Goal: Task Accomplishment & Management: Manage account settings

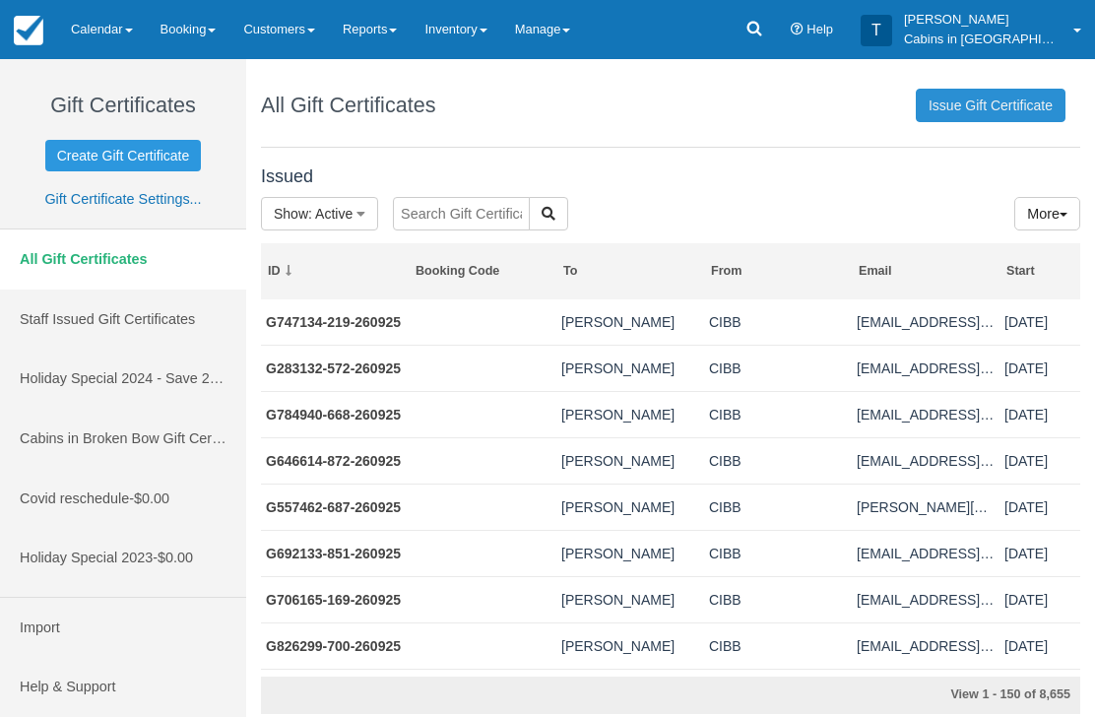
click at [982, 97] on link "Issue Gift Certificate" at bounding box center [991, 105] width 150 height 33
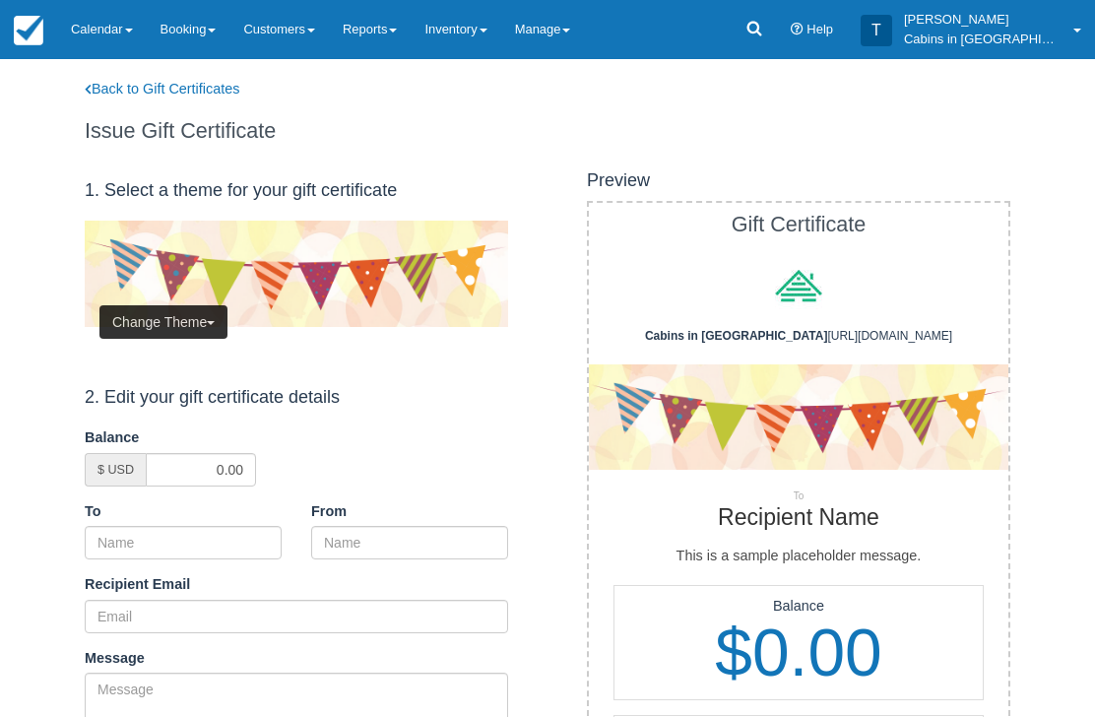
click at [193, 315] on button "Change Theme" at bounding box center [163, 321] width 128 height 33
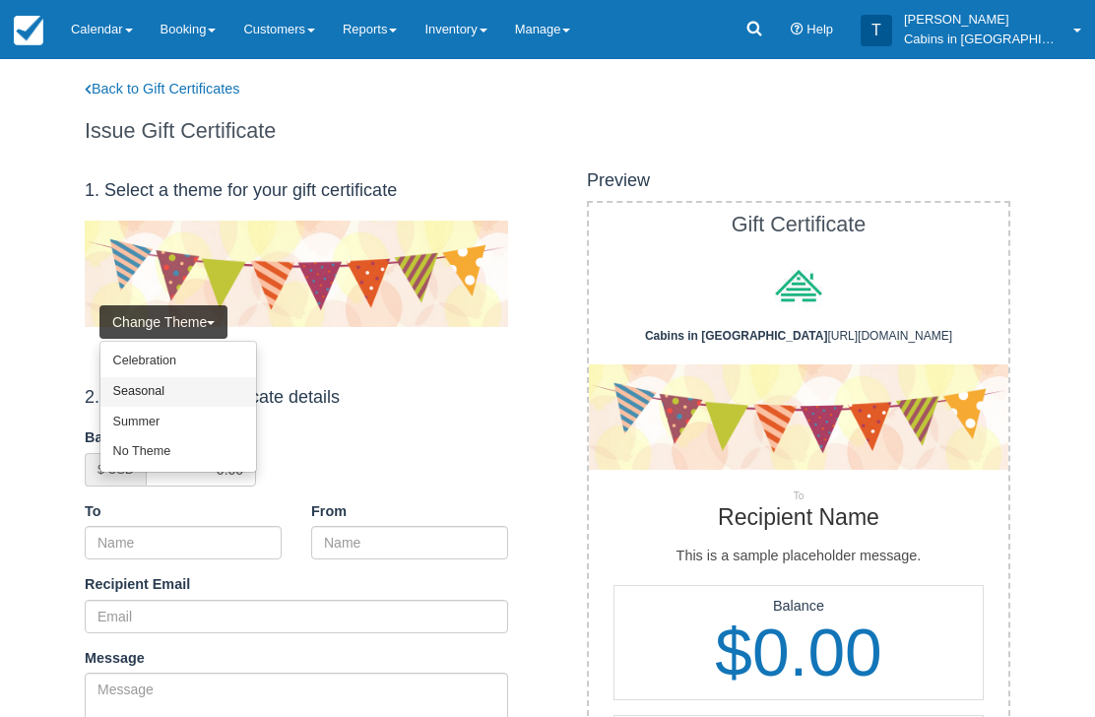
click at [192, 387] on link "Seasonal" at bounding box center [178, 392] width 156 height 31
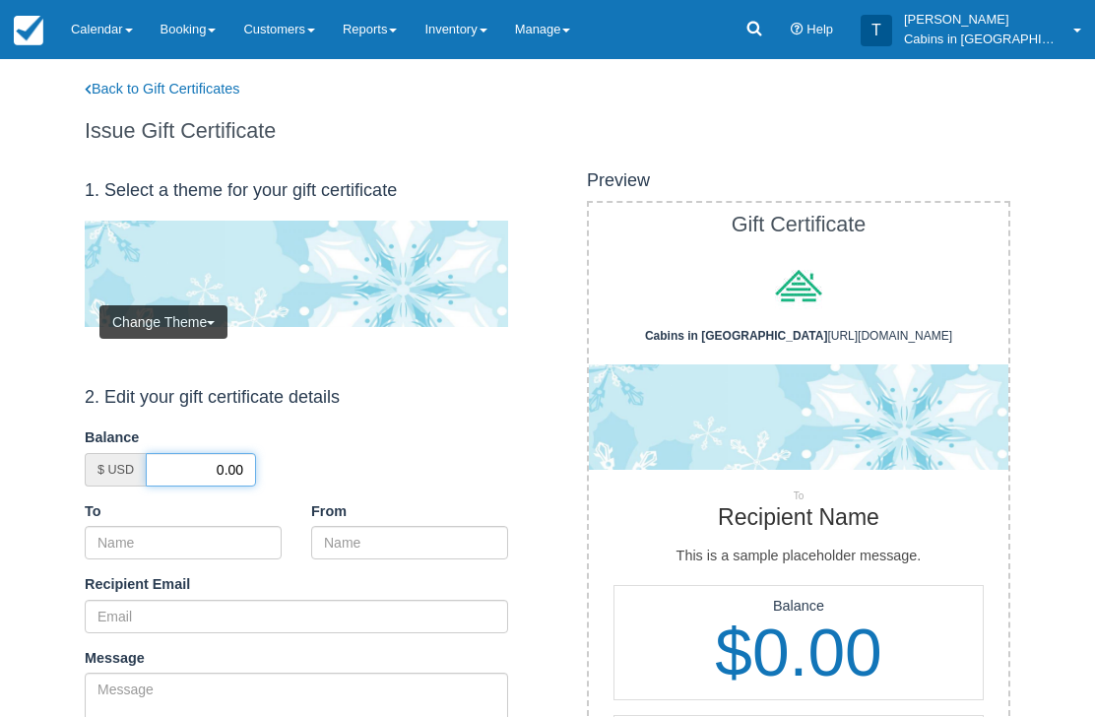
click at [212, 469] on input "0.00" at bounding box center [201, 469] width 110 height 33
type input "50.00"
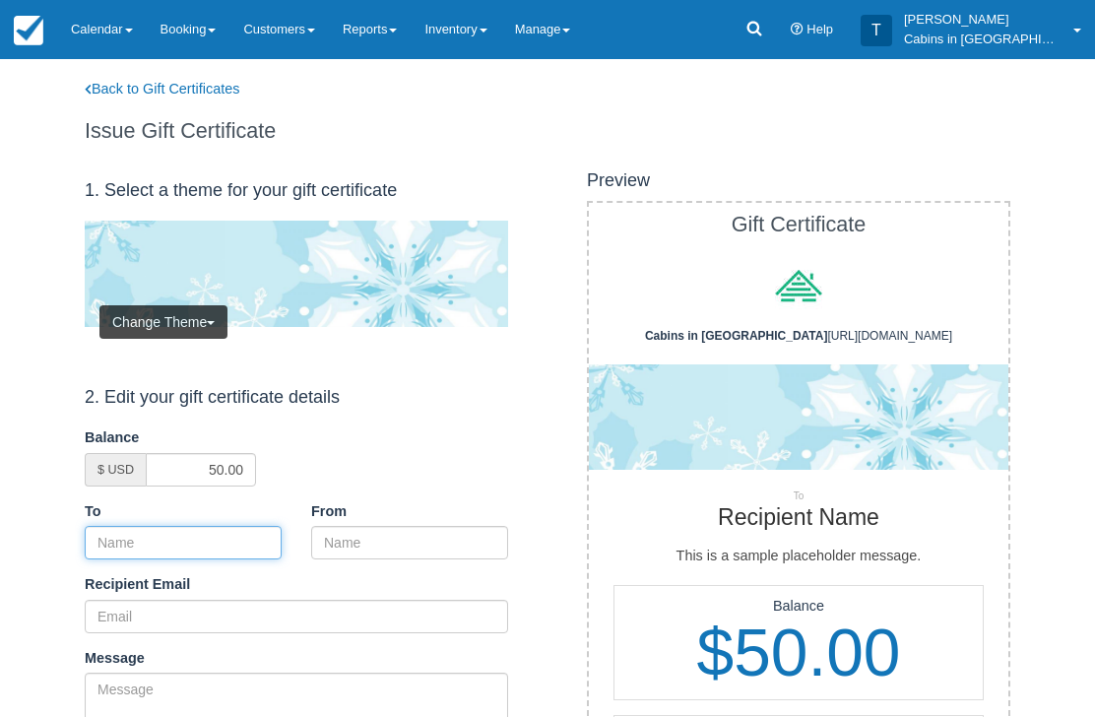
click at [205, 526] on input "To" at bounding box center [183, 542] width 197 height 33
paste input "[PERSON_NAME]"
type input "[PERSON_NAME]"
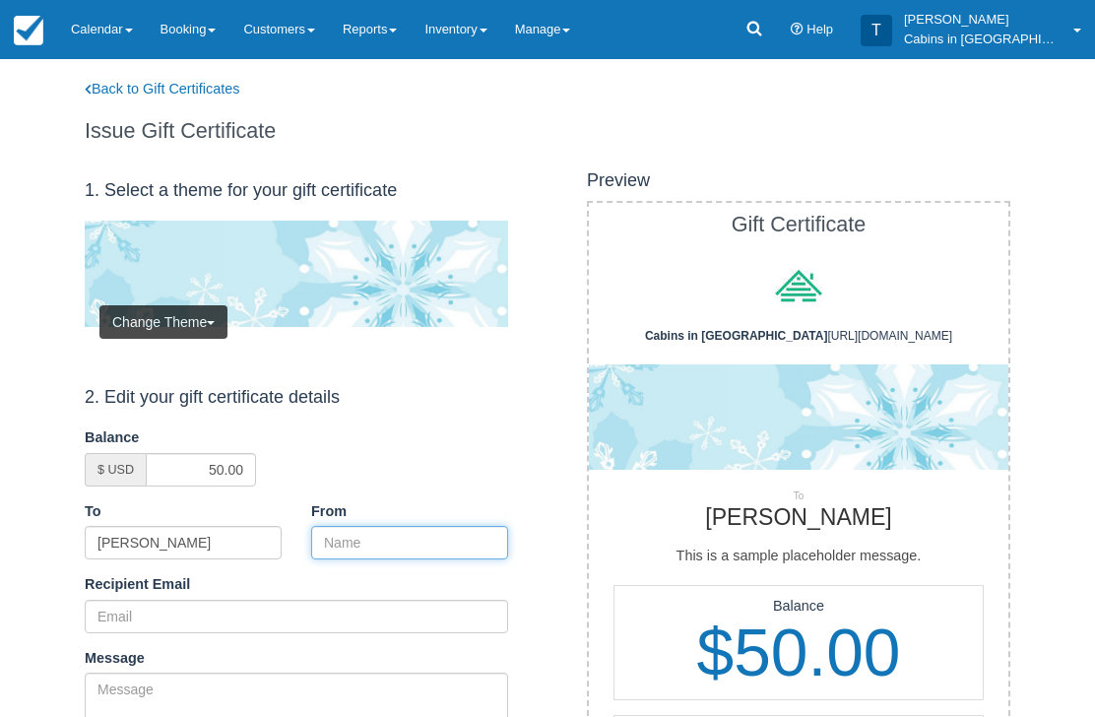
click at [388, 533] on input "From" at bounding box center [409, 542] width 197 height 33
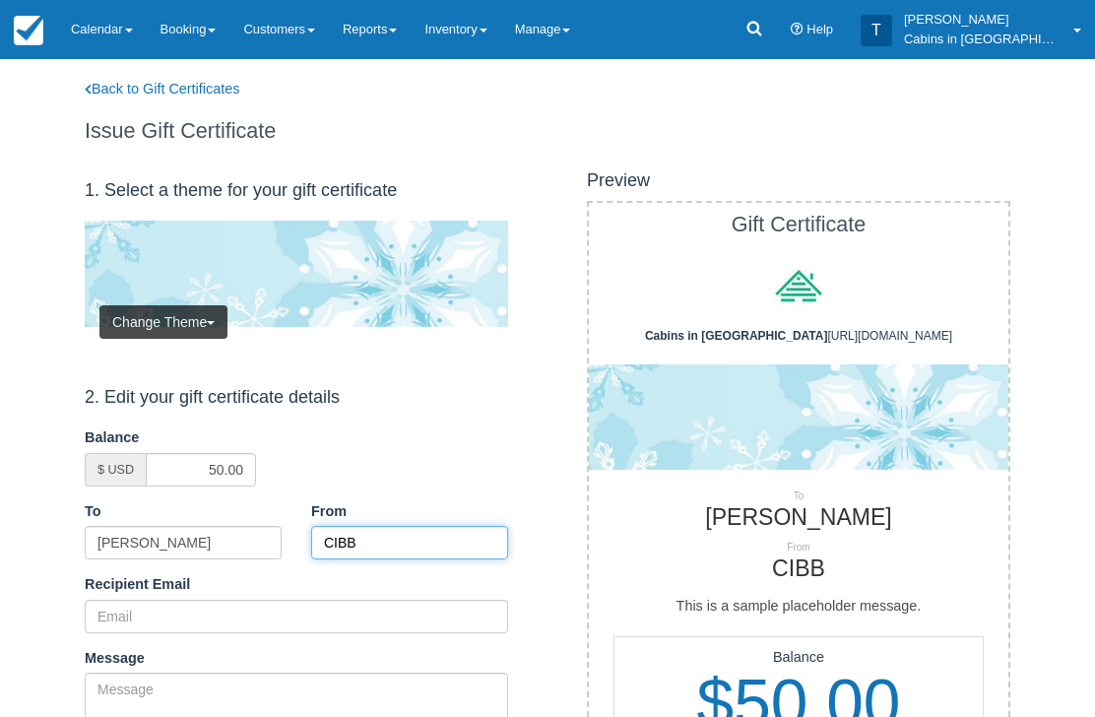
type input "CIBB"
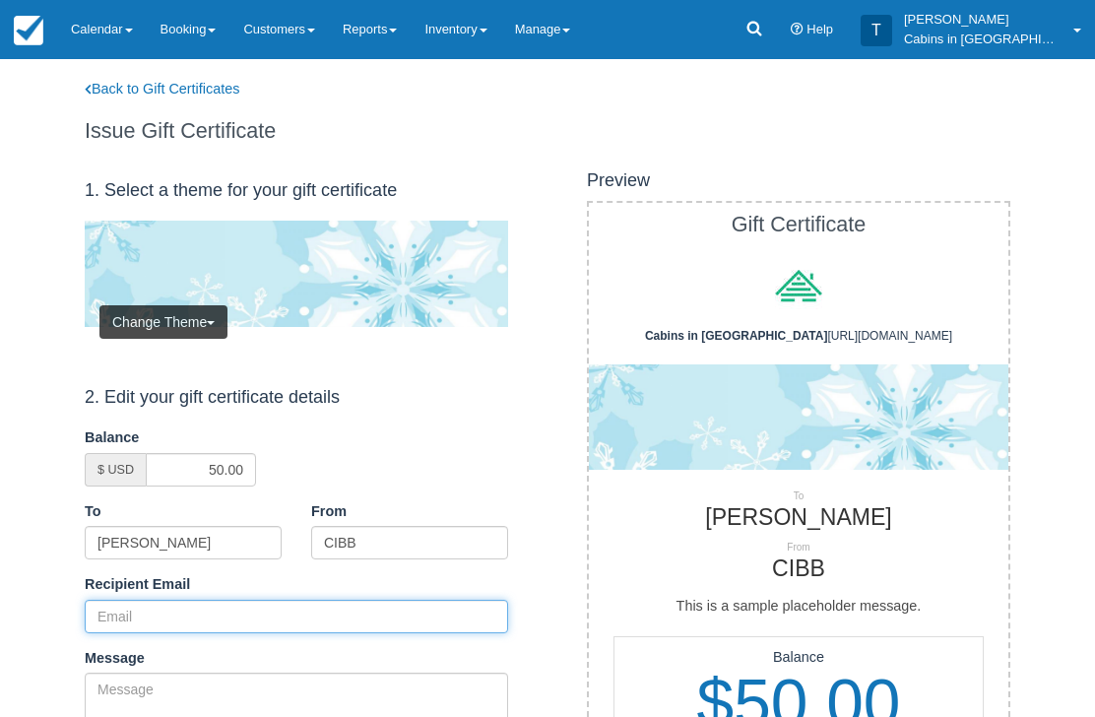
click at [216, 610] on input "Recipient Email" at bounding box center [296, 616] width 423 height 33
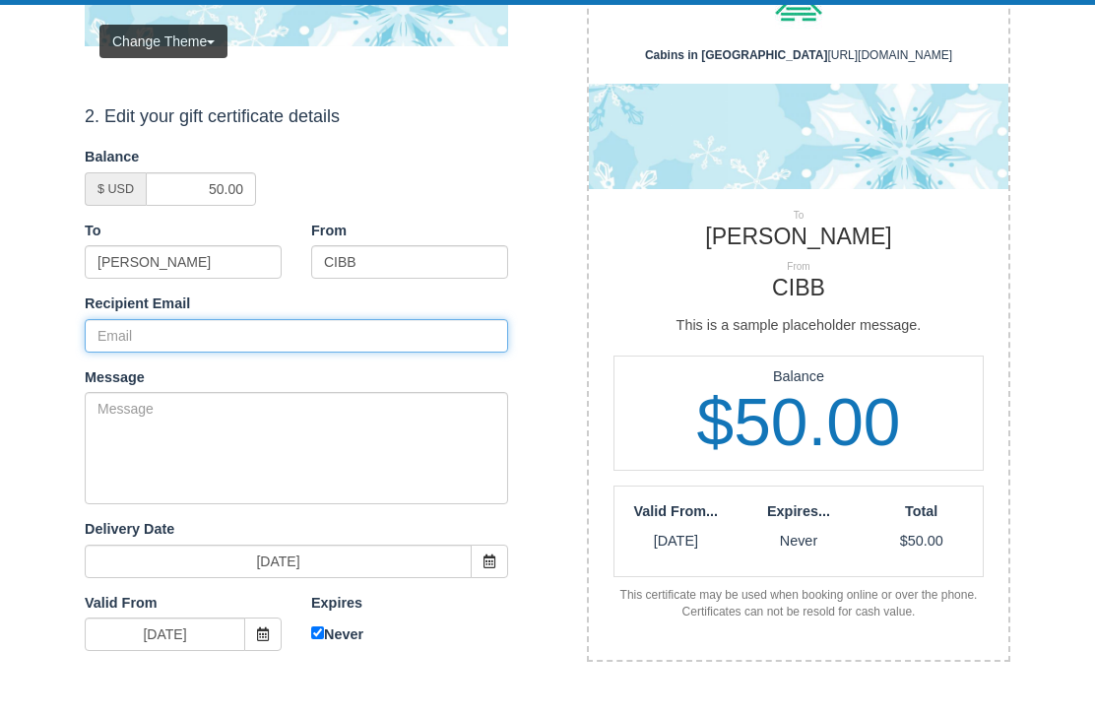
paste input "amnut15@yahoo.com"
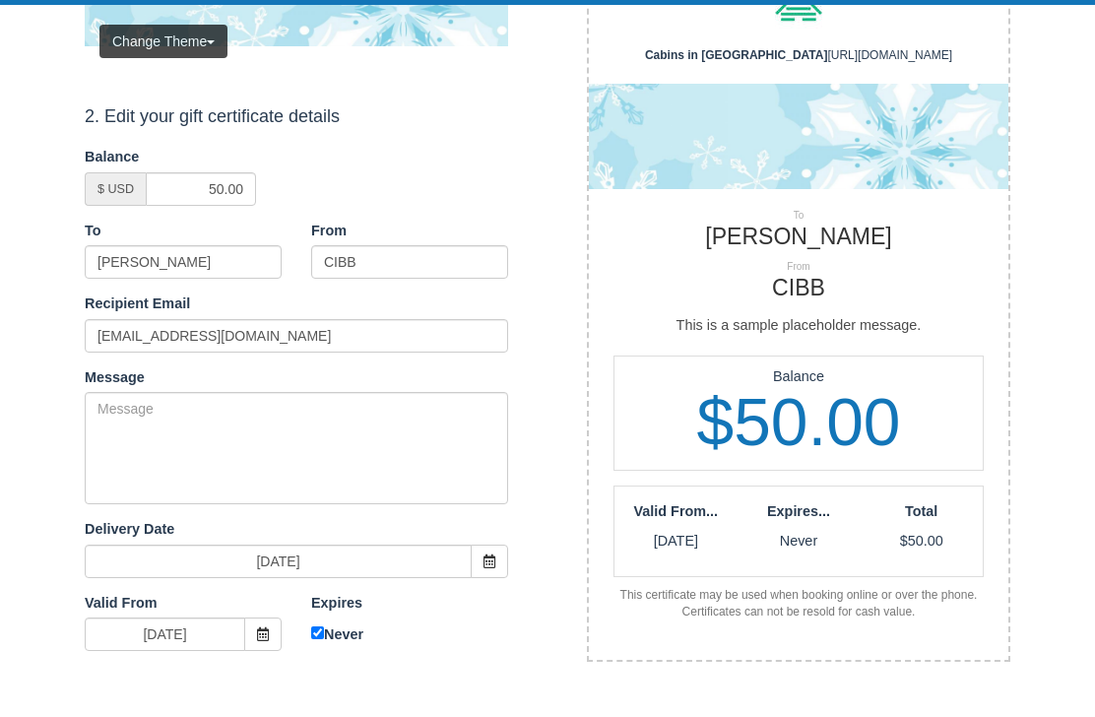
scroll to position [281, 0]
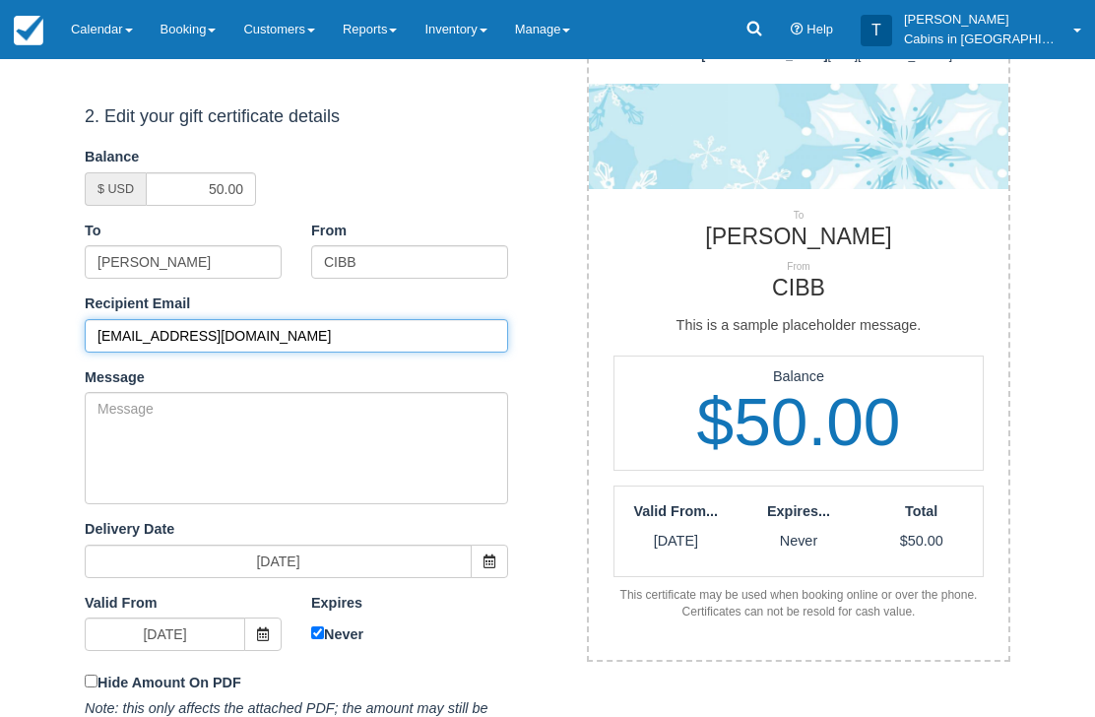
type input "amnut15@yahoo.com"
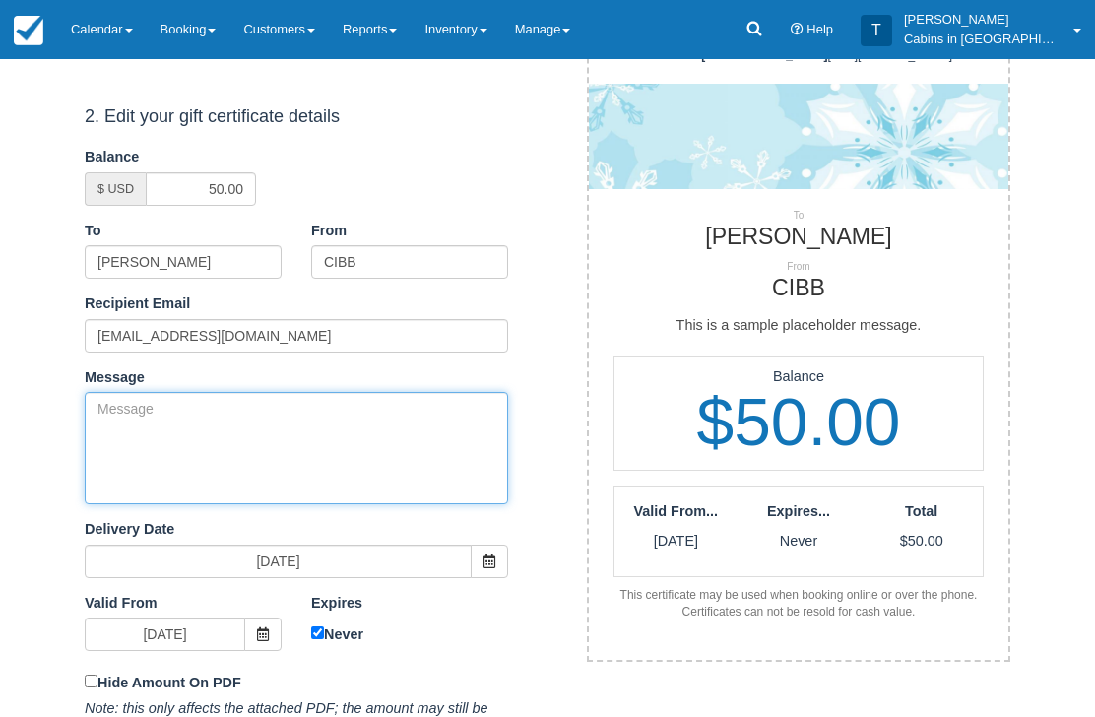
click at [266, 447] on textarea "Message" at bounding box center [296, 448] width 423 height 112
paste textarea "Please accept this gift certificate for your previous booking with Cabins in Br…"
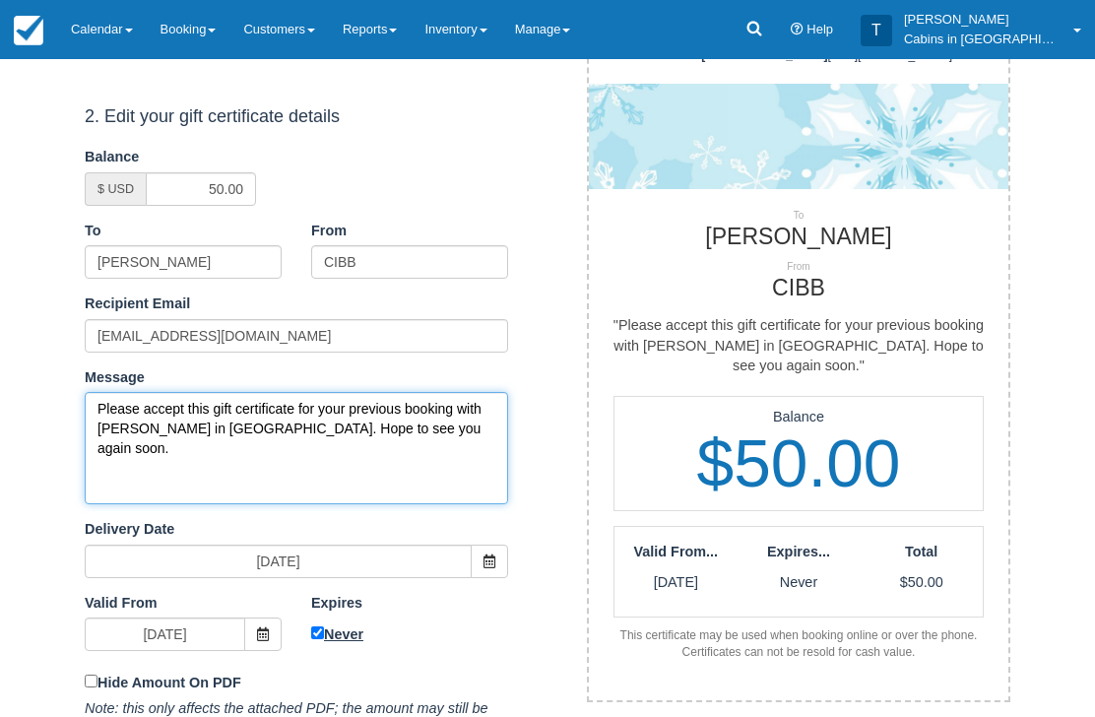
type textarea "Please accept this gift certificate for your previous booking with Cabins in Br…"
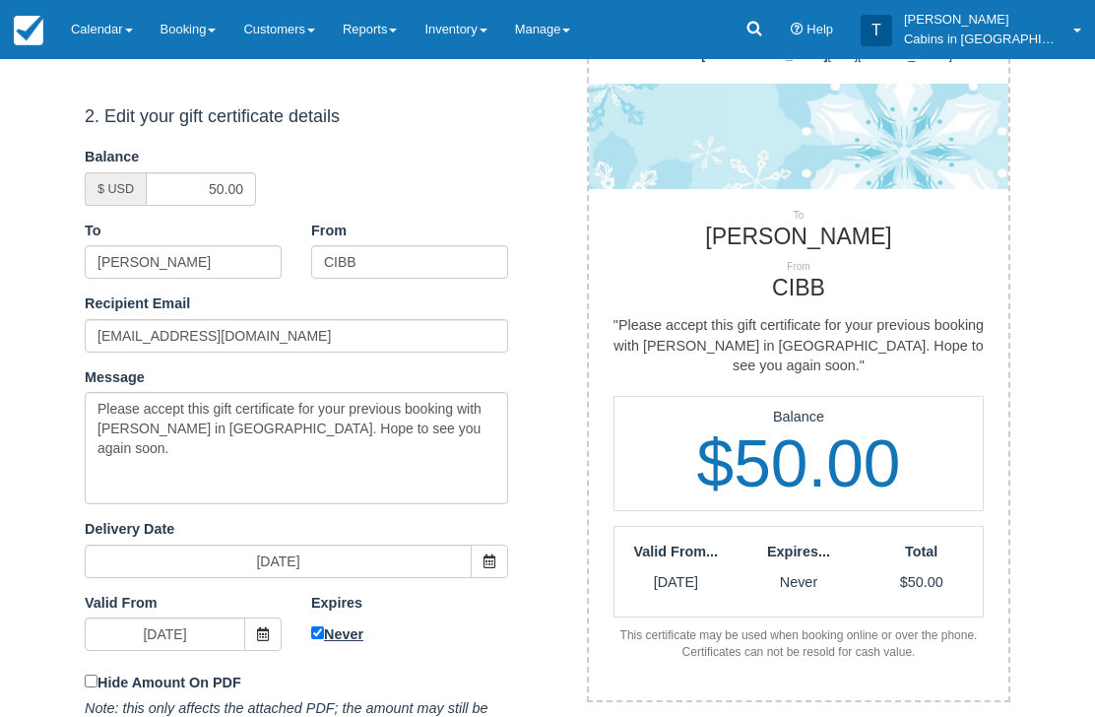
click at [319, 627] on input "Never" at bounding box center [317, 633] width 13 height 13
checkbox input "false"
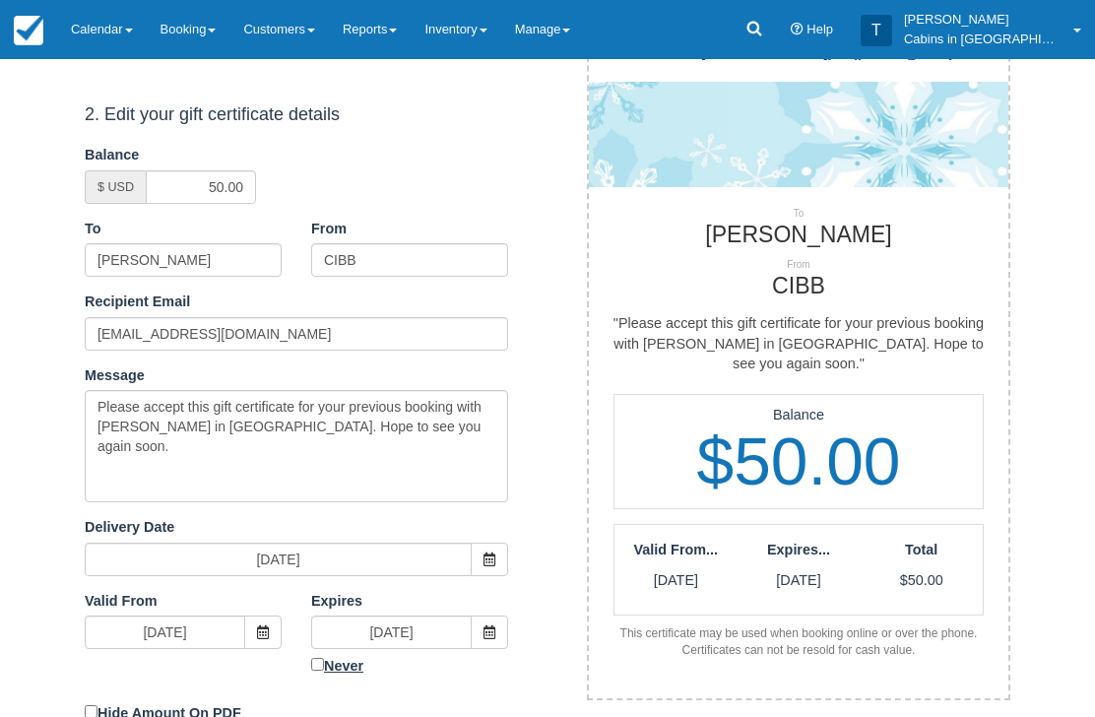
scroll to position [408, 0]
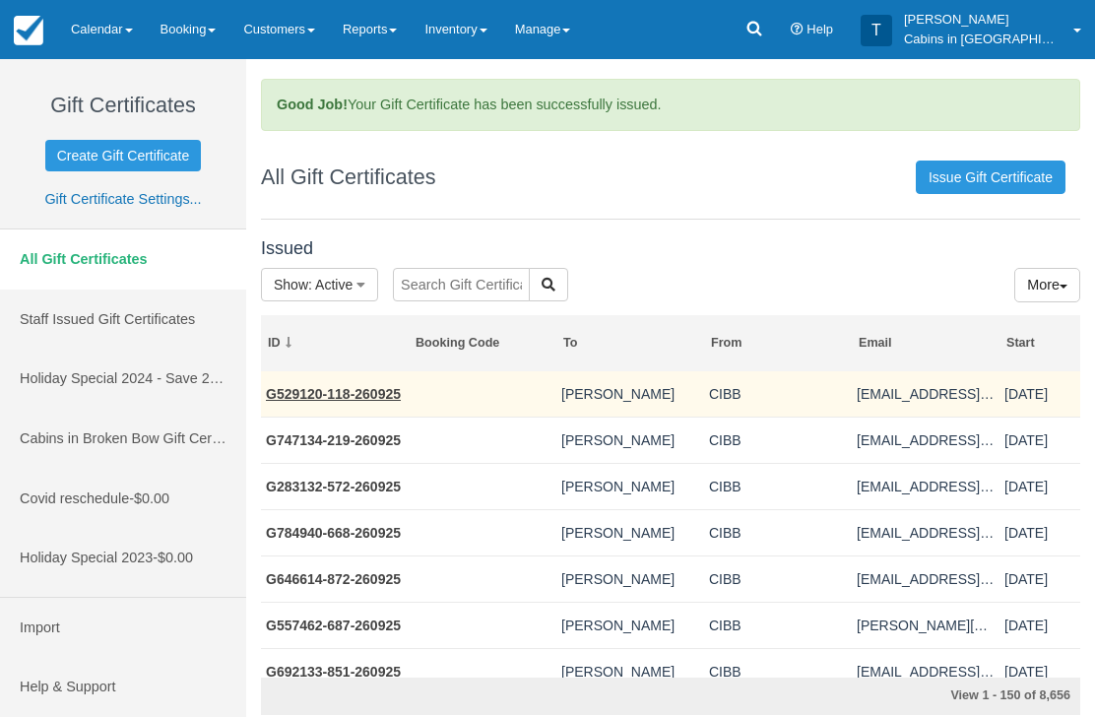
click at [363, 386] on link "G529120-118-260925" at bounding box center [333, 394] width 135 height 16
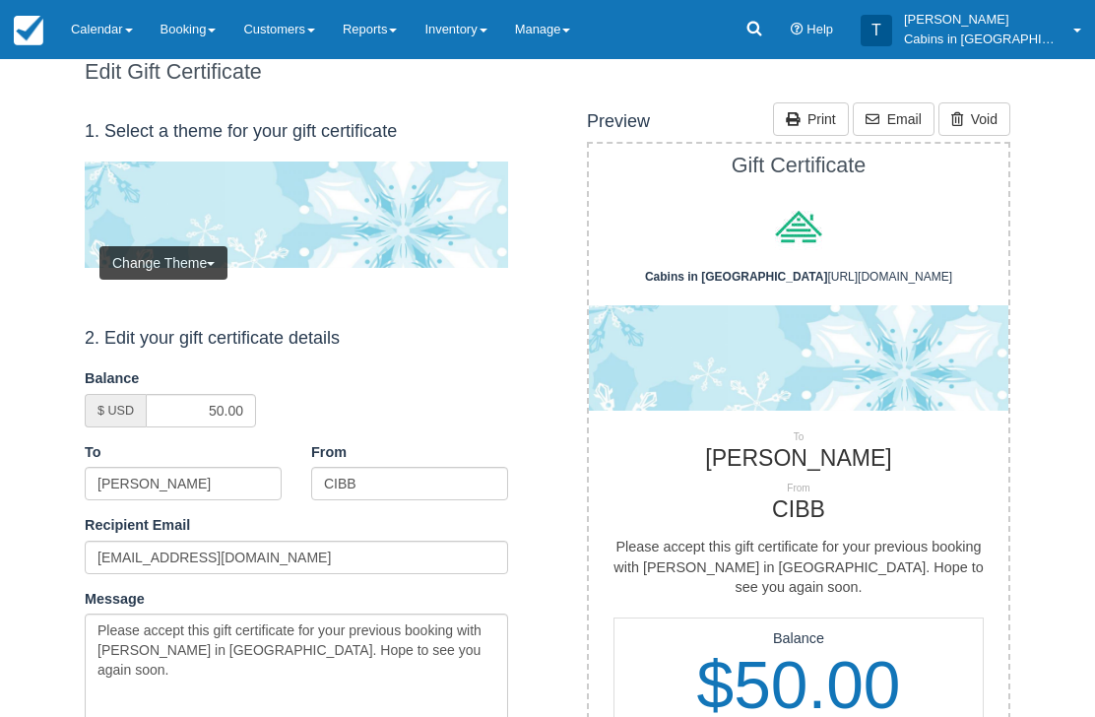
scroll to position [58, 0]
click at [251, 72] on h1 "Edit Gift Certificate" at bounding box center [294, 73] width 448 height 24
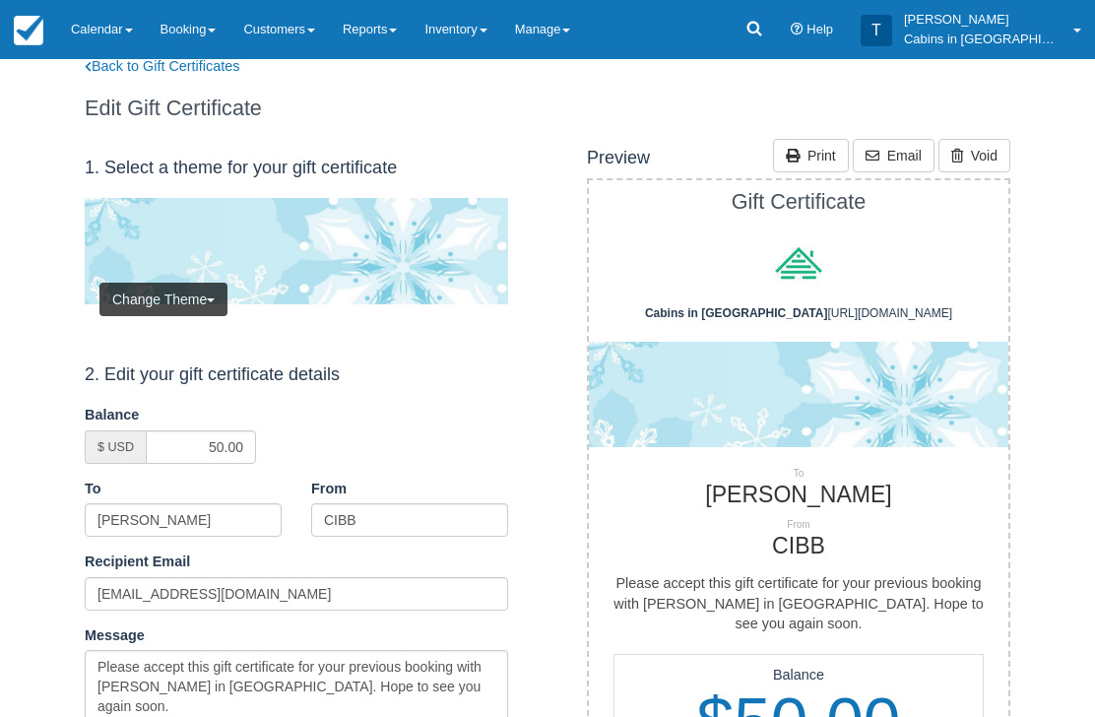
scroll to position [0, 0]
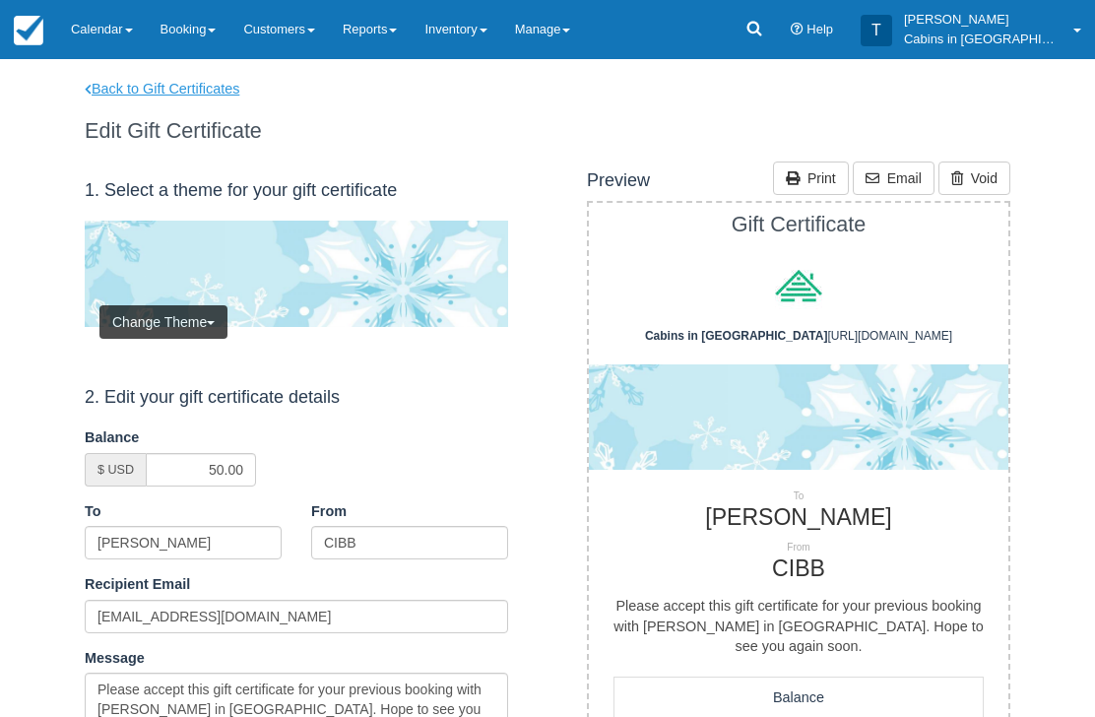
click at [186, 81] on link "Back to Gift Certificates" at bounding box center [175, 89] width 210 height 21
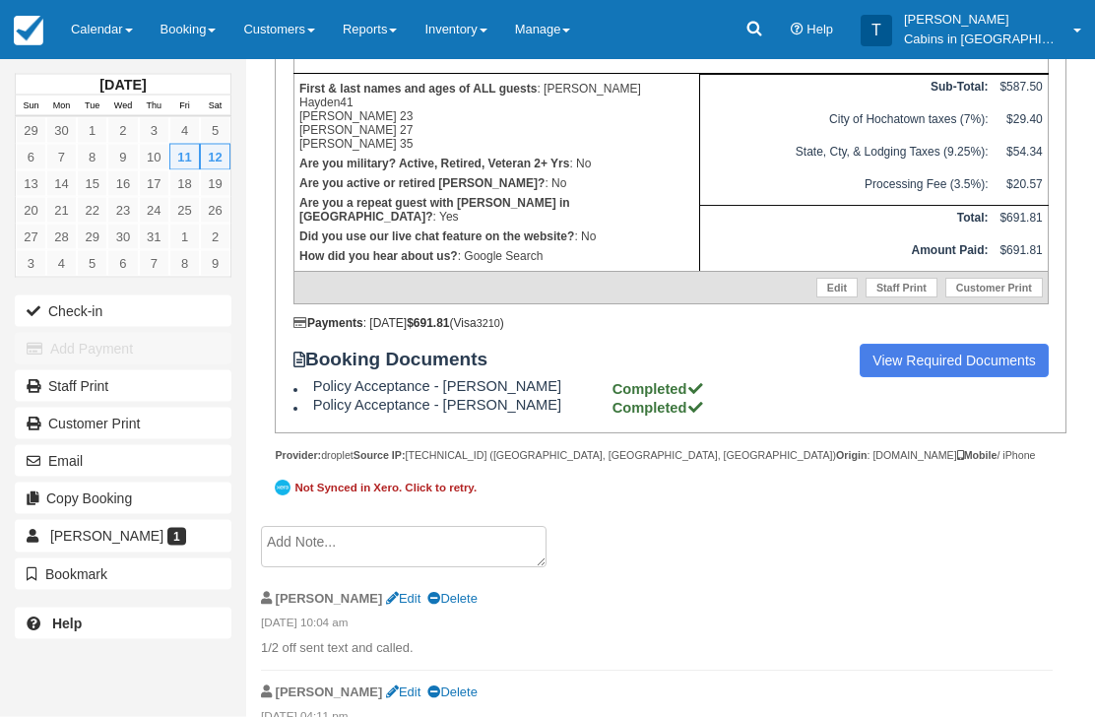
click at [439, 568] on textarea at bounding box center [404, 547] width 286 height 41
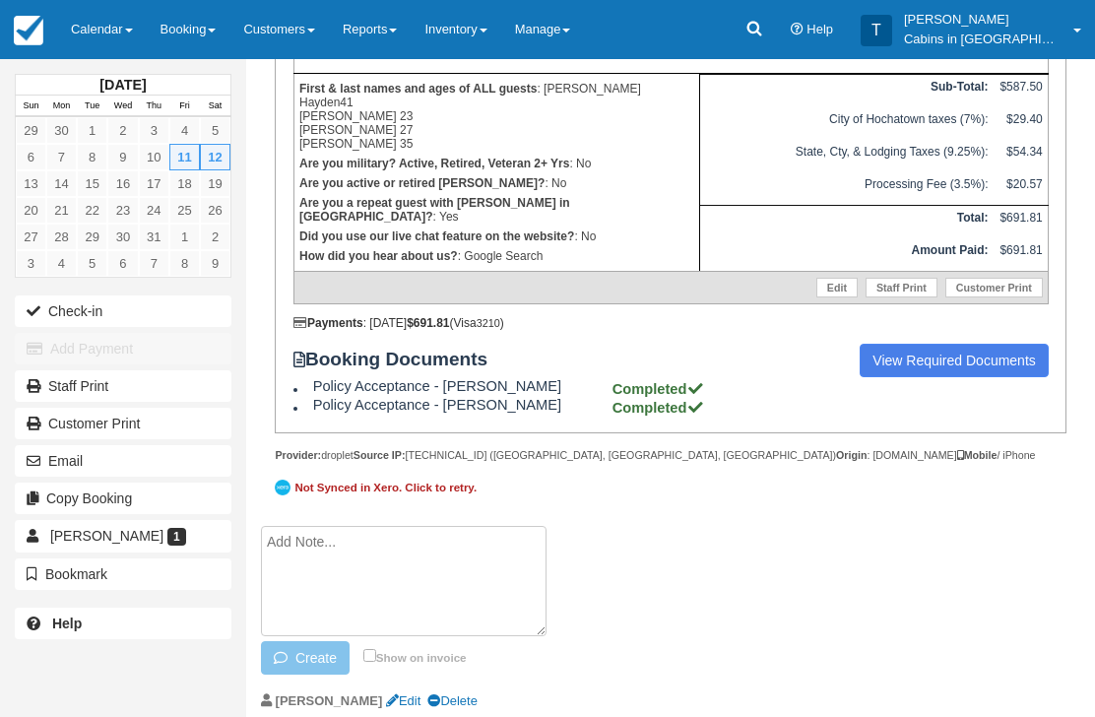
scroll to position [598, 0]
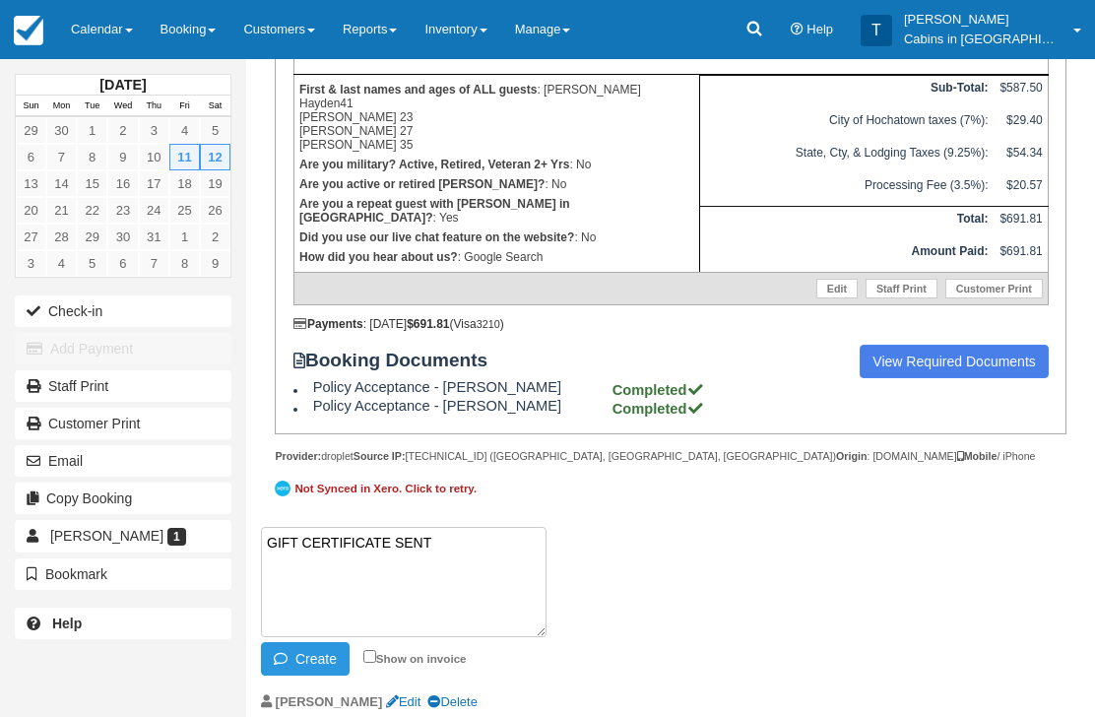
paste textarea "G748119-682-260925"
type textarea "GIFT CERTIFICATE SENT G748119-682-260925"
click at [315, 675] on button "Create" at bounding box center [305, 658] width 89 height 33
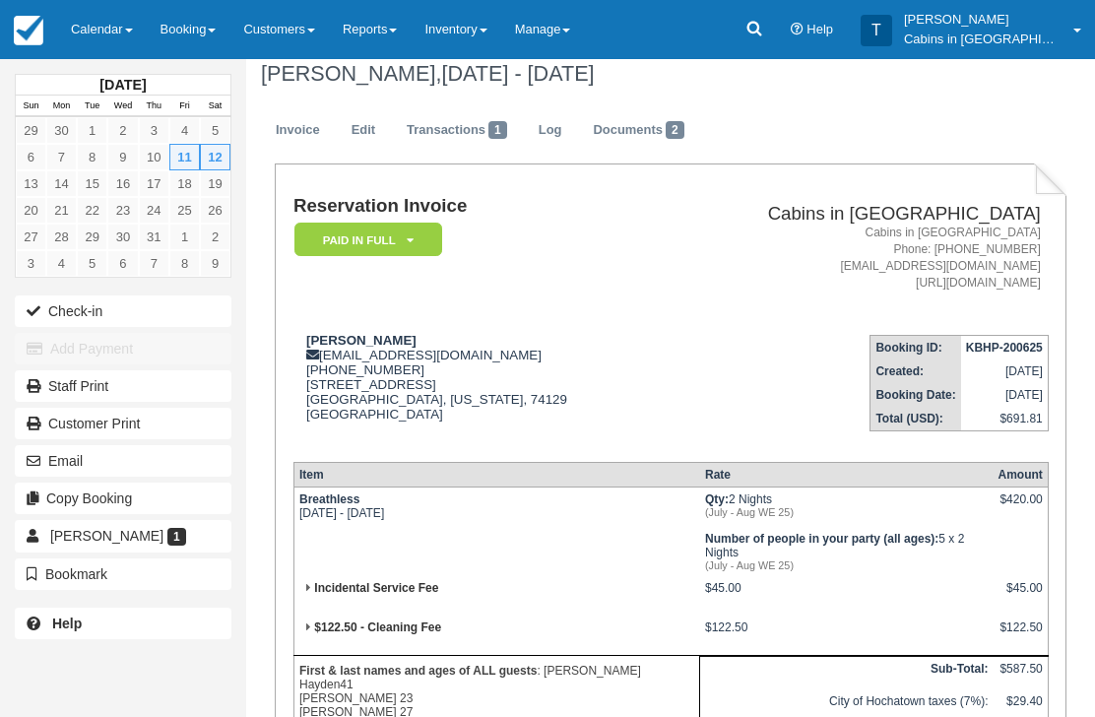
scroll to position [0, 0]
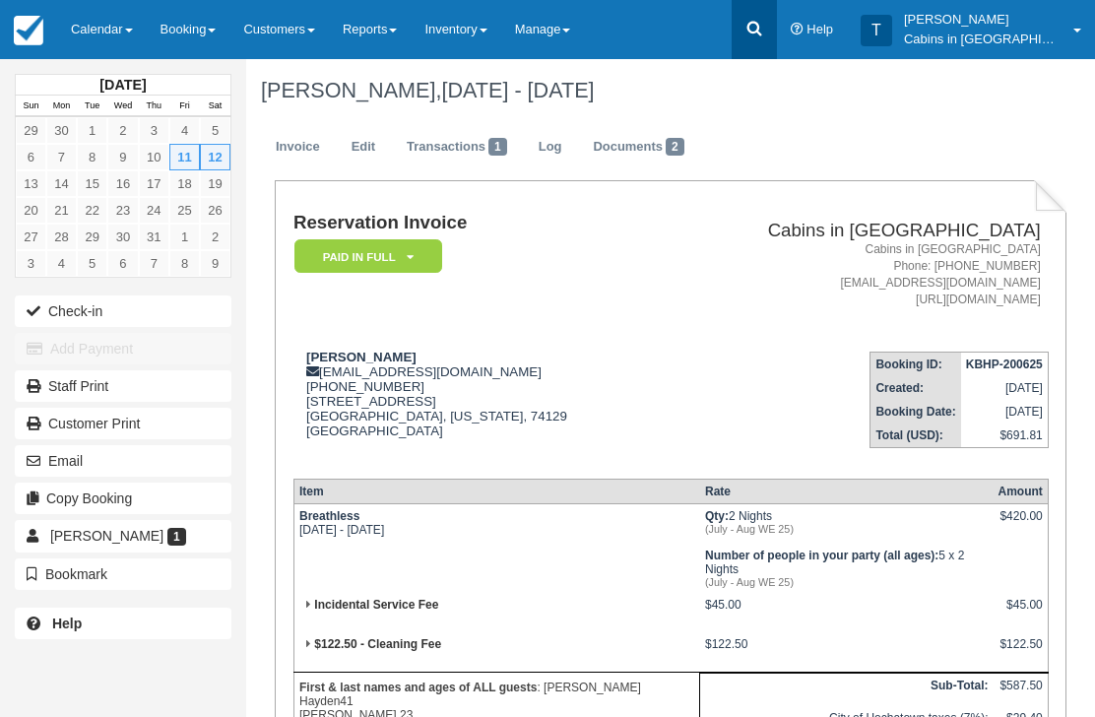
click at [764, 26] on icon at bounding box center [754, 29] width 20 height 20
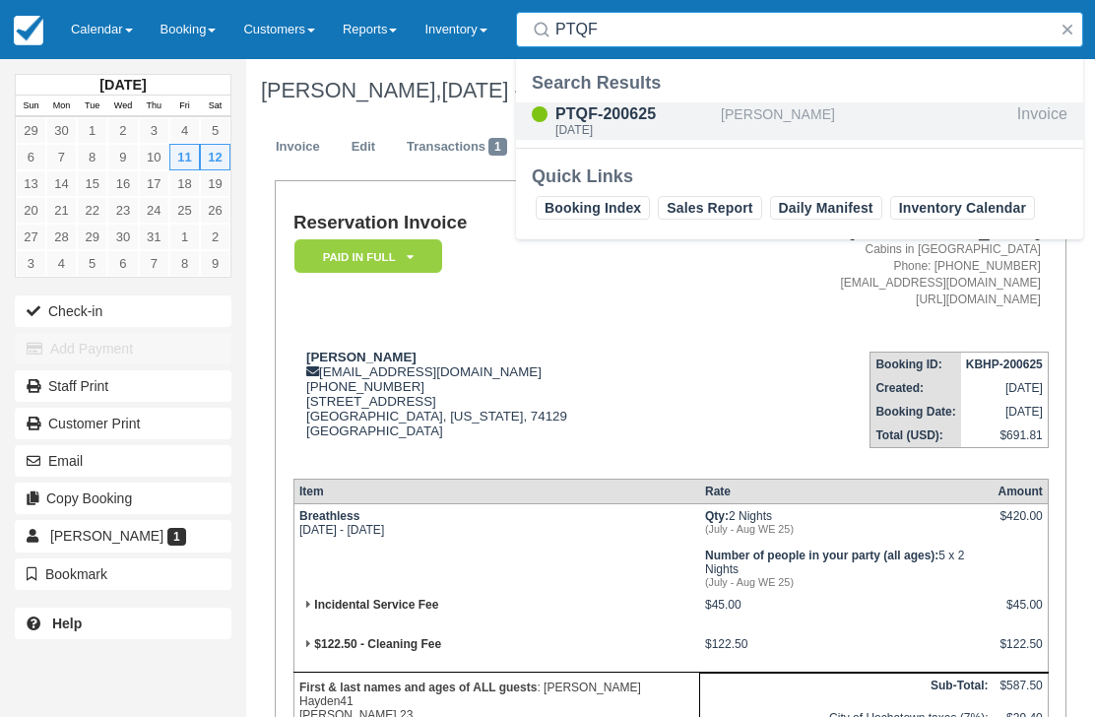
type input "PTQF"
click at [611, 130] on div "Thu Jul 3 2025" at bounding box center [634, 130] width 158 height 12
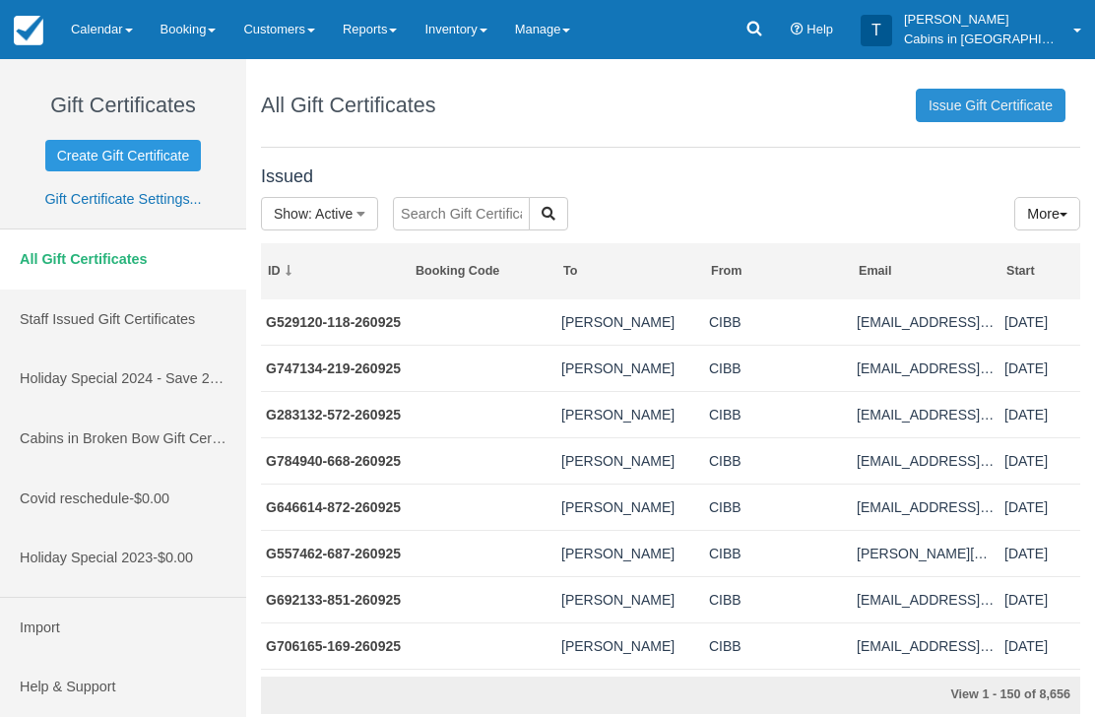
click at [992, 109] on link "Issue Gift Certificate" at bounding box center [991, 105] width 150 height 33
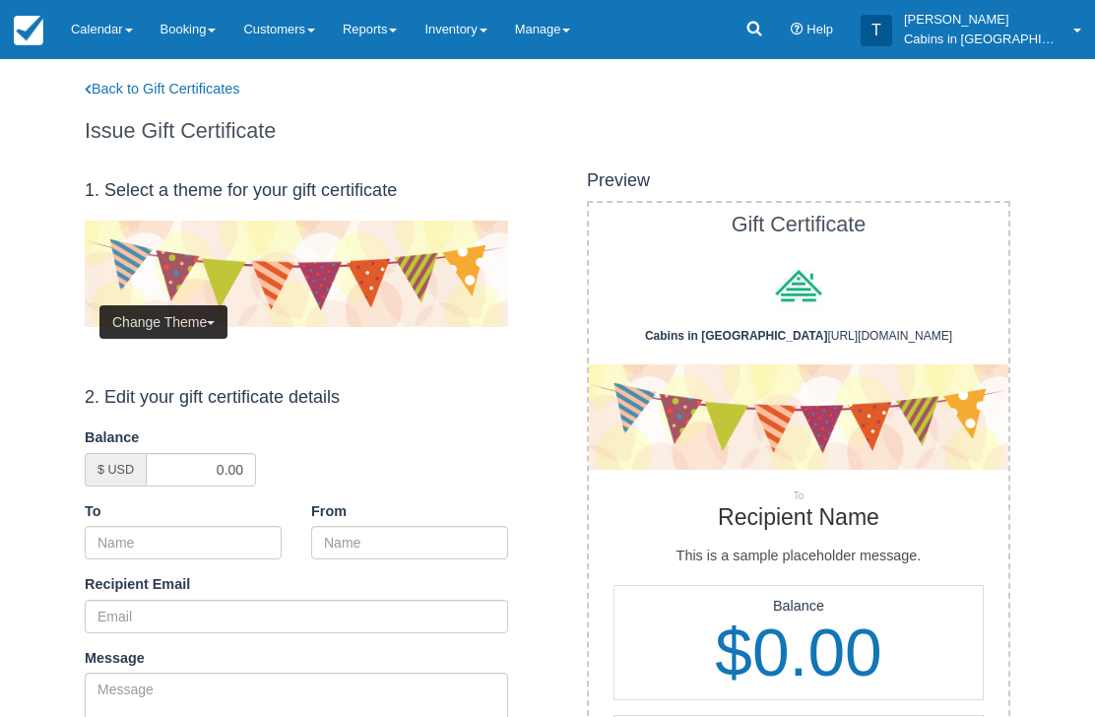
click at [180, 317] on button "Change Theme" at bounding box center [163, 321] width 128 height 33
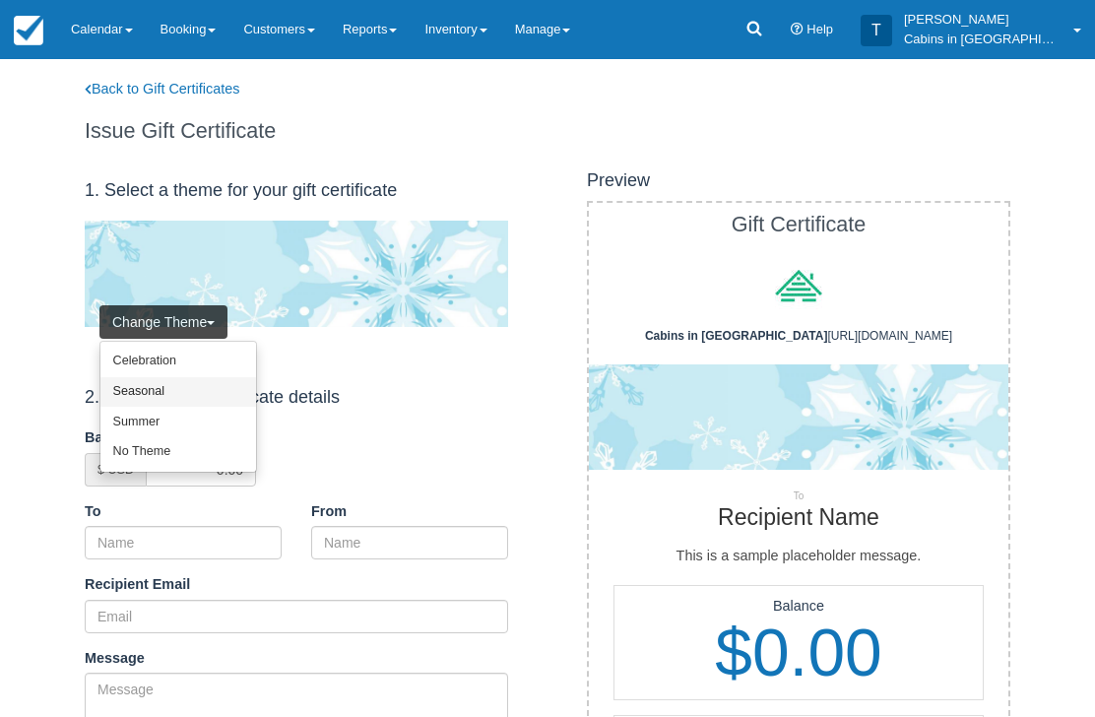
click at [188, 393] on link "Seasonal" at bounding box center [178, 392] width 156 height 31
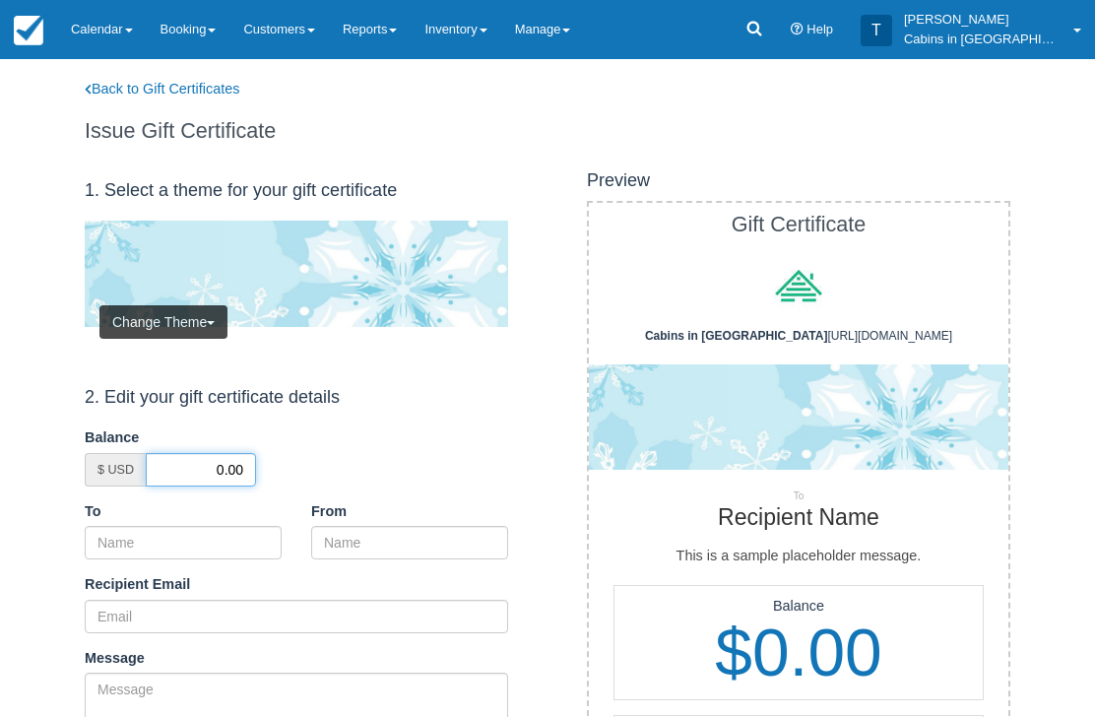
click at [201, 464] on input "0.00" at bounding box center [201, 469] width 110 height 33
type input "50.00"
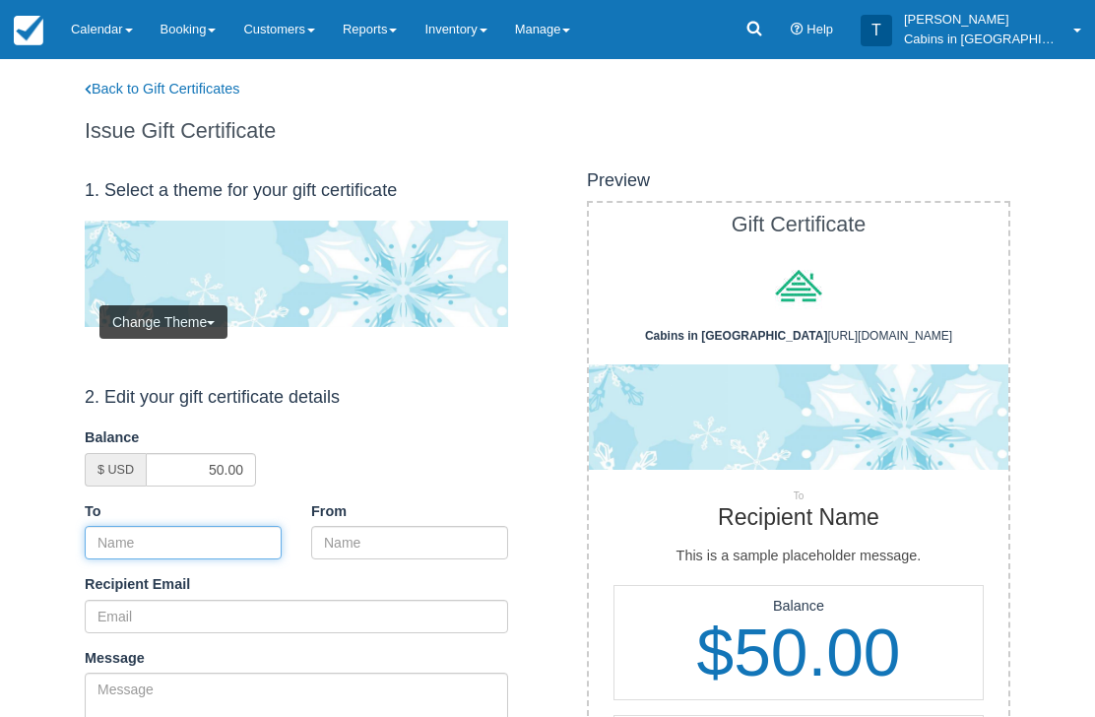
click at [199, 529] on input "To" at bounding box center [183, 542] width 197 height 33
paste input "[PERSON_NAME]"
type input "[PERSON_NAME]"
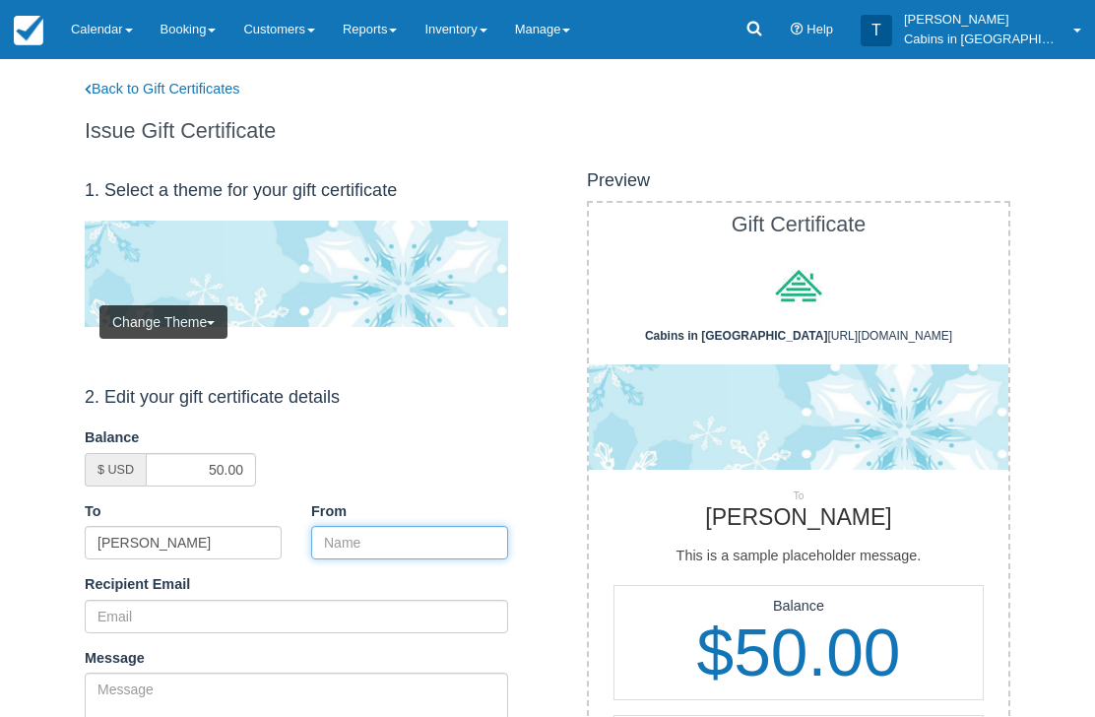
click at [392, 536] on input "From" at bounding box center [409, 542] width 197 height 33
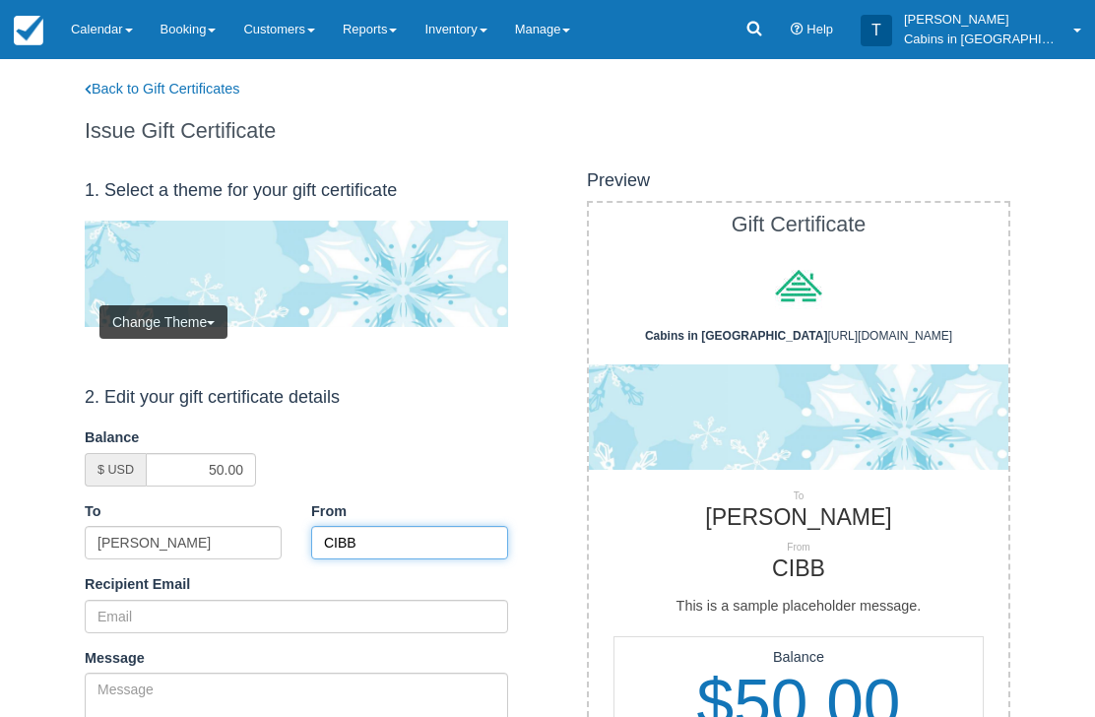
type input "CIBB"
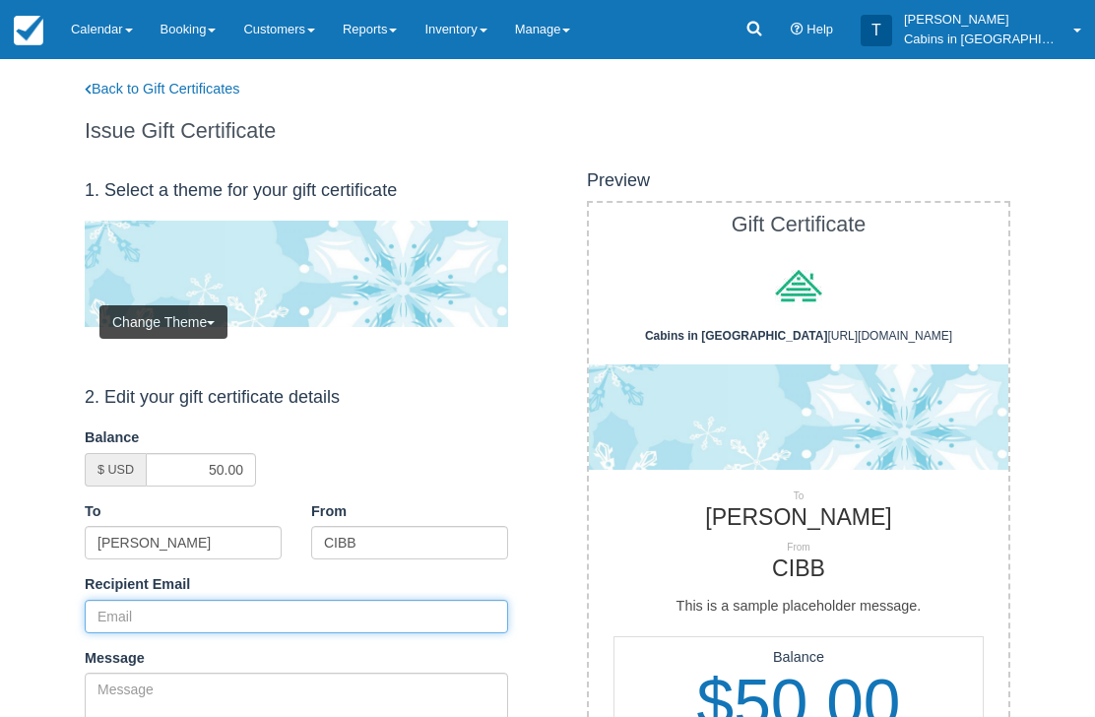
click at [238, 616] on input "Recipient Email" at bounding box center [296, 616] width 423 height 33
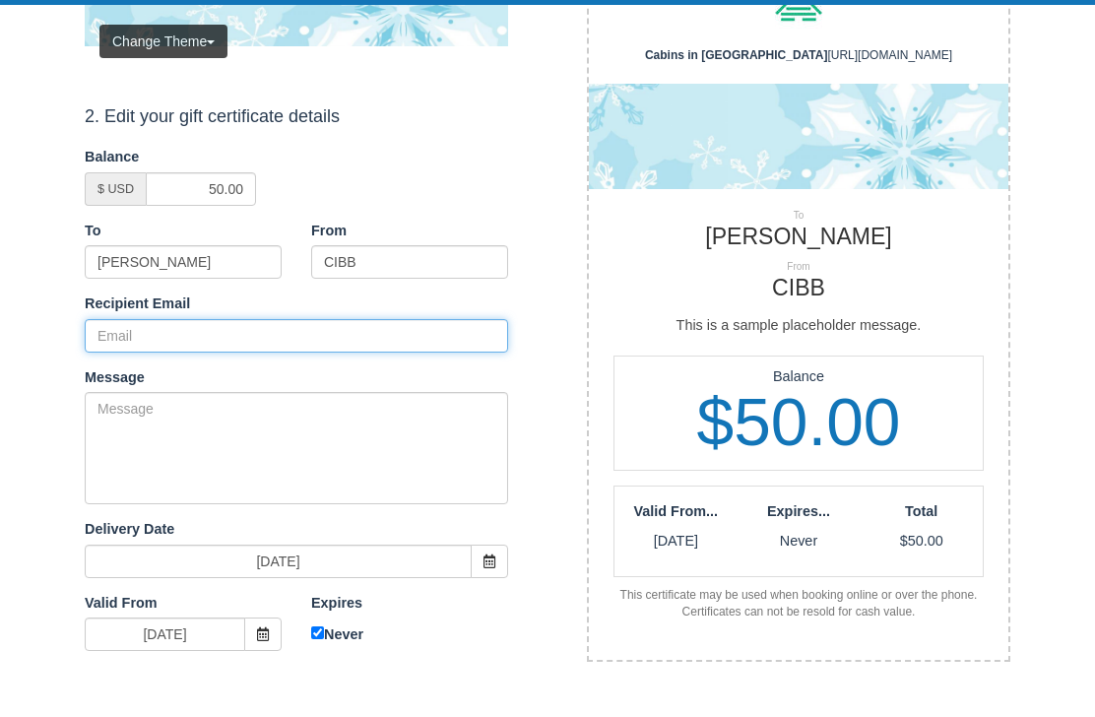
paste input "[EMAIL_ADDRESS][DOMAIN_NAME]"
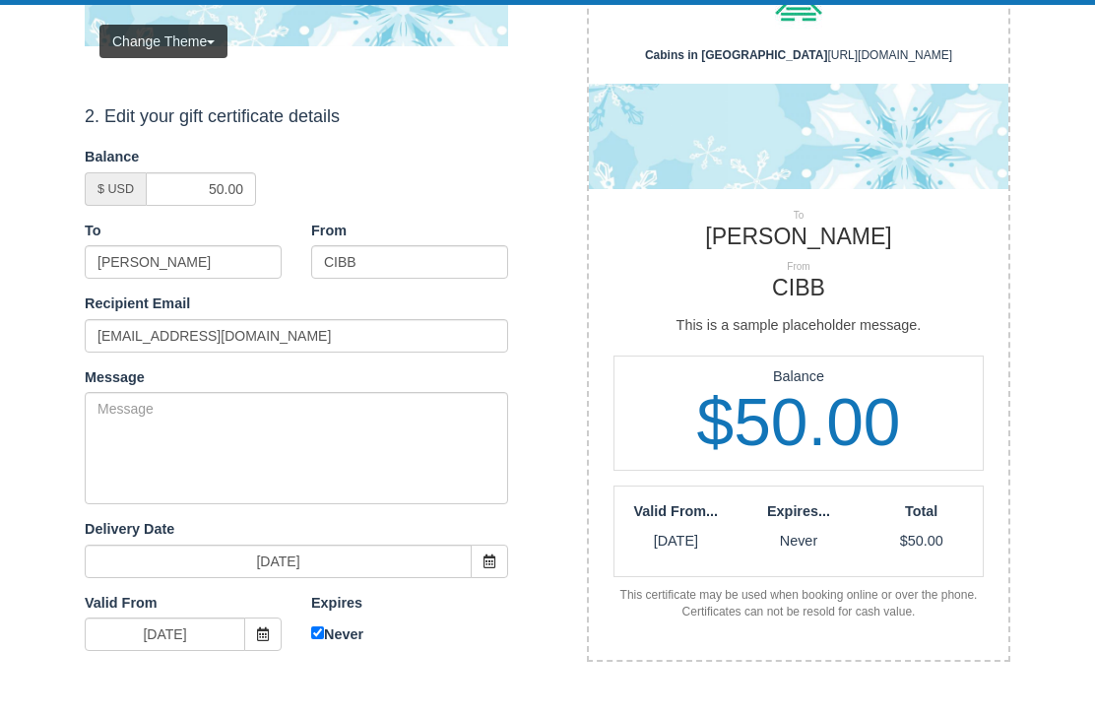
scroll to position [281, 0]
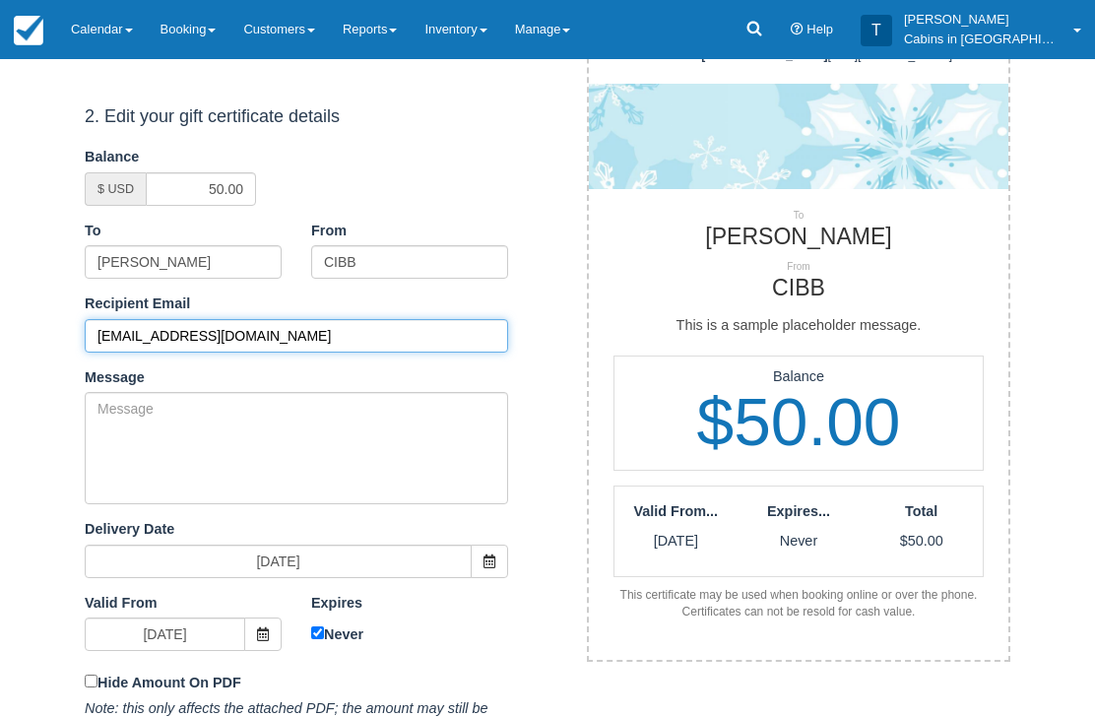
type input "[EMAIL_ADDRESS][DOMAIN_NAME]"
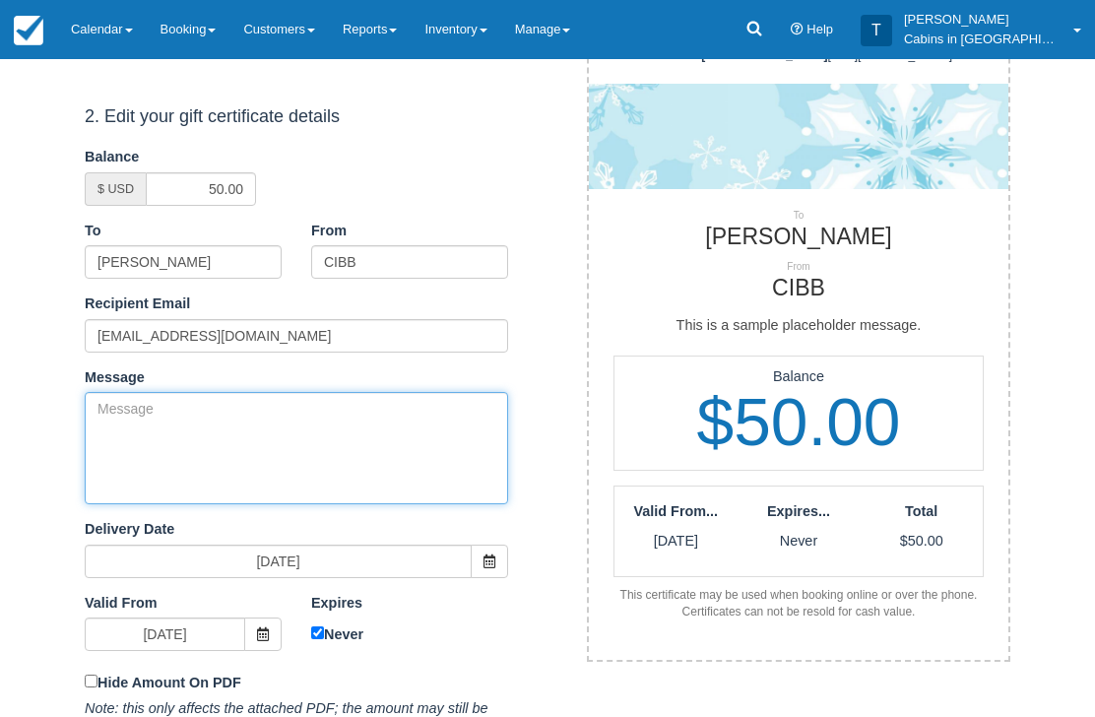
click at [321, 422] on textarea "Message" at bounding box center [296, 448] width 423 height 112
paste textarea "Please accept this gift certificate for your previous booking with Cabins in Br…"
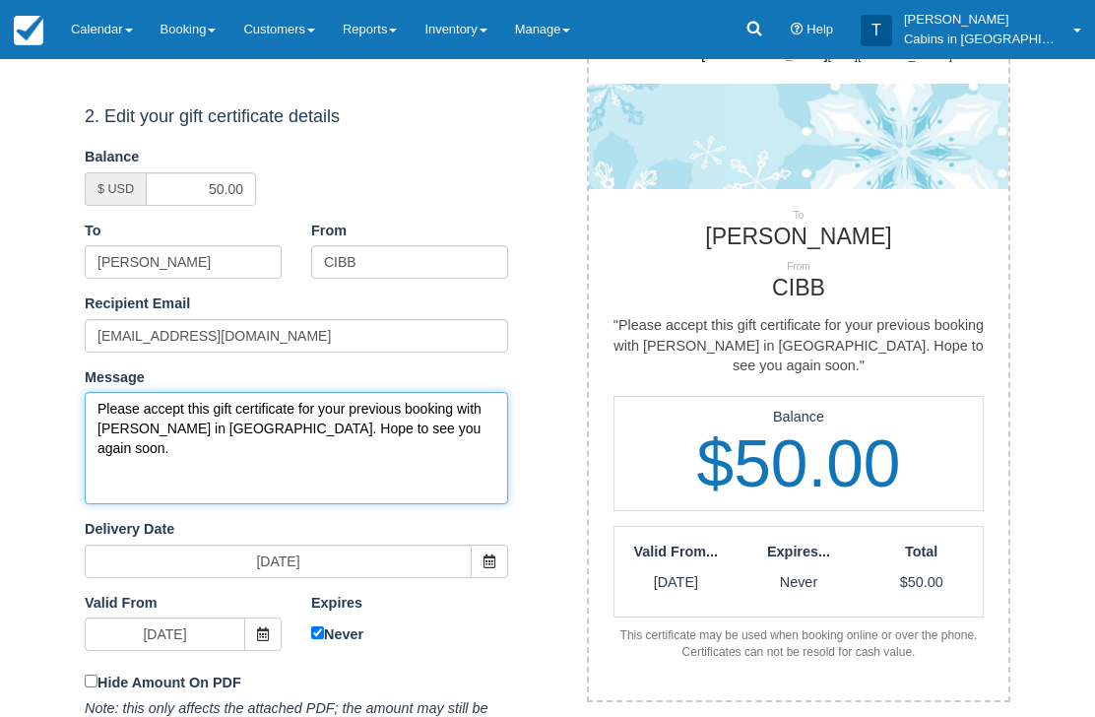
type textarea "Please accept this gift certificate for your previous booking with Cabins in Br…"
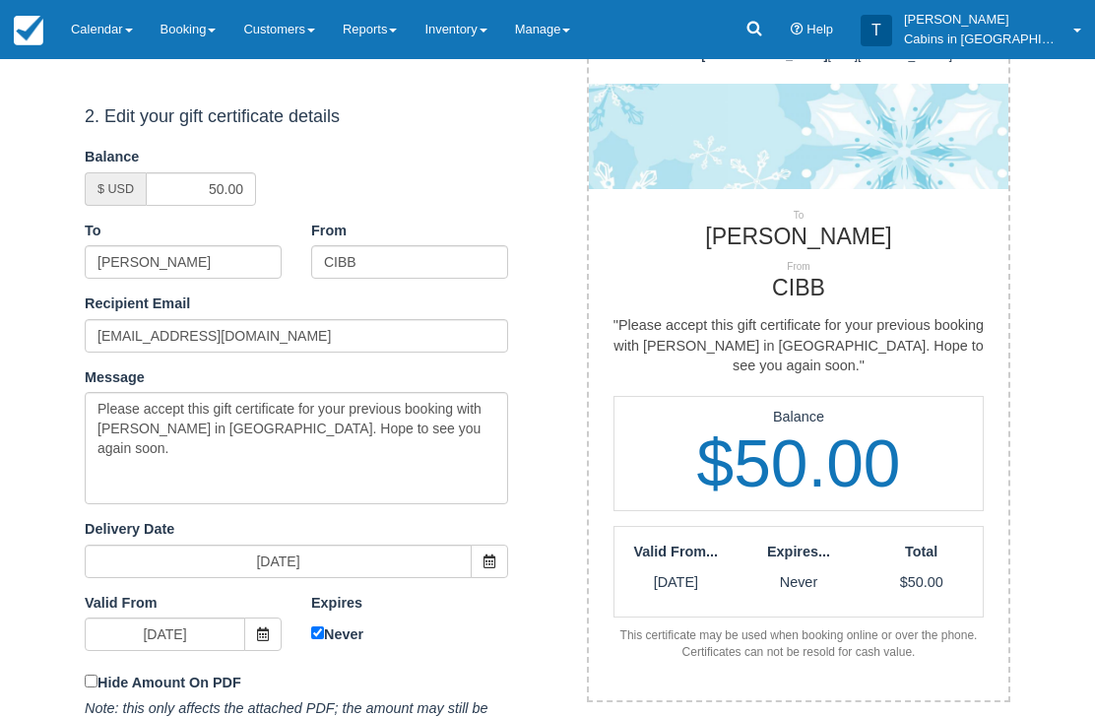
click at [301, 633] on div "Expires 09/26/26 Never" at bounding box center [409, 622] width 226 height 57
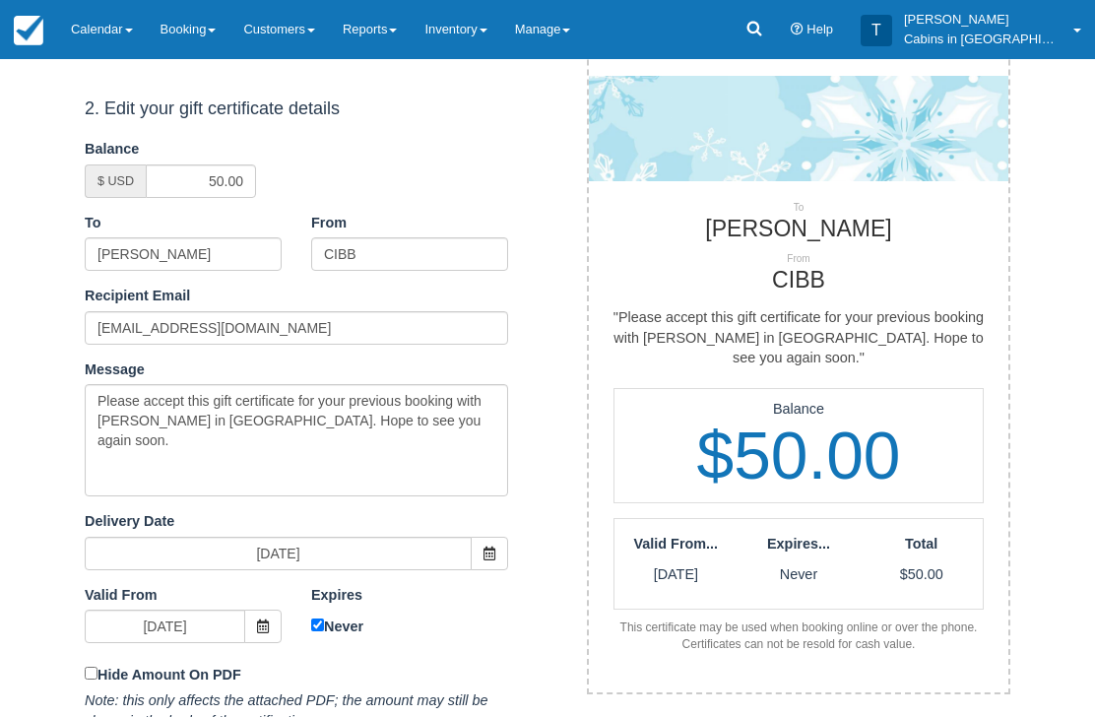
scroll to position [375, 0]
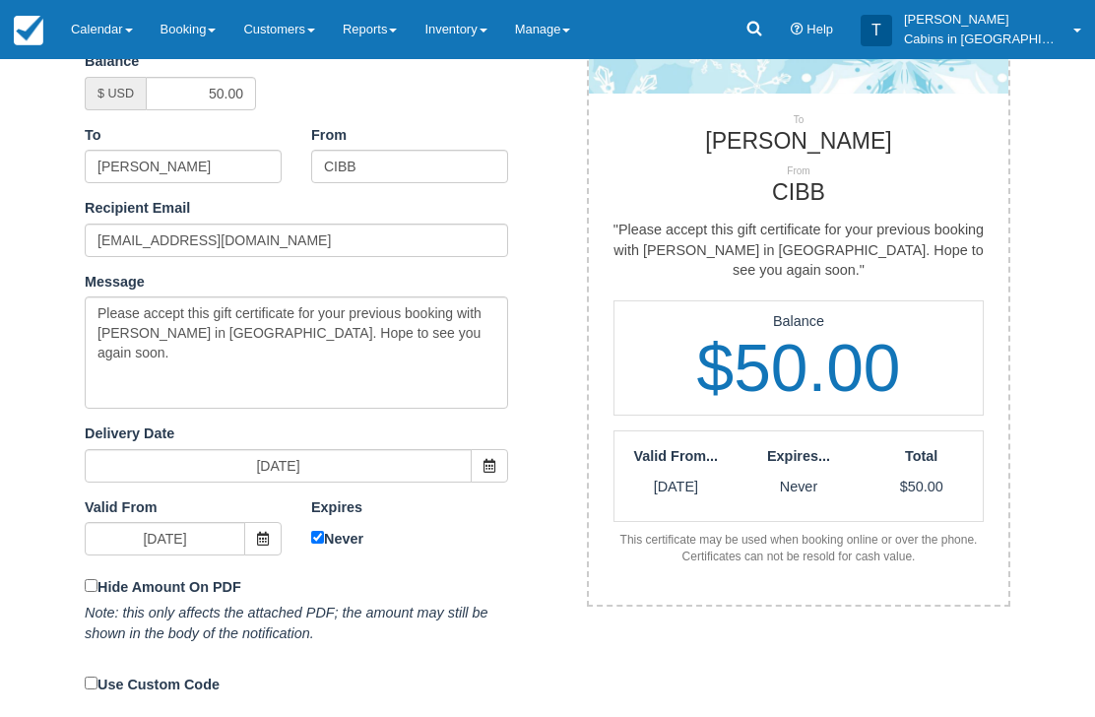
click at [299, 537] on div "Expires 09/26/26 Never" at bounding box center [409, 526] width 226 height 57
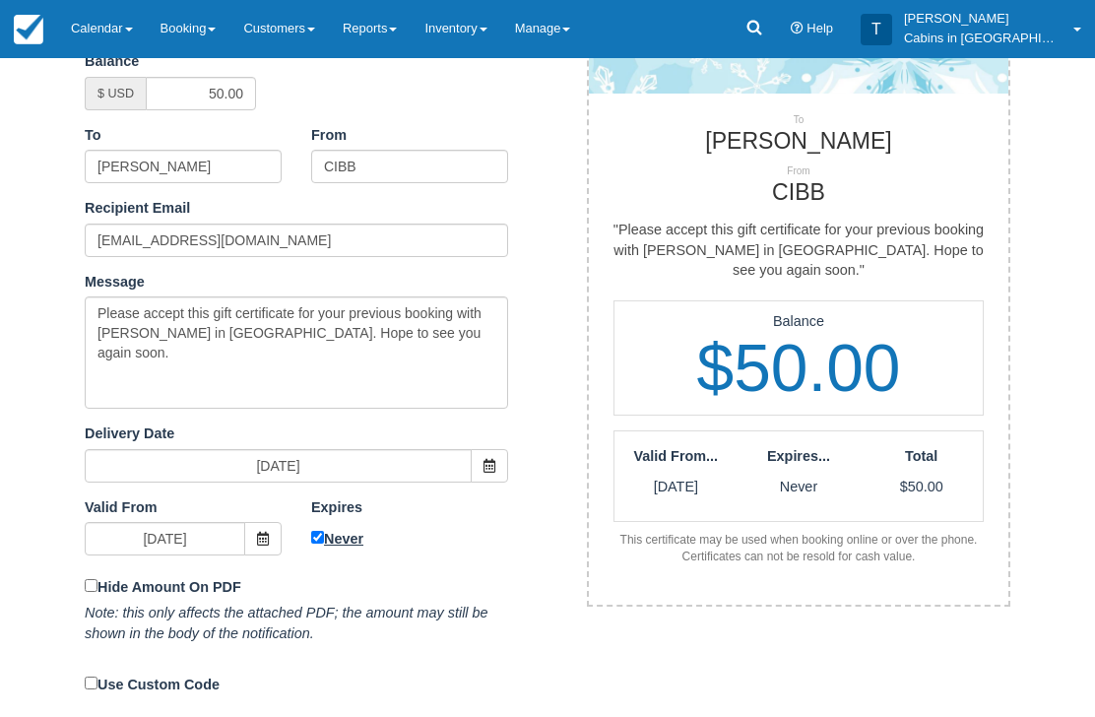
click at [313, 533] on input "Never" at bounding box center [317, 538] width 13 height 13
checkbox input "false"
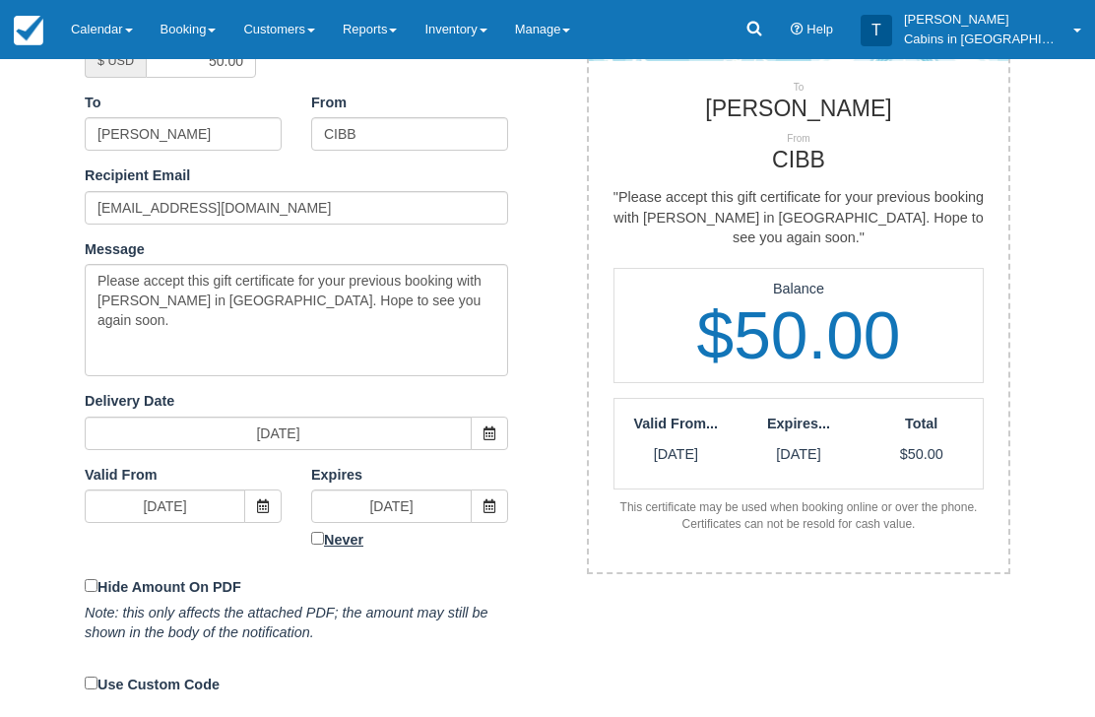
scroll to position [408, 0]
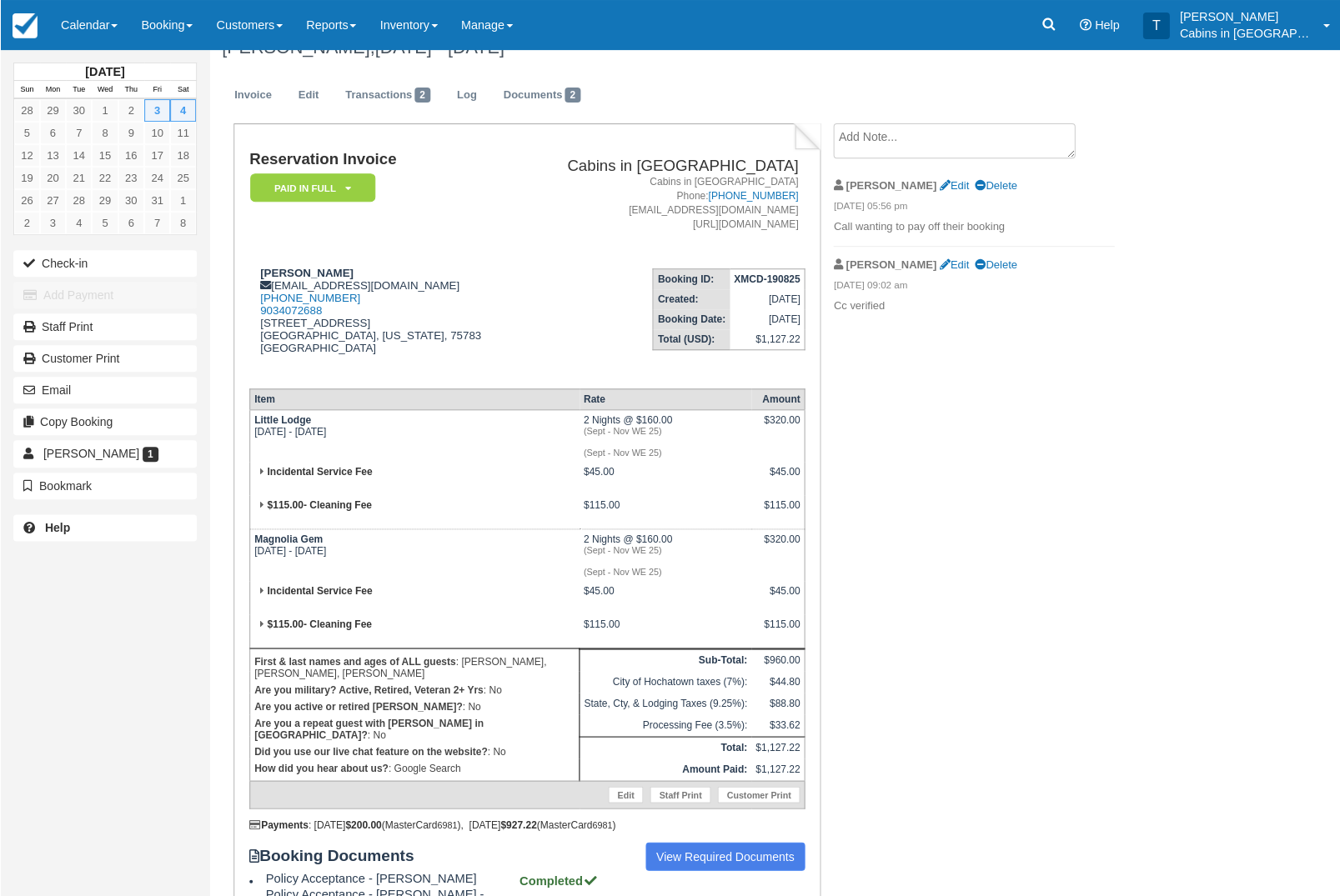
scroll to position [28, 0]
click at [445, 24] on link "Inventory" at bounding box center [407, 25] width 81 height 50
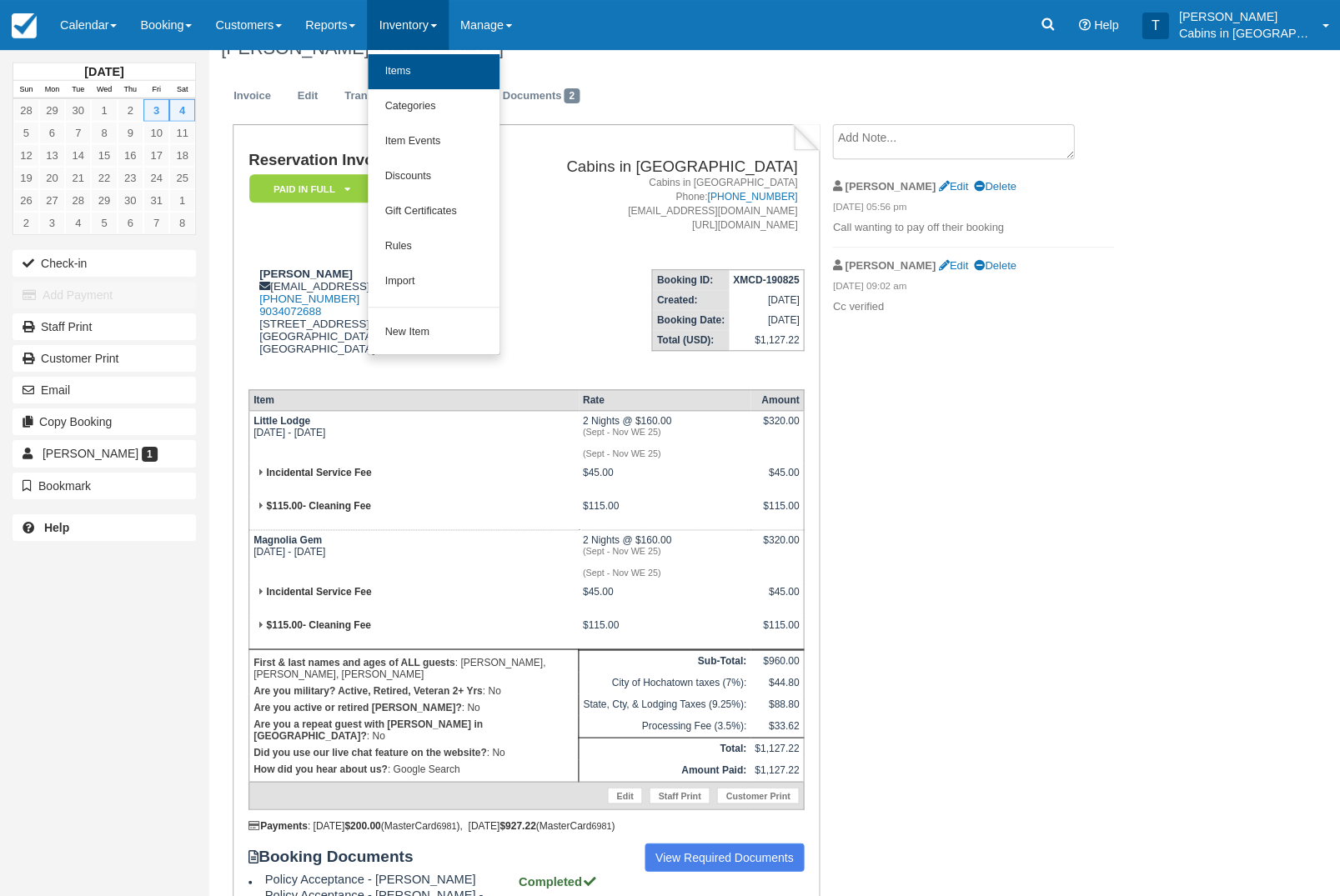
click at [474, 75] on link "Items" at bounding box center [434, 71] width 132 height 35
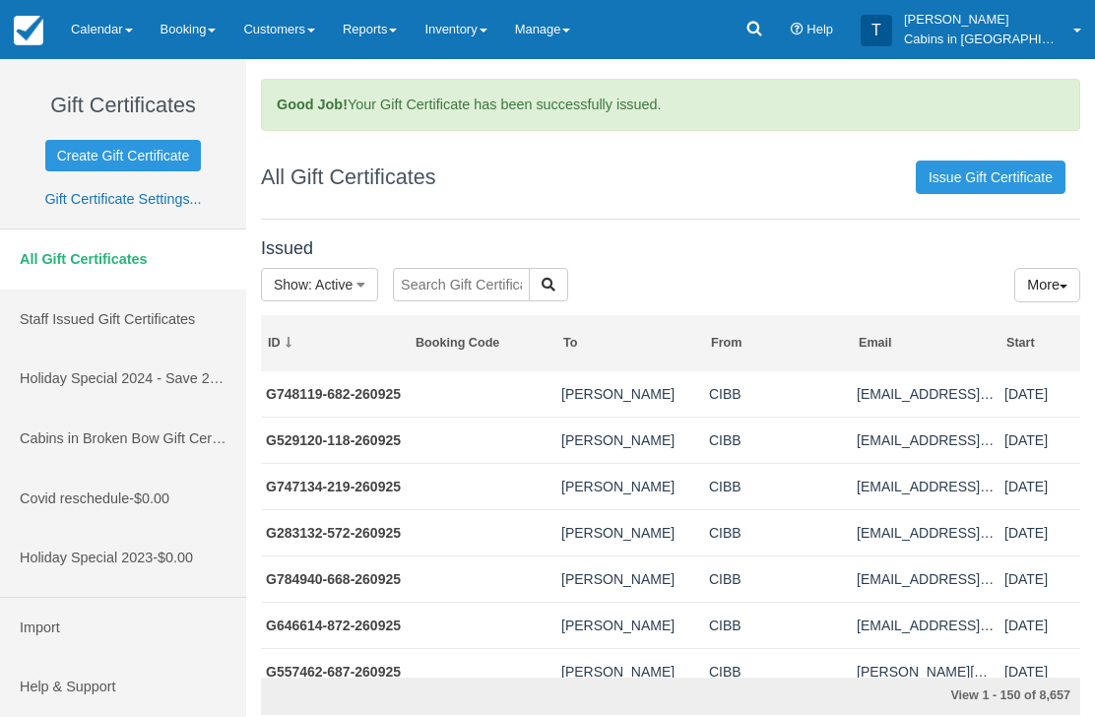
scroll to position [2, 0]
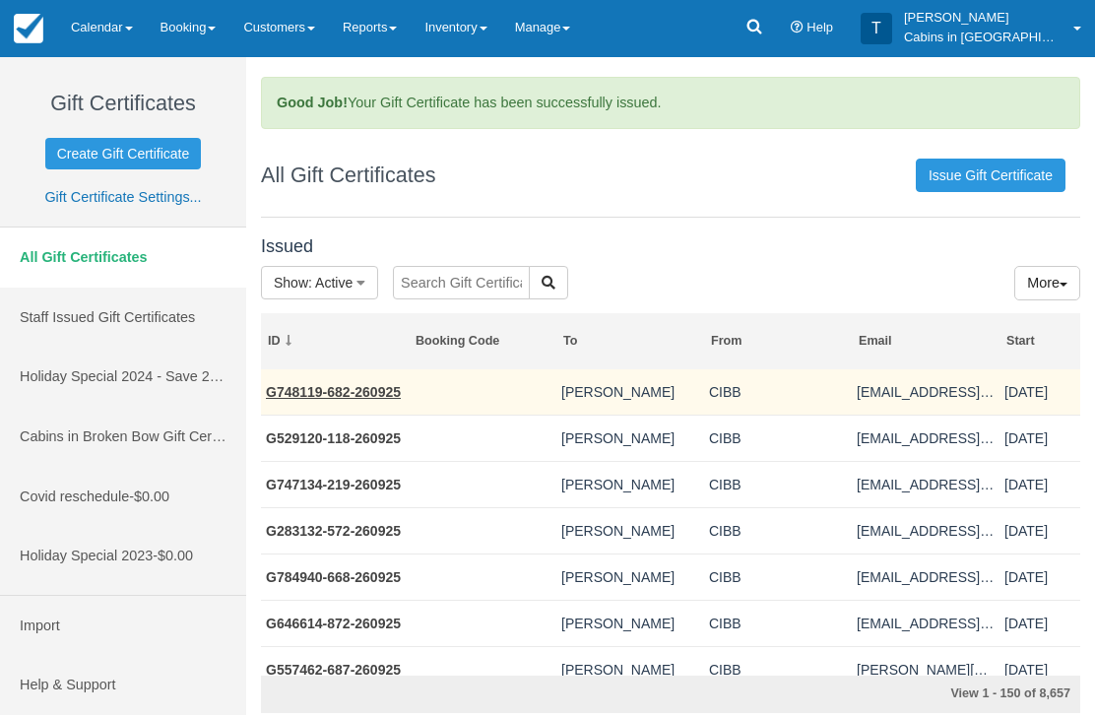
click at [359, 386] on link "G748119-682-260925" at bounding box center [333, 394] width 135 height 16
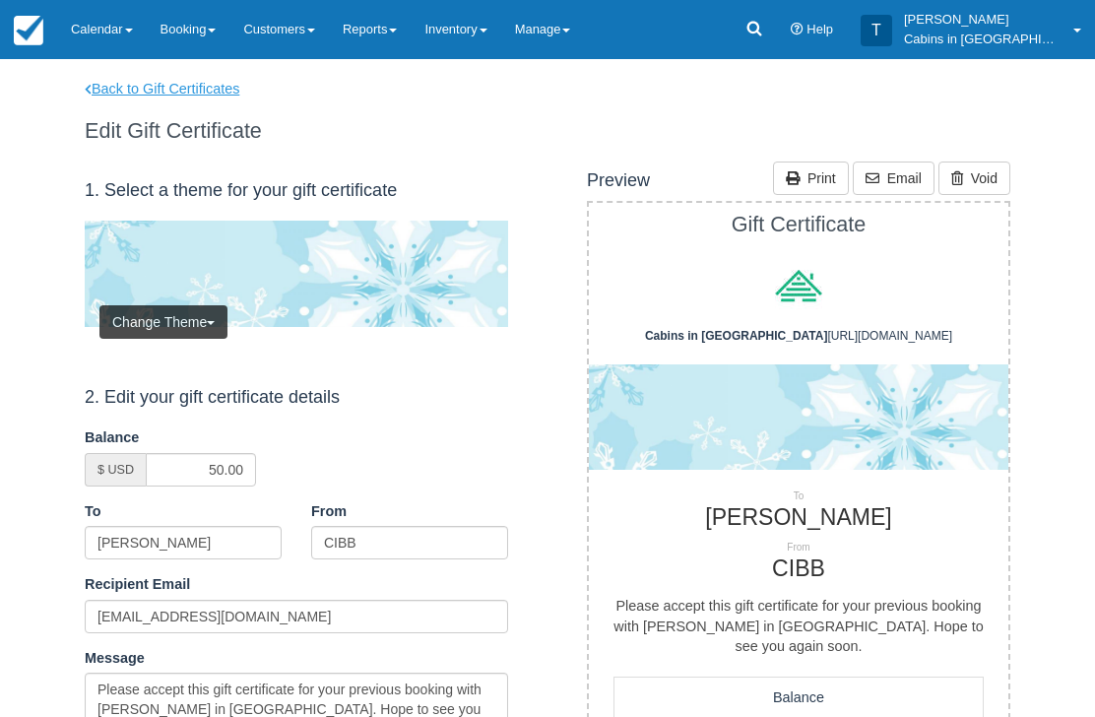
click at [184, 86] on link "Back to Gift Certificates" at bounding box center [175, 89] width 210 height 21
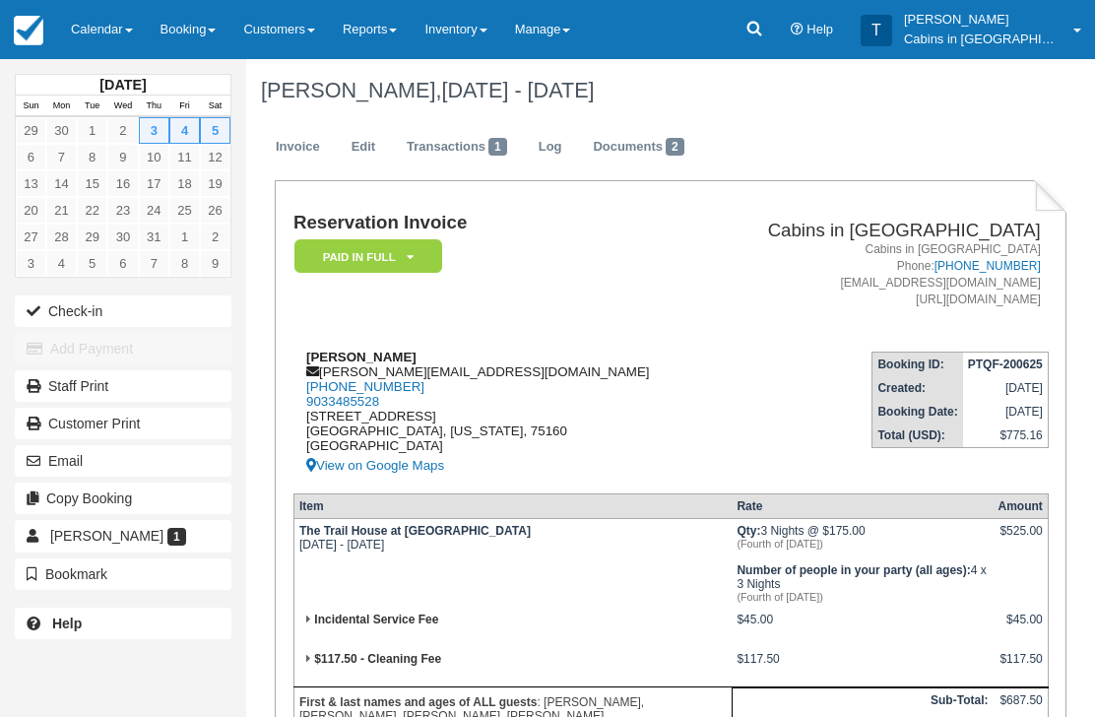
click at [511, 369] on div "Samantha Preciado samanthakayepreciado@gmail.com 1 (903) 440-2404 9033485528 12…" at bounding box center [501, 414] width 416 height 128
click at [532, 376] on div "Samantha Preciado samanthakayepreciado@gmail.com 1 (903) 440-2404 9033485528 12…" at bounding box center [501, 414] width 416 height 128
copy div "samanthakayepreciado@gmail.com"
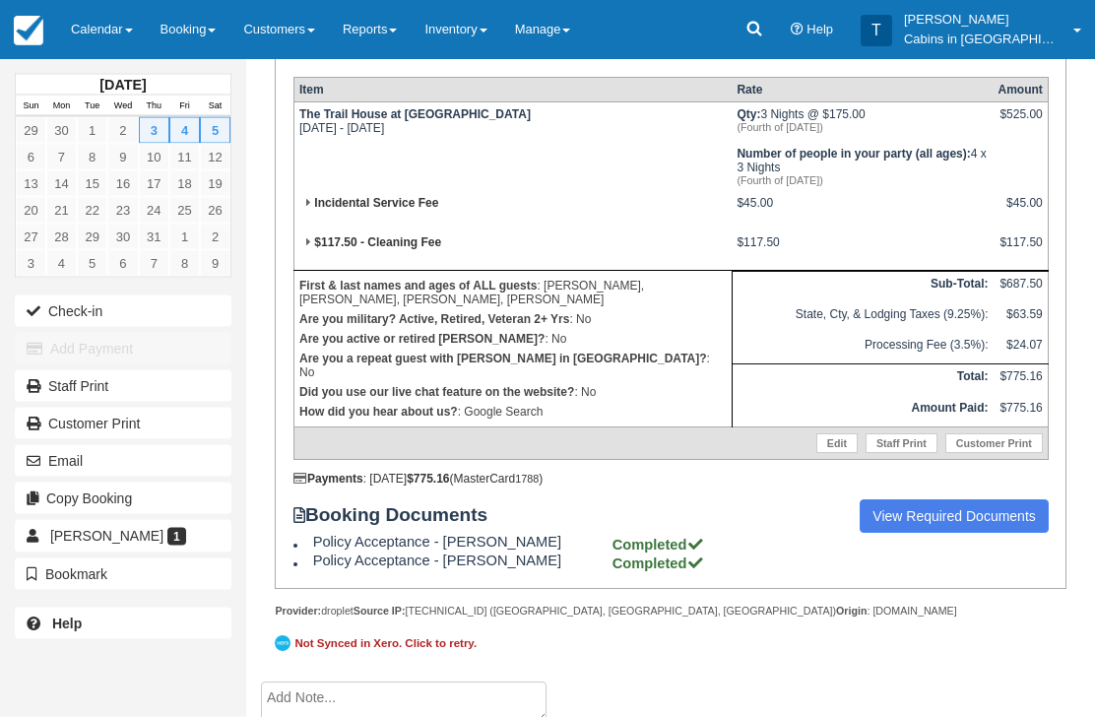
scroll to position [507, 0]
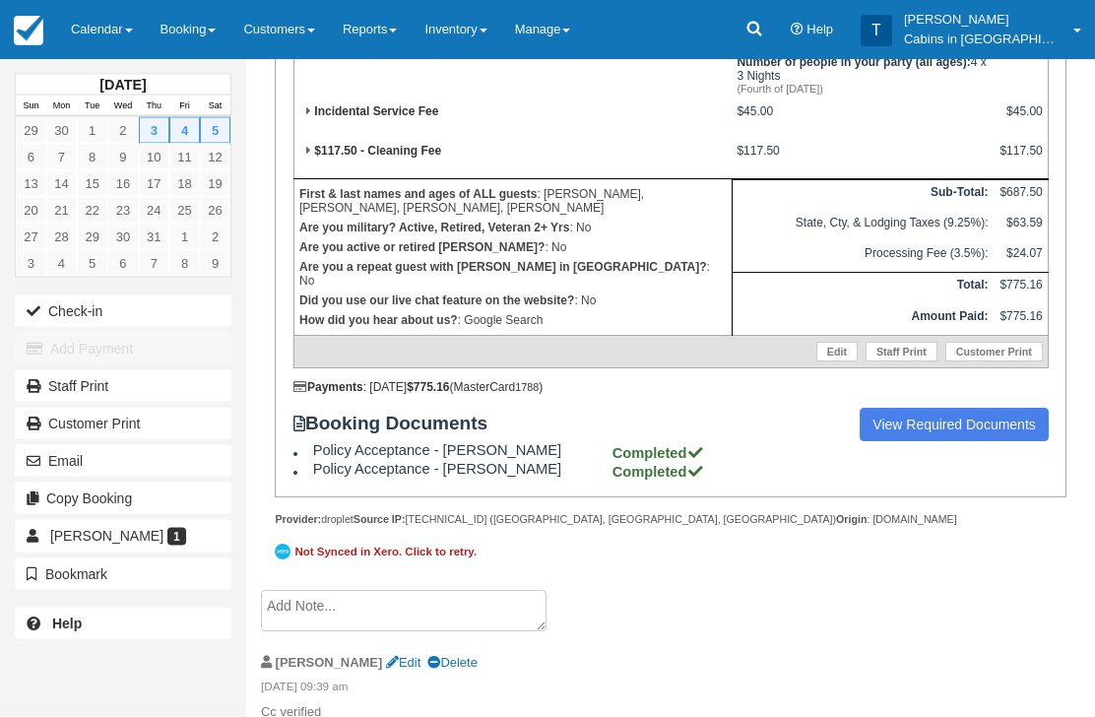
click at [432, 632] on textarea at bounding box center [404, 611] width 286 height 41
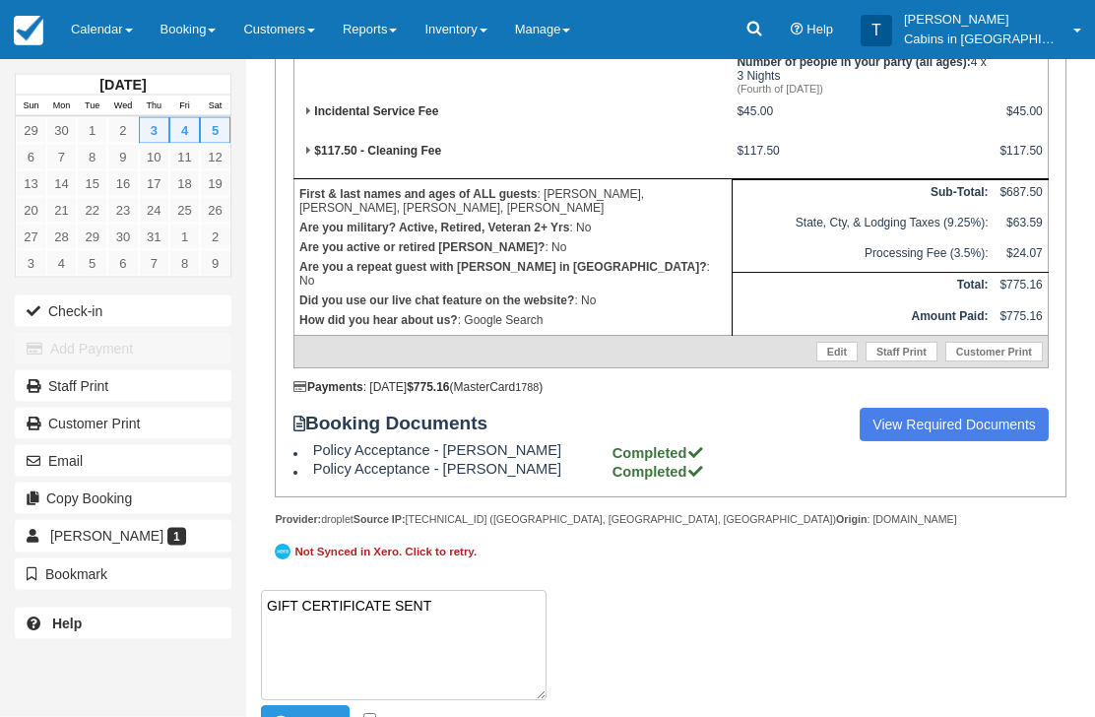
paste textarea "G216034-440-260925"
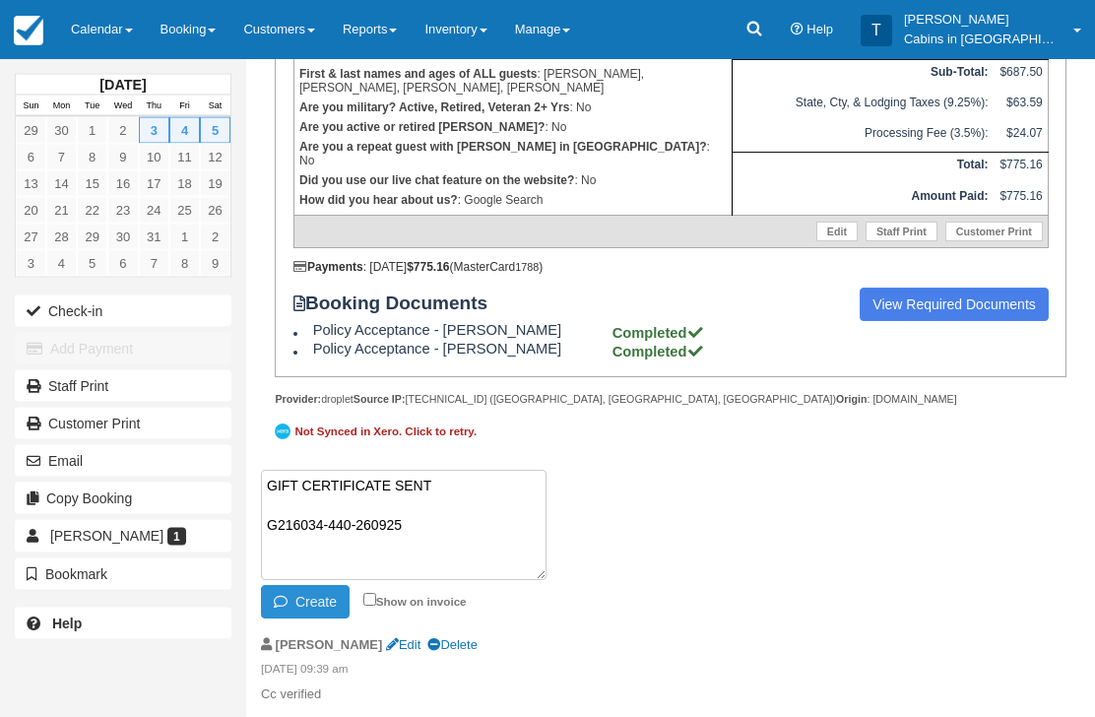
type textarea "GIFT CERTIFICATE SENT G216034-440-260925"
click at [307, 612] on button "Create" at bounding box center [305, 602] width 89 height 33
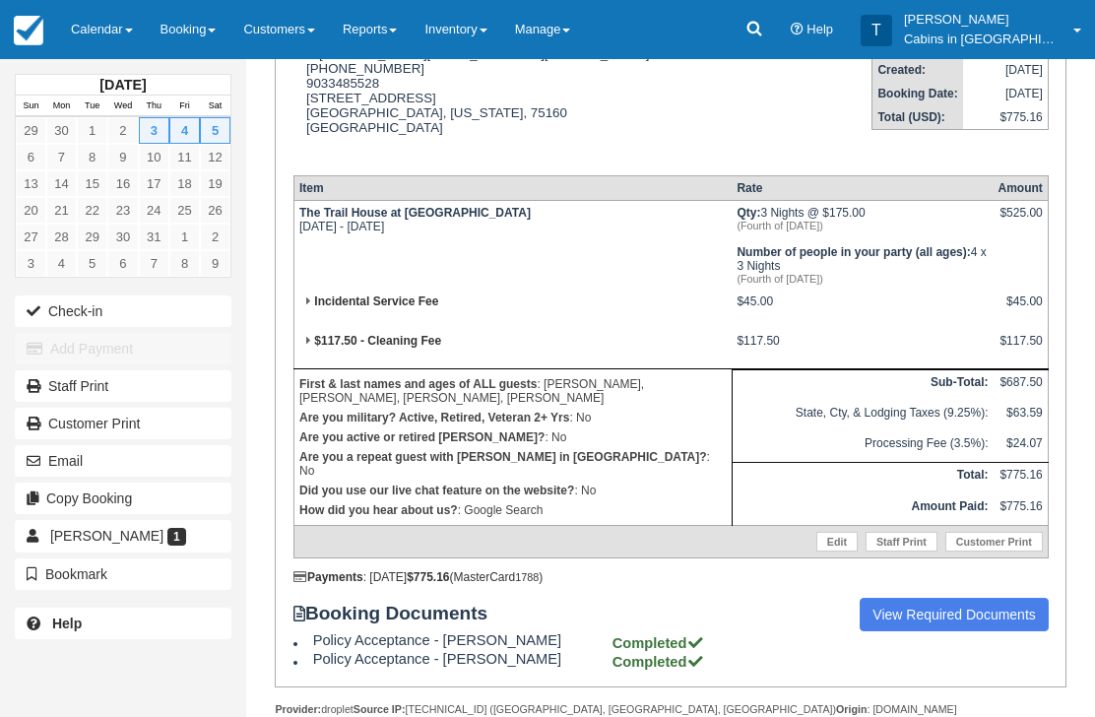
scroll to position [314, 0]
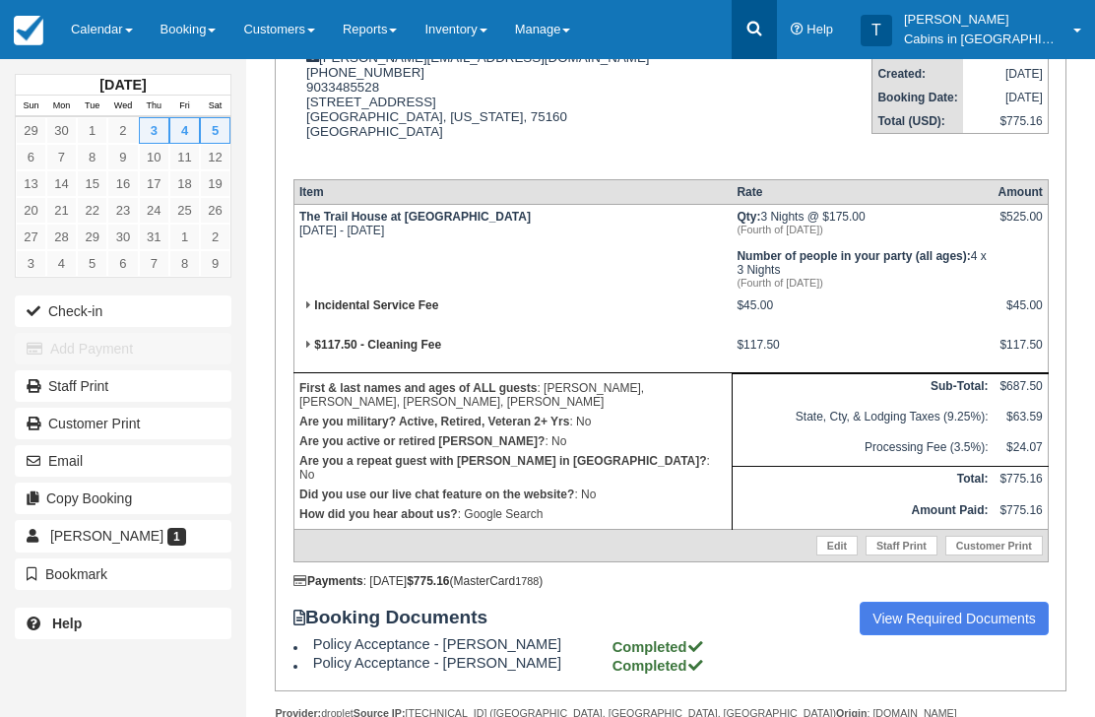
click at [764, 36] on icon at bounding box center [754, 29] width 20 height 20
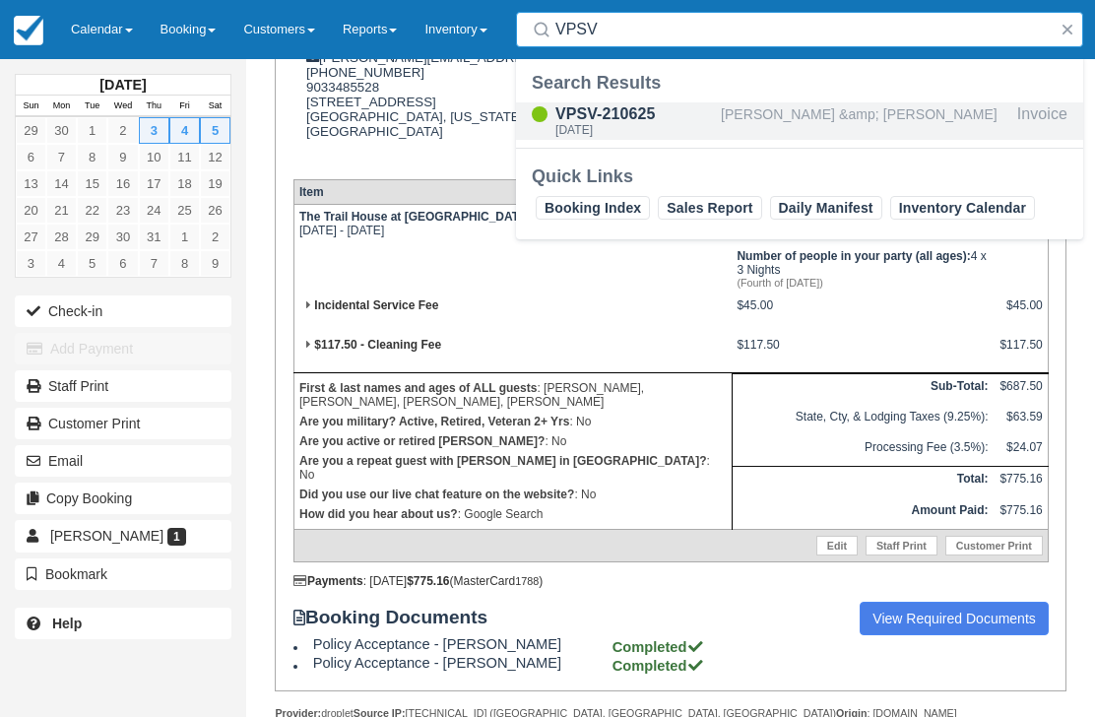
type input "VPSV"
click at [626, 127] on div "Mon Jul 21 2025" at bounding box center [634, 130] width 158 height 12
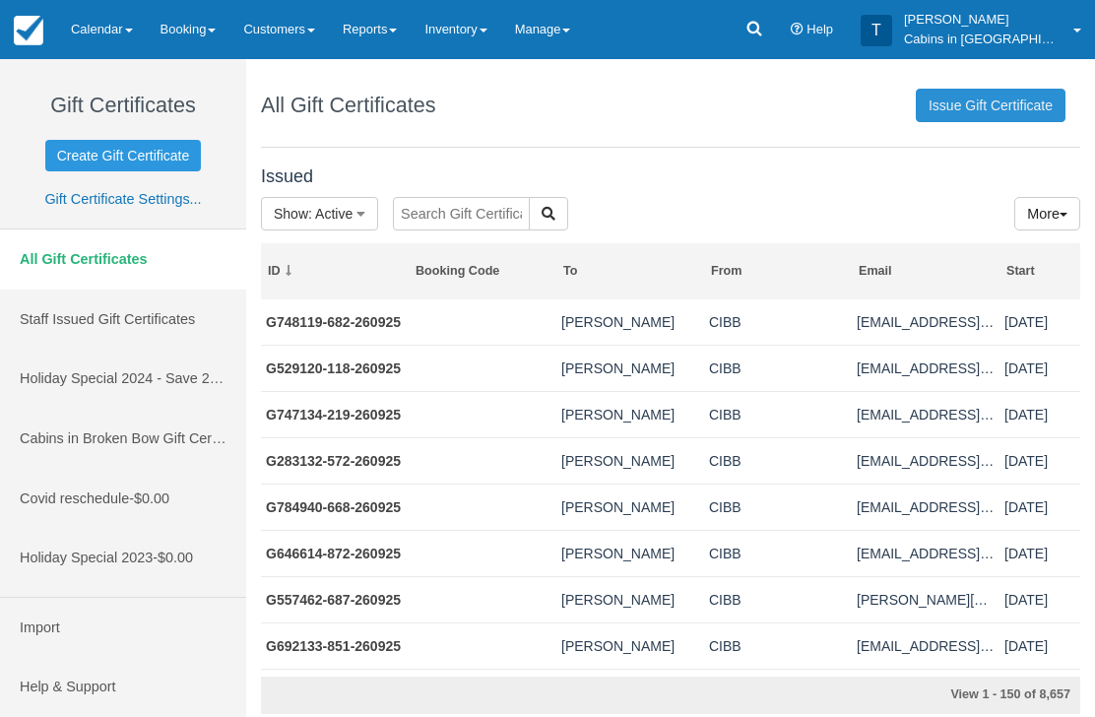
click at [988, 110] on link "Issue Gift Certificate" at bounding box center [991, 105] width 150 height 33
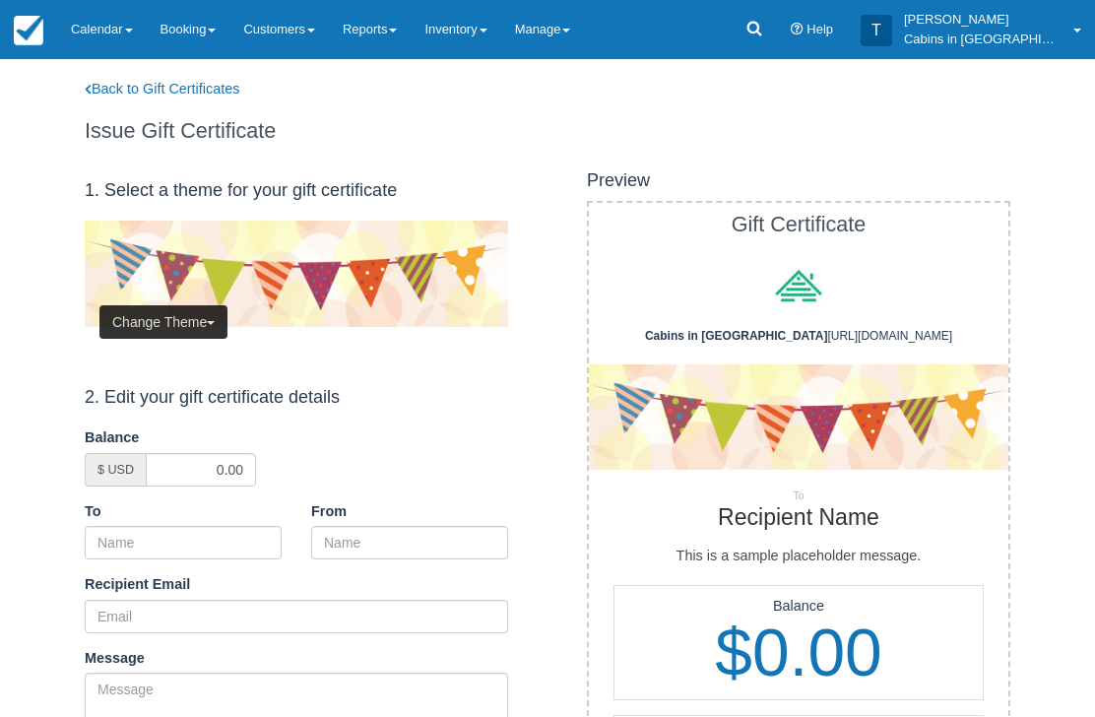
click at [178, 321] on button "Change Theme" at bounding box center [163, 321] width 128 height 33
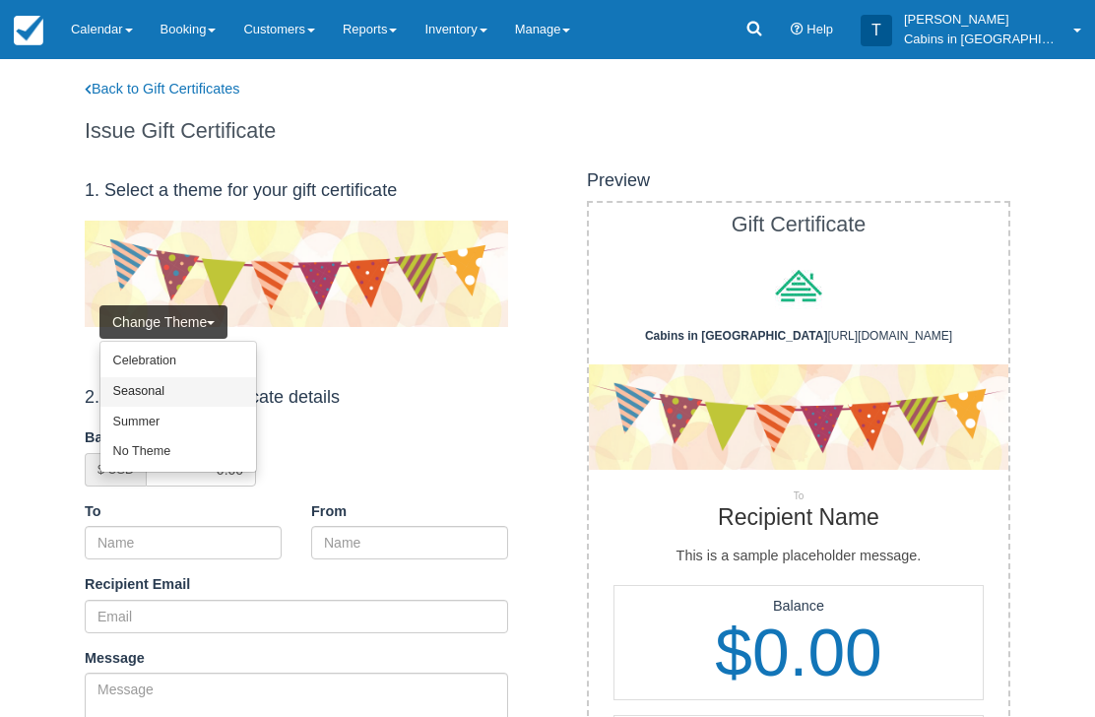
click at [190, 391] on link "Seasonal" at bounding box center [178, 392] width 156 height 31
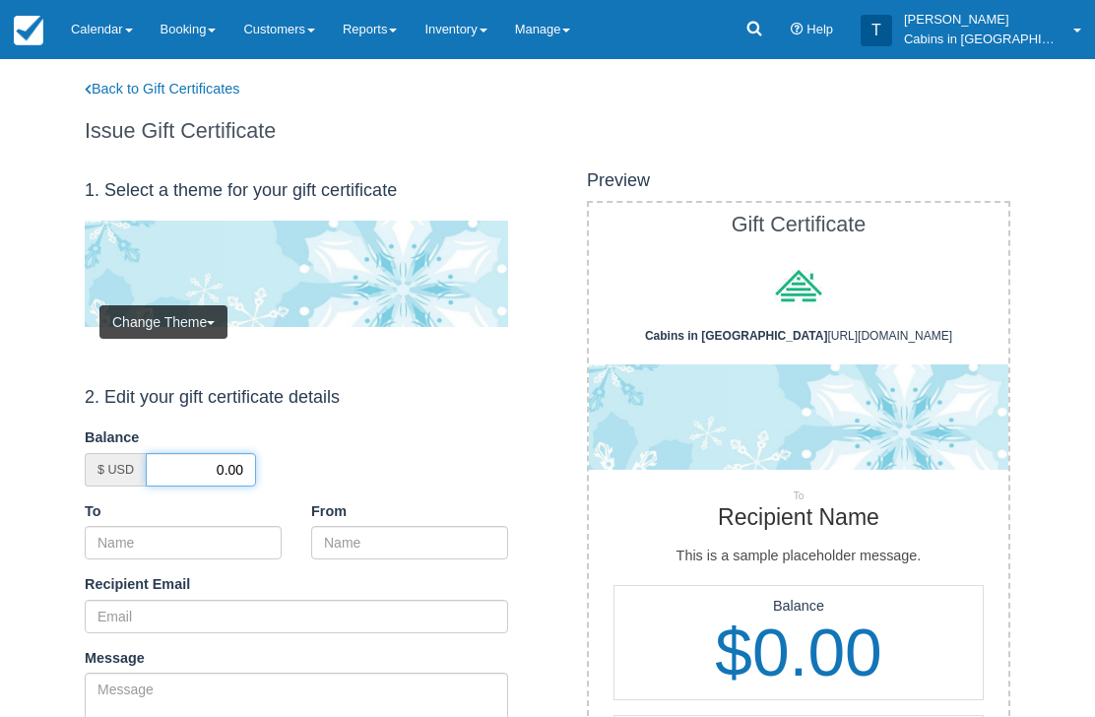
click at [209, 466] on input "0.00" at bounding box center [201, 469] width 110 height 33
type input "50.00"
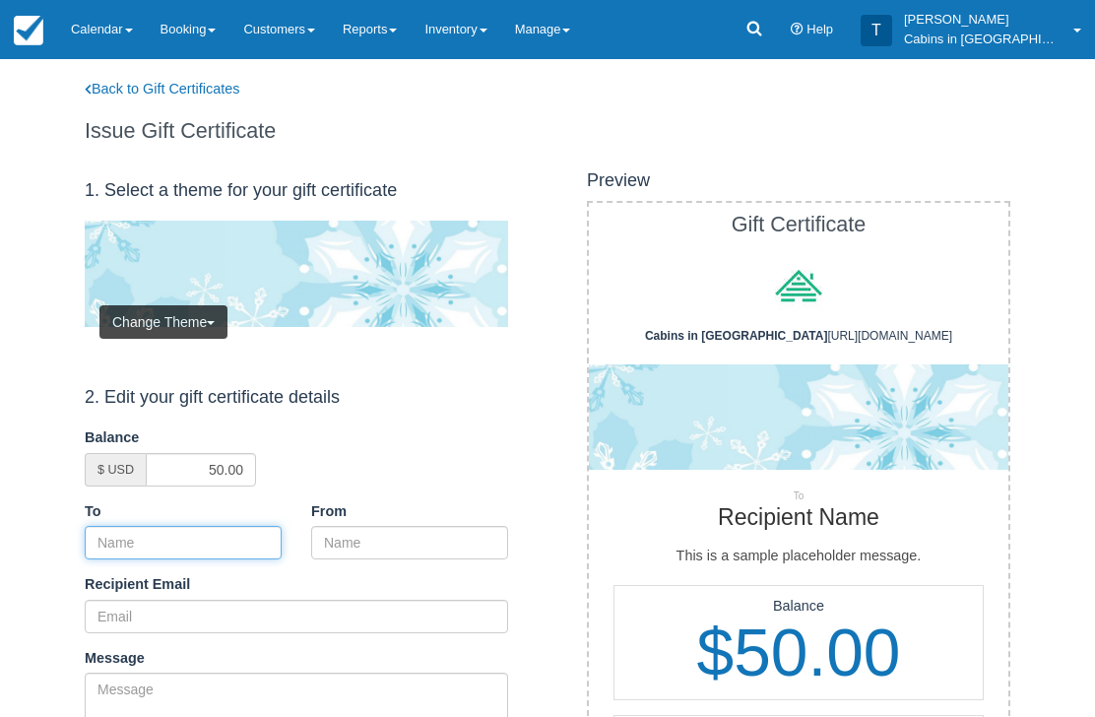
click at [225, 538] on input "To" at bounding box center [183, 542] width 197 height 33
paste input "Samantha Preciado"
type input "Samantha Preciado"
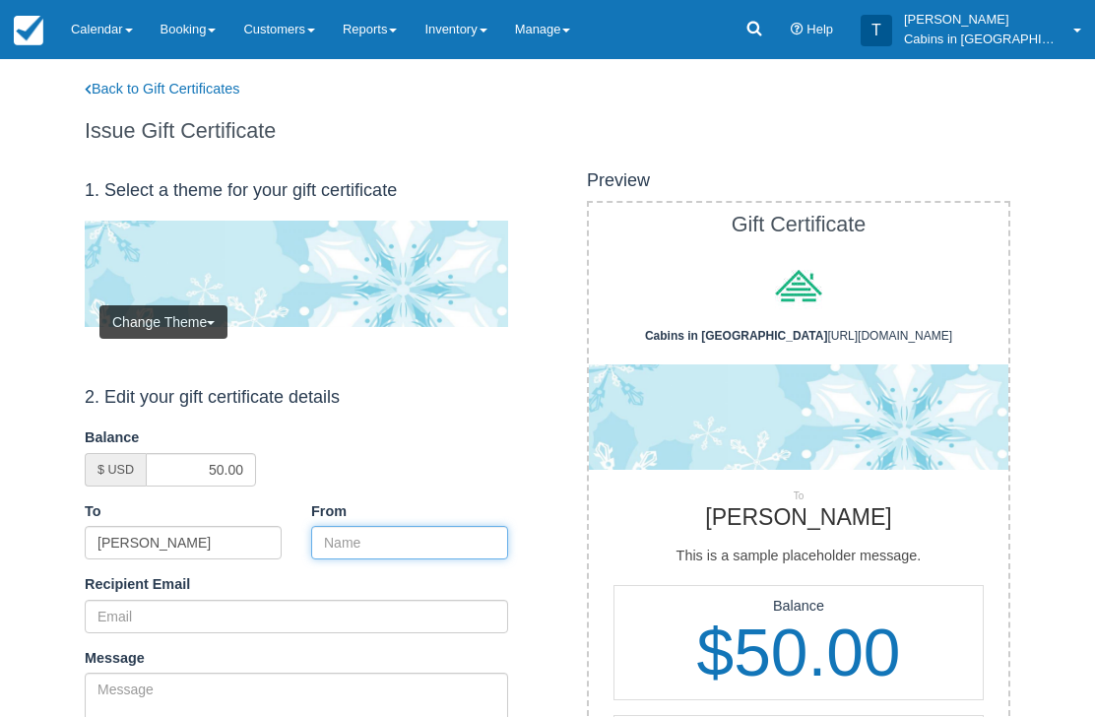
click at [380, 533] on input "From" at bounding box center [409, 542] width 197 height 33
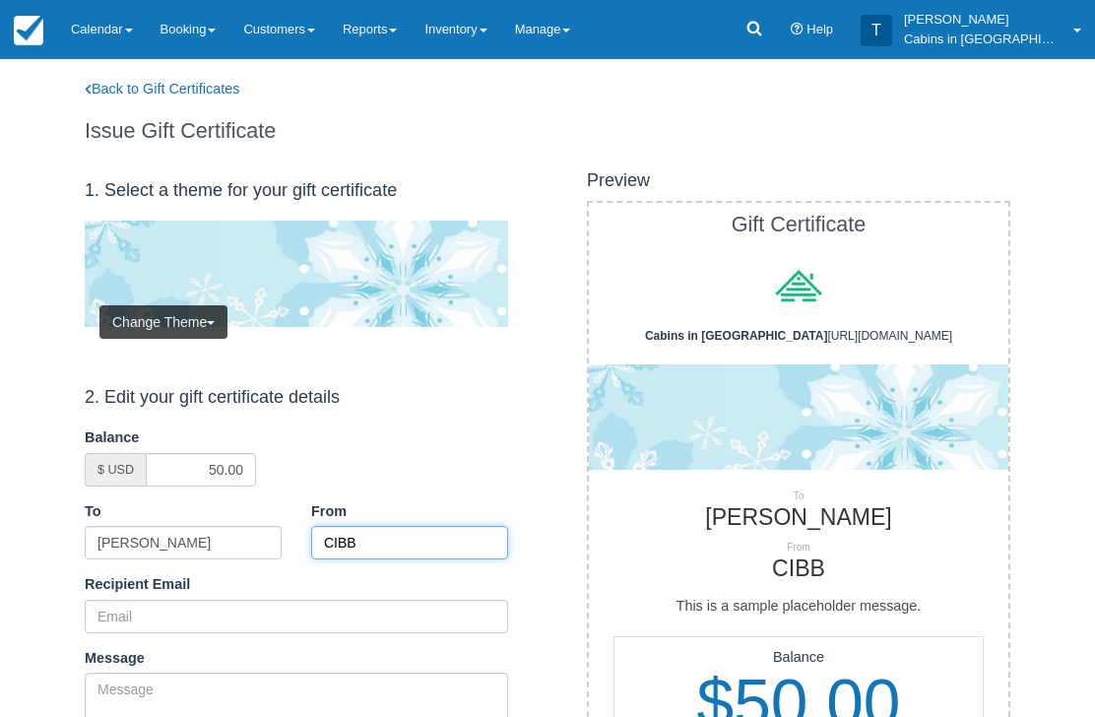
type input "CIBB"
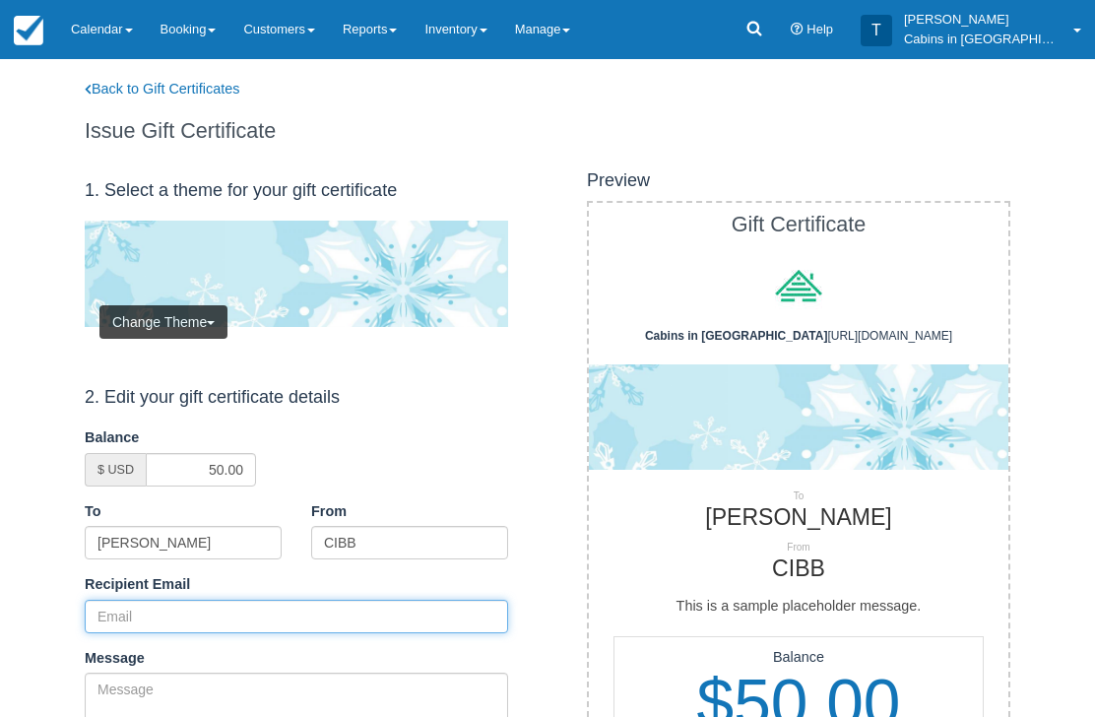
click at [247, 601] on input "Recipient Email" at bounding box center [296, 616] width 423 height 33
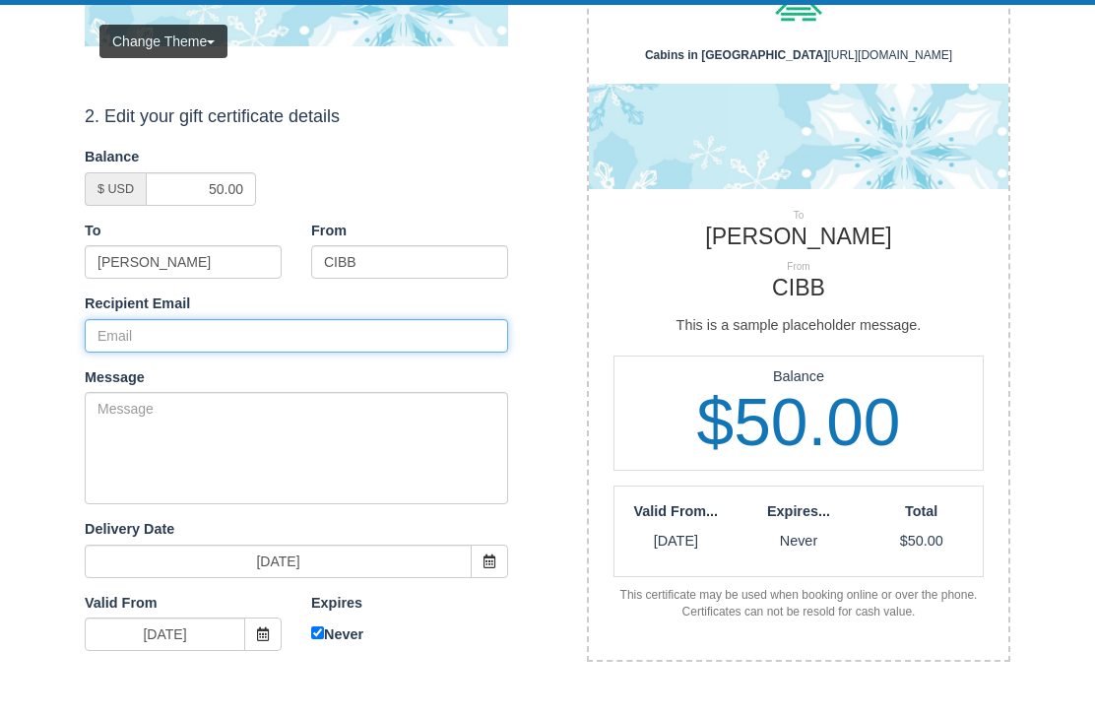
paste input "samanthakayepreciado@gmail.com"
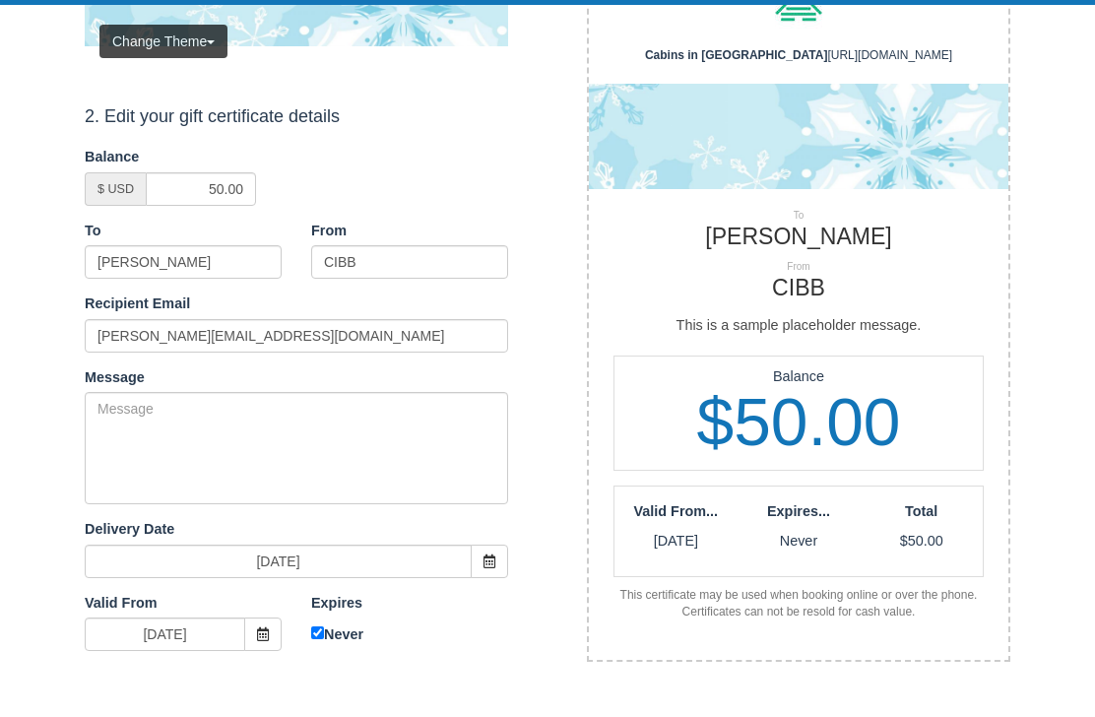
scroll to position [281, 0]
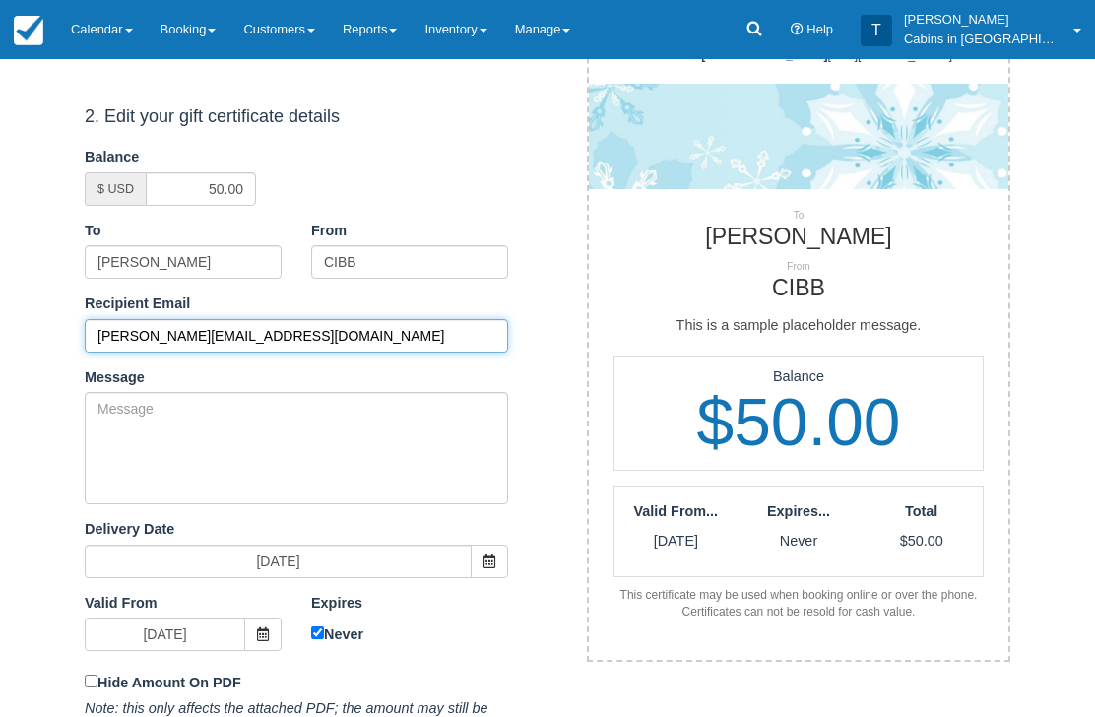
type input "[PERSON_NAME][EMAIL_ADDRESS][DOMAIN_NAME]"
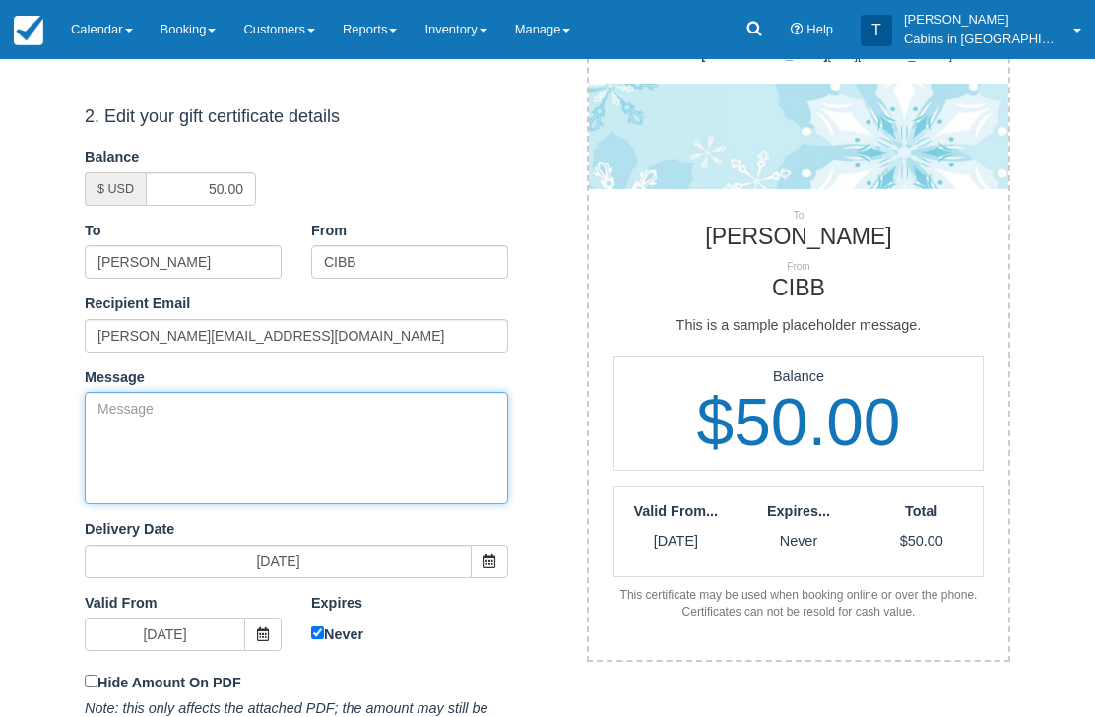
click at [272, 440] on textarea "Message" at bounding box center [296, 448] width 423 height 112
paste textarea "Please accept this gift certificate for your previous booking with Cabins in Br…"
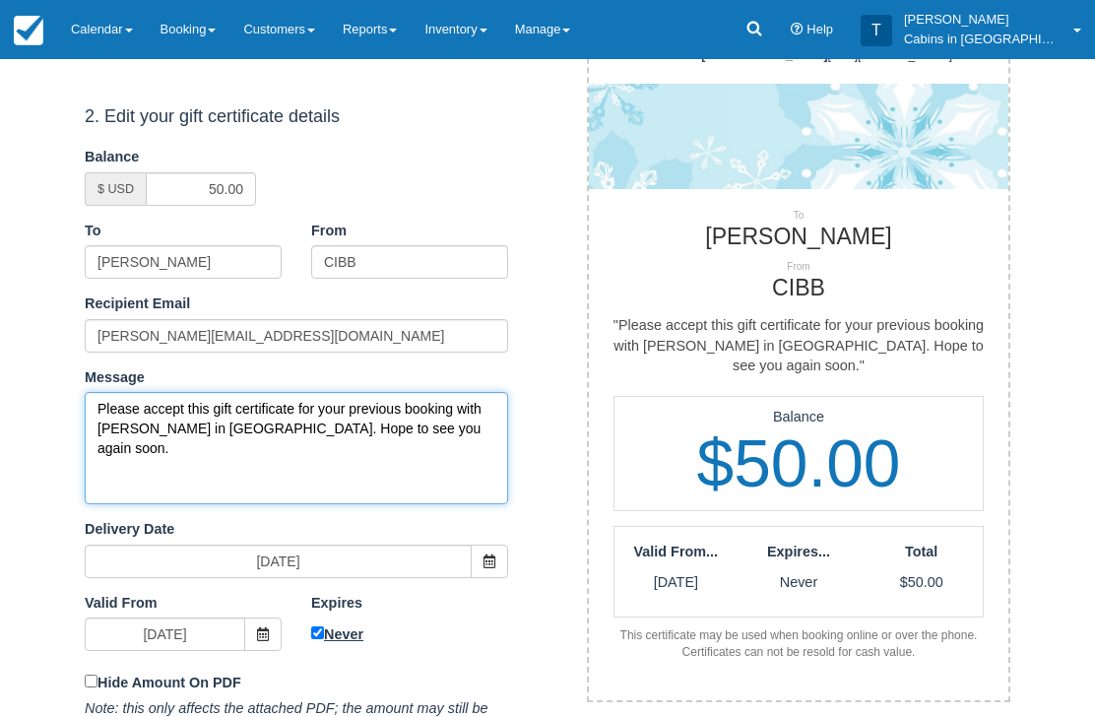
type textarea "Please accept this gift certificate for your previous booking with Cabins in Br…"
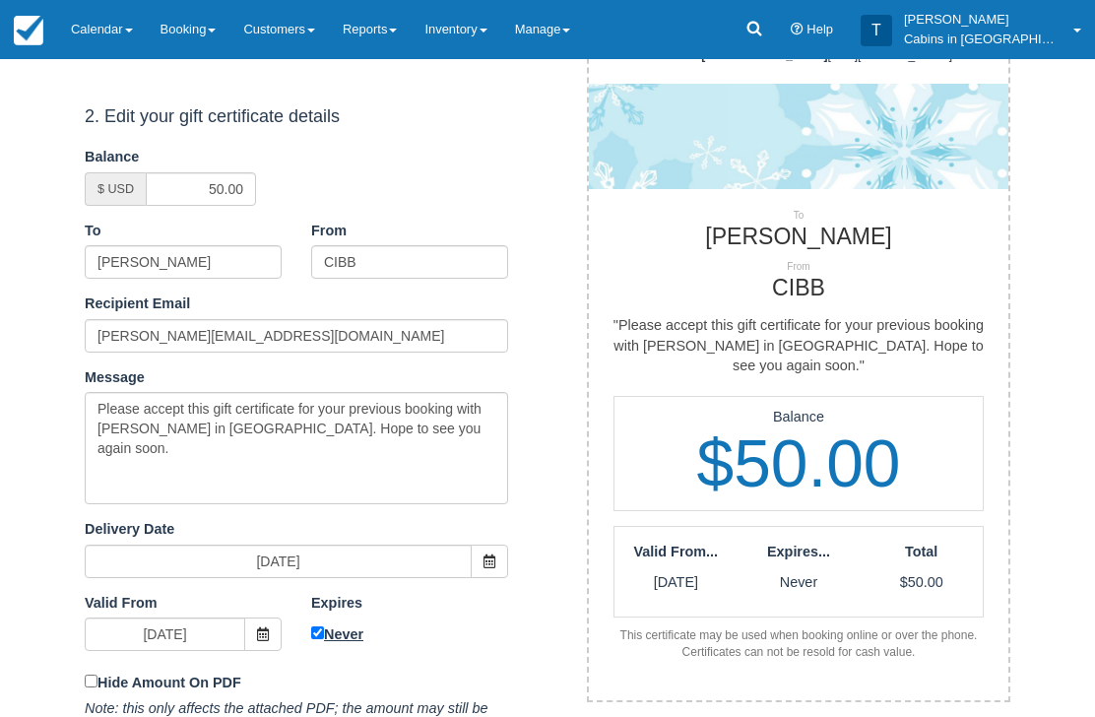
click at [313, 627] on input "Never" at bounding box center [317, 633] width 13 height 13
checkbox input "false"
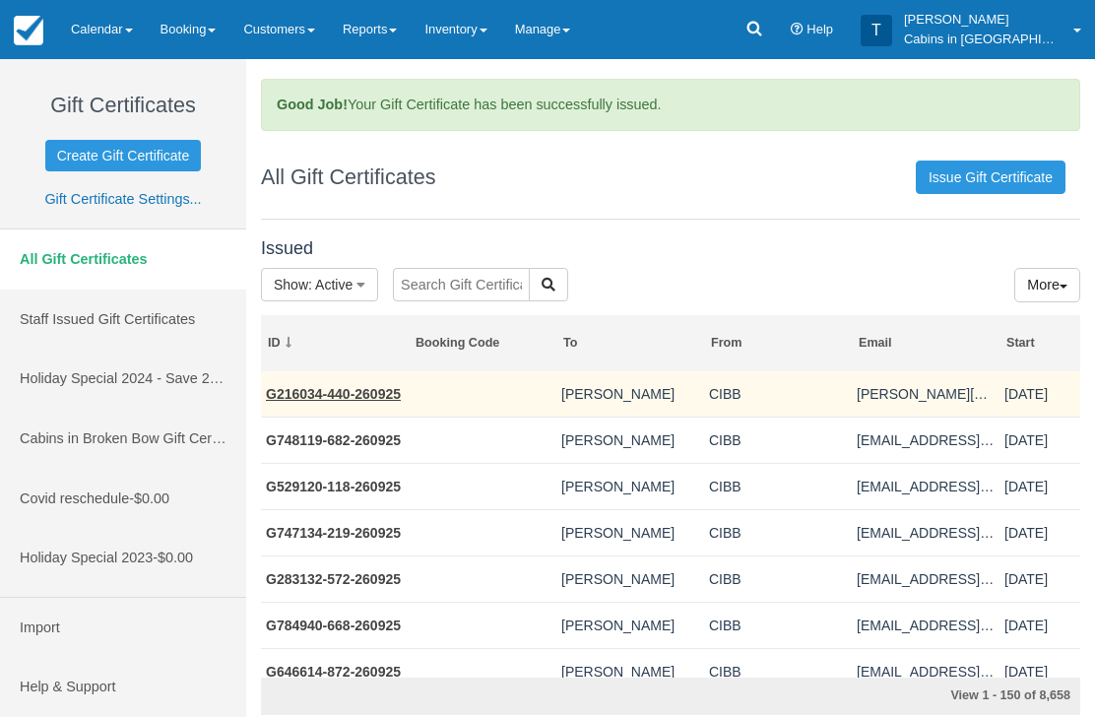
click at [333, 399] on link "G216034-440-260925" at bounding box center [333, 394] width 135 height 16
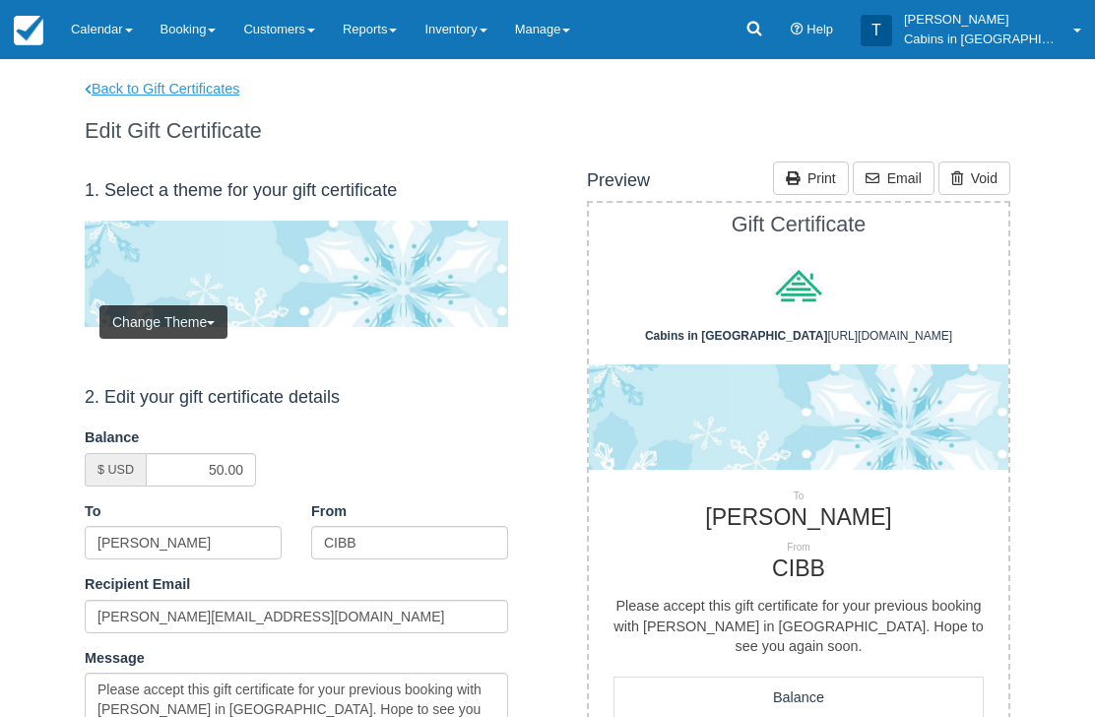
click at [208, 94] on link "Back to Gift Certificates" at bounding box center [175, 89] width 210 height 21
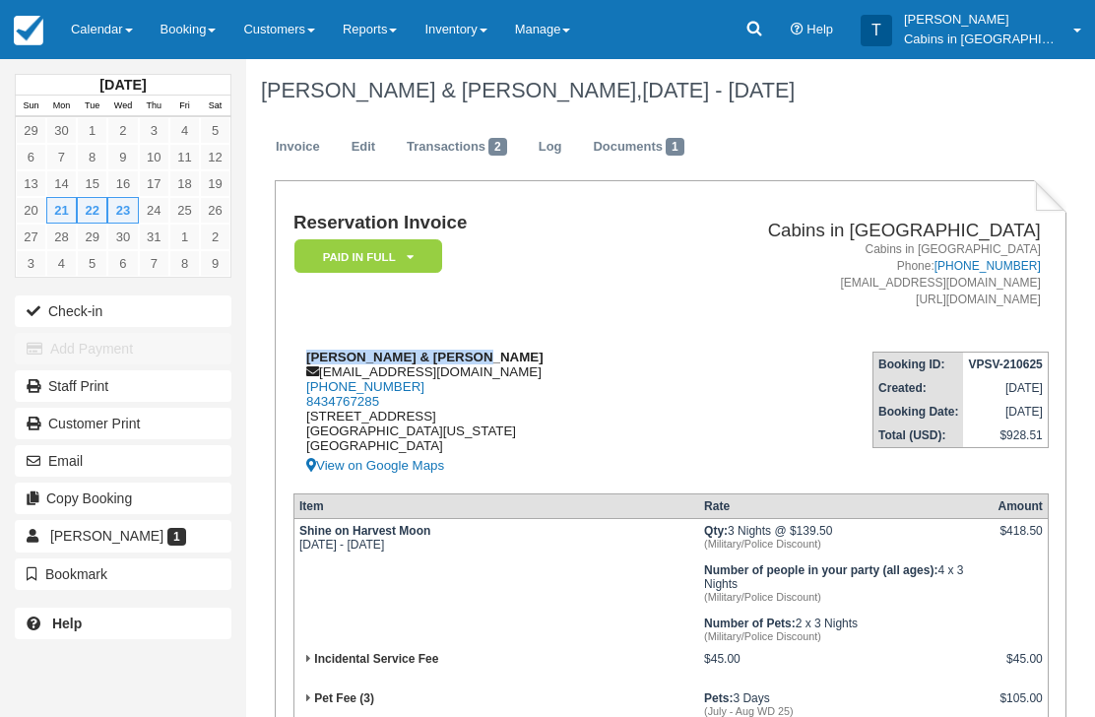
click at [455, 379] on div "Andrea & Rodney Sargent amsarg84@gmail.com 1 (843) 476-7350 8434767285 10109 St…" at bounding box center [468, 414] width 351 height 128
click at [451, 374] on div "Andrea & Rodney Sargent amsarg84@gmail.com 1 (843) 476-7350 8434767285 10109 St…" at bounding box center [468, 414] width 351 height 128
copy div "amsarg84@gmail.com"
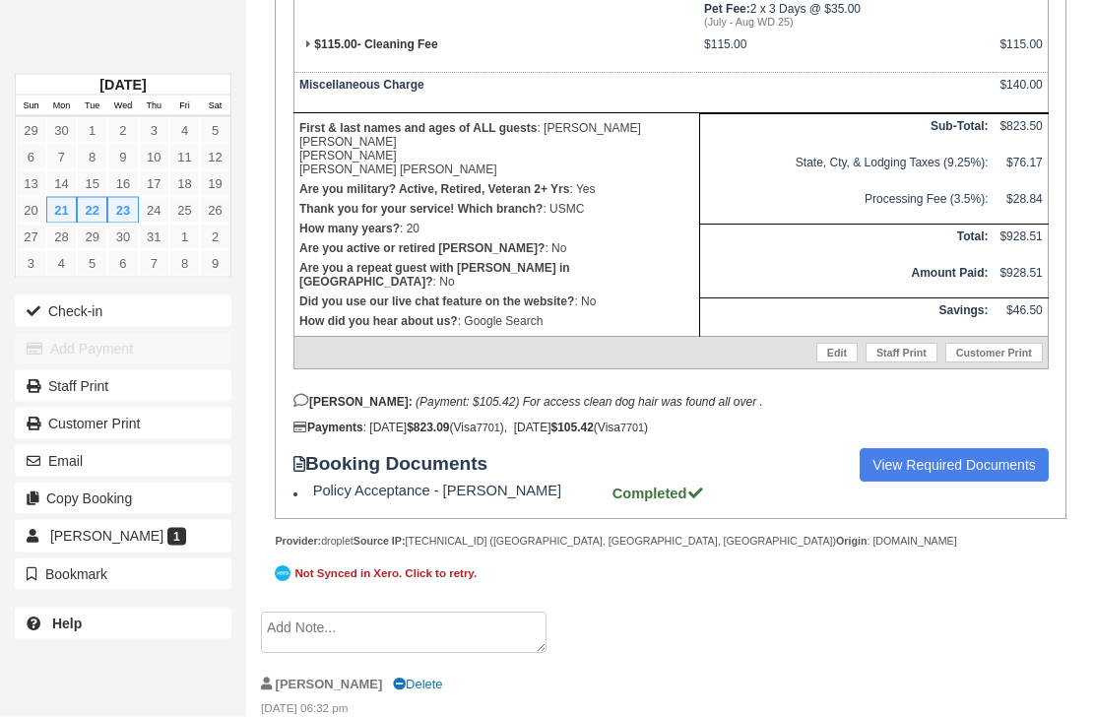
click at [440, 654] on textarea at bounding box center [404, 632] width 286 height 41
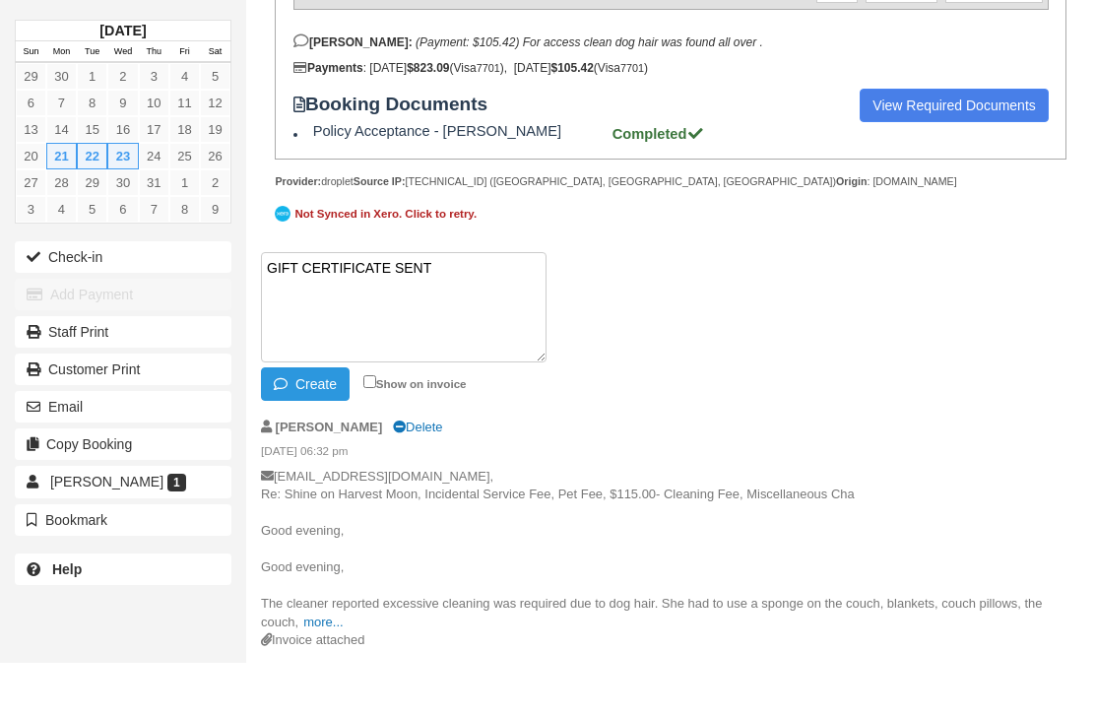
paste textarea "G652338-576-260925"
type textarea "GIFT CERTIFICATE SENT G652338-576-260925"
click at [320, 450] on button "Create" at bounding box center [305, 437] width 89 height 33
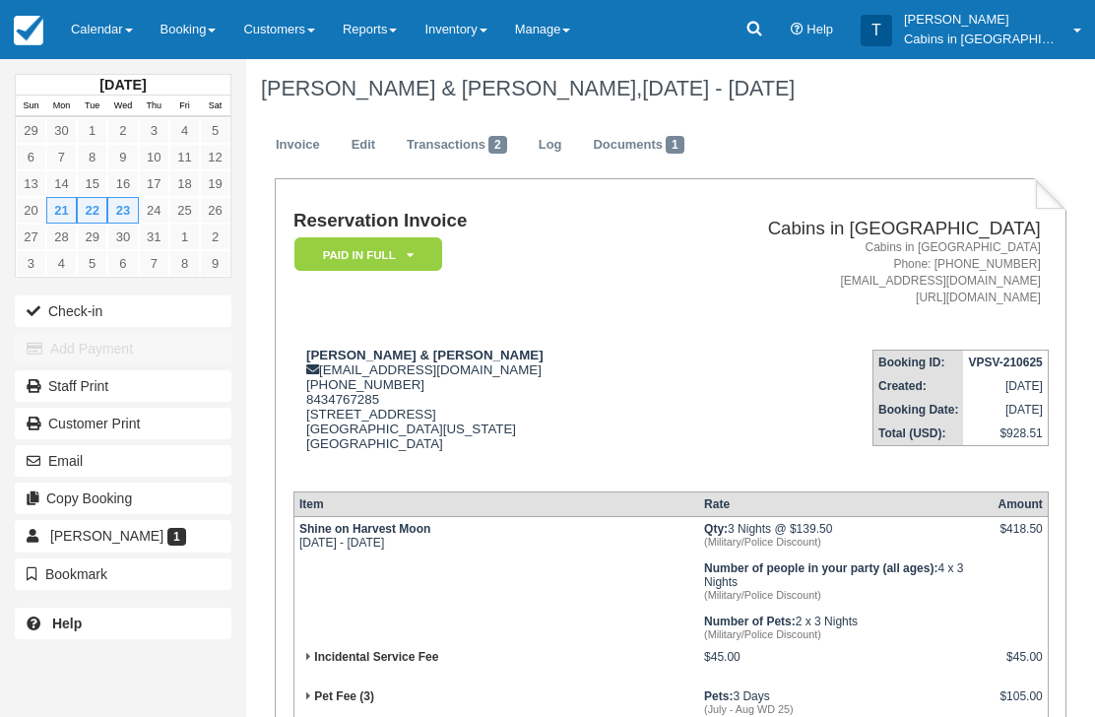
scroll to position [0, 0]
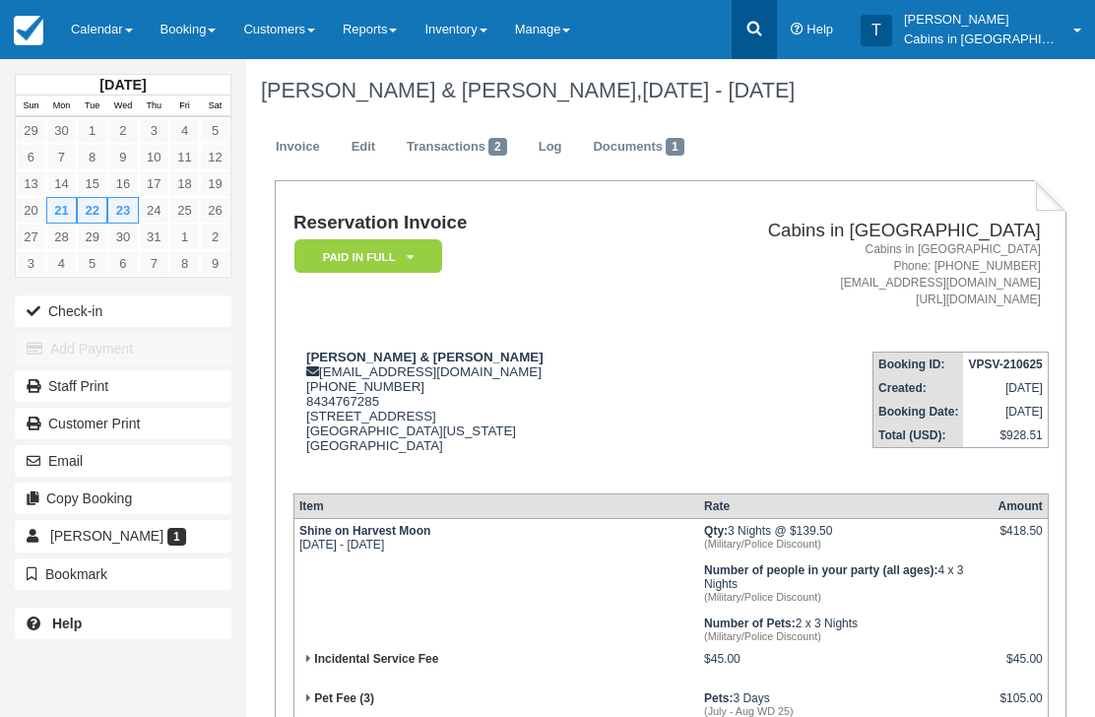
click at [777, 6] on link at bounding box center [754, 29] width 45 height 59
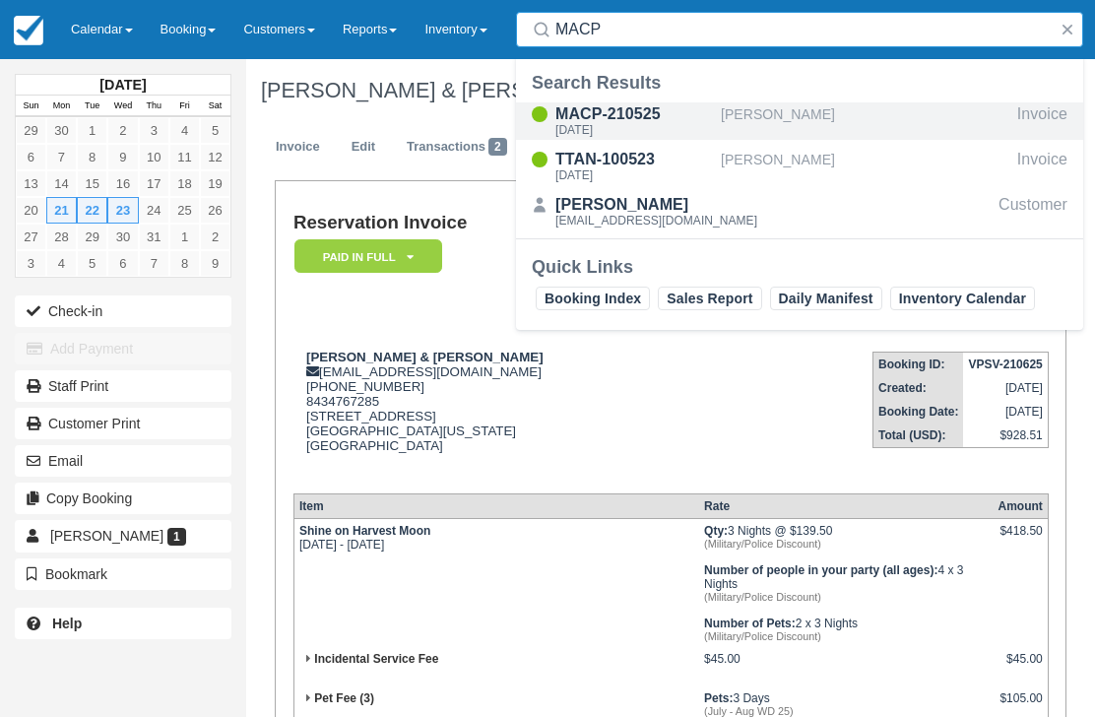
type input "MACP"
click at [630, 118] on div "MACP-210525" at bounding box center [634, 114] width 158 height 24
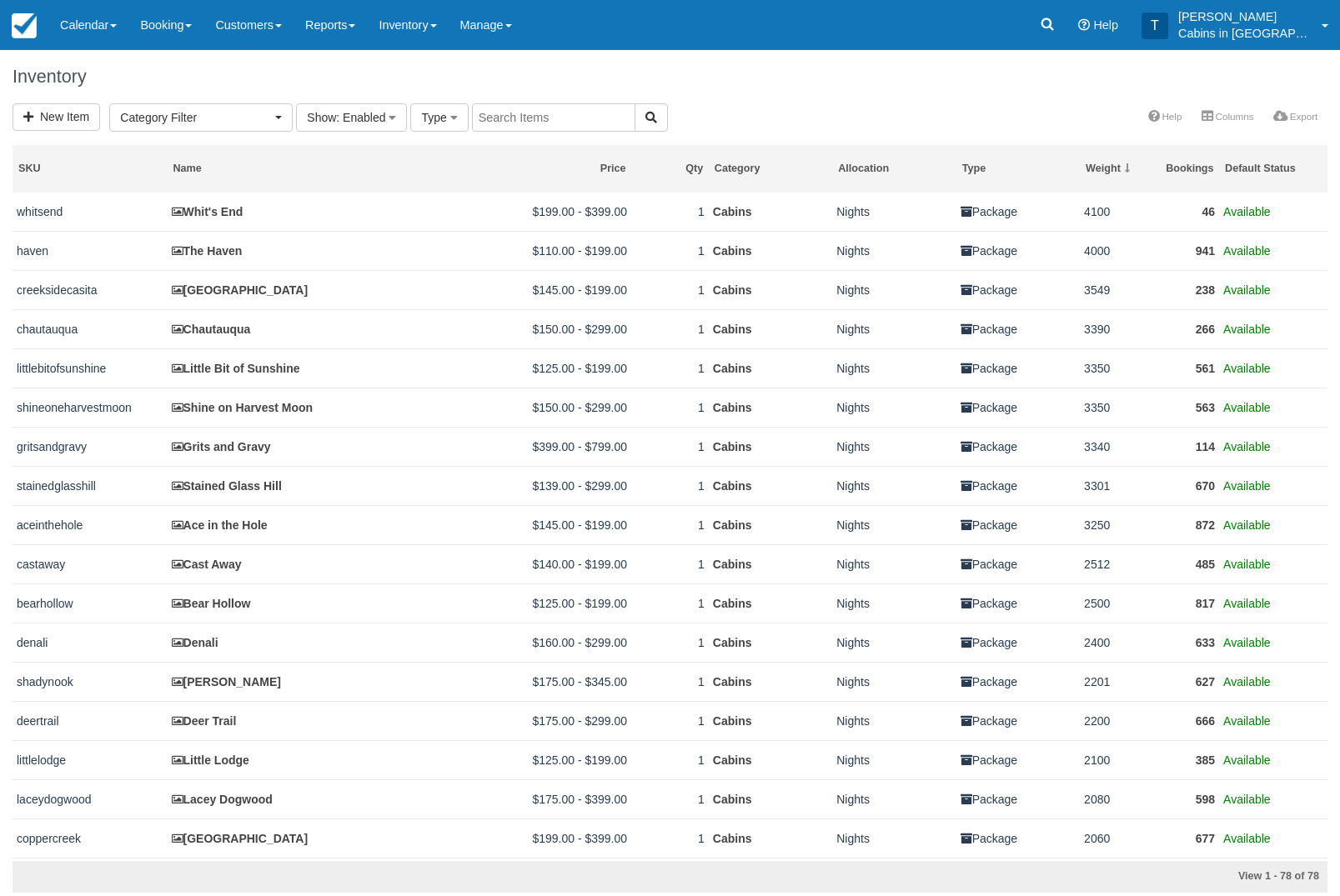
select select
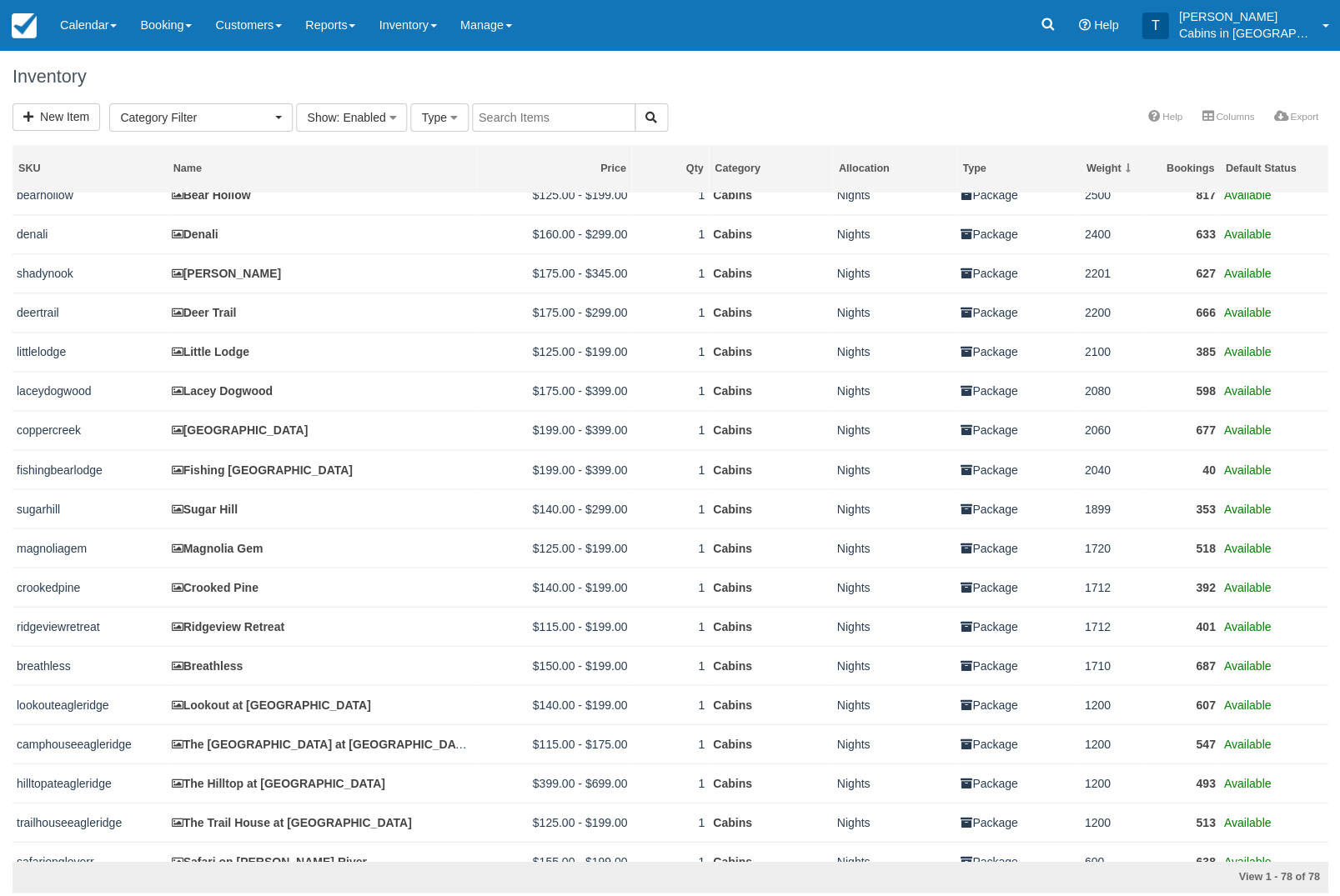
scroll to position [435, 0]
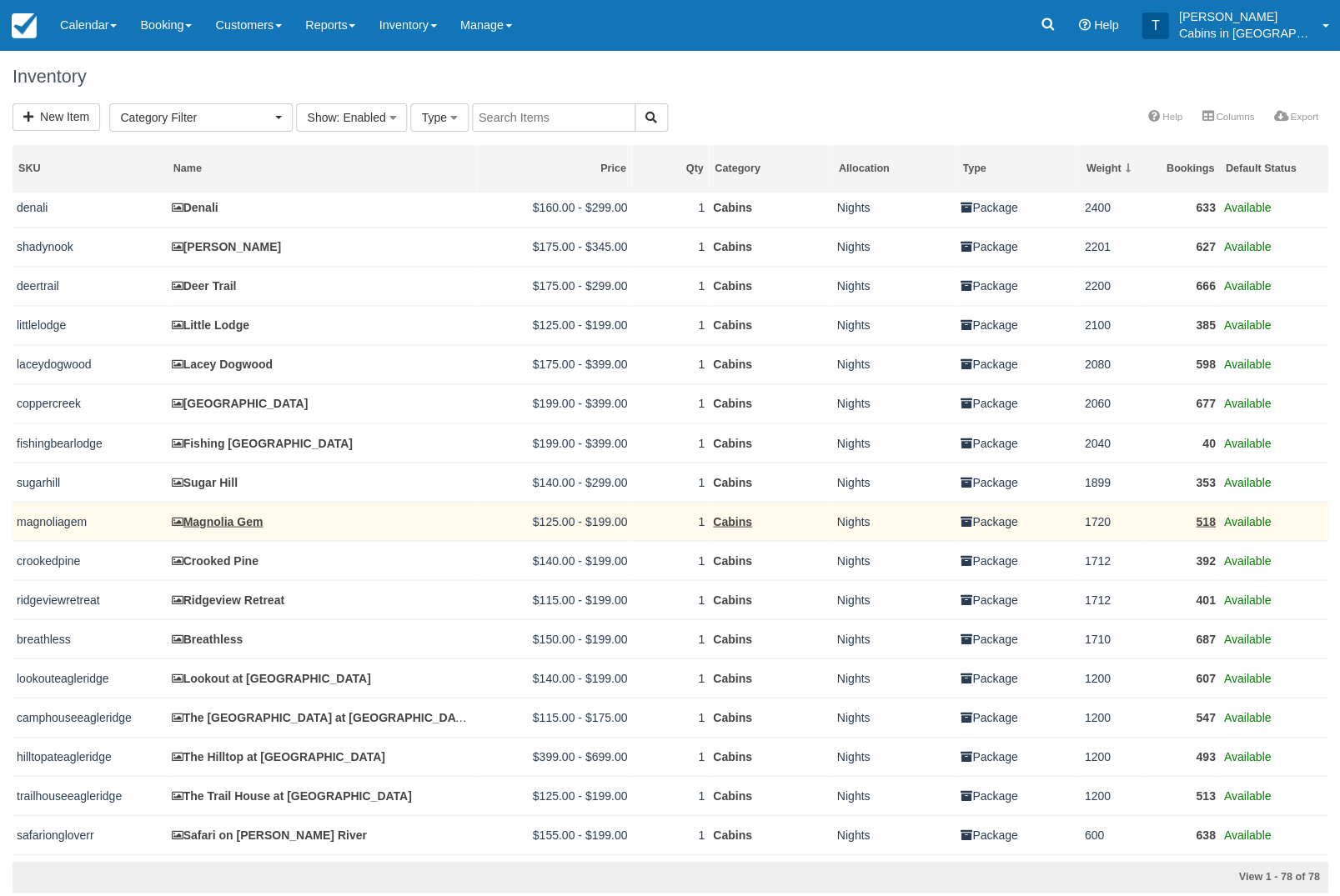
click at [241, 528] on link "Magnolia Gem" at bounding box center [218, 521] width 91 height 14
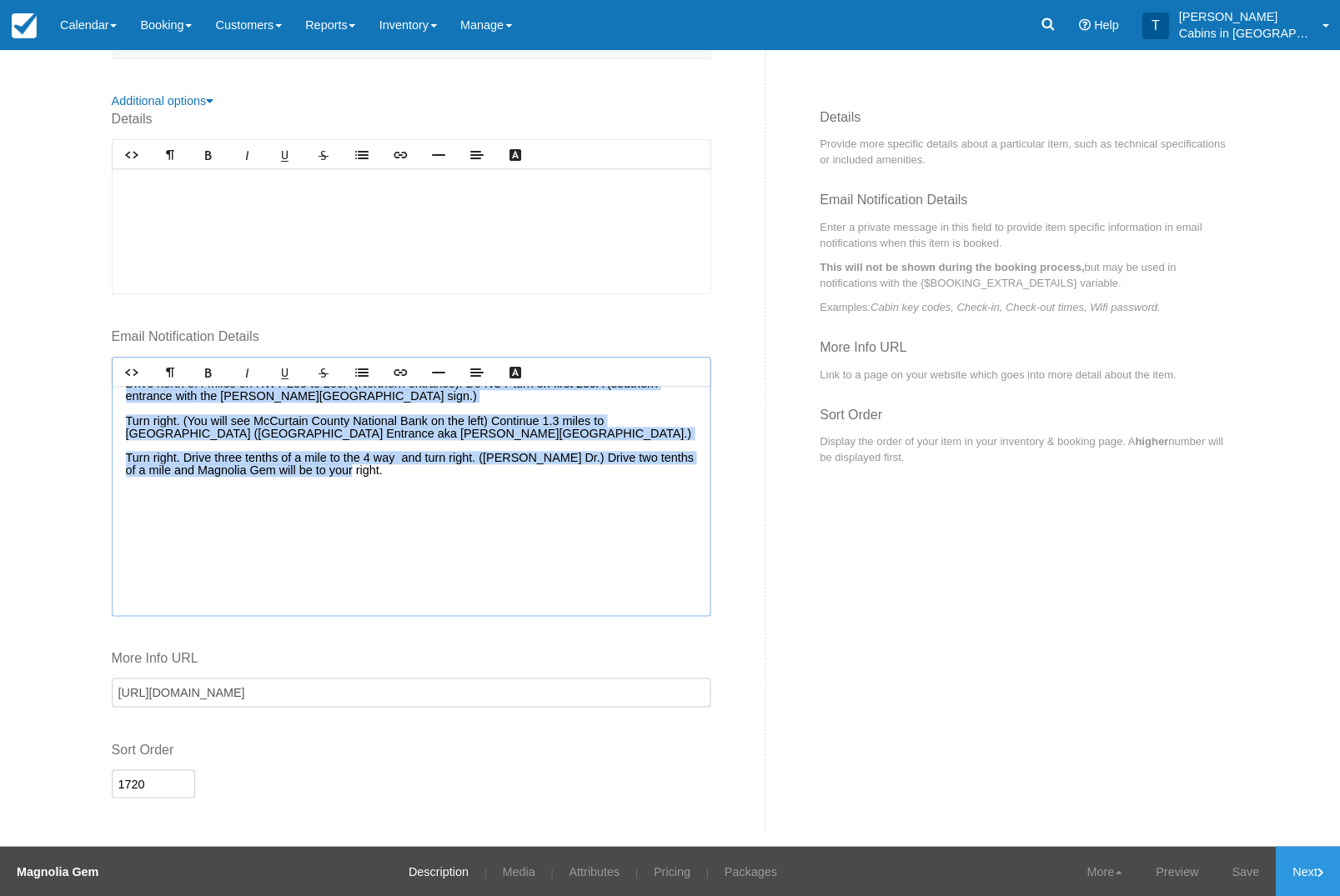
scroll to position [919, 0]
click at [802, 544] on div "Details Rich text editor Email Notification Details Rich text editor Driving Di…" at bounding box center [670, 471] width 1143 height 722
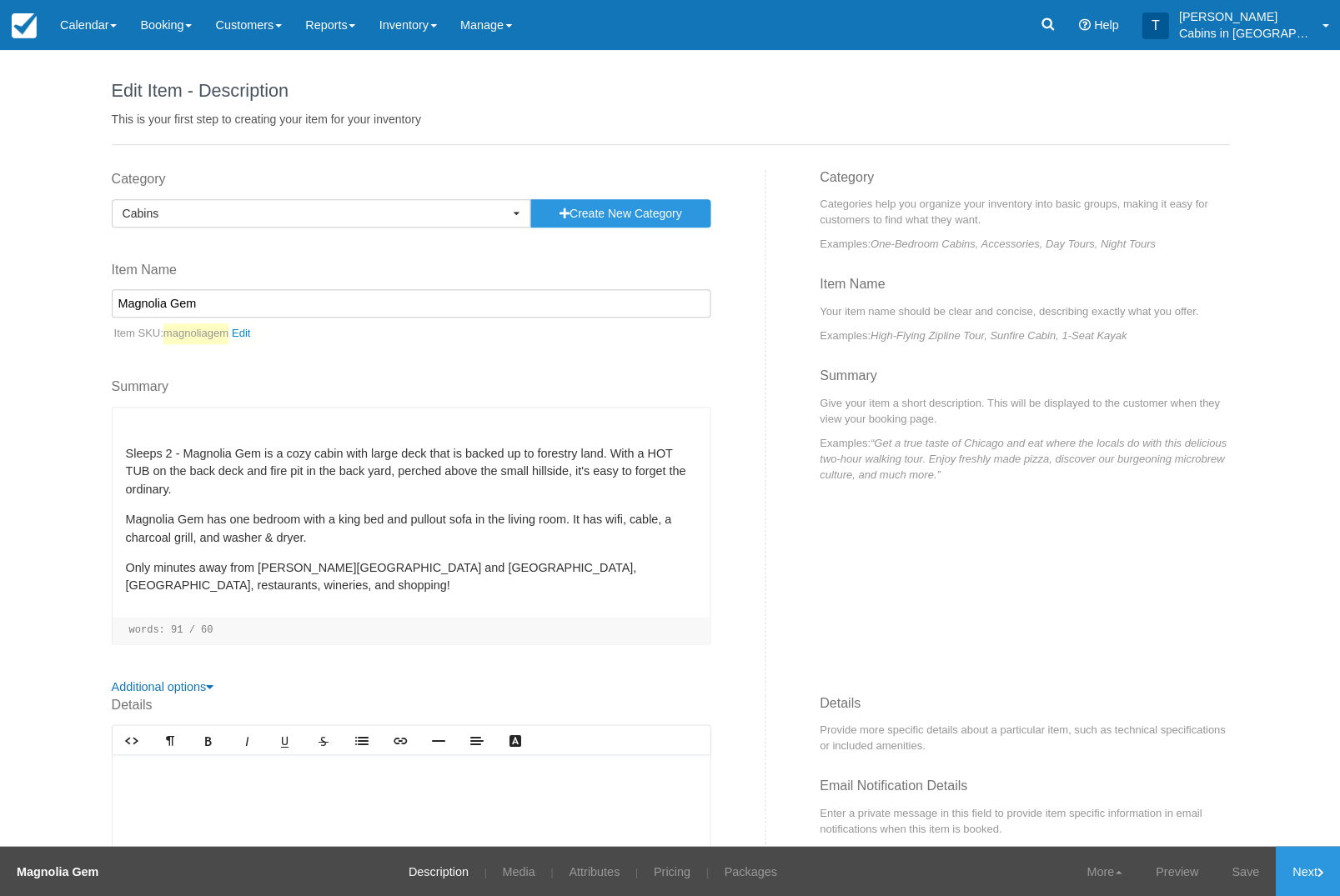
scroll to position [0, 0]
click at [1066, 24] on link at bounding box center [1047, 25] width 38 height 50
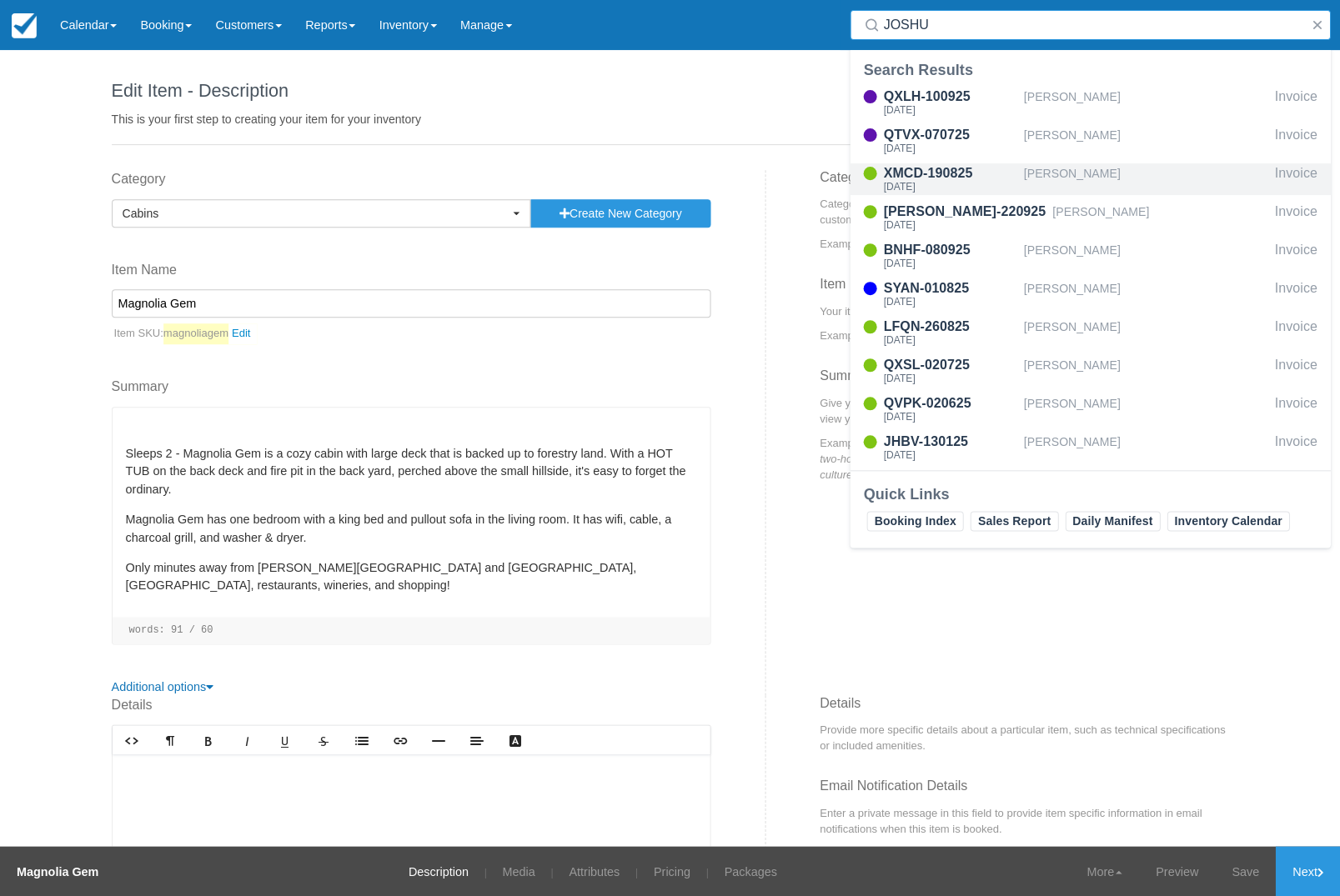
type input "JOSHU"
click at [1165, 171] on div "[PERSON_NAME]" at bounding box center [1145, 179] width 244 height 31
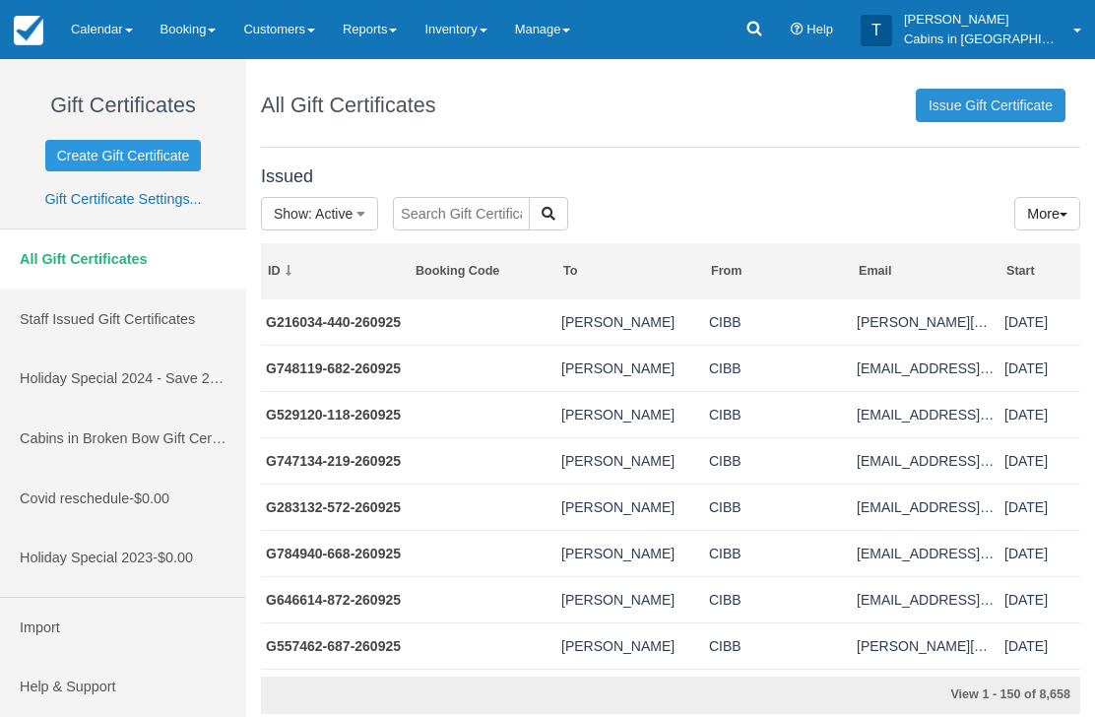
click at [1003, 96] on link "Issue Gift Certificate" at bounding box center [991, 105] width 150 height 33
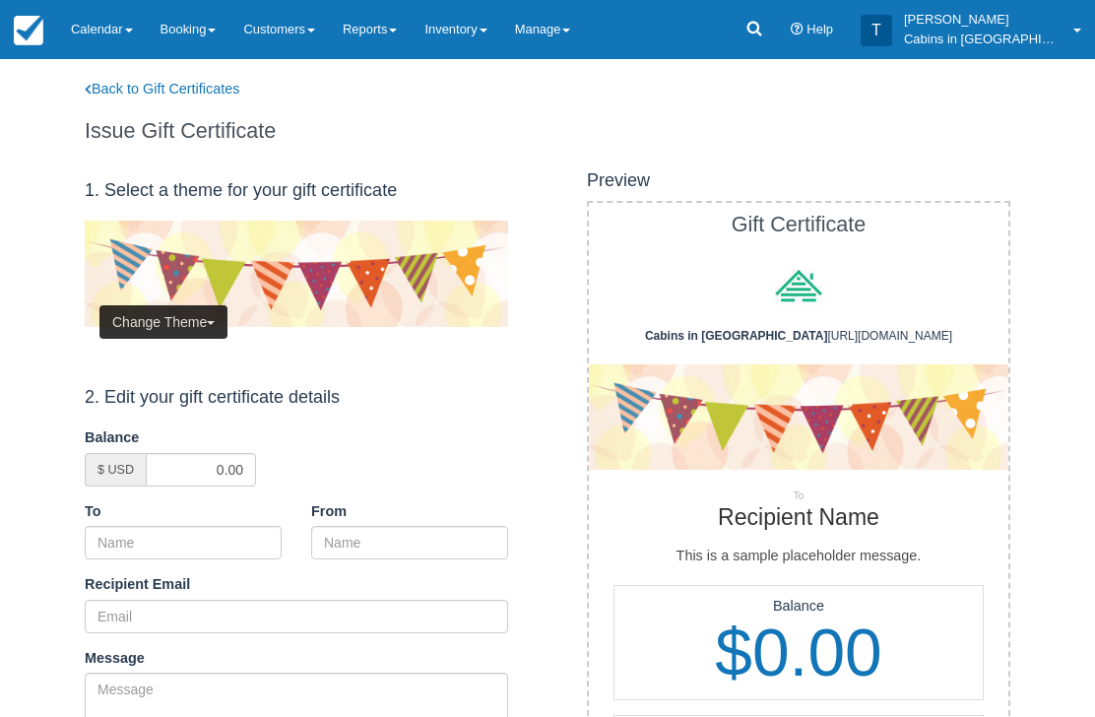
click at [195, 314] on button "Change Theme" at bounding box center [163, 321] width 128 height 33
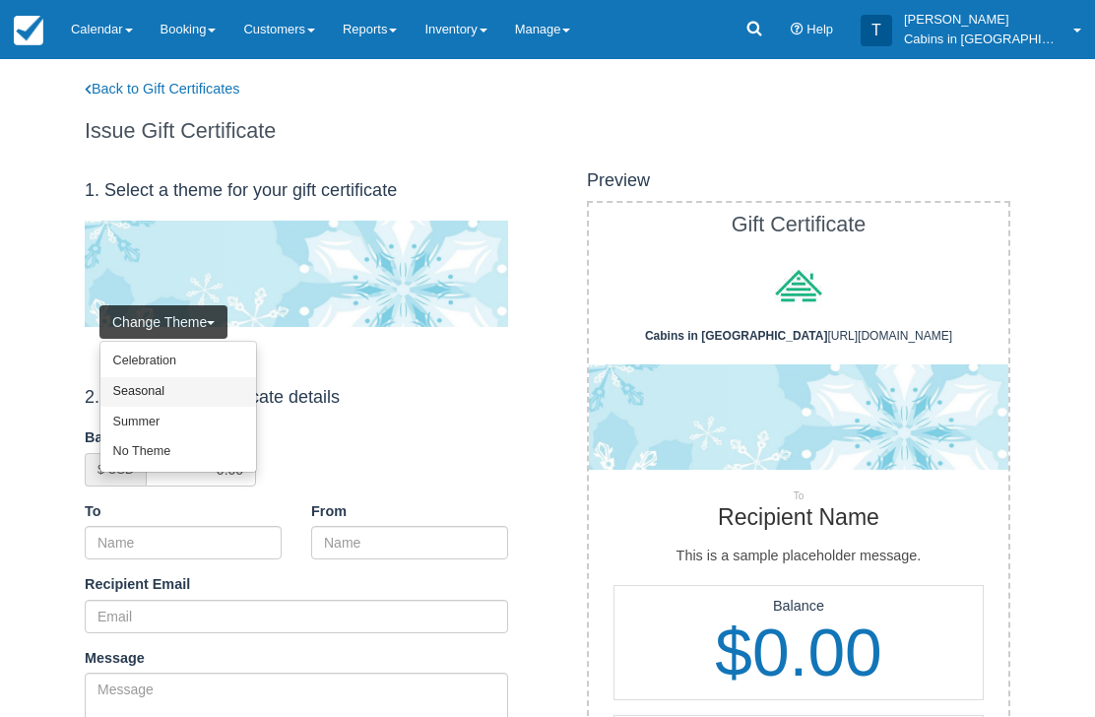
click at [190, 386] on link "Seasonal" at bounding box center [178, 392] width 156 height 31
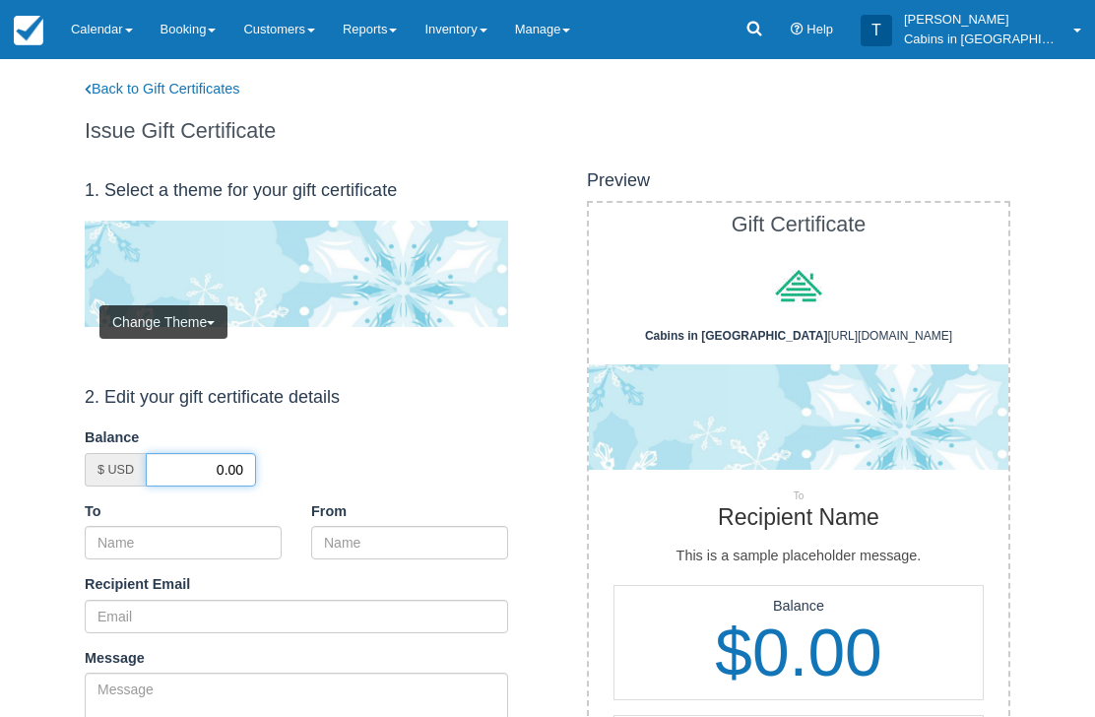
click at [214, 453] on input "0.00" at bounding box center [201, 469] width 110 height 33
type input "50.00"
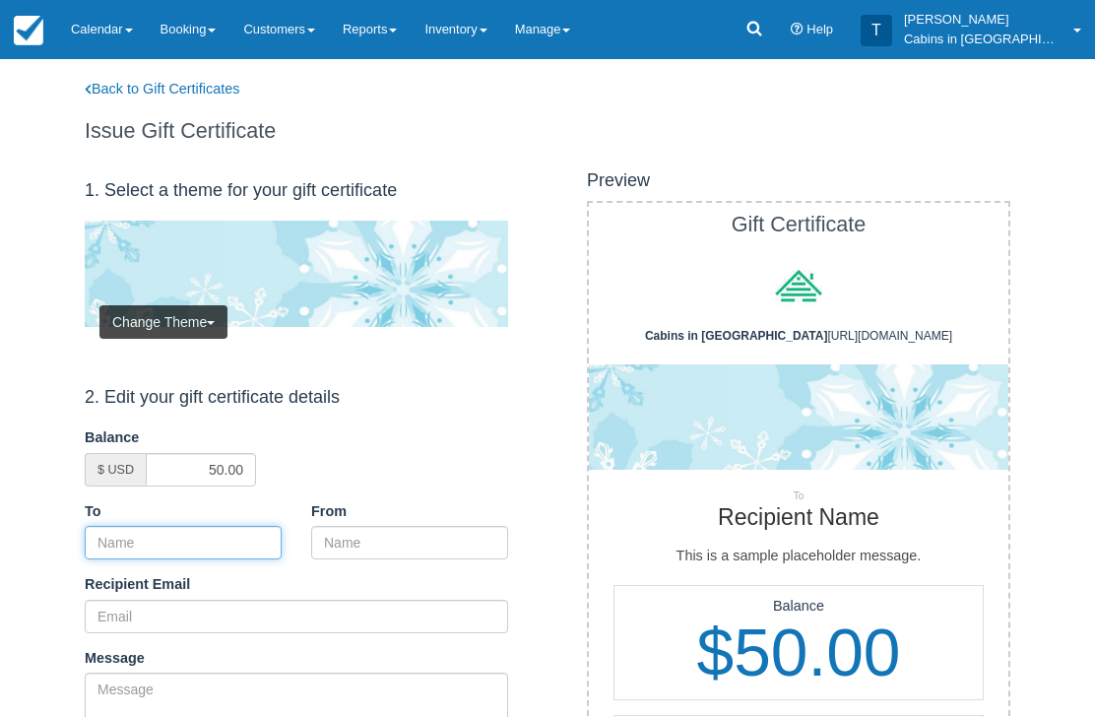
click at [235, 529] on input "To" at bounding box center [183, 542] width 197 height 33
paste input "[PERSON_NAME] & [PERSON_NAME]"
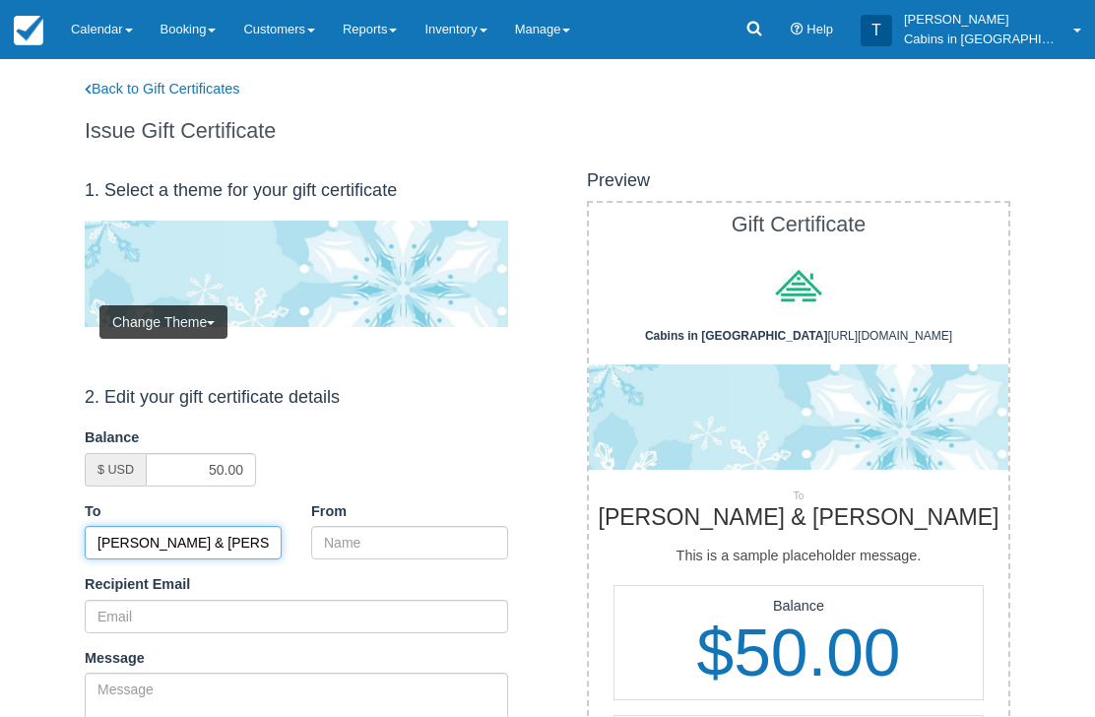
type input "[PERSON_NAME] & [PERSON_NAME]"
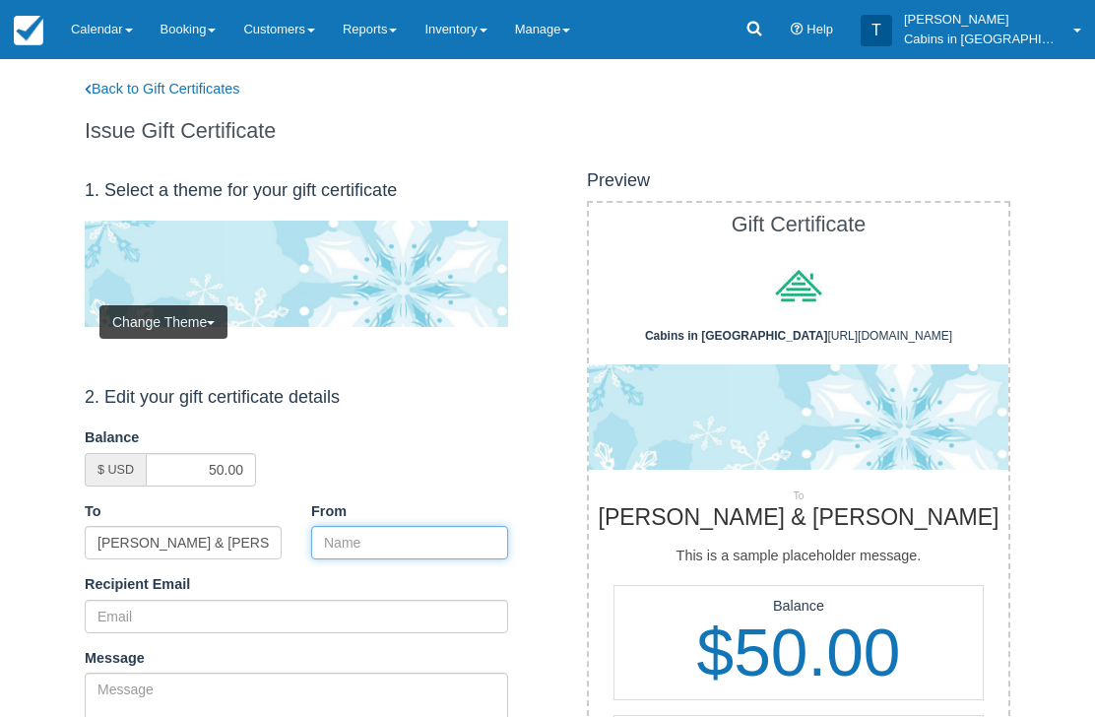
click at [399, 551] on input "From" at bounding box center [409, 542] width 197 height 33
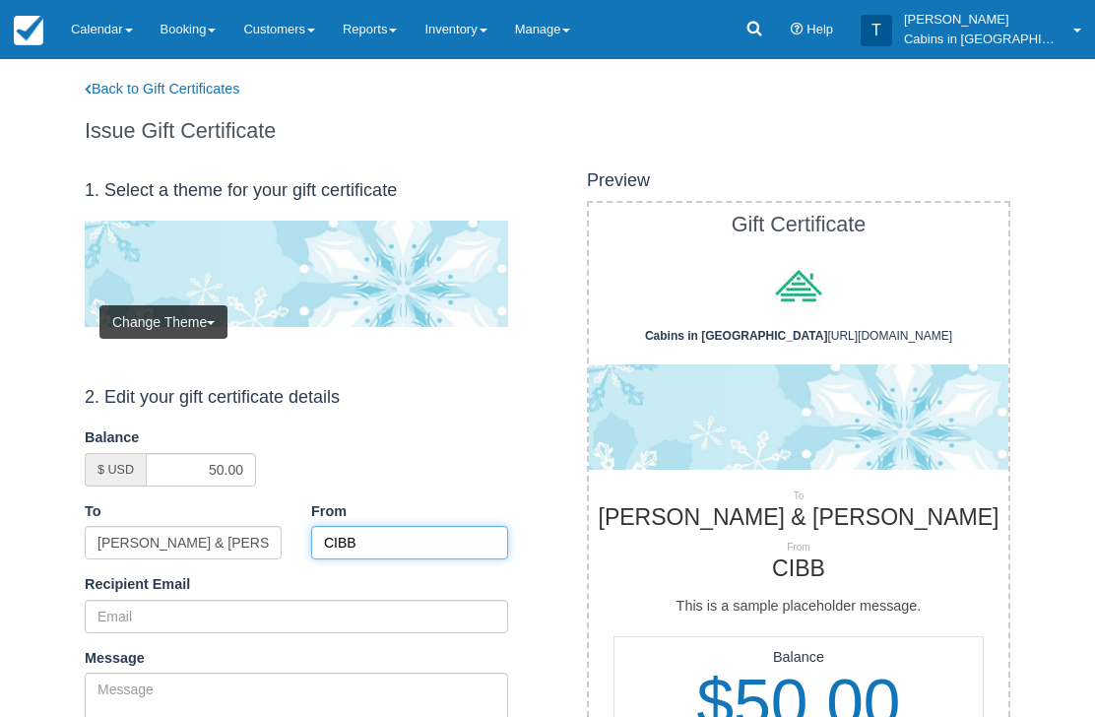
type input "CIBB"
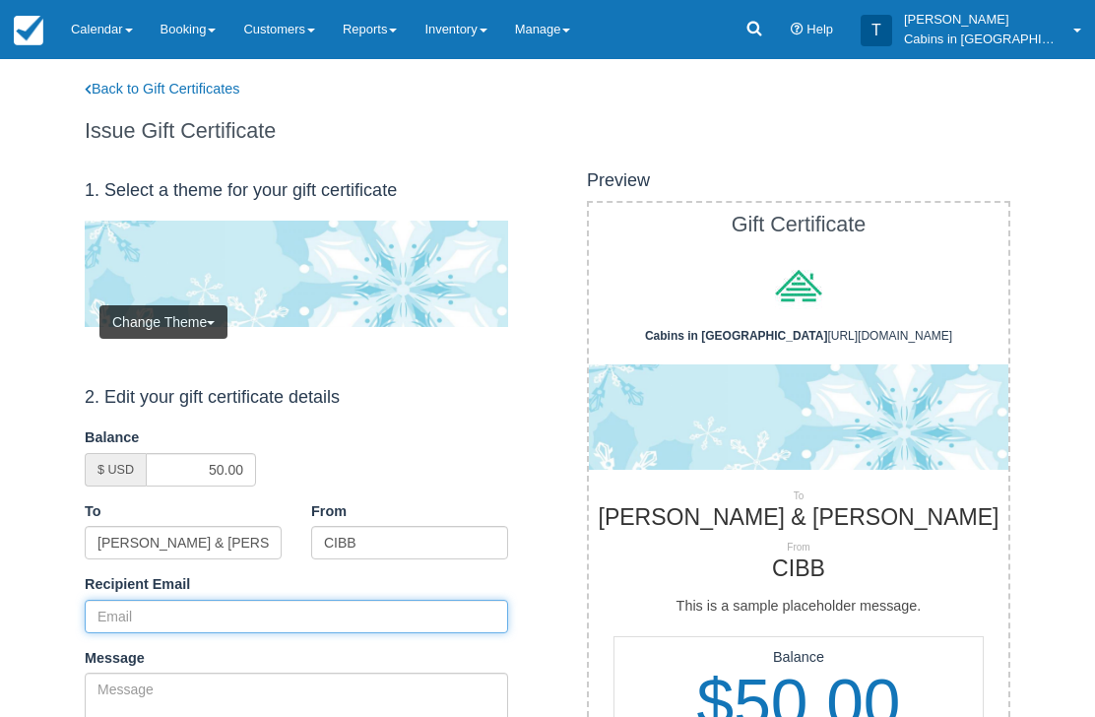
click at [246, 608] on input "Recipient Email" at bounding box center [296, 616] width 423 height 33
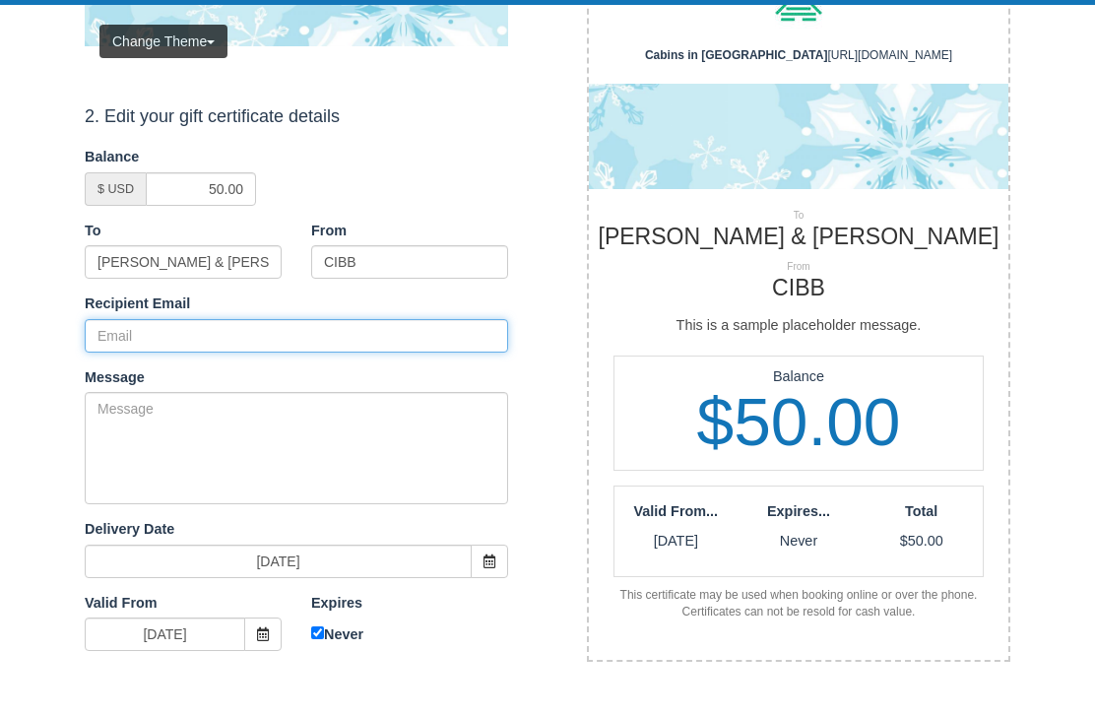
paste input "amsarg84@gmail.com"
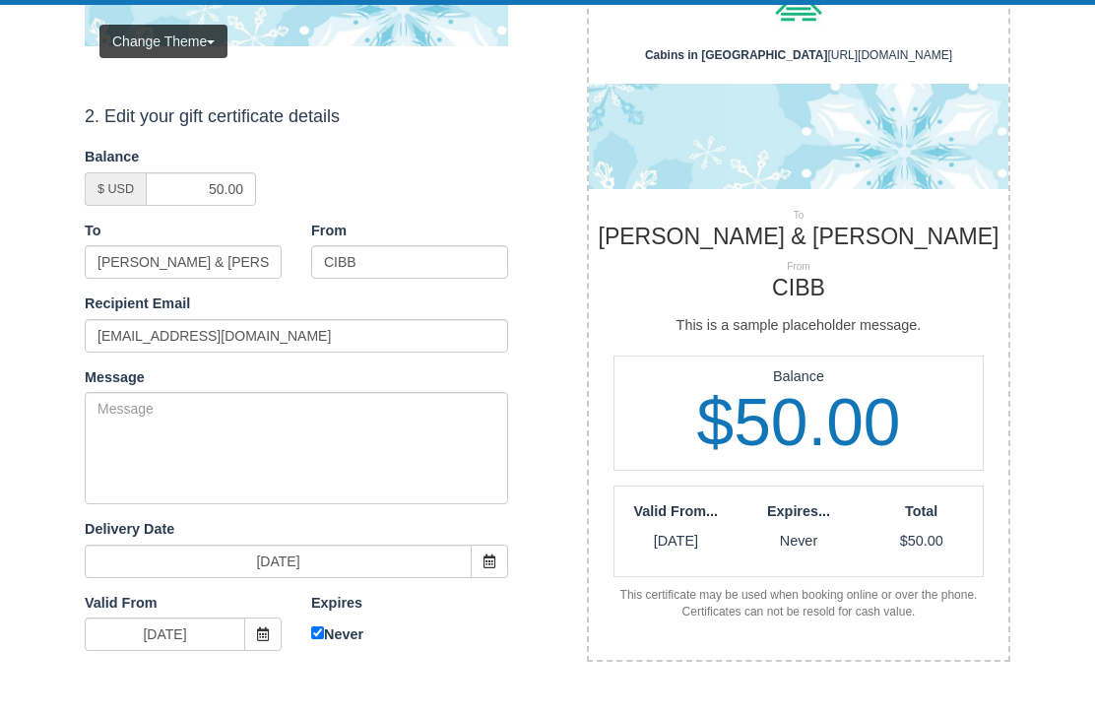
scroll to position [281, 0]
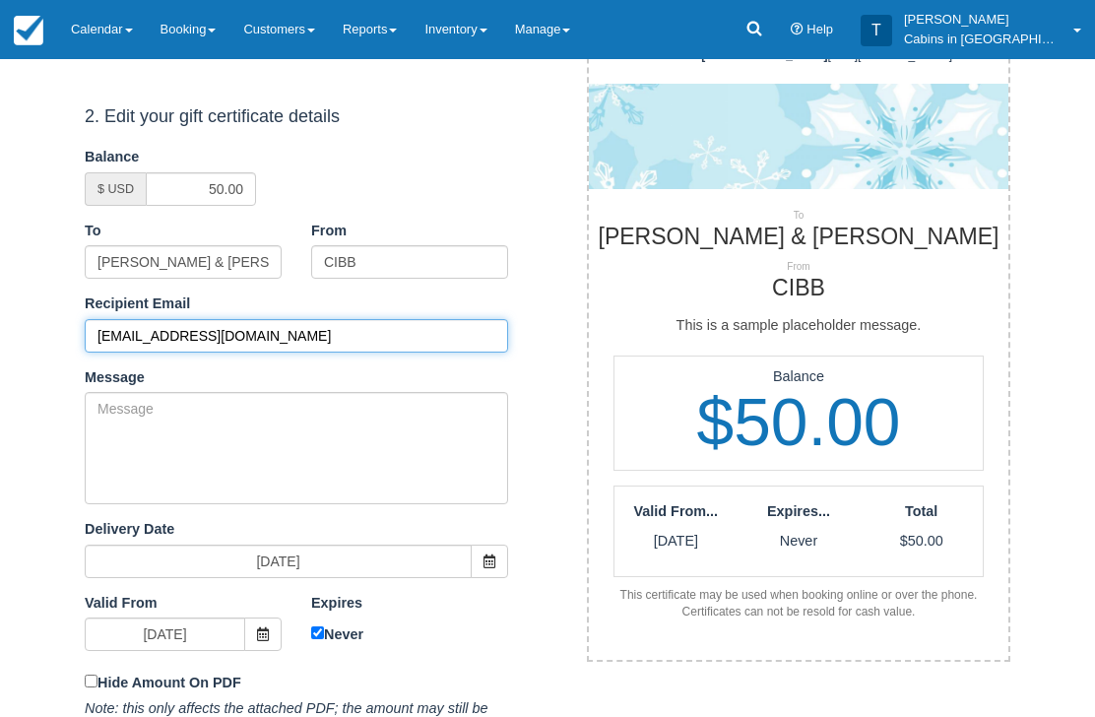
type input "amsarg84@gmail.com"
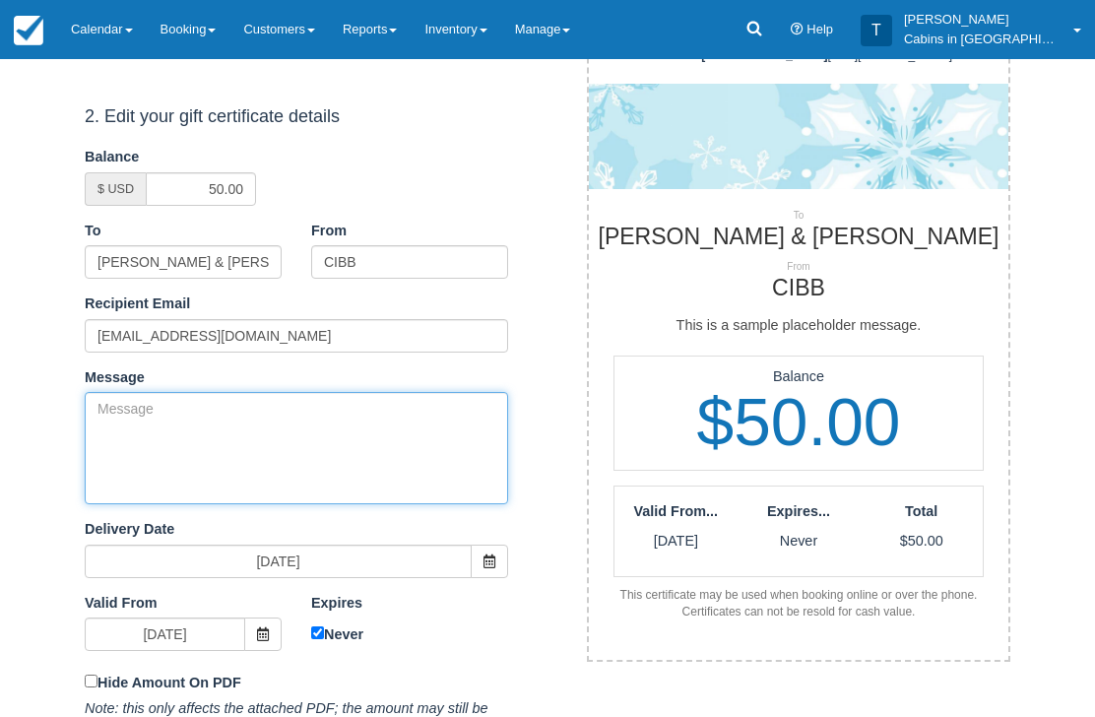
click at [332, 428] on textarea "Message" at bounding box center [296, 448] width 423 height 112
paste textarea "Please accept this gift certificate for your previous booking with Cabins in Br…"
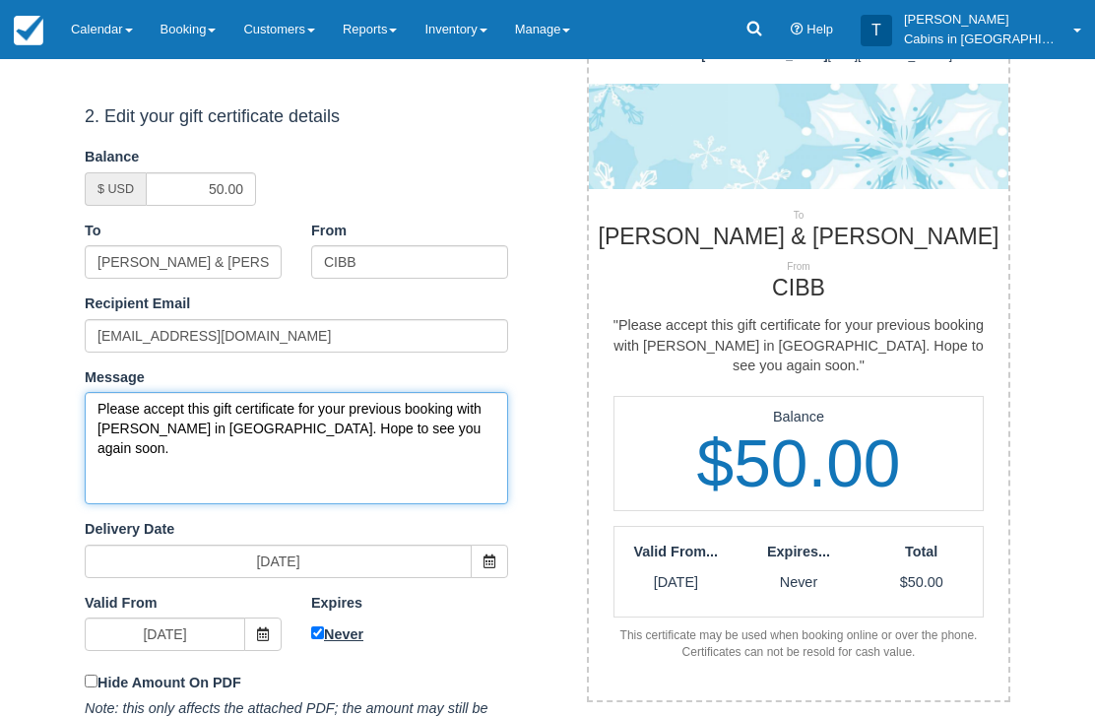
type textarea "Please accept this gift certificate for your previous booking with Cabins in Br…"
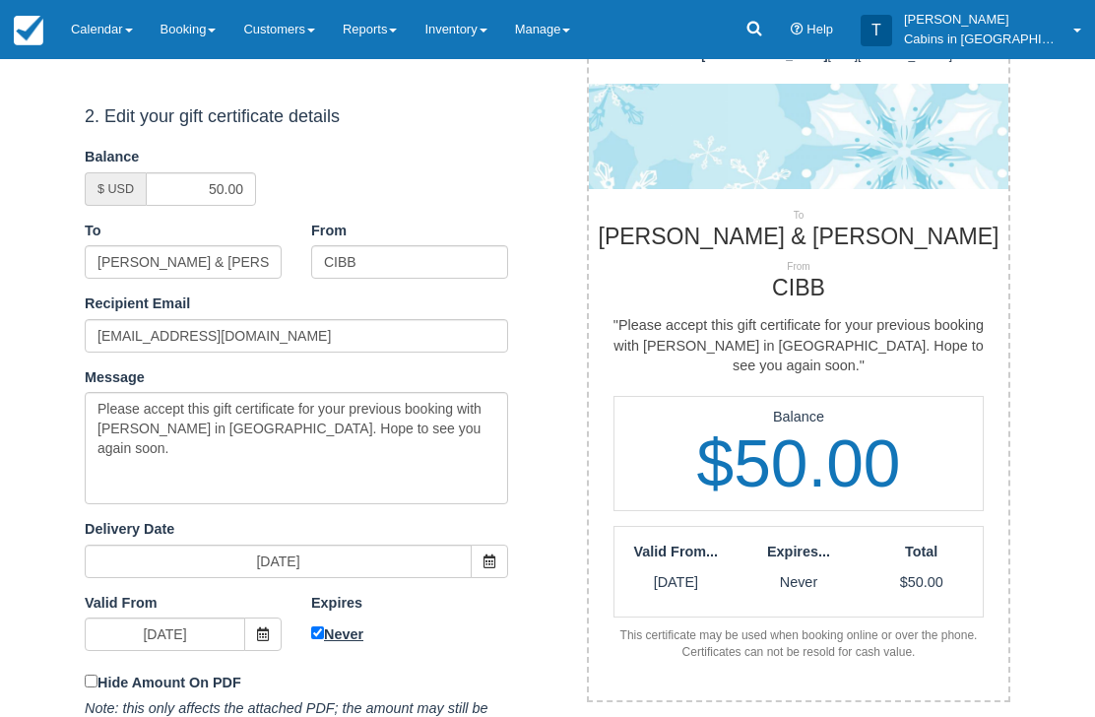
click at [328, 623] on label "Never" at bounding box center [409, 634] width 197 height 23
click at [324, 627] on input "Never" at bounding box center [317, 633] width 13 height 13
checkbox input "false"
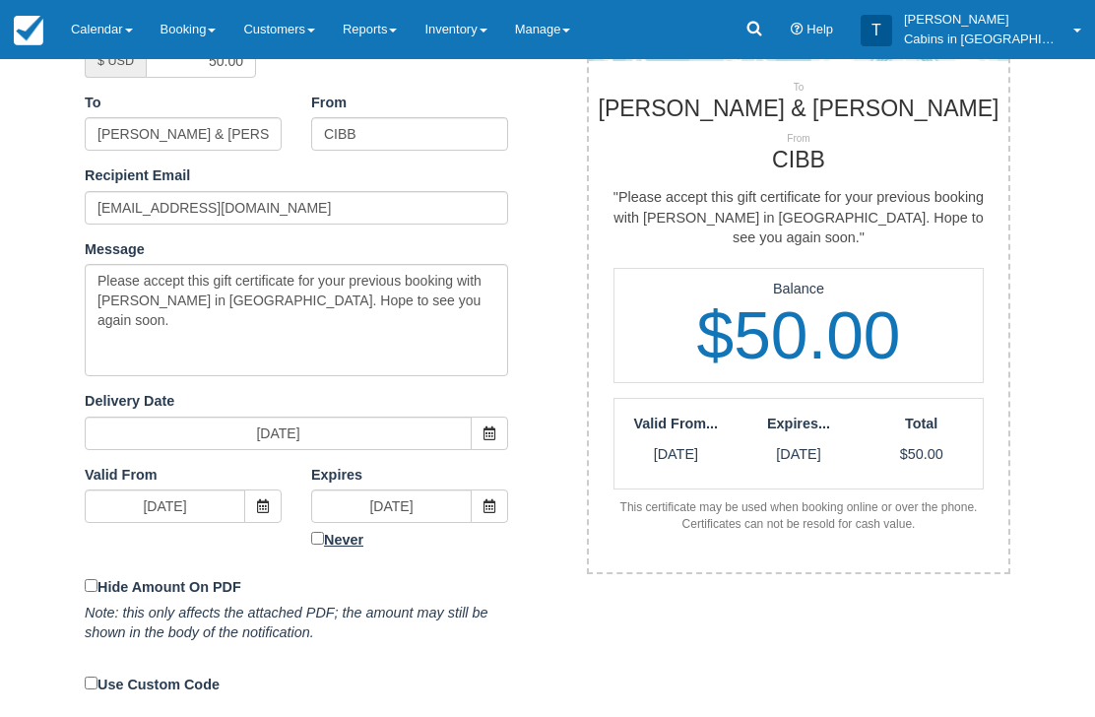
scroll to position [408, 0]
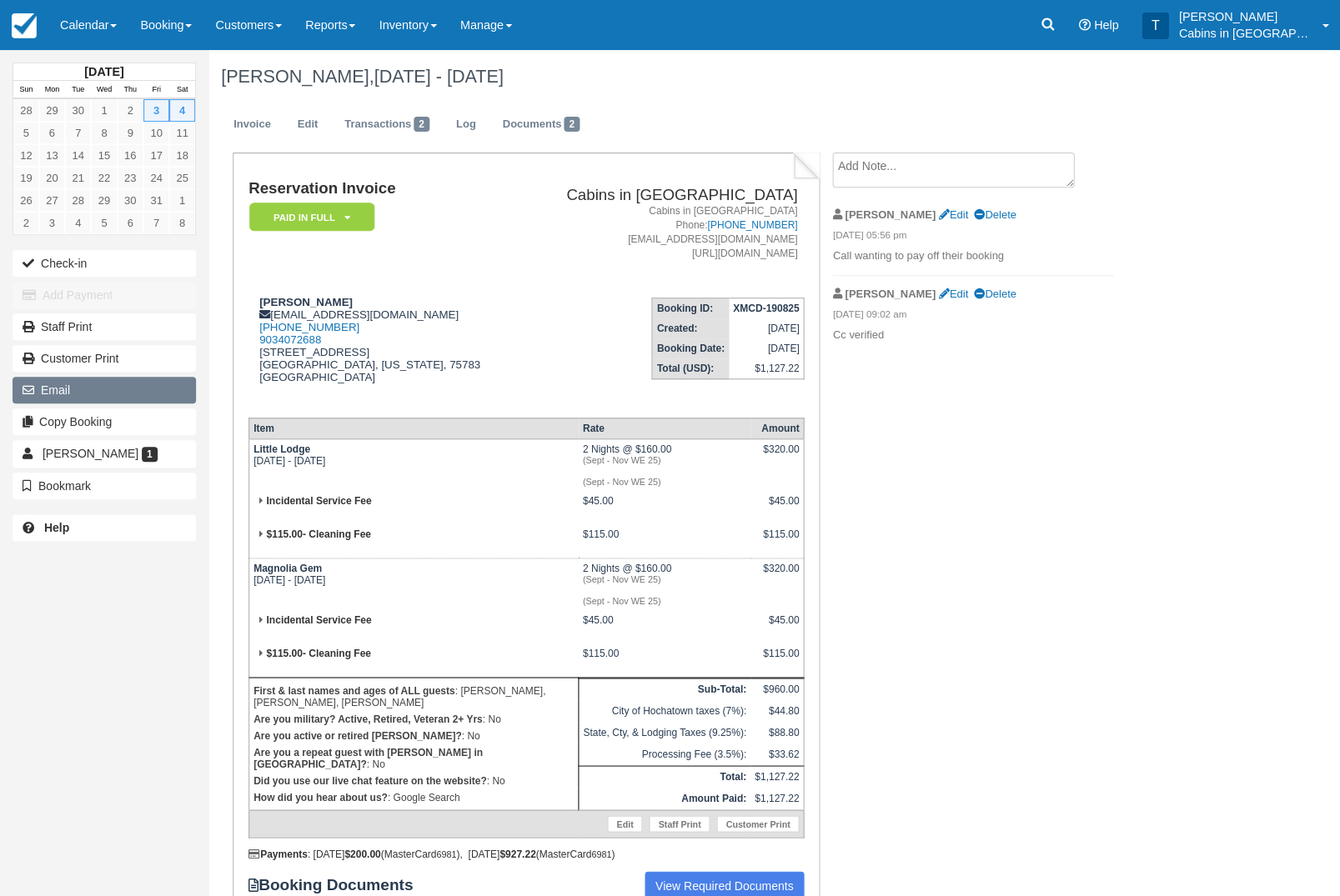
click at [82, 400] on button "Email" at bounding box center [104, 390] width 184 height 27
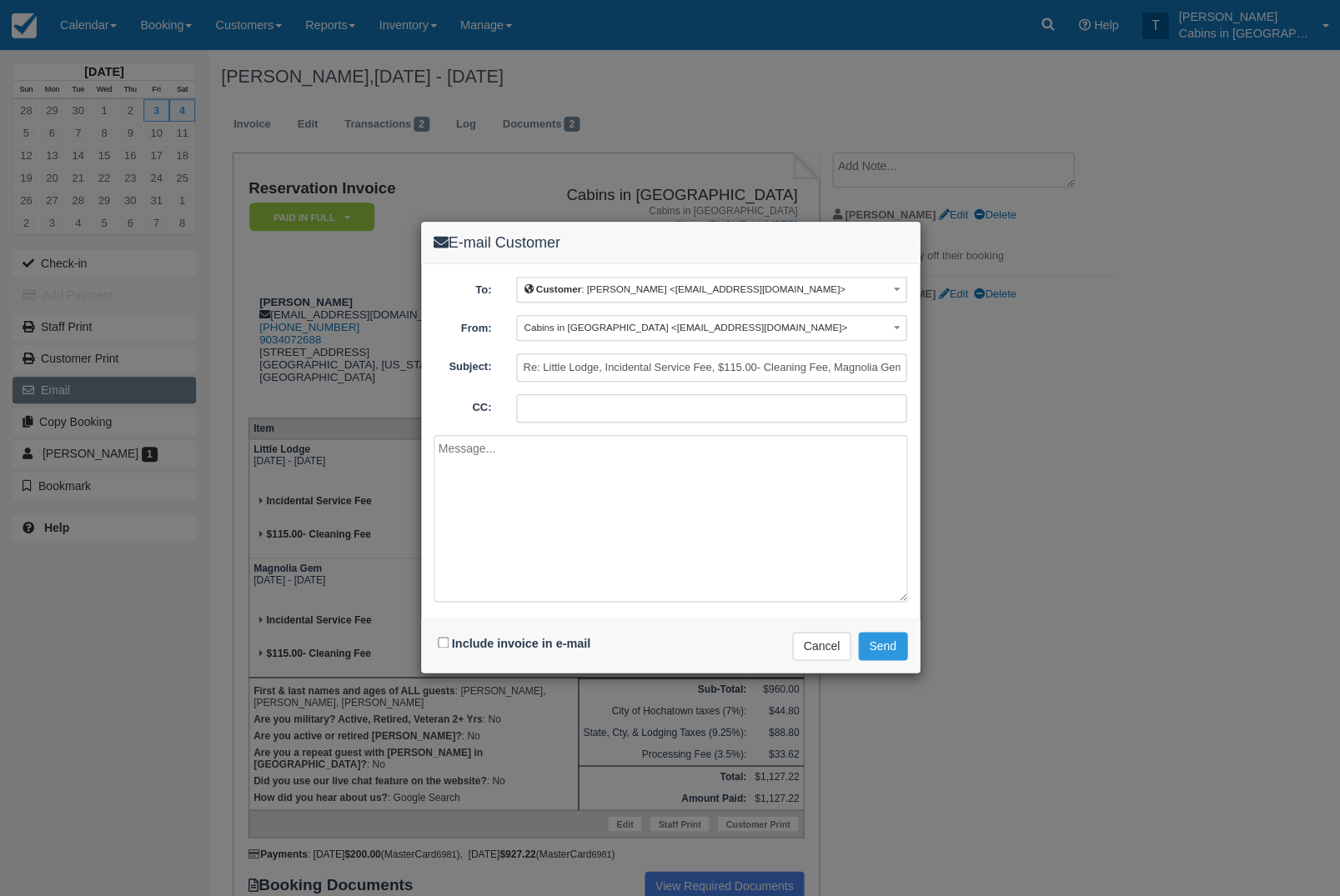
paste textarea "Driving Directions for “Magnolia Gem” Key Code: 7417 Wifi user:MagnoliaGem2.4G …"
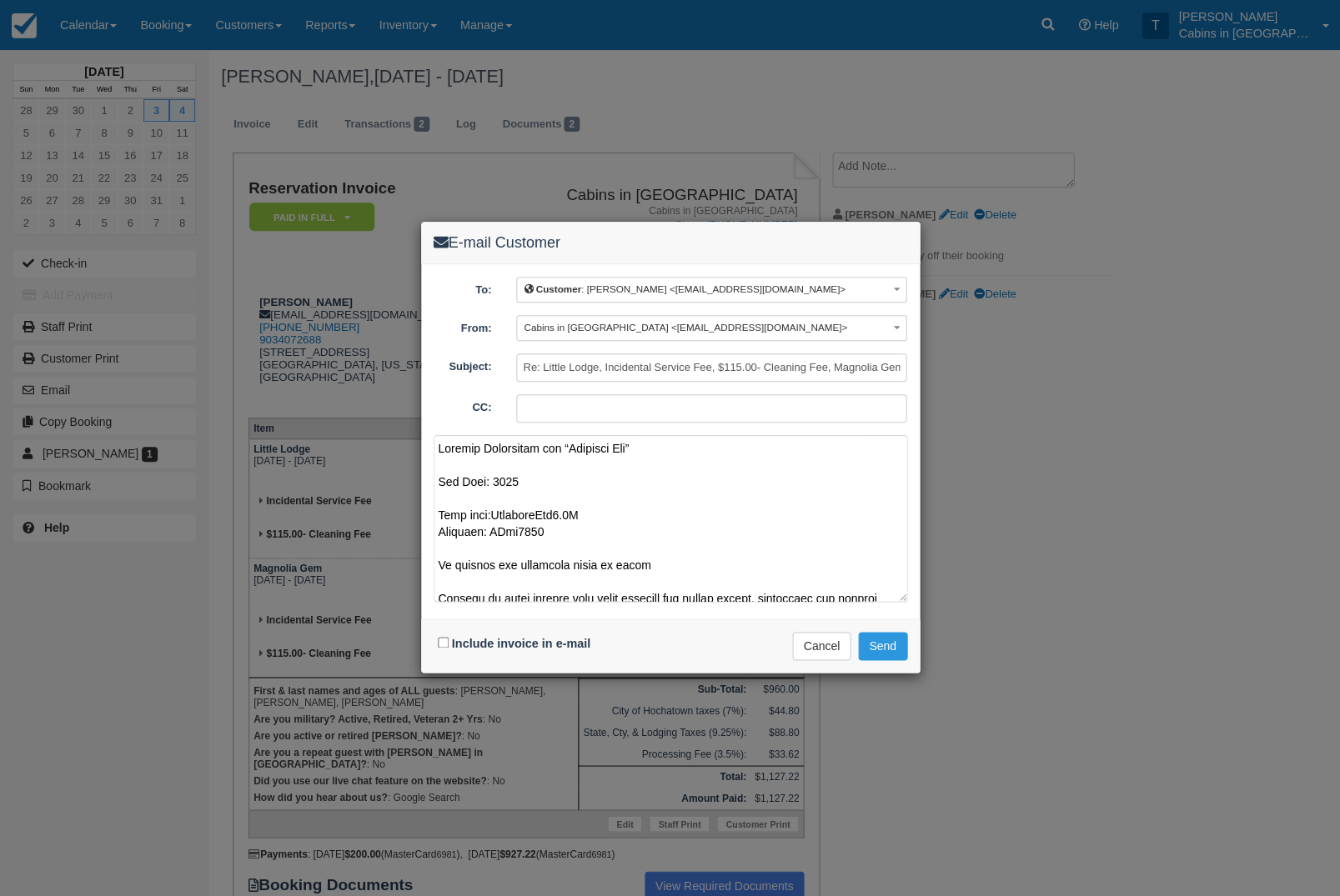
click at [446, 442] on textarea at bounding box center [670, 518] width 473 height 167
type textarea "Here is the information for Magnolia Gem. Driving Directions for “Magnolia Gem”…"
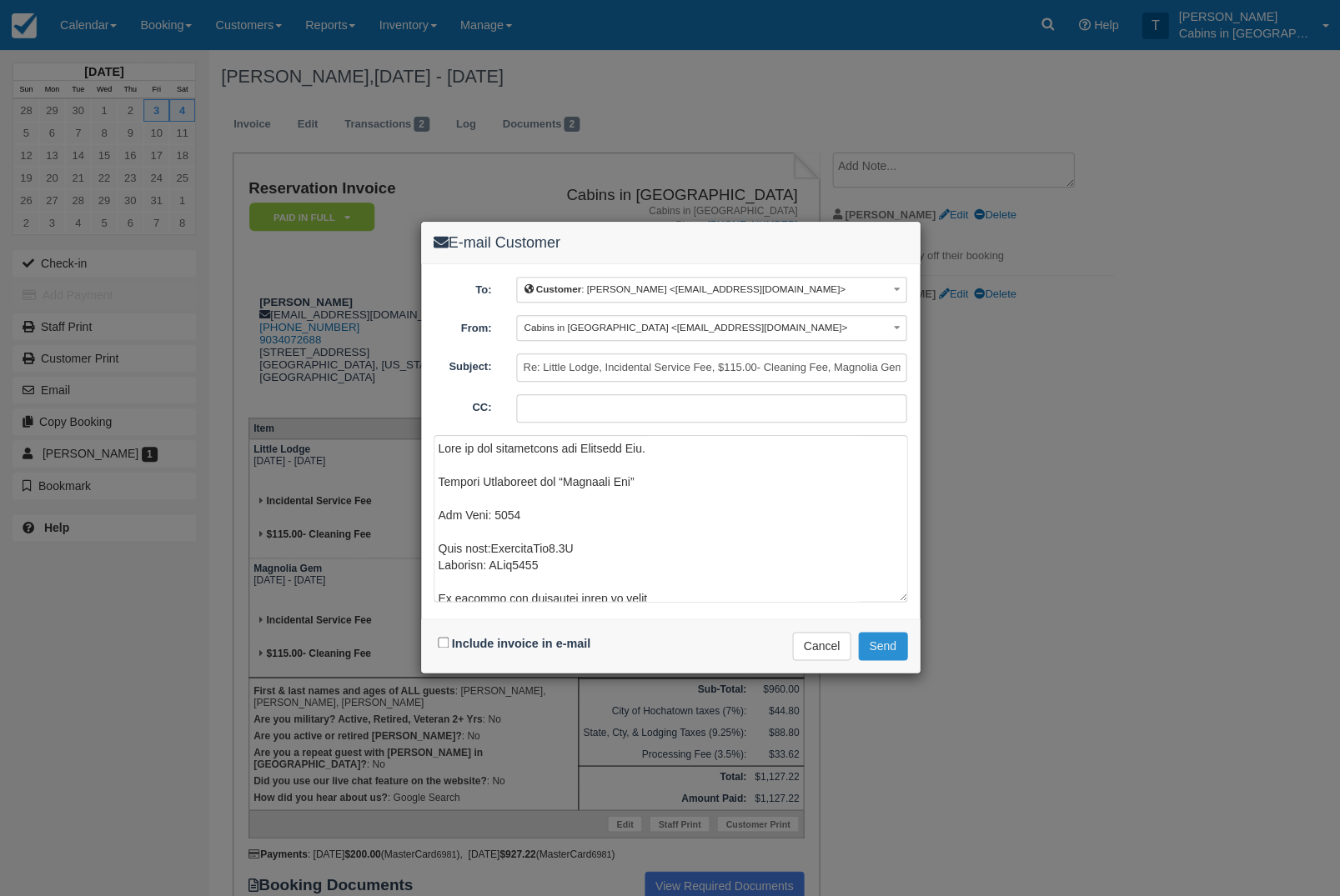
click at [889, 649] on button "Send" at bounding box center [883, 645] width 49 height 28
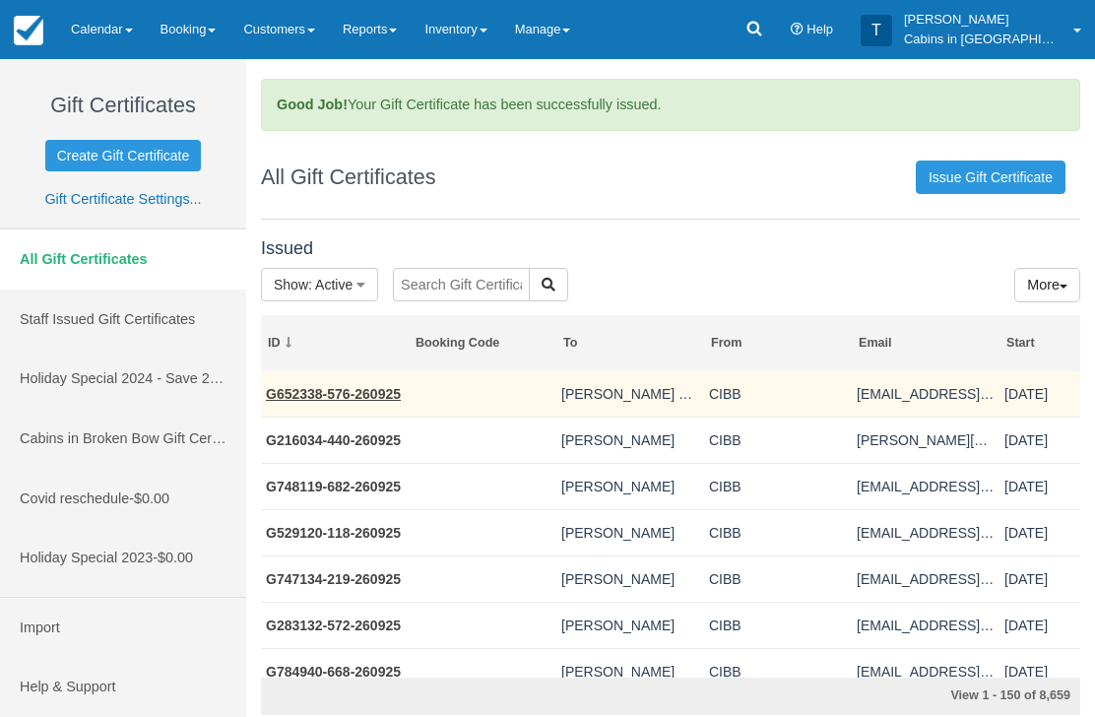
click at [372, 400] on link "G652338-576-260925" at bounding box center [333, 394] width 135 height 16
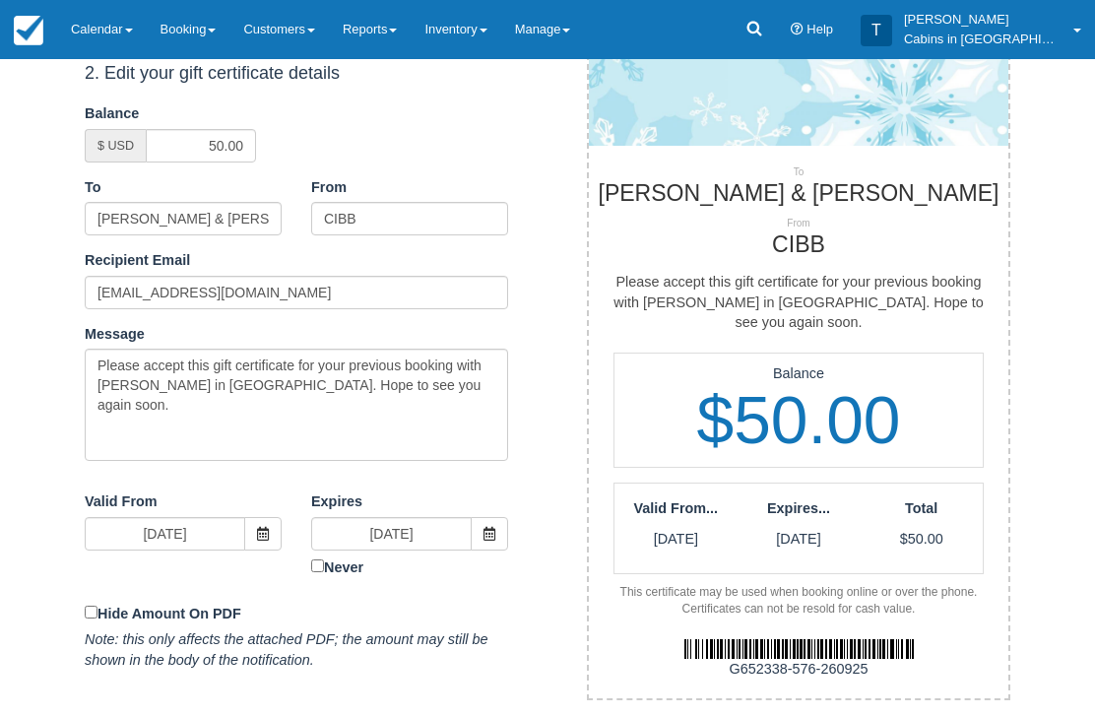
scroll to position [389, 0]
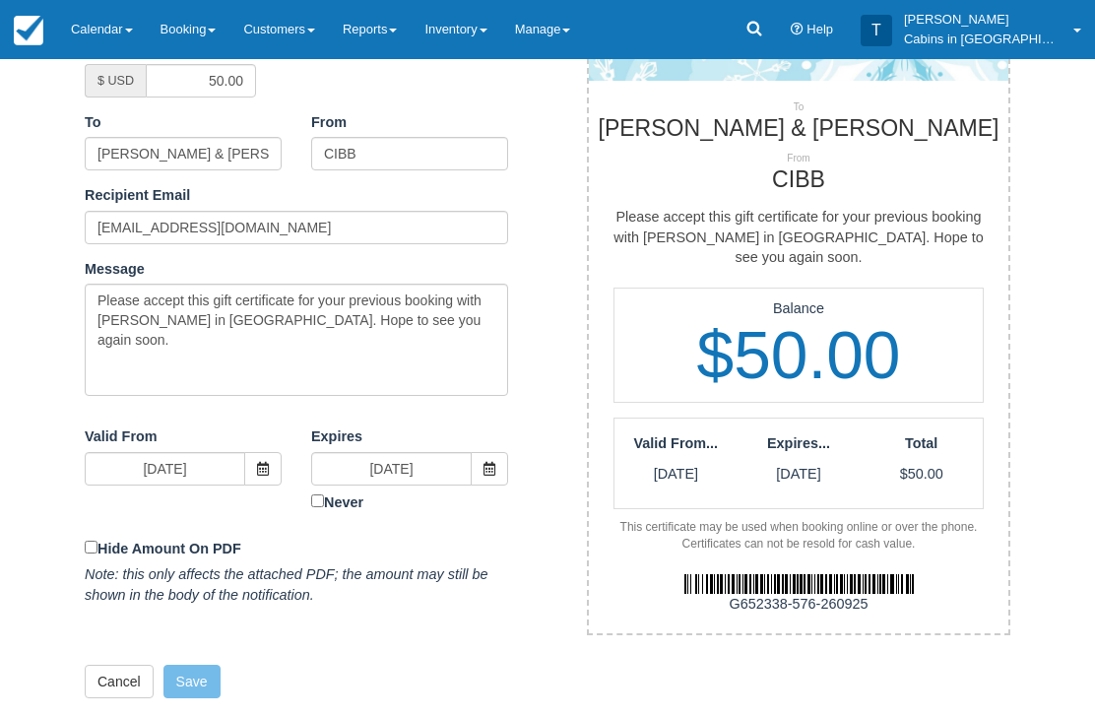
click at [723, 574] on img at bounding box center [798, 584] width 229 height 20
click at [888, 613] on div "Preview Print Email Void Gift Certificate Cabins in Broken Bow https://www.cabi…" at bounding box center [786, 211] width 478 height 877
copy div "G652338-576-260925"
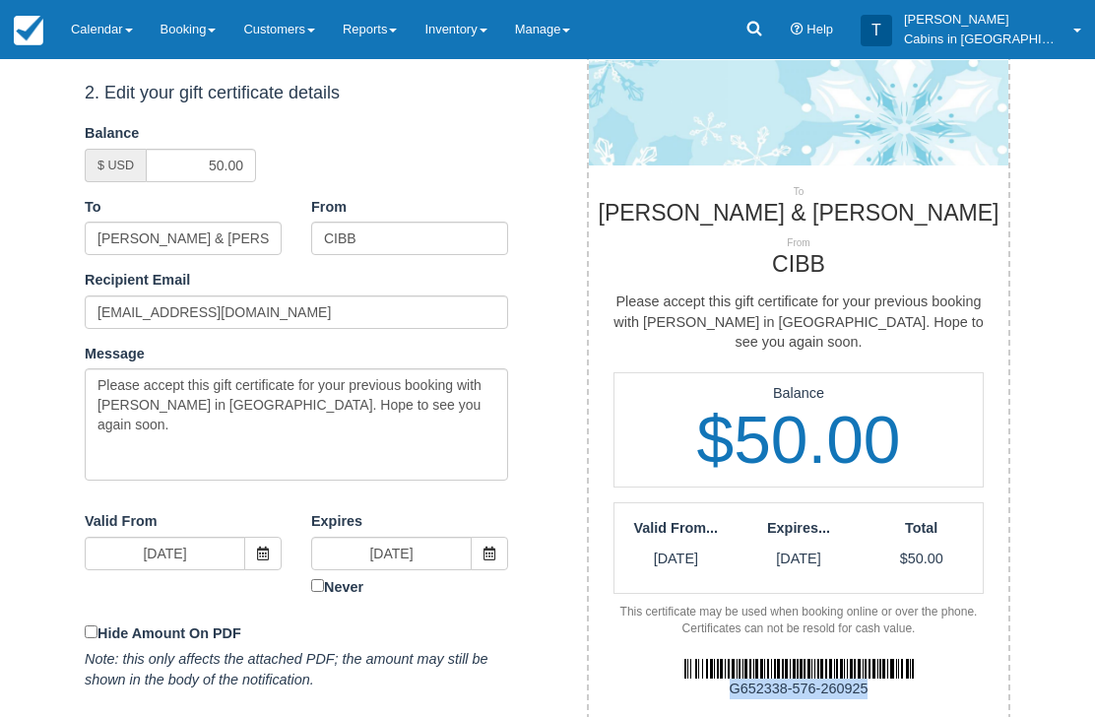
scroll to position [0, 0]
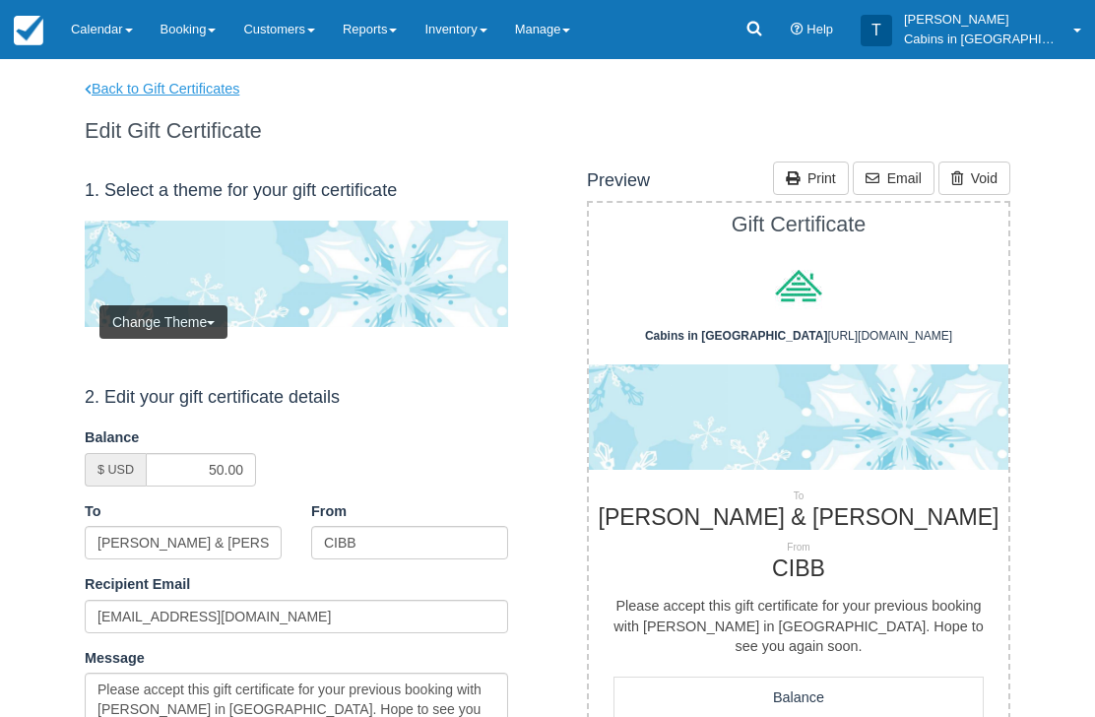
click at [216, 97] on link "Back to Gift Certificates" at bounding box center [175, 89] width 210 height 21
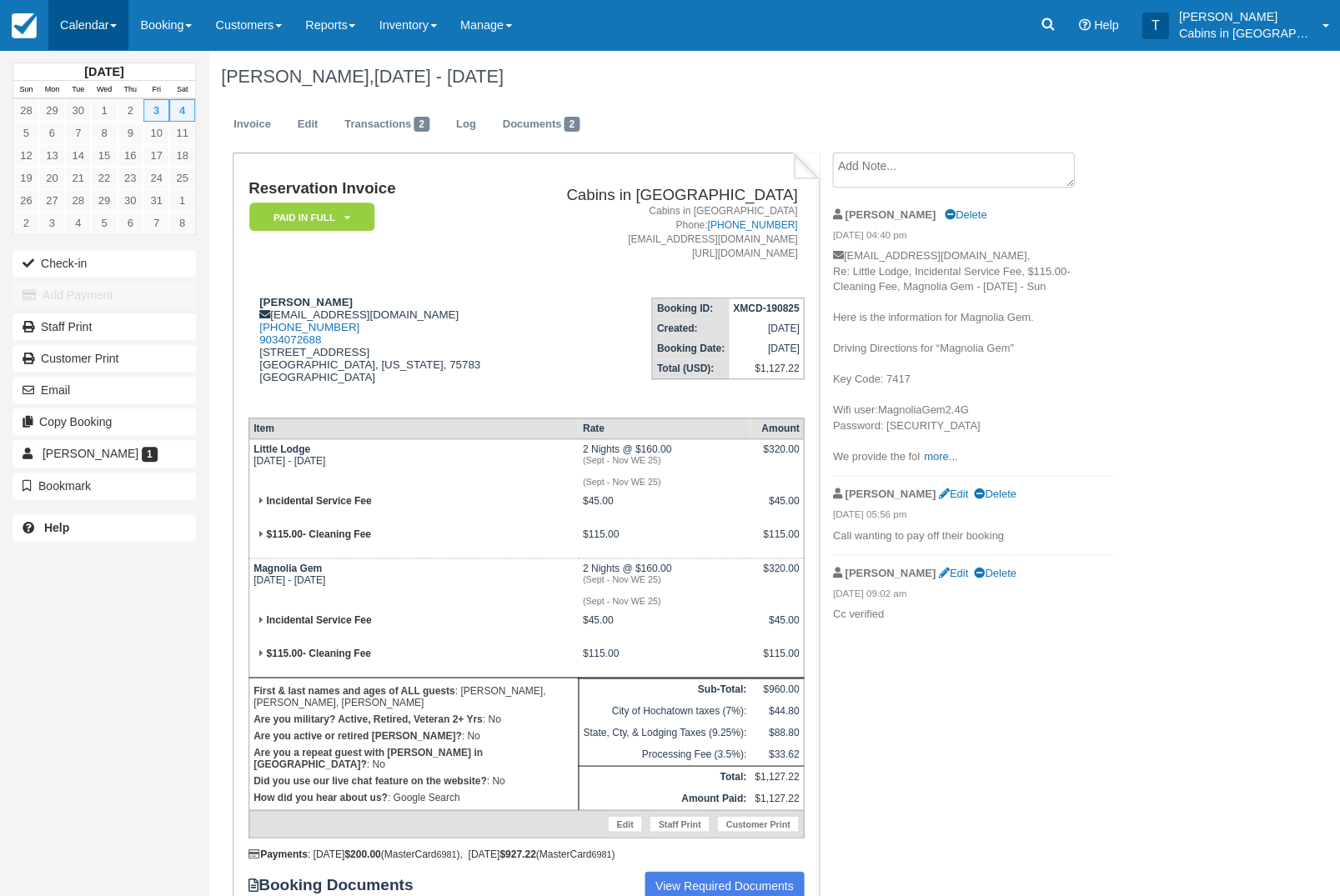
click at [94, 28] on link "Calendar" at bounding box center [88, 25] width 80 height 50
click at [103, 110] on link "Customer" at bounding box center [115, 106] width 132 height 35
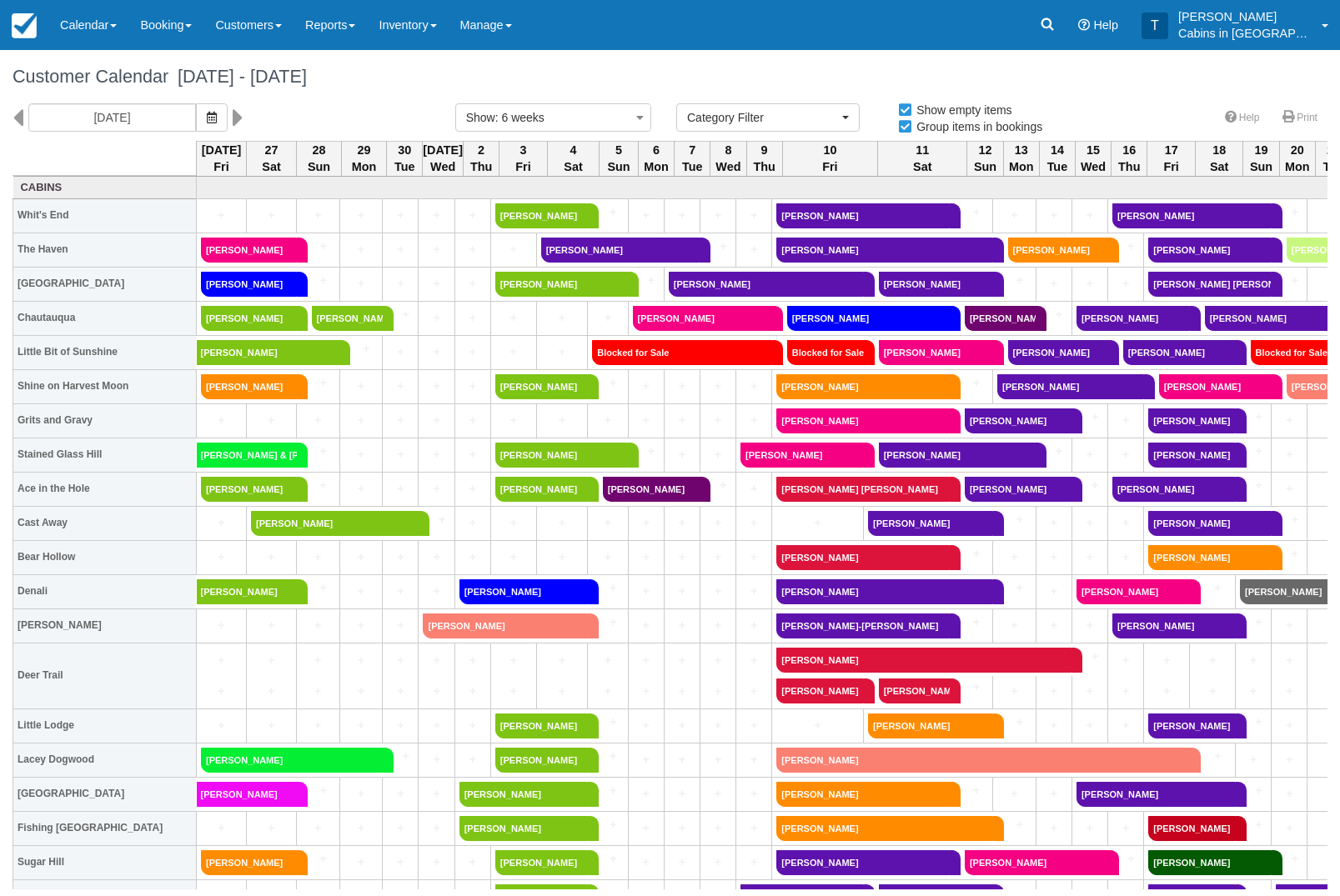
select select
click at [207, 124] on span "button" at bounding box center [212, 118] width 10 height 14
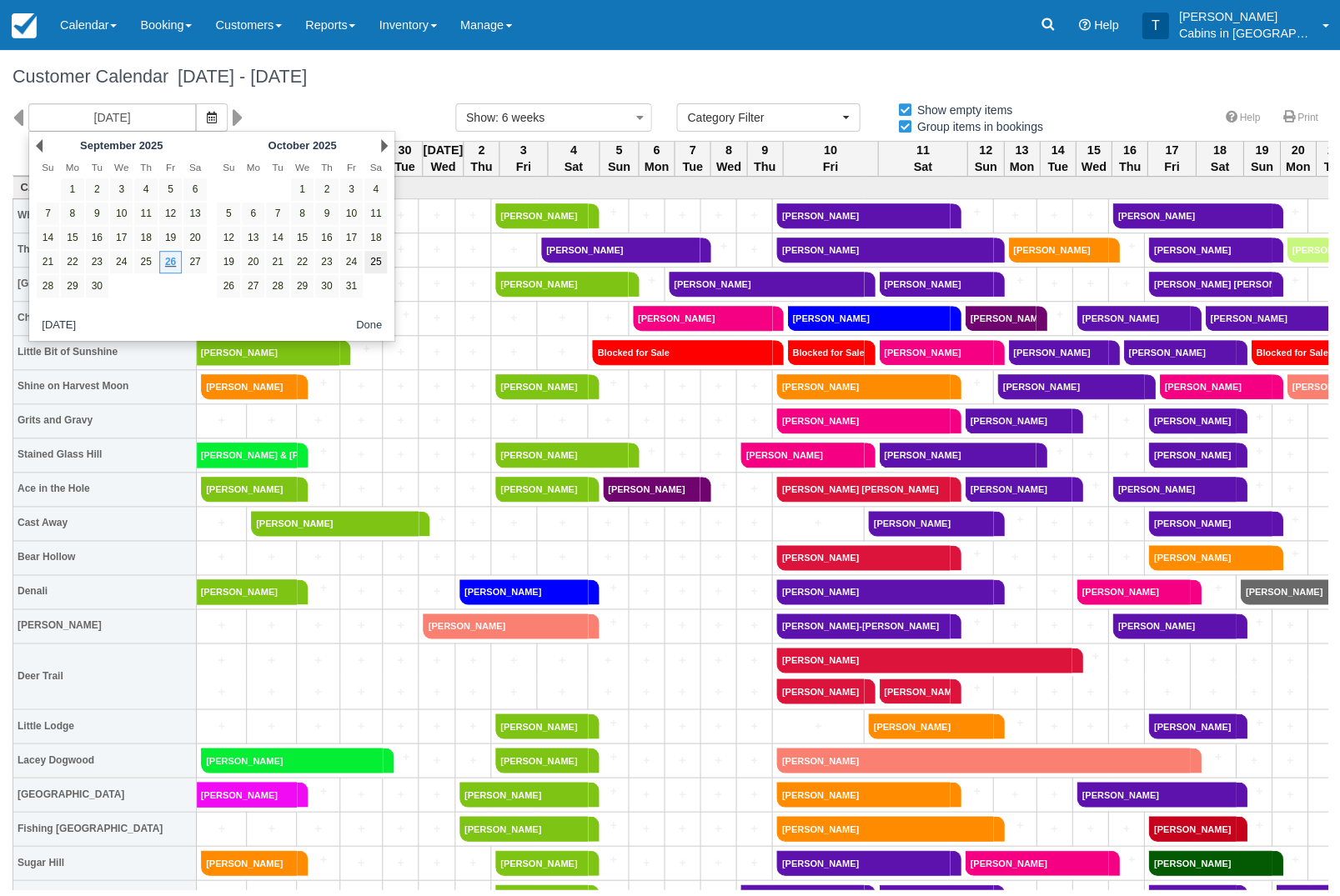
click at [380, 266] on link "25" at bounding box center [375, 262] width 23 height 23
type input "10/25/25"
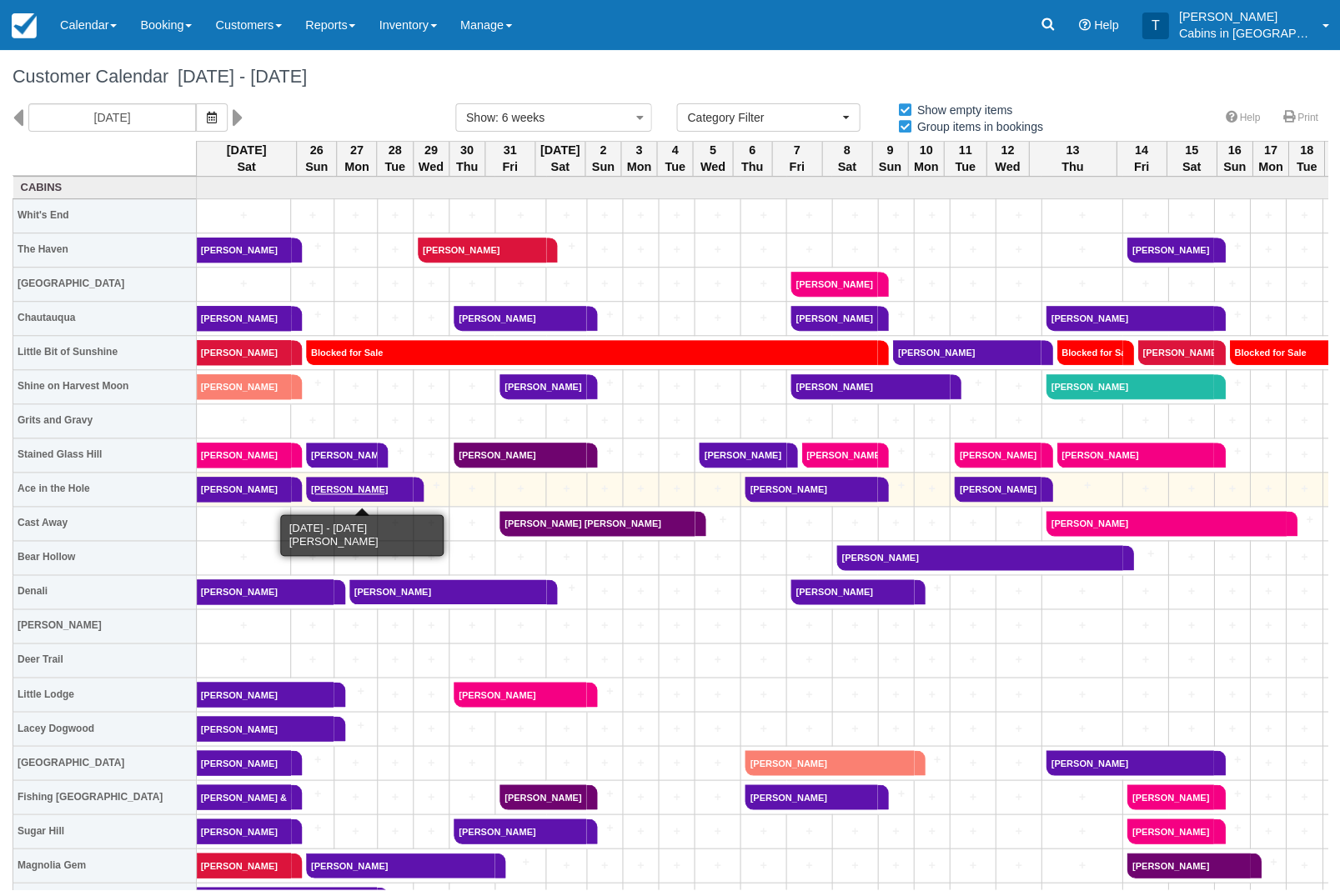
click at [405, 493] on link "[PERSON_NAME]" at bounding box center [359, 489] width 107 height 25
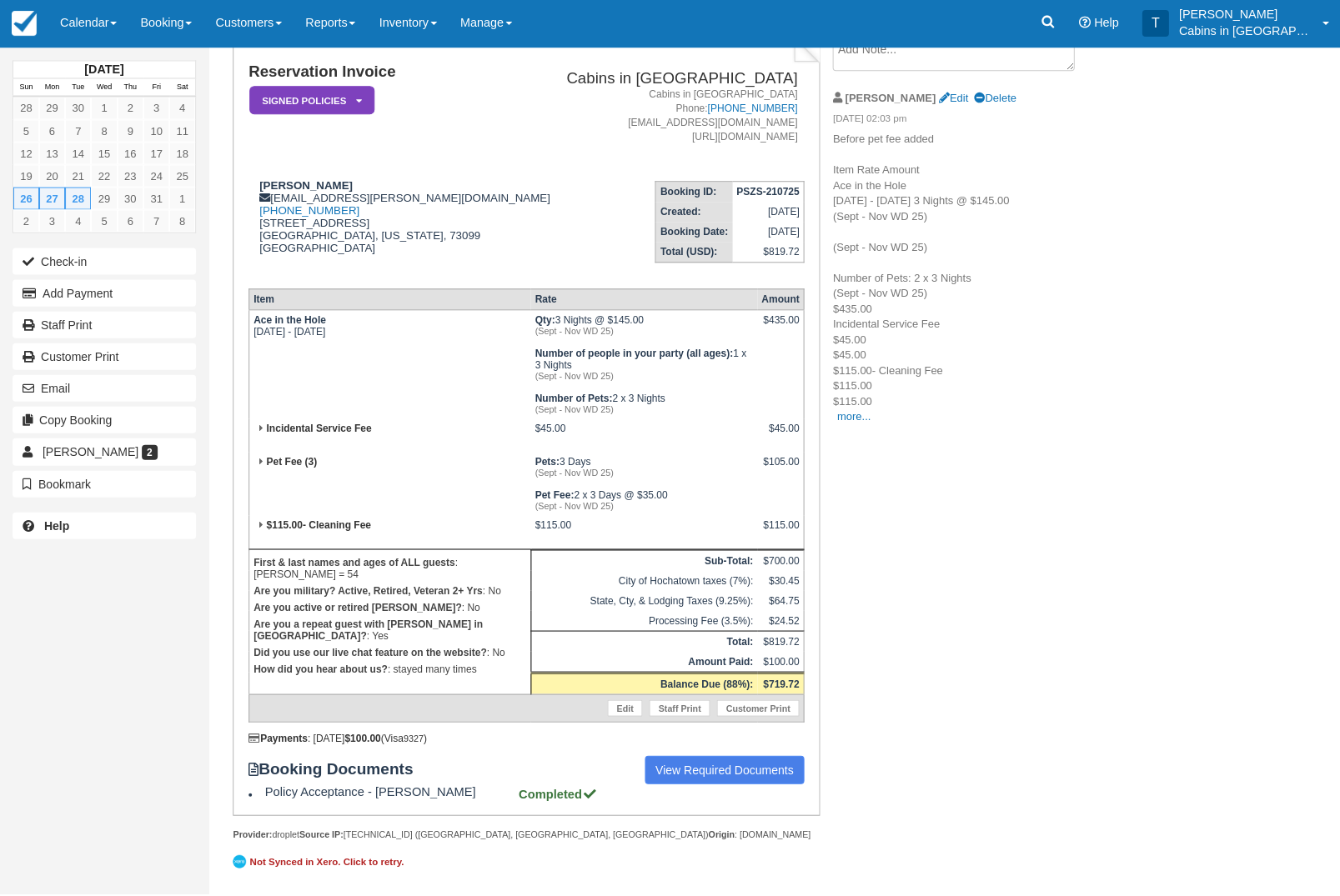
scroll to position [183, 0]
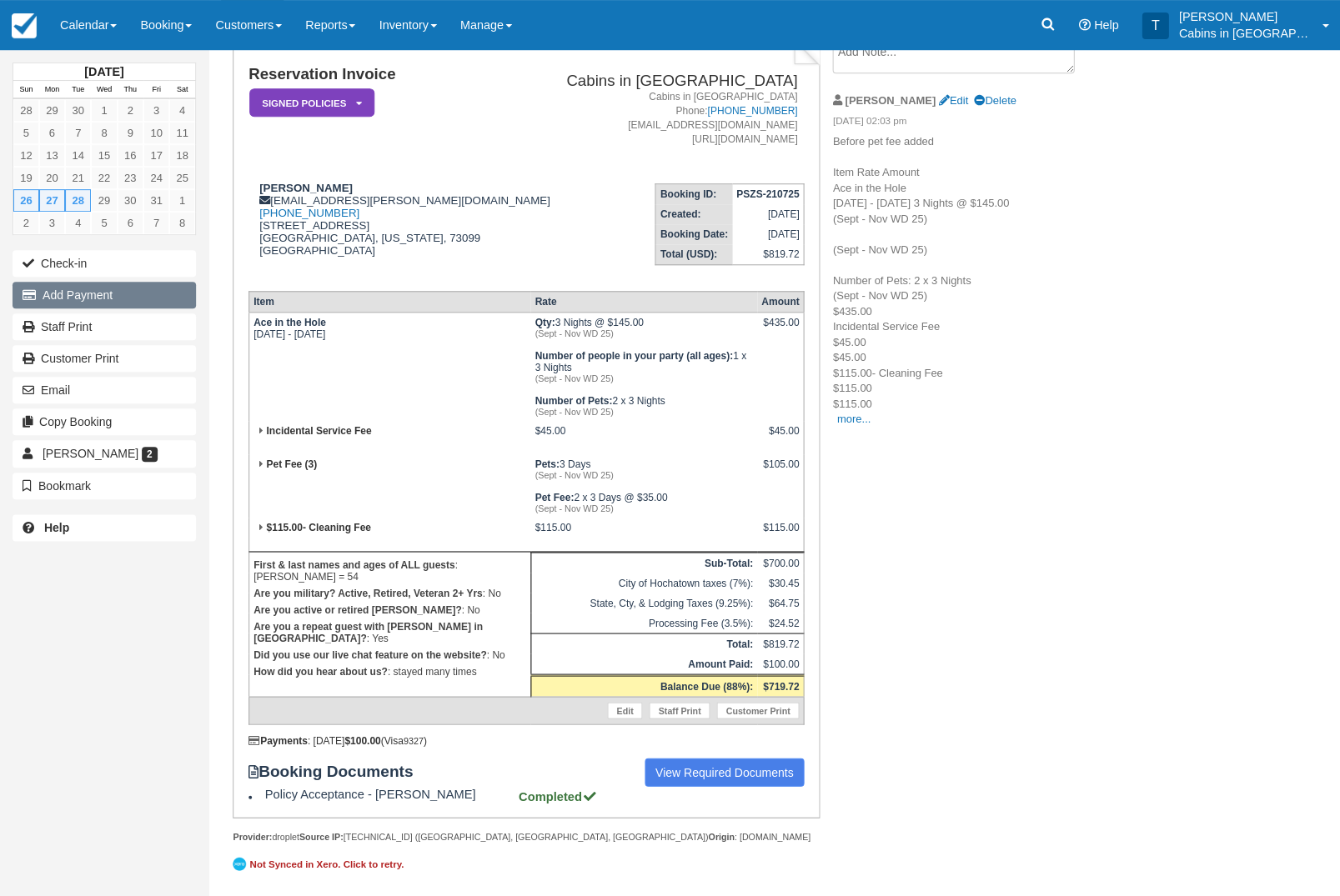
click at [138, 301] on button "Add Payment" at bounding box center [104, 296] width 184 height 27
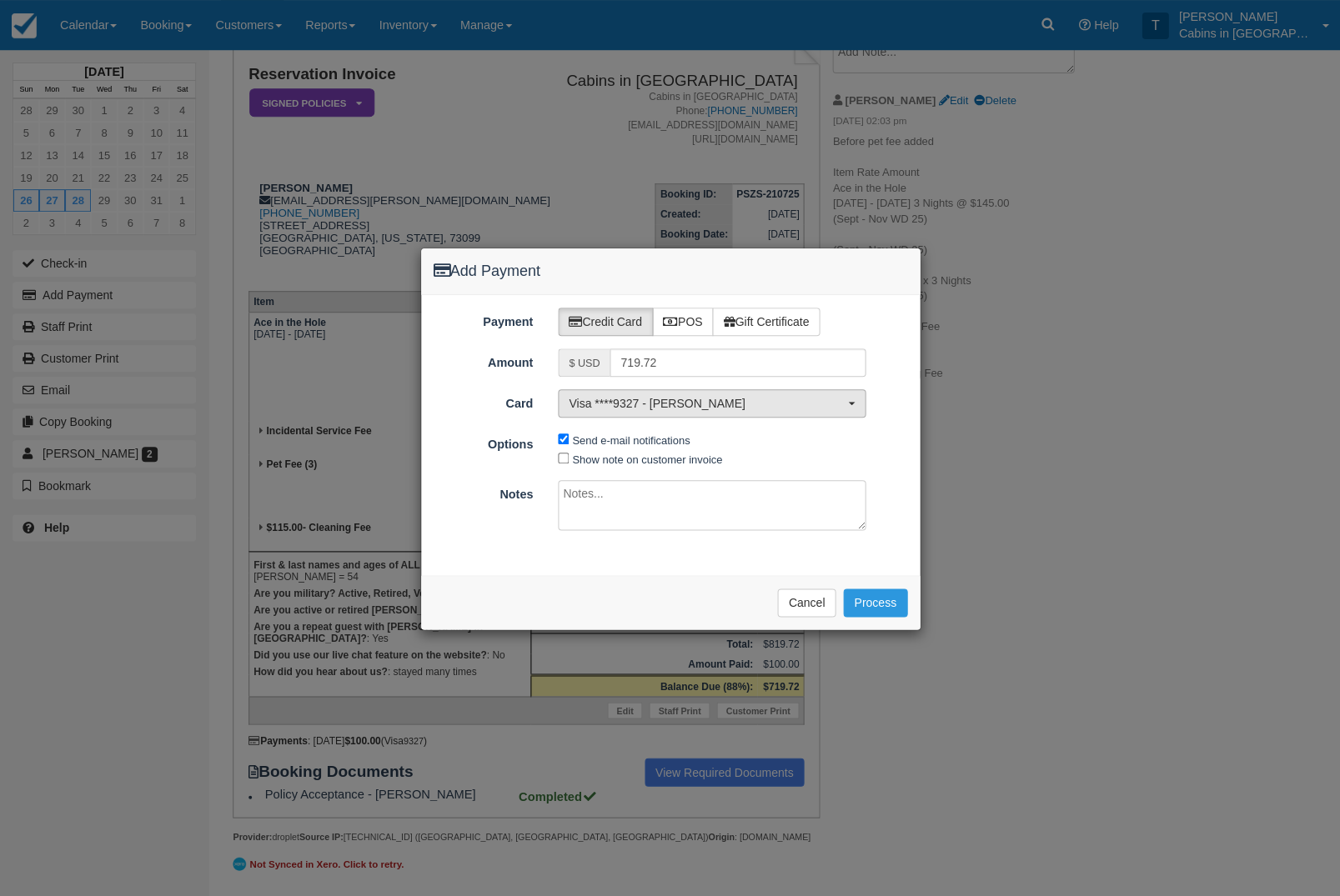
click at [825, 400] on span "Visa ****9327 - Delaine T OBerg" at bounding box center [706, 404] width 275 height 17
click at [739, 514] on link "[ New Card ]" at bounding box center [712, 527] width 306 height 26
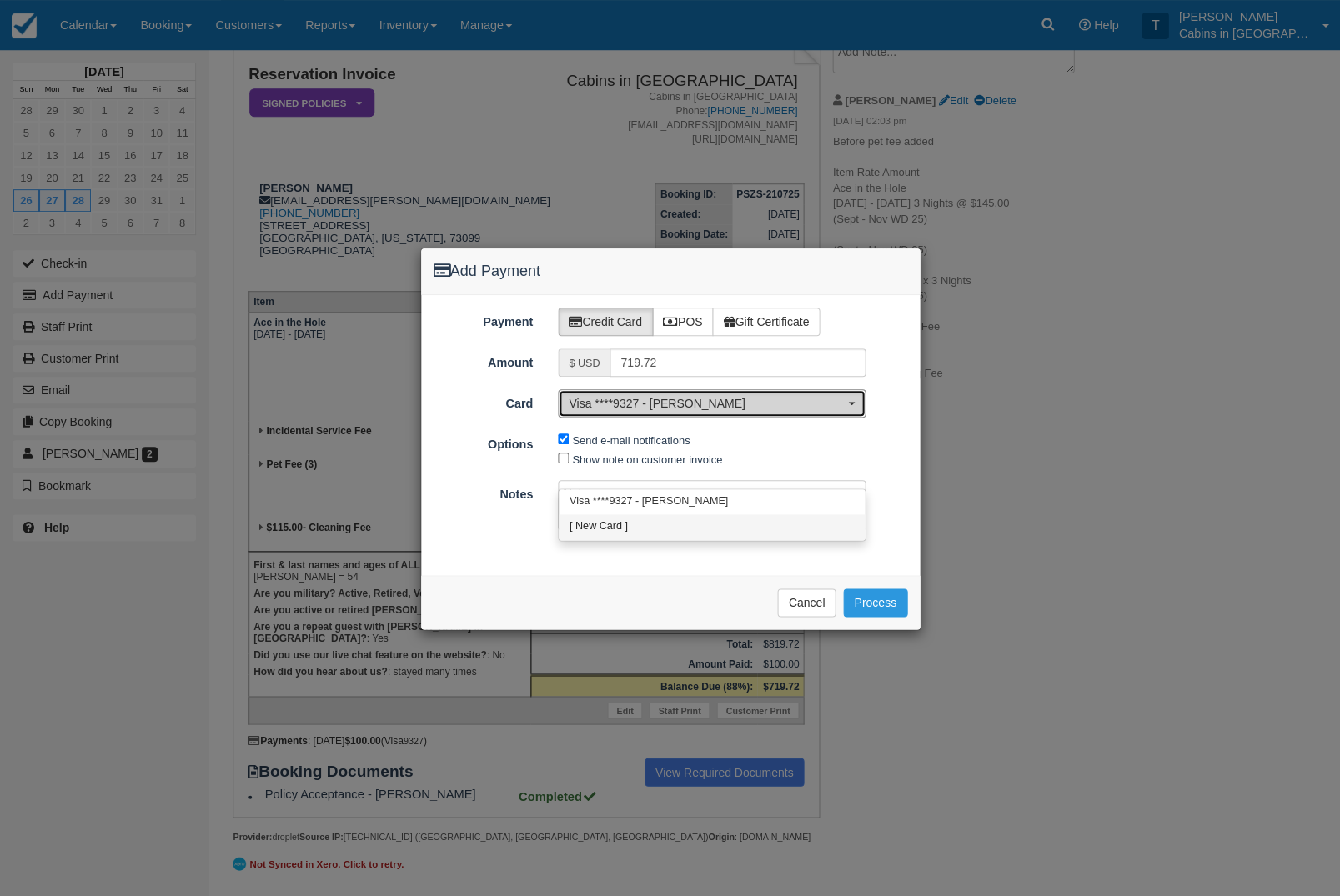
select select "0"
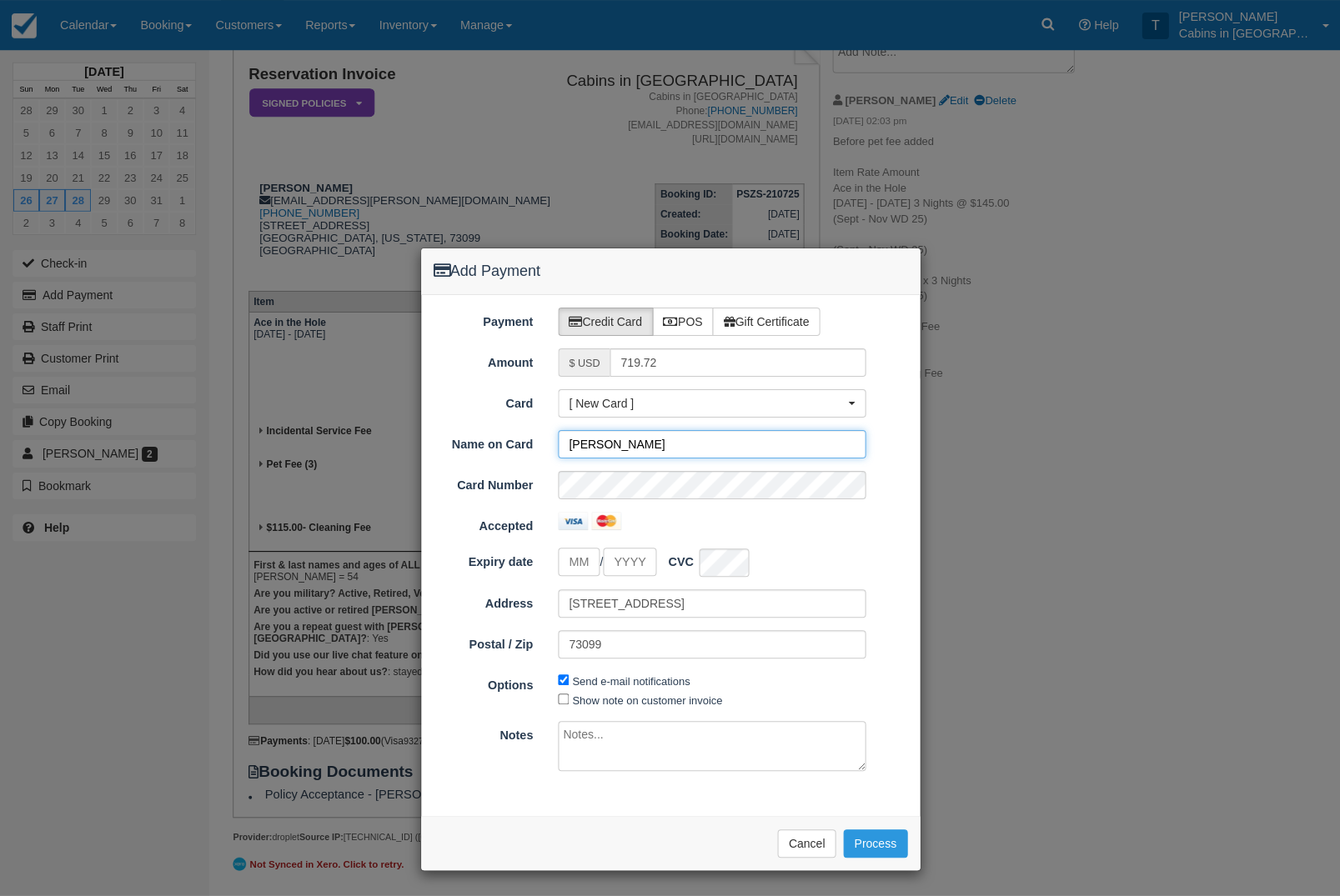
type input "Liane O’Berg"
click at [581, 572] on input "tel" at bounding box center [579, 562] width 42 height 29
type input "07"
type input "2029"
click at [579, 451] on input "Liane O’Berg" at bounding box center [712, 444] width 307 height 28
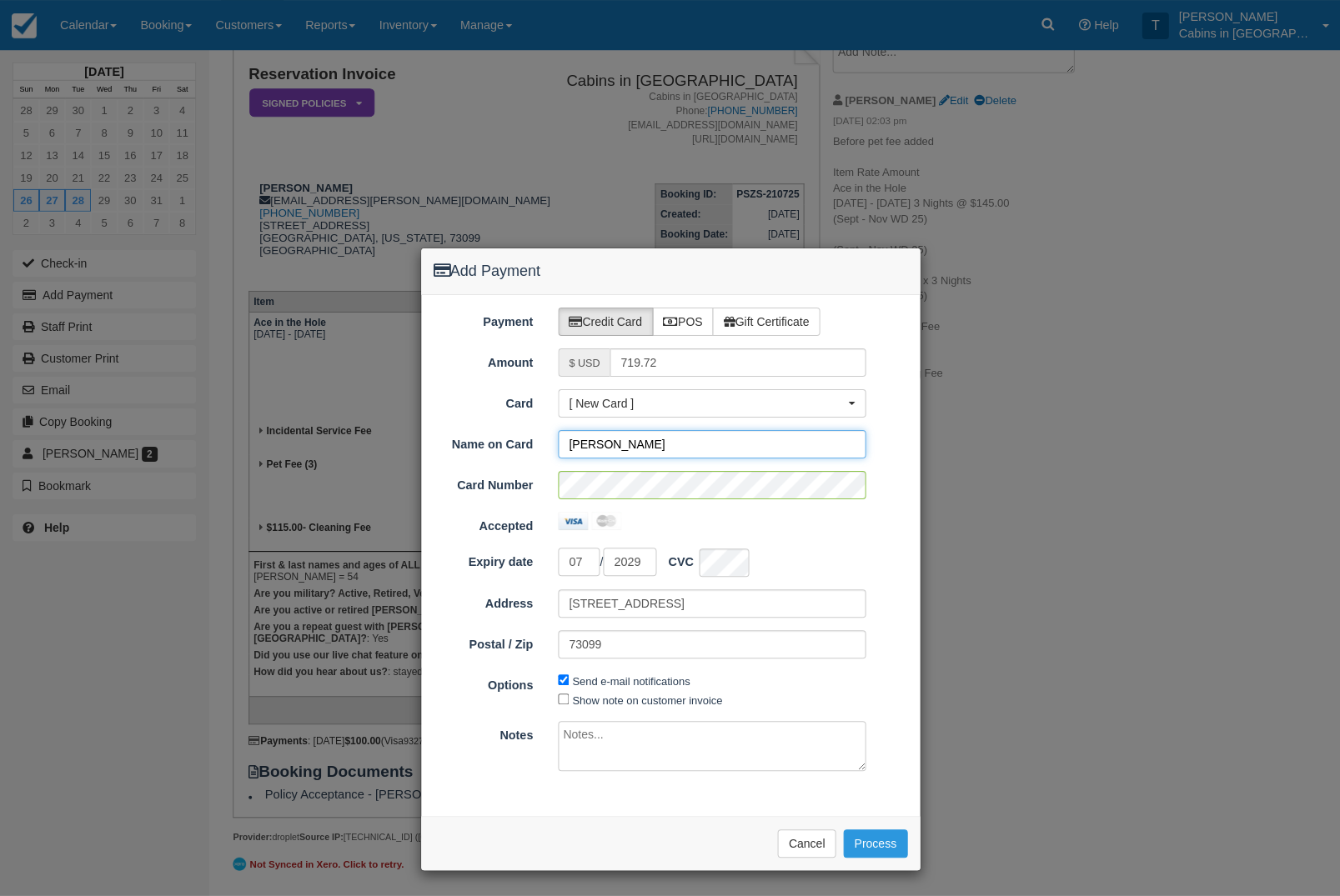
type input "Delaine O’Berg"
click at [870, 527] on div at bounding box center [712, 522] width 333 height 19
click at [878, 838] on button "Process" at bounding box center [875, 843] width 64 height 28
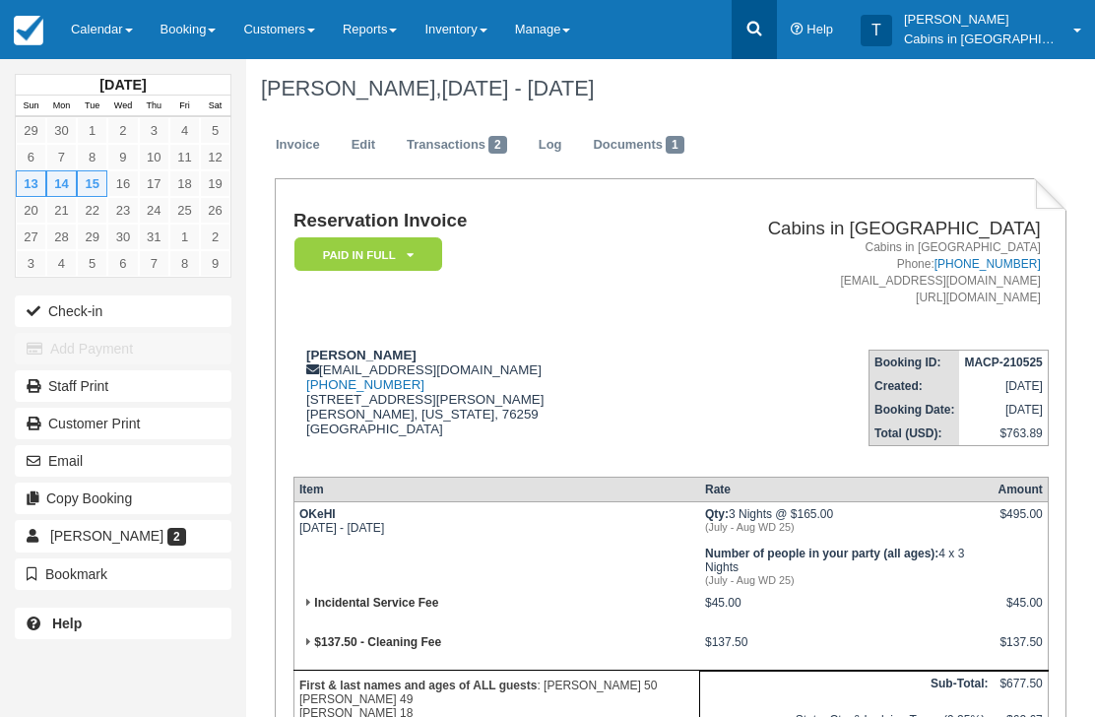
click at [777, 12] on link at bounding box center [754, 29] width 45 height 59
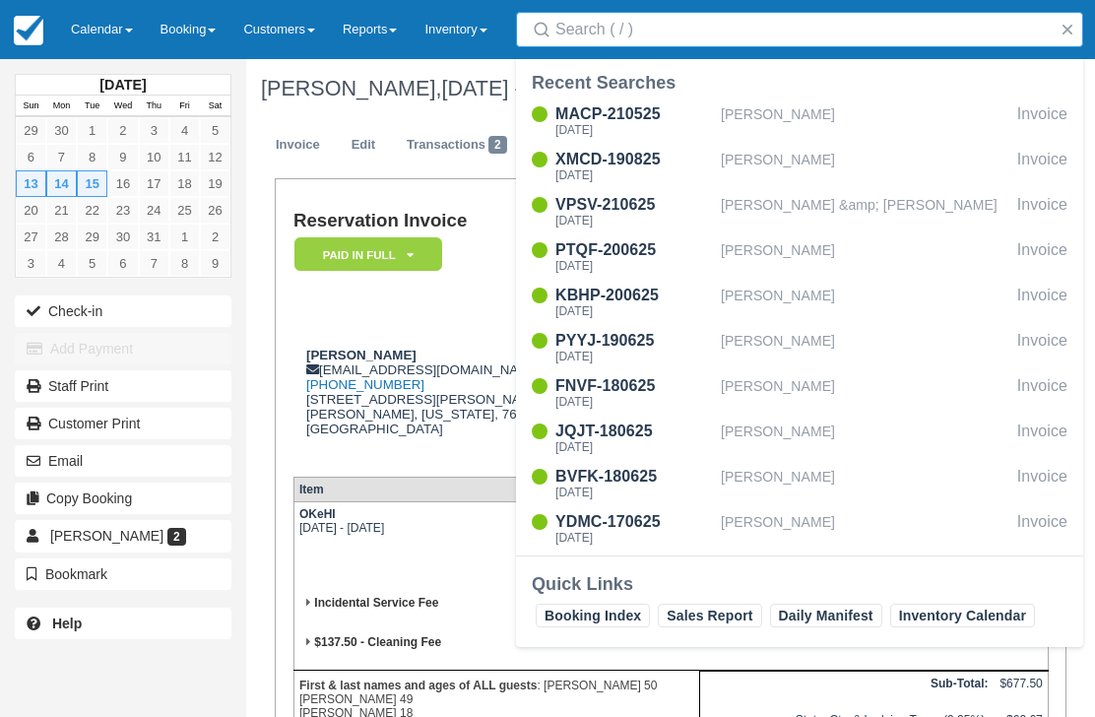
scroll to position [1, 0]
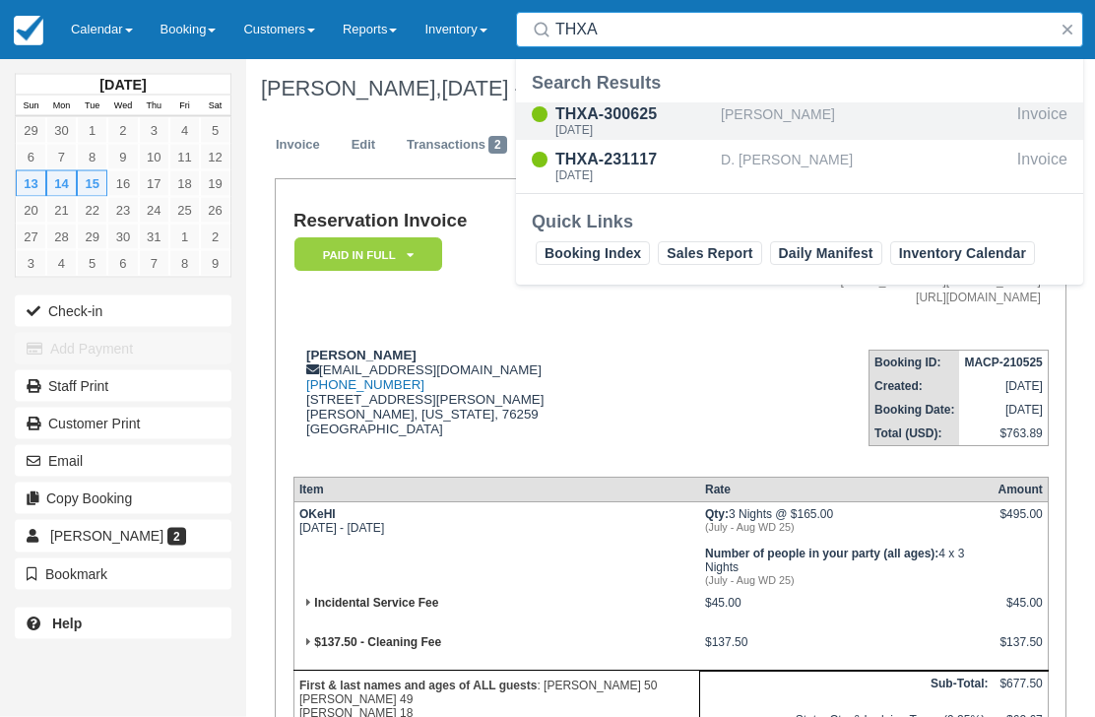
type input "THXA"
click at [643, 125] on div "[DATE]" at bounding box center [634, 130] width 158 height 12
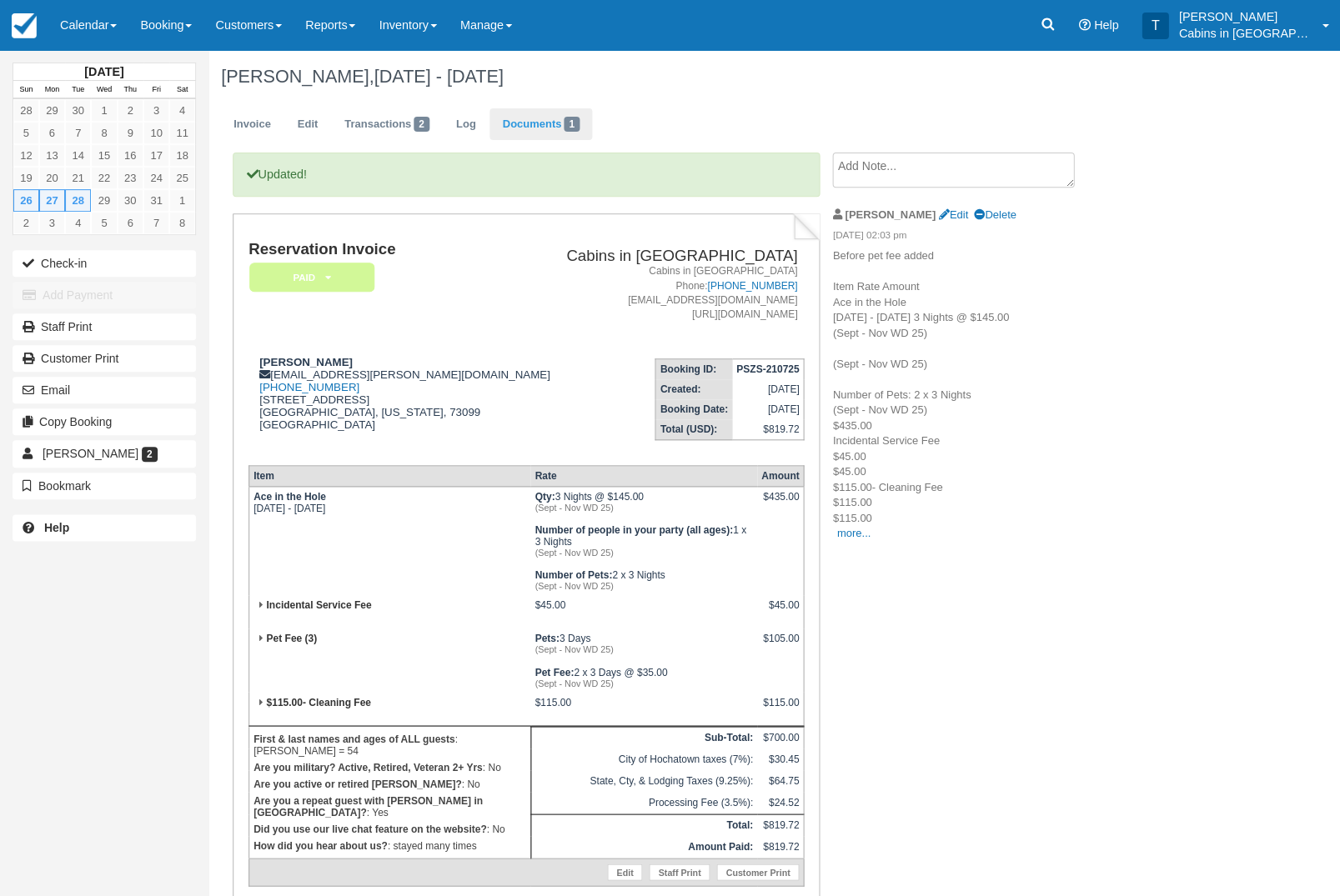
click at [559, 127] on link "Documents 1" at bounding box center [540, 124] width 102 height 32
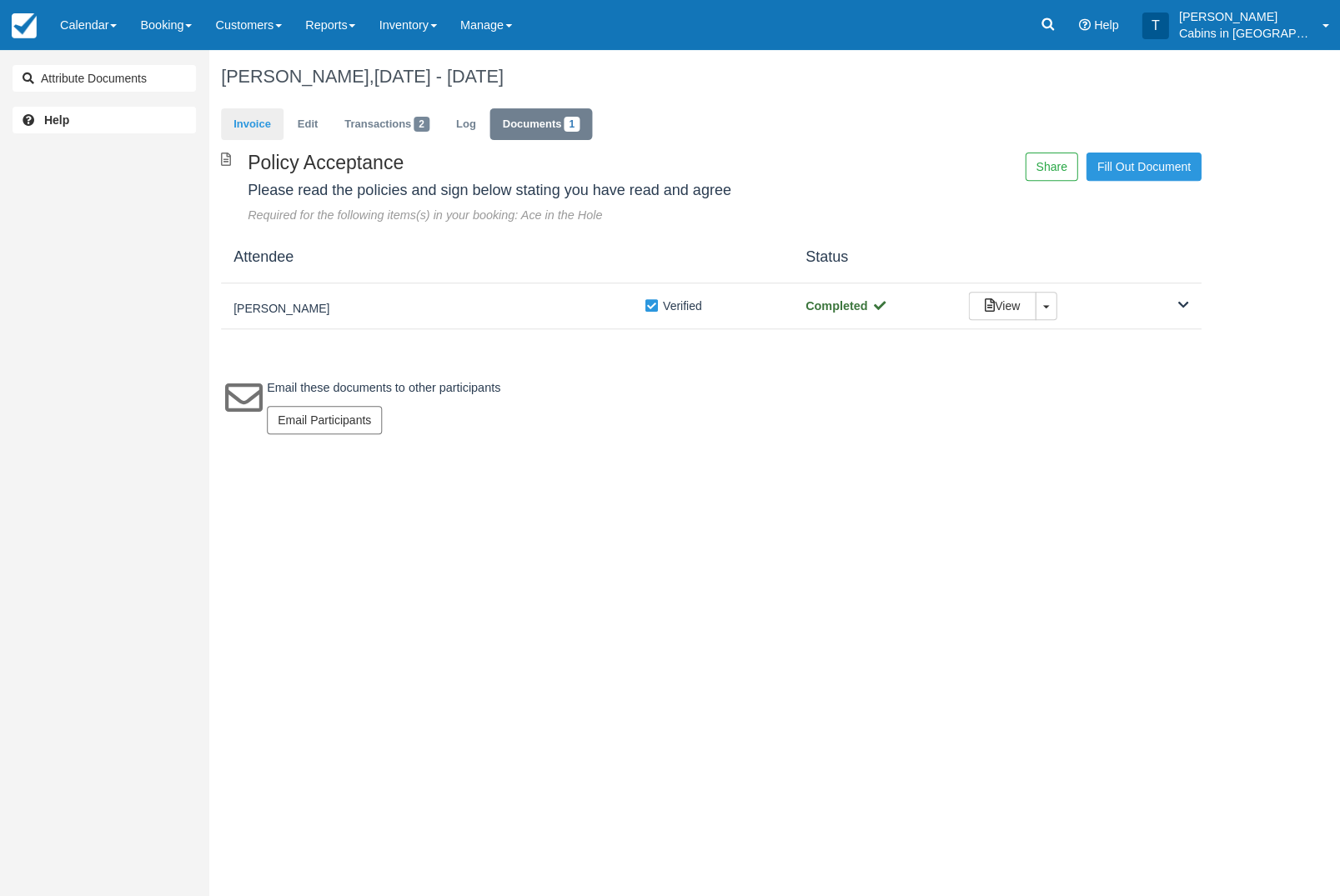
click at [252, 130] on link "Invoice" at bounding box center [252, 124] width 63 height 32
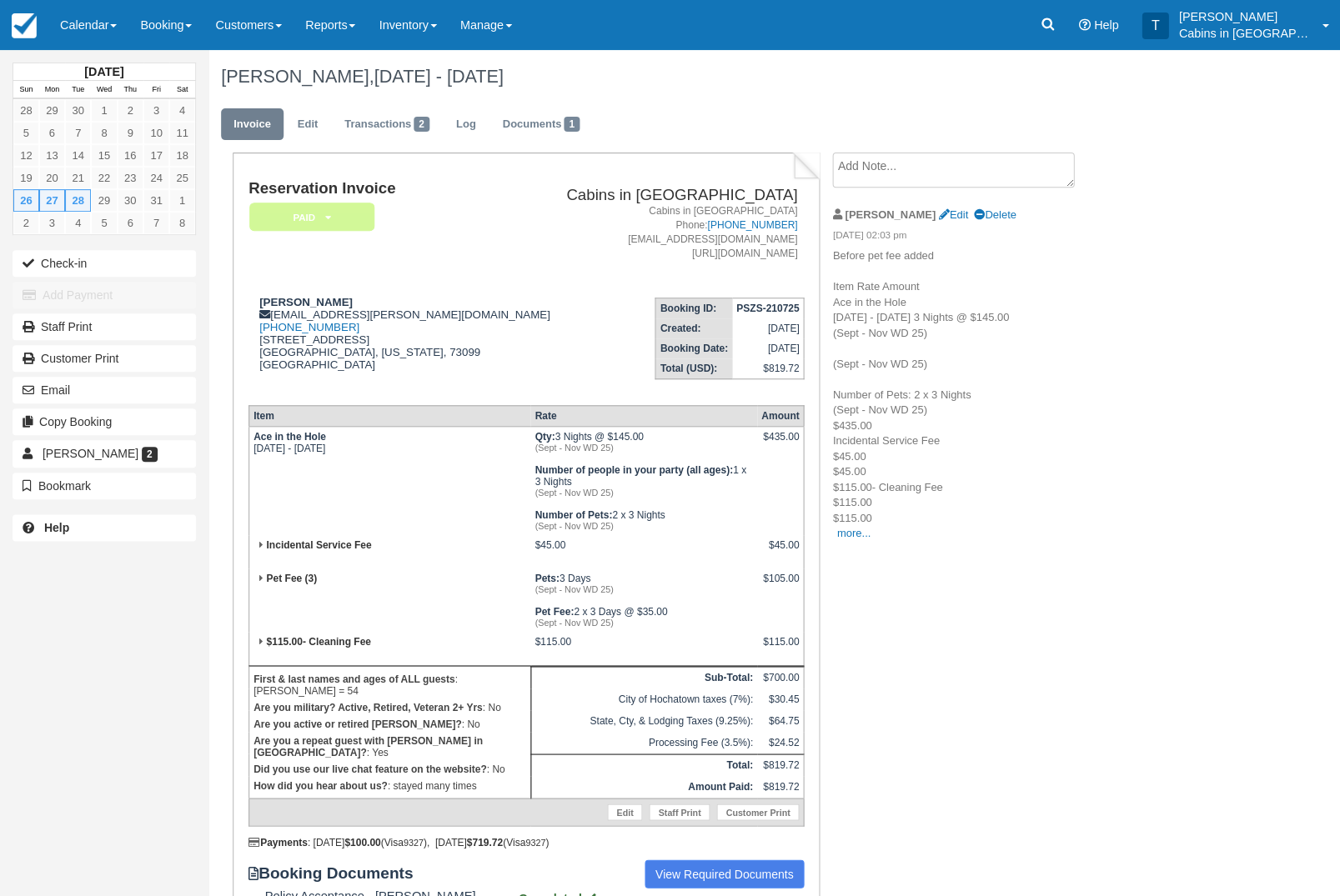
click at [349, 224] on em "Paid" at bounding box center [312, 217] width 125 height 29
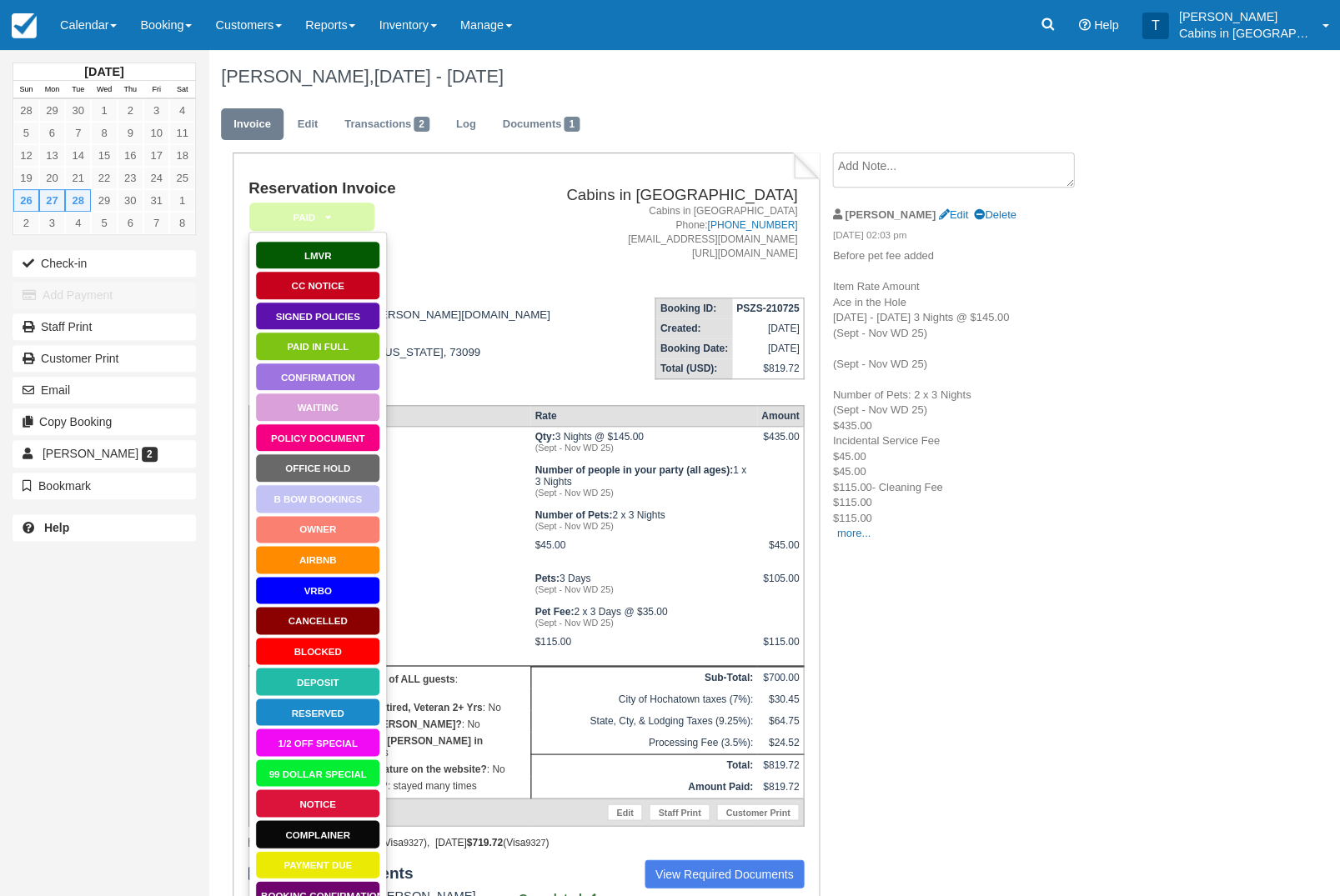
click at [340, 318] on link "Signed Policies" at bounding box center [318, 316] width 125 height 29
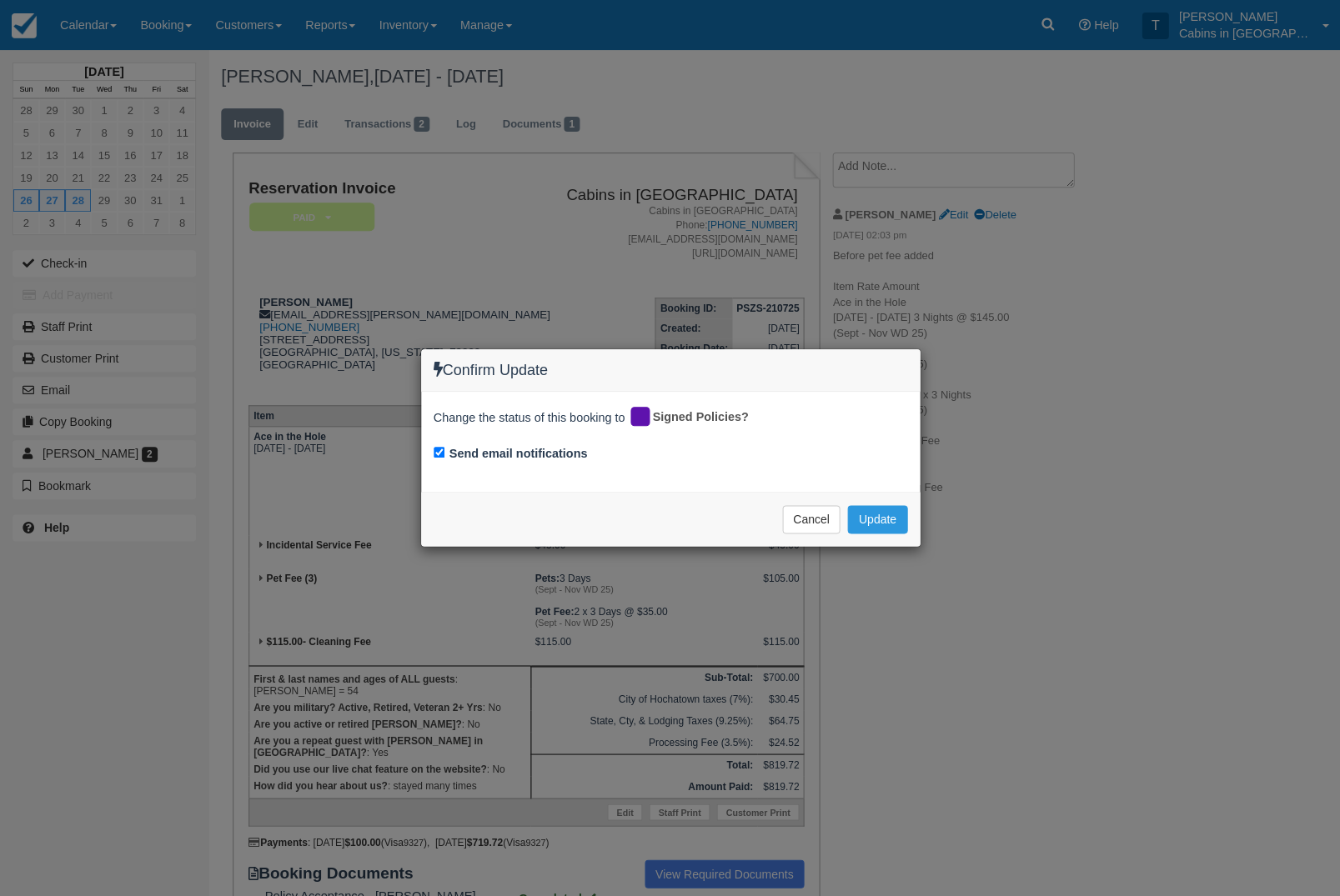
click at [440, 455] on input "Send email notifications" at bounding box center [439, 452] width 11 height 11
checkbox input "false"
click at [884, 519] on button "Update" at bounding box center [877, 519] width 59 height 28
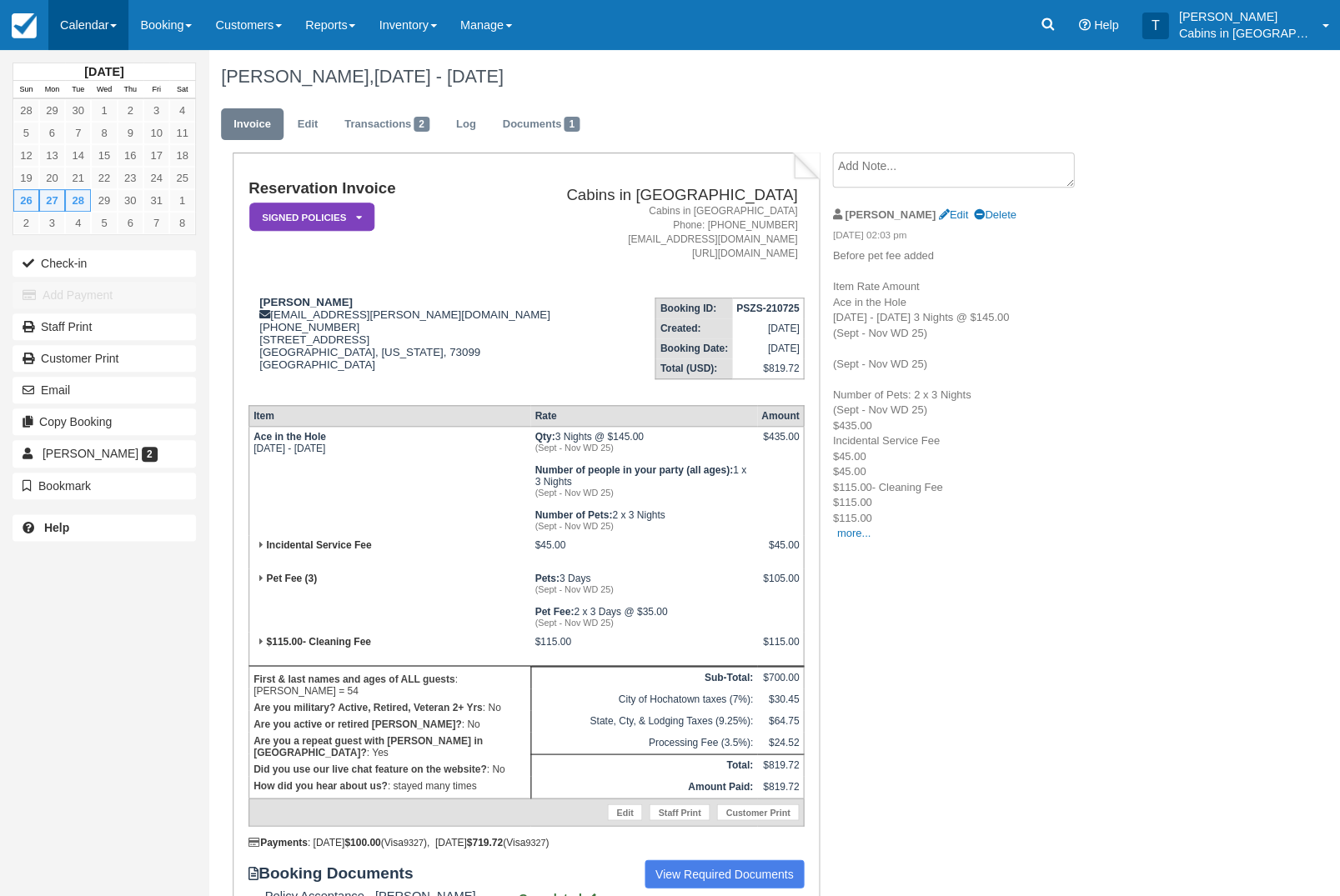
click at [114, 30] on link "Calendar" at bounding box center [88, 25] width 80 height 50
click at [125, 115] on link "Customer" at bounding box center [115, 106] width 132 height 35
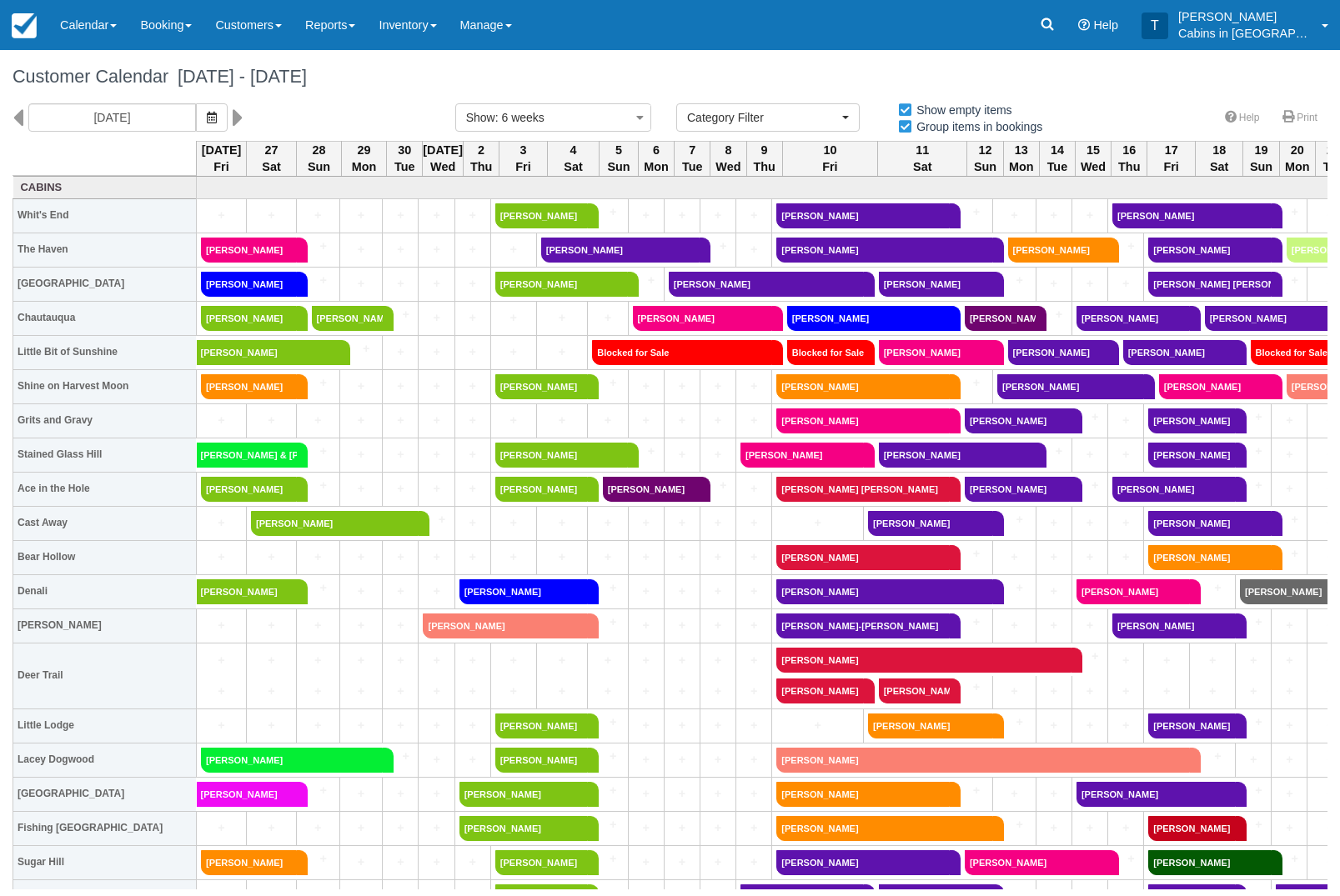
select select
click at [196, 128] on button "button" at bounding box center [211, 117] width 31 height 28
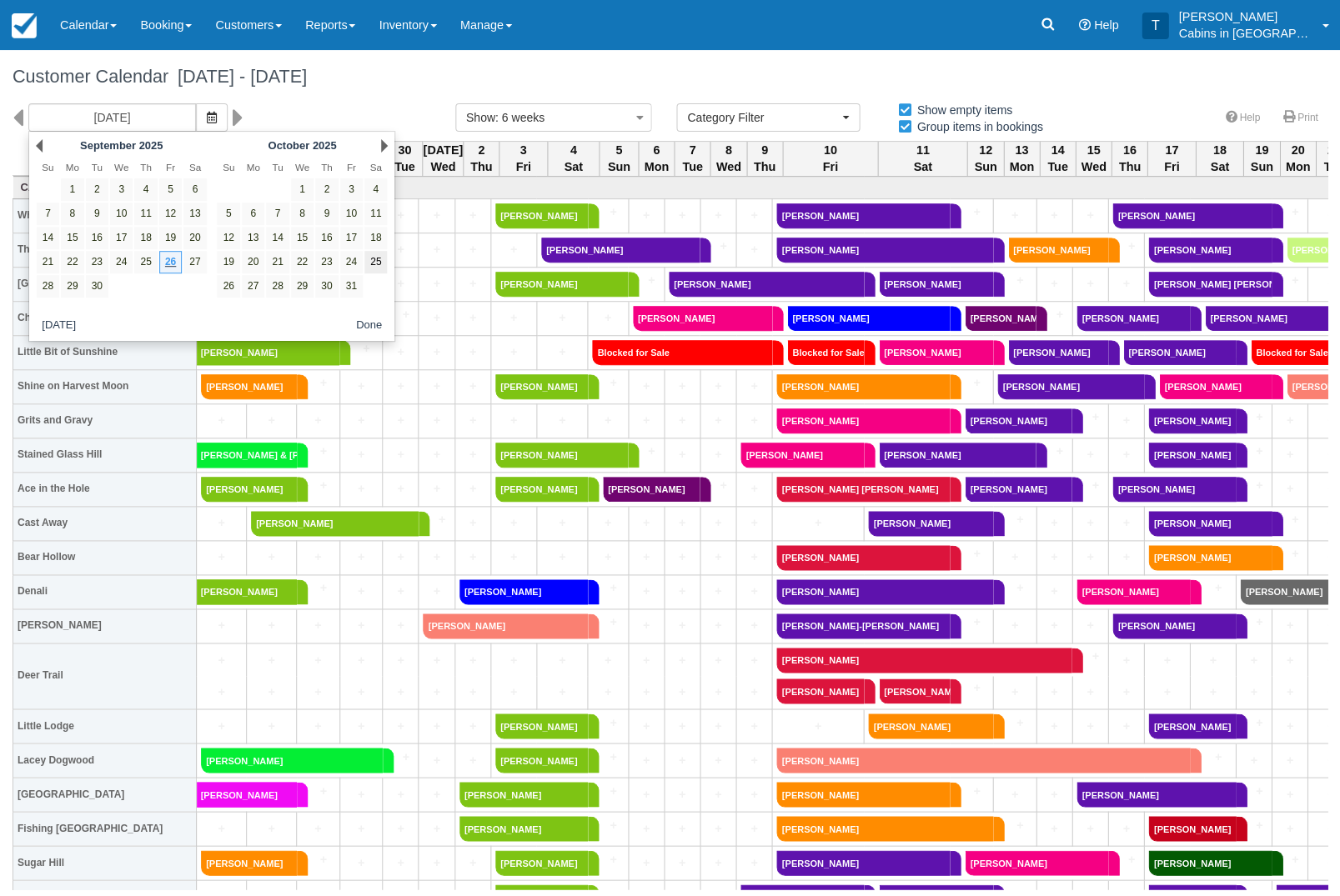
click at [372, 273] on link "25" at bounding box center [375, 262] width 23 height 23
type input "10/25/25"
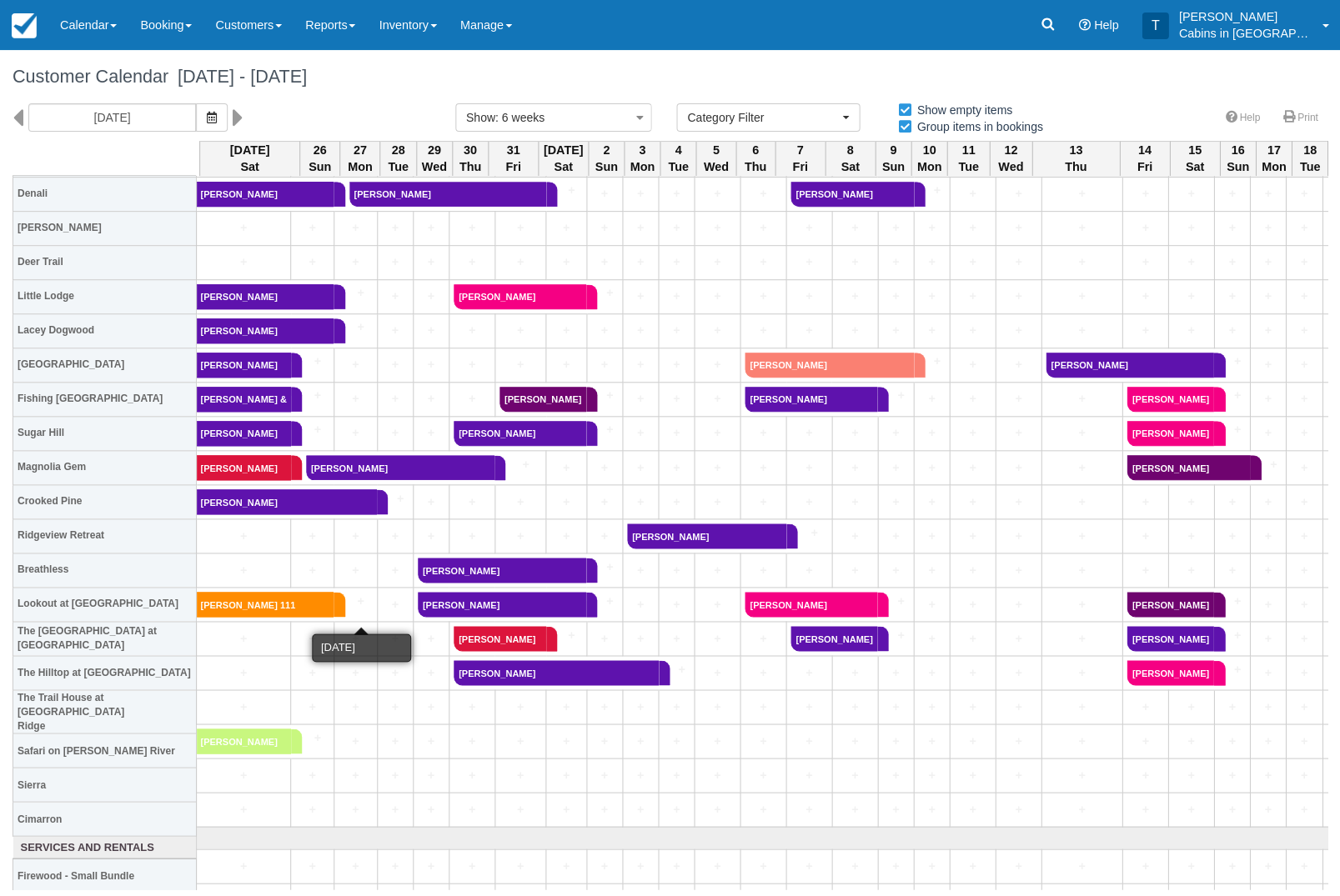
scroll to position [398, 0]
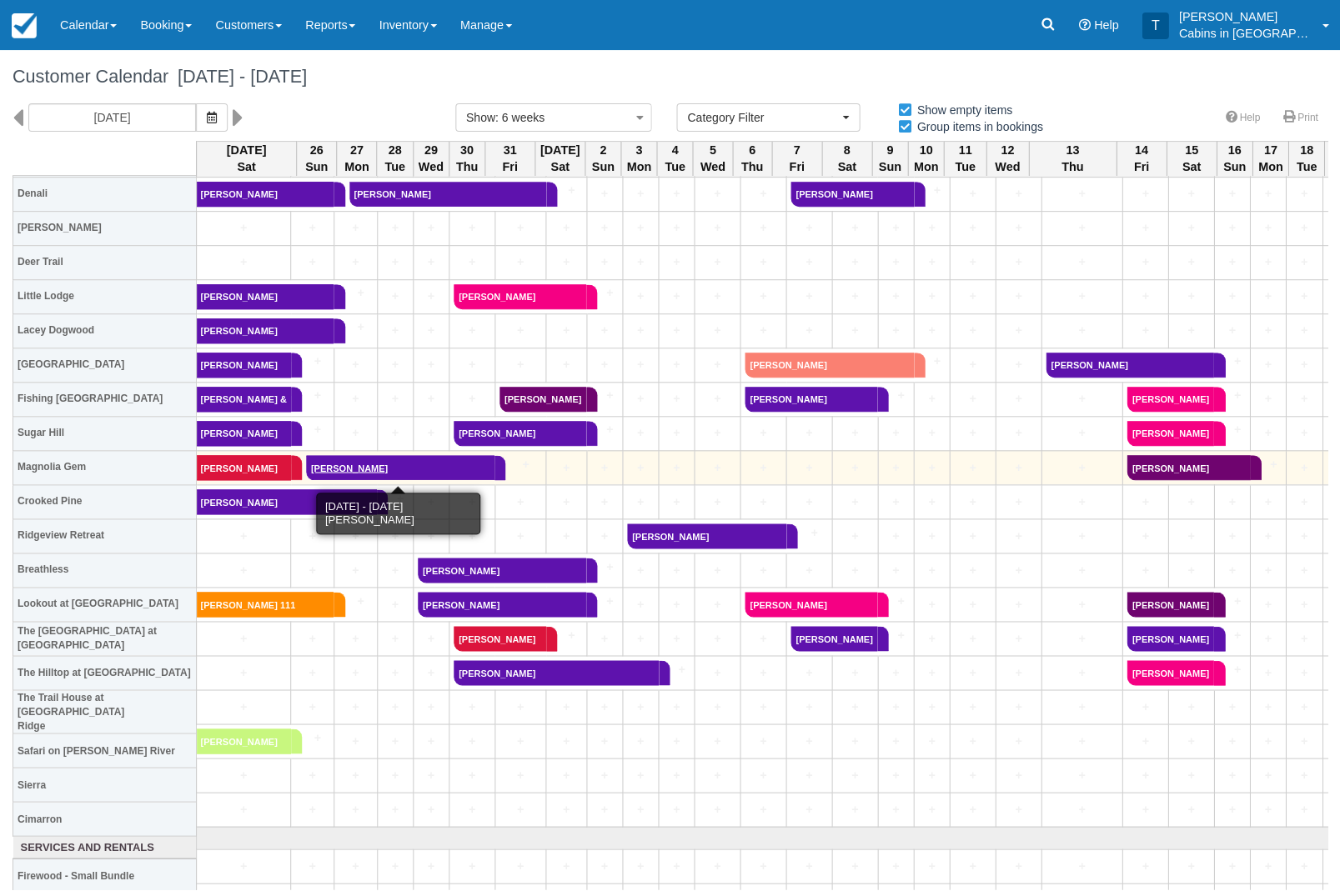
click at [406, 464] on link "Leann Peyrot" at bounding box center [400, 468] width 189 height 25
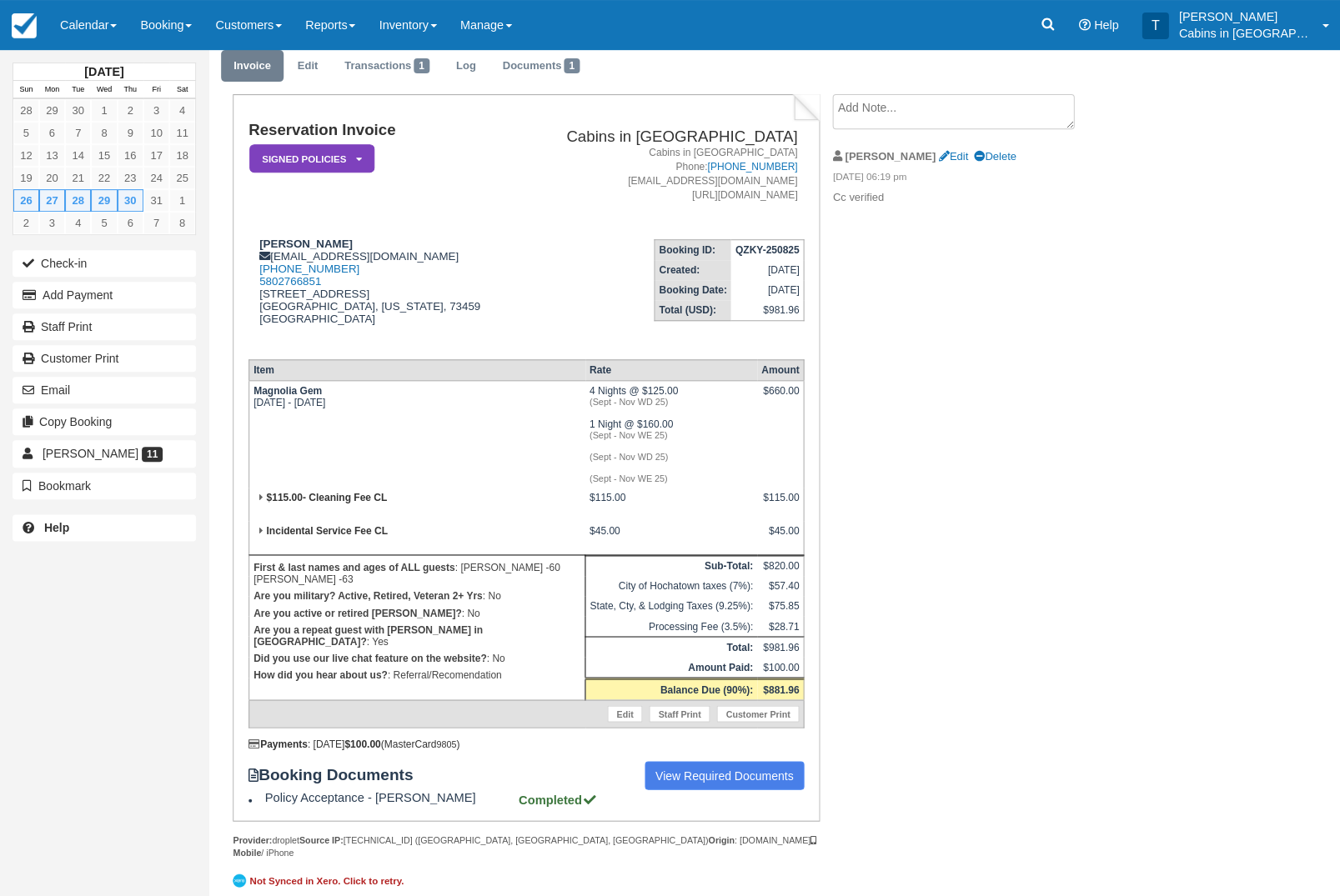
scroll to position [60, 0]
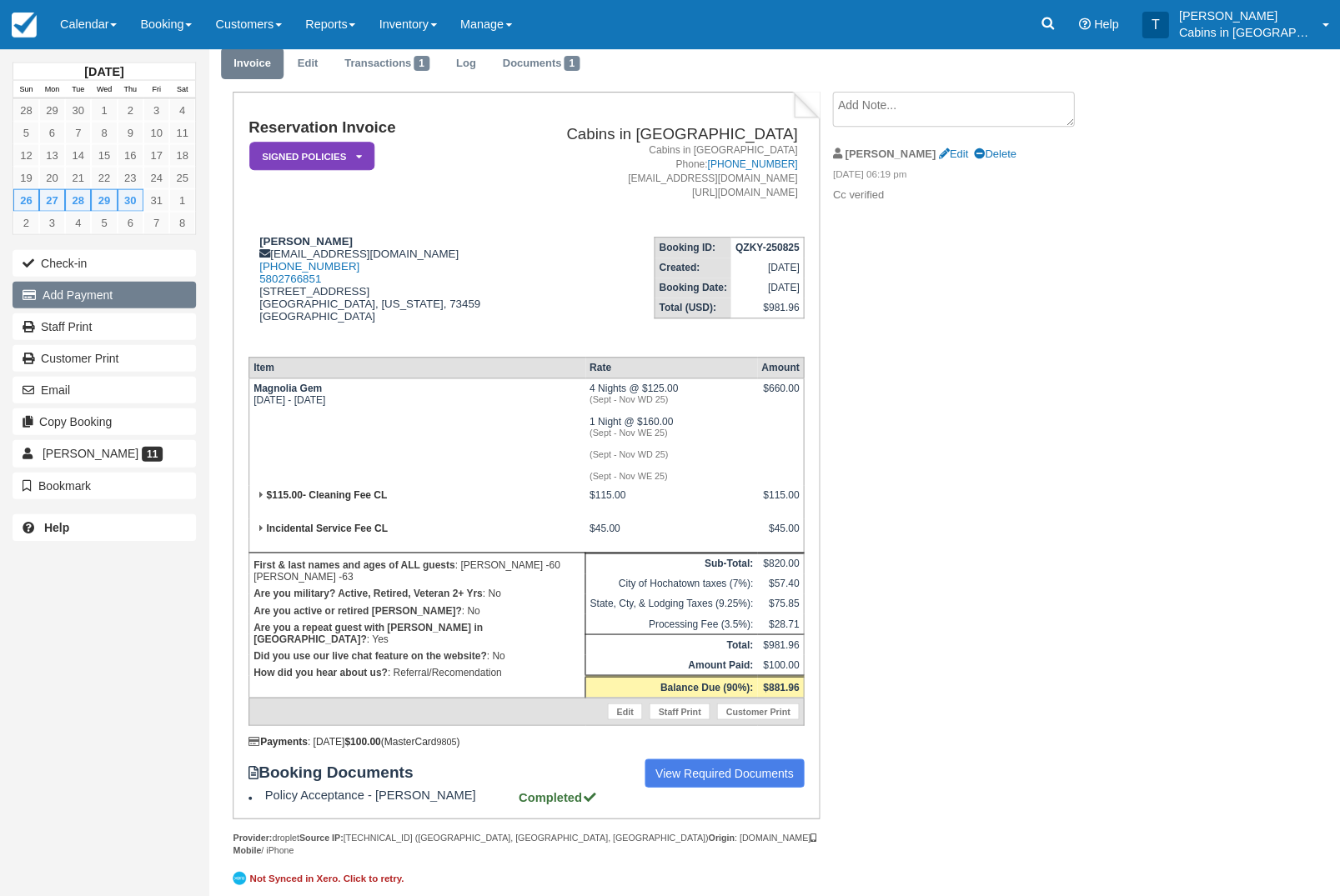
click at [147, 290] on button "Add Payment" at bounding box center [104, 296] width 184 height 27
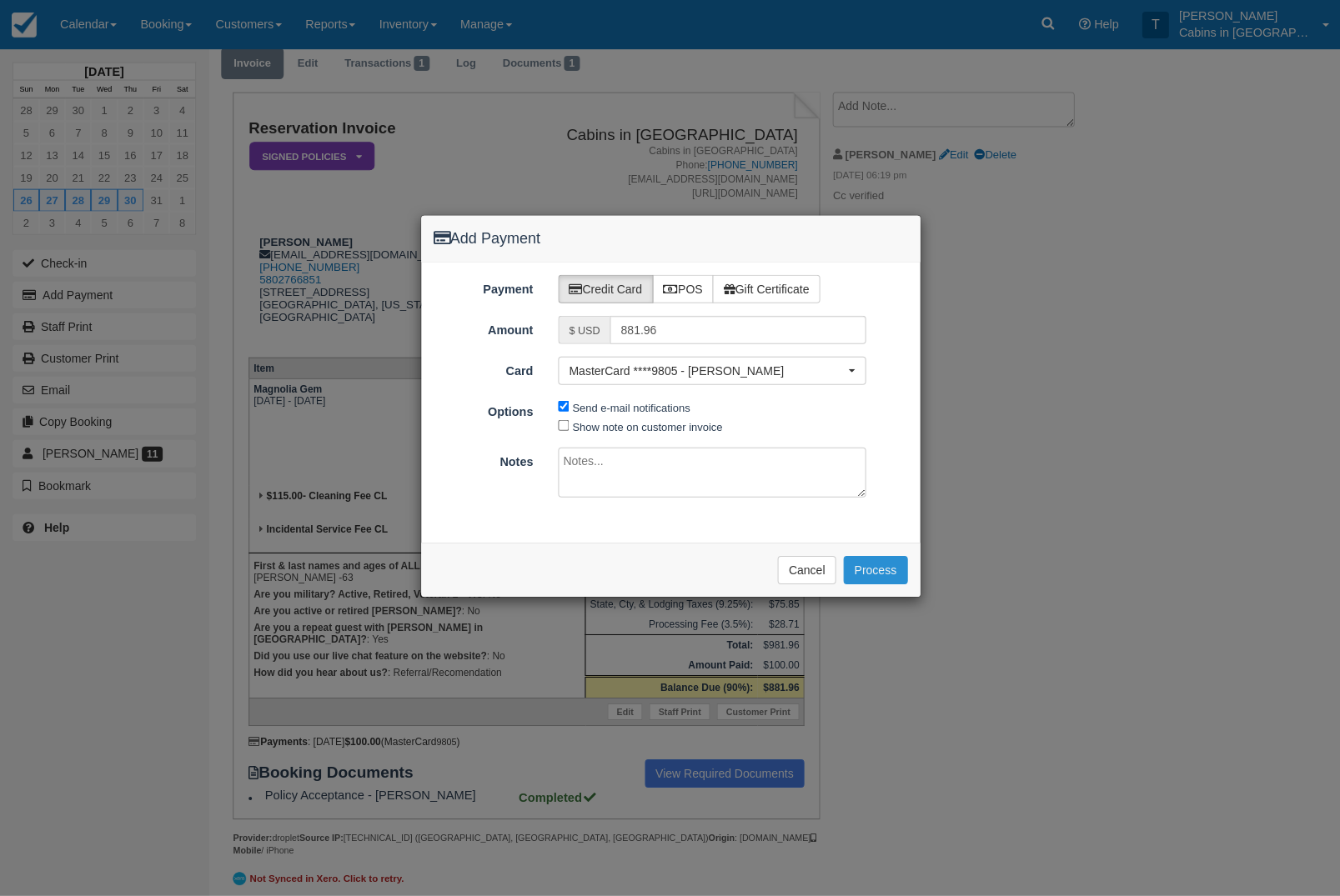
click at [872, 564] on button "Process" at bounding box center [875, 570] width 64 height 28
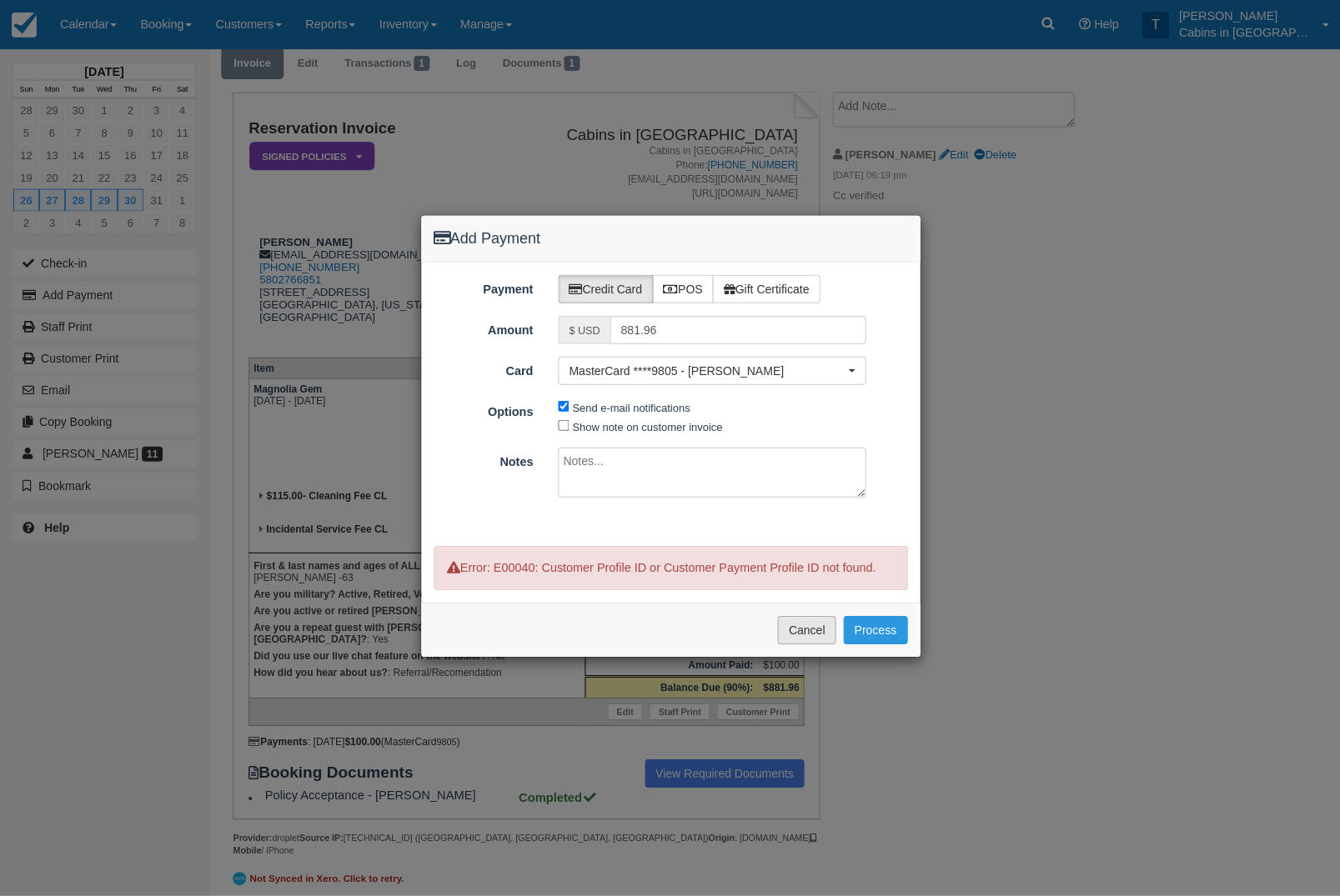
click at [803, 644] on button "Cancel" at bounding box center [806, 630] width 58 height 28
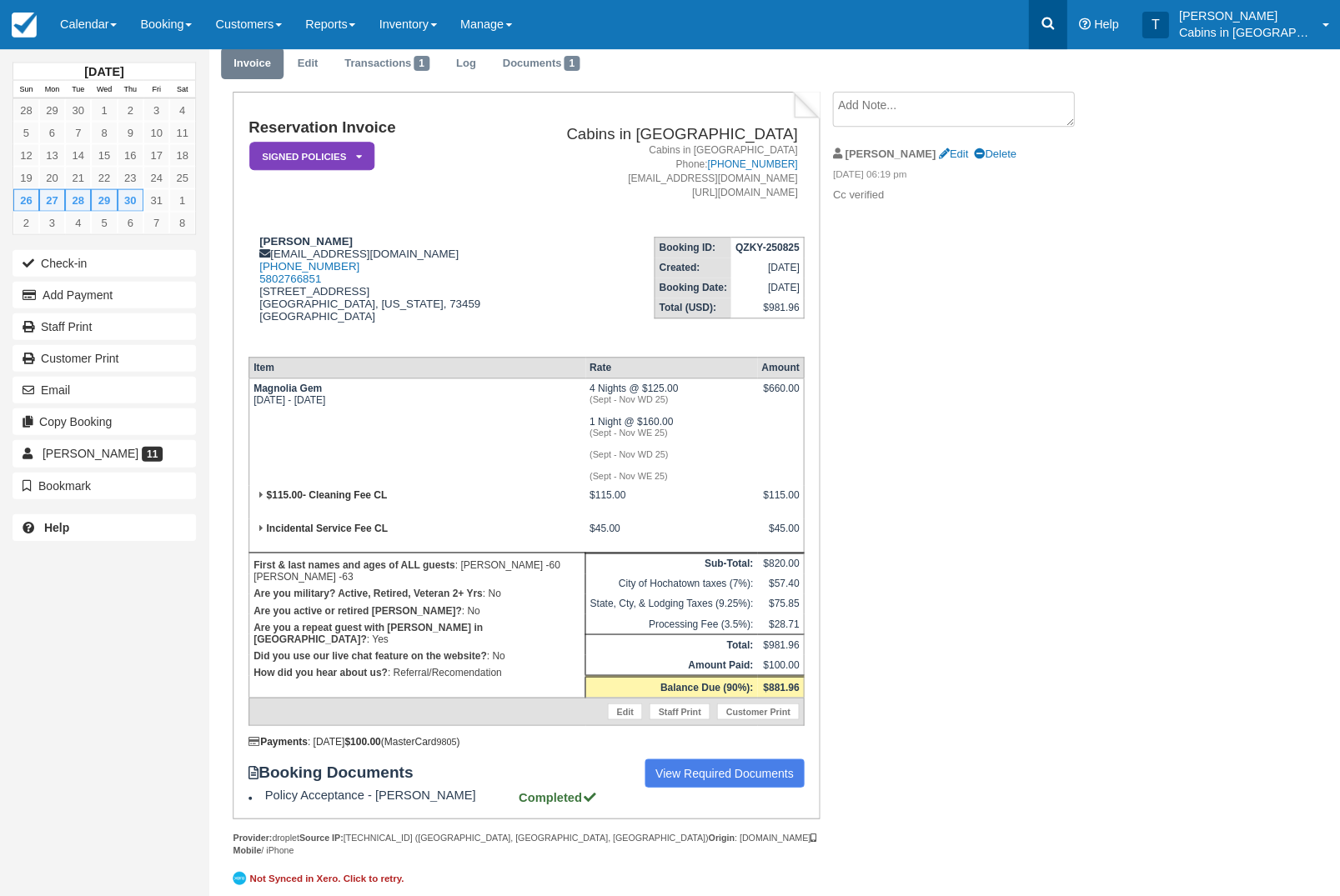
click at [1066, 24] on link at bounding box center [1047, 25] width 38 height 50
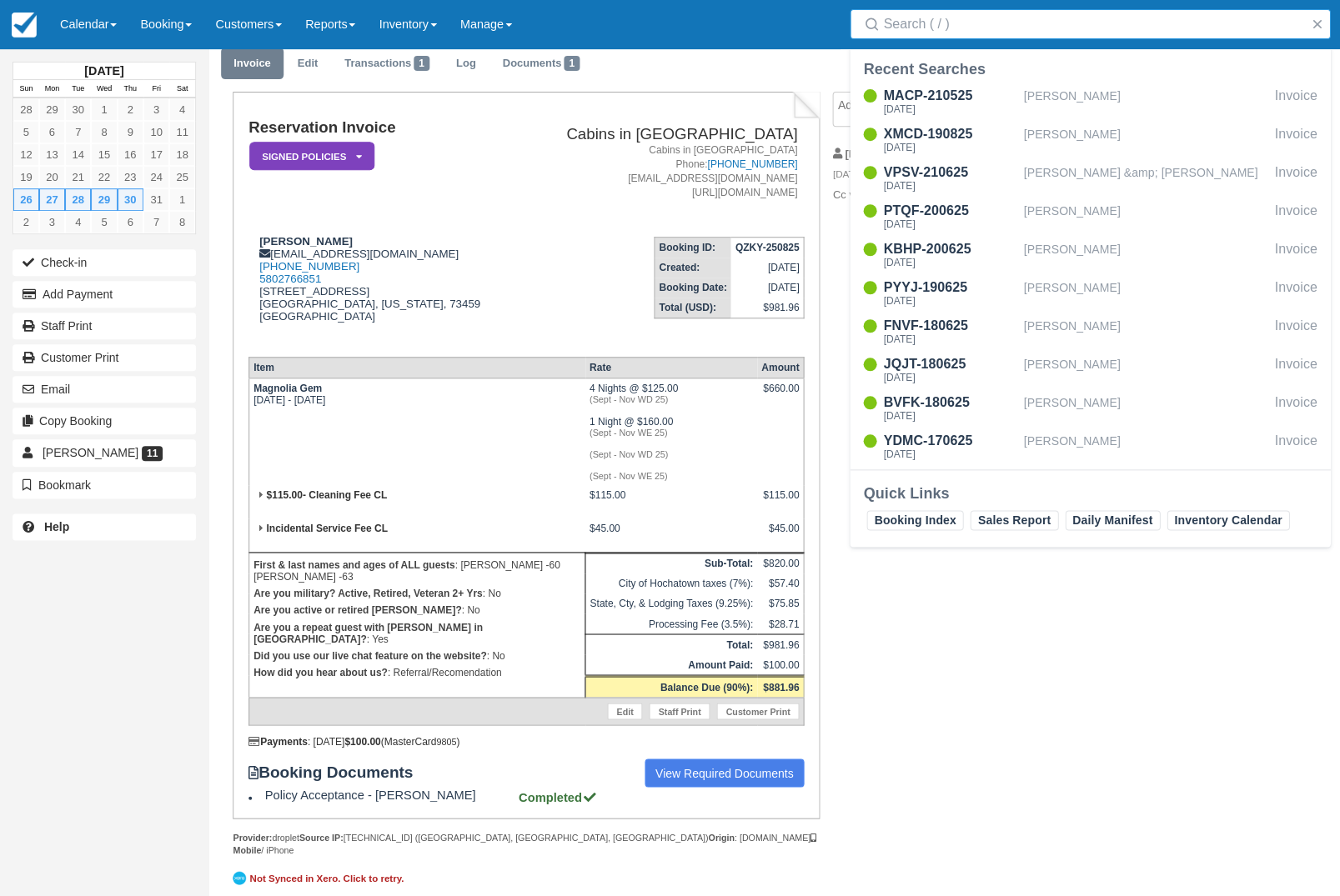
click at [863, 617] on div "Reservation Invoice Signed Policies   LMVR CC Notice Paid in Full Confirmation …" at bounding box center [667, 501] width 917 height 818
click at [1177, 36] on input "Search" at bounding box center [1094, 25] width 420 height 30
type input "Joseph"
click at [1129, 176] on div "Joseph Alvarez" at bounding box center [1145, 179] width 244 height 31
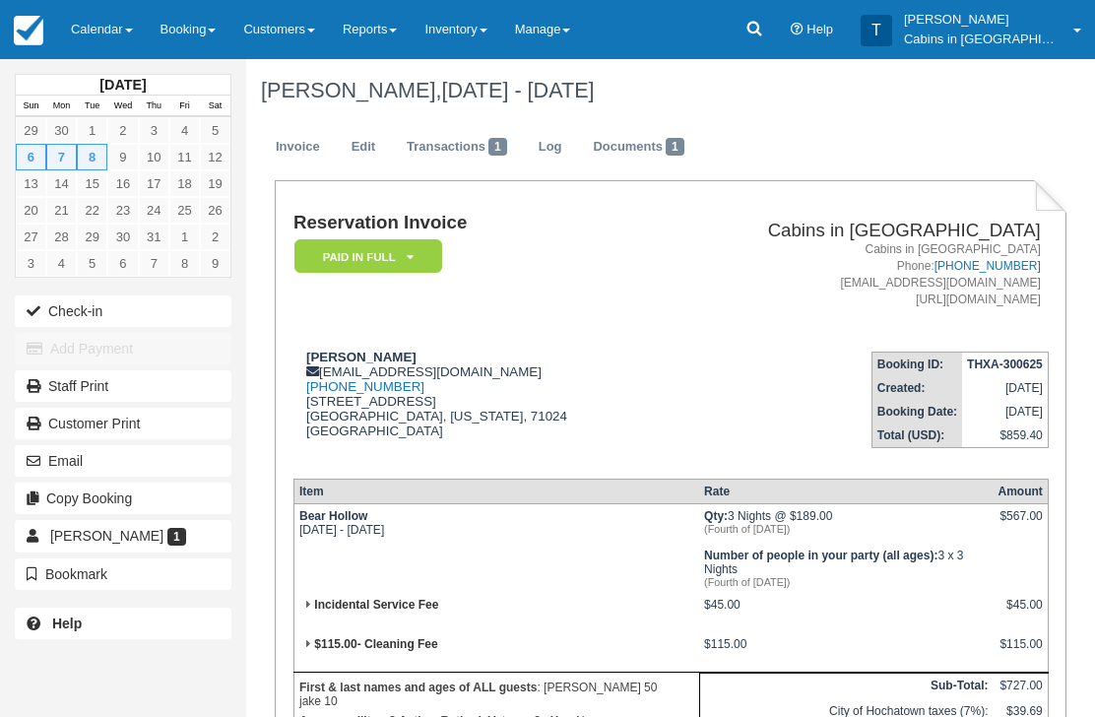
click at [504, 340] on td "[PERSON_NAME] [EMAIL_ADDRESS][DOMAIN_NAME] [PHONE_NUMBER] [STREET_ADDRESS][US_S…" at bounding box center [476, 399] width 367 height 126
click at [462, 363] on div "[PERSON_NAME] [EMAIL_ADDRESS][DOMAIN_NAME] [PHONE_NUMBER] [STREET_ADDRESS][US_S…" at bounding box center [476, 406] width 367 height 113
click at [460, 377] on div "[PERSON_NAME] [EMAIL_ADDRESS][DOMAIN_NAME] [PHONE_NUMBER] [STREET_ADDRESS][US_S…" at bounding box center [476, 406] width 367 height 113
click at [447, 372] on div "[PERSON_NAME] [EMAIL_ADDRESS][DOMAIN_NAME] [PHONE_NUMBER] [STREET_ADDRESS][US_S…" at bounding box center [476, 406] width 367 height 113
copy div "[EMAIL_ADDRESS][DOMAIN_NAME]"
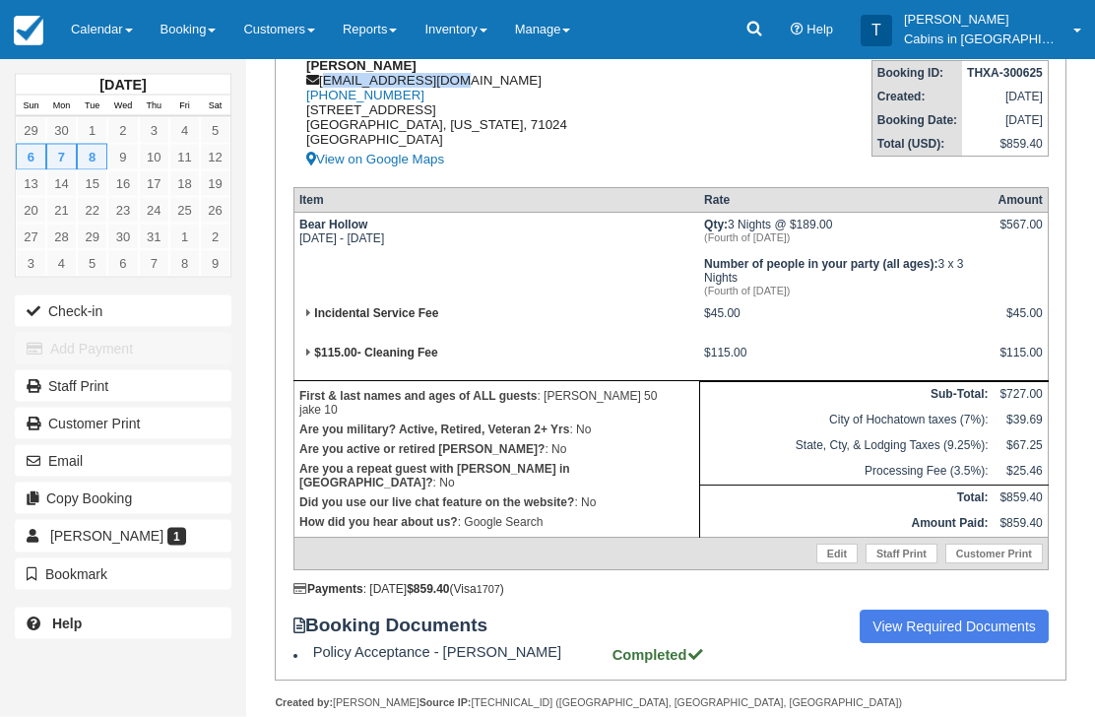
scroll to position [451, 0]
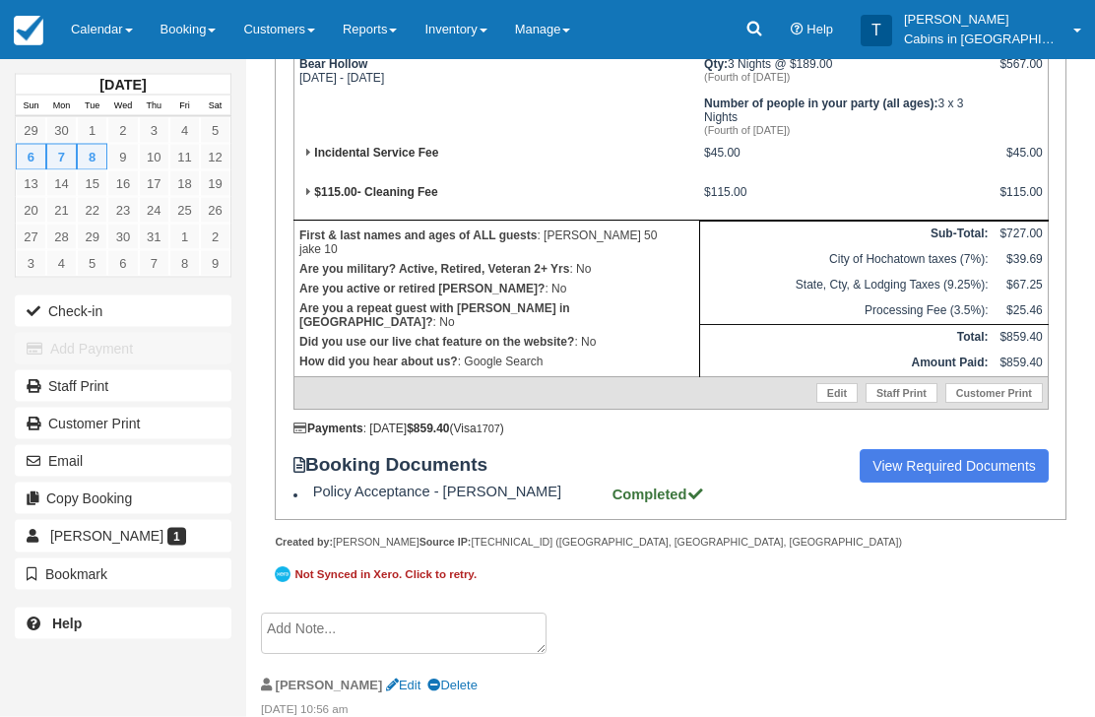
click at [428, 652] on textarea at bounding box center [404, 633] width 286 height 41
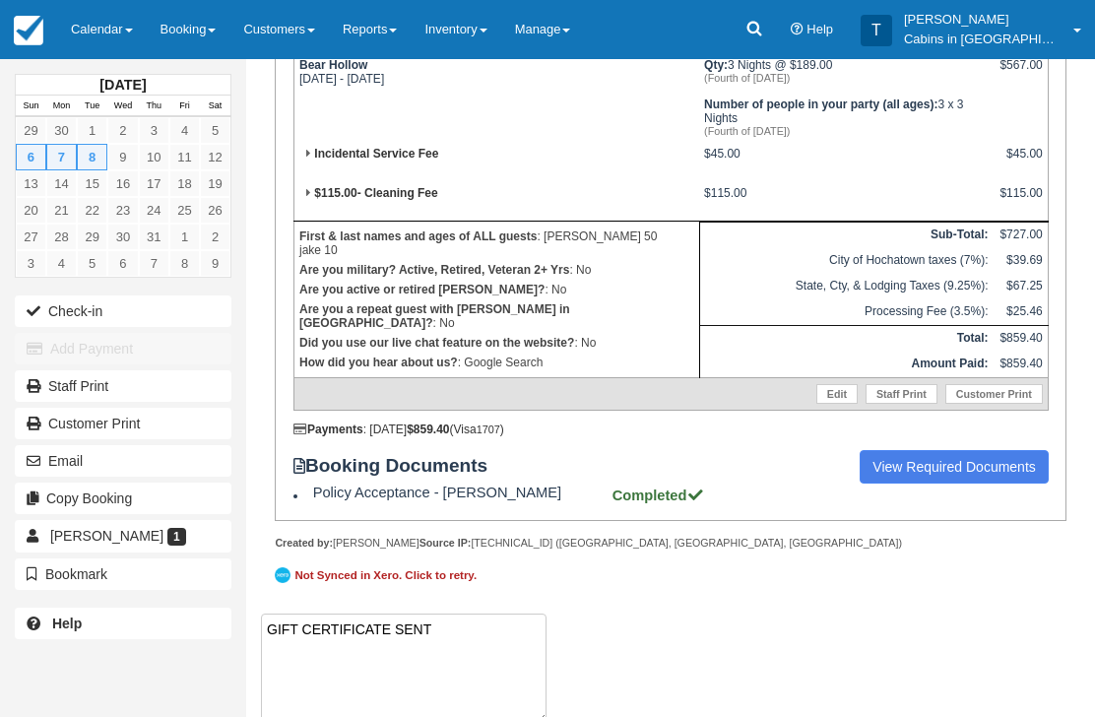
paste textarea "G273321-584-260925"
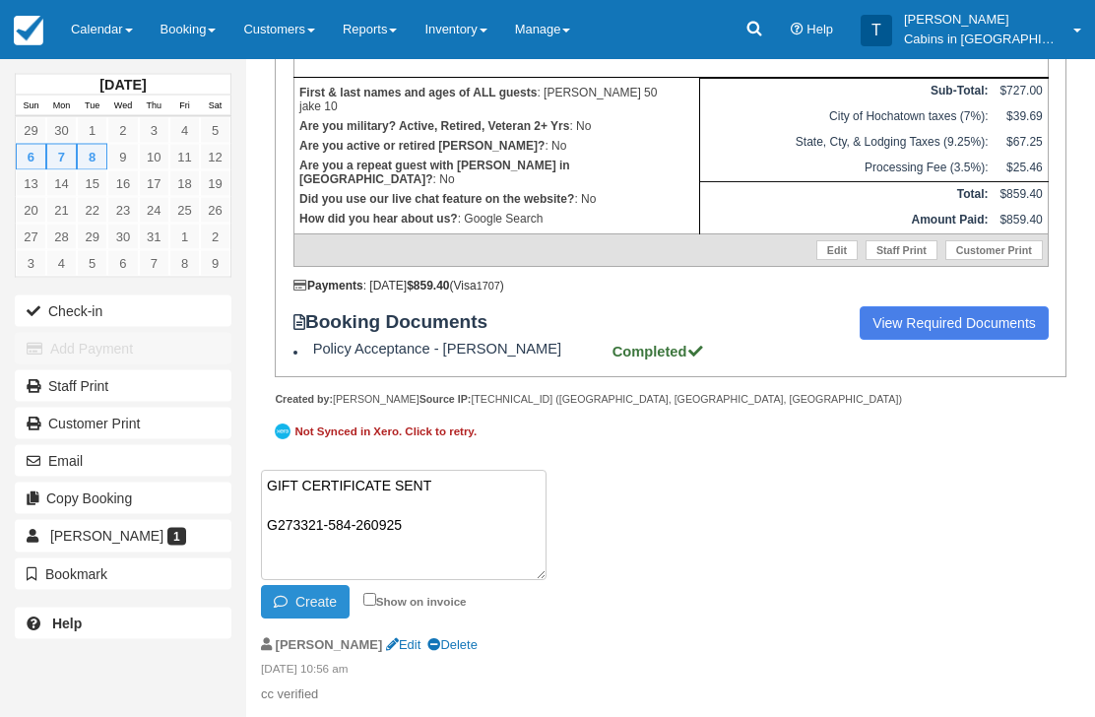
type textarea "GIFT CERTIFICATE SENT G273321-584-260925"
click at [324, 608] on button "Create" at bounding box center [305, 602] width 89 height 33
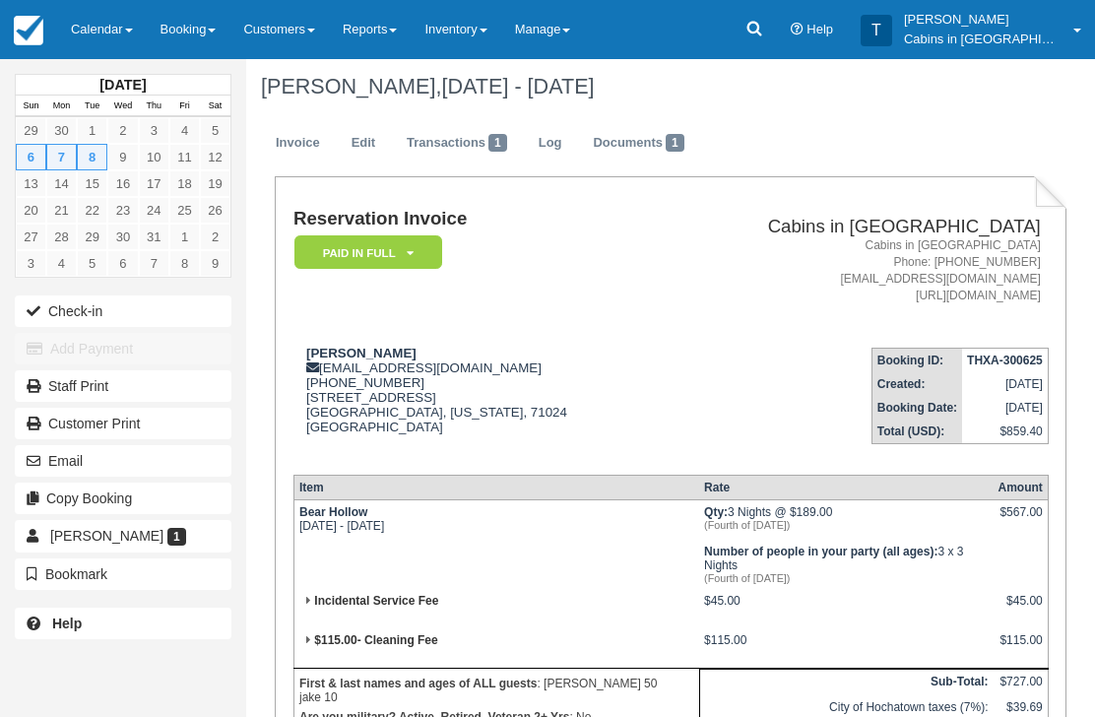
scroll to position [0, 0]
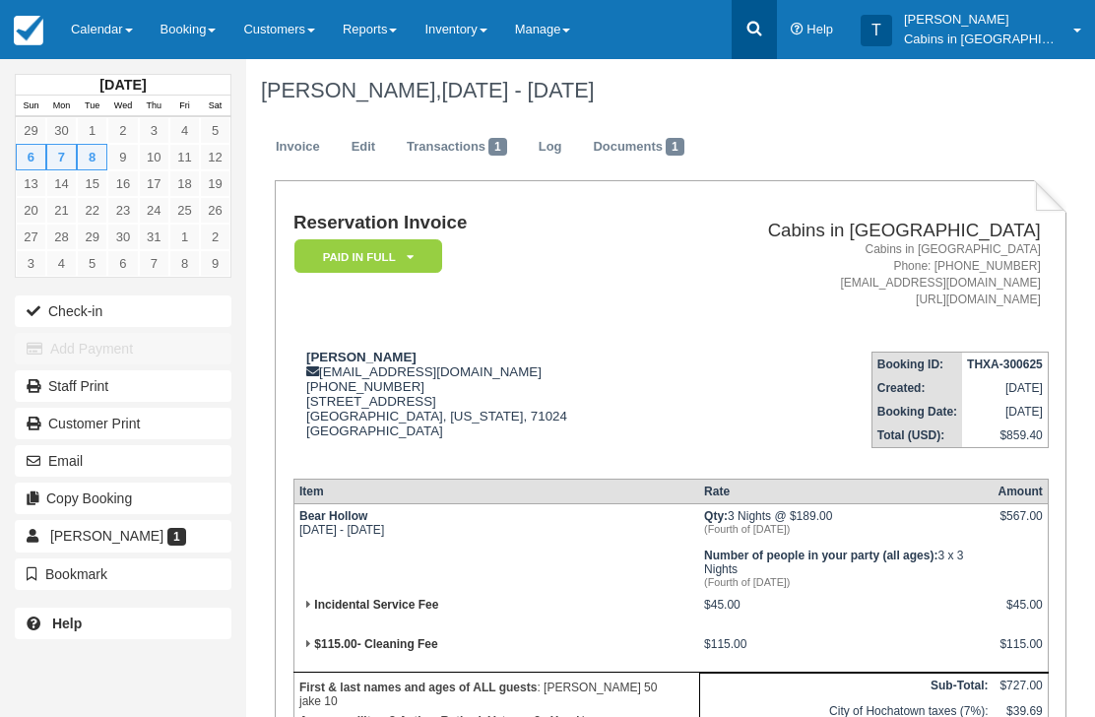
click at [777, 15] on link at bounding box center [754, 29] width 45 height 59
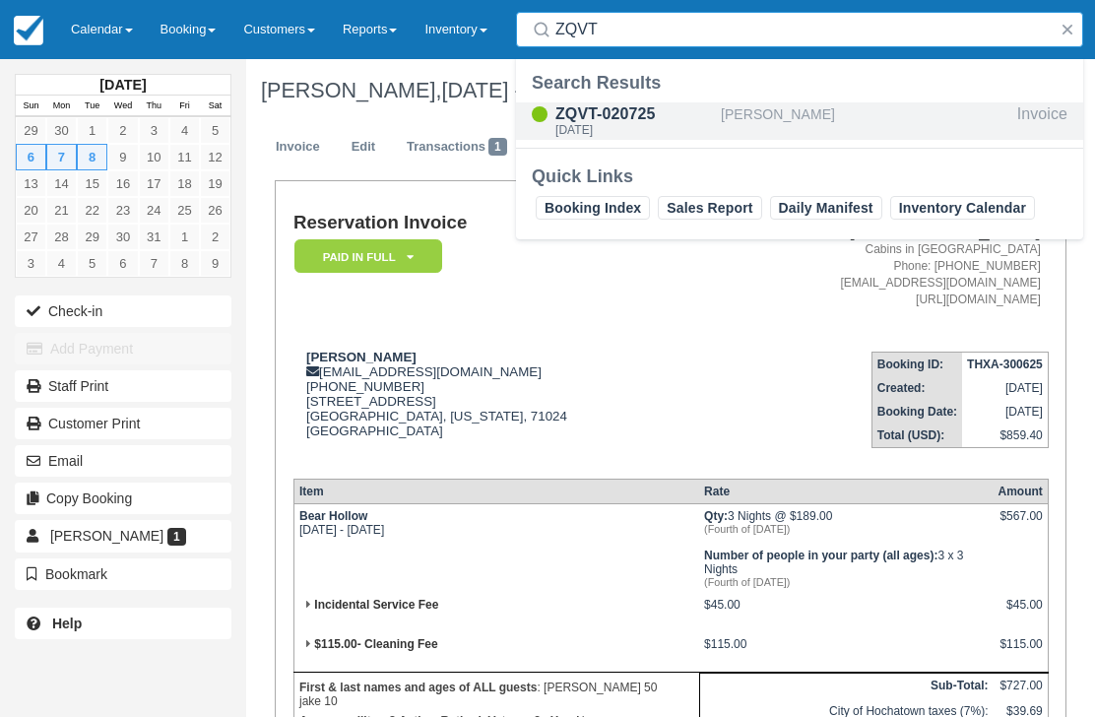
type input "ZQVT"
click at [630, 136] on div "Sun Jul 6 2025" at bounding box center [634, 130] width 158 height 12
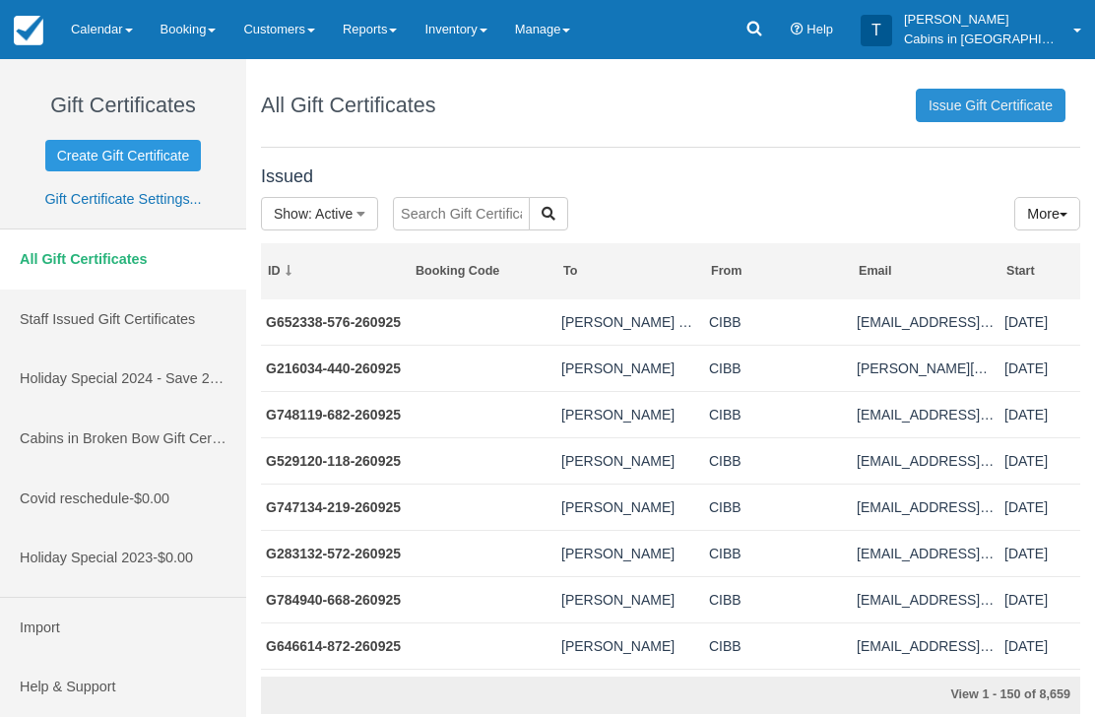
click at [1024, 105] on link "Issue Gift Certificate" at bounding box center [991, 105] width 150 height 33
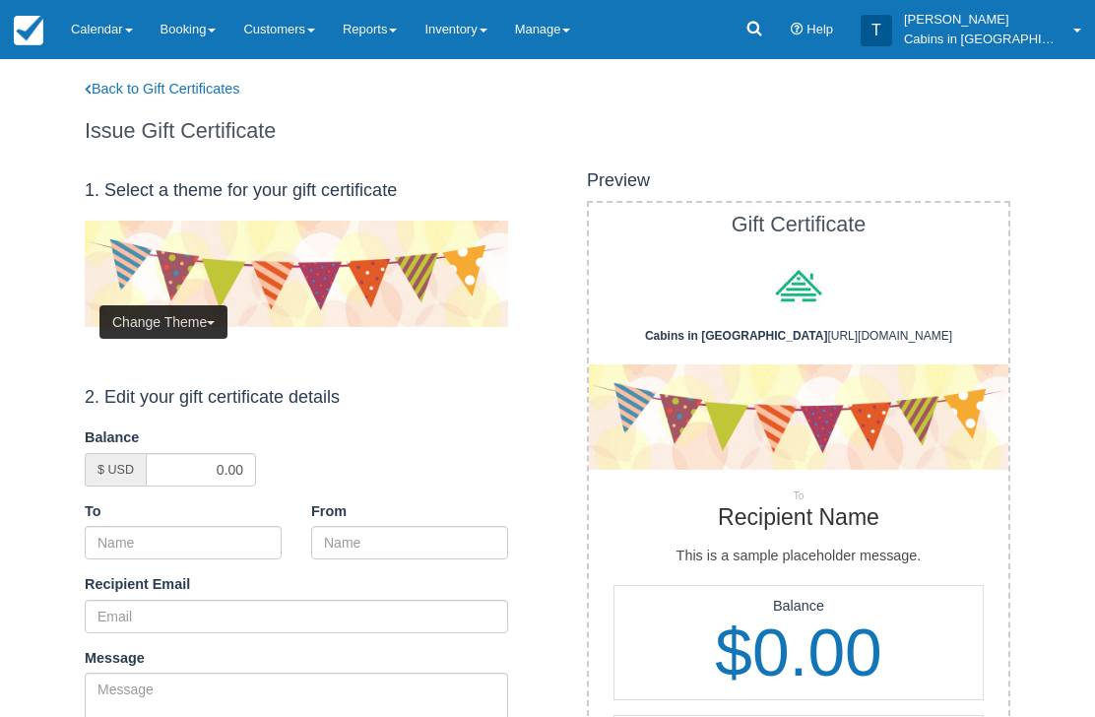
click at [198, 312] on button "Change Theme" at bounding box center [163, 321] width 128 height 33
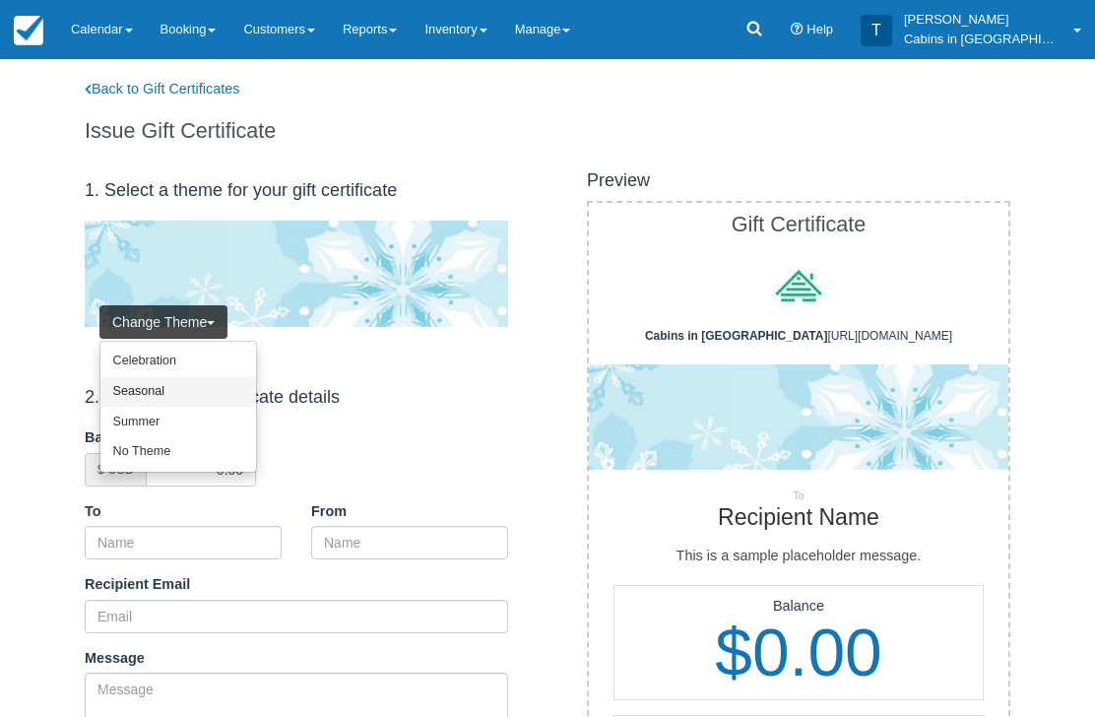
click at [212, 388] on link "Seasonal" at bounding box center [178, 392] width 156 height 31
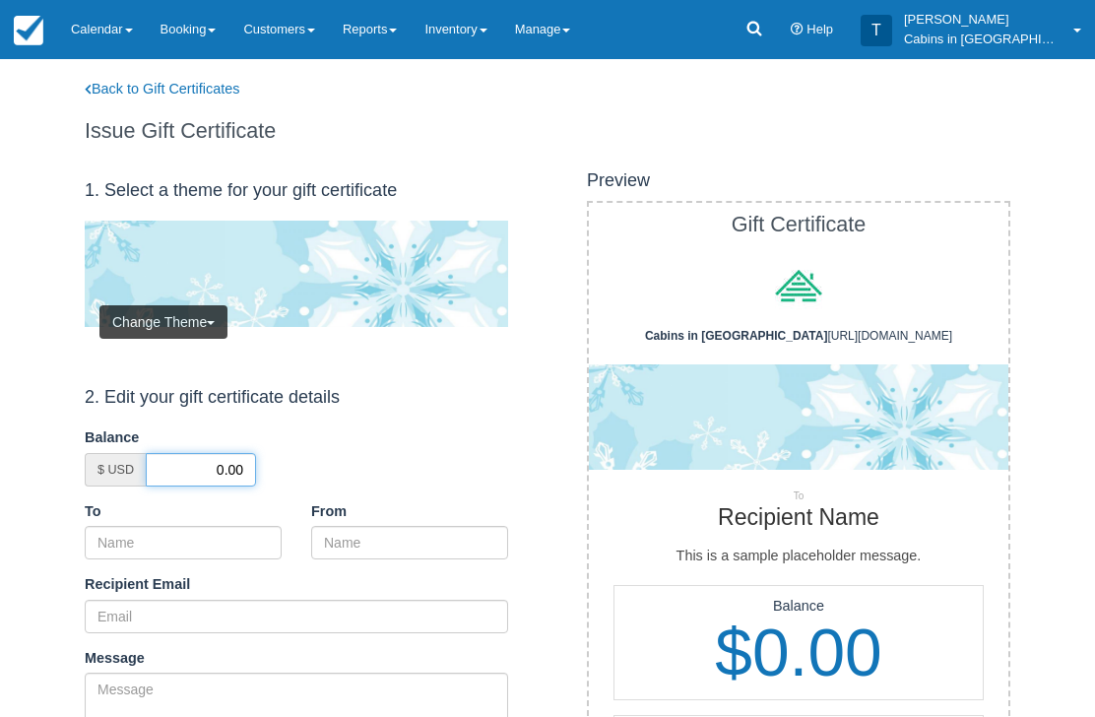
click at [211, 465] on input "0.00" at bounding box center [201, 469] width 110 height 33
type input "50.00"
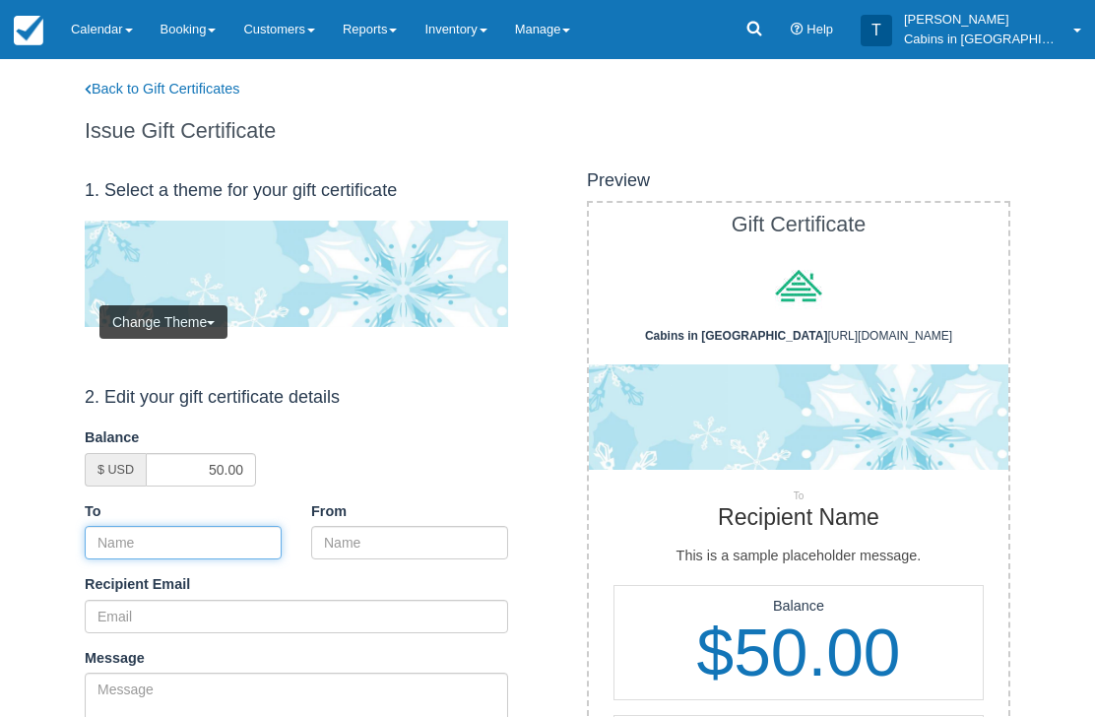
click at [240, 526] on input "To" at bounding box center [183, 542] width 197 height 33
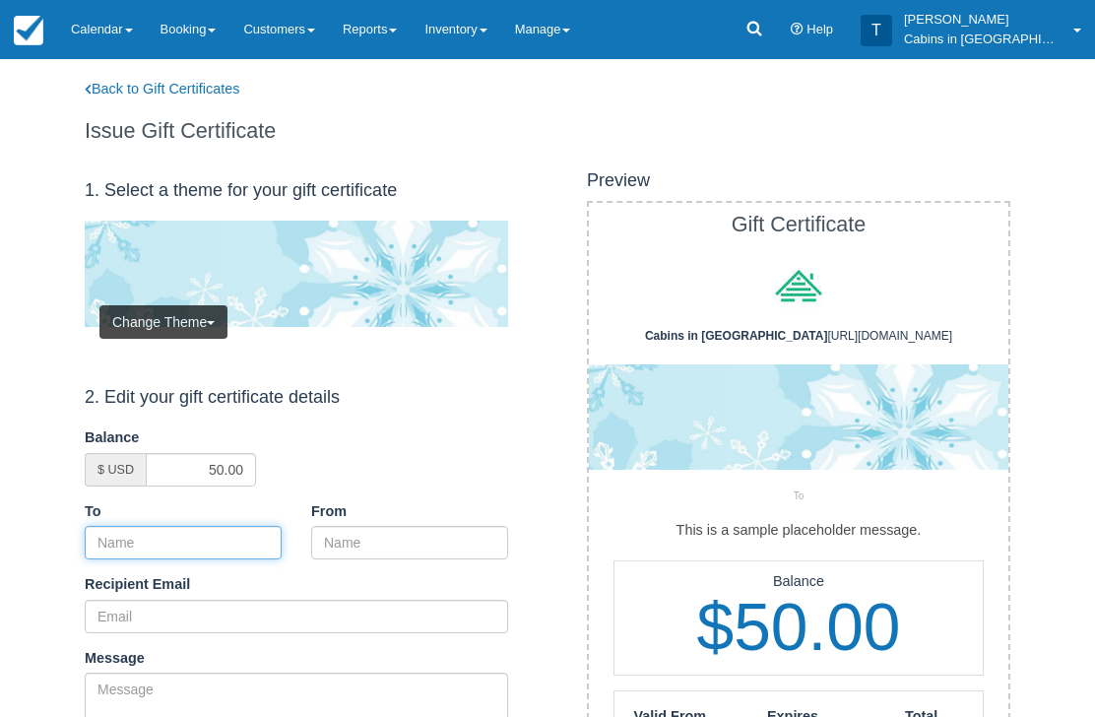
click at [190, 539] on input "To" at bounding box center [183, 542] width 197 height 33
paste input "[PERSON_NAME]"
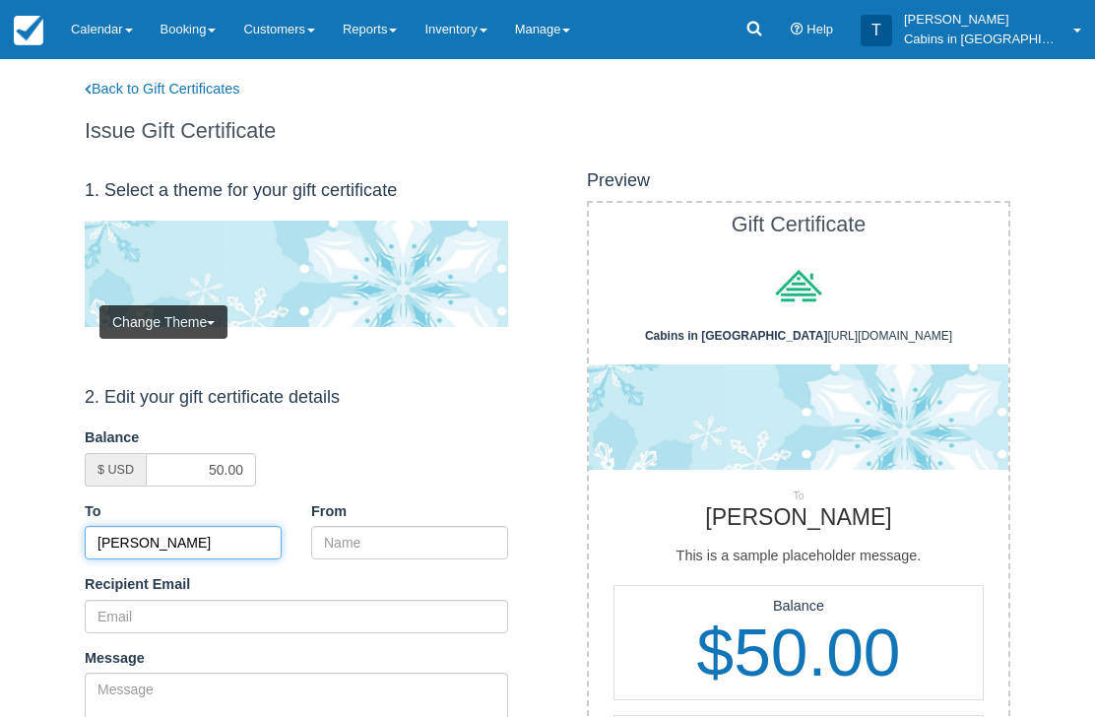
type input "[PERSON_NAME]"
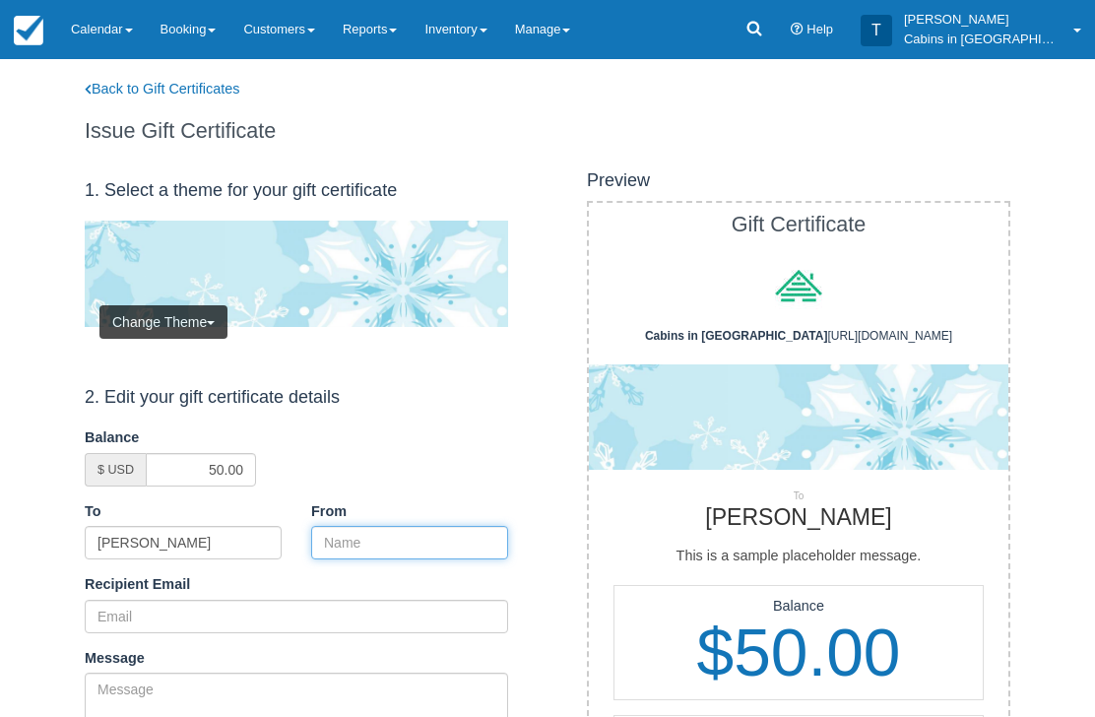
click at [396, 530] on input "From" at bounding box center [409, 542] width 197 height 33
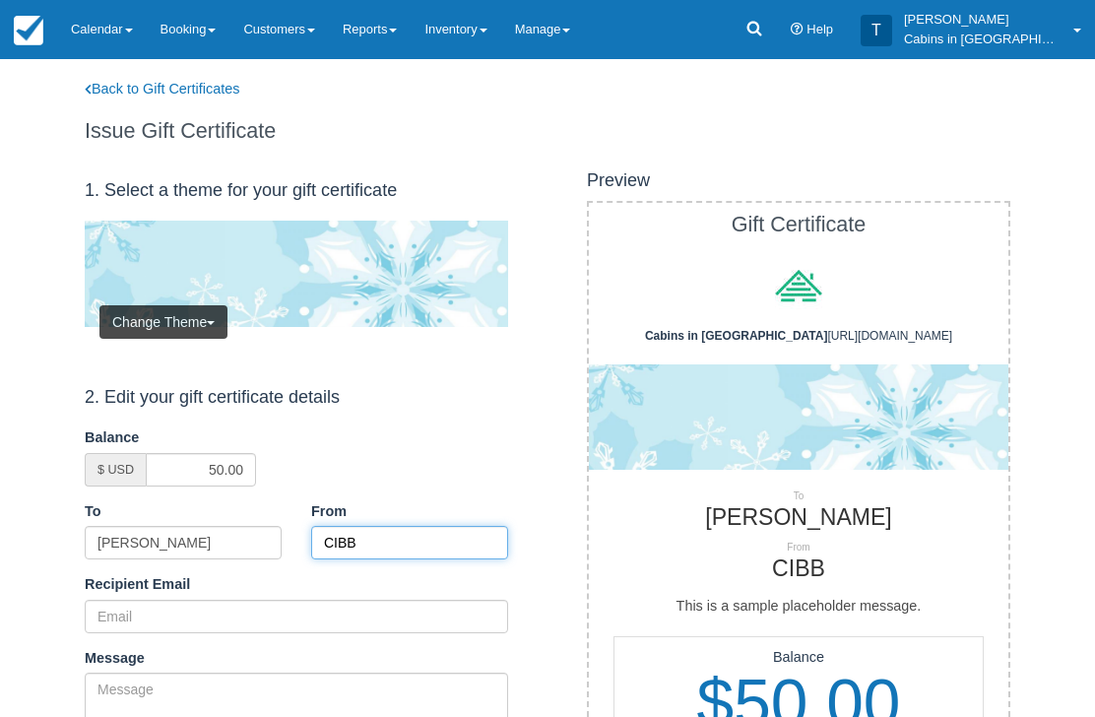
type input "CIBB"
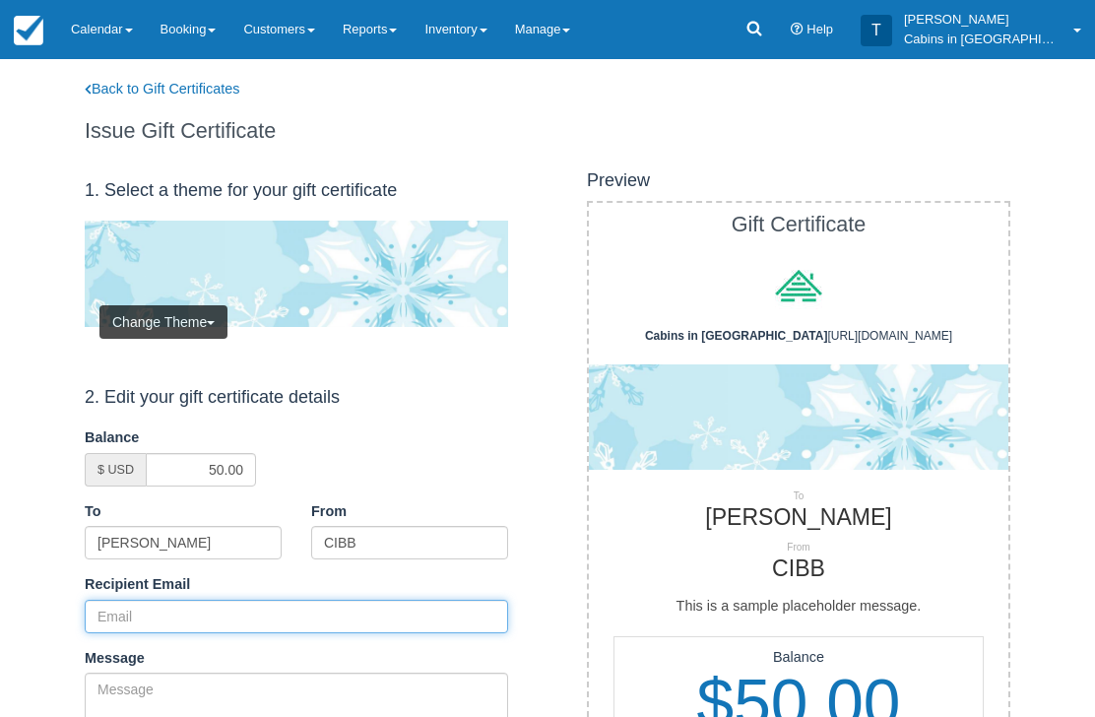
click at [233, 612] on input "Recipient Email" at bounding box center [296, 616] width 423 height 33
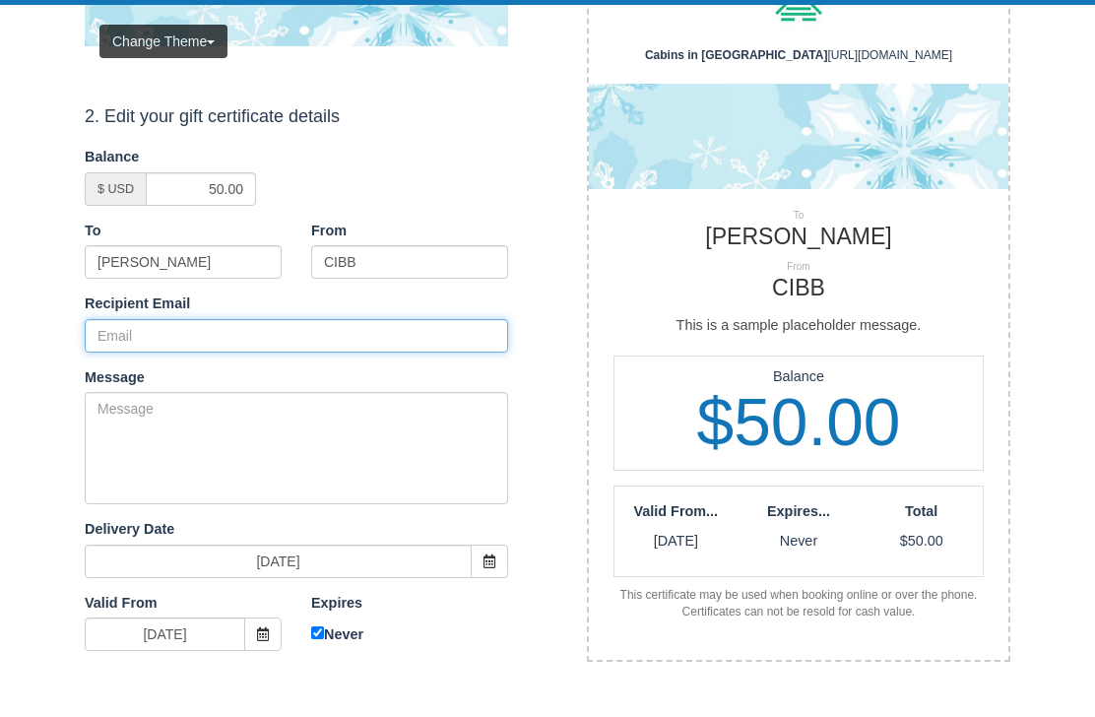
paste input "[EMAIL_ADDRESS][DOMAIN_NAME]"
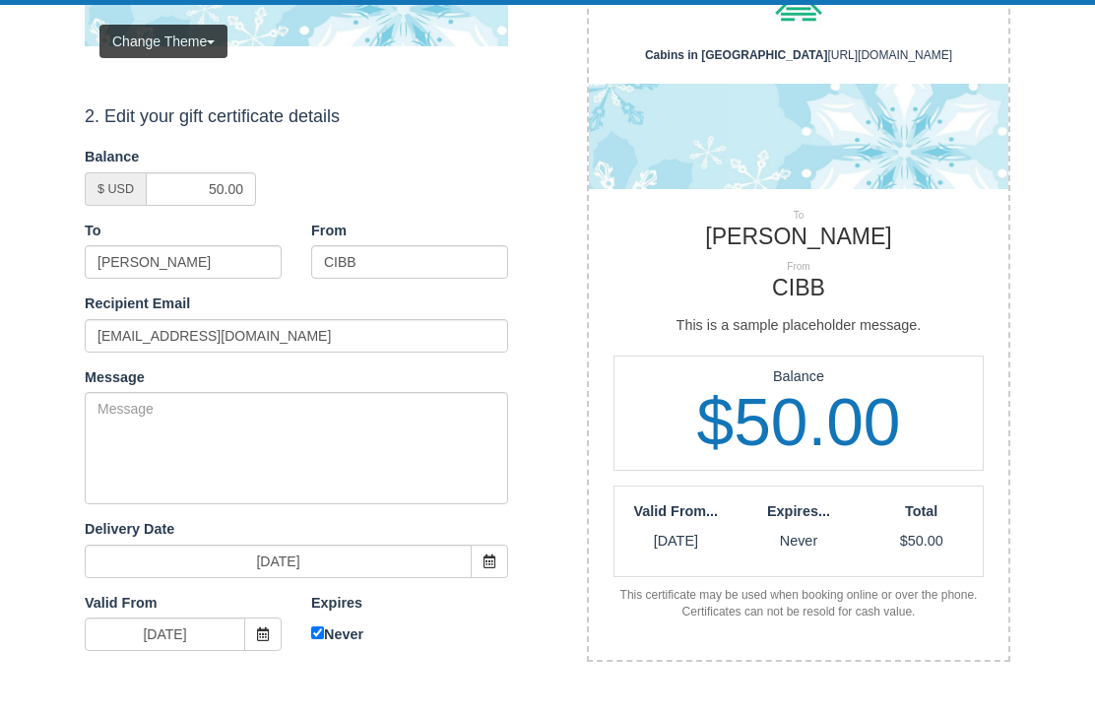
scroll to position [281, 0]
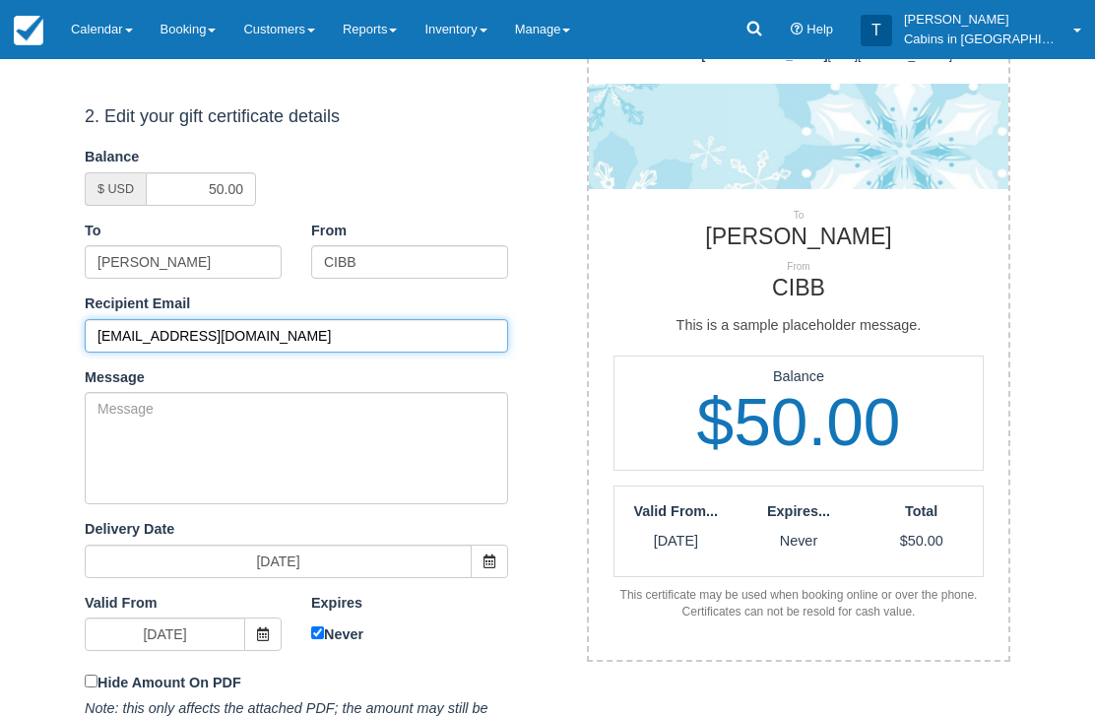
type input "[EMAIL_ADDRESS][DOMAIN_NAME]"
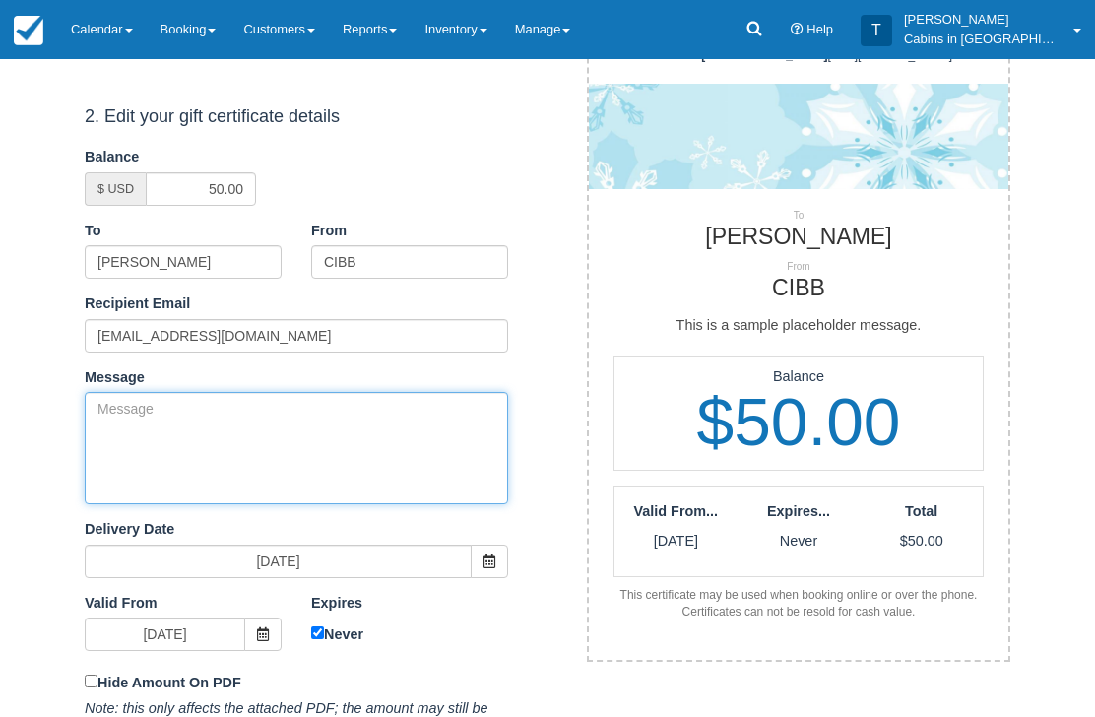
click at [364, 445] on textarea "Message" at bounding box center [296, 448] width 423 height 112
paste textarea "Please accept this gift certificate for your previous booking with Cabins in Br…"
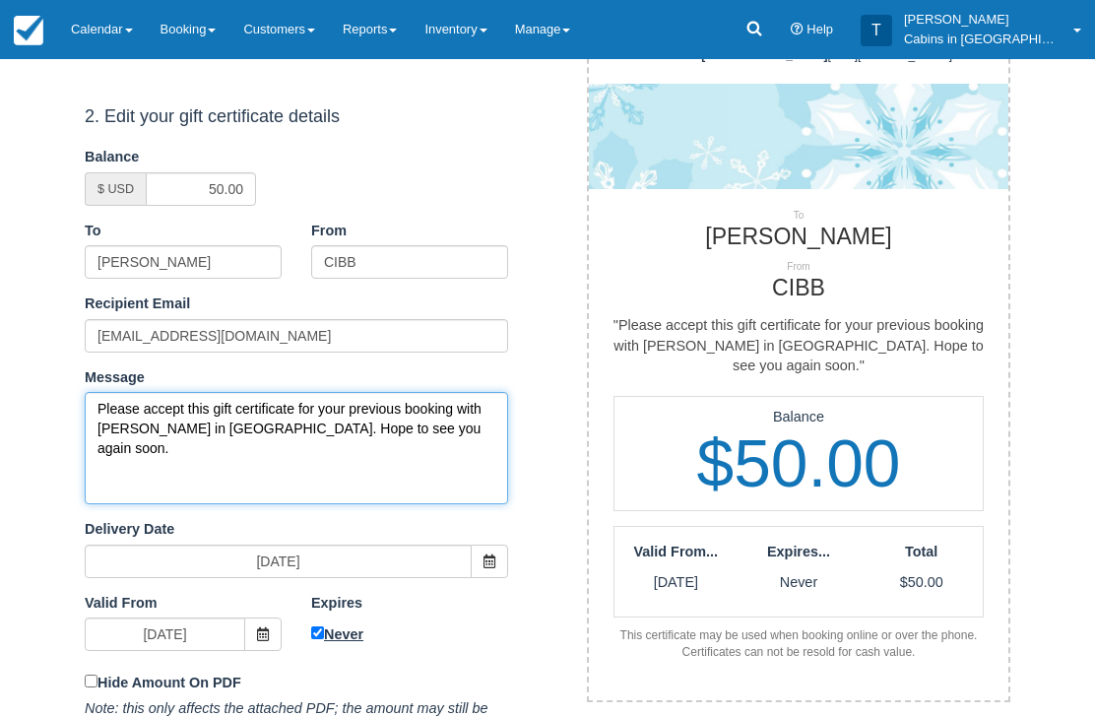
type textarea "Please accept this gift certificate for your previous booking with Cabins in Br…"
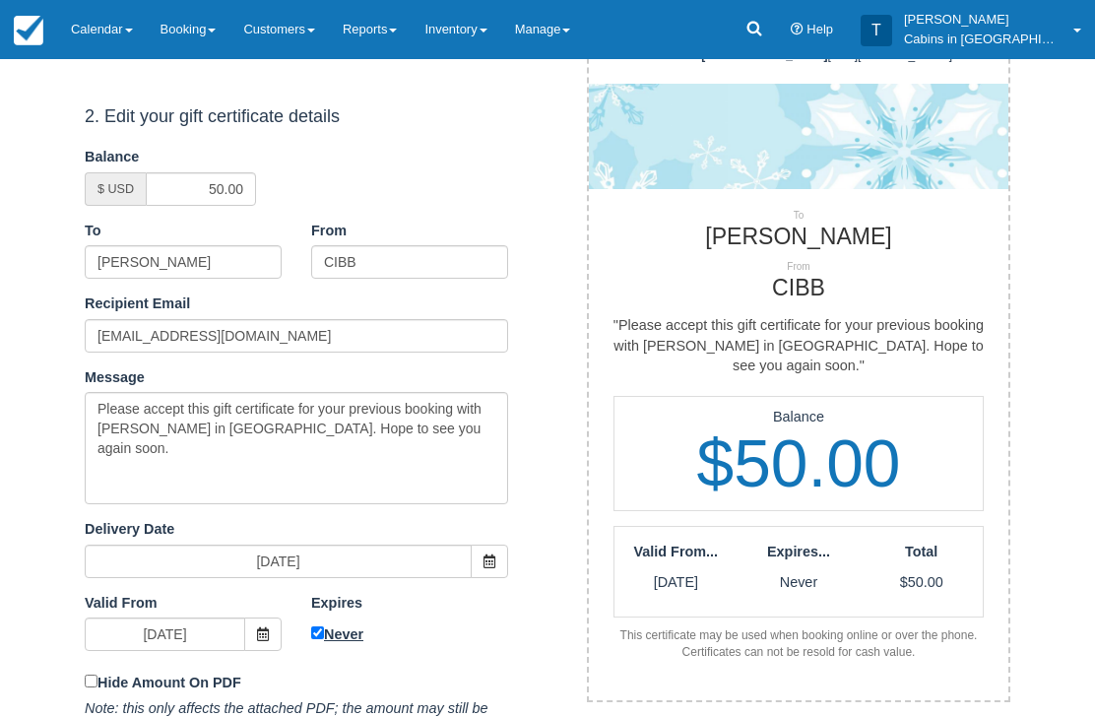
click at [323, 627] on input "Never" at bounding box center [317, 633] width 13 height 13
checkbox input "false"
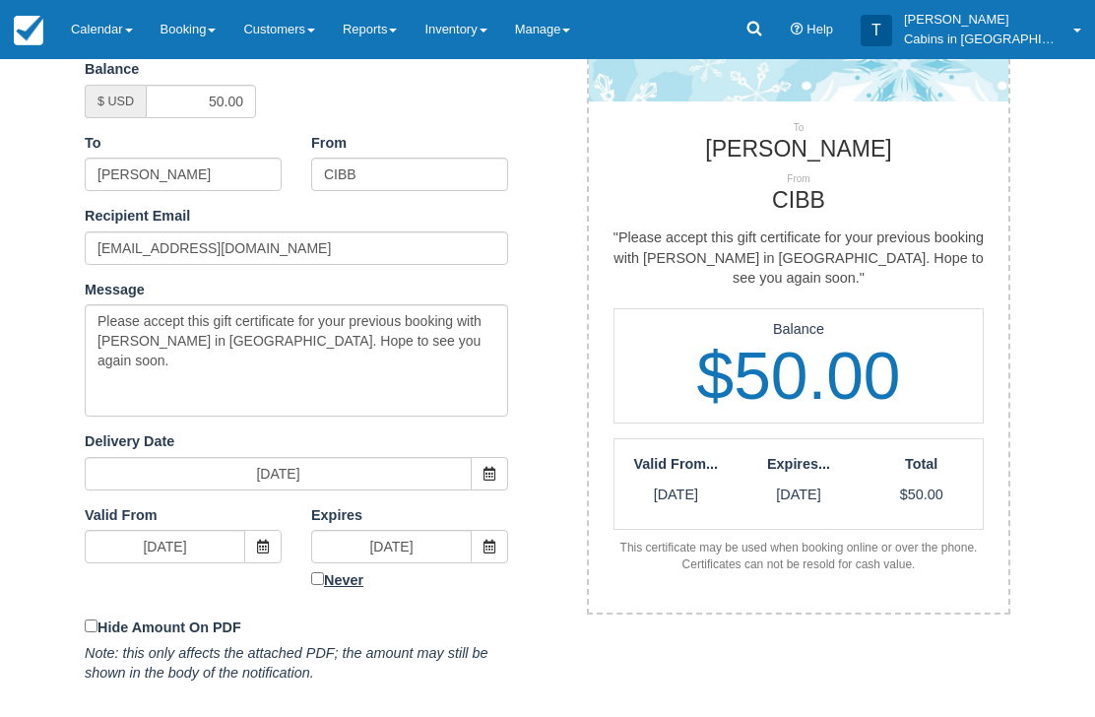
scroll to position [408, 0]
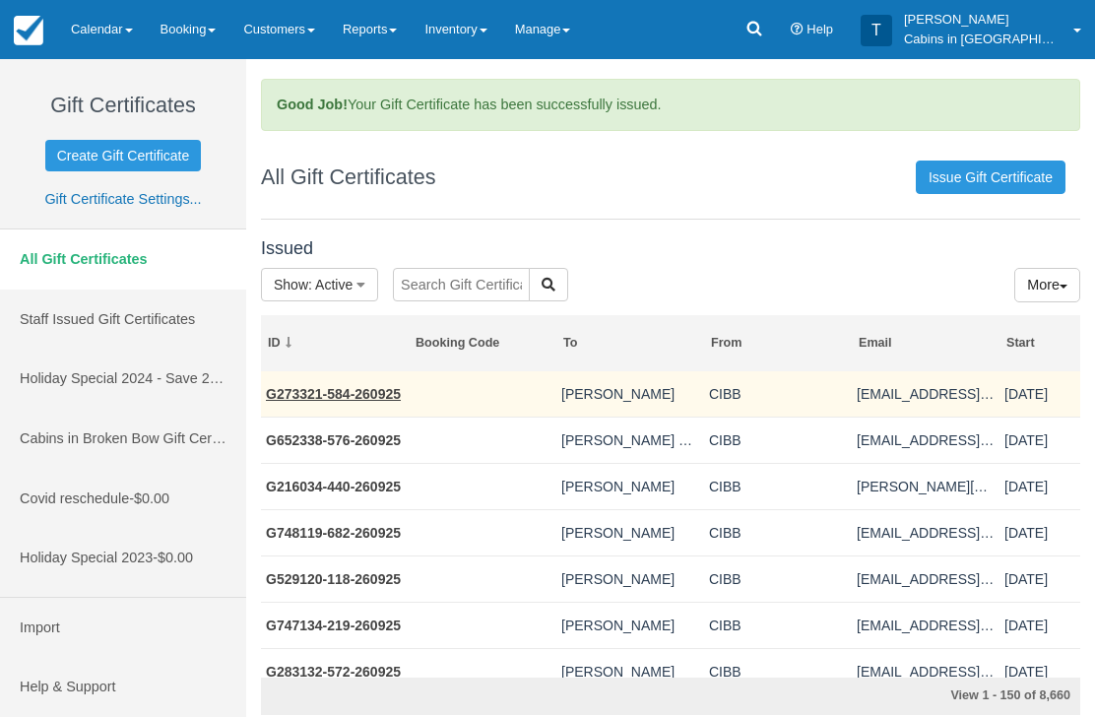
click at [359, 390] on link "G273321-584-260925" at bounding box center [333, 394] width 135 height 16
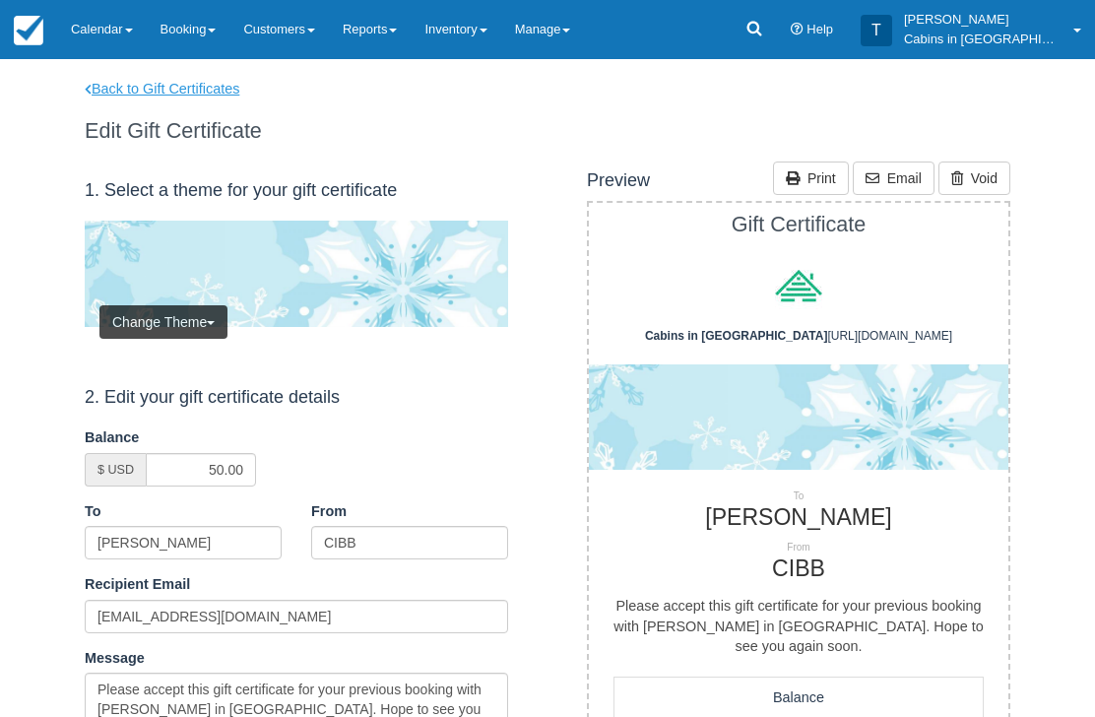
click at [196, 89] on link "Back to Gift Certificates" at bounding box center [175, 89] width 210 height 21
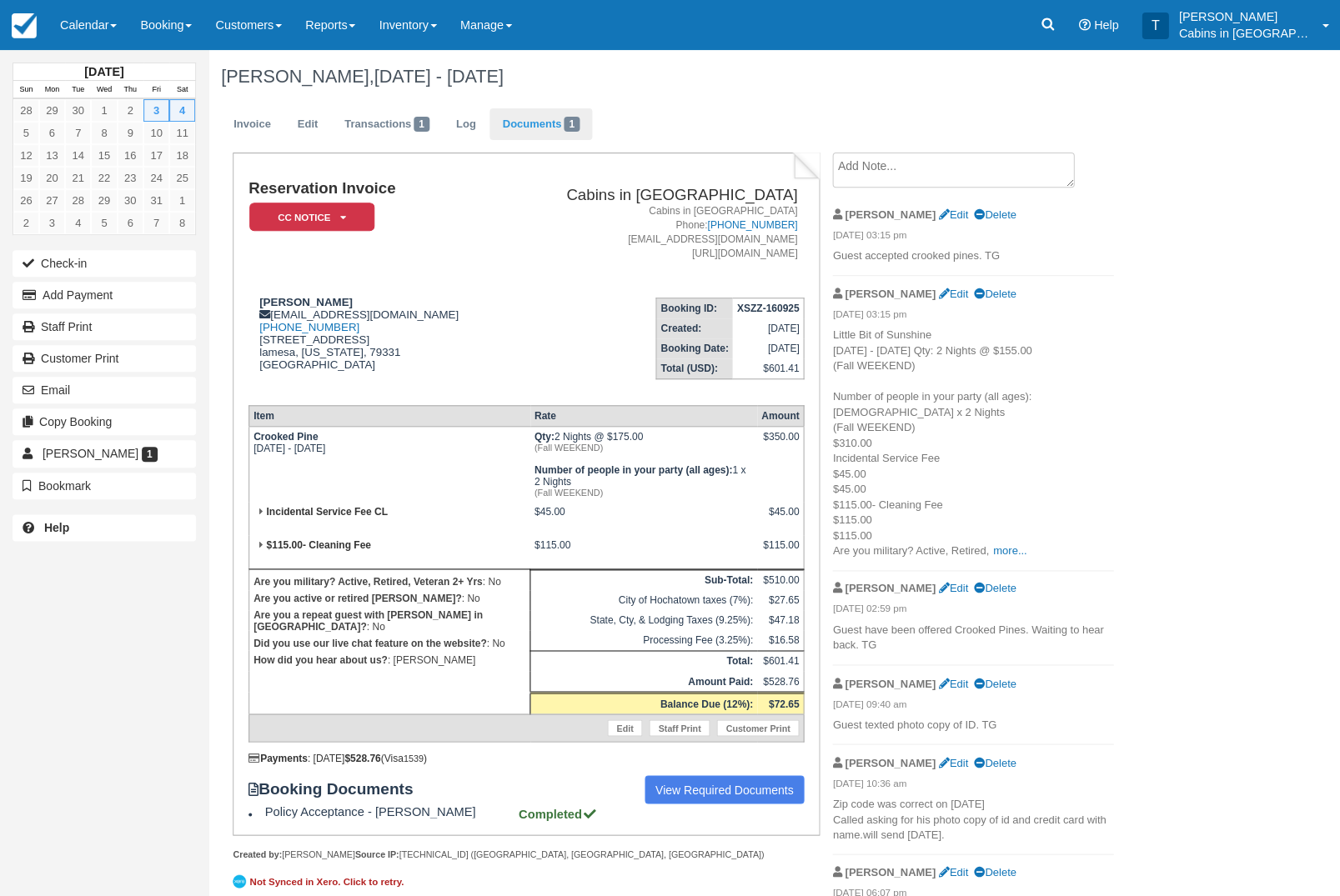
click at [569, 132] on link "Documents 1" at bounding box center [540, 124] width 102 height 32
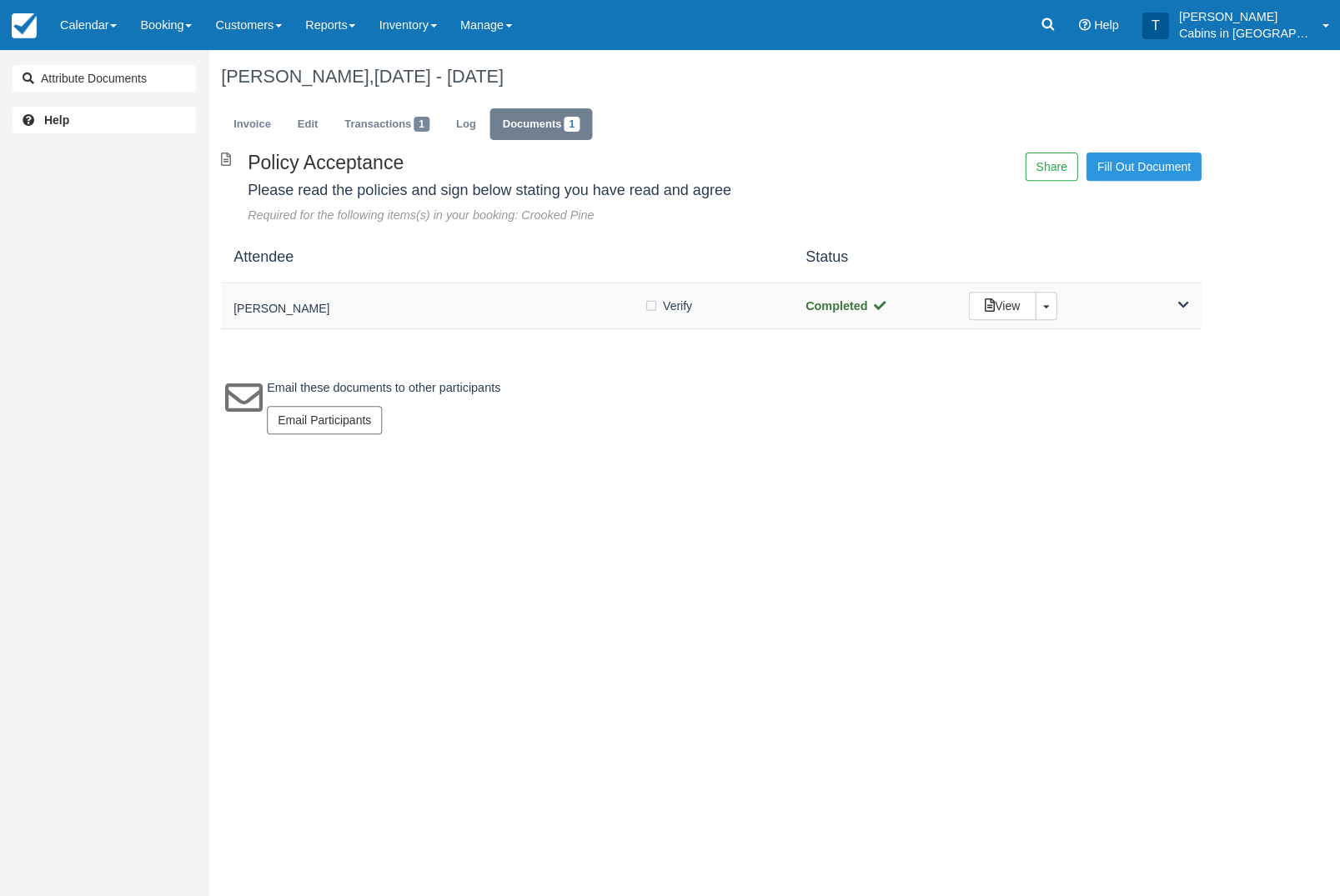
click at [529, 302] on h5 "[PERSON_NAME]" at bounding box center [439, 308] width 410 height 13
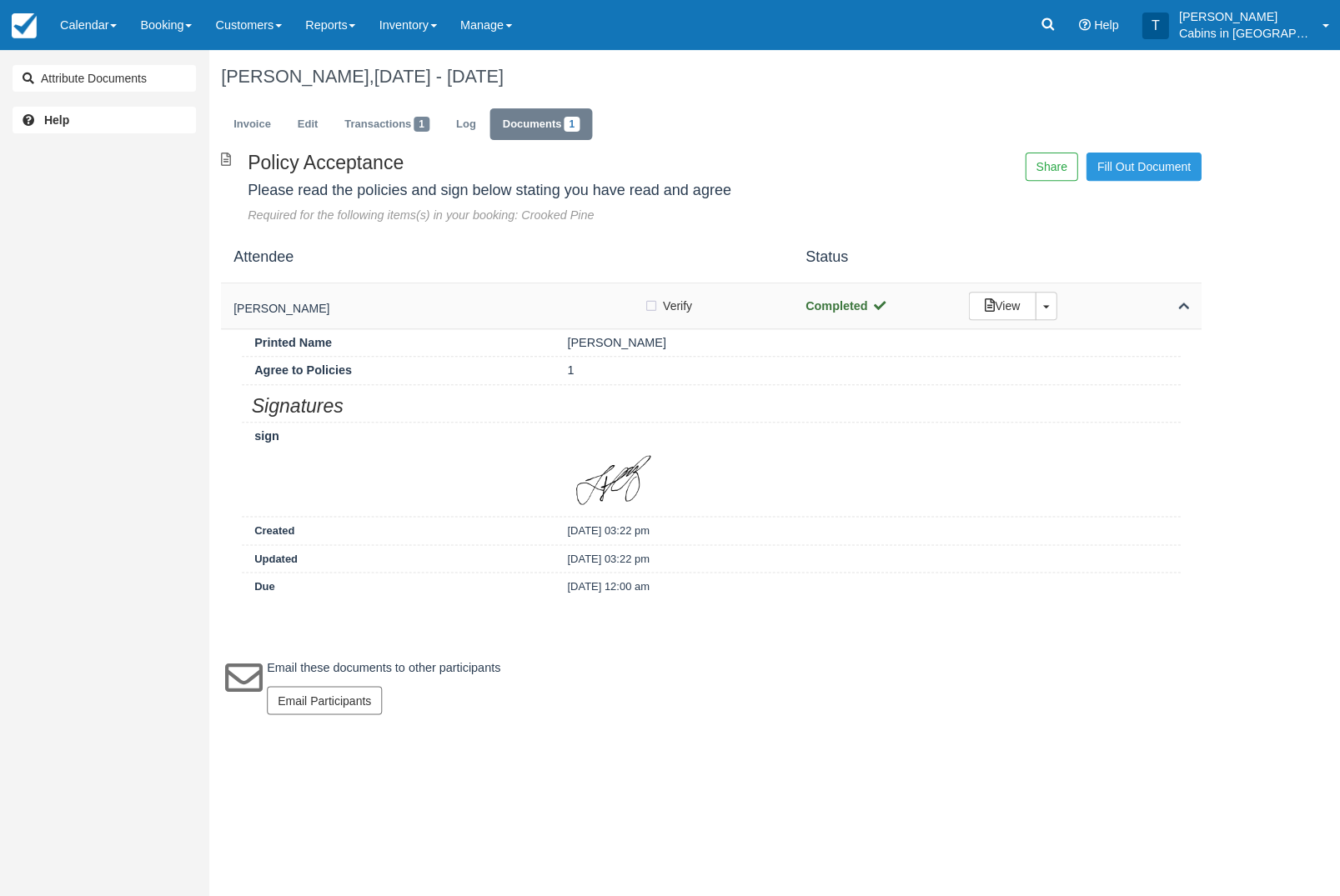
click at [649, 299] on label "Verify Verified" at bounding box center [673, 307] width 59 height 25
checkbox input "true"
click at [260, 136] on link "Invoice" at bounding box center [252, 124] width 63 height 32
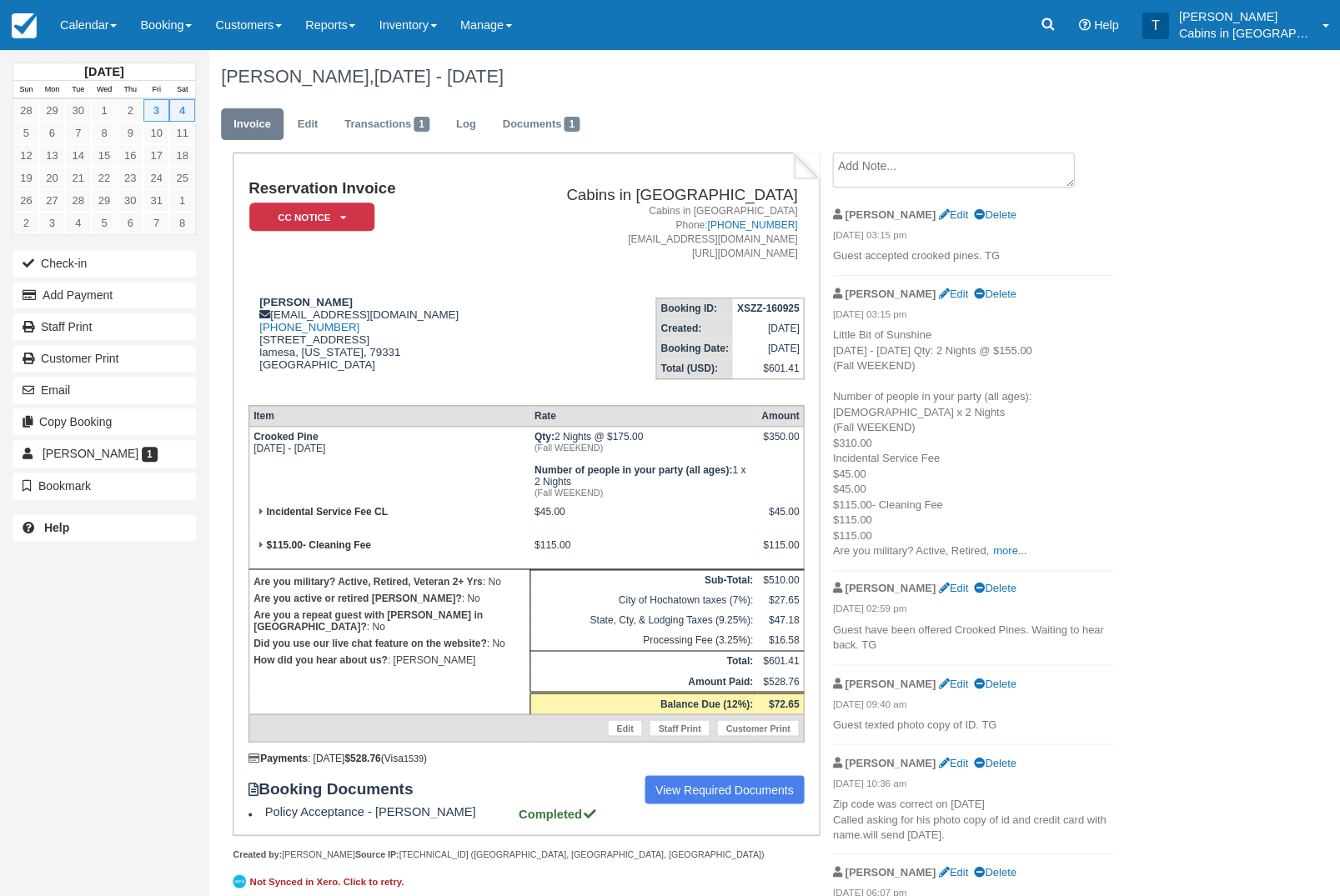
click at [352, 216] on em "CC Notice" at bounding box center [312, 217] width 125 height 29
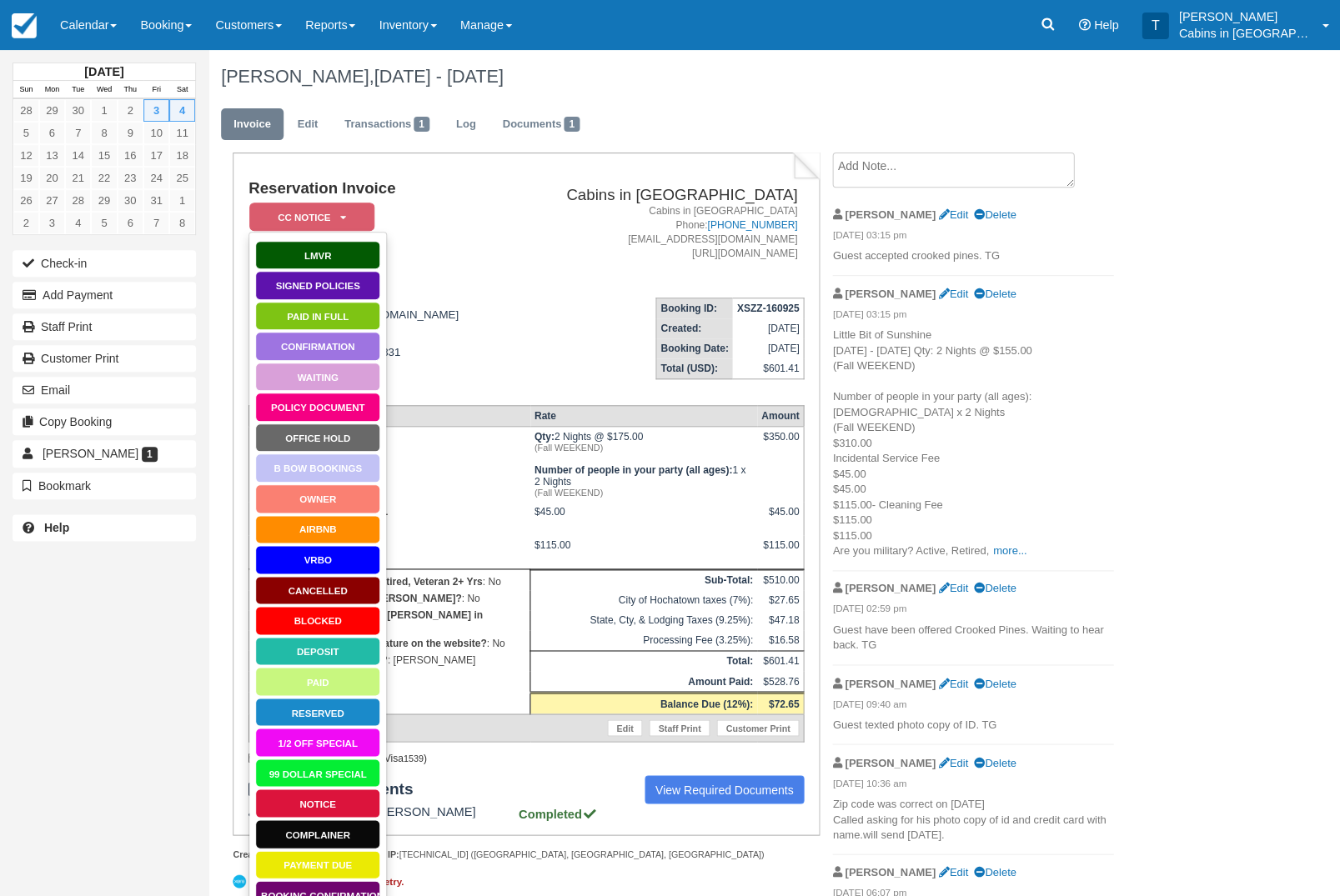
click at [352, 223] on em "CC Notice" at bounding box center [312, 217] width 125 height 29
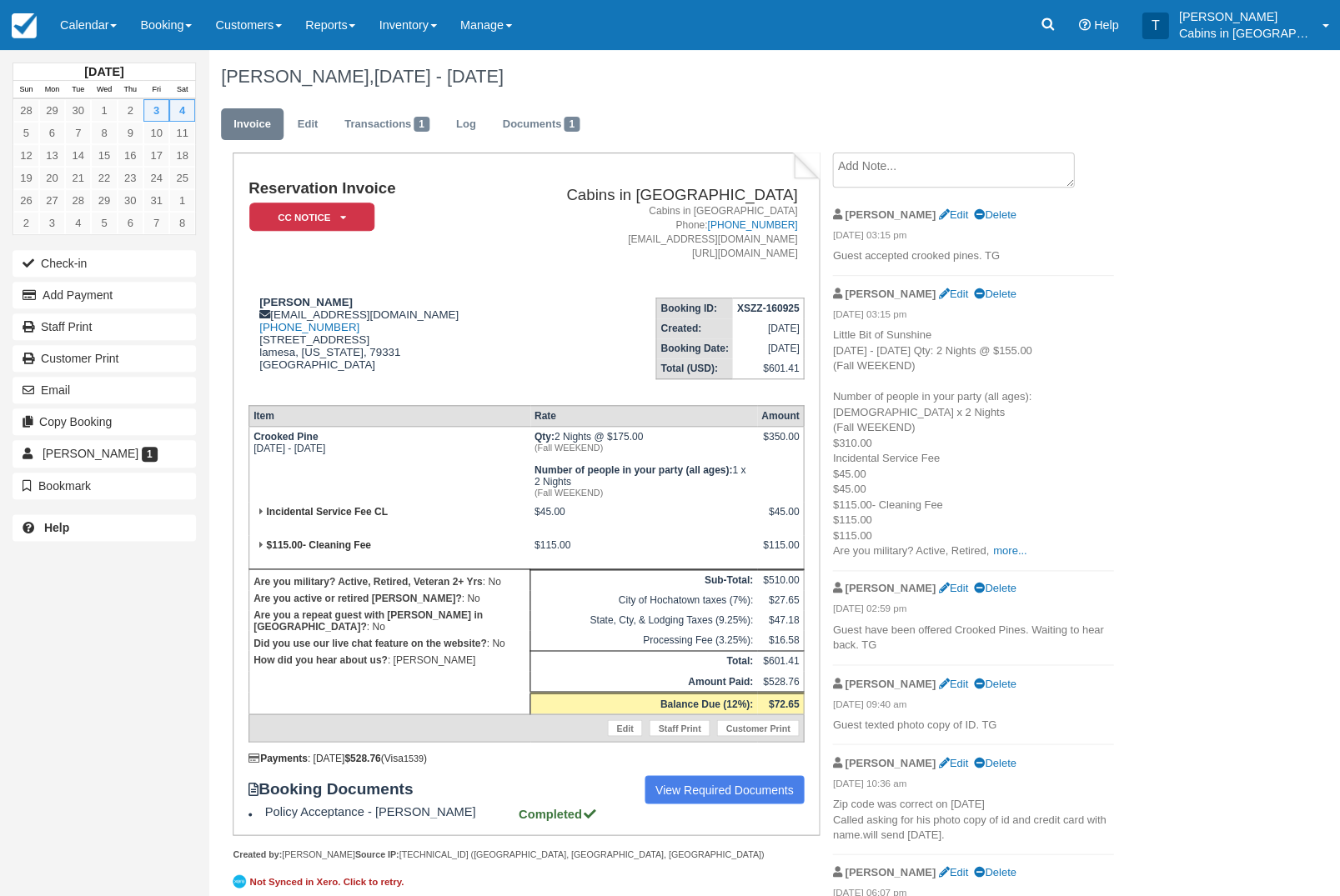
click at [334, 216] on em "CC Notice" at bounding box center [312, 217] width 125 height 29
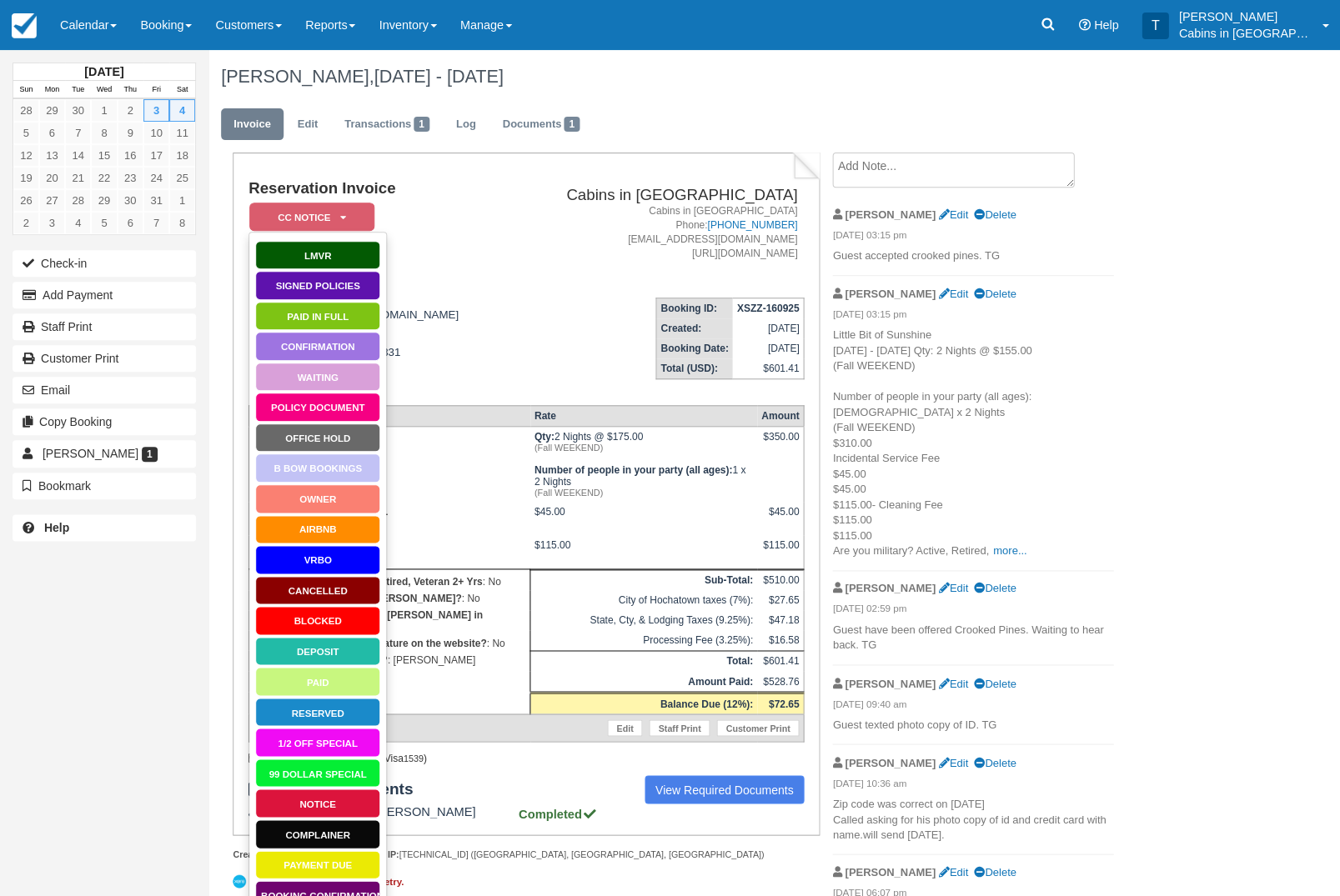
click at [351, 320] on link "Paid in Full" at bounding box center [318, 316] width 125 height 29
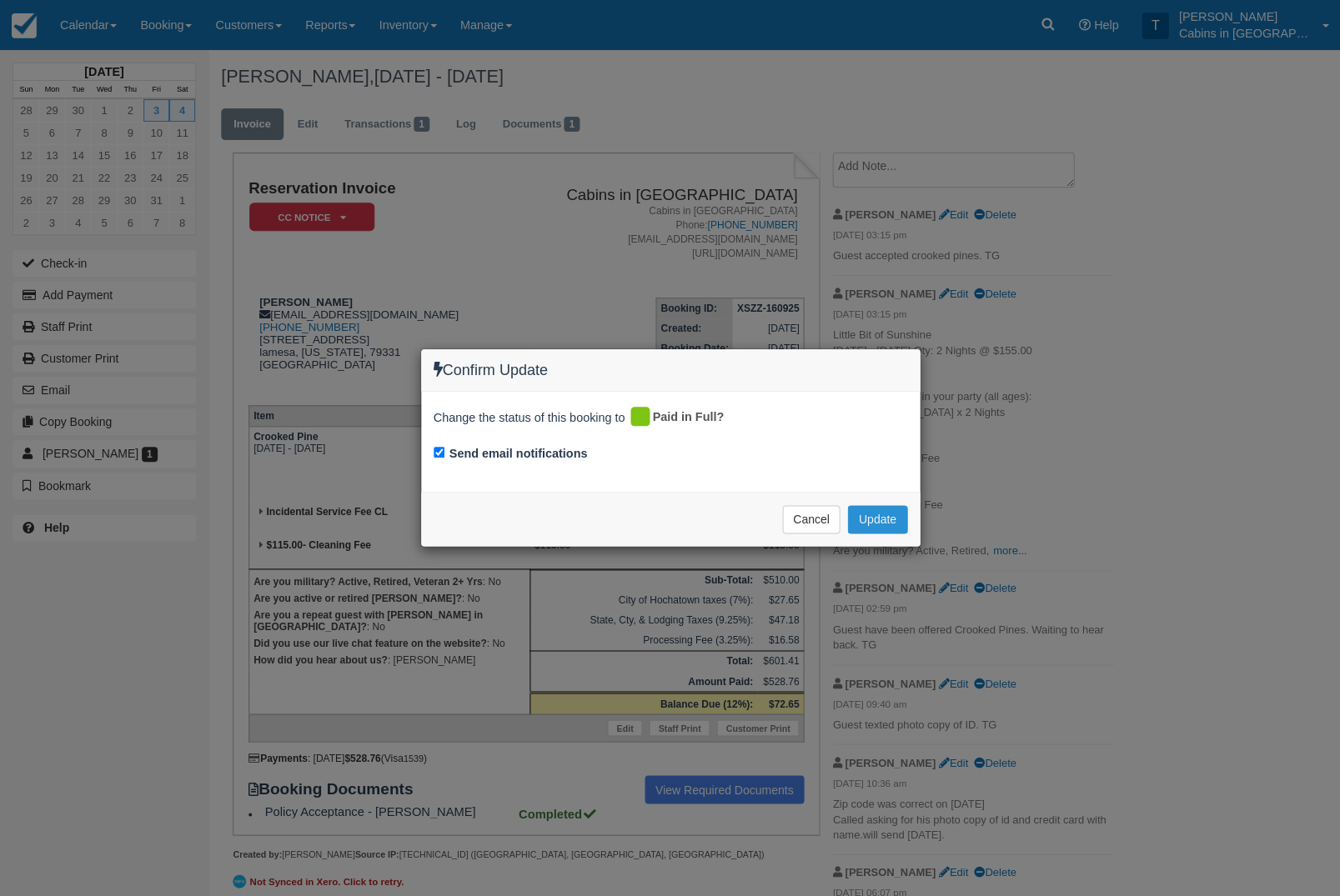
click at [889, 519] on button "Update" at bounding box center [877, 519] width 59 height 28
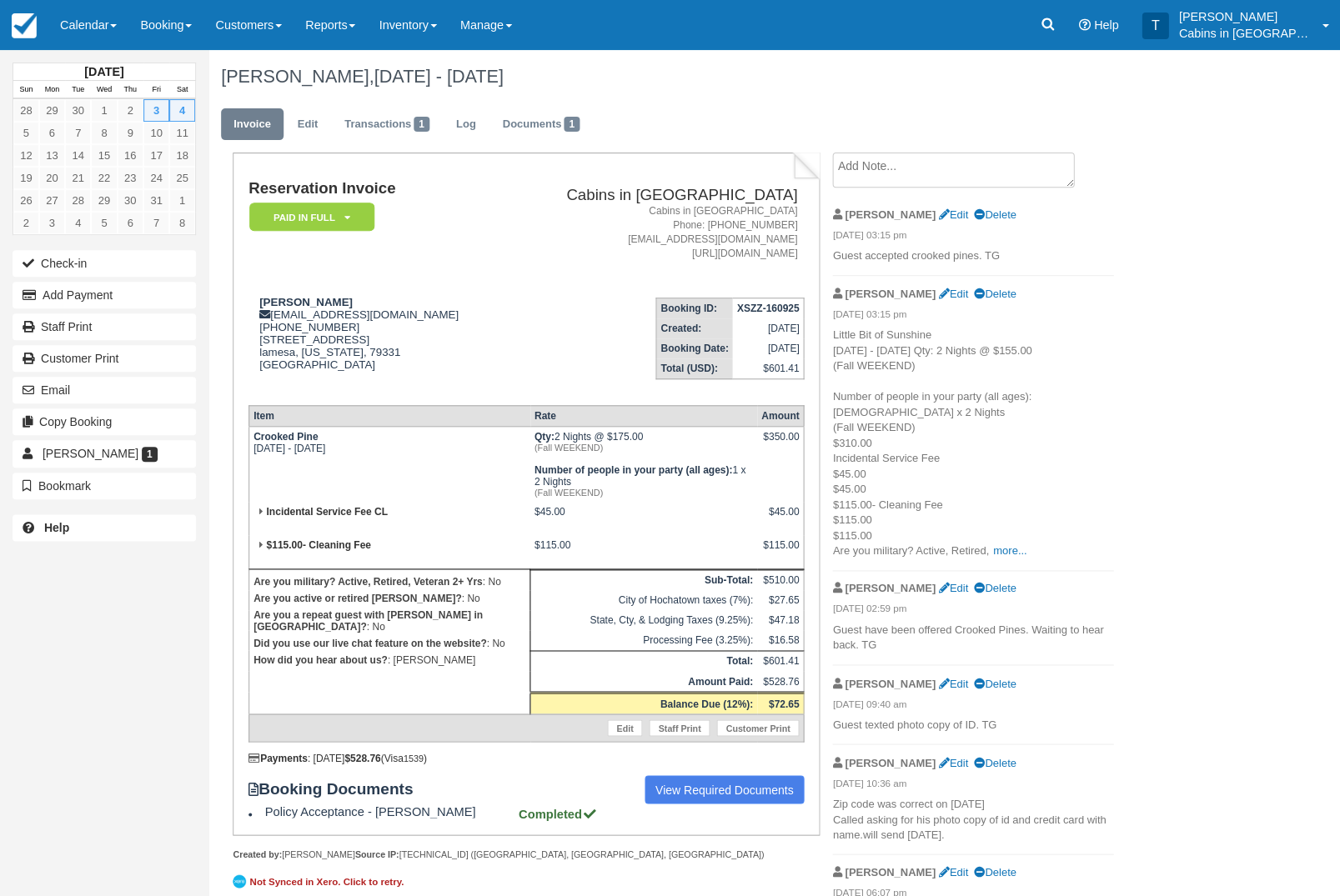
click at [355, 213] on em "Paid in Full" at bounding box center [312, 217] width 125 height 29
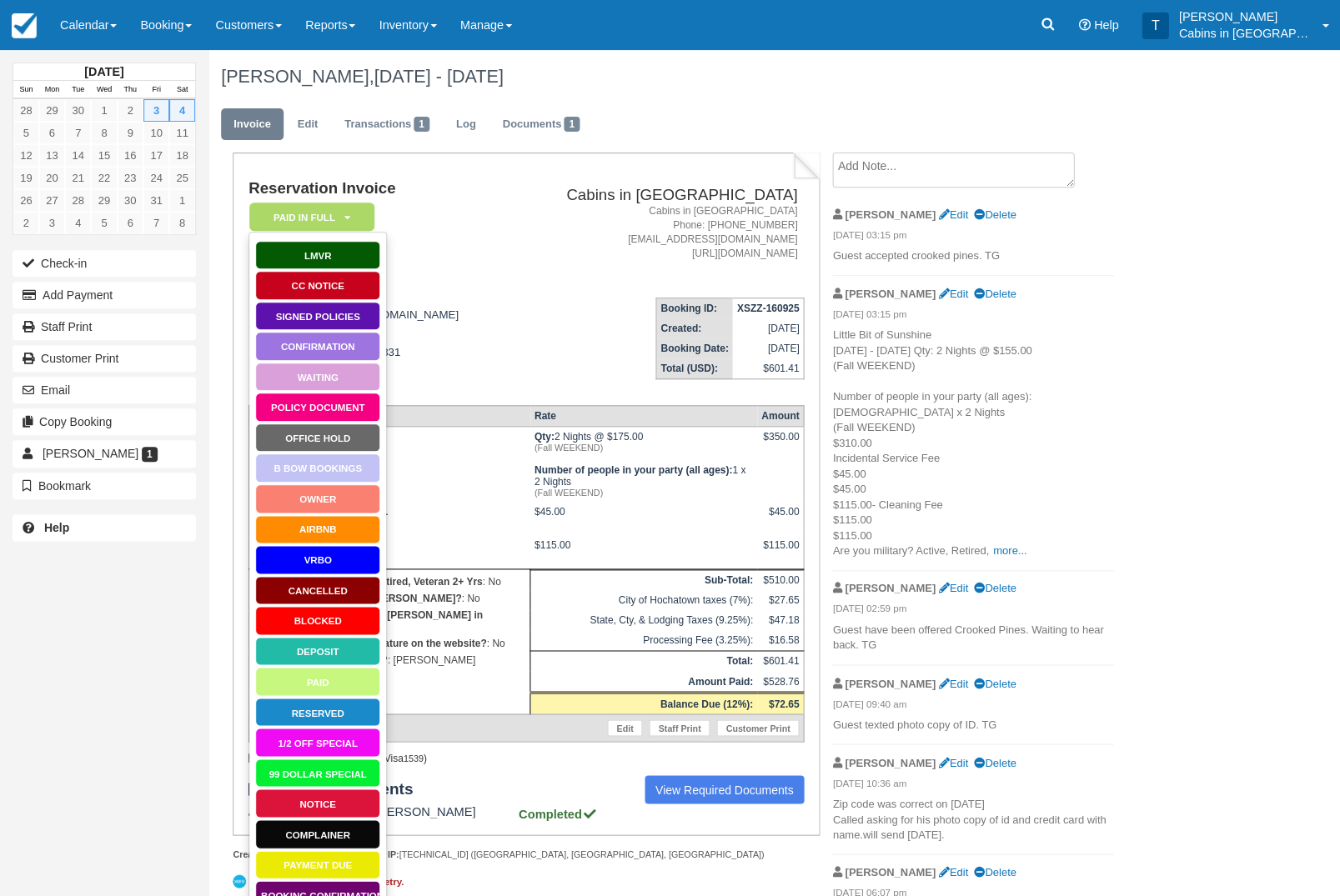
click at [350, 288] on link "CC Notice" at bounding box center [318, 285] width 125 height 29
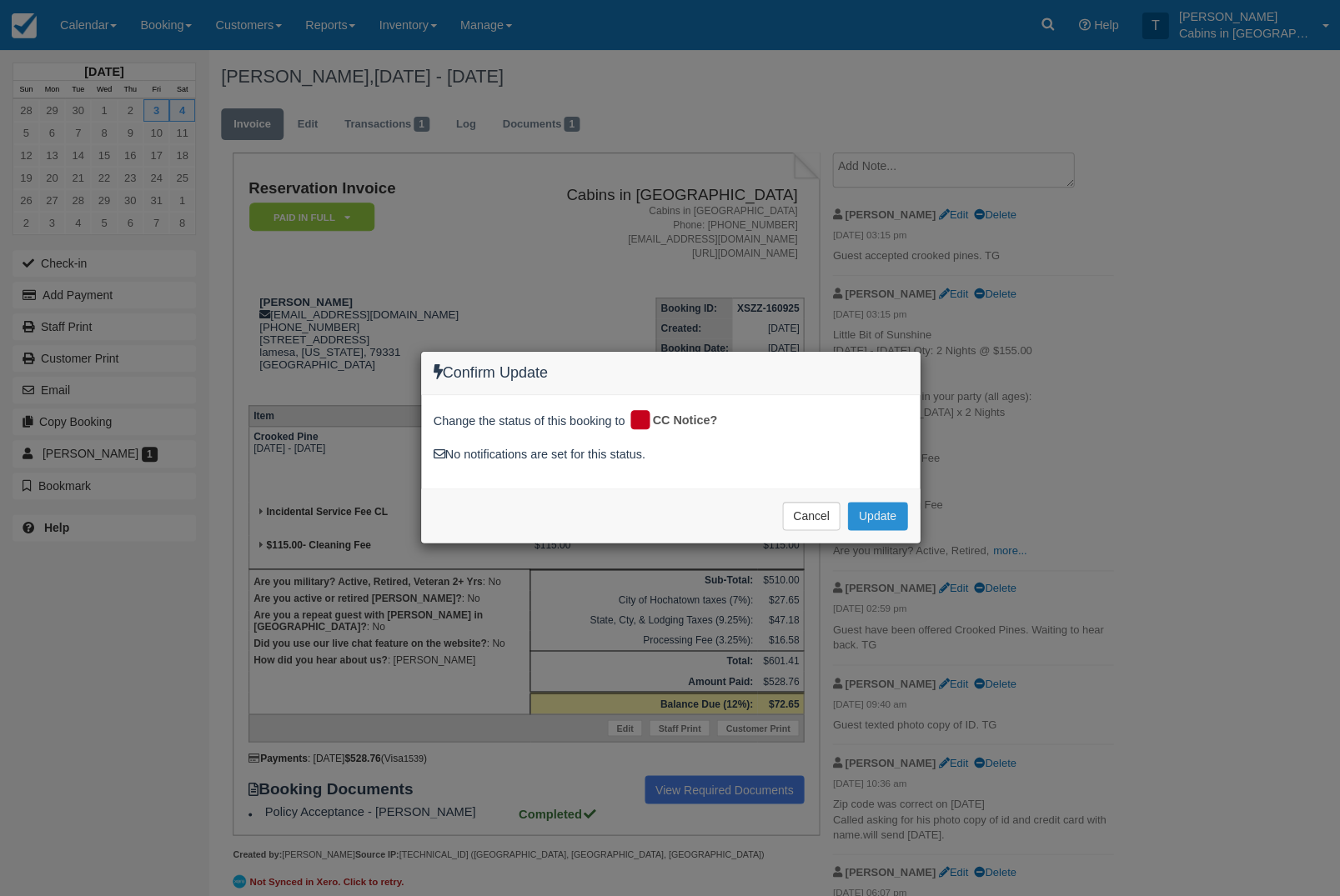
click at [887, 513] on button "Update" at bounding box center [877, 516] width 59 height 28
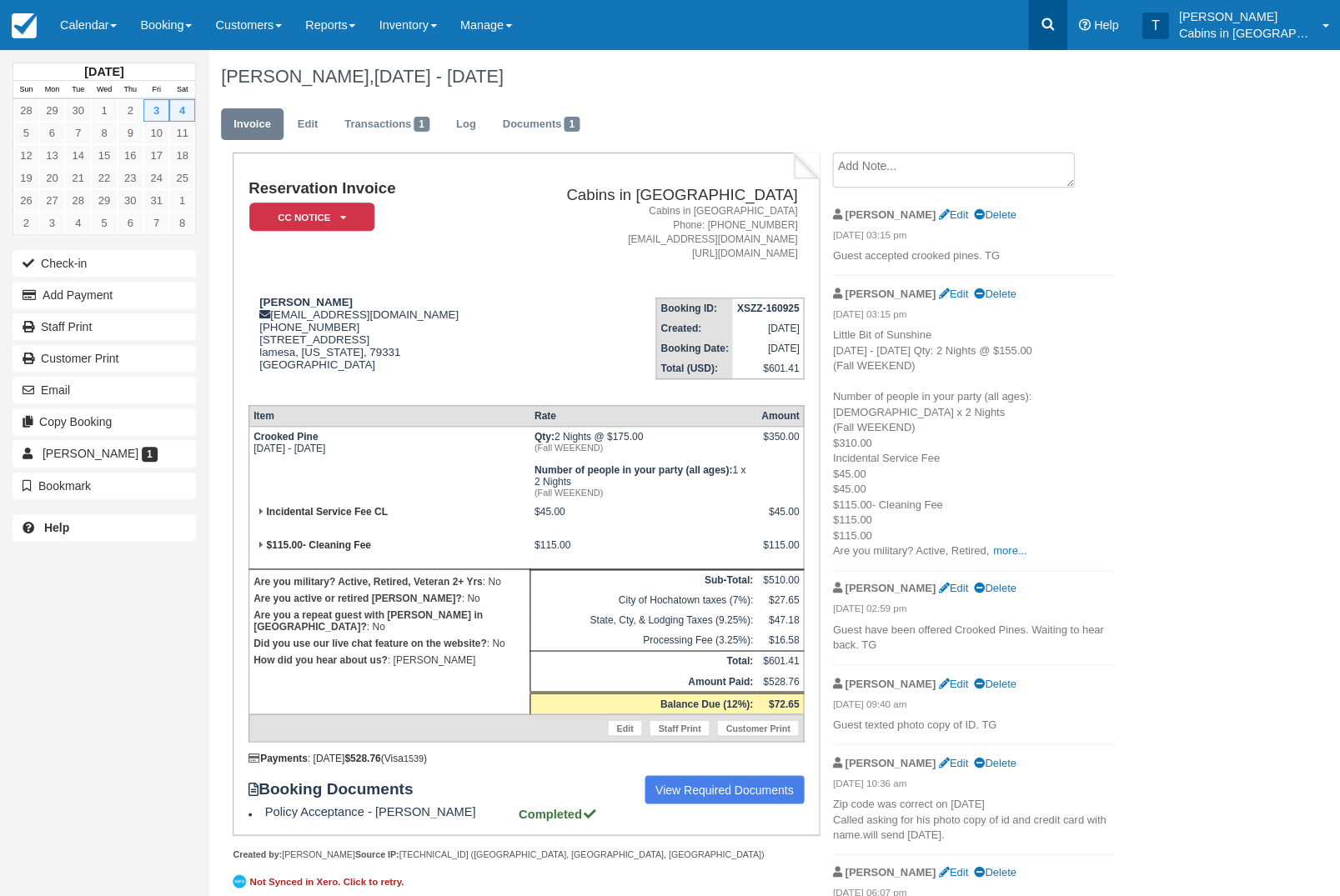
click at [1054, 26] on icon at bounding box center [1048, 25] width 13 height 13
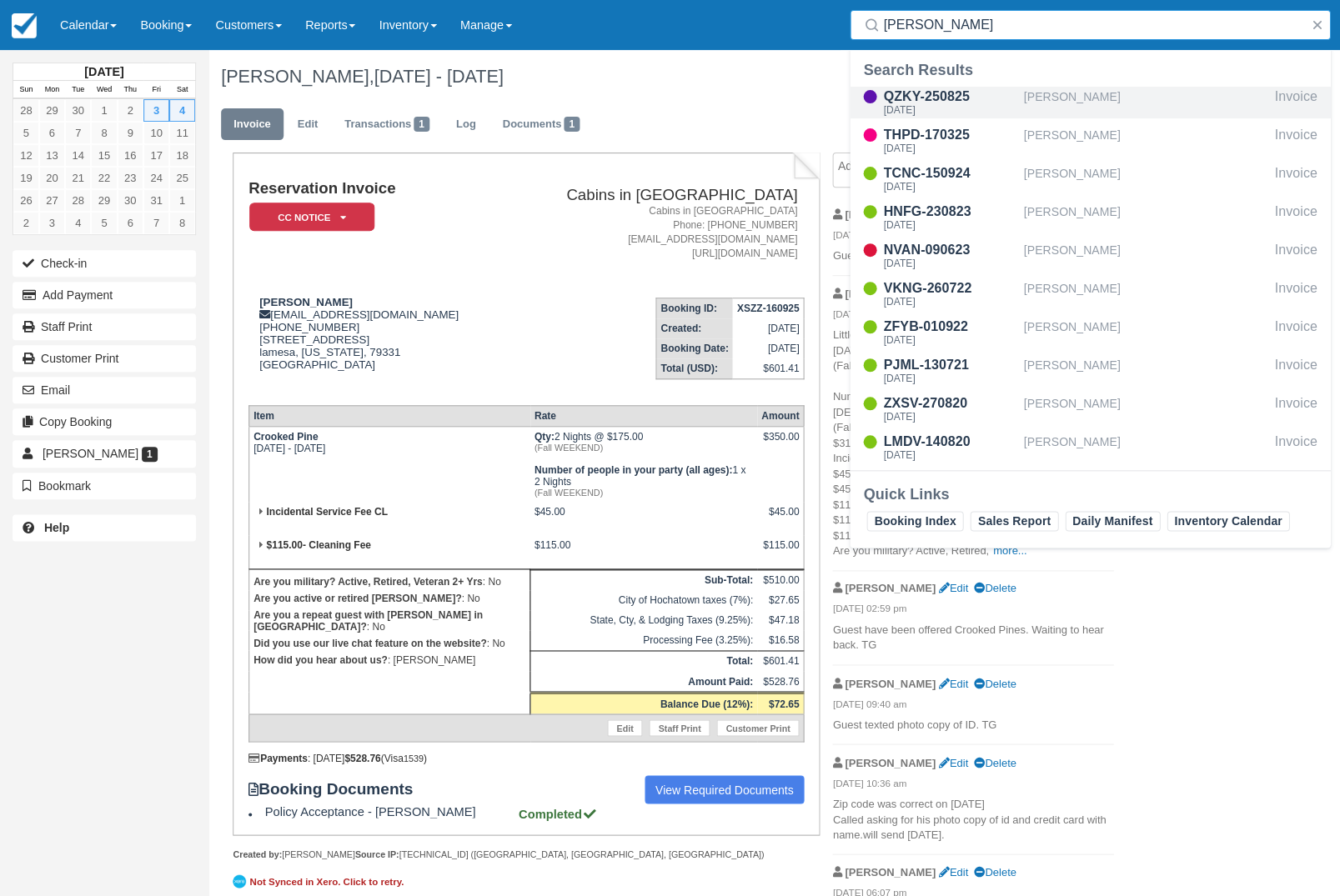
type input "Leann"
click at [1124, 97] on div "[PERSON_NAME]" at bounding box center [1145, 102] width 244 height 31
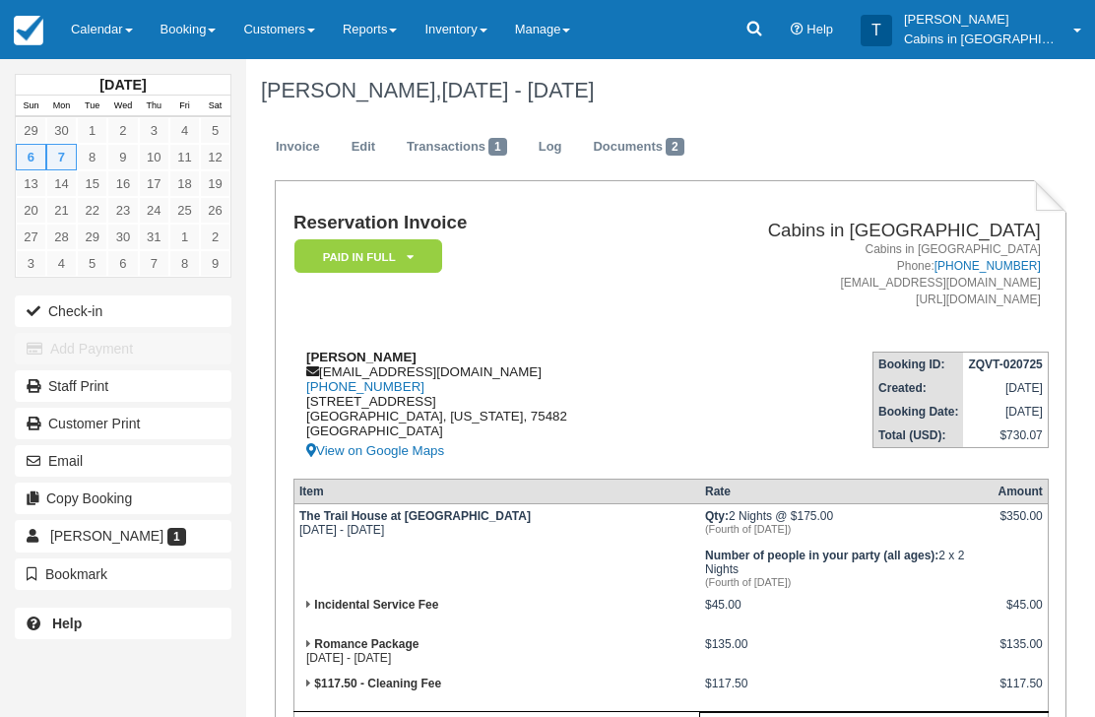
click at [523, 376] on div "Bradley Hauerwas bhauerwas@yahoo.com 1 (903) 243-0601 1320 ROCKDALE ROAD SULPHU…" at bounding box center [476, 406] width 367 height 113
copy div "bhauerwas@yahoo.com"
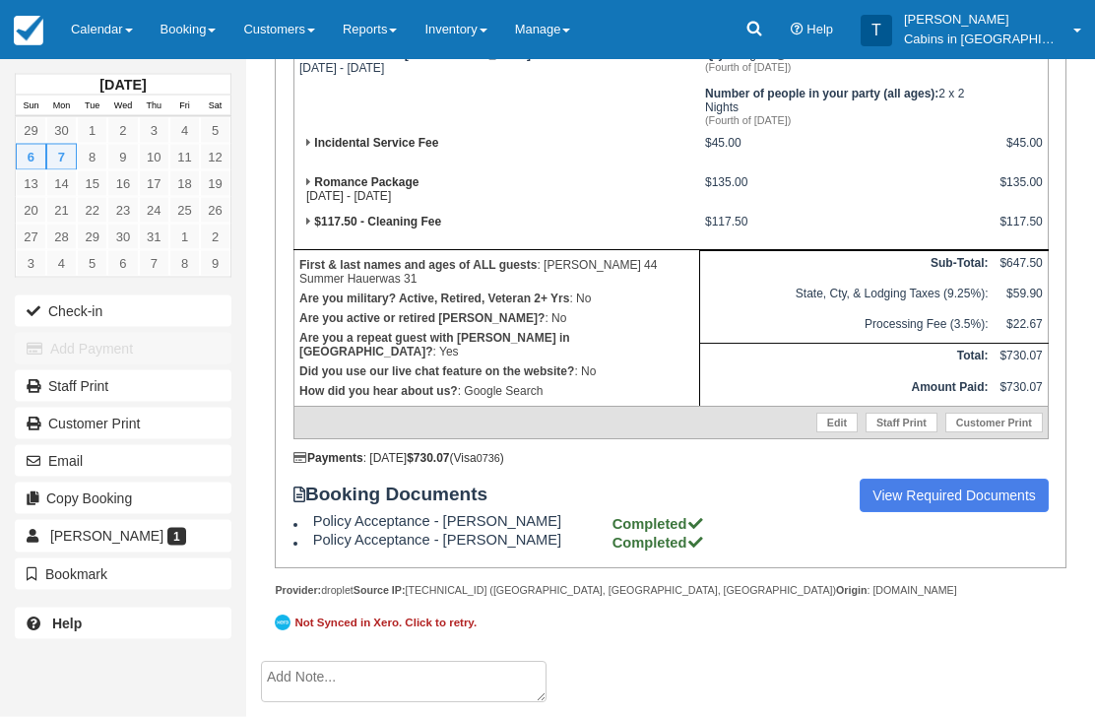
scroll to position [516, 0]
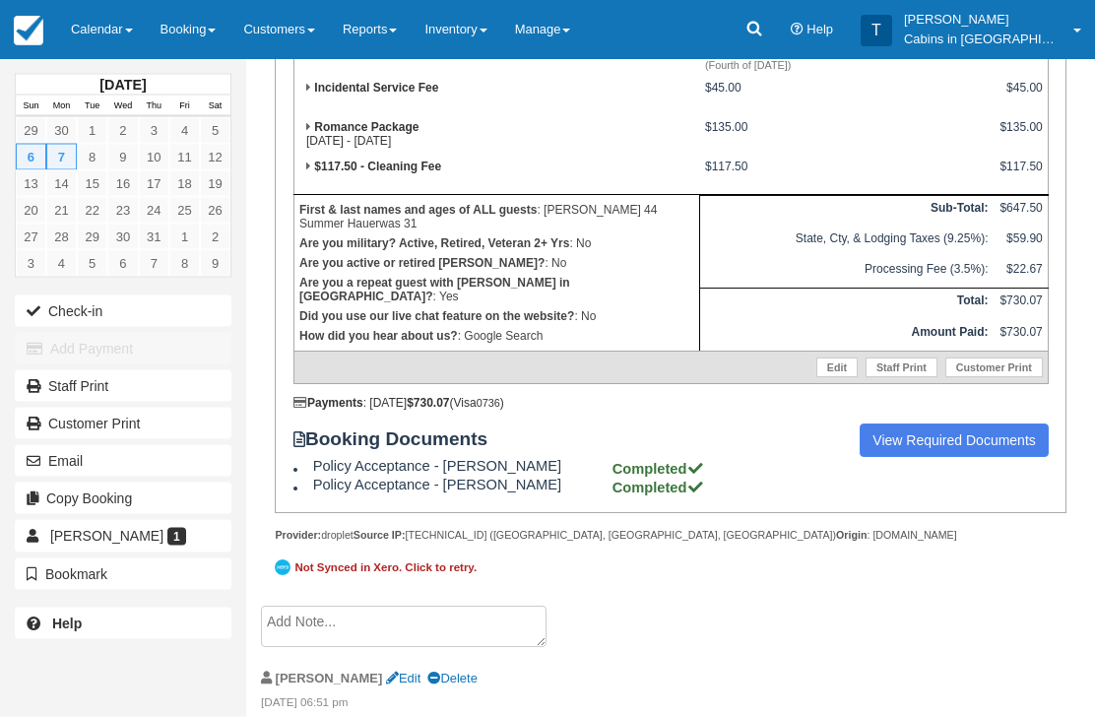
click at [395, 648] on textarea at bounding box center [404, 626] width 286 height 41
paste textarea "G571889-430-260925"
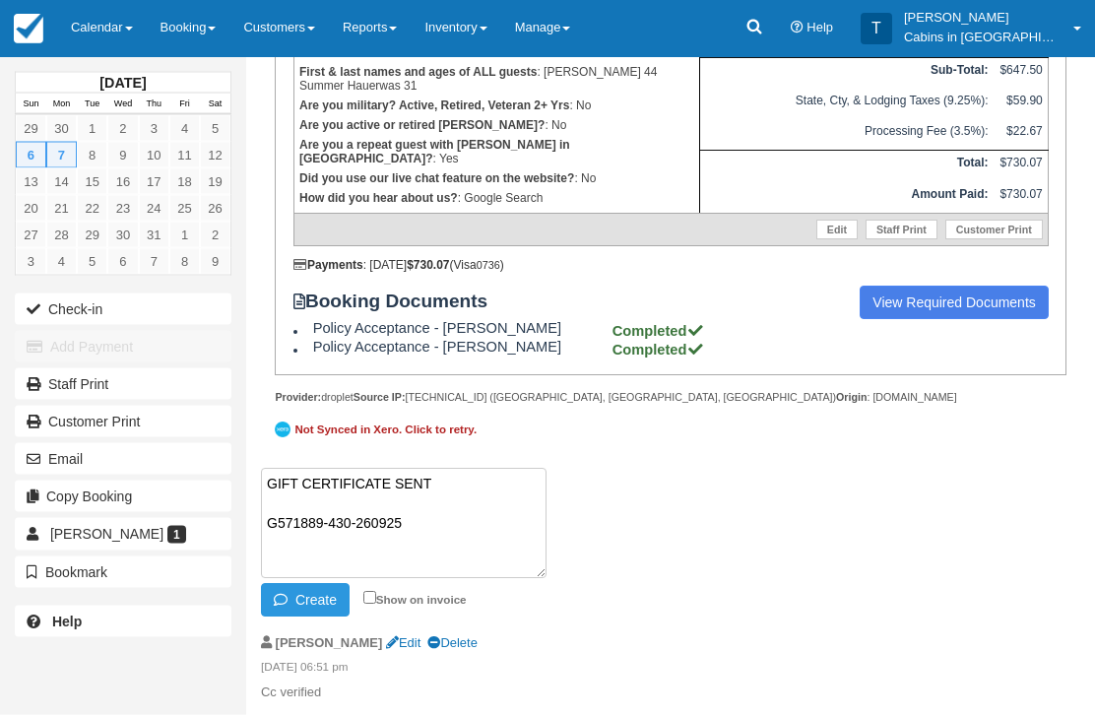
scroll to position [672, 0]
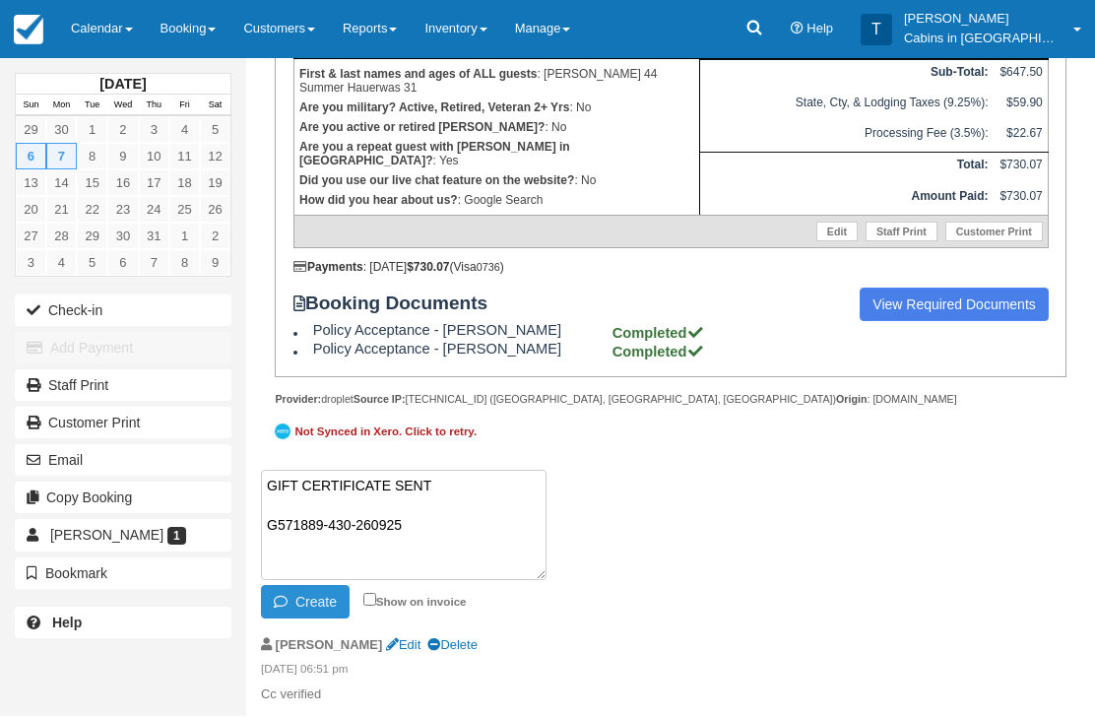
type textarea "GIFT CERTIFICATE SENT G571889-430-260925"
click at [318, 618] on button "Create" at bounding box center [305, 602] width 89 height 33
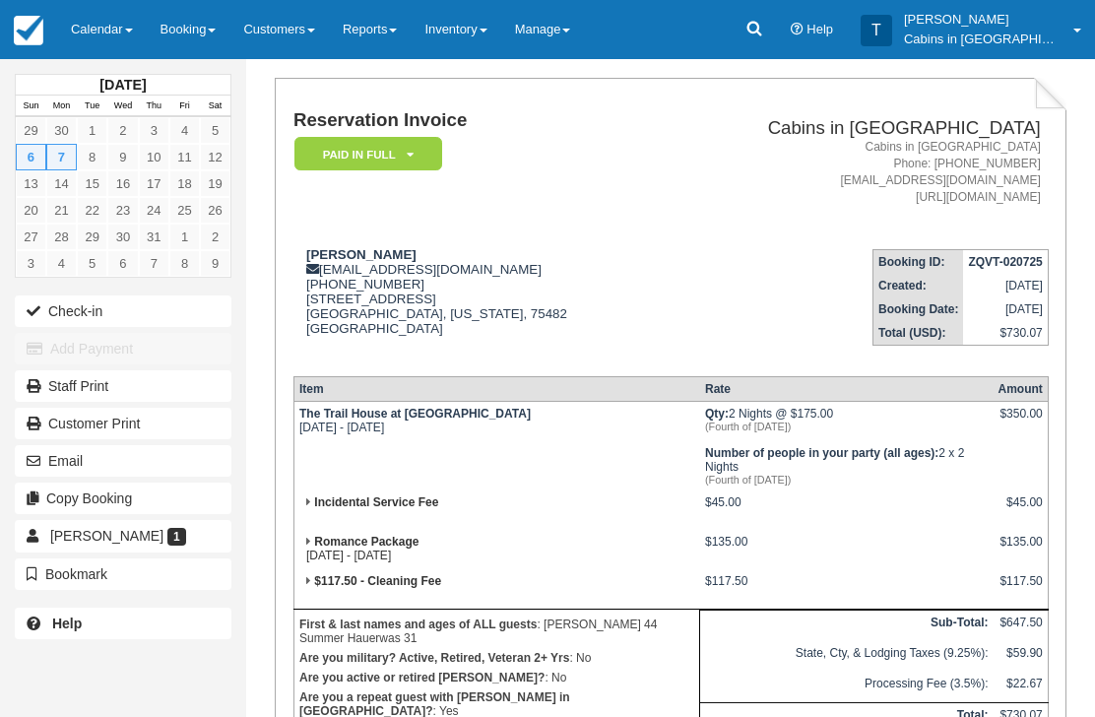
scroll to position [0, 0]
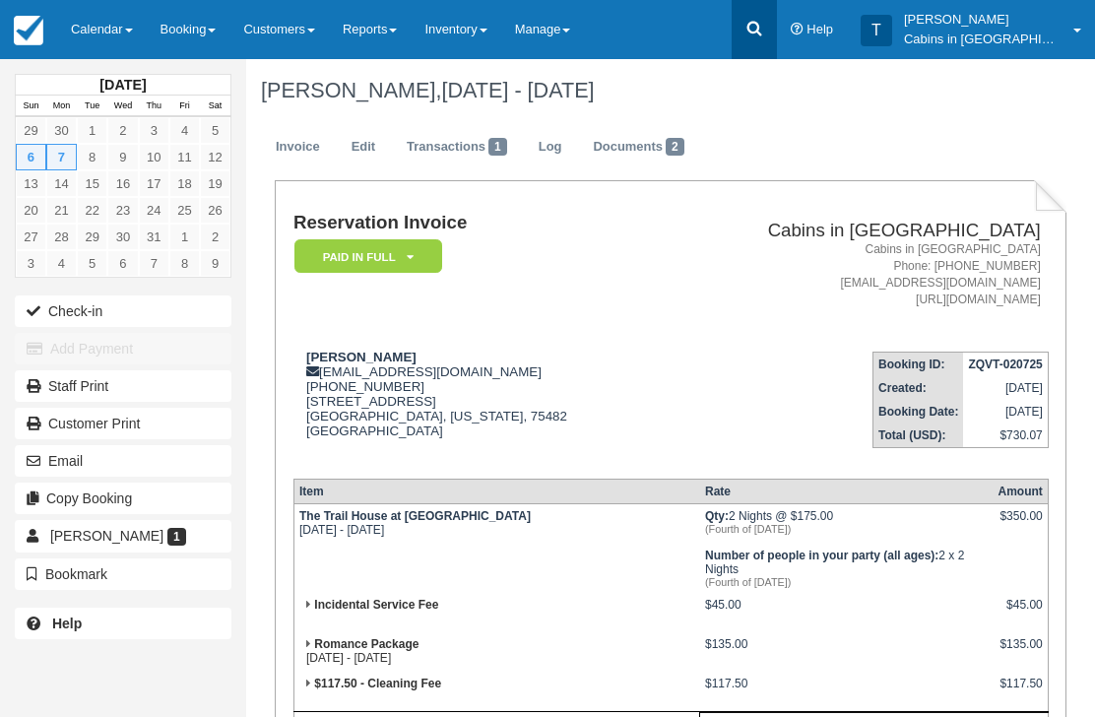
click at [764, 37] on icon at bounding box center [754, 29] width 20 height 20
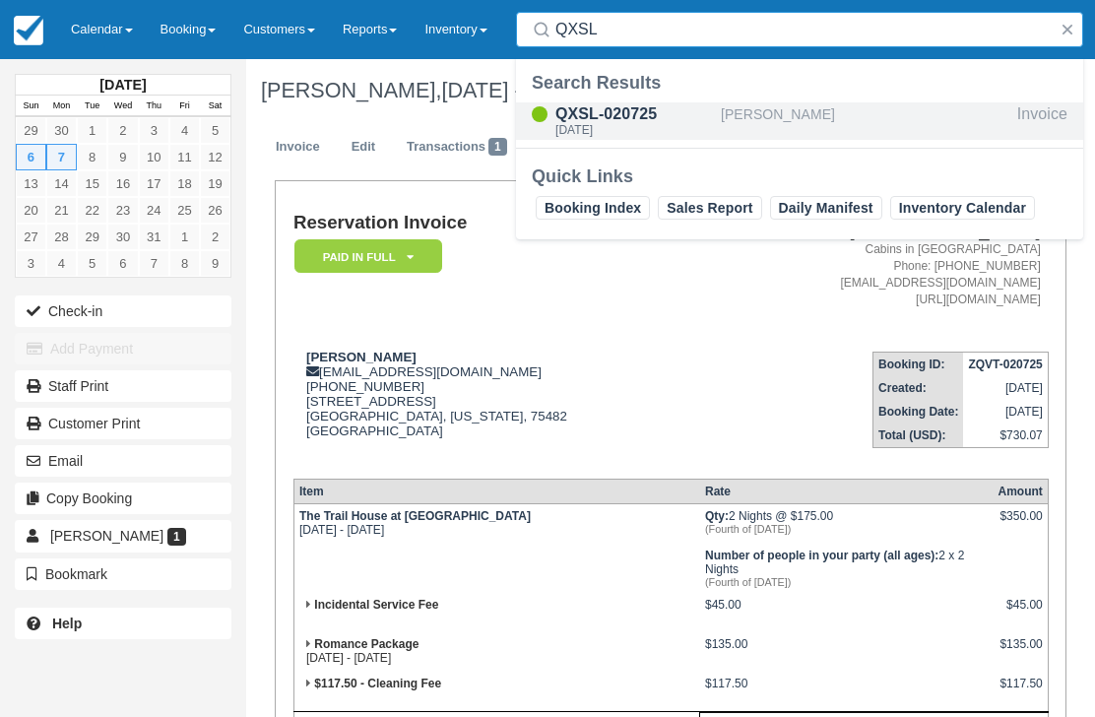
type input "QXSL"
click at [646, 116] on div "QXSL-020725" at bounding box center [634, 114] width 158 height 24
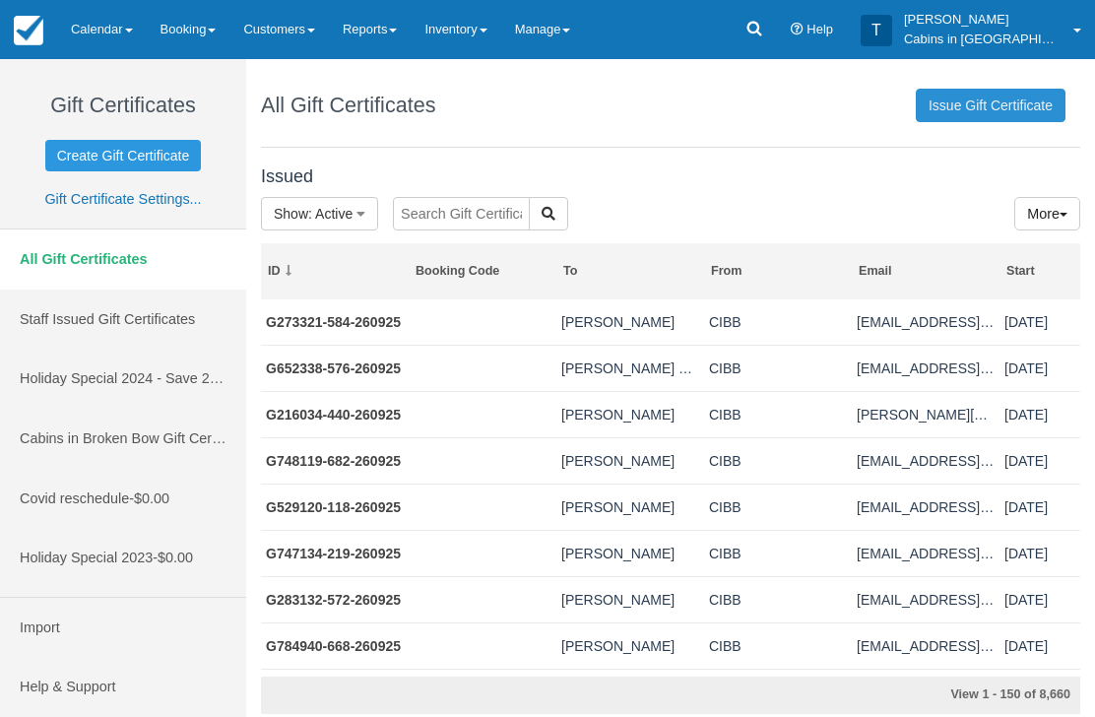
click at [1011, 100] on link "Issue Gift Certificate" at bounding box center [991, 105] width 150 height 33
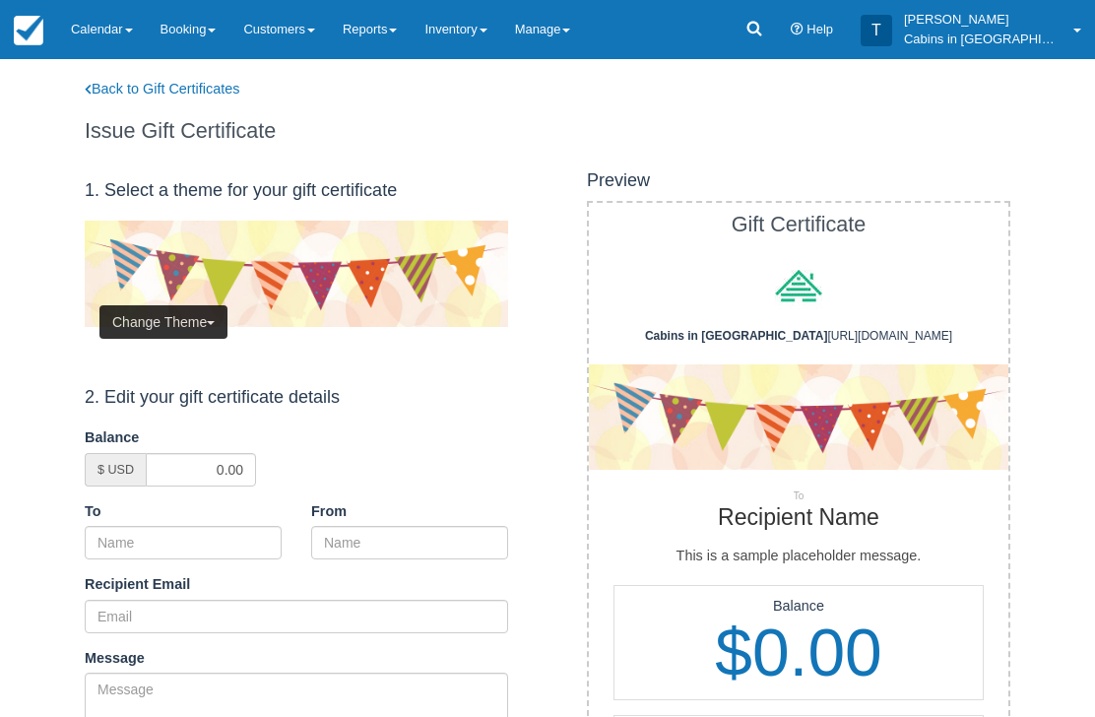
click at [206, 310] on button "Change Theme" at bounding box center [163, 321] width 128 height 33
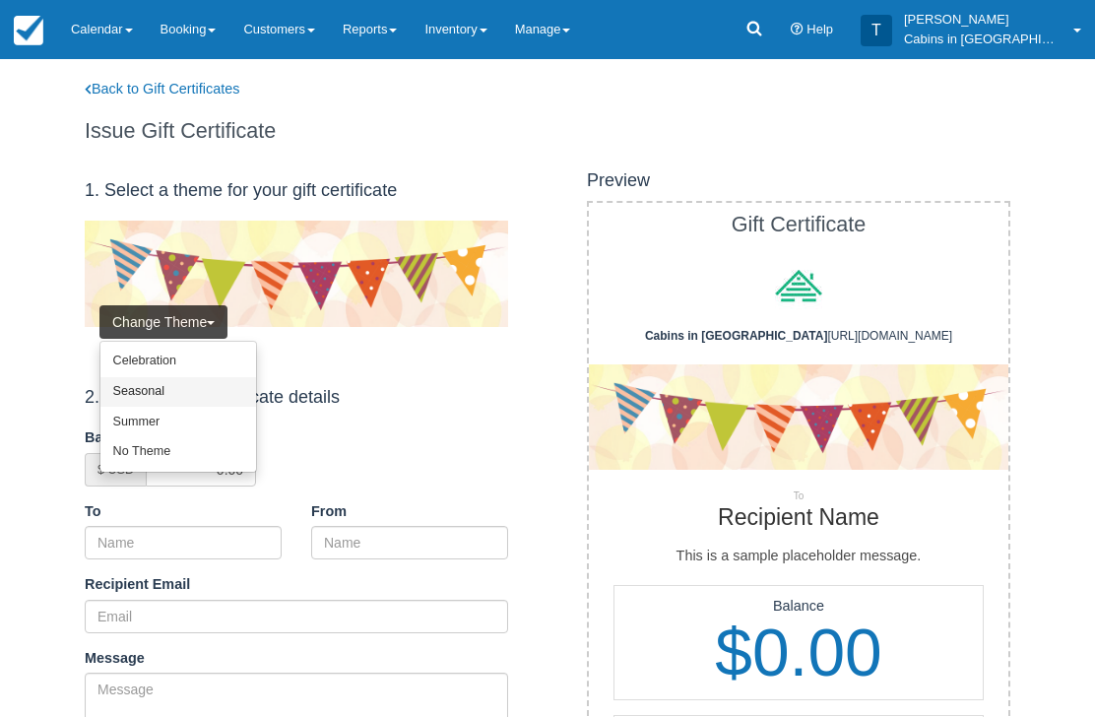
click at [209, 397] on link "Seasonal" at bounding box center [178, 392] width 156 height 31
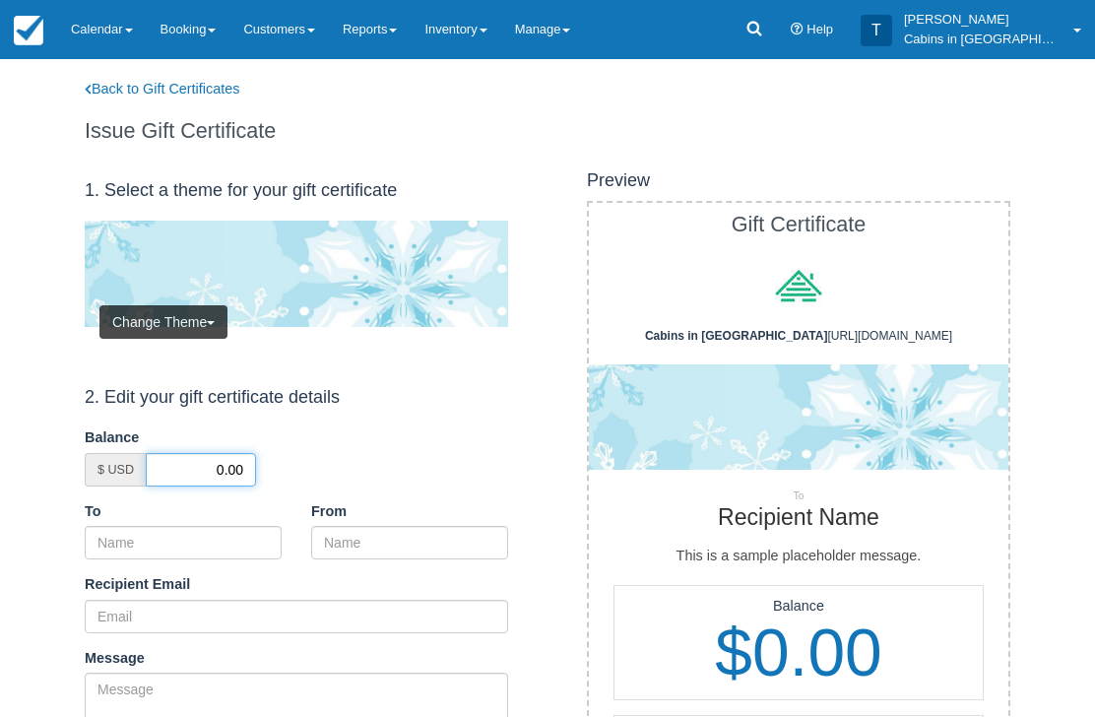
click at [203, 471] on input "0.00" at bounding box center [201, 469] width 110 height 33
type input "50.00"
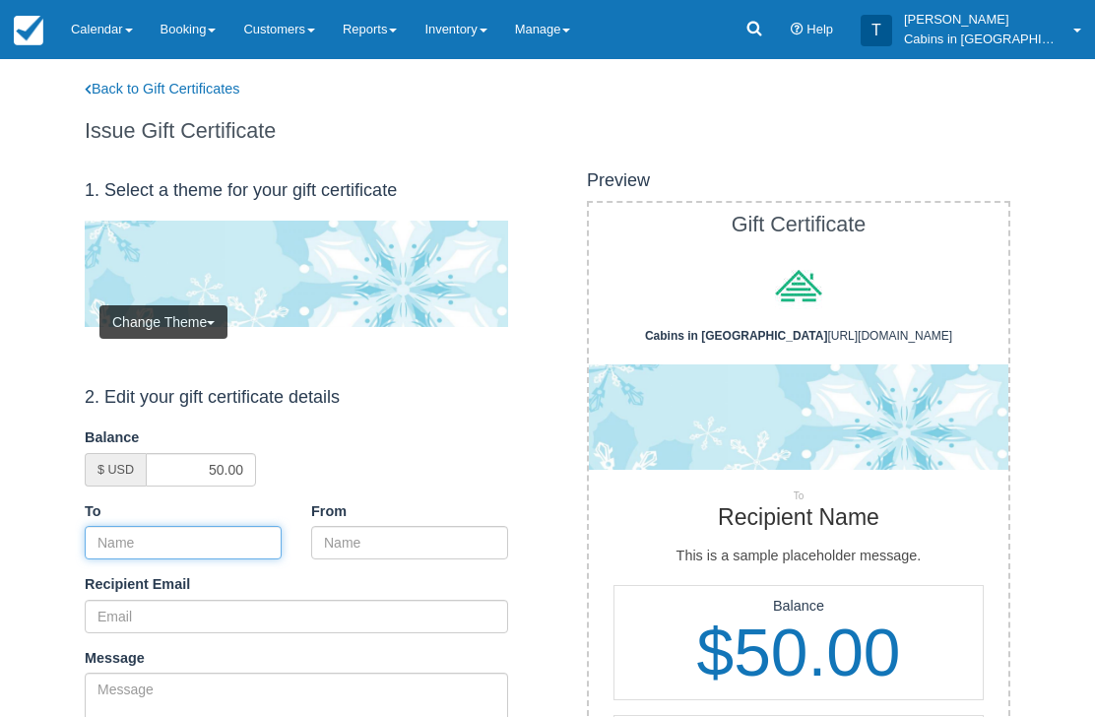
click at [227, 536] on input "To" at bounding box center [183, 542] width 197 height 33
paste input "[PERSON_NAME]"
type input "[PERSON_NAME]"
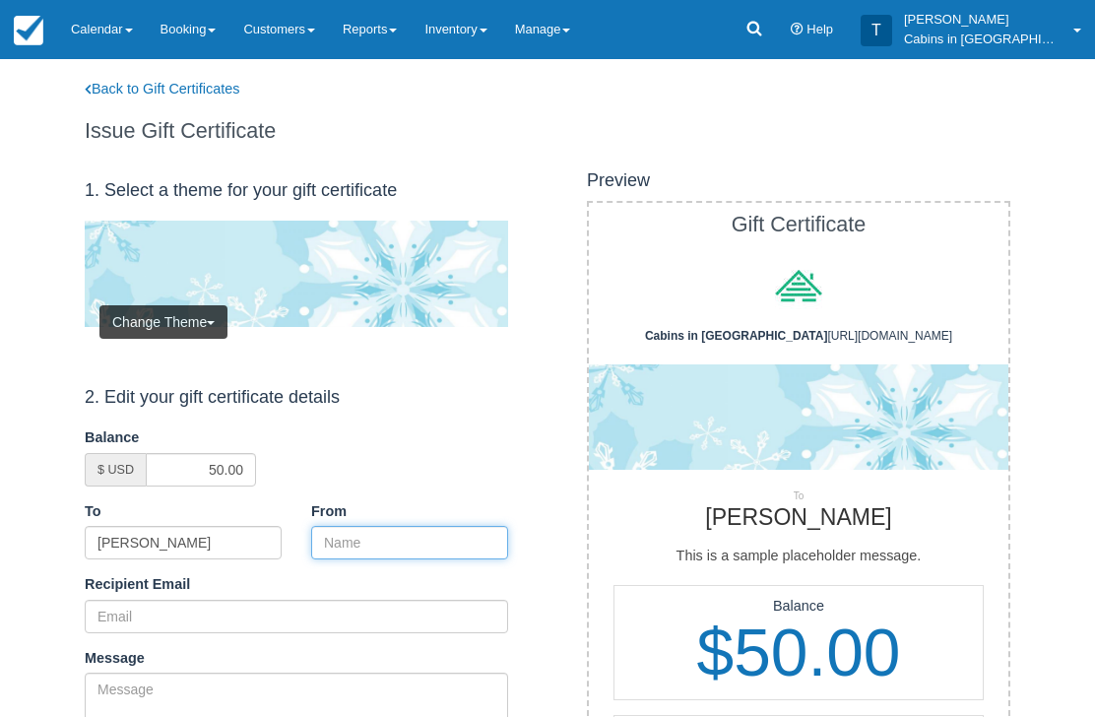
click at [398, 537] on input "From" at bounding box center [409, 542] width 197 height 33
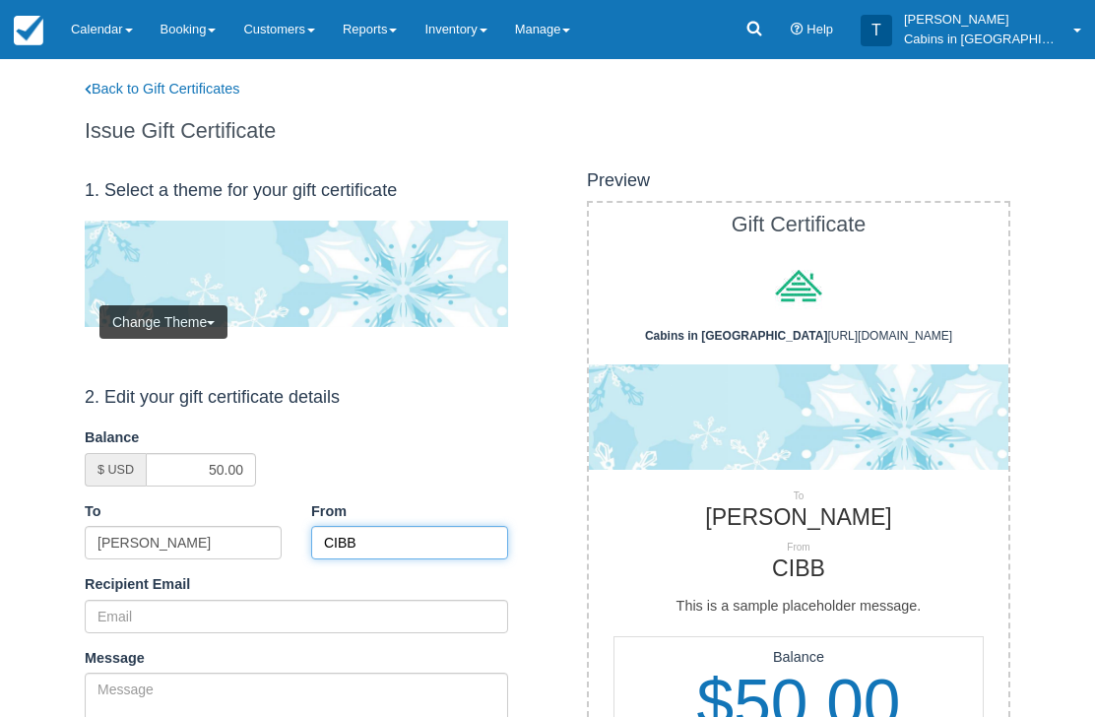
type input "CIBB"
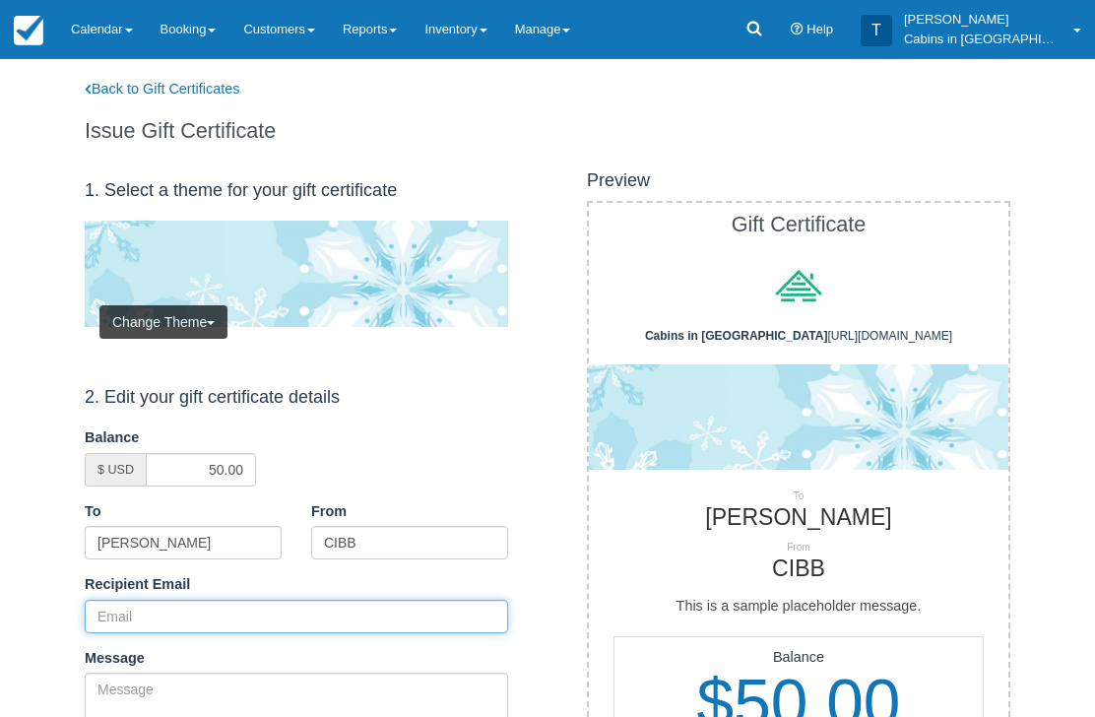
click at [229, 613] on input "Recipient Email" at bounding box center [296, 616] width 423 height 33
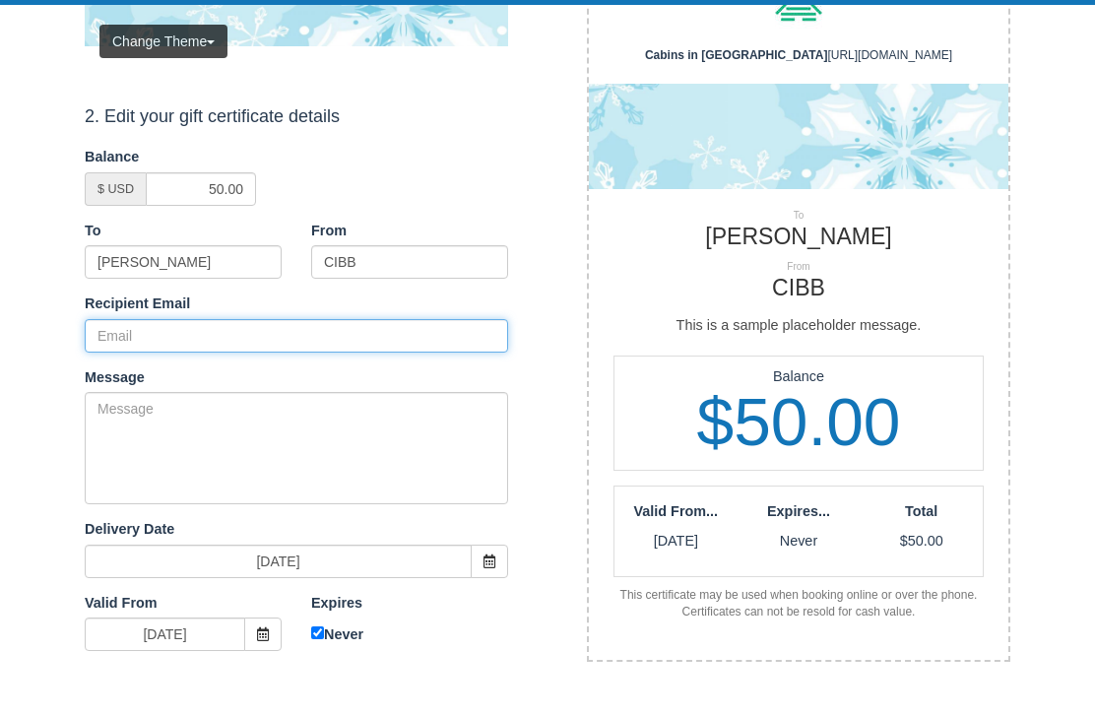
paste input "bhauerwas@yahoo.com"
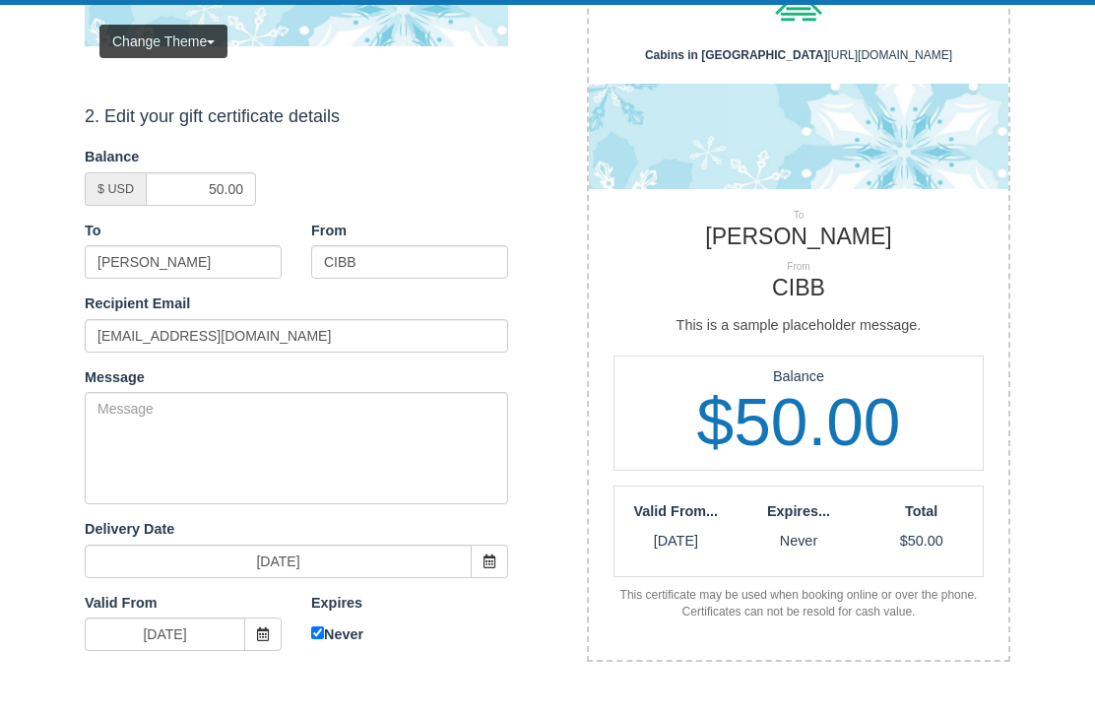
scroll to position [281, 0]
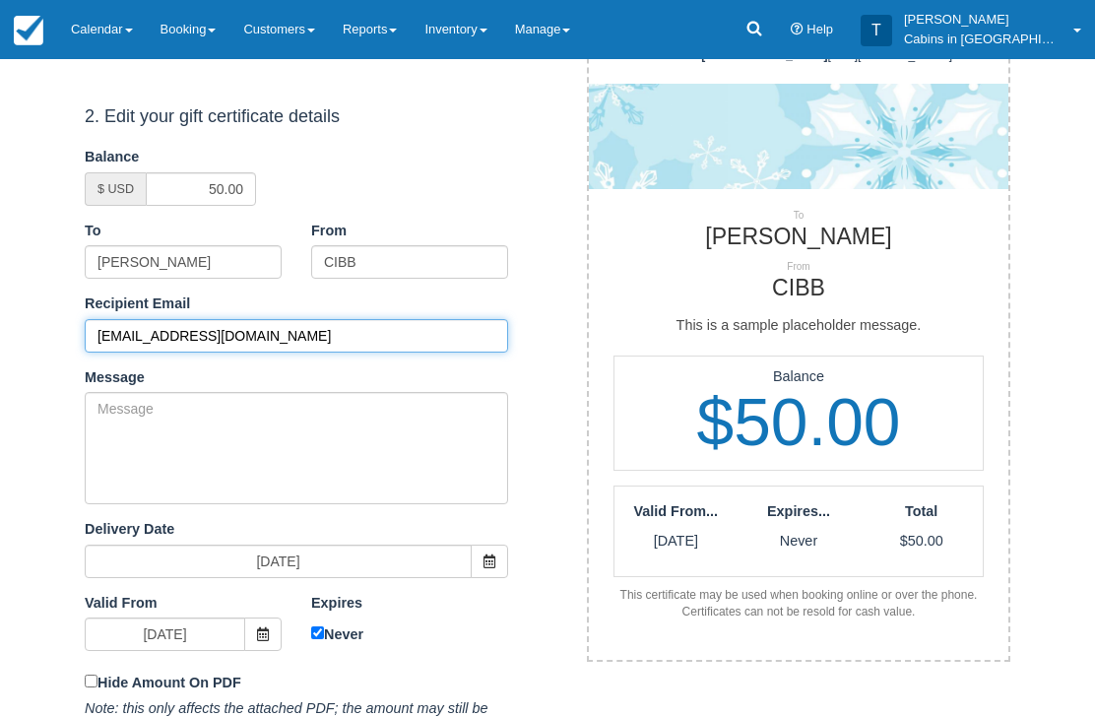
type input "bhauerwas@yahoo.com"
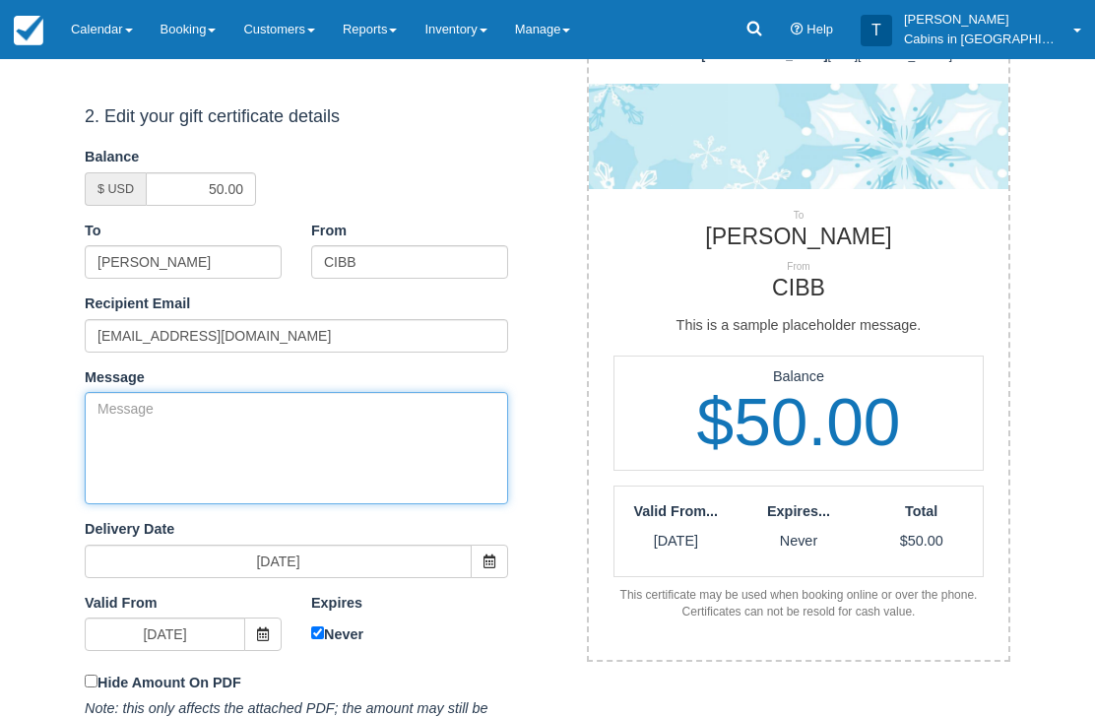
click at [290, 450] on textarea "Message" at bounding box center [296, 448] width 423 height 112
paste textarea "Please accept this gift certificate for your previous booking with Cabins in Br…"
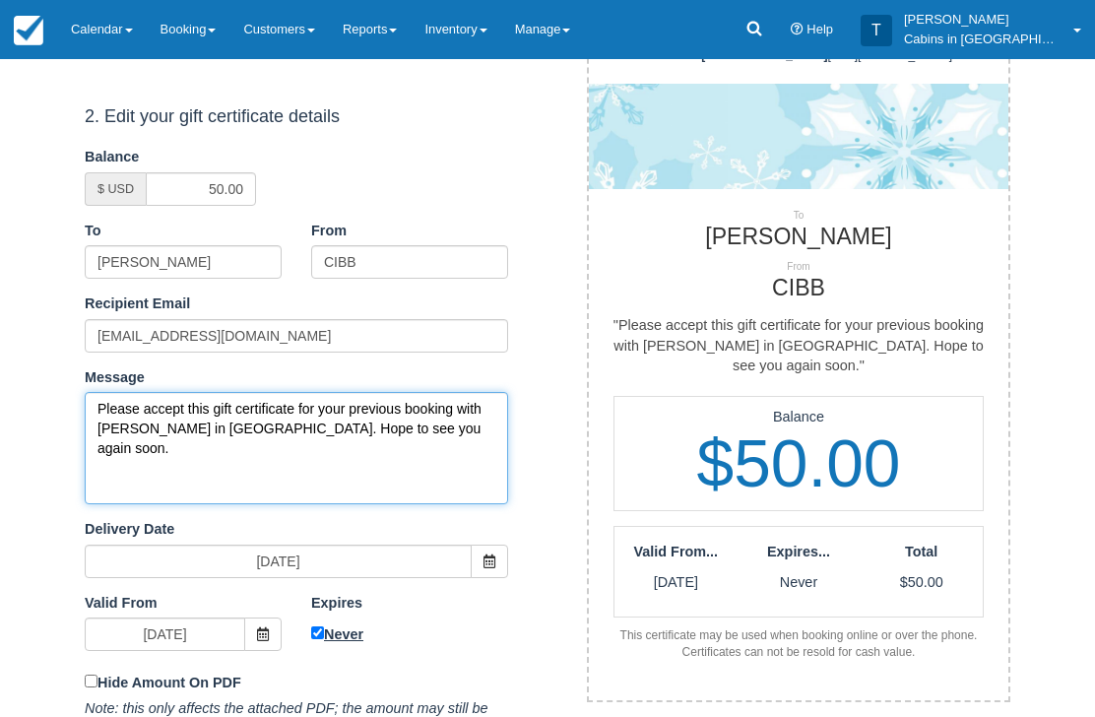
type textarea "Please accept this gift certificate for your previous booking with Cabins in Br…"
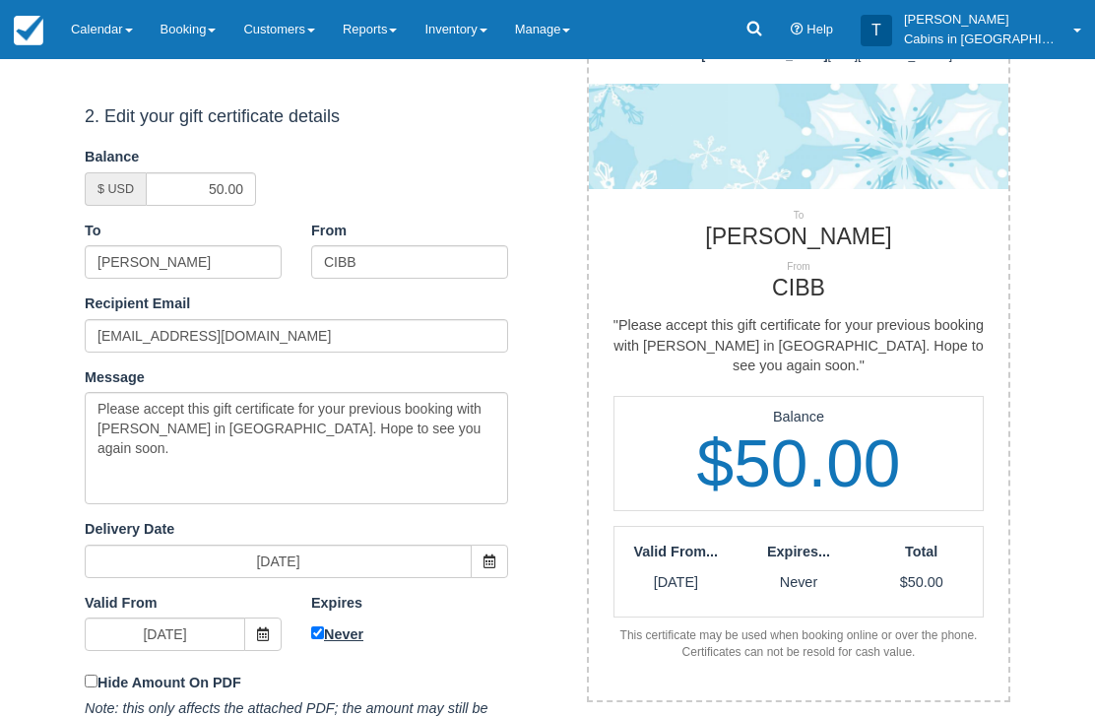
click at [320, 627] on input "Never" at bounding box center [317, 633] width 13 height 13
checkbox input "false"
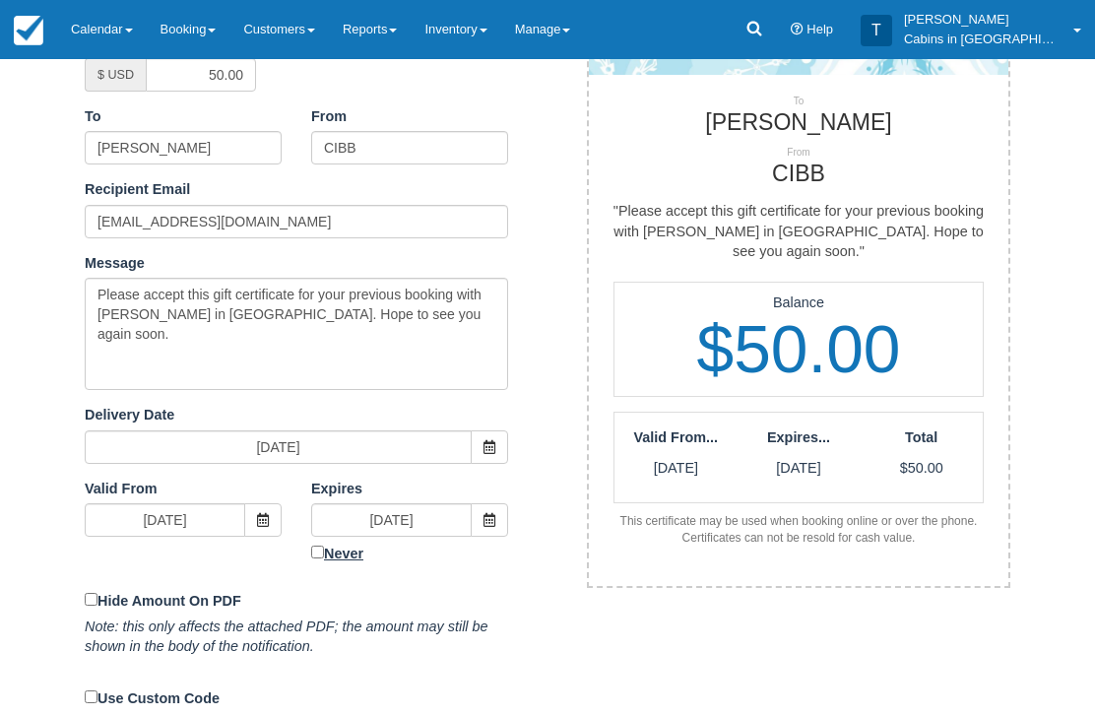
scroll to position [408, 0]
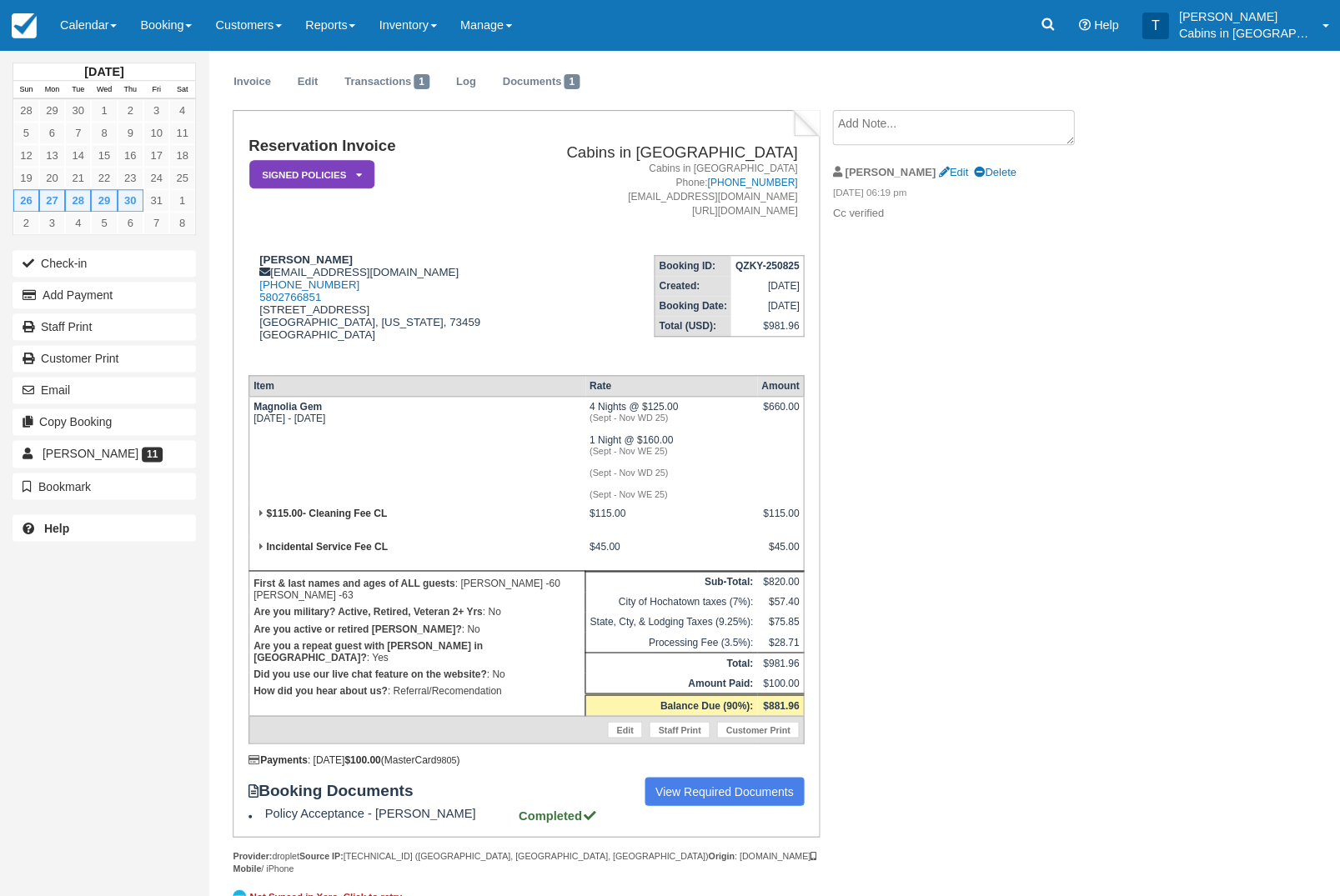
scroll to position [41, 0]
click at [152, 300] on button "Add Payment" at bounding box center [104, 296] width 184 height 27
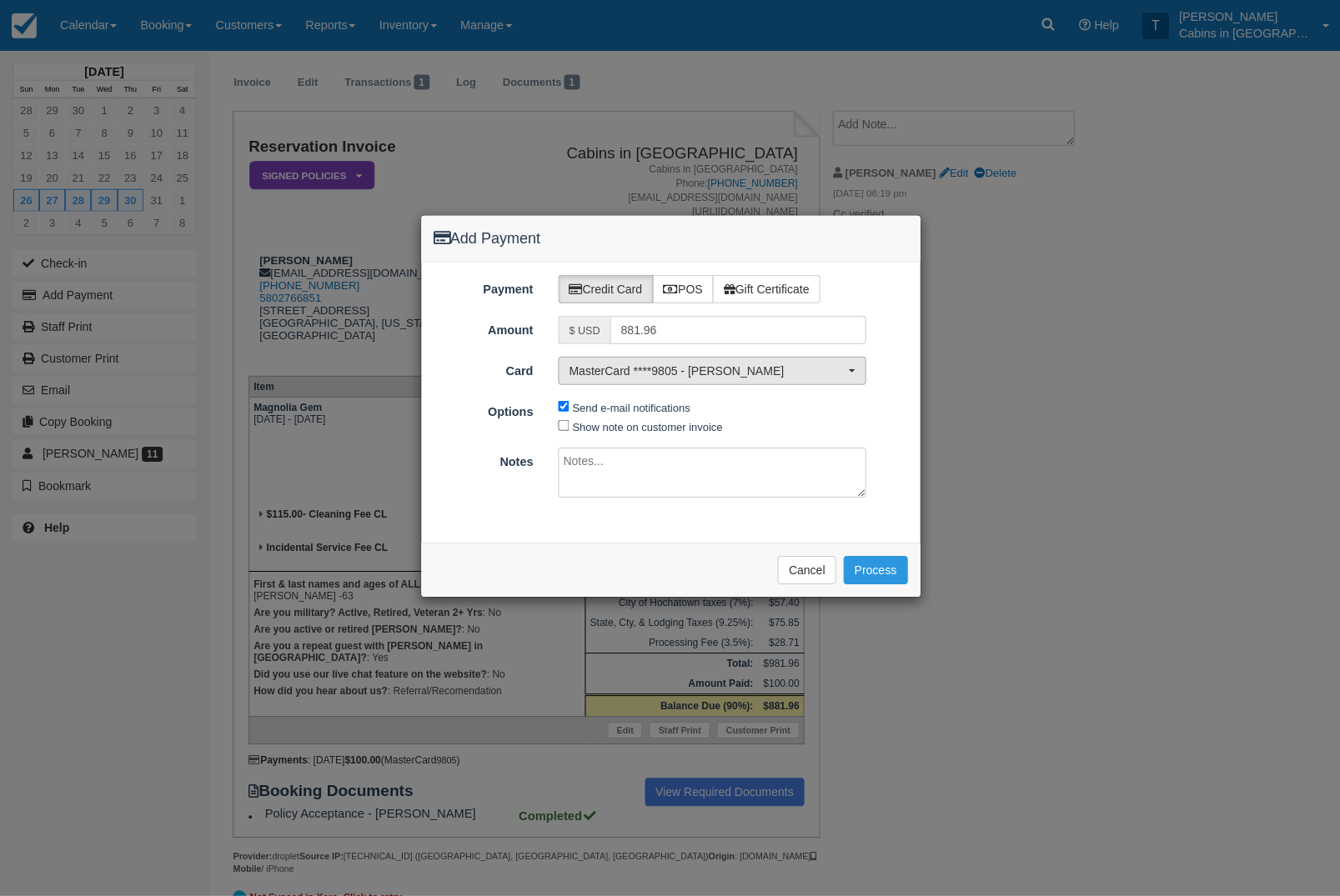
click at [853, 361] on button "MasterCard ****9805 - Leann Peyrot" at bounding box center [712, 370] width 307 height 28
click at [728, 422] on link "[ New Card ]" at bounding box center [712, 427] width 306 height 26
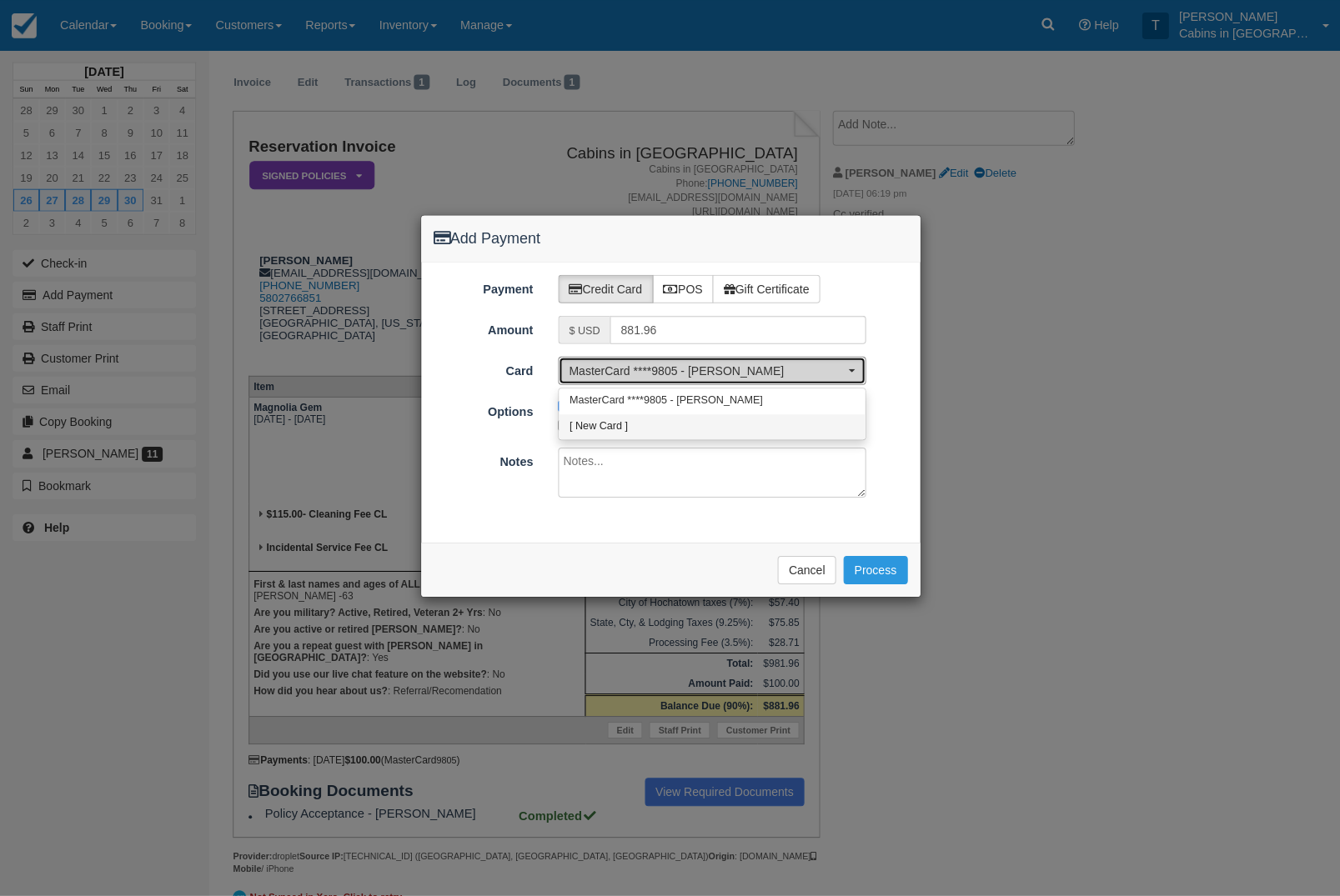
select select "0"
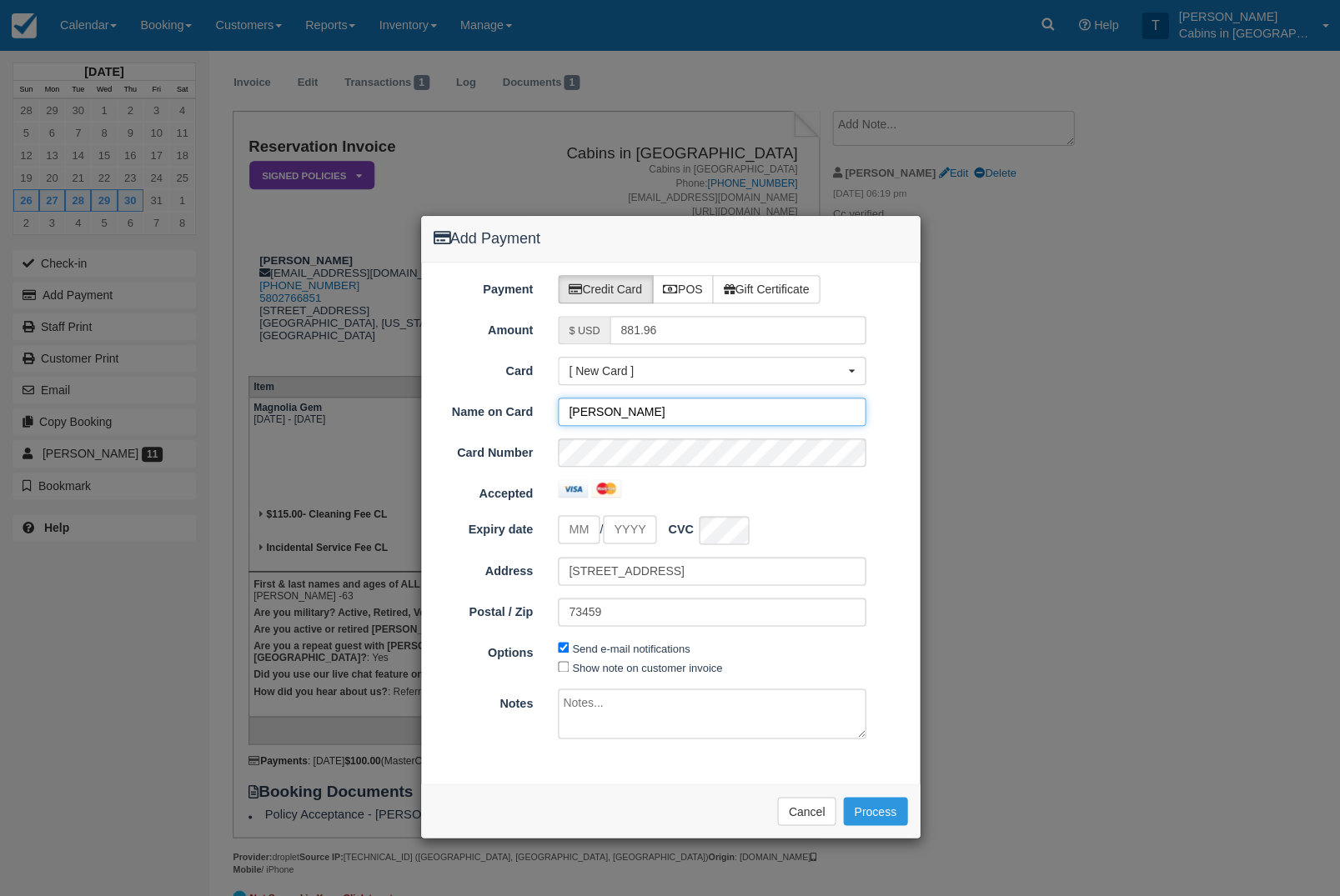
type input "Leann Peyrot"
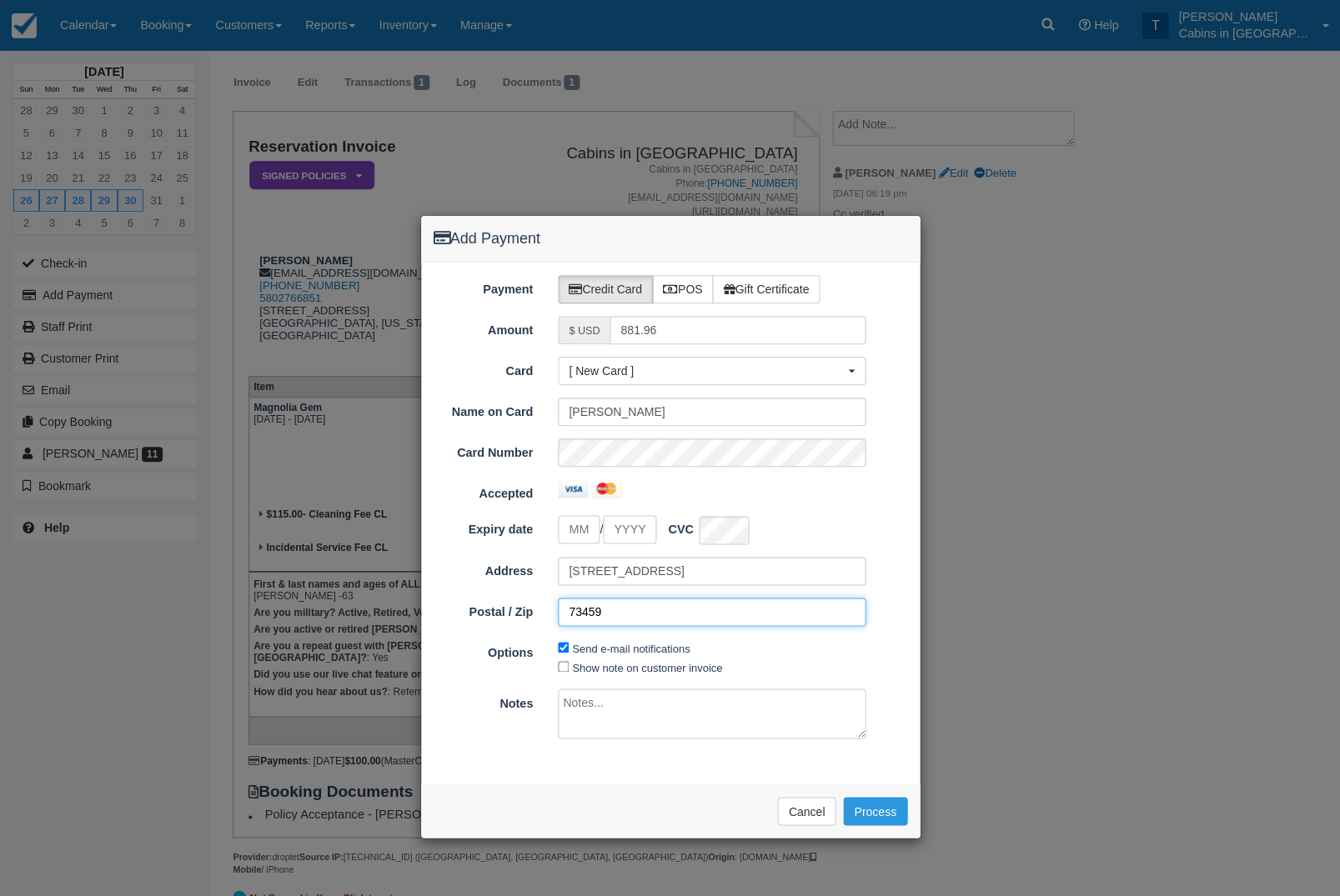
click at [707, 612] on input "73459" at bounding box center [712, 611] width 307 height 28
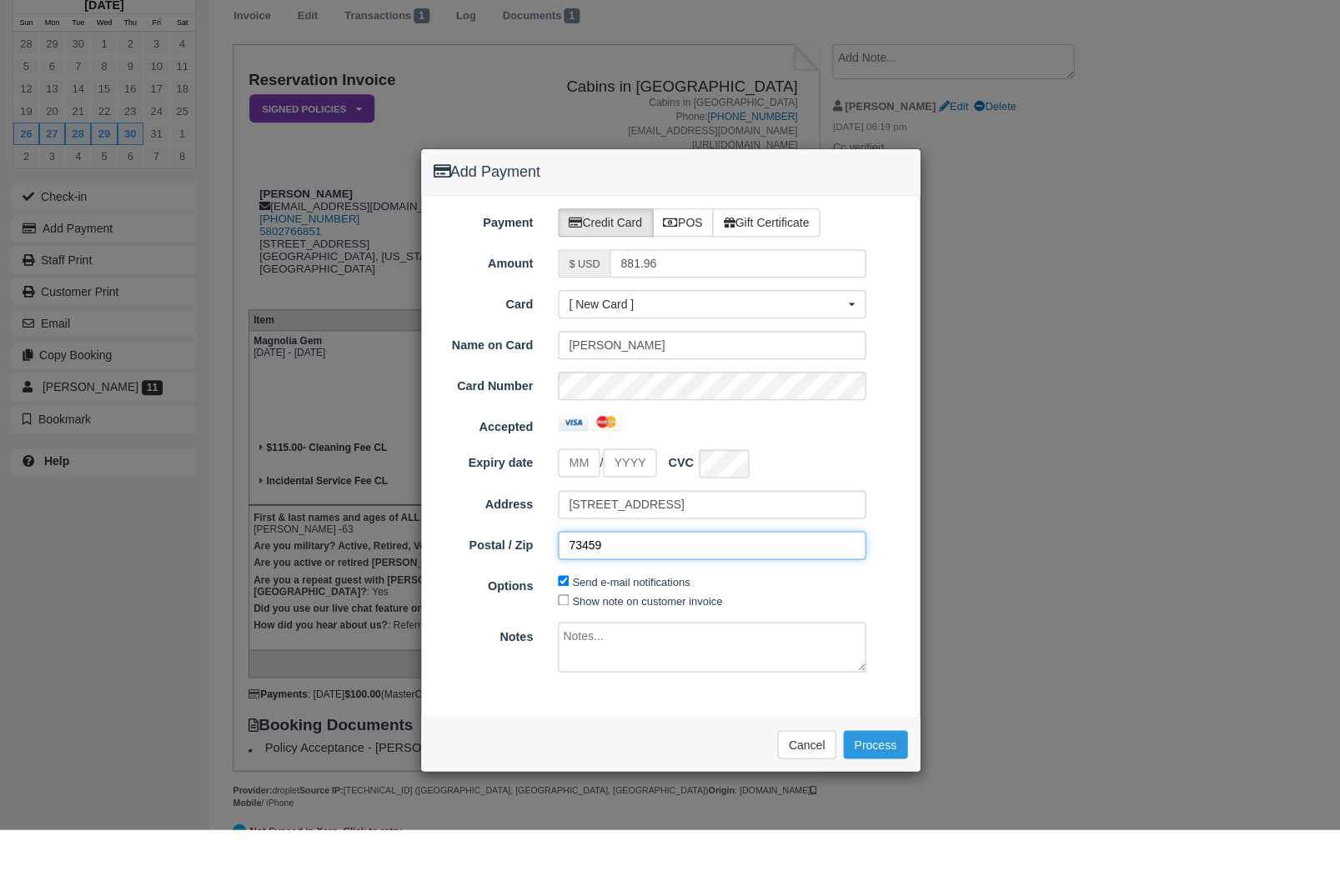
scroll to position [132, 0]
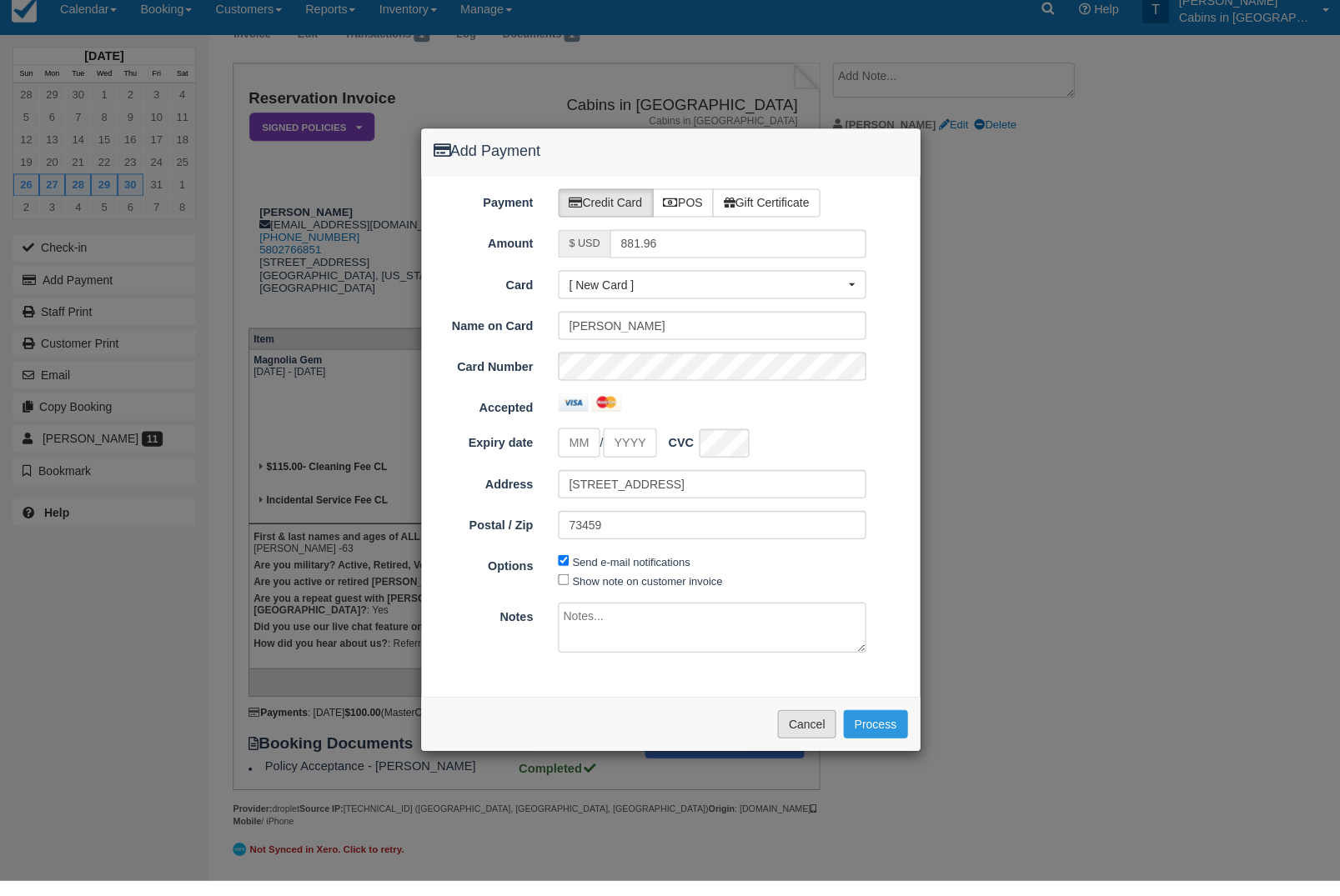
click at [806, 726] on button "Cancel" at bounding box center [806, 739] width 58 height 28
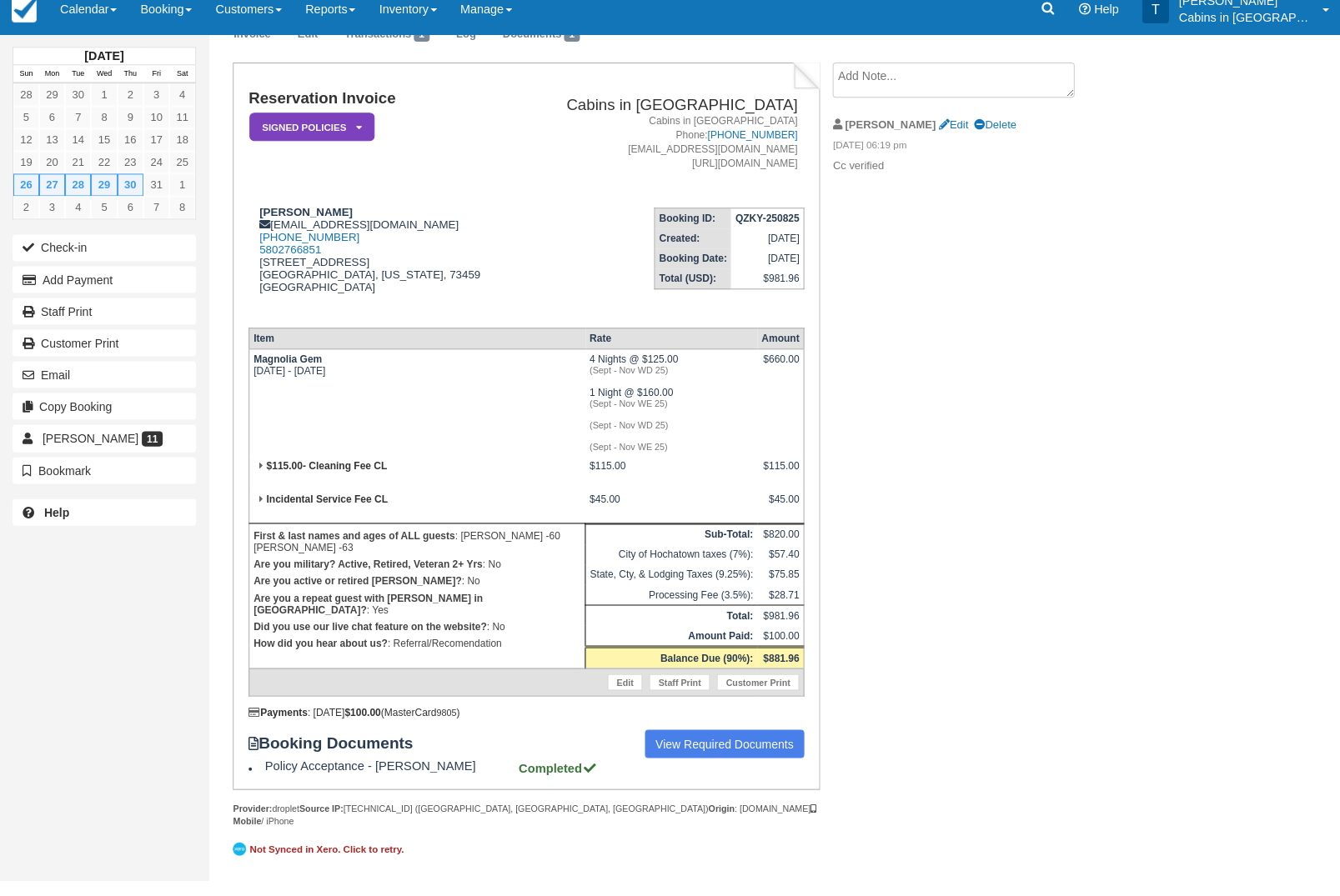
scroll to position [100, 0]
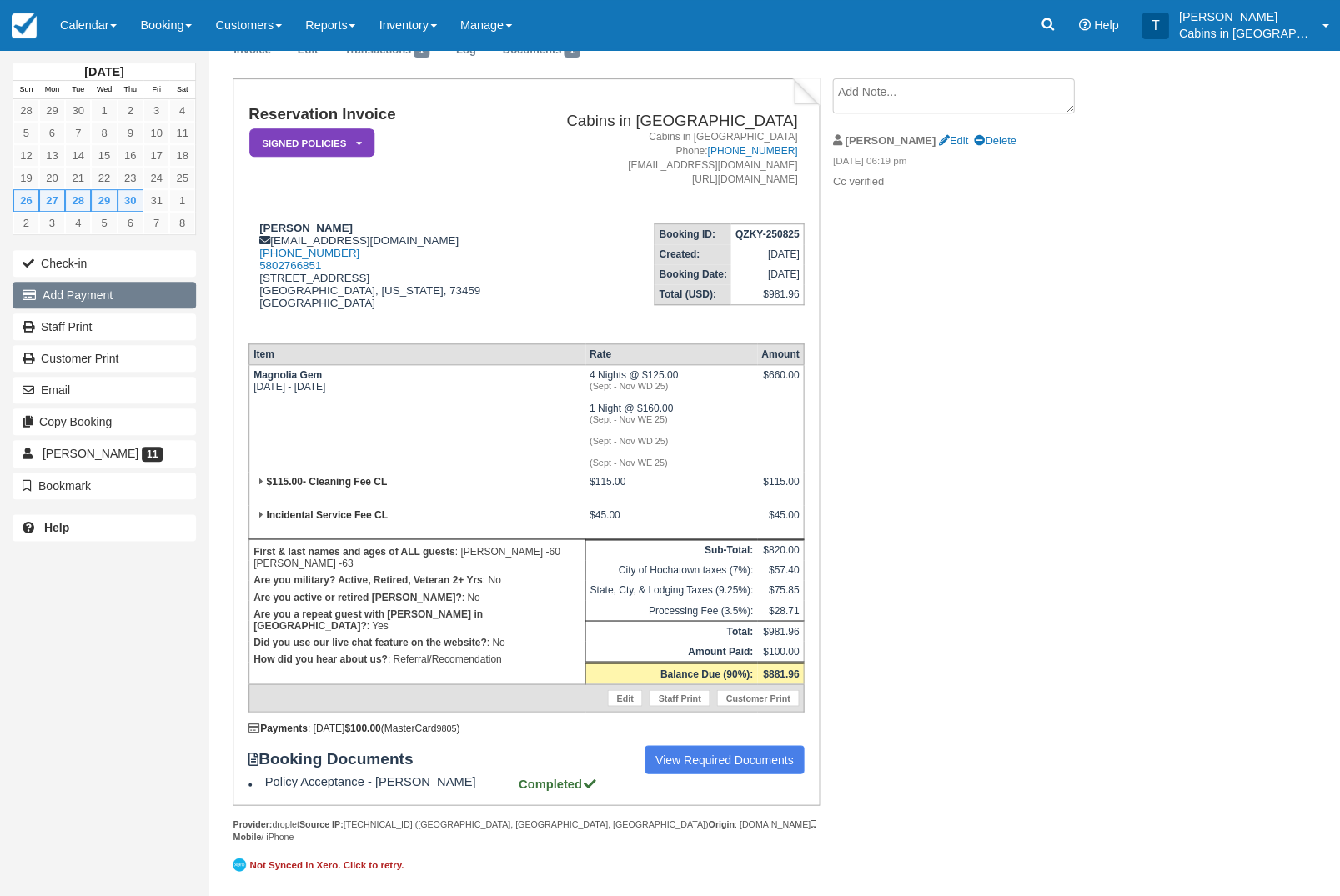
click at [136, 290] on button "Add Payment" at bounding box center [104, 296] width 184 height 27
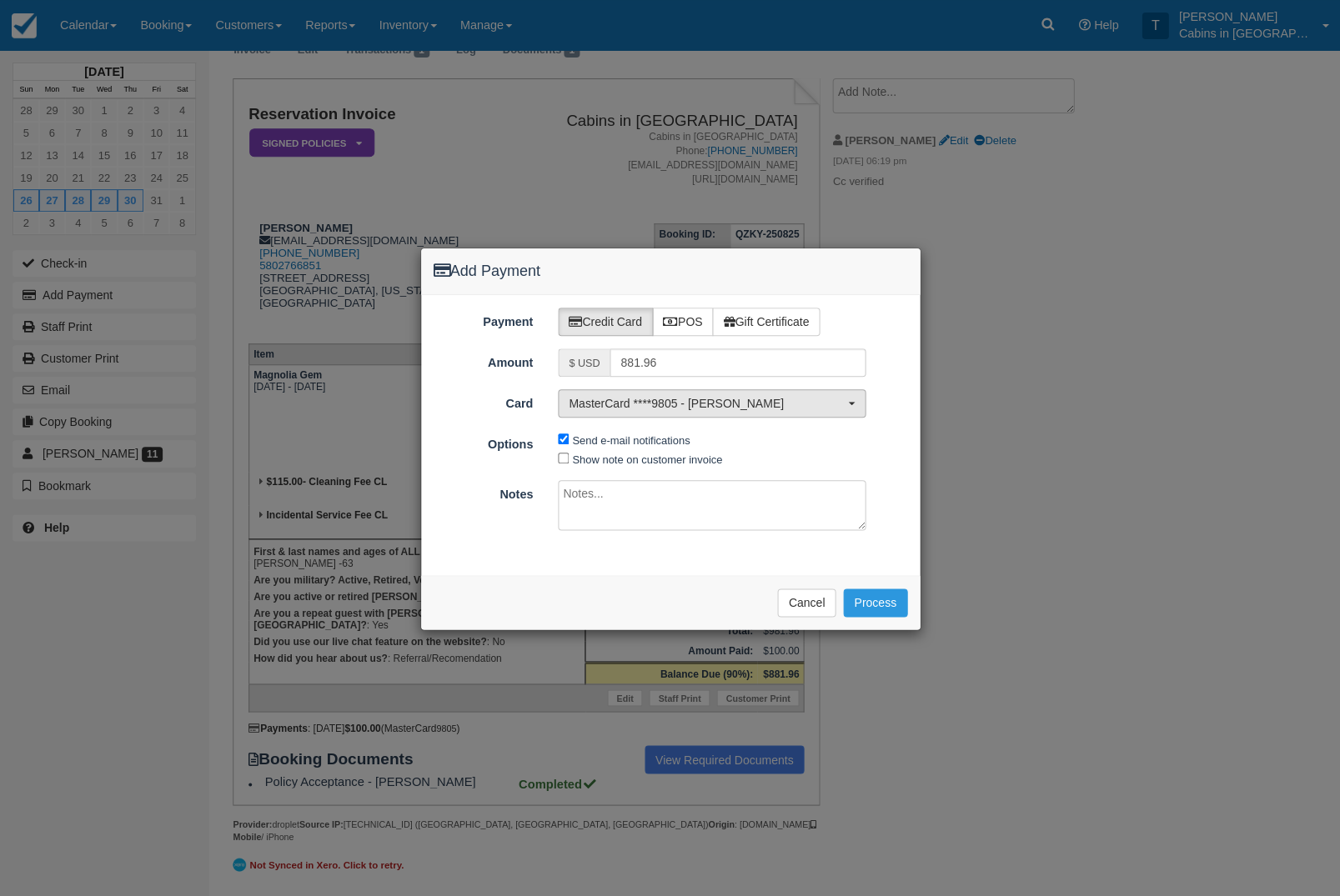
click at [784, 403] on span "MasterCard ****9805 - Leann Peyrot" at bounding box center [706, 404] width 275 height 17
click at [715, 472] on link "[ New Card ]" at bounding box center [712, 484] width 306 height 26
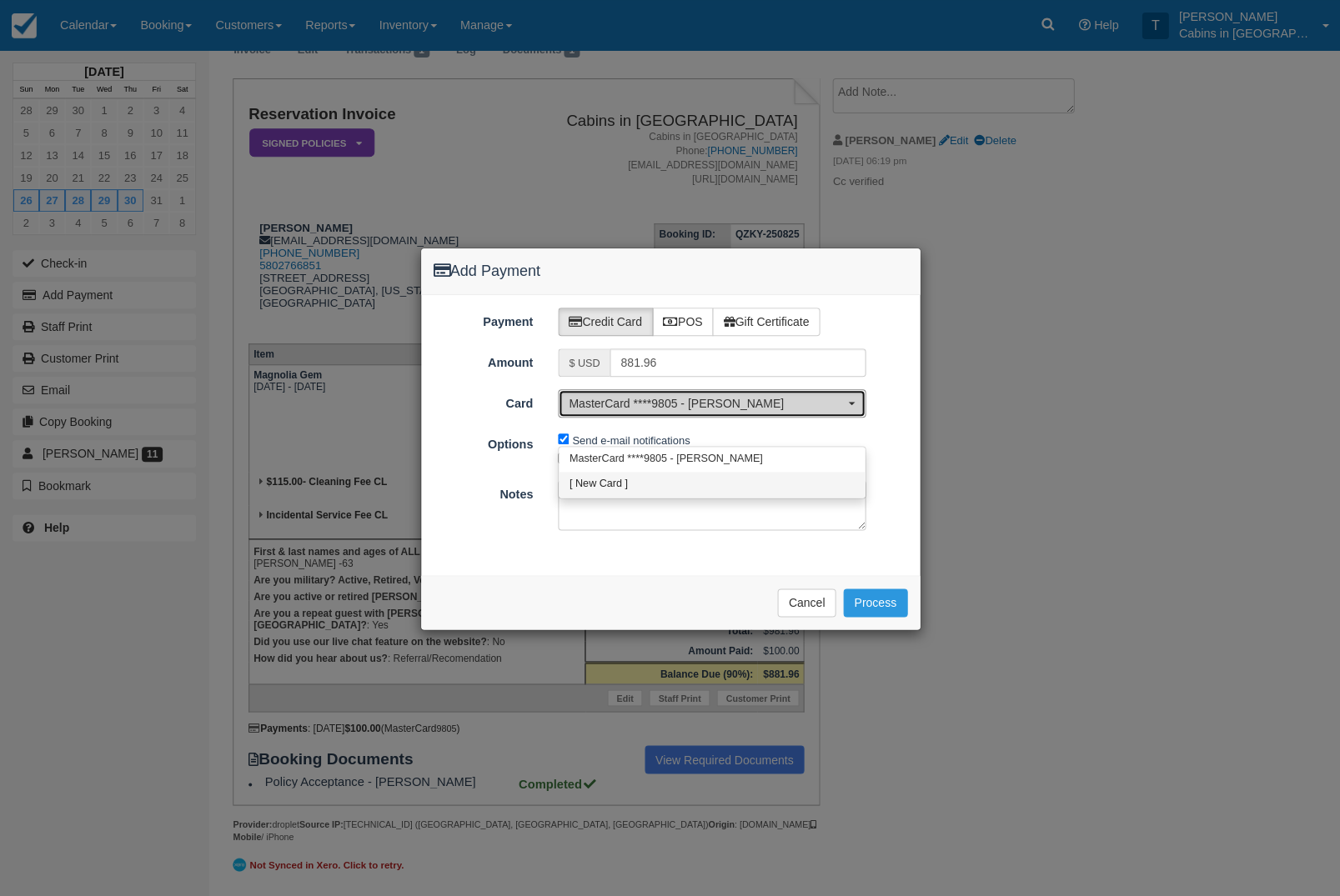
select select "0"
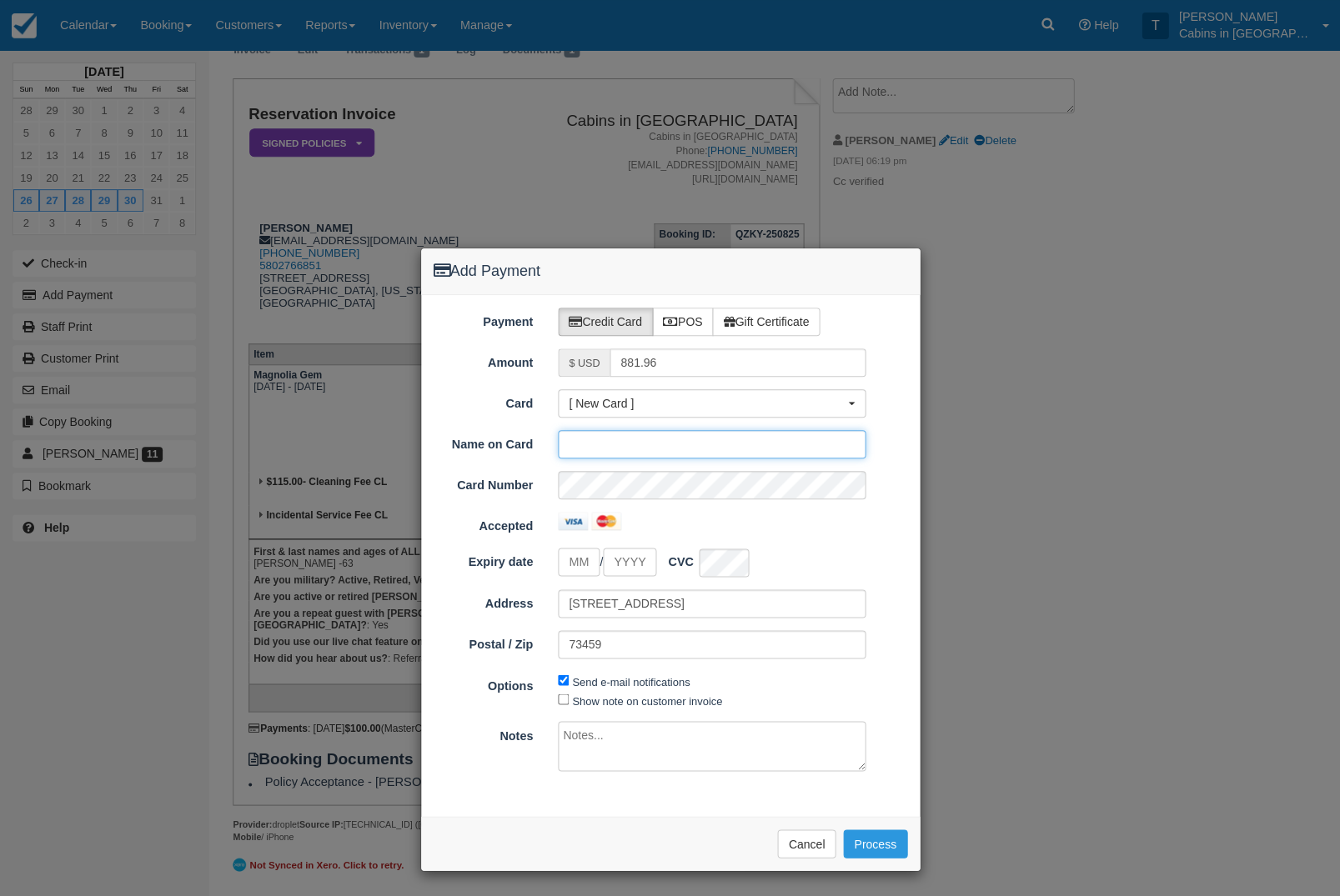
scroll to position [99, 0]
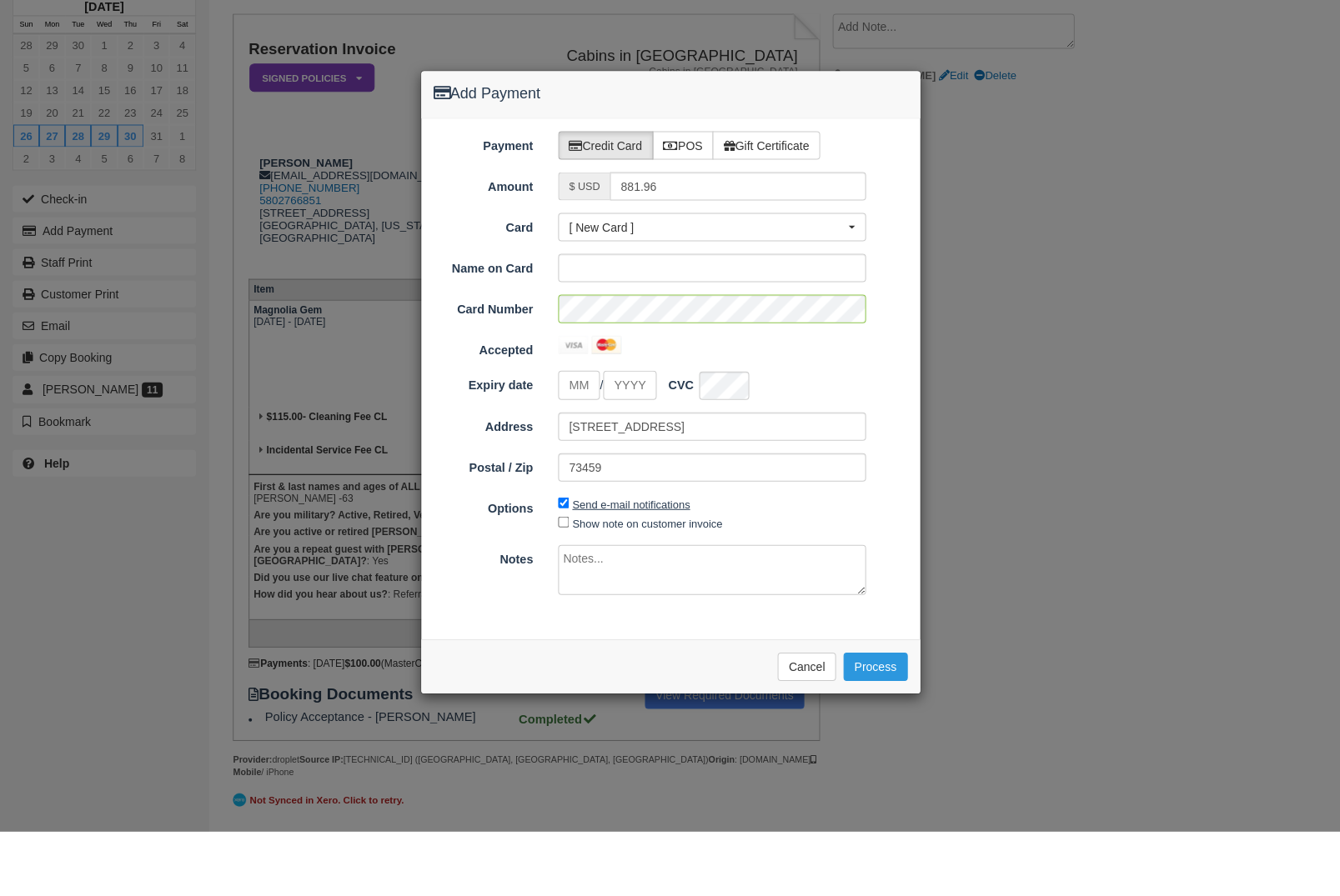
click at [585, 563] on label "Send e-mail notifications" at bounding box center [630, 569] width 118 height 13
click at [568, 562] on input "Send e-mail notifications" at bounding box center [563, 567] width 11 height 11
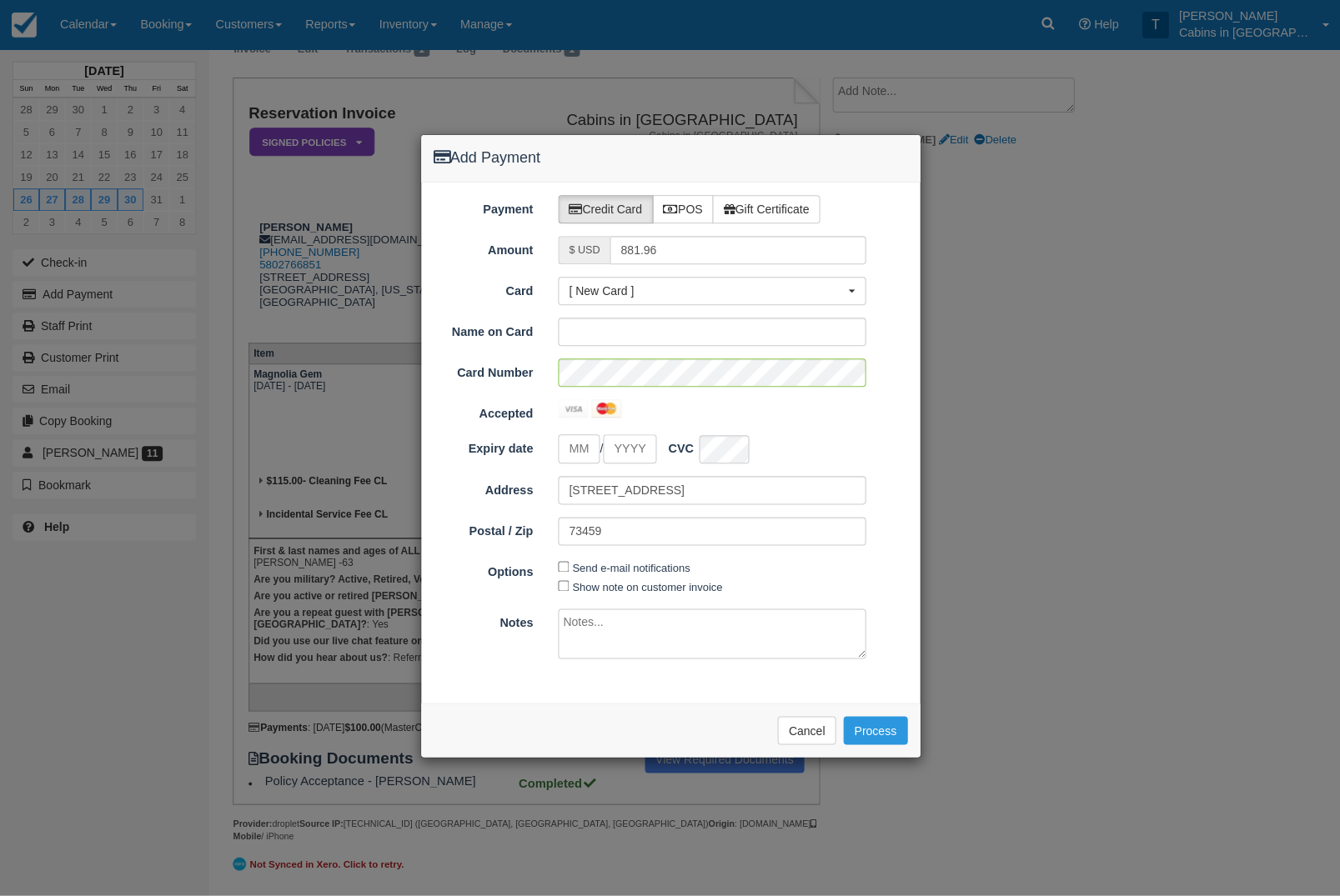
click at [562, 572] on input "Send e-mail notifications" at bounding box center [563, 567] width 11 height 11
checkbox input "true"
click at [578, 445] on input "tel" at bounding box center [579, 450] width 42 height 29
type input "03"
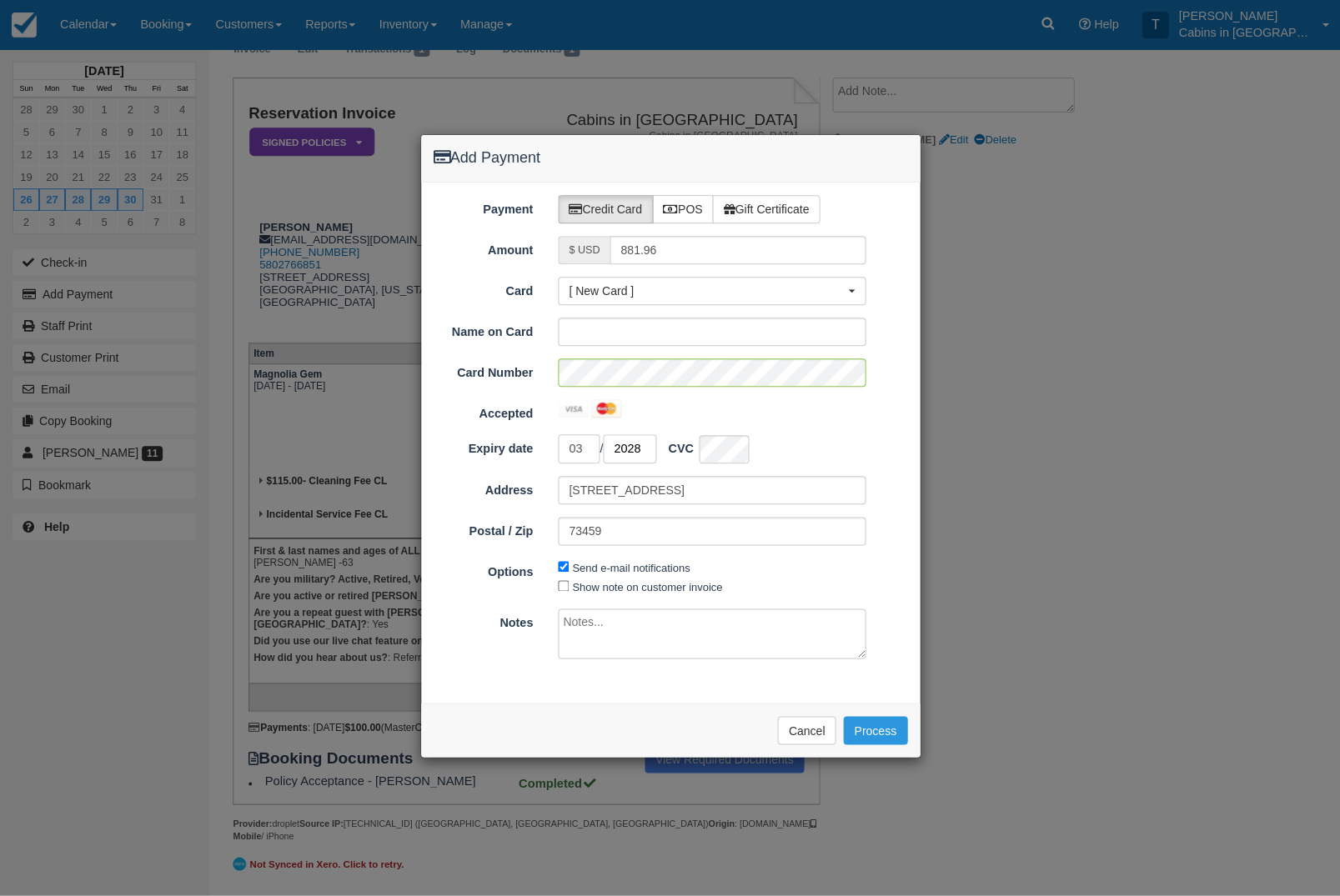
type input "2028"
click at [715, 328] on input "Card" at bounding box center [712, 332] width 307 height 28
type input "[PERSON_NAME]"
click at [883, 733] on button "Process" at bounding box center [875, 731] width 64 height 28
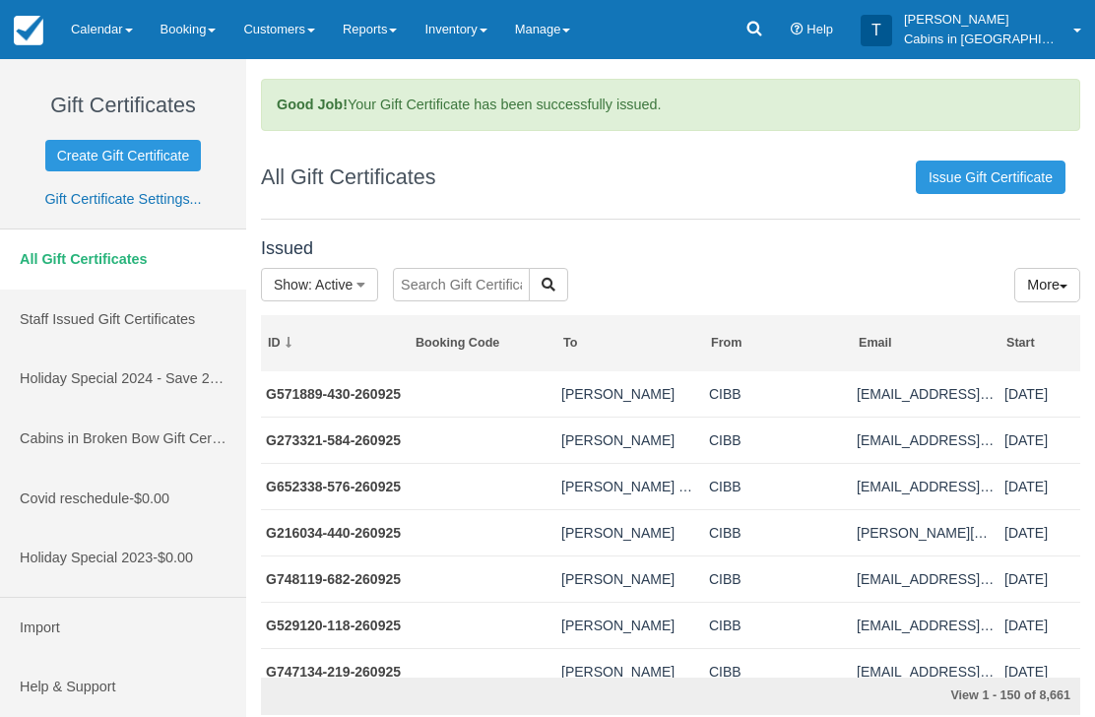
scroll to position [1, 0]
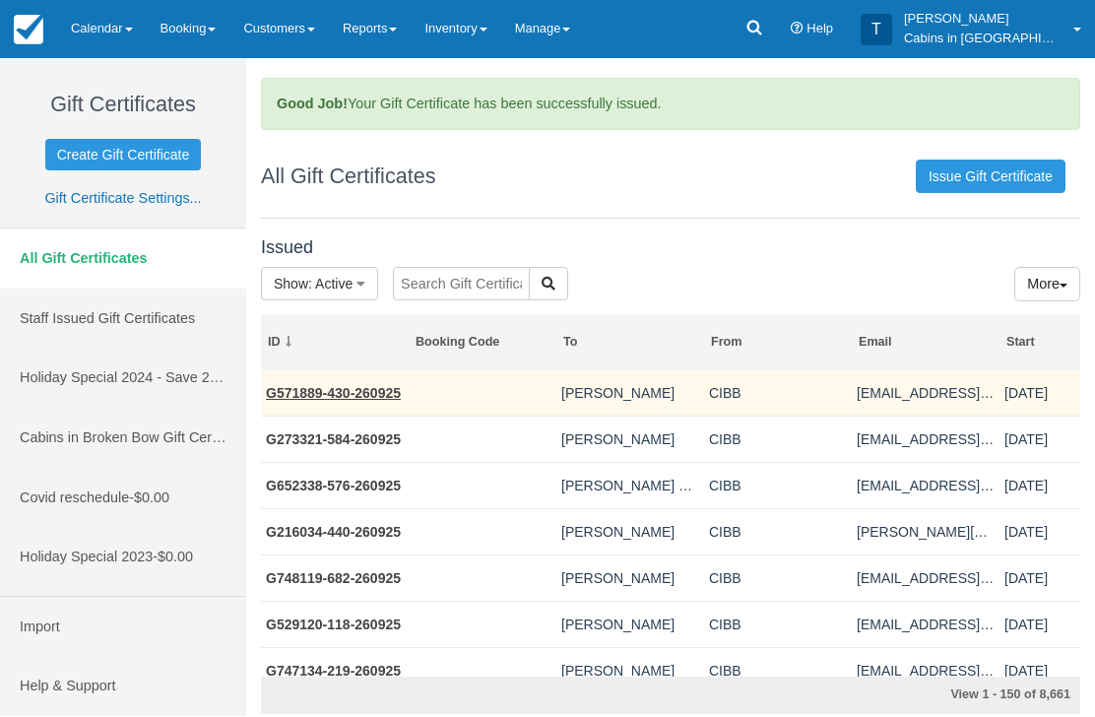
click at [348, 399] on link "G571889-430-260925" at bounding box center [333, 394] width 135 height 16
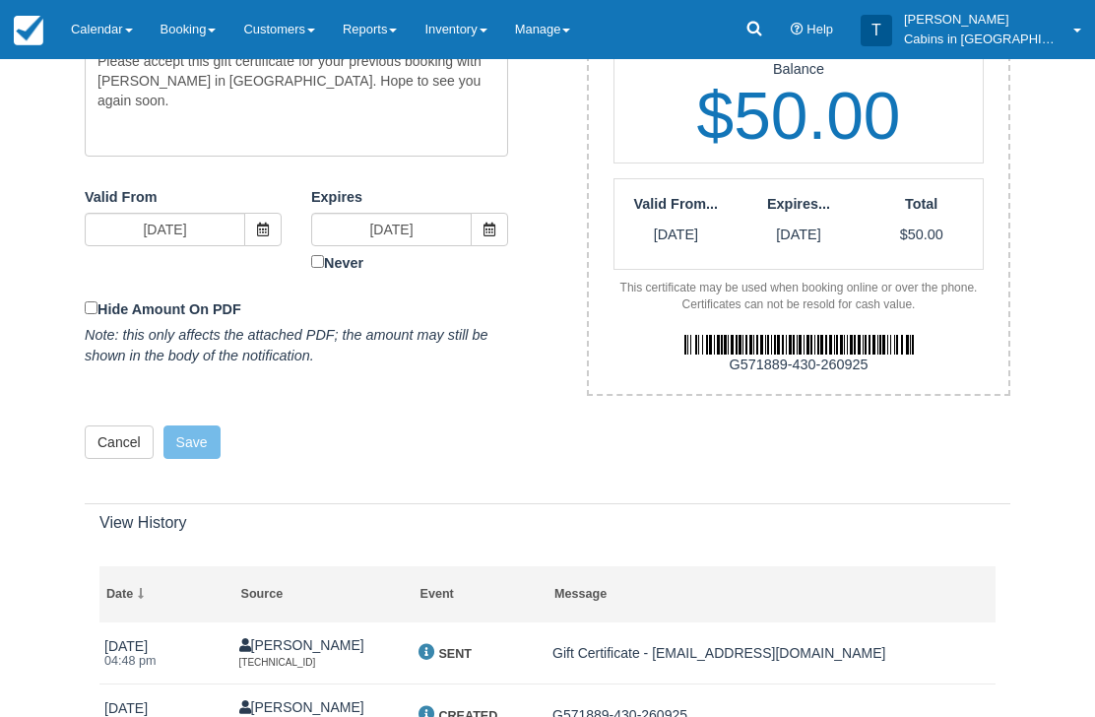
scroll to position [651, 0]
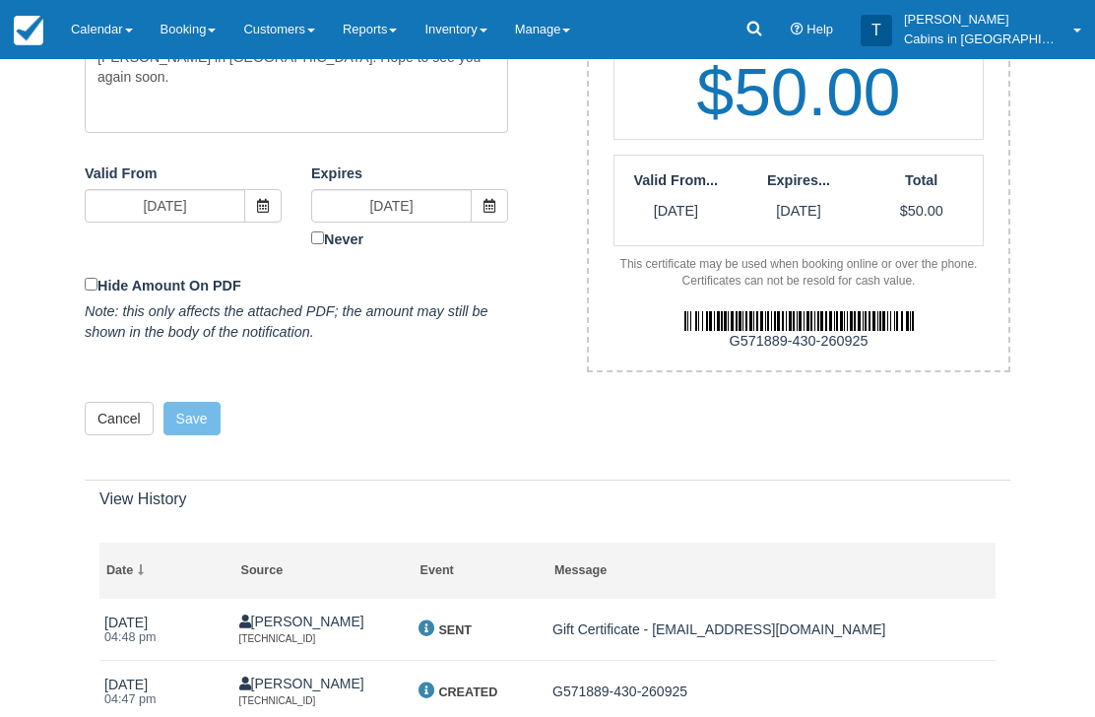
click at [744, 332] on div "G571889-430-260925" at bounding box center [798, 342] width 449 height 21
copy div "G571889-430-260925"
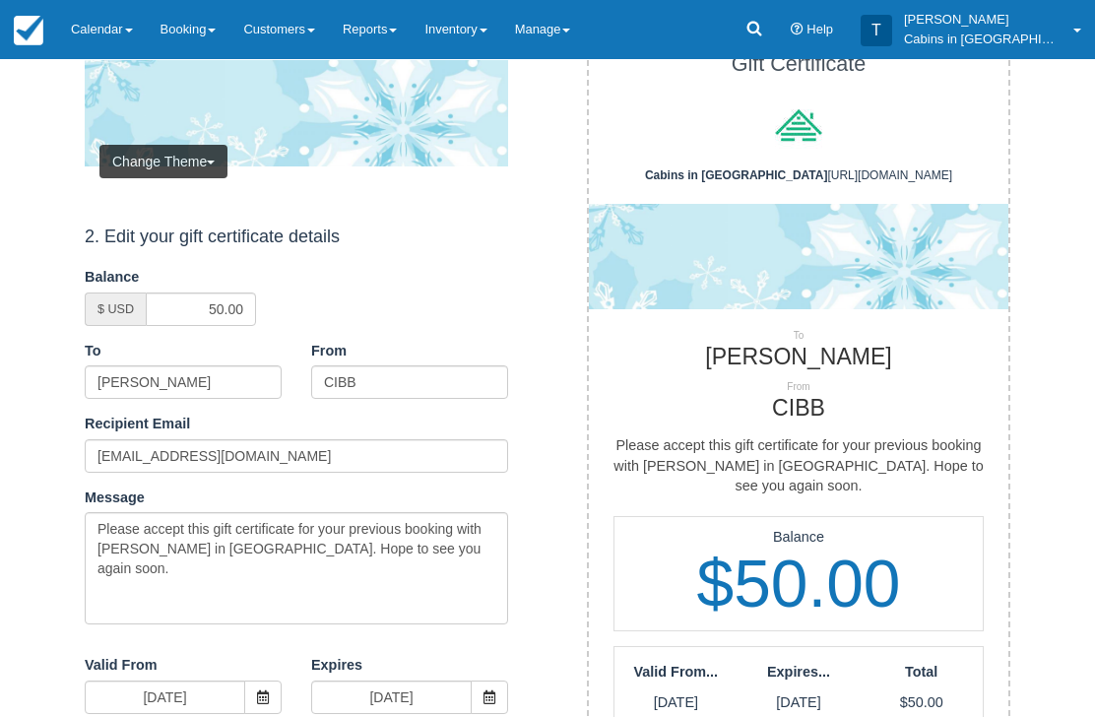
scroll to position [0, 0]
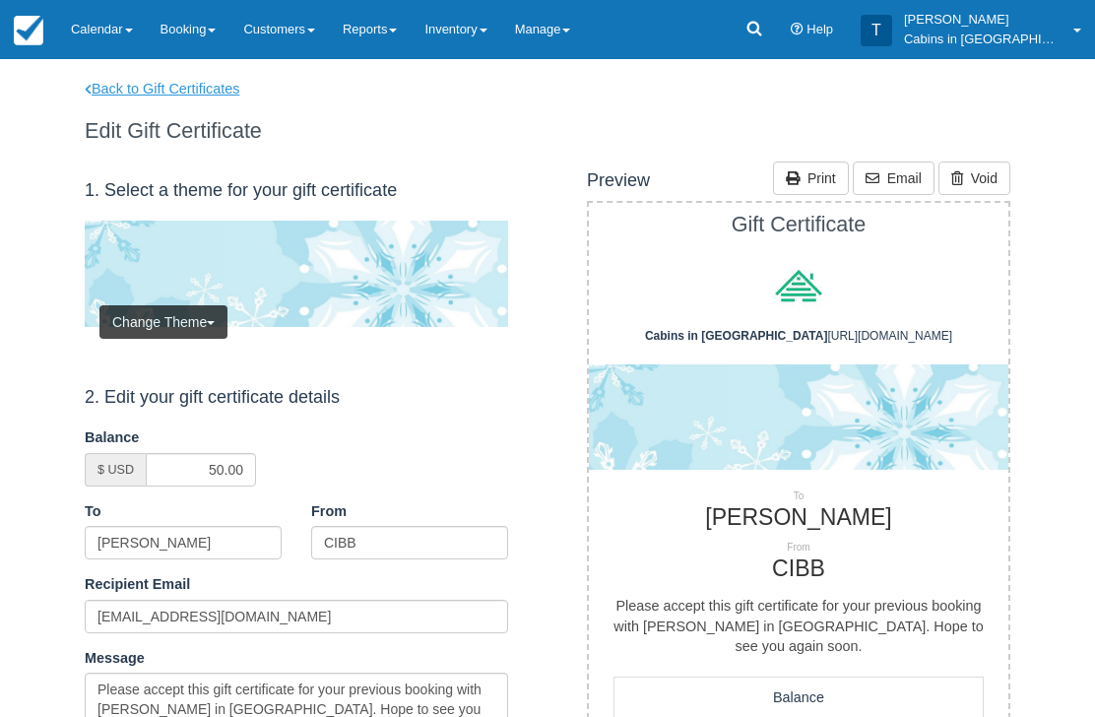
click at [208, 88] on link "Back to Gift Certificates" at bounding box center [175, 89] width 210 height 21
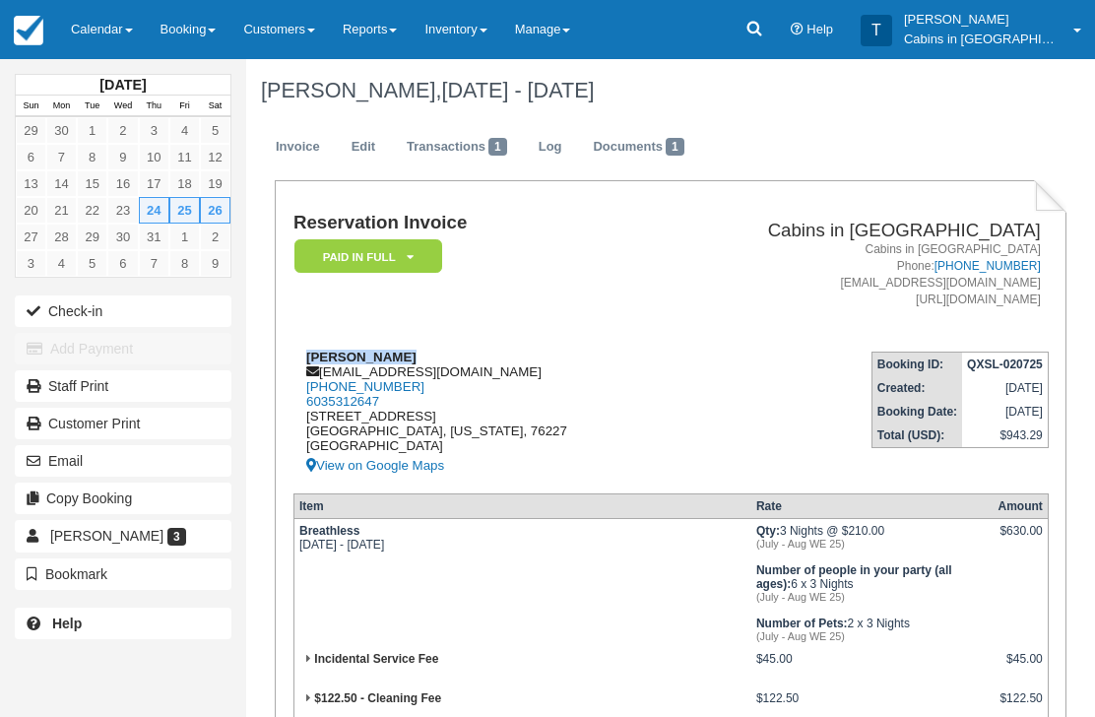
click at [471, 371] on div "[PERSON_NAME] [PERSON_NAME][EMAIL_ADDRESS][DOMAIN_NAME] [PHONE_NUMBER] 60353126…" at bounding box center [476, 414] width 367 height 128
click at [472, 376] on div "Joshua Larman joshuajlarman@gmail.com 1 (940) 391-1610 6035312647 528 Val Verde…" at bounding box center [476, 414] width 367 height 128
click at [464, 377] on div "Joshua Larman joshuajlarman@gmail.com 1 (940) 391-1610 6035312647 528 Val Verde…" at bounding box center [476, 414] width 367 height 128
copy div "joshuajlarman@gmail.com"
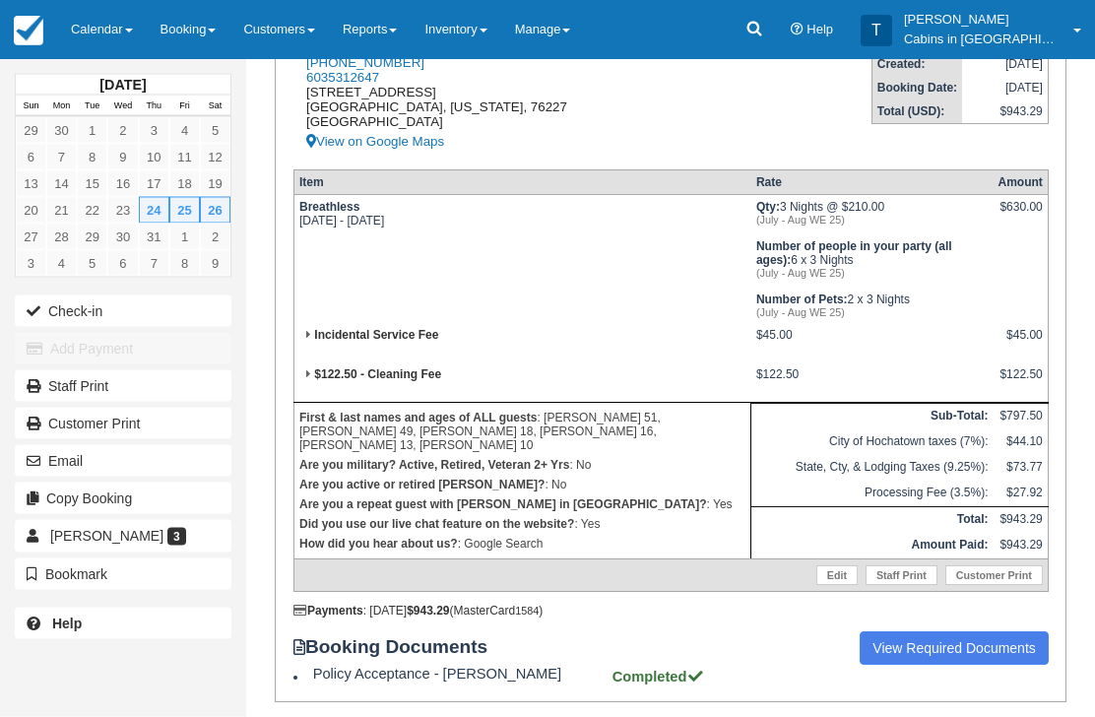
scroll to position [530, 0]
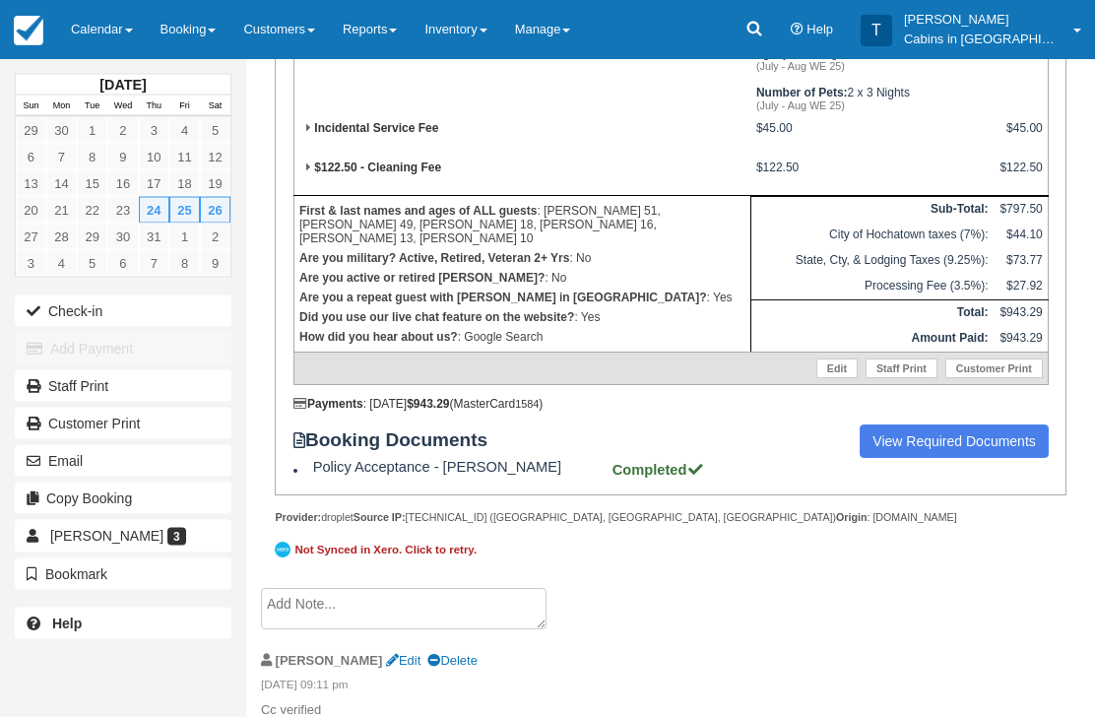
click at [418, 630] on textarea at bounding box center [404, 609] width 286 height 41
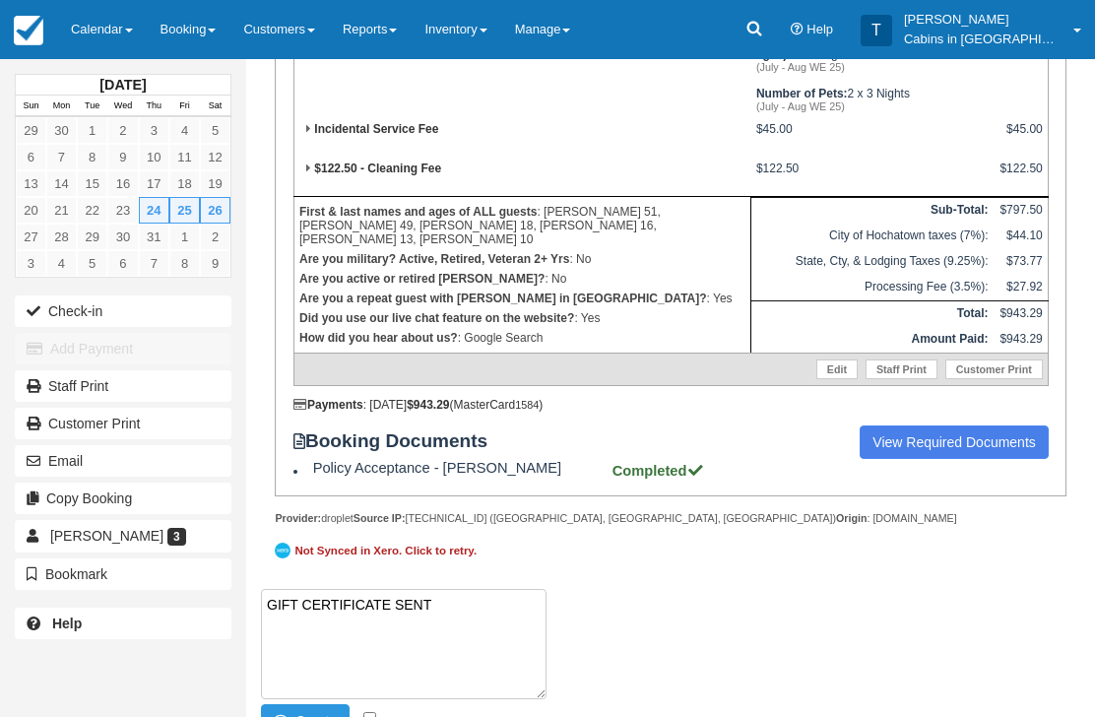
paste textarea "G418488-955-260925"
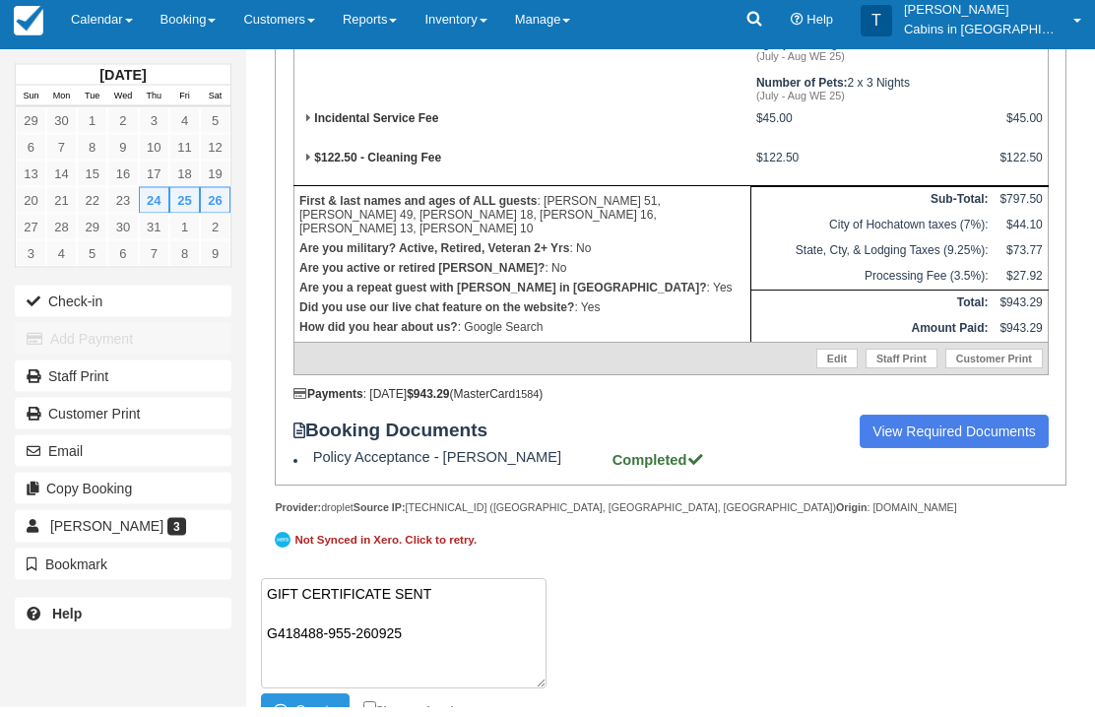
scroll to position [686, 0]
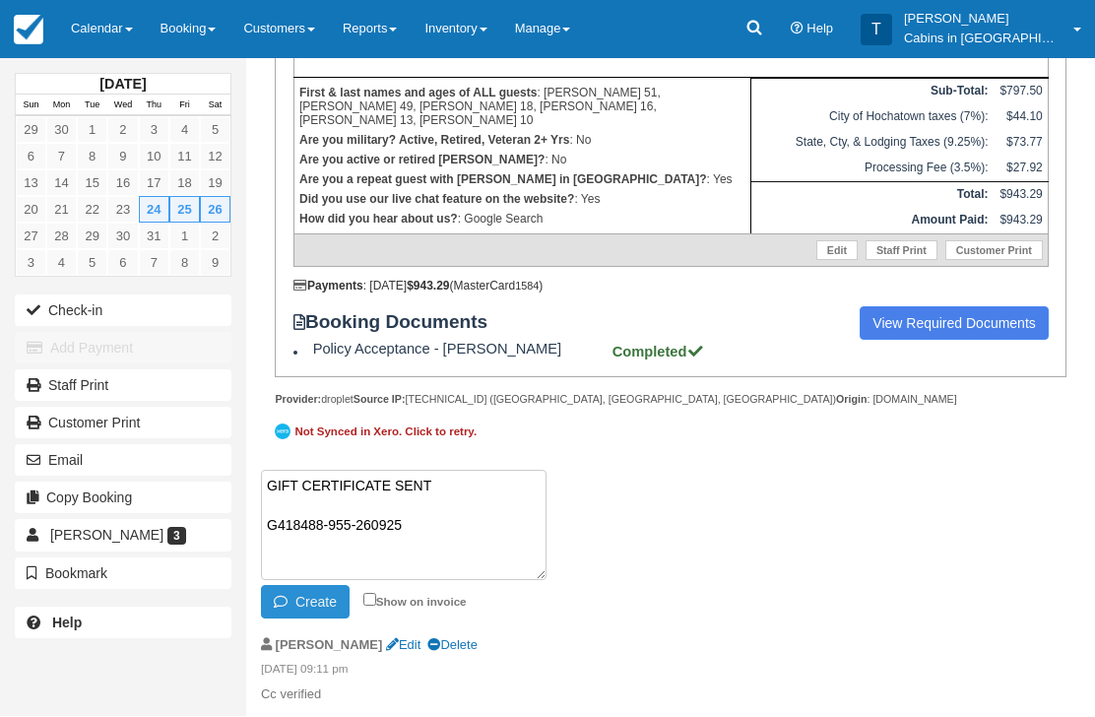
type textarea "GIFT CERTIFICATE SENT G418488-955-260925"
click at [302, 613] on button "Create" at bounding box center [305, 602] width 89 height 33
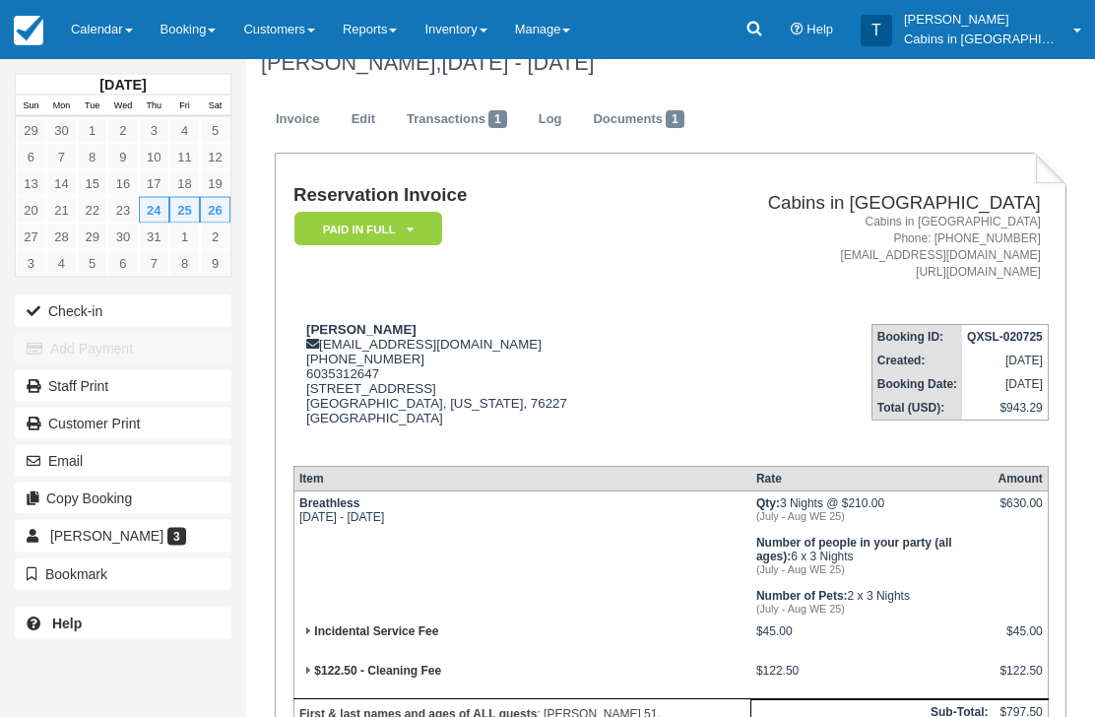
scroll to position [0, 0]
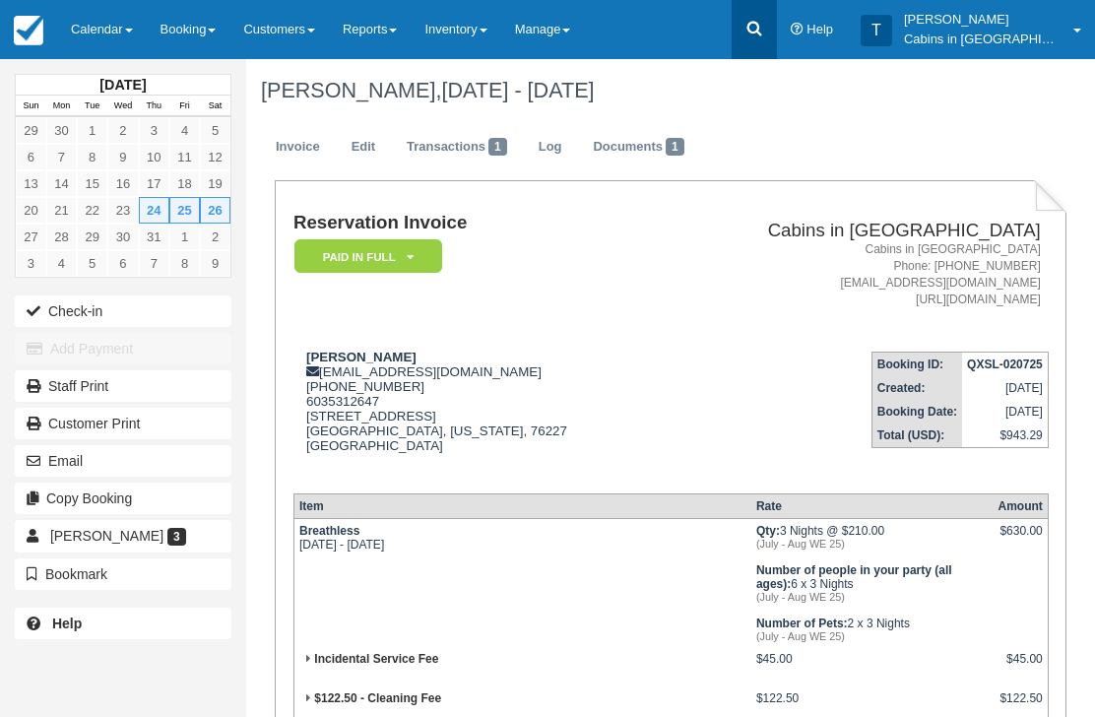
click at [761, 23] on icon at bounding box center [753, 29] width 15 height 15
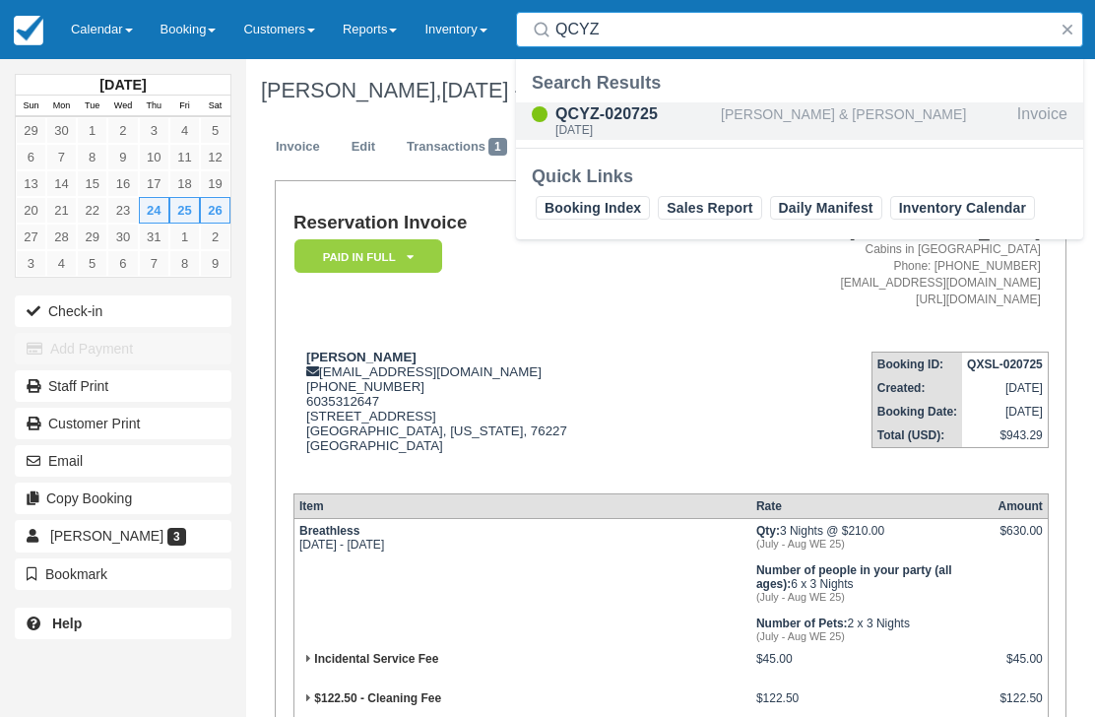
type input "QCYZ"
click at [629, 137] on div "QCYZ-020725 Thu Jul 24 2025" at bounding box center [634, 120] width 158 height 37
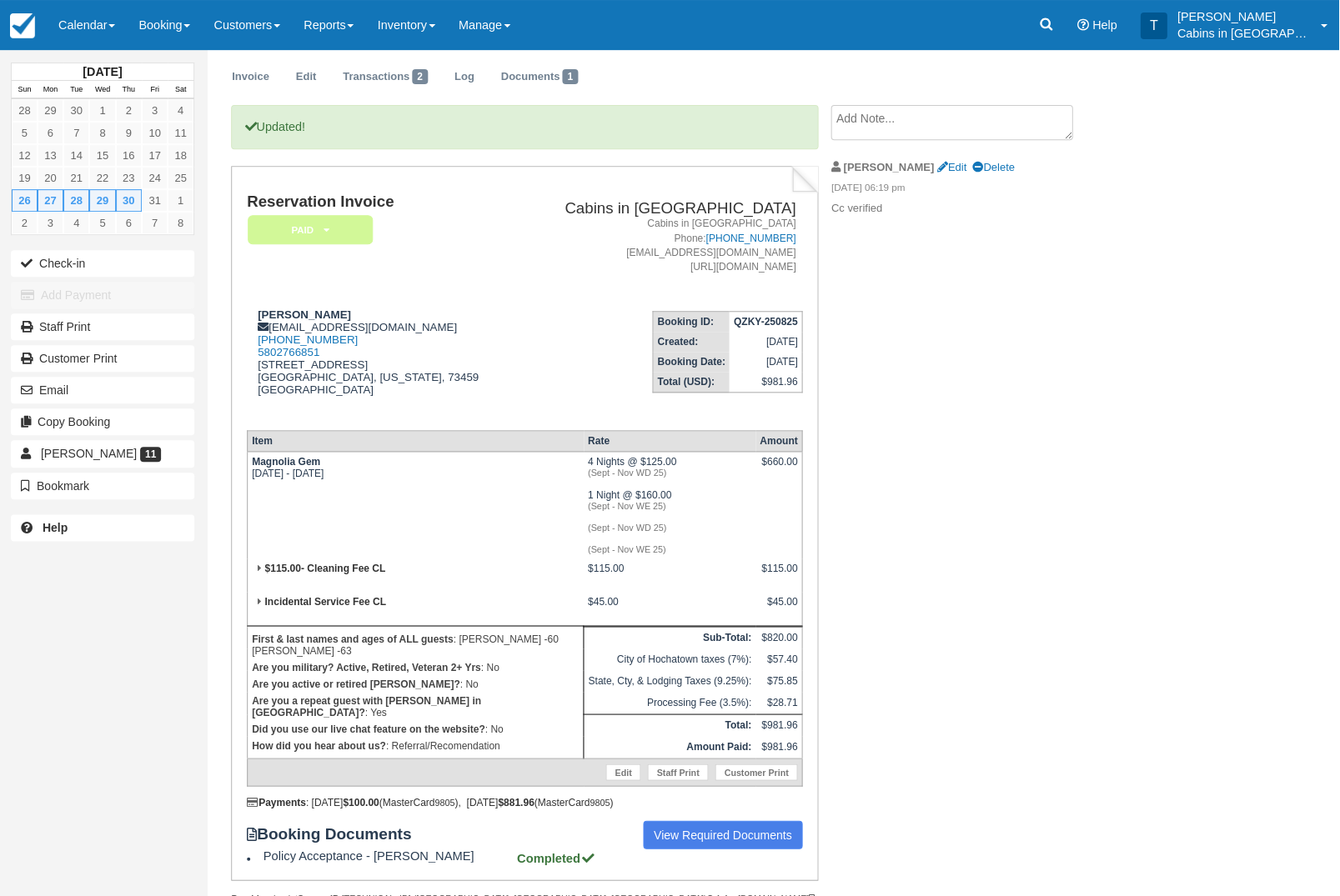
scroll to position [49, 0]
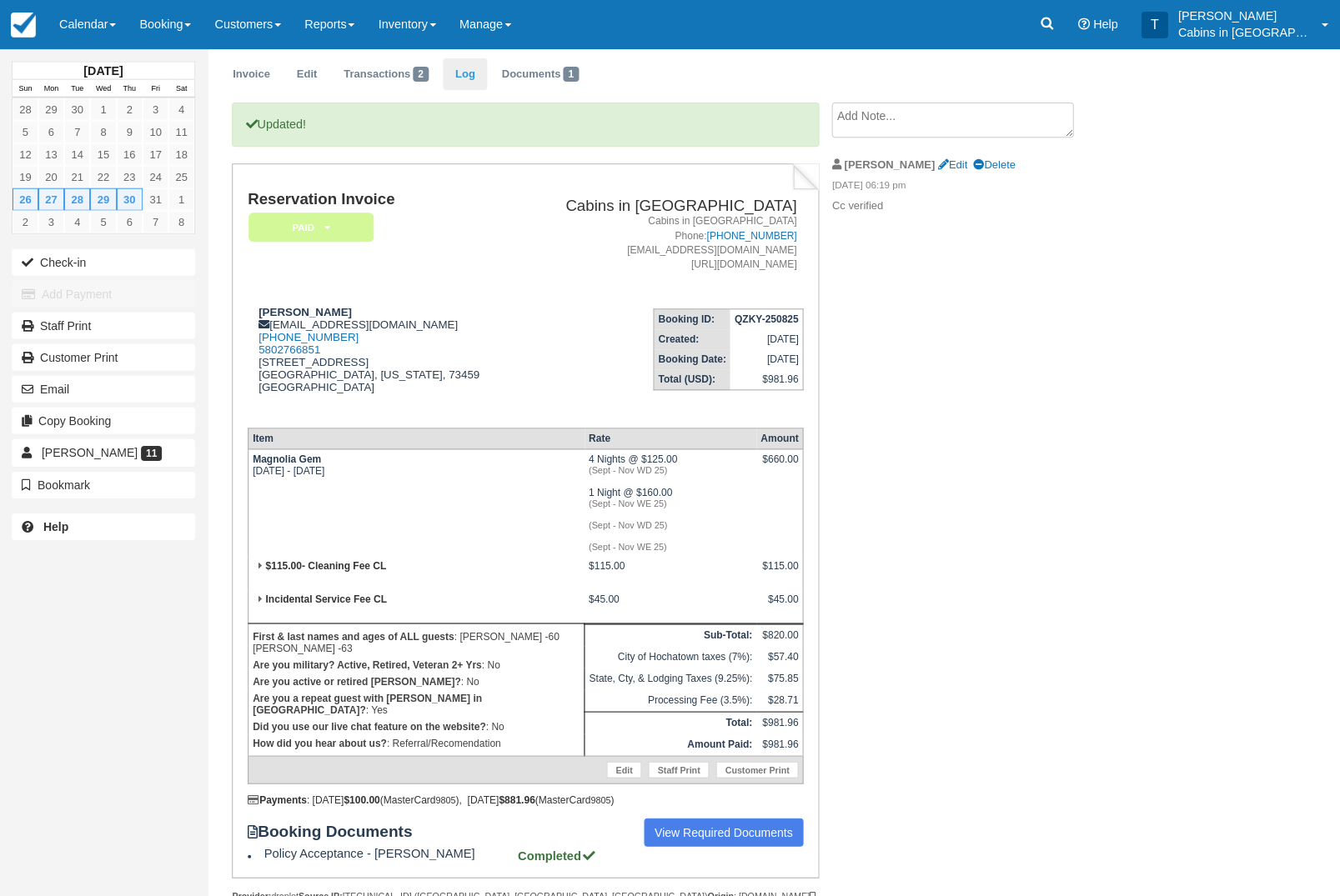
click at [488, 64] on link "Log" at bounding box center [466, 75] width 45 height 32
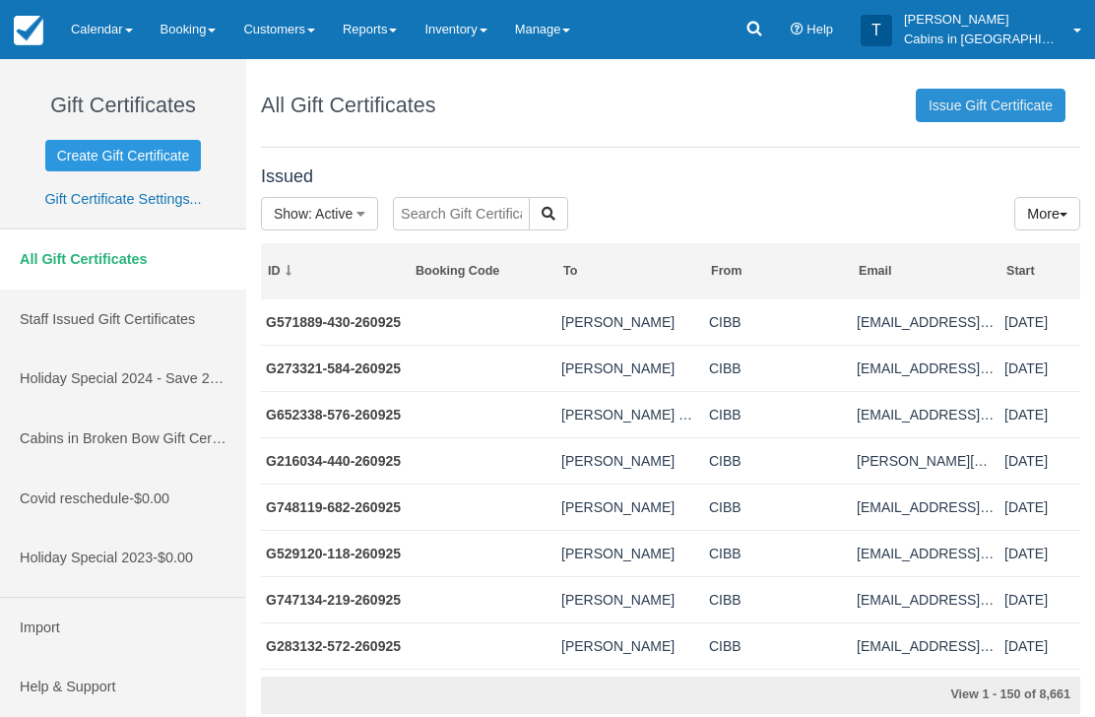
click at [1013, 102] on link "Issue Gift Certificate" at bounding box center [991, 105] width 150 height 33
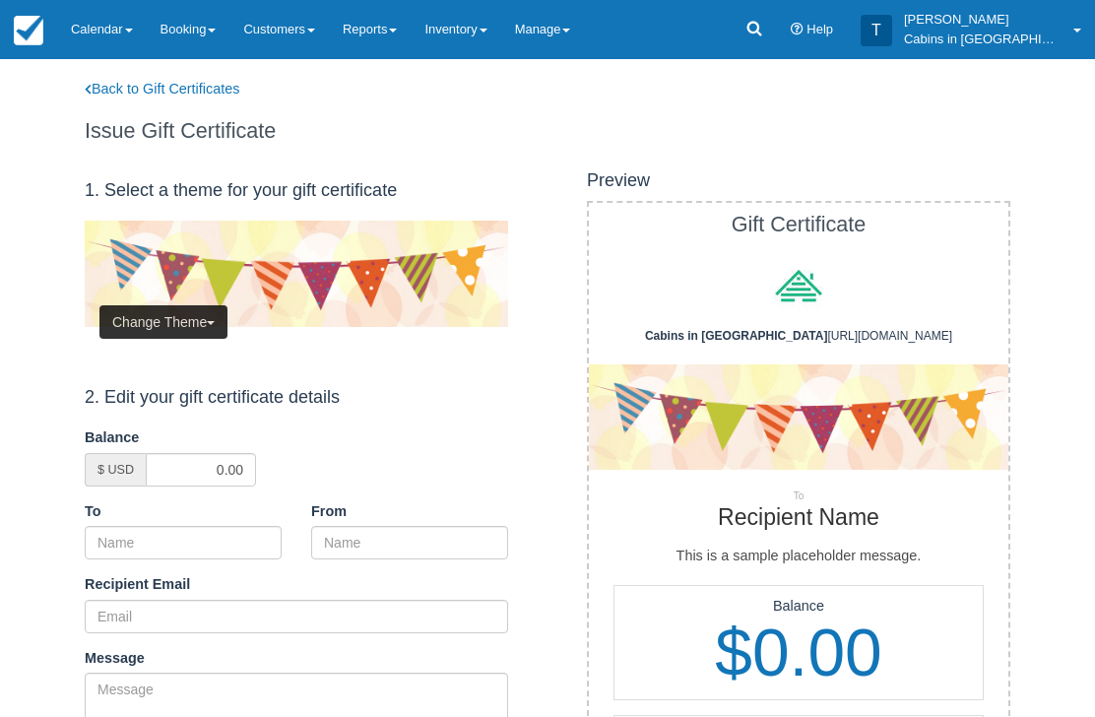
click at [197, 305] on button "Change Theme" at bounding box center [163, 321] width 128 height 33
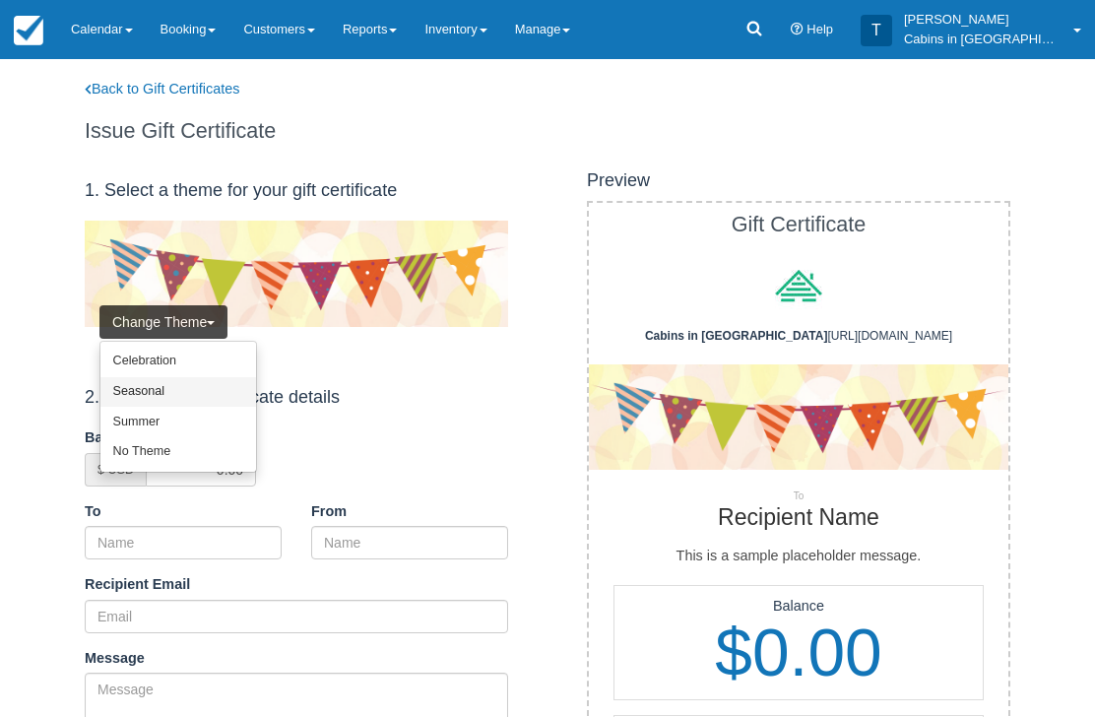
click at [208, 400] on link "Seasonal" at bounding box center [178, 392] width 156 height 31
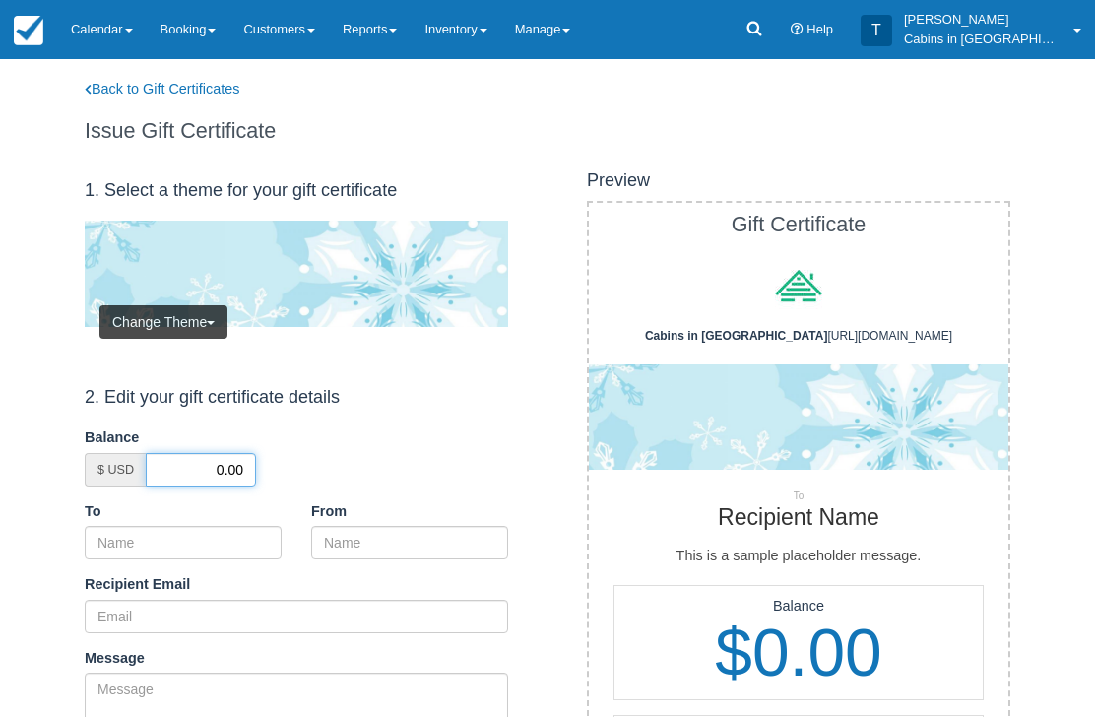
click at [207, 464] on input "0.00" at bounding box center [201, 469] width 110 height 33
type input "50.00"
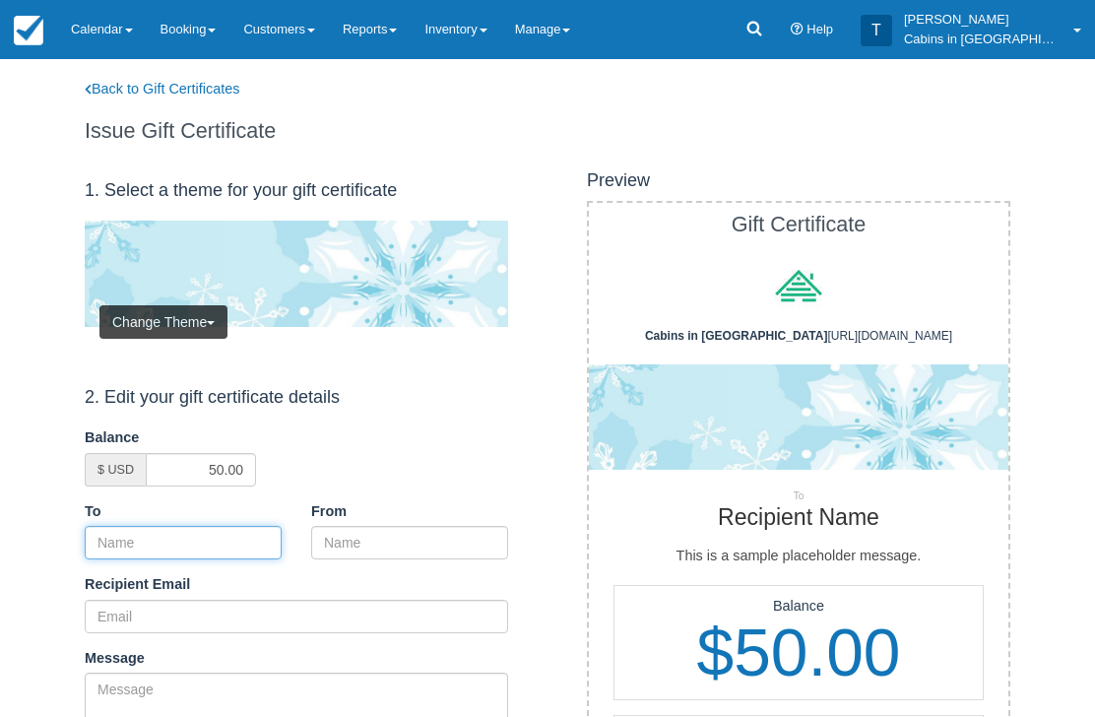
click at [218, 541] on input "To" at bounding box center [183, 542] width 197 height 33
paste input "Joshua Larman"
type input "Joshua Larman"
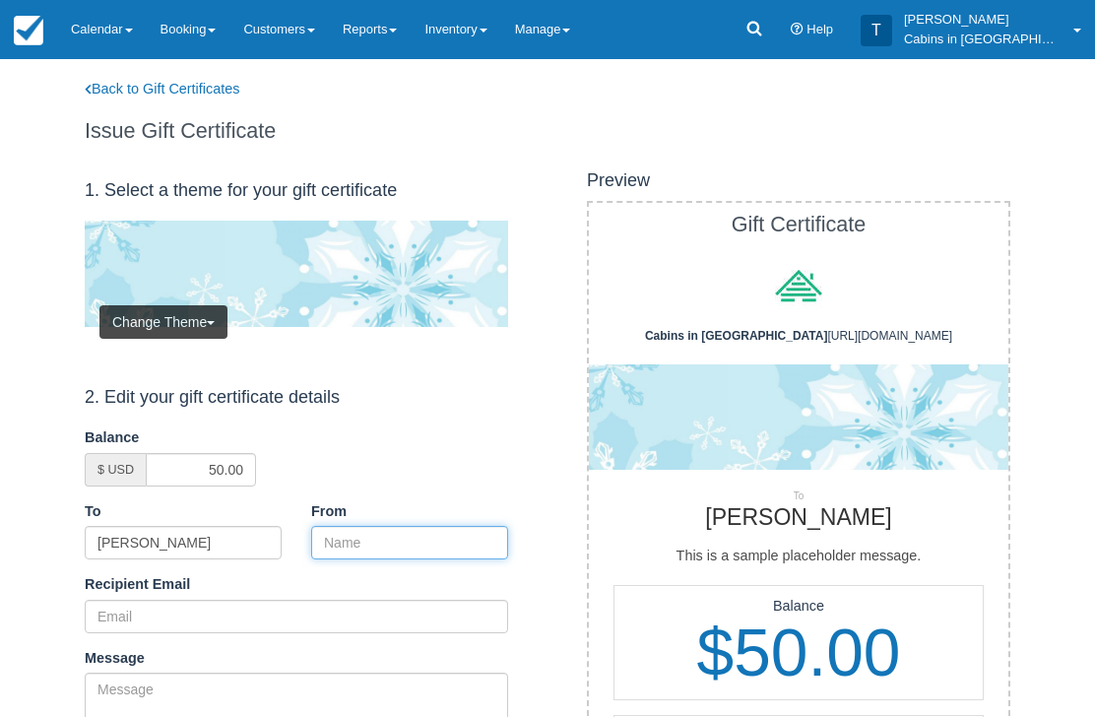
click at [413, 540] on input "From" at bounding box center [409, 542] width 197 height 33
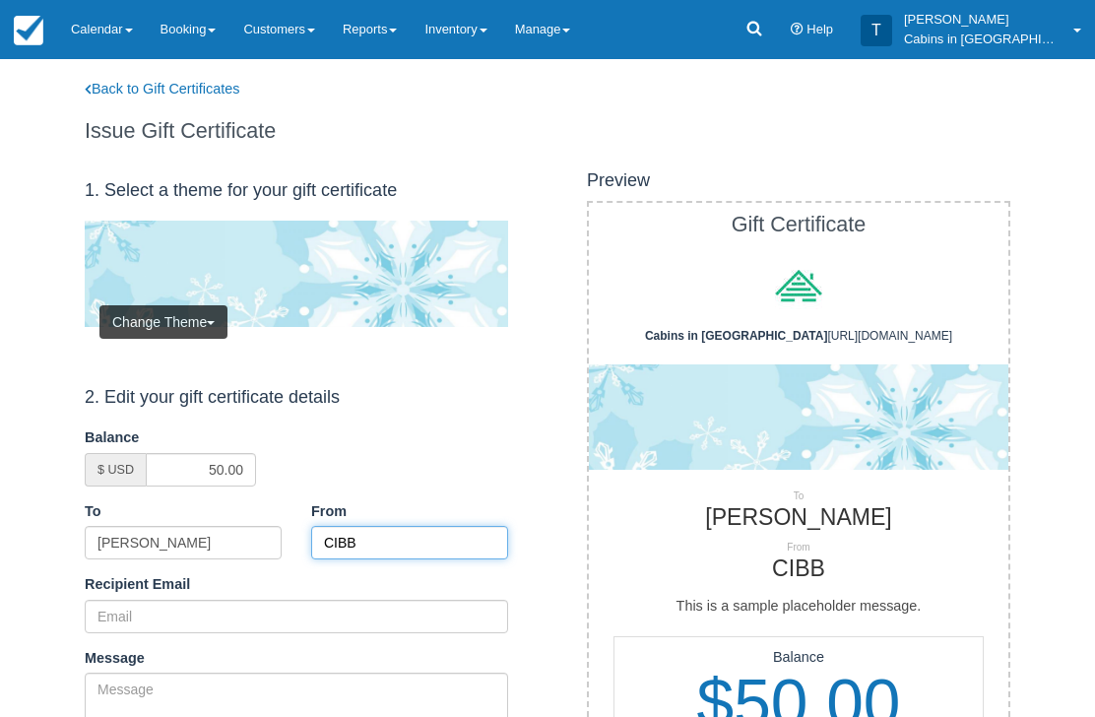
type input "CIBB"
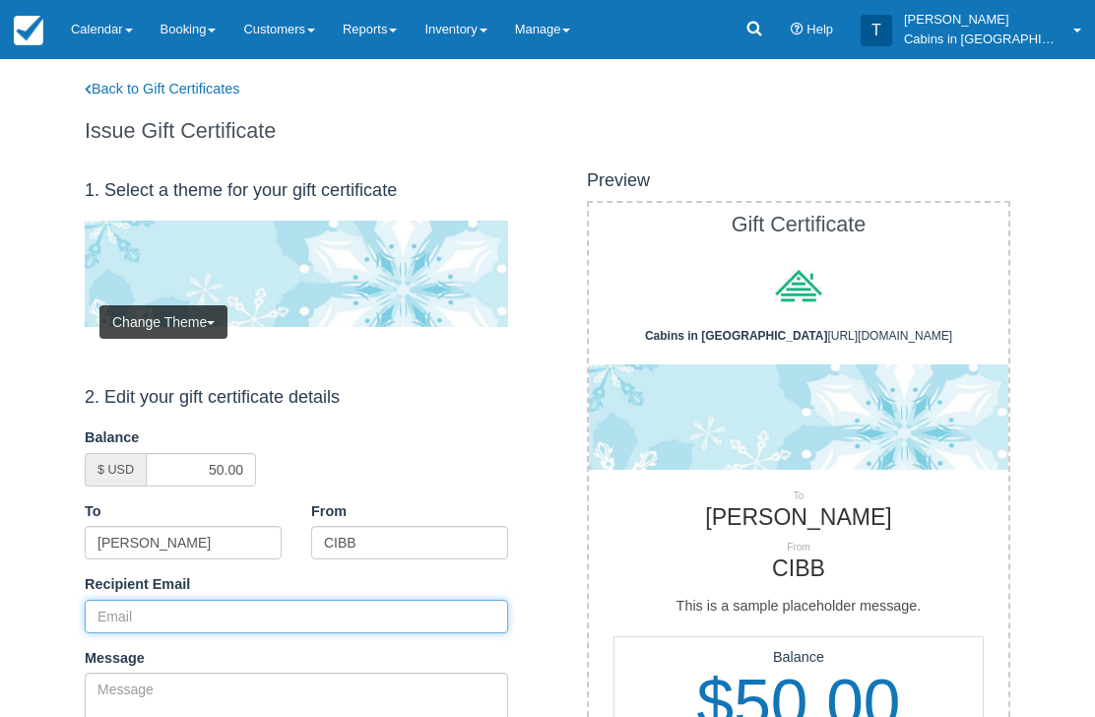
click at [234, 611] on input "Recipient Email" at bounding box center [296, 616] width 423 height 33
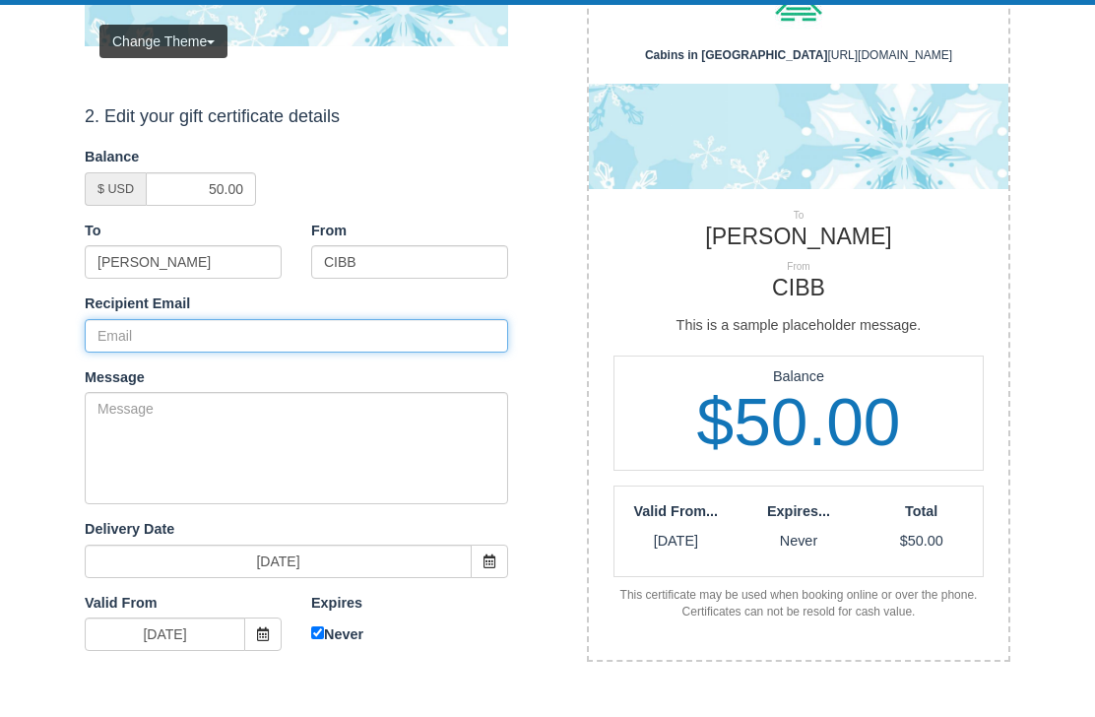
paste input "joshuajlarman@gmail.com"
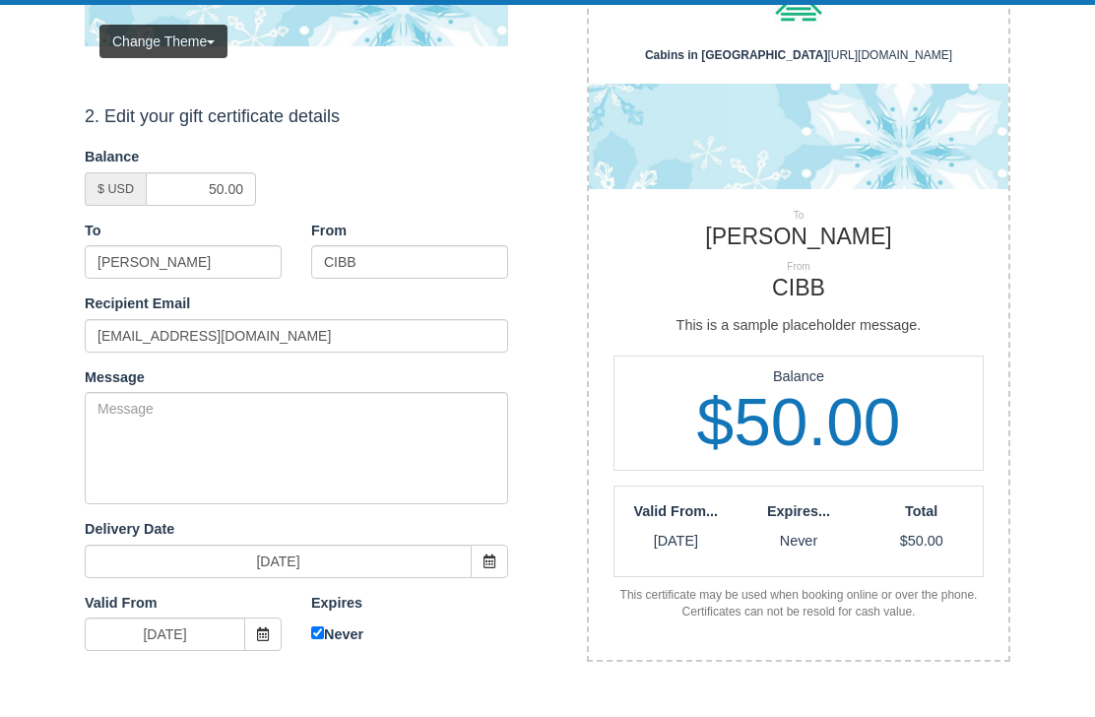
scroll to position [281, 0]
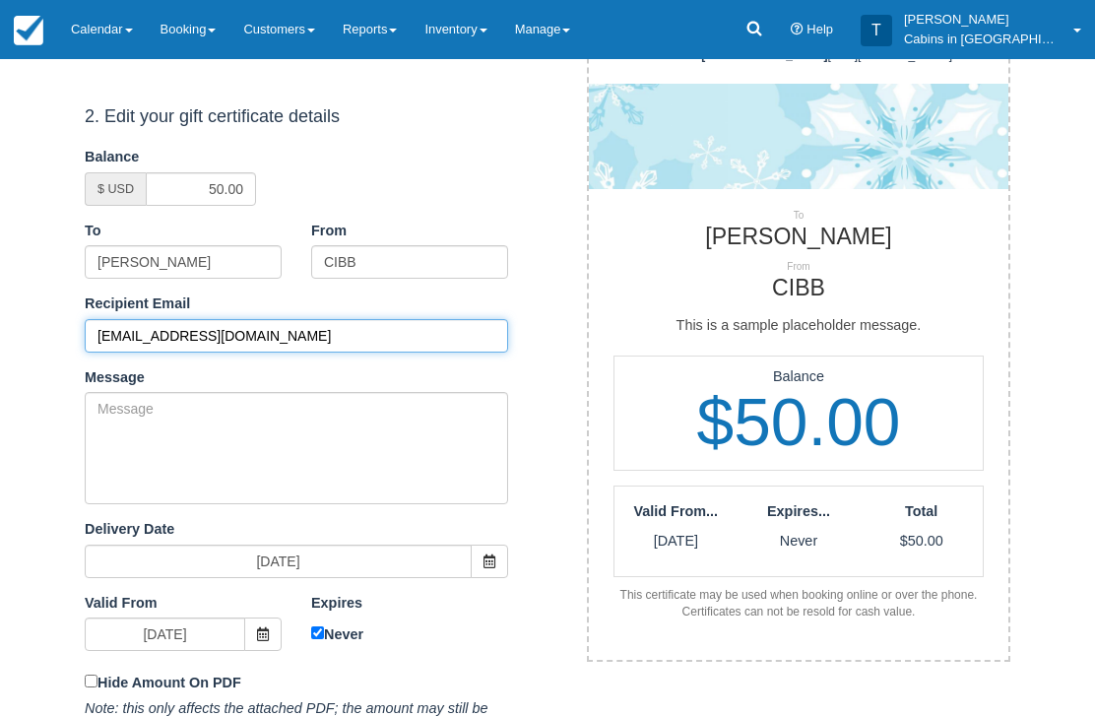
type input "[EMAIL_ADDRESS][DOMAIN_NAME]"
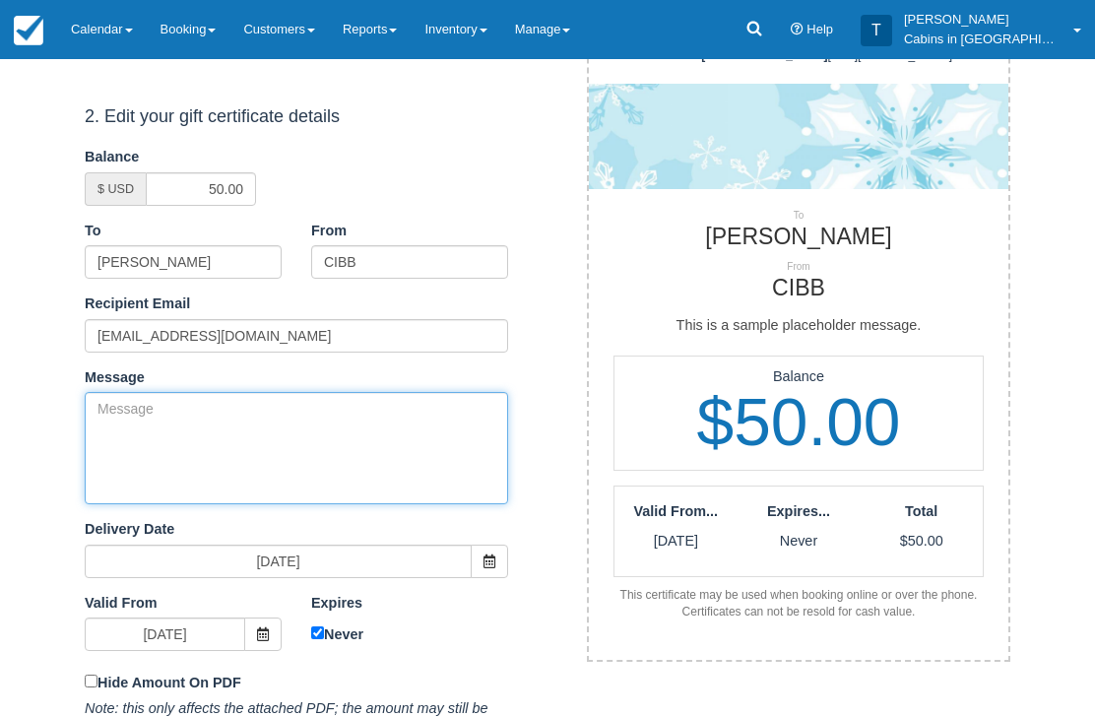
click at [274, 437] on textarea "Message" at bounding box center [296, 448] width 423 height 112
paste textarea "Please accept this gift certificate for your previous booking with Cabins in Br…"
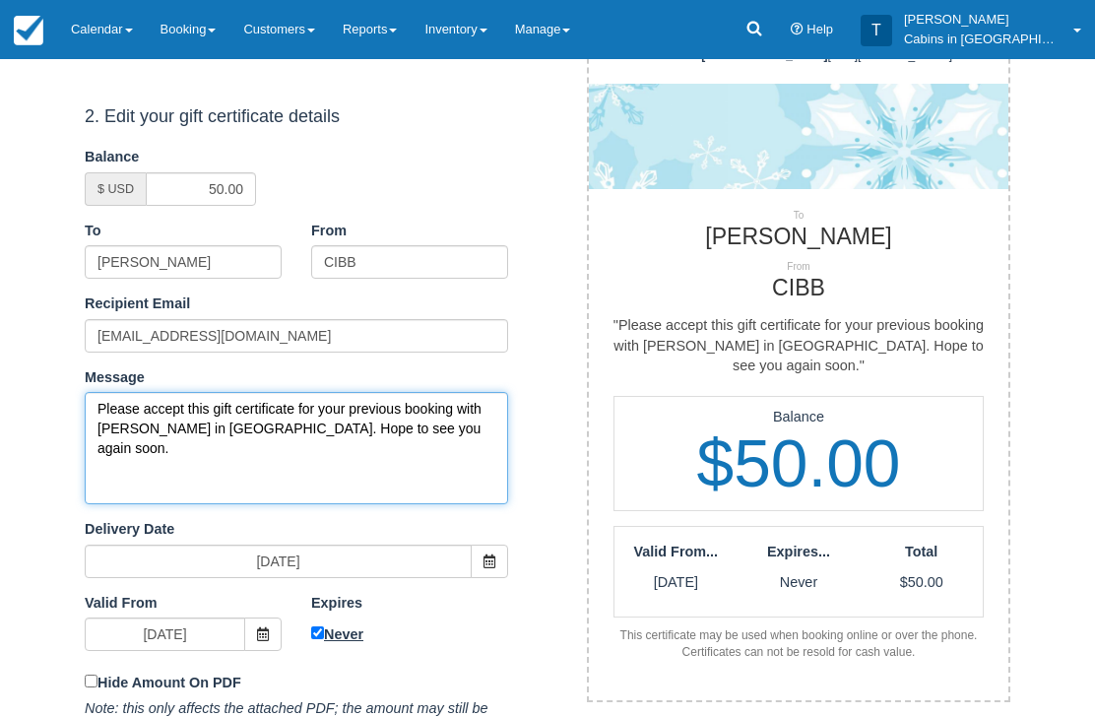
type textarea "Please accept this gift certificate for your previous booking with Cabins in Br…"
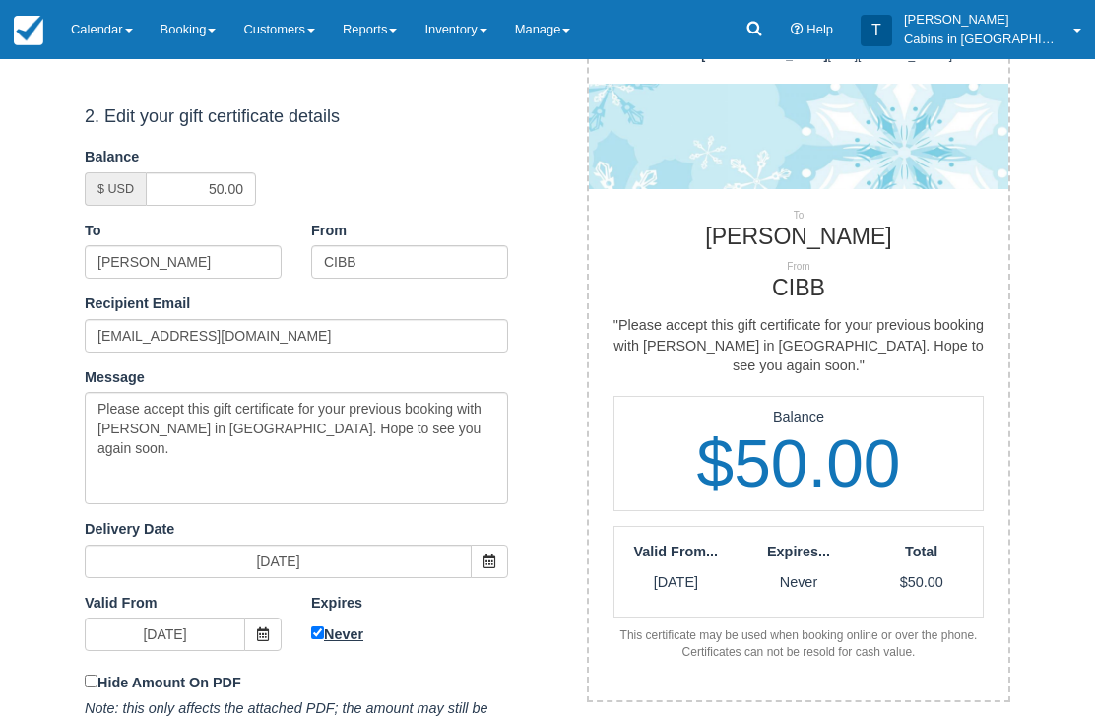
click at [320, 627] on input "Never" at bounding box center [317, 633] width 13 height 13
checkbox input "false"
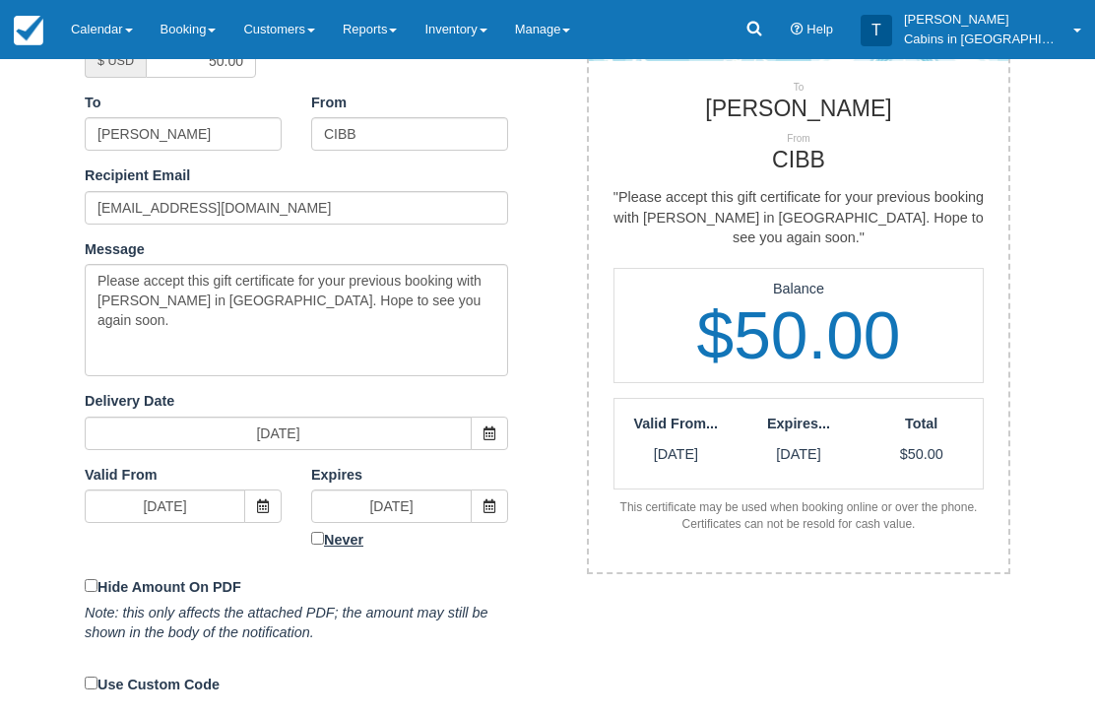
scroll to position [408, 0]
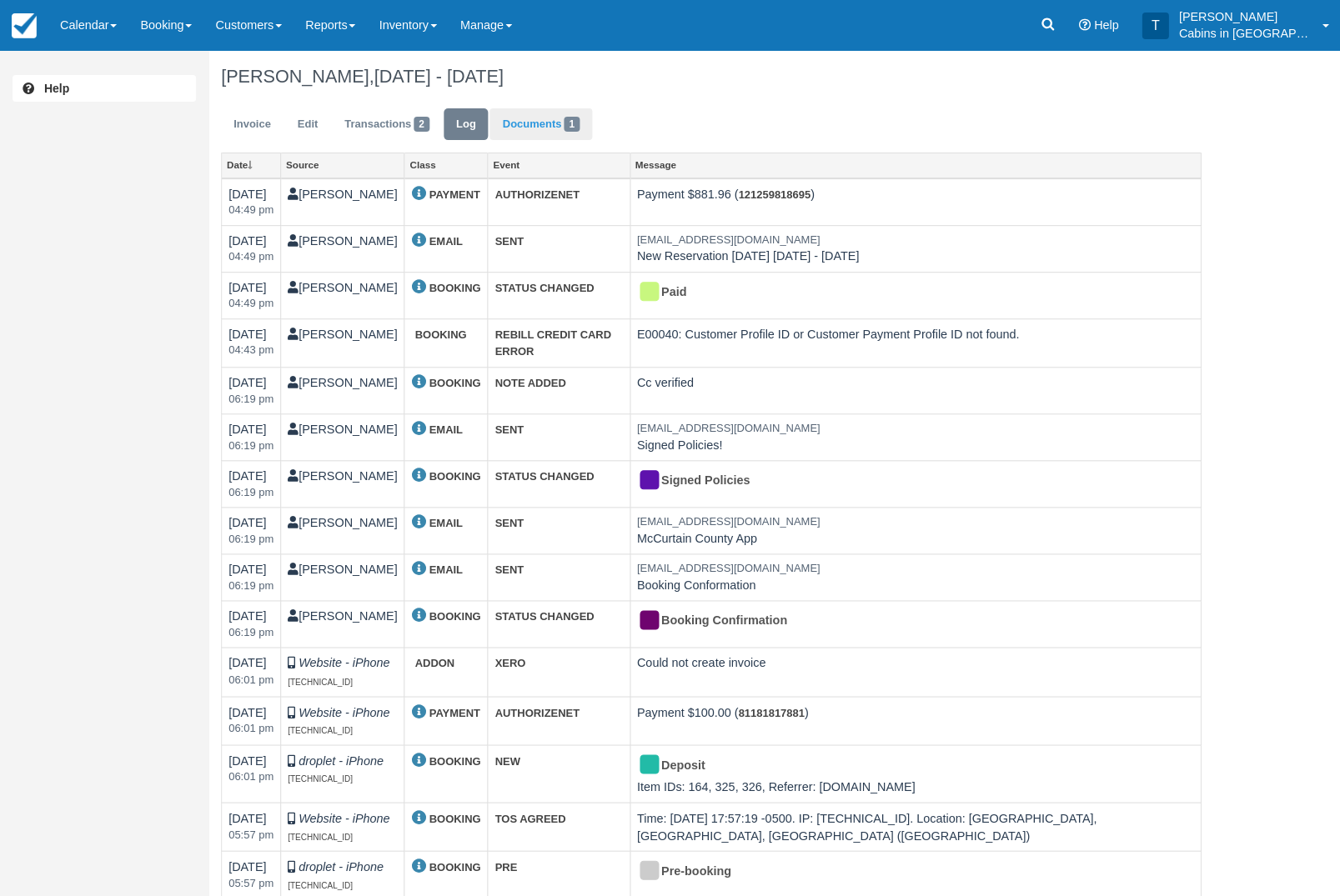
click at [587, 135] on link "Documents 1" at bounding box center [540, 124] width 102 height 32
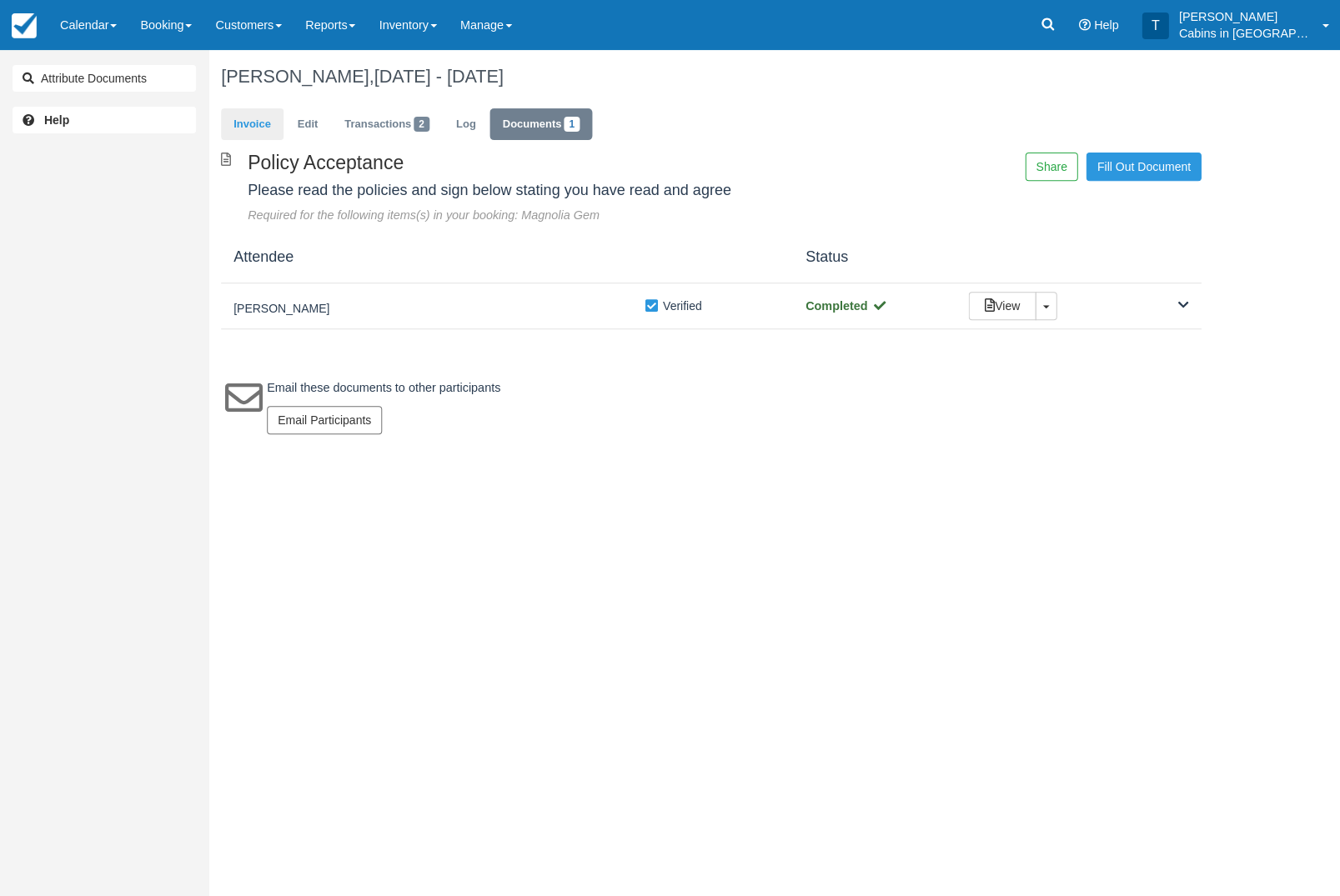
click at [258, 136] on link "Invoice" at bounding box center [252, 124] width 63 height 32
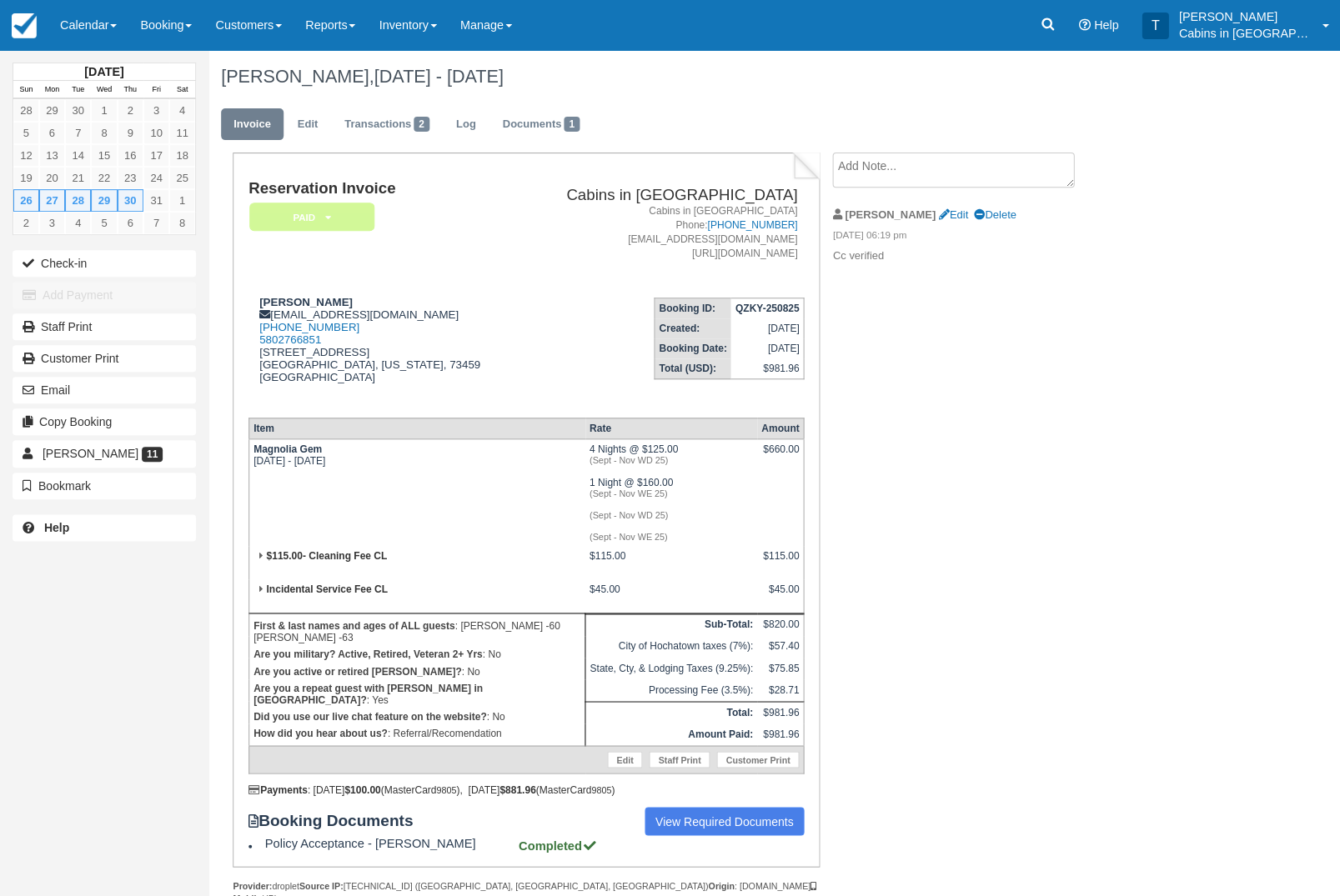
click at [337, 207] on em "Paid" at bounding box center [312, 217] width 125 height 29
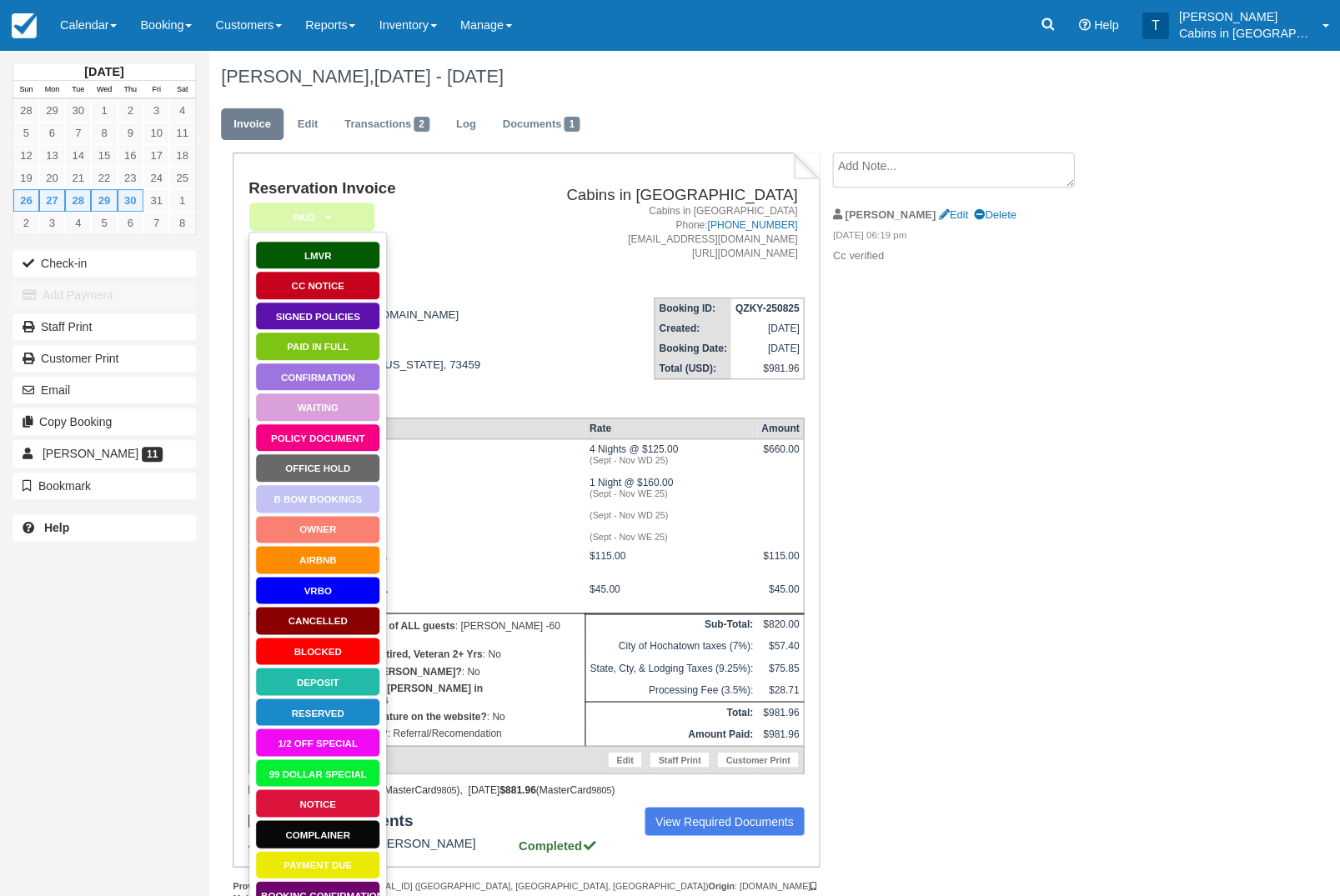
click at [346, 333] on link "Paid in Full" at bounding box center [318, 346] width 125 height 29
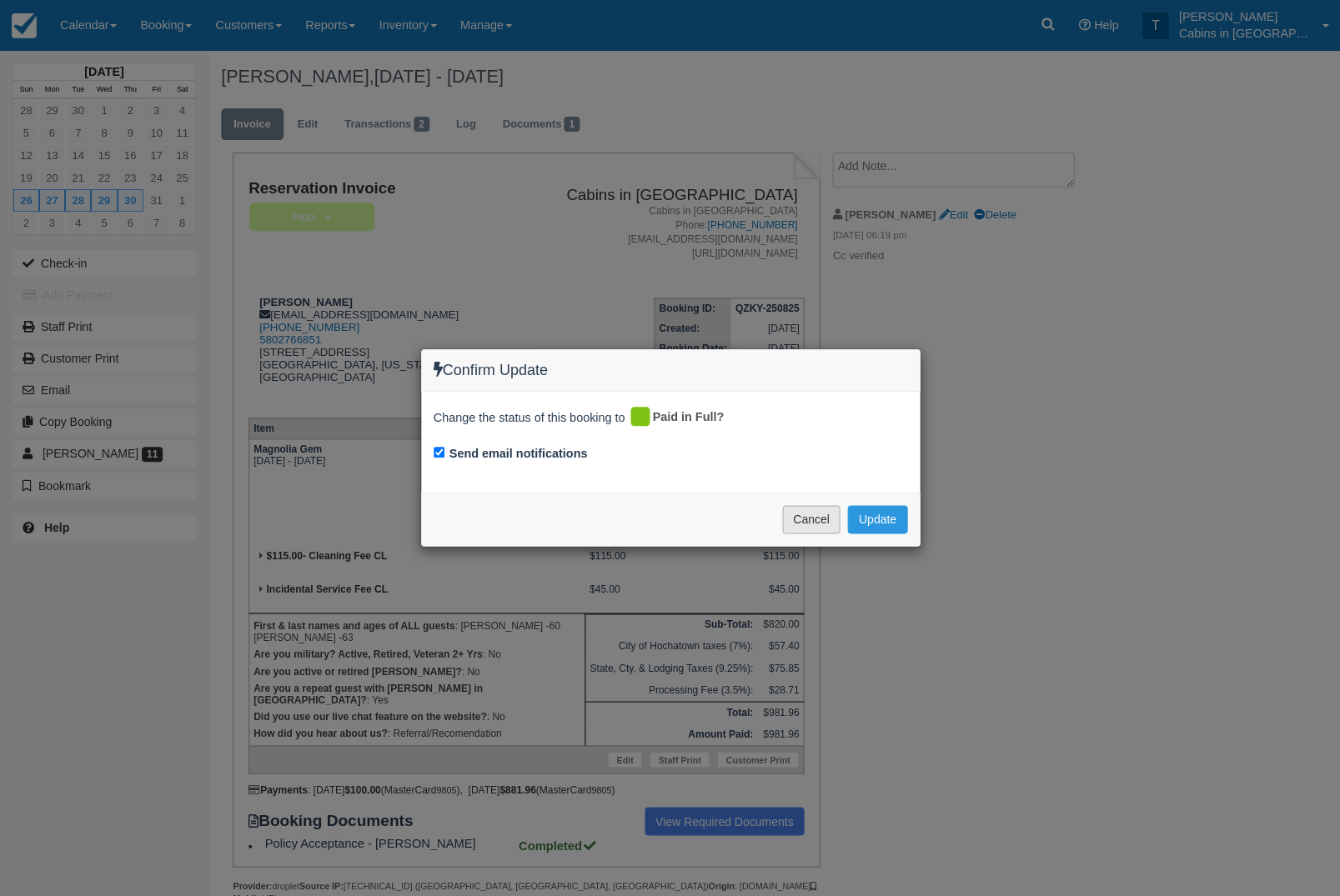
click at [792, 521] on button "Cancel" at bounding box center [811, 519] width 58 height 28
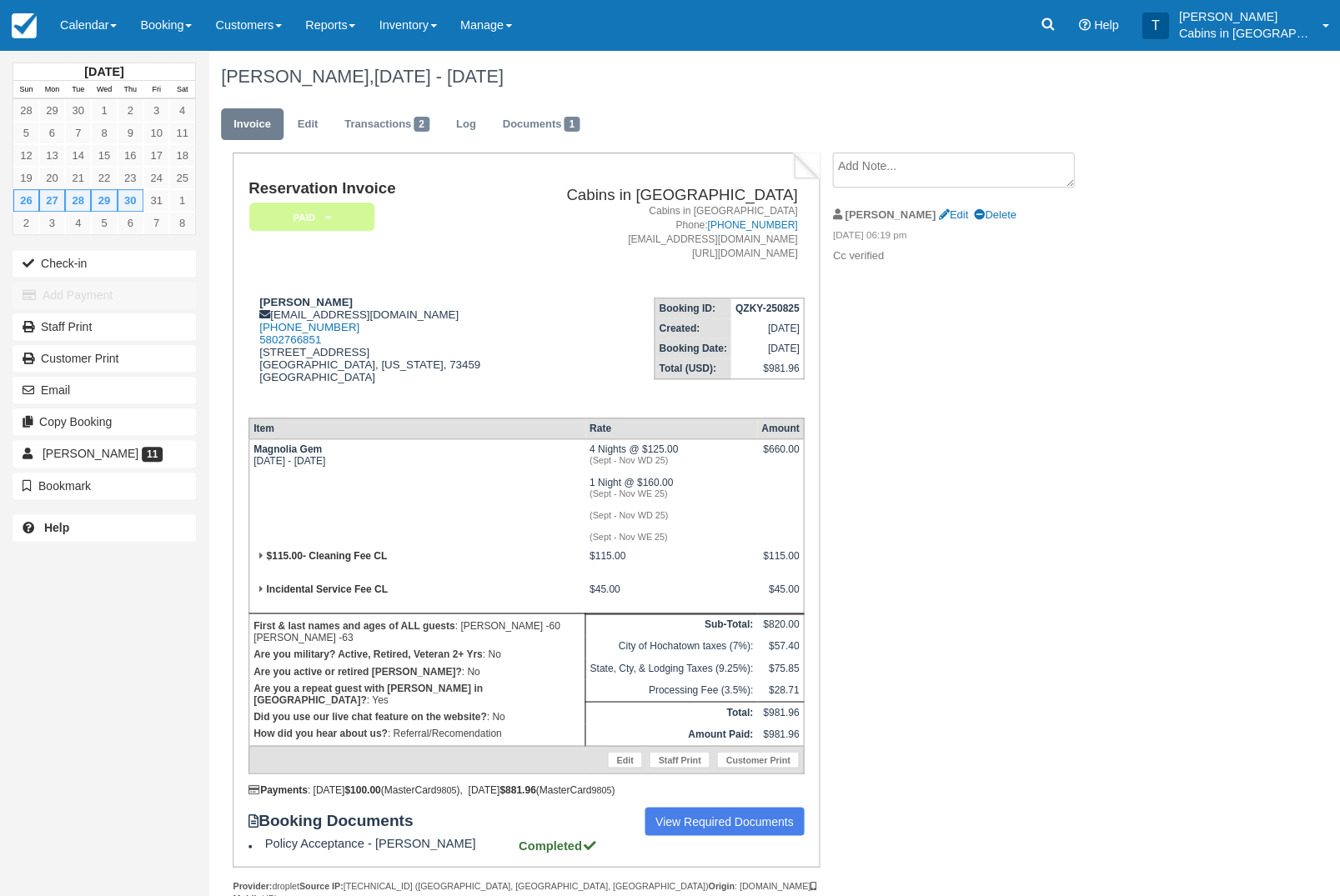
click at [326, 216] on icon at bounding box center [327, 218] width 6 height 10
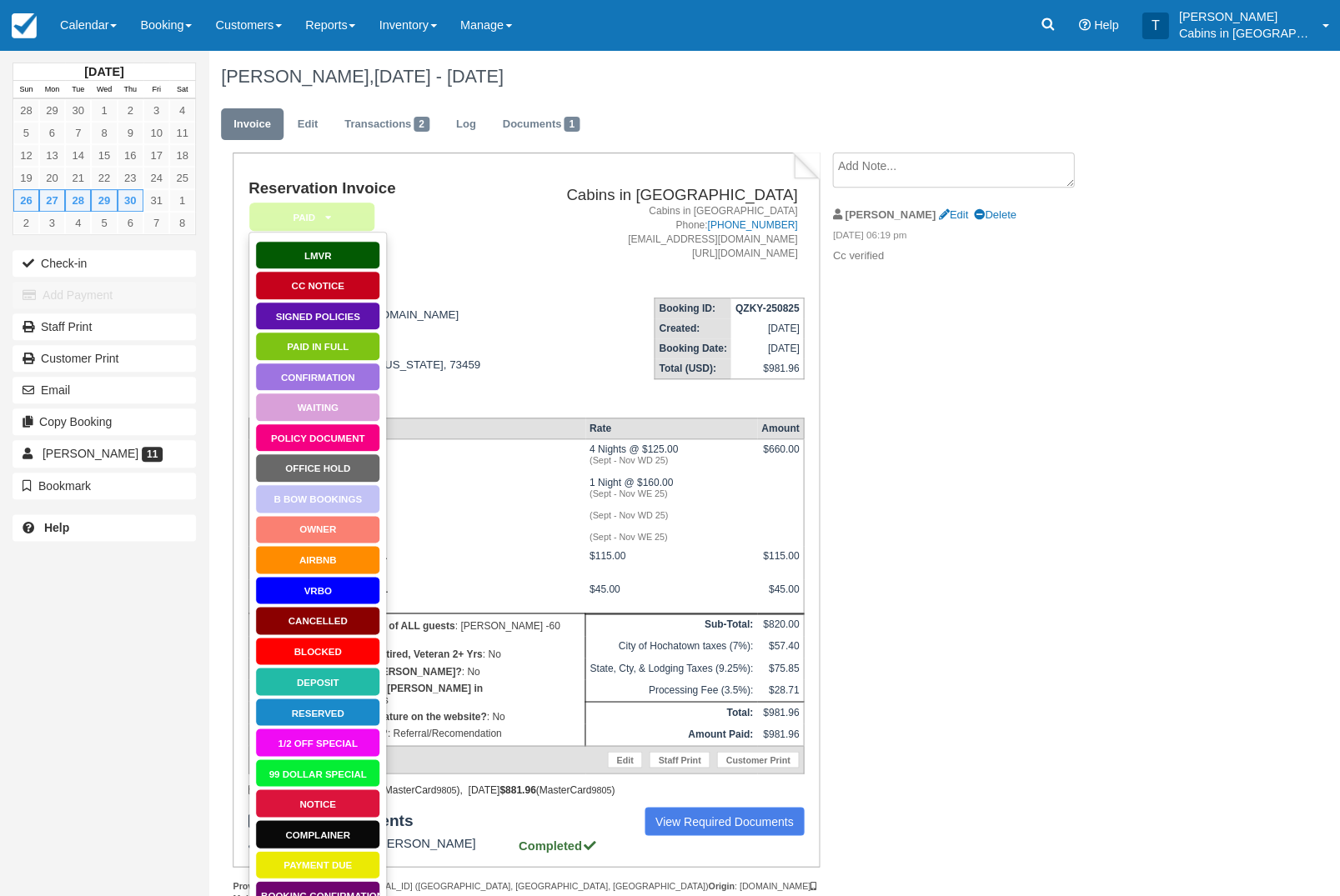
click at [347, 317] on link "Signed Policies" at bounding box center [318, 316] width 125 height 29
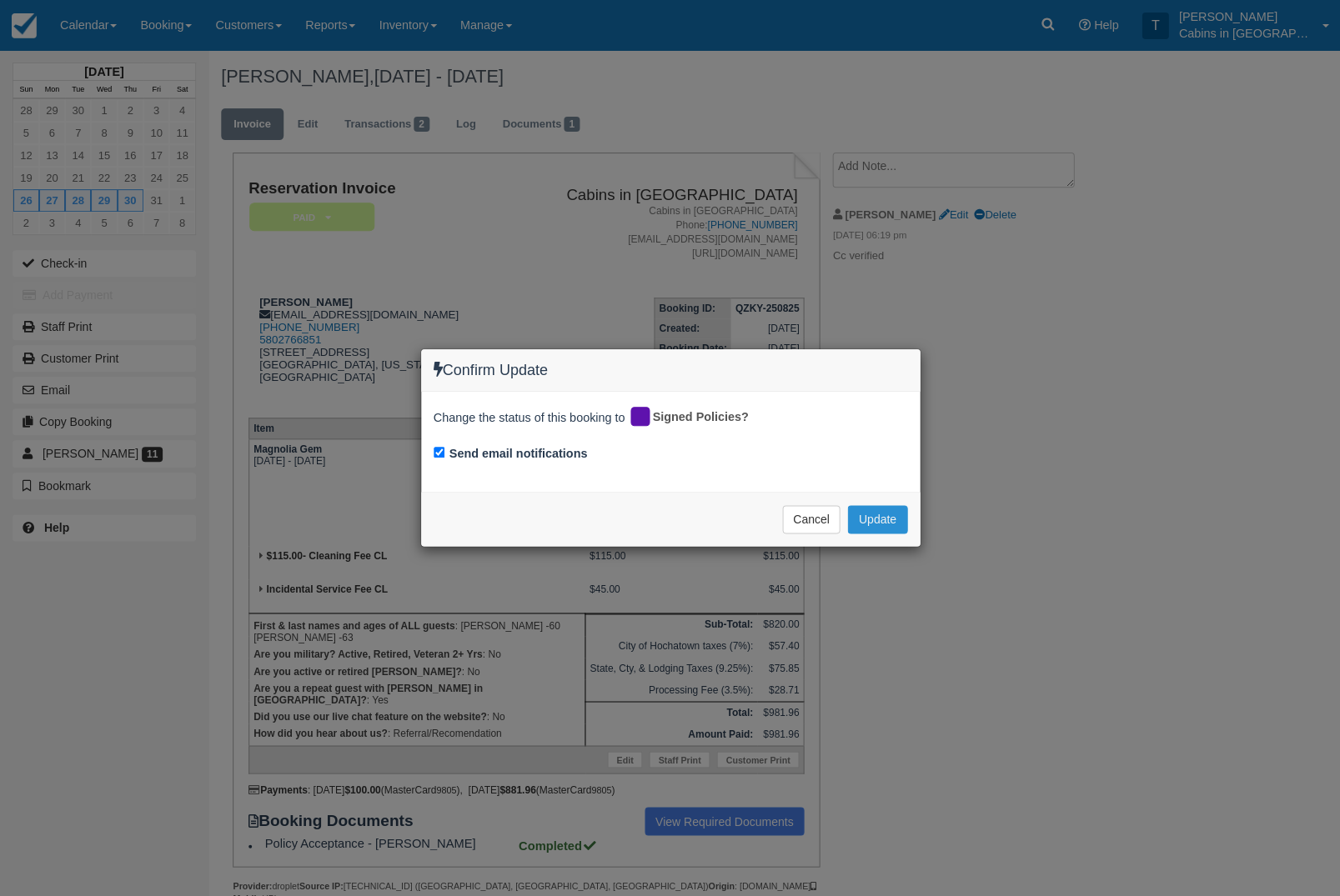
click at [883, 523] on button "Update" at bounding box center [877, 519] width 59 height 28
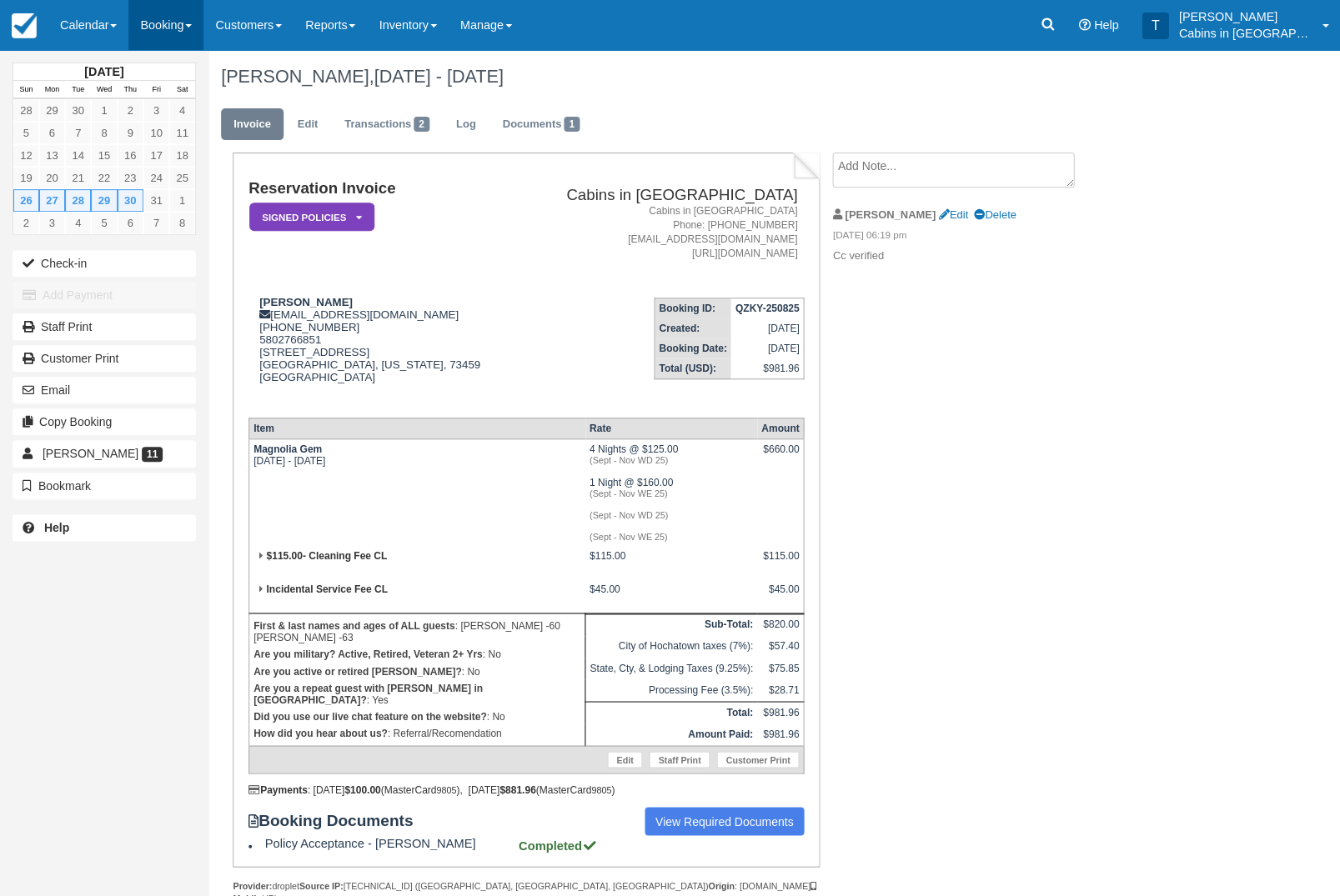
click at [175, 20] on link "Booking" at bounding box center [166, 25] width 75 height 50
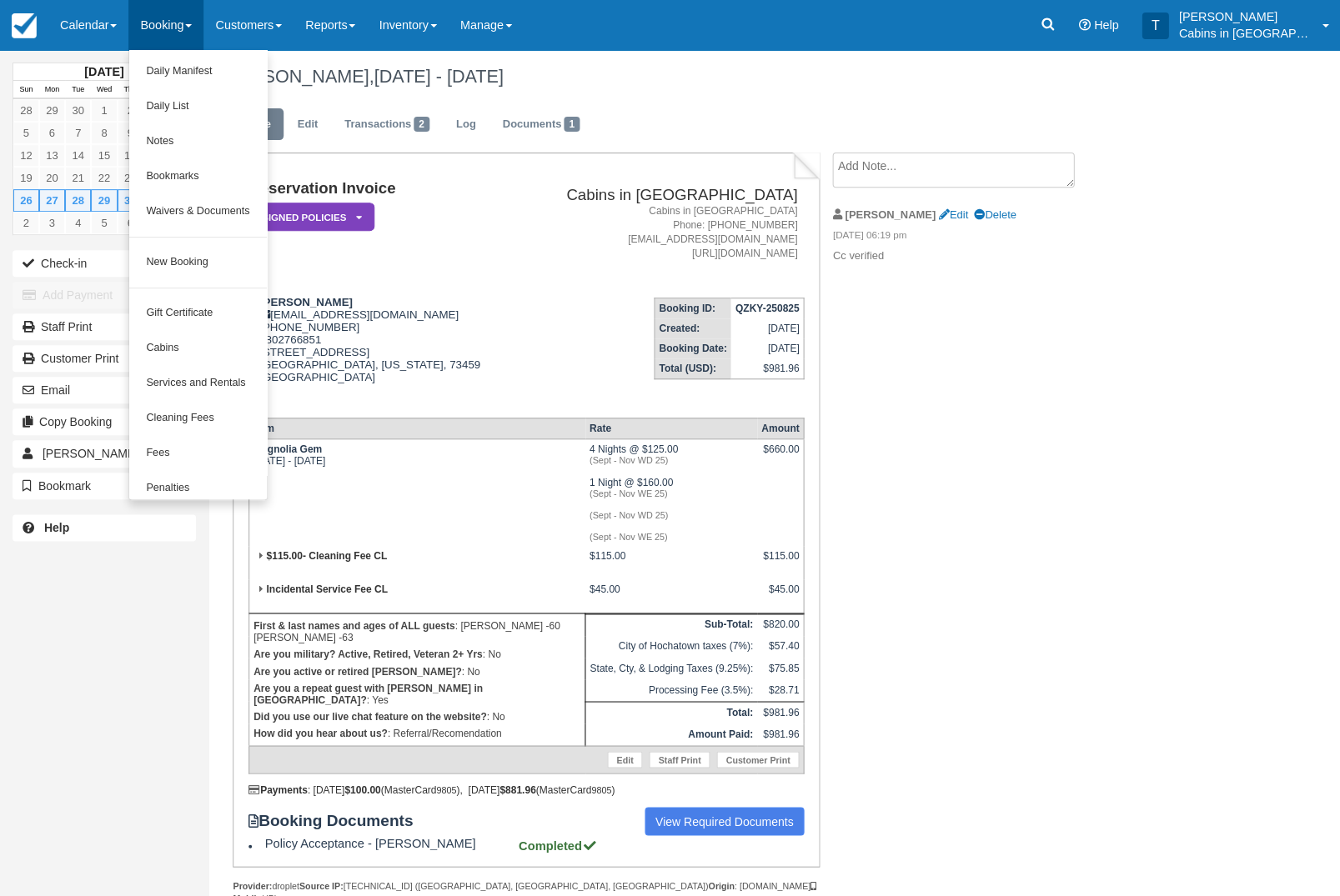
click at [99, 24] on div at bounding box center [670, 448] width 1340 height 896
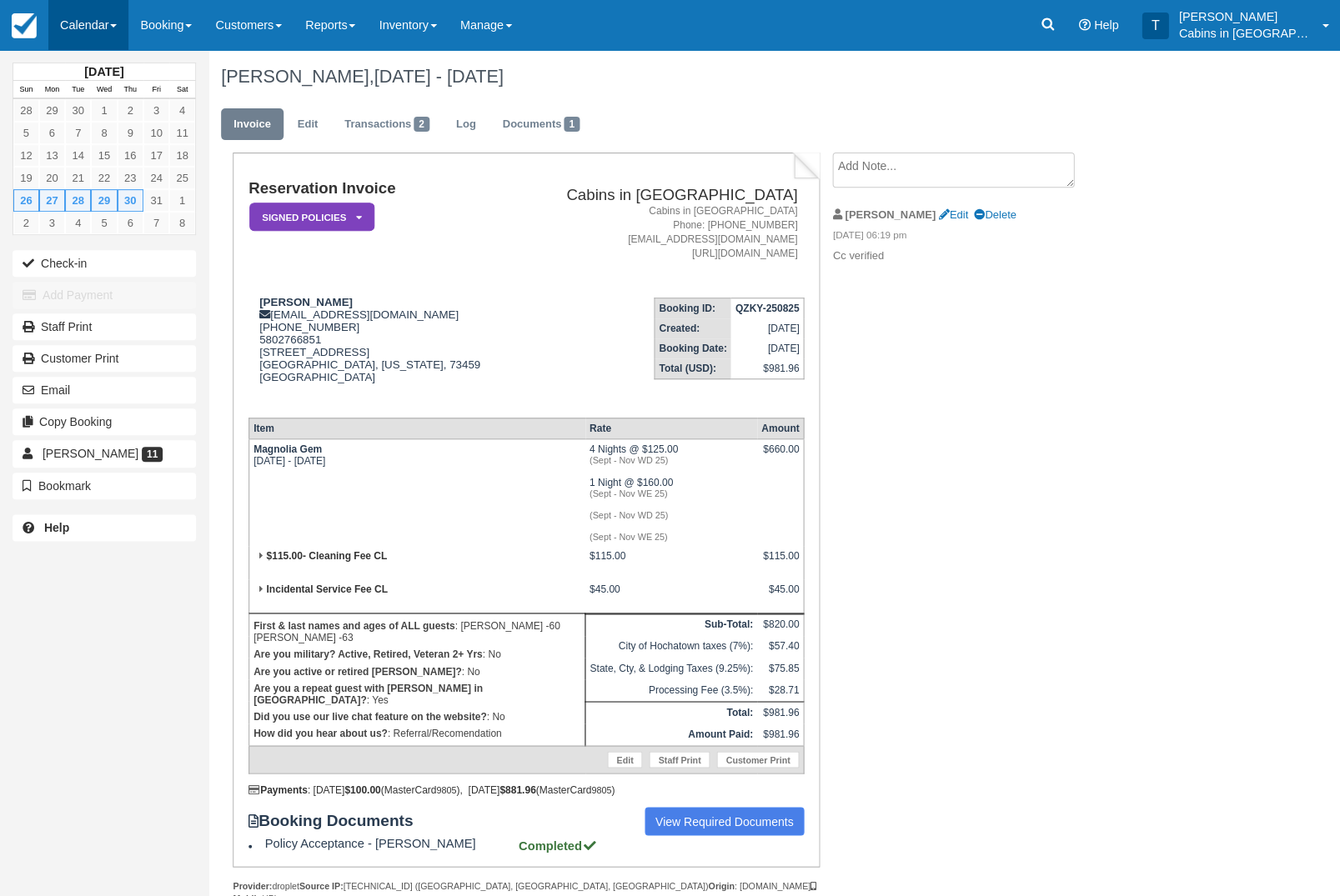
click at [114, 30] on link "Calendar" at bounding box center [88, 25] width 80 height 50
click at [129, 116] on link "Customer" at bounding box center [115, 106] width 132 height 35
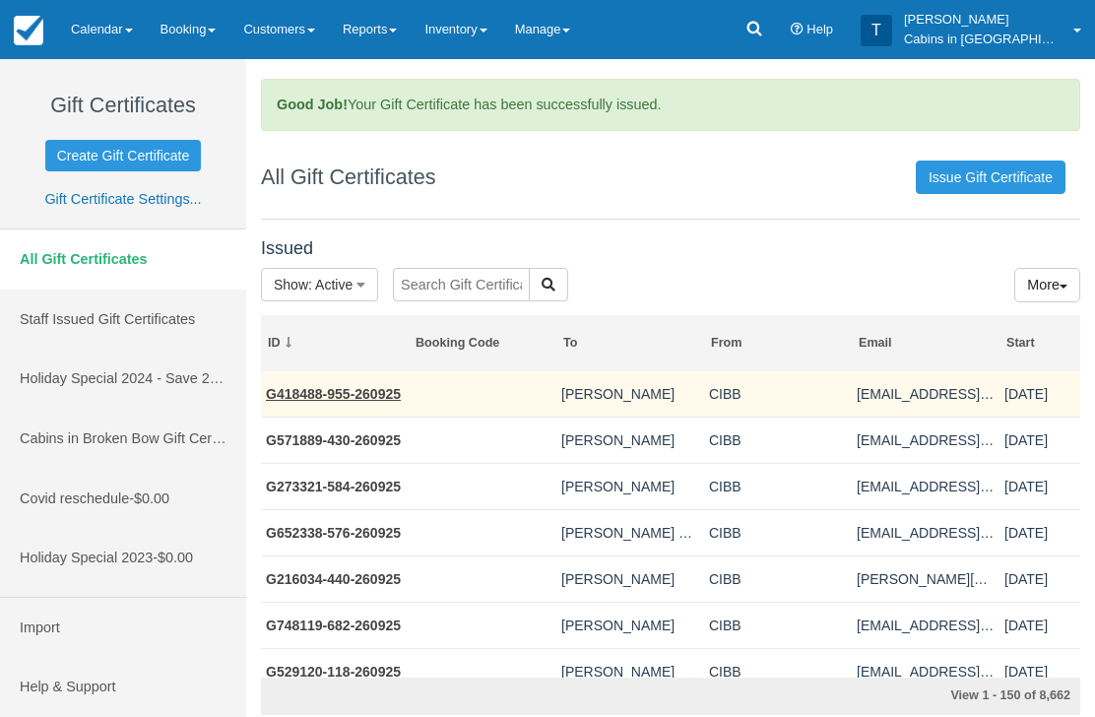
click at [380, 401] on link "G418488-955-260925" at bounding box center [333, 394] width 135 height 16
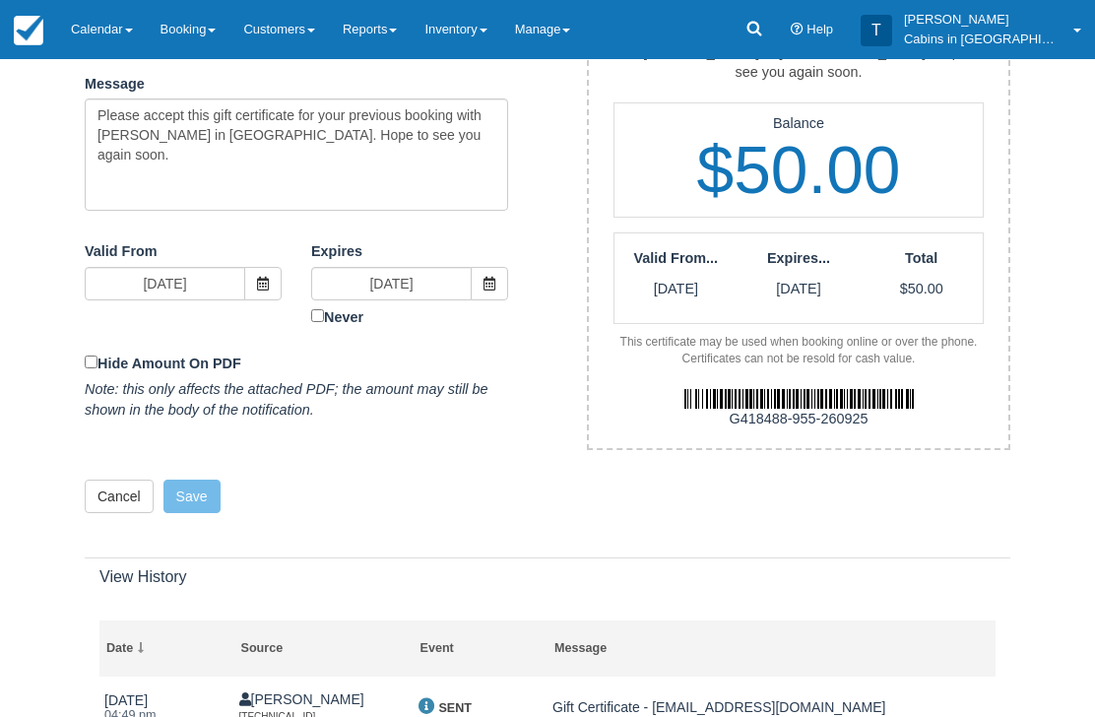
scroll to position [581, 0]
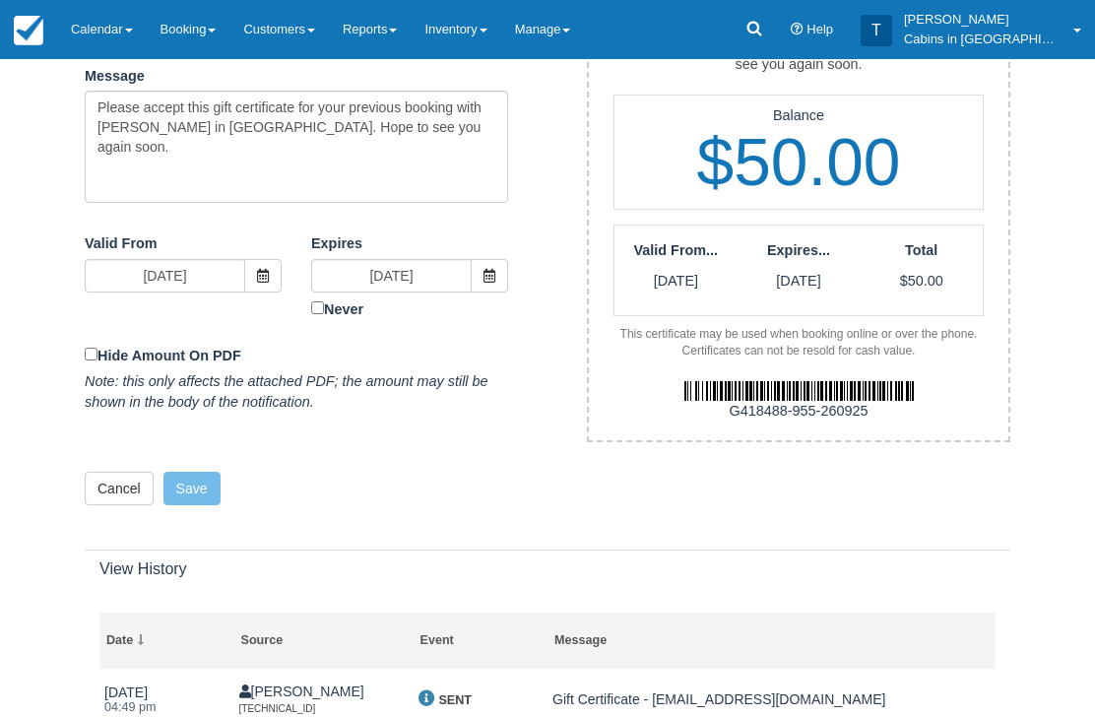
click at [734, 402] on div "G418488-955-260925" at bounding box center [798, 412] width 449 height 21
copy div "G418488-955-260925"
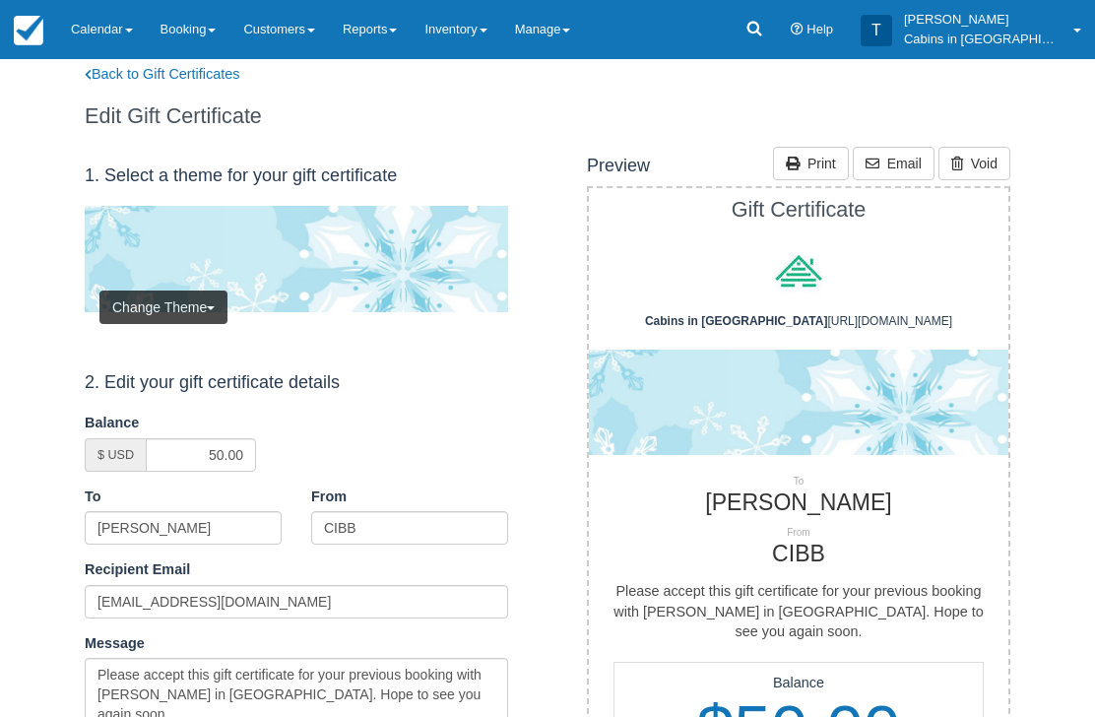
scroll to position [0, 0]
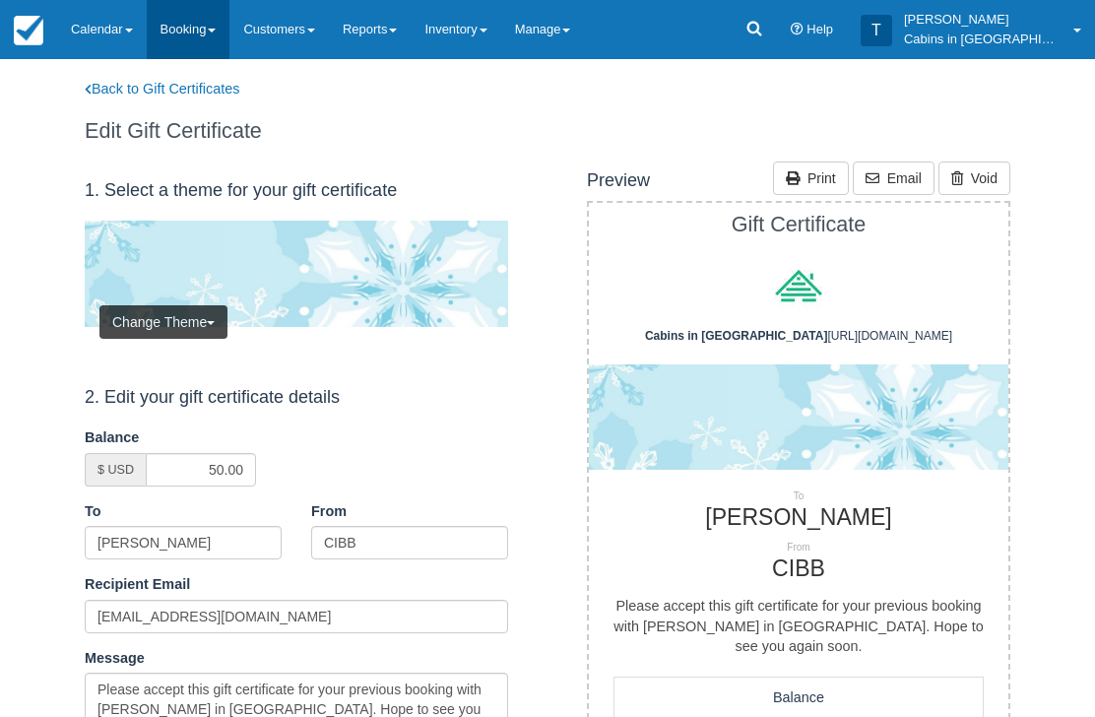
click at [197, 58] on link "Booking" at bounding box center [189, 29] width 84 height 59
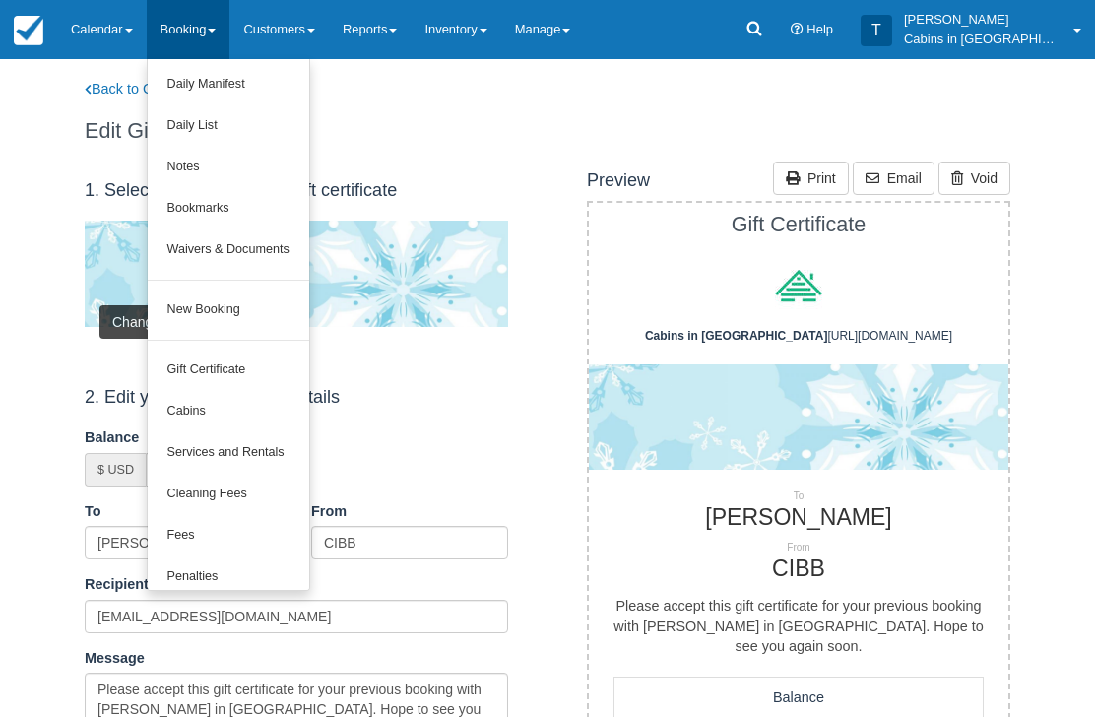
click at [111, 105] on div at bounding box center [547, 358] width 1095 height 717
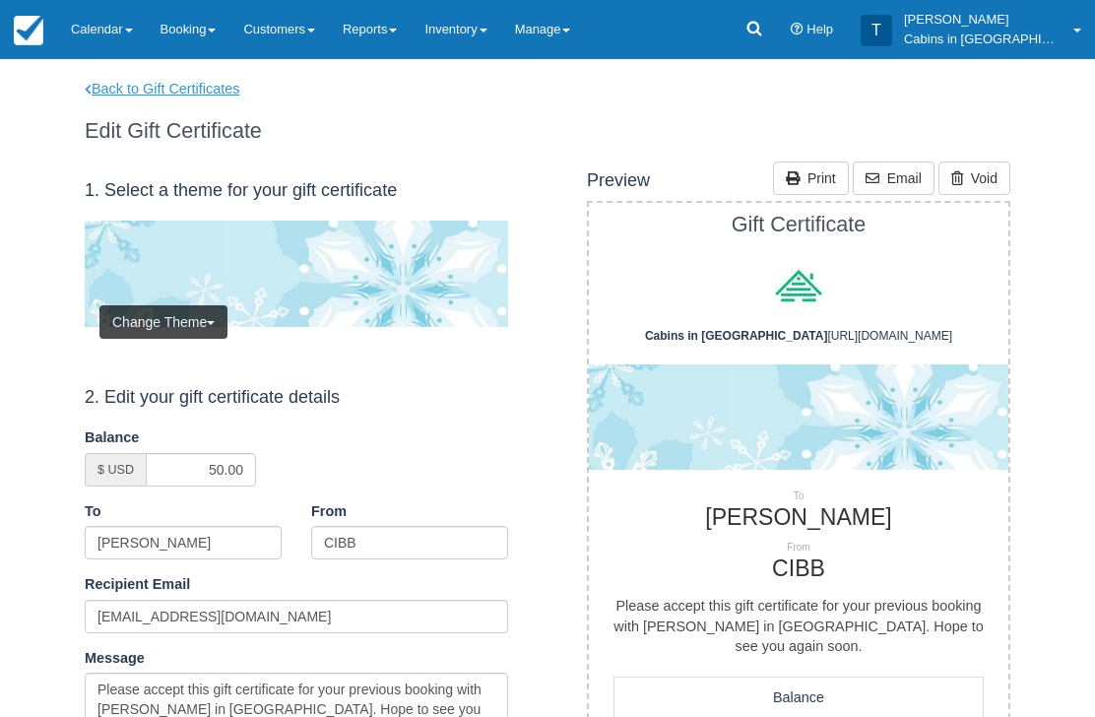
click at [132, 96] on link "Back to Gift Certificates" at bounding box center [175, 89] width 210 height 21
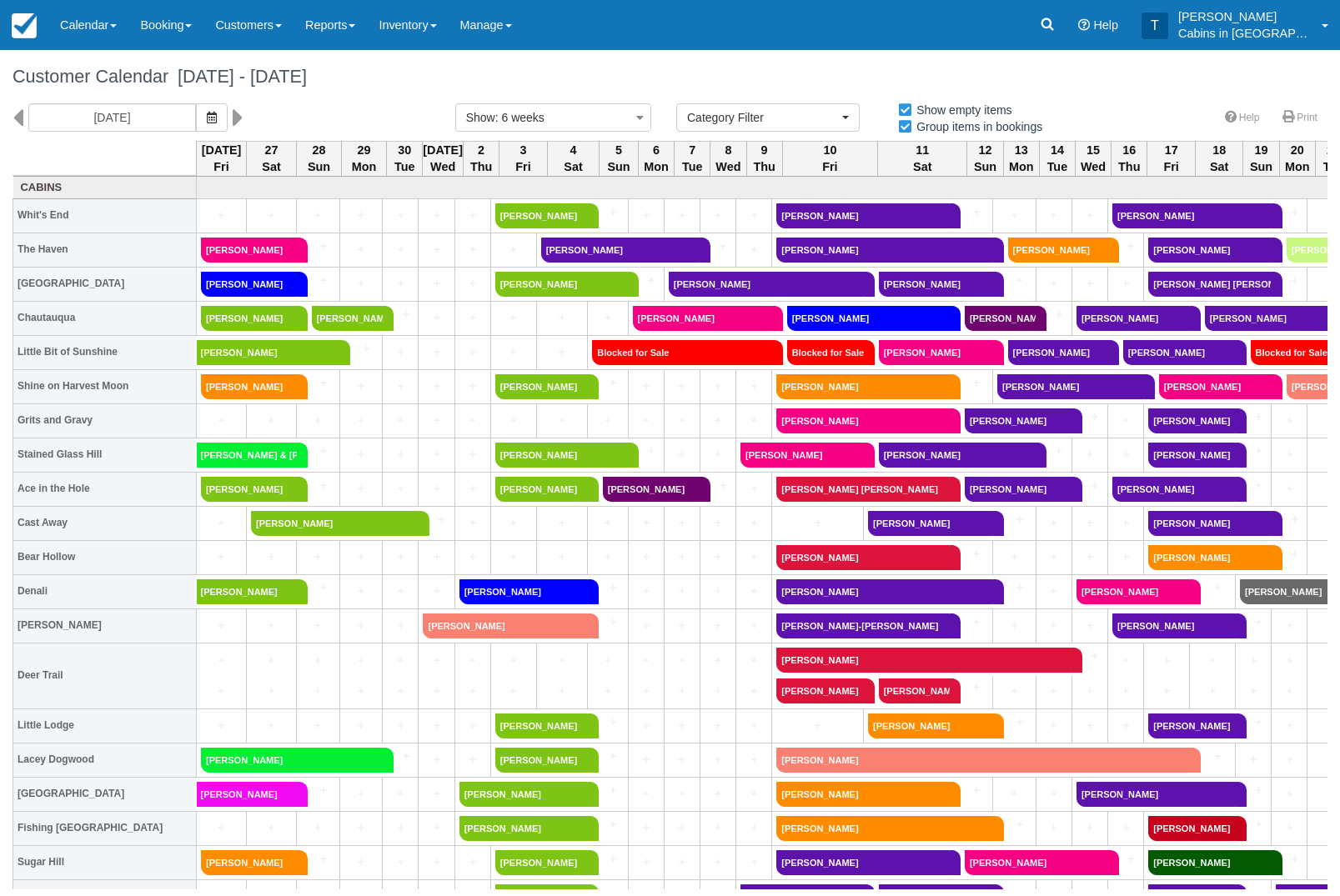
select select
click at [1054, 23] on icon at bounding box center [1048, 25] width 13 height 13
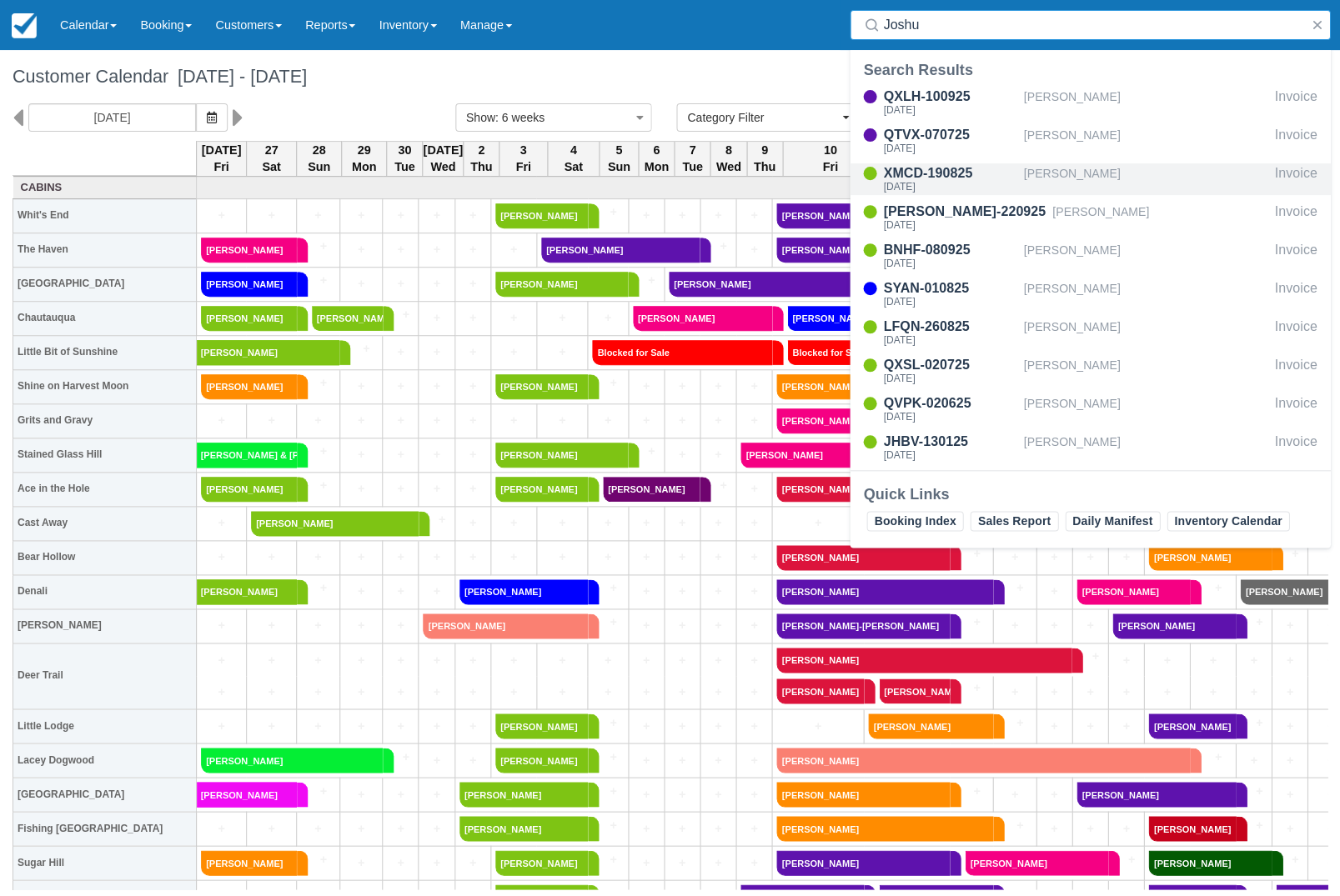
type input "Joshu"
click at [1154, 174] on div "[PERSON_NAME]" at bounding box center [1145, 179] width 244 height 31
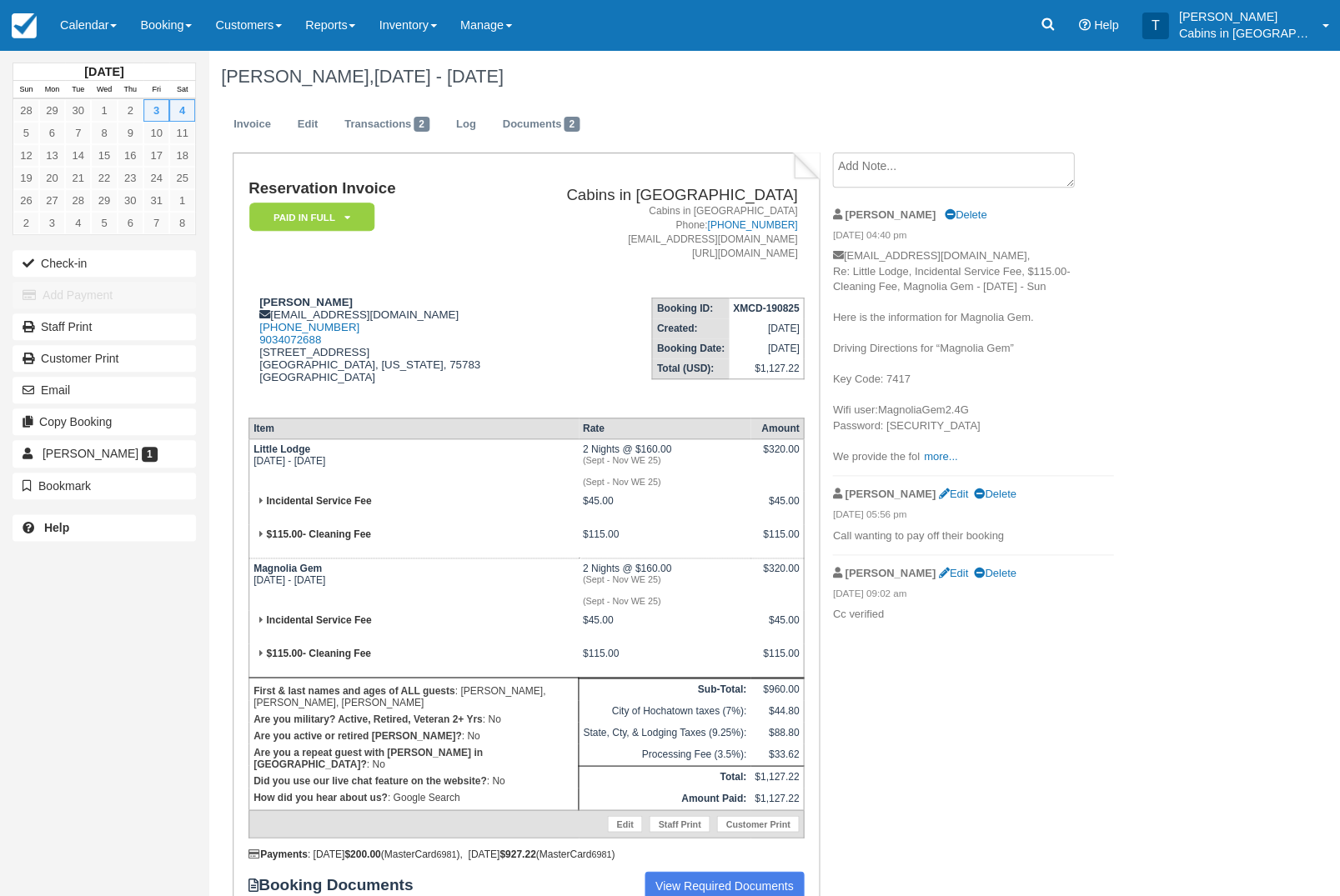
click at [1035, 178] on textarea at bounding box center [954, 169] width 242 height 35
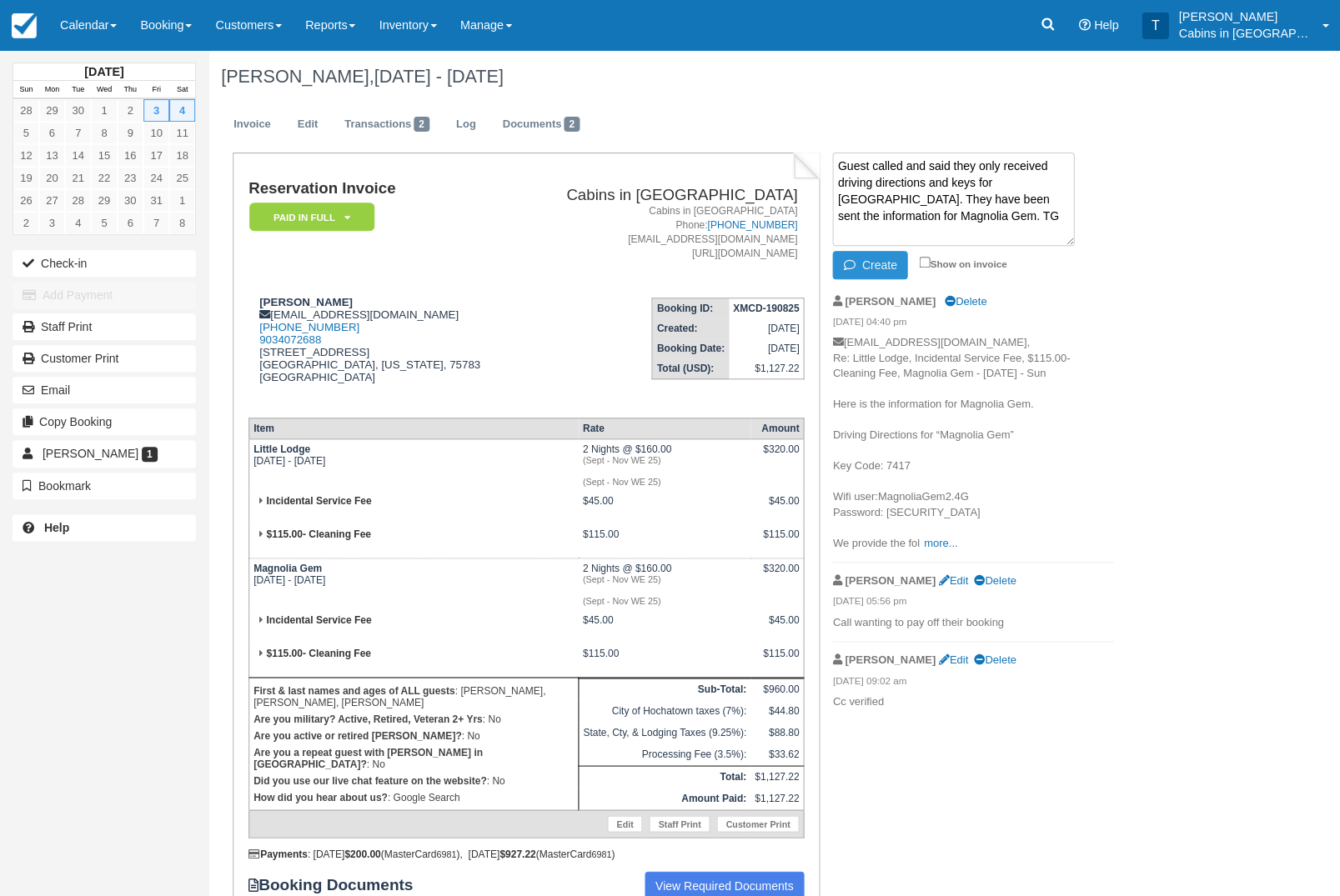
type textarea "Guest called and said they only received driving directions and keys for [GEOGR…"
click at [868, 278] on button "Create" at bounding box center [870, 264] width 75 height 28
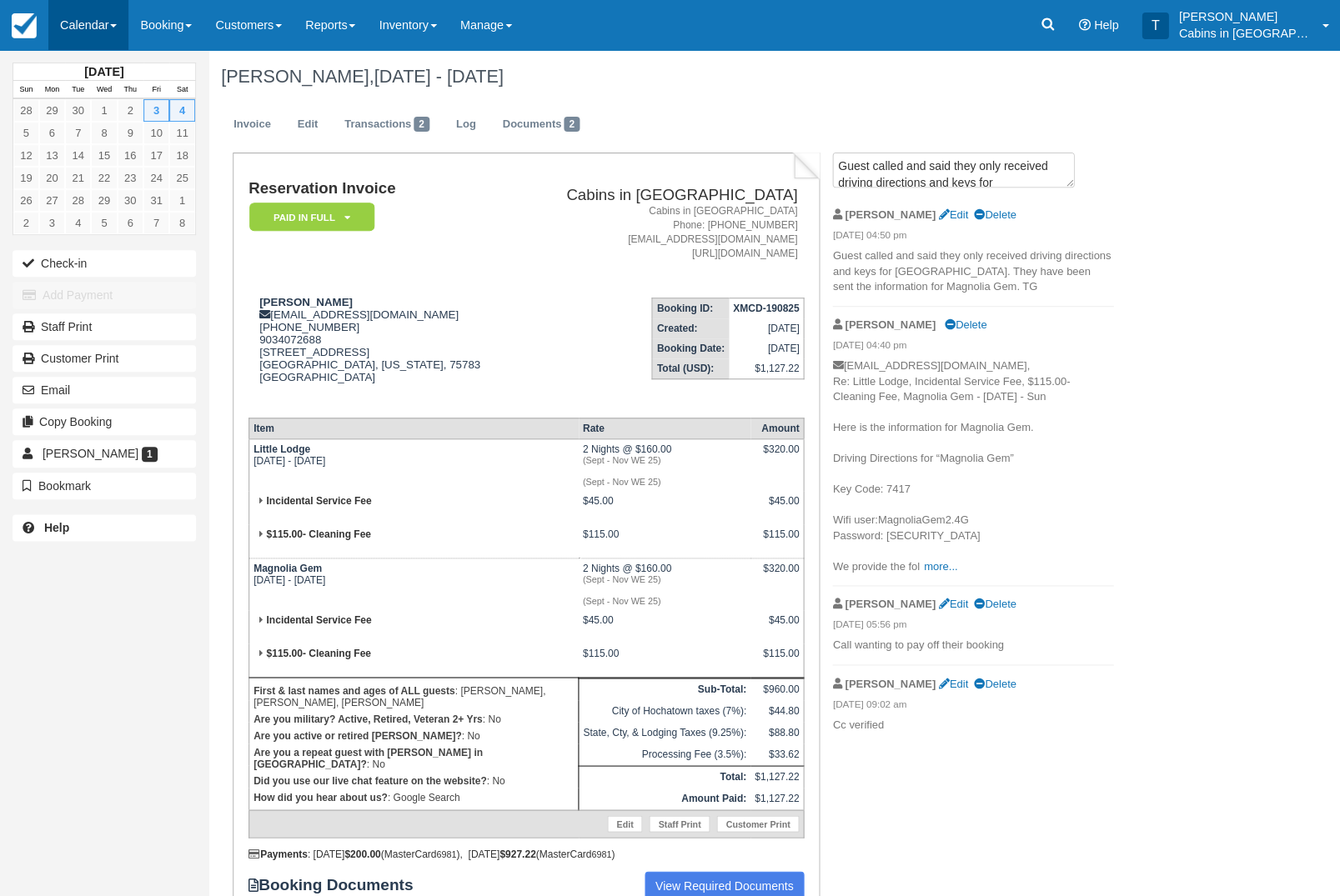
click at [112, 35] on link "Calendar" at bounding box center [88, 25] width 80 height 50
click at [147, 119] on link "Customer" at bounding box center [115, 106] width 132 height 35
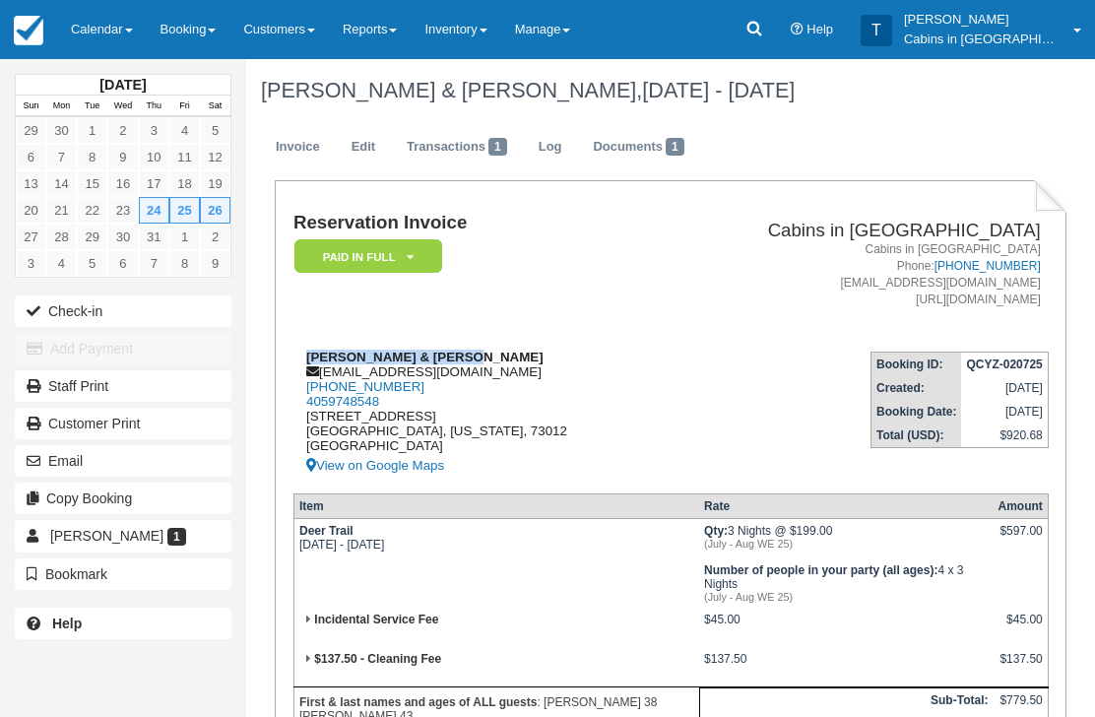
click at [517, 403] on div "Angela & Charles Myers amyers3081@hotmail.com 1 (405) 476-2609 4059748548 1826 …" at bounding box center [476, 414] width 367 height 128
click at [470, 372] on div "Angela & Charles Myers amyers3081@hotmail.com 1 (405) 476-2609 4059748548 1826 …" at bounding box center [476, 414] width 367 height 128
click at [472, 378] on div "Angela & Charles Myers amyers3081@hotmail.com 1 (405) 476-2609 4059748548 1826 …" at bounding box center [476, 414] width 367 height 128
copy div "amyers3081@hotmail.com"
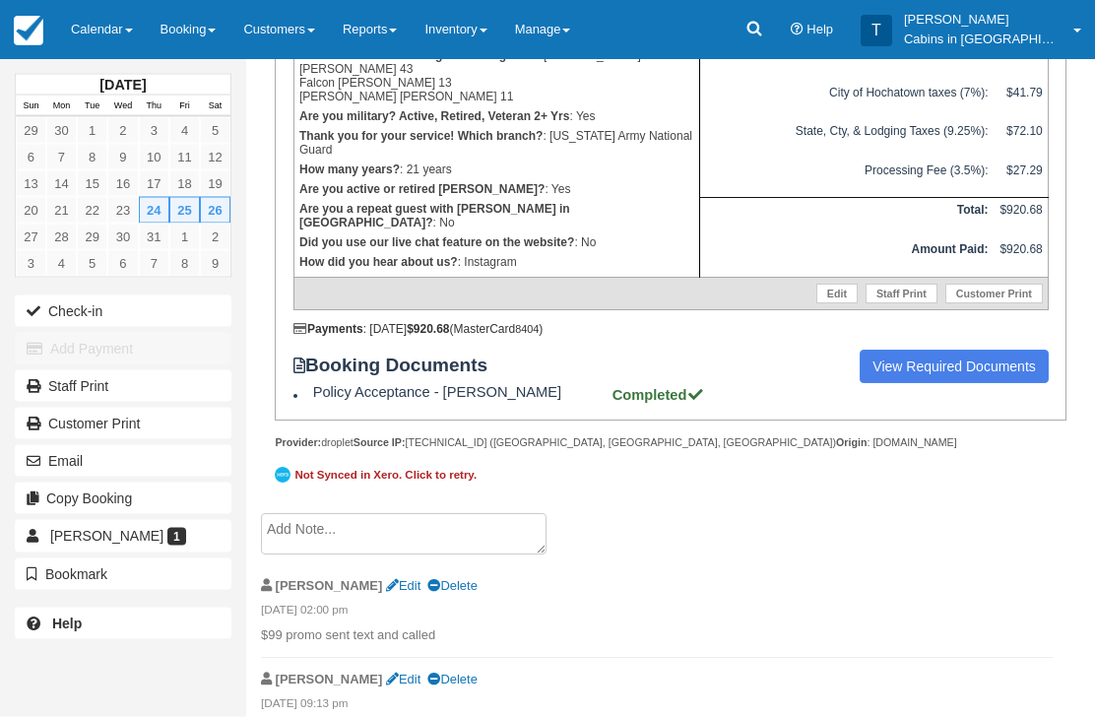
scroll to position [666, 0]
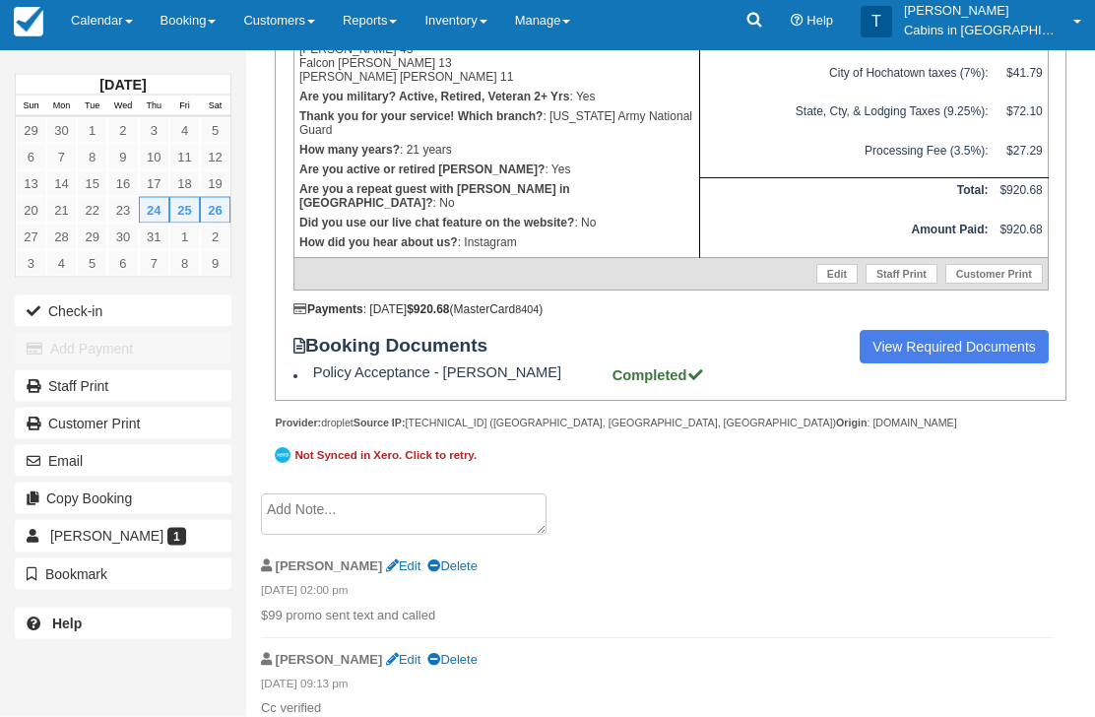
click at [416, 536] on textarea at bounding box center [404, 514] width 286 height 41
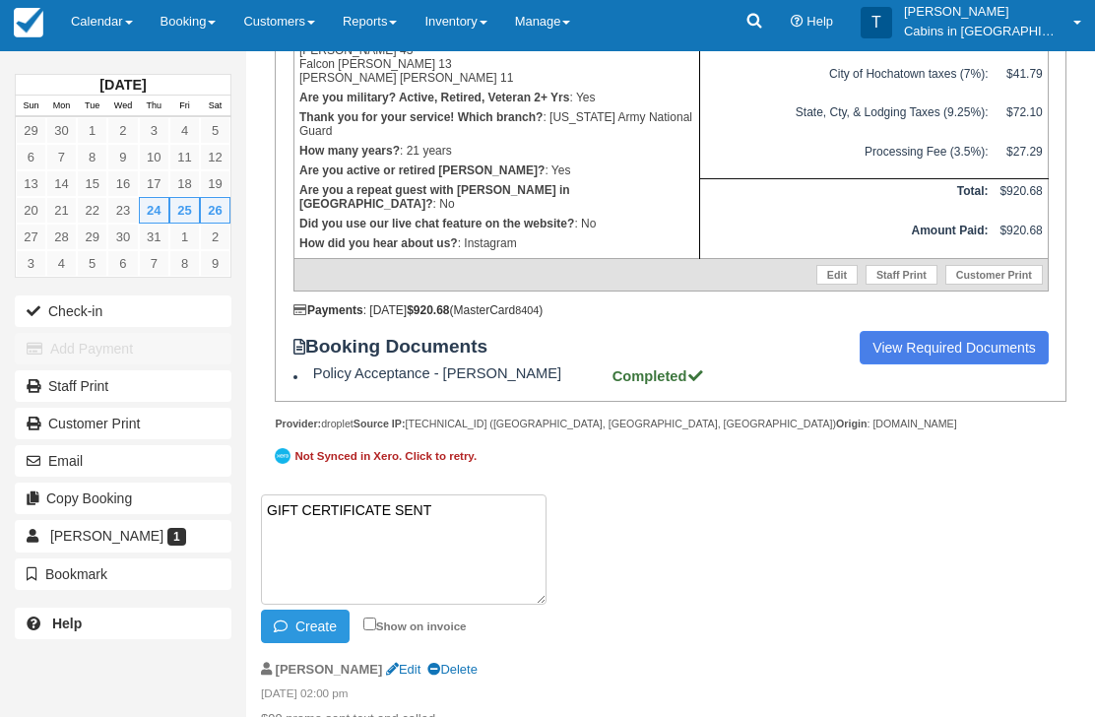
paste textarea "G233694-924-260925"
type textarea "GIFT CERTIFICATE SENT G233694-924-260925"
click at [304, 643] on button "Create" at bounding box center [305, 625] width 89 height 33
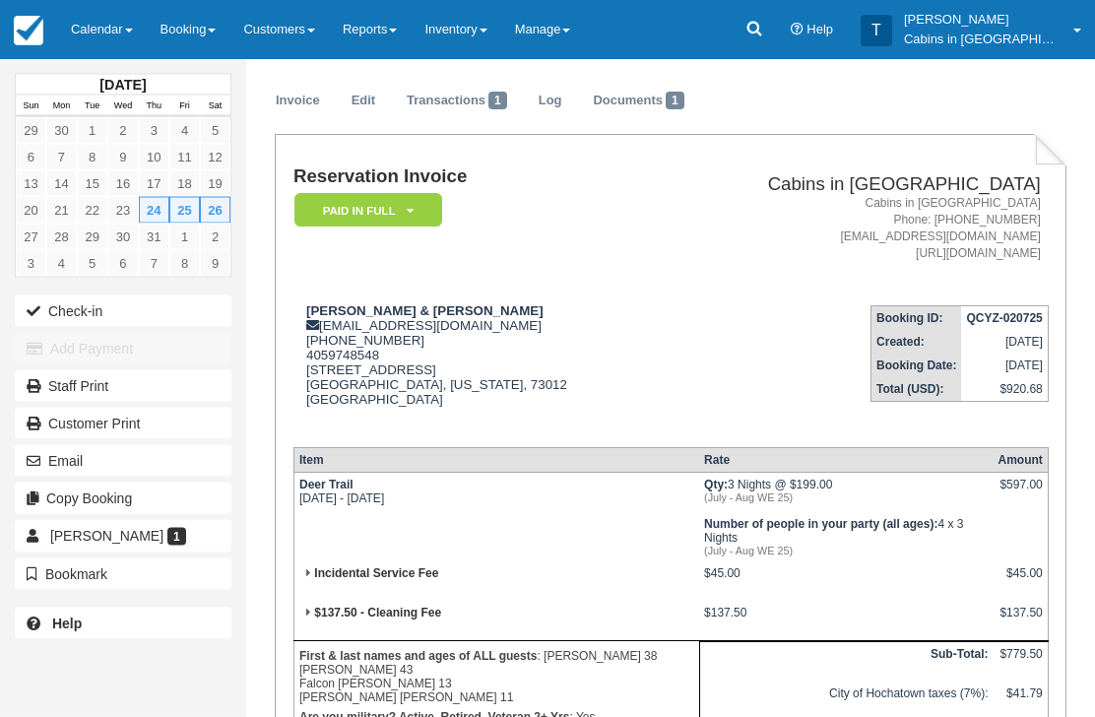
scroll to position [0, 0]
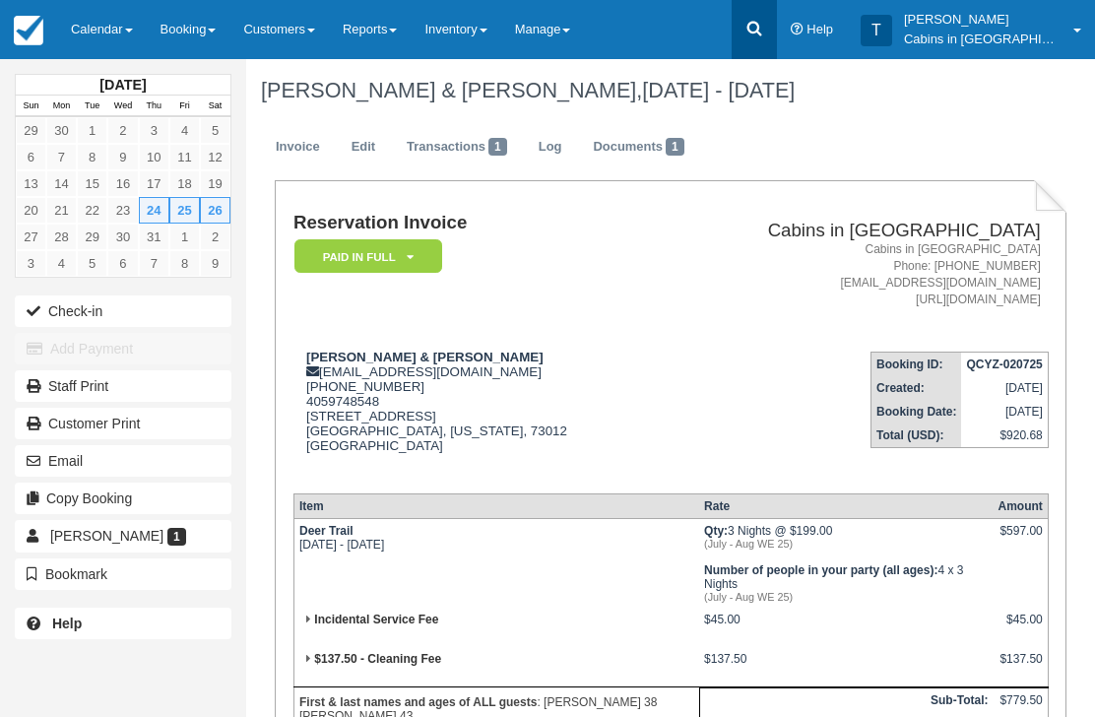
click at [761, 24] on icon at bounding box center [753, 29] width 15 height 15
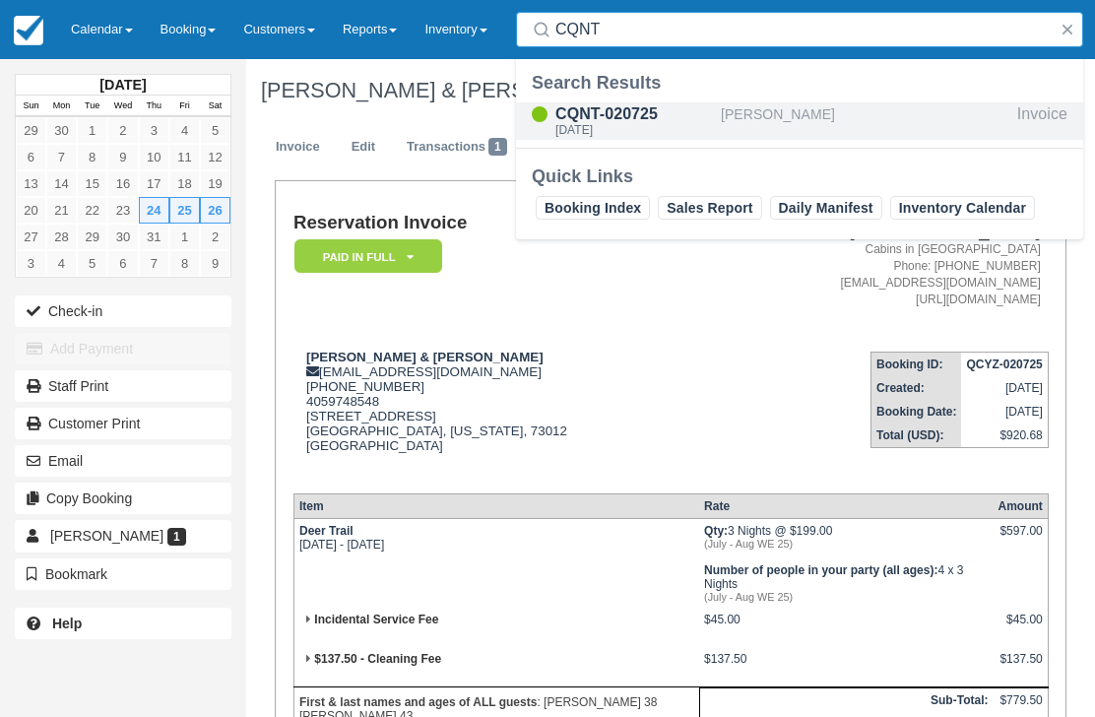
type input "CQNT"
click at [645, 111] on div "CQNT-020725" at bounding box center [634, 114] width 158 height 24
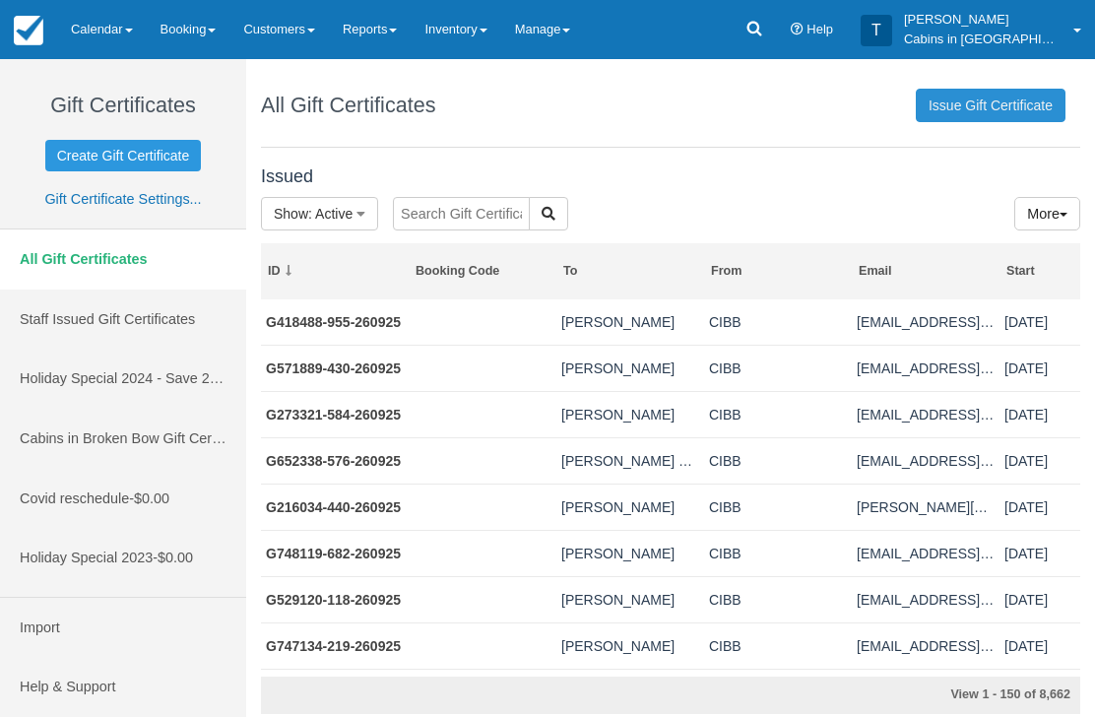
click at [995, 108] on link "Issue Gift Certificate" at bounding box center [991, 105] width 150 height 33
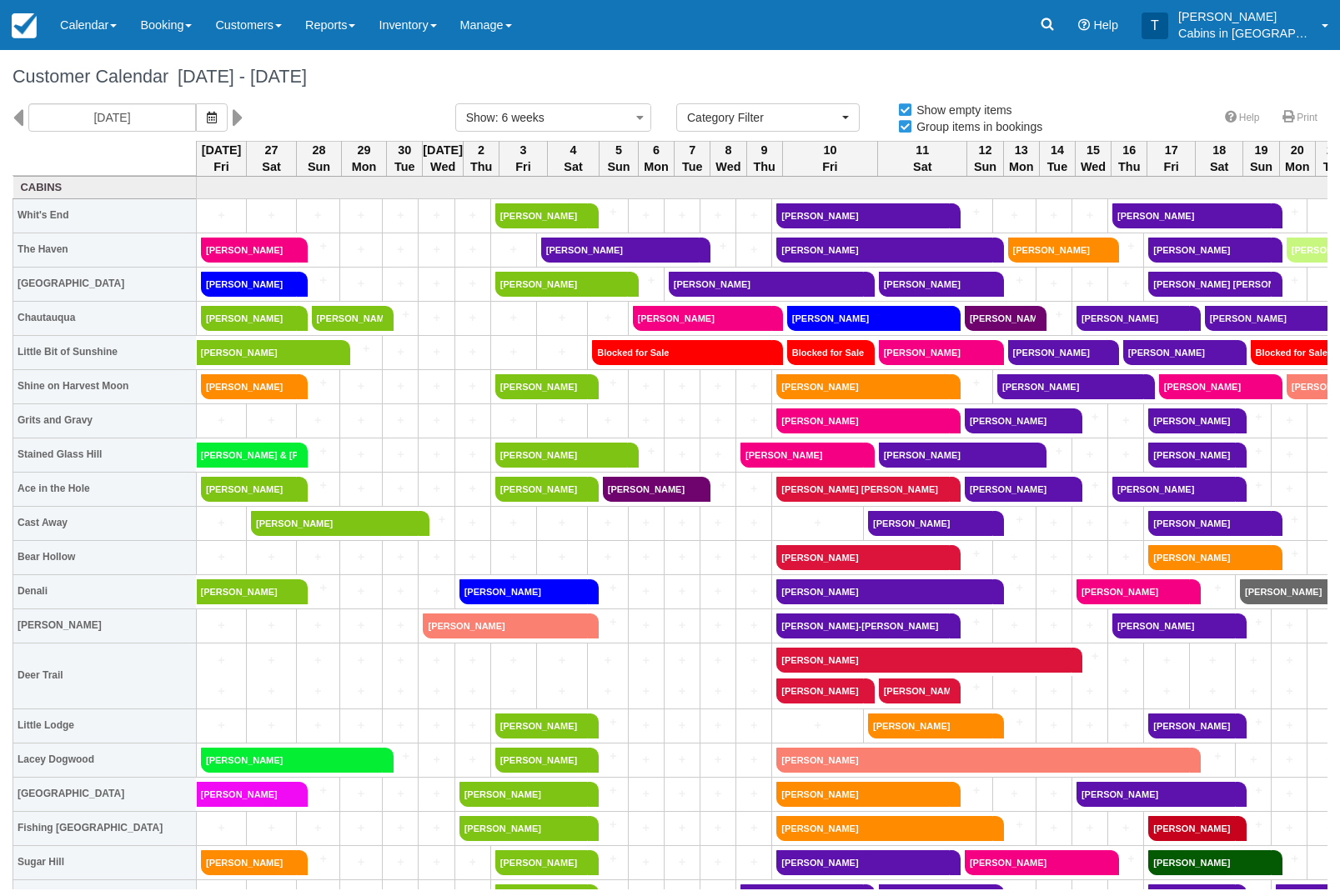
select select
click at [207, 124] on span "button" at bounding box center [212, 118] width 10 height 14
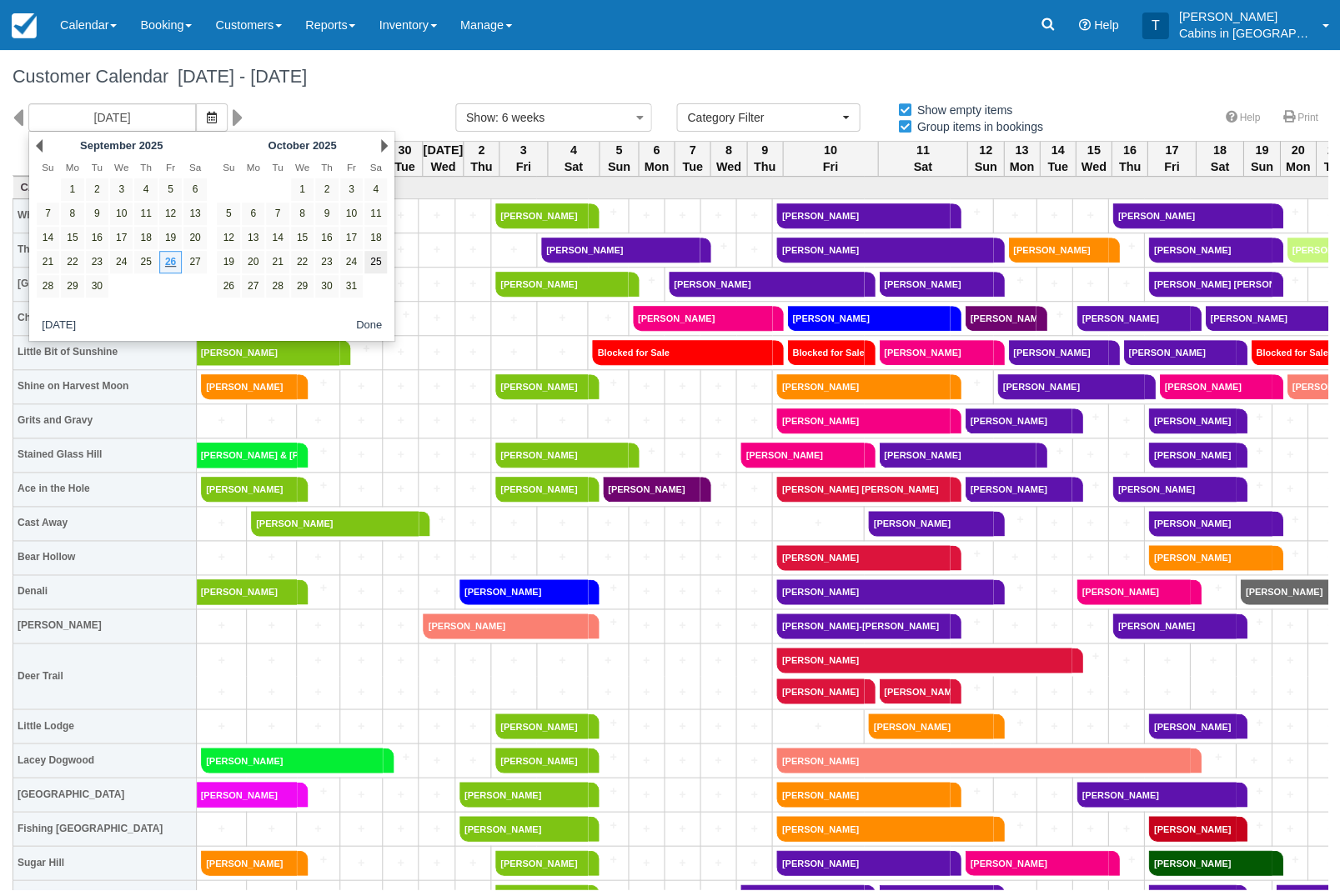
click at [384, 262] on link "25" at bounding box center [375, 262] width 23 height 23
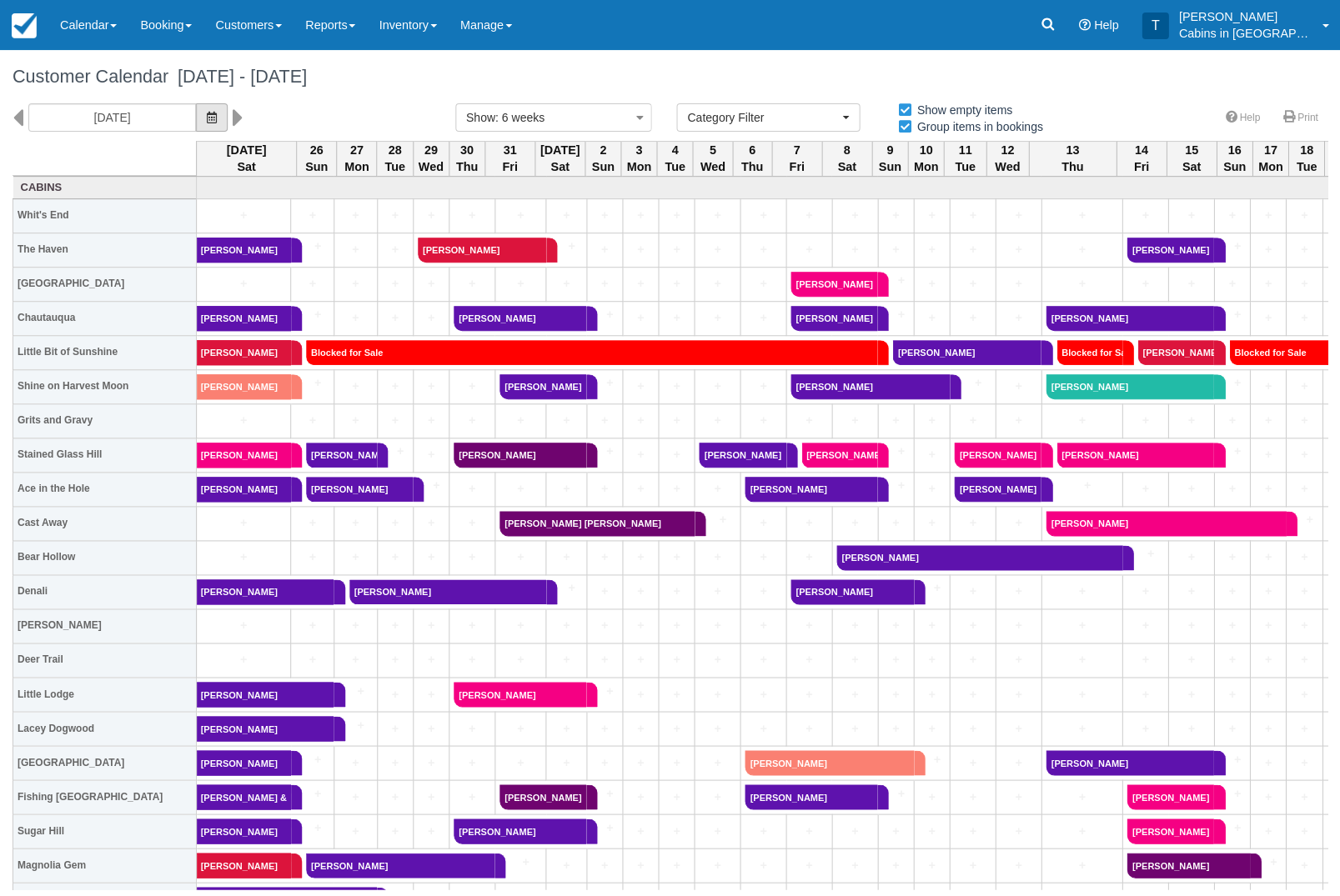
click at [207, 112] on icon "button" at bounding box center [212, 118] width 10 height 12
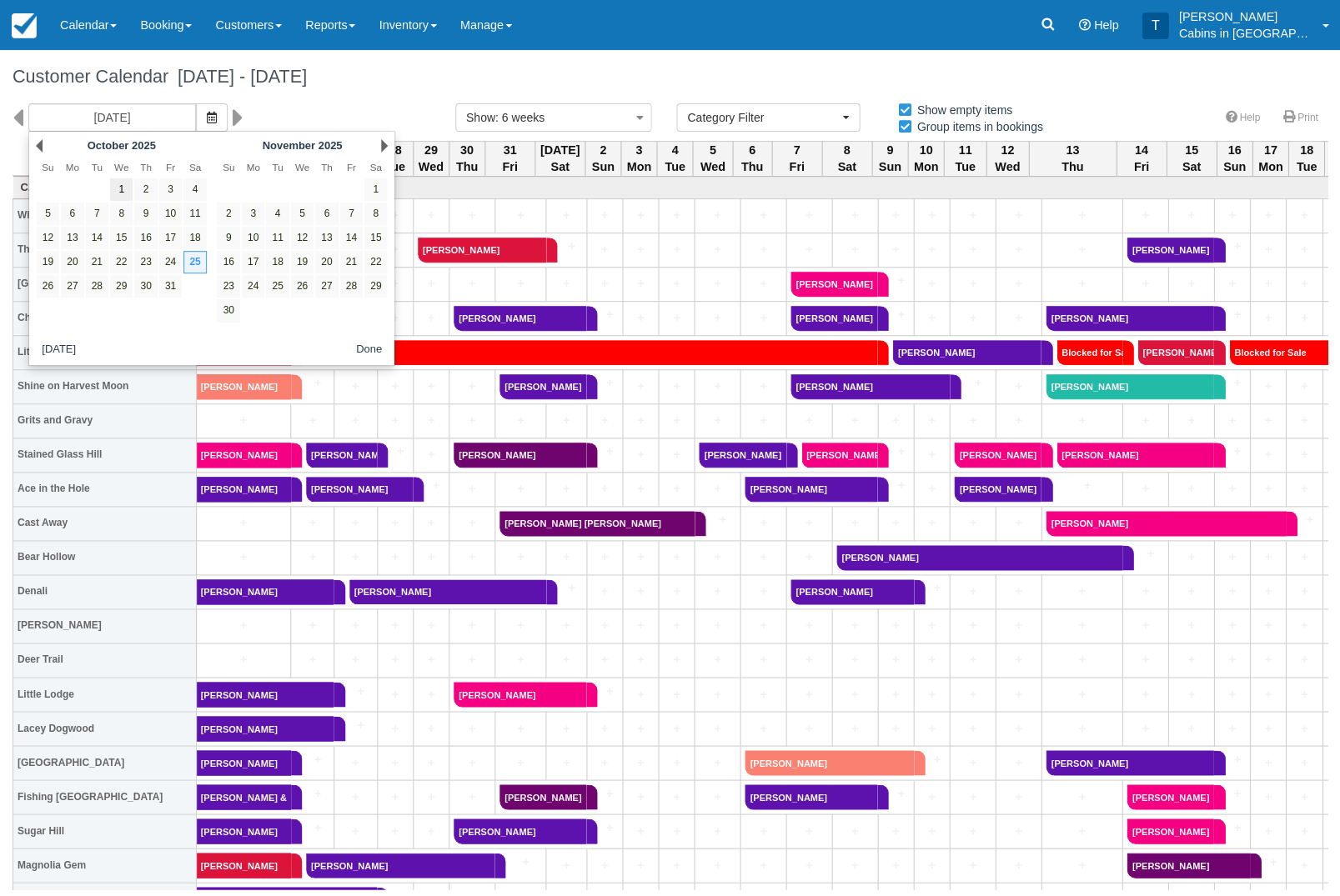
click at [130, 196] on link "1" at bounding box center [121, 190] width 23 height 23
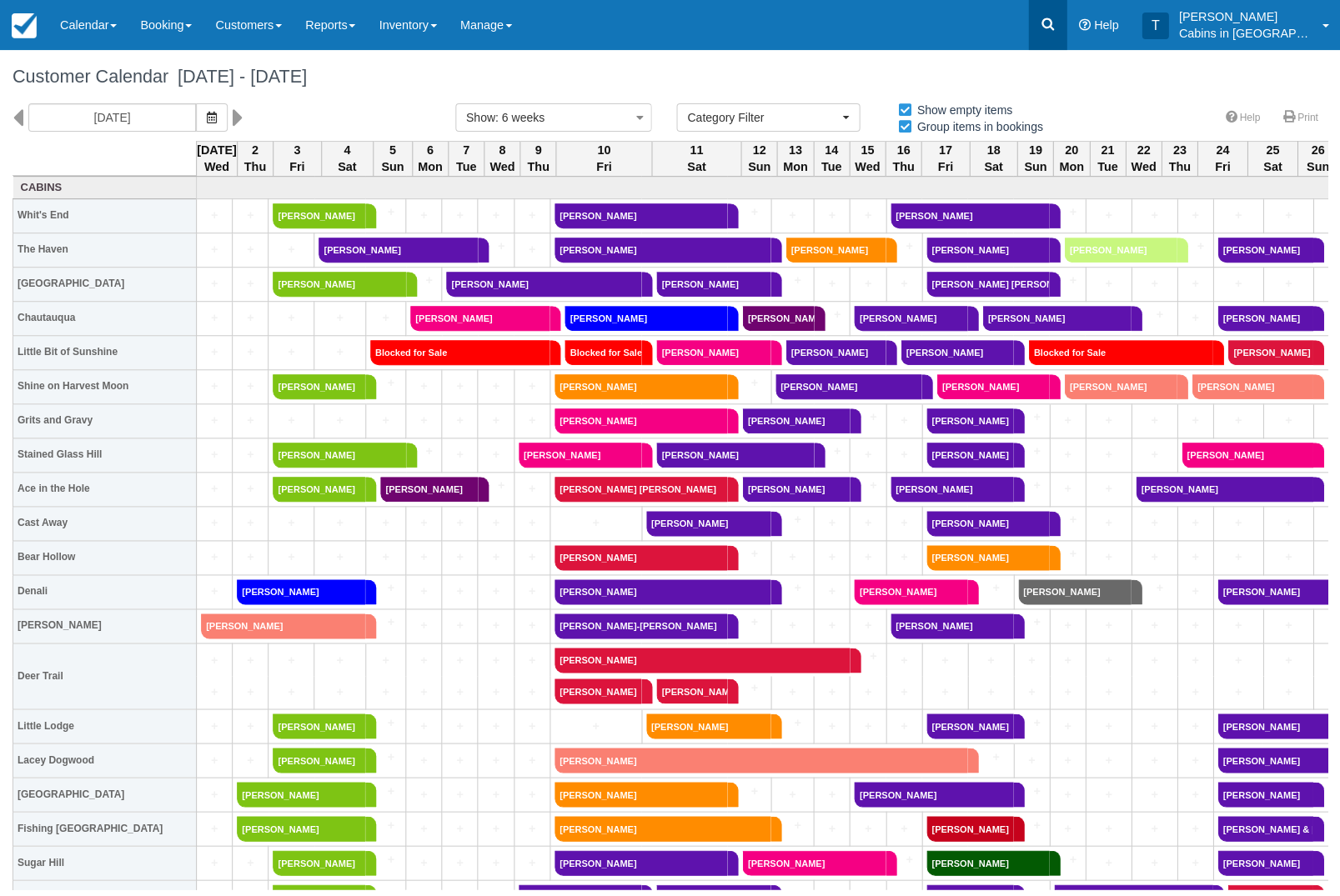
click at [1053, 37] on link at bounding box center [1047, 25] width 38 height 50
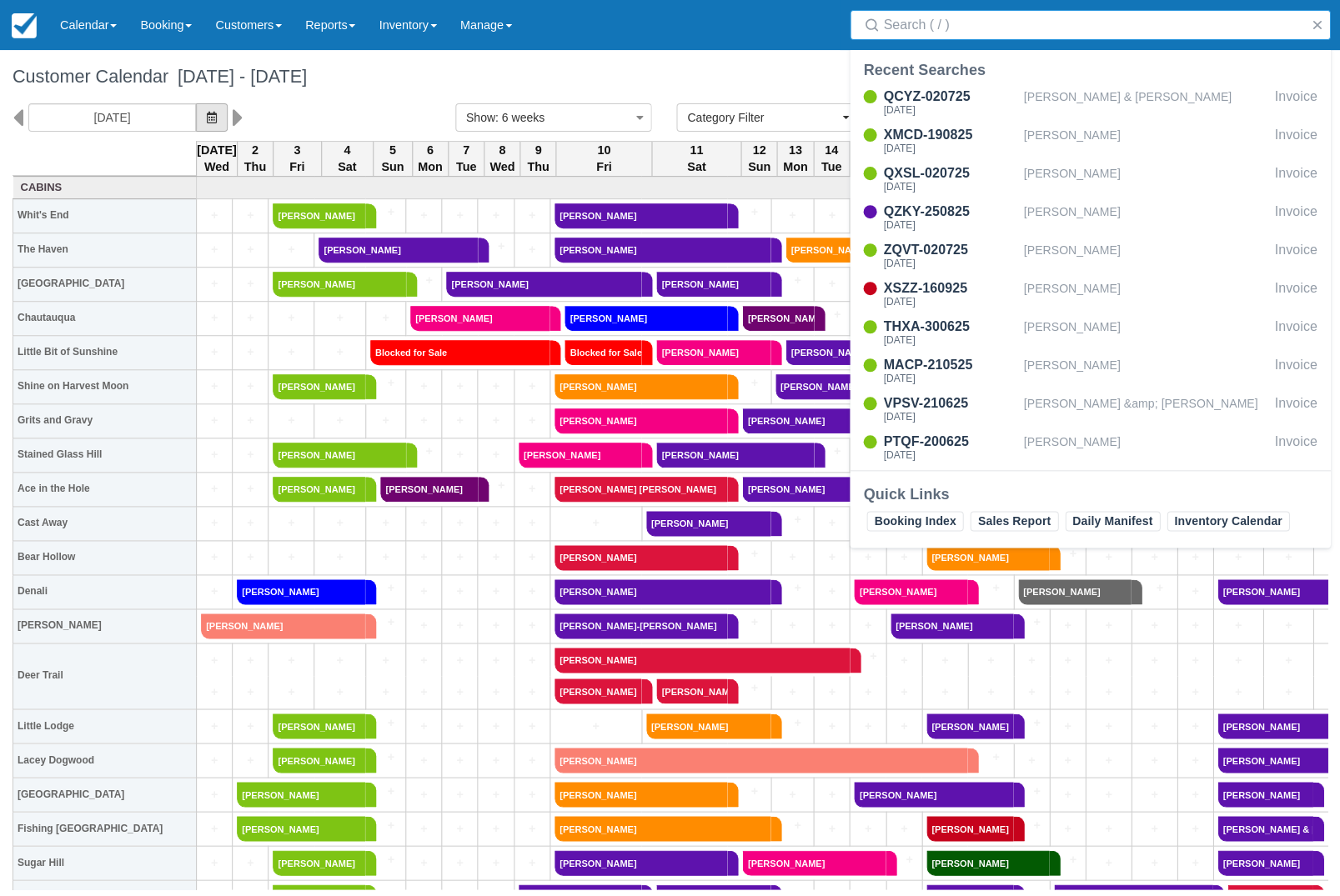
click at [207, 124] on span "button" at bounding box center [212, 118] width 10 height 14
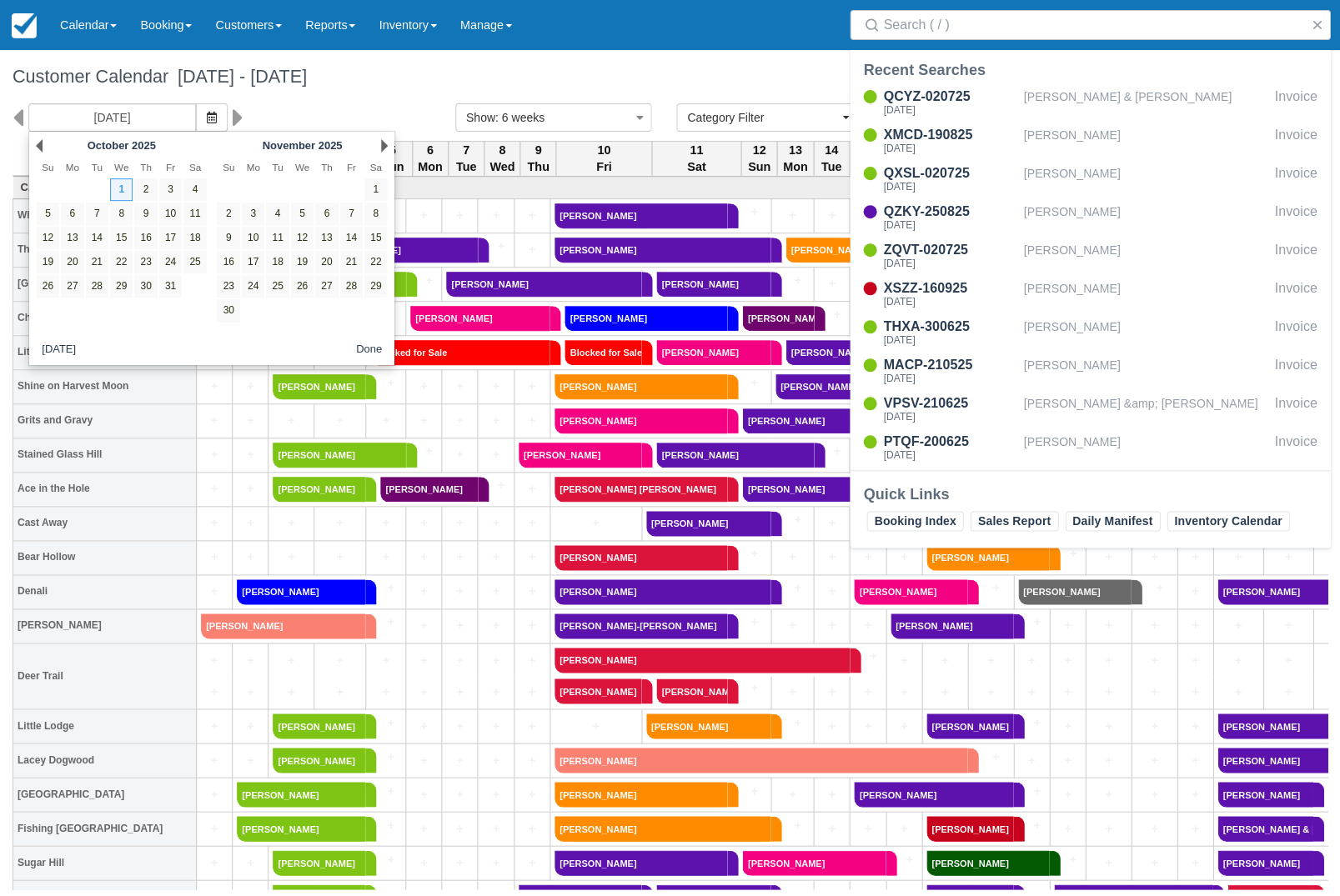
click at [36, 154] on div "Prev October 2025" at bounding box center [121, 147] width 181 height 24
click at [31, 143] on div "Prev October 2025" at bounding box center [121, 147] width 181 height 24
click at [40, 139] on link "Prev" at bounding box center [39, 146] width 7 height 14
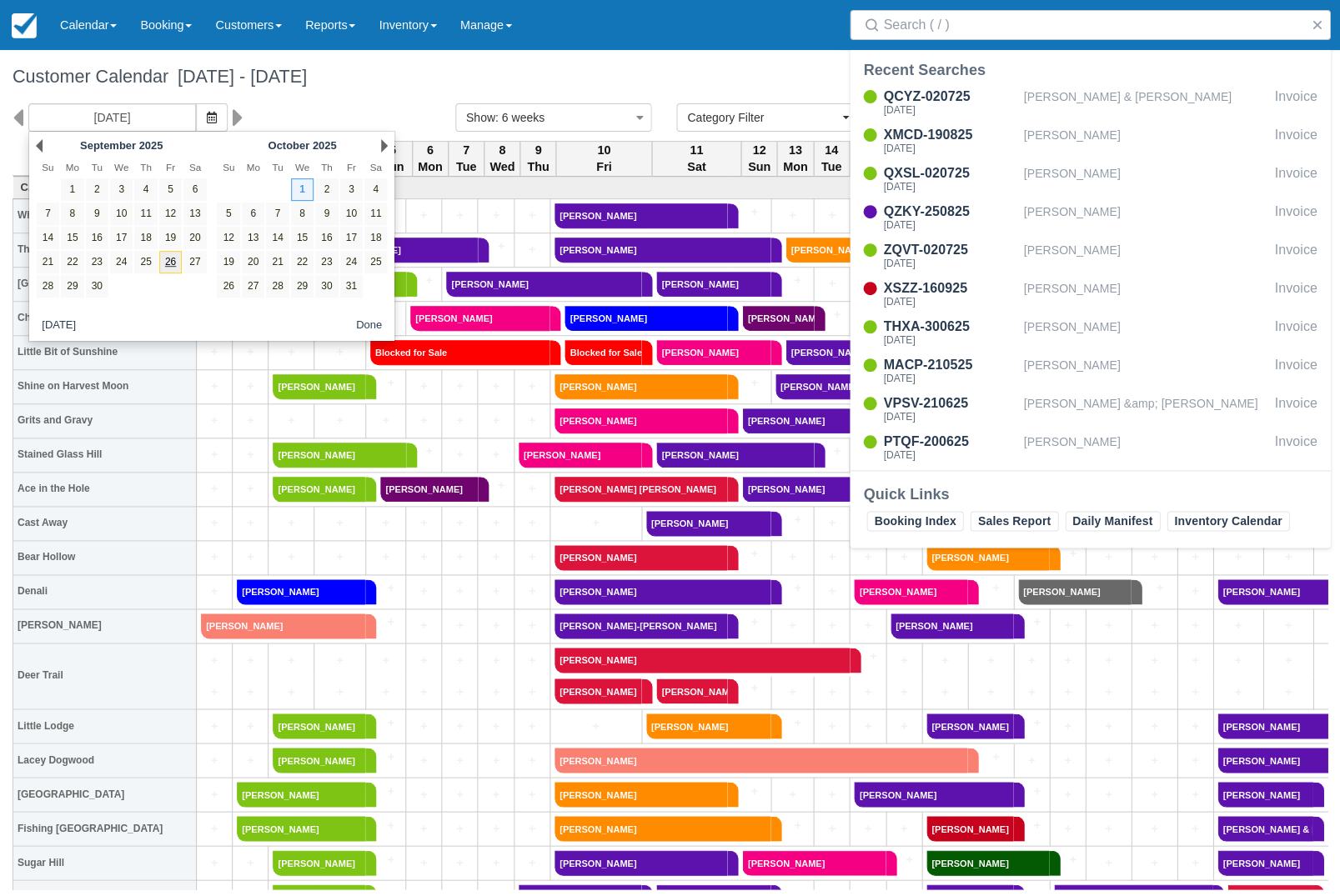
click at [171, 269] on link "26" at bounding box center [170, 262] width 23 height 23
type input "09/26/25"
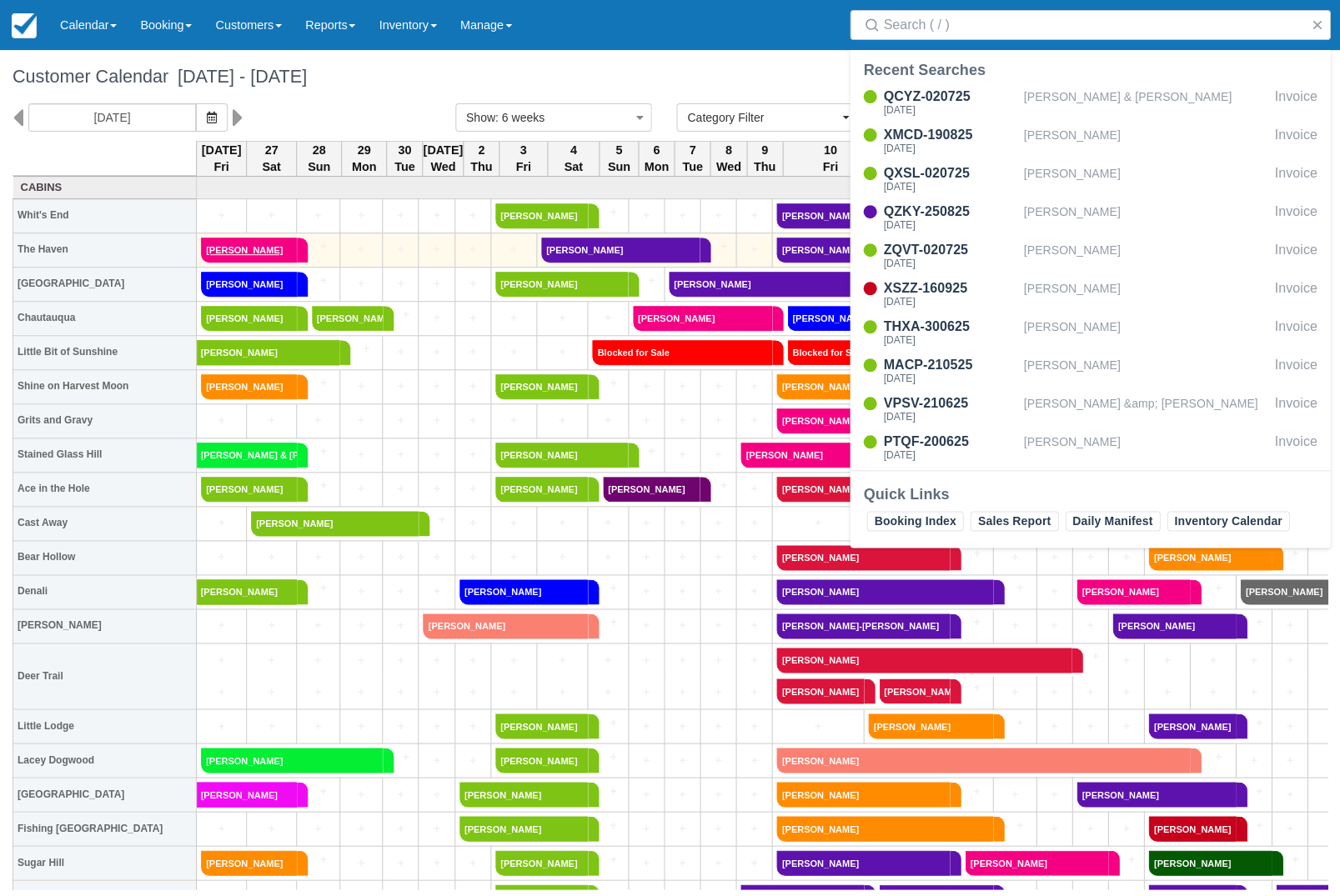
click at [254, 254] on link "Fernando" at bounding box center [248, 251] width 96 height 25
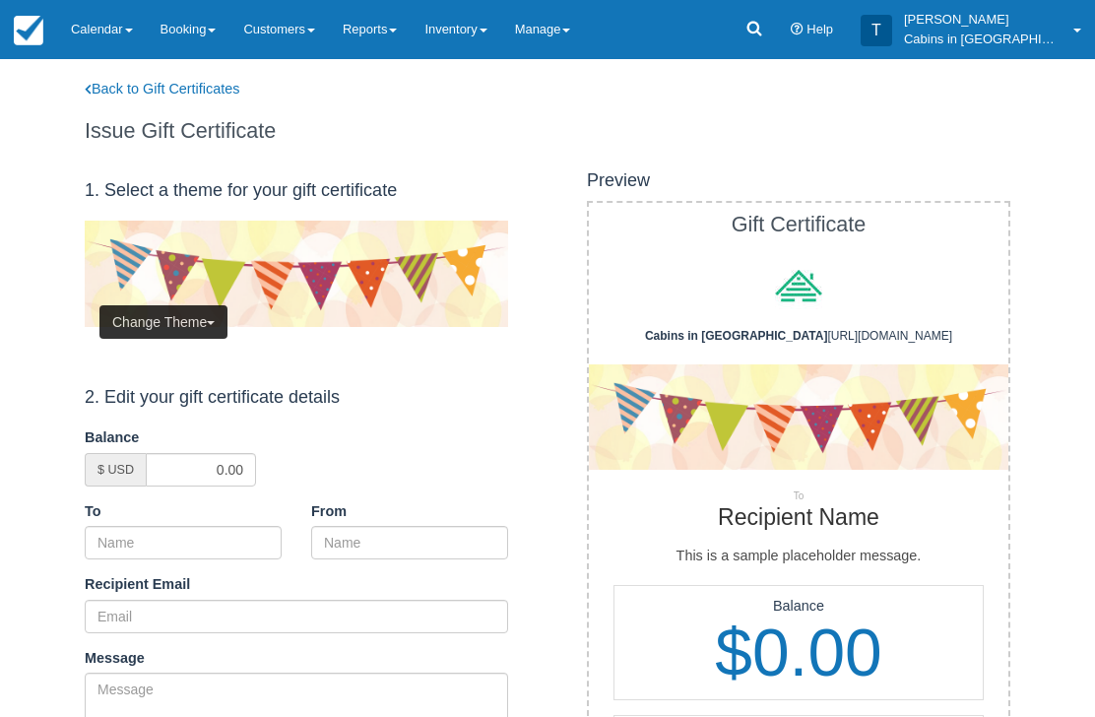
click at [173, 320] on button "Change Theme" at bounding box center [163, 321] width 128 height 33
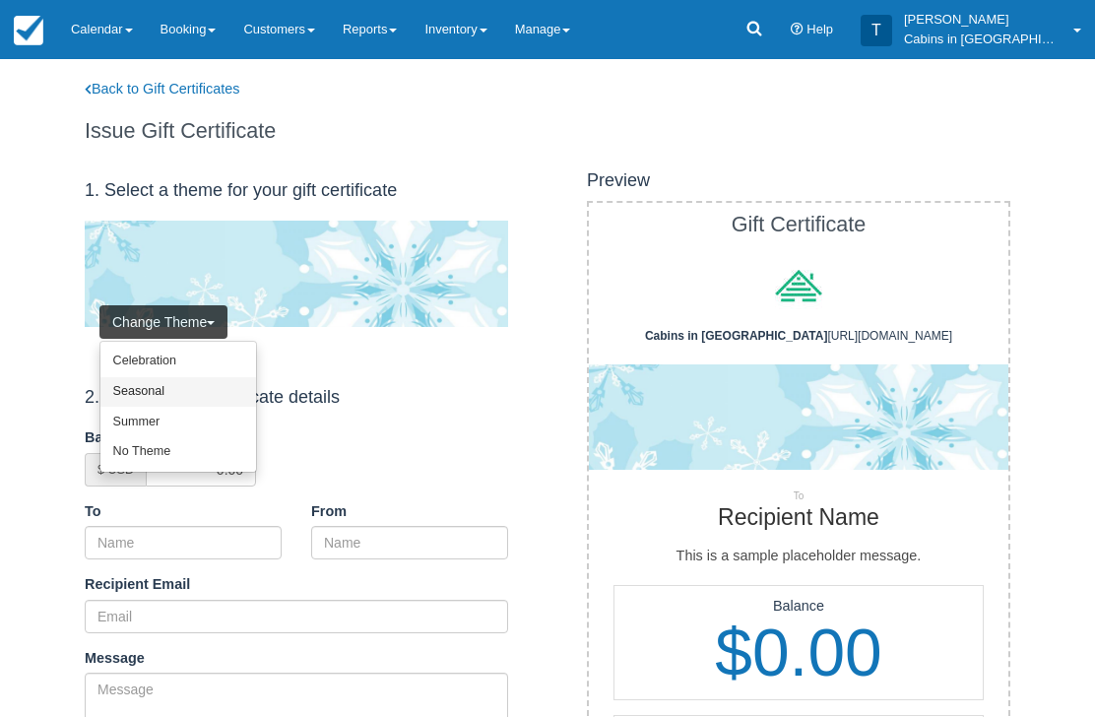
click at [195, 392] on link "Seasonal" at bounding box center [178, 392] width 156 height 31
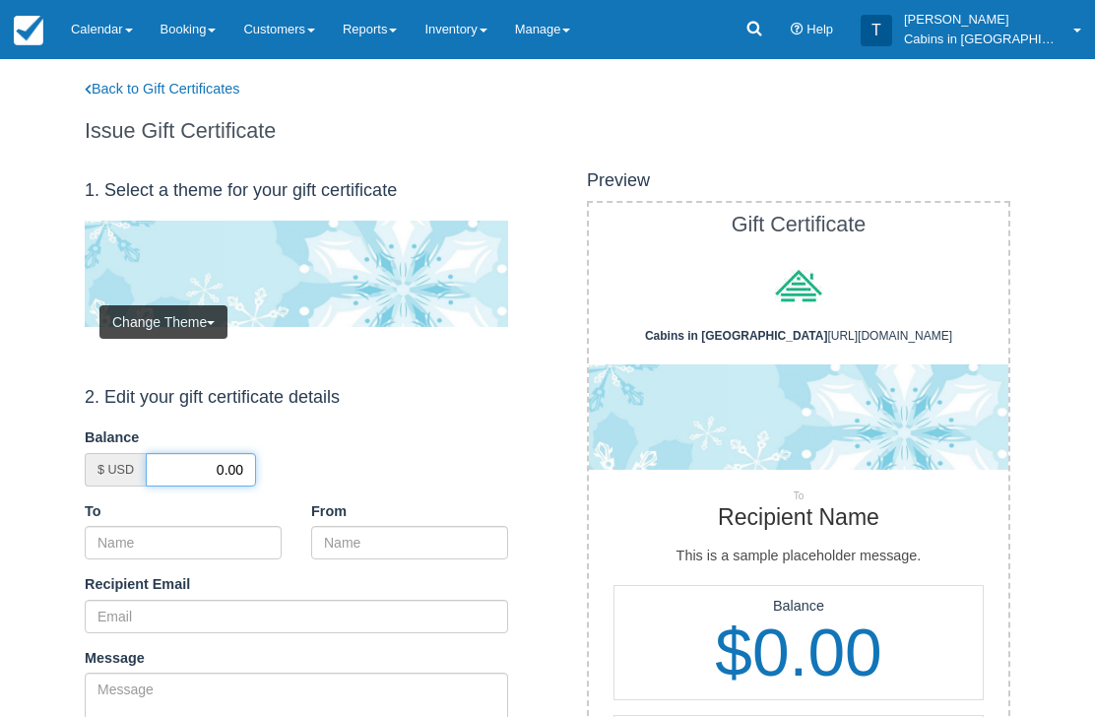
click at [202, 471] on input "0.00" at bounding box center [201, 469] width 110 height 33
type input "50.00"
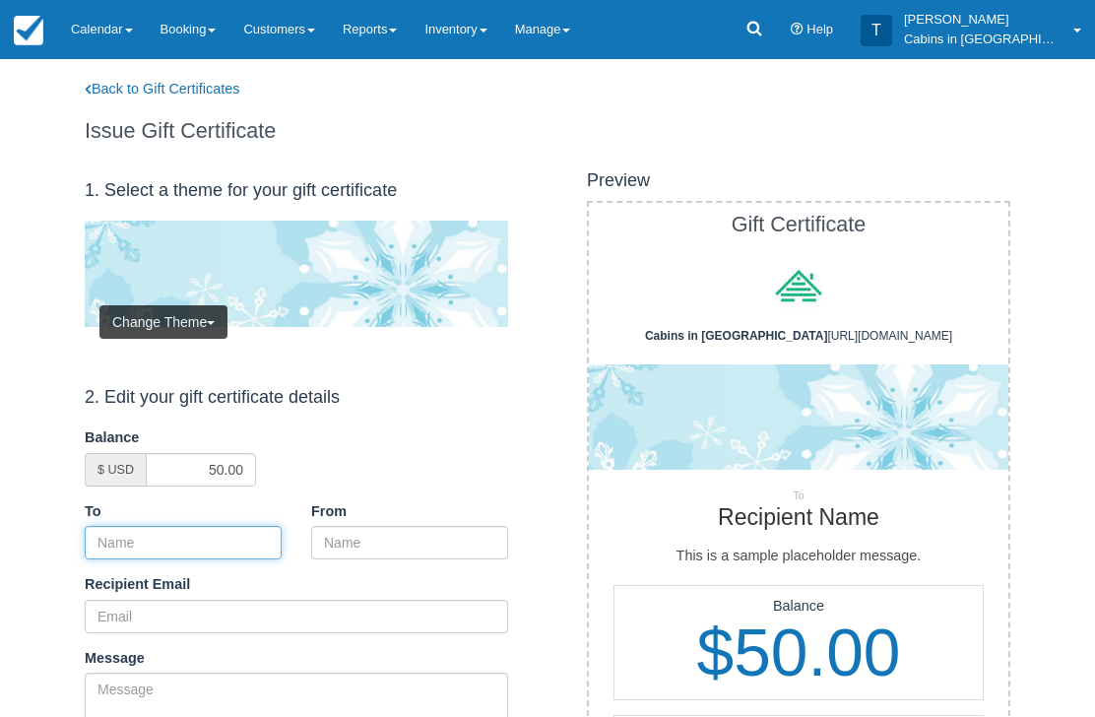
click at [228, 542] on input "To" at bounding box center [183, 542] width 197 height 33
paste input "[PERSON_NAME] & [PERSON_NAME]"
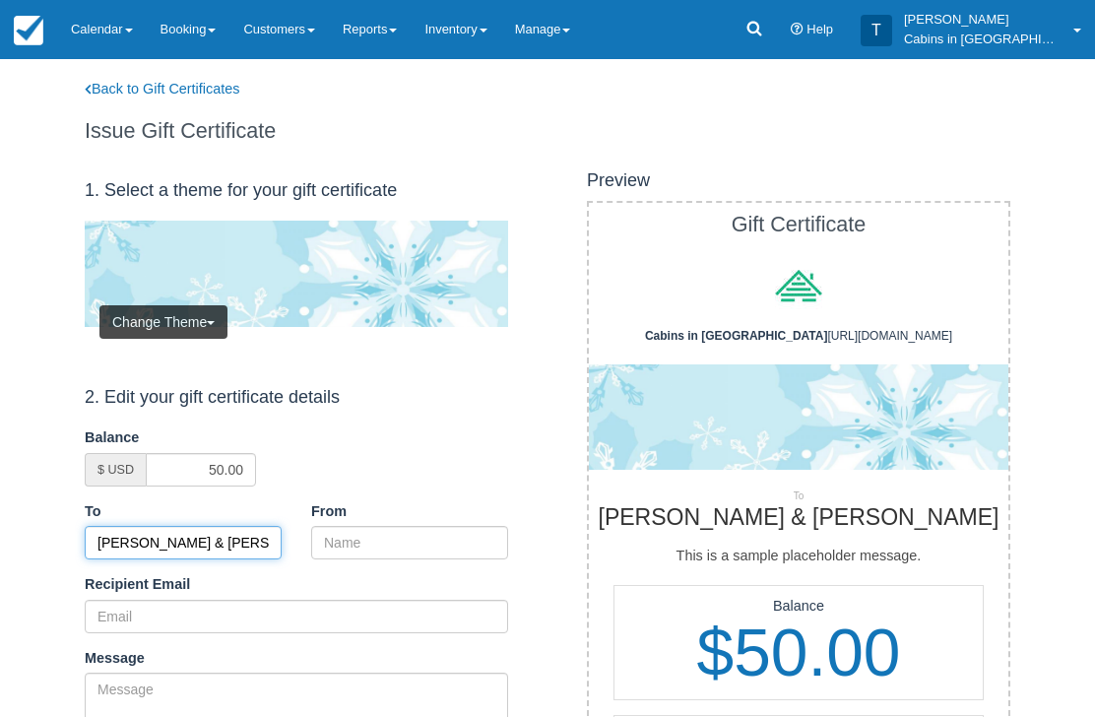
type input "[PERSON_NAME] & [PERSON_NAME]"
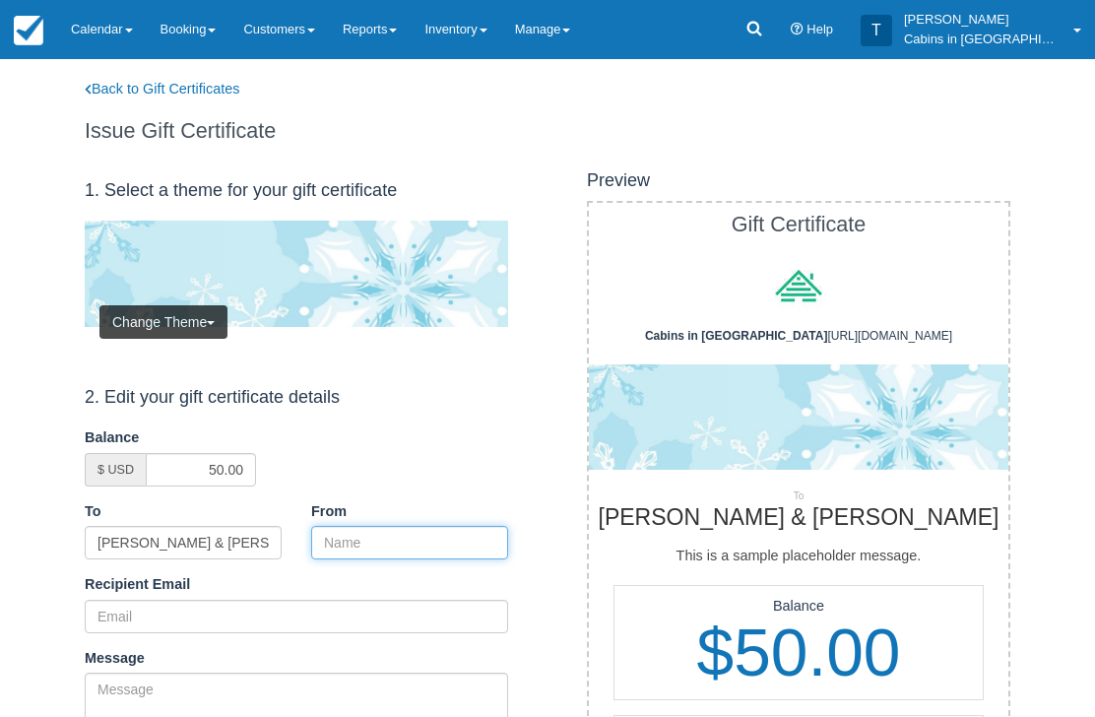
click at [392, 543] on input "From" at bounding box center [409, 542] width 197 height 33
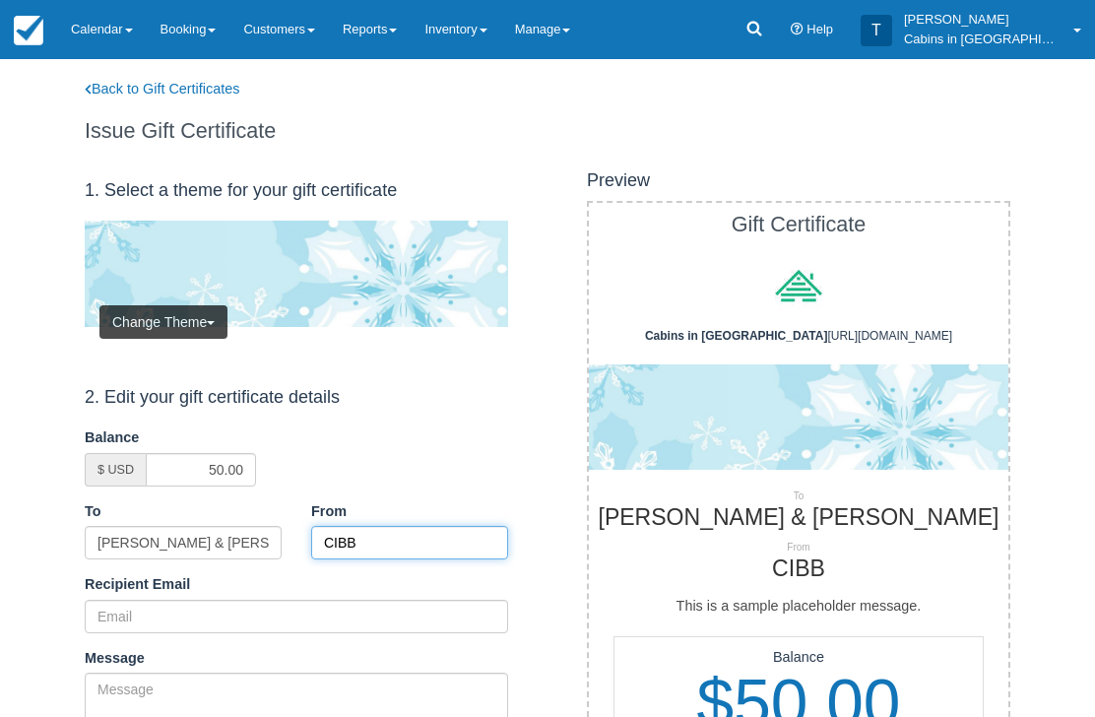
type input "CIBB"
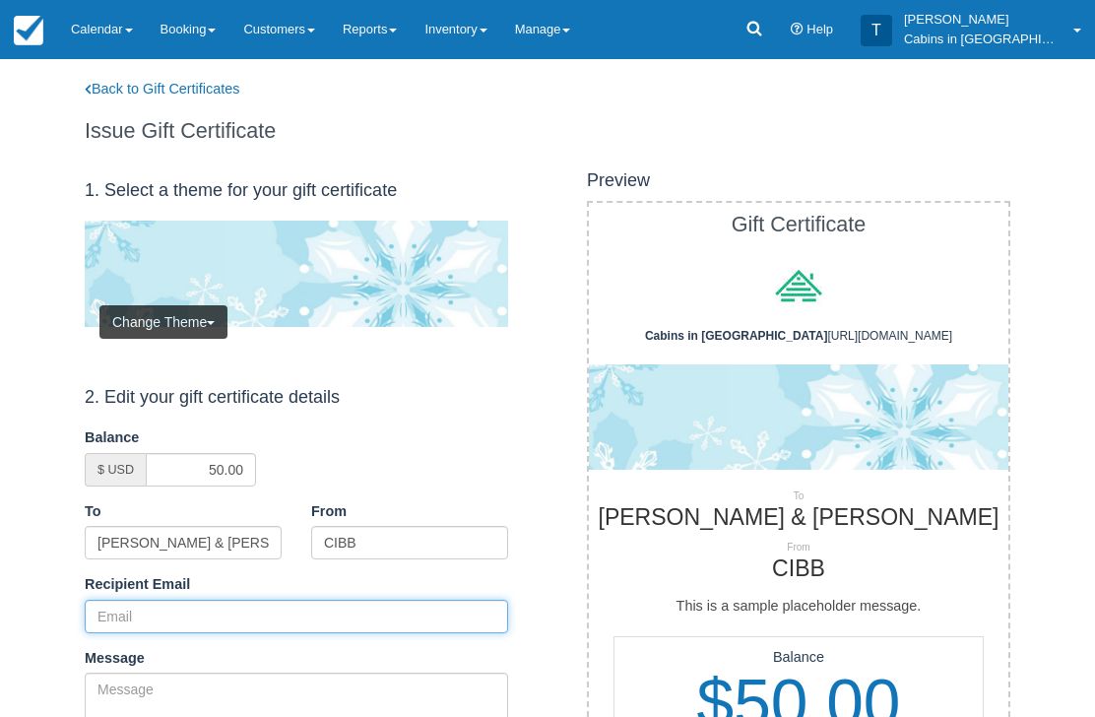
click at [227, 610] on input "Recipient Email" at bounding box center [296, 616] width 423 height 33
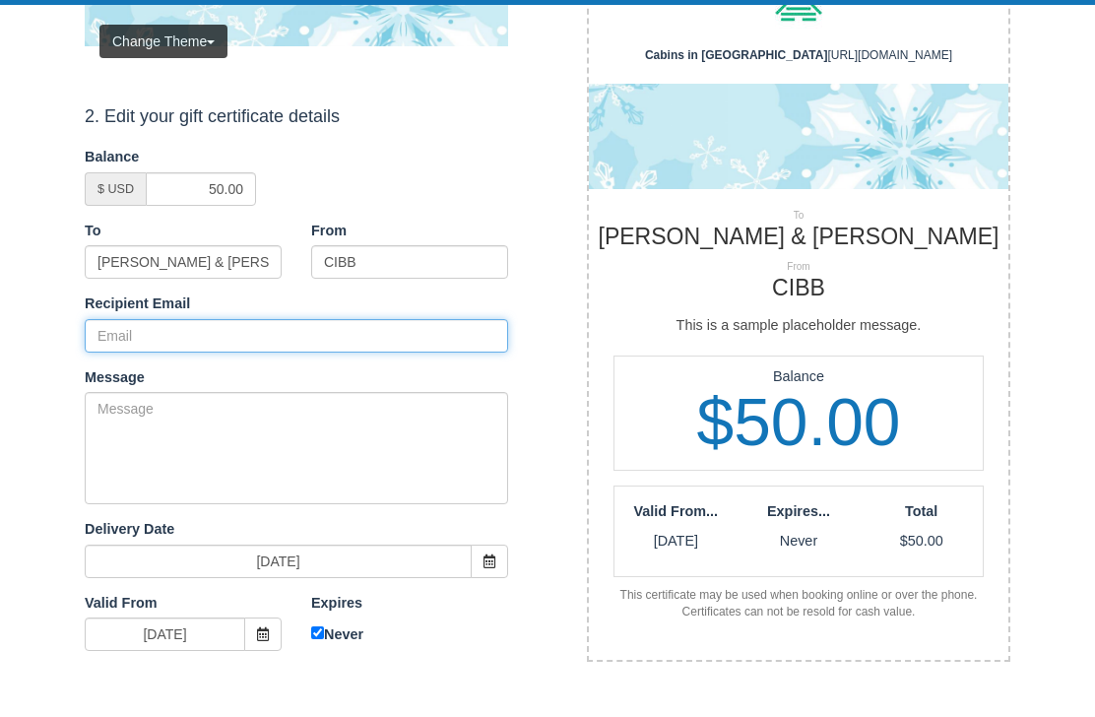
paste input "amyers3081@hotmail.com"
type input "amyers3081@hotmail.com"
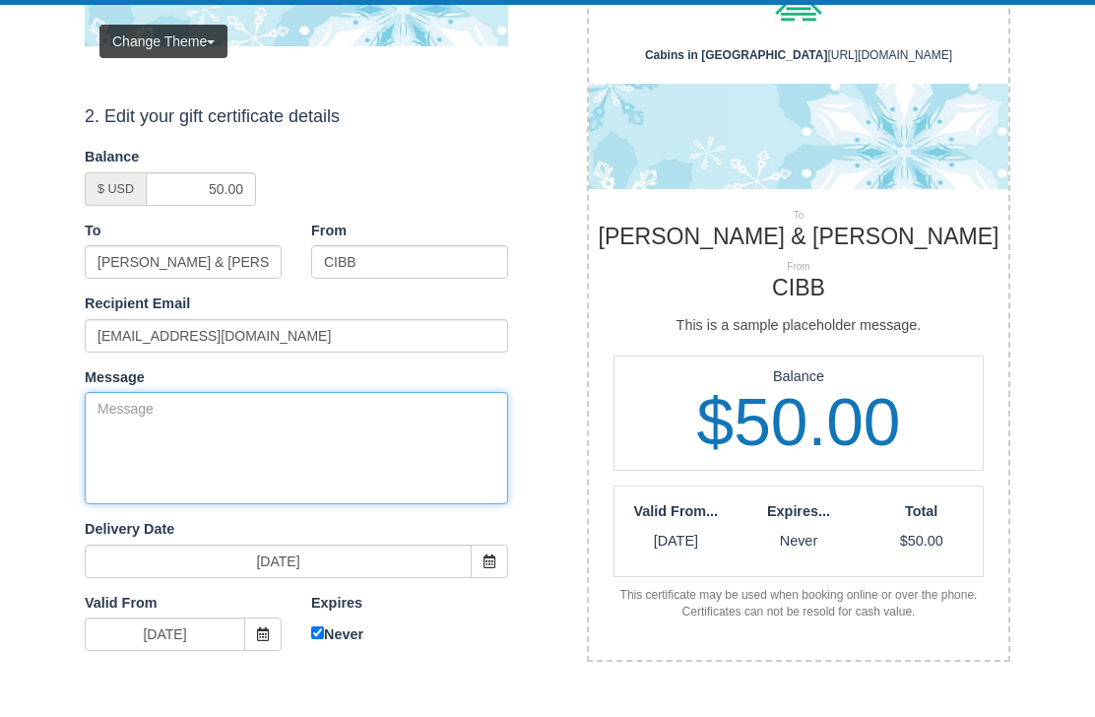
click at [204, 447] on textarea "Message" at bounding box center [296, 503] width 423 height 112
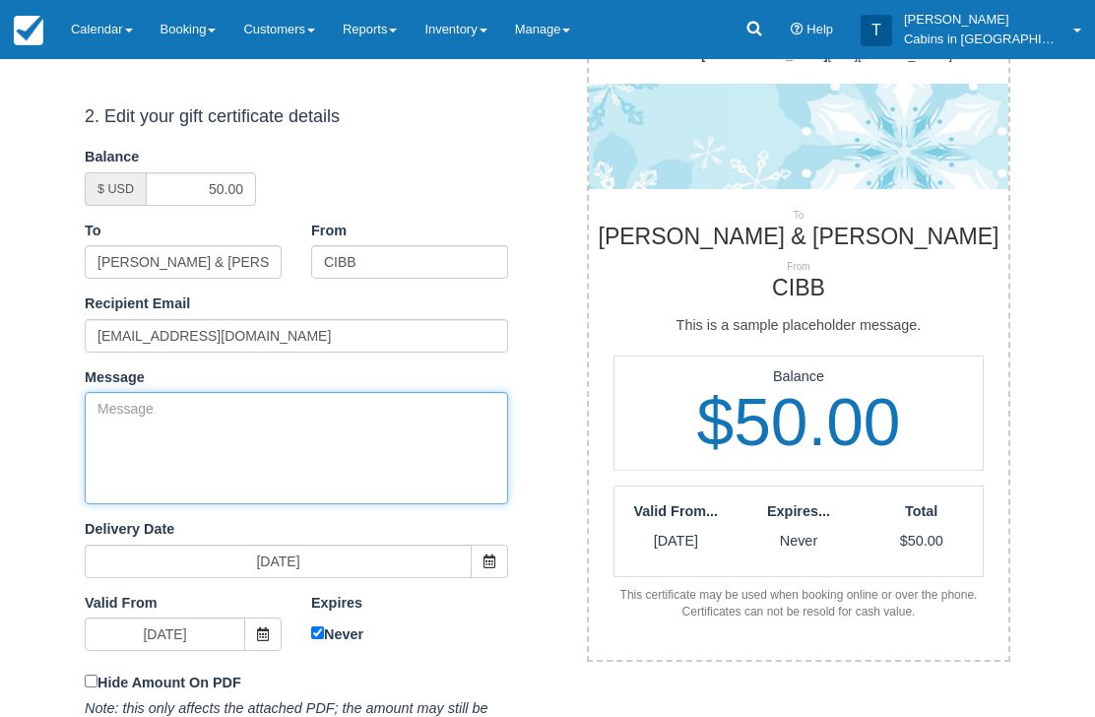
click at [326, 430] on textarea "Message" at bounding box center [296, 448] width 423 height 112
paste textarea "Please accept this gift certificate for your previous booking with Cabins in Br…"
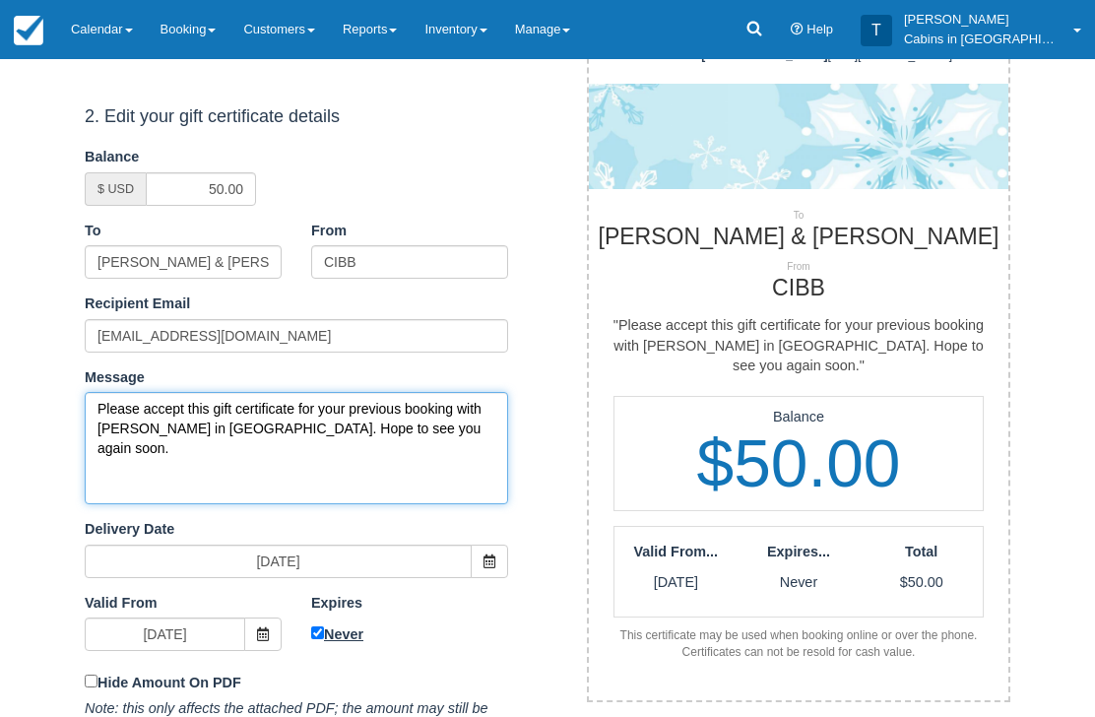
type textarea "Please accept this gift certificate for your previous booking with Cabins in Br…"
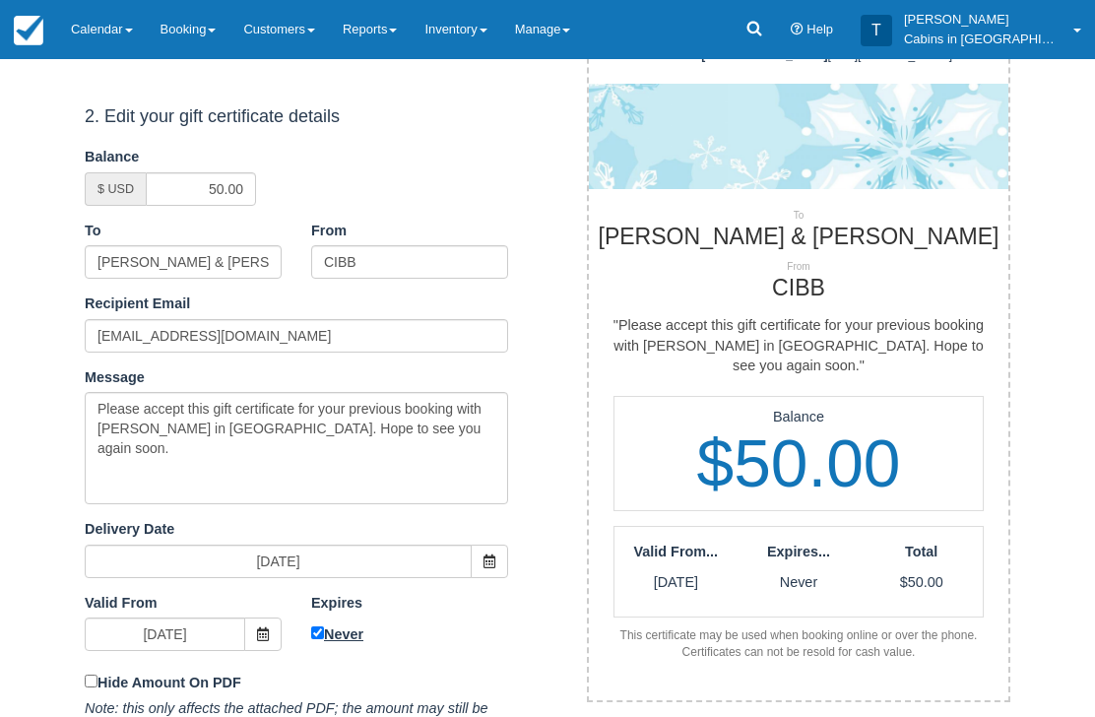
click at [313, 630] on input "Never" at bounding box center [317, 633] width 13 height 13
checkbox input "false"
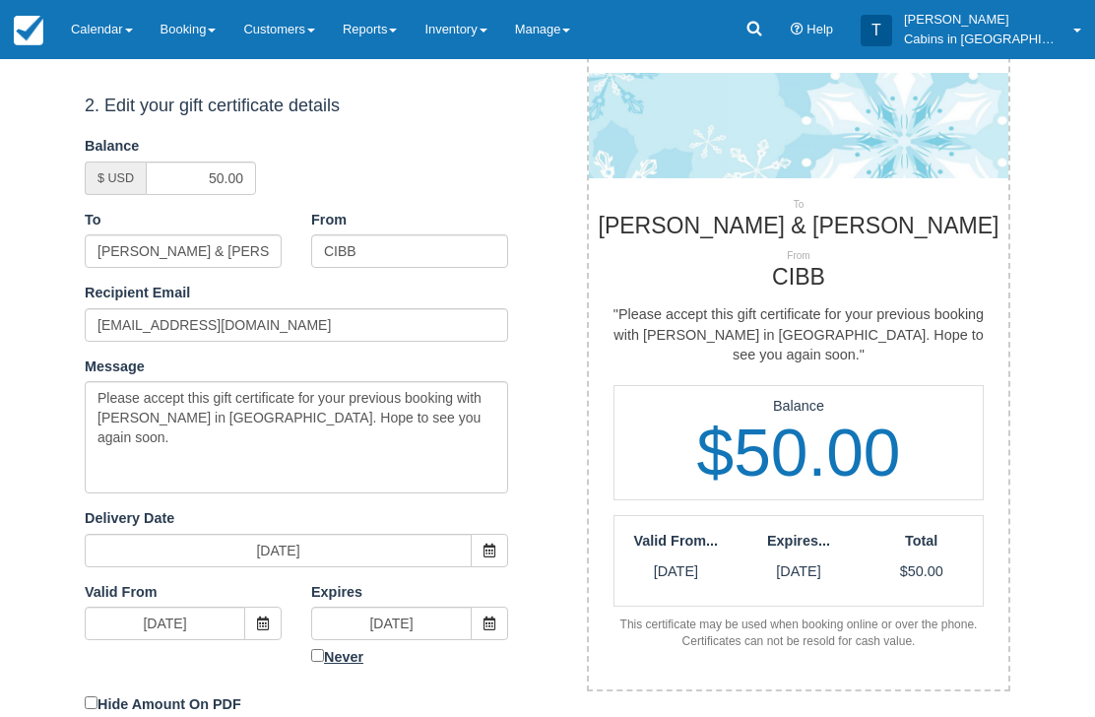
scroll to position [408, 0]
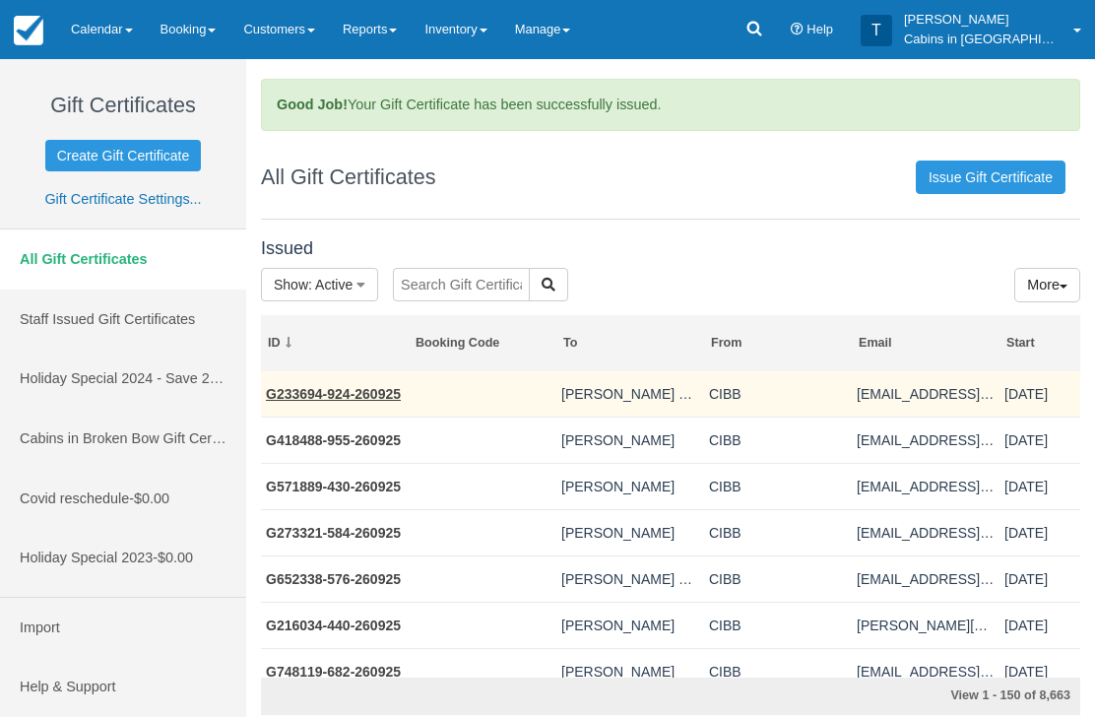
click at [355, 392] on link "G233694-924-260925" at bounding box center [333, 394] width 135 height 16
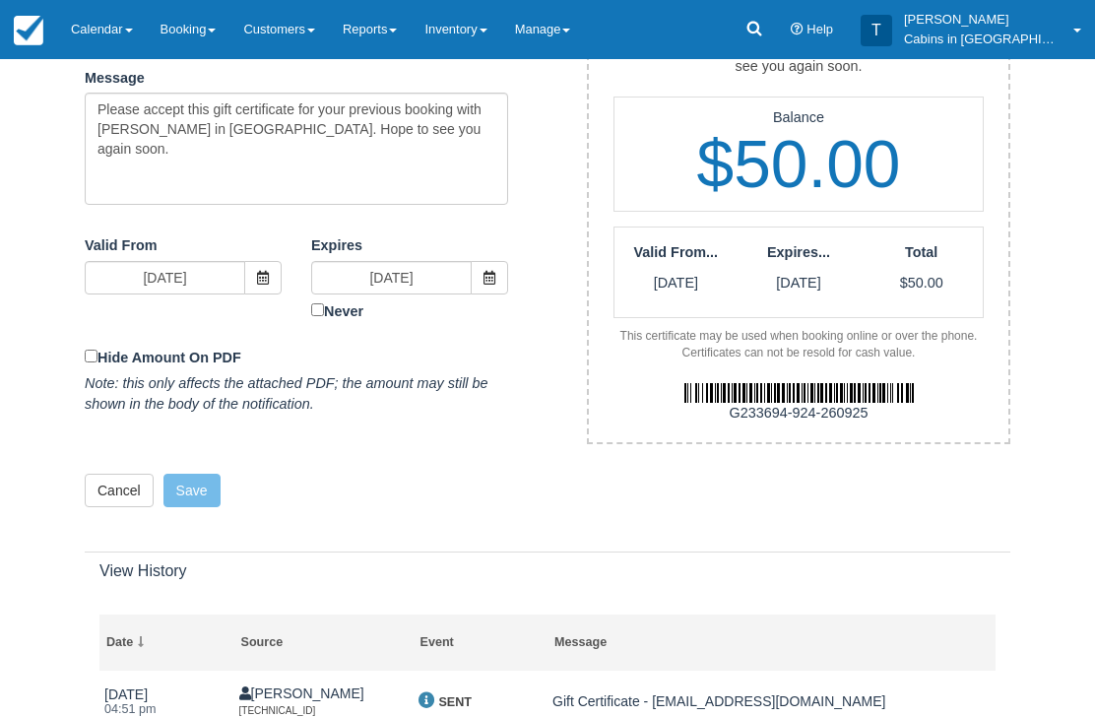
scroll to position [651, 0]
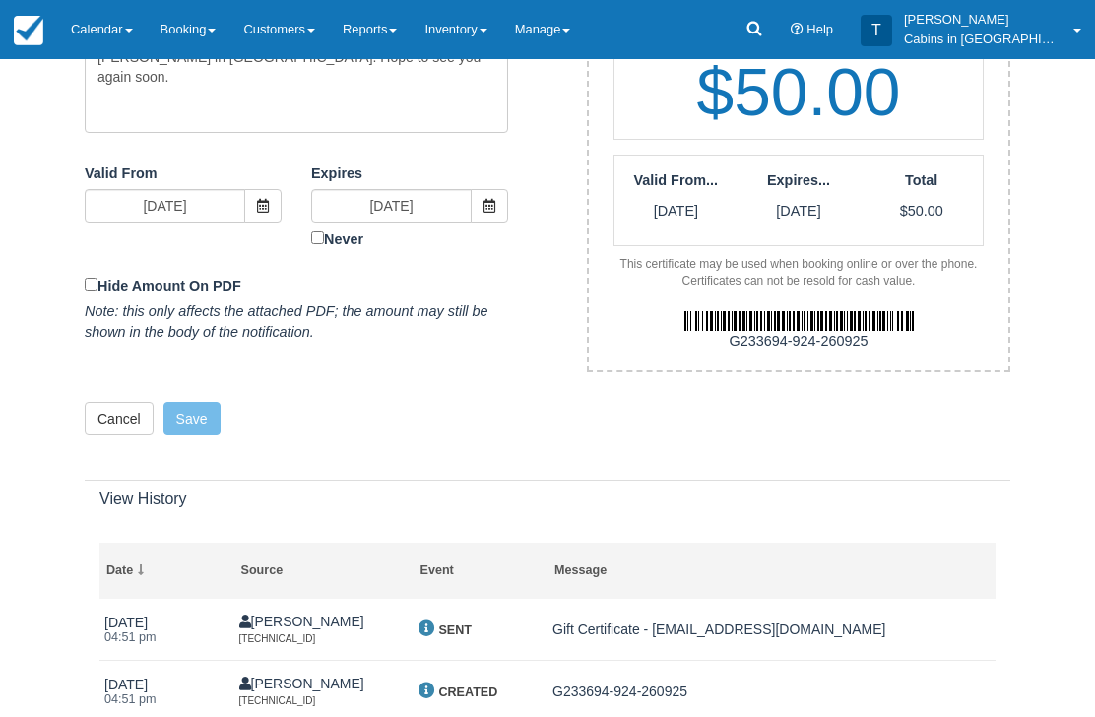
click at [725, 332] on div "G233694-924-260925" at bounding box center [798, 342] width 449 height 21
copy div "G233694-924-260925"
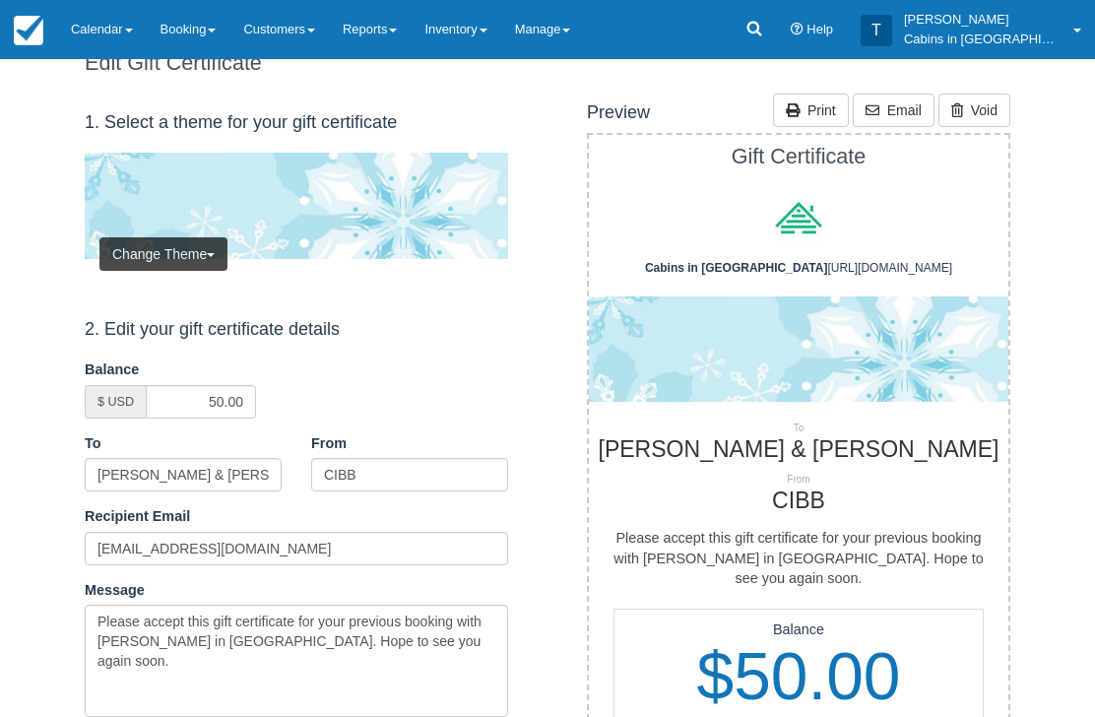
scroll to position [0, 0]
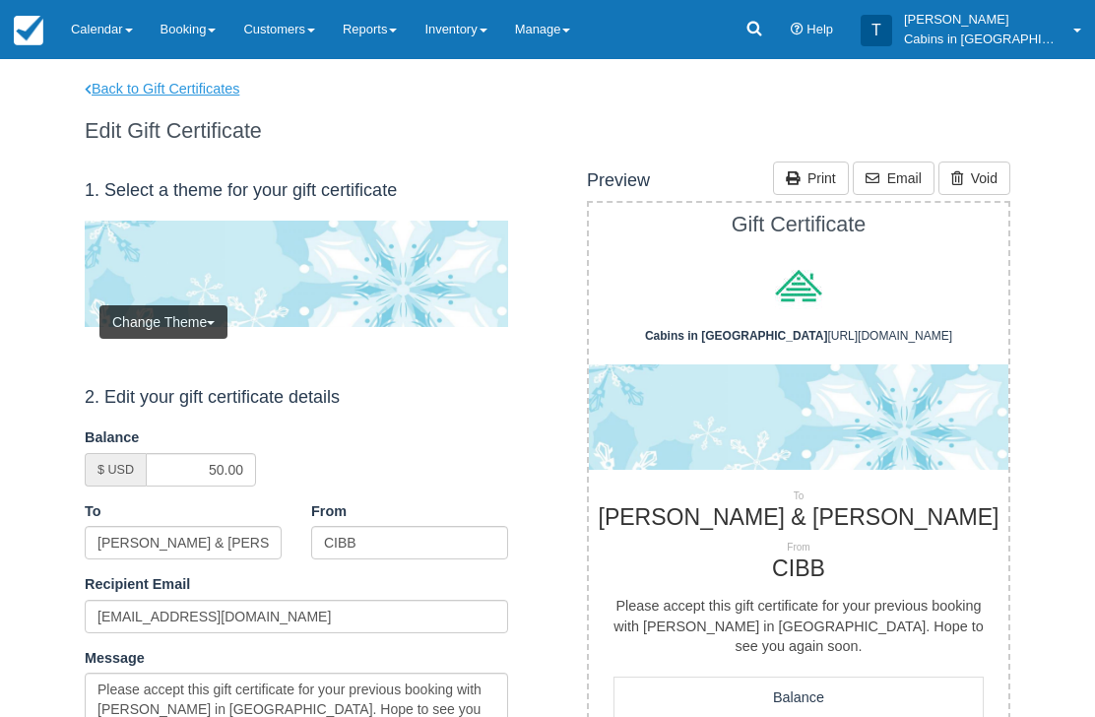
click at [217, 88] on link "Back to Gift Certificates" at bounding box center [175, 89] width 210 height 21
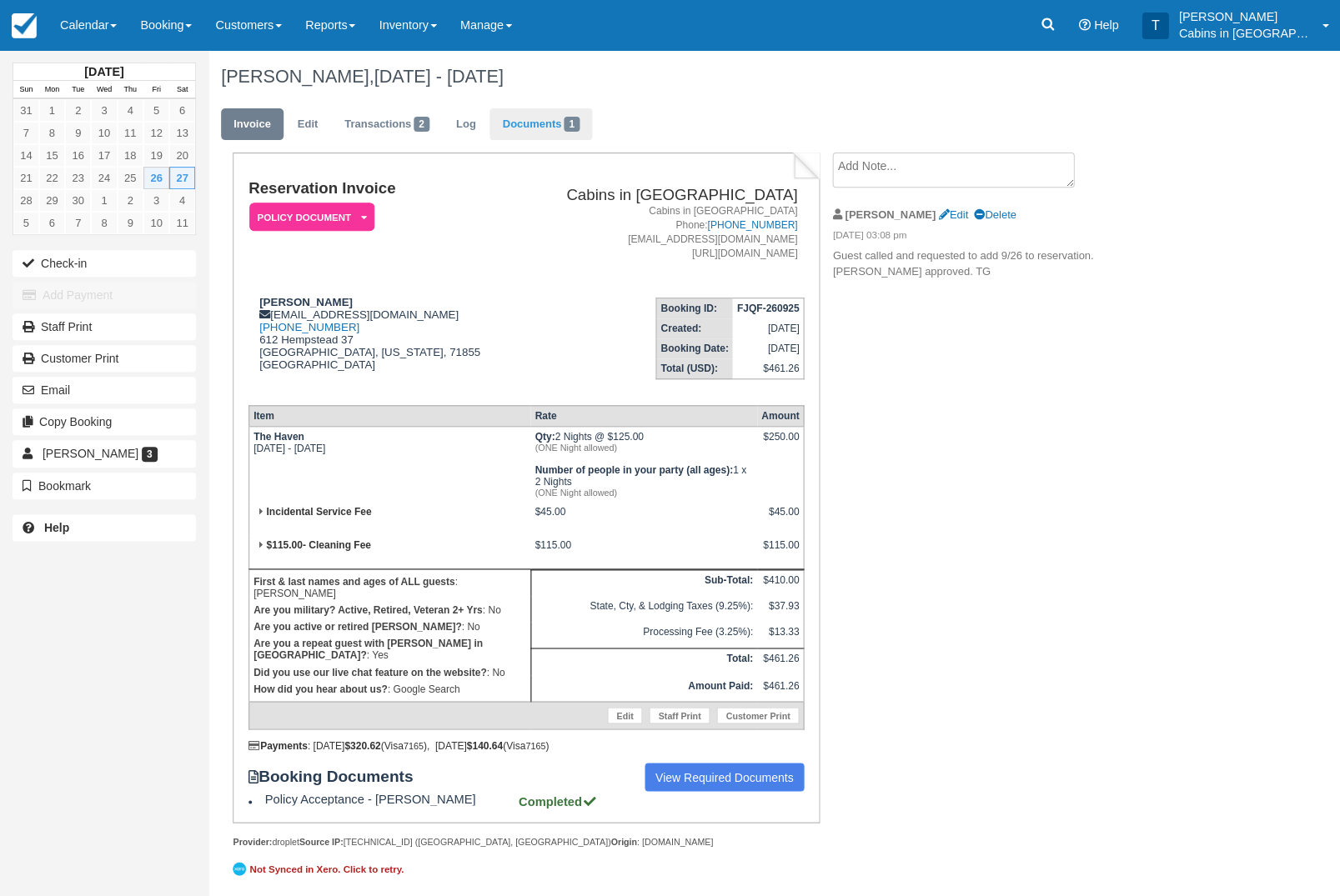
click at [568, 126] on link "Documents 1" at bounding box center [540, 124] width 102 height 32
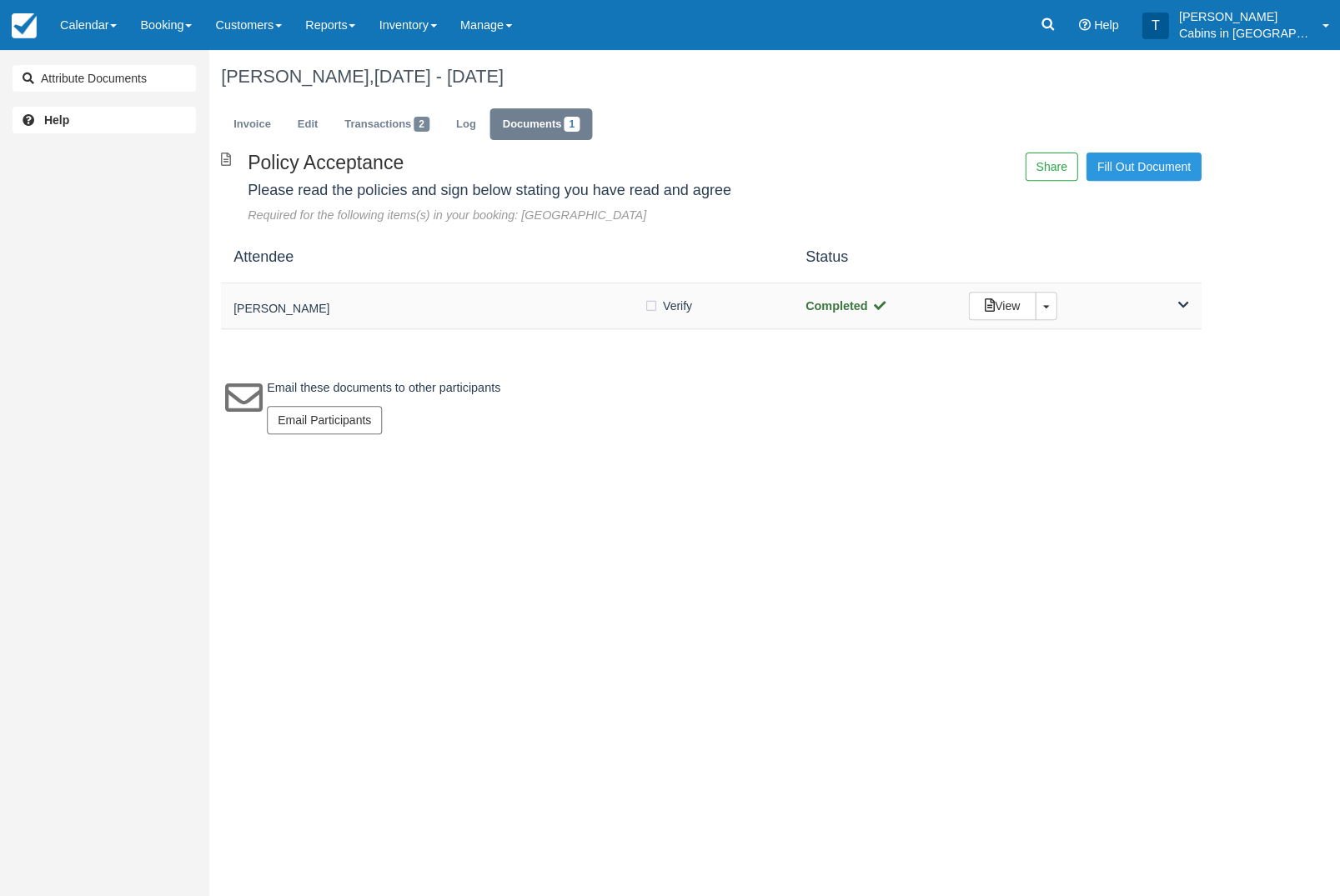
click at [539, 300] on div "[PERSON_NAME]" at bounding box center [439, 307] width 410 height 24
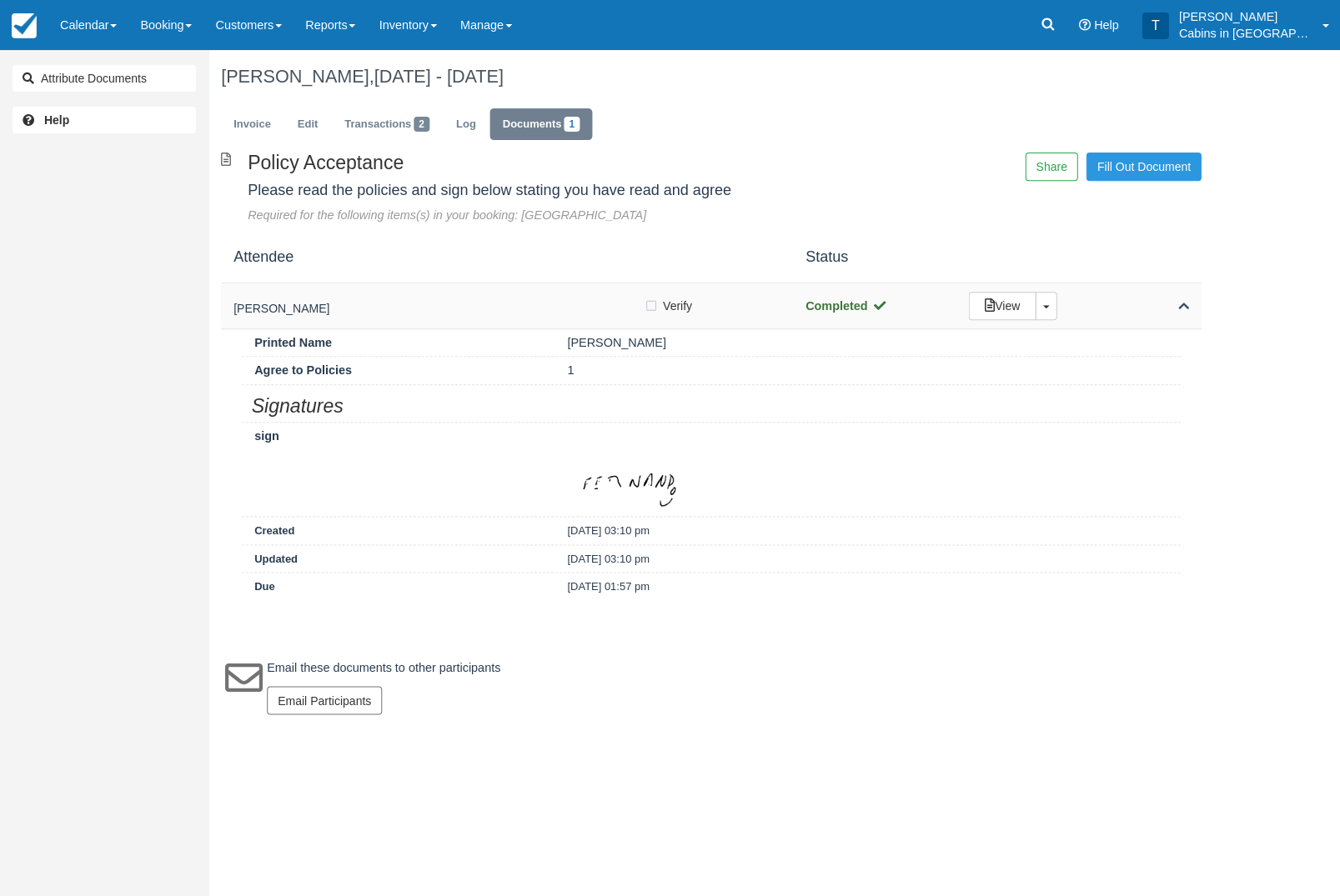
click at [654, 316] on label "Verify Verified" at bounding box center [673, 307] width 59 height 25
checkbox input "true"
click at [257, 133] on link "Invoice" at bounding box center [252, 124] width 63 height 32
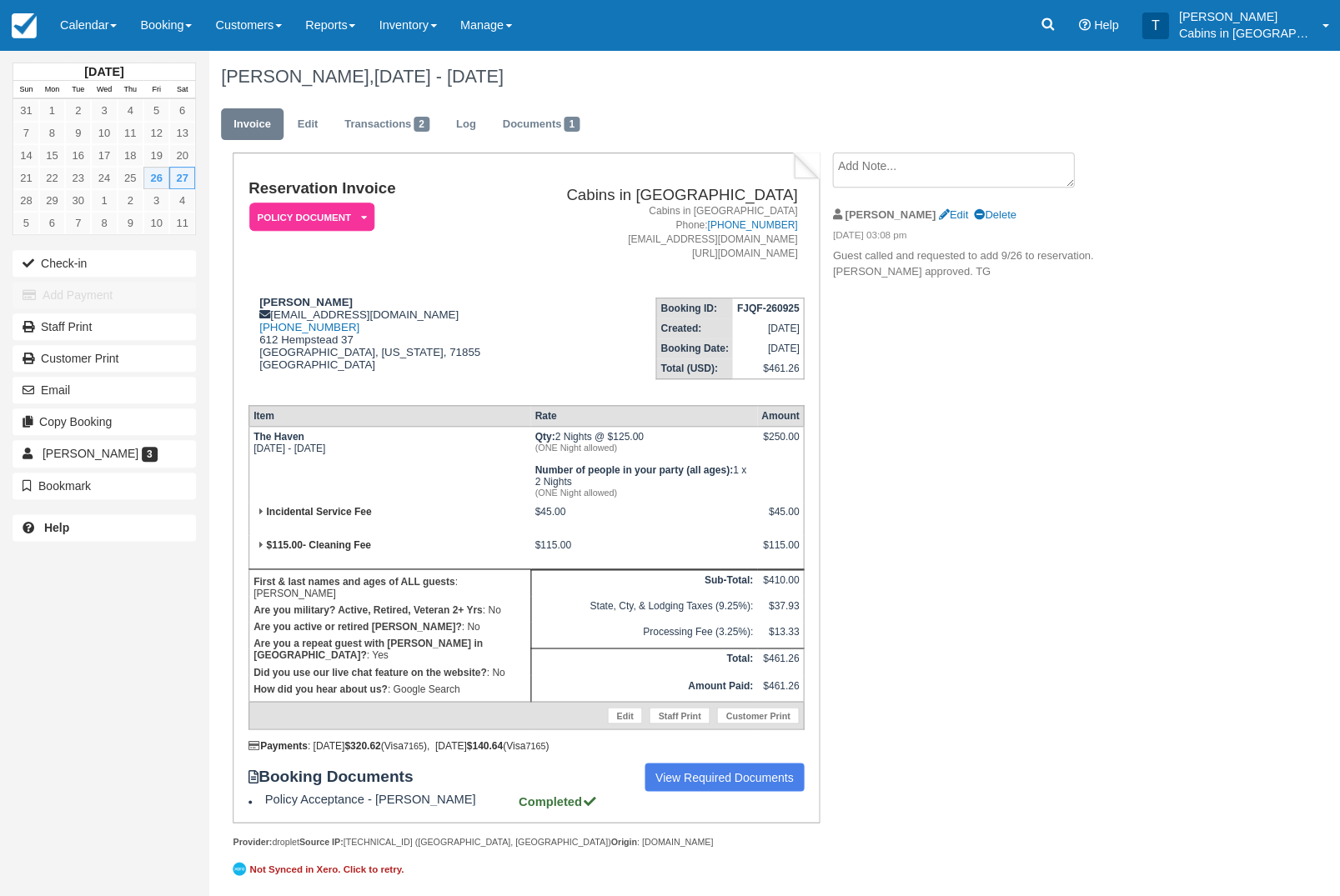
click at [338, 213] on em "Policy Document" at bounding box center [312, 217] width 125 height 29
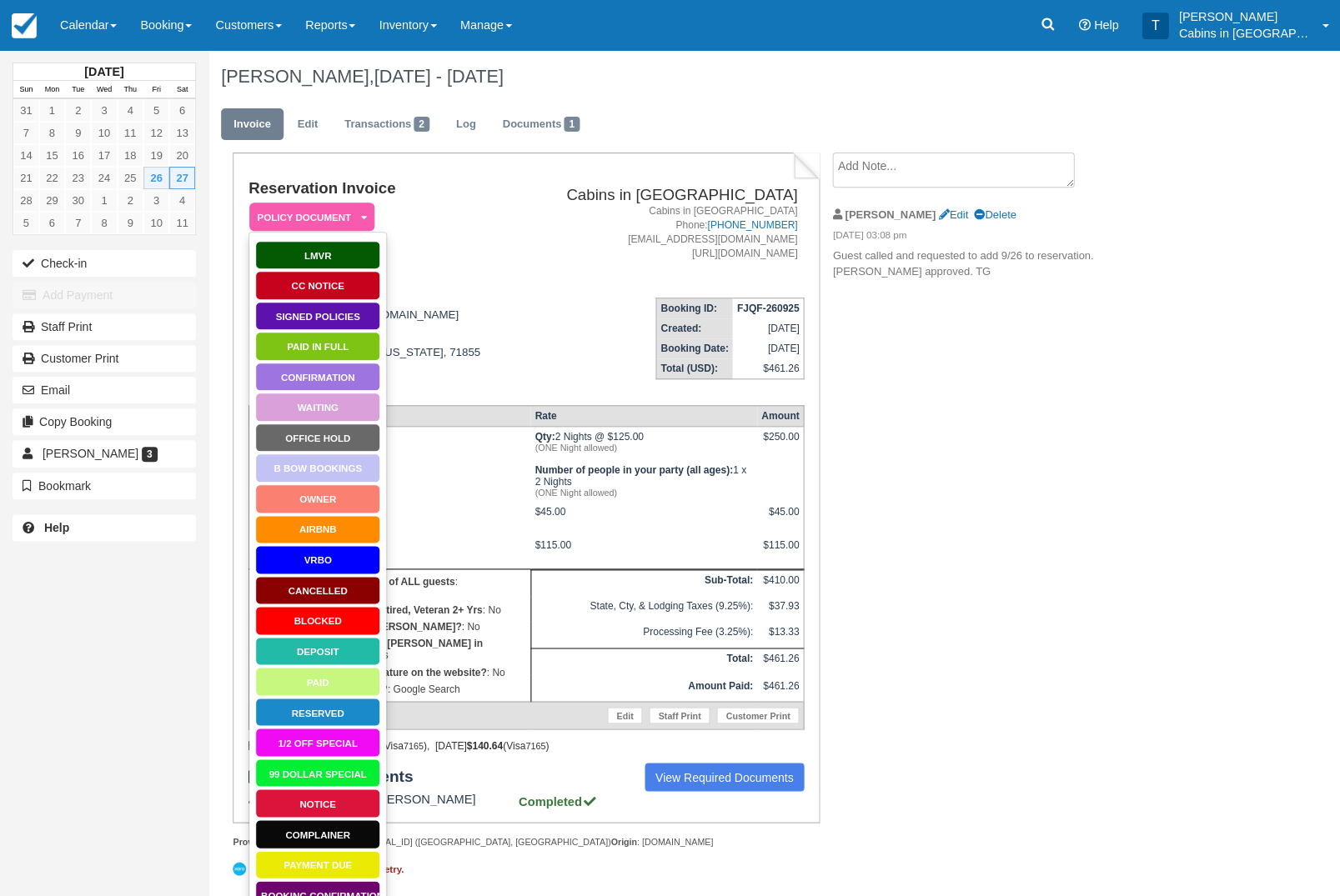
click at [335, 347] on link "Paid in Full" at bounding box center [318, 346] width 125 height 29
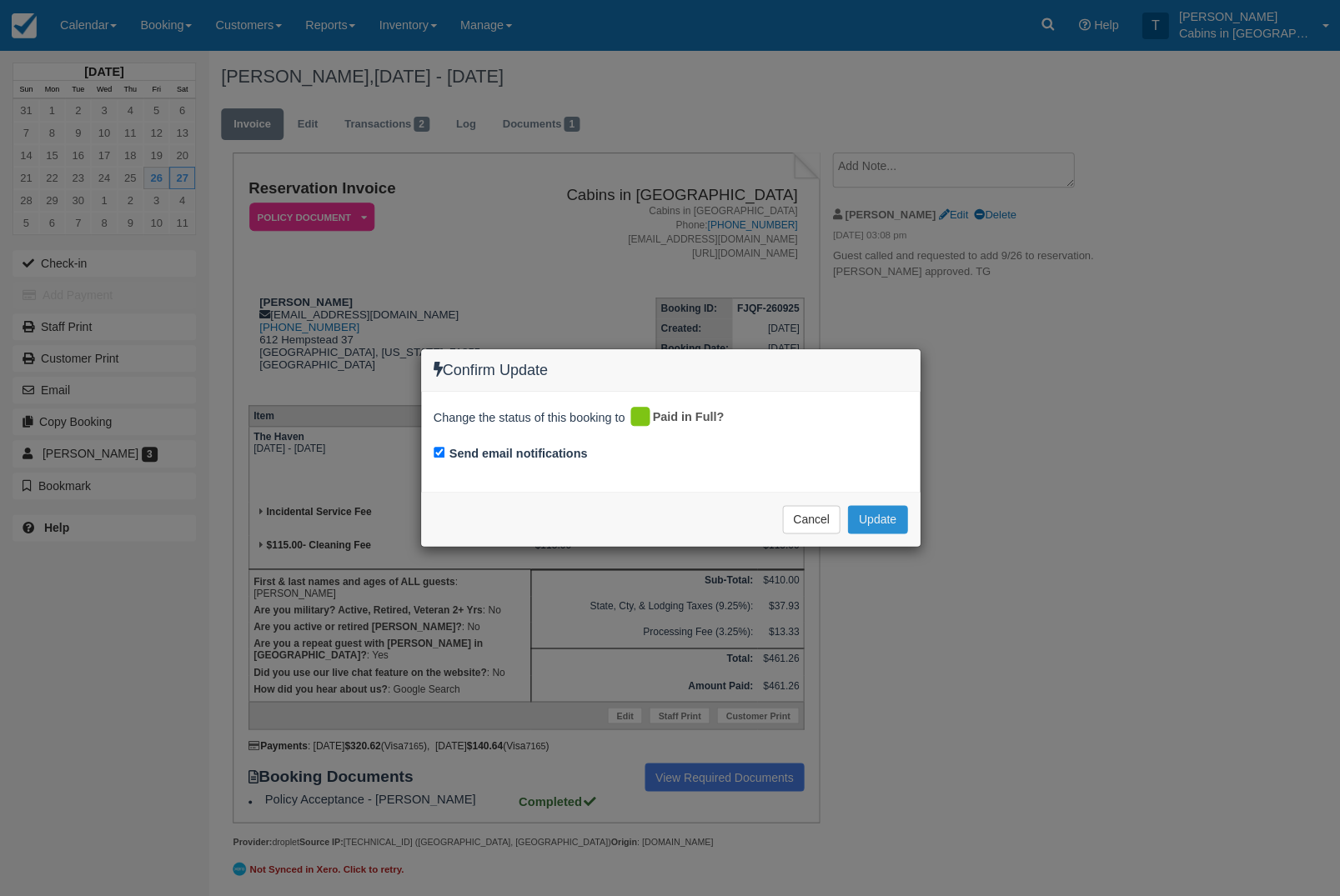
click at [878, 520] on button "Update" at bounding box center [877, 519] width 59 height 28
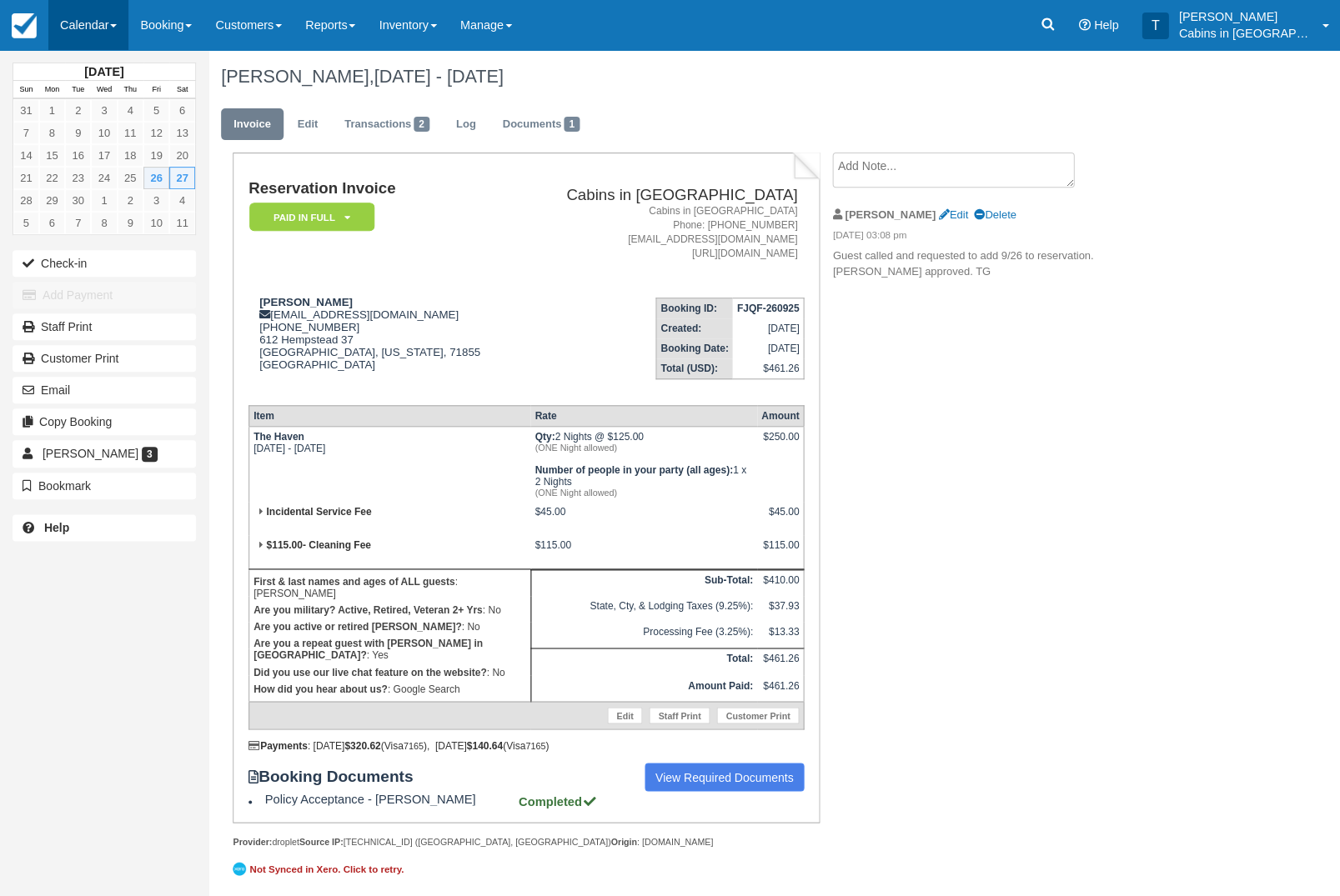
click at [80, 16] on link "Calendar" at bounding box center [88, 25] width 80 height 50
click at [86, 104] on link "Customer" at bounding box center [115, 106] width 132 height 35
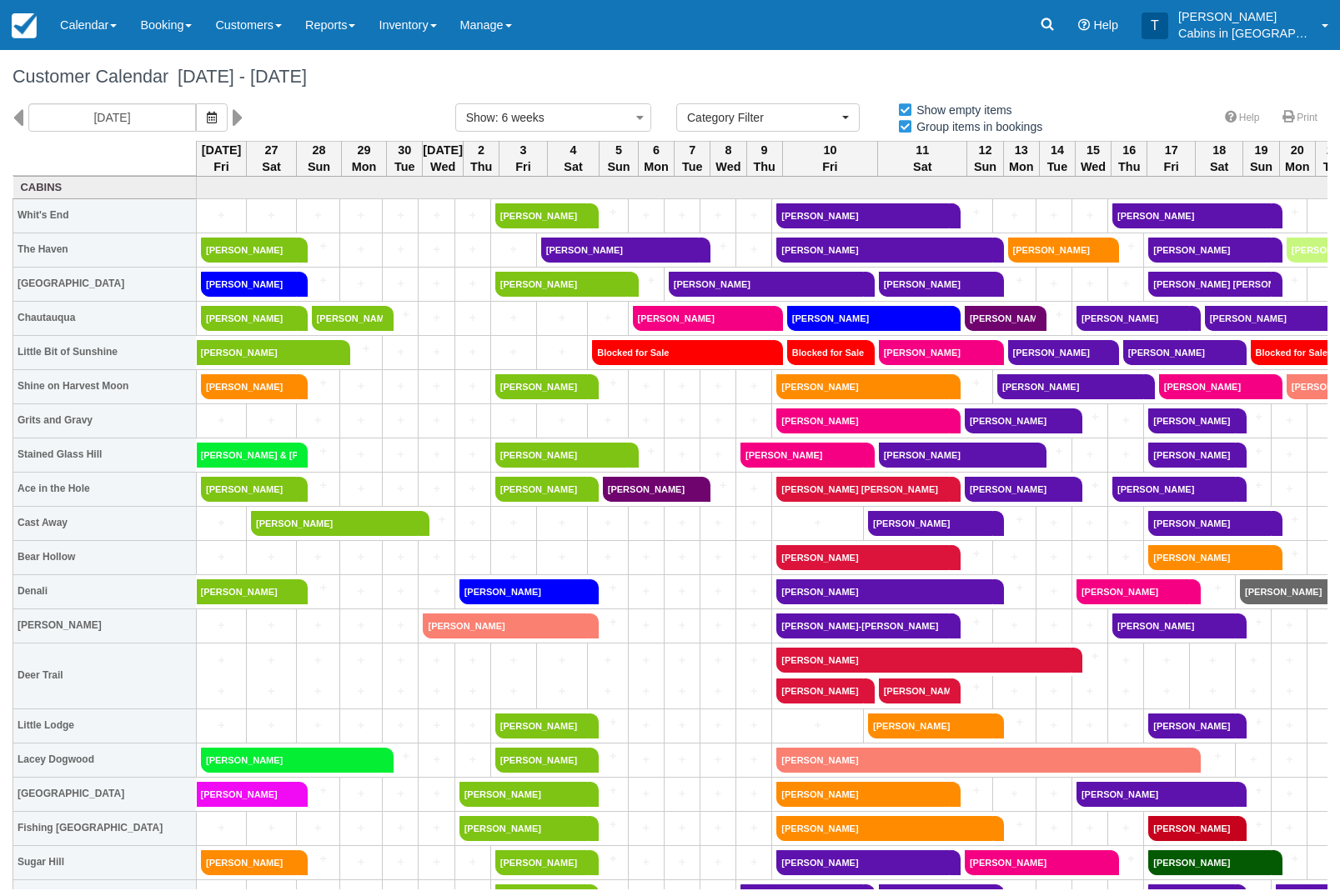
select select
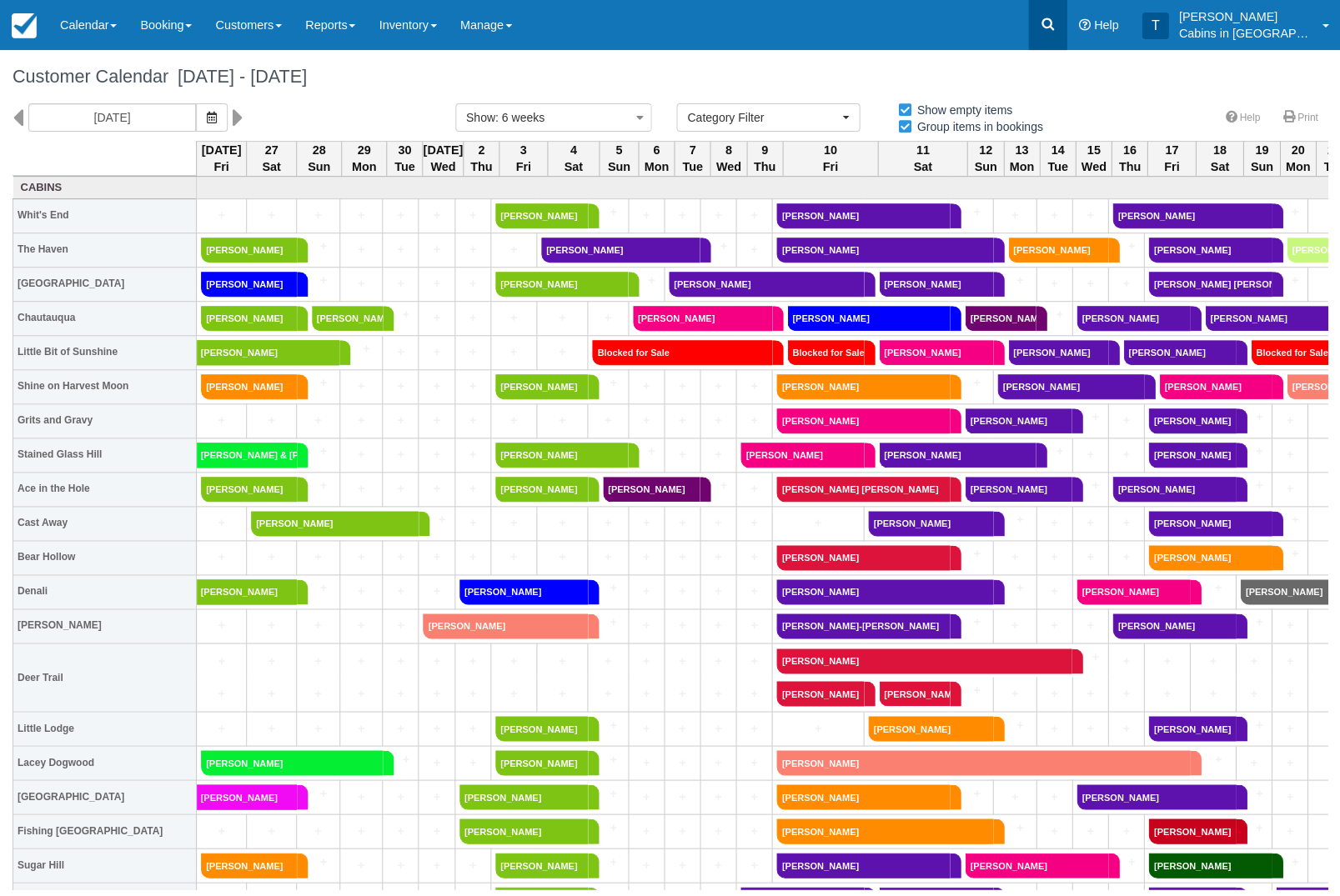
click at [1066, 24] on link at bounding box center [1047, 25] width 38 height 50
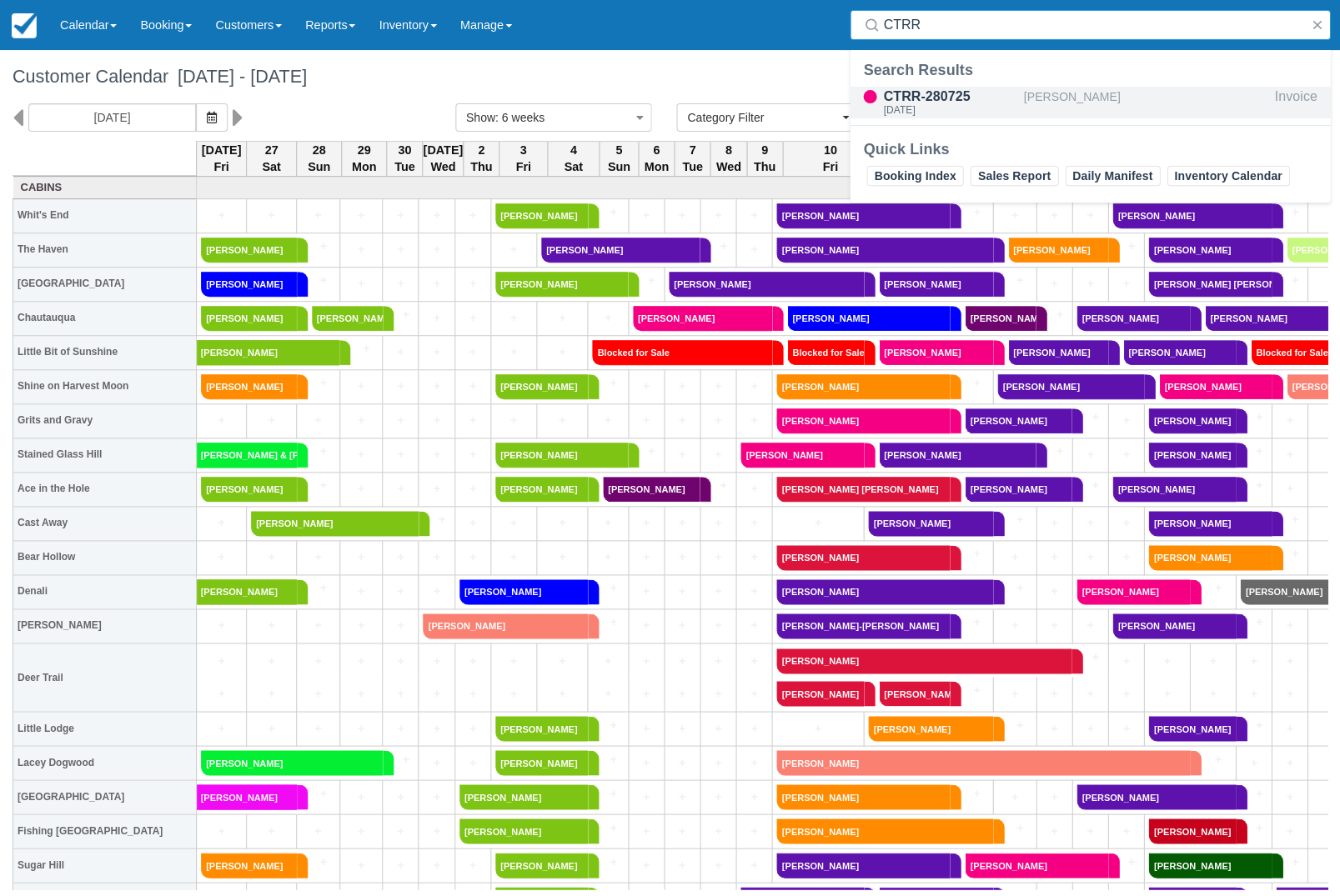
type input "CTRR"
click at [1129, 97] on div "[PERSON_NAME]" at bounding box center [1145, 102] width 244 height 31
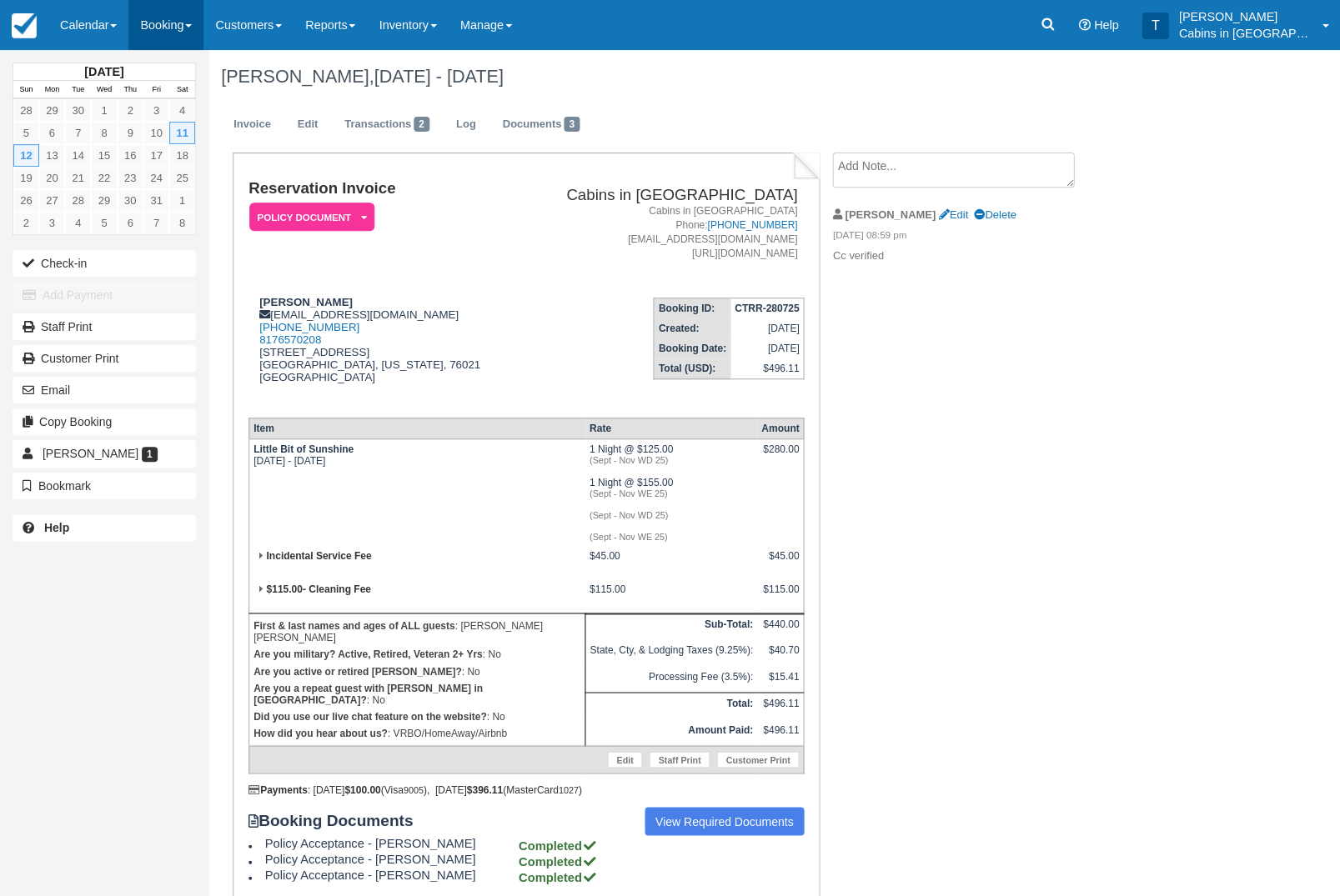
click at [187, 23] on link "Booking" at bounding box center [166, 25] width 75 height 50
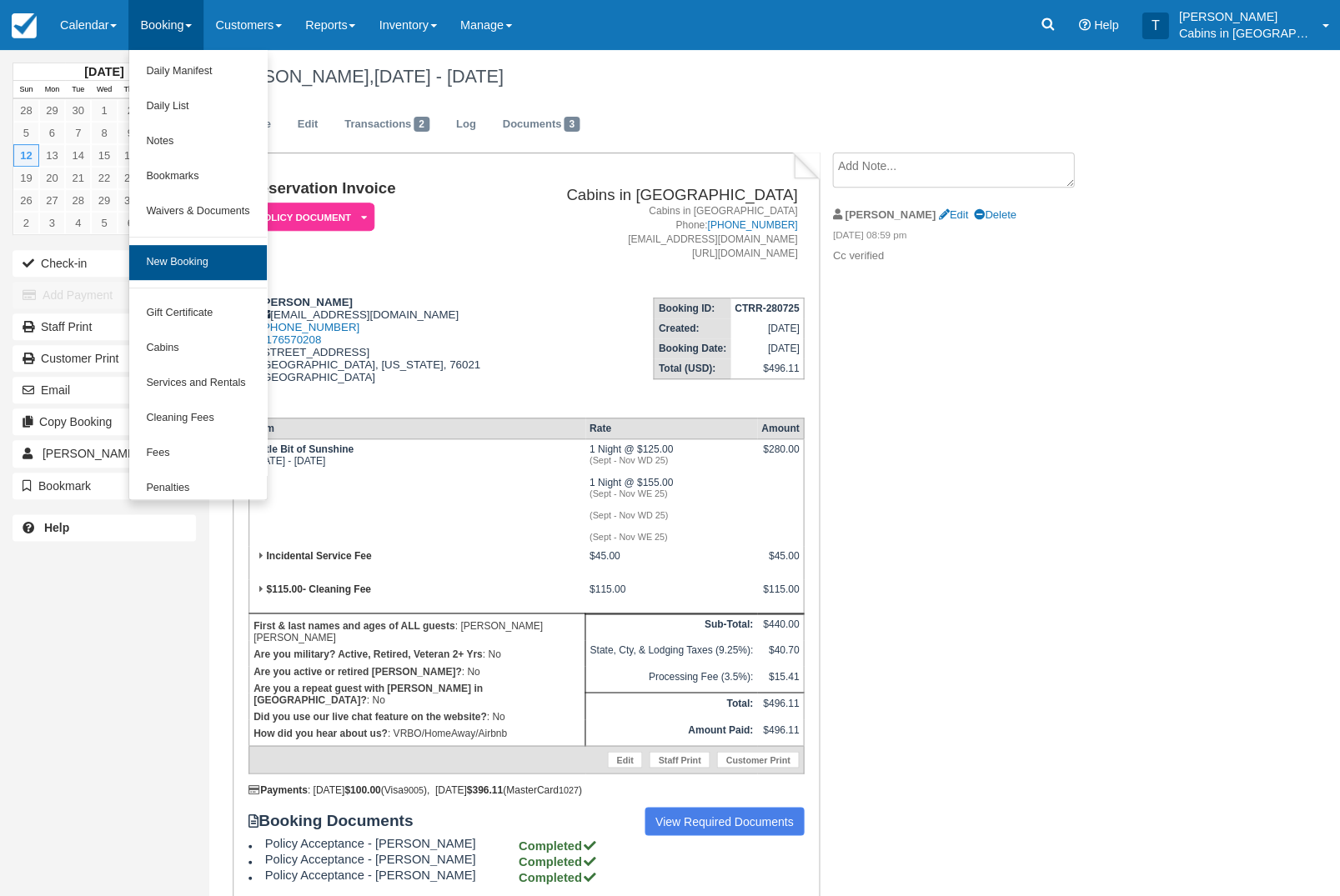
click at [197, 280] on link "New Booking" at bounding box center [197, 262] width 136 height 35
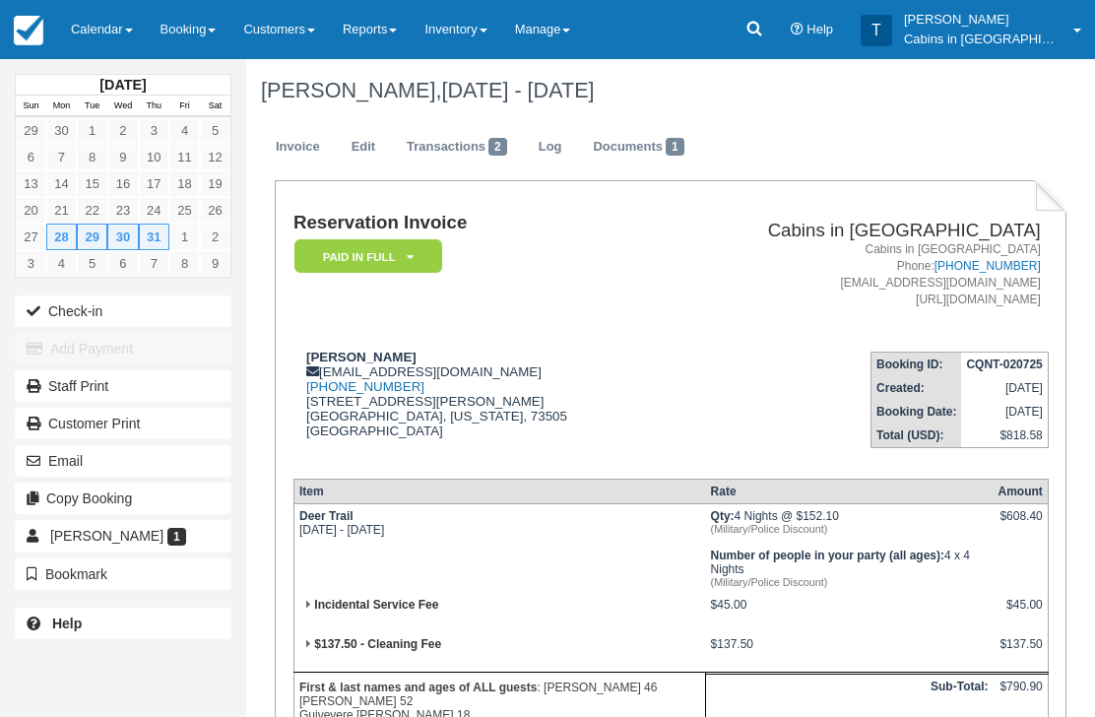
click at [311, 345] on td "Jacob Quiroga jakequiroga78@gmail.com 1 (580) 483-6702 7301 SW Lee Blvd APT 401…" at bounding box center [476, 399] width 367 height 126
copy strong "[PERSON_NAME]"
copy div "[EMAIL_ADDRESS][DOMAIN_NAME]"
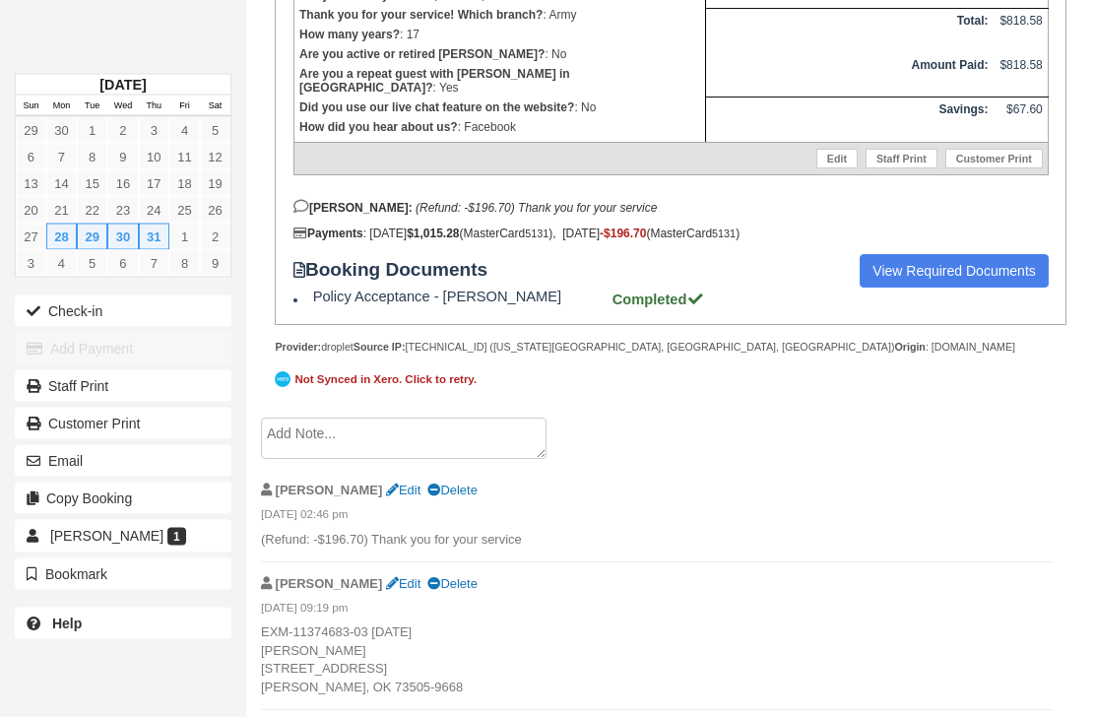
click at [424, 460] on textarea at bounding box center [404, 438] width 286 height 41
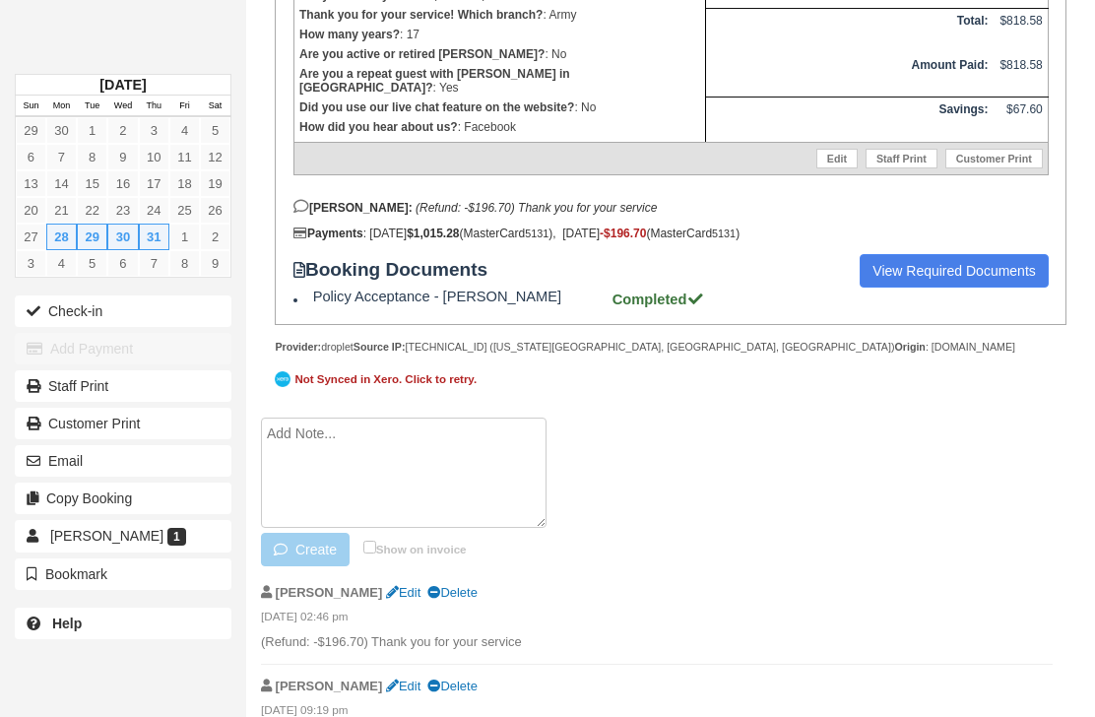
scroll to position [752, 0]
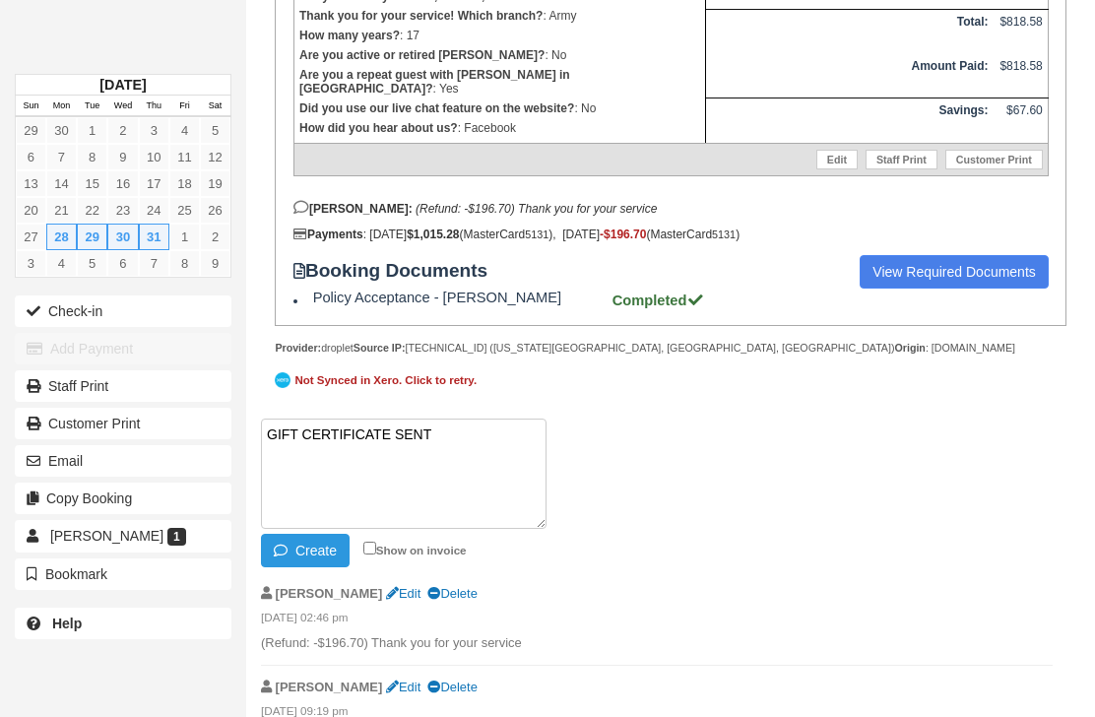
paste textarea "G884832-253-260925"
type textarea "GIFT CERTIFICATE SENT G884832-253-260925"
click at [327, 567] on button "Create" at bounding box center [305, 550] width 89 height 33
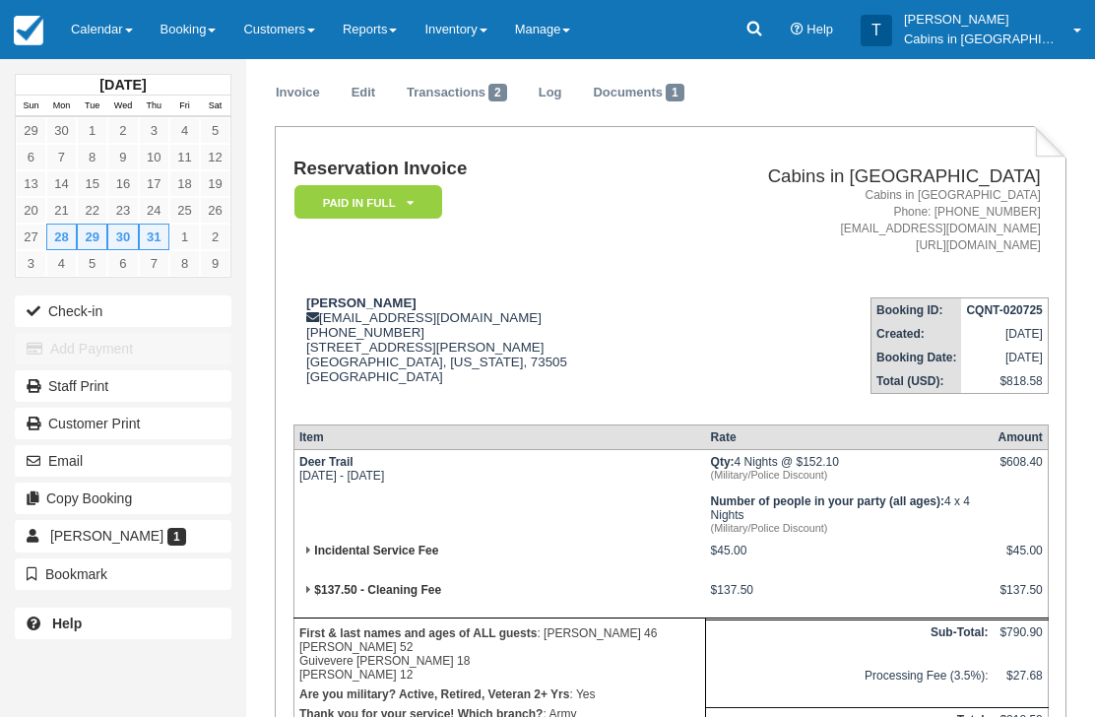
scroll to position [0, 0]
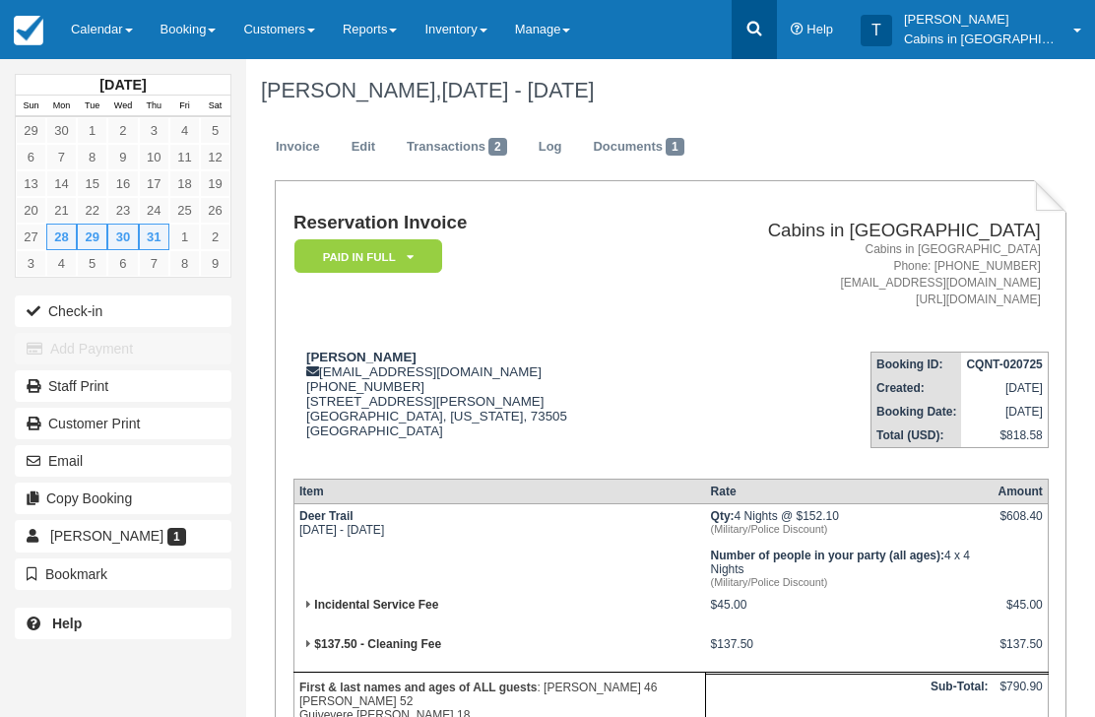
click at [764, 30] on icon at bounding box center [754, 29] width 20 height 20
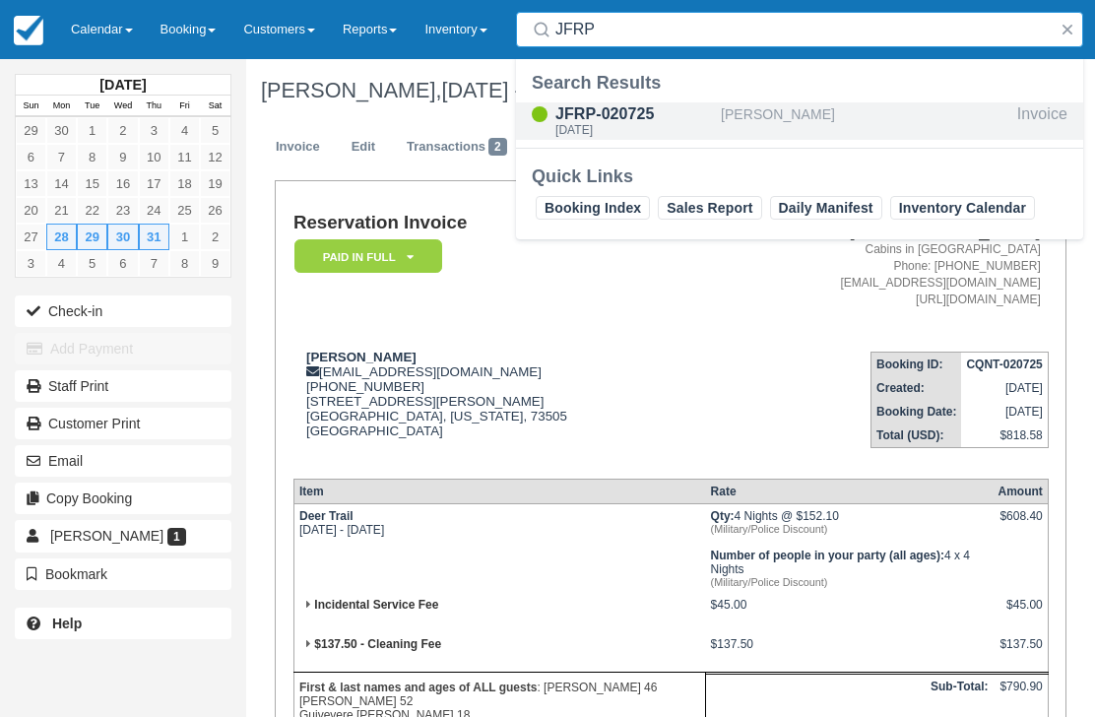
type input "JFRP"
click at [611, 124] on div "Mon Jul 28 2025" at bounding box center [634, 130] width 158 height 12
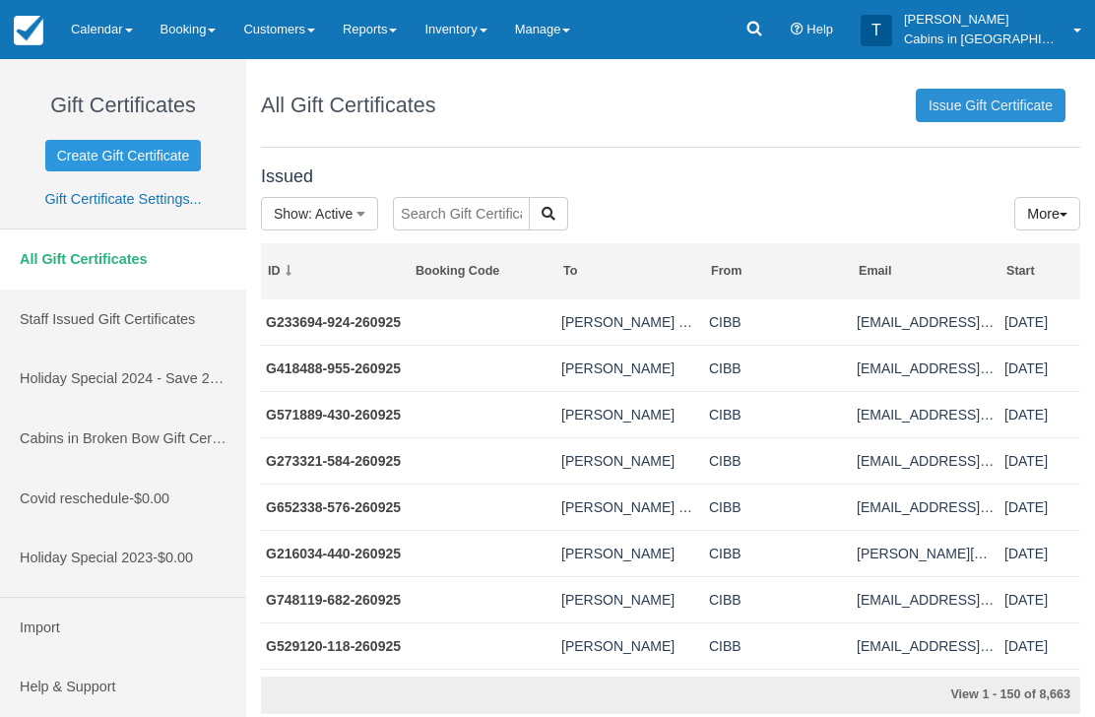
click at [1001, 102] on link "Issue Gift Certificate" at bounding box center [991, 105] width 150 height 33
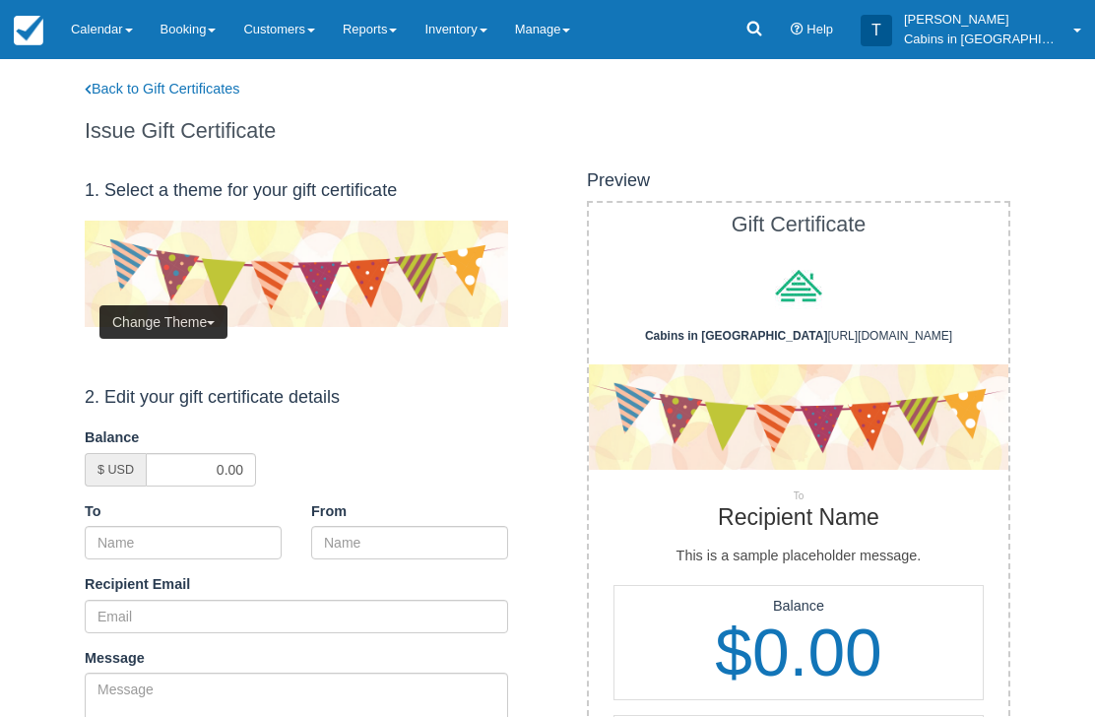
click at [182, 310] on button "Change Theme" at bounding box center [163, 321] width 128 height 33
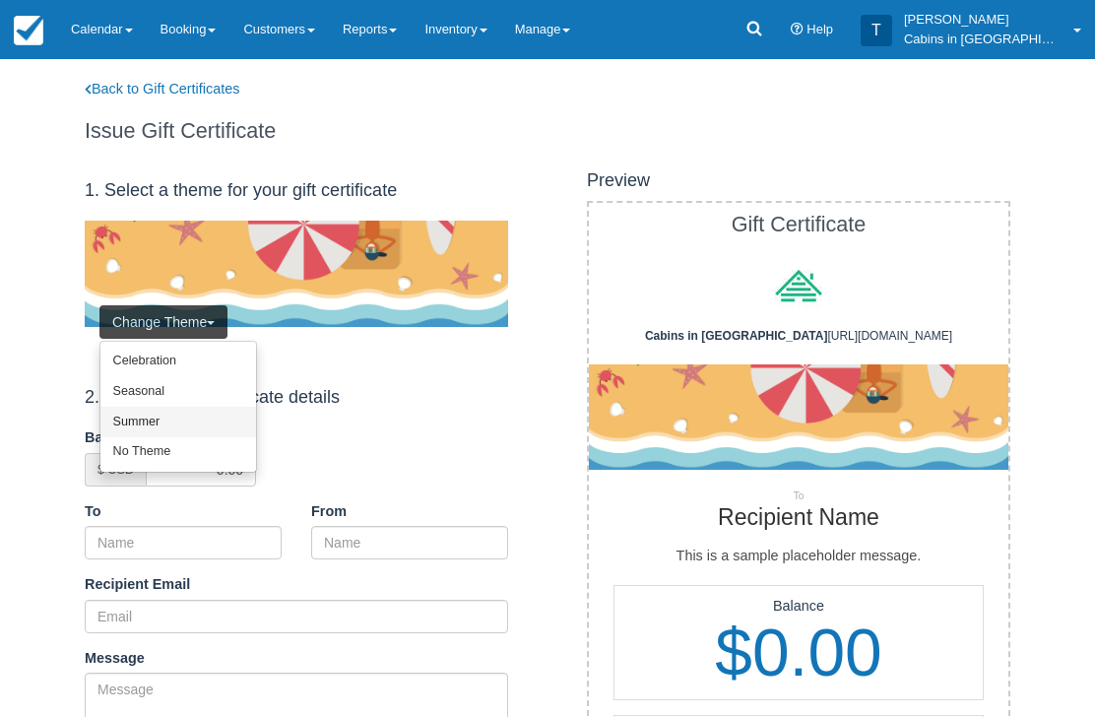
click at [188, 407] on link "Summer" at bounding box center [178, 422] width 156 height 31
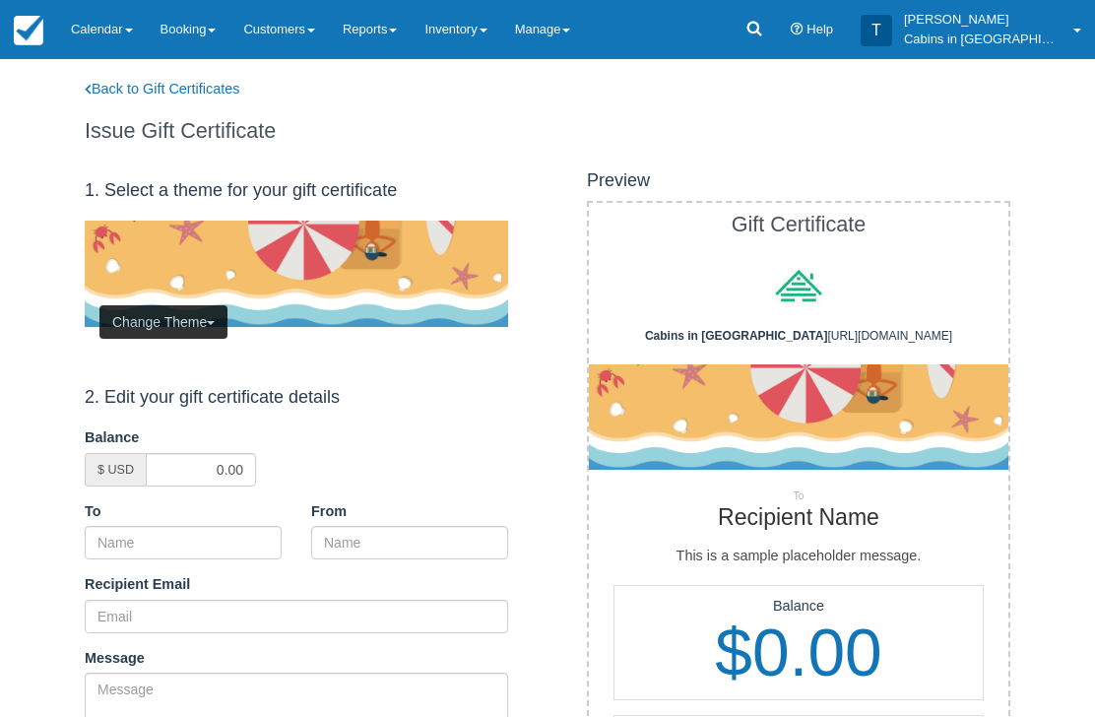
click at [200, 320] on button "Change Theme" at bounding box center [163, 321] width 128 height 33
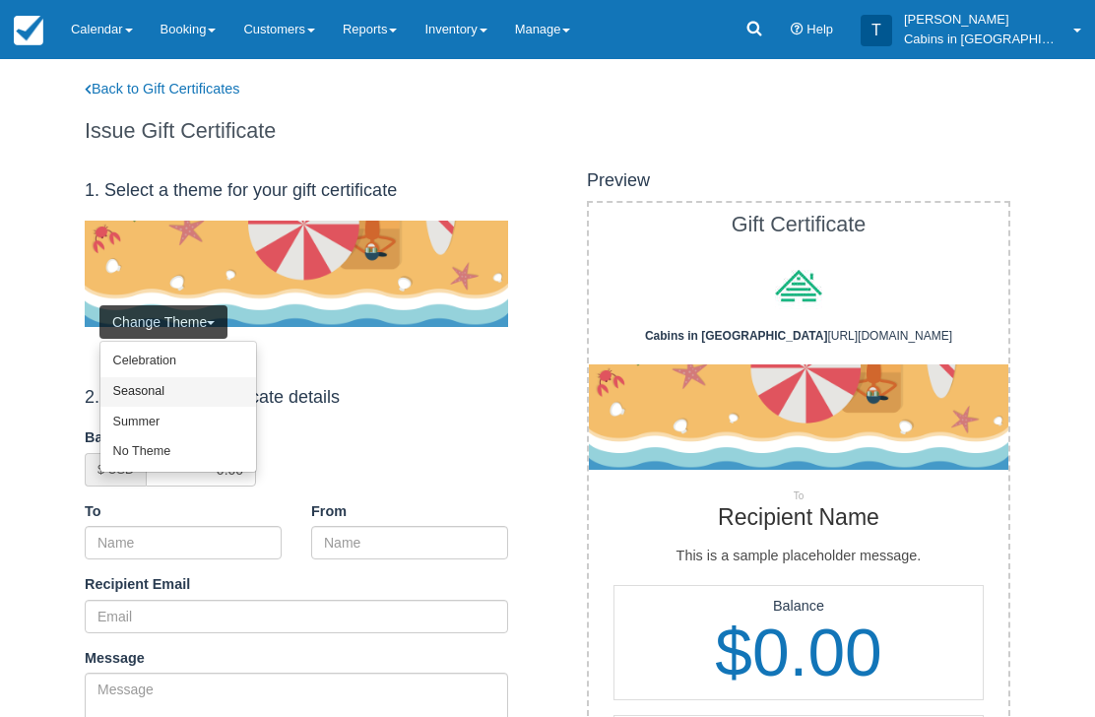
click at [197, 386] on link "Seasonal" at bounding box center [178, 392] width 156 height 31
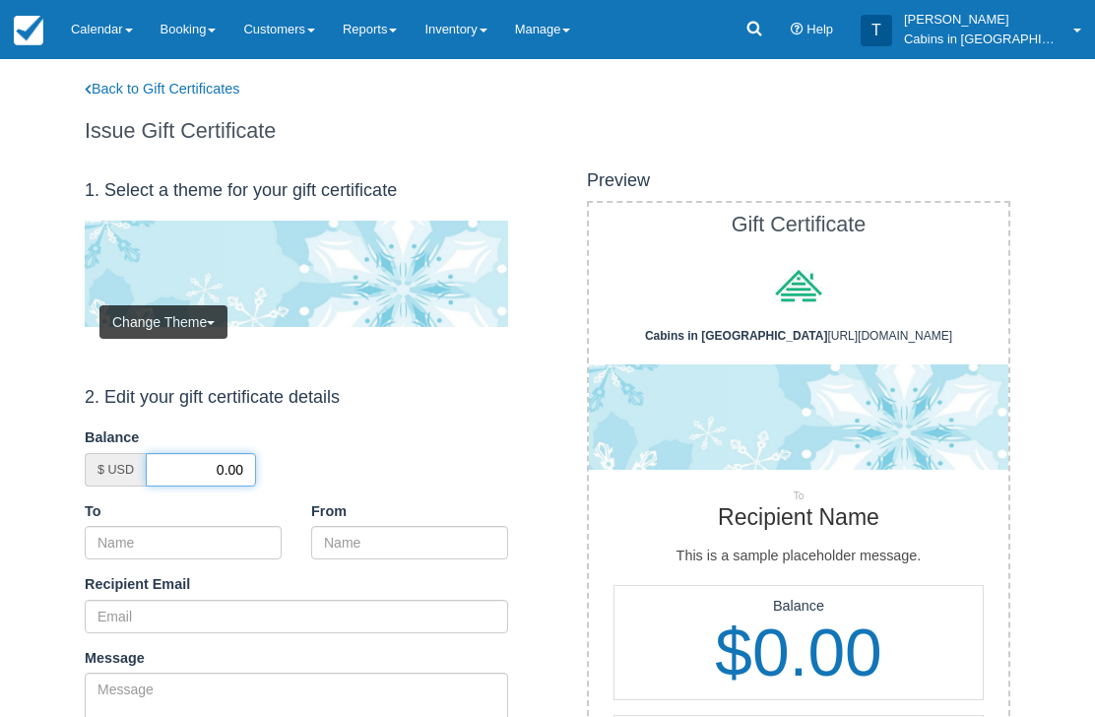
click at [205, 462] on input "0.00" at bounding box center [201, 469] width 110 height 33
type input "50.00"
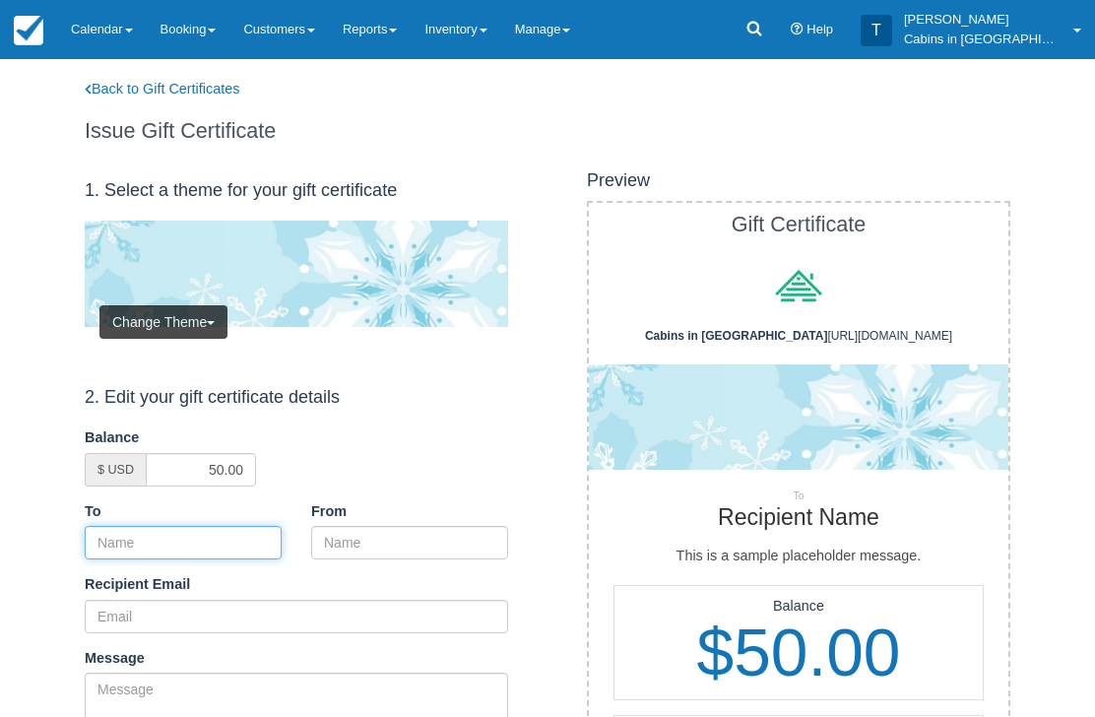
click at [216, 534] on input "To" at bounding box center [183, 542] width 197 height 33
paste input "[PERSON_NAME]"
type input "[PERSON_NAME]"
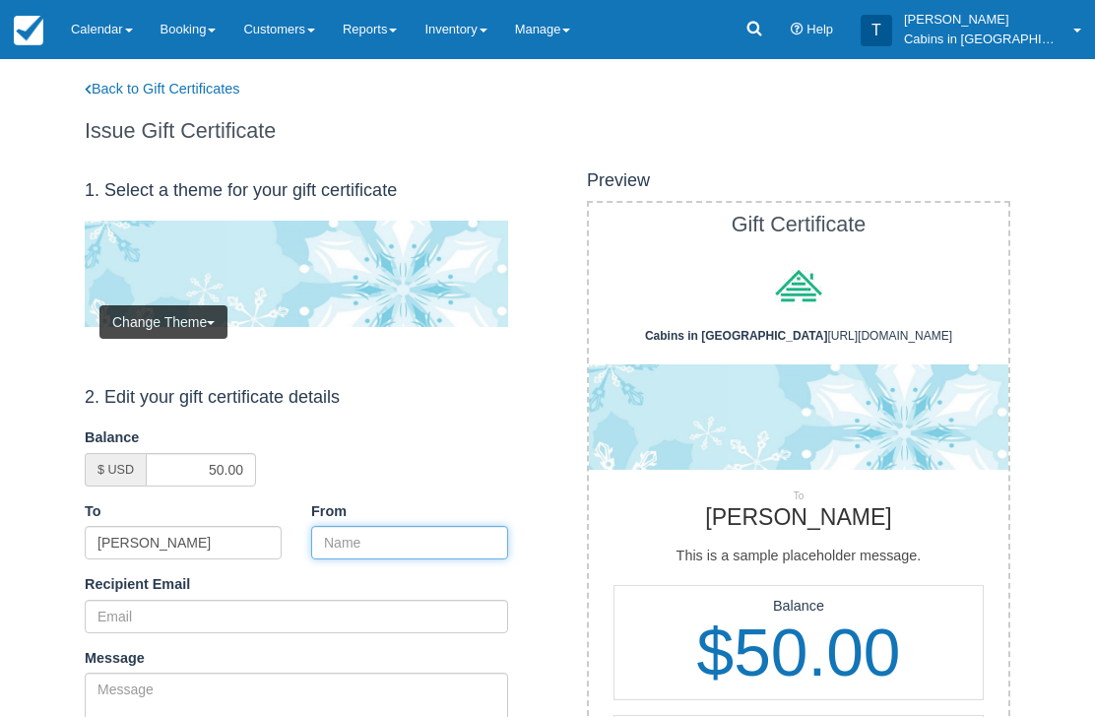
click at [377, 540] on input "From" at bounding box center [409, 542] width 197 height 33
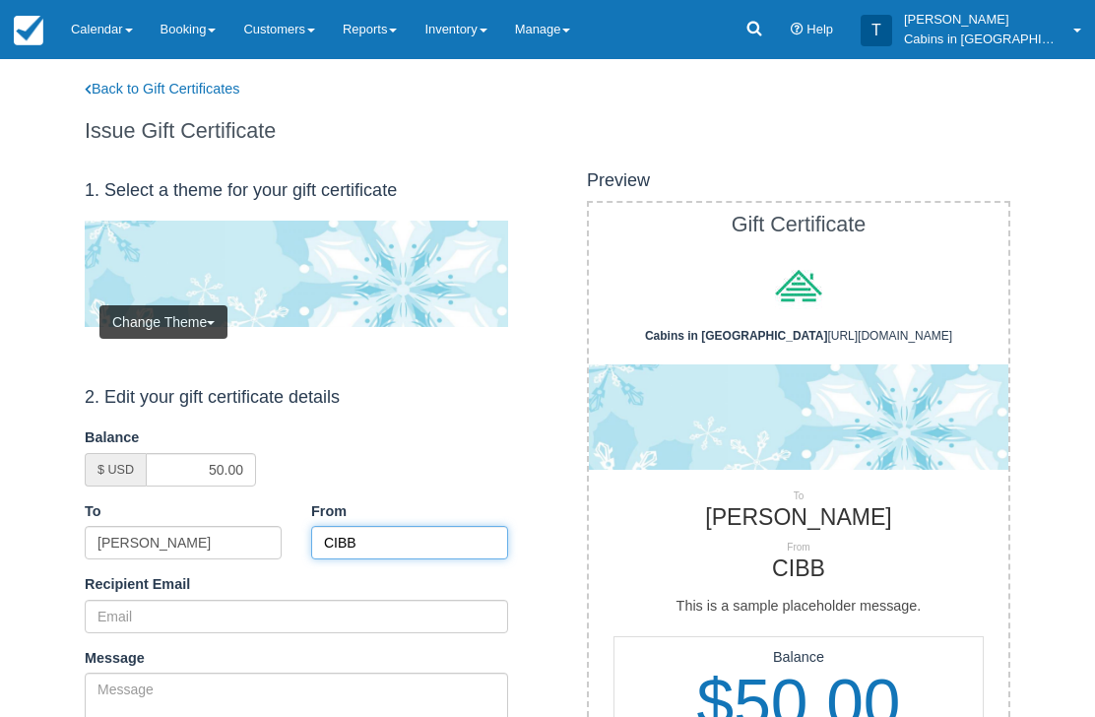
type input "CIBB"
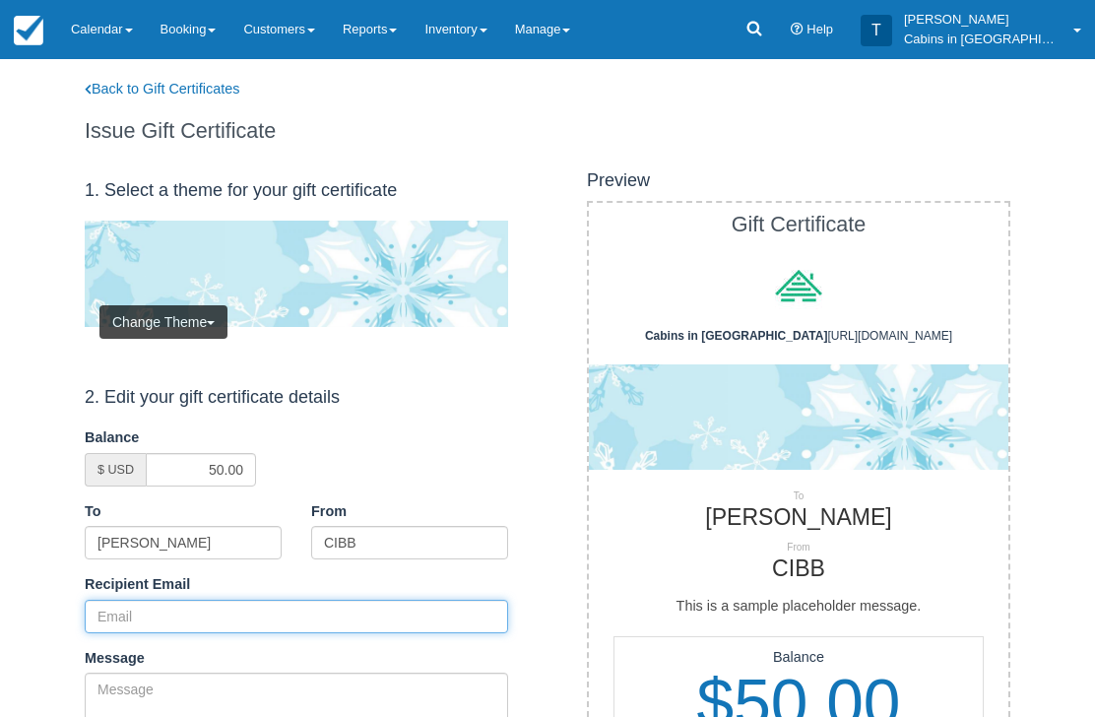
click at [236, 601] on input "Recipient Email" at bounding box center [296, 616] width 423 height 33
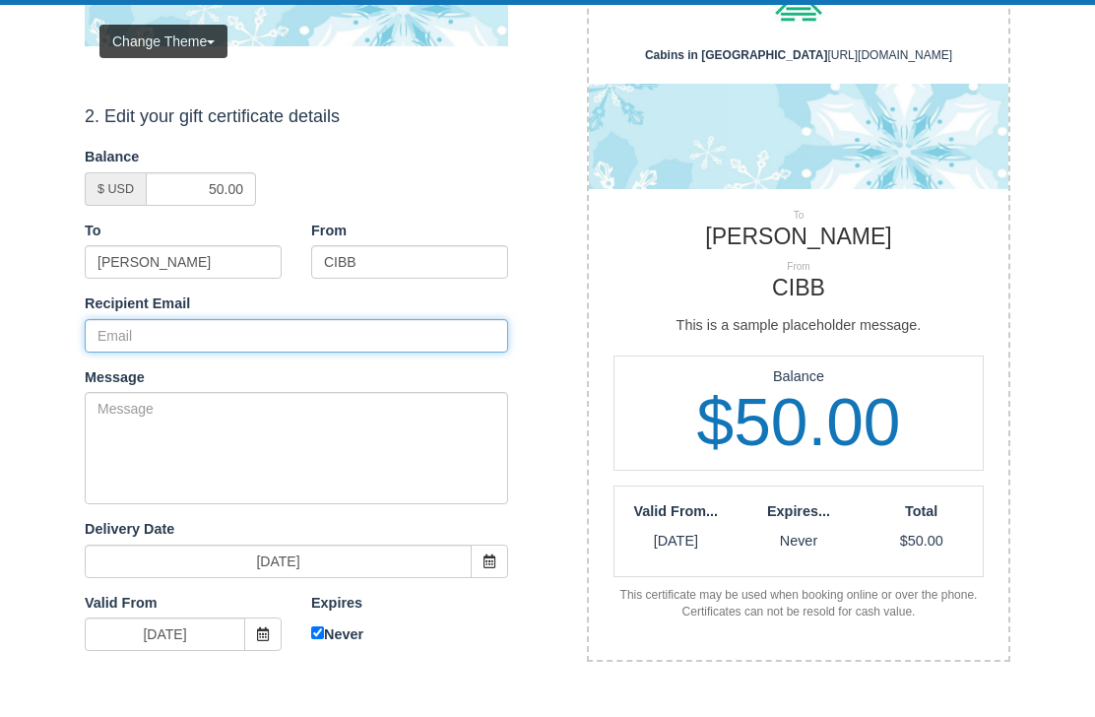
paste input "[EMAIL_ADDRESS][DOMAIN_NAME]"
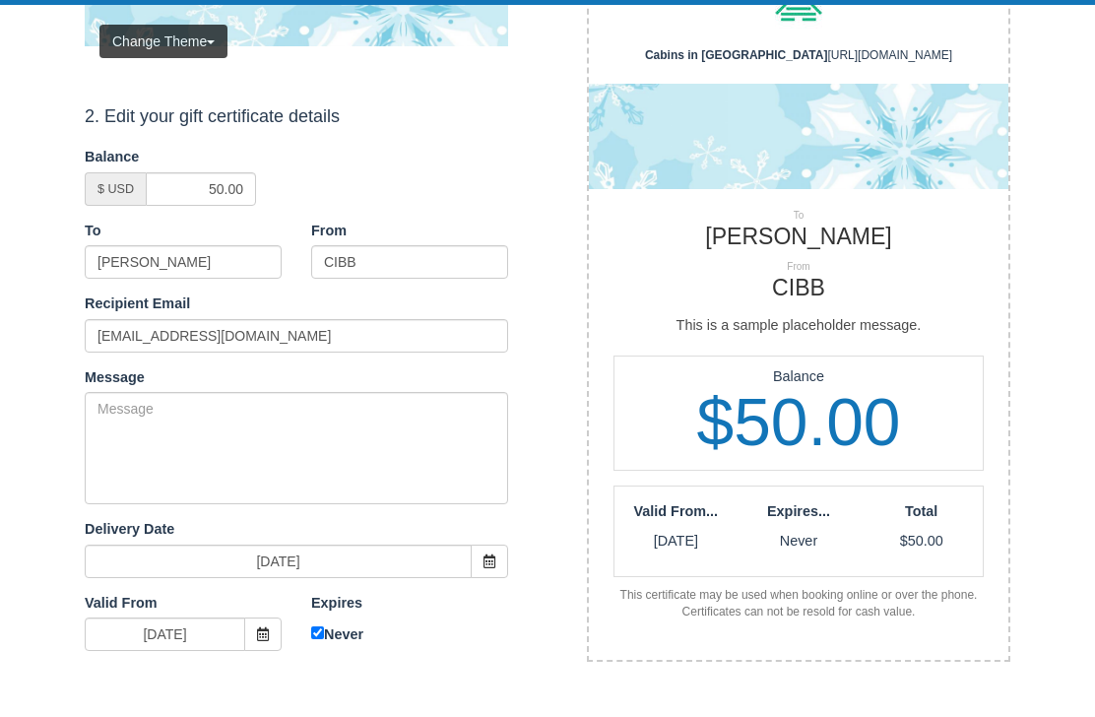
scroll to position [281, 0]
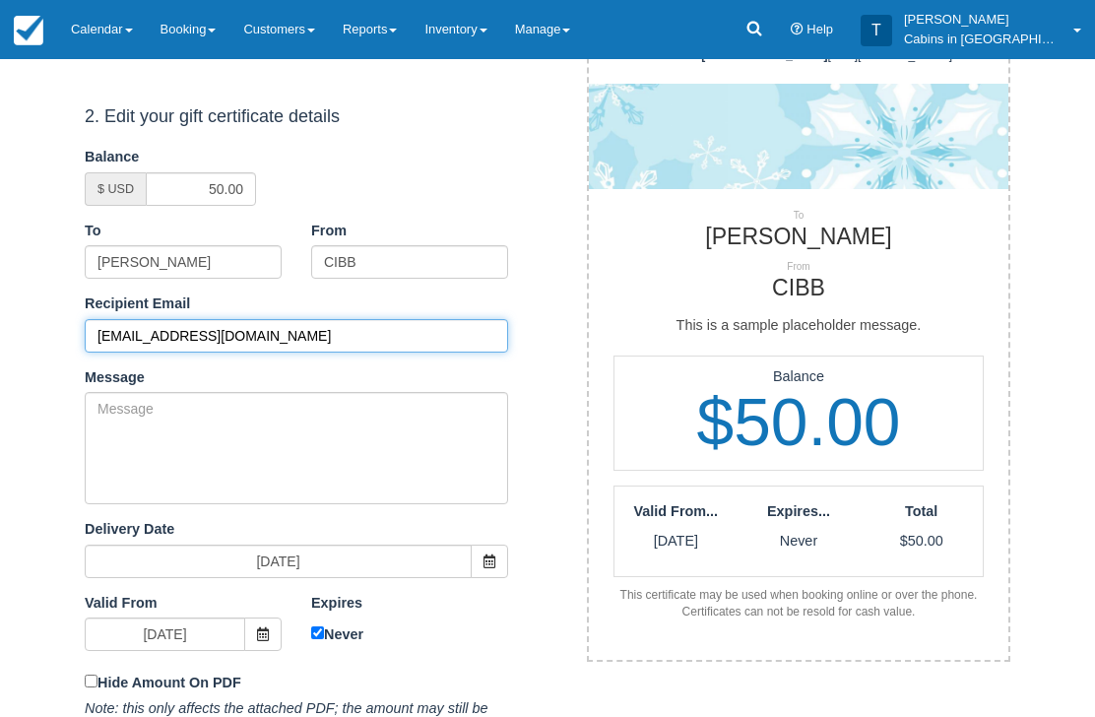
type input "[EMAIL_ADDRESS][DOMAIN_NAME]"
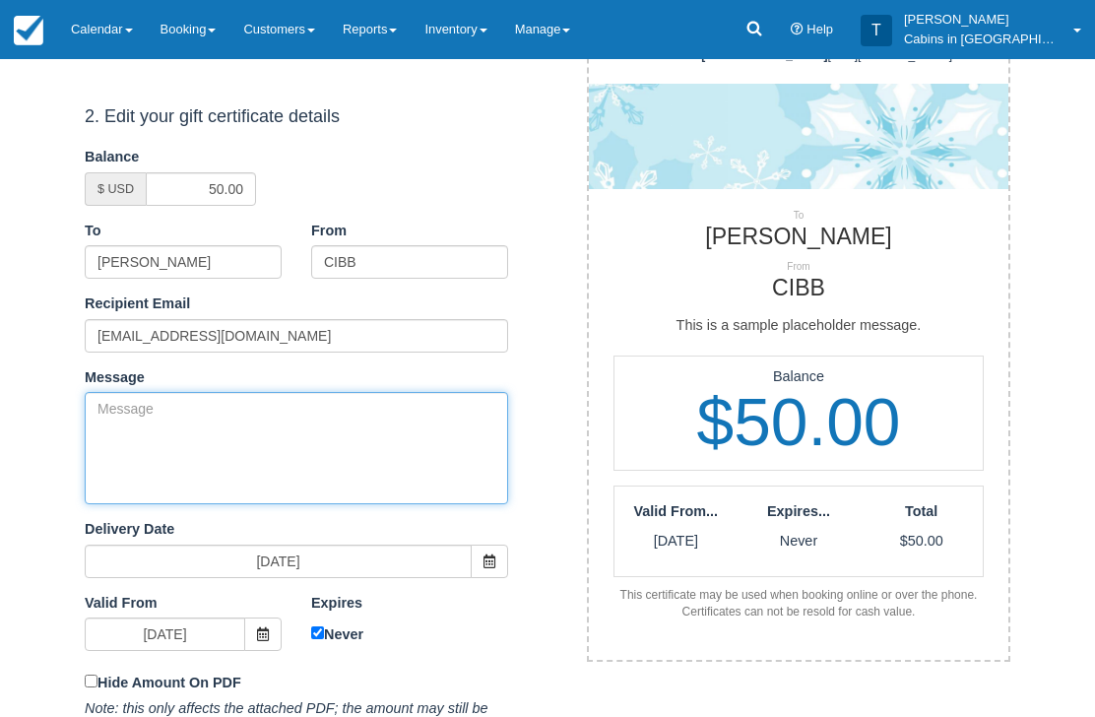
click at [270, 450] on textarea "Message" at bounding box center [296, 448] width 423 height 112
paste textarea "Please accept this gift certificate for your previous booking with [PERSON_NAME…"
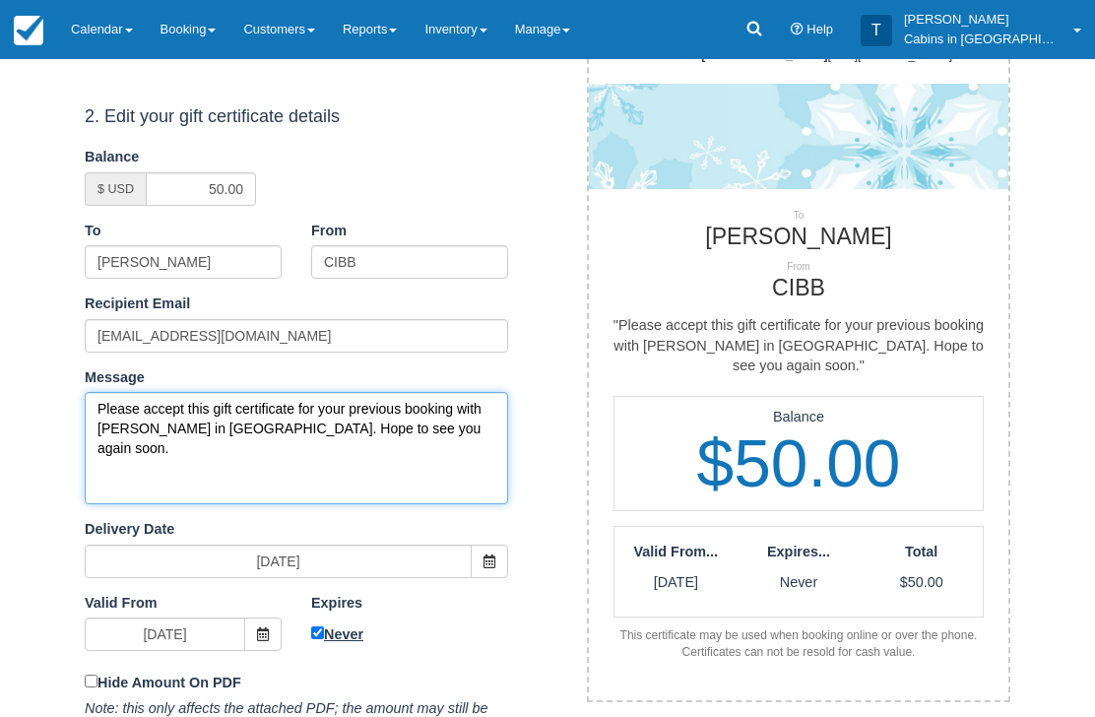
type textarea "Please accept this gift certificate for your previous booking with [PERSON_NAME…"
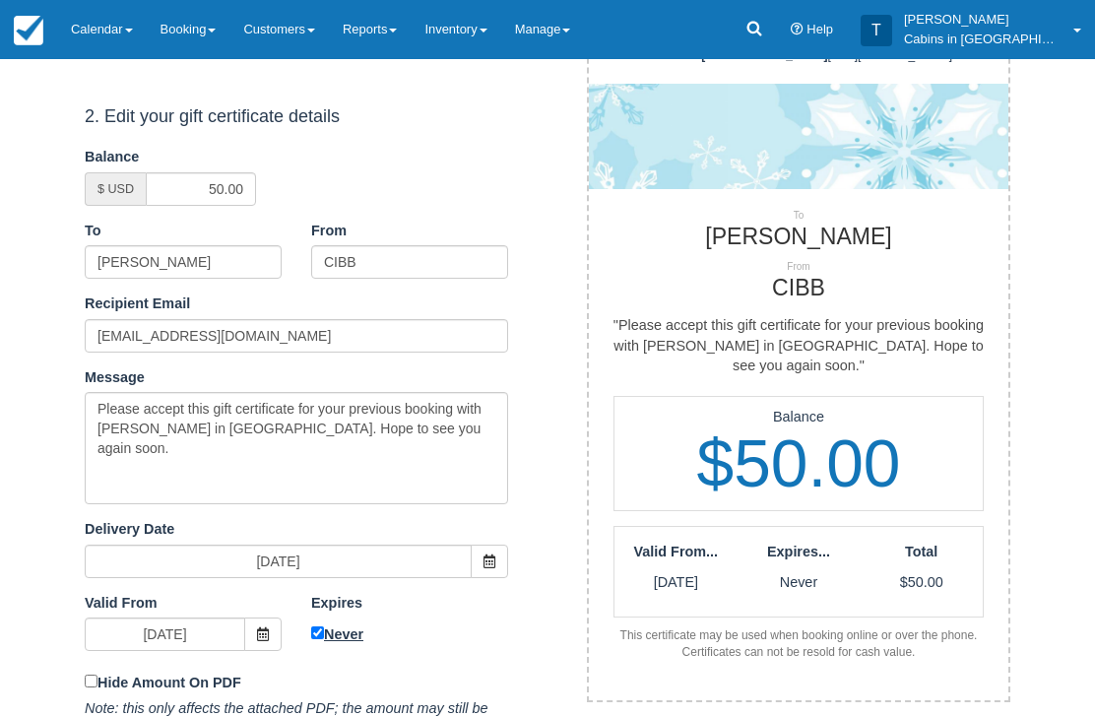
click at [323, 627] on input "Never" at bounding box center [317, 633] width 13 height 13
checkbox input "false"
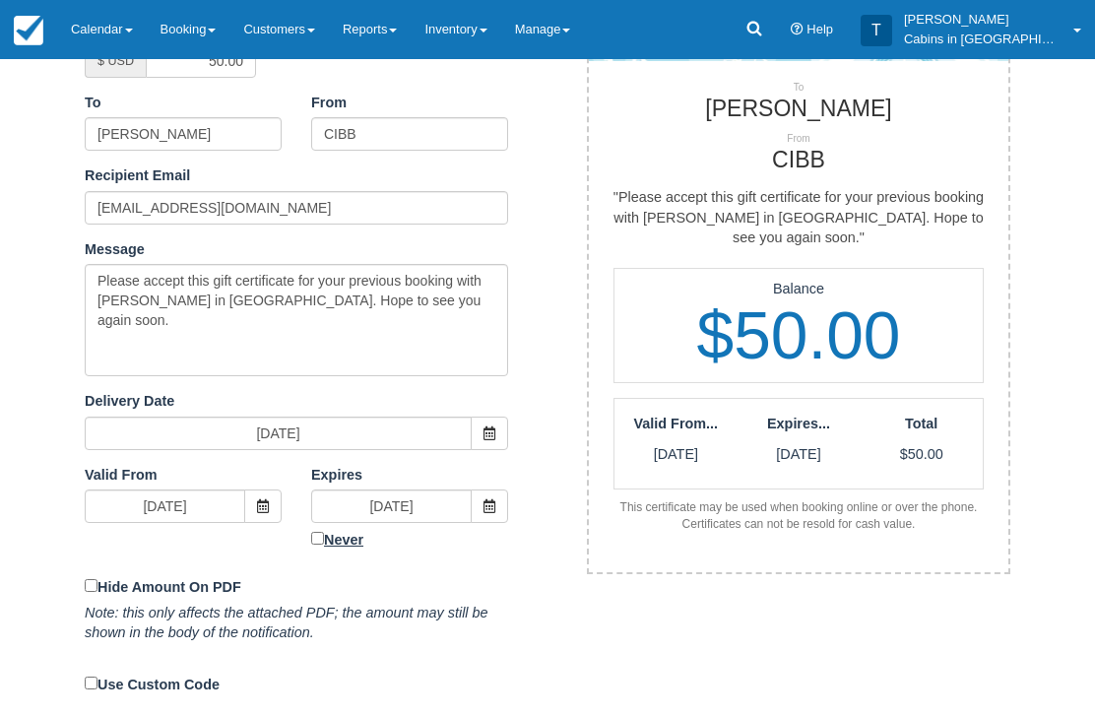
scroll to position [408, 0]
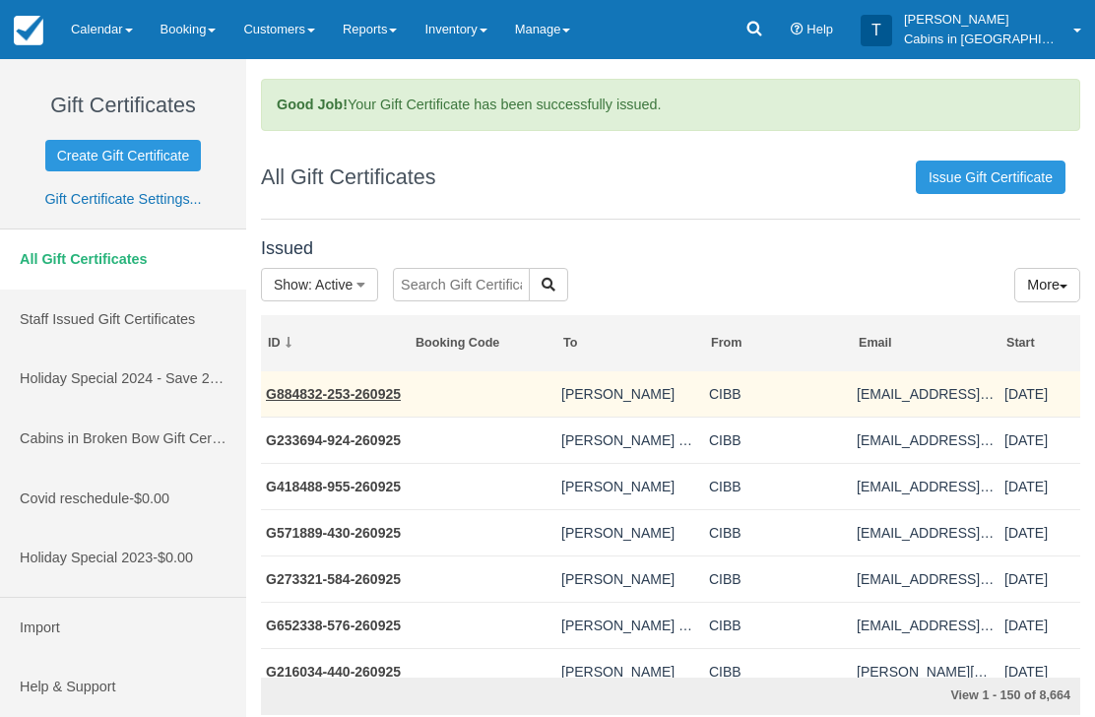
click at [356, 397] on link "G884832-253-260925" at bounding box center [333, 394] width 135 height 16
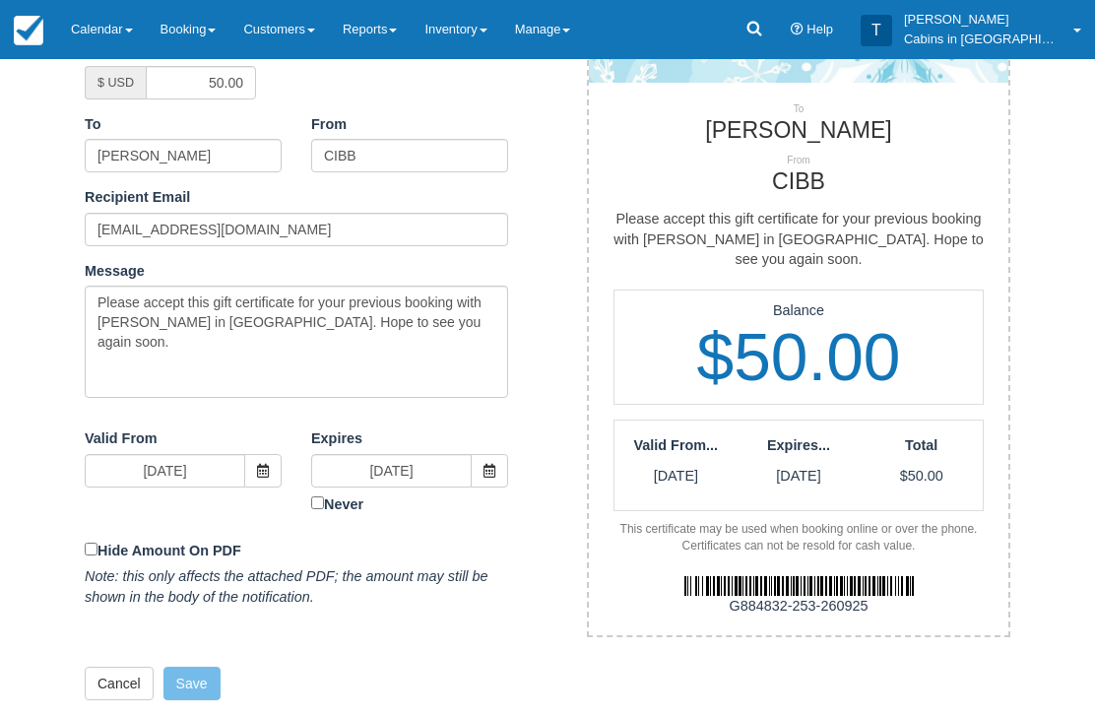
scroll to position [512, 0]
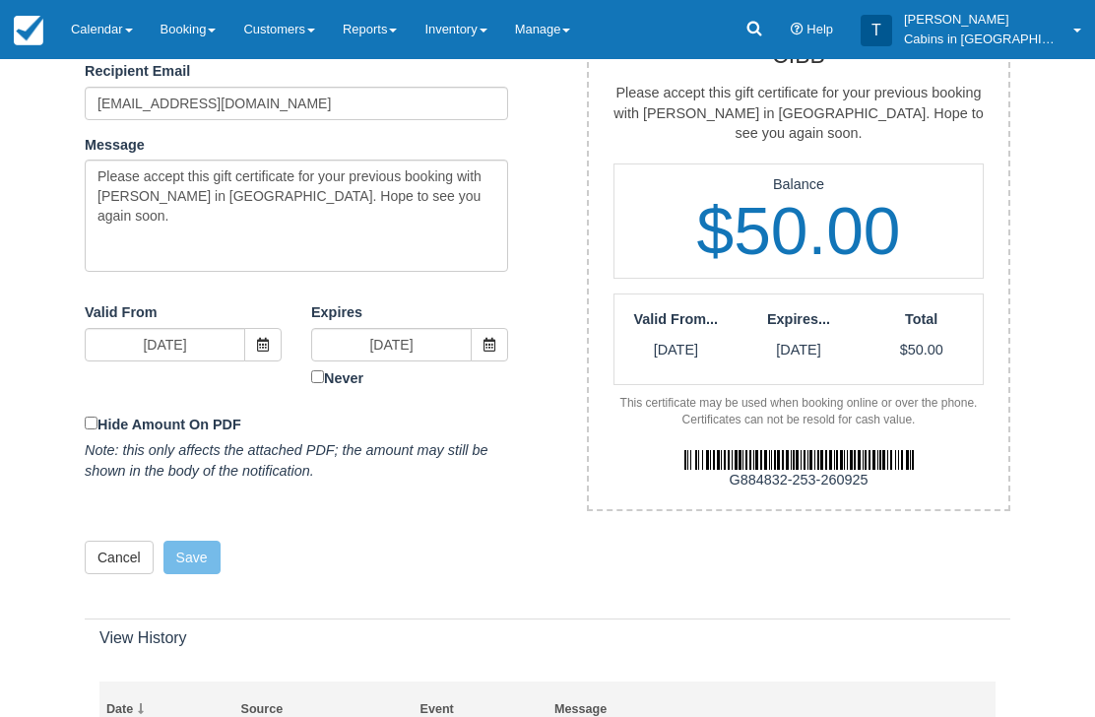
click at [723, 471] on div "G884832-253-260925" at bounding box center [798, 481] width 449 height 21
copy div "G884832-253-260925"
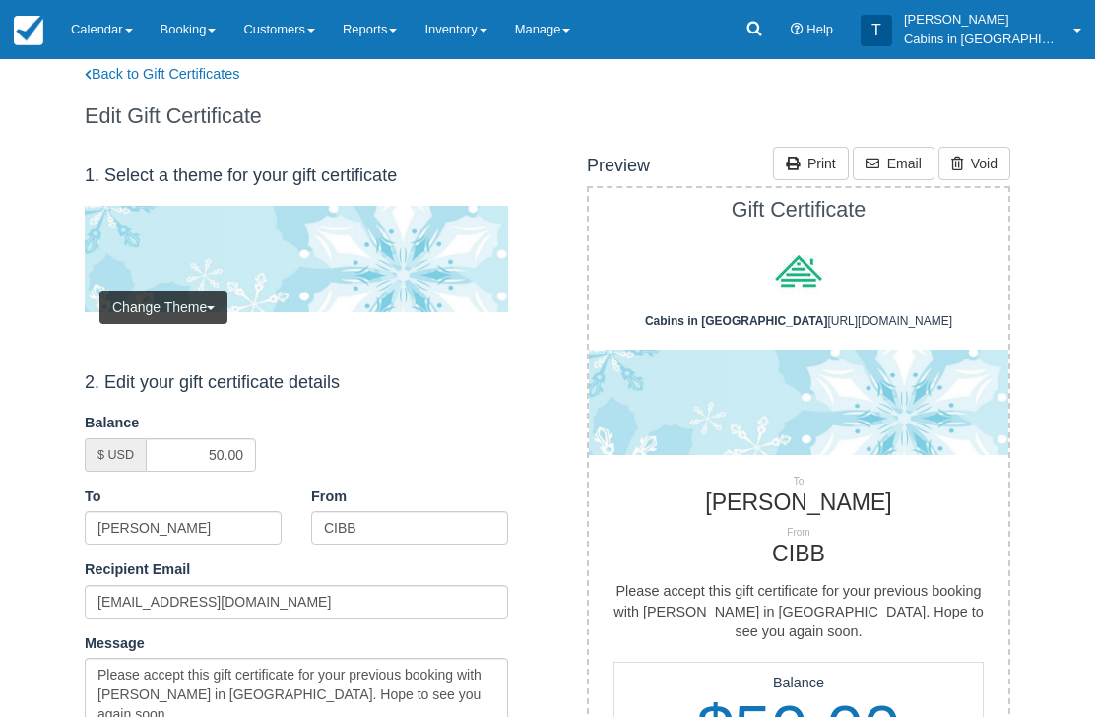
scroll to position [0, 0]
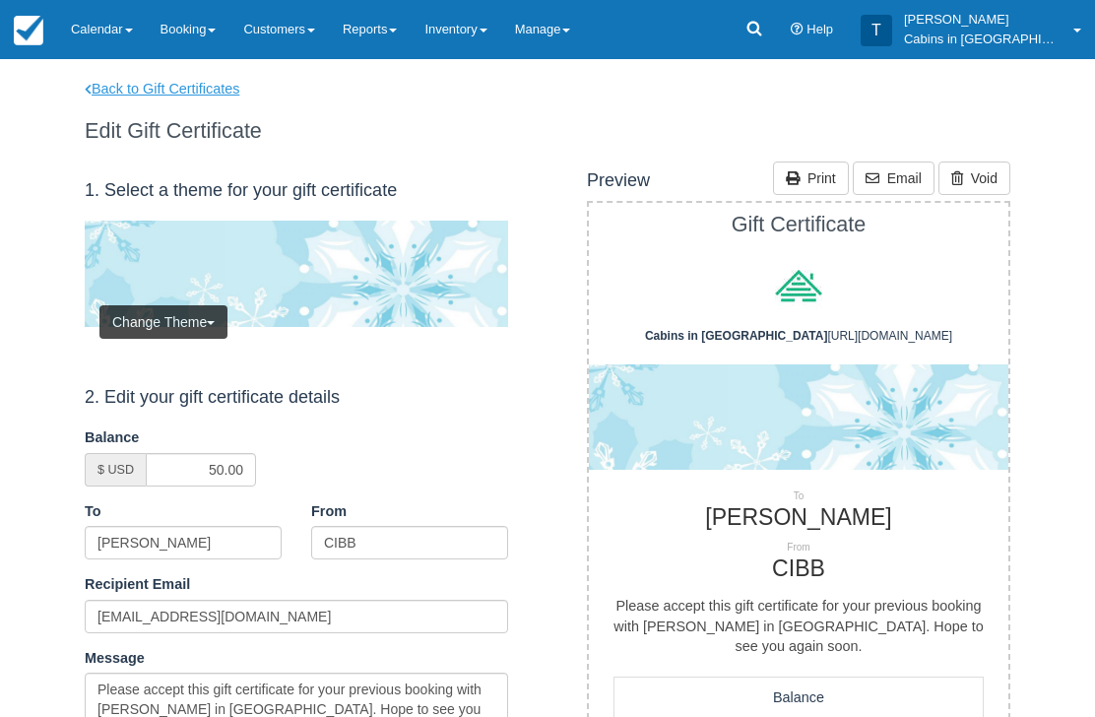
click at [202, 89] on link "Back to Gift Certificates" at bounding box center [175, 89] width 210 height 21
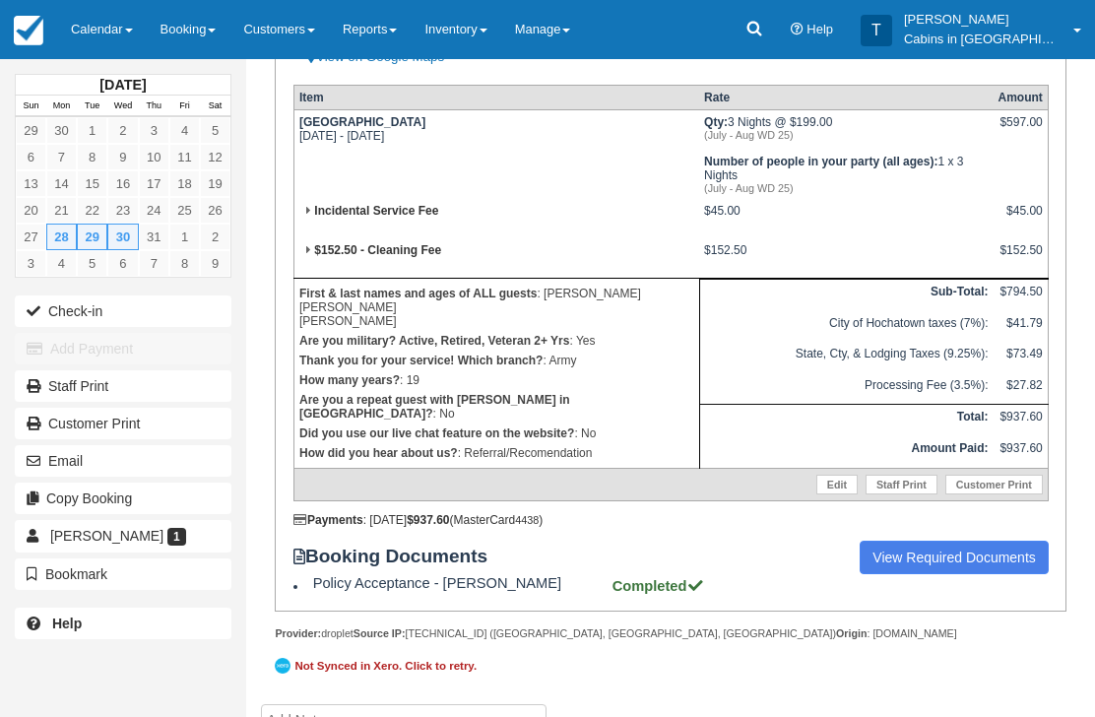
scroll to position [505, 0]
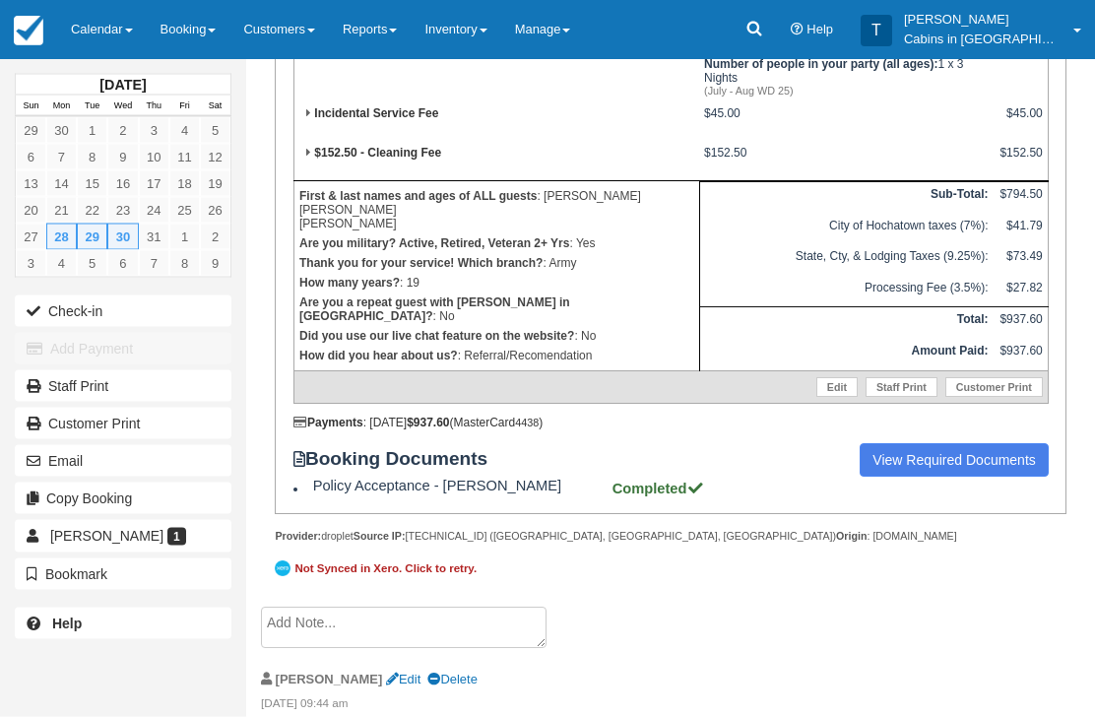
click at [411, 649] on textarea at bounding box center [404, 627] width 286 height 41
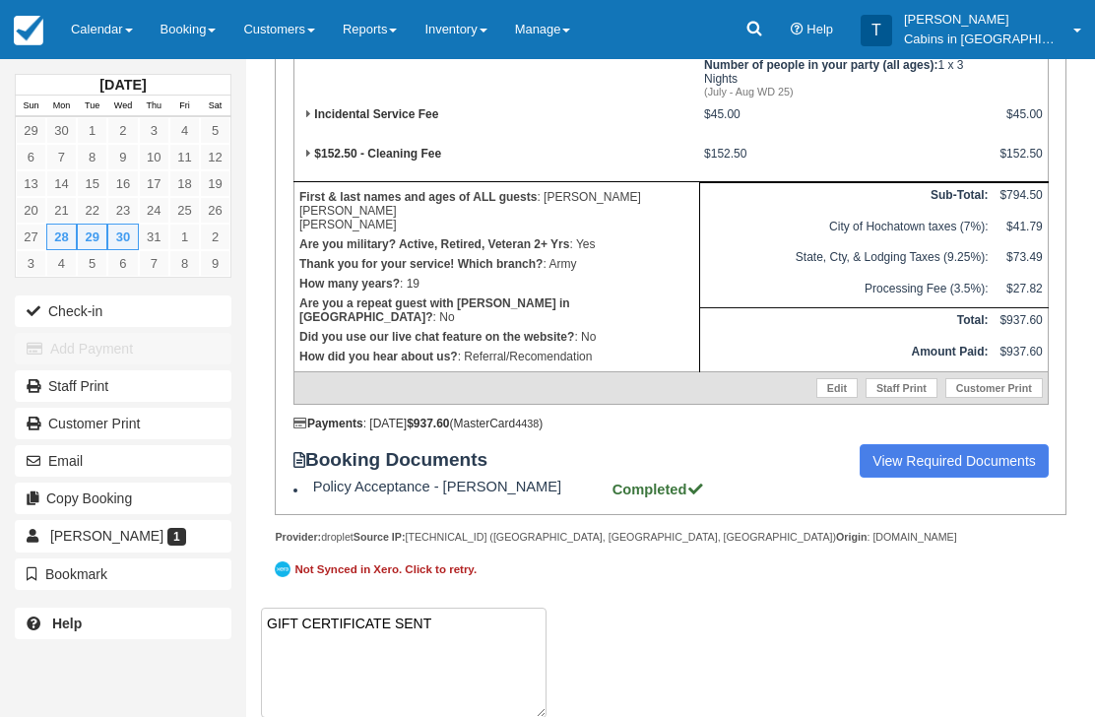
paste textarea "G912875-984-260925"
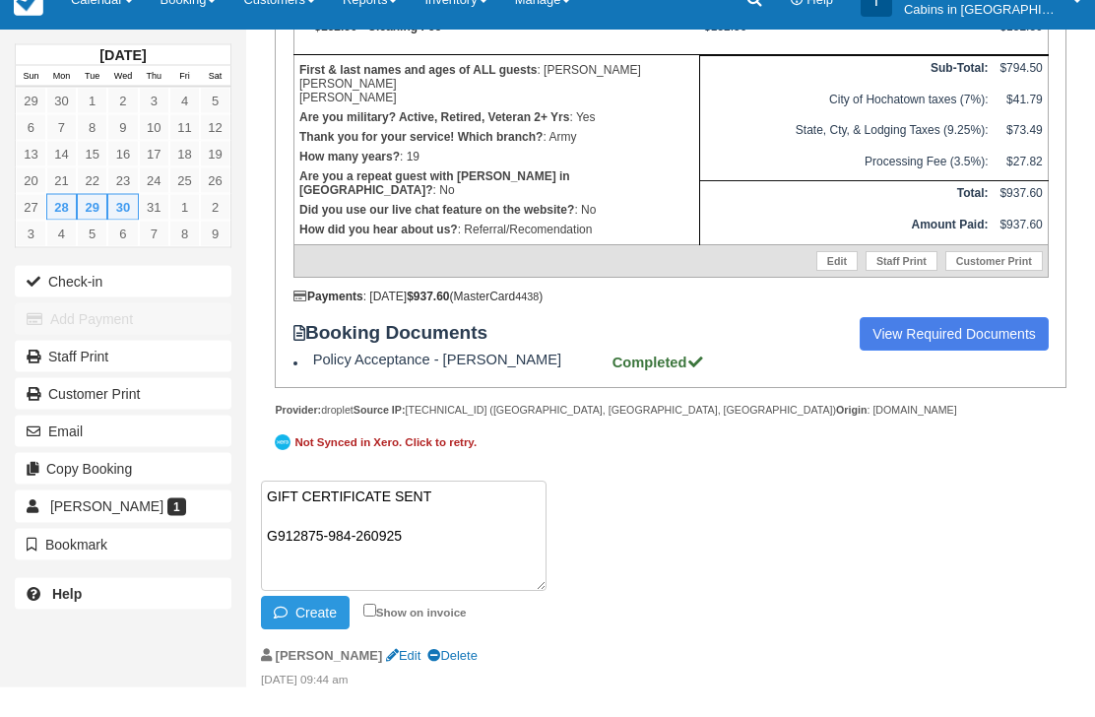
scroll to position [662, 0]
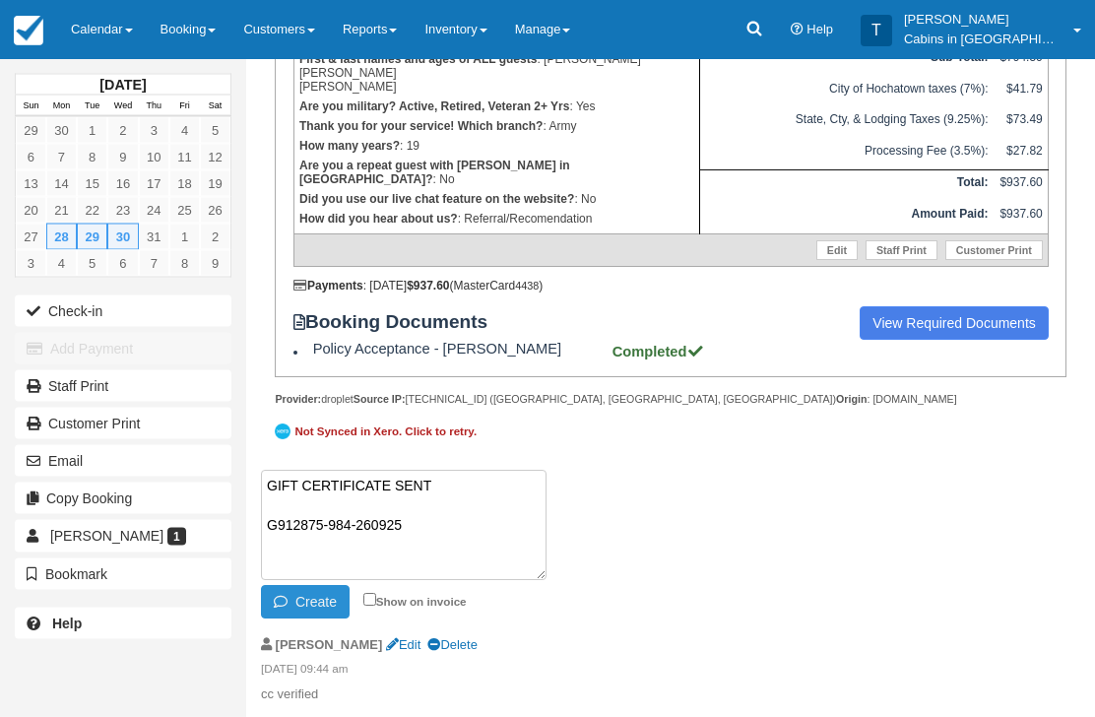
type textarea "GIFT CERTIFICATE SENT G912875-984-260925"
click at [310, 619] on button "Create" at bounding box center [305, 602] width 89 height 33
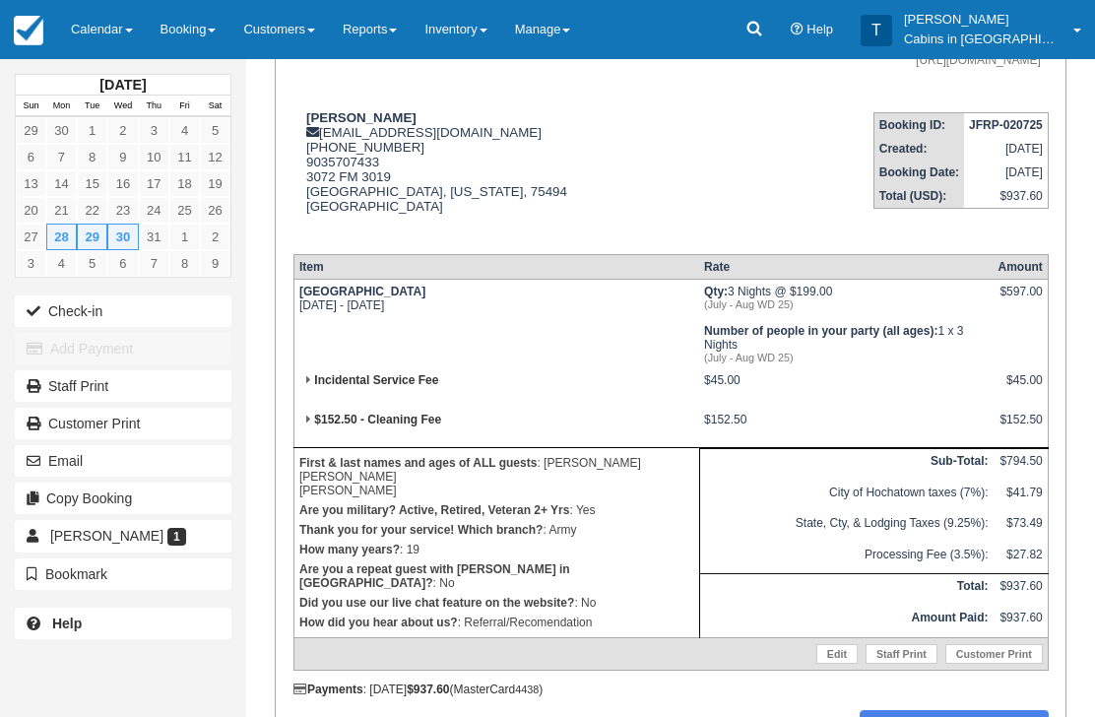
scroll to position [0, 0]
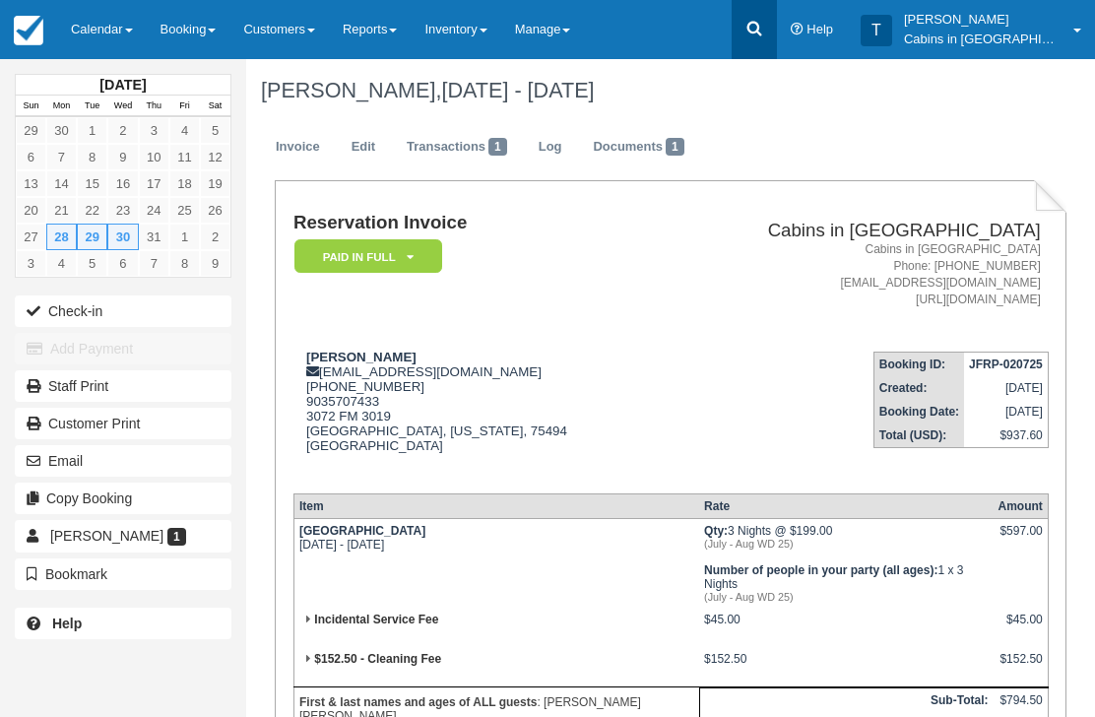
click at [764, 27] on icon at bounding box center [754, 29] width 20 height 20
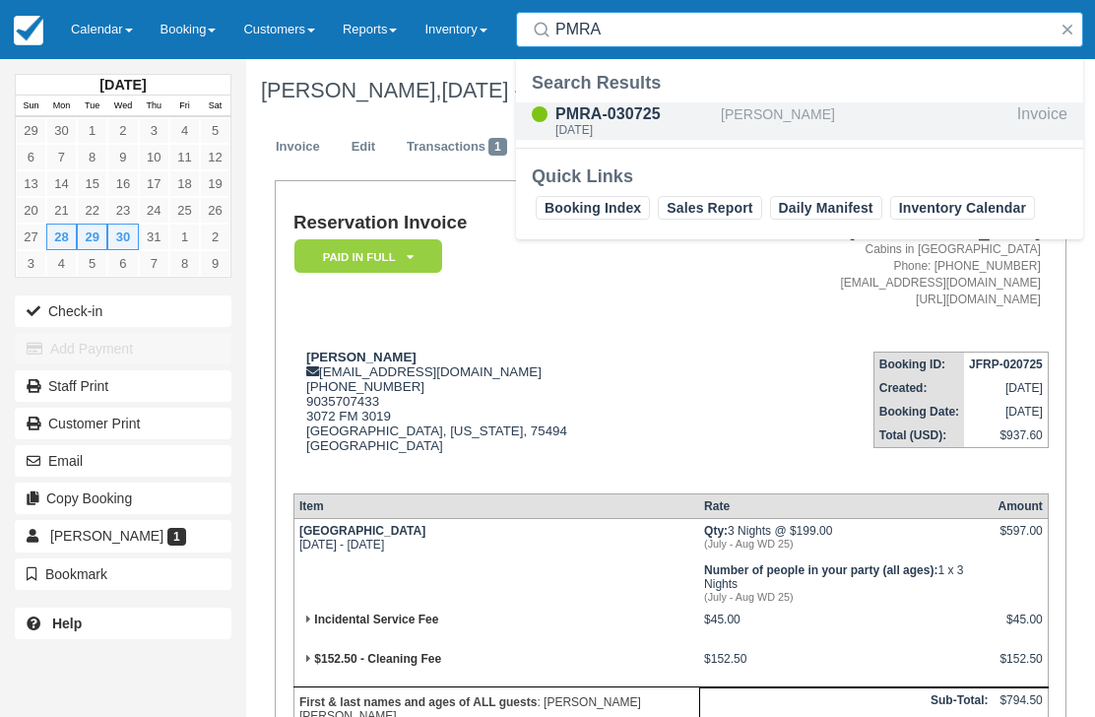
type input "PMRA"
click at [627, 114] on div "PMRA-030725" at bounding box center [634, 114] width 158 height 24
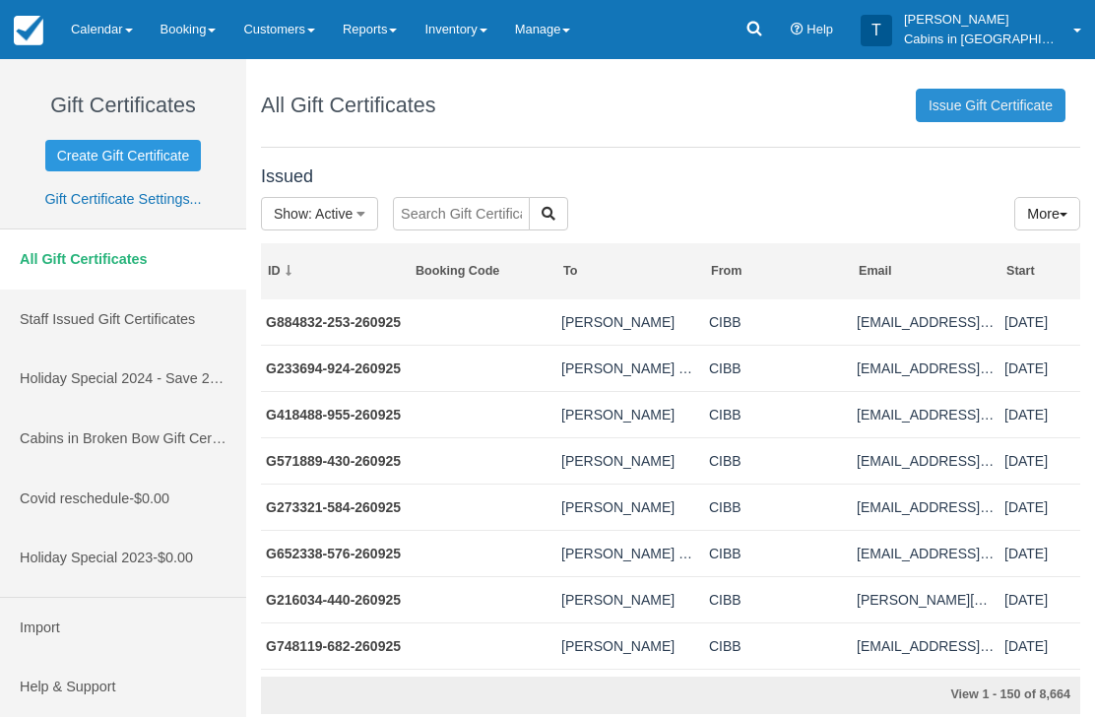
click at [983, 101] on link "Issue Gift Certificate" at bounding box center [991, 105] width 150 height 33
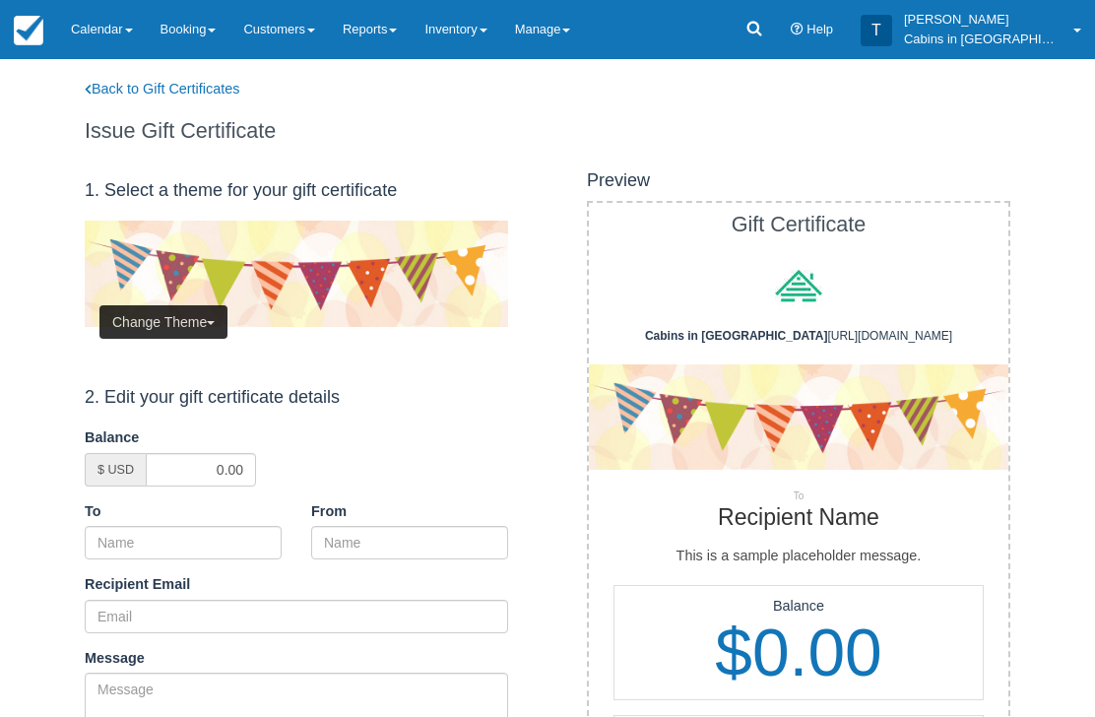
click at [197, 310] on button "Change Theme" at bounding box center [163, 321] width 128 height 33
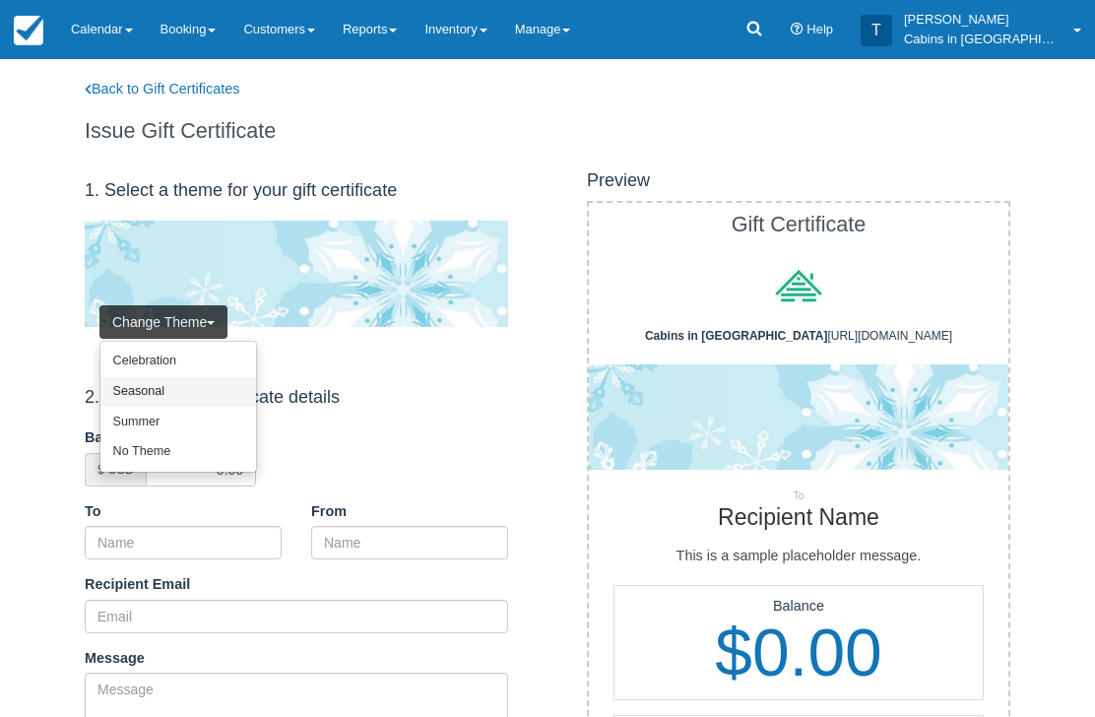
click at [207, 383] on link "Seasonal" at bounding box center [178, 392] width 156 height 31
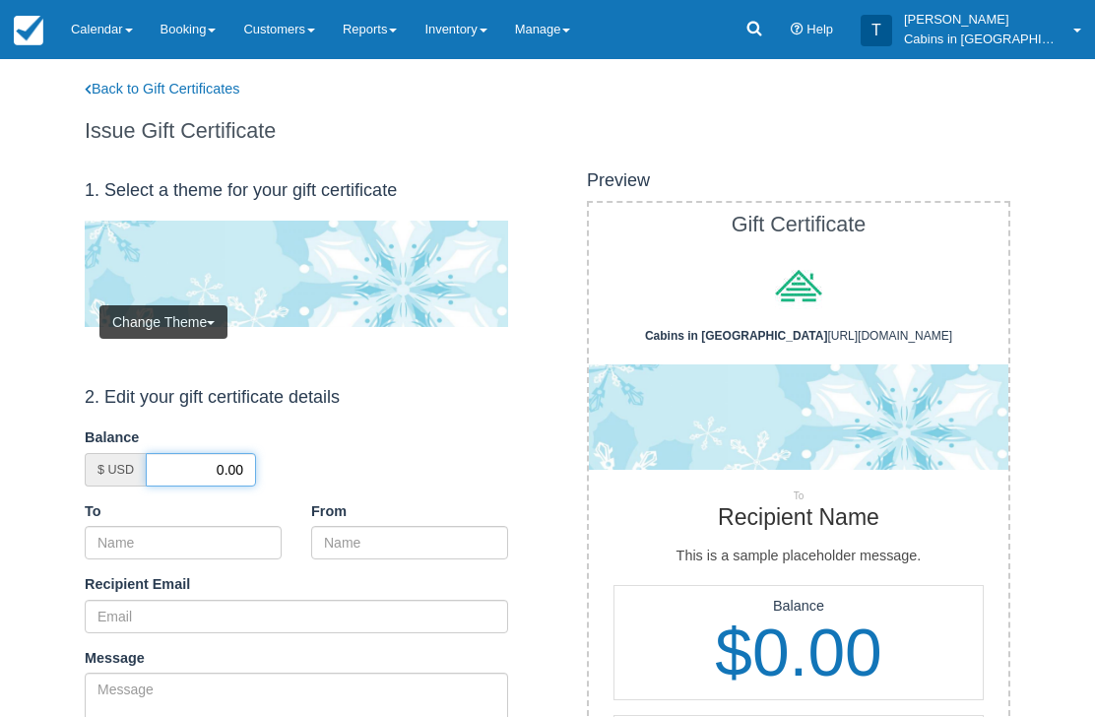
click at [206, 461] on input "0.00" at bounding box center [201, 469] width 110 height 33
type input "50.00"
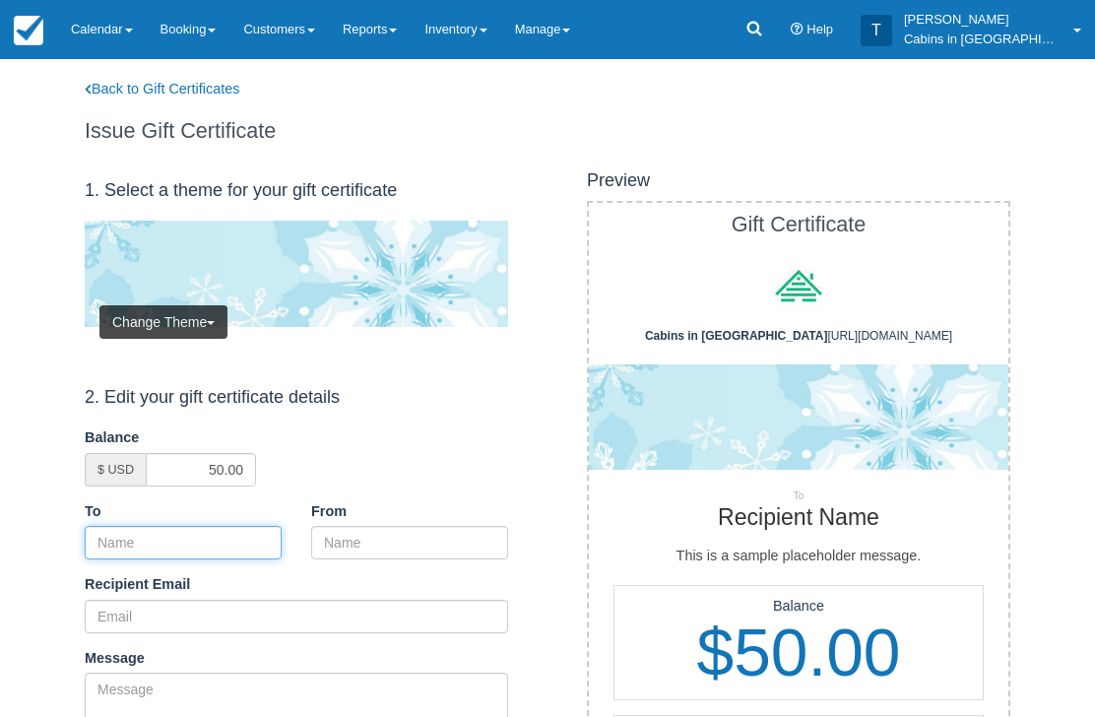
click at [210, 540] on input "To" at bounding box center [183, 542] width 197 height 33
paste input "Ryan Coleman"
type input "Ryan Coleman"
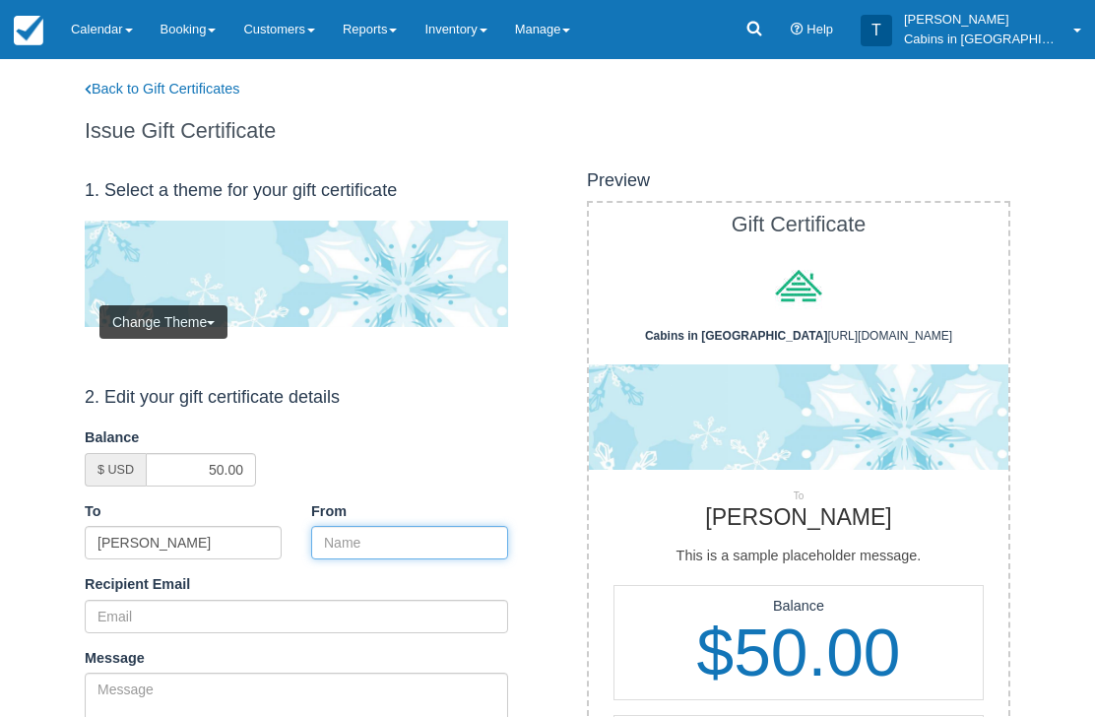
click at [404, 542] on input "From" at bounding box center [409, 542] width 197 height 33
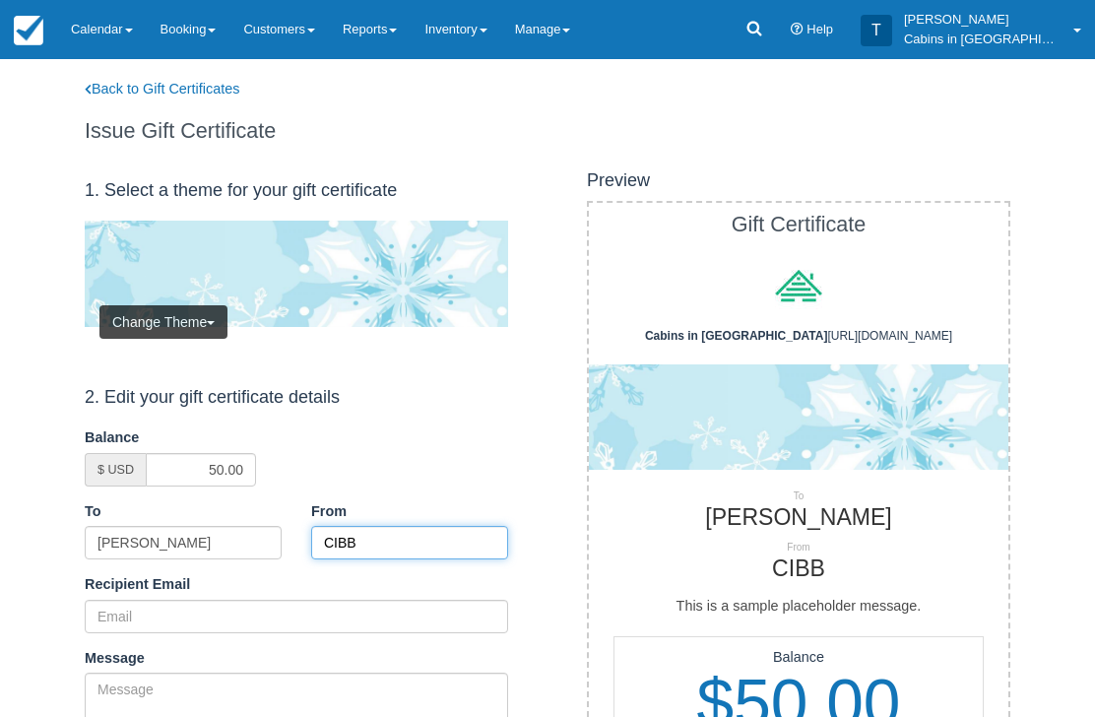
type input "CIBB"
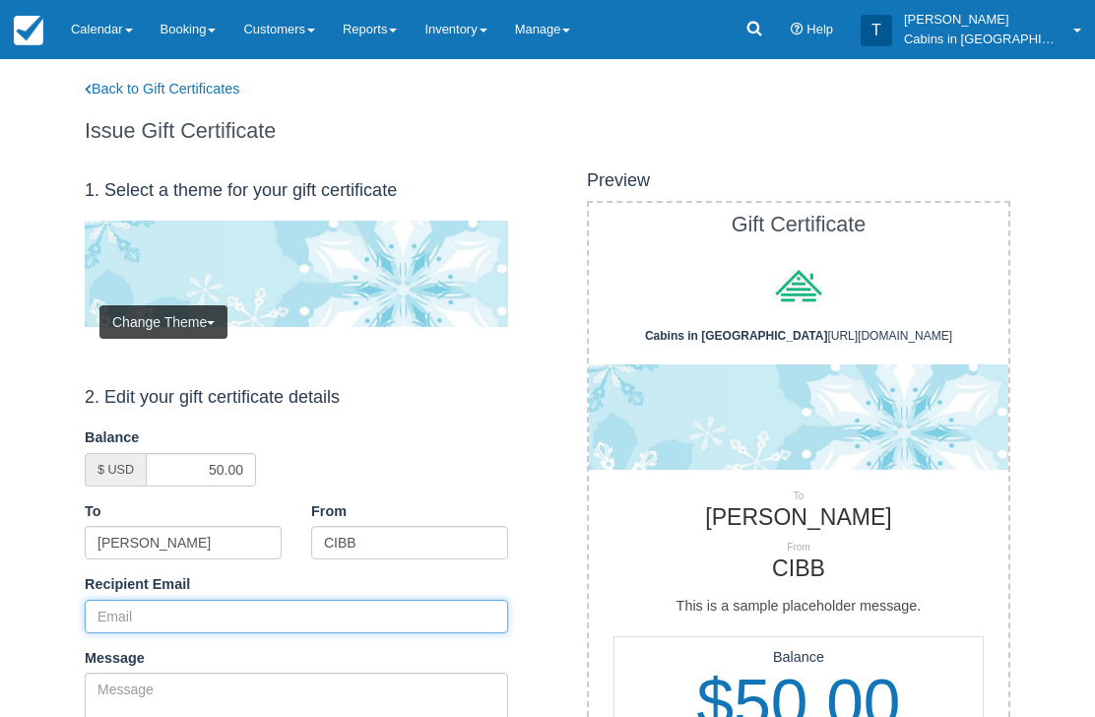
click at [225, 607] on input "Recipient Email" at bounding box center [296, 616] width 423 height 33
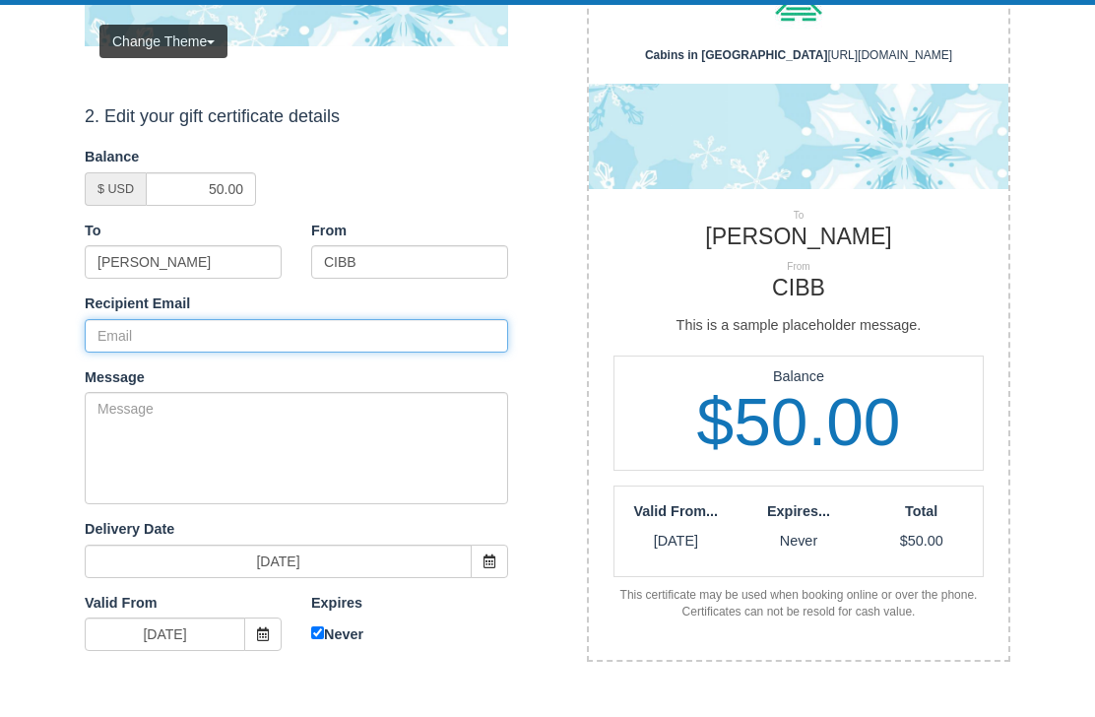
paste input "[EMAIL_ADDRESS][DOMAIN_NAME]"
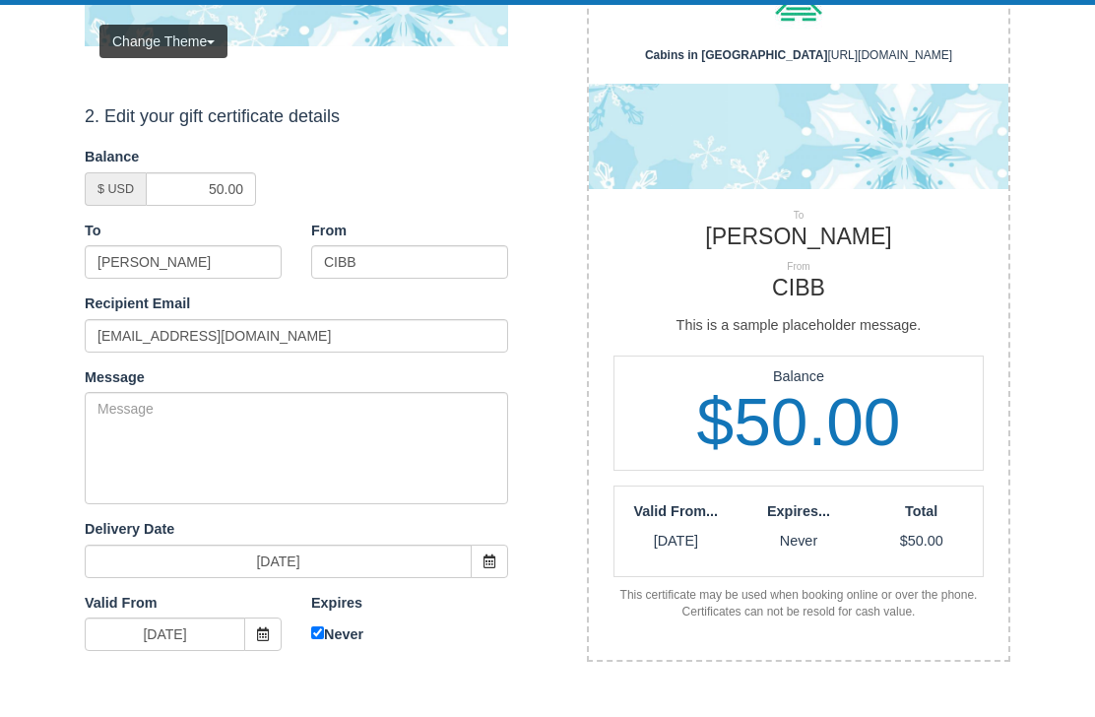
scroll to position [281, 0]
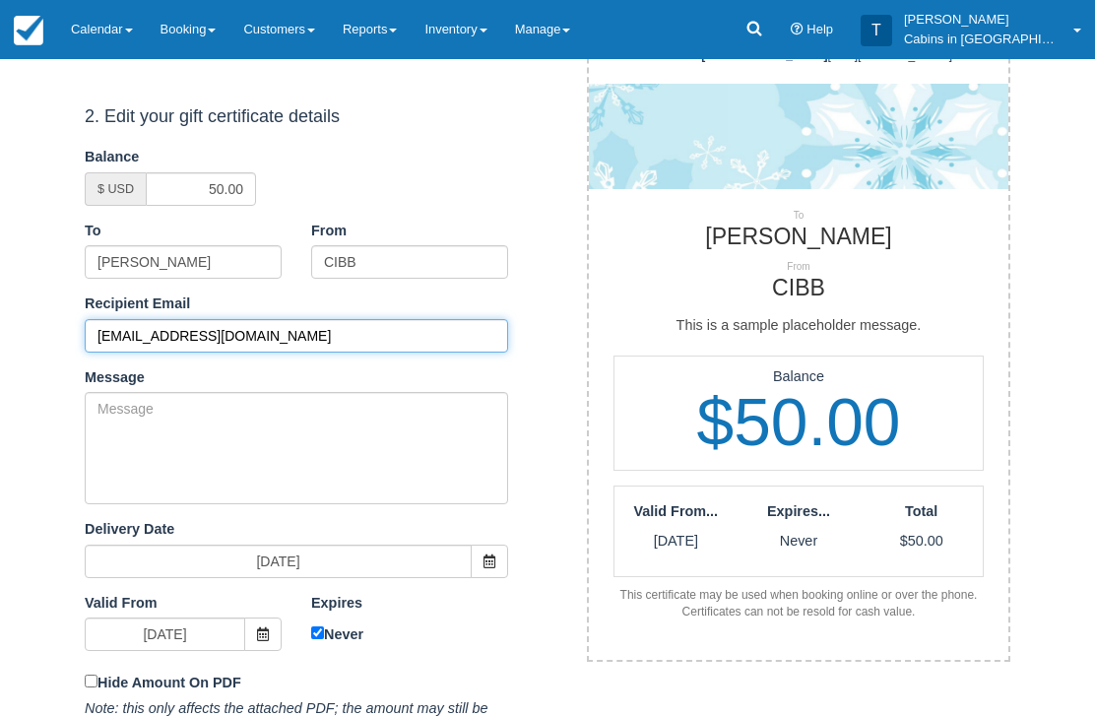
type input "[EMAIL_ADDRESS][DOMAIN_NAME]"
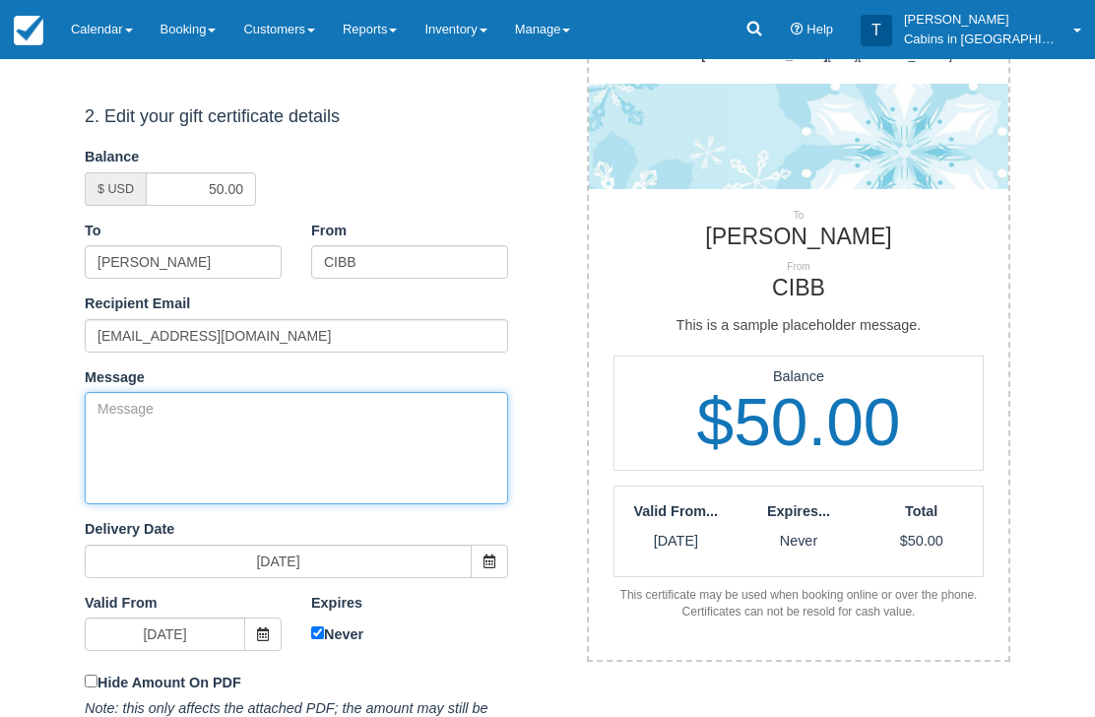
click at [316, 432] on textarea "Message" at bounding box center [296, 448] width 423 height 112
paste textarea "Please accept this gift certificate for your previous booking with Cabins in Br…"
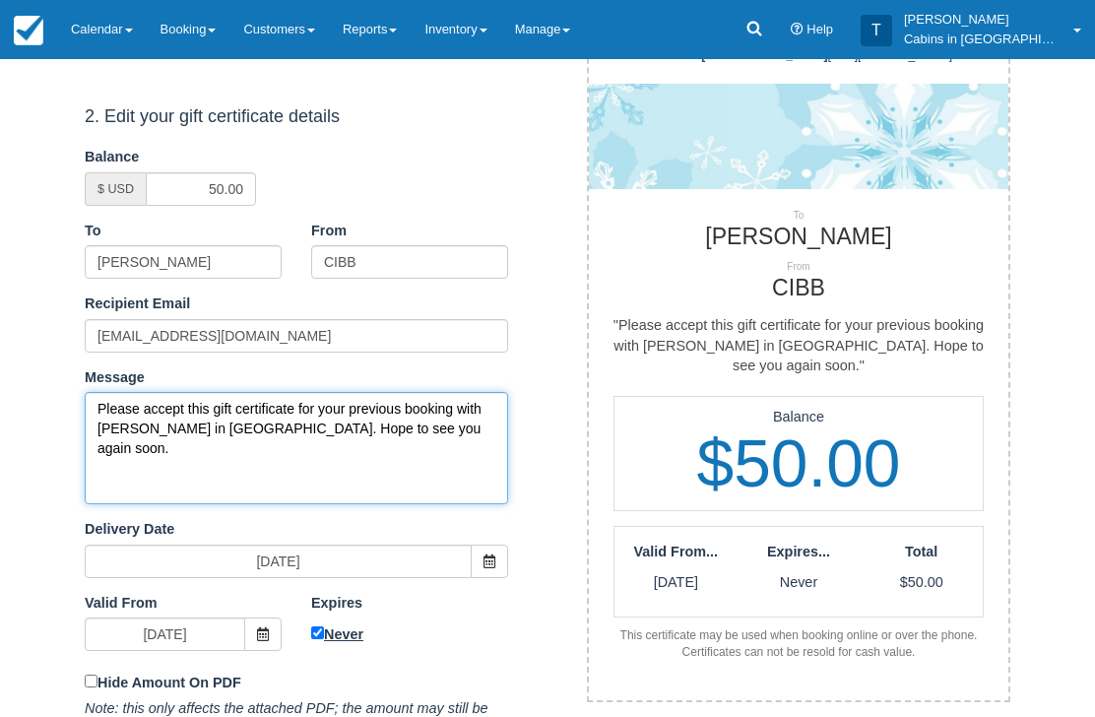
type textarea "Please accept this gift certificate for your previous booking with Cabins in Br…"
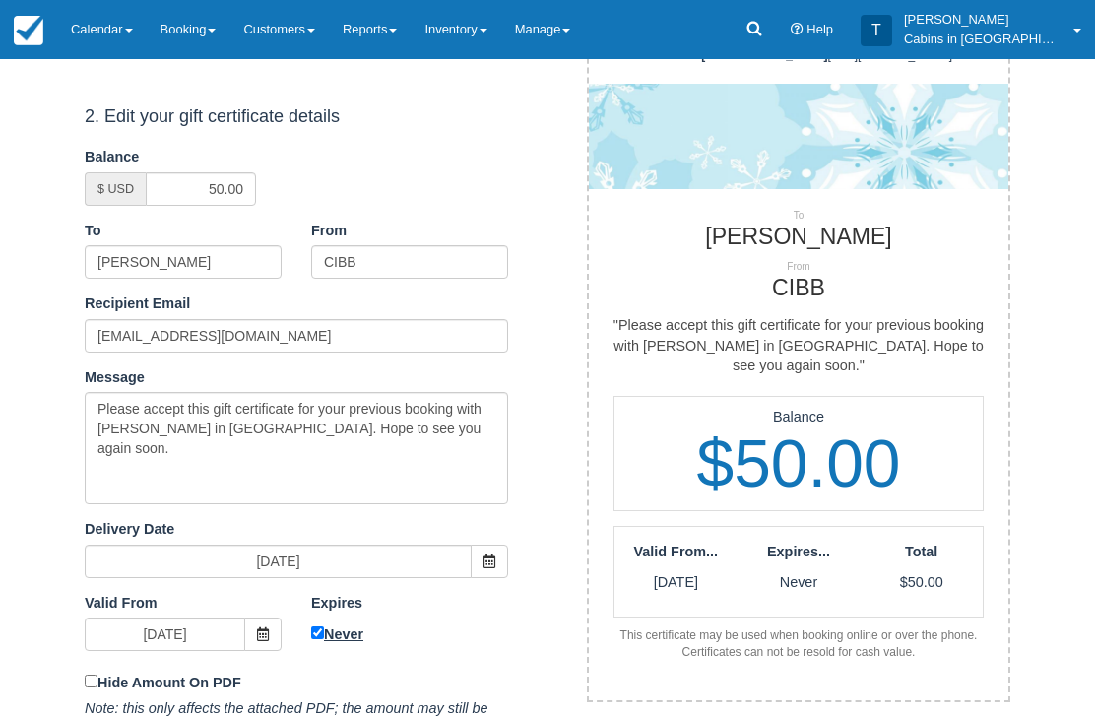
click at [311, 627] on input "Never" at bounding box center [317, 633] width 13 height 13
checkbox input "false"
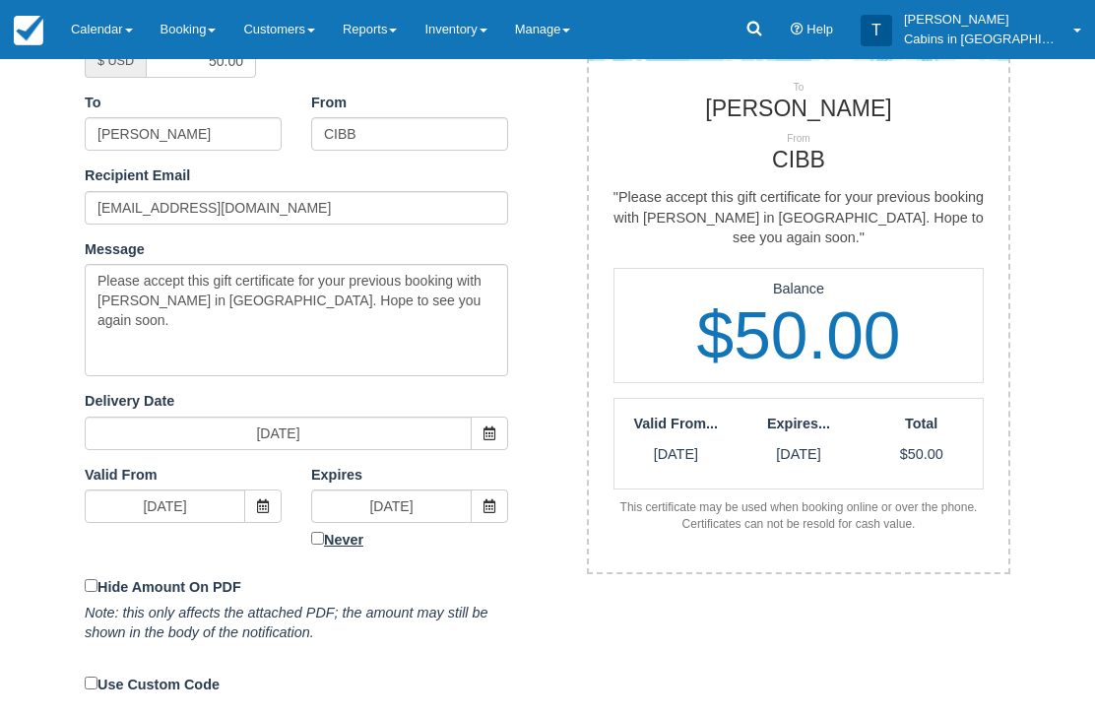
scroll to position [408, 0]
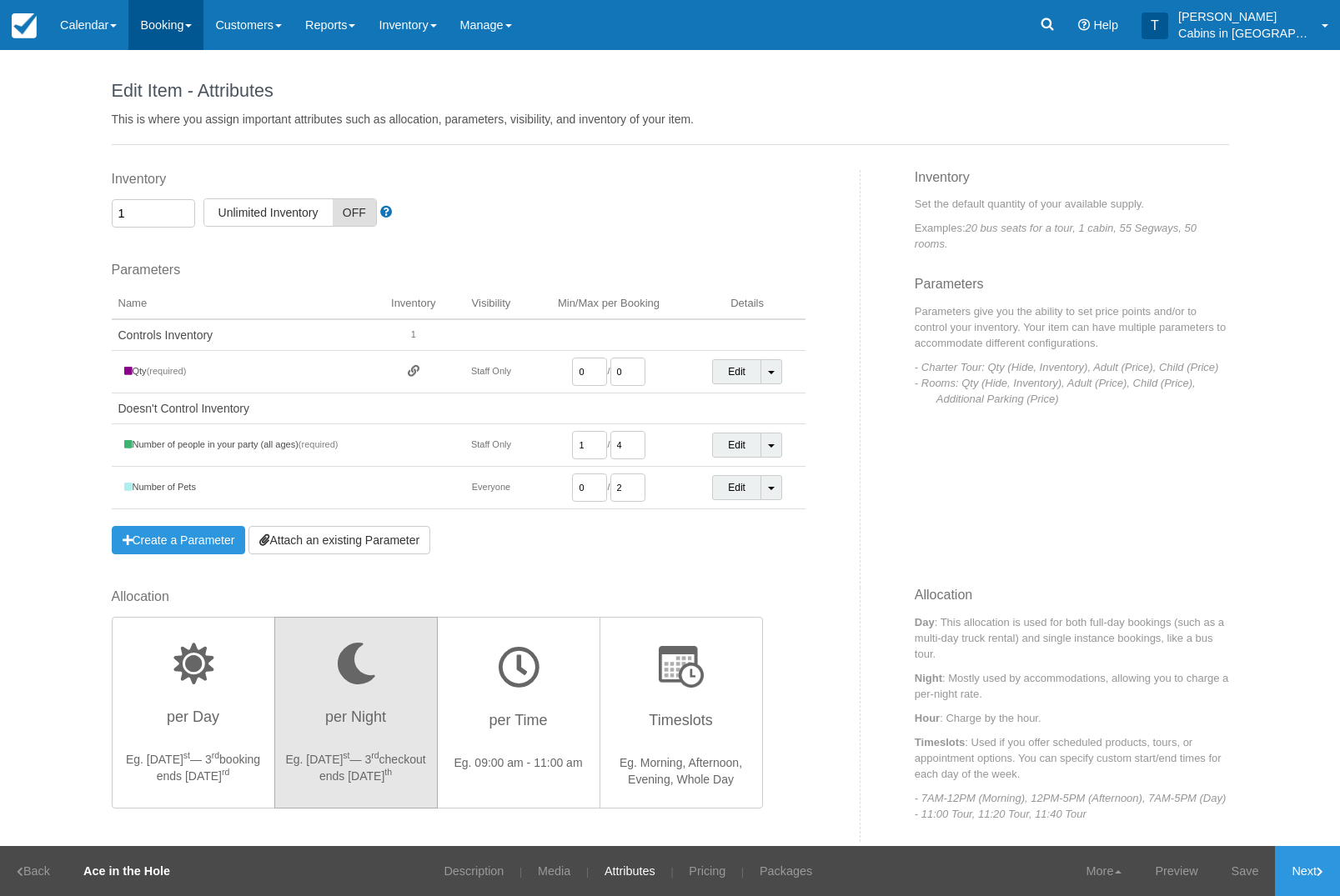
click at [191, 24] on link "Booking" at bounding box center [166, 25] width 75 height 50
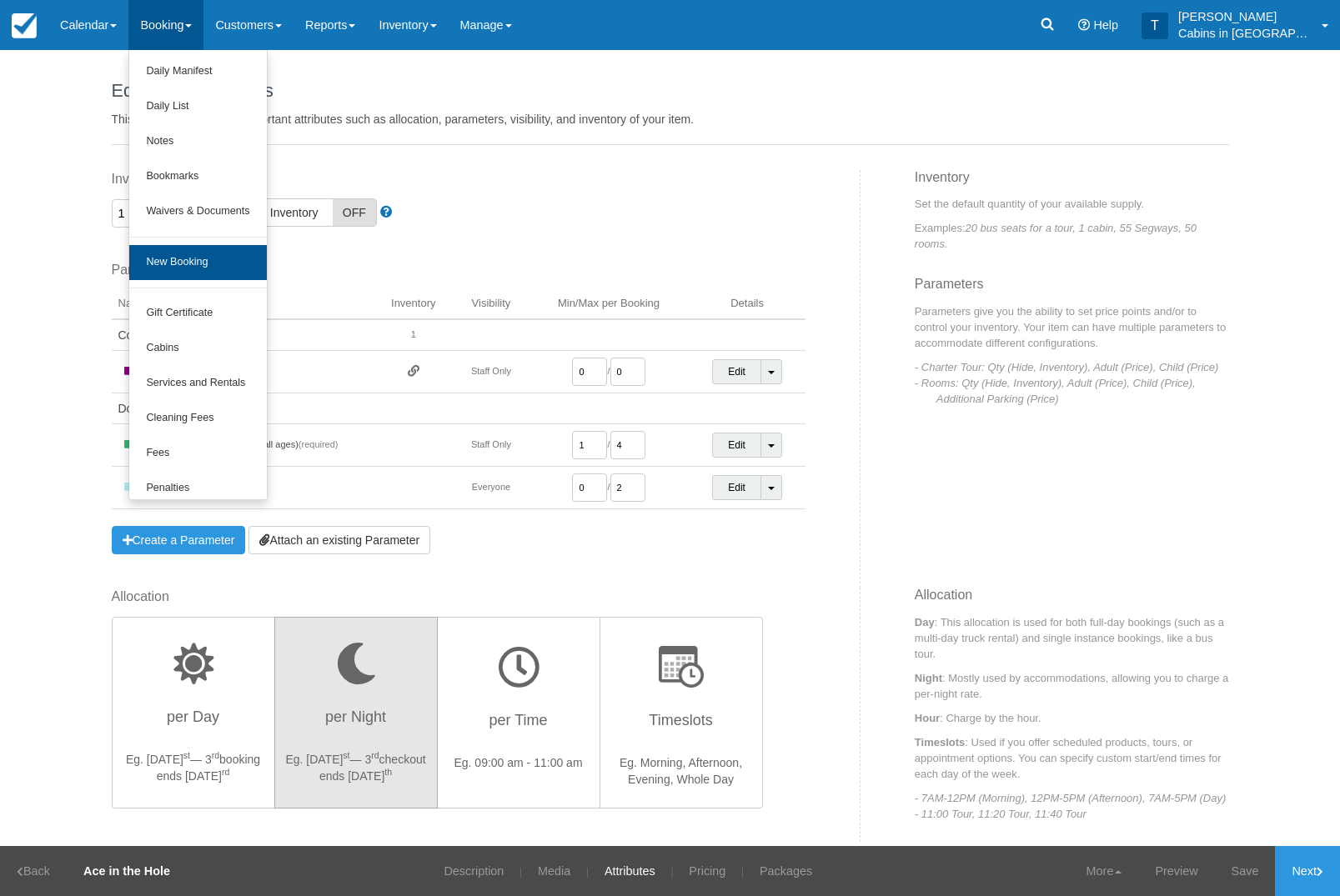
click at [237, 274] on link "New Booking" at bounding box center [197, 262] width 136 height 35
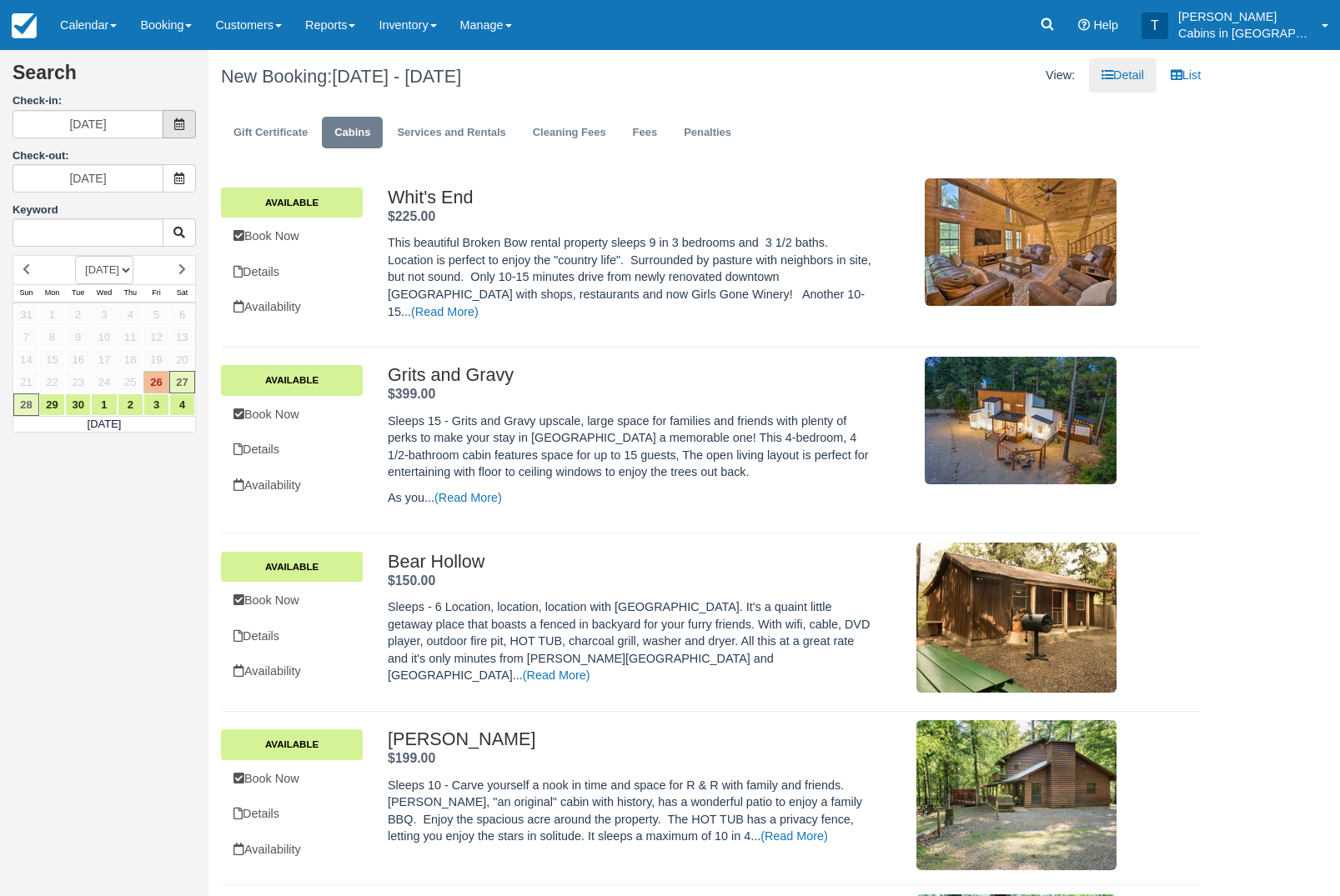
click at [177, 127] on icon at bounding box center [180, 124] width 12 height 12
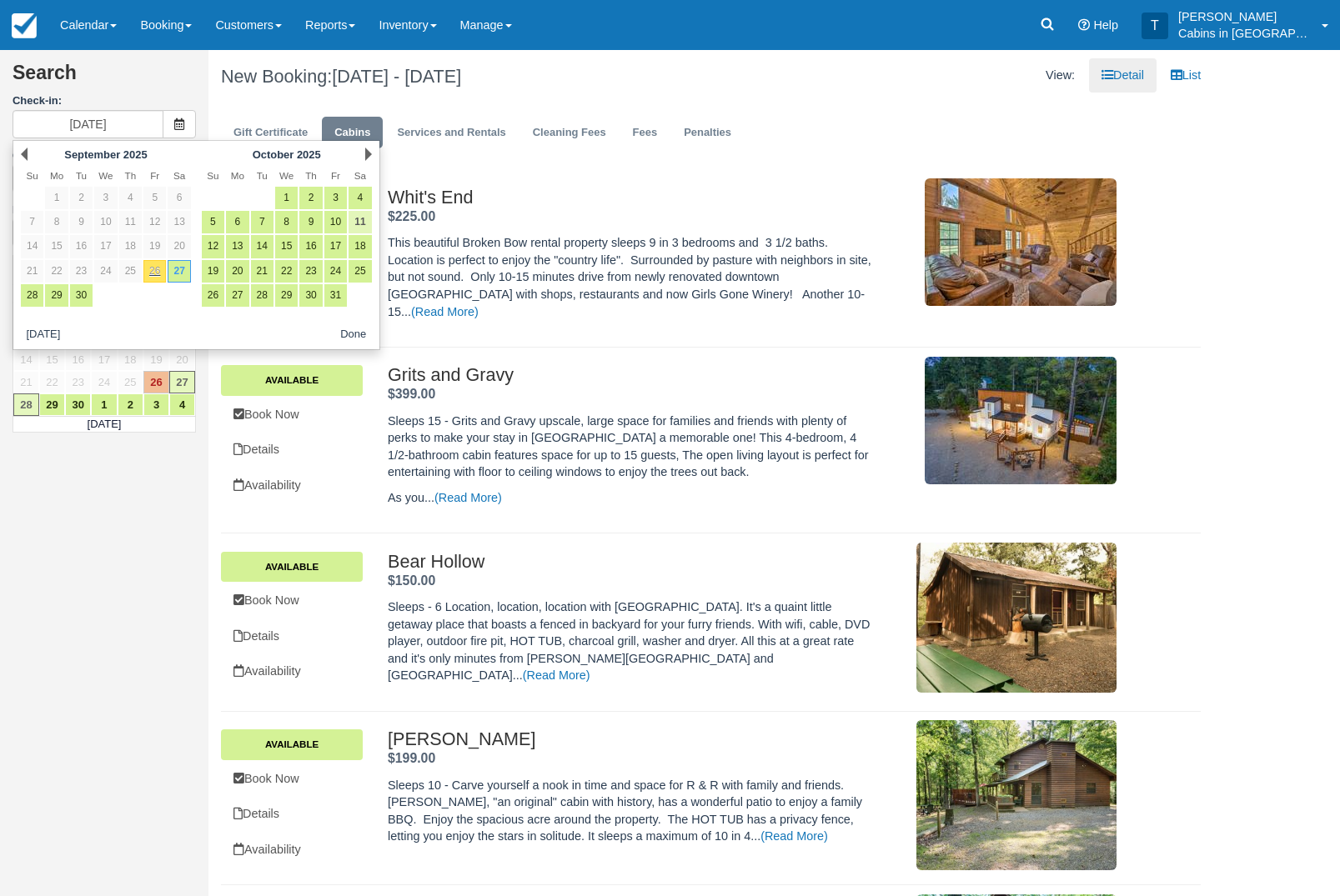
click at [366, 226] on link "11" at bounding box center [360, 222] width 23 height 23
type input "10/11/25"
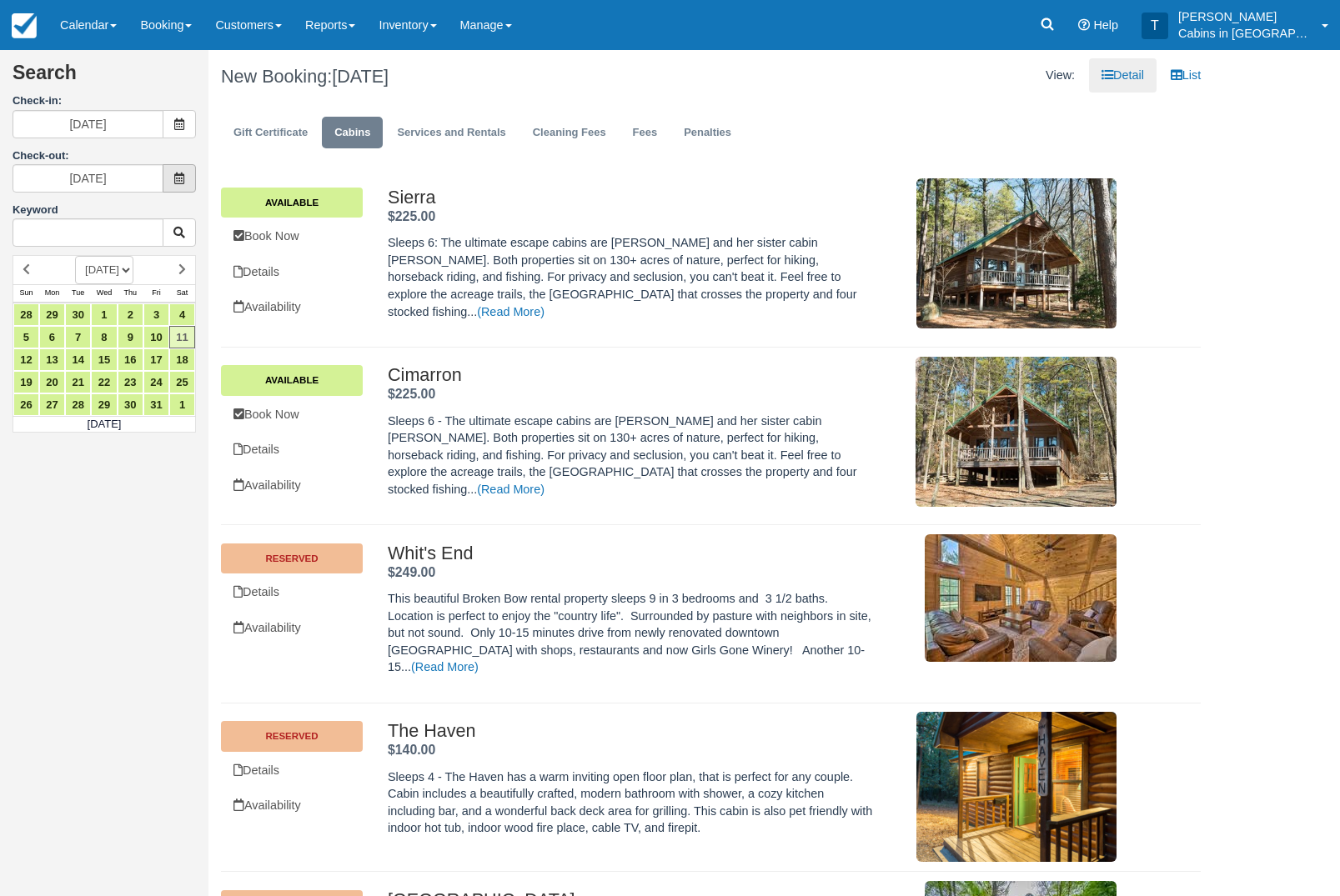
click at [176, 177] on icon at bounding box center [180, 179] width 12 height 12
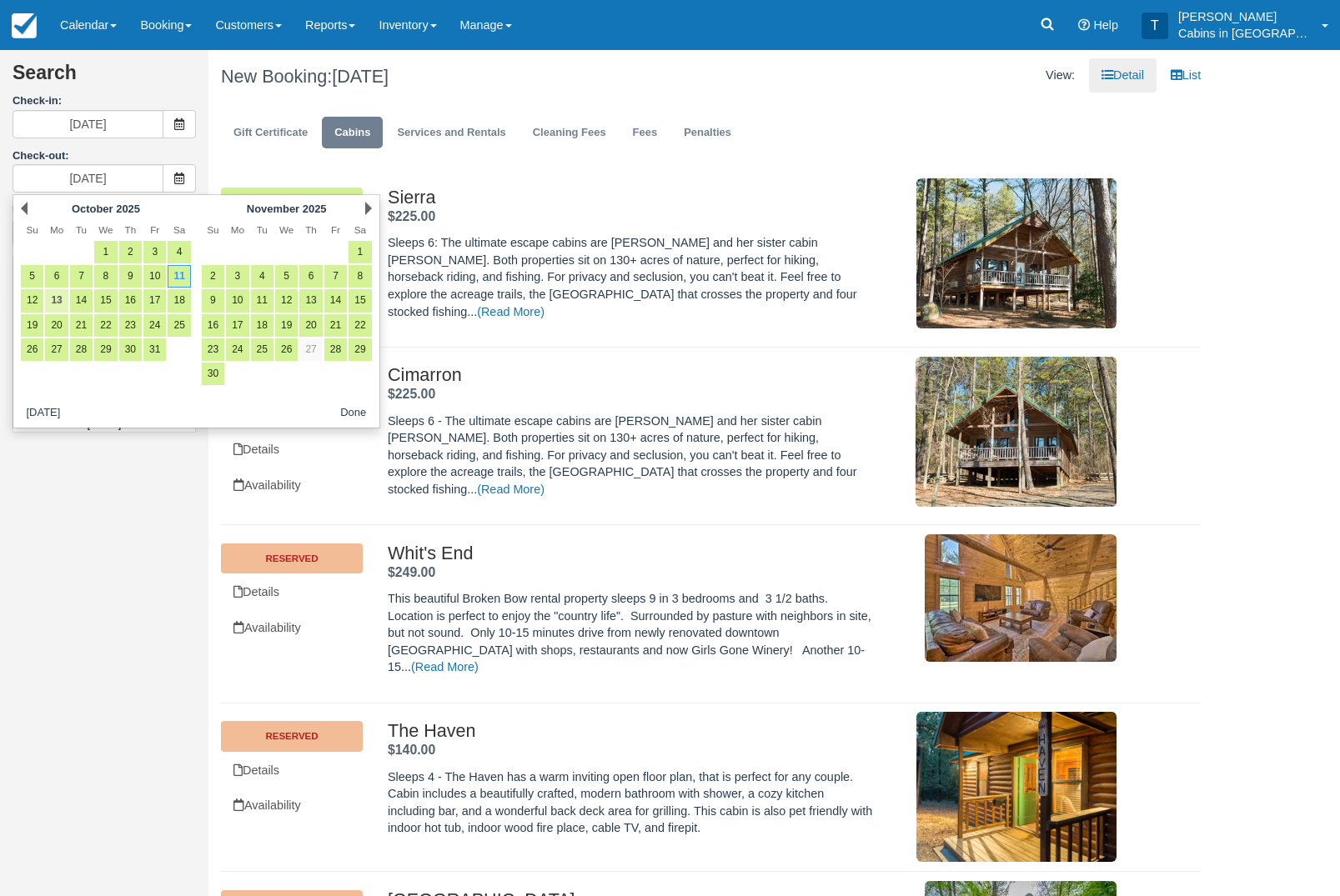
click at [59, 296] on link "13" at bounding box center [56, 301] width 23 height 23
type input "10/13/25"
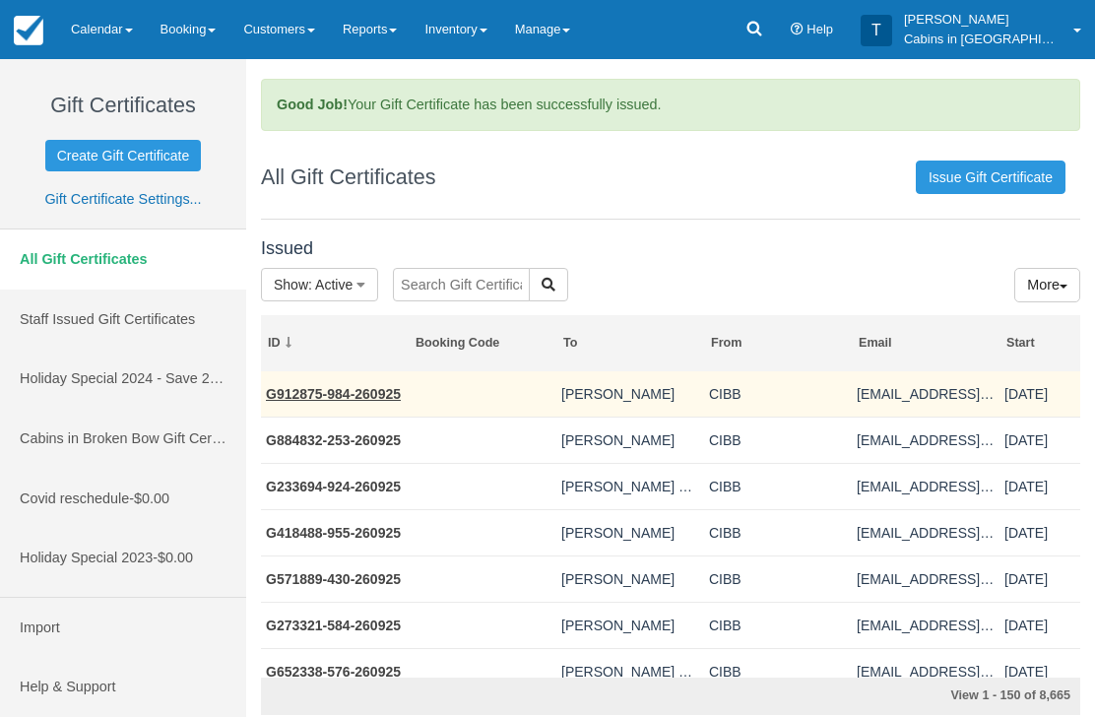
click at [347, 394] on link "G912875-984-260925" at bounding box center [333, 394] width 135 height 16
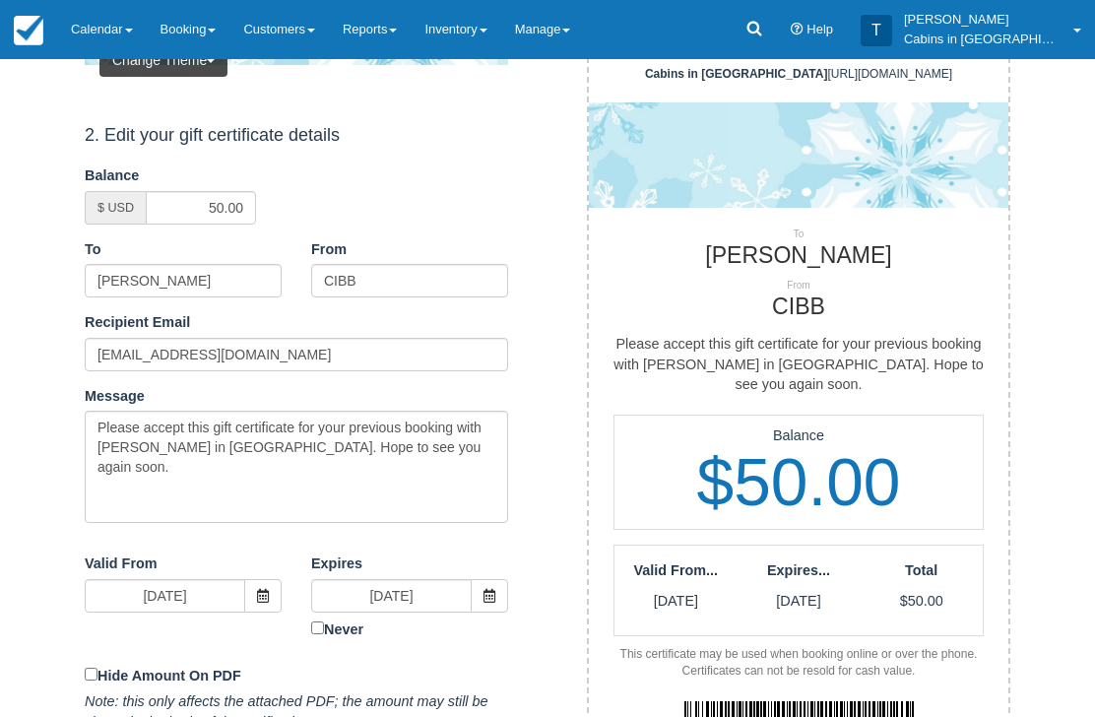
scroll to position [287, 0]
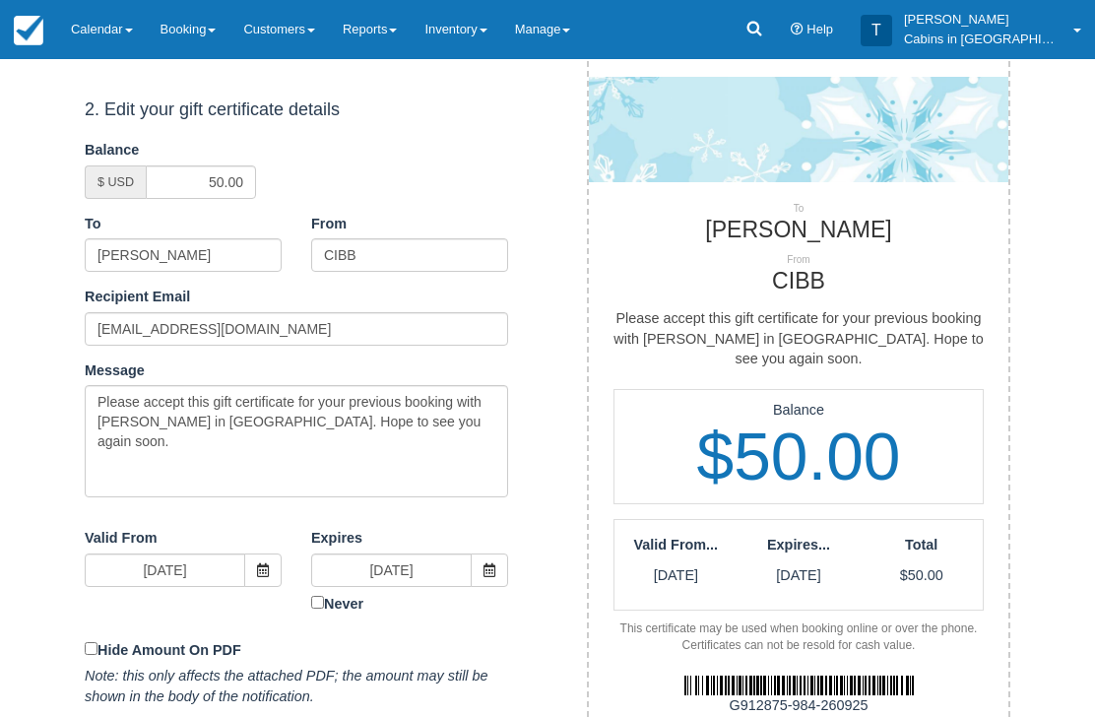
click at [726, 676] on img at bounding box center [798, 686] width 229 height 20
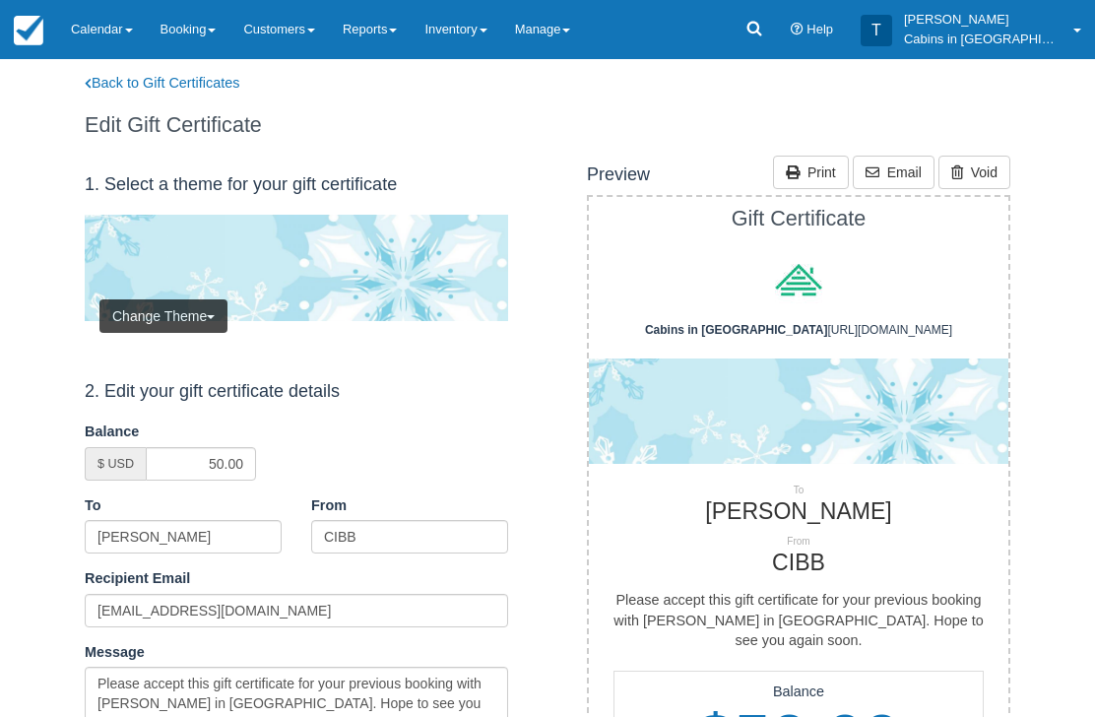
scroll to position [0, 0]
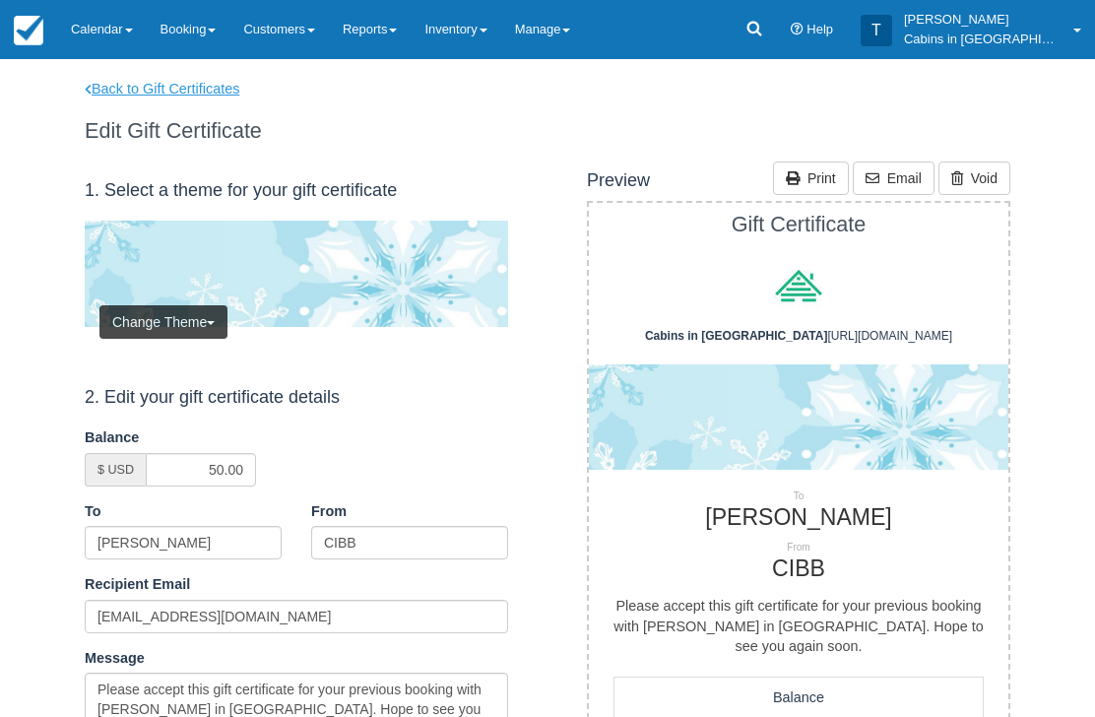
click at [220, 96] on link "Back to Gift Certificates" at bounding box center [175, 89] width 210 height 21
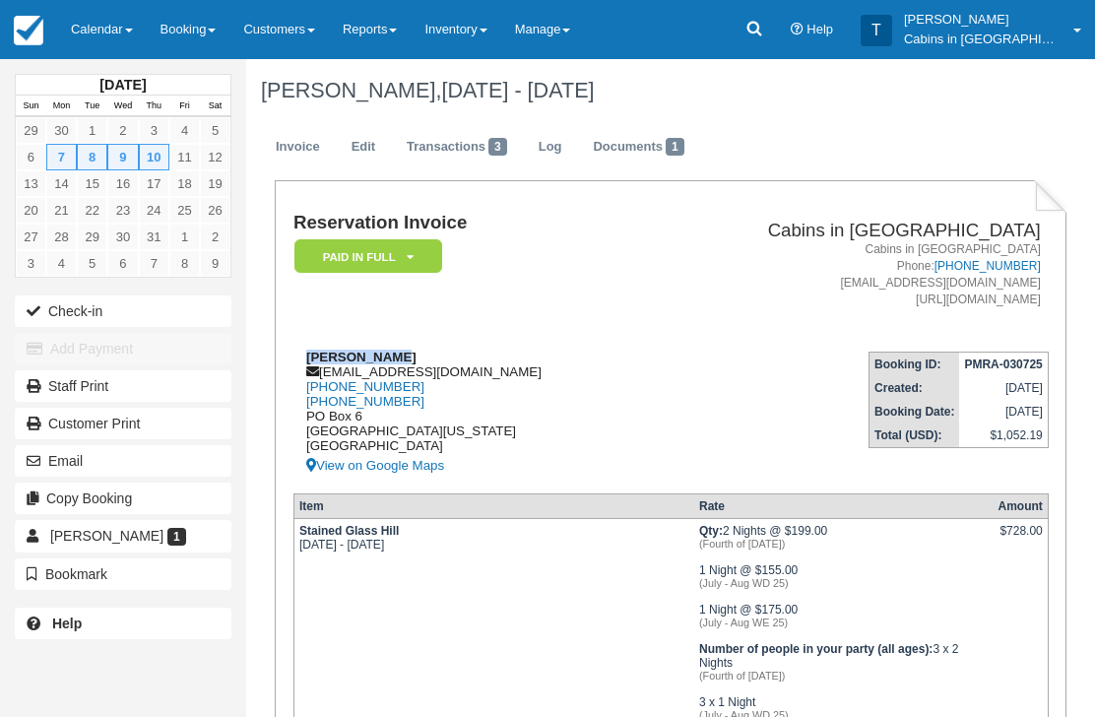
click at [453, 368] on div "[PERSON_NAME] [EMAIL_ADDRESS][DOMAIN_NAME] [PHONE_NUMBER] [PHONE_NUMBER] [STREE…" at bounding box center [467, 414] width 349 height 128
click at [440, 367] on div "Heather Hale branniknat@yahoo.com 1 (580) 301-9343 (580) 301-4053 PO Box 6 Mt. …" at bounding box center [467, 414] width 349 height 128
copy div "branniknat@yahoo.com"
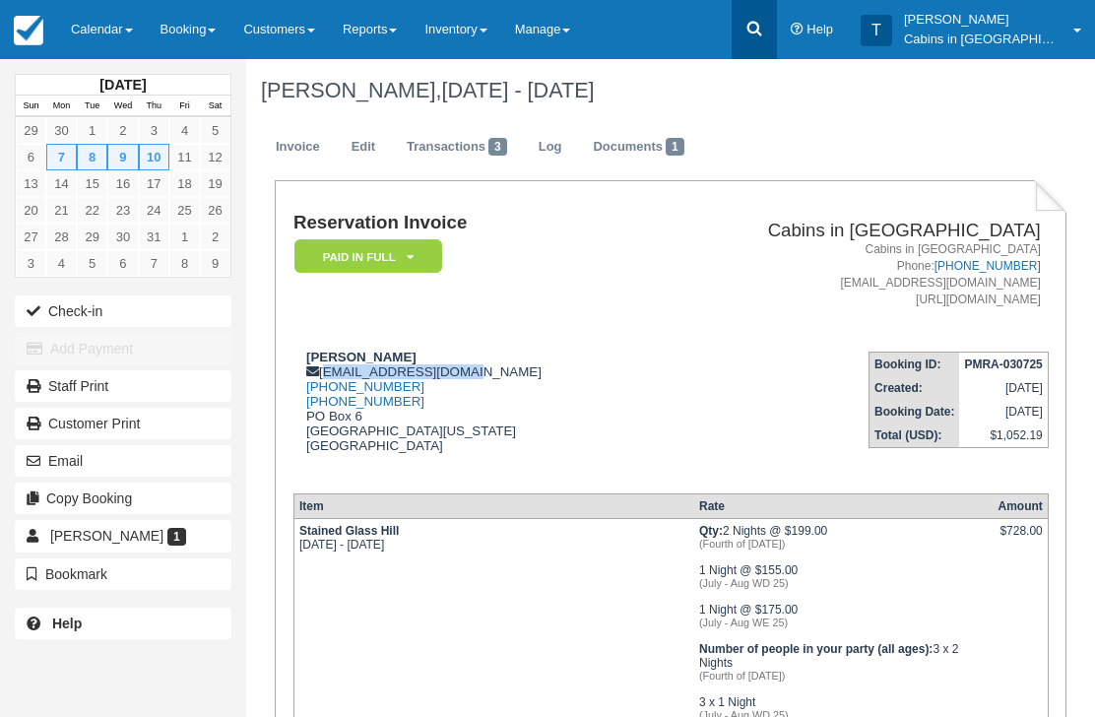
click at [764, 22] on icon at bounding box center [754, 29] width 20 height 20
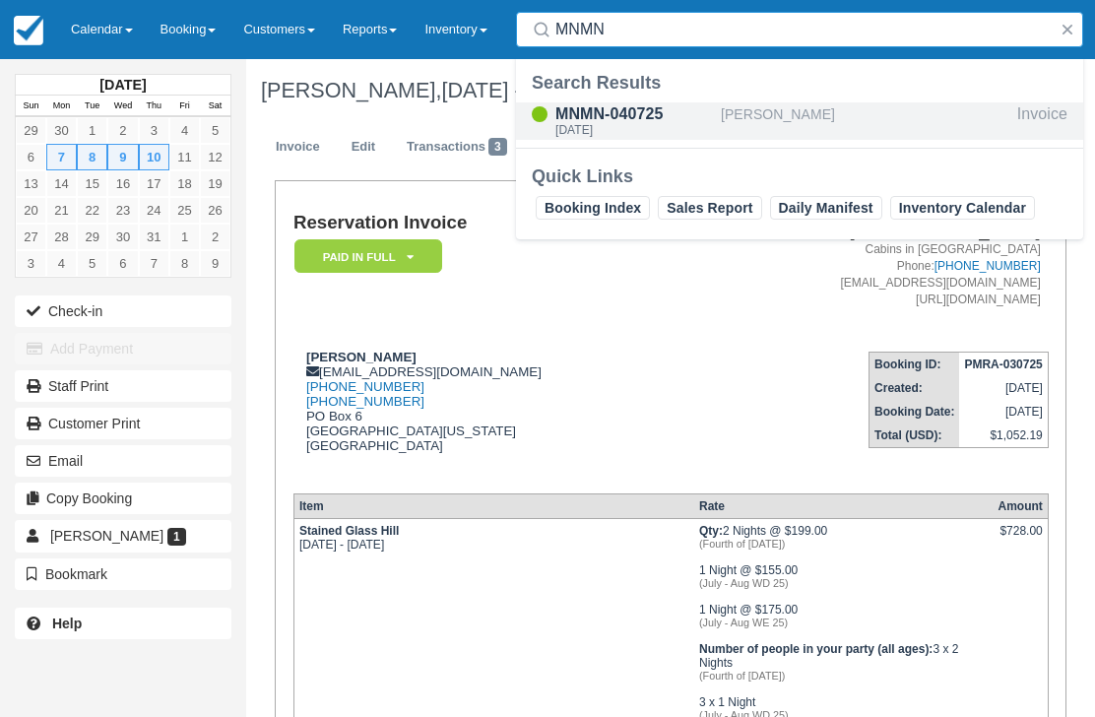
type input "MNMN"
click at [643, 124] on div "Thu Jul 24 2025" at bounding box center [634, 130] width 158 height 12
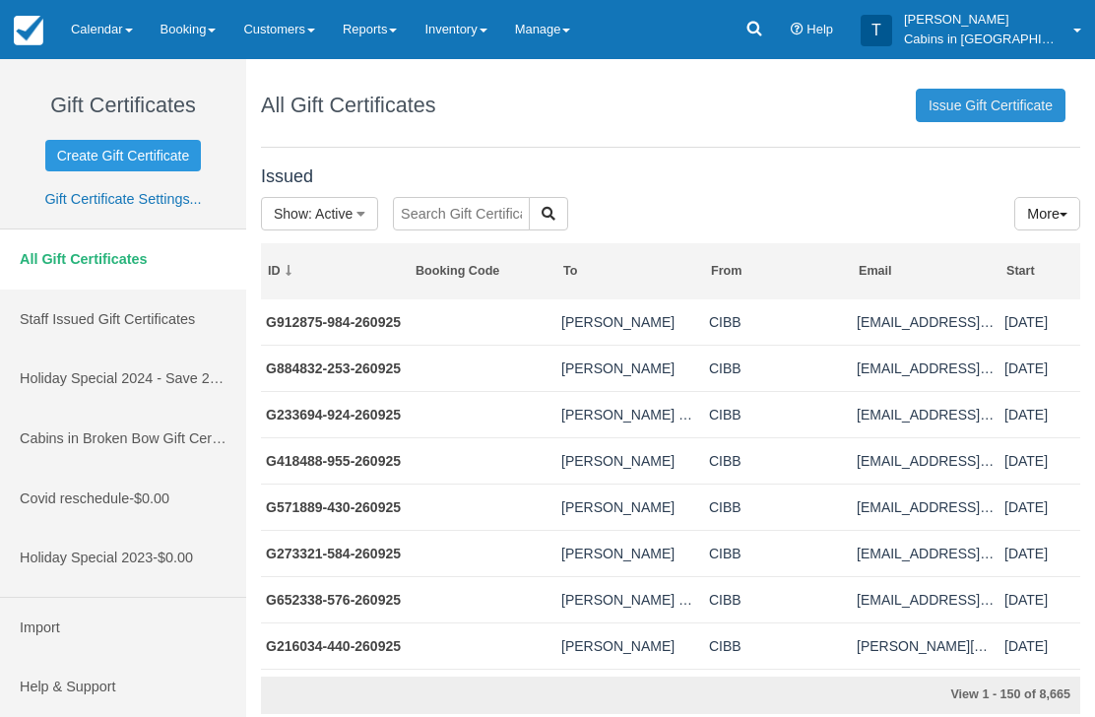
click at [989, 97] on link "Issue Gift Certificate" at bounding box center [991, 105] width 150 height 33
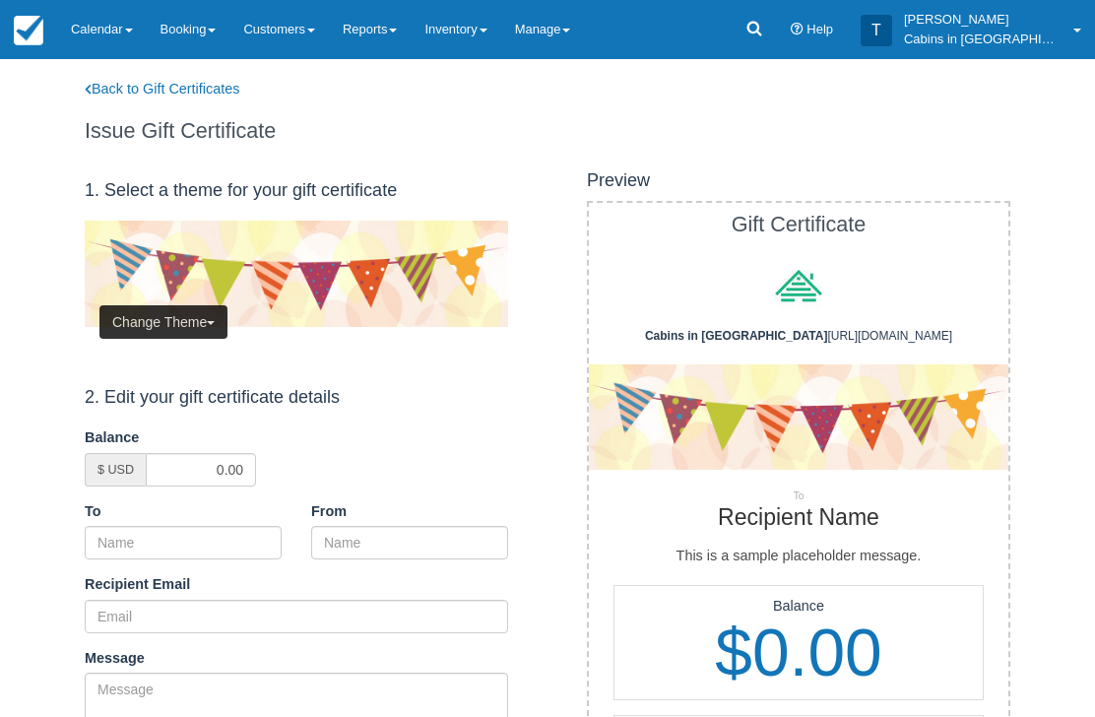
click at [182, 313] on button "Change Theme" at bounding box center [163, 321] width 128 height 33
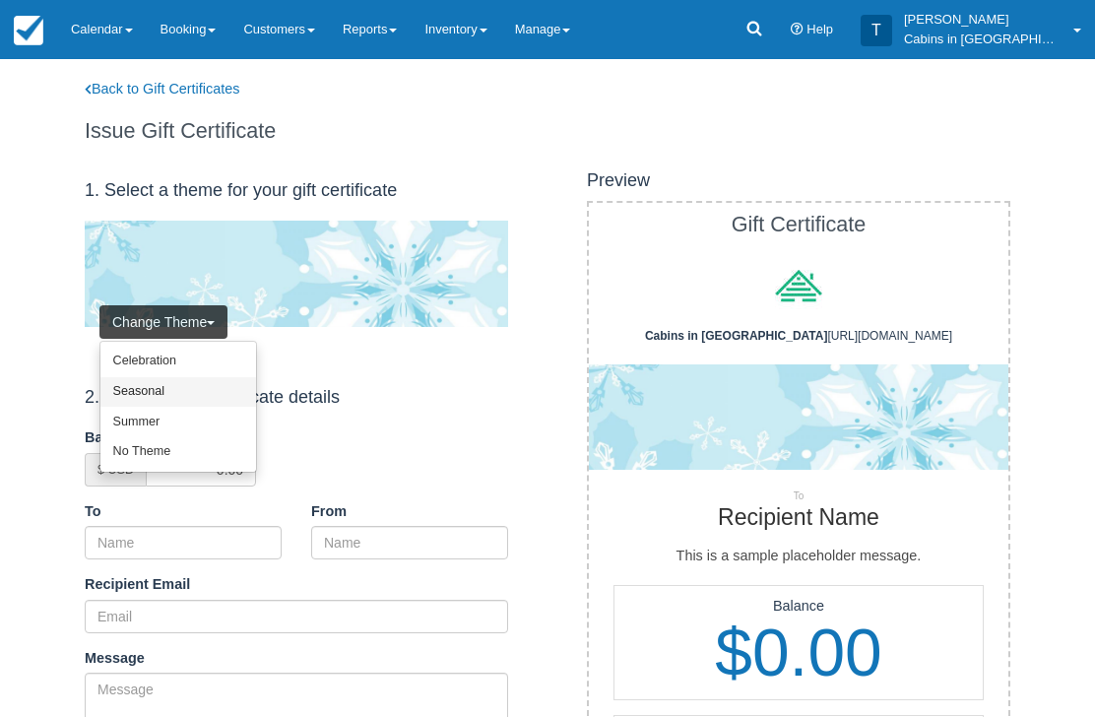
click at [193, 393] on link "Seasonal" at bounding box center [178, 392] width 156 height 31
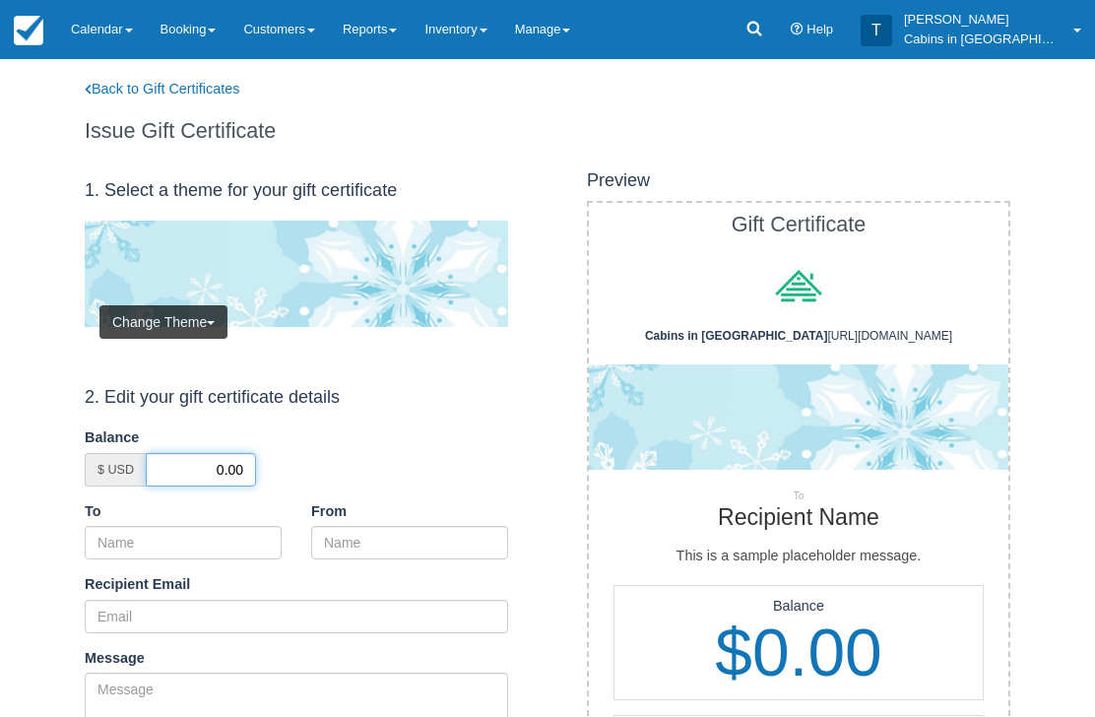
click at [194, 466] on input "0.00" at bounding box center [201, 469] width 110 height 33
type input "50.00"
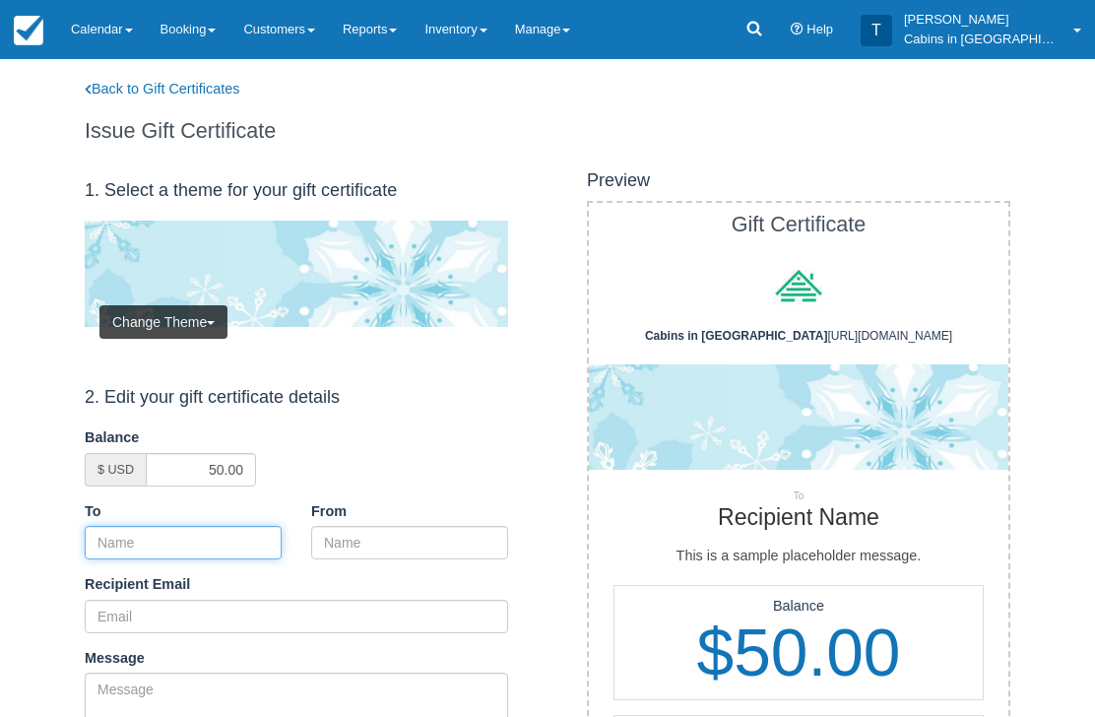
click at [234, 541] on input "To" at bounding box center [183, 542] width 197 height 33
paste input "[PERSON_NAME]"
type input "[PERSON_NAME]"
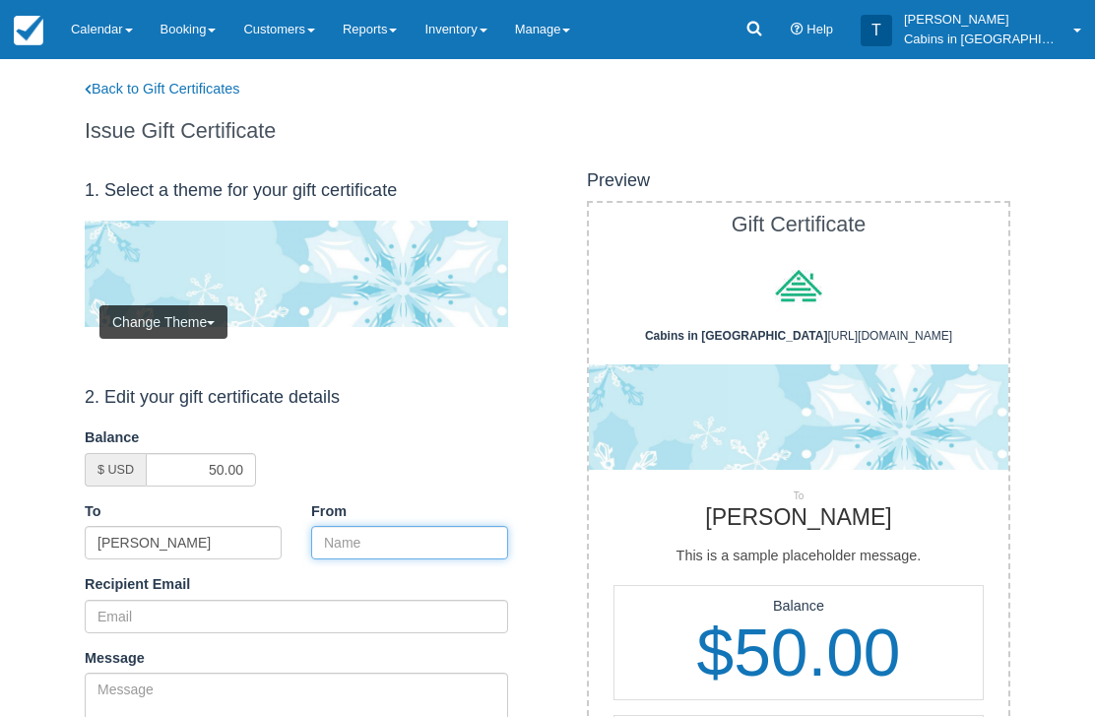
click at [437, 526] on input "From" at bounding box center [409, 542] width 197 height 33
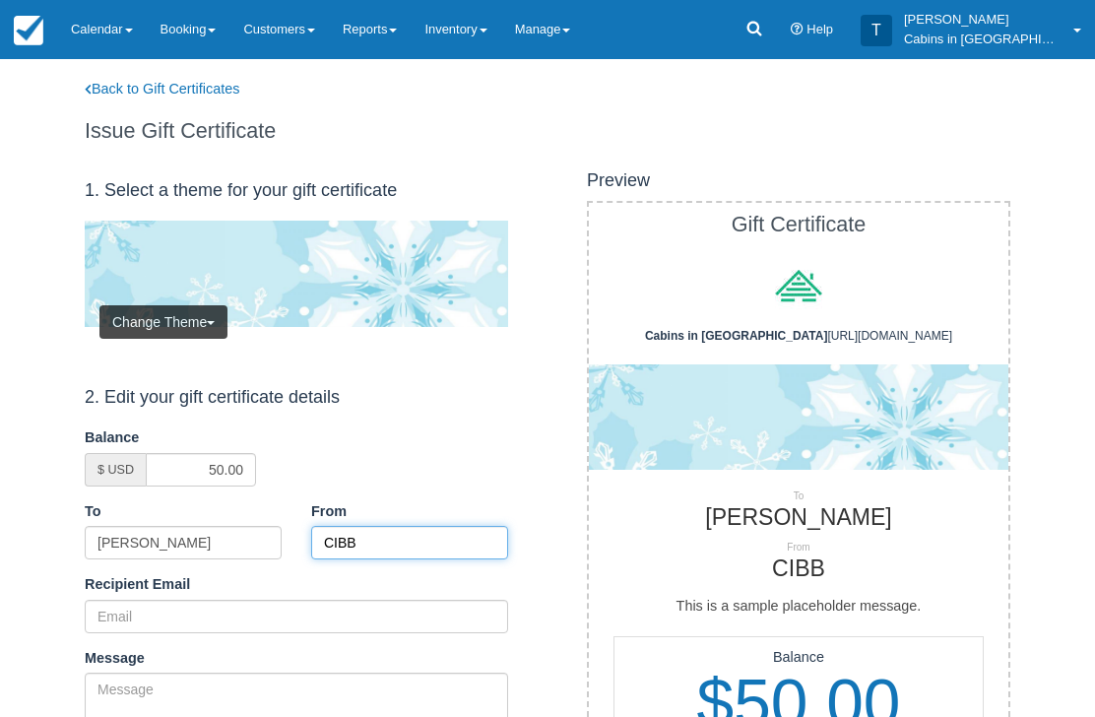
type input "CIBB"
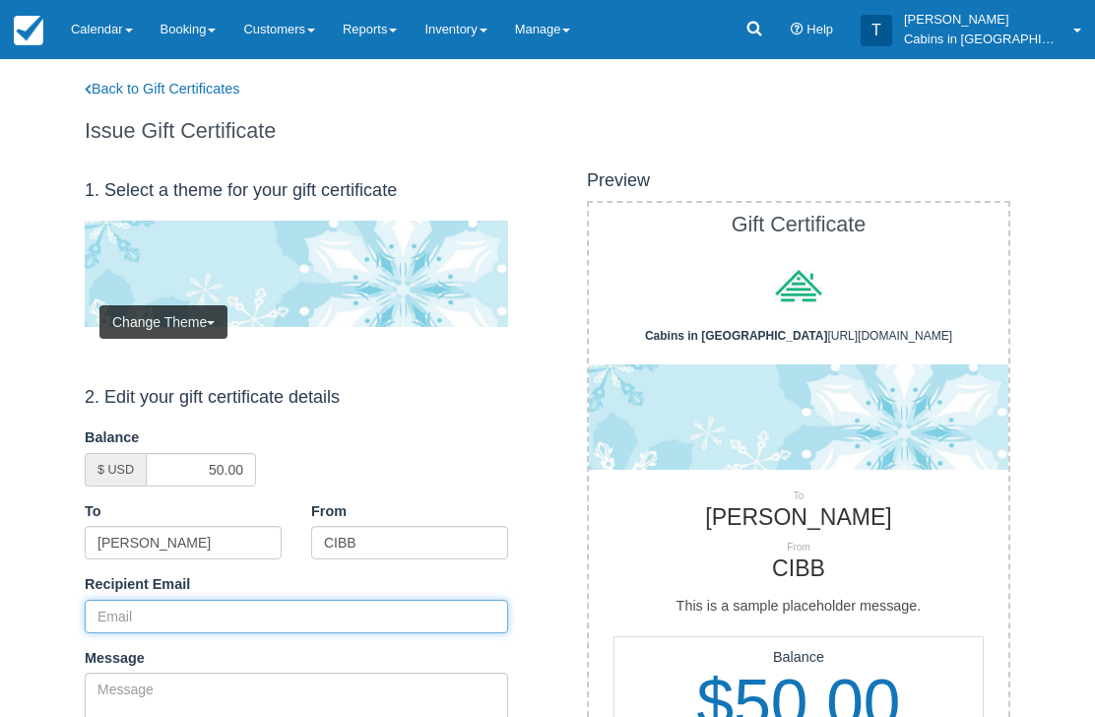
click at [231, 619] on input "Recipient Email" at bounding box center [296, 616] width 423 height 33
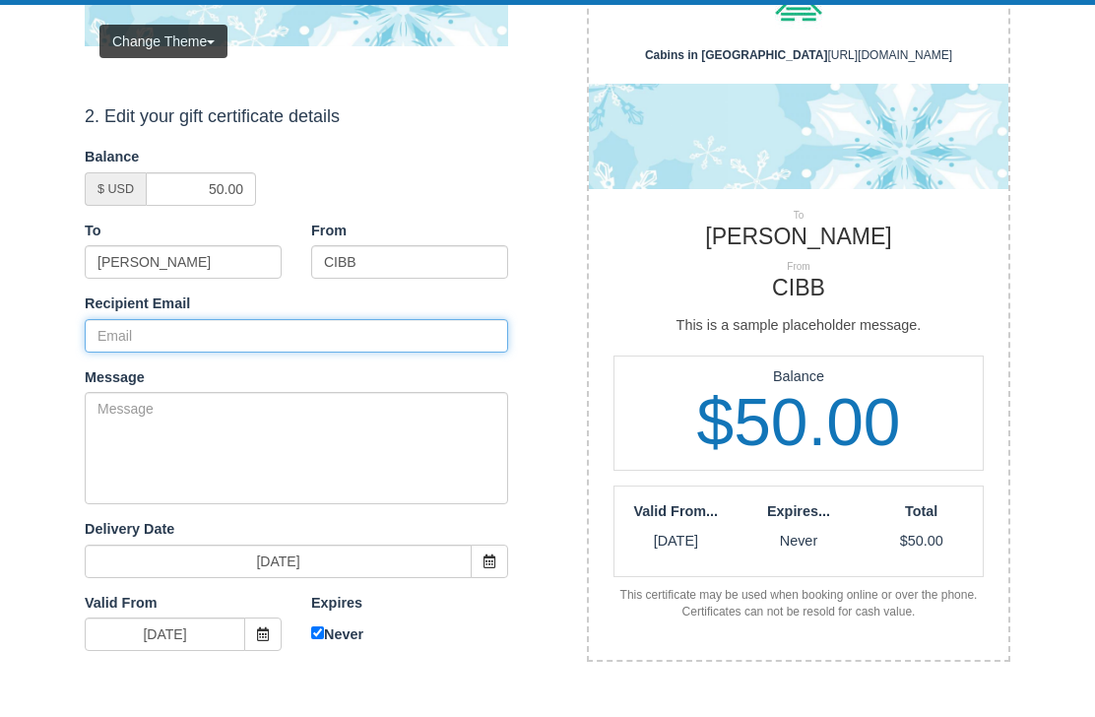
paste input "branniknat@yahoo.com"
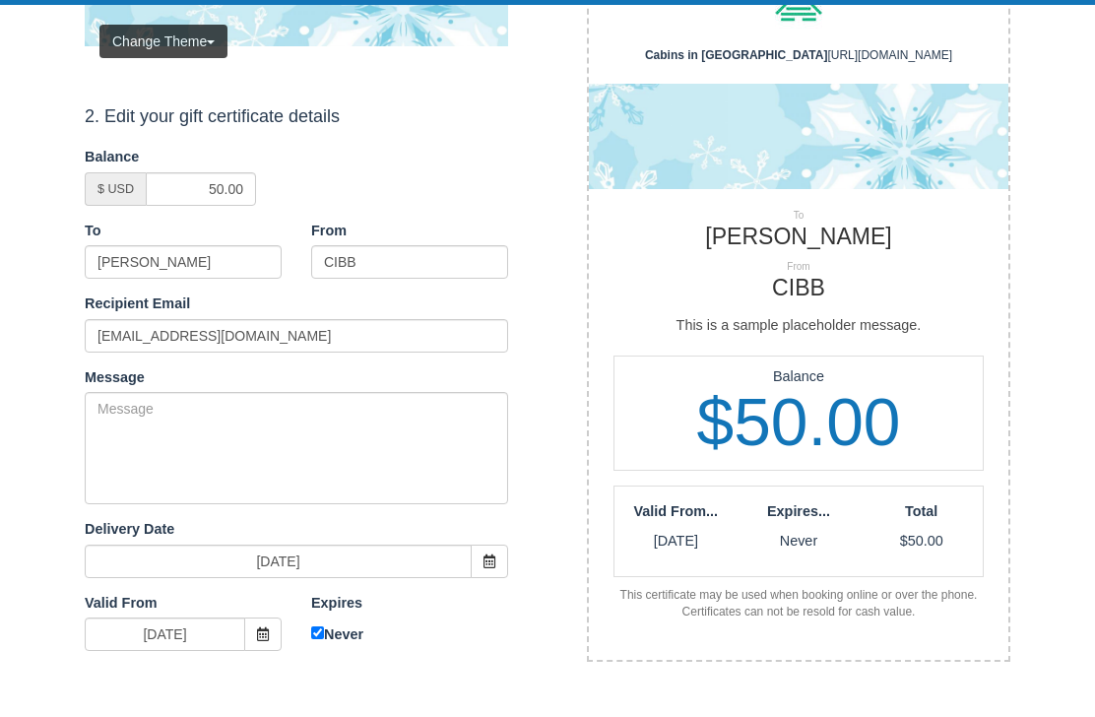
scroll to position [281, 0]
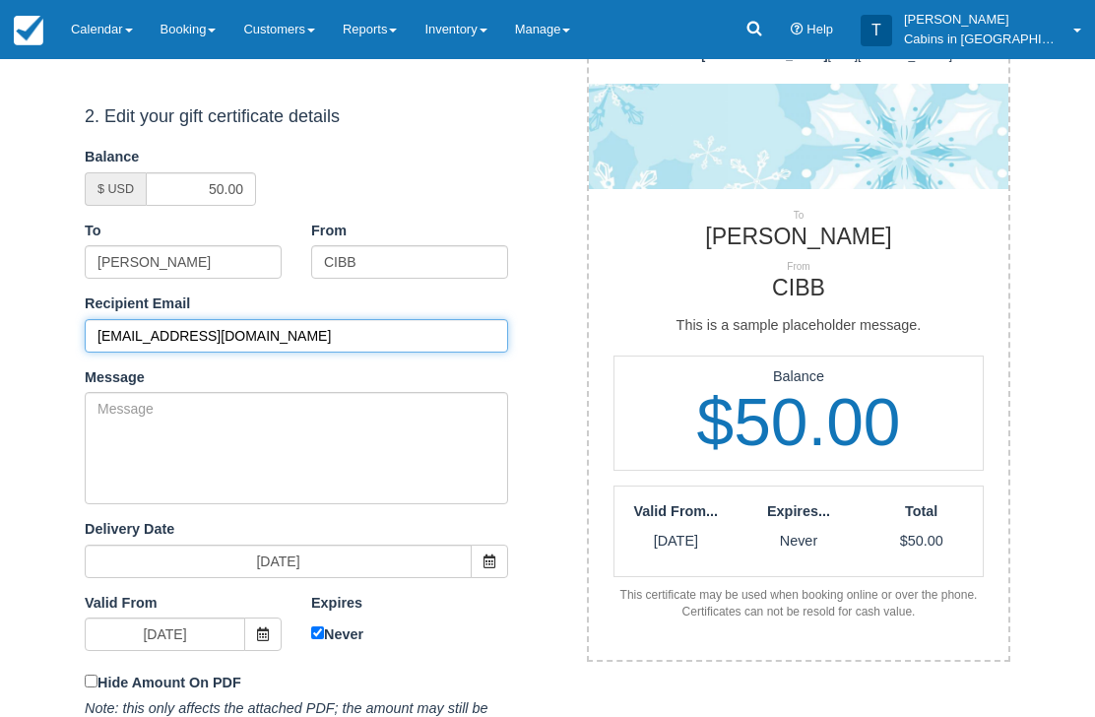
type input "[EMAIL_ADDRESS][DOMAIN_NAME]"
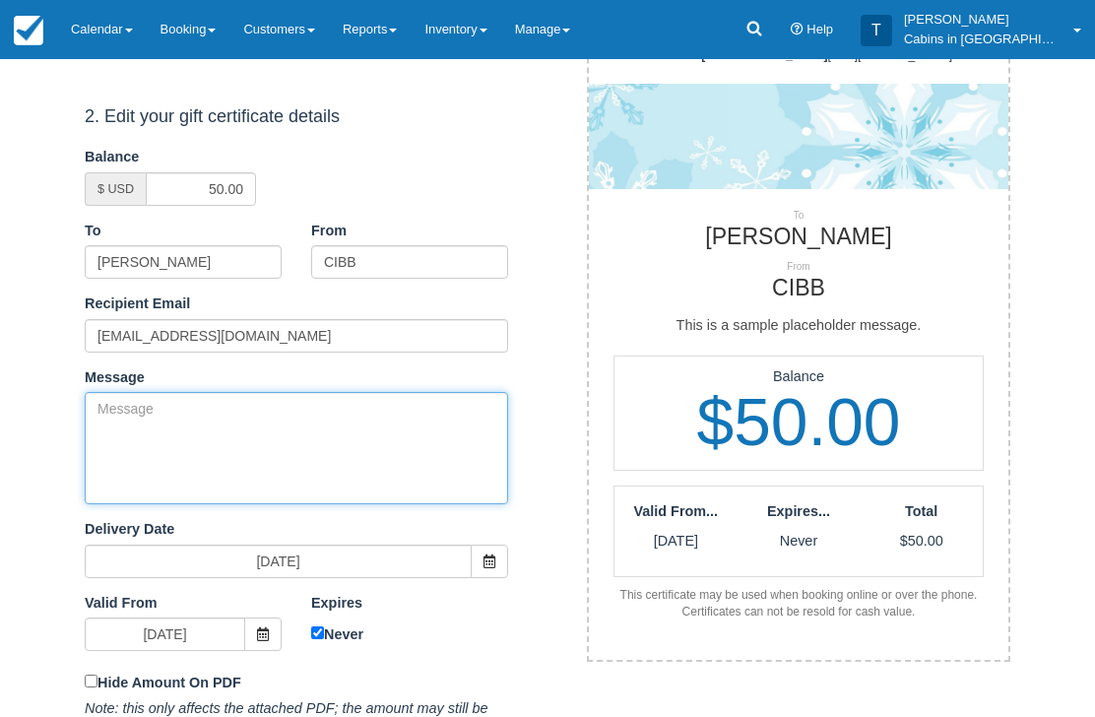
click at [341, 437] on textarea "Message" at bounding box center [296, 448] width 423 height 112
paste textarea "Please accept this gift certificate for your previous booking with Cabins in Br…"
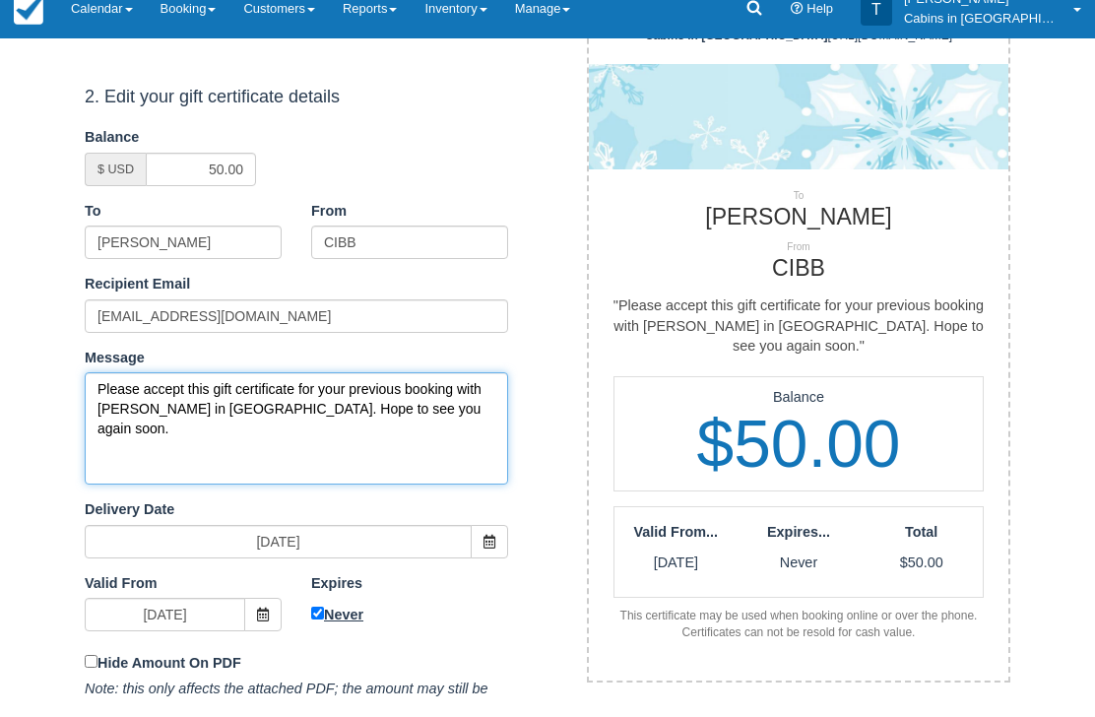
type textarea "Please accept this gift certificate for your previous booking with Cabins in Br…"
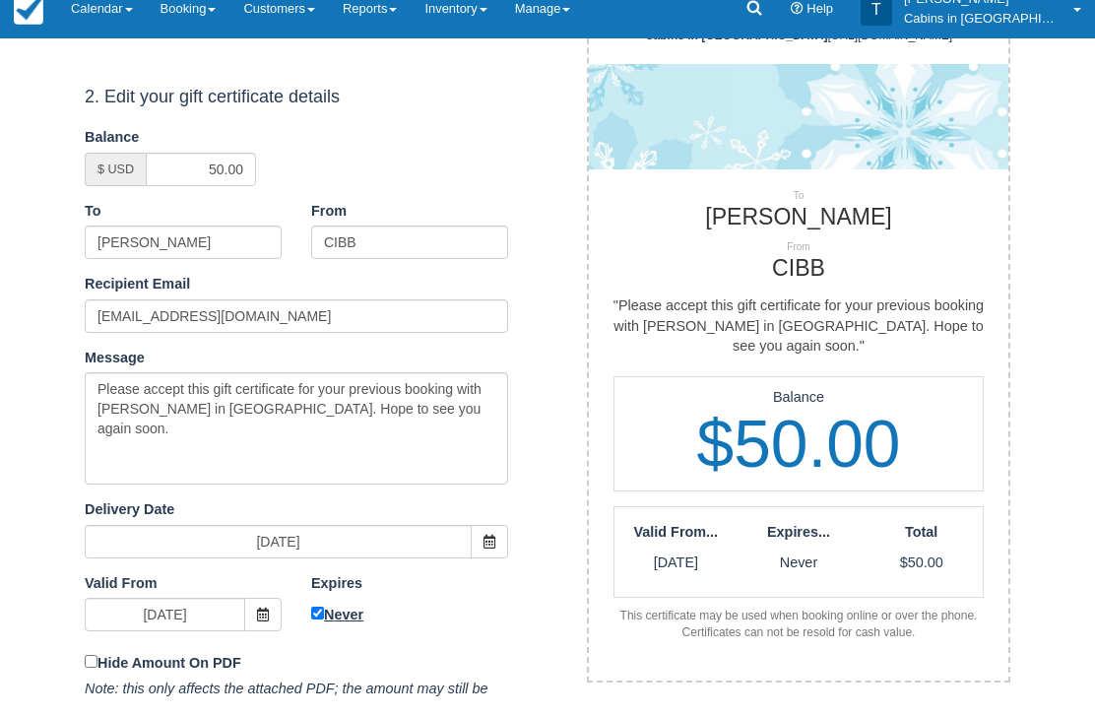
click at [323, 627] on input "Never" at bounding box center [317, 633] width 13 height 13
checkbox input "false"
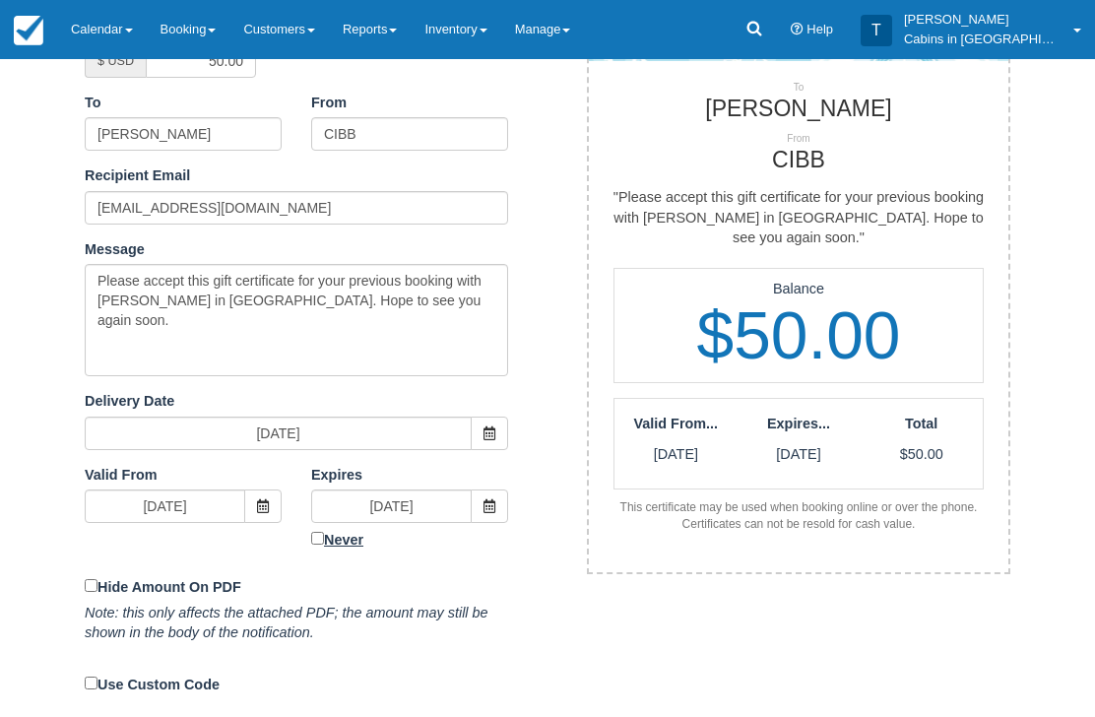
scroll to position [408, 0]
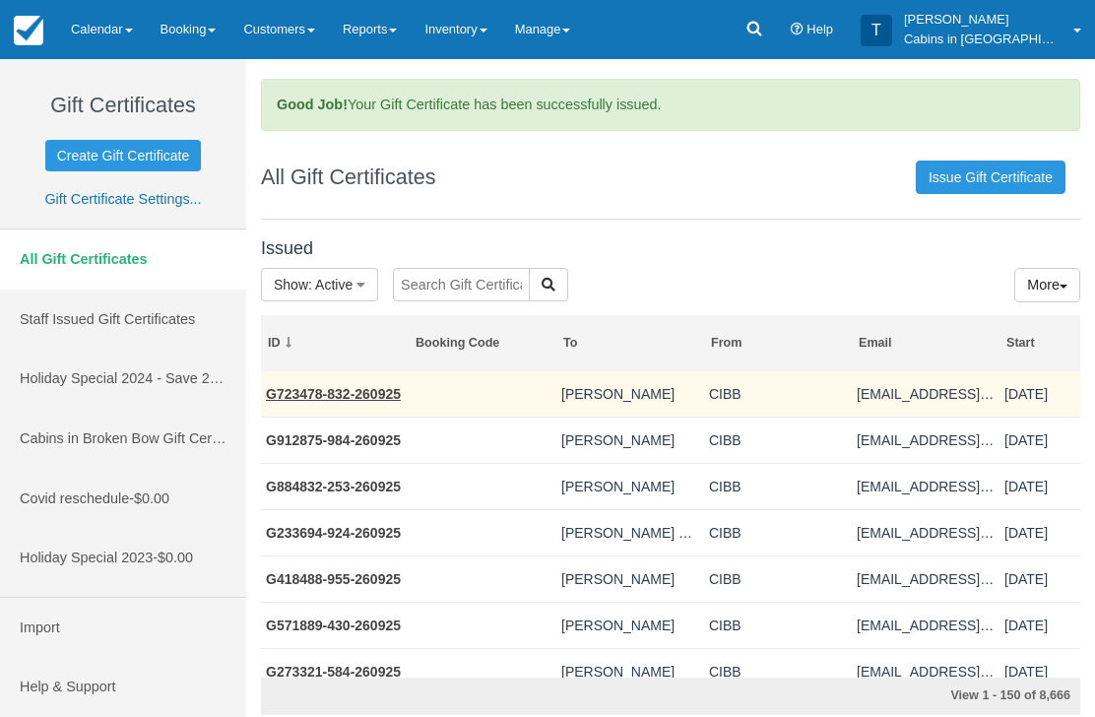
click at [365, 393] on link "G723478-832-260925" at bounding box center [333, 394] width 135 height 16
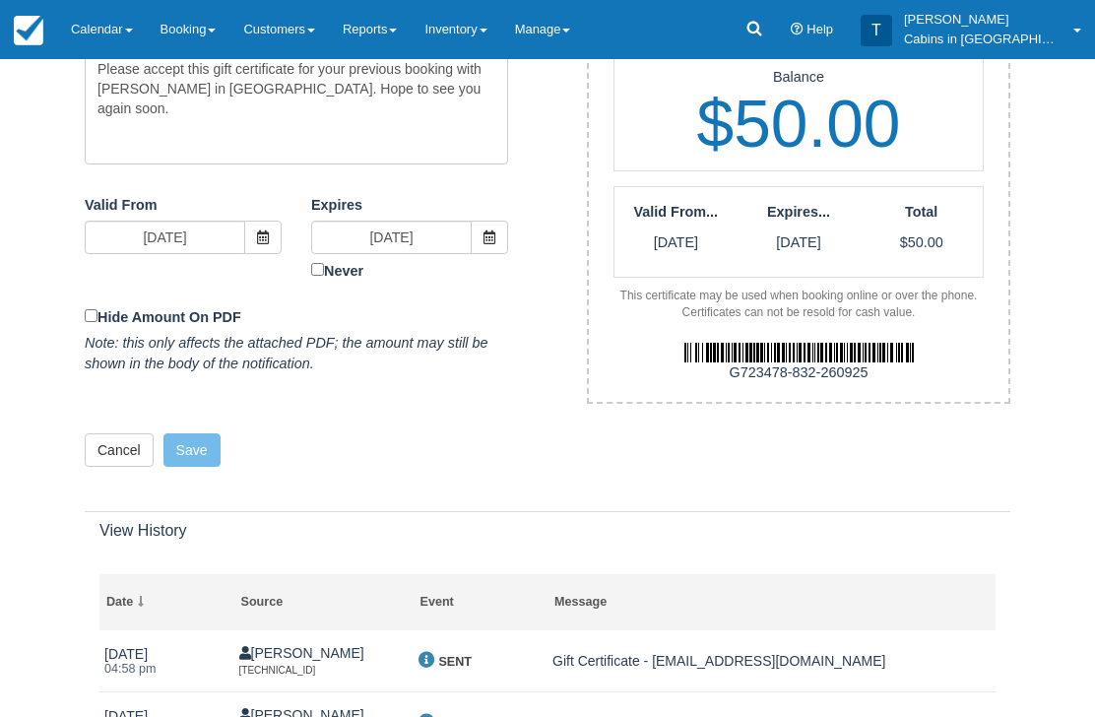
scroll to position [634, 0]
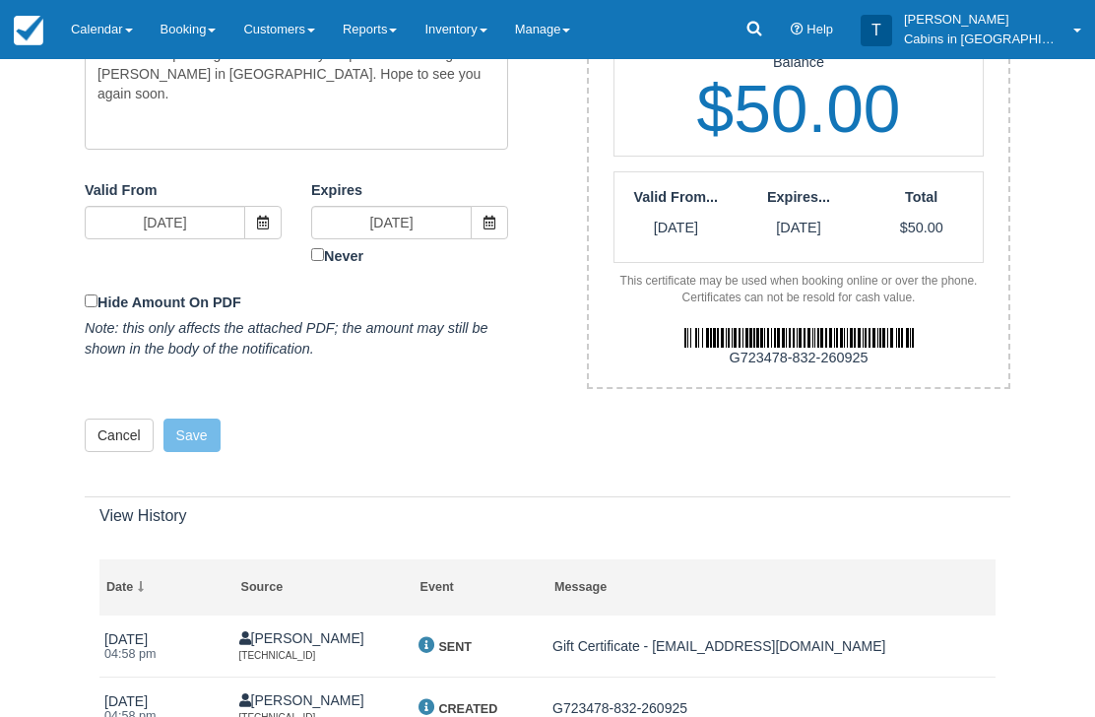
click at [712, 329] on img at bounding box center [798, 339] width 229 height 20
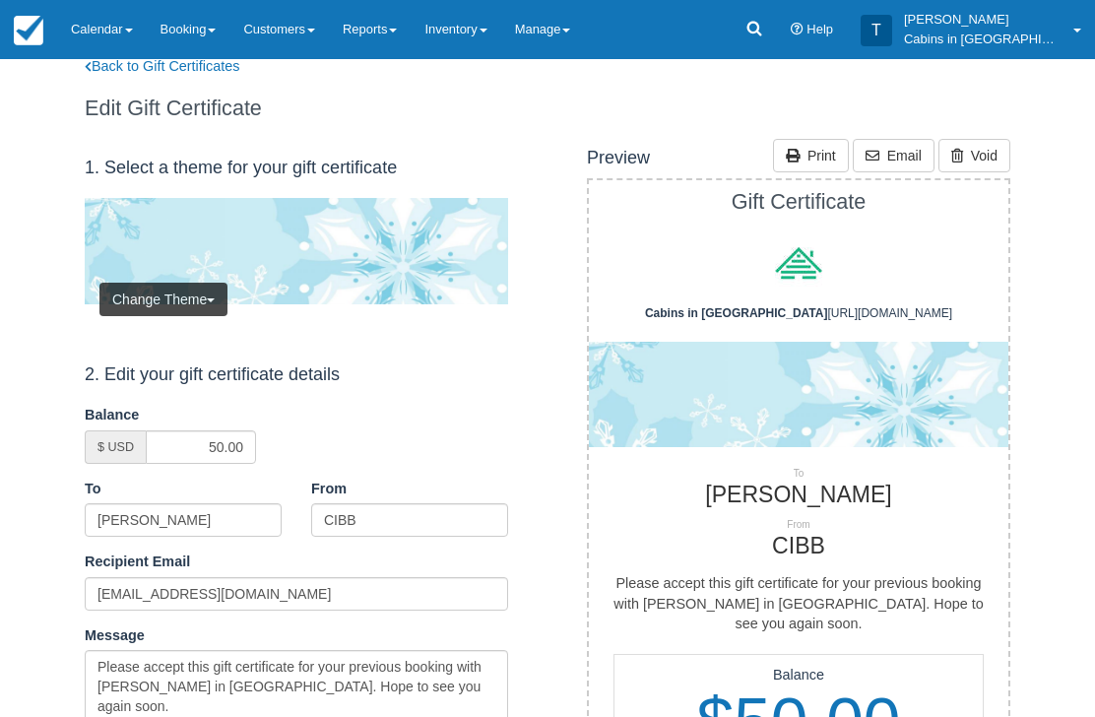
scroll to position [0, 0]
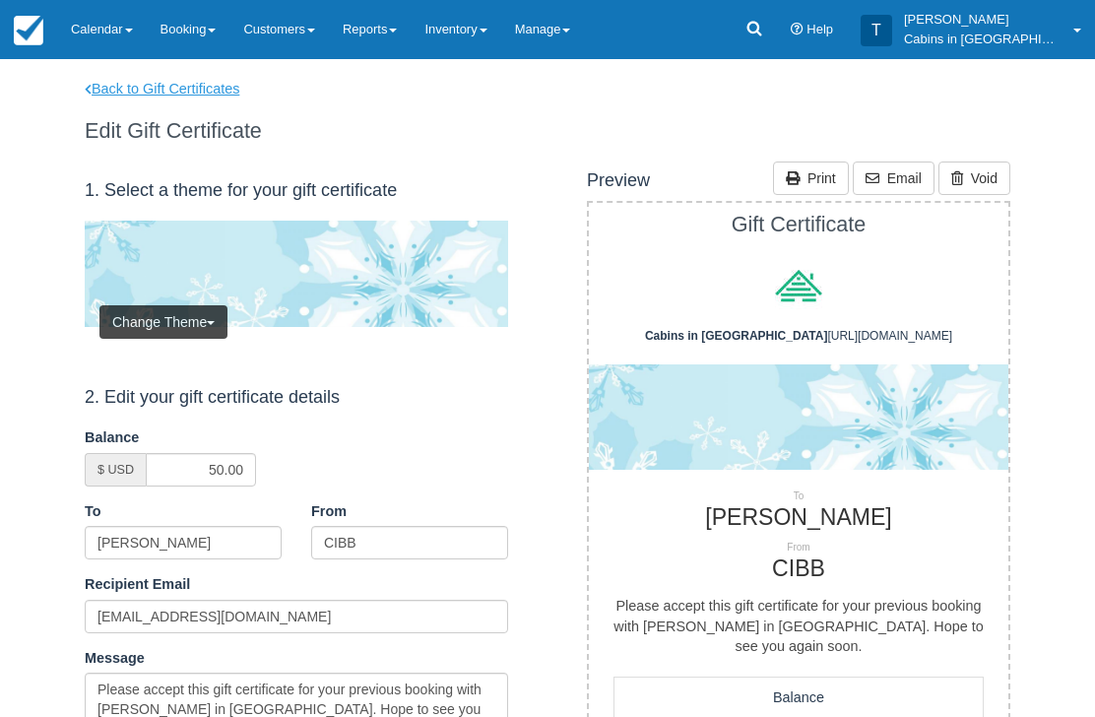
click at [211, 97] on link "Back to Gift Certificates" at bounding box center [175, 89] width 210 height 21
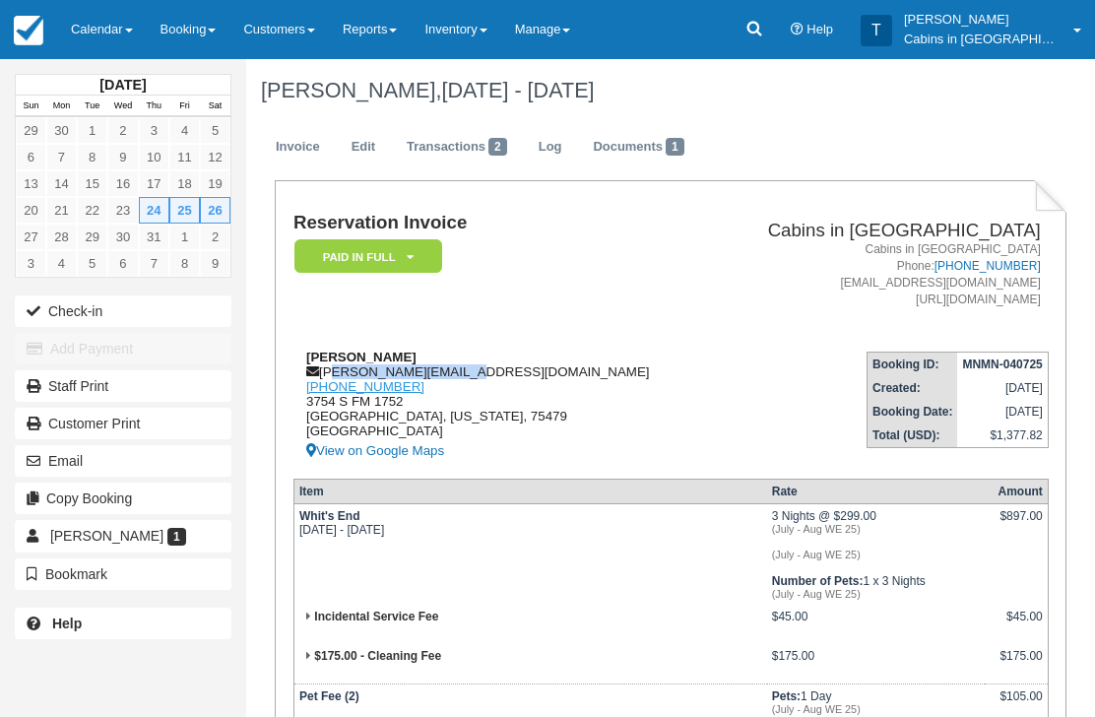
click at [326, 384] on link "[PHONE_NUMBER]" at bounding box center [365, 386] width 118 height 15
click at [440, 369] on div "[PERSON_NAME] [EMAIL_ADDRESS][DOMAIN_NAME] [PHONE_NUMBER] 3754 S FM [STREET_ADD…" at bounding box center [501, 406] width 416 height 113
click at [449, 378] on div "Kelly cook kelly_cook@csnhc.com 1 (469) 500-0125 3754 S FM 1752 Savoy, Texas, 7…" at bounding box center [501, 406] width 416 height 113
copy div "kelly_cook@csnhc.com"
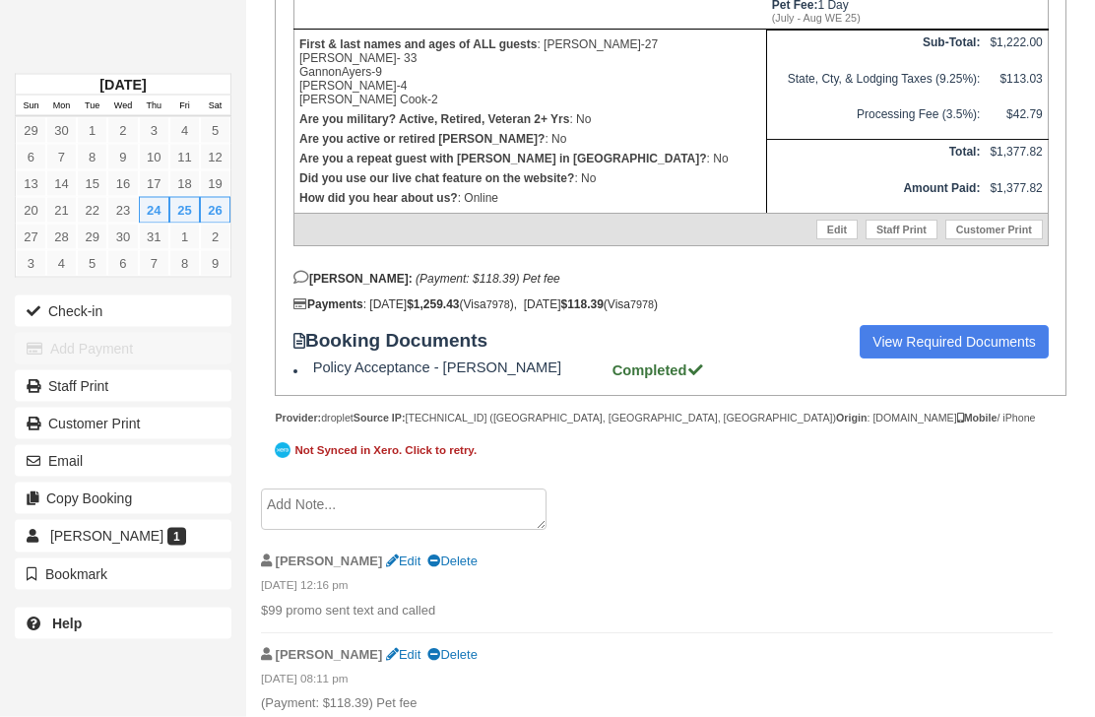
click at [466, 531] on textarea at bounding box center [404, 509] width 286 height 41
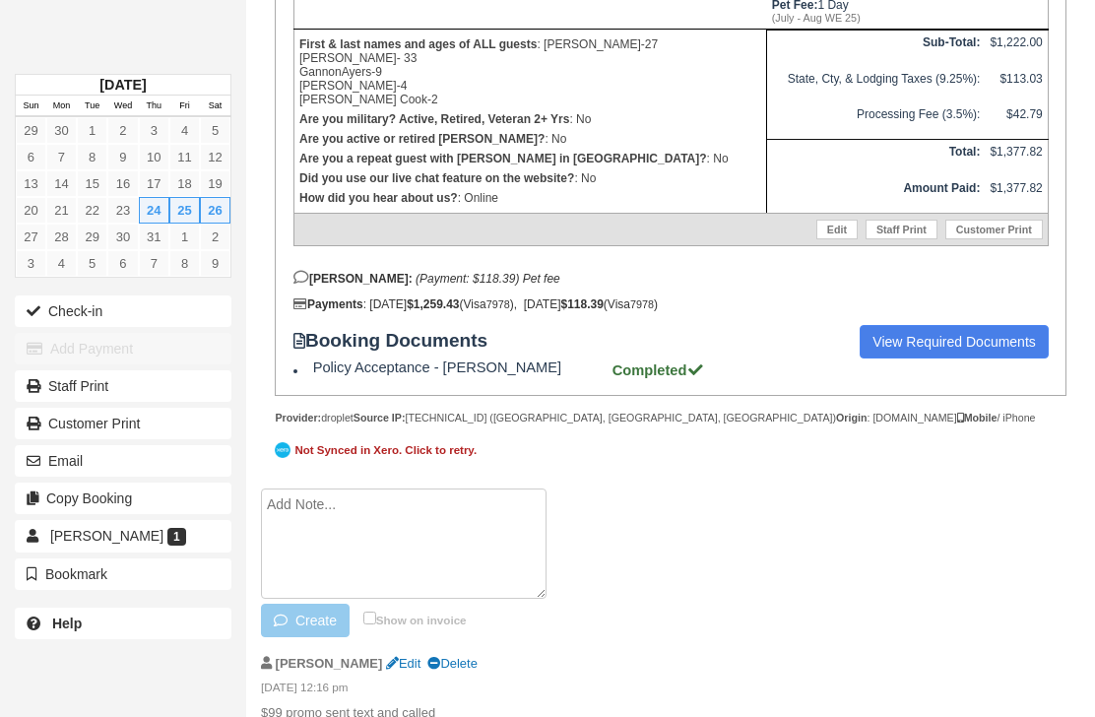
scroll to position [730, 0]
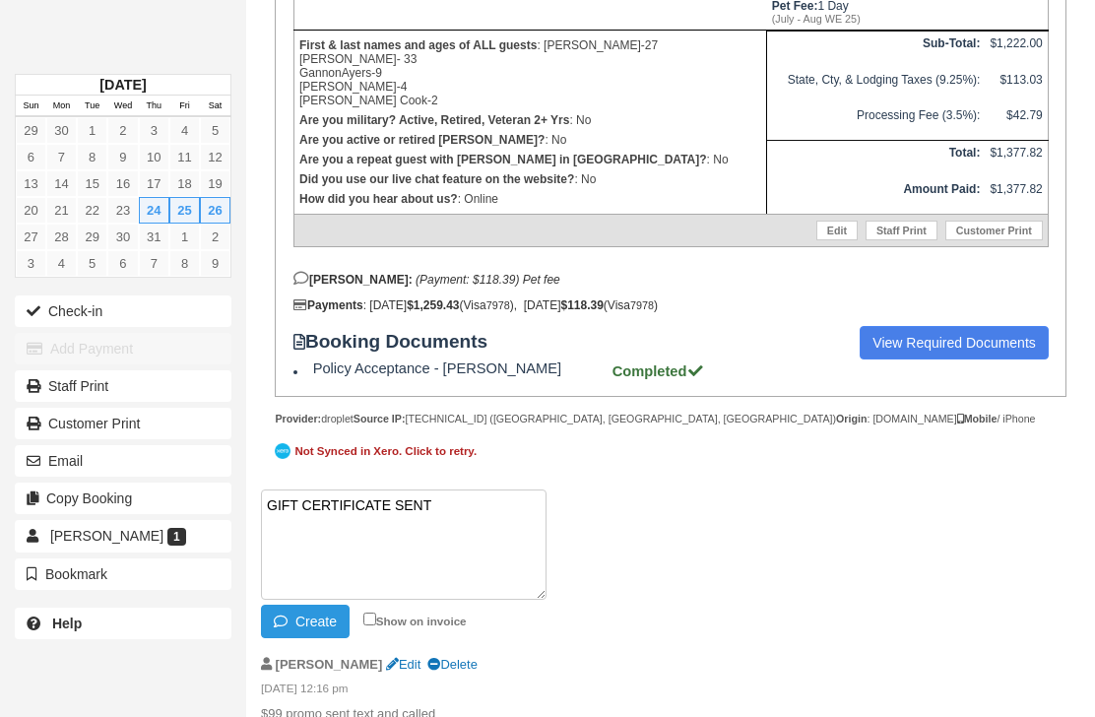
paste textarea "G861680-274-260925"
type textarea "GIFT CERTIFICATE SENT G861680-274-260925"
click at [327, 638] on button "Create" at bounding box center [305, 621] width 89 height 33
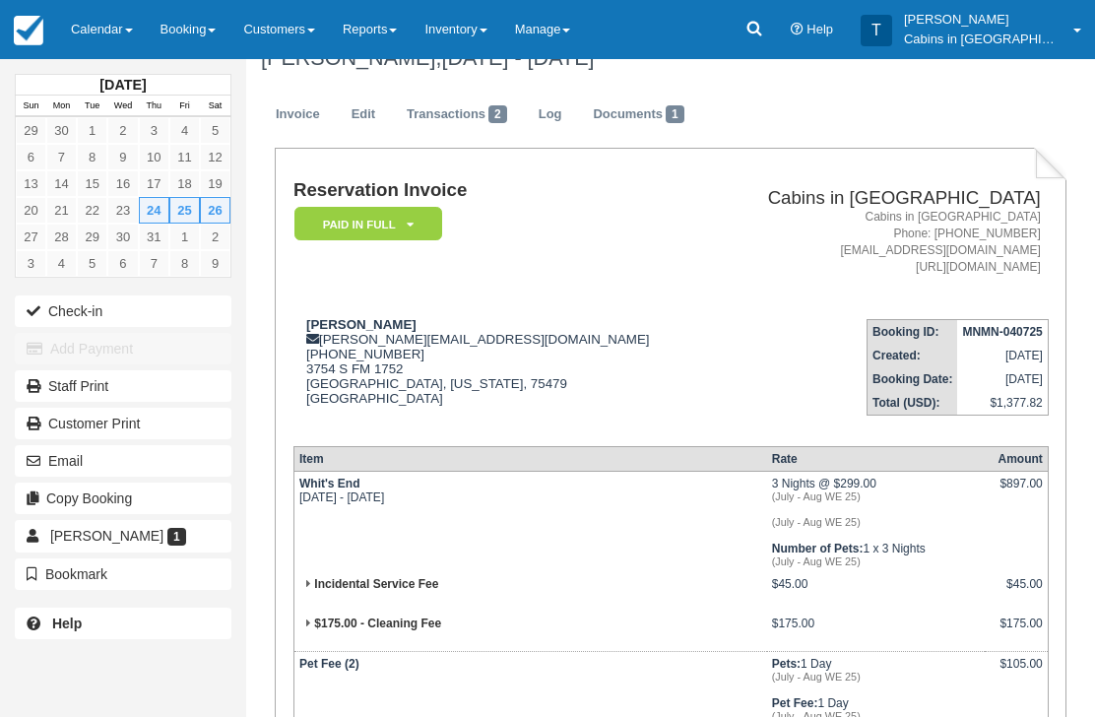
scroll to position [0, 0]
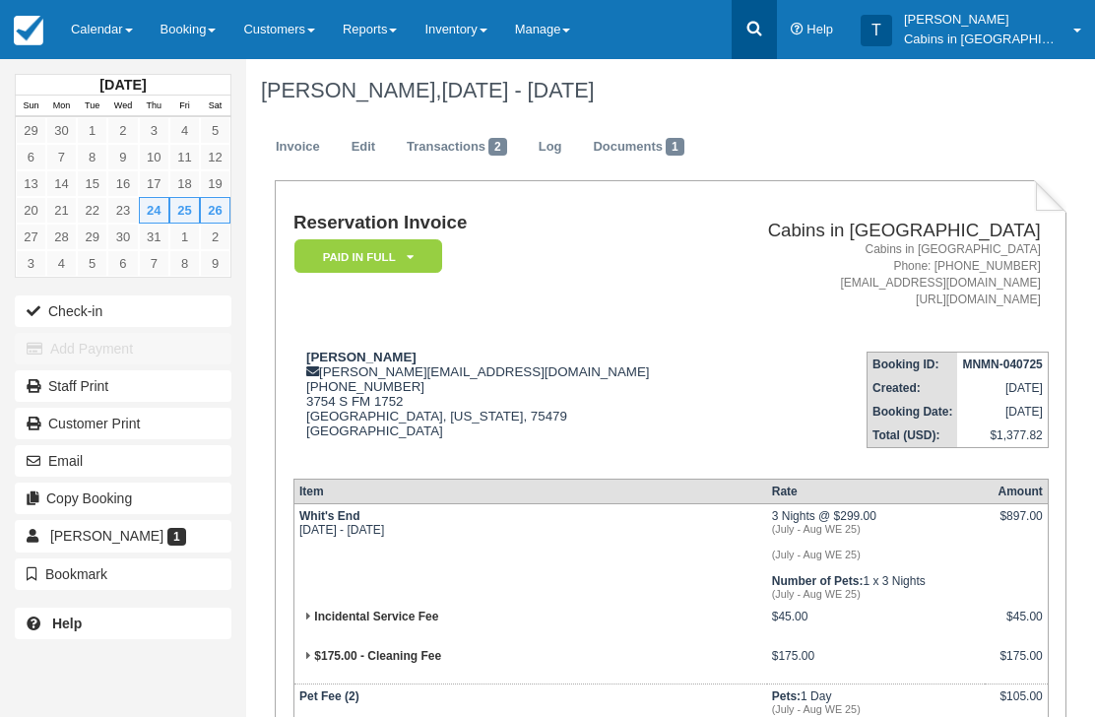
click at [761, 32] on icon at bounding box center [753, 29] width 15 height 15
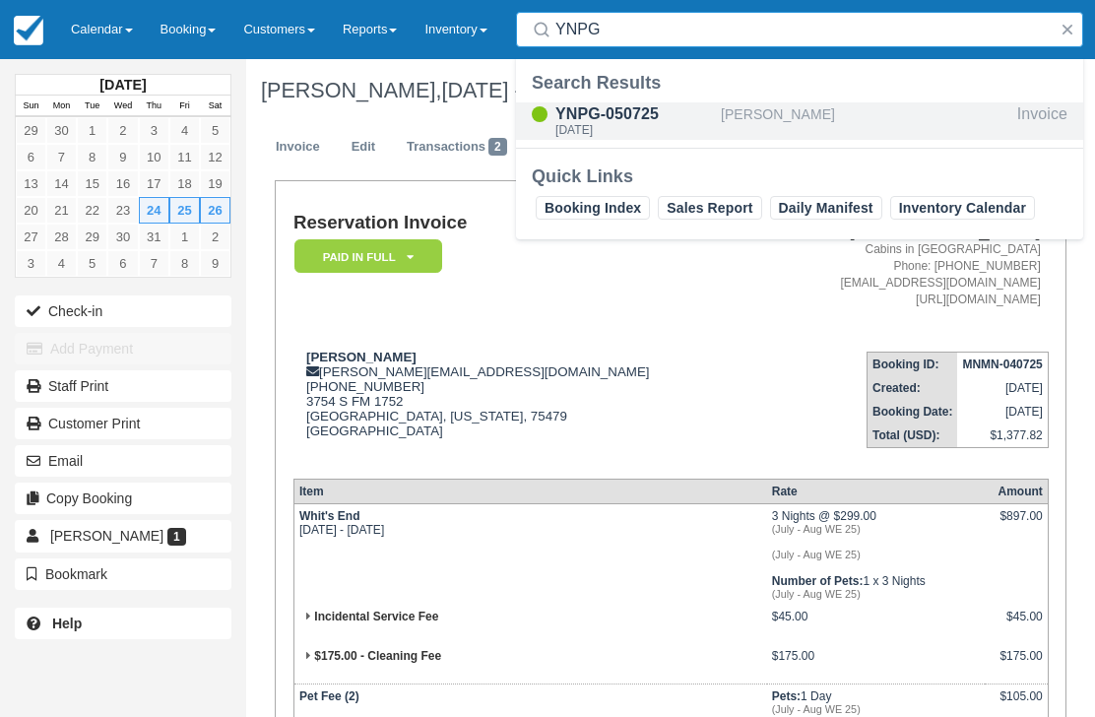
type input "YNPG"
click at [618, 134] on div "Sat Jul 5 2025" at bounding box center [634, 130] width 158 height 12
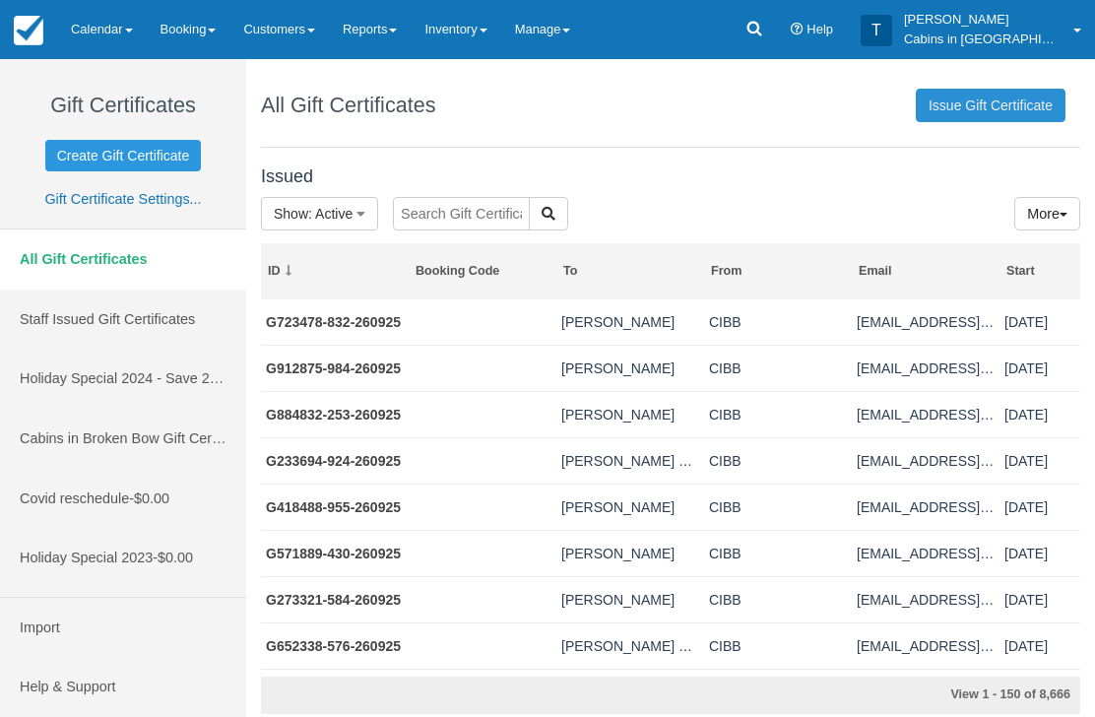
click at [1008, 96] on link "Issue Gift Certificate" at bounding box center [991, 105] width 150 height 33
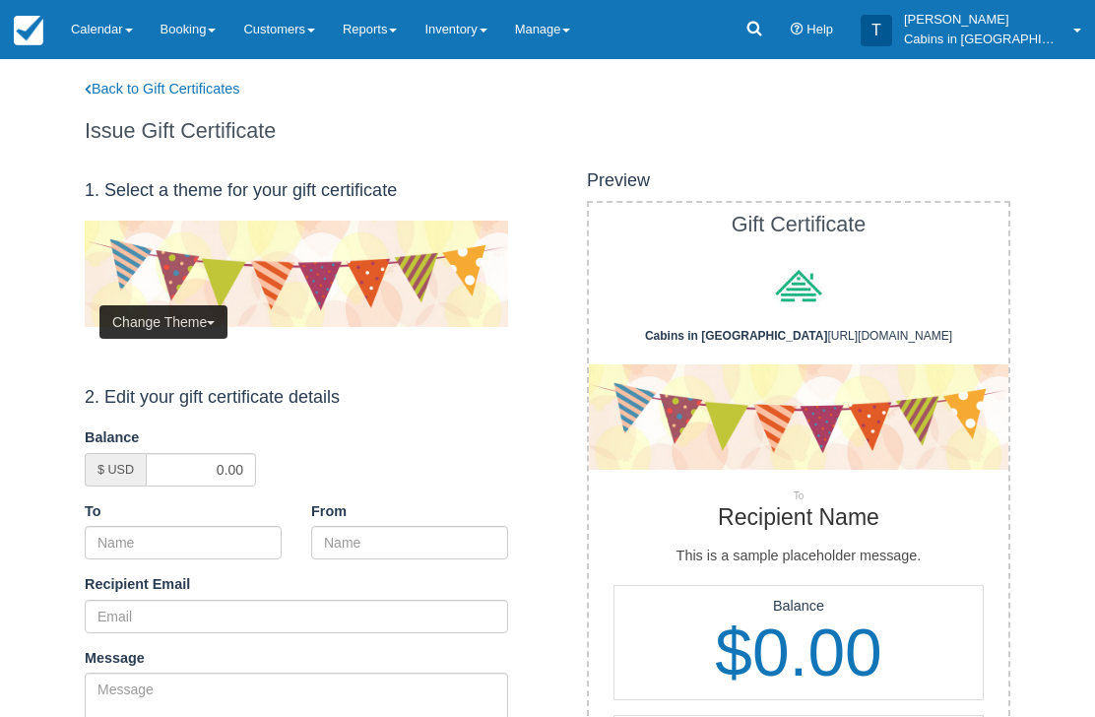
click at [199, 332] on button "Change Theme" at bounding box center [163, 321] width 128 height 33
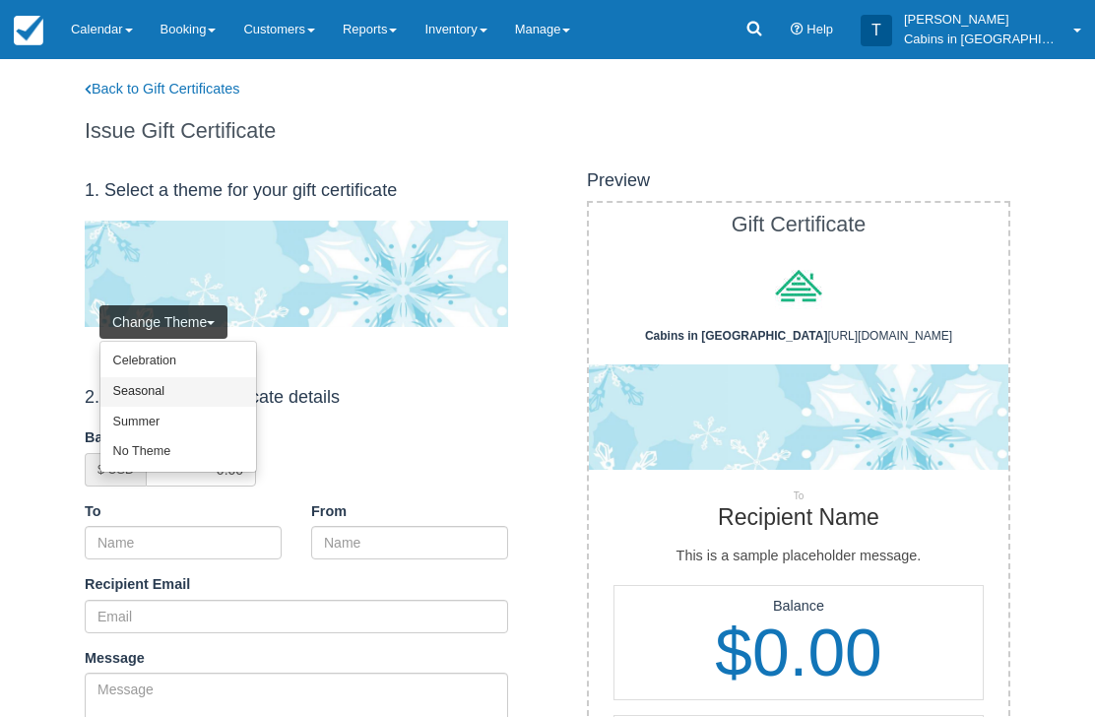
click at [210, 393] on link "Seasonal" at bounding box center [178, 392] width 156 height 31
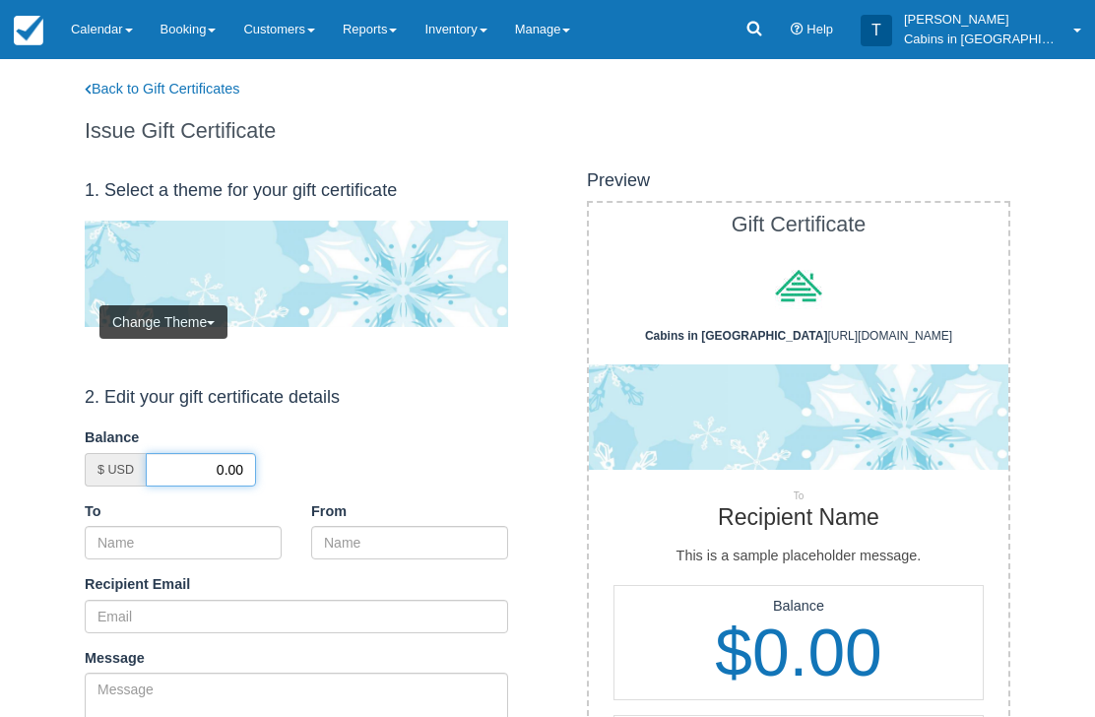
click at [207, 463] on input "0.00" at bounding box center [201, 469] width 110 height 33
type input "50.00"
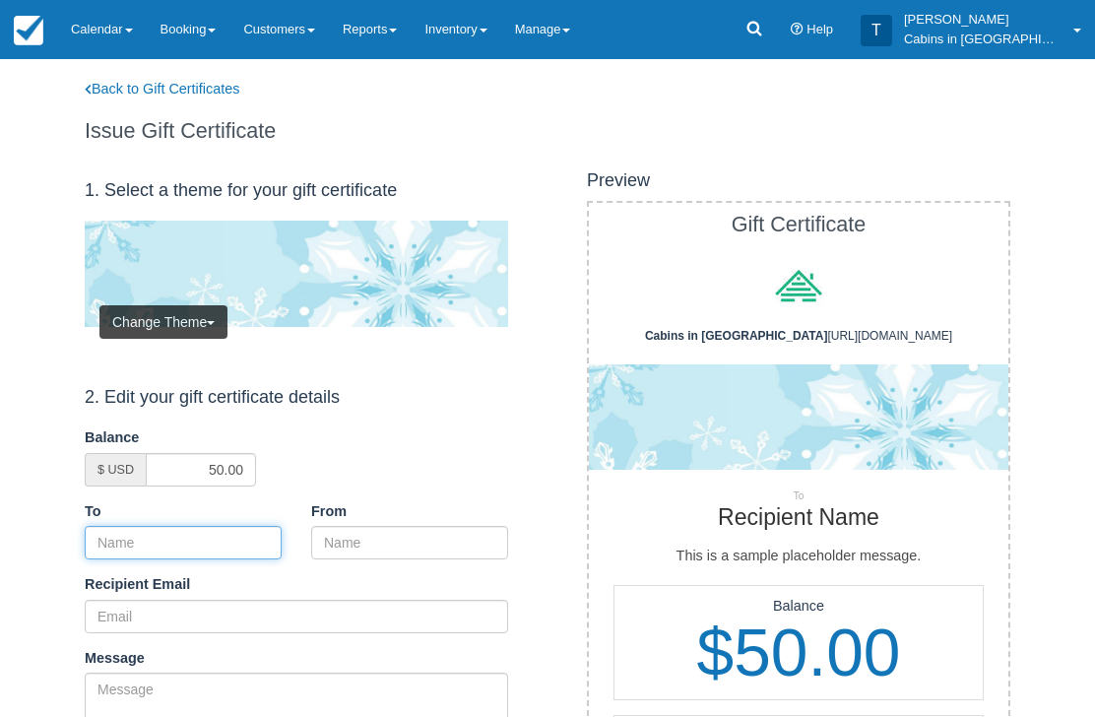
click at [252, 546] on input "To" at bounding box center [183, 542] width 197 height 33
paste input "[PERSON_NAME]"
type input "[PERSON_NAME]"
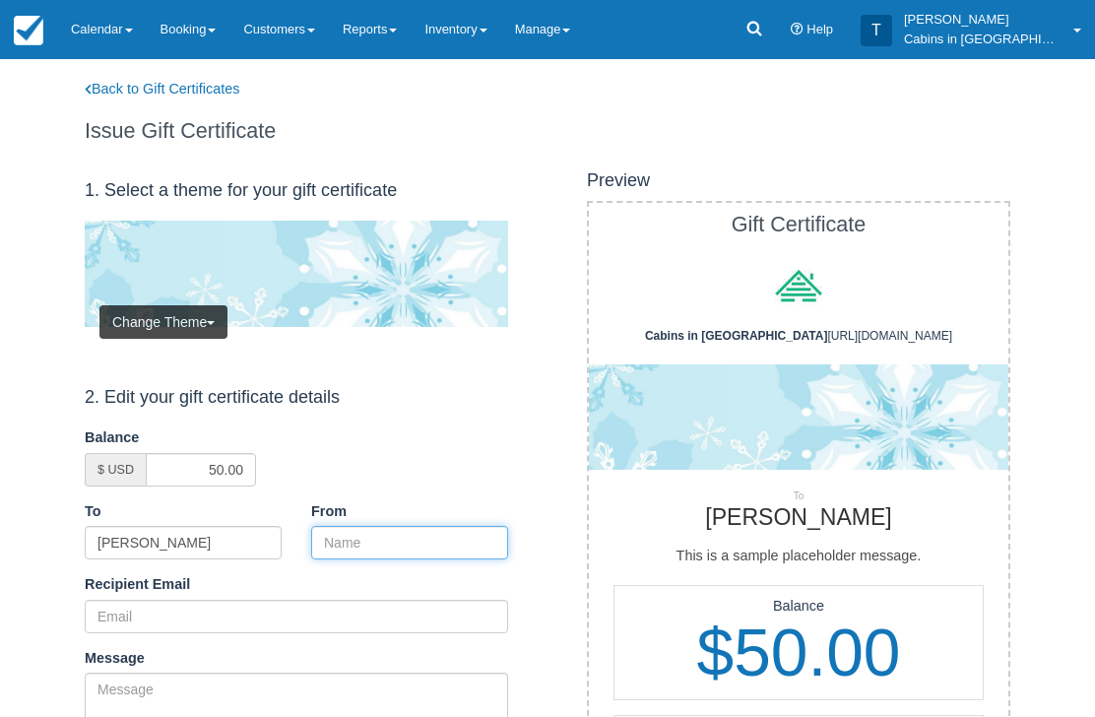
click at [392, 542] on input "From" at bounding box center [409, 542] width 197 height 33
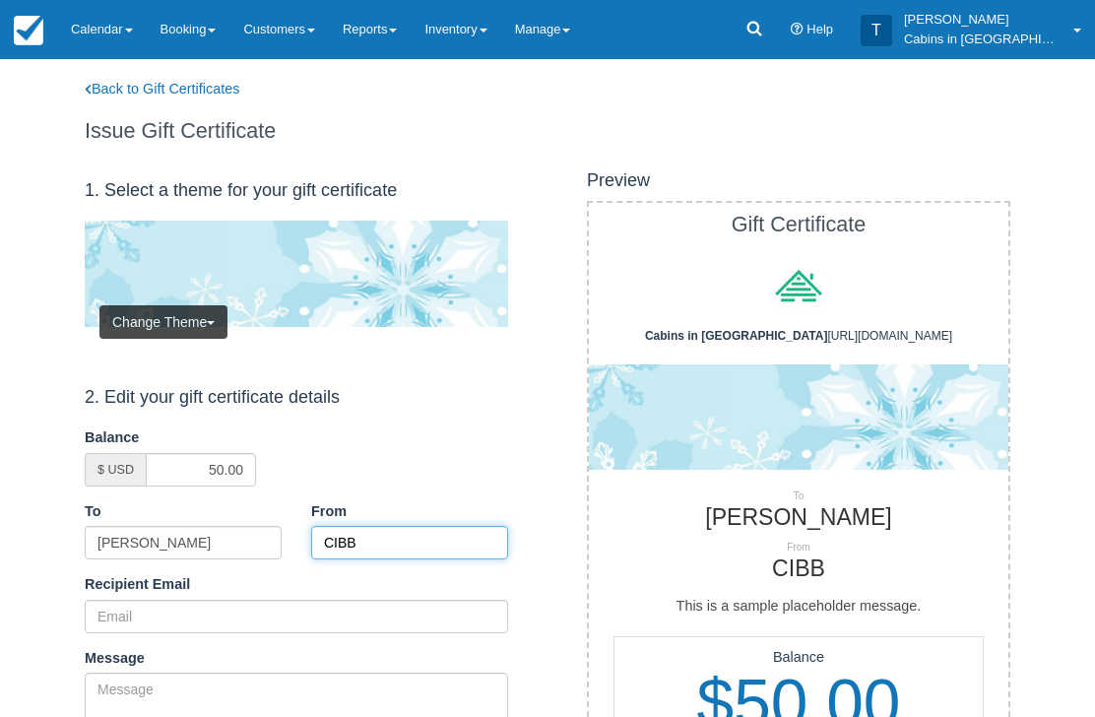
type input "CIBB"
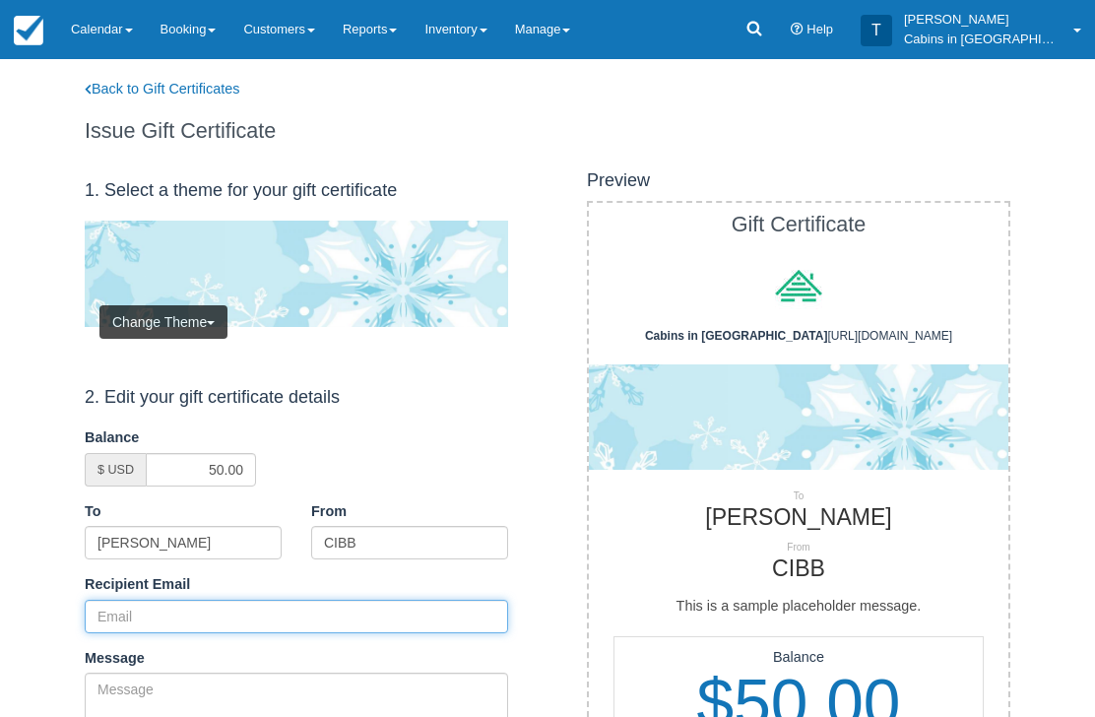
click at [227, 607] on input "Recipient Email" at bounding box center [296, 616] width 423 height 33
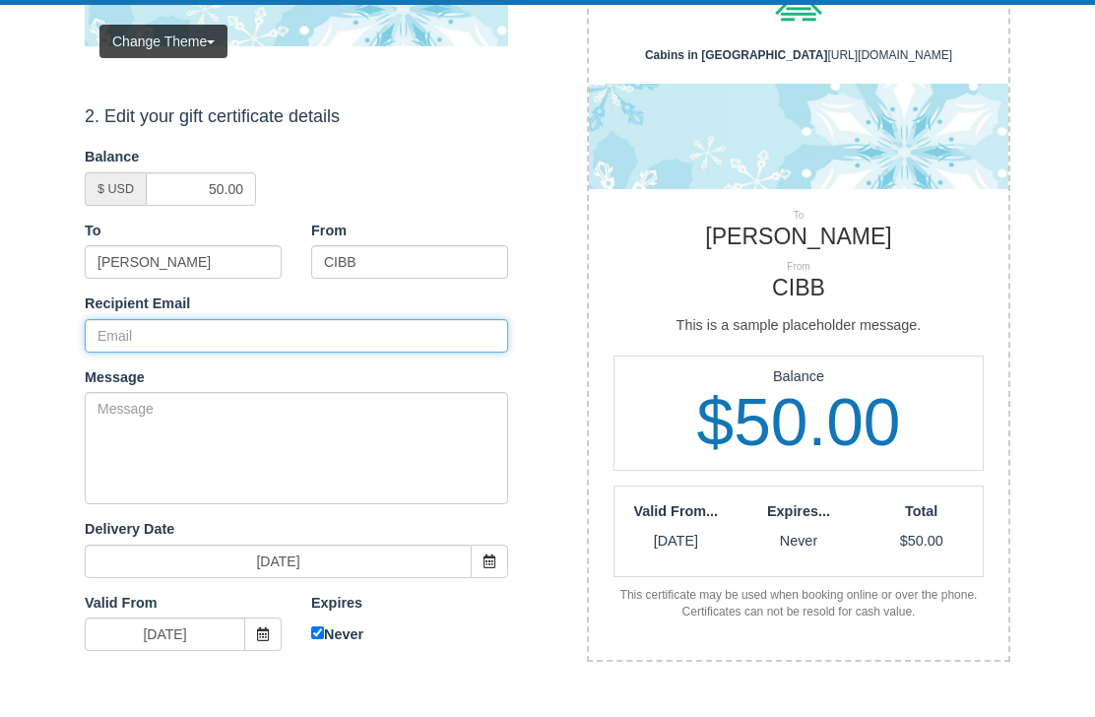
scroll to position [280, 0]
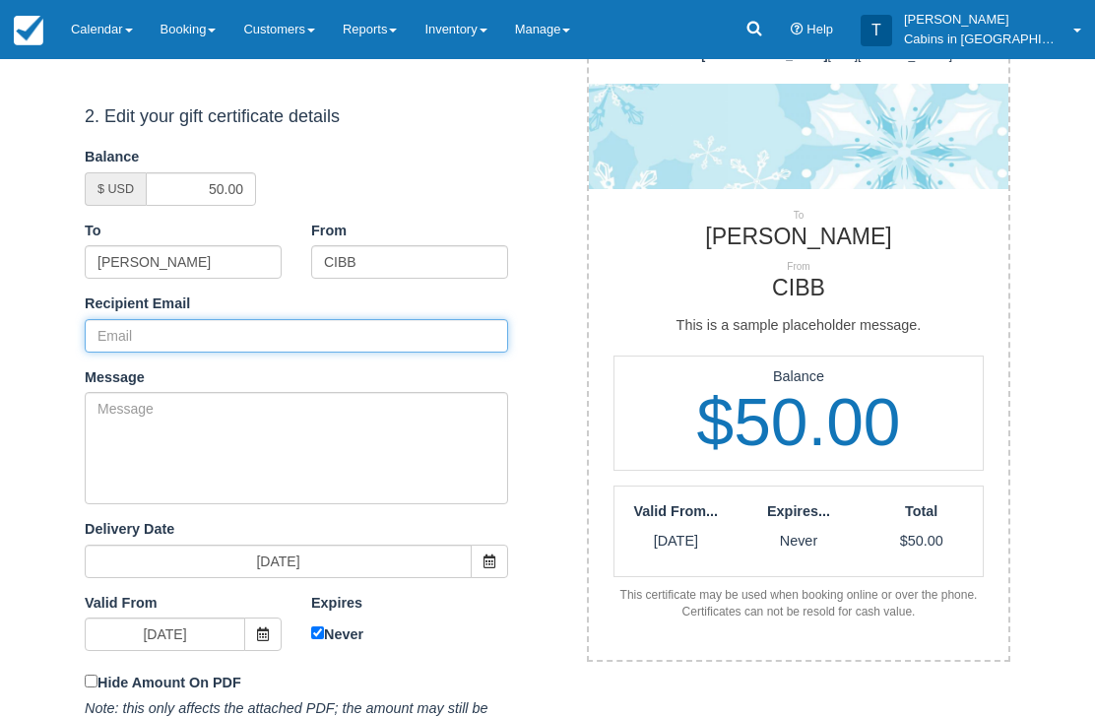
paste input "[PERSON_NAME][EMAIL_ADDRESS][DOMAIN_NAME]"
type input "kelly_cook@csnhc.com"
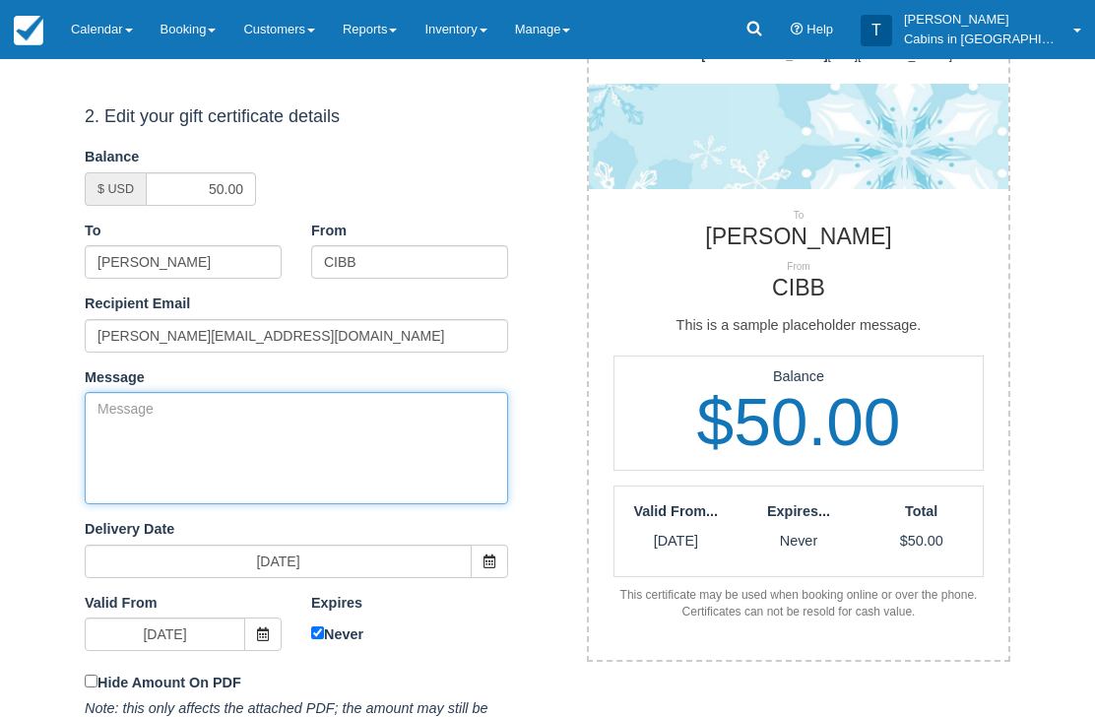
click at [344, 425] on textarea "Message" at bounding box center [296, 448] width 423 height 112
paste textarea "Please accept this gift certificate for your previous booking with Cabins in Br…"
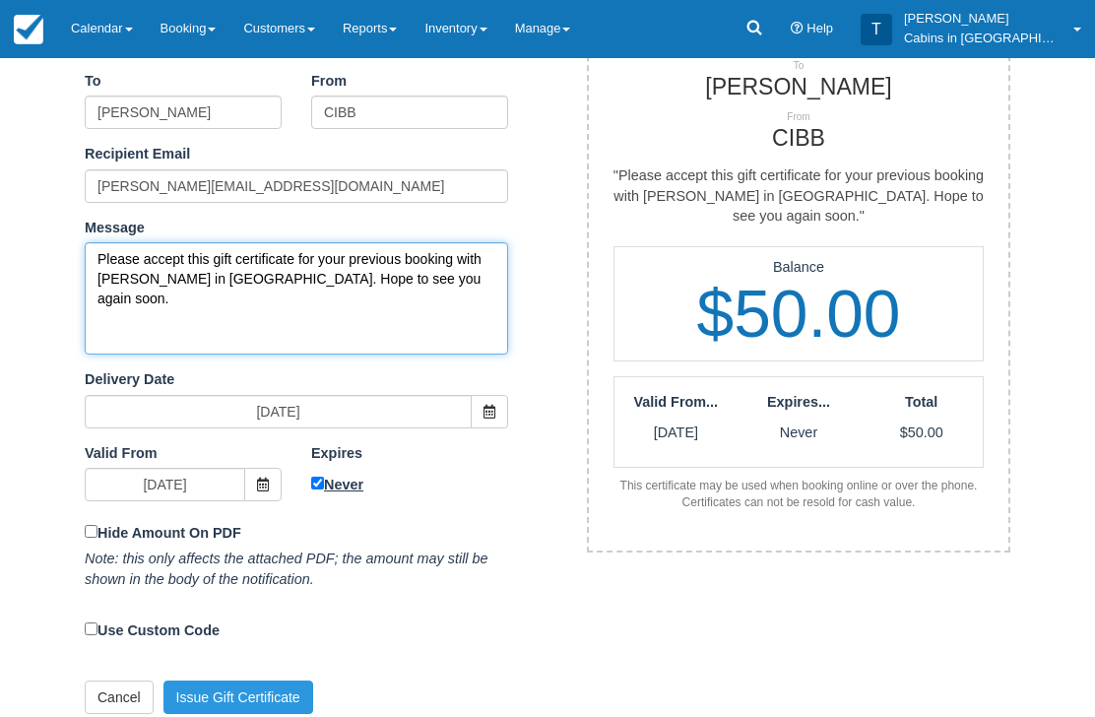
type textarea "Please accept this gift certificate for your previous booking with Cabins in Br…"
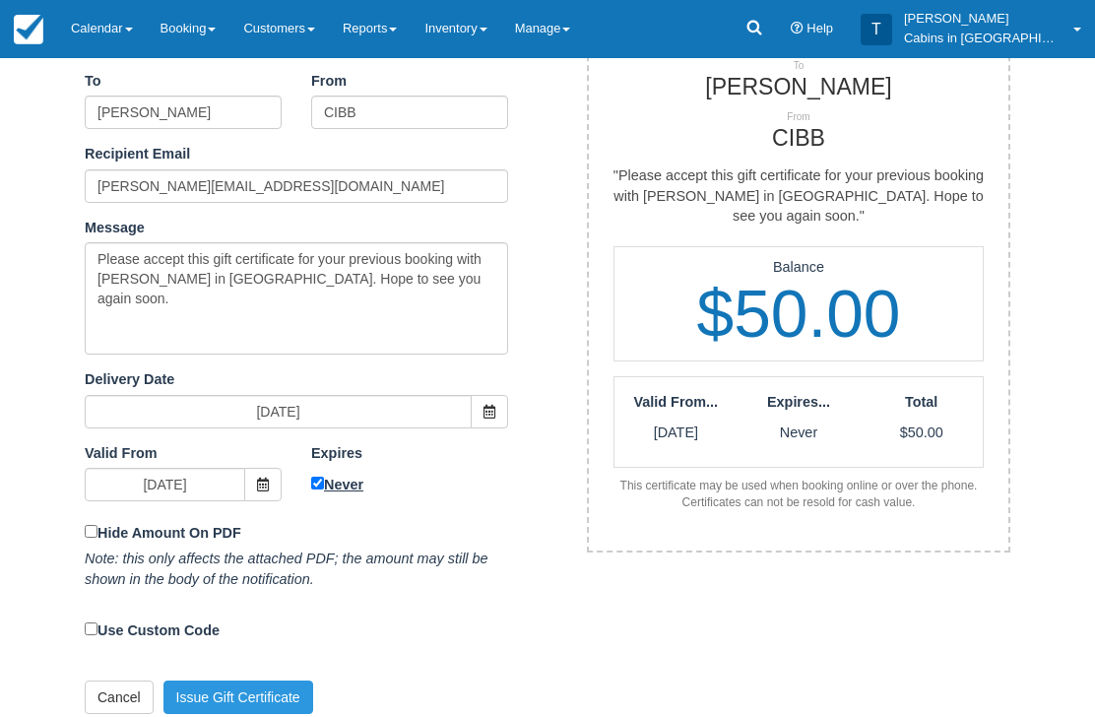
click at [339, 487] on label "Never" at bounding box center [409, 485] width 197 height 23
click at [324, 487] on input "Never" at bounding box center [317, 484] width 13 height 13
checkbox input "false"
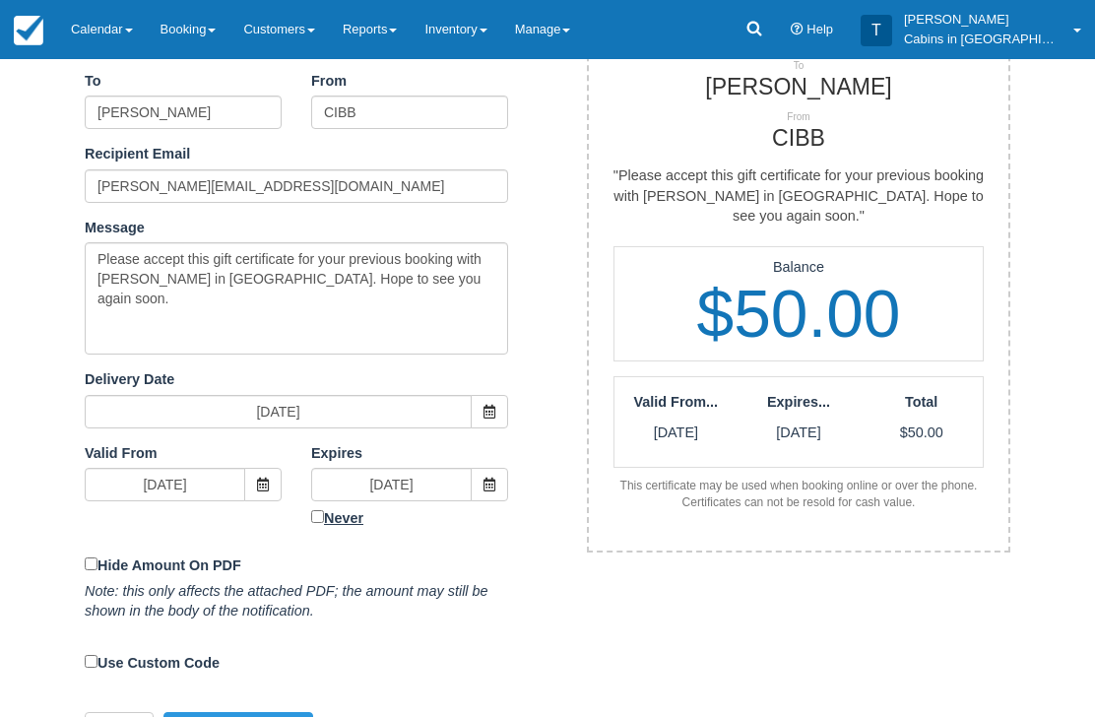
scroll to position [408, 0]
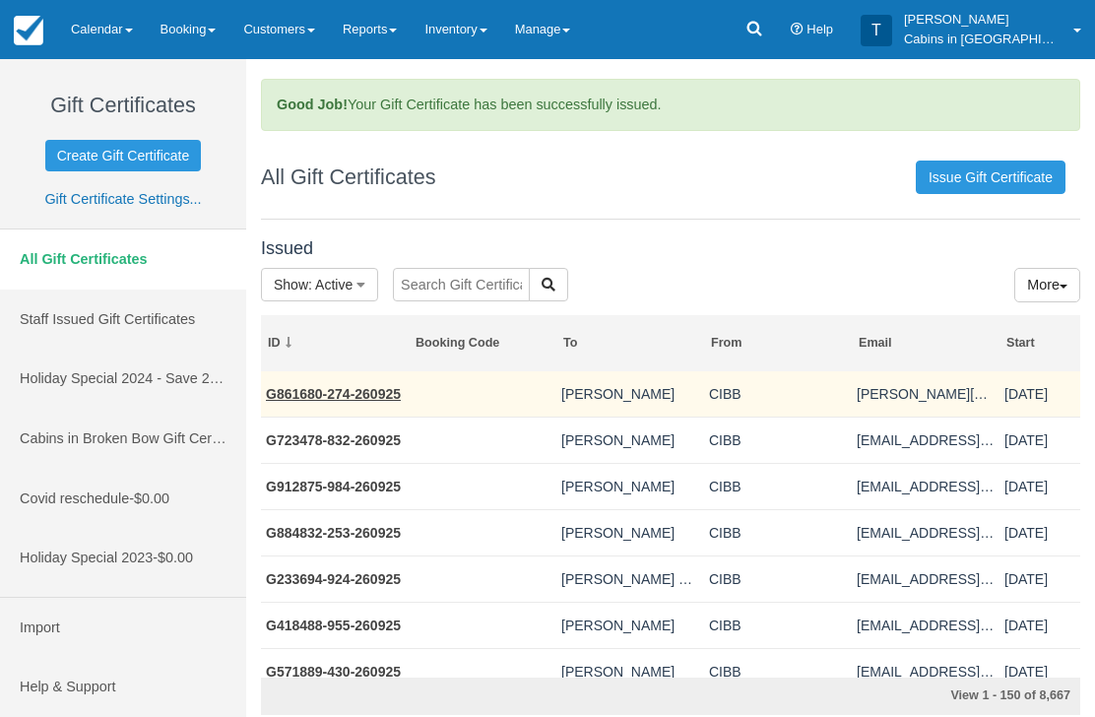
click at [366, 392] on link "G861680-274-260925" at bounding box center [333, 394] width 135 height 16
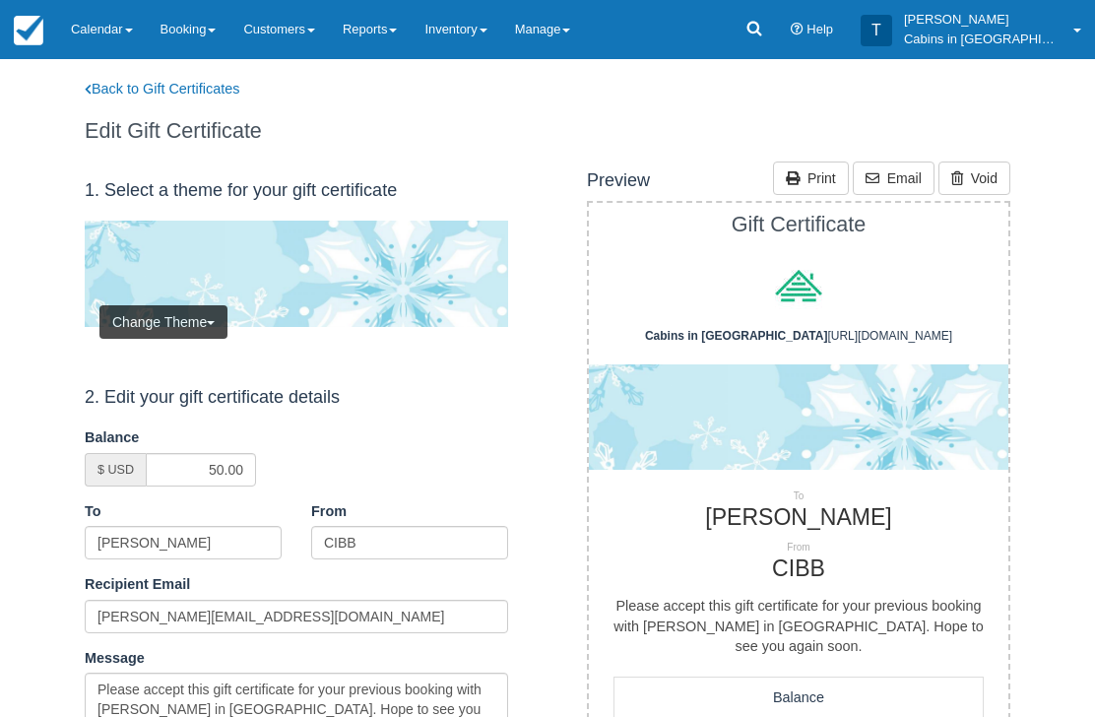
click at [208, 74] on div "Back to Gift Certificates Edit Gift Certificate" at bounding box center [294, 110] width 478 height 102
click at [222, 93] on link "Back to Gift Certificates" at bounding box center [175, 89] width 210 height 21
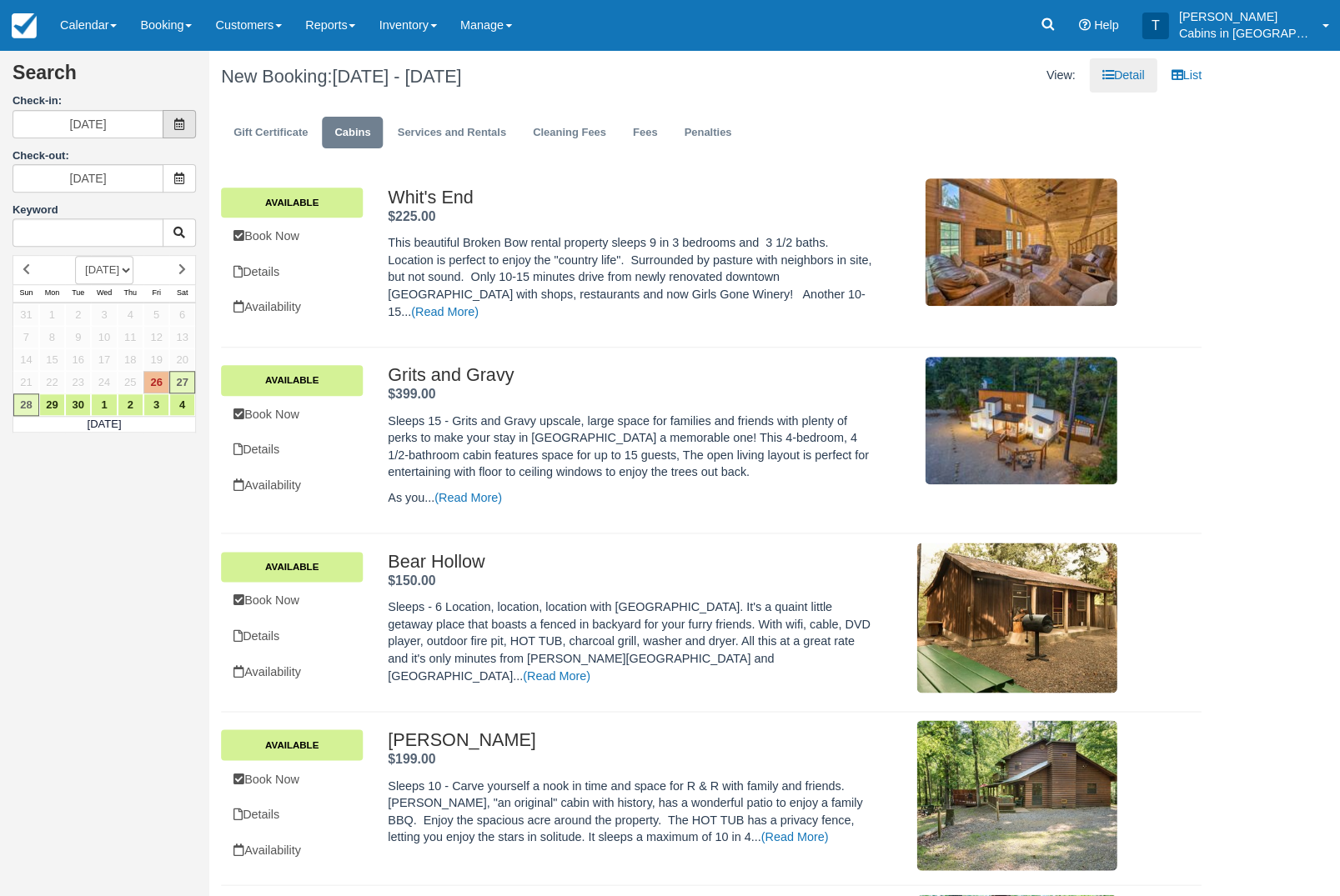
click at [181, 123] on icon at bounding box center [180, 124] width 12 height 12
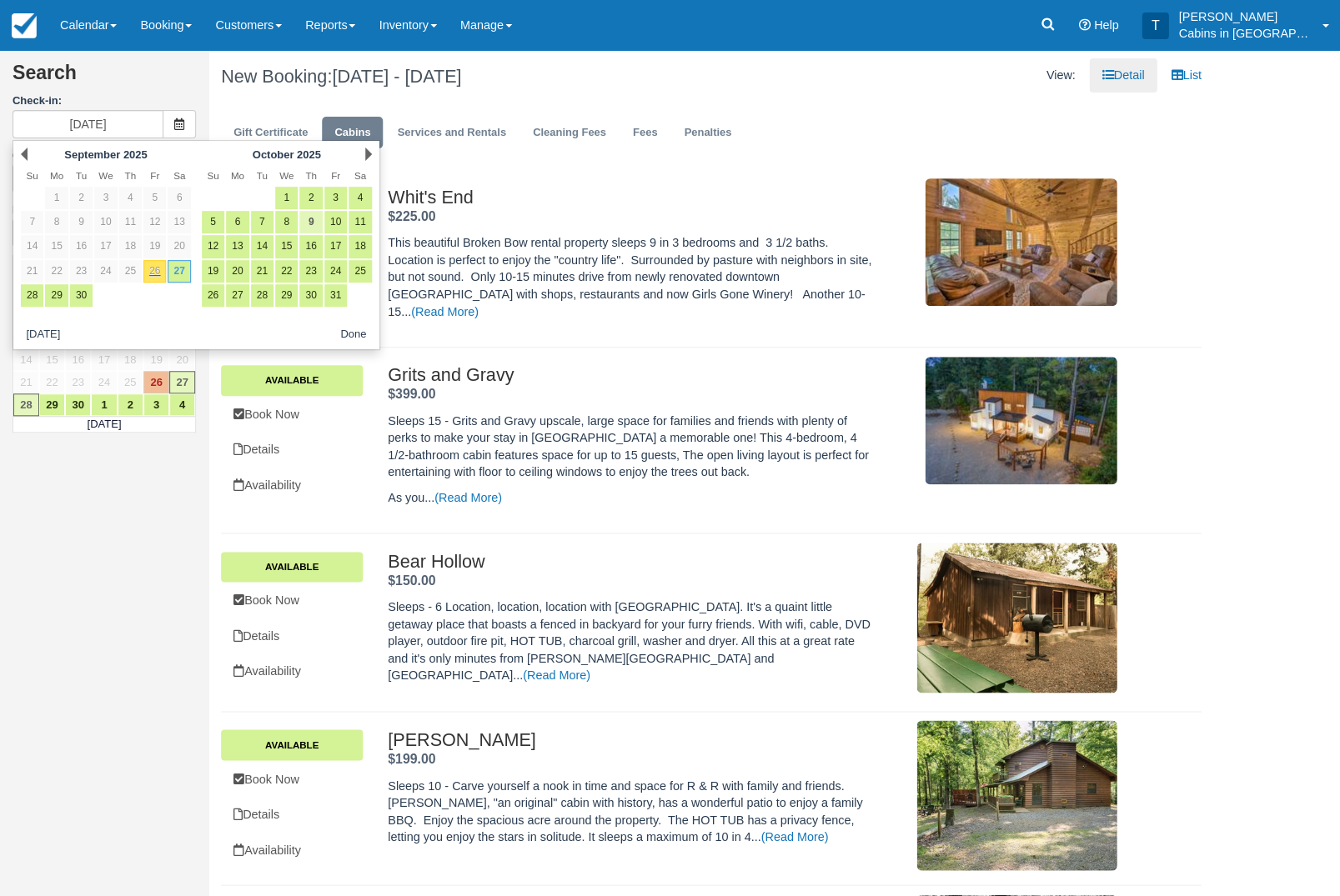
click at [319, 227] on link "9" at bounding box center [310, 222] width 23 height 23
type input "10/09/25"
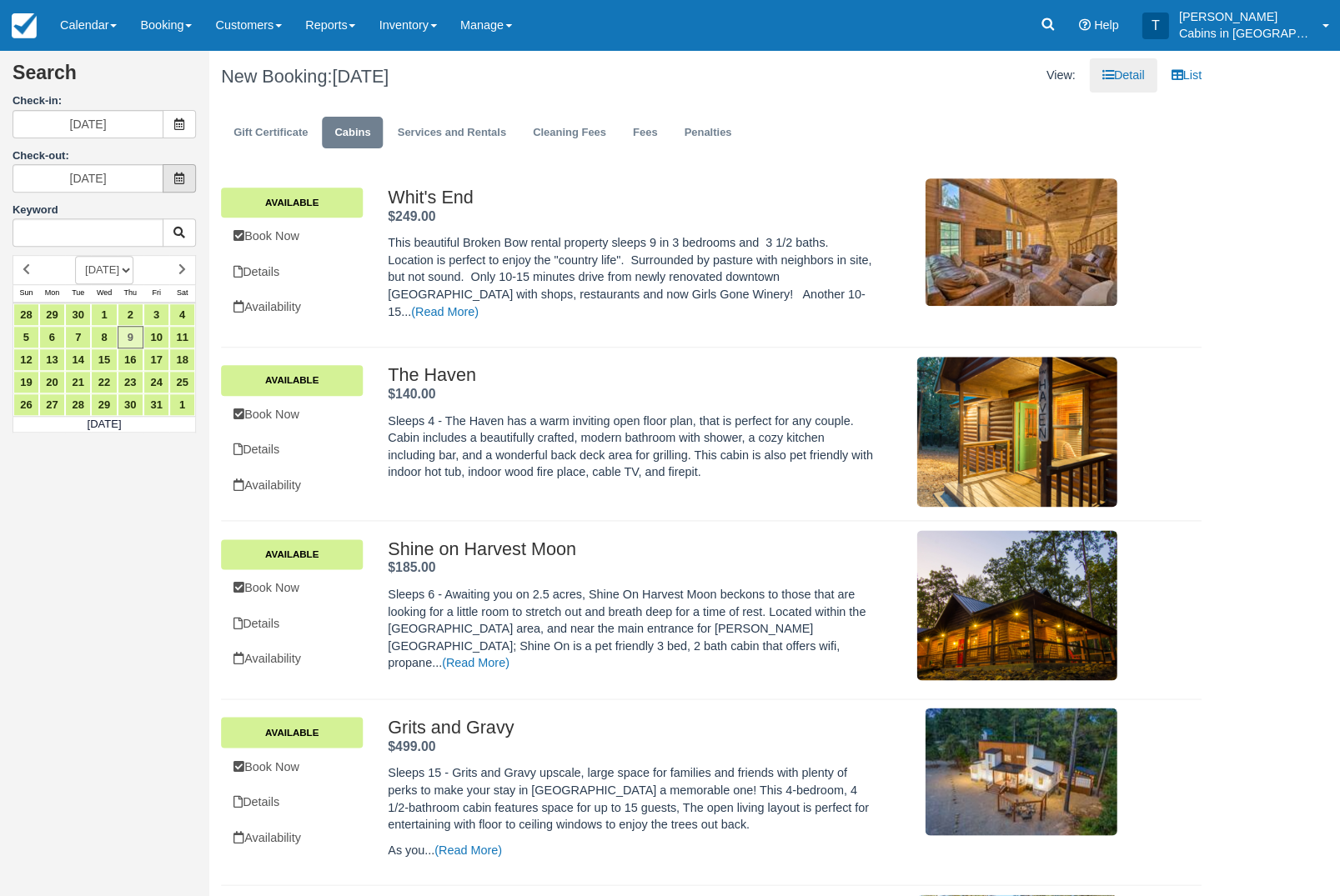
click at [178, 189] on span at bounding box center [179, 178] width 33 height 28
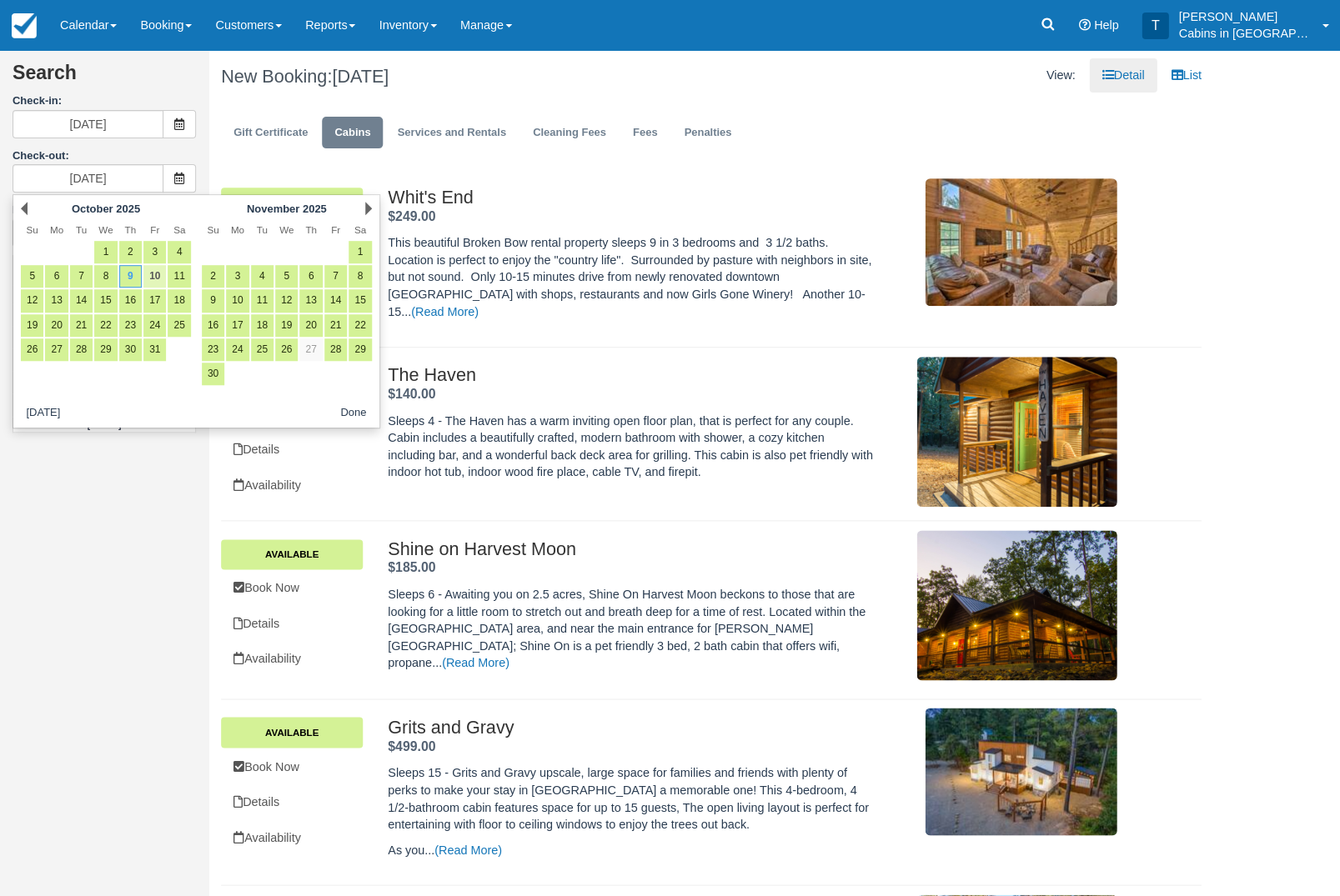
click at [158, 281] on link "10" at bounding box center [154, 276] width 23 height 23
type input "10/10/25"
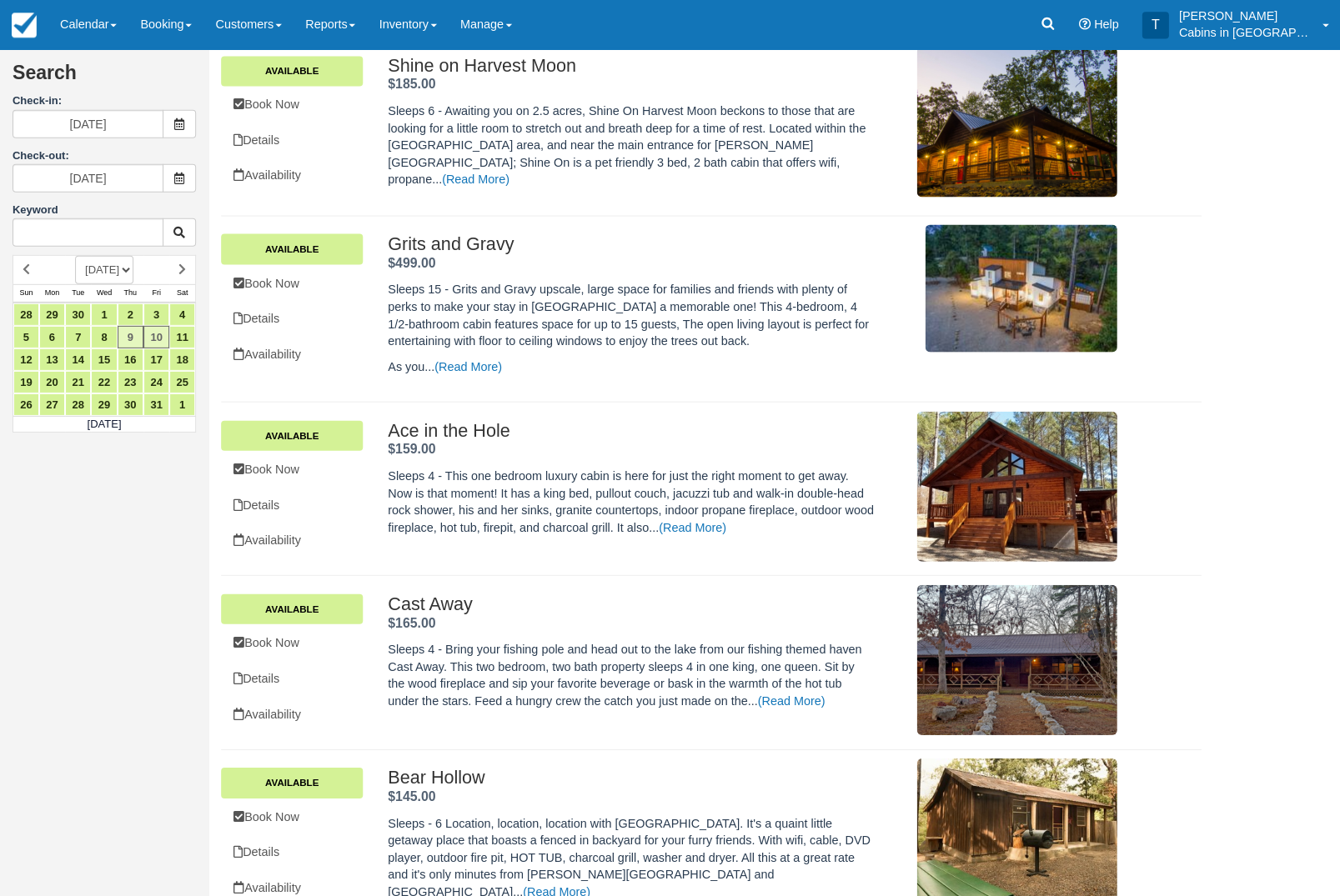
scroll to position [484, 0]
click at [295, 482] on link "Book Now" at bounding box center [291, 469] width 141 height 34
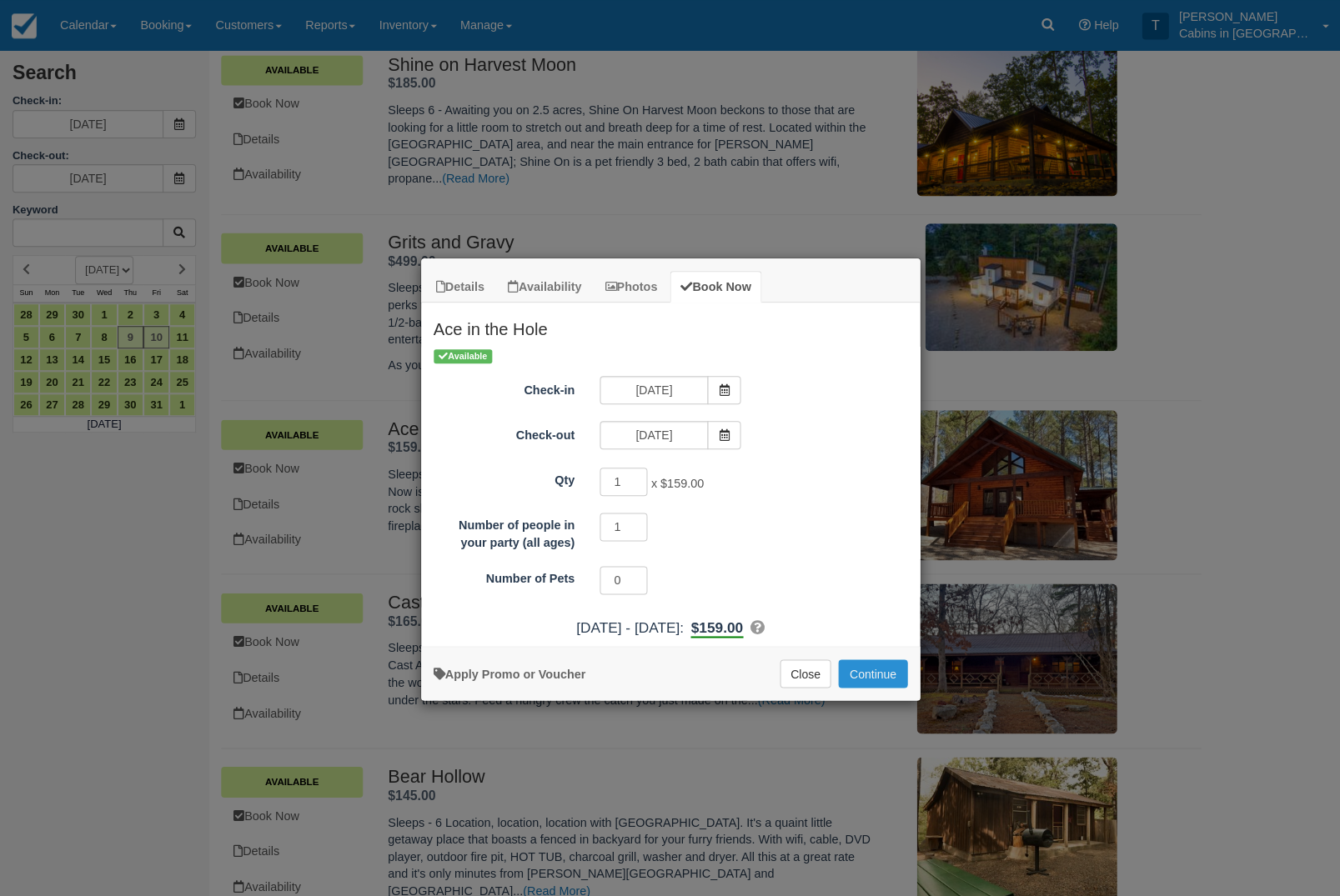
click at [897, 672] on button "Continue" at bounding box center [872, 673] width 69 height 28
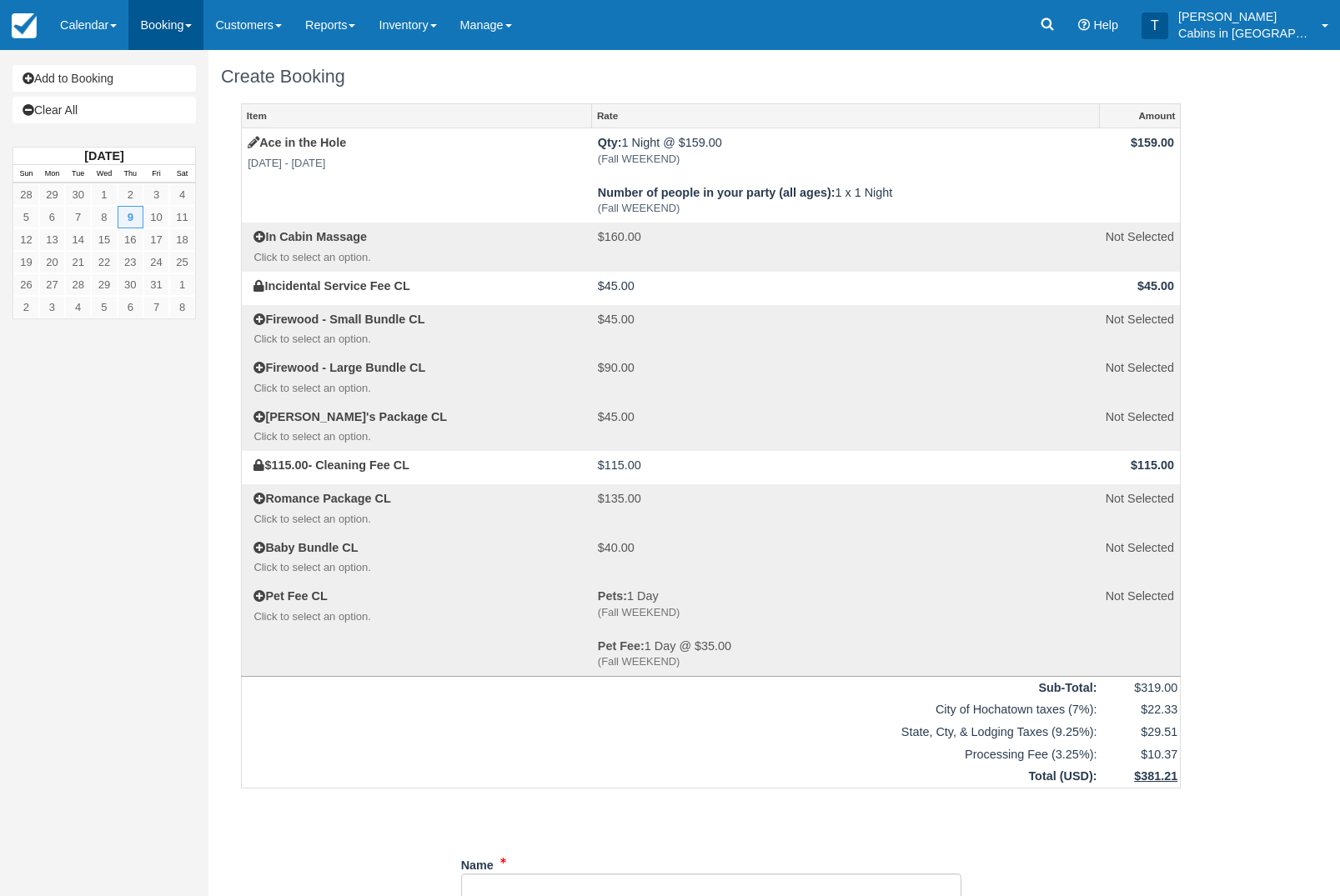
click at [185, 31] on link "Booking" at bounding box center [166, 25] width 75 height 50
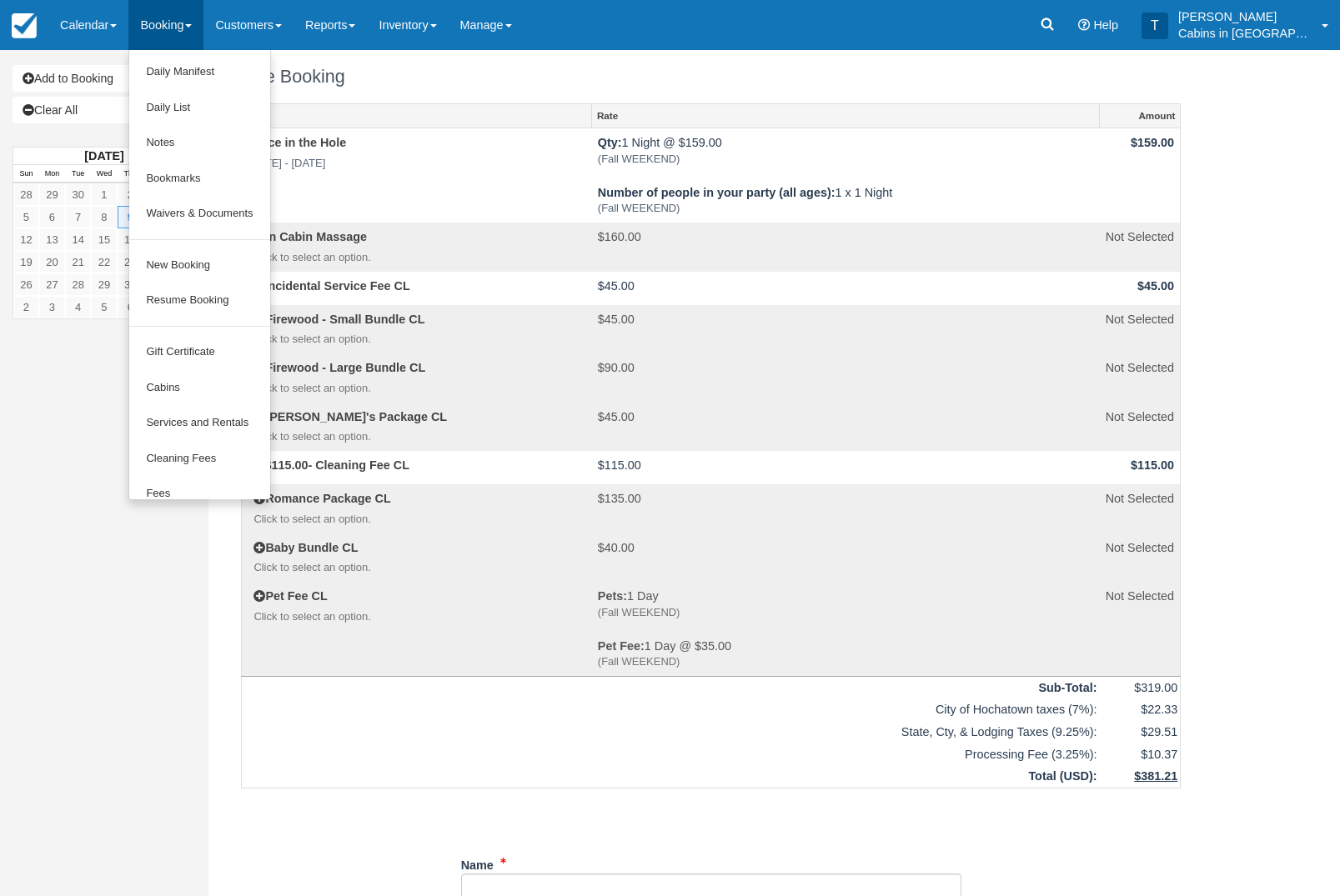
click at [409, 26] on div at bounding box center [670, 448] width 1340 height 896
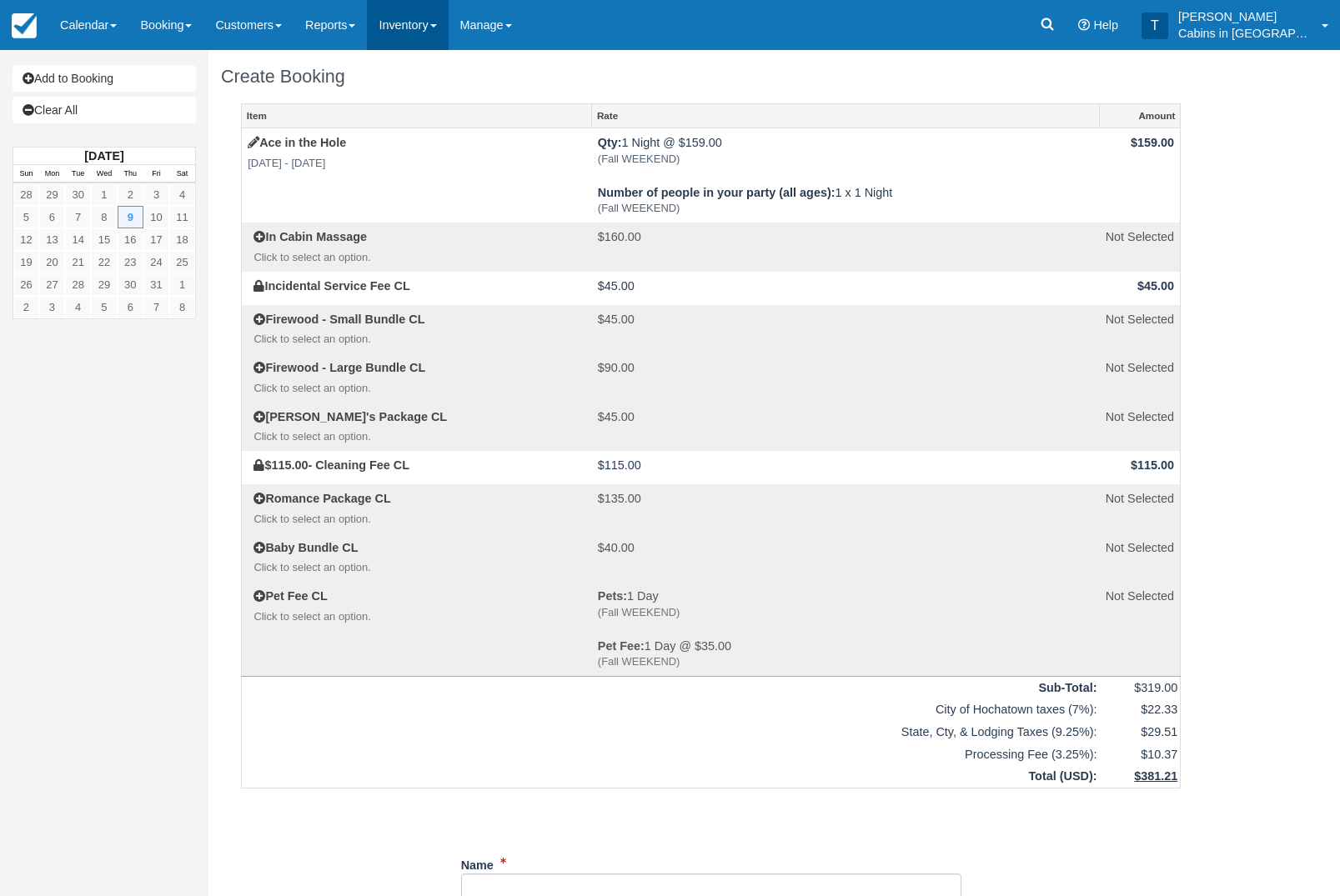
click at [422, 39] on link "Inventory" at bounding box center [407, 25] width 81 height 50
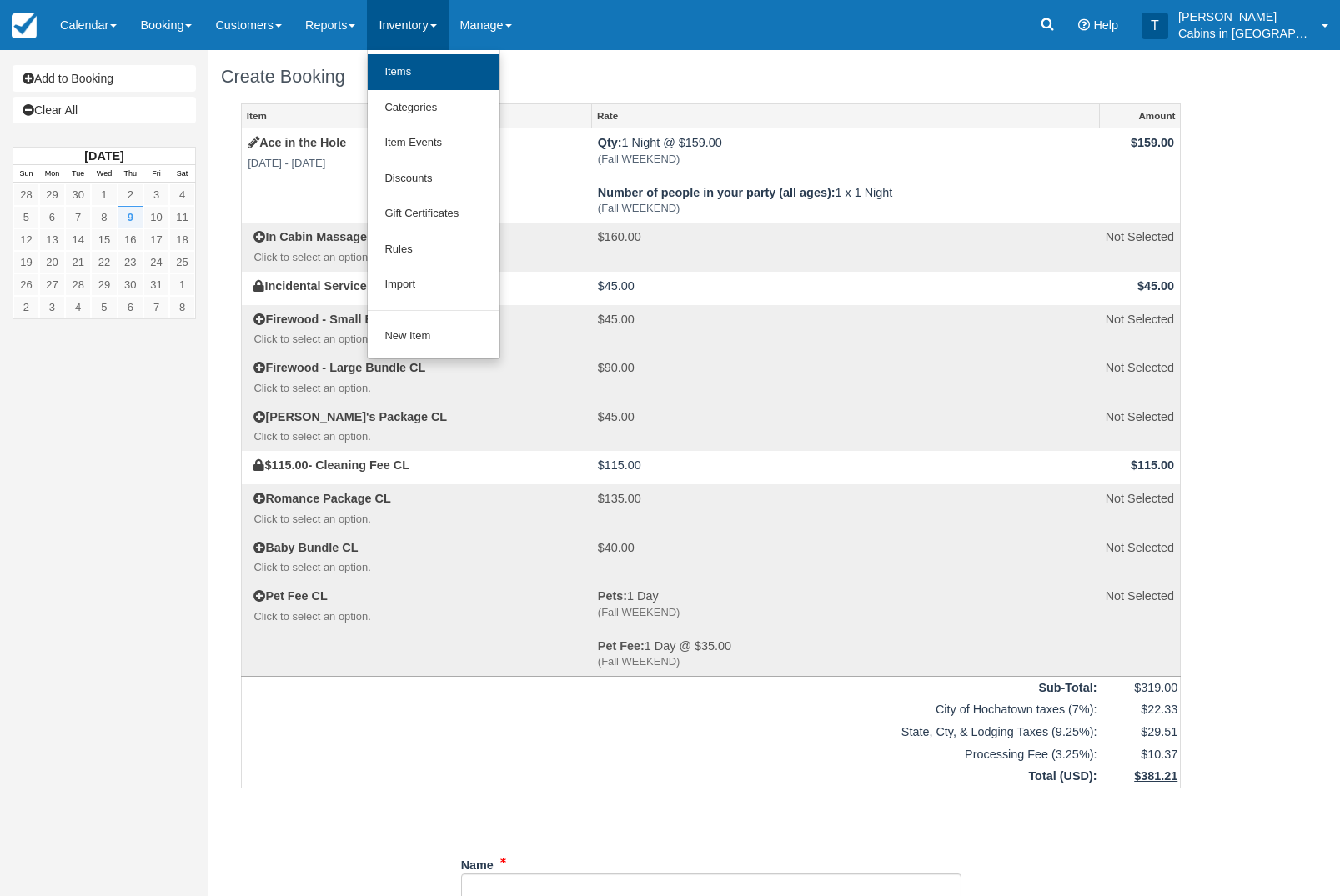
click at [466, 72] on link "Items" at bounding box center [434, 72] width 132 height 36
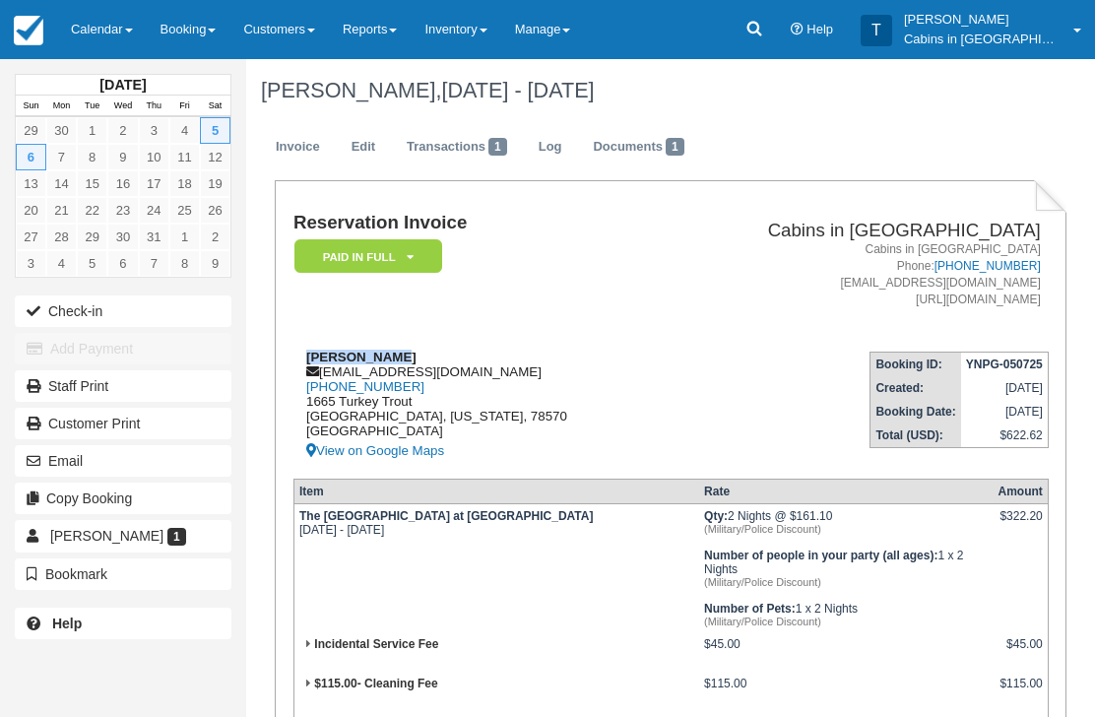
click at [522, 383] on div "[PERSON_NAME] [EMAIL_ADDRESS][DOMAIN_NAME] [PHONE_NUMBER] 1665 [GEOGRAPHIC_DATA…" at bounding box center [476, 406] width 367 height 113
click at [468, 369] on div "[PERSON_NAME] [EMAIL_ADDRESS][DOMAIN_NAME] [PHONE_NUMBER] 1665 [GEOGRAPHIC_DATA…" at bounding box center [476, 406] width 367 height 113
click at [393, 373] on div "Joe Hinojosa panzer72456@gmail.com 1 (956) 351-3111 1665 Turkey Trout Mercedes,…" at bounding box center [476, 406] width 367 height 113
click at [458, 370] on div "Joe Hinojosa panzer72456@gmail.com 1 (956) 351-3111 1665 Turkey Trout Mercedes,…" at bounding box center [476, 406] width 367 height 113
click at [471, 370] on div "Joe Hinojosa panzer72456@gmail.com 1 (956) 351-3111 1665 Turkey Trout Mercedes,…" at bounding box center [476, 406] width 367 height 113
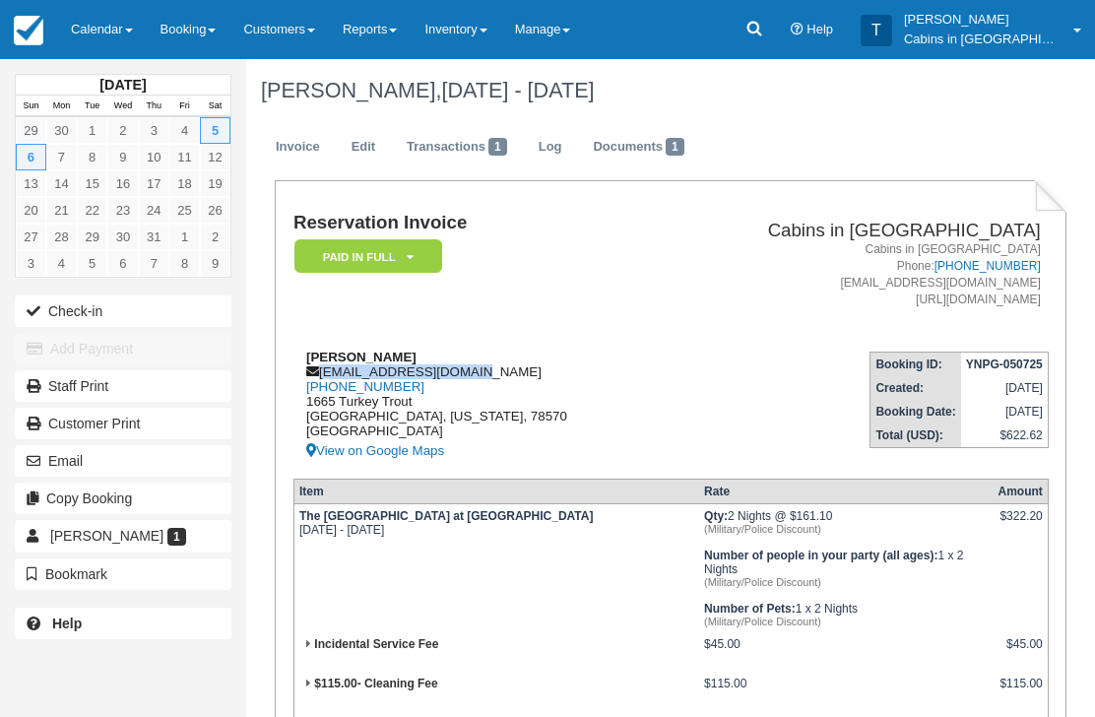
copy div "panzer72456@gmail.com"
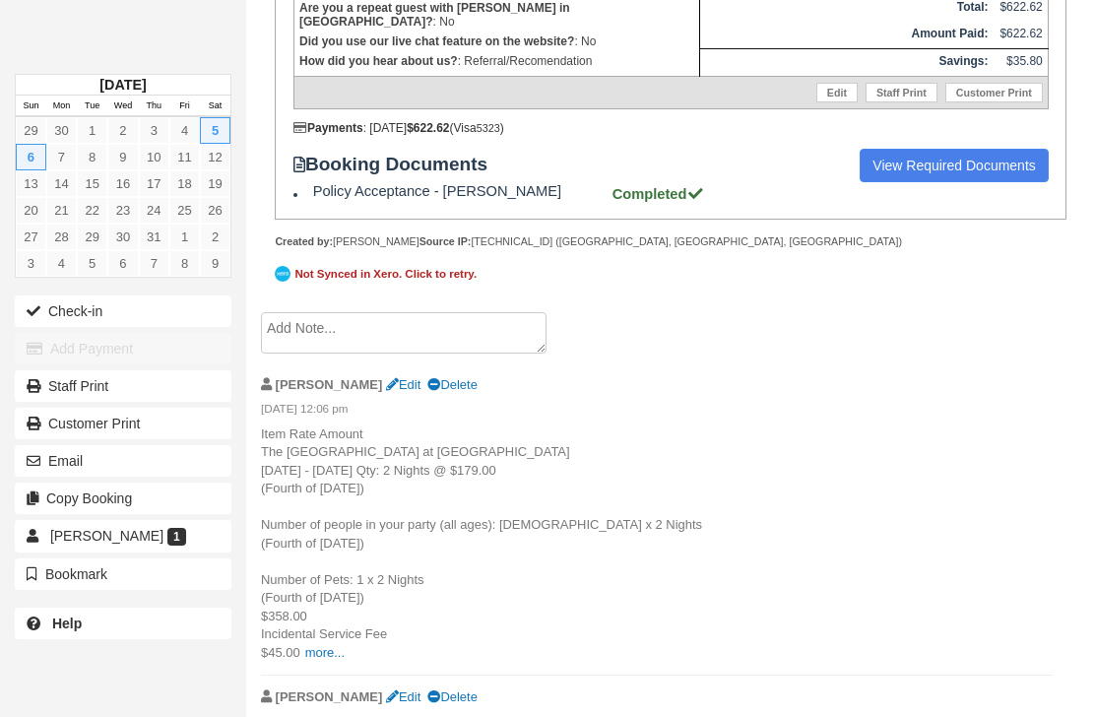
scroll to position [876, 0]
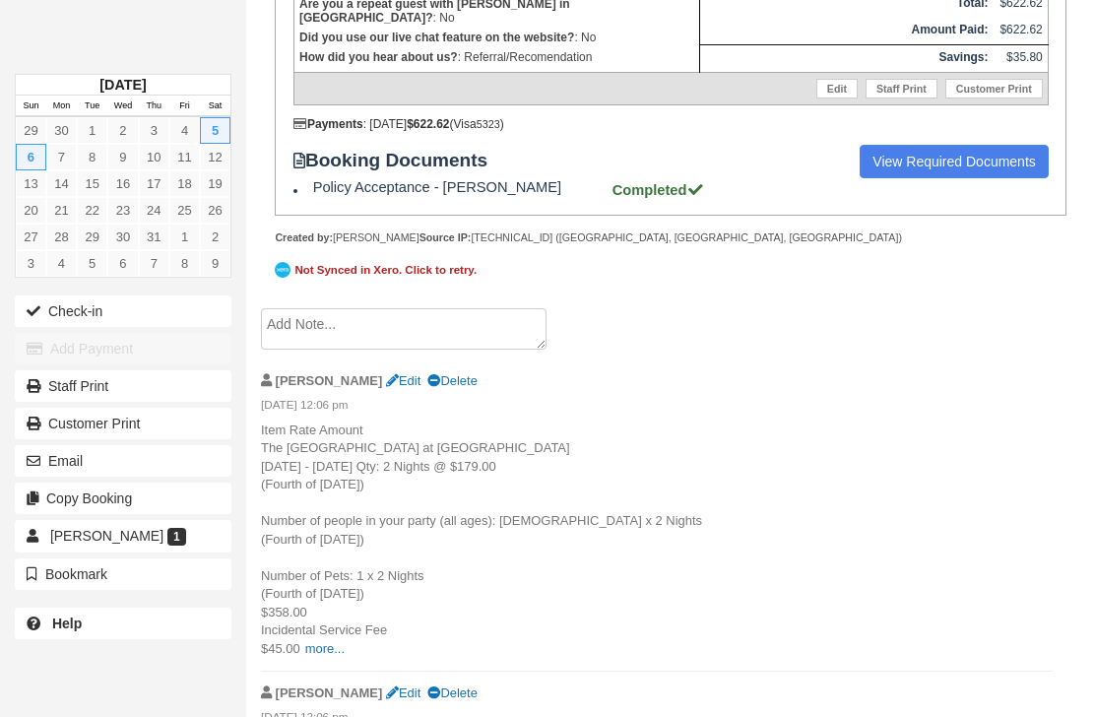
click at [503, 350] on textarea at bounding box center [404, 328] width 286 height 41
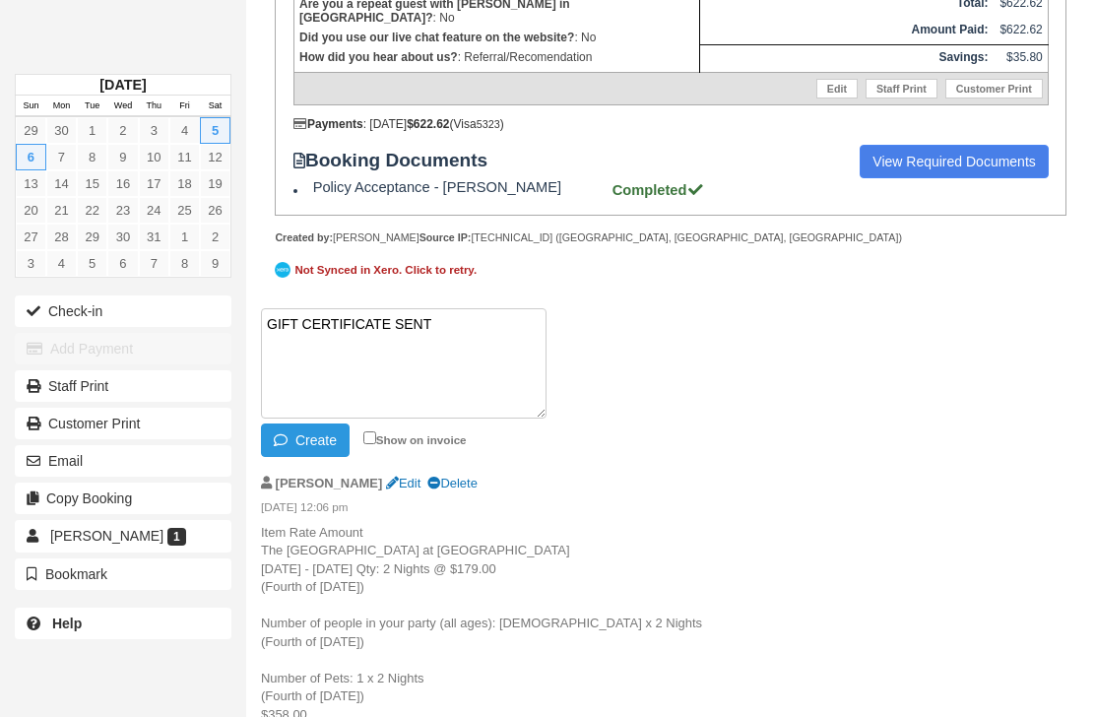
paste textarea "G922971-723-260925"
type textarea "GIFT CERTIFICATE SENT G922971-723-260925"
click at [315, 457] on button "Create" at bounding box center [305, 439] width 89 height 33
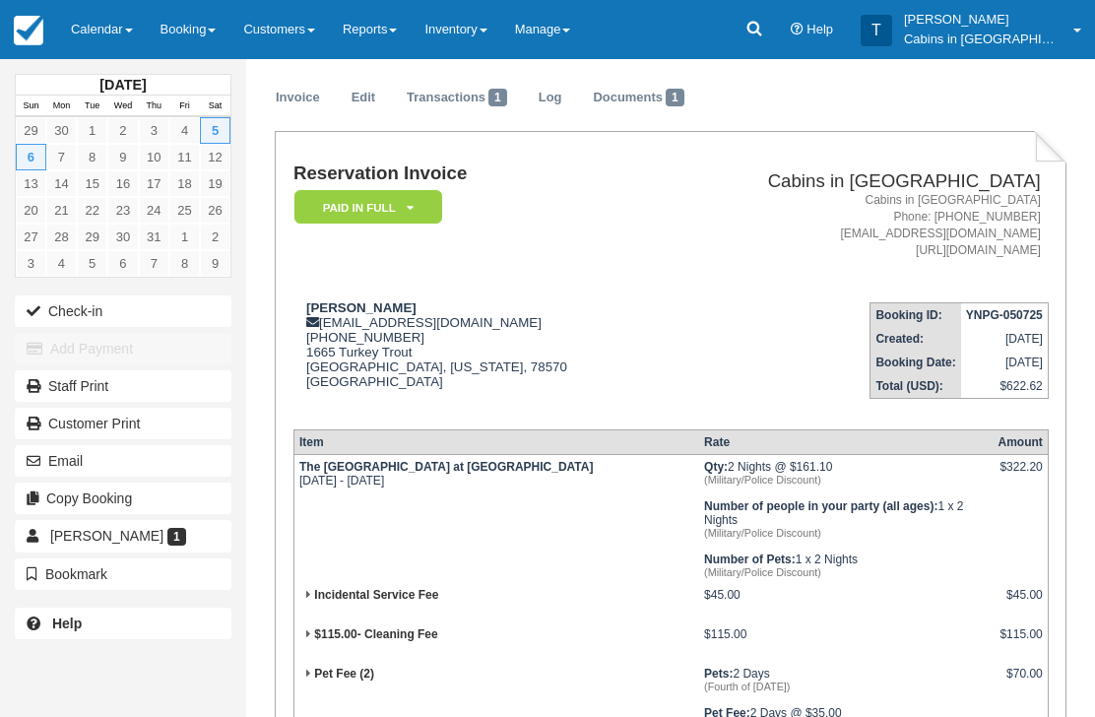
scroll to position [0, 0]
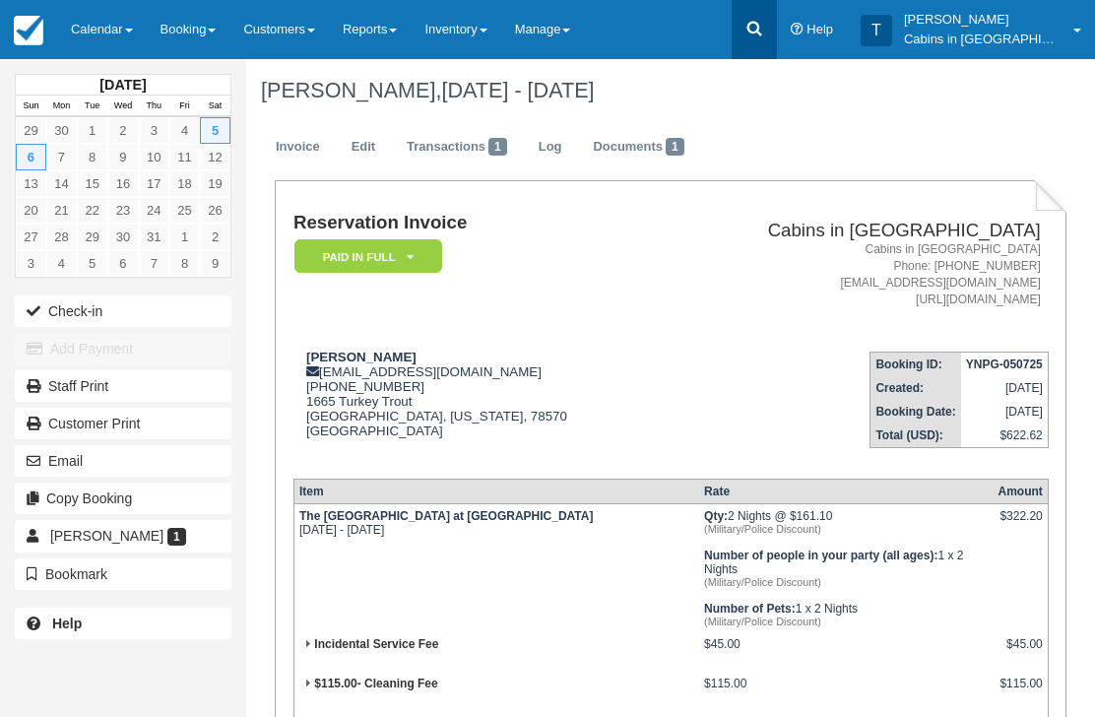
click at [764, 26] on icon at bounding box center [754, 29] width 20 height 20
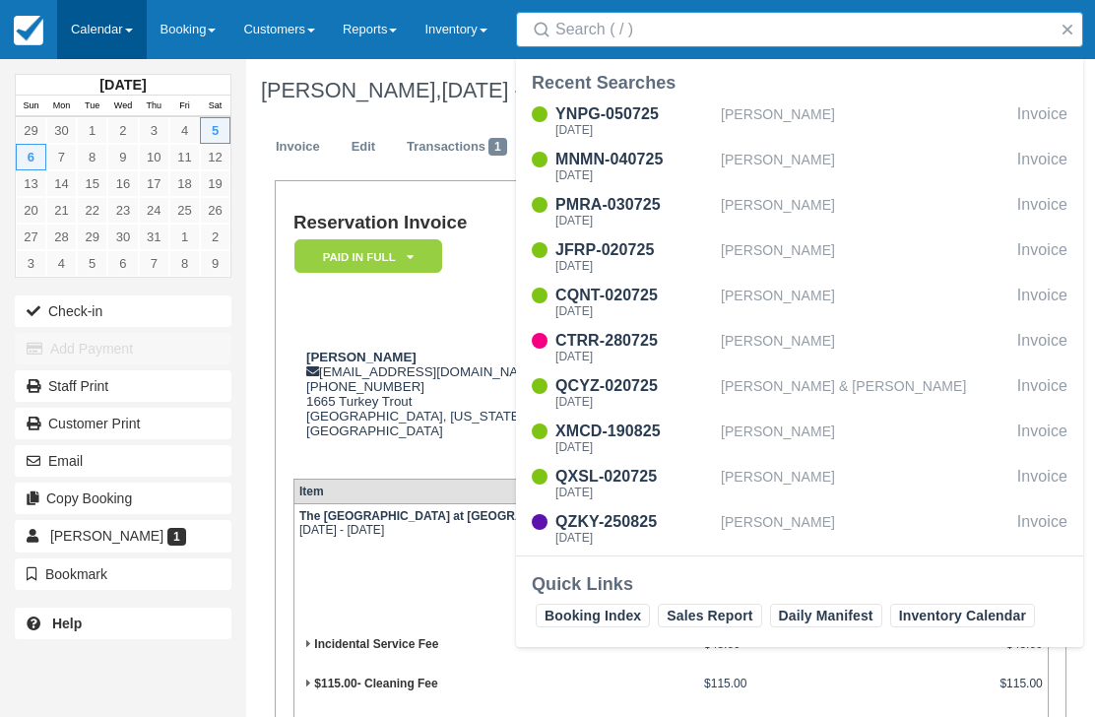
click at [116, 8] on link "Calendar" at bounding box center [102, 29] width 90 height 59
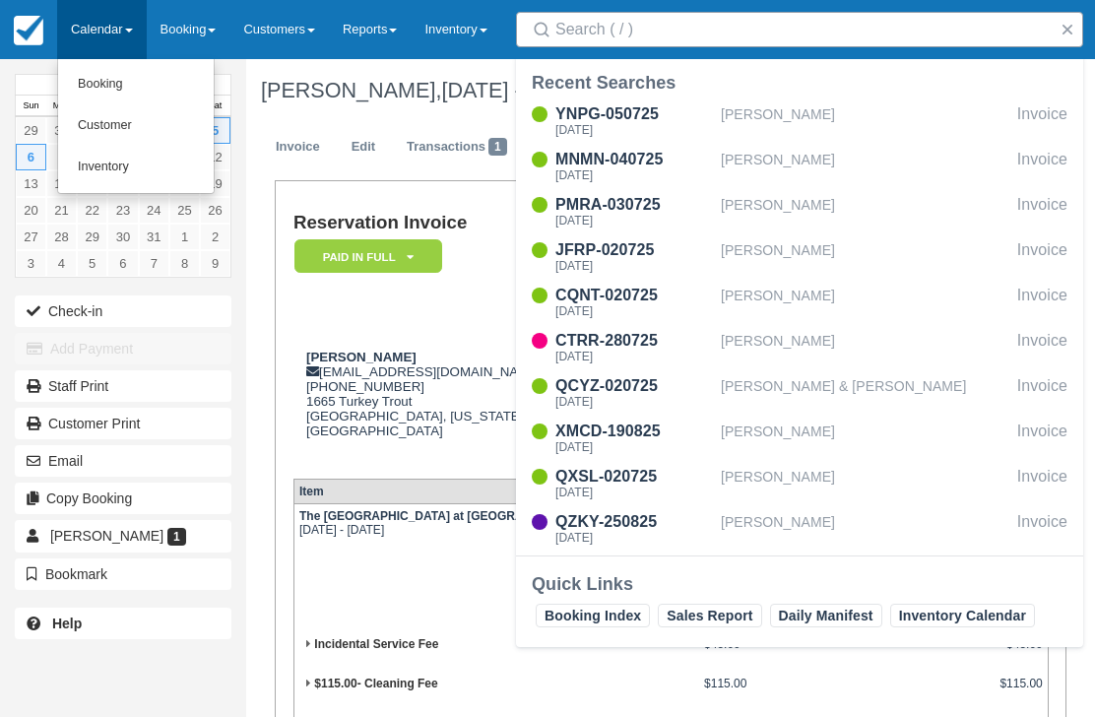
click at [648, 45] on input "Search" at bounding box center [803, 29] width 496 height 35
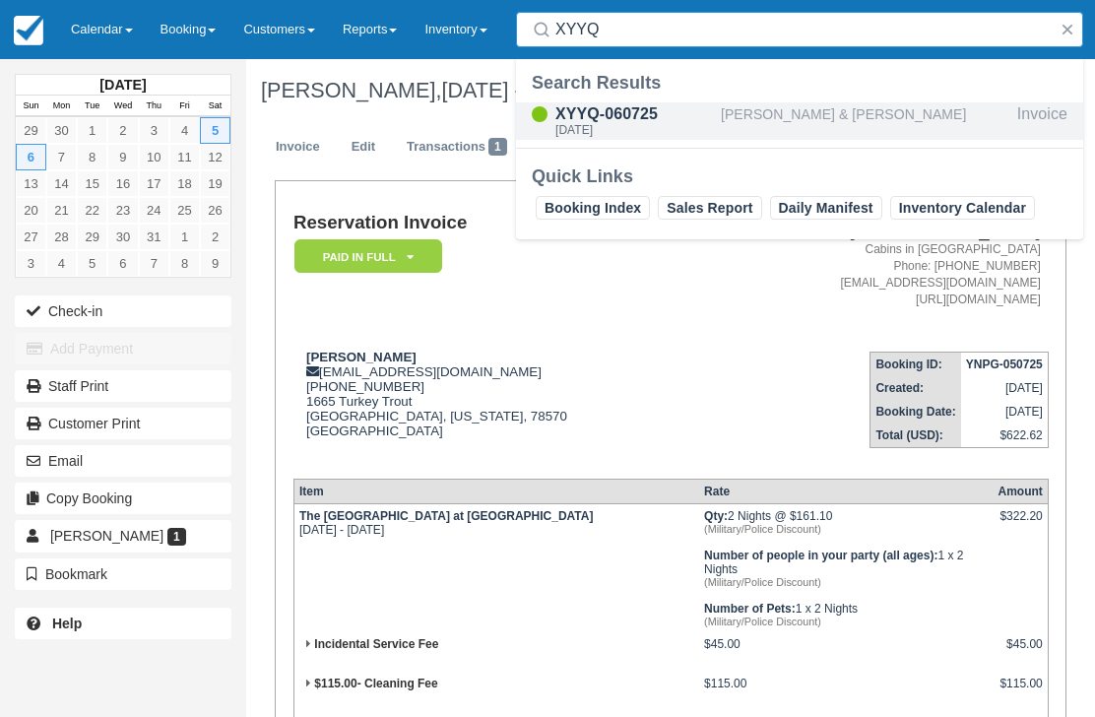
type input "XYYQ"
click at [608, 127] on div "Thu Jul 17 2025" at bounding box center [634, 130] width 158 height 12
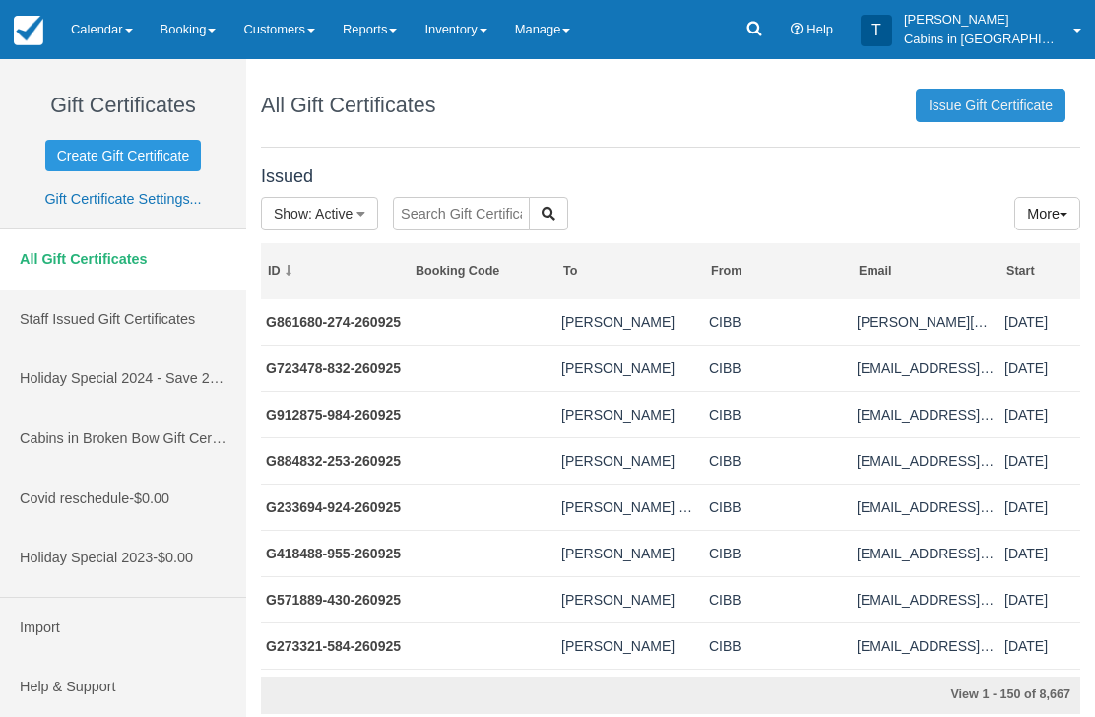
click at [990, 108] on link "Issue Gift Certificate" at bounding box center [991, 105] width 150 height 33
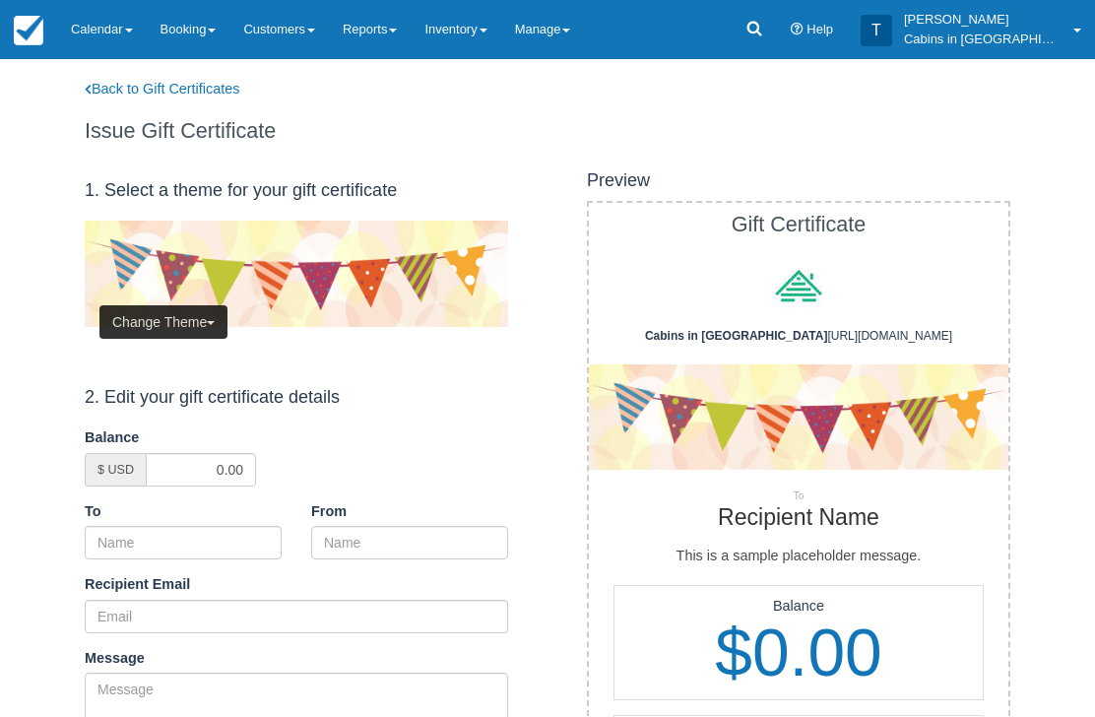
click at [195, 315] on button "Change Theme" at bounding box center [163, 321] width 128 height 33
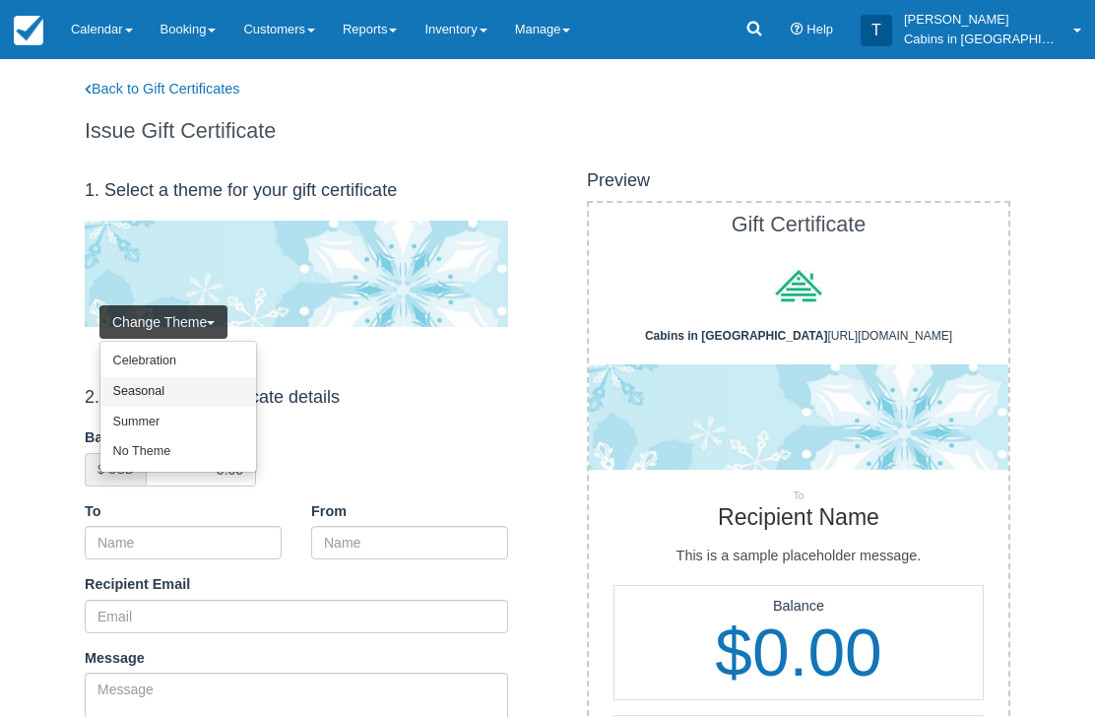
click at [185, 394] on link "Seasonal" at bounding box center [178, 392] width 156 height 31
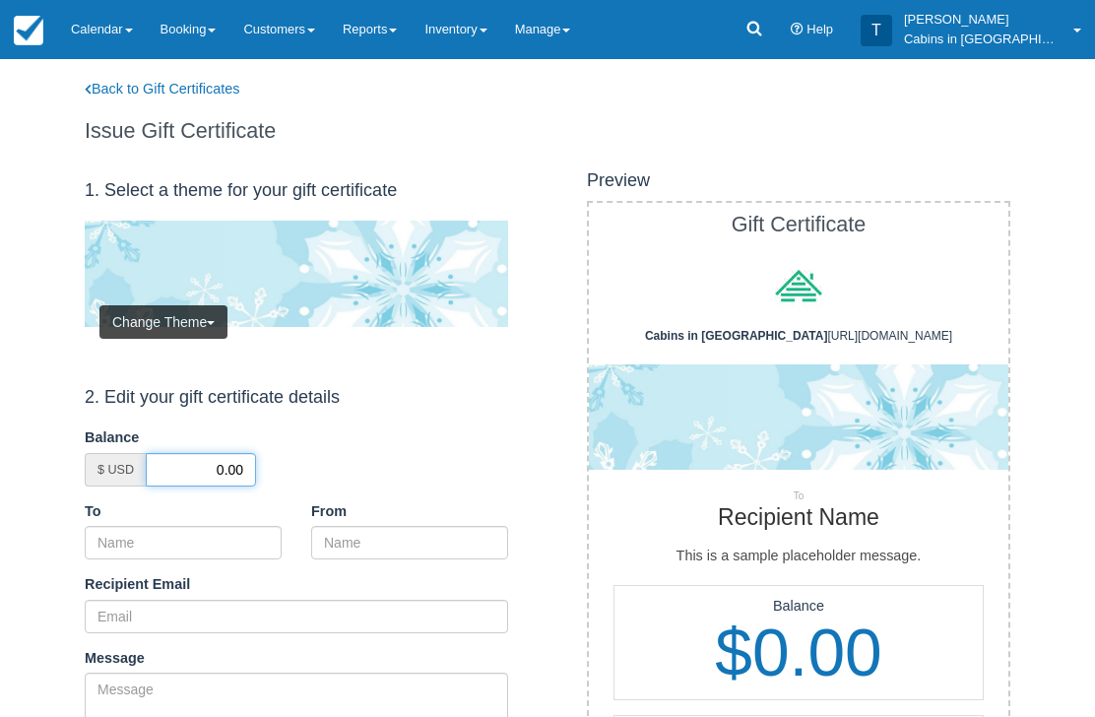
click at [207, 462] on input "0.00" at bounding box center [201, 469] width 110 height 33
type input "50.00"
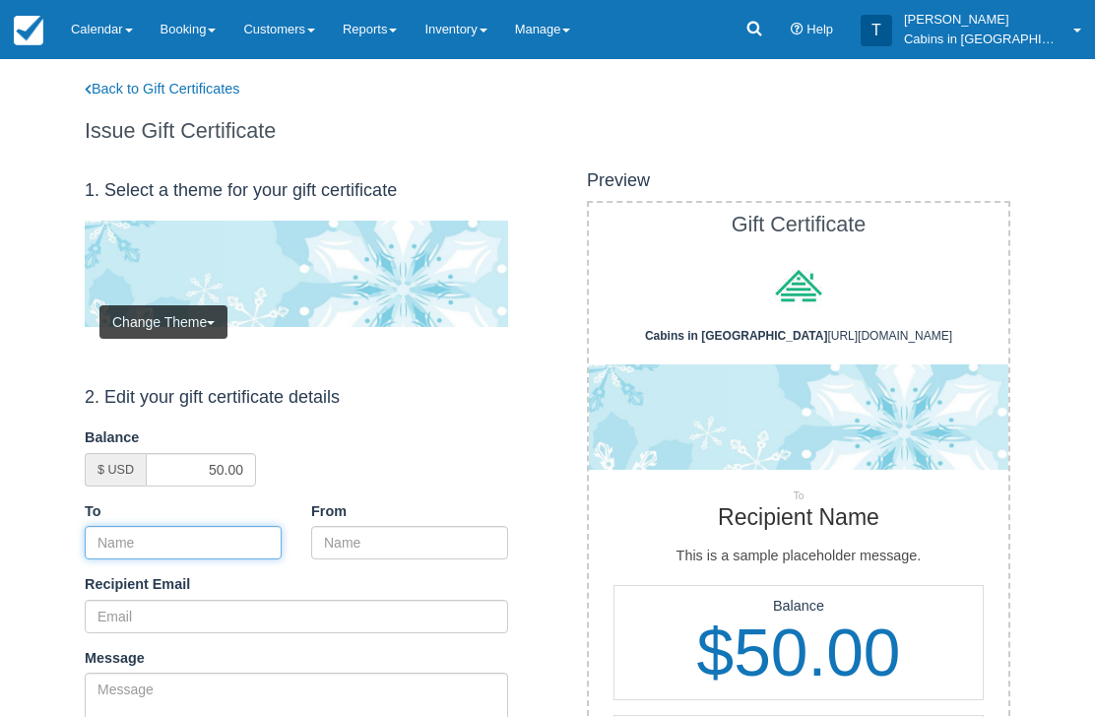
click at [252, 542] on input "To" at bounding box center [183, 542] width 197 height 33
paste input "[PERSON_NAME]"
type input "[PERSON_NAME]"
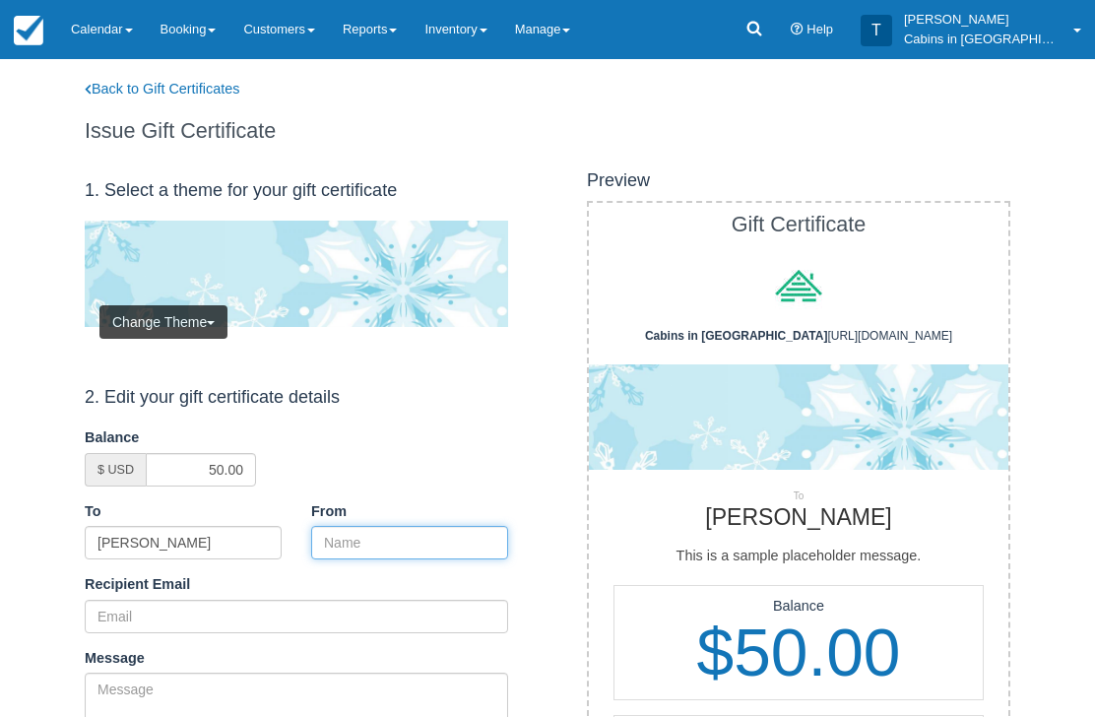
click at [421, 541] on input "From" at bounding box center [409, 542] width 197 height 33
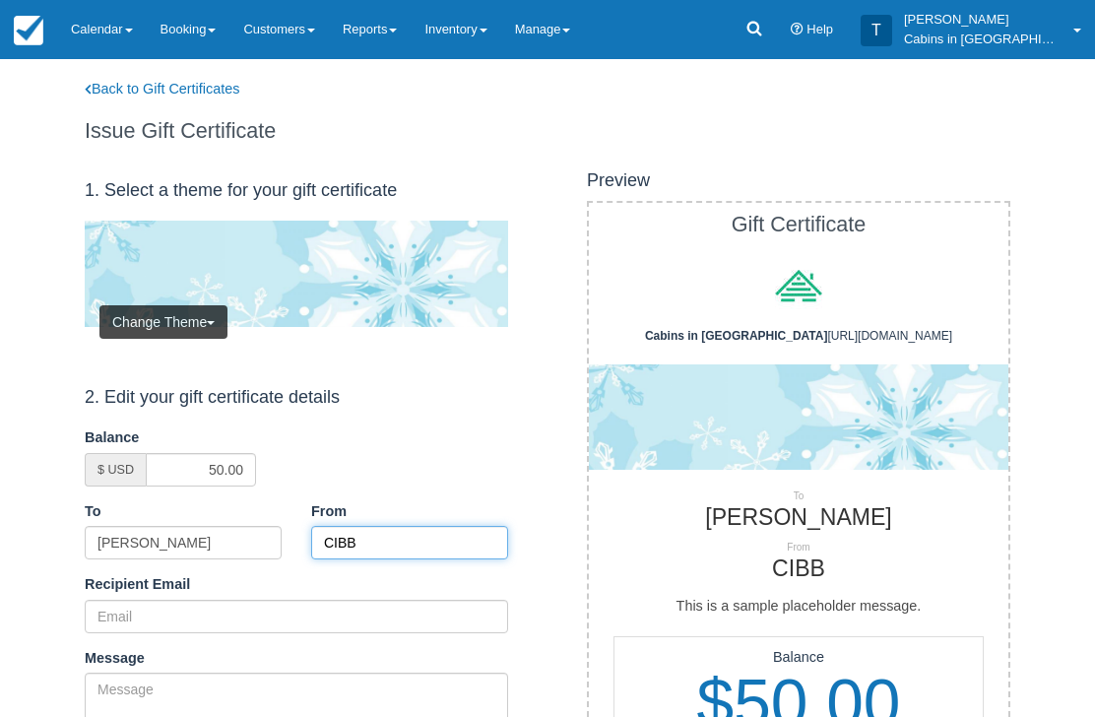
type input "CIBB"
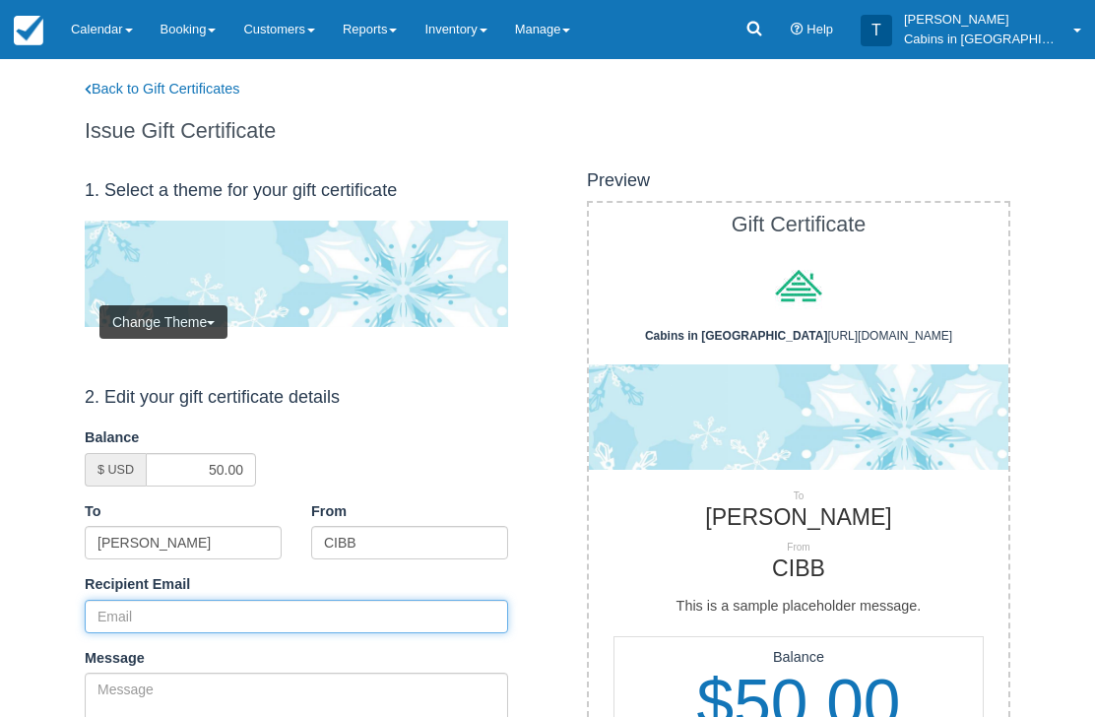
click at [172, 619] on input "Recipient Email" at bounding box center [296, 616] width 423 height 33
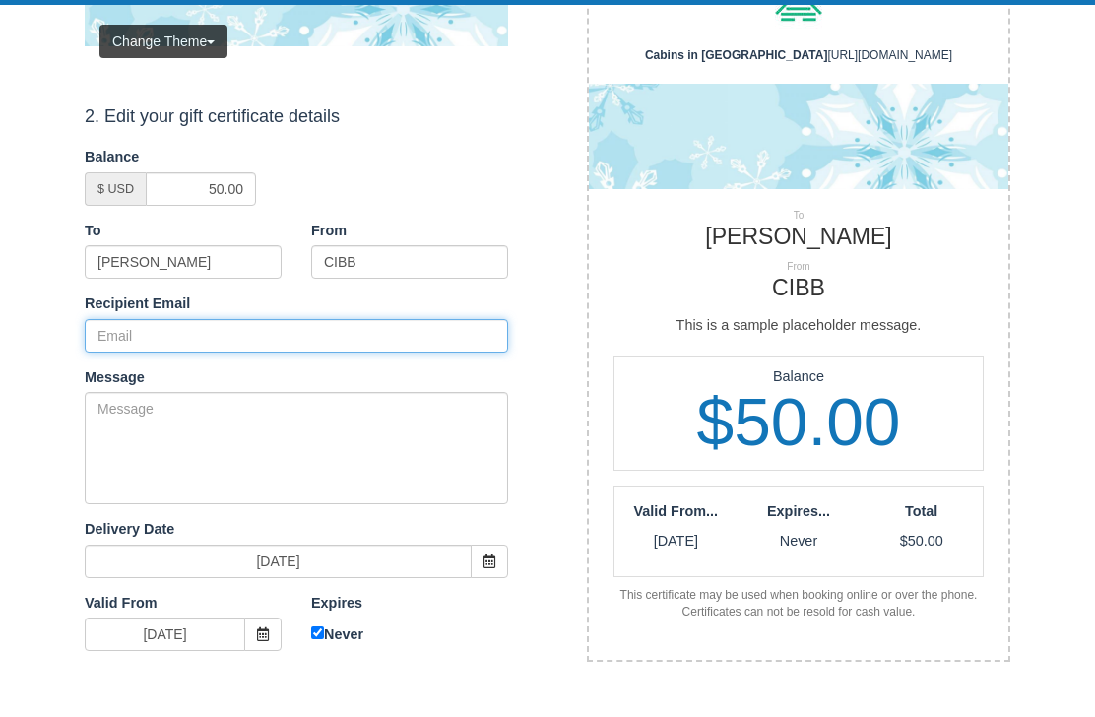
scroll to position [280, 0]
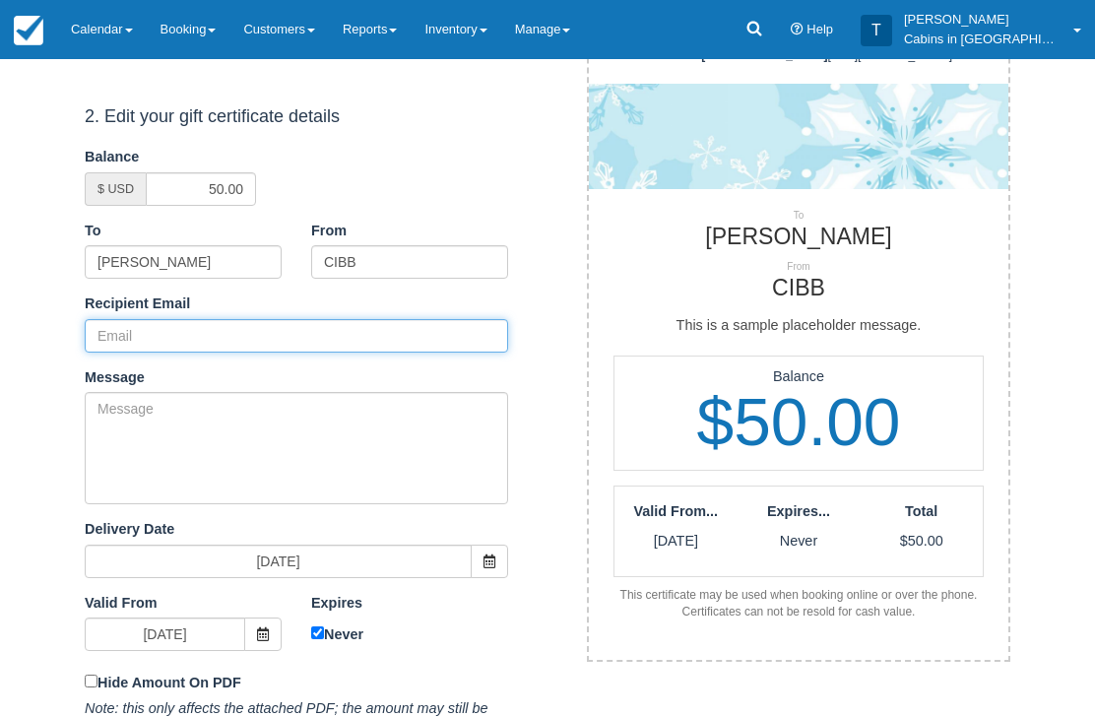
paste input "[EMAIL_ADDRESS][DOMAIN_NAME]"
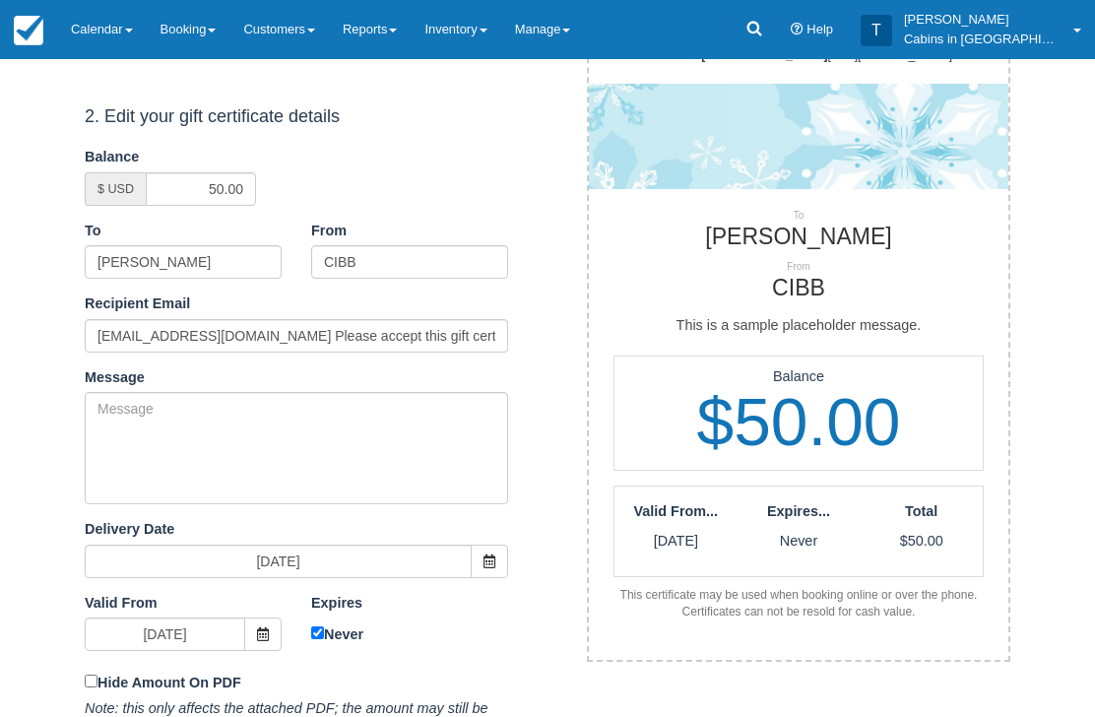
scroll to position [281, 0]
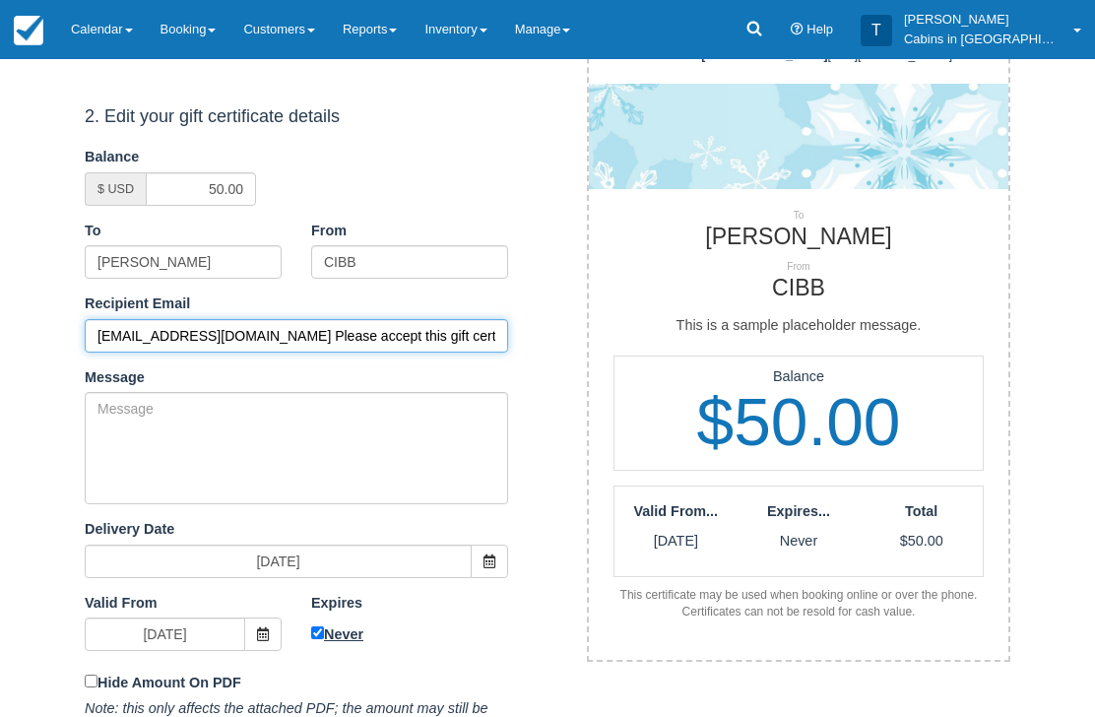
type input "panzer72456@gmail.com Please accept this gift certificate for your previous boo…"
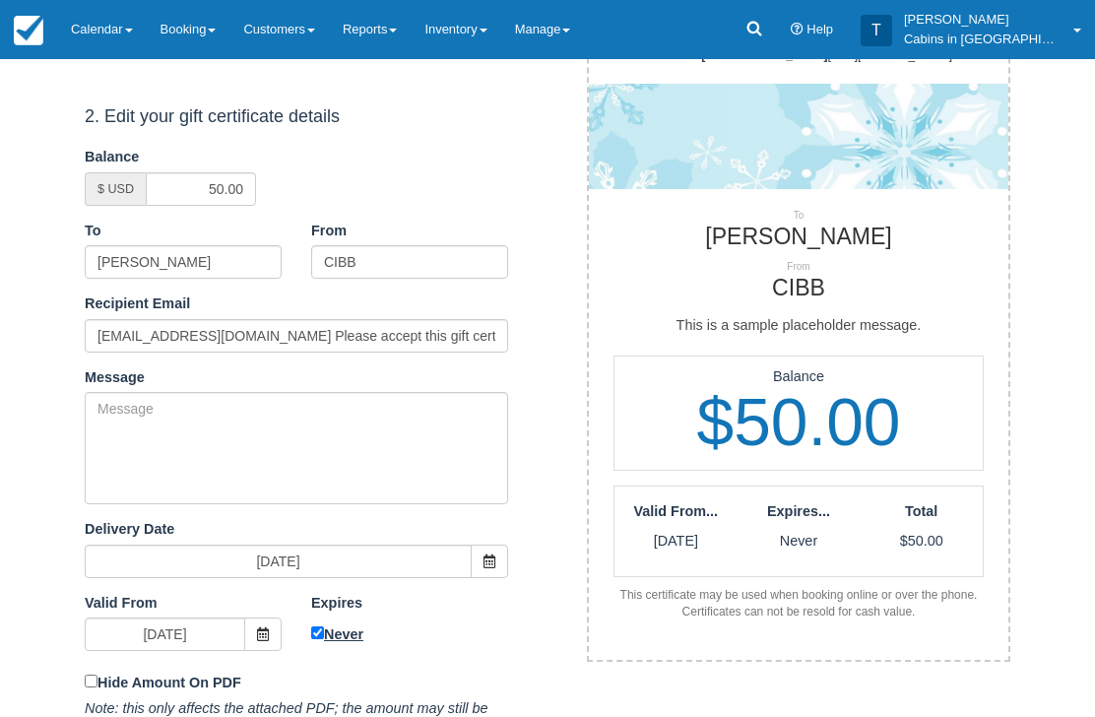
click at [322, 626] on div "Expires 09/26/26 Never" at bounding box center [409, 621] width 226 height 57
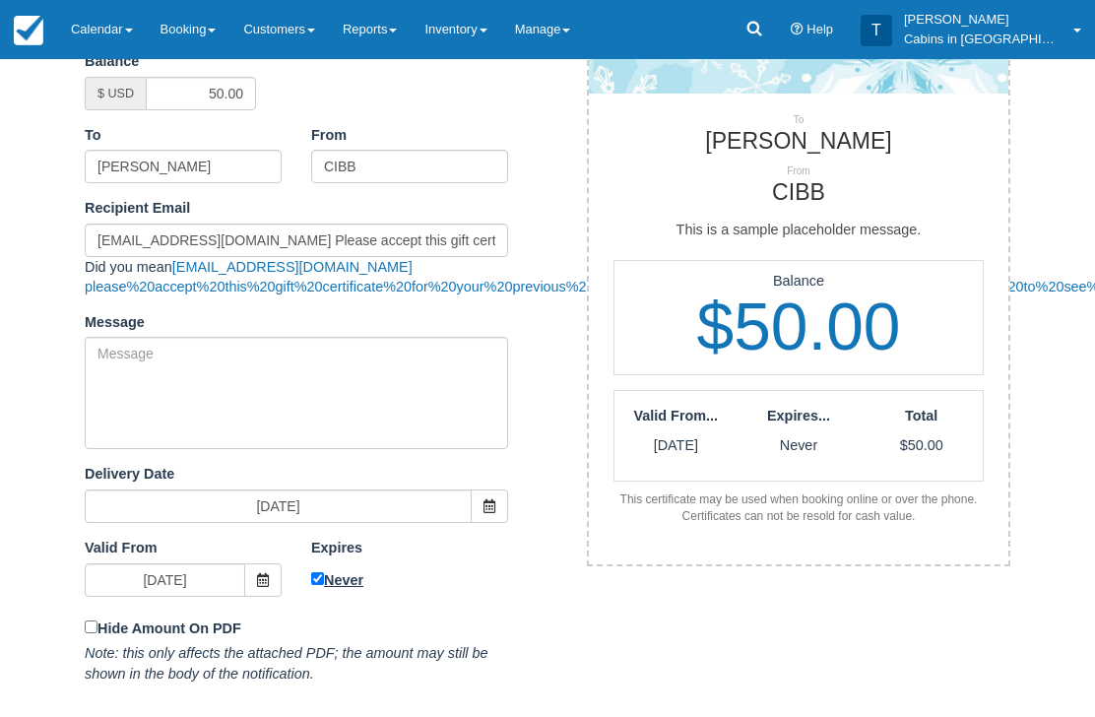
scroll to position [415, 0]
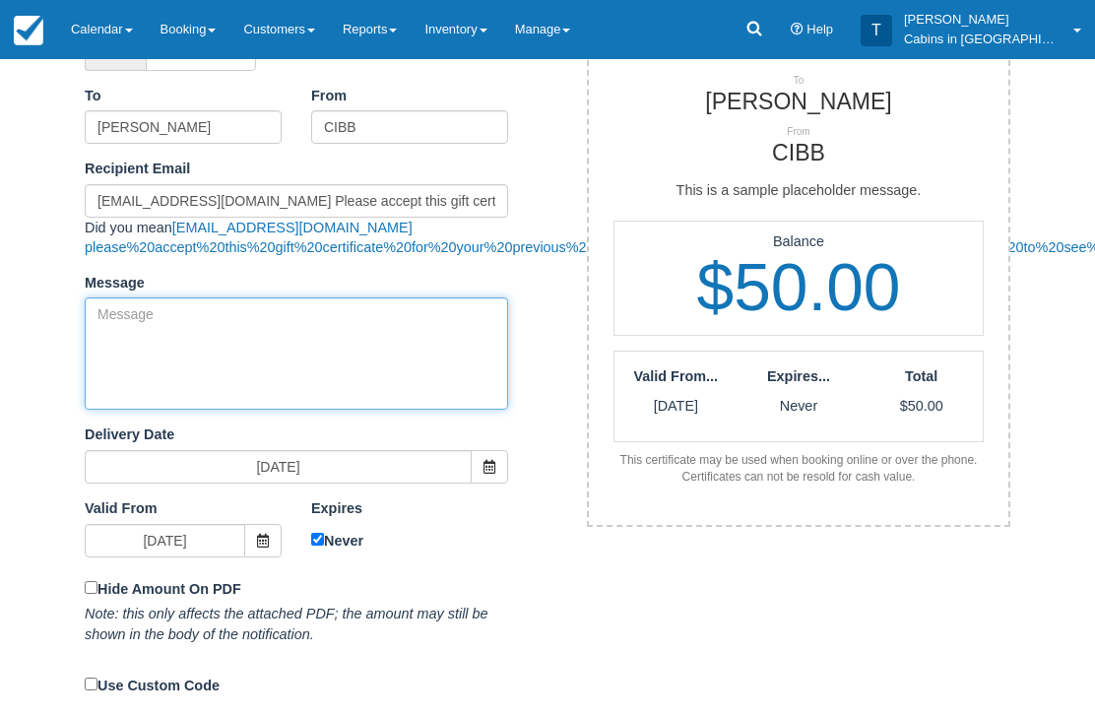
click at [348, 337] on textarea "Message" at bounding box center [296, 354] width 423 height 112
paste textarea "Please accept this gift certificate for your previous booking with Cabins in Br…"
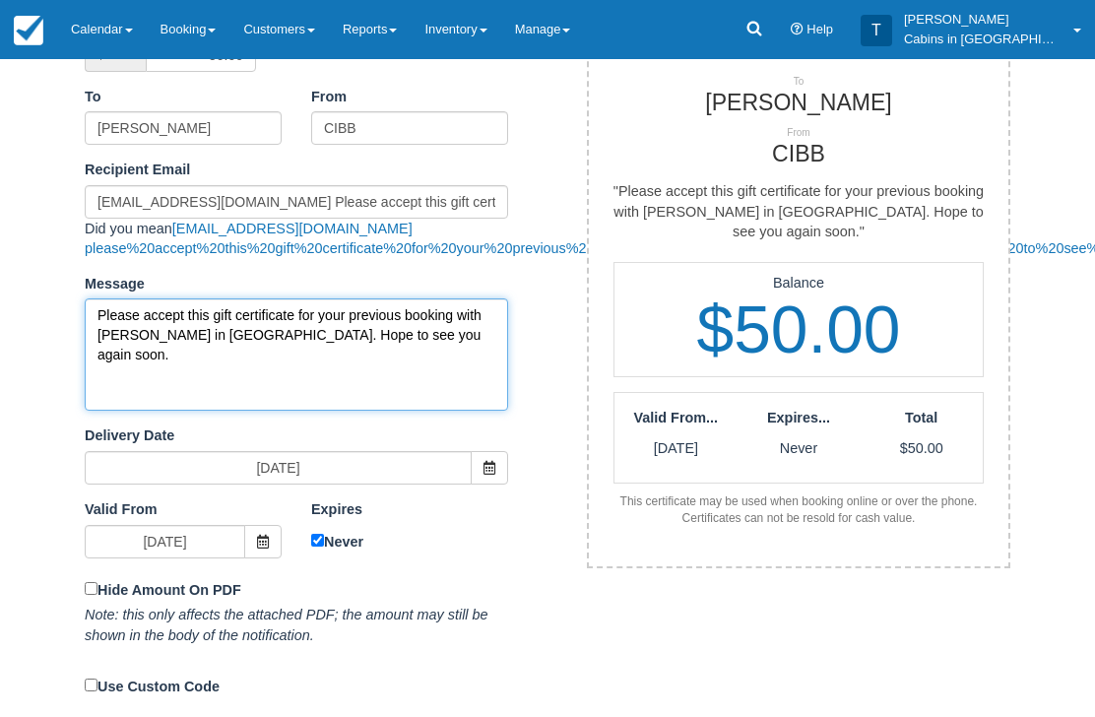
type textarea "Please accept this gift certificate for your previous booking with Cabins in Br…"
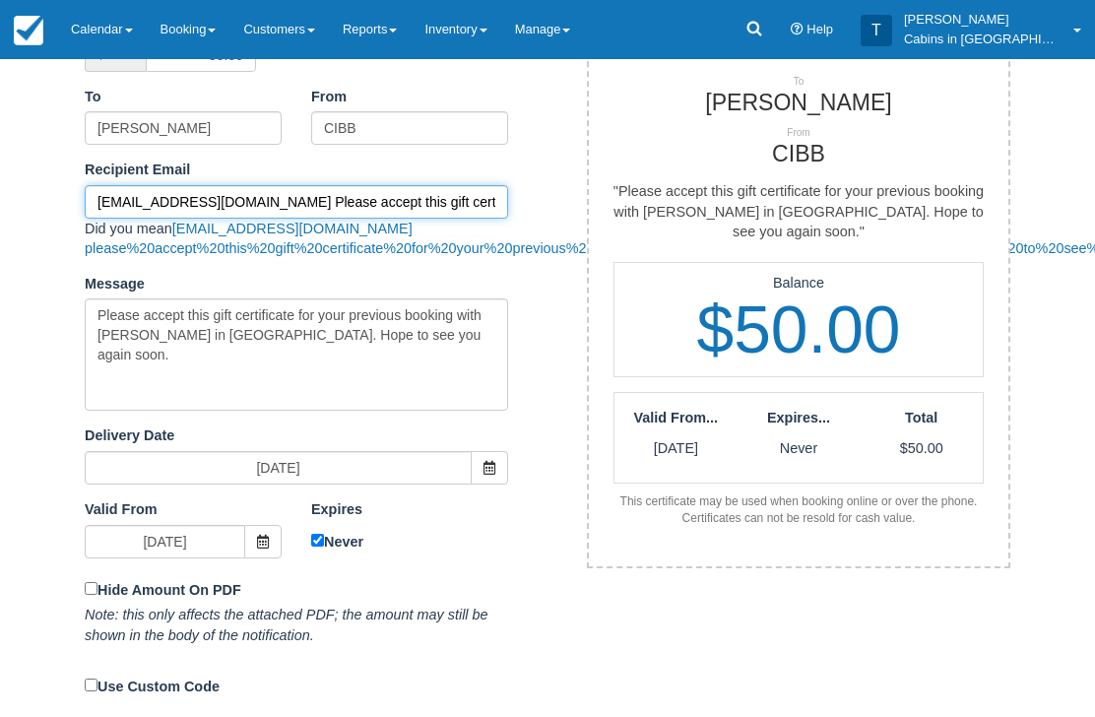
click at [490, 189] on input "panzer72456@gmail.com Please accept this gift certificate for your previous boo…" at bounding box center [296, 201] width 423 height 33
type input "panzer72456@gmail.com"
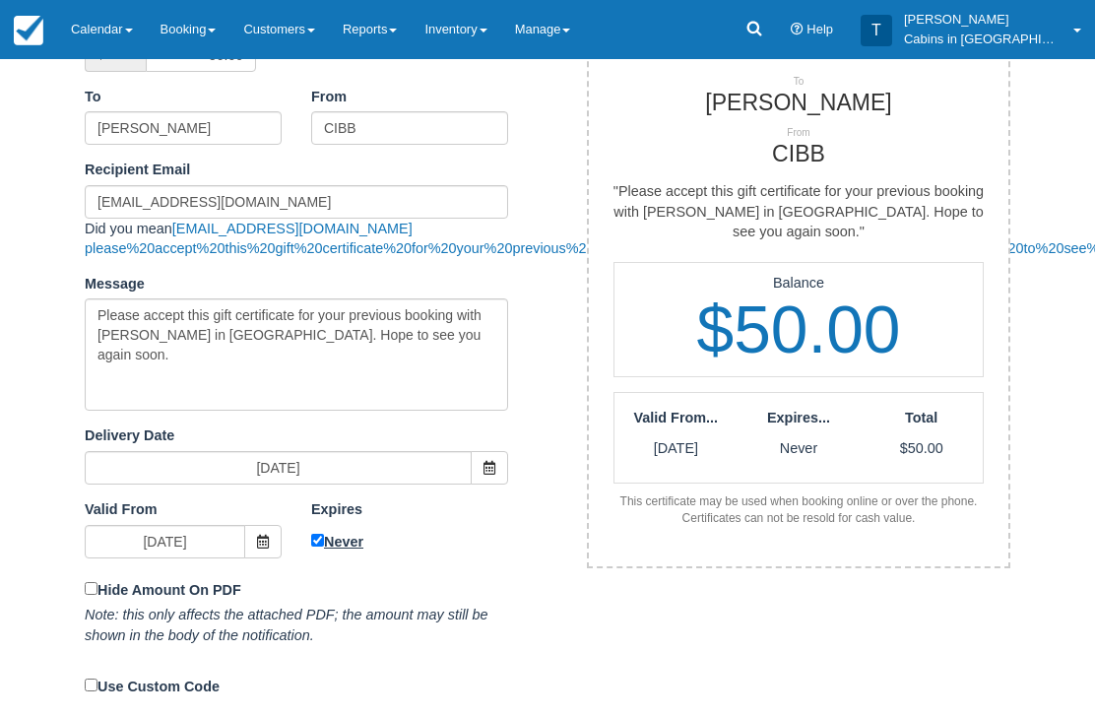
click at [312, 568] on div "1. Select a theme for your gift certificate Change Theme Celebration Seasonal S…" at bounding box center [296, 224] width 423 height 955
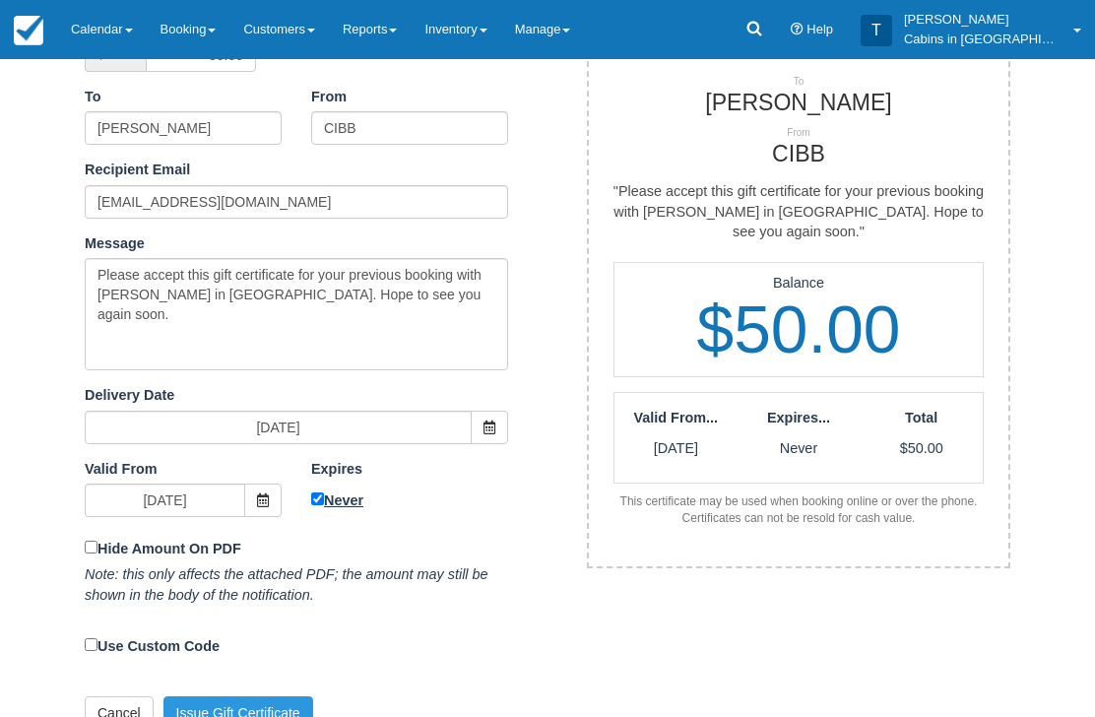
scroll to position [375, 0]
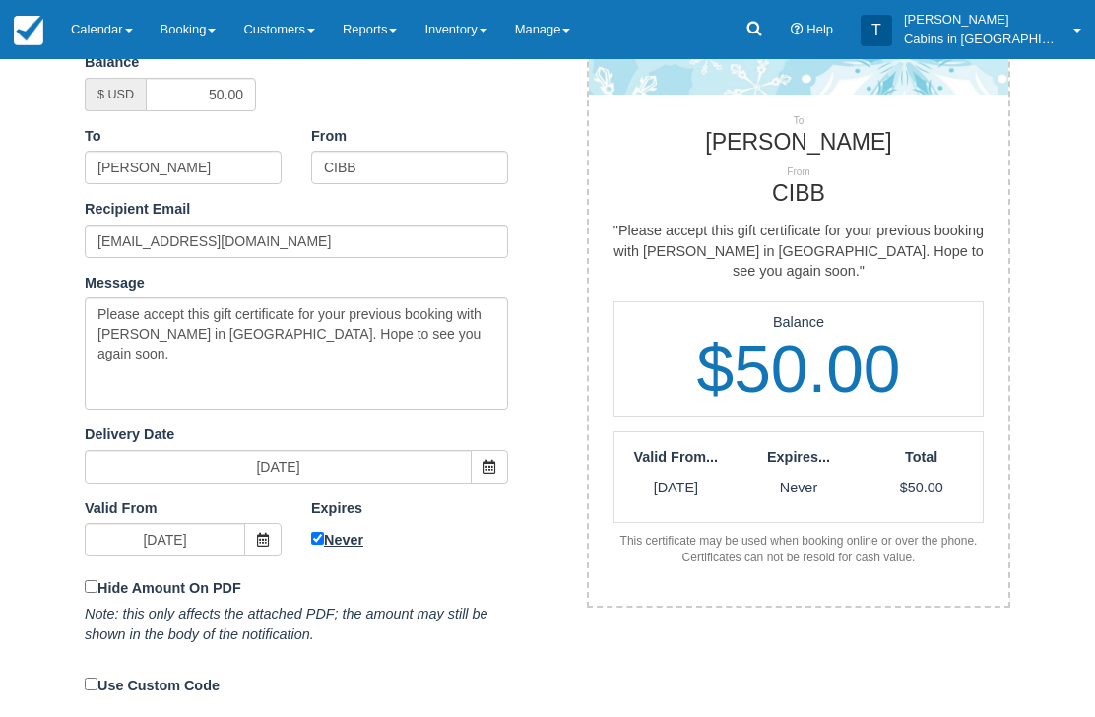
click at [311, 532] on input "Never" at bounding box center [317, 538] width 13 height 13
checkbox input "false"
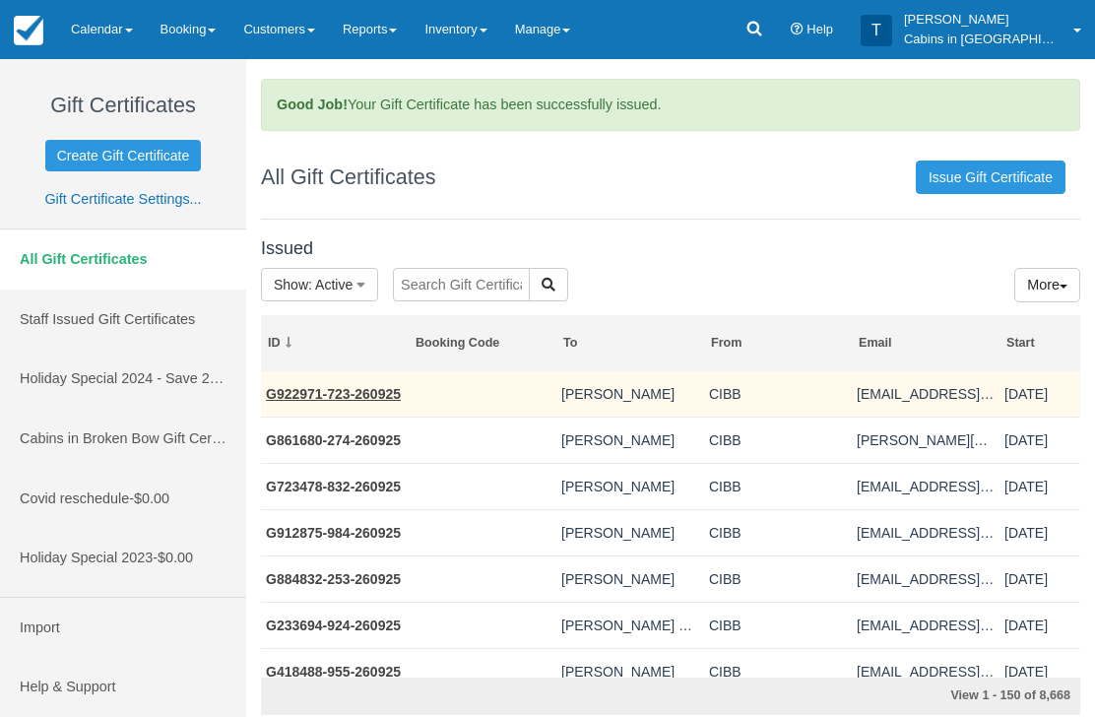
click at [377, 399] on link "G922971-723-260925" at bounding box center [333, 394] width 135 height 16
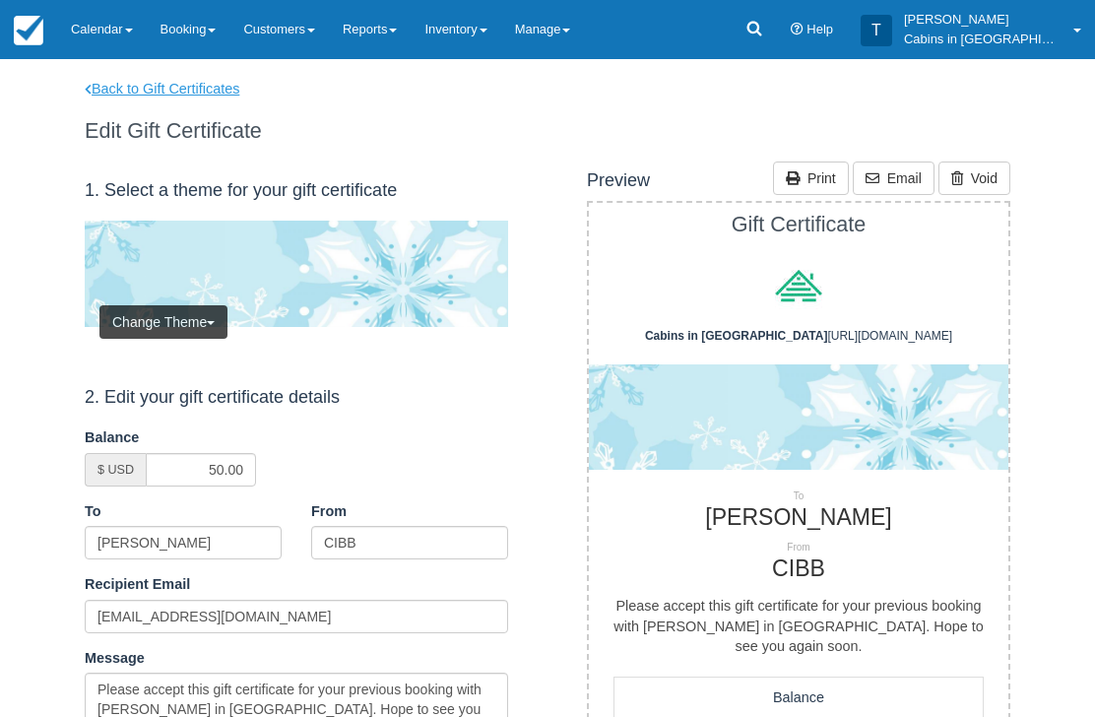
click at [189, 91] on link "Back to Gift Certificates" at bounding box center [175, 89] width 210 height 21
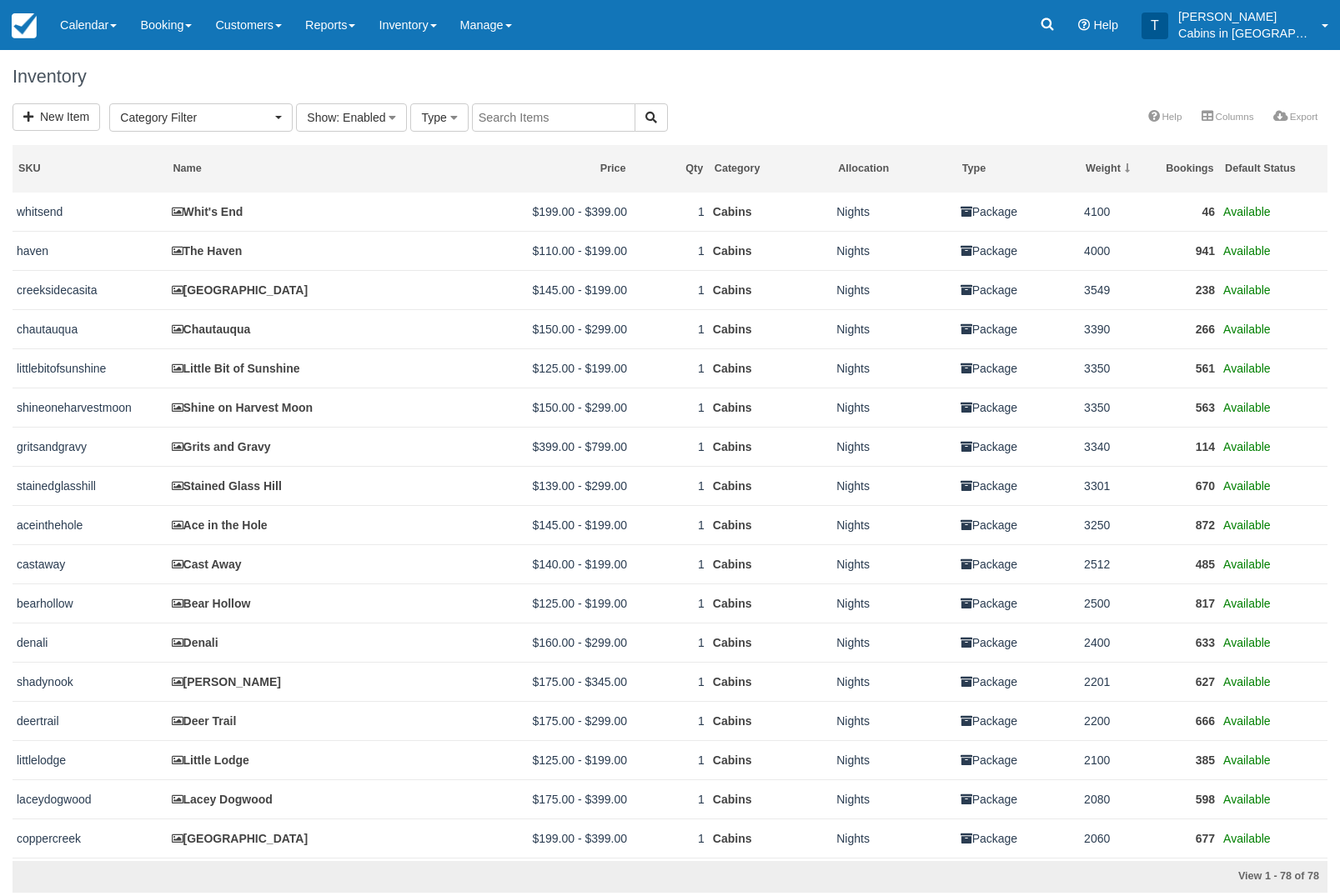
select select
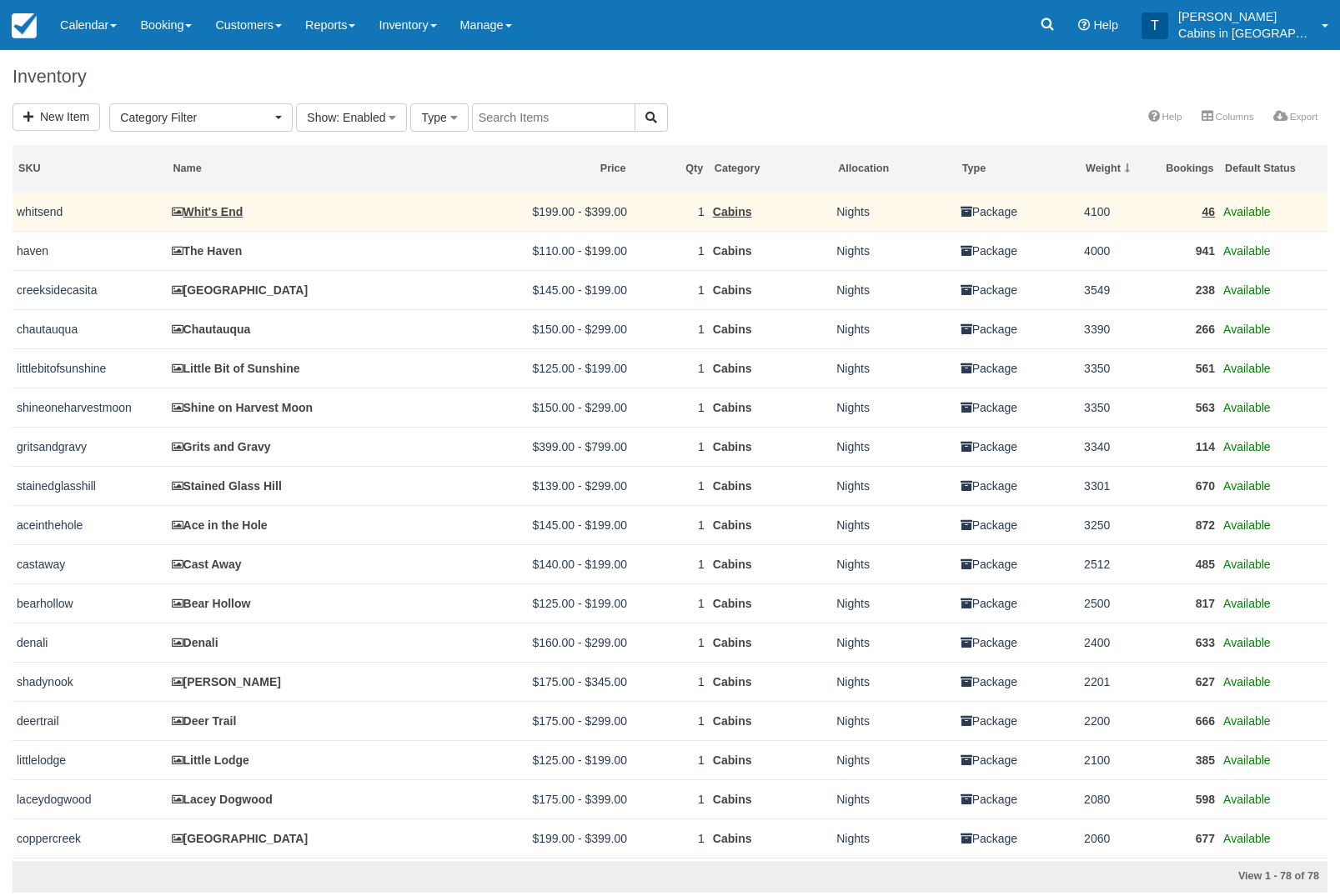
click at [235, 213] on link "Whit's End" at bounding box center [208, 212] width 72 height 14
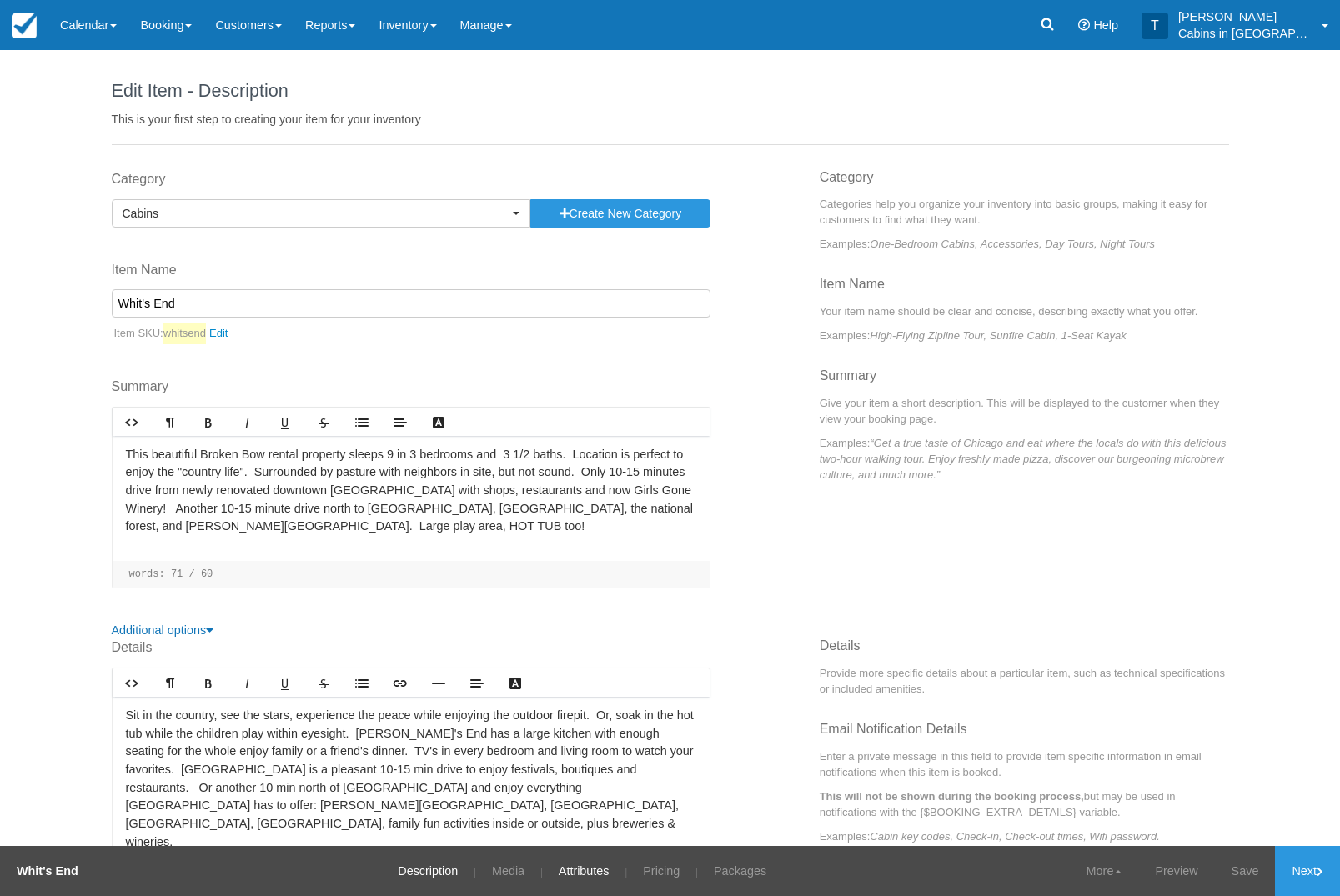
click at [584, 867] on link "Attributes" at bounding box center [584, 871] width 76 height 50
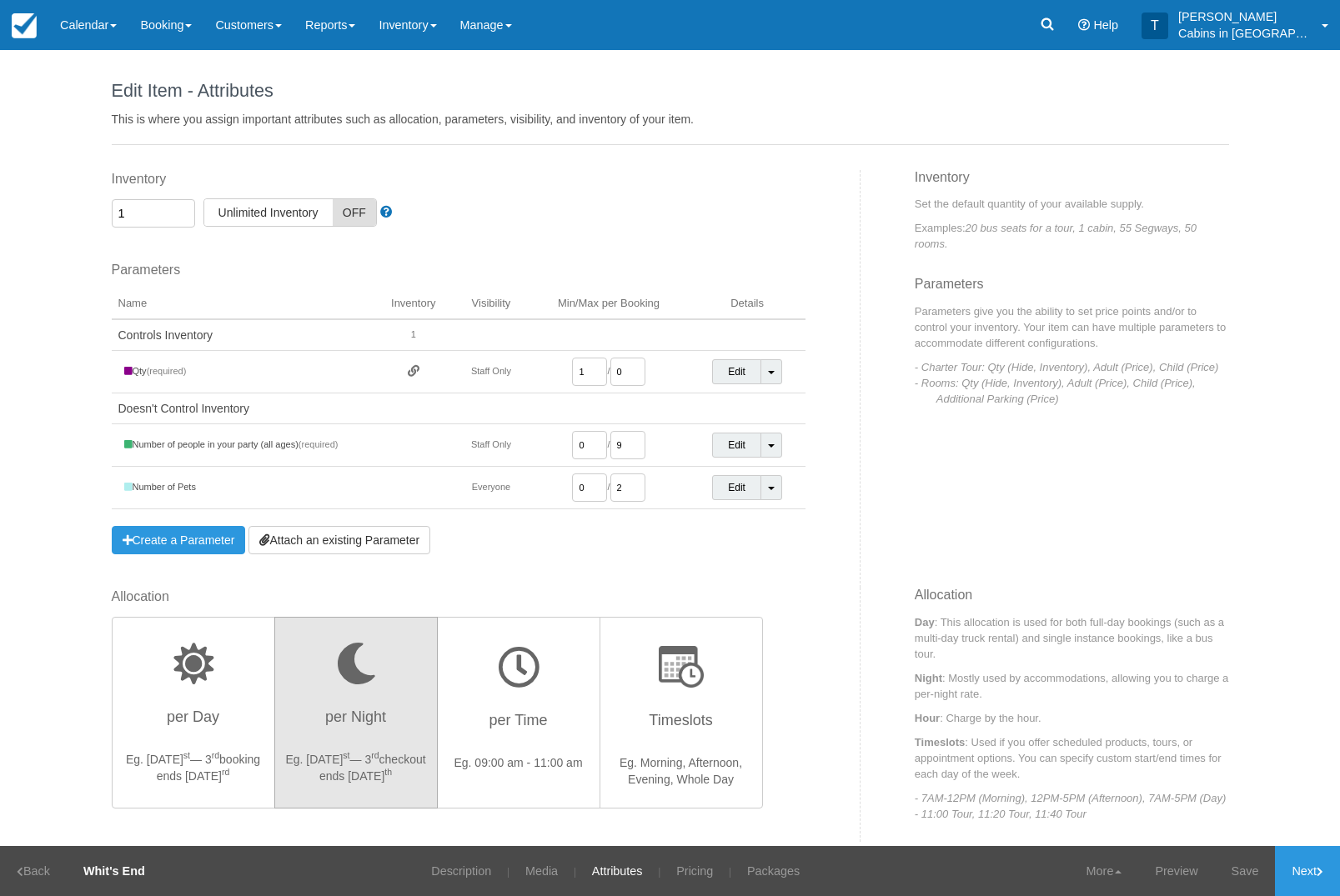
scroll to position [-1, 0]
click at [447, 23] on link "Inventory" at bounding box center [407, 25] width 81 height 50
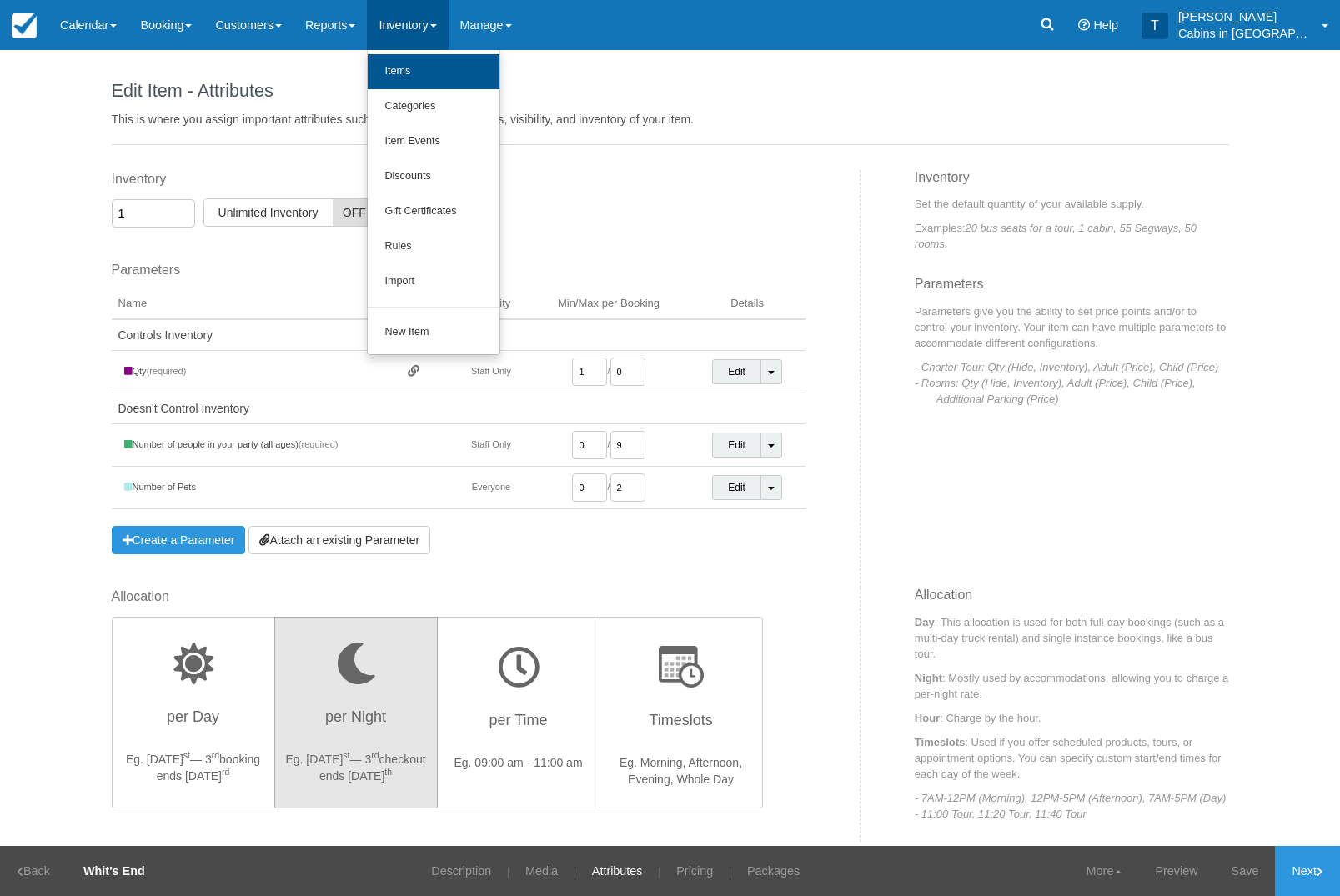
click at [454, 81] on link "Items" at bounding box center [434, 71] width 132 height 35
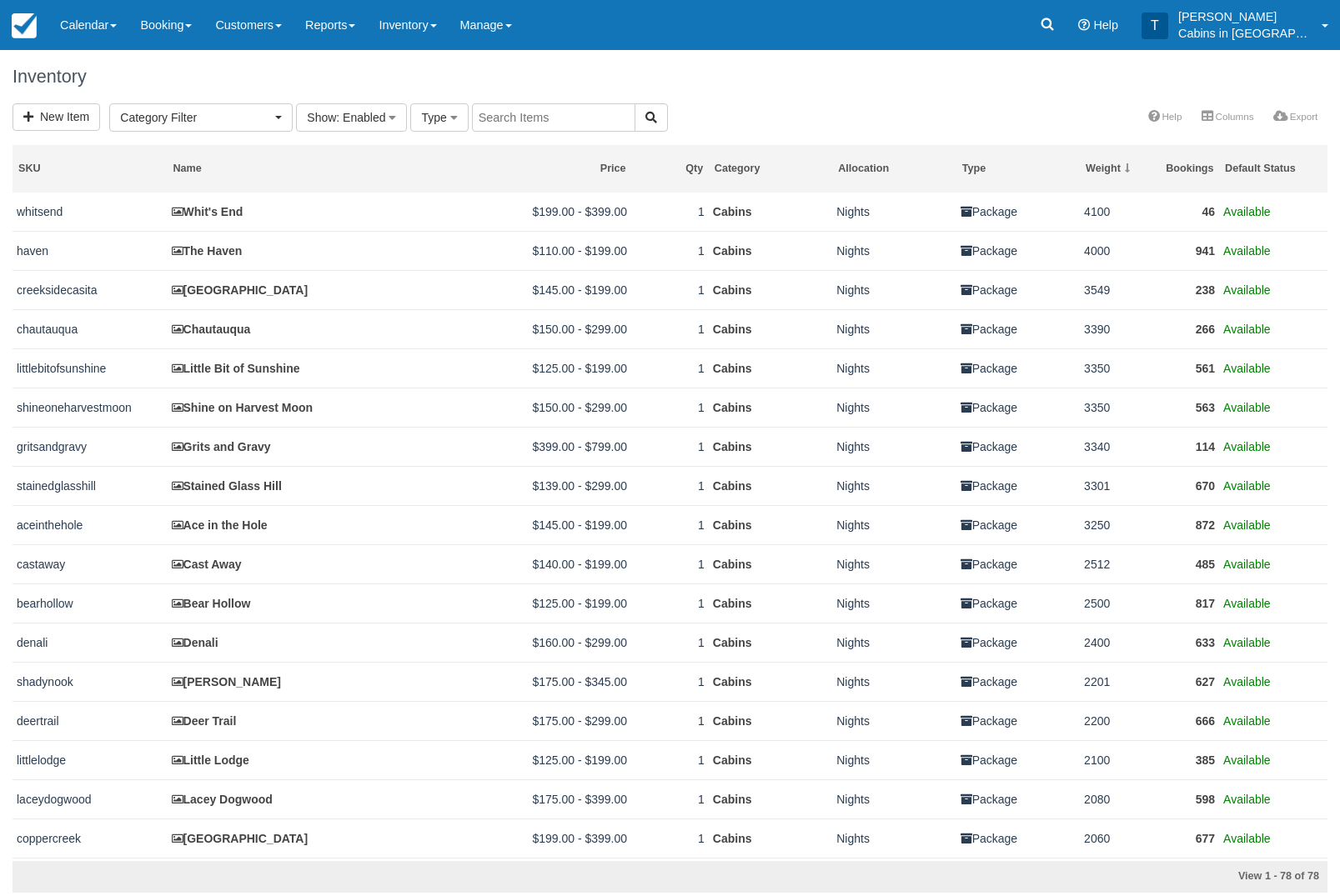
select select
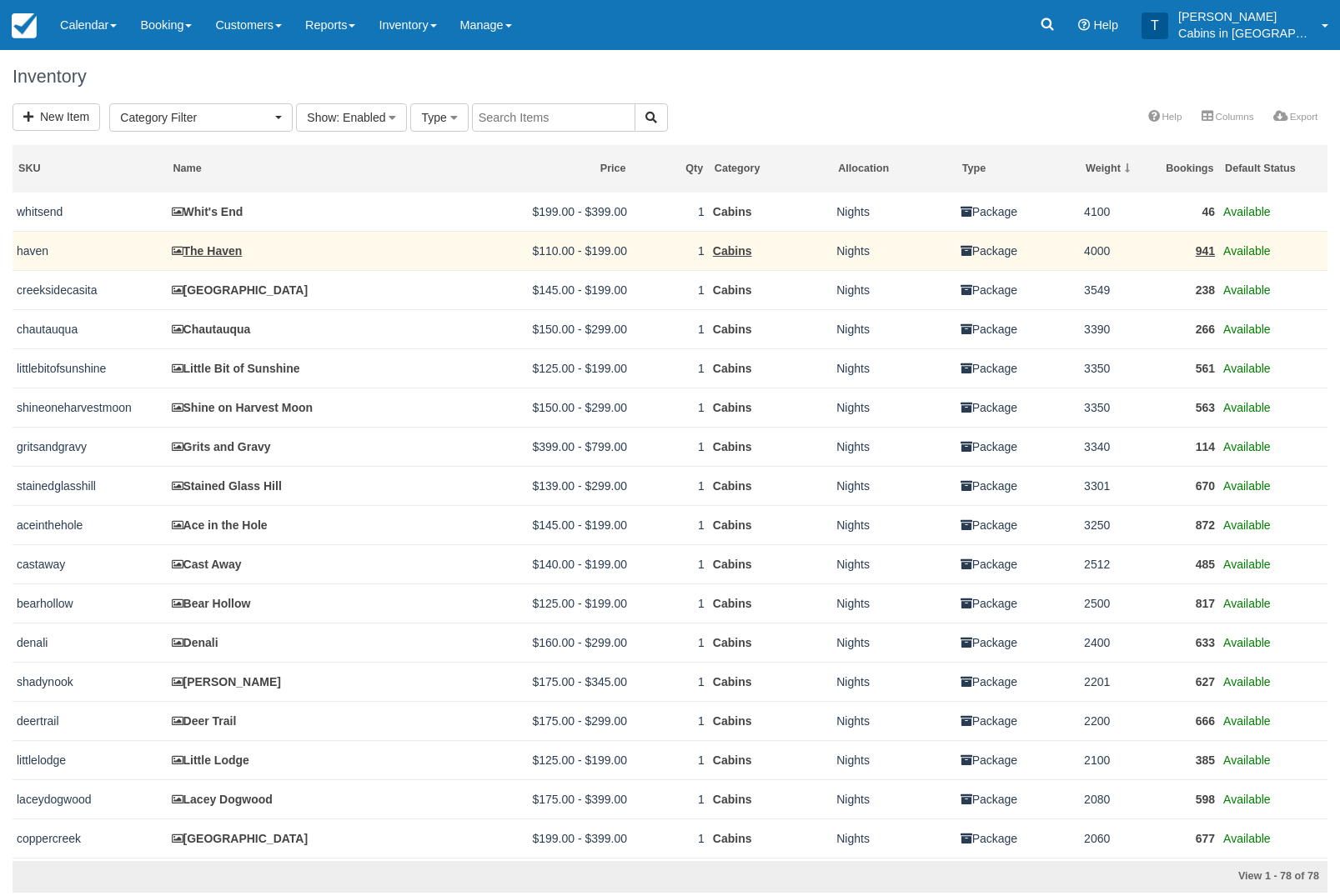
click at [241, 254] on link "The Haven" at bounding box center [208, 251] width 71 height 14
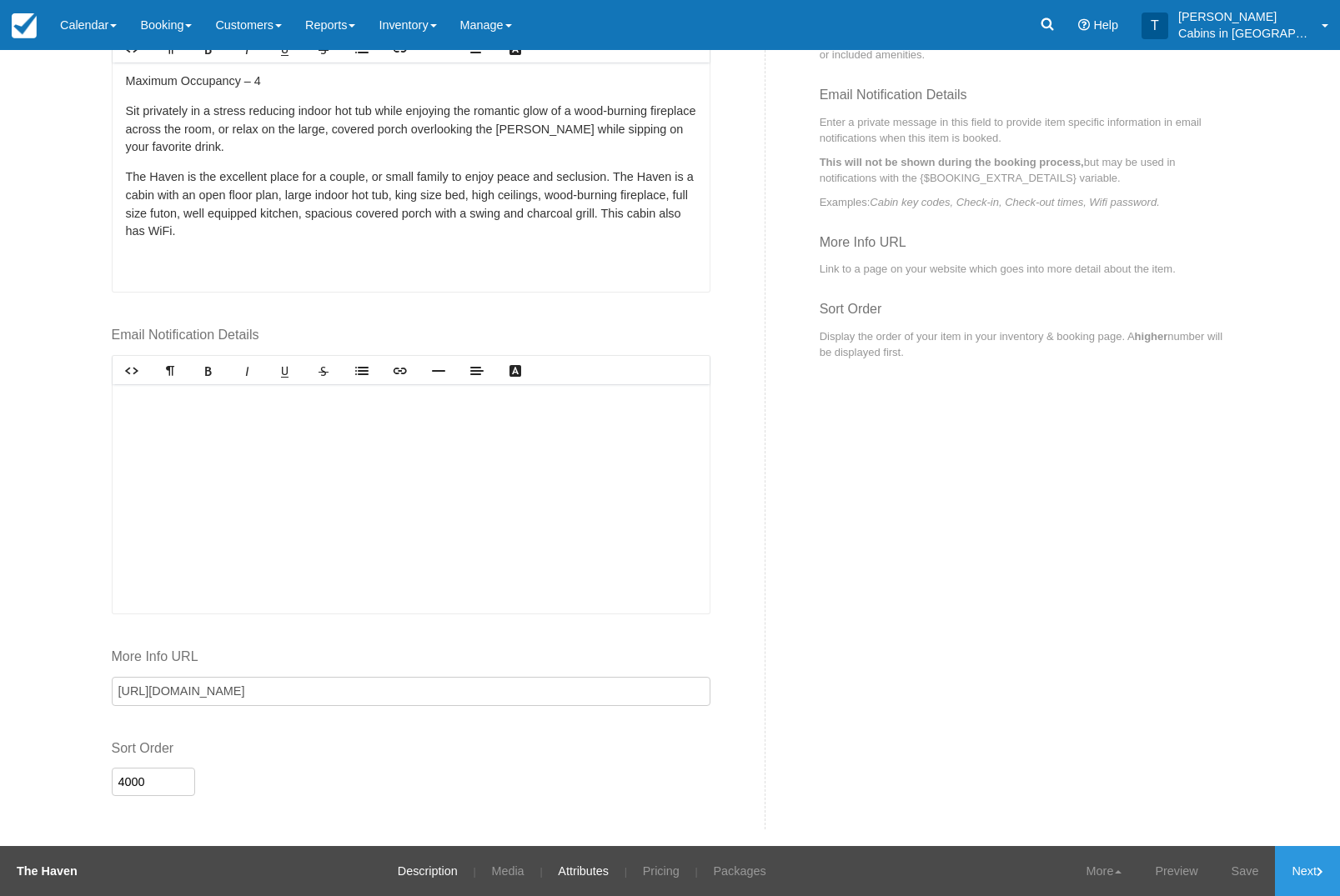
scroll to position [633, 0]
click at [579, 870] on link "Attributes" at bounding box center [584, 871] width 76 height 50
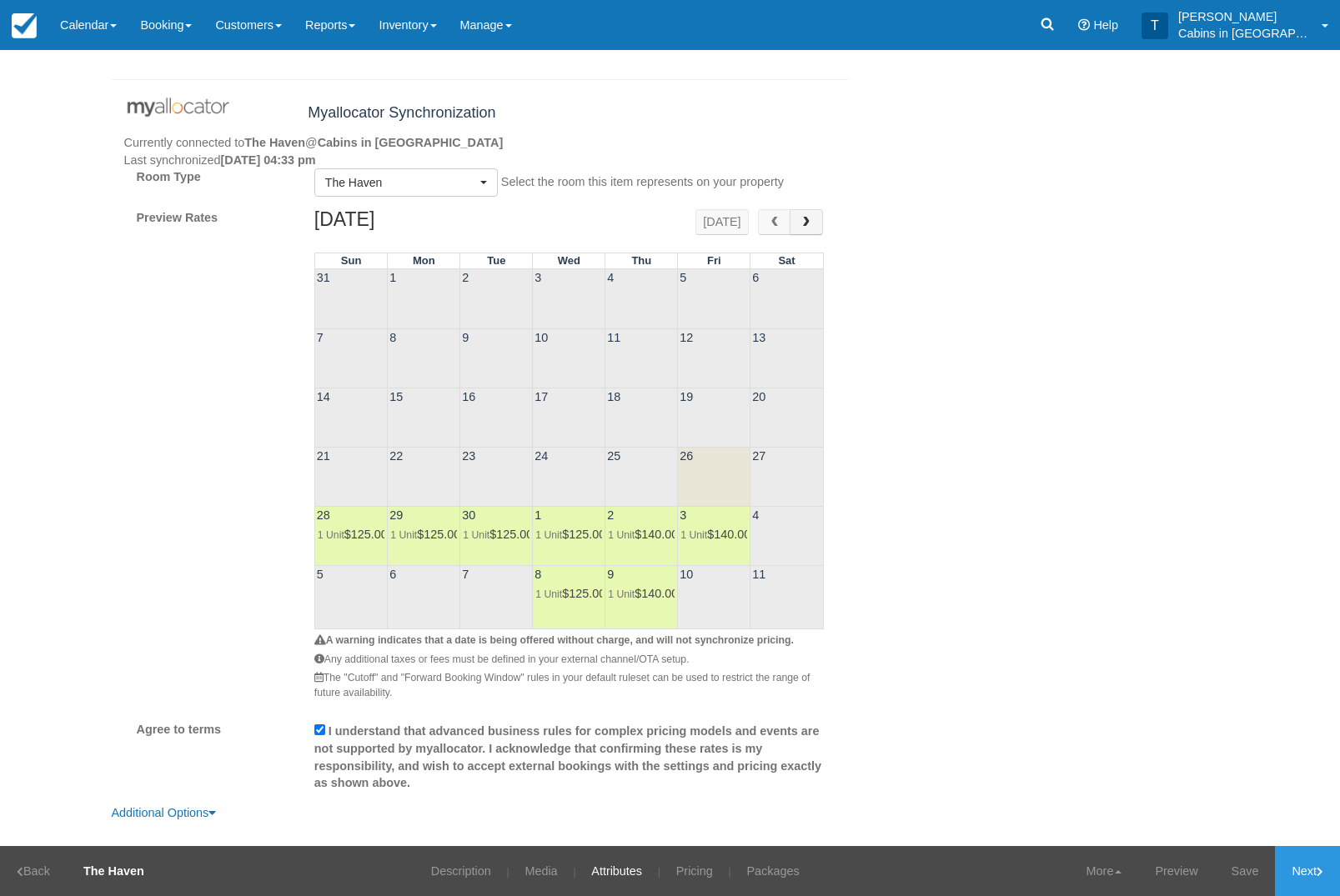
scroll to position [1271, 0]
click at [217, 819] on link "Additional Options" at bounding box center [164, 813] width 105 height 14
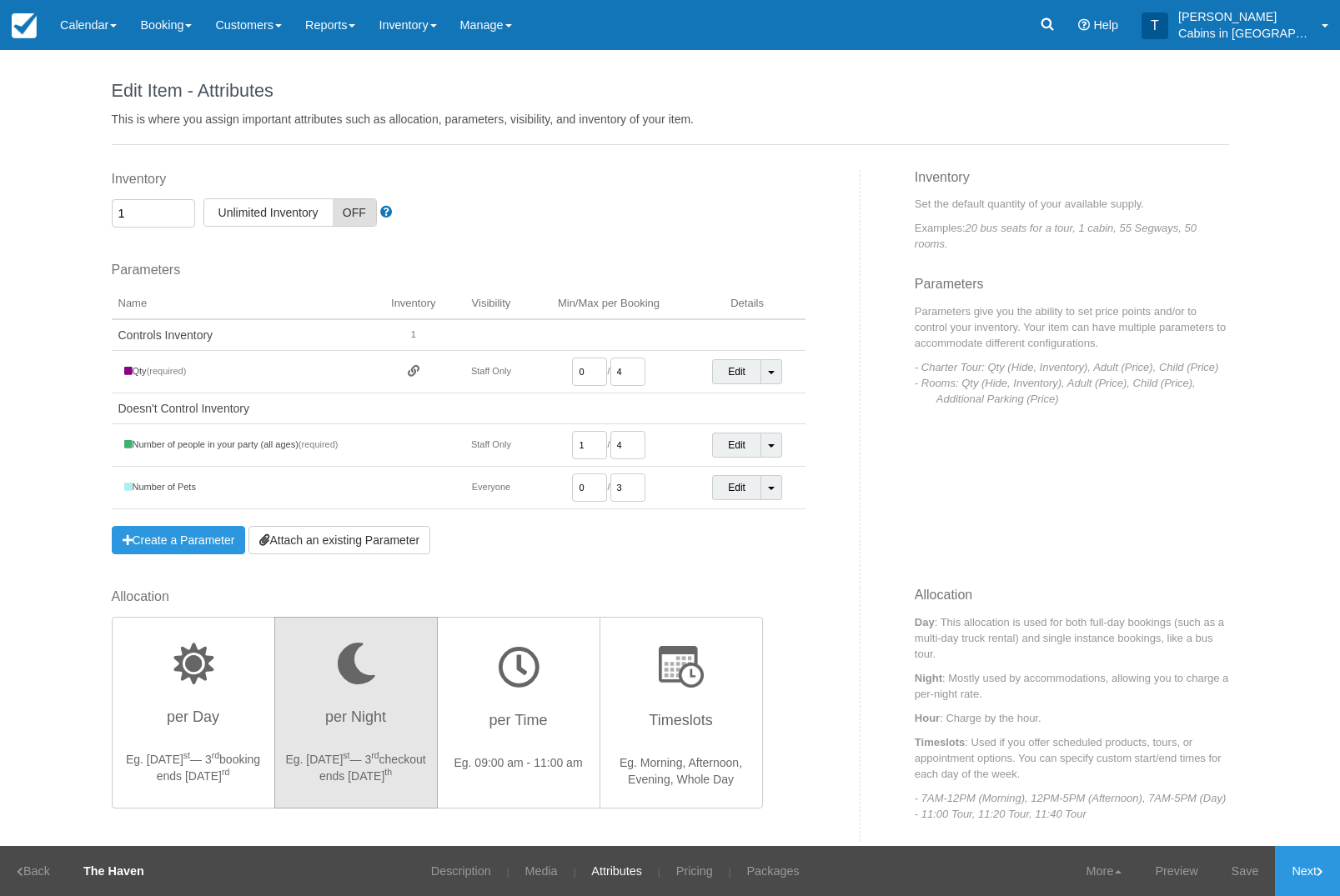
scroll to position [0, 0]
click at [107, 14] on link "Calendar" at bounding box center [88, 25] width 80 height 50
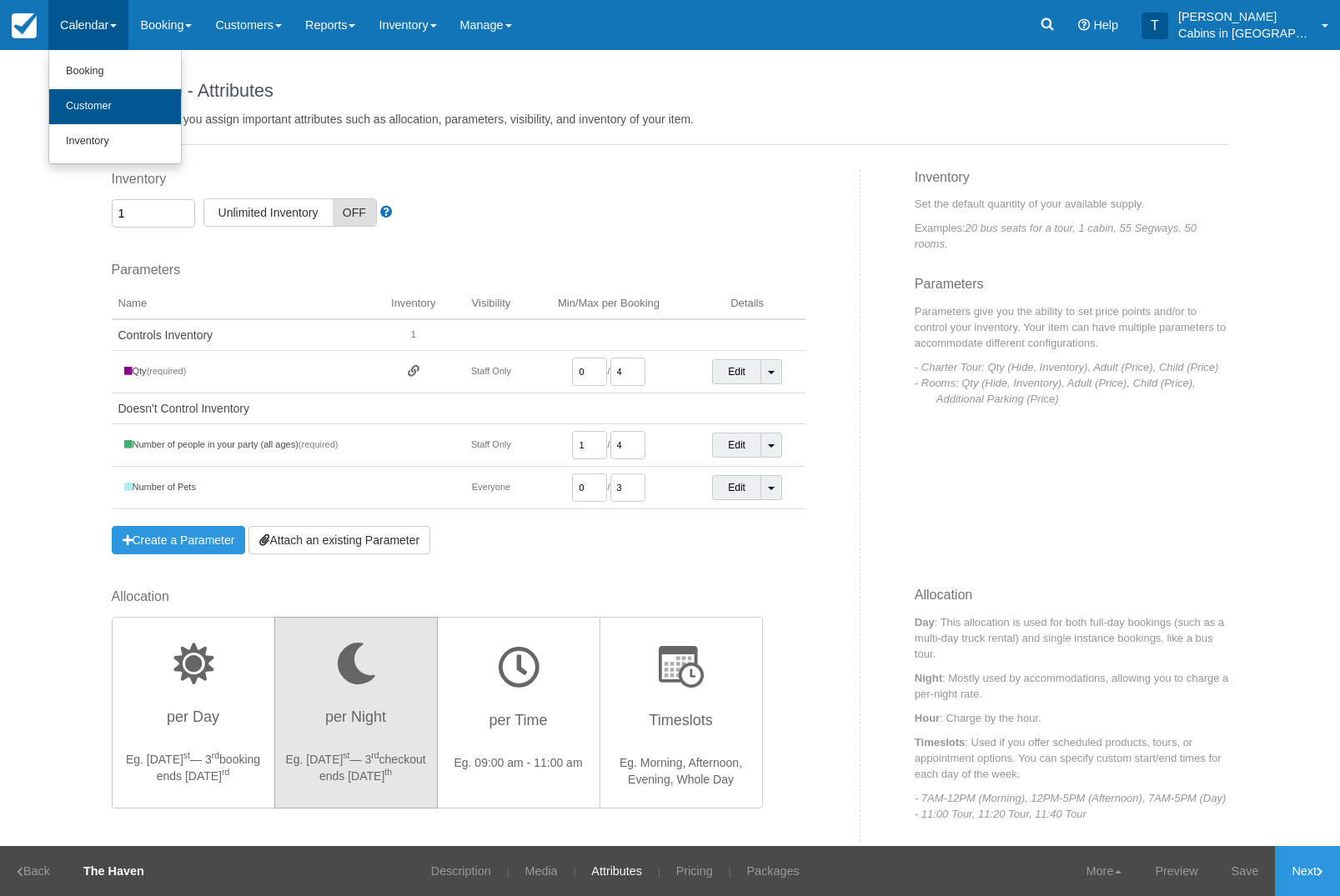
click at [136, 102] on link "Customer" at bounding box center [115, 106] width 132 height 35
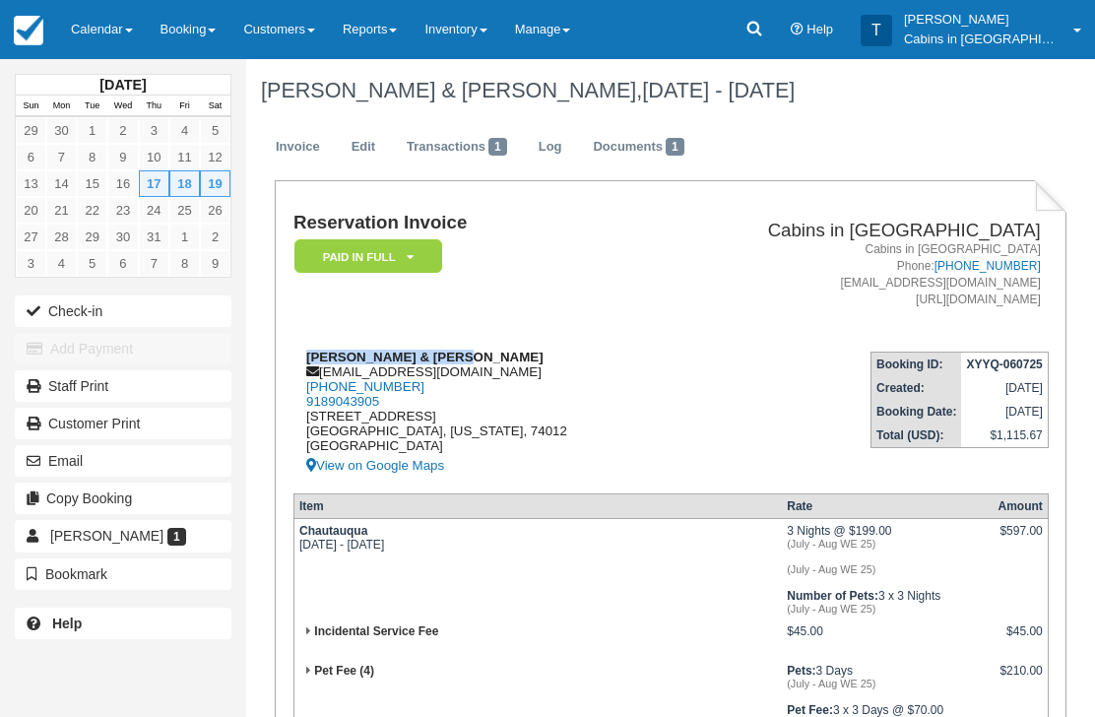
click at [475, 376] on div "Joel & Lisa Gutierrez lgutierrez@baschools.org 1 (918) 855-2042 9189043905 1501…" at bounding box center [476, 414] width 367 height 128
click at [471, 384] on div "Joel & Lisa Gutierrez lgutierrez@baschools.org 1 (918) 855-2042 9189043905 1501…" at bounding box center [476, 414] width 367 height 128
copy div "lgutierrez@baschools.org"
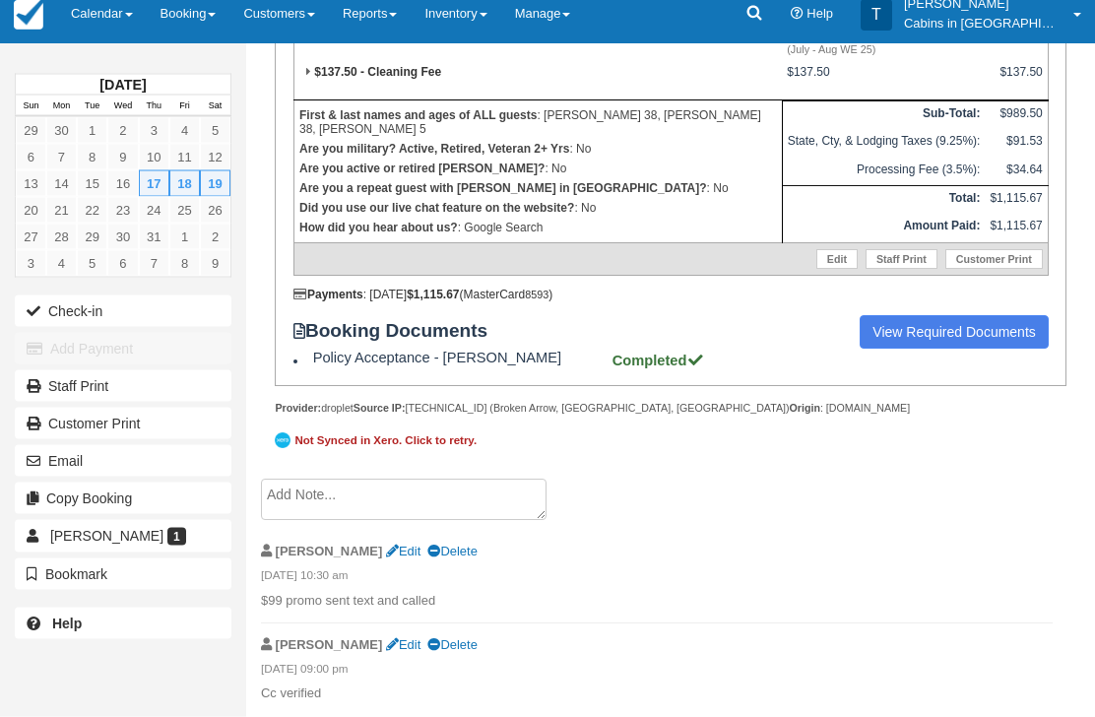
click at [406, 521] on textarea at bounding box center [404, 499] width 286 height 41
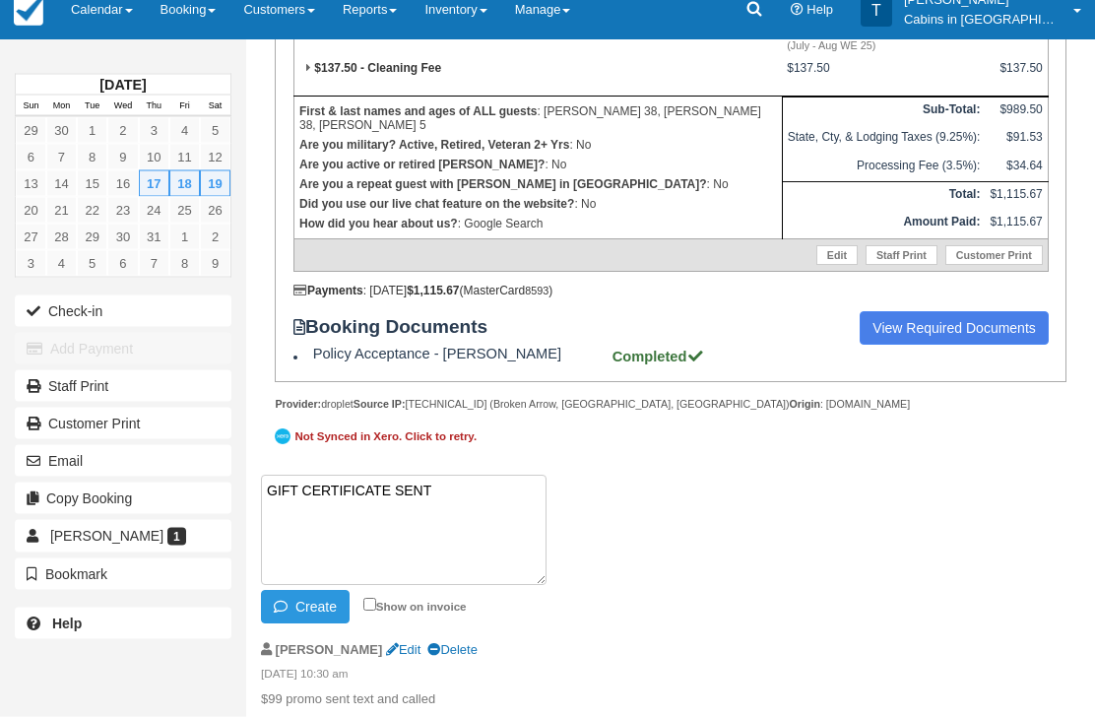
paste textarea "G670167-838-260925"
type textarea "GIFT CERTIFICATE SENT G670167-838-260925"
click at [306, 624] on button "Create" at bounding box center [305, 607] width 89 height 33
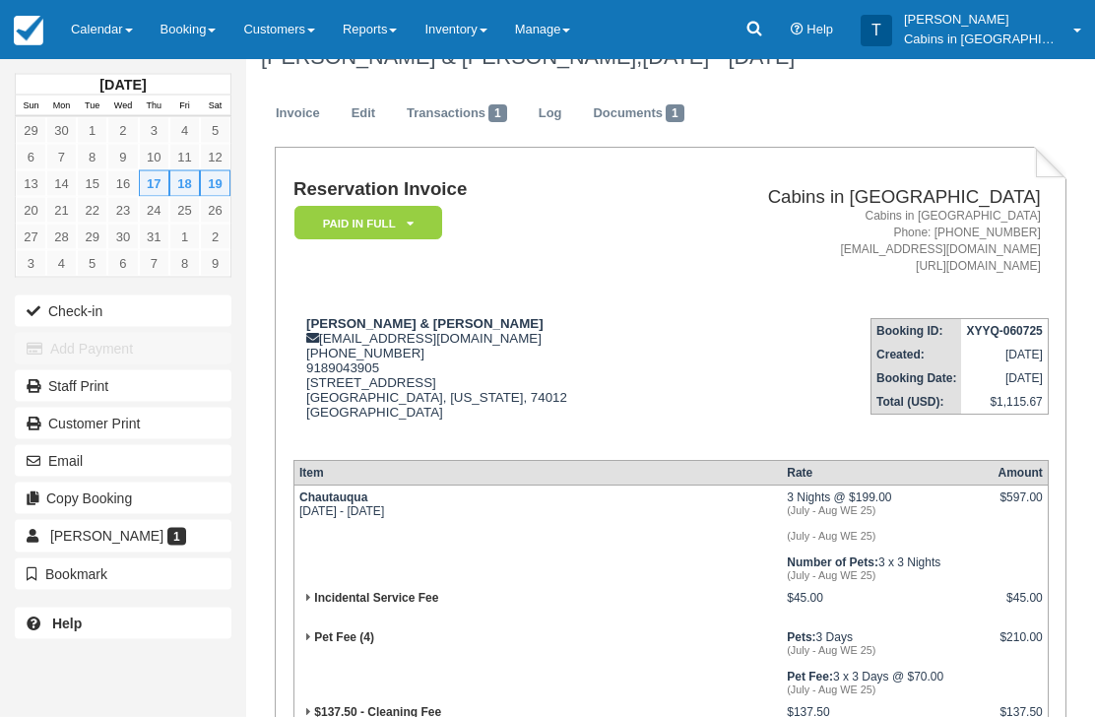
scroll to position [0, 0]
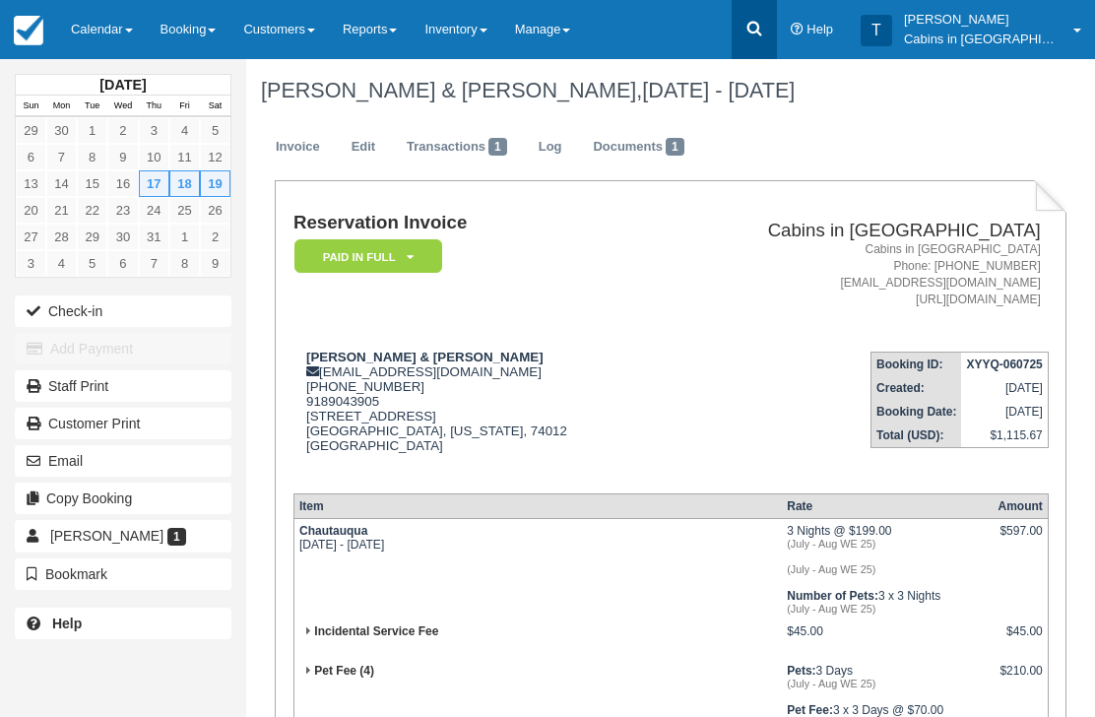
click at [764, 23] on icon at bounding box center [754, 29] width 20 height 20
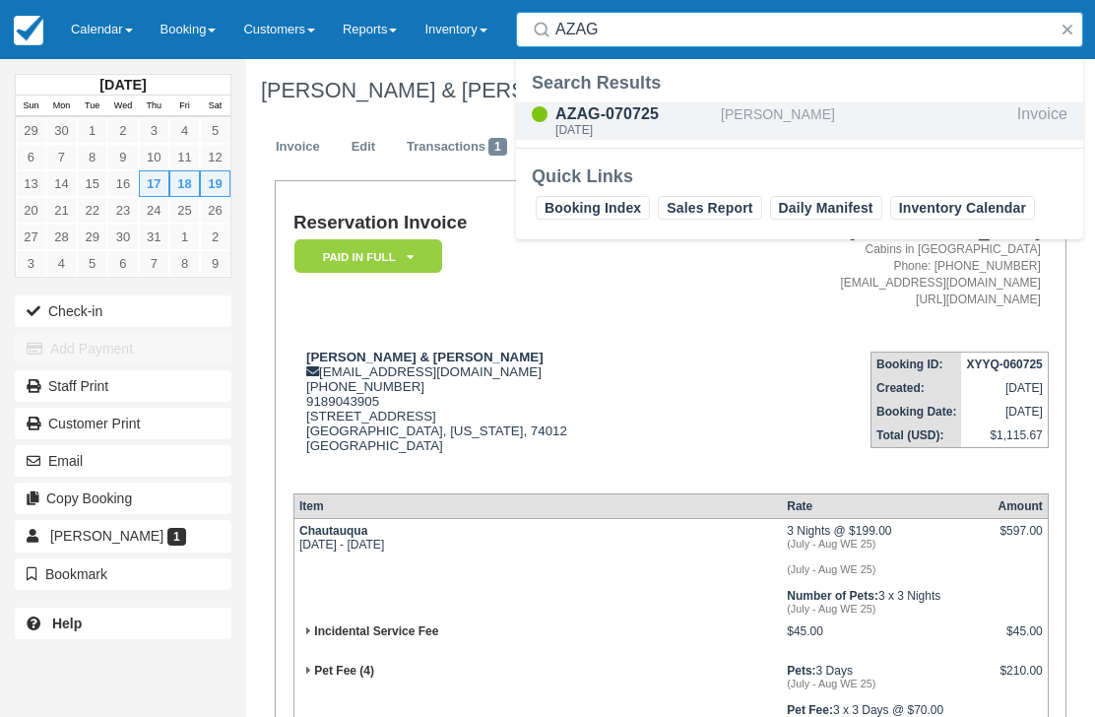
type input "AZAG"
click at [652, 108] on div "AZAG-070725" at bounding box center [634, 114] width 158 height 24
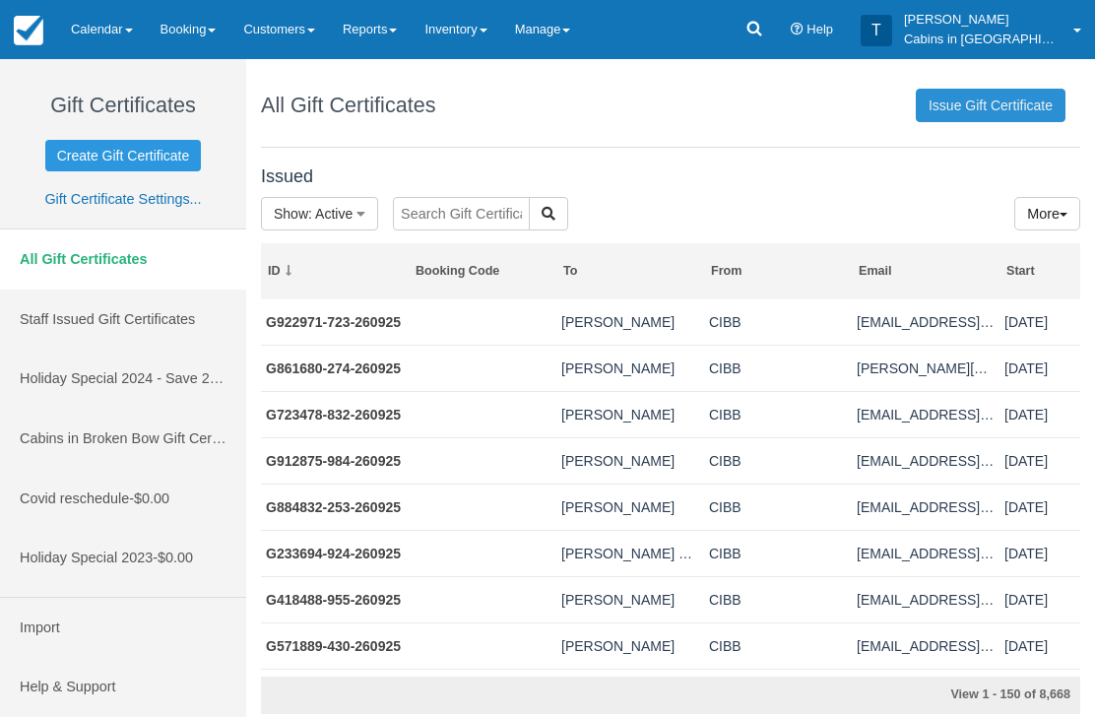
click at [997, 94] on link "Issue Gift Certificate" at bounding box center [991, 105] width 150 height 33
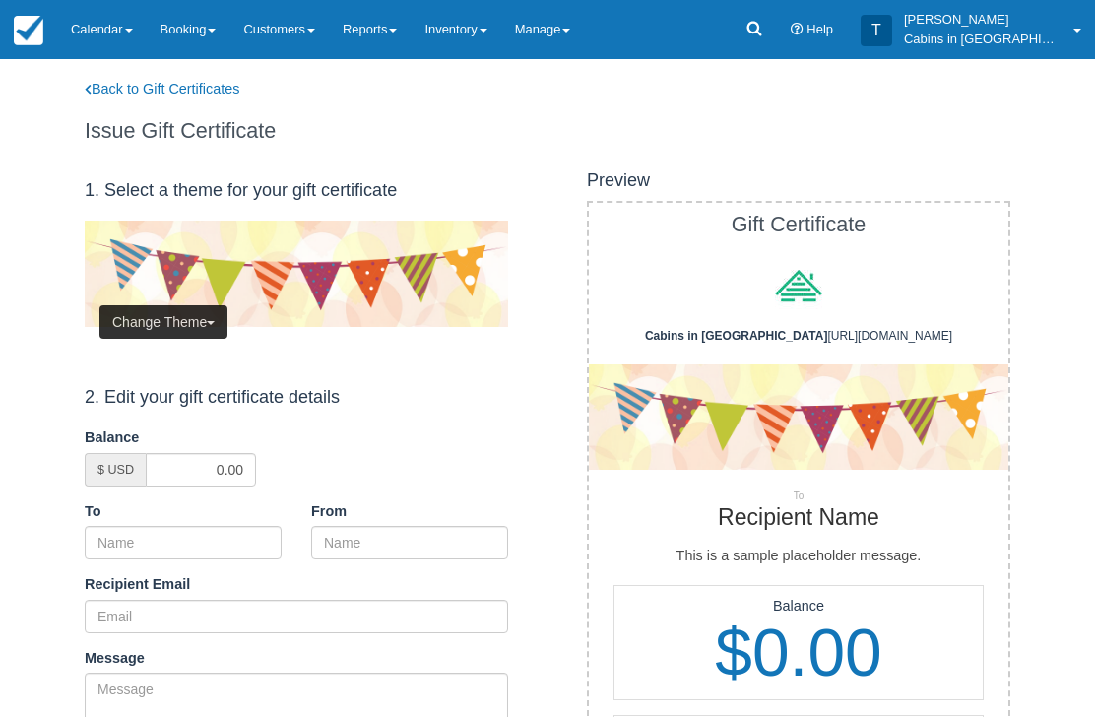
click at [188, 323] on button "Change Theme" at bounding box center [163, 321] width 128 height 33
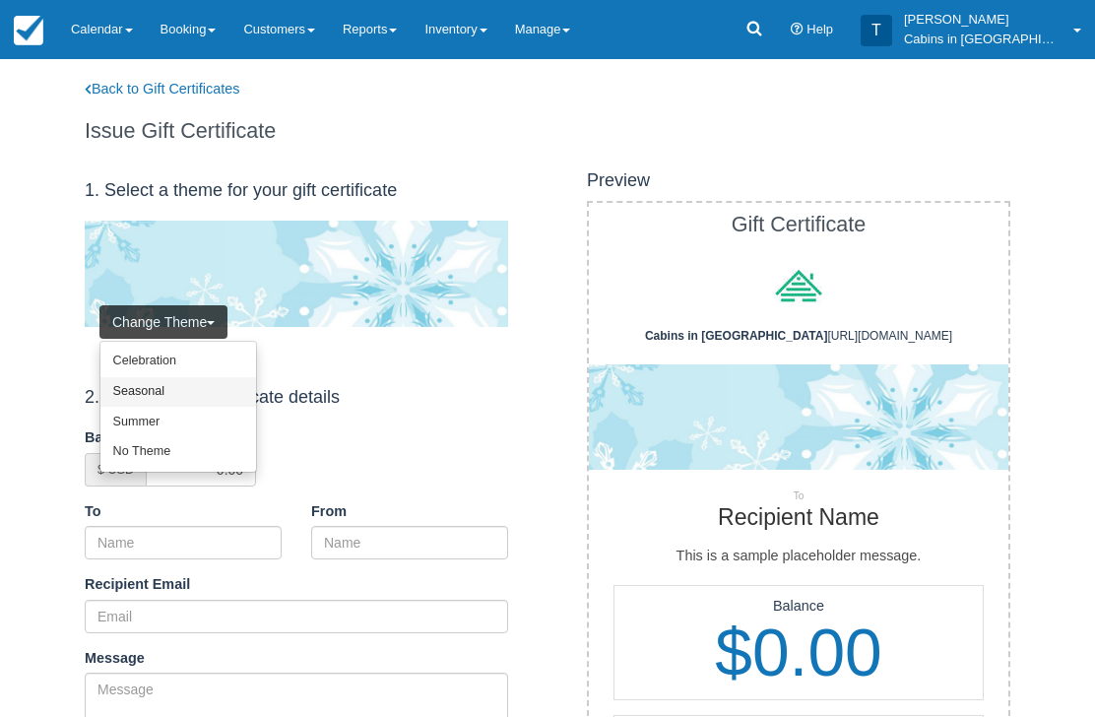
click at [183, 392] on link "Seasonal" at bounding box center [178, 392] width 156 height 31
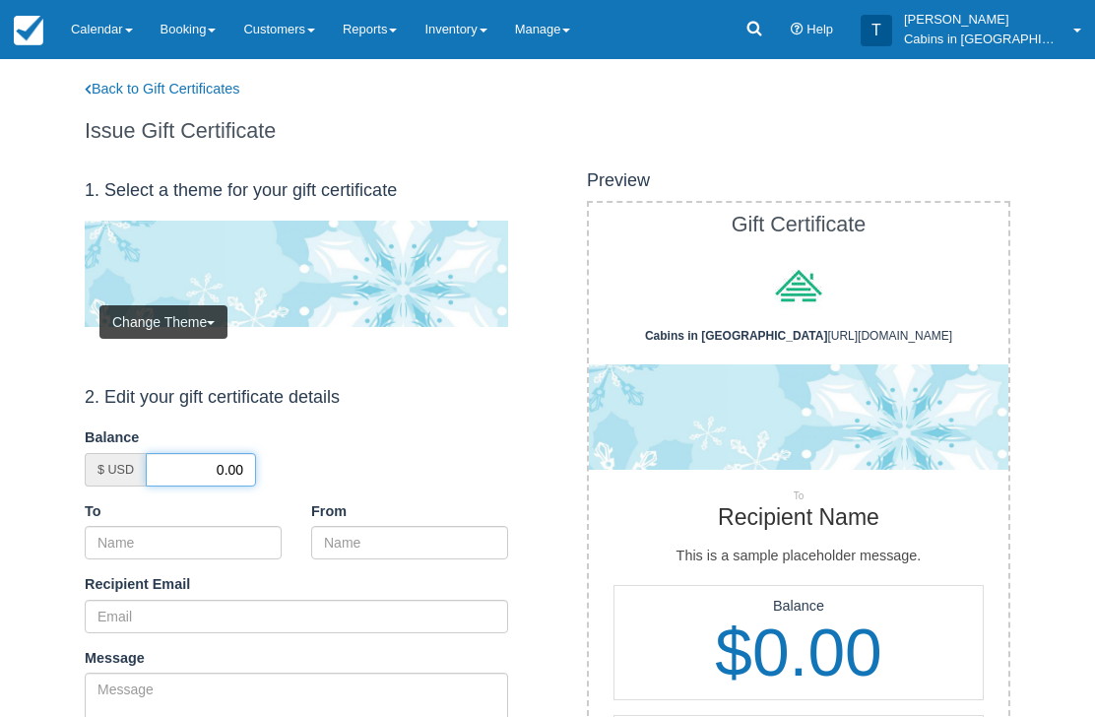
click at [204, 473] on input "0.00" at bounding box center [201, 469] width 110 height 33
type input "50.00"
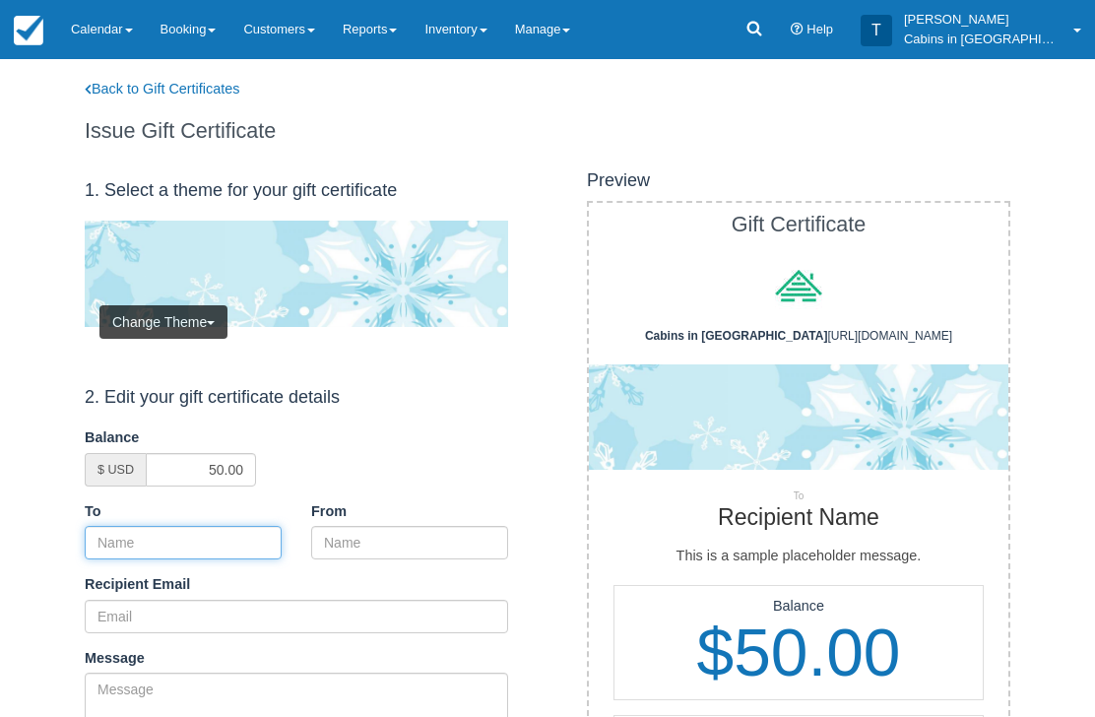
click at [243, 548] on input "To" at bounding box center [183, 542] width 197 height 33
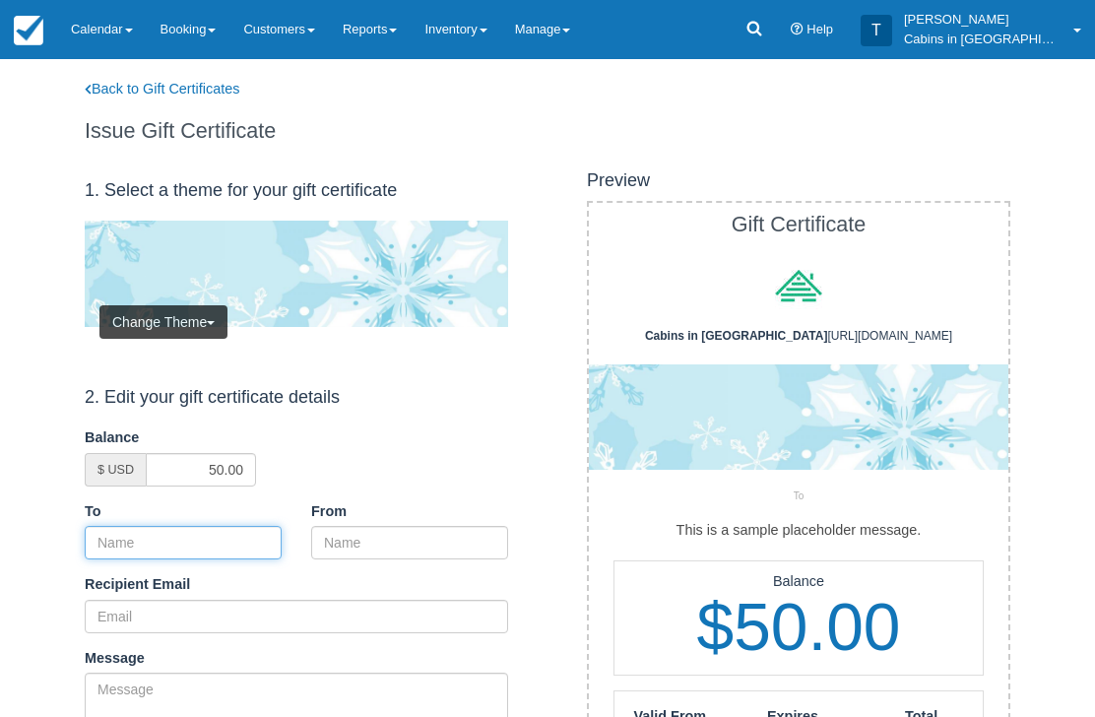
paste input "[PERSON_NAME] & [PERSON_NAME]"
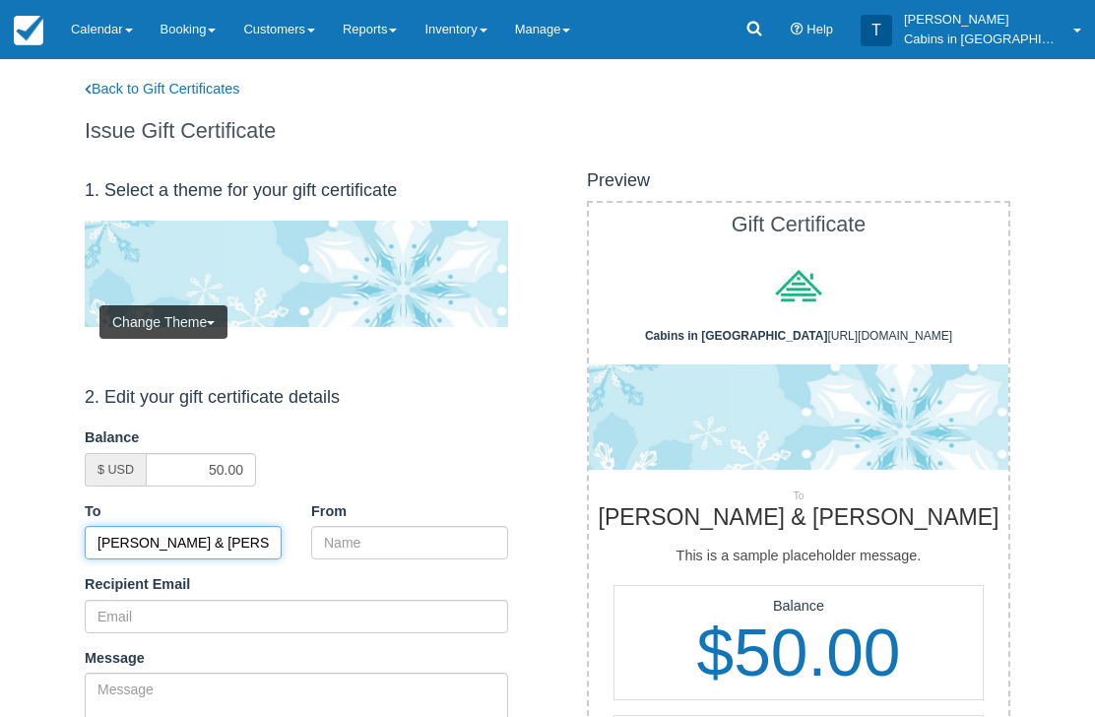
type input "[PERSON_NAME] & [PERSON_NAME]"
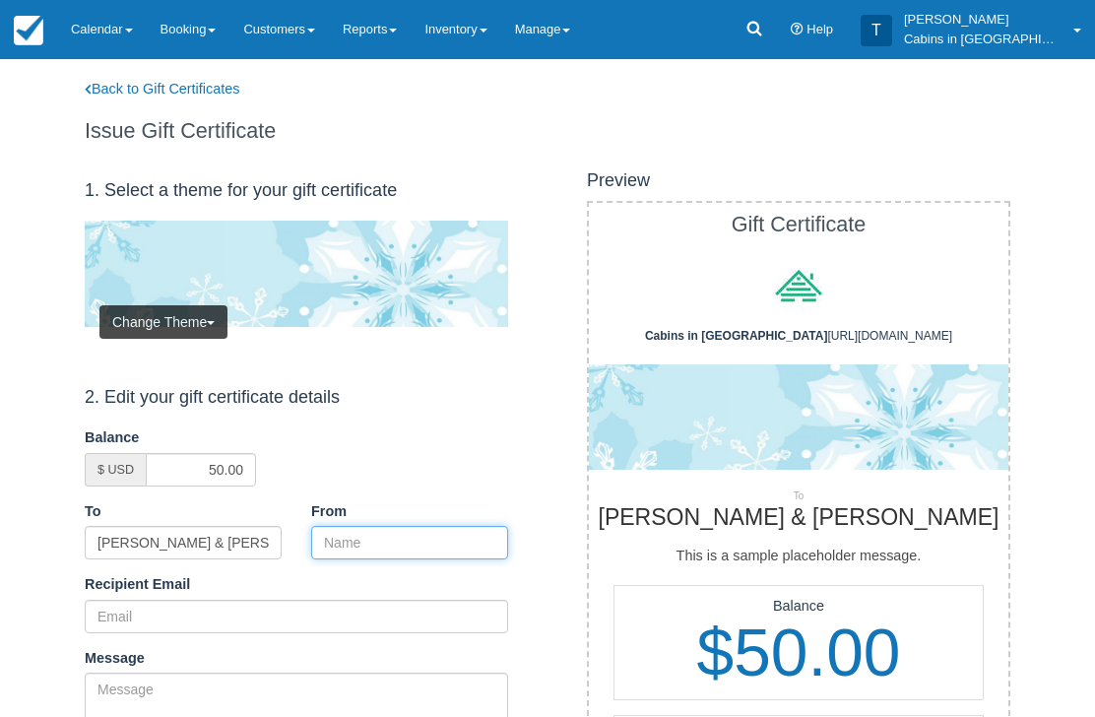
click at [412, 545] on input "From" at bounding box center [409, 542] width 197 height 33
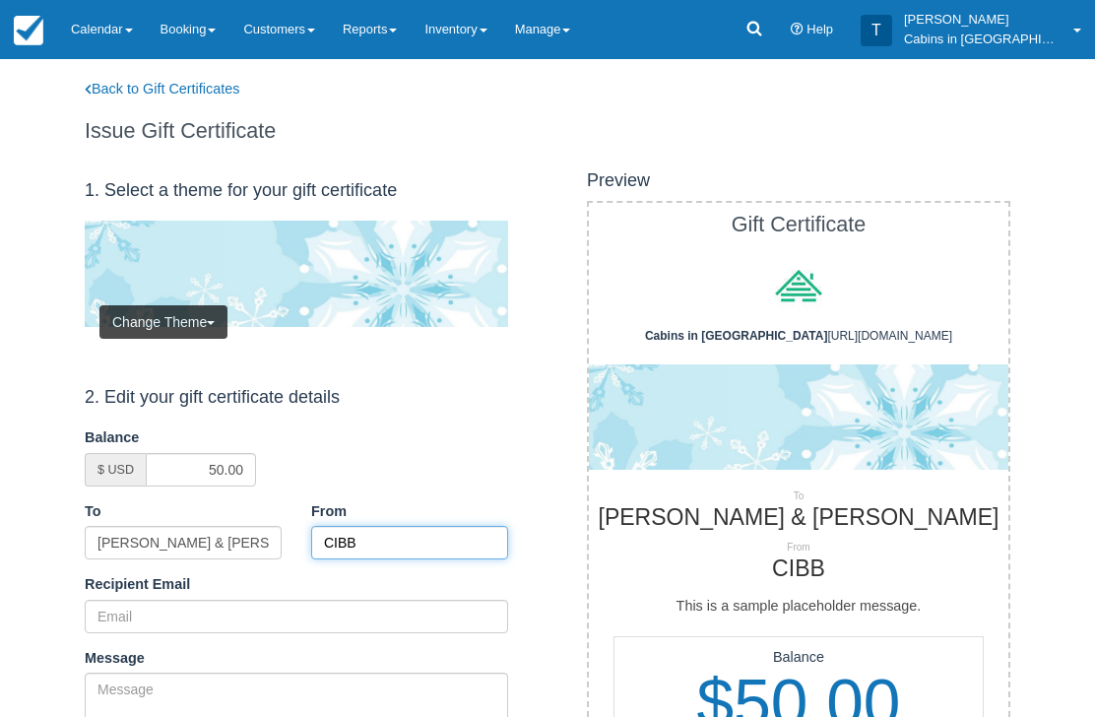
type input "CIBB"
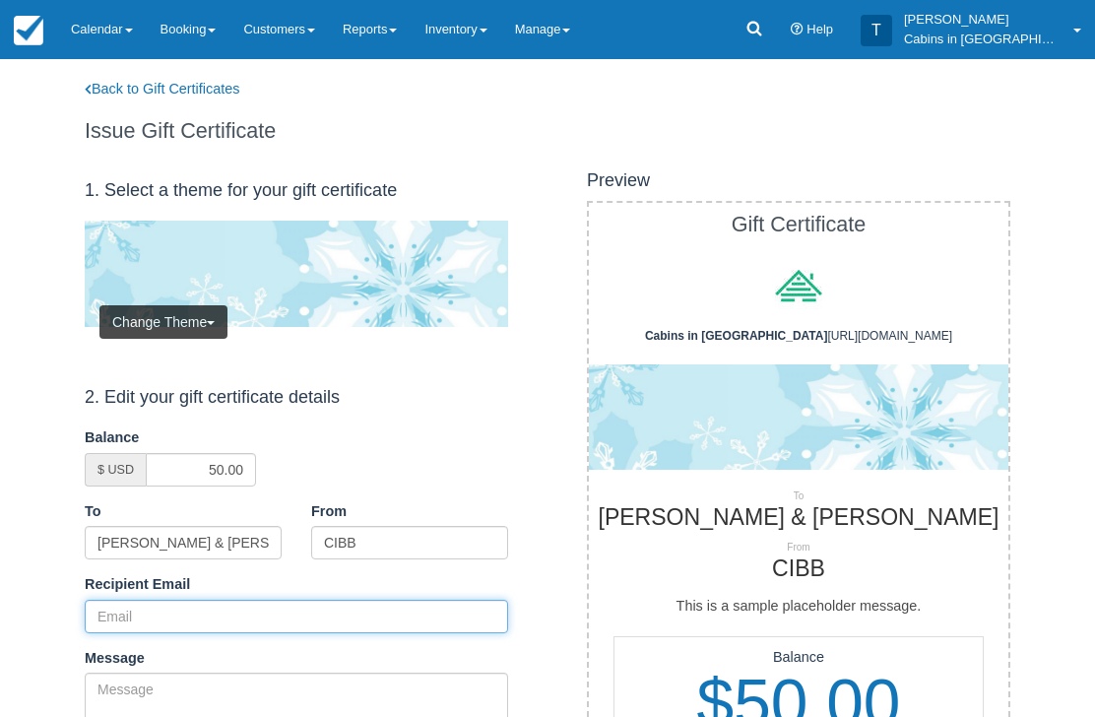
click at [230, 606] on input "Recipient Email" at bounding box center [296, 616] width 423 height 33
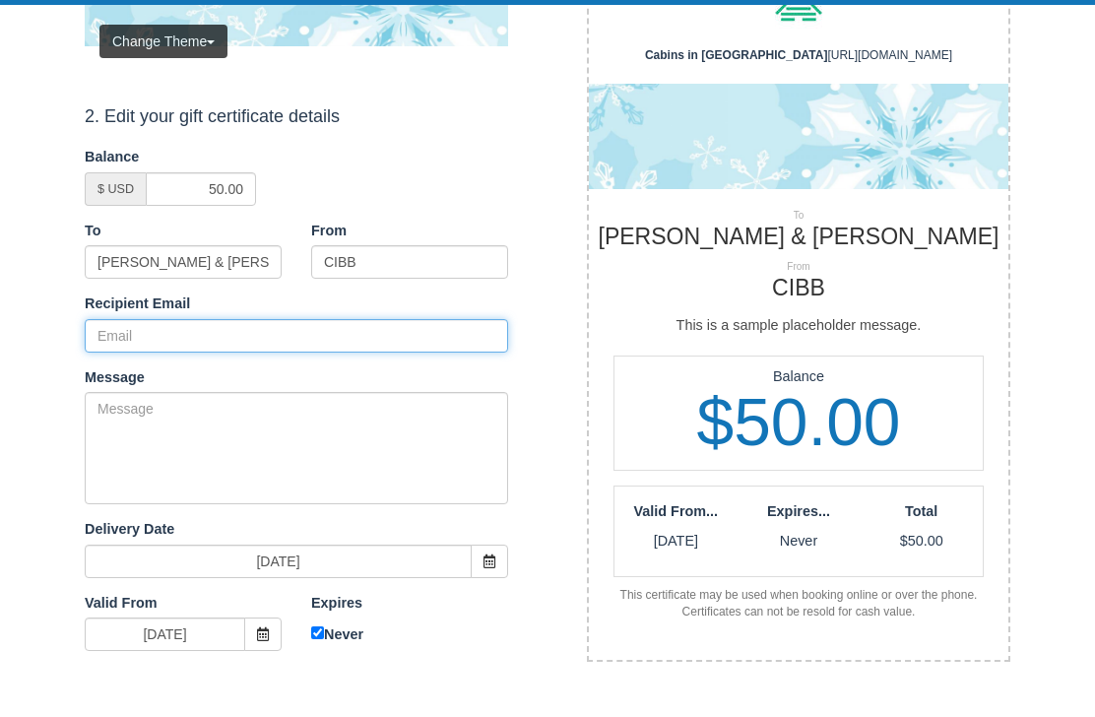
scroll to position [280, 0]
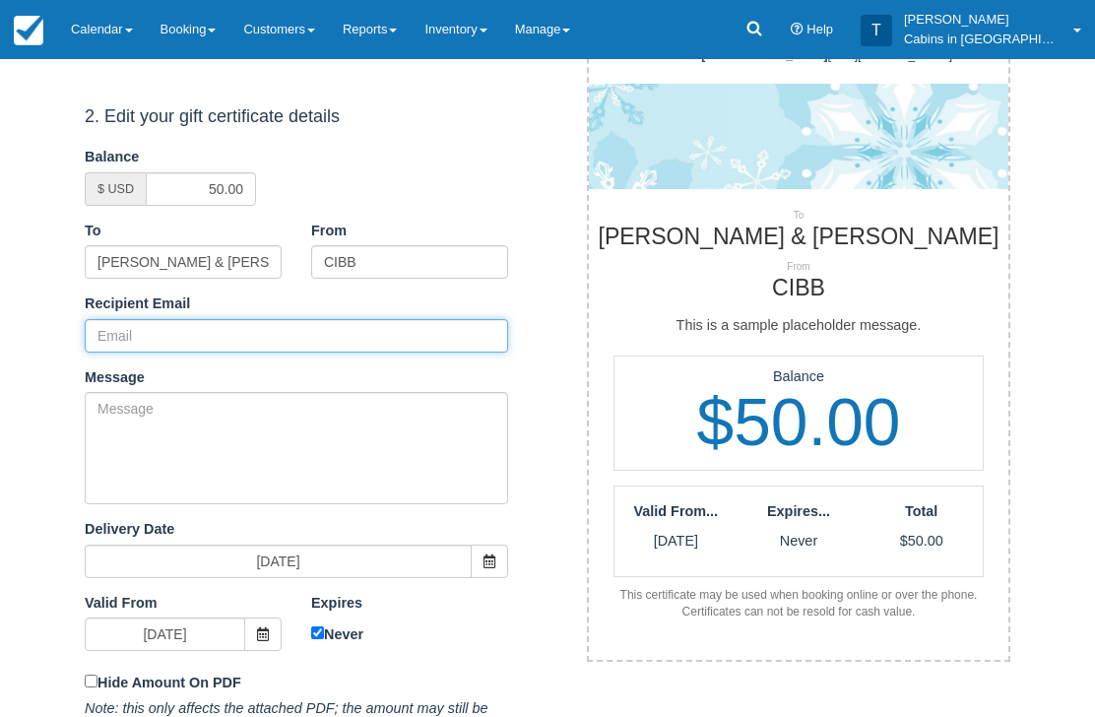
paste input "[EMAIL_ADDRESS][DOMAIN_NAME]"
type input "[EMAIL_ADDRESS][DOMAIN_NAME]"
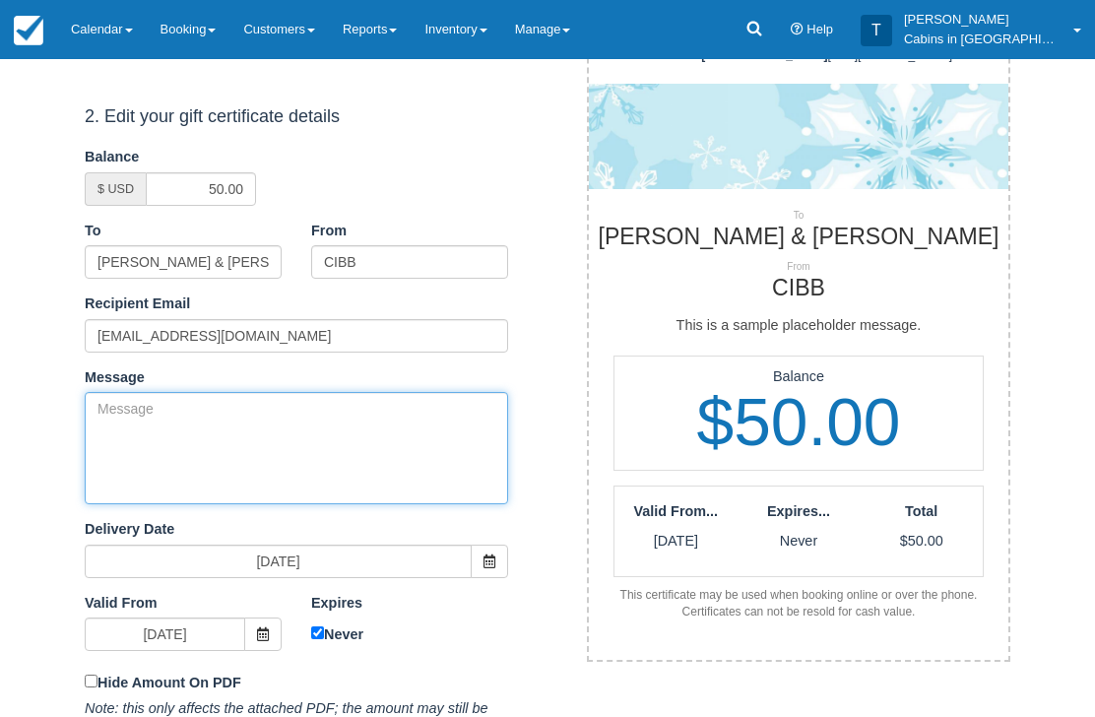
click at [289, 438] on textarea "Message" at bounding box center [296, 448] width 423 height 112
paste textarea "Please accept this gift certificate for your previous booking with [PERSON_NAME…"
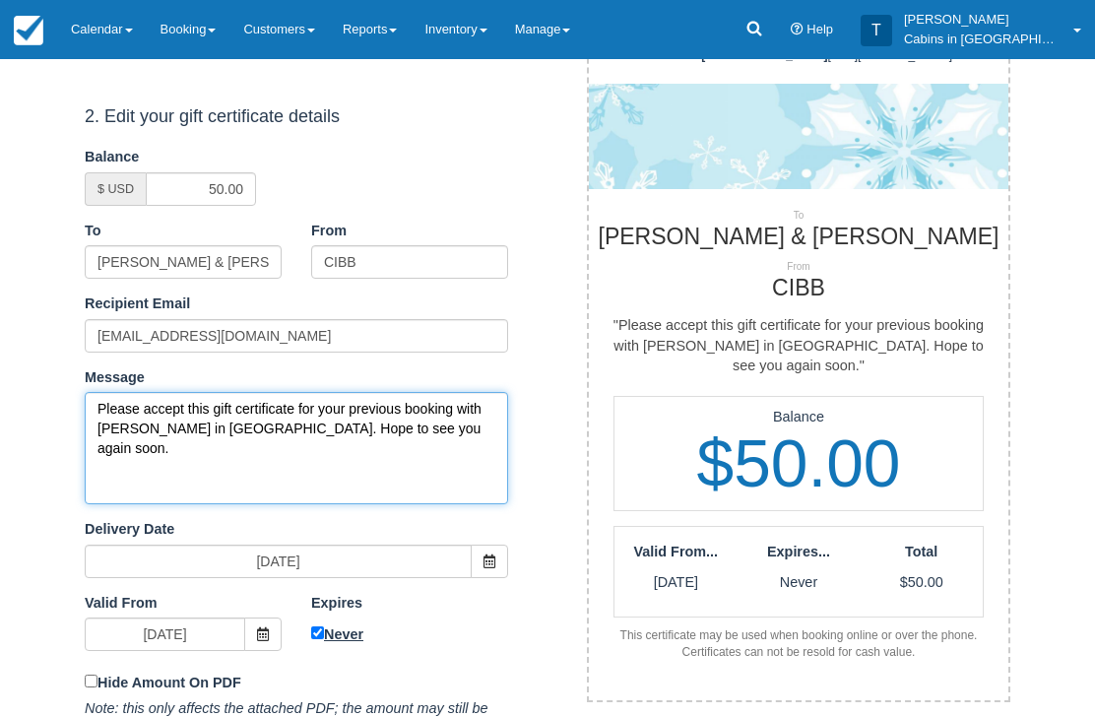
type textarea "Please accept this gift certificate for your previous booking with [PERSON_NAME…"
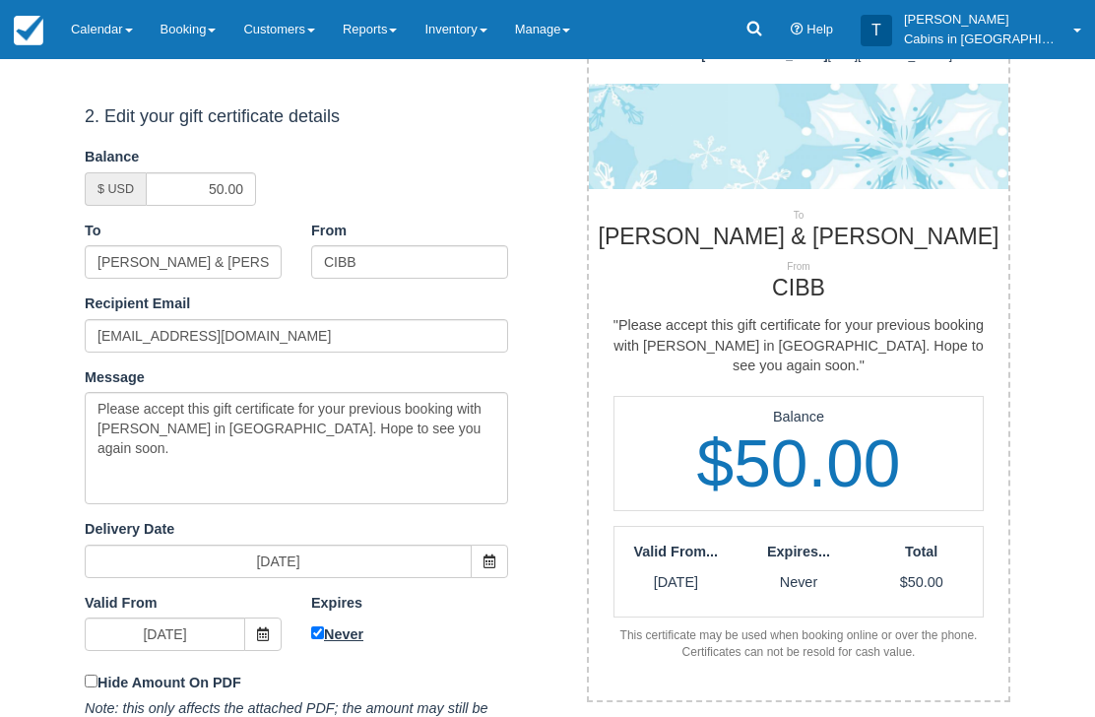
click at [314, 627] on input "Never" at bounding box center [317, 633] width 13 height 13
checkbox input "false"
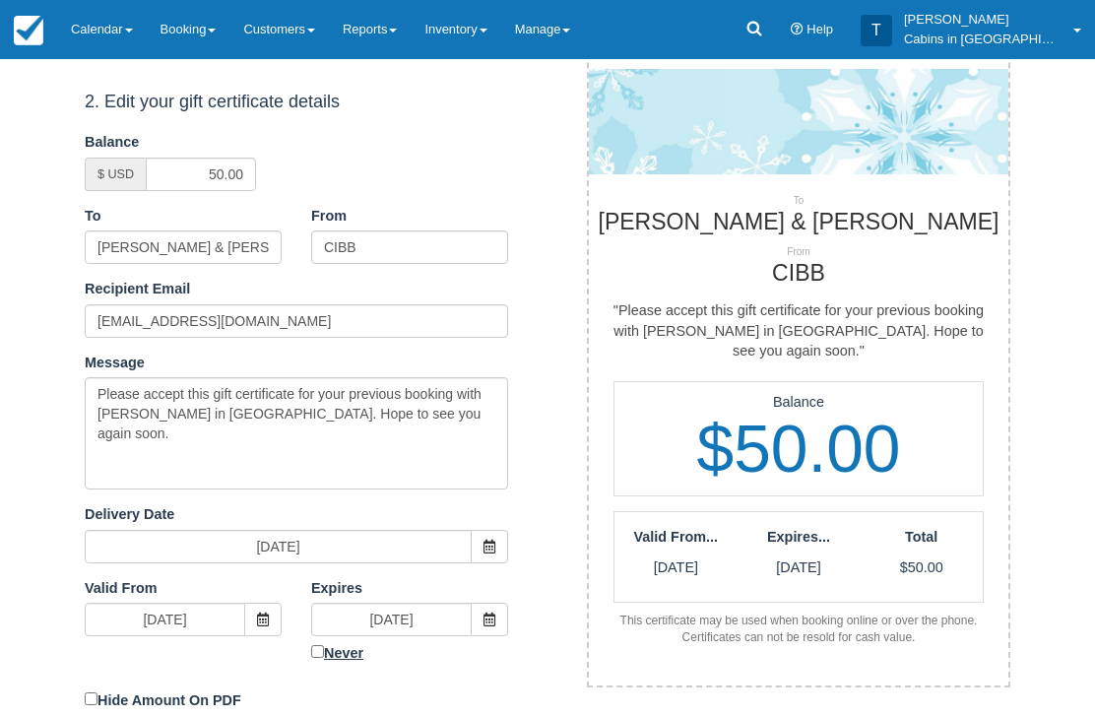
scroll to position [408, 0]
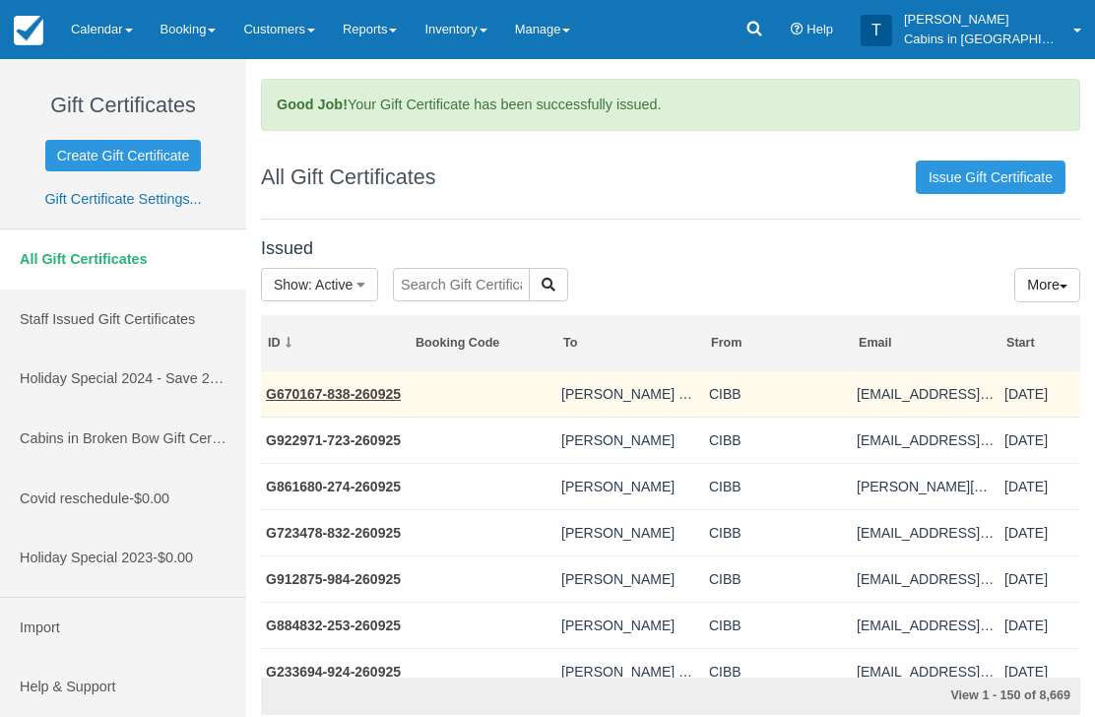
click at [359, 398] on link "G670167-838-260925" at bounding box center [333, 394] width 135 height 16
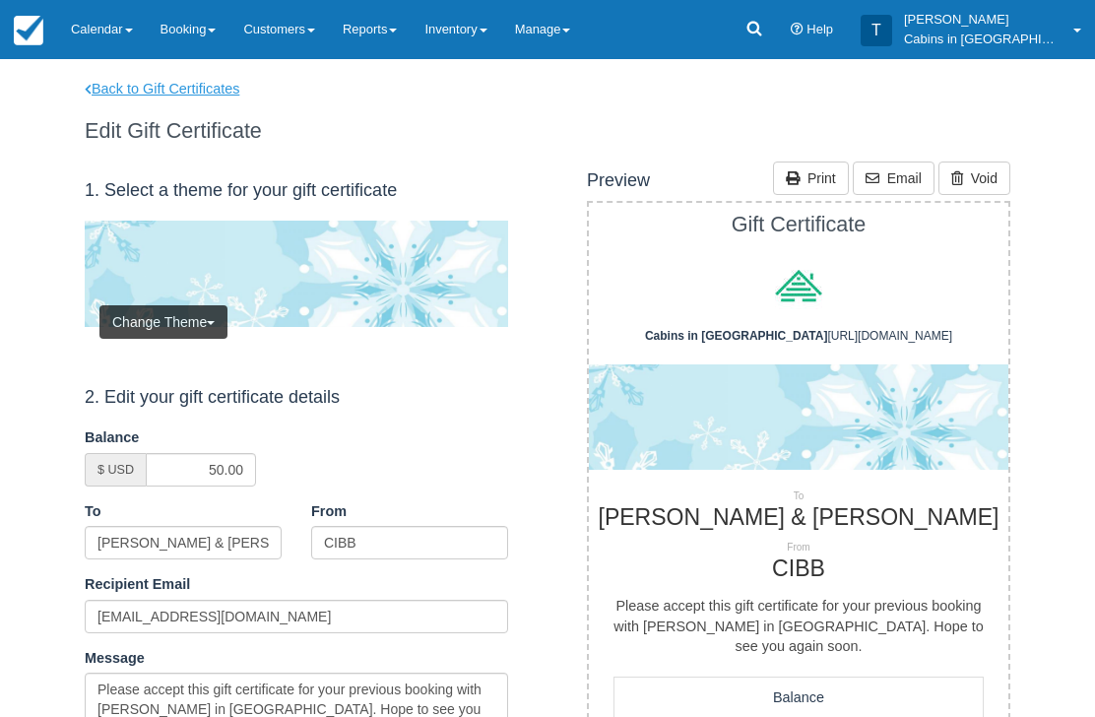
click at [192, 86] on link "Back to Gift Certificates" at bounding box center [175, 89] width 210 height 21
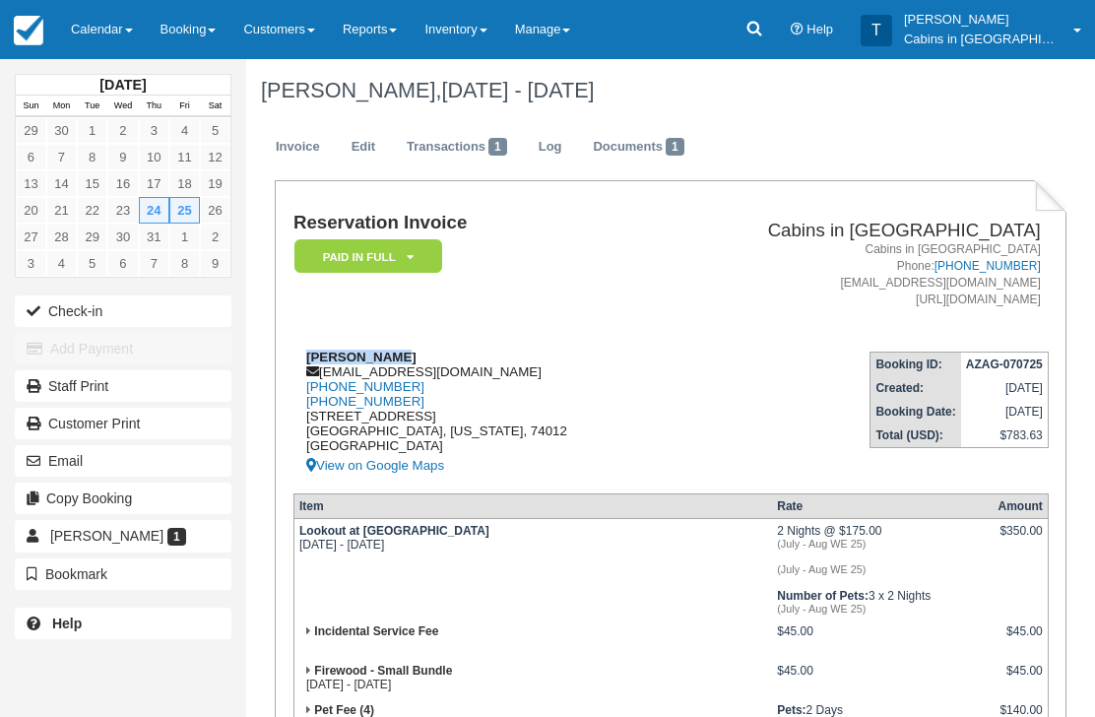
click at [452, 365] on div "Kyle Hinchey kdhinchey@gmail.com 1 (918) 605-4392 918-691-1314 3004 South 6th P…" at bounding box center [476, 414] width 367 height 128
click at [442, 374] on div "Kyle Hinchey kdhinchey@gmail.com 1 (918) 605-4392 918-691-1314 3004 South 6th P…" at bounding box center [476, 414] width 367 height 128
copy div "[EMAIL_ADDRESS][DOMAIN_NAME]"
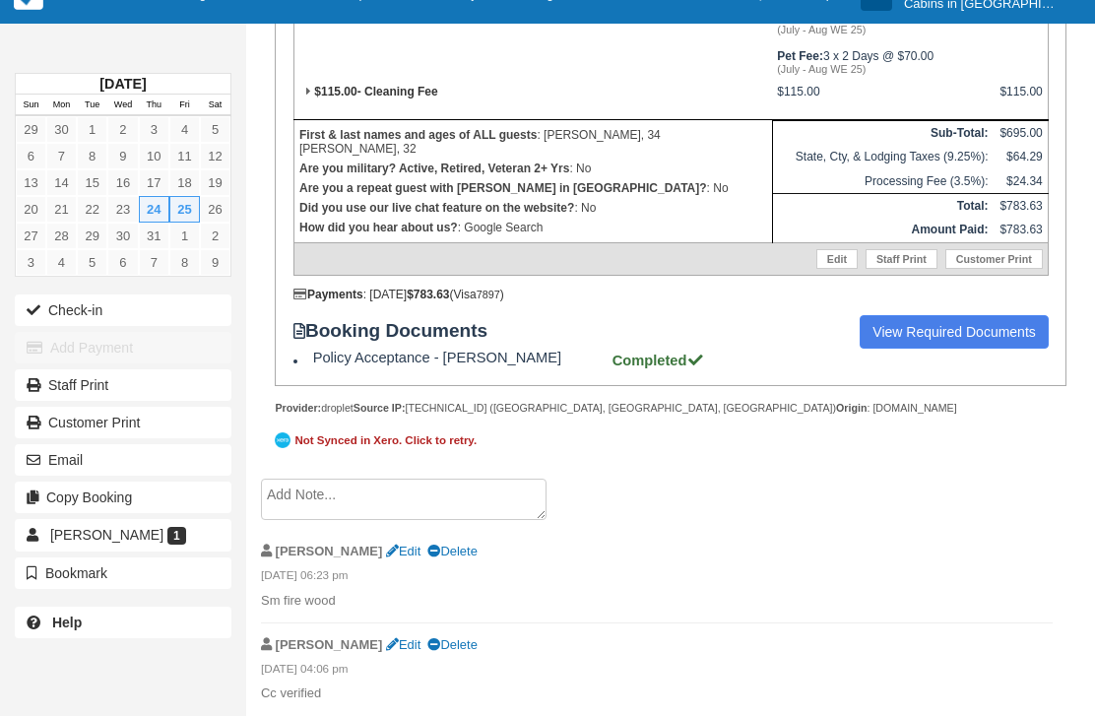
click at [462, 521] on textarea at bounding box center [404, 499] width 286 height 41
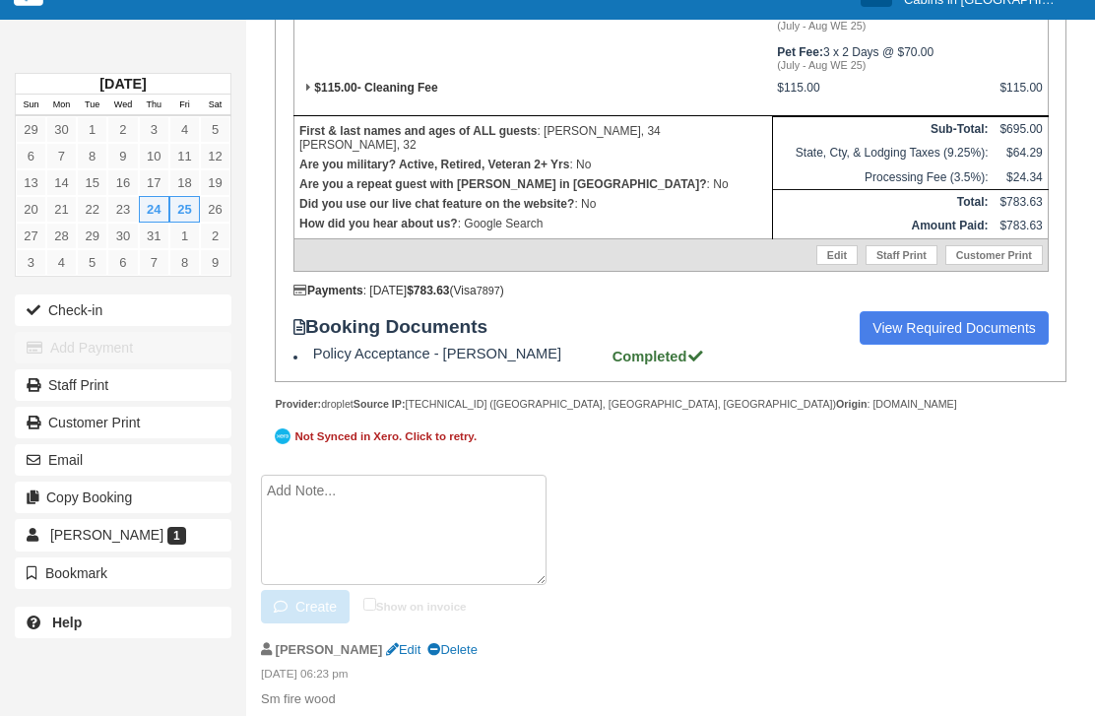
scroll to position [696, 0]
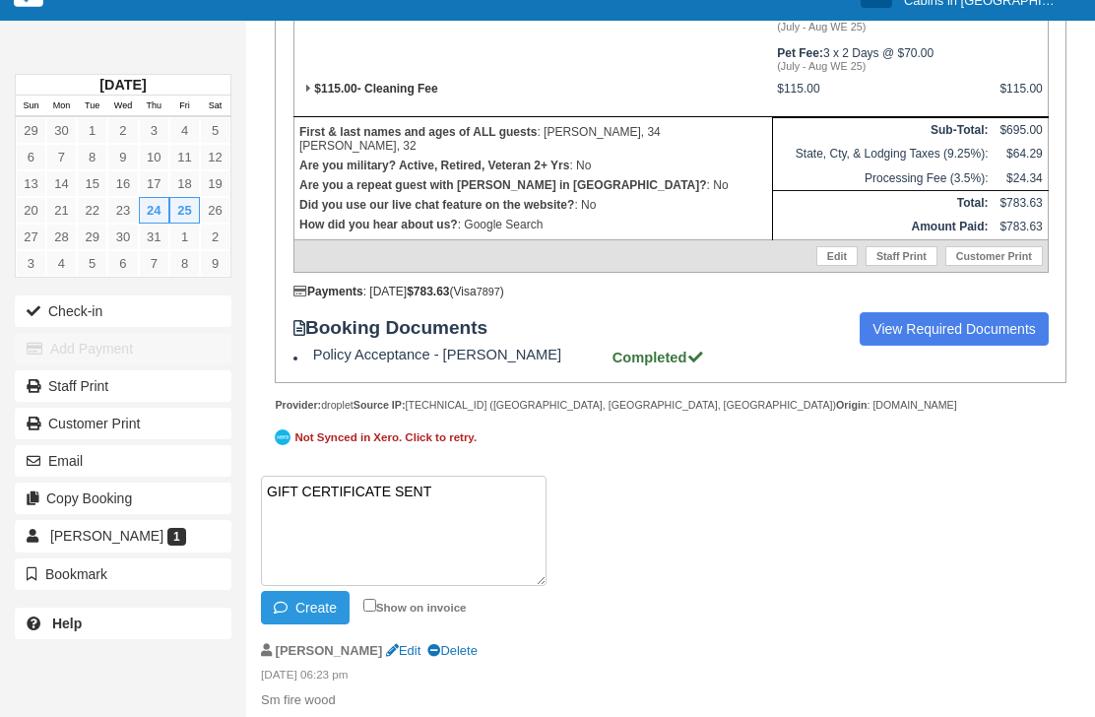
paste textarea "G690242-721-260925"
type textarea "GIFT CERTIFICATE SENT G690242-721-260925"
click at [318, 624] on button "Create" at bounding box center [305, 607] width 89 height 33
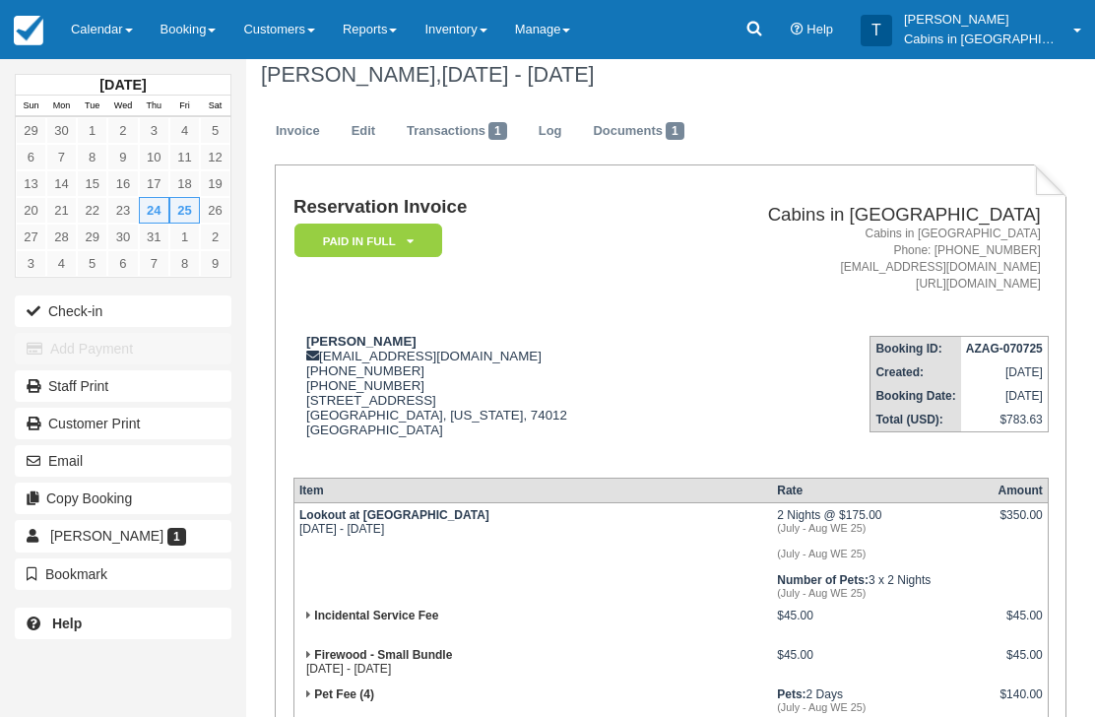
scroll to position [0, 0]
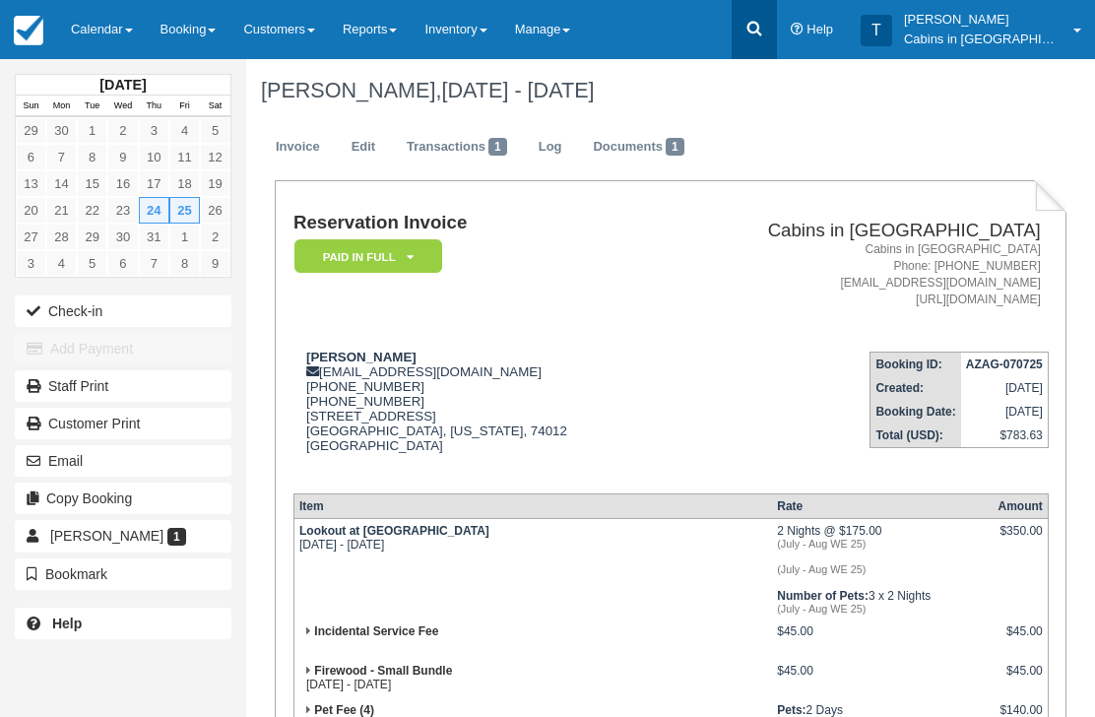
click at [764, 30] on icon at bounding box center [754, 29] width 20 height 20
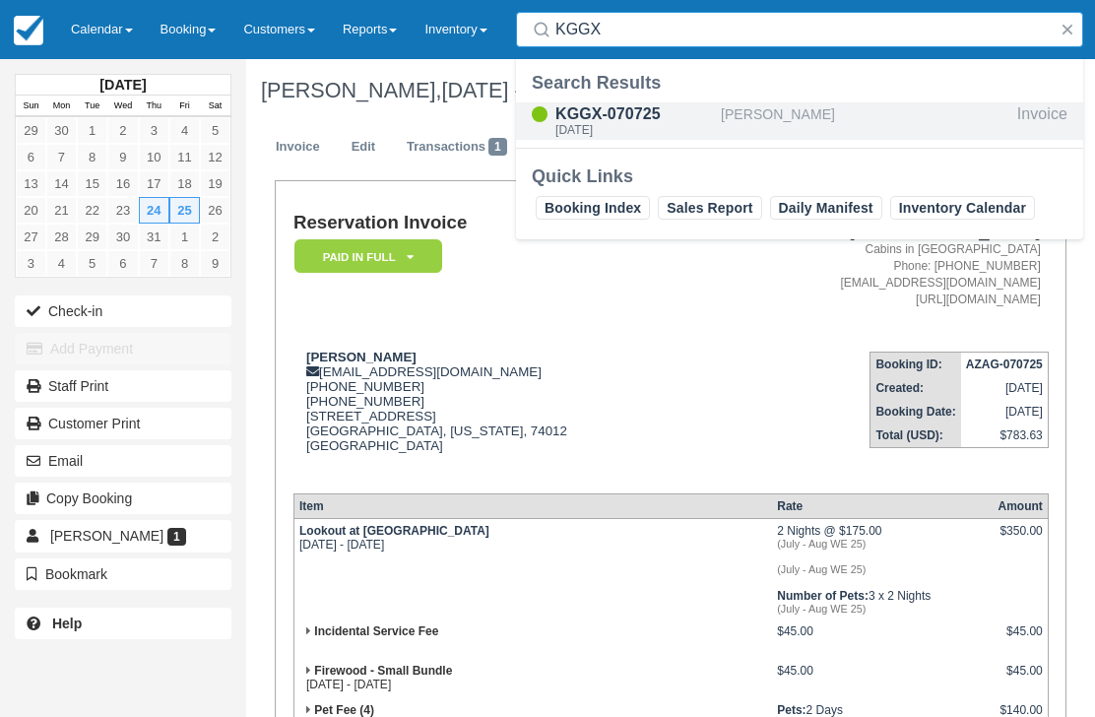
type input "KGGX"
click at [661, 122] on div "KGGX-070725" at bounding box center [634, 114] width 158 height 24
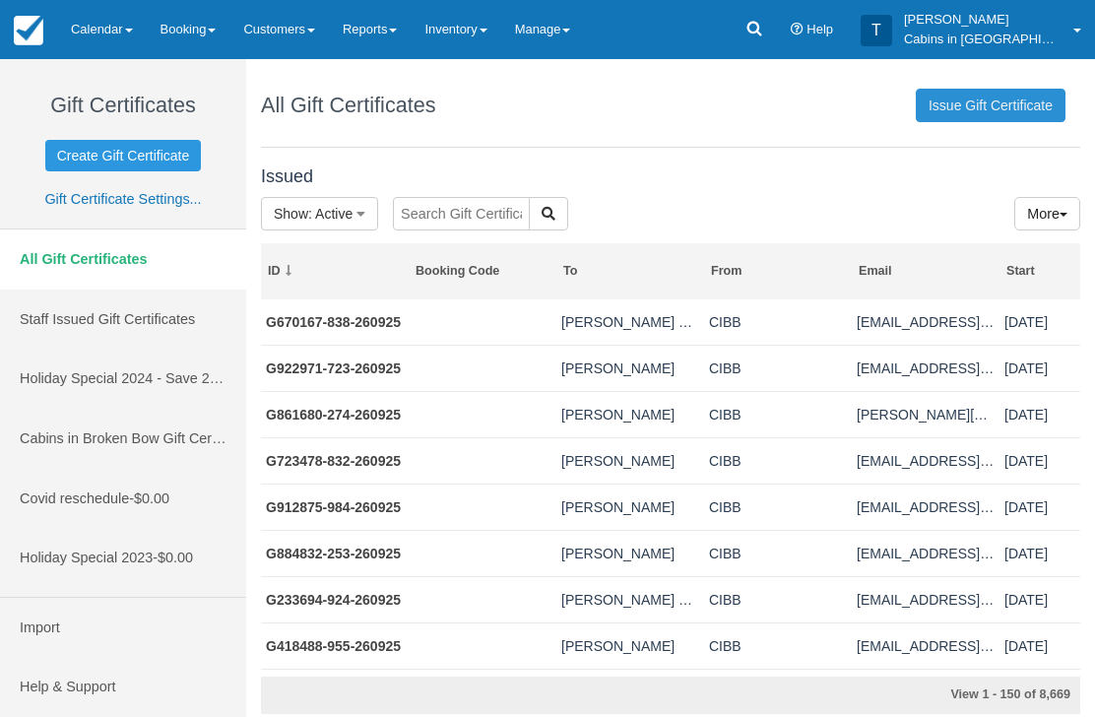
click at [980, 105] on link "Issue Gift Certificate" at bounding box center [991, 105] width 150 height 33
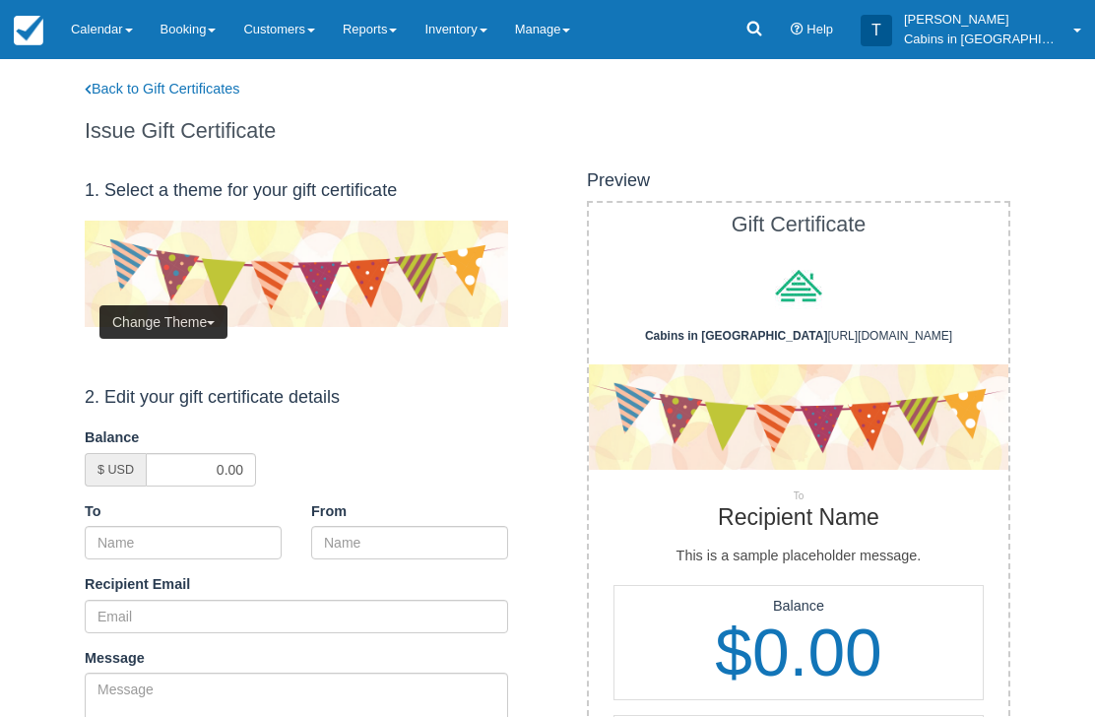
click at [191, 310] on button "Change Theme" at bounding box center [163, 321] width 128 height 33
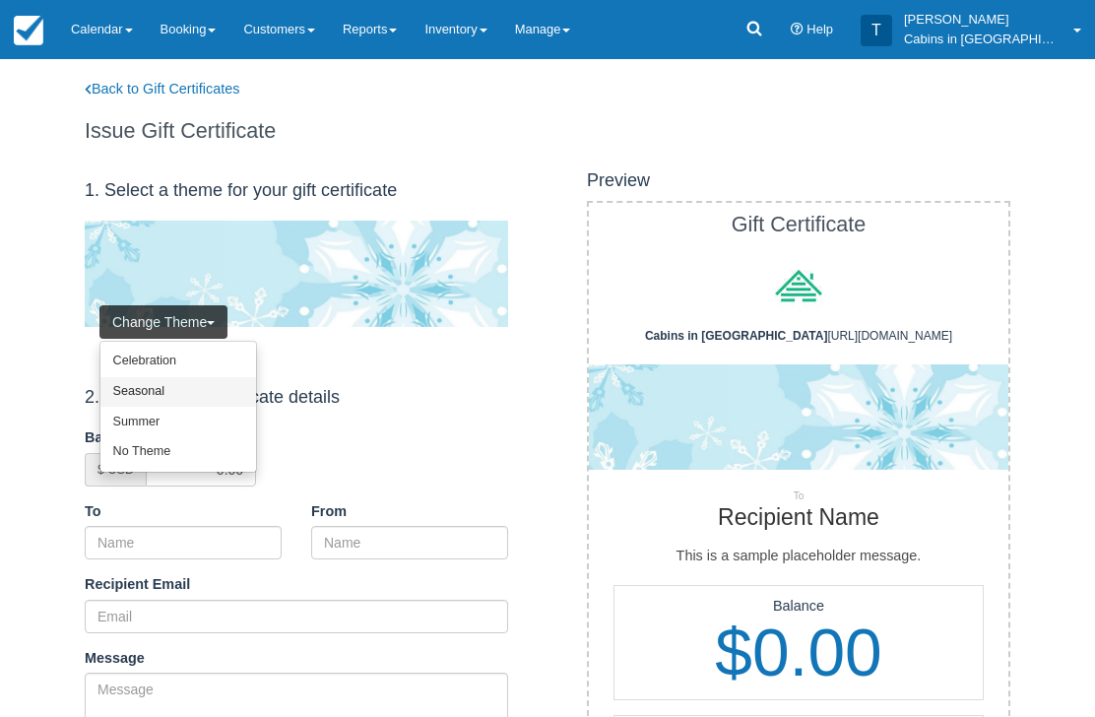
click at [196, 385] on link "Seasonal" at bounding box center [178, 392] width 156 height 31
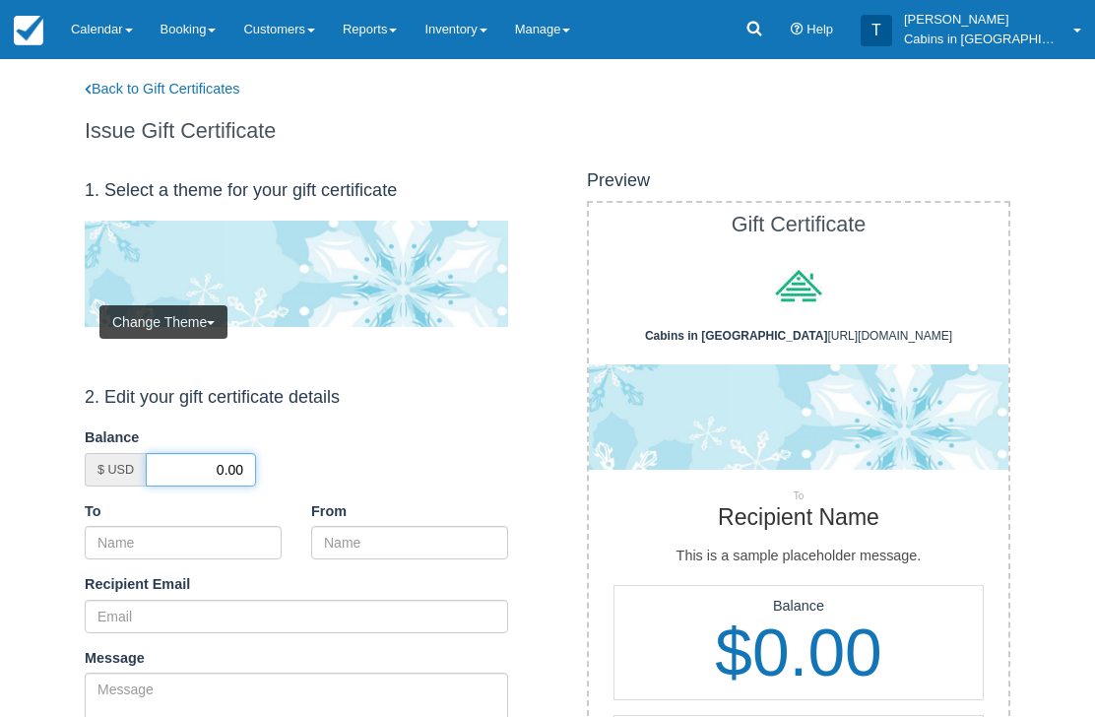
click at [205, 457] on input "0.00" at bounding box center [201, 469] width 110 height 33
type input "50.00"
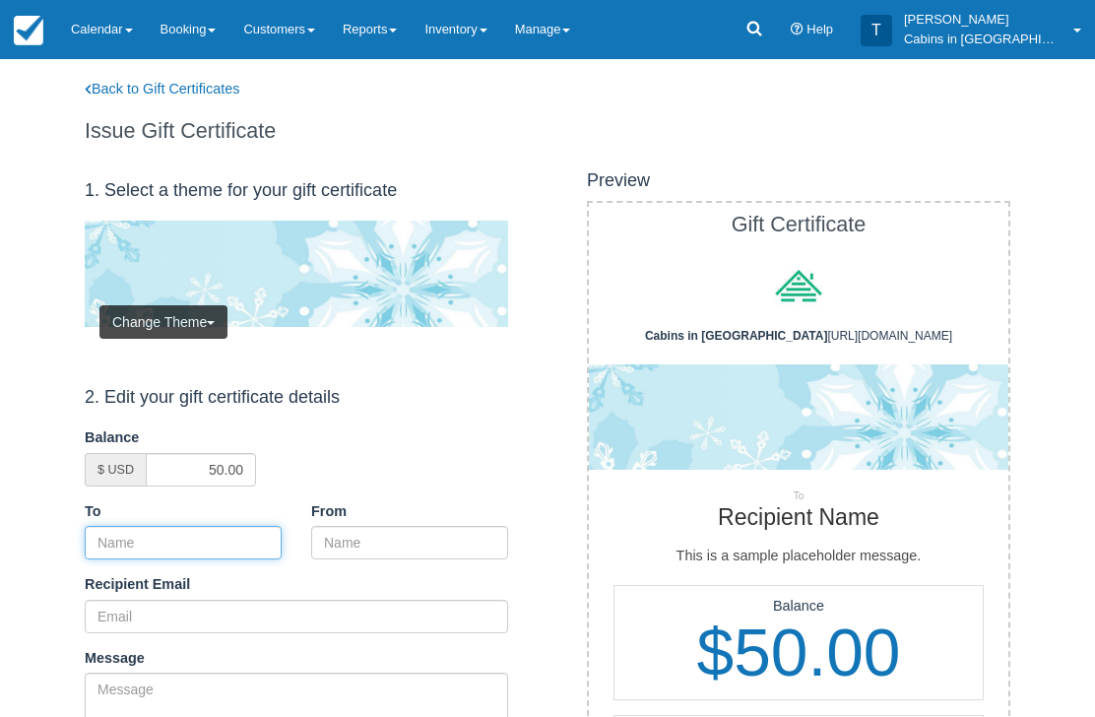
click at [243, 526] on input "To" at bounding box center [183, 542] width 197 height 33
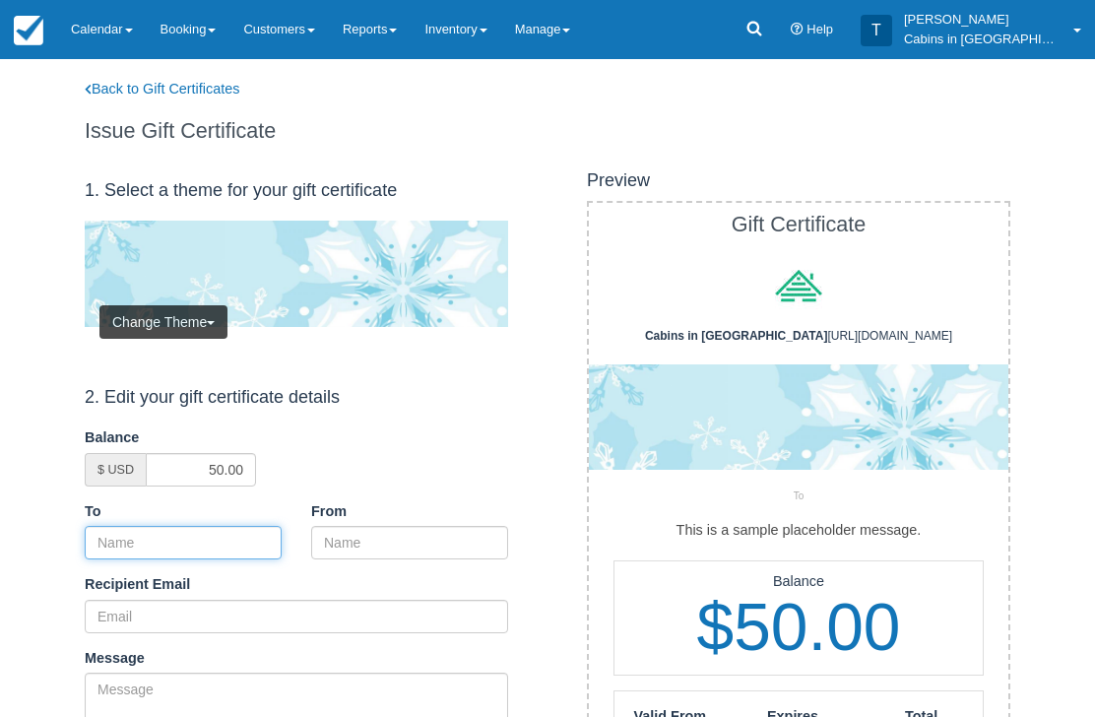
paste input "Kyle Hinchey"
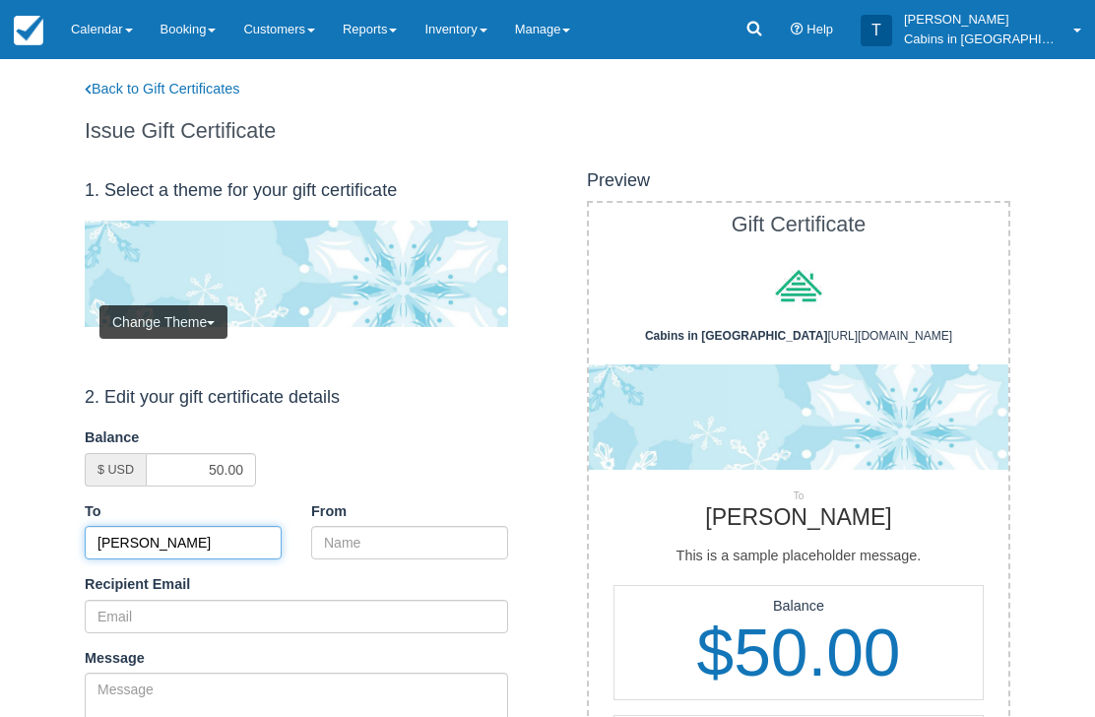
type input "[PERSON_NAME]"
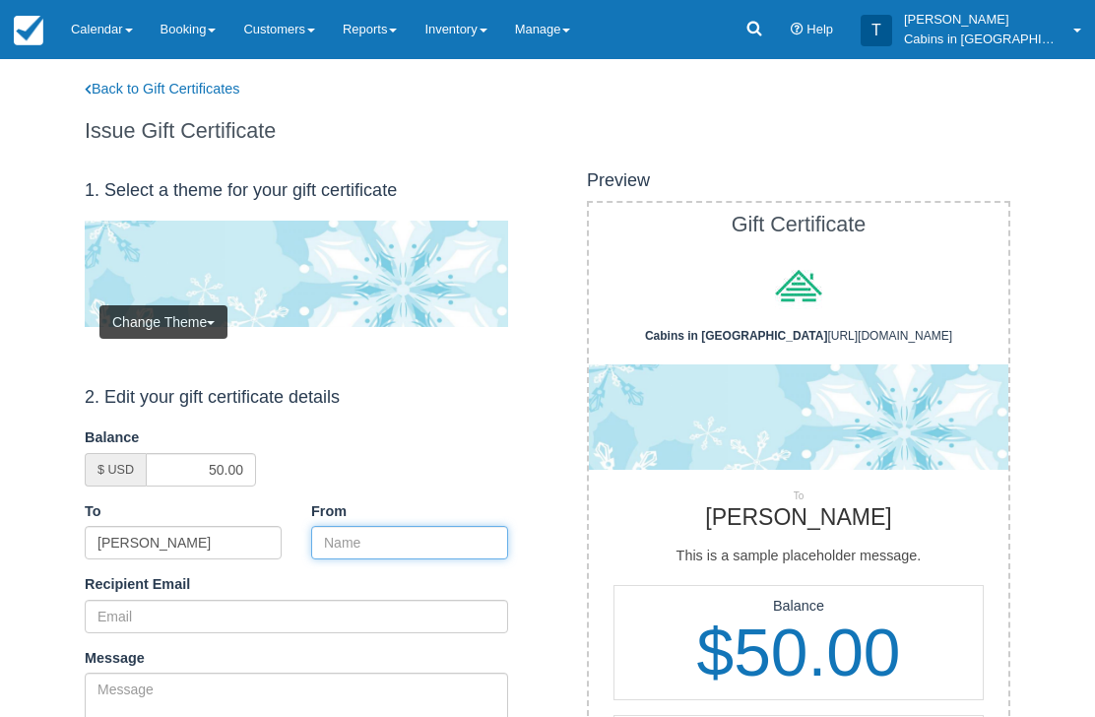
click at [409, 551] on input "From" at bounding box center [409, 542] width 197 height 33
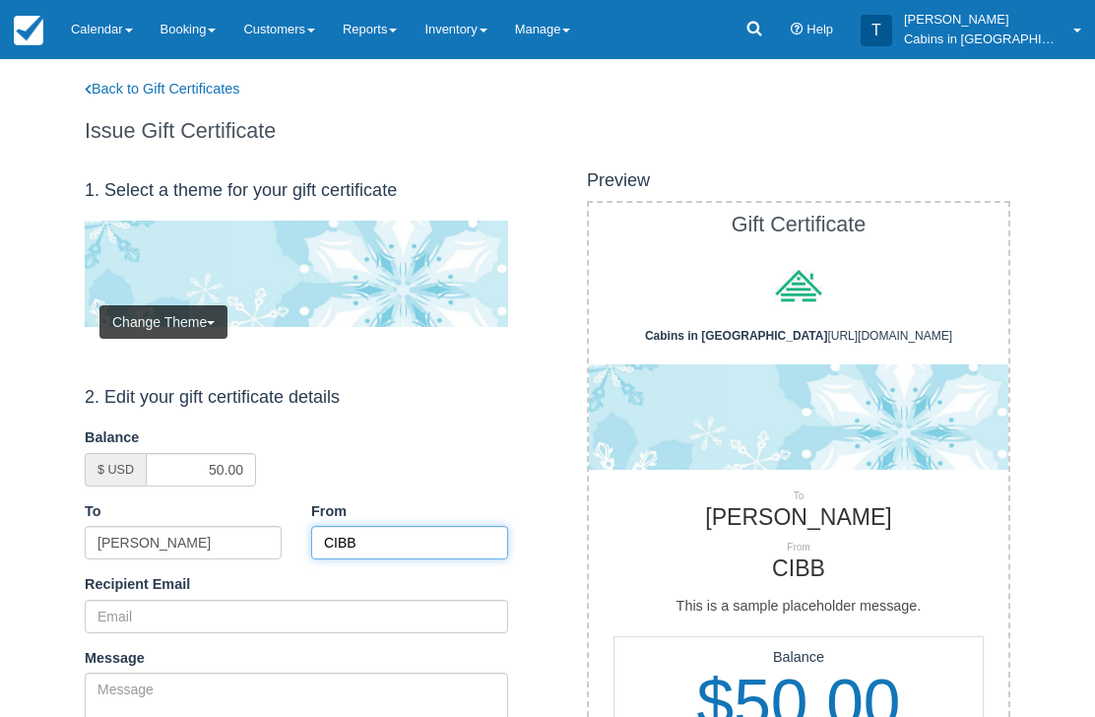
type input "CIBB"
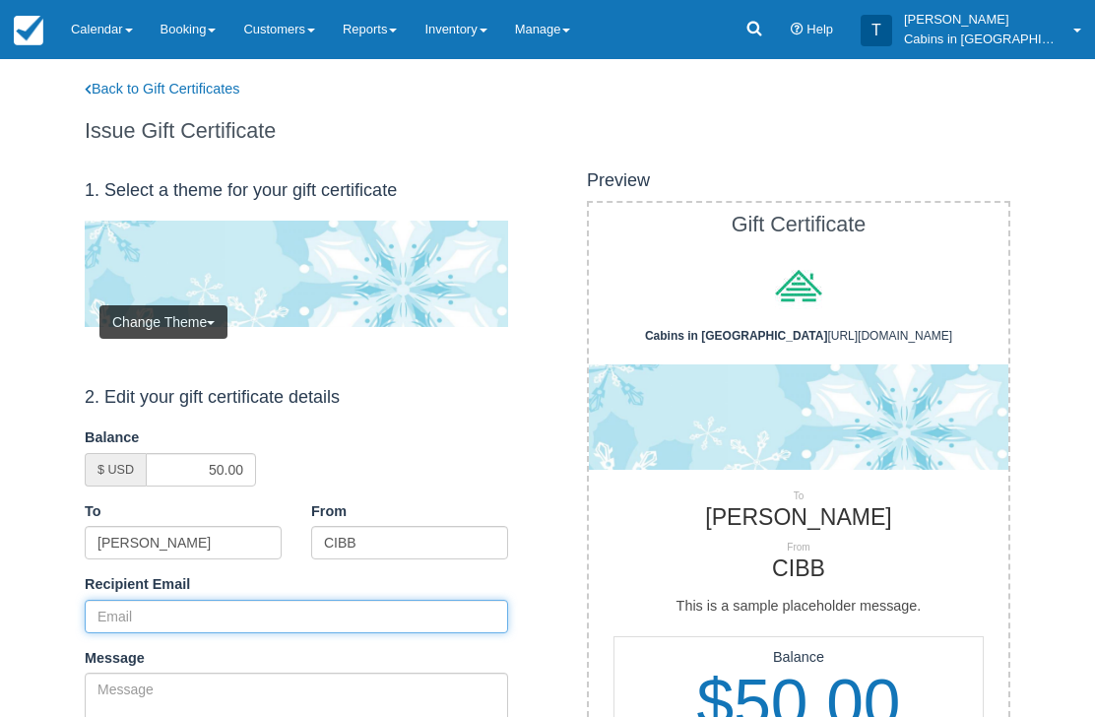
click at [241, 606] on input "Recipient Email" at bounding box center [296, 616] width 423 height 33
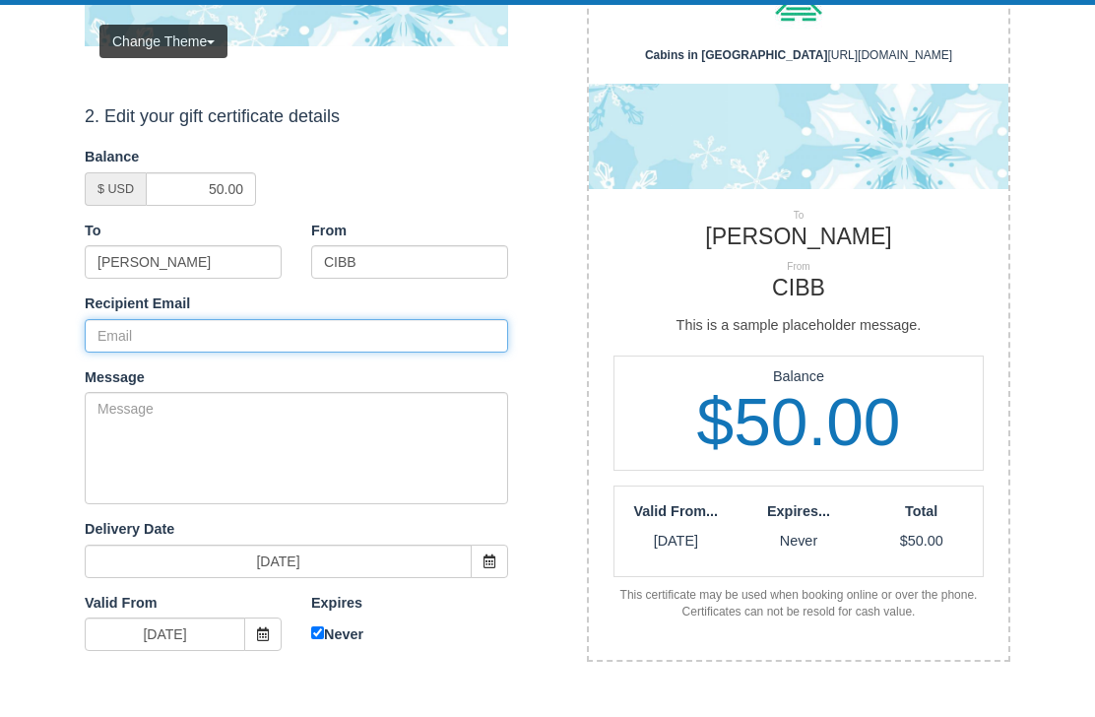
paste input "[EMAIL_ADDRESS][DOMAIN_NAME]"
type input "[EMAIL_ADDRESS][DOMAIN_NAME]"
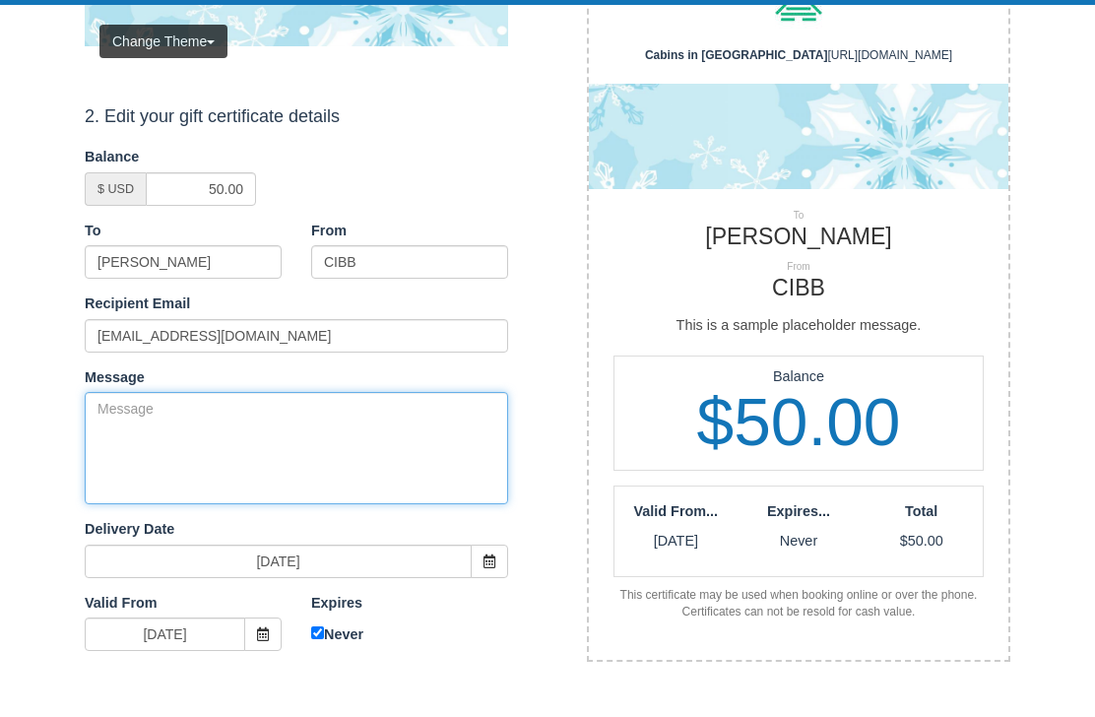
click at [246, 450] on textarea "Message" at bounding box center [296, 503] width 423 height 112
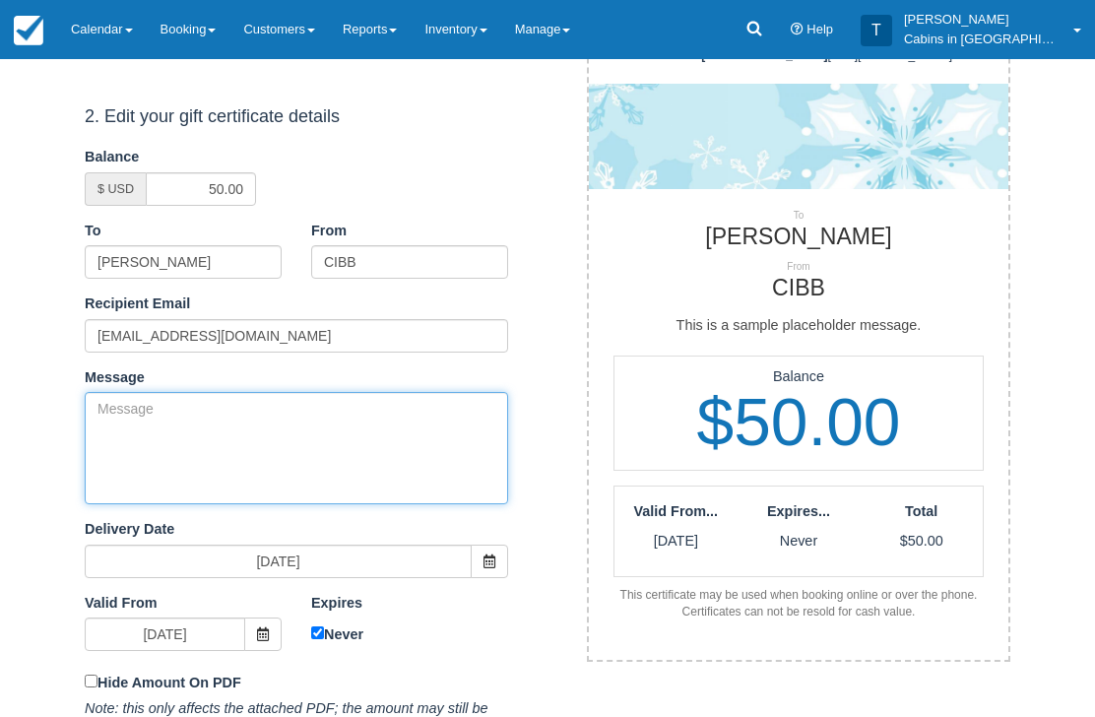
click at [317, 423] on textarea "Message" at bounding box center [296, 448] width 423 height 112
paste textarea "Please accept this gift certificate for your previous booking with Cabins in Br…"
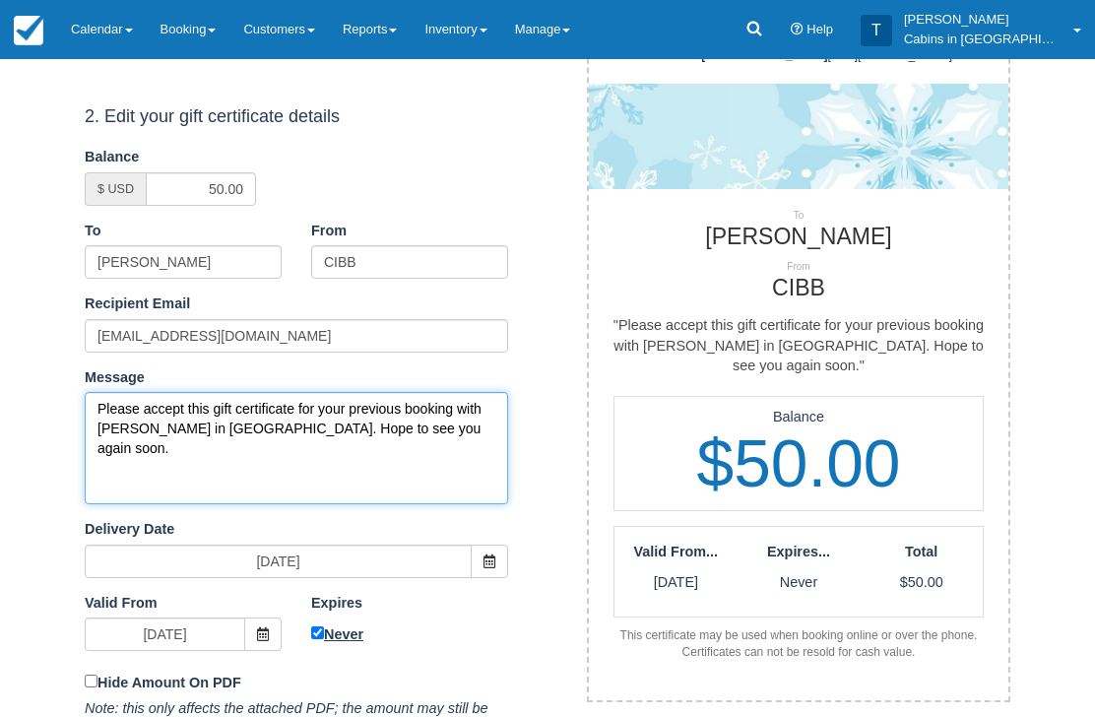
type textarea "Please accept this gift certificate for your previous booking with [PERSON_NAME…"
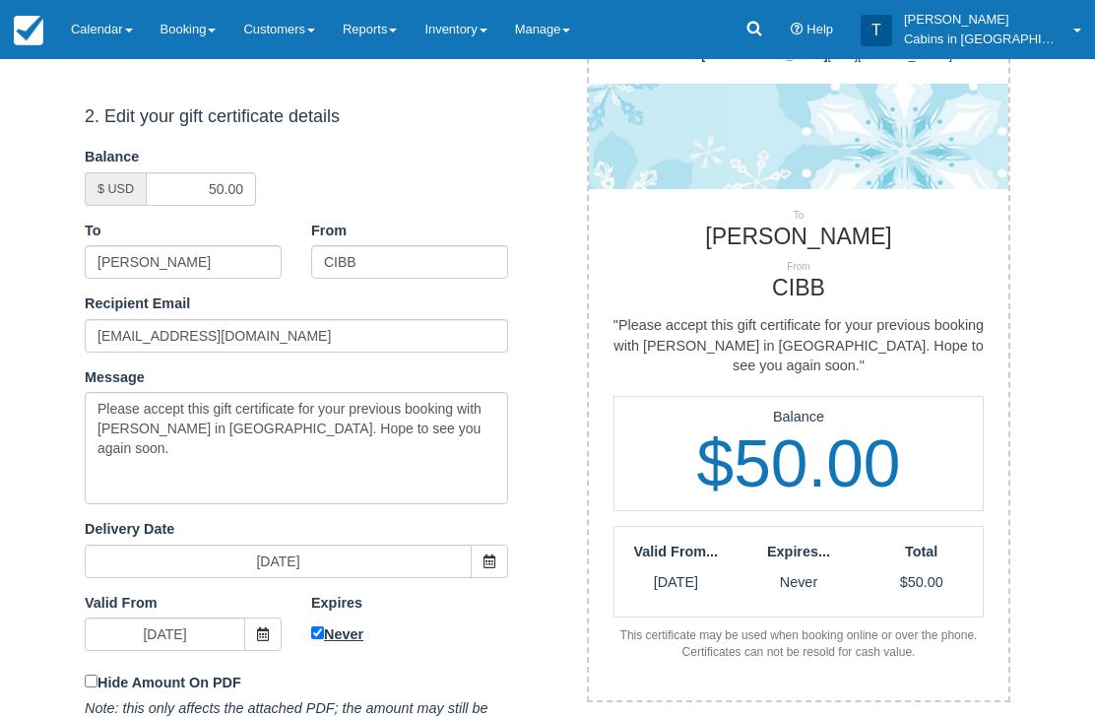
click at [319, 628] on input "Never" at bounding box center [317, 633] width 13 height 13
checkbox input "false"
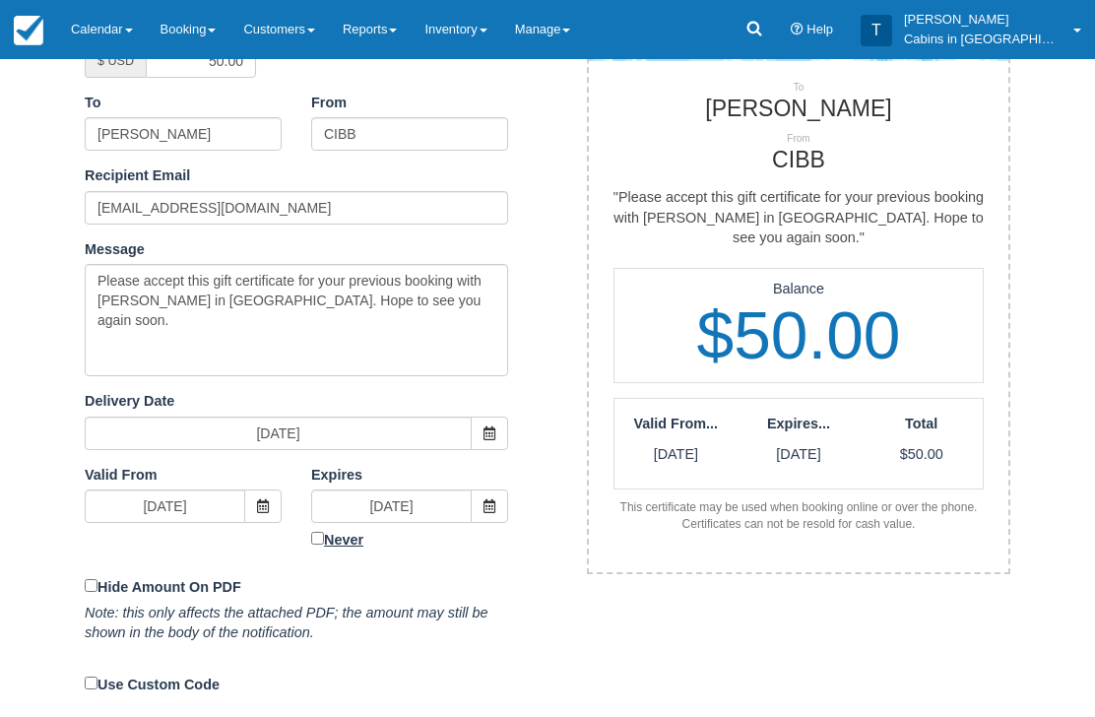
scroll to position [408, 0]
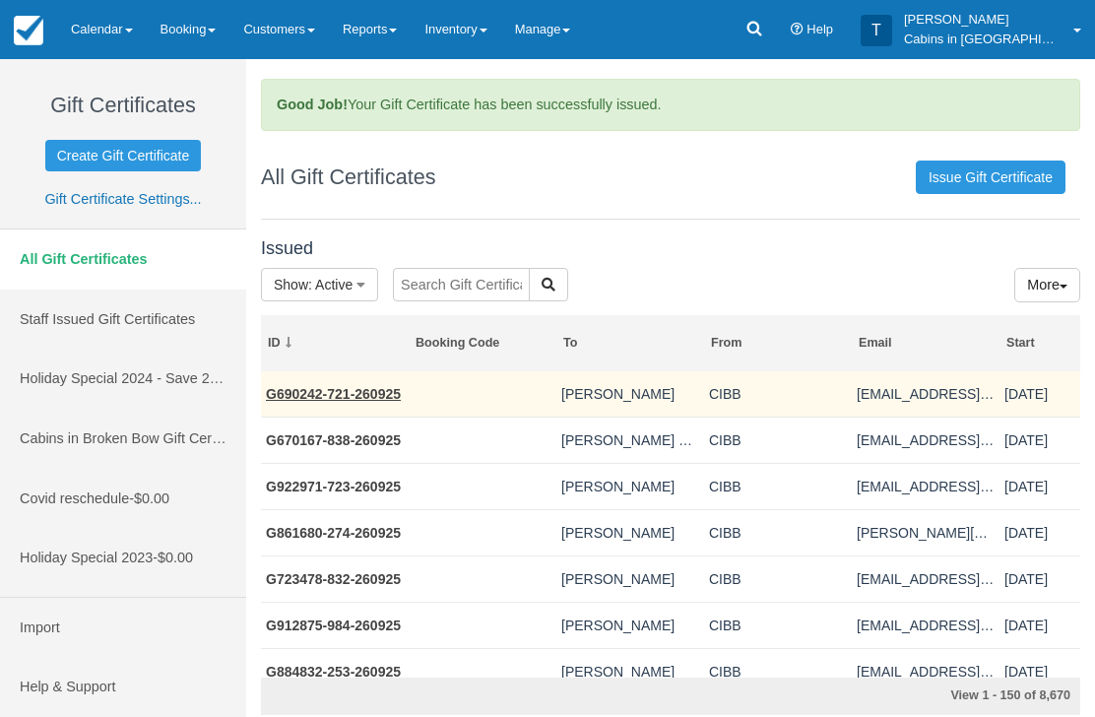
click at [368, 391] on link "G690242-721-260925" at bounding box center [333, 394] width 135 height 16
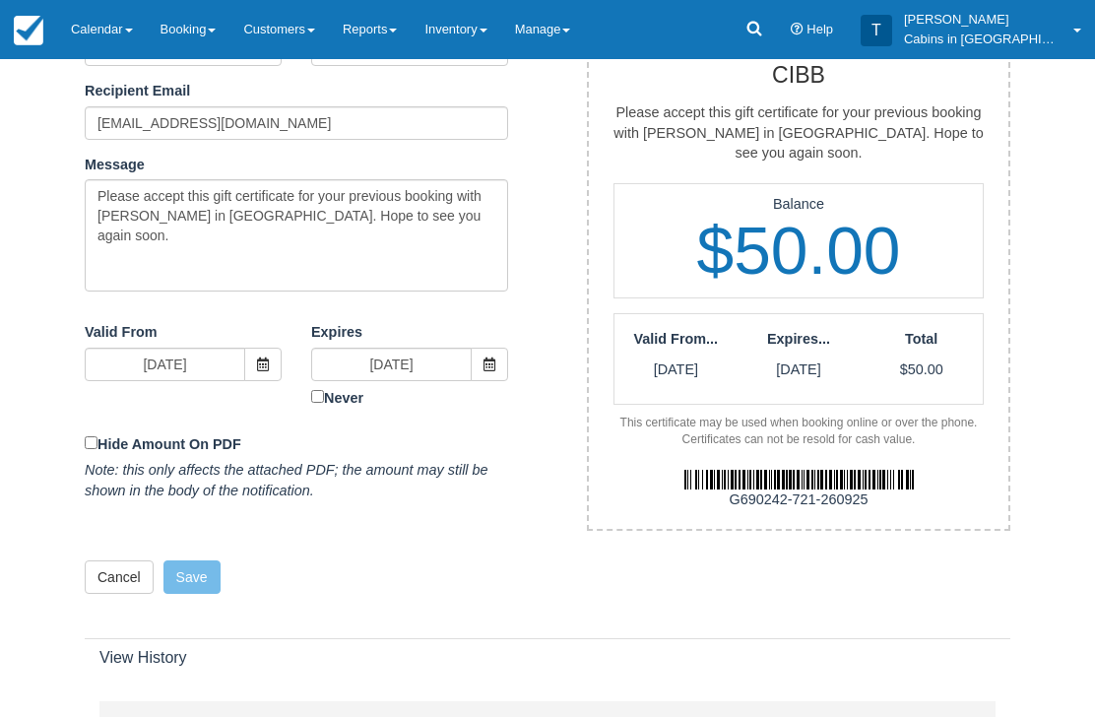
scroll to position [493, 0]
click at [969, 489] on div "G690242-721-260925" at bounding box center [798, 499] width 449 height 21
click at [879, 489] on div "G690242-721-260925" at bounding box center [798, 499] width 449 height 21
copy div "G690242-721-260925"
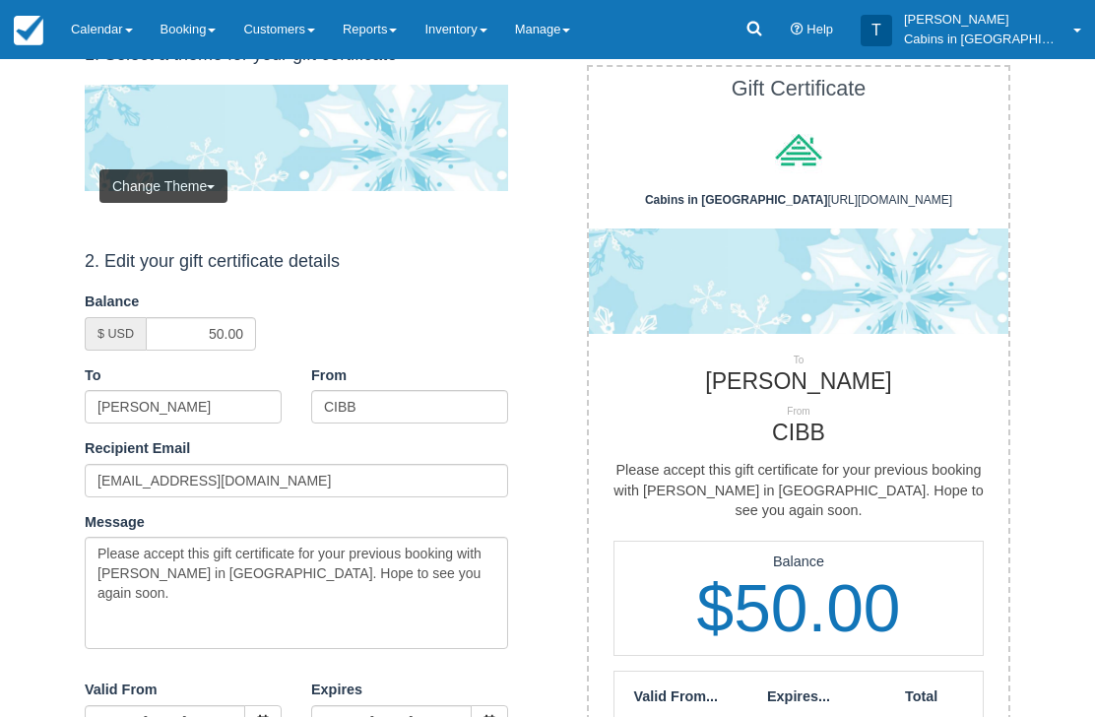
scroll to position [0, 0]
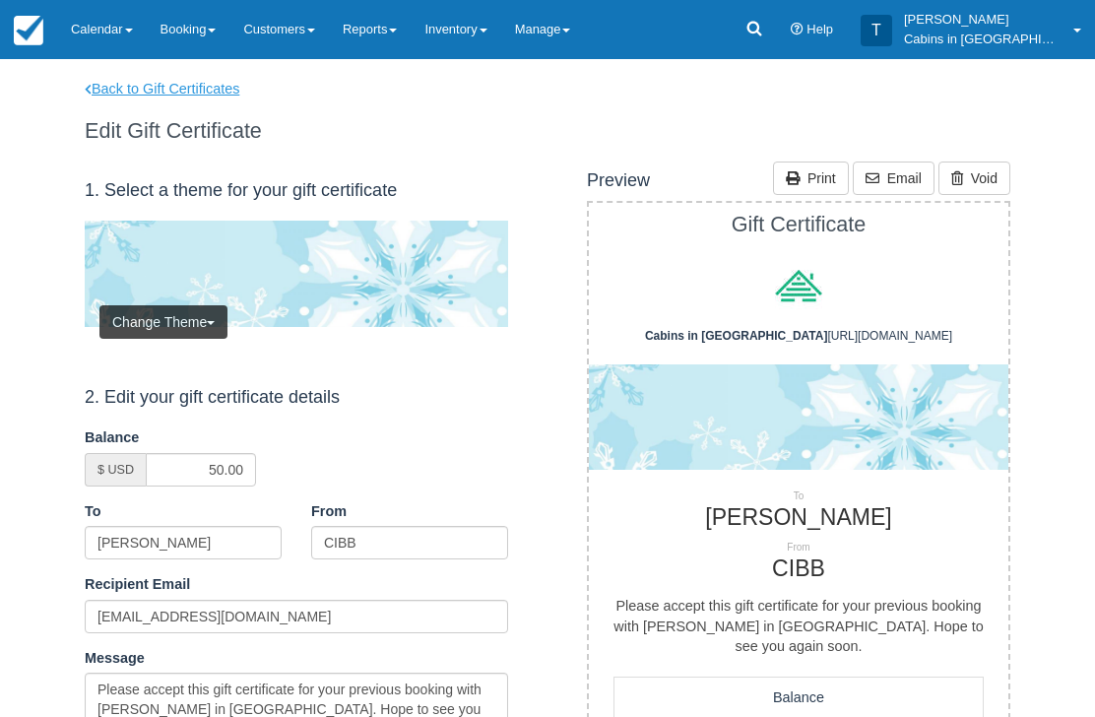
click at [213, 91] on link "Back to Gift Certificates" at bounding box center [175, 89] width 210 height 21
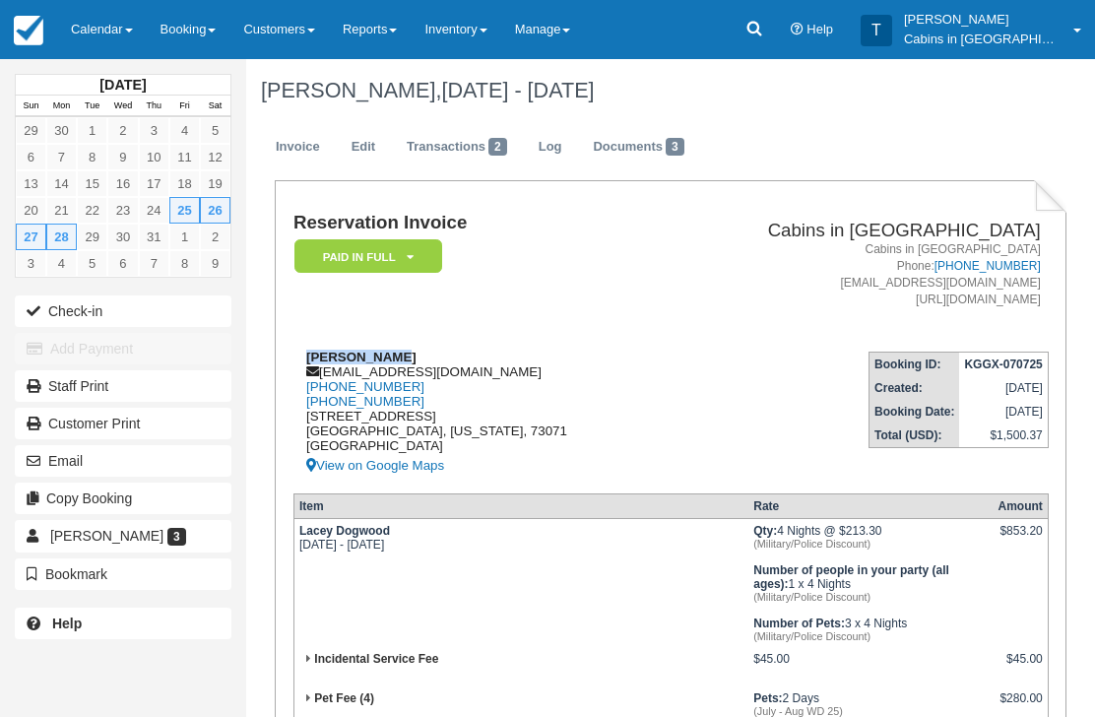
click at [432, 378] on div "Rick Lindley sclindley@live.com 1 (580) 302-3526 580-302-3527 209 Boulevard Du …" at bounding box center [476, 414] width 367 height 128
click at [434, 373] on div "Rick Lindley sclindley@live.com 1 (580) 302-3526 580-302-3527 209 Boulevard Du …" at bounding box center [476, 414] width 367 height 128
copy div "sclindley@live.com"
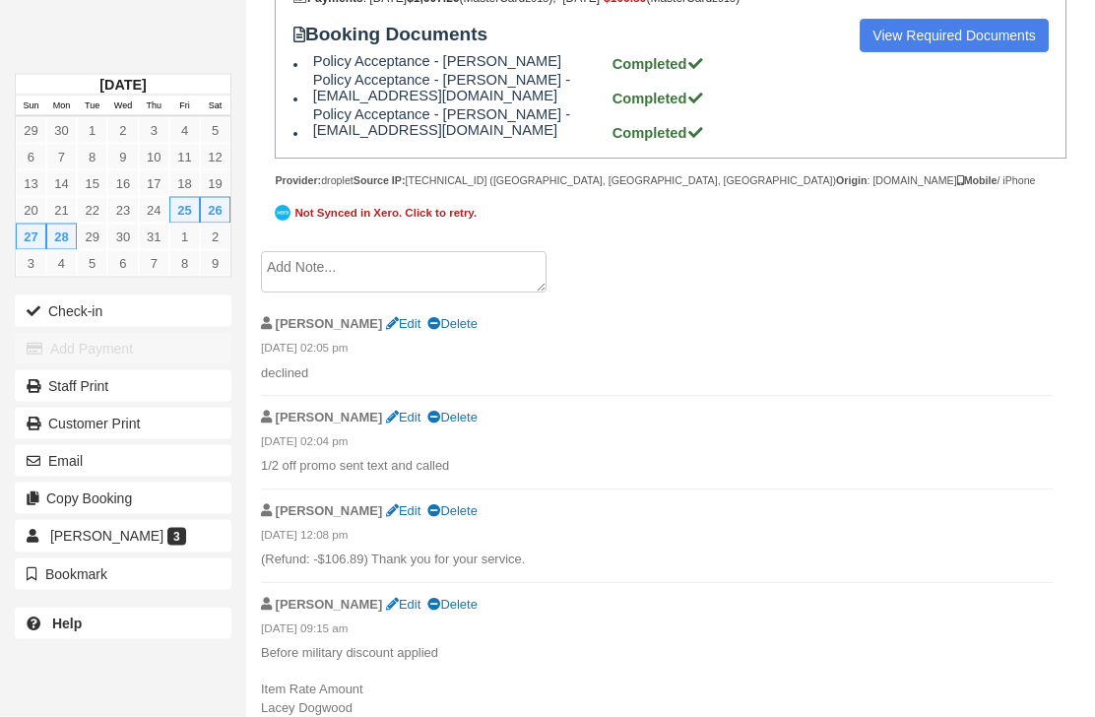
scroll to position [1170, 0]
click at [436, 291] on textarea at bounding box center [404, 270] width 286 height 41
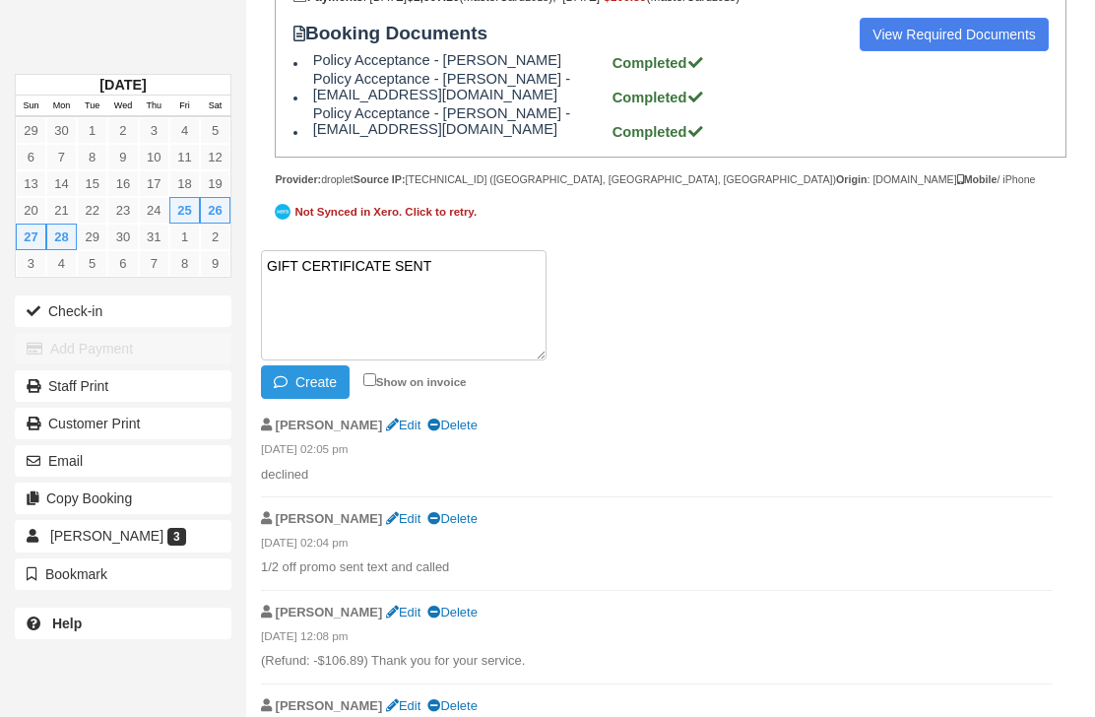
paste textarea "G600881-732-260925"
type textarea "GIFT CERTIFICATE SENT G600881-732-260925"
click at [316, 399] on button "Create" at bounding box center [305, 381] width 89 height 33
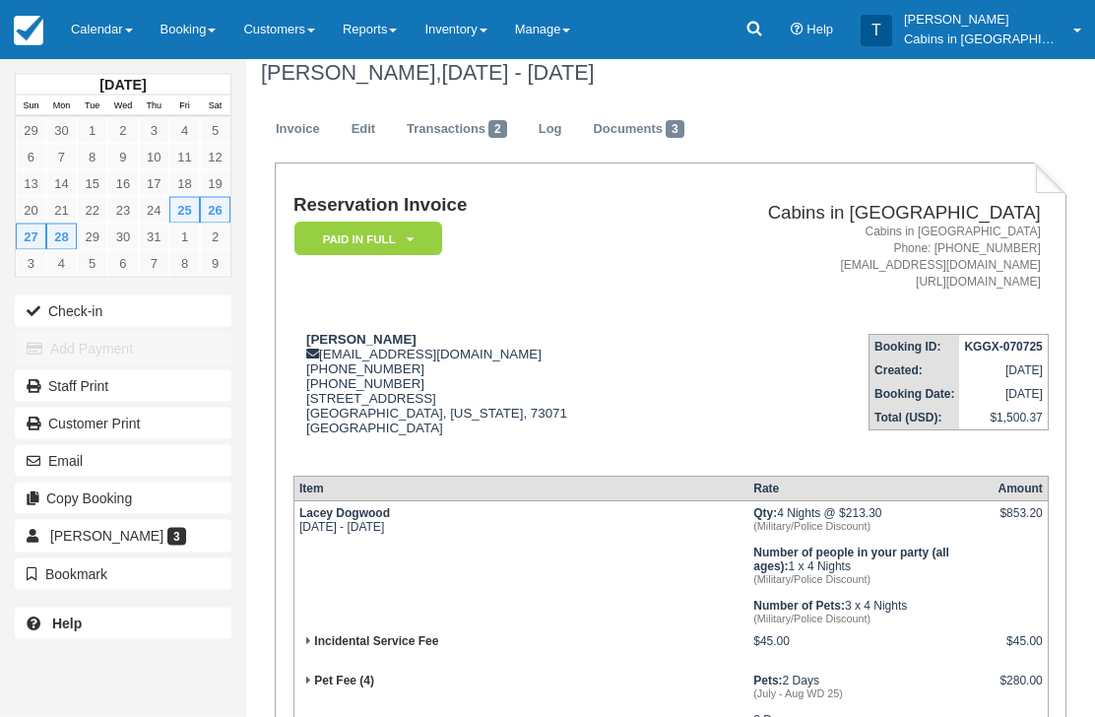
scroll to position [0, 0]
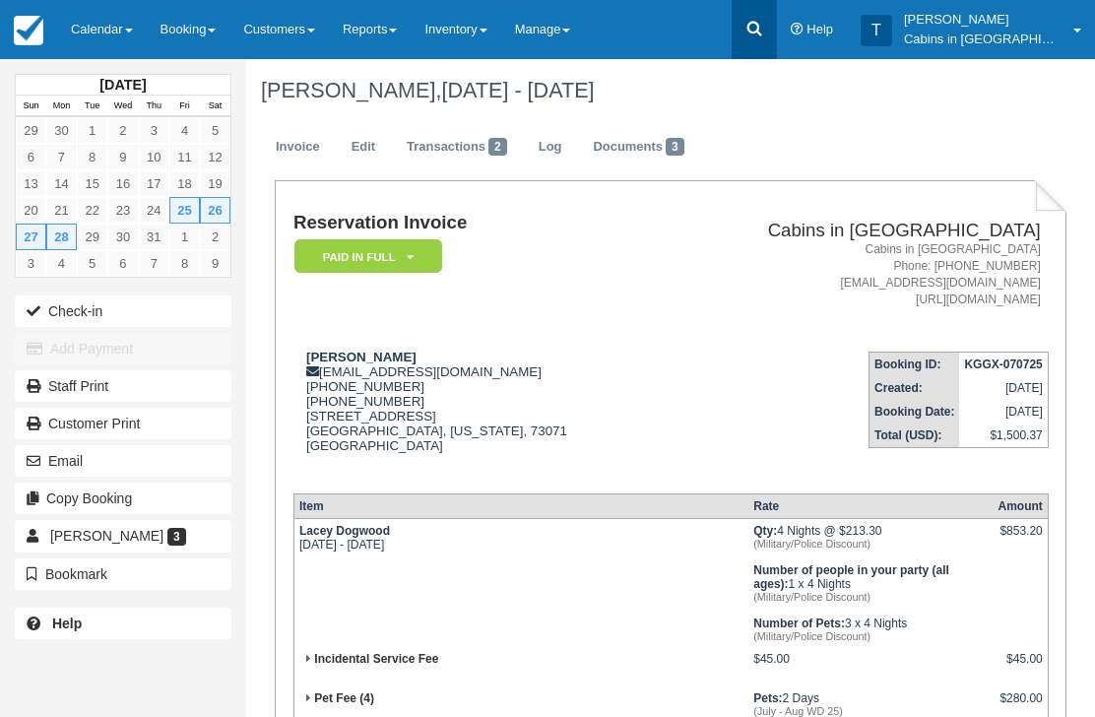
click at [777, 15] on link at bounding box center [754, 29] width 45 height 59
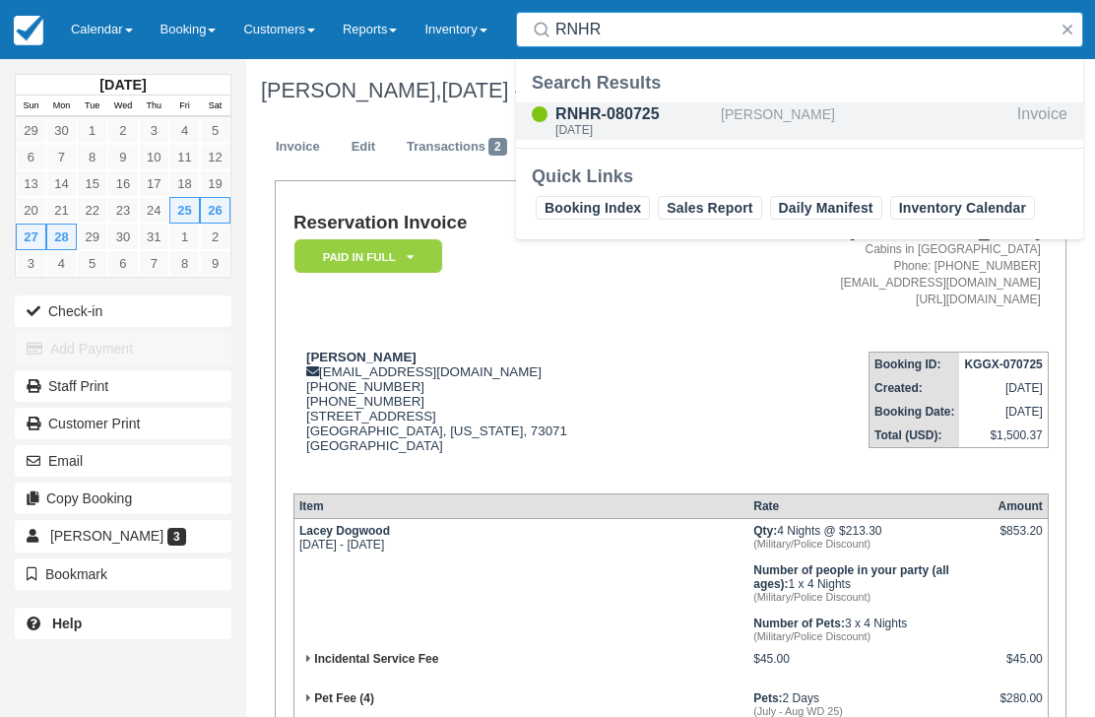
type input "RNHR"
click at [634, 124] on div "Wed Jul 23 2025" at bounding box center [634, 130] width 158 height 12
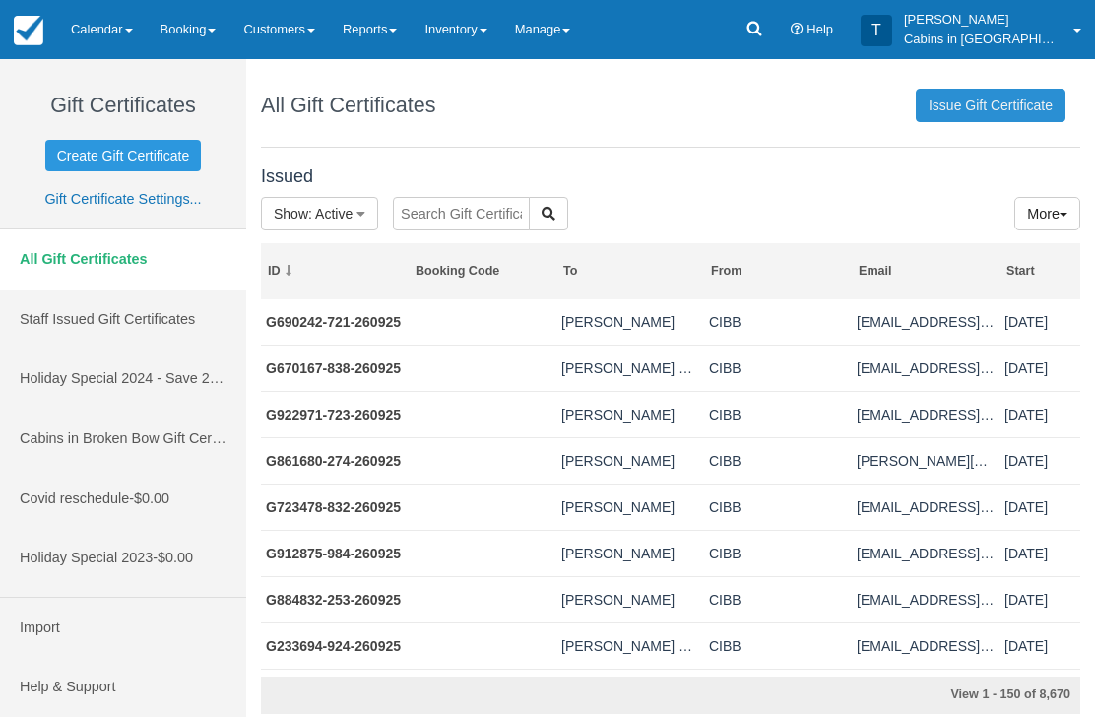
click at [995, 95] on link "Issue Gift Certificate" at bounding box center [991, 105] width 150 height 33
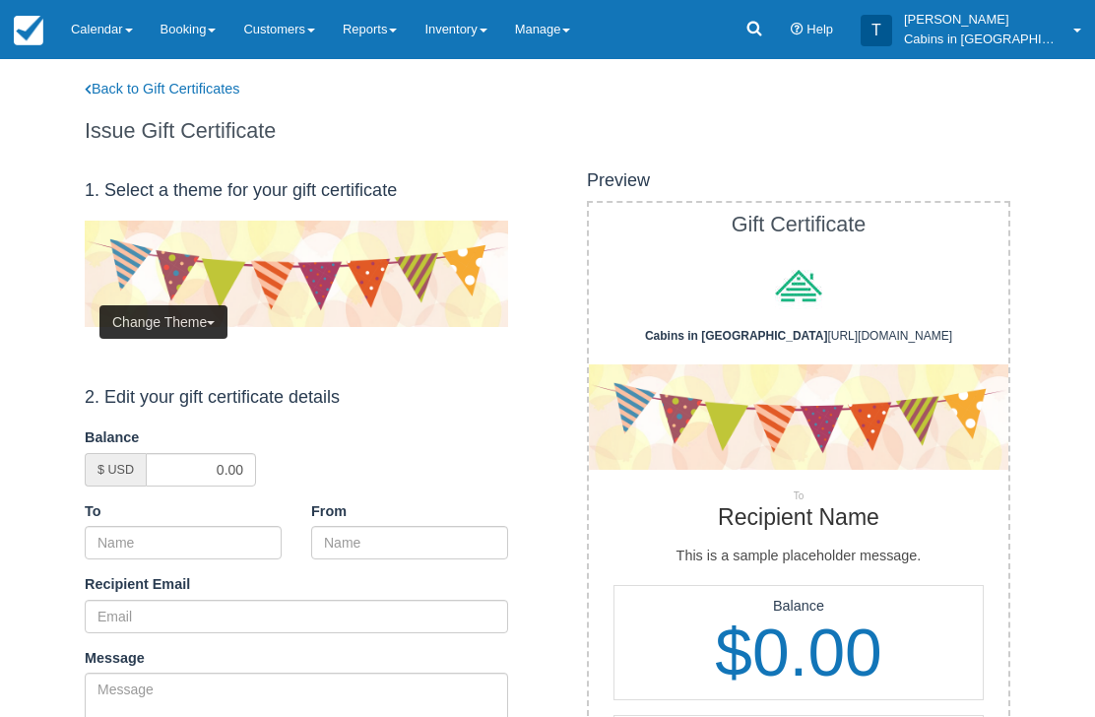
click at [204, 316] on button "Change Theme" at bounding box center [163, 321] width 128 height 33
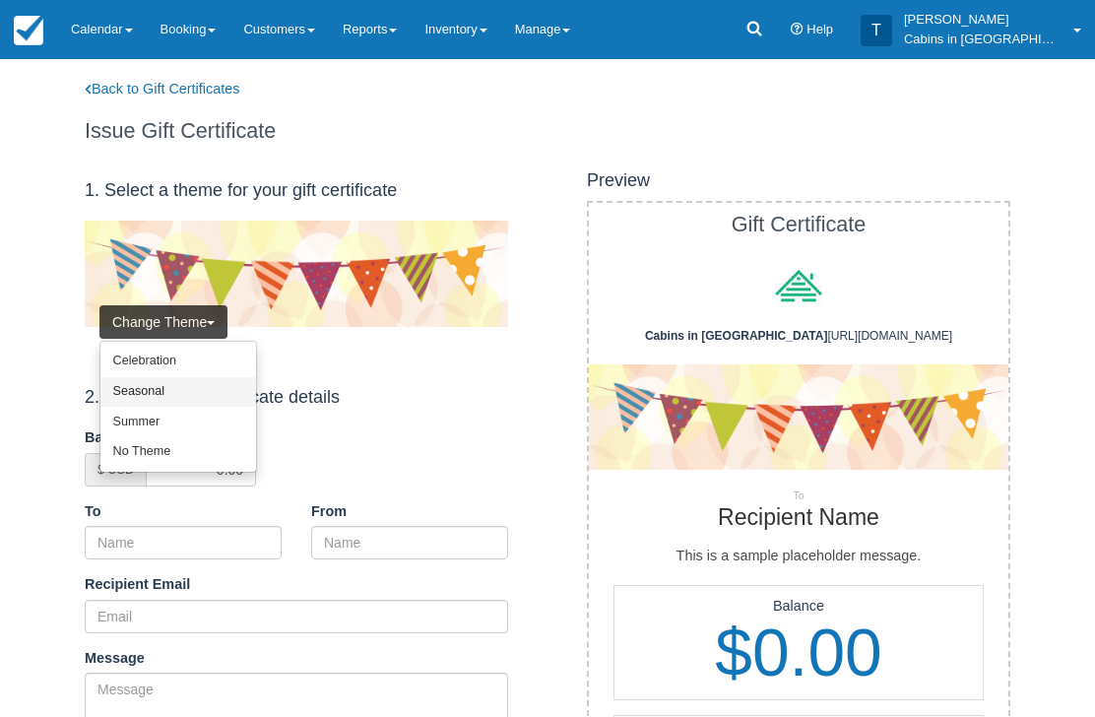
click at [202, 397] on link "Seasonal" at bounding box center [178, 392] width 156 height 31
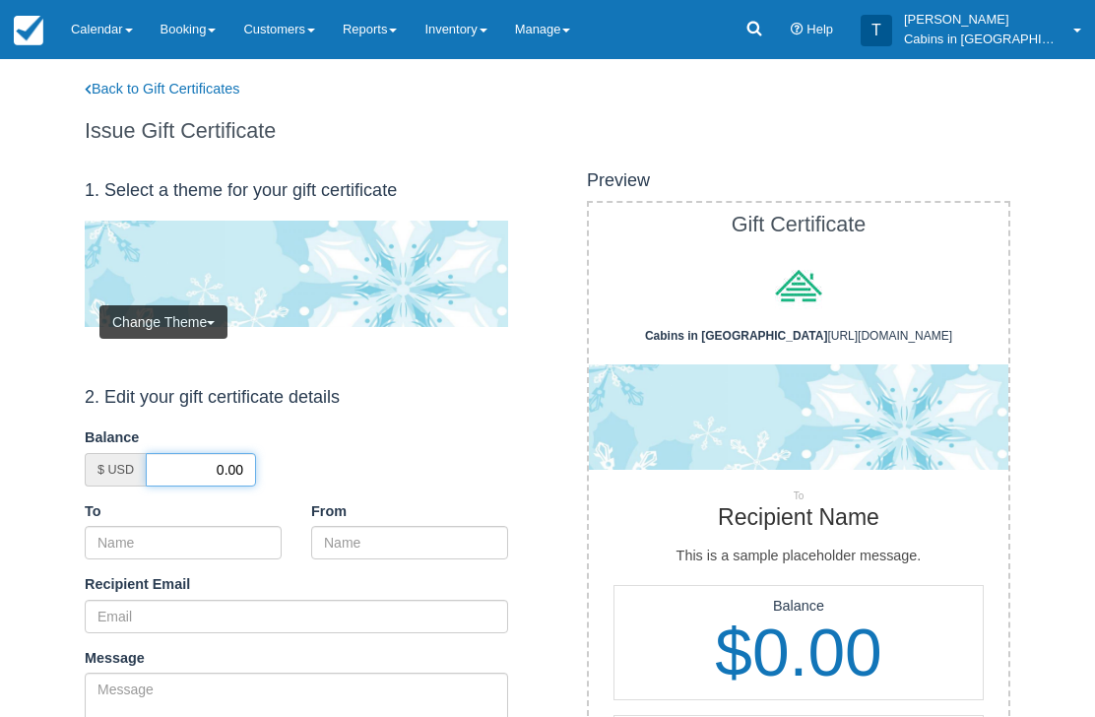
click at [206, 466] on input "0.00" at bounding box center [201, 469] width 110 height 33
type input "50.00"
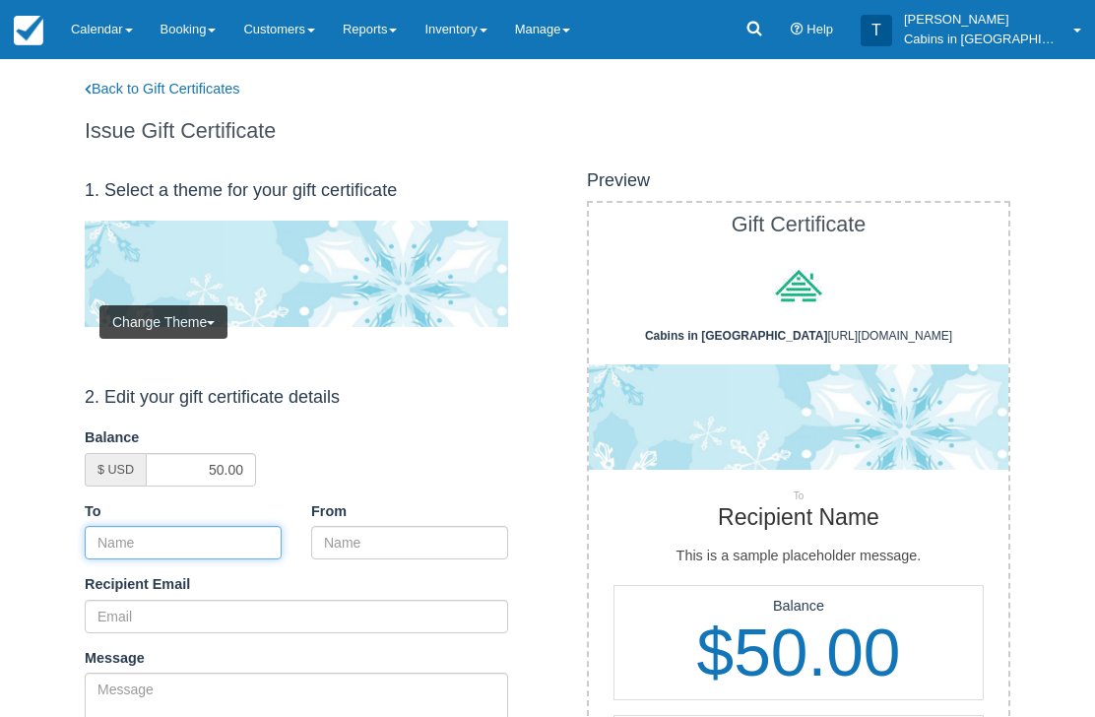
click at [244, 547] on input "To" at bounding box center [183, 542] width 197 height 33
paste input "Rick Lindley"
type input "Rick Lindley"
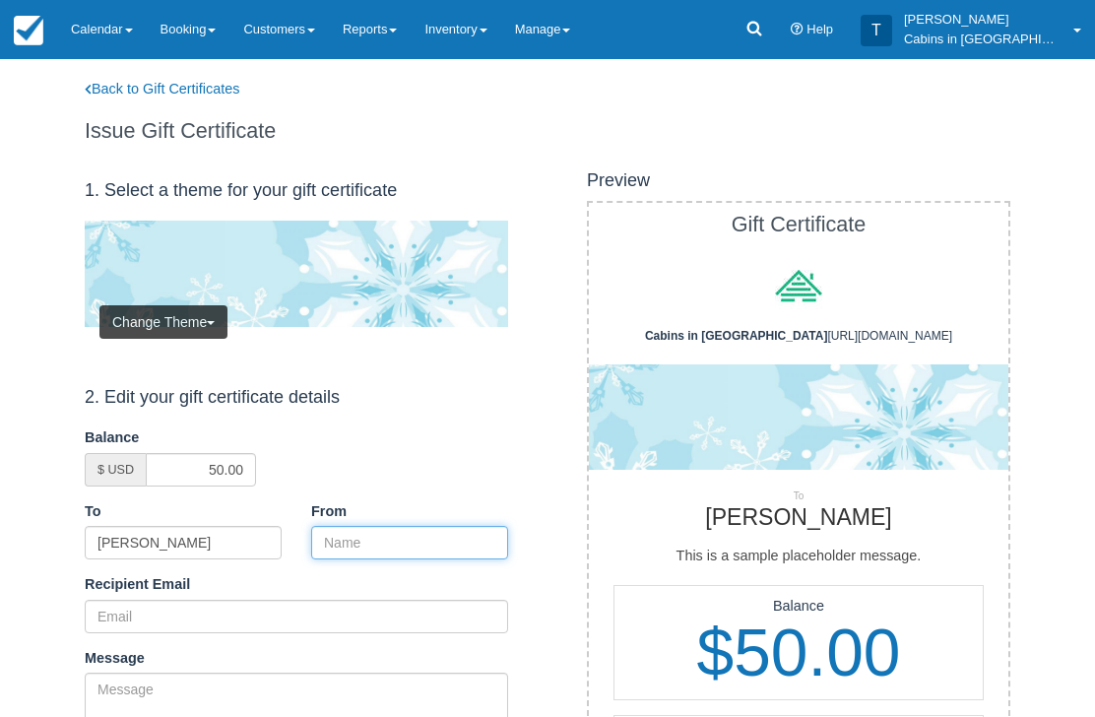
click at [409, 553] on input "From" at bounding box center [409, 542] width 197 height 33
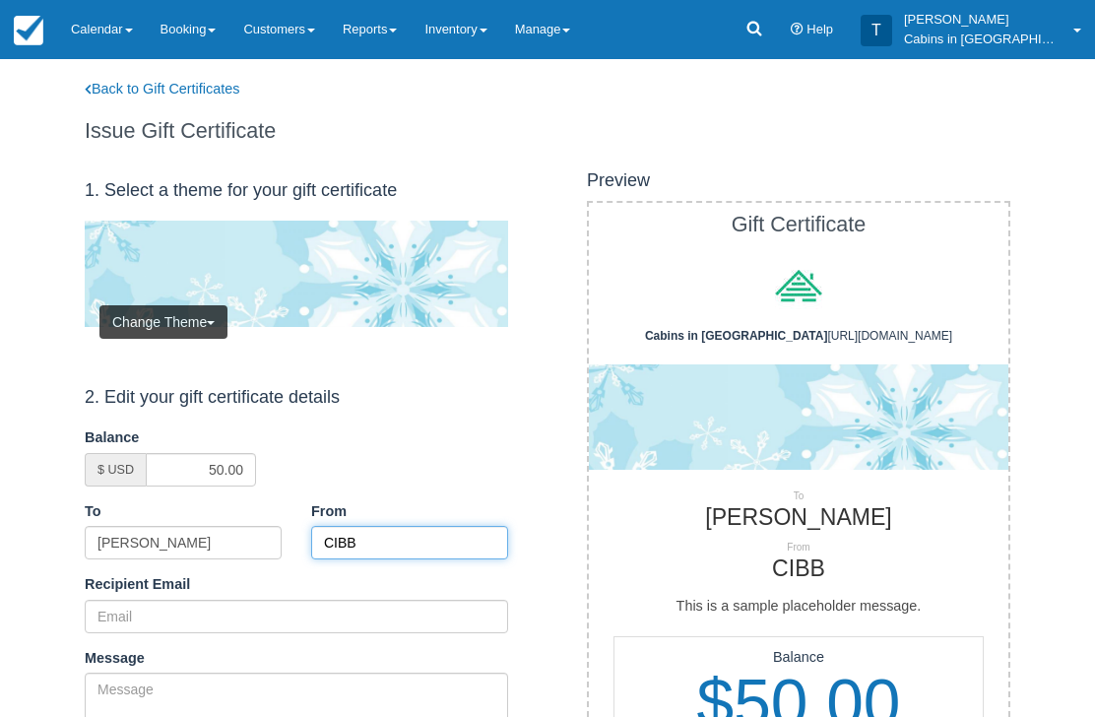
type input "CIBB"
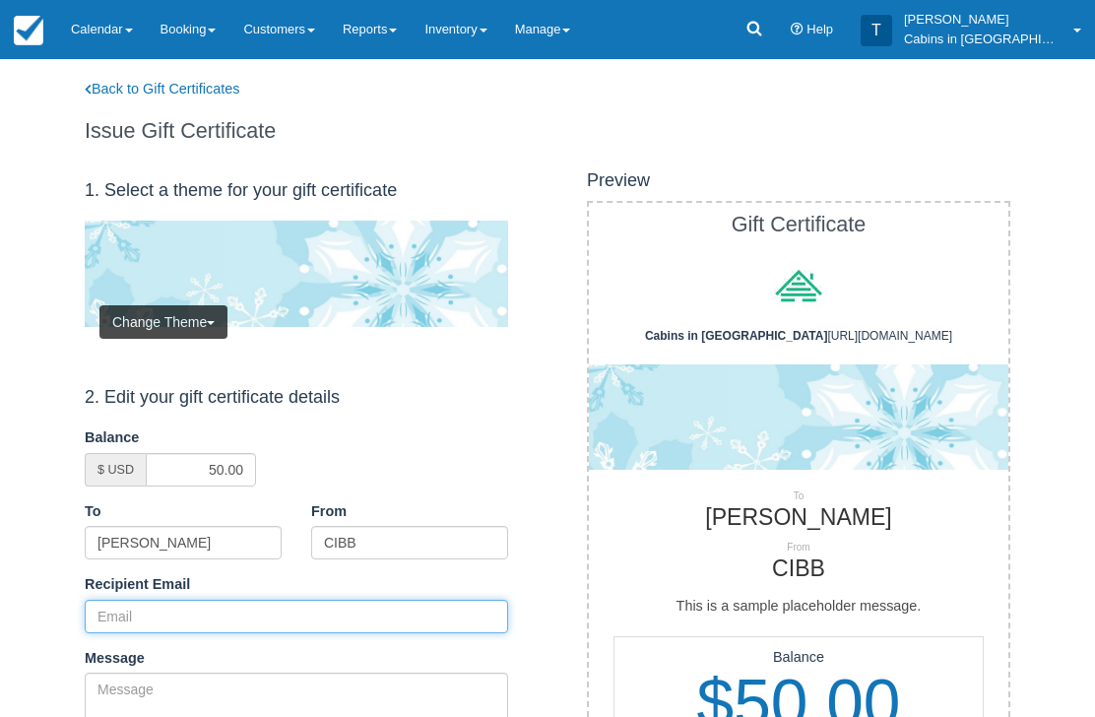
click at [296, 622] on input "Recipient Email" at bounding box center [296, 616] width 423 height 33
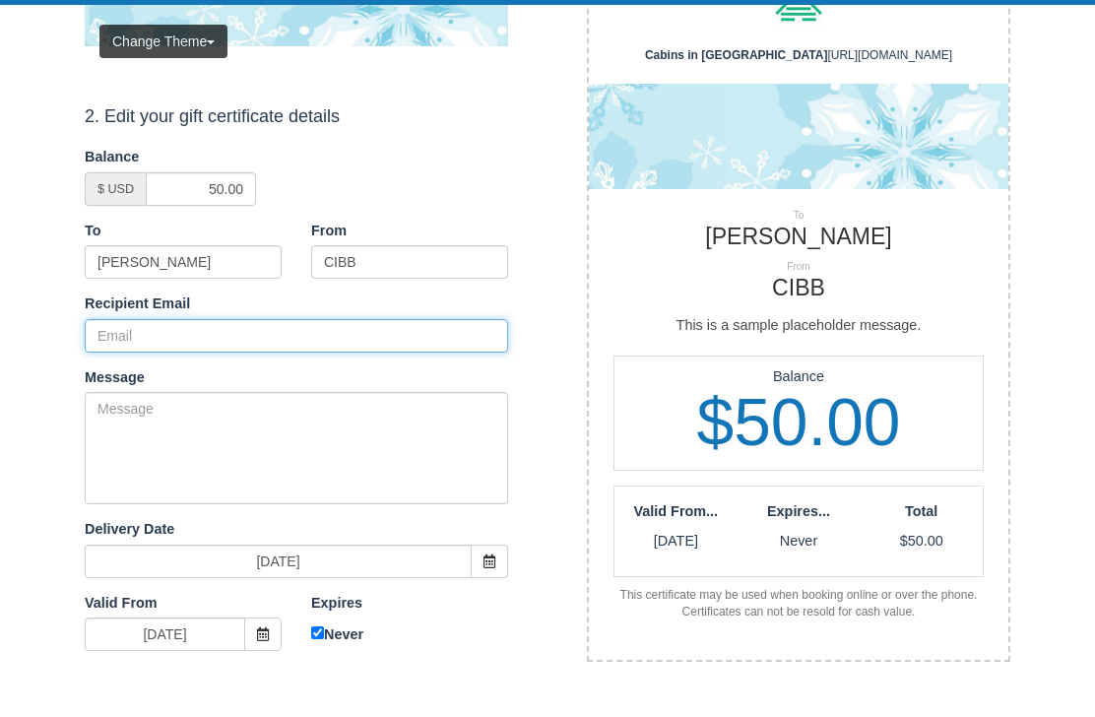
scroll to position [280, 0]
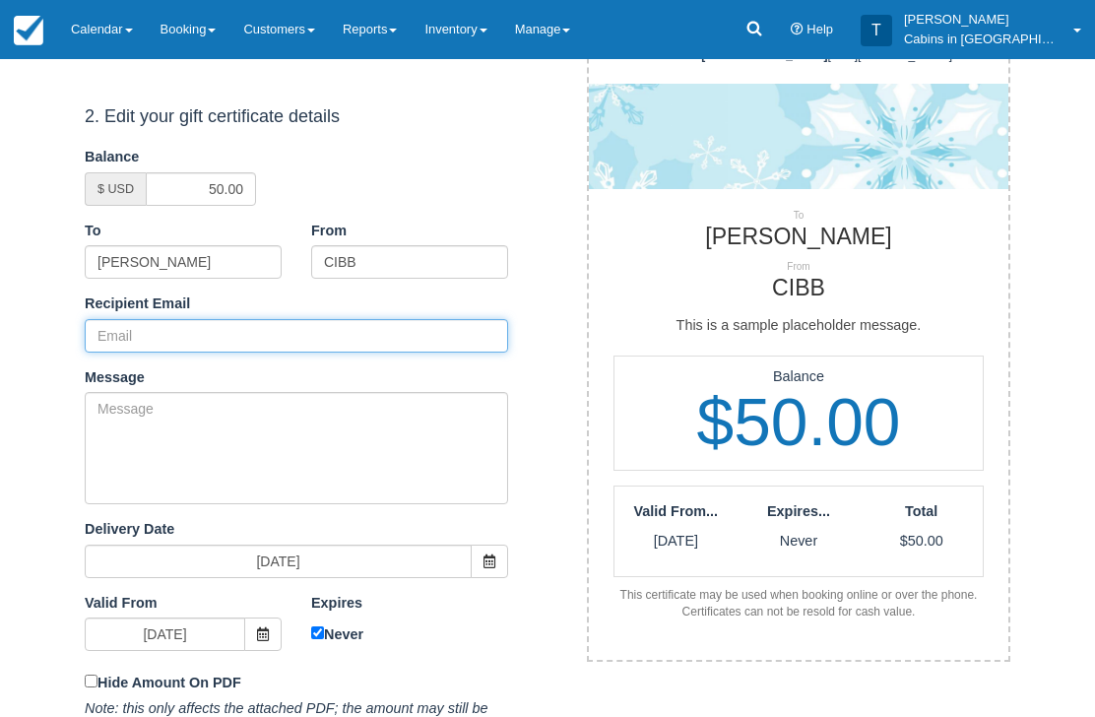
paste input "[EMAIL_ADDRESS][DOMAIN_NAME]"
type input "[EMAIL_ADDRESS][DOMAIN_NAME]"
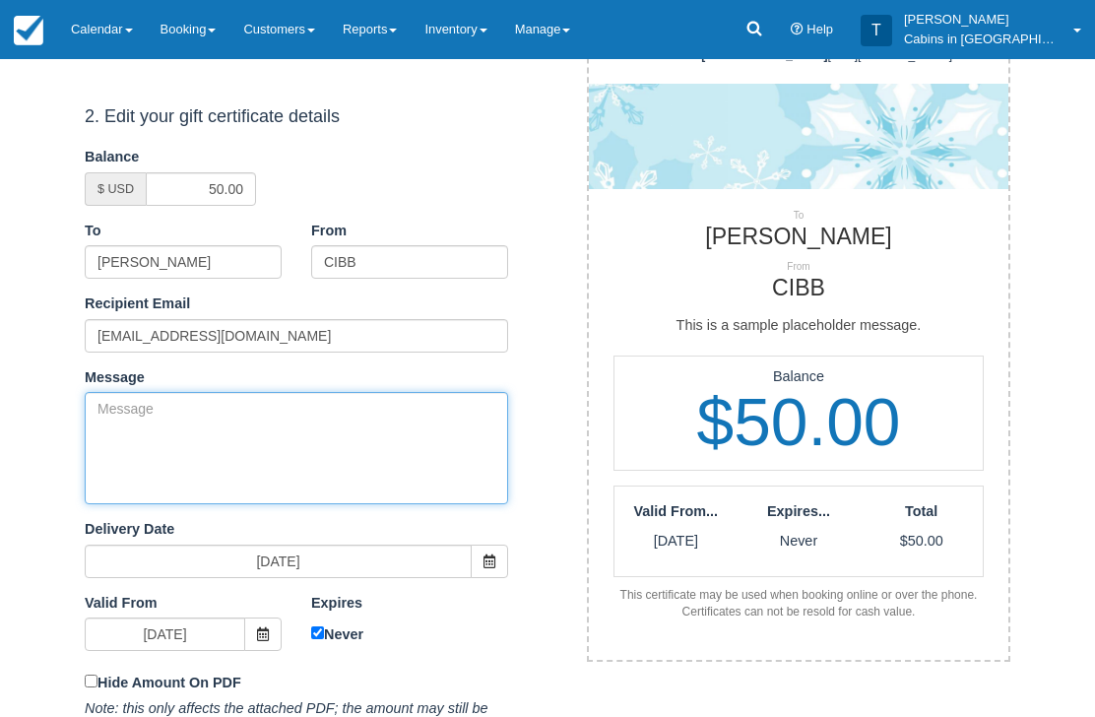
click at [337, 455] on textarea "Message" at bounding box center [296, 448] width 423 height 112
paste textarea "Please accept this gift certificate for your previous booking with [PERSON_NAME…"
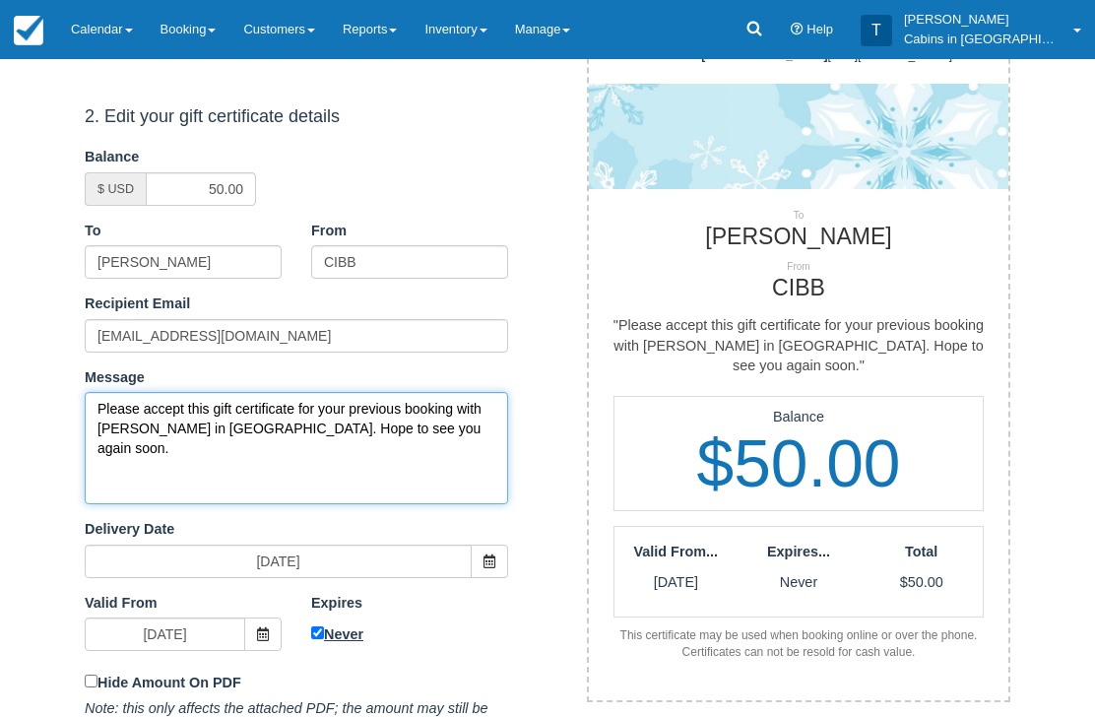
type textarea "Please accept this gift certificate for your previous booking with Cabins in Br…"
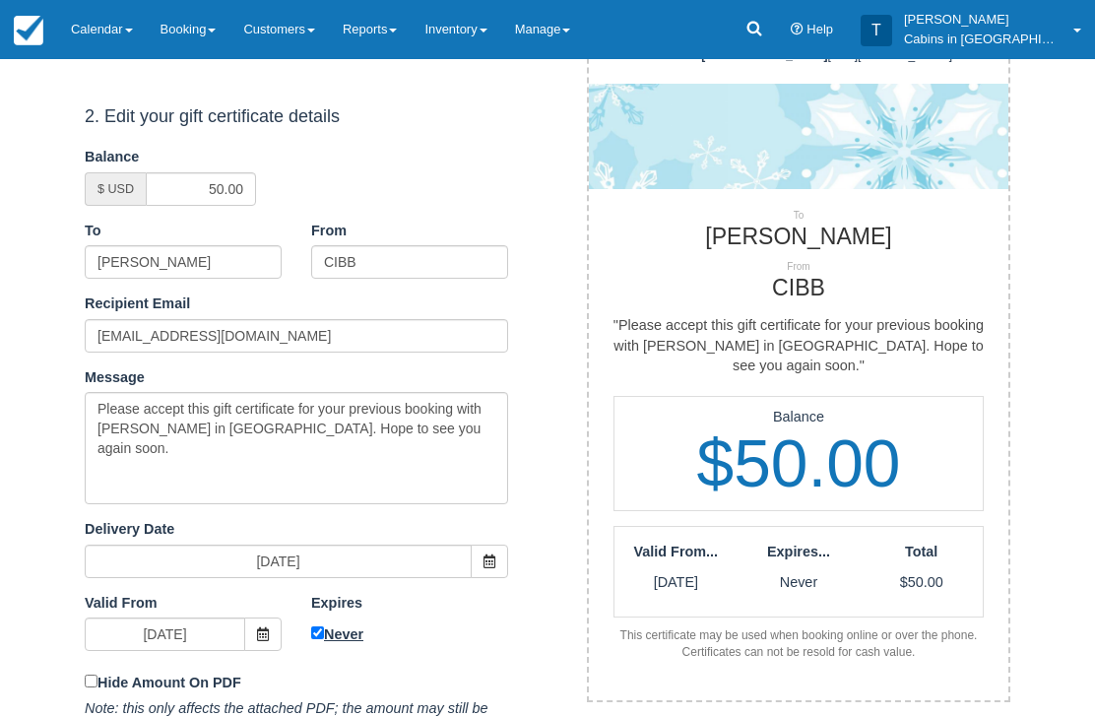
click at [317, 631] on input "Never" at bounding box center [317, 633] width 13 height 13
checkbox input "false"
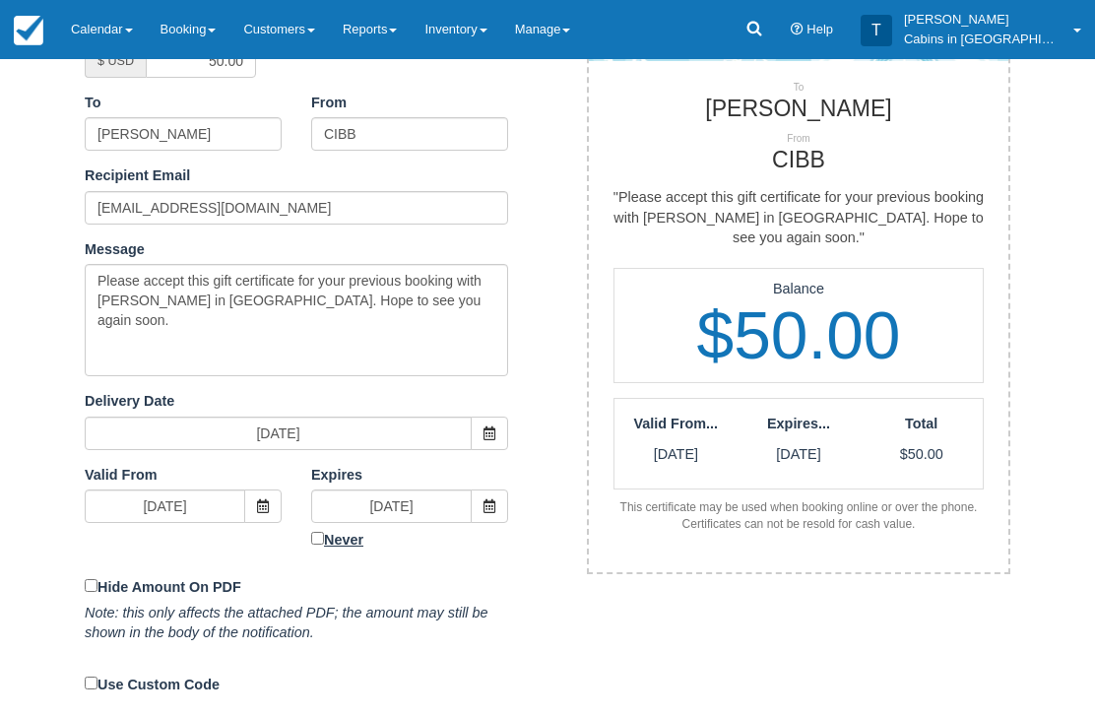
scroll to position [408, 0]
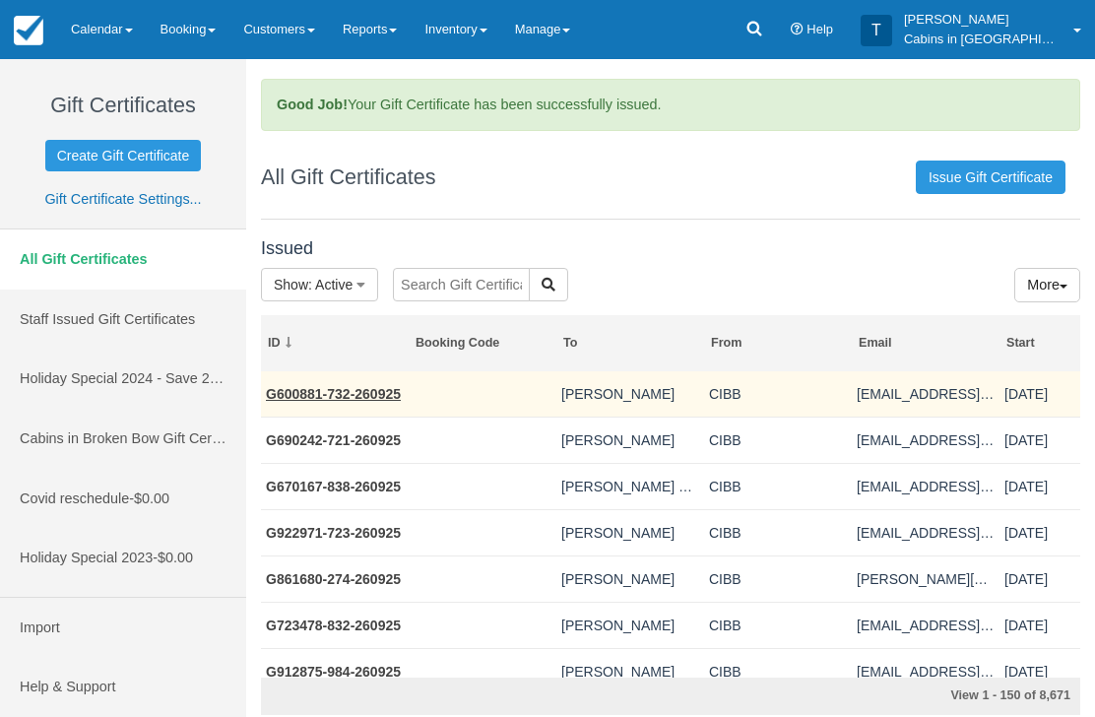
click at [383, 390] on link "G600881-732-260925" at bounding box center [333, 394] width 135 height 16
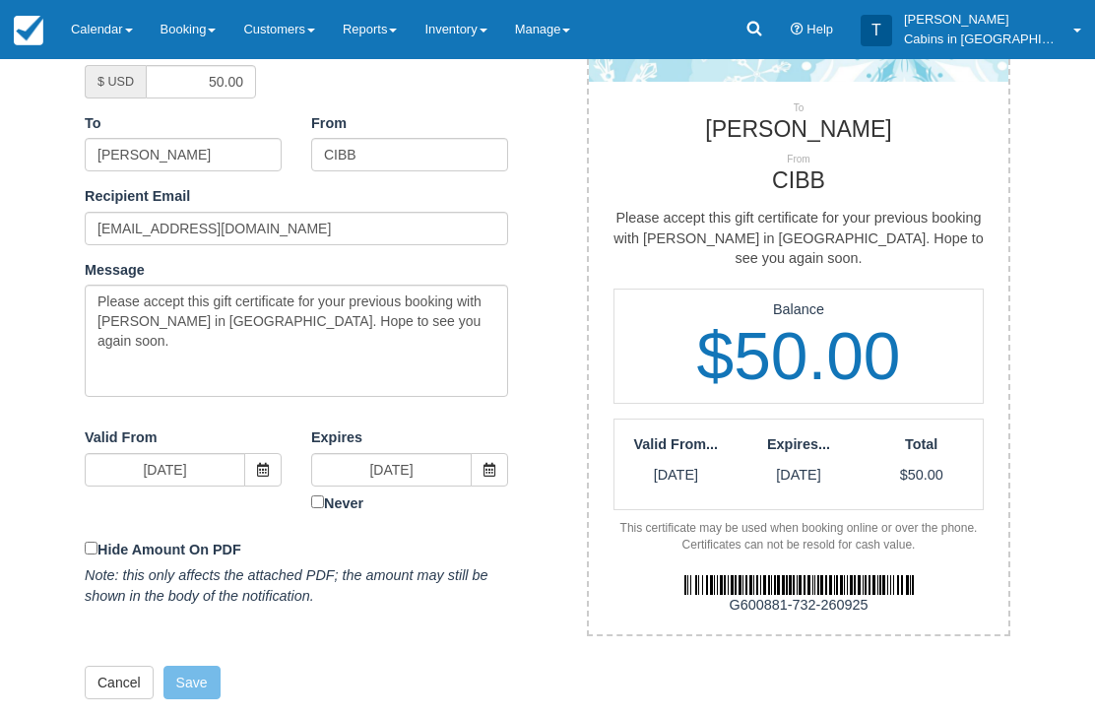
scroll to position [411, 0]
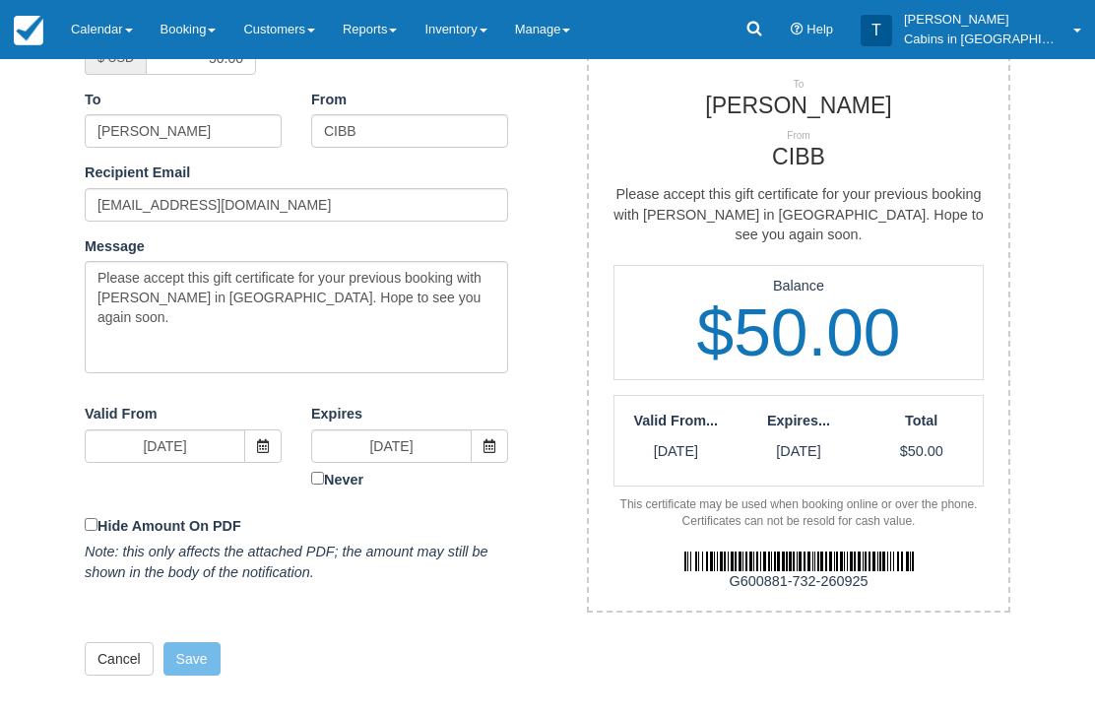
click at [714, 552] on img at bounding box center [798, 562] width 229 height 20
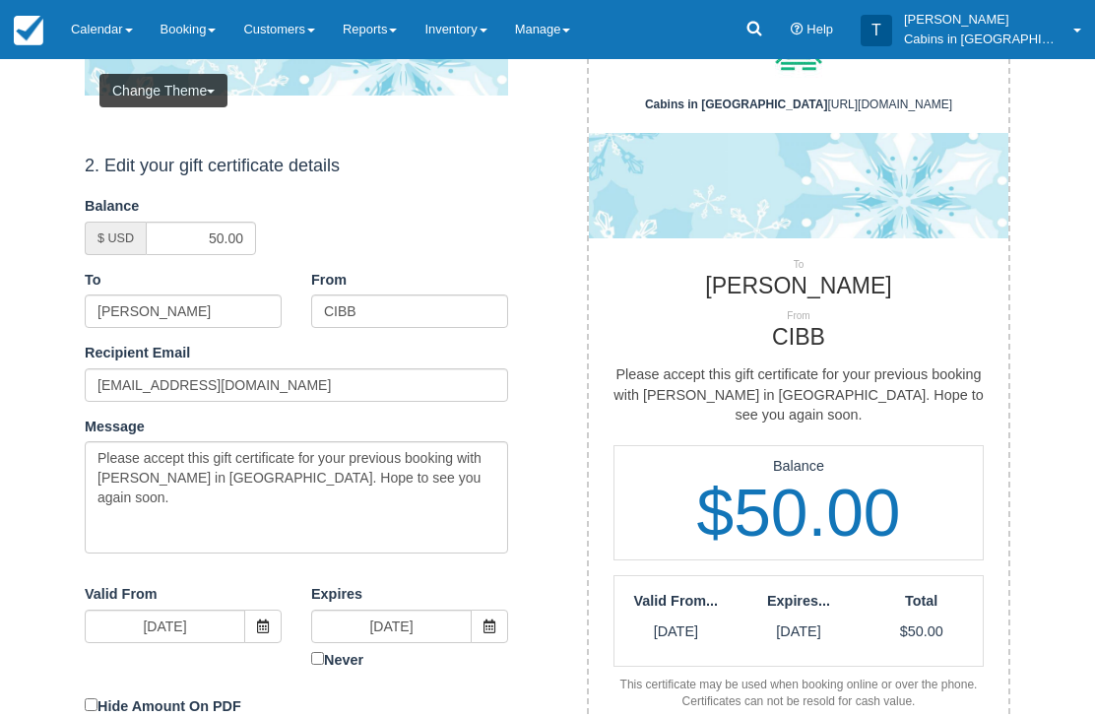
scroll to position [0, 0]
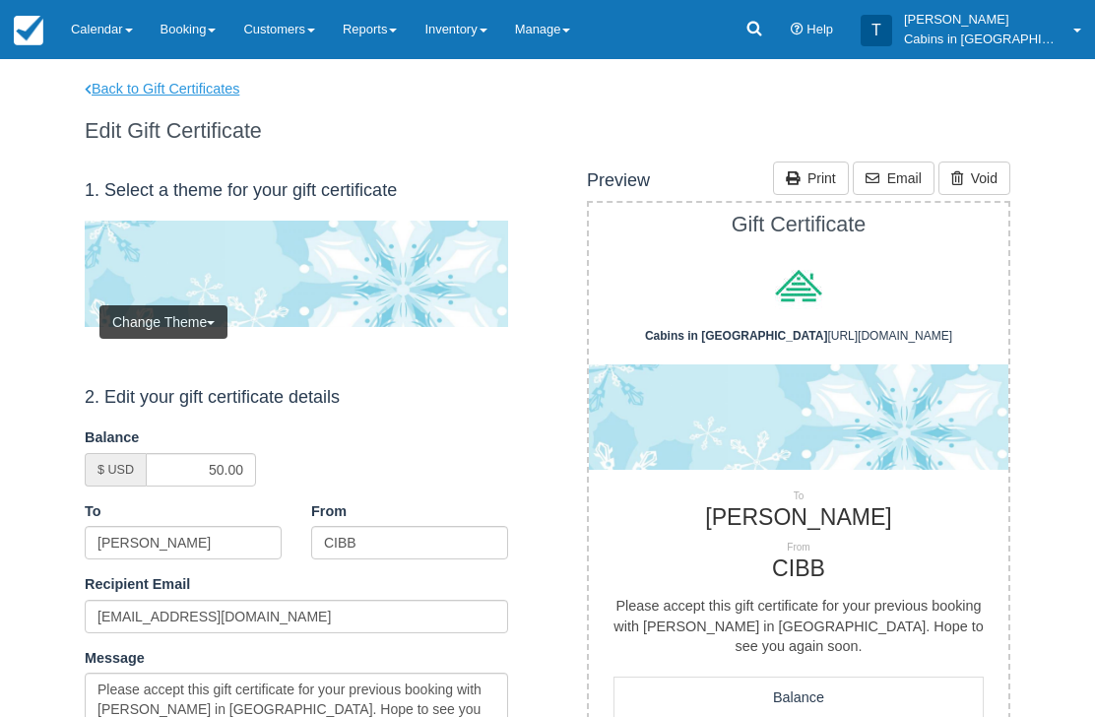
click at [202, 87] on link "Back to Gift Certificates" at bounding box center [175, 89] width 210 height 21
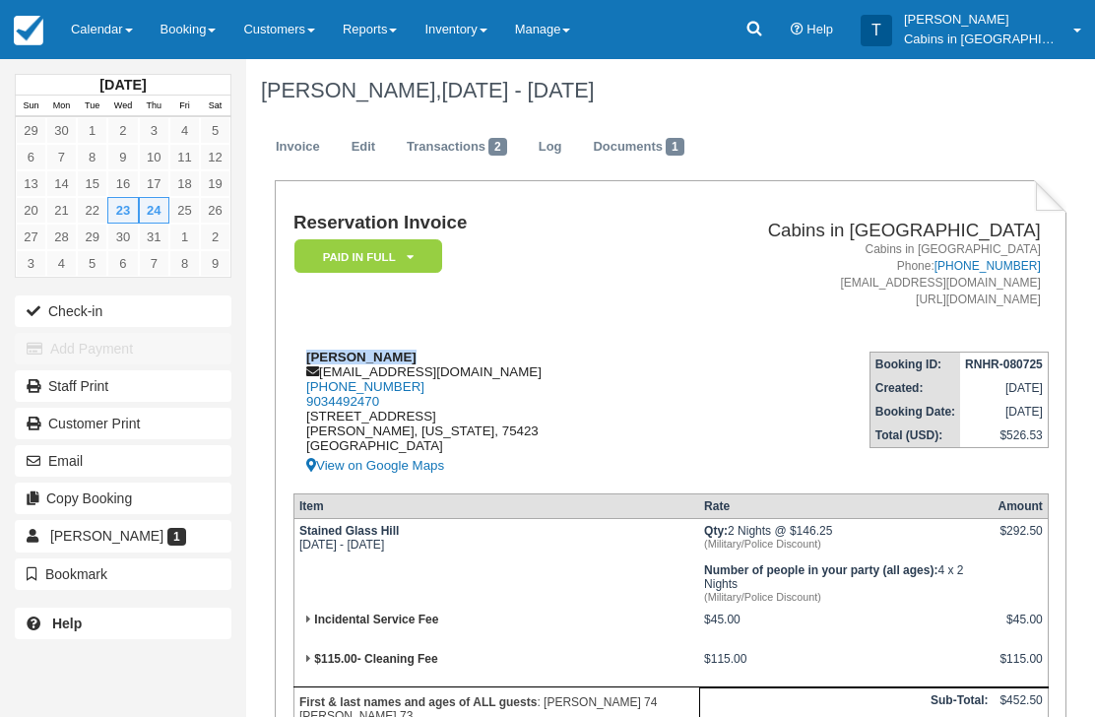
click at [470, 367] on div "[PERSON_NAME] [EMAIL_ADDRESS][DOMAIN_NAME] [PHONE_NUMBER] 9034492470 [STREET_AD…" at bounding box center [467, 414] width 349 height 128
click at [457, 372] on div "Robert Givens diransom55@yahoo.com 1 (903) 640-3009 9034492470 602 South 3rd St…" at bounding box center [467, 414] width 349 height 128
click at [453, 379] on div "Robert Givens diransom55@yahoo.com 1 (903) 640-3009 9034492470 602 South 3rd St…" at bounding box center [467, 414] width 349 height 128
copy div "[EMAIL_ADDRESS][DOMAIN_NAME]"
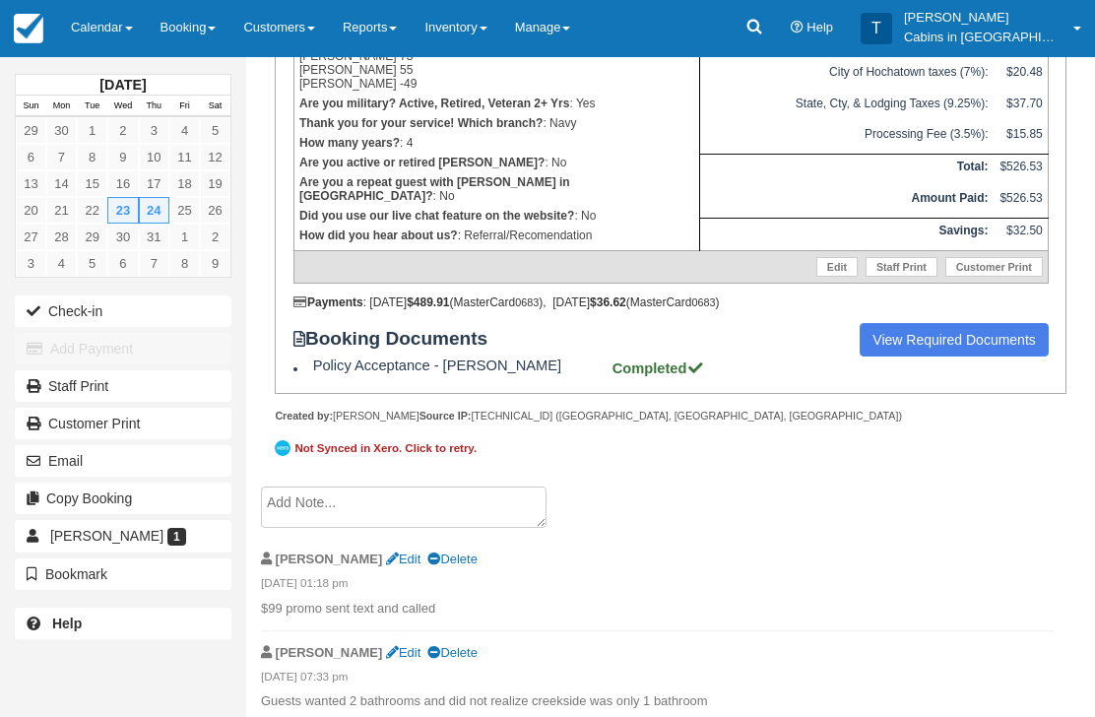
scroll to position [666, 0]
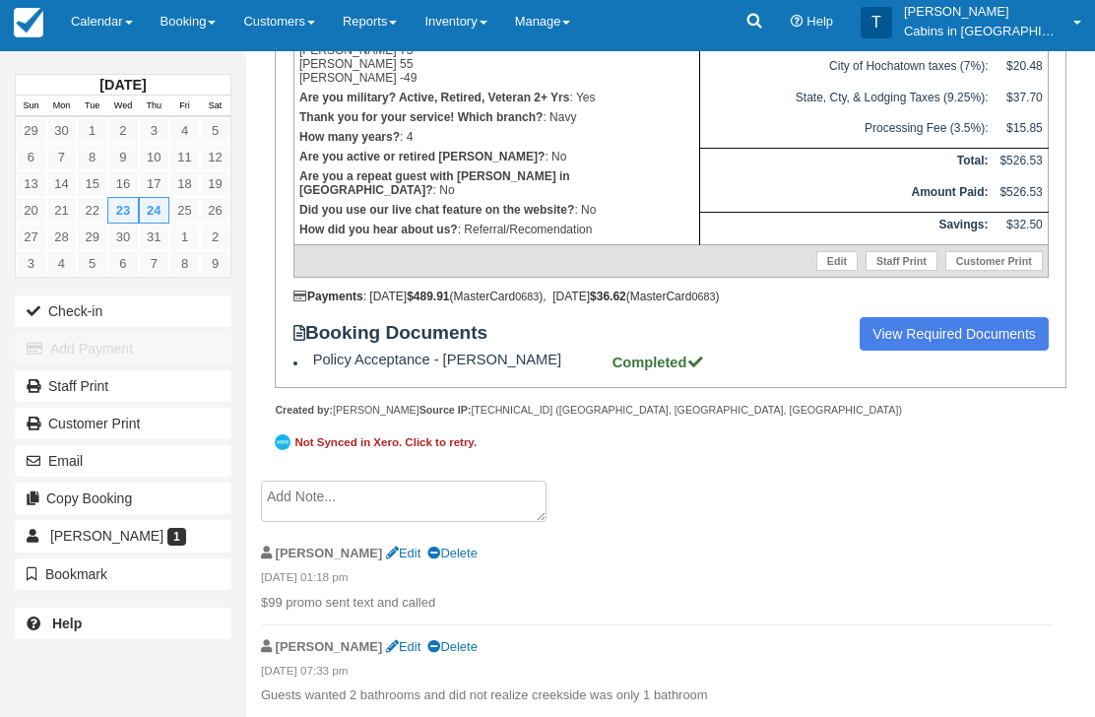
click at [479, 522] on textarea at bounding box center [404, 500] width 286 height 41
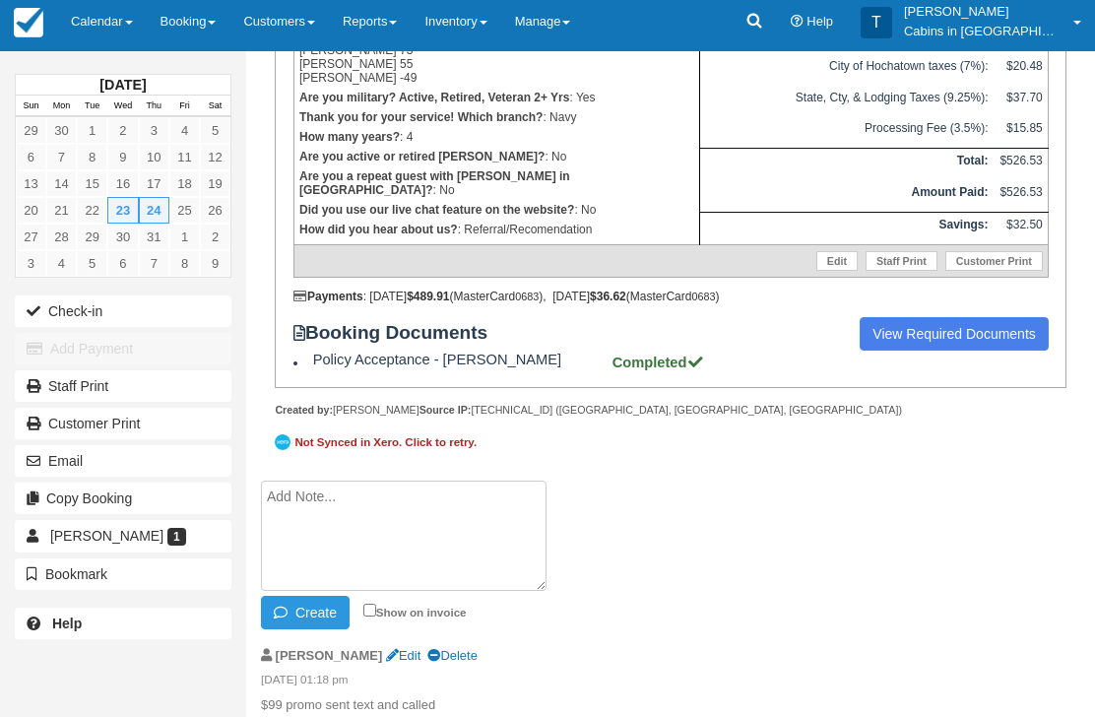
paste textarea "G473698-291-260925"
type textarea "G473698-291-260925 GIFT CERTIFICATE SENT"
click at [328, 629] on button "Create" at bounding box center [305, 612] width 89 height 33
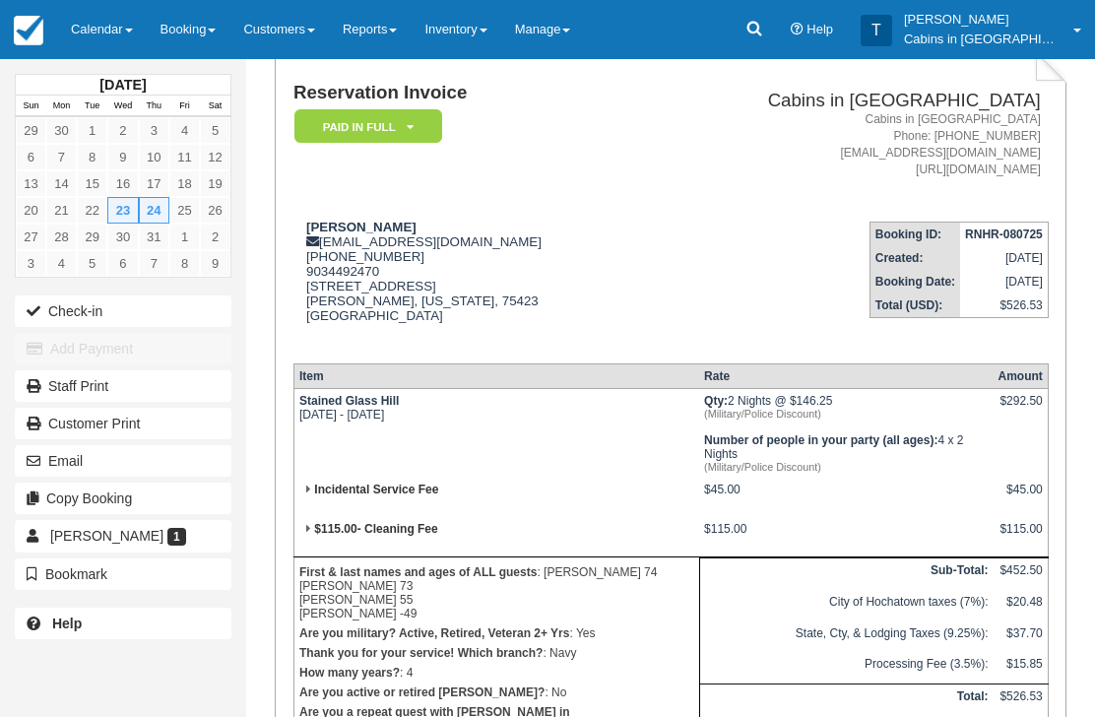
scroll to position [0, 0]
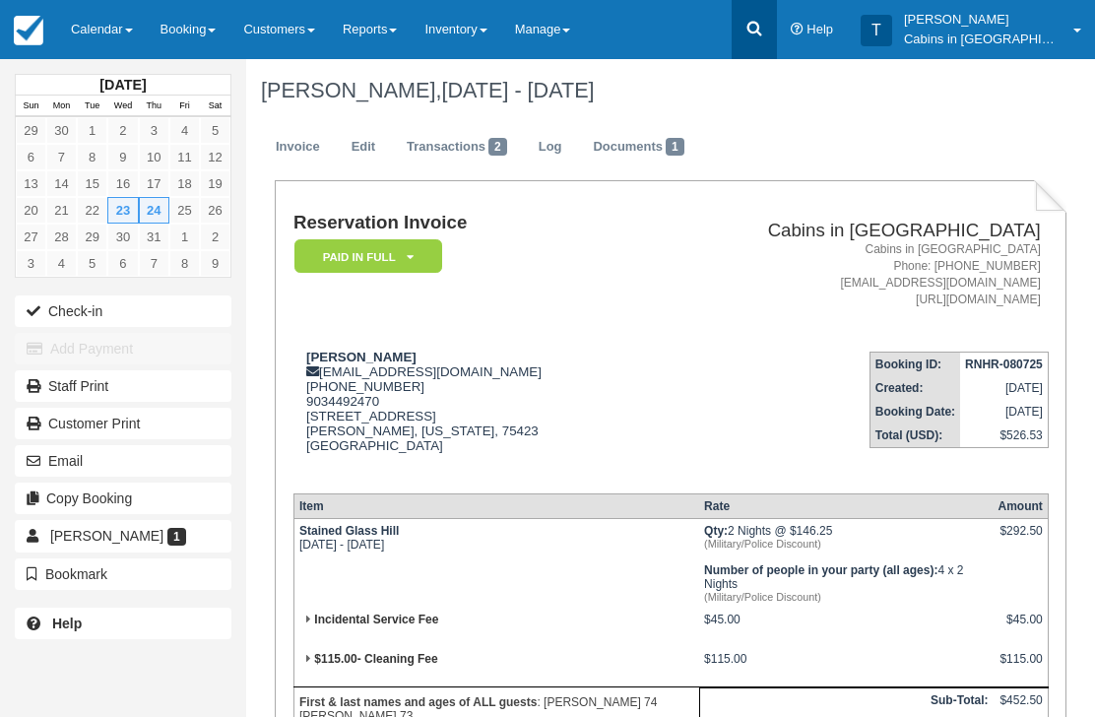
click at [764, 36] on icon at bounding box center [754, 29] width 20 height 20
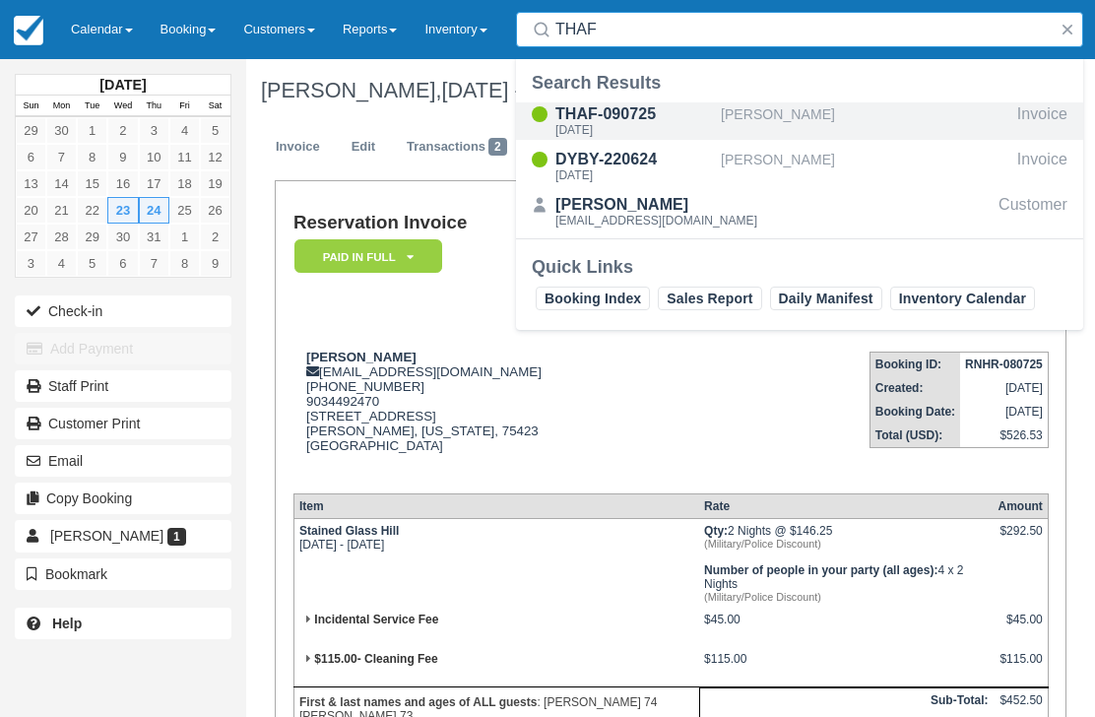
type input "THAF"
click at [625, 124] on div "Tue Jul 15 2025" at bounding box center [634, 130] width 158 height 12
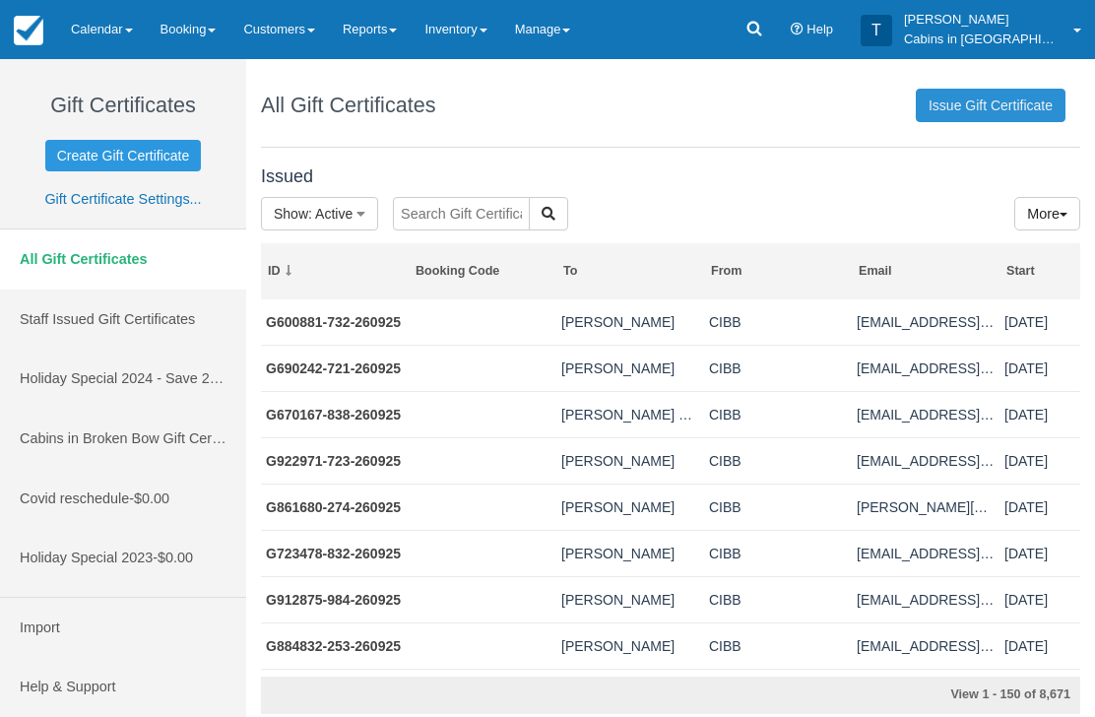
click at [969, 95] on link "Issue Gift Certificate" at bounding box center [991, 105] width 150 height 33
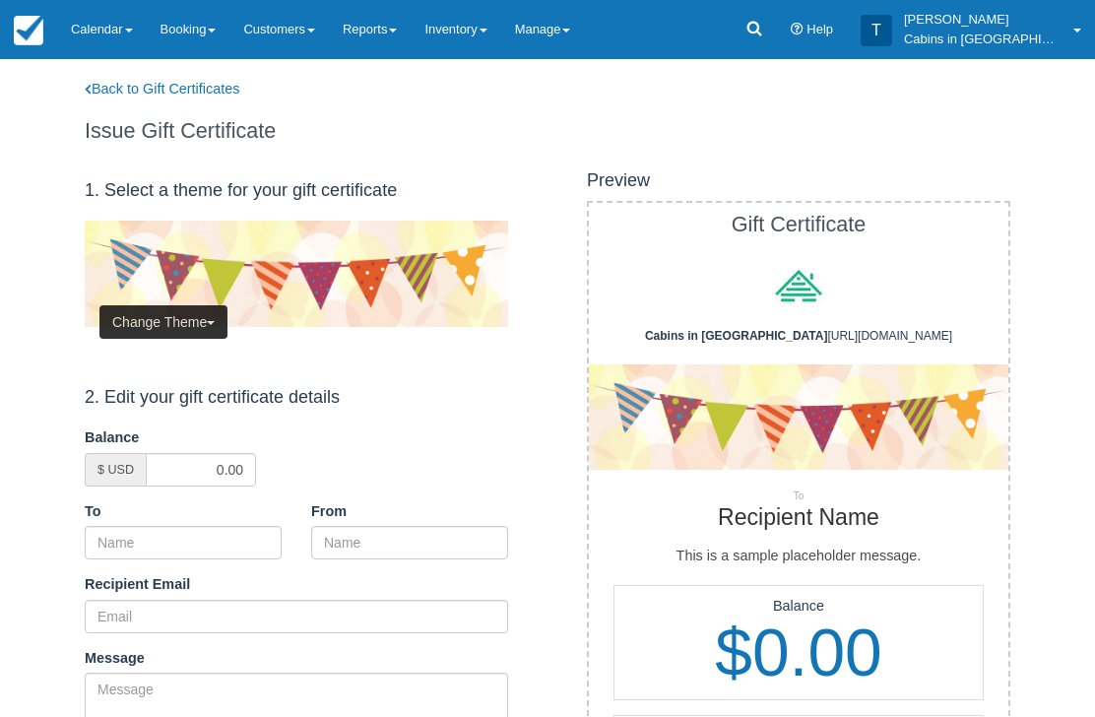
click at [182, 315] on button "Change Theme" at bounding box center [163, 321] width 128 height 33
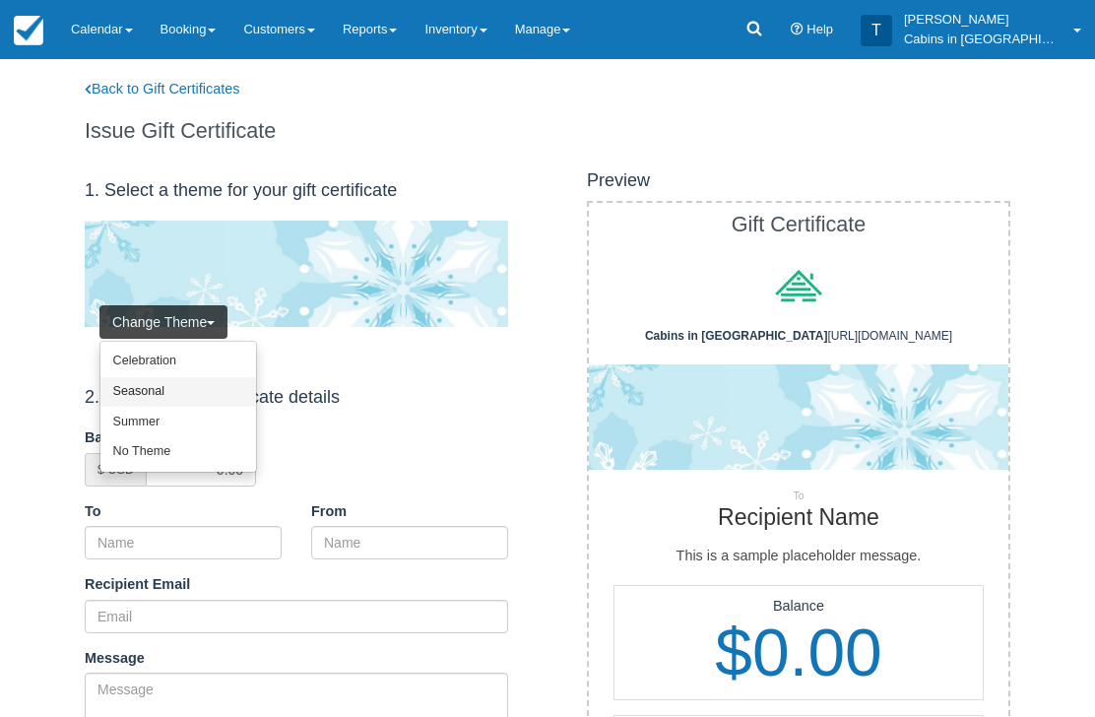
click at [193, 392] on link "Seasonal" at bounding box center [178, 392] width 156 height 31
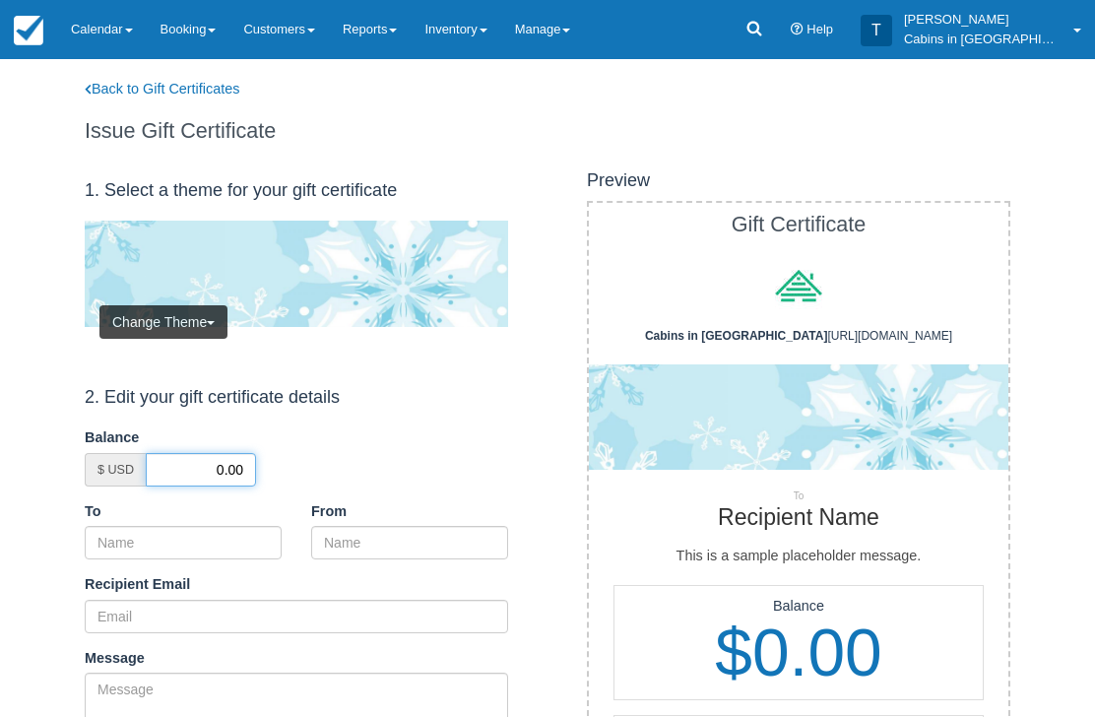
click at [210, 455] on input "0.00" at bounding box center [201, 469] width 110 height 33
type input "50.00"
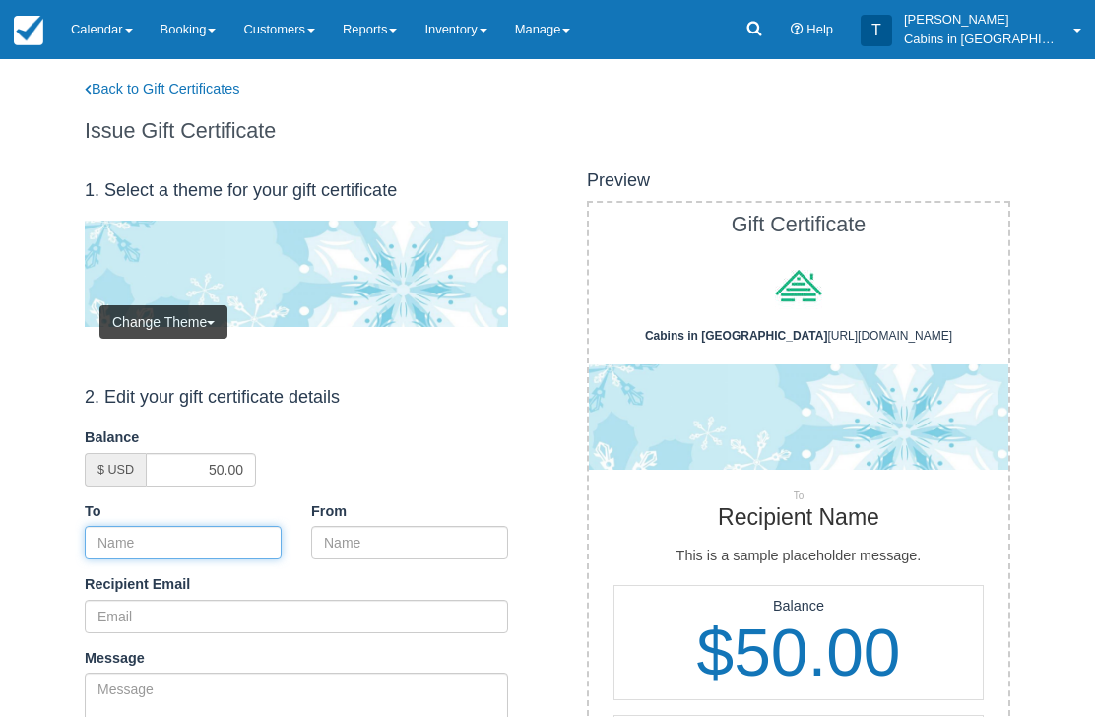
click at [245, 545] on input "To" at bounding box center [183, 542] width 197 height 33
paste input "[PERSON_NAME]"
type input "Robert Givens"
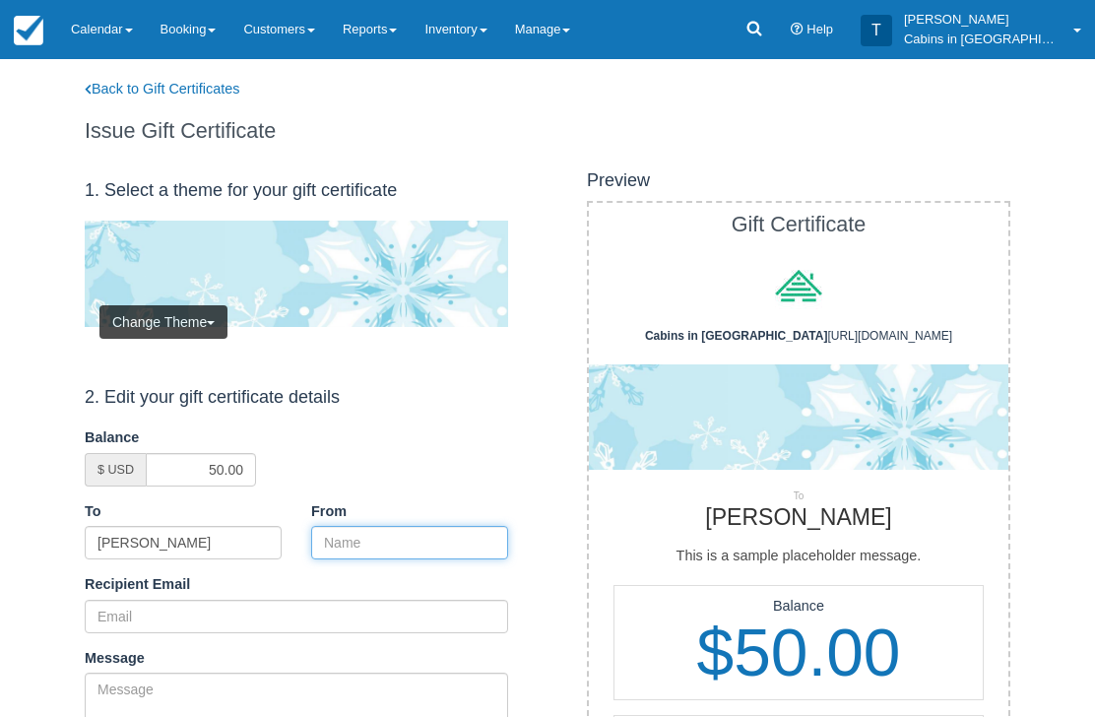
click at [397, 537] on input "From" at bounding box center [409, 542] width 197 height 33
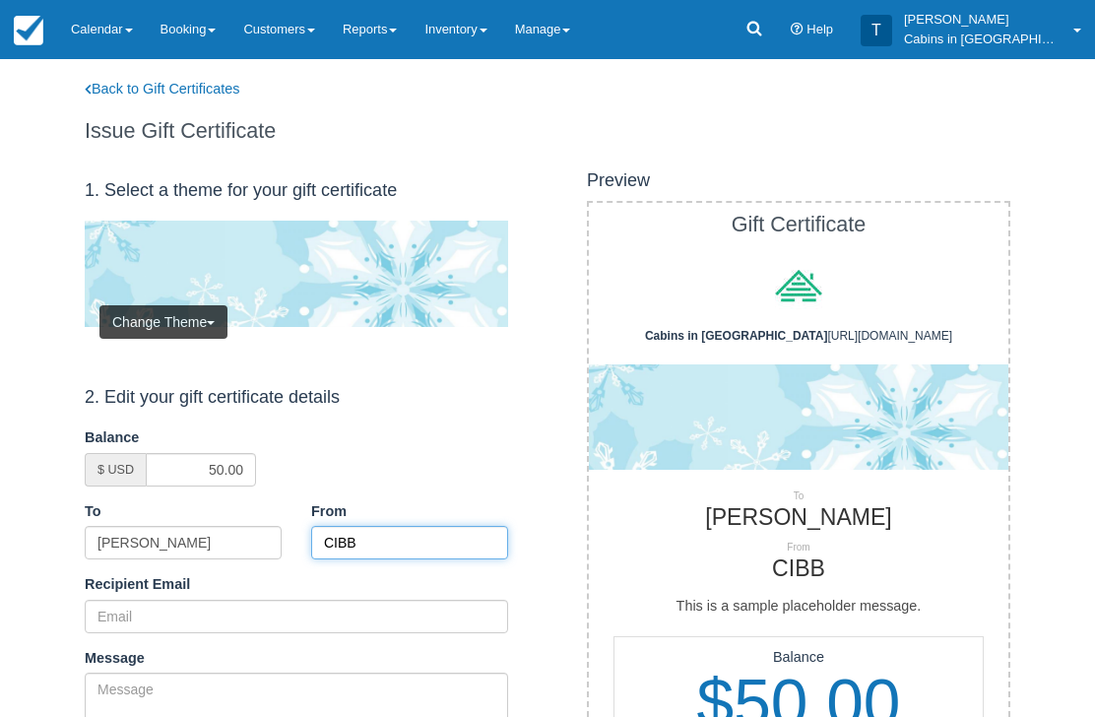
type input "CIBB"
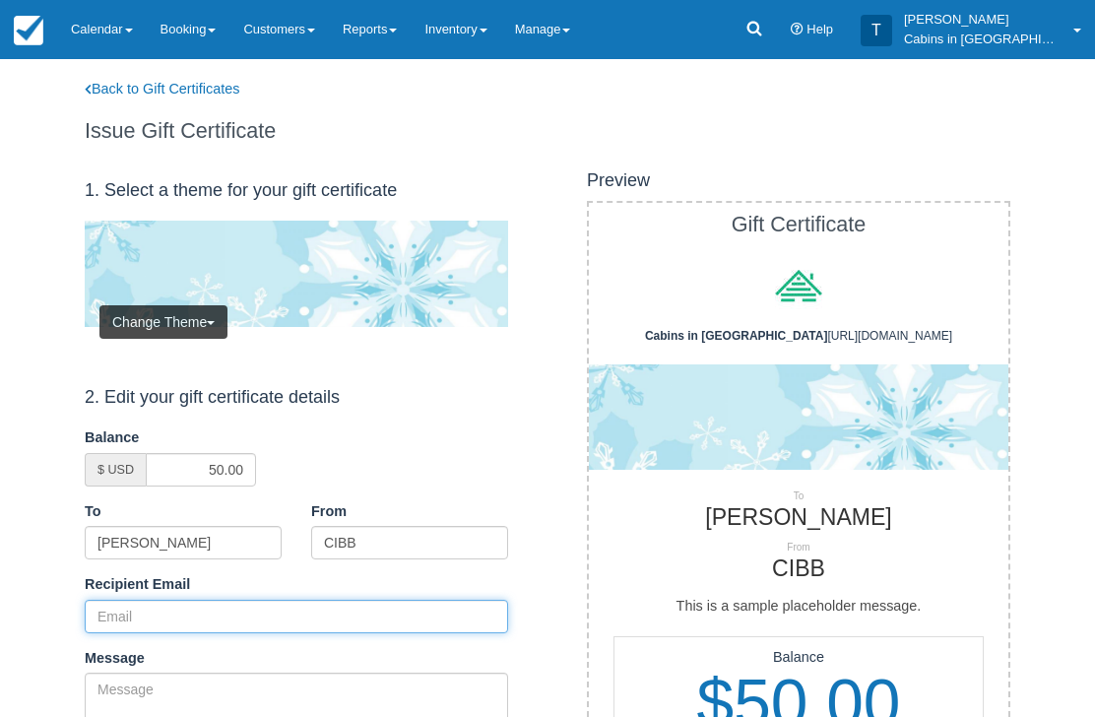
click at [232, 610] on input "Recipient Email" at bounding box center [296, 616] width 423 height 33
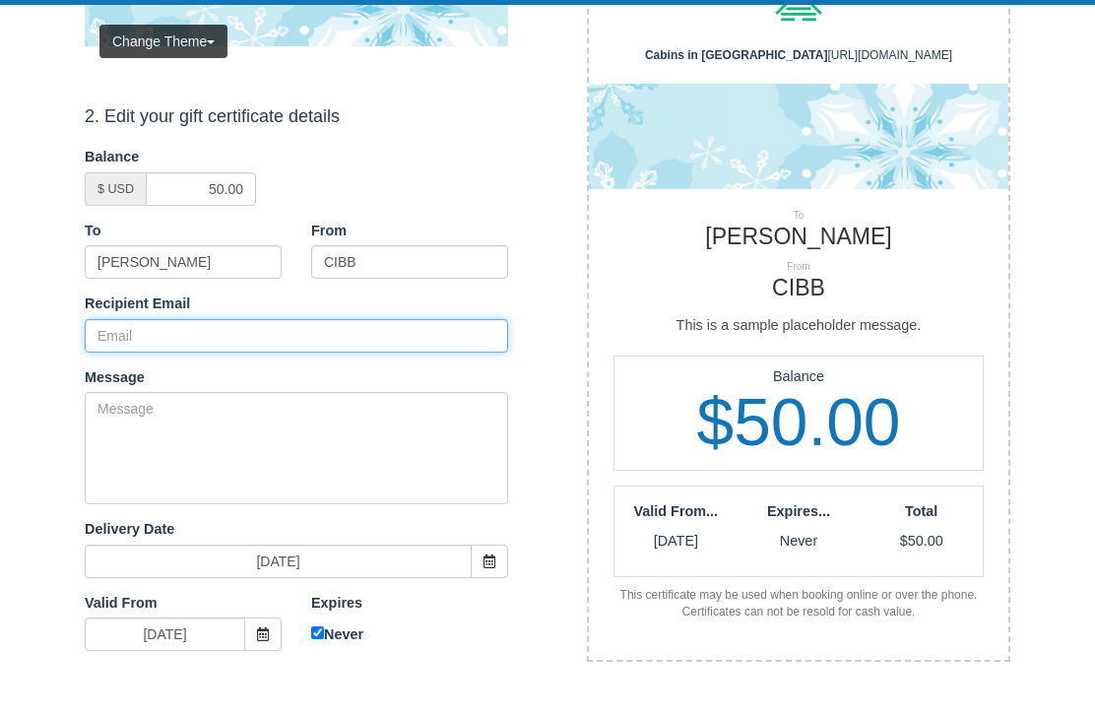
scroll to position [280, 0]
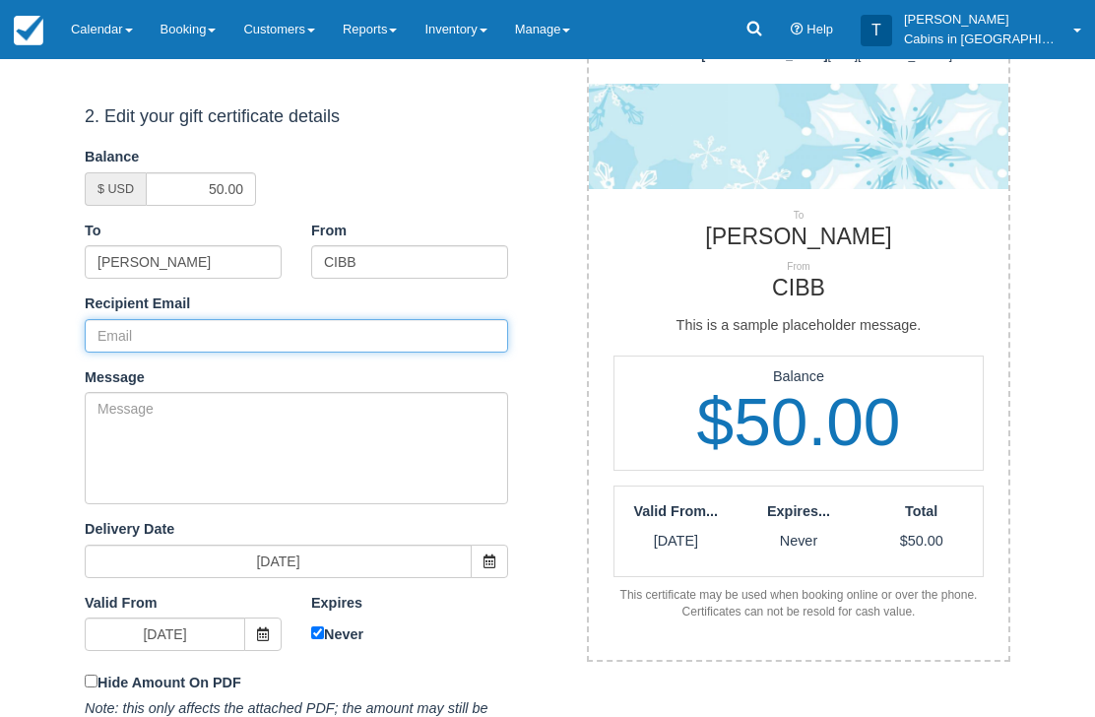
paste input "[EMAIL_ADDRESS][DOMAIN_NAME]"
type input "diransom55@yahoo.com"
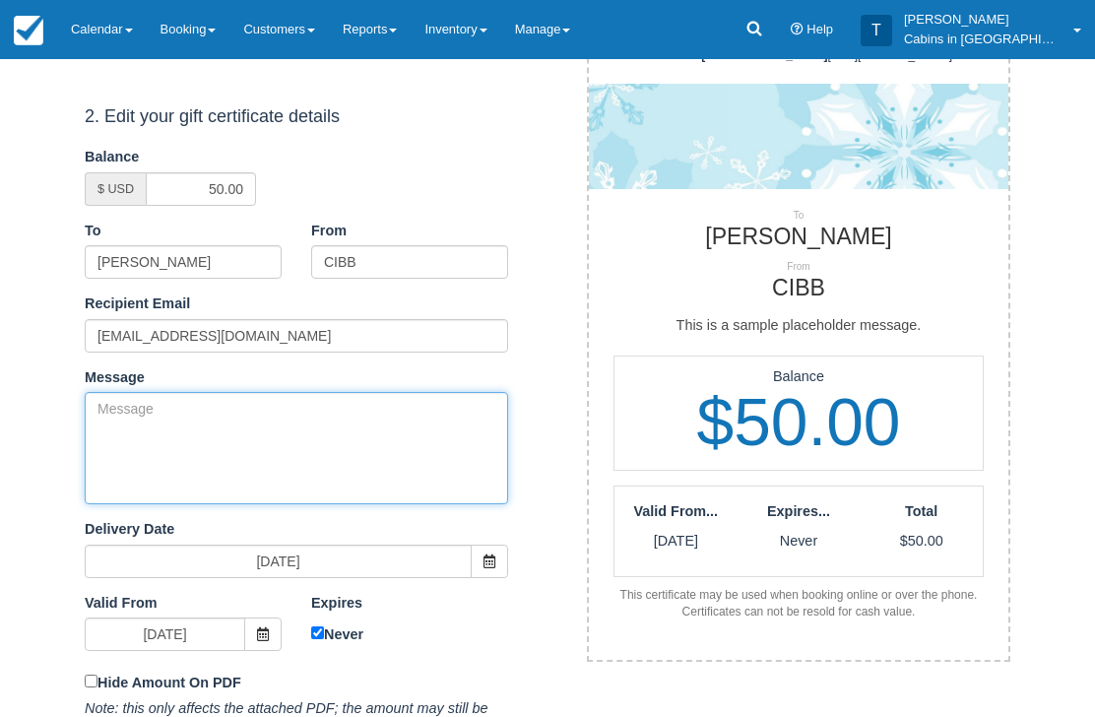
click at [323, 414] on textarea "Message" at bounding box center [296, 449] width 423 height 112
paste textarea "Please accept this gift certificate for your previous booking with [PERSON_NAME…"
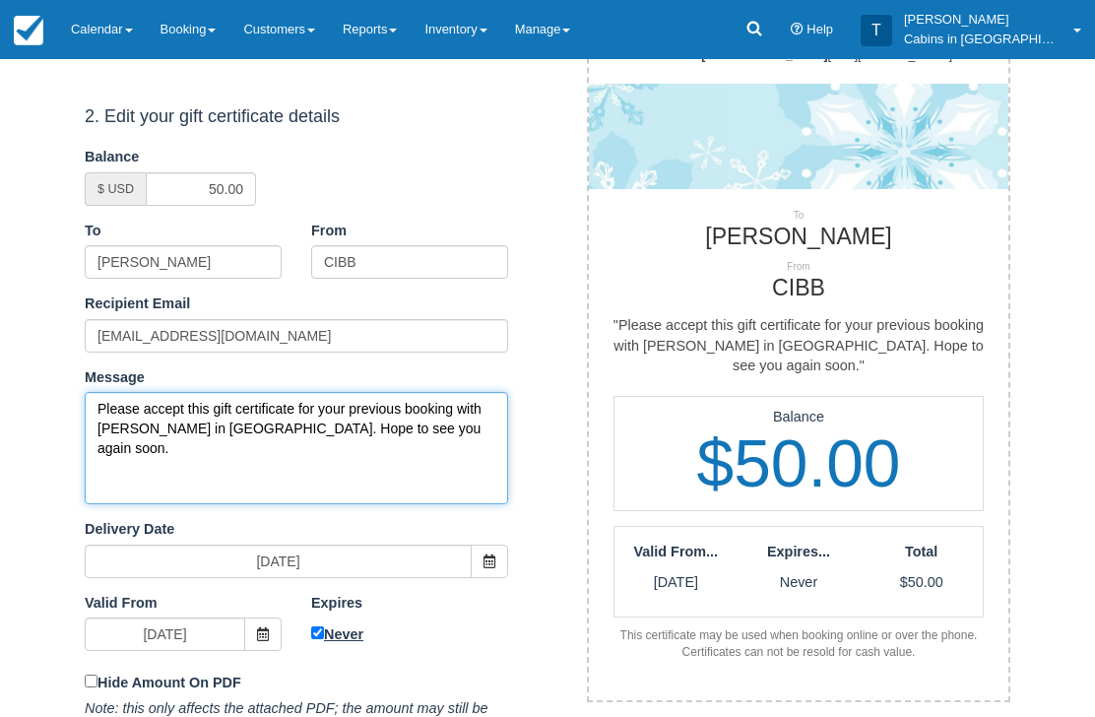
type textarea "Please accept this gift certificate for your previous booking with [PERSON_NAME…"
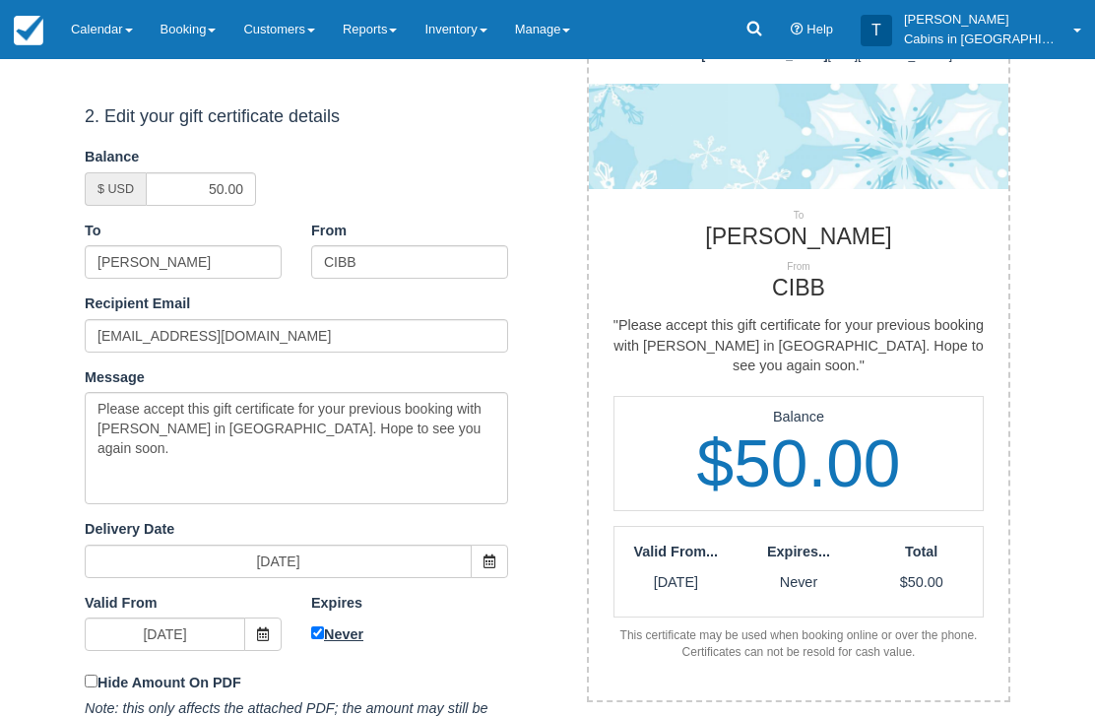
click at [324, 627] on input "Never" at bounding box center [317, 633] width 13 height 13
checkbox input "false"
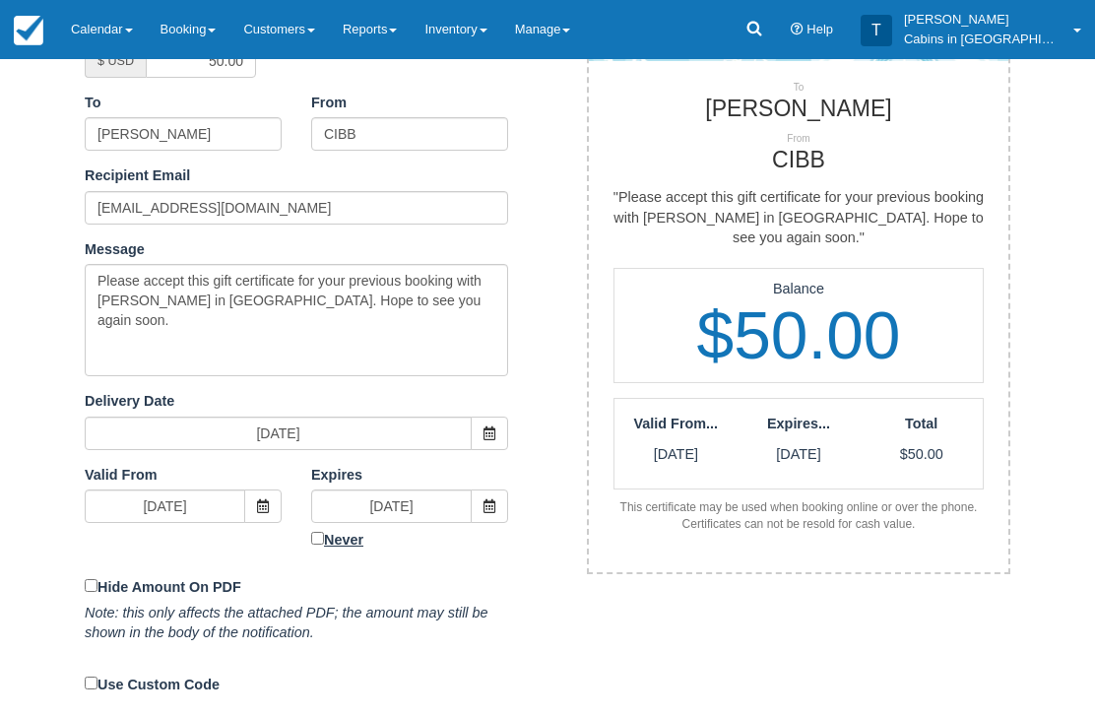
scroll to position [408, 0]
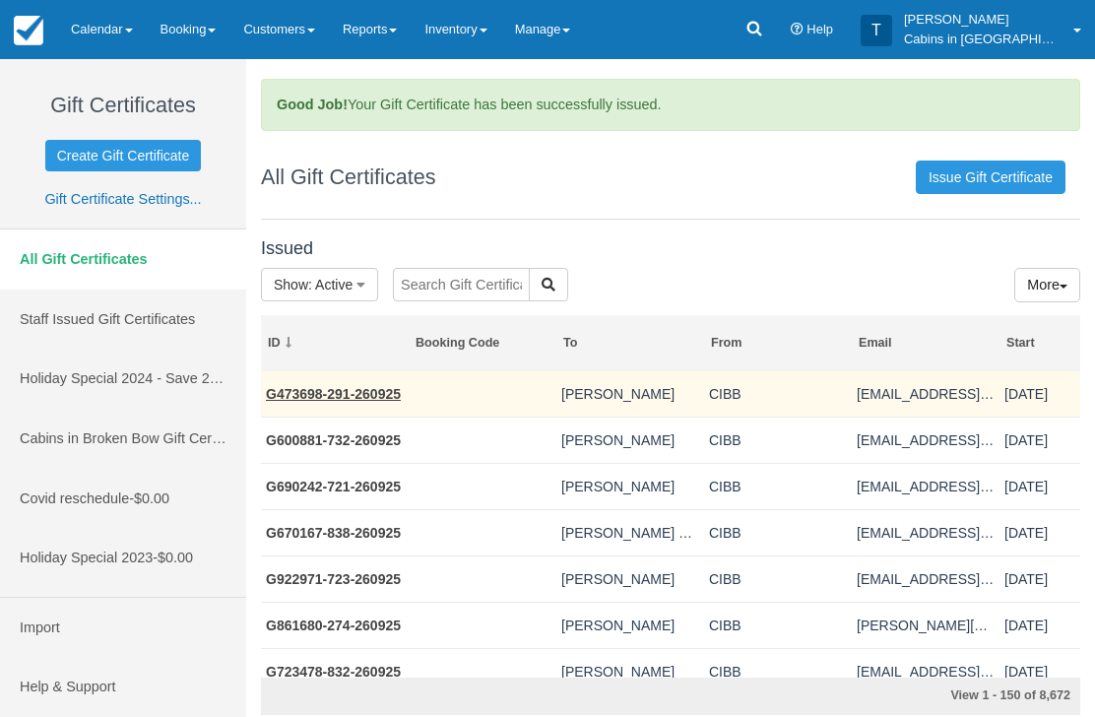
click at [369, 397] on link "G473698-291-260925" at bounding box center [333, 394] width 135 height 16
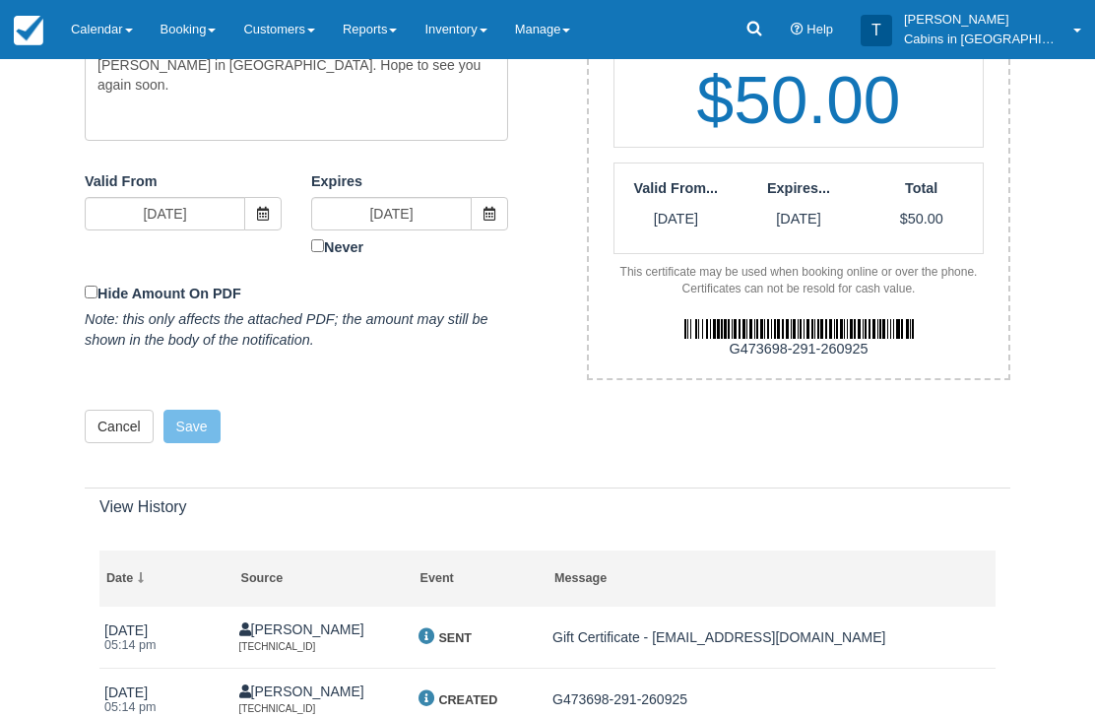
scroll to position [651, 0]
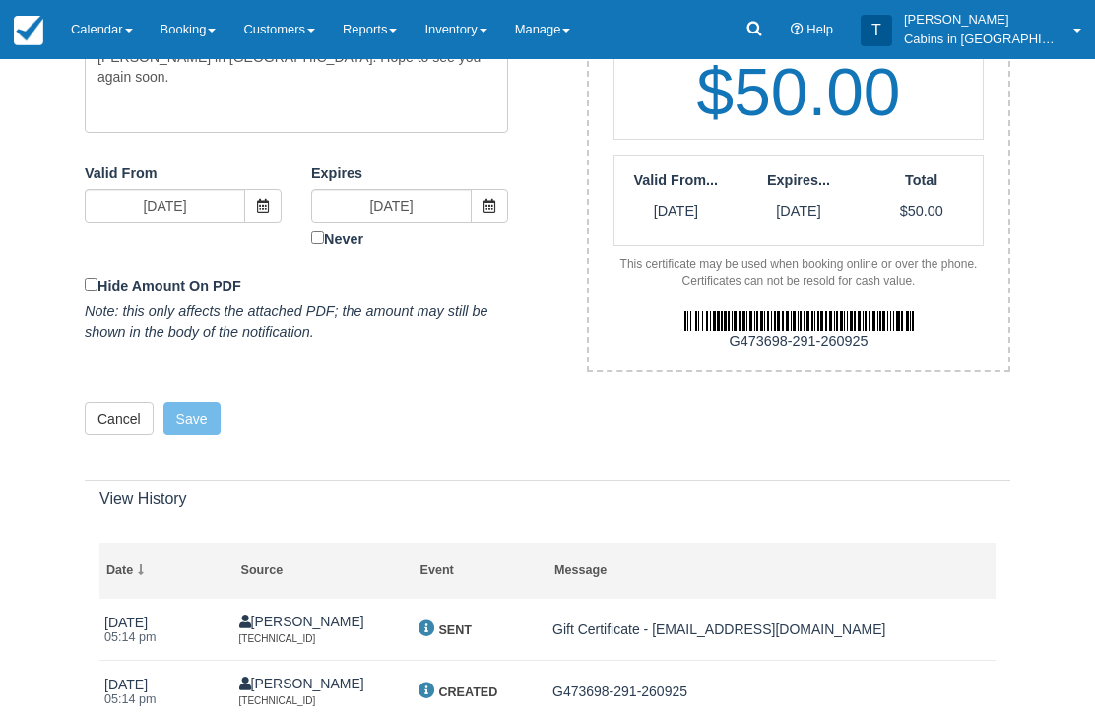
click at [720, 332] on div "G473698-291-260925" at bounding box center [798, 342] width 449 height 21
copy div "G473698-291-260925"
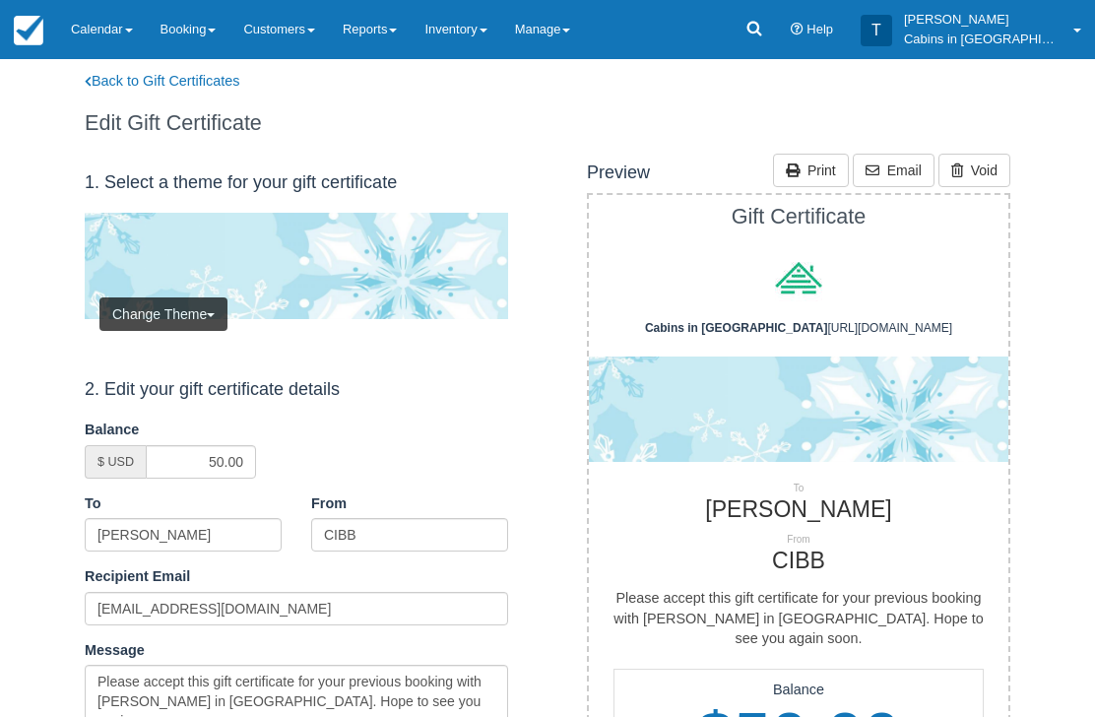
scroll to position [0, 0]
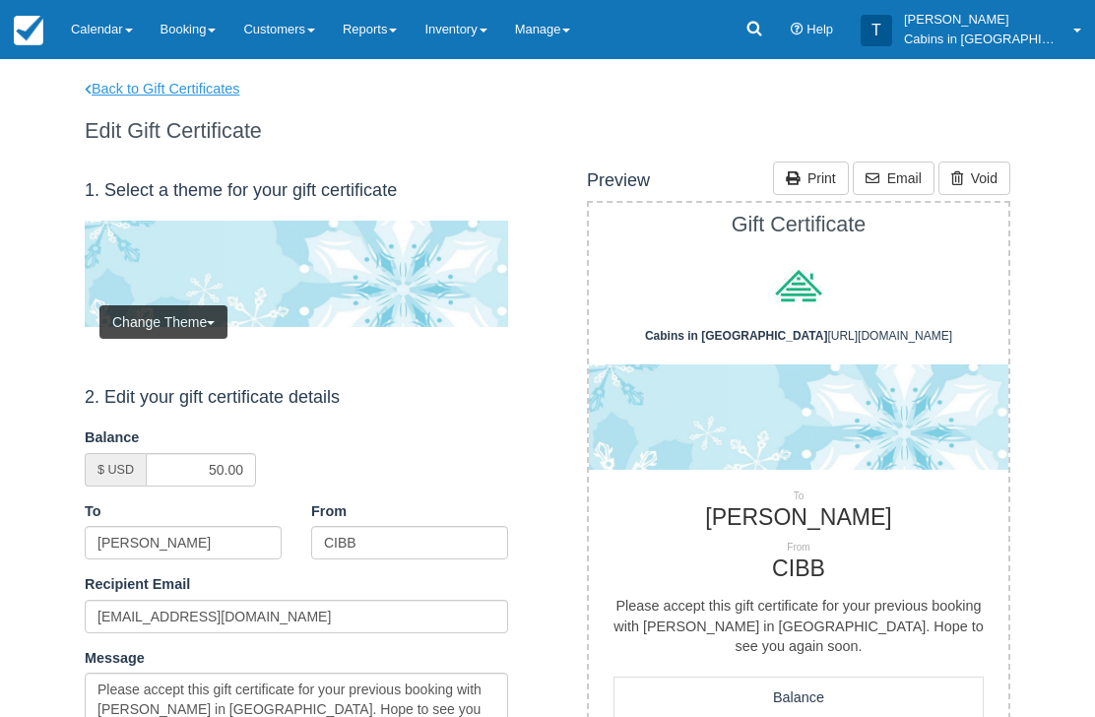
click at [218, 93] on link "Back to Gift Certificates" at bounding box center [175, 89] width 210 height 21
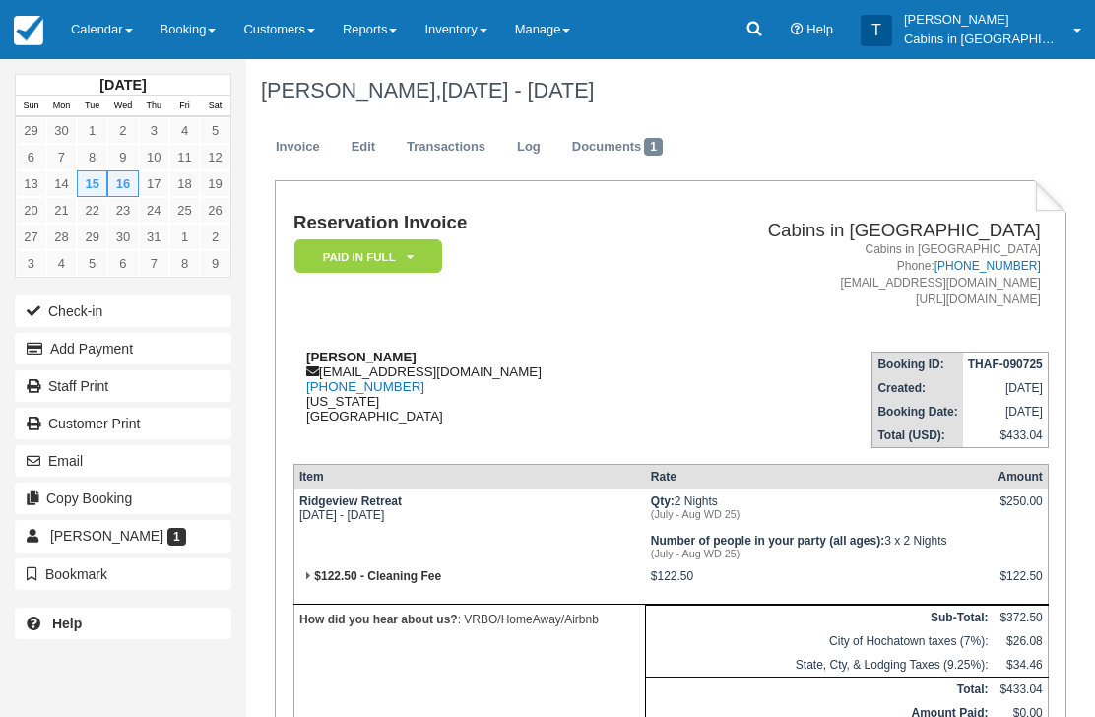
click at [301, 357] on div "Scott Kennedy skennedyhunter@gmail.com 1 (601) 497-1239 Oklahoma United States" at bounding box center [467, 387] width 349 height 74
copy strong "Scott Kennedy"
click at [490, 373] on div "Scott Kennedy skennedyhunter@gmail.com 1 (601) 497-1239 Oklahoma United States" at bounding box center [467, 387] width 349 height 74
click at [493, 372] on div "Scott Kennedy skennedyhunter@gmail.com 1 (601) 497-1239 Oklahoma United States" at bounding box center [467, 387] width 349 height 74
copy div "skennedyhunter@gmail.com"
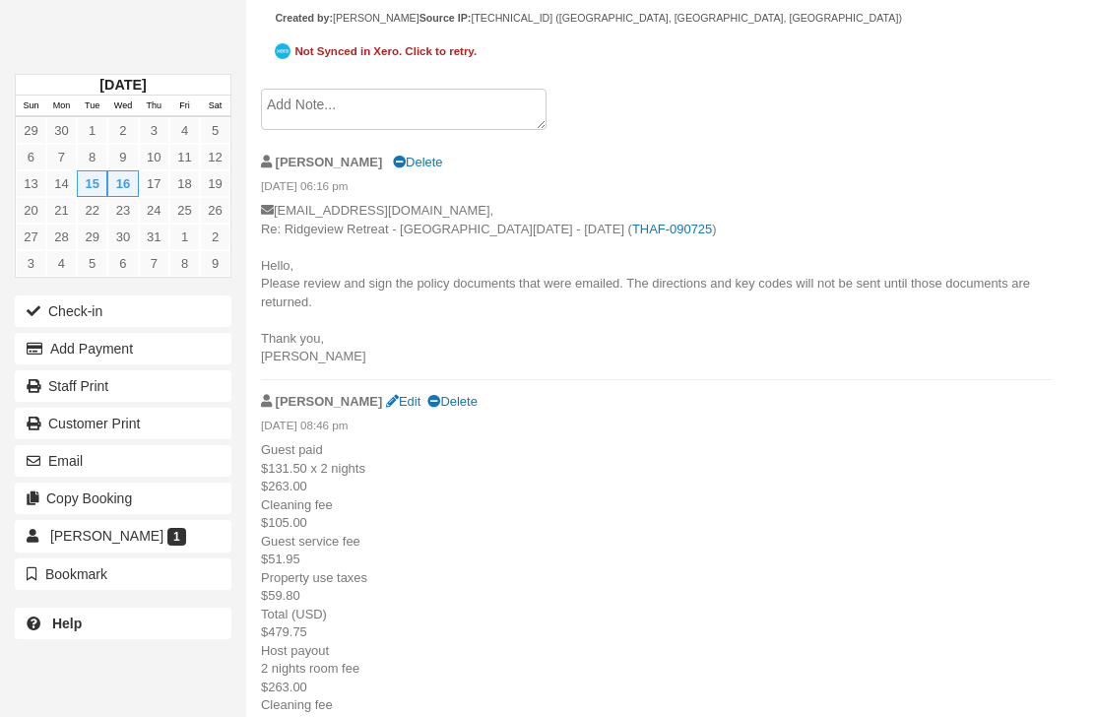
click at [467, 130] on textarea at bounding box center [404, 109] width 286 height 41
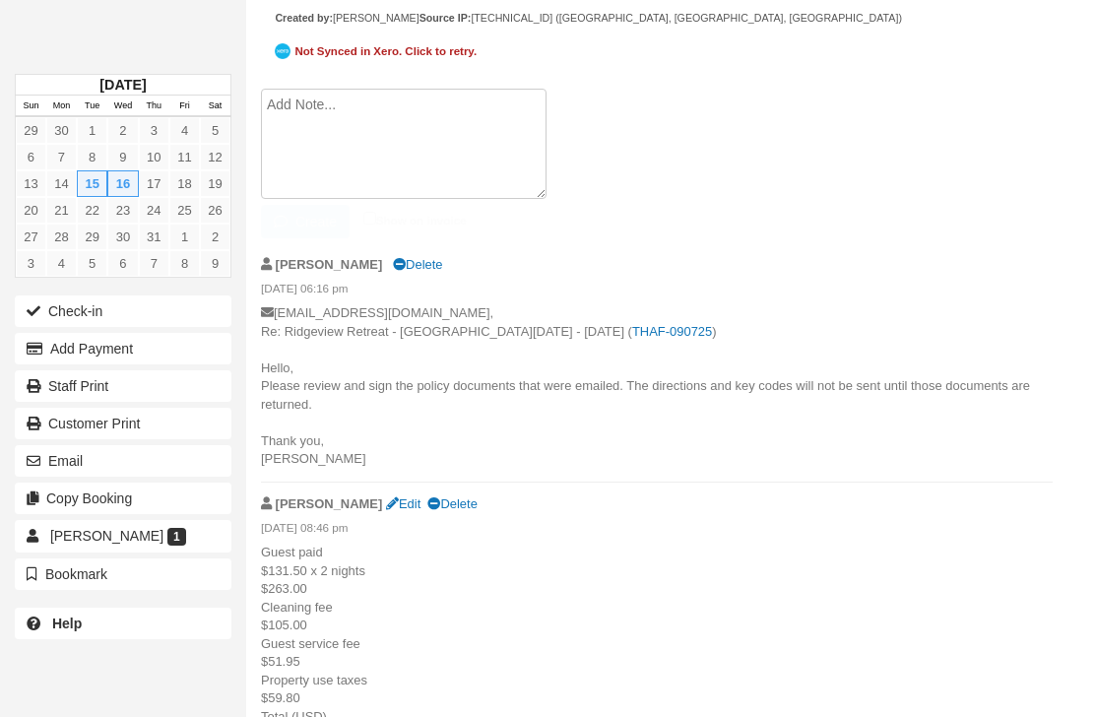
scroll to position [872, 0]
paste textarea "G945680-729-260925"
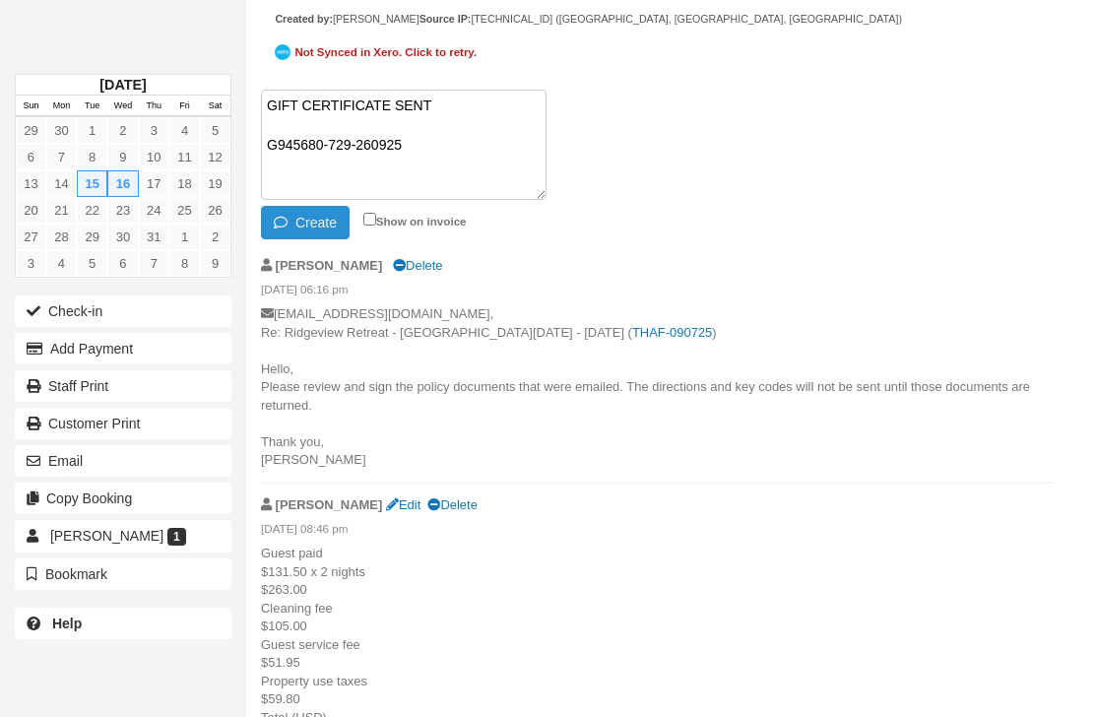
type textarea "GIFT CERTIFICATE SENT G945680-729-260925"
click at [304, 239] on button "Create" at bounding box center [305, 222] width 89 height 33
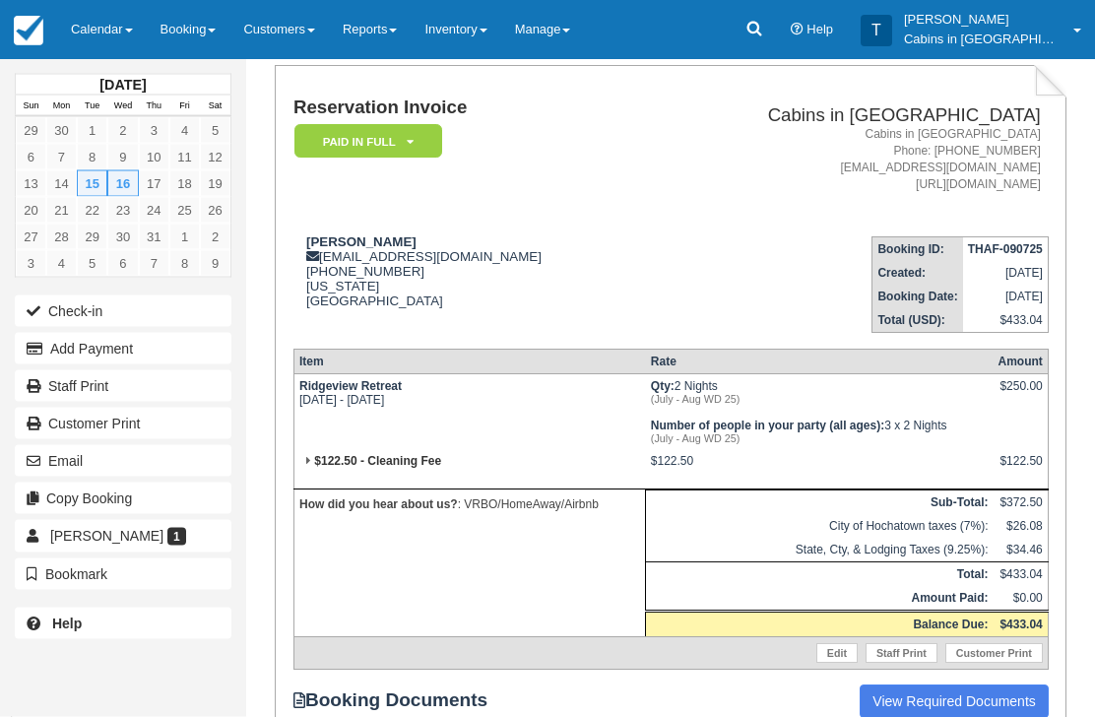
scroll to position [0, 0]
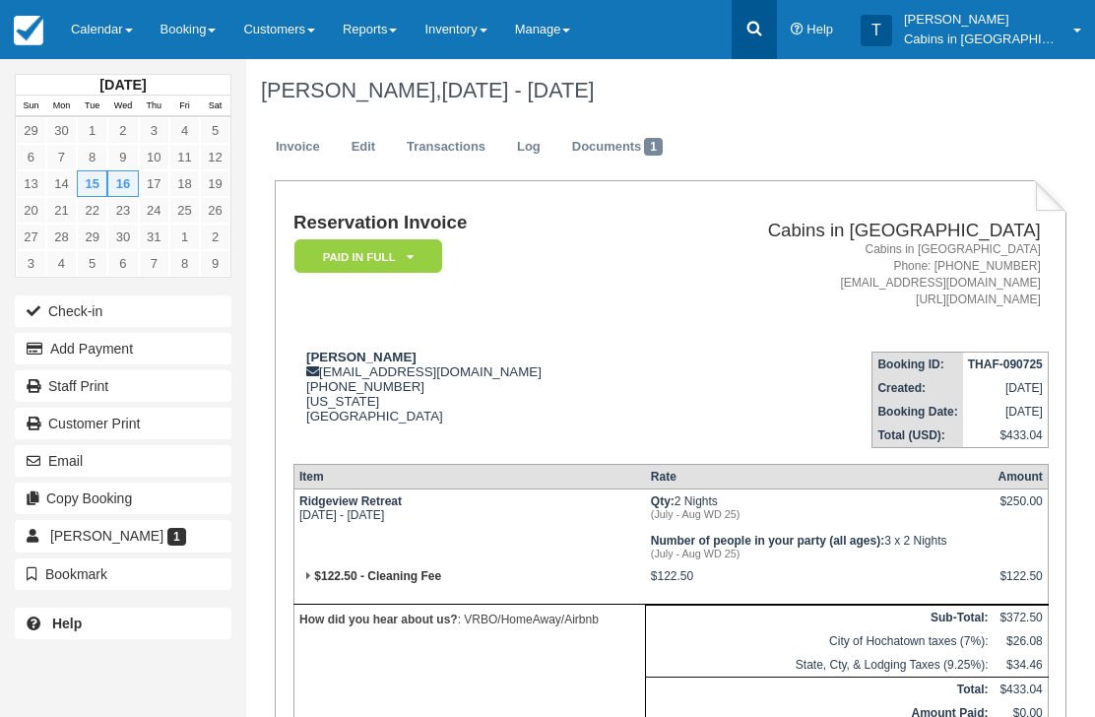
click at [764, 32] on icon at bounding box center [754, 29] width 20 height 20
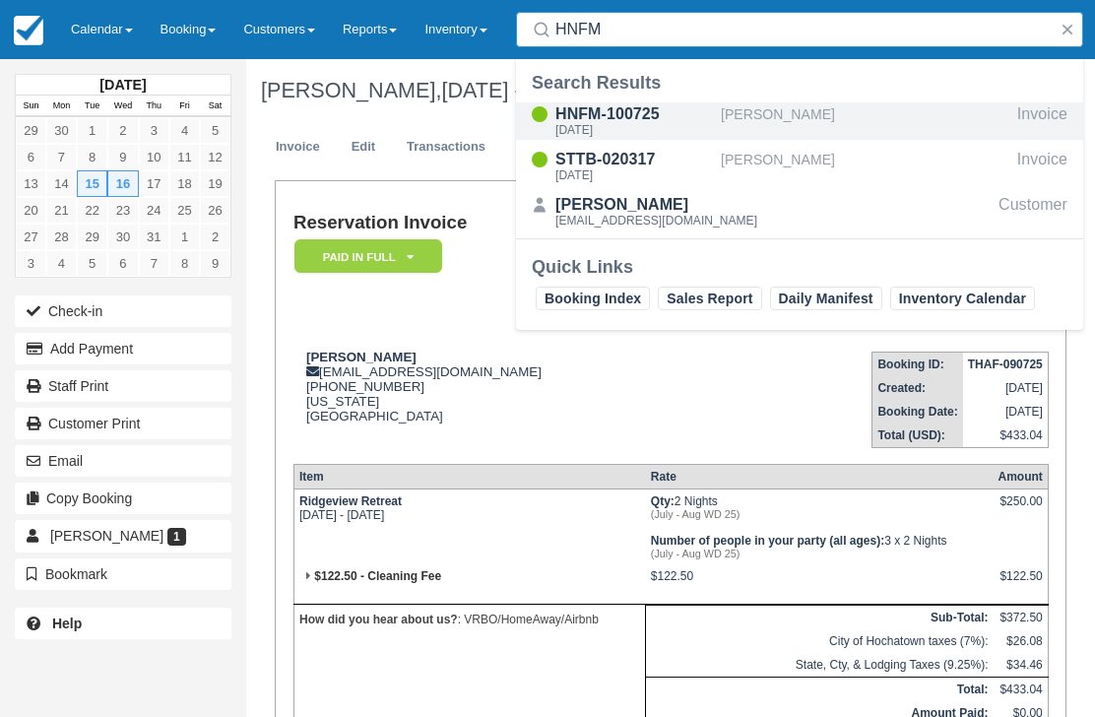
type input "HNFM"
click at [613, 124] on div "Sat Jul 12 2025" at bounding box center [634, 130] width 158 height 12
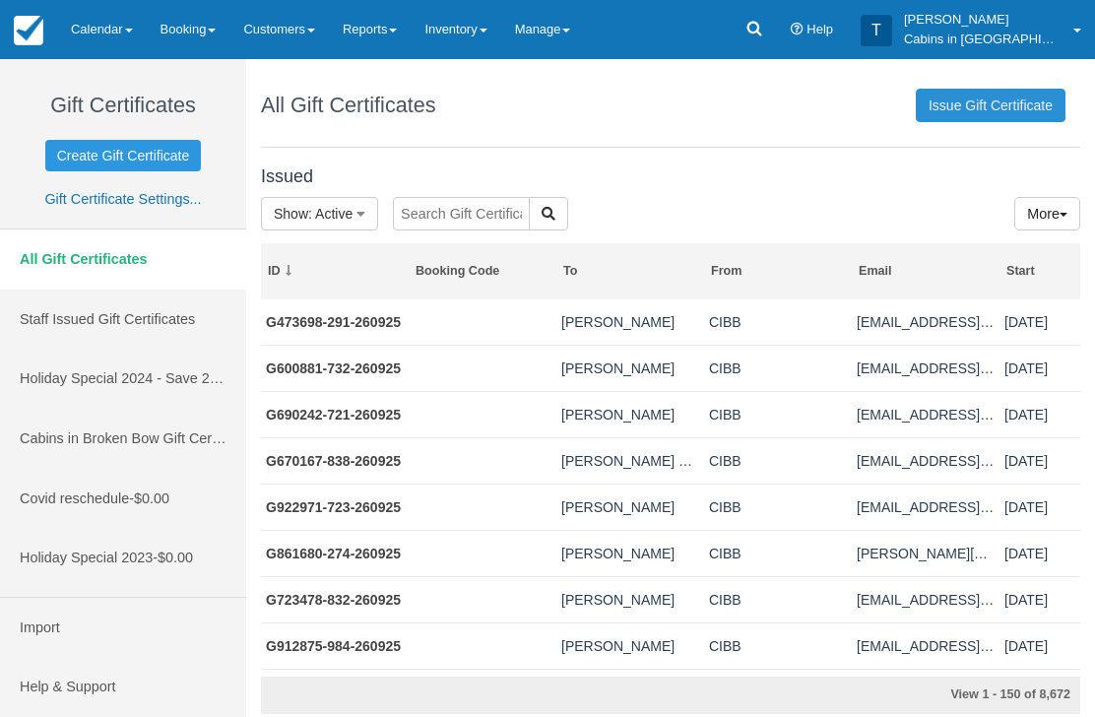
click at [1001, 108] on link "Issue Gift Certificate" at bounding box center [991, 105] width 150 height 33
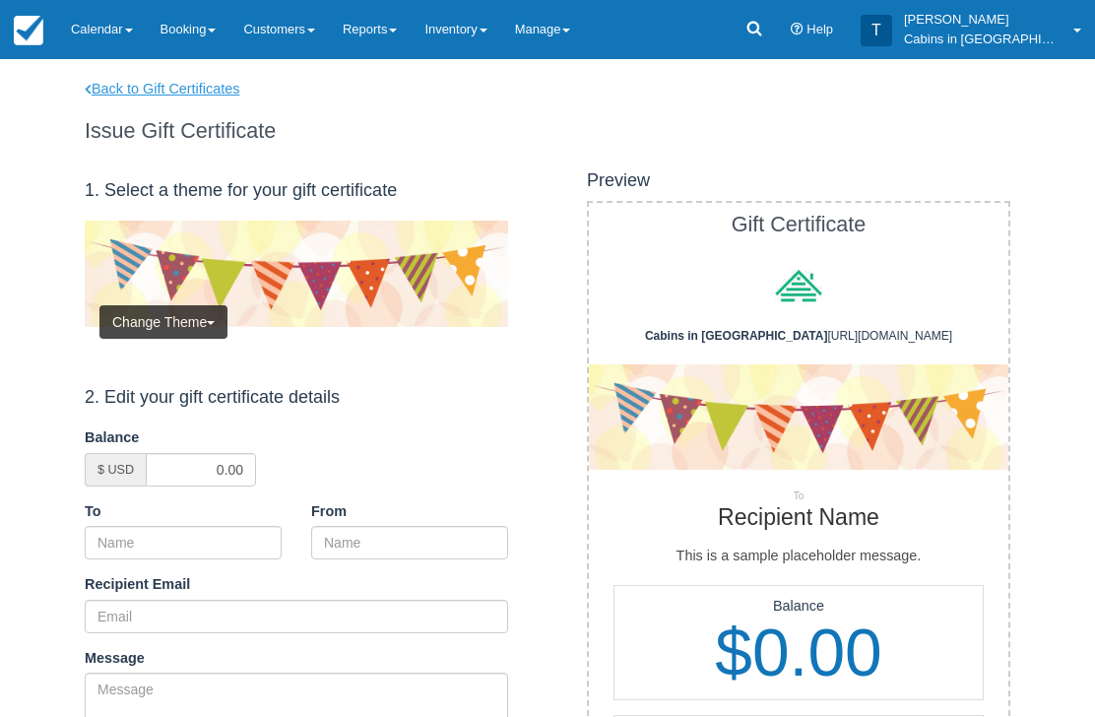
click at [204, 85] on link "Back to Gift Certificates" at bounding box center [175, 89] width 210 height 21
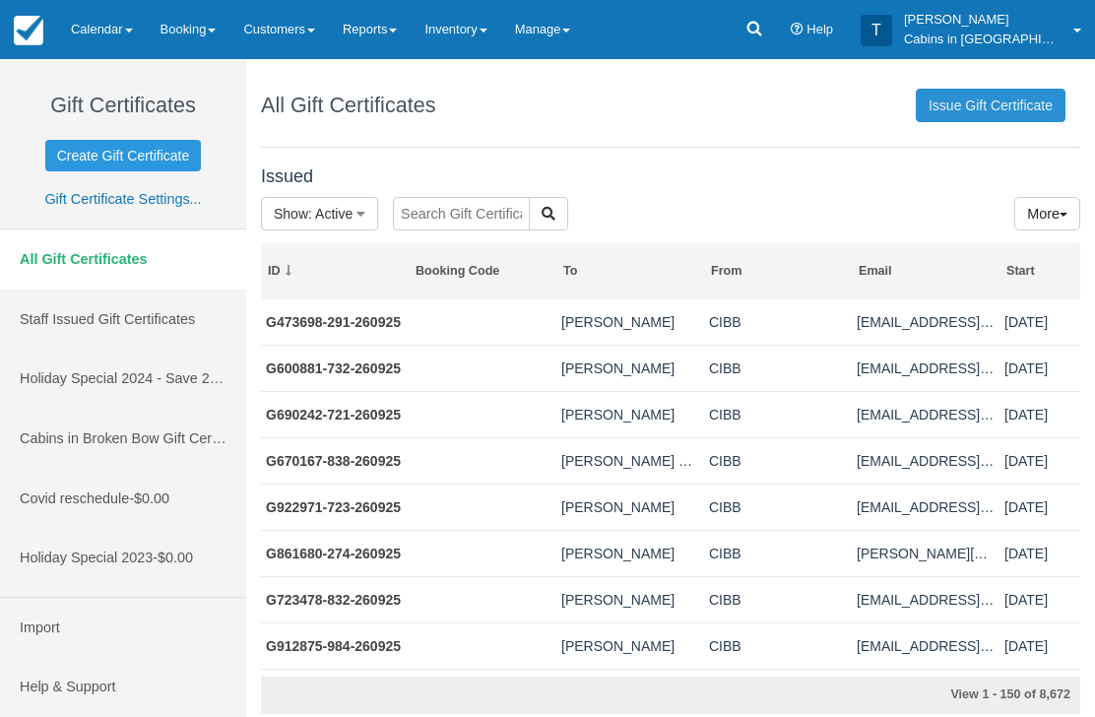
click at [974, 114] on link "Issue Gift Certificate" at bounding box center [991, 105] width 150 height 33
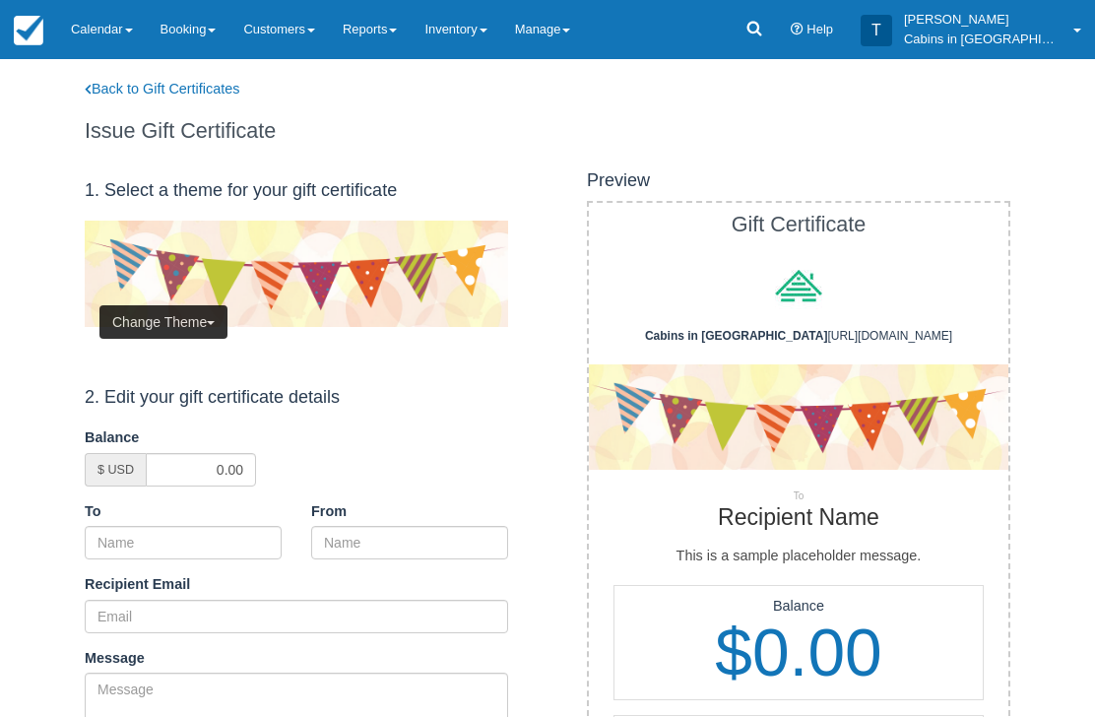
click at [192, 305] on button "Change Theme" at bounding box center [163, 321] width 128 height 33
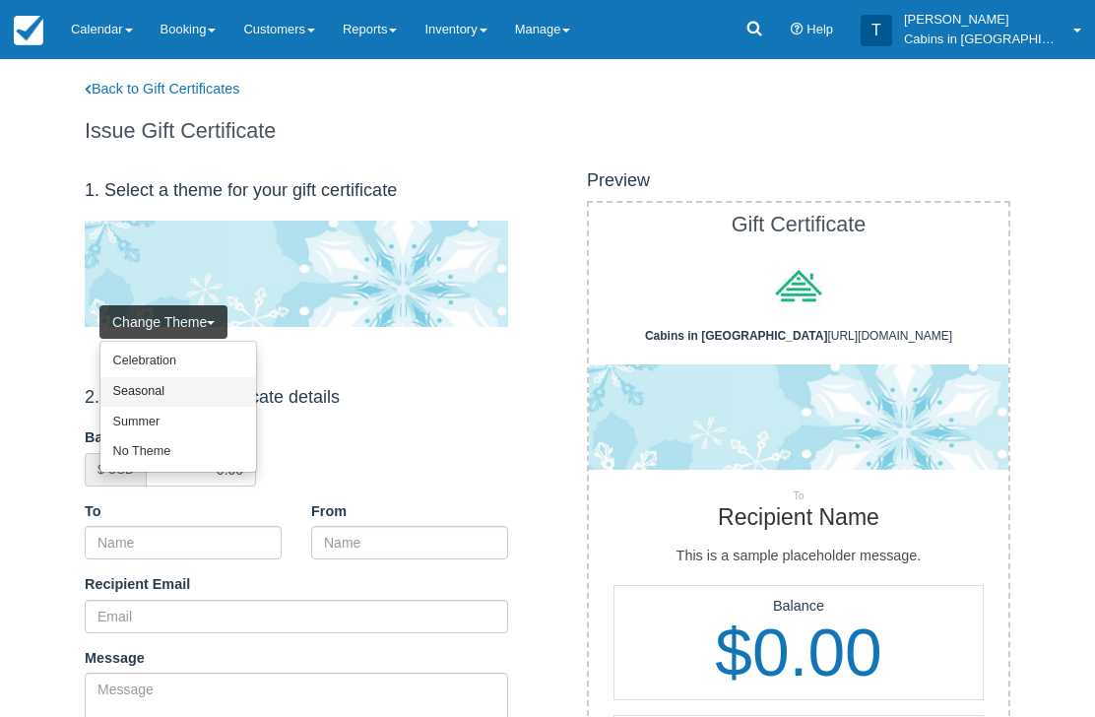
click at [192, 383] on link "Seasonal" at bounding box center [178, 392] width 156 height 31
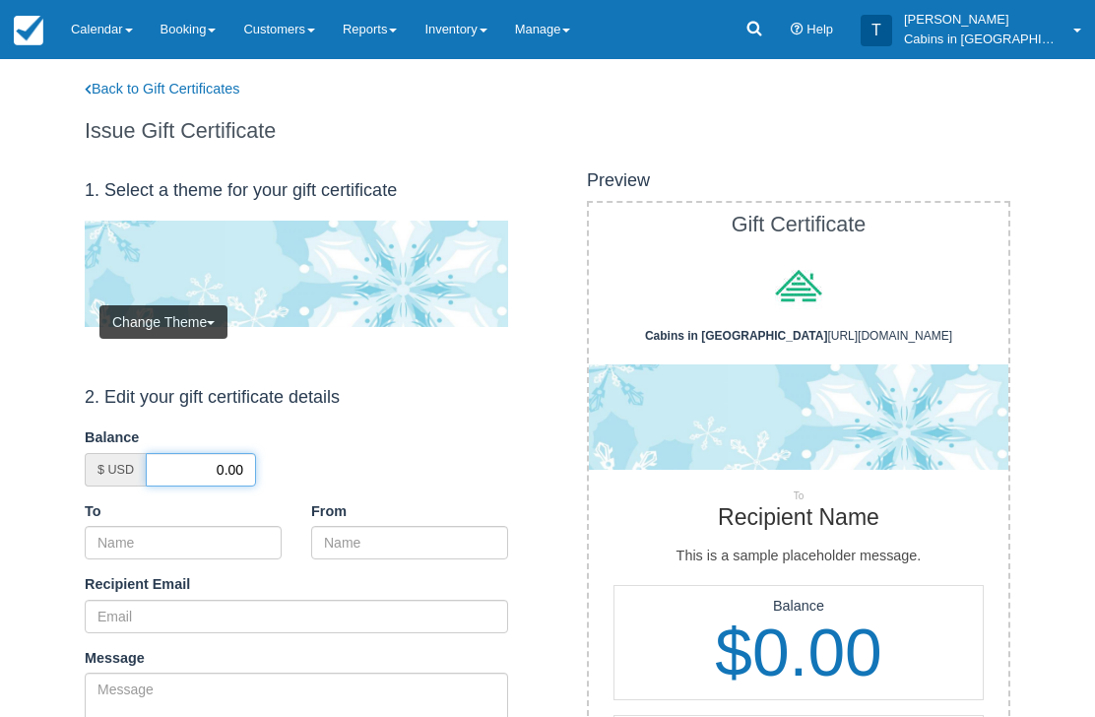
click at [197, 462] on input "0.00" at bounding box center [201, 469] width 110 height 33
type input "50.00"
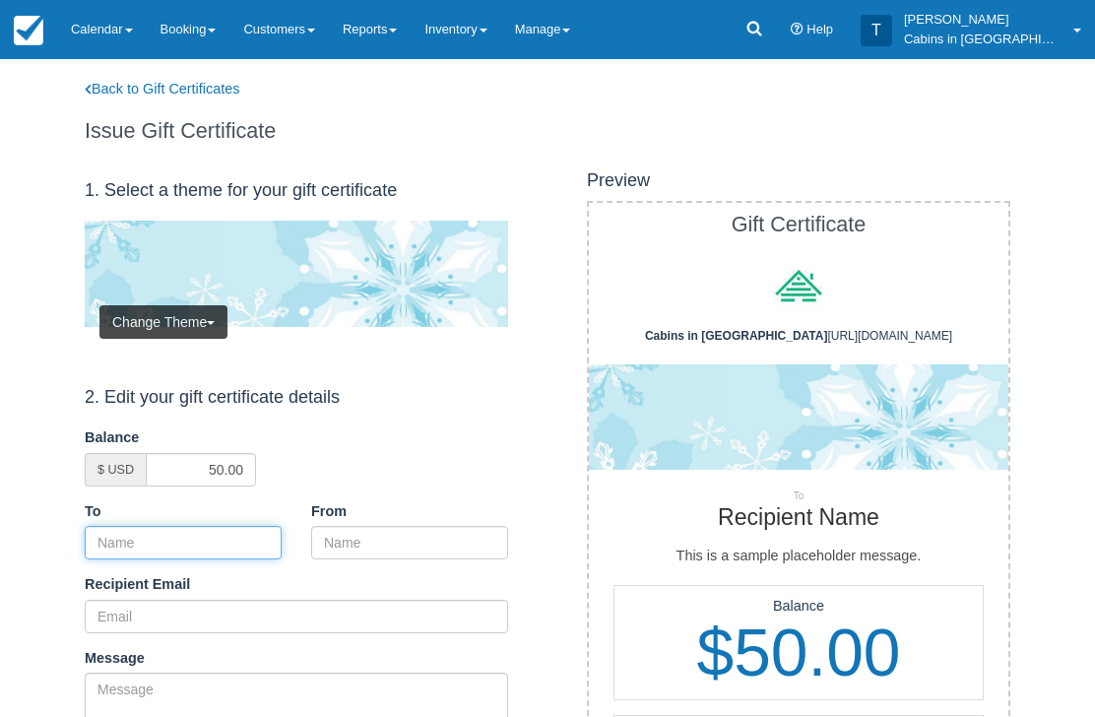
click at [256, 542] on input "To" at bounding box center [183, 542] width 197 height 33
paste input "Scott Kennedy"
type input "Scott Kennedy"
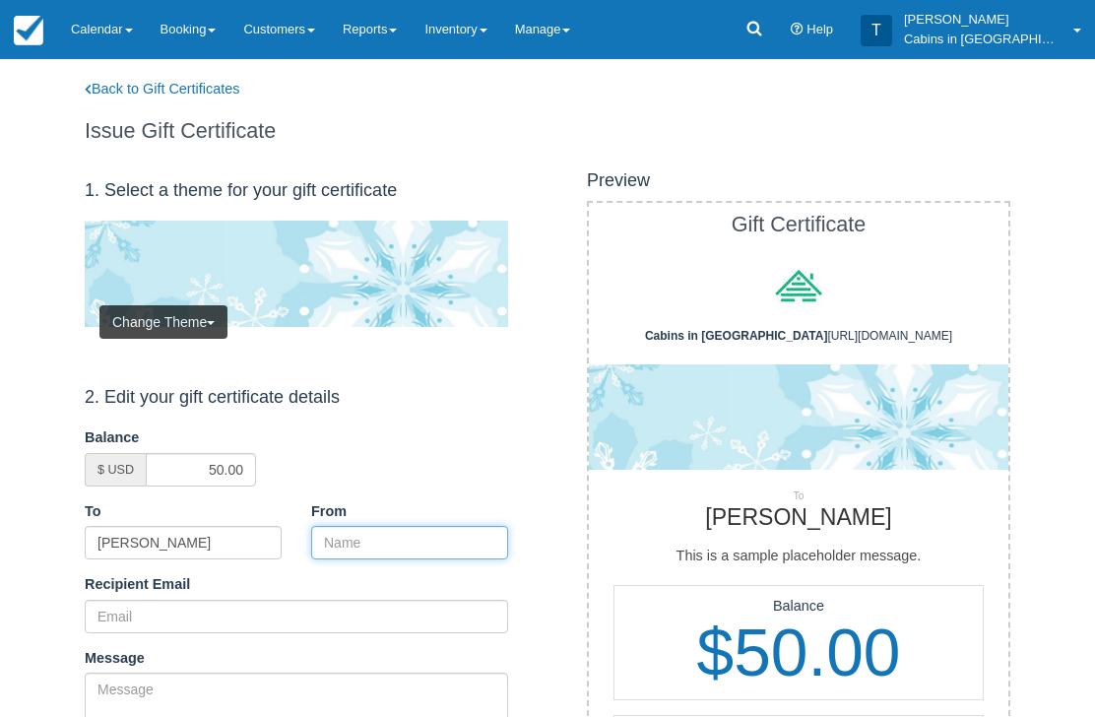
click at [397, 540] on input "From" at bounding box center [409, 542] width 197 height 33
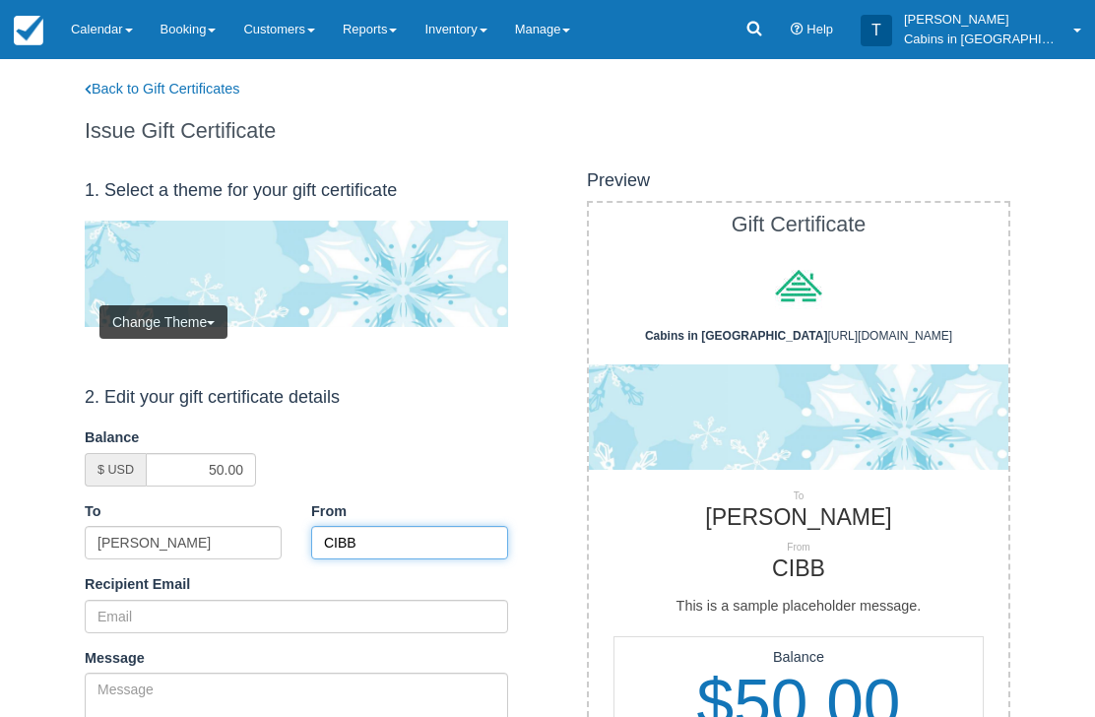
type input "CIBB"
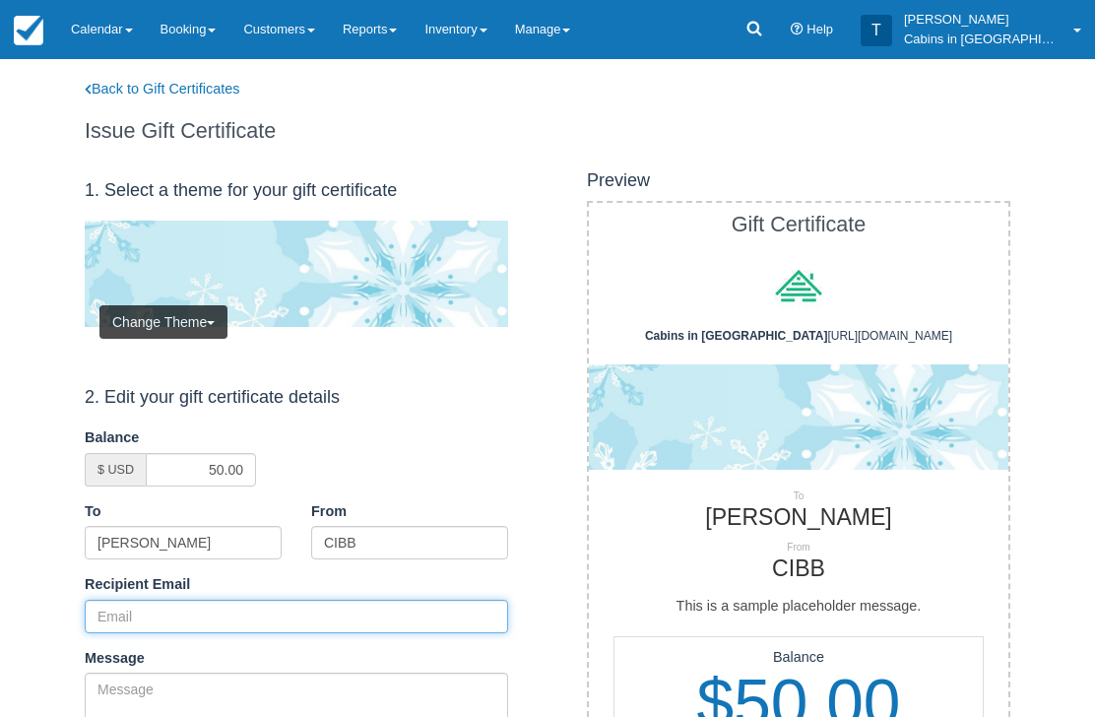
click at [194, 606] on input "Recipient Email" at bounding box center [296, 616] width 423 height 33
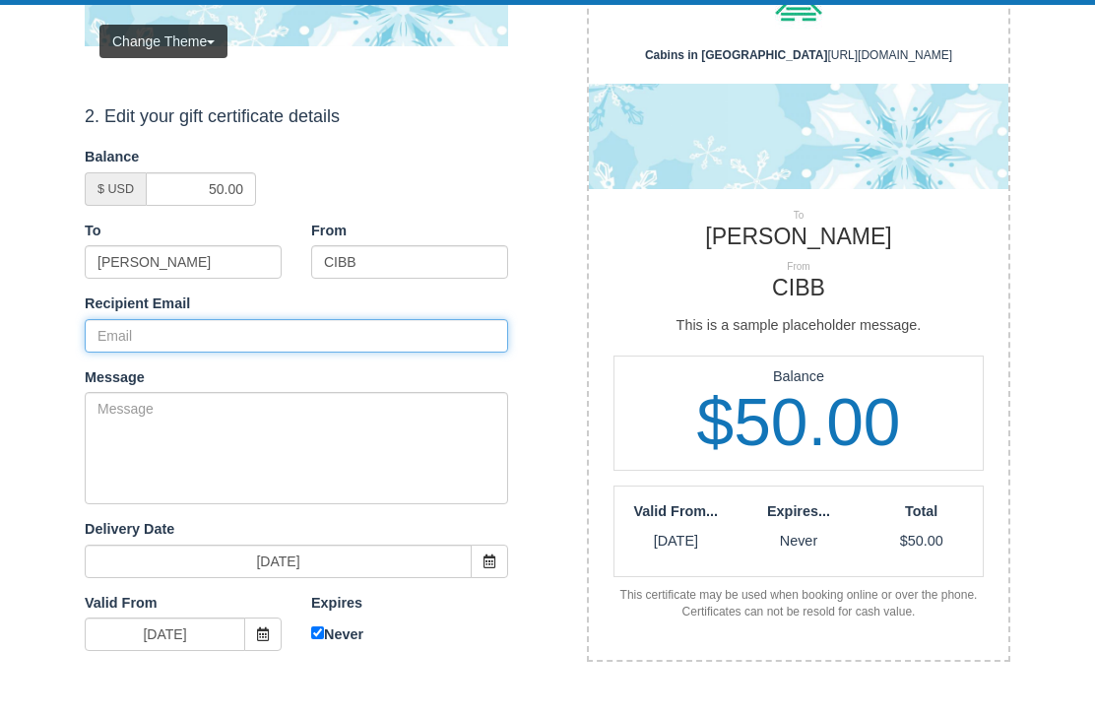
paste input "skennedyhunter@gmail.com"
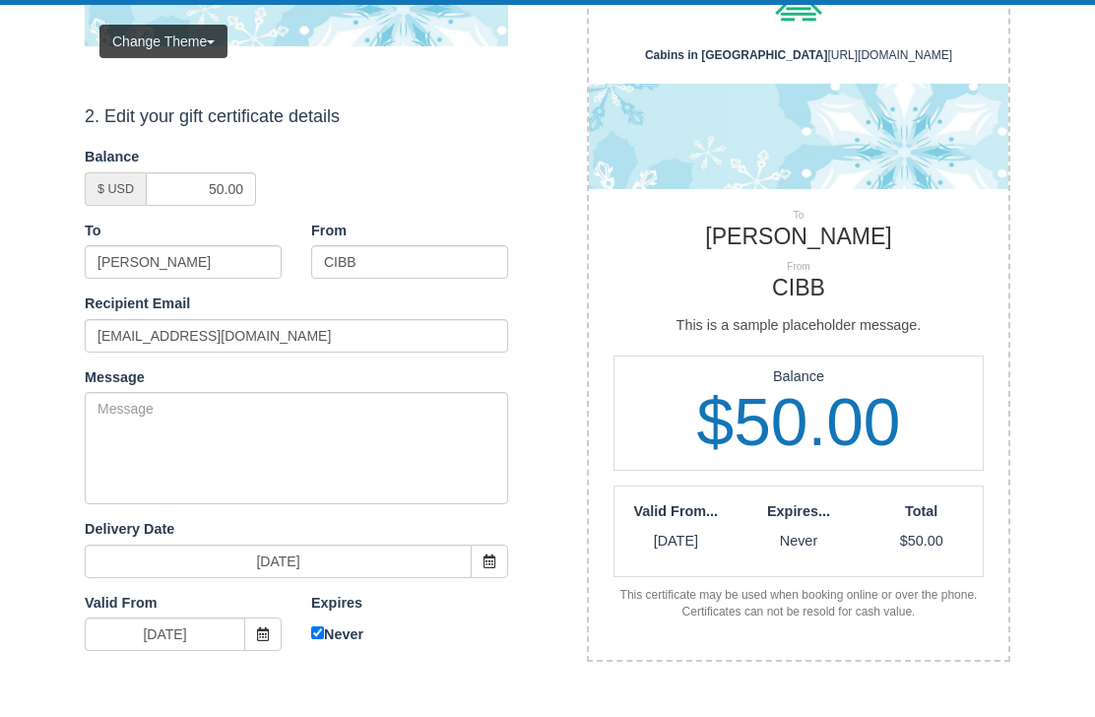
scroll to position [281, 0]
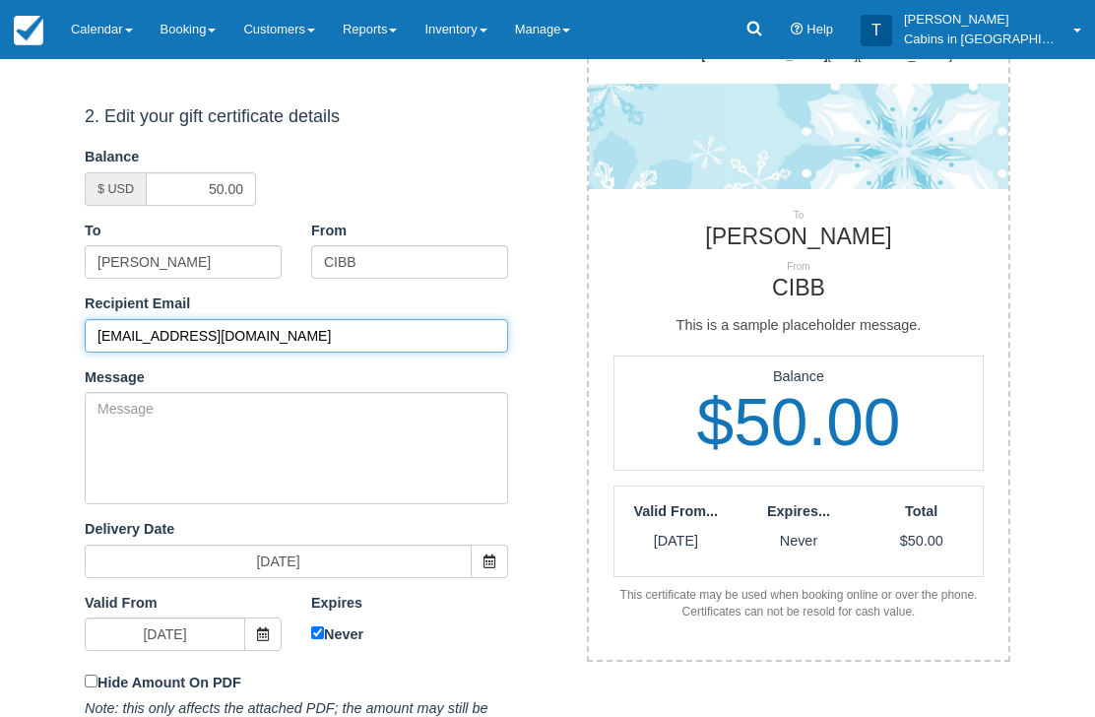
type input "[EMAIL_ADDRESS][DOMAIN_NAME]"
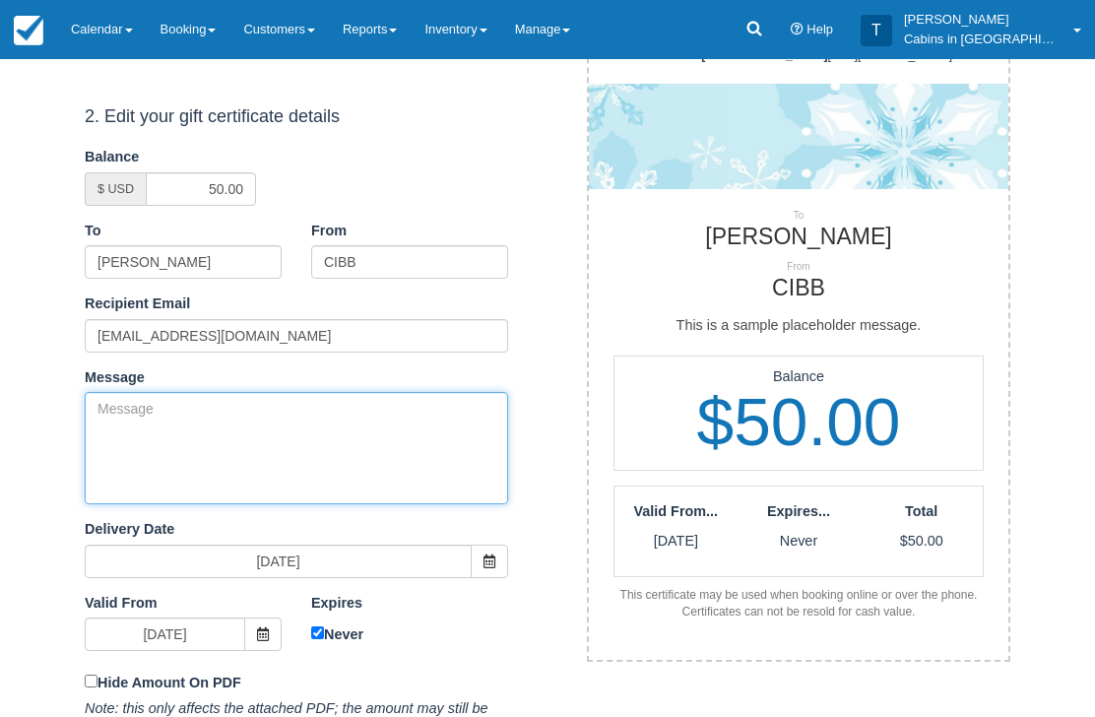
click at [301, 415] on textarea "Message" at bounding box center [296, 448] width 423 height 112
paste textarea "Please accept this gift certificate for your previous booking with Cabins in Br…"
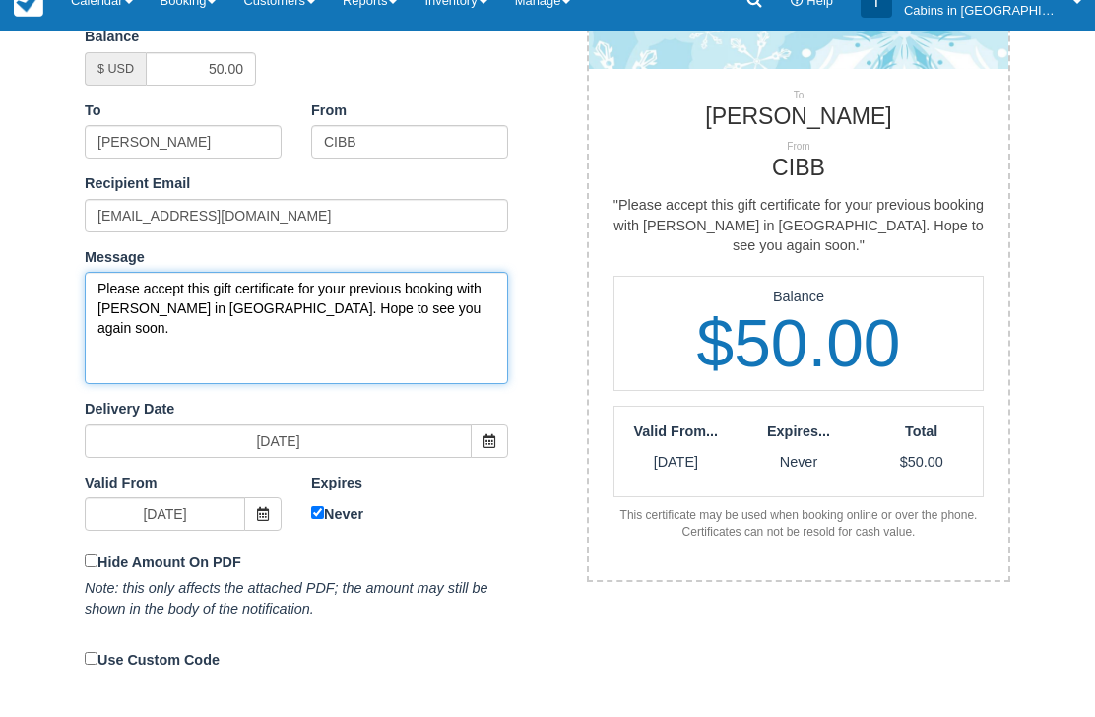
scroll to position [429, 0]
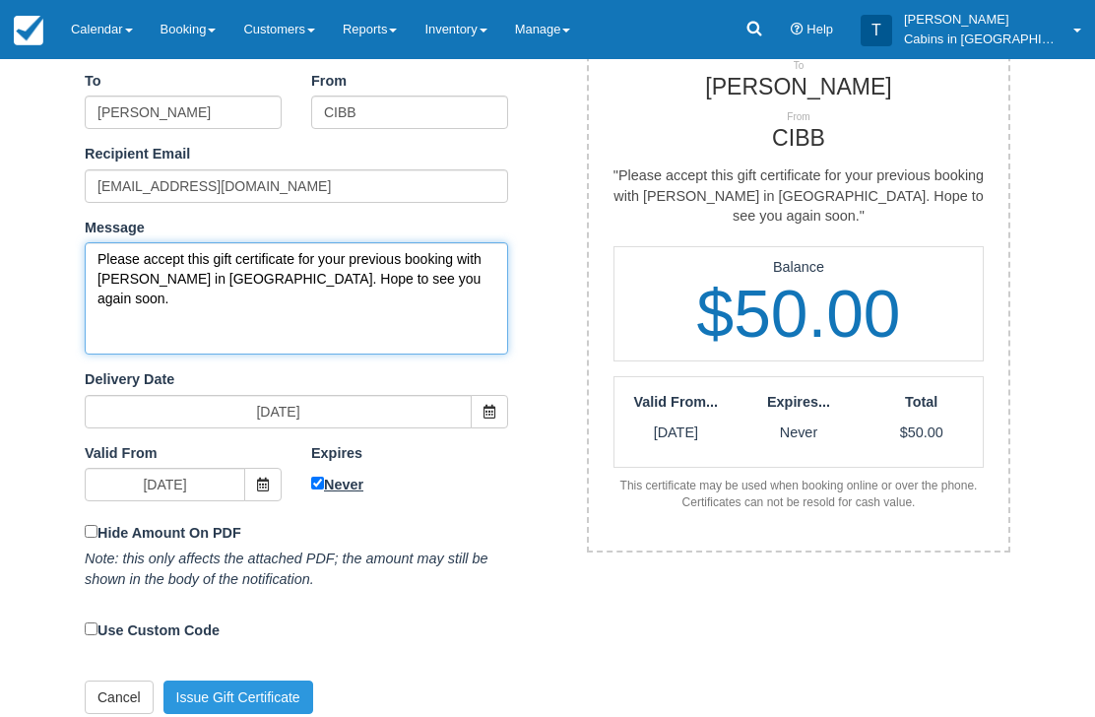
type textarea "Please accept this gift certificate for your previous booking with [PERSON_NAME…"
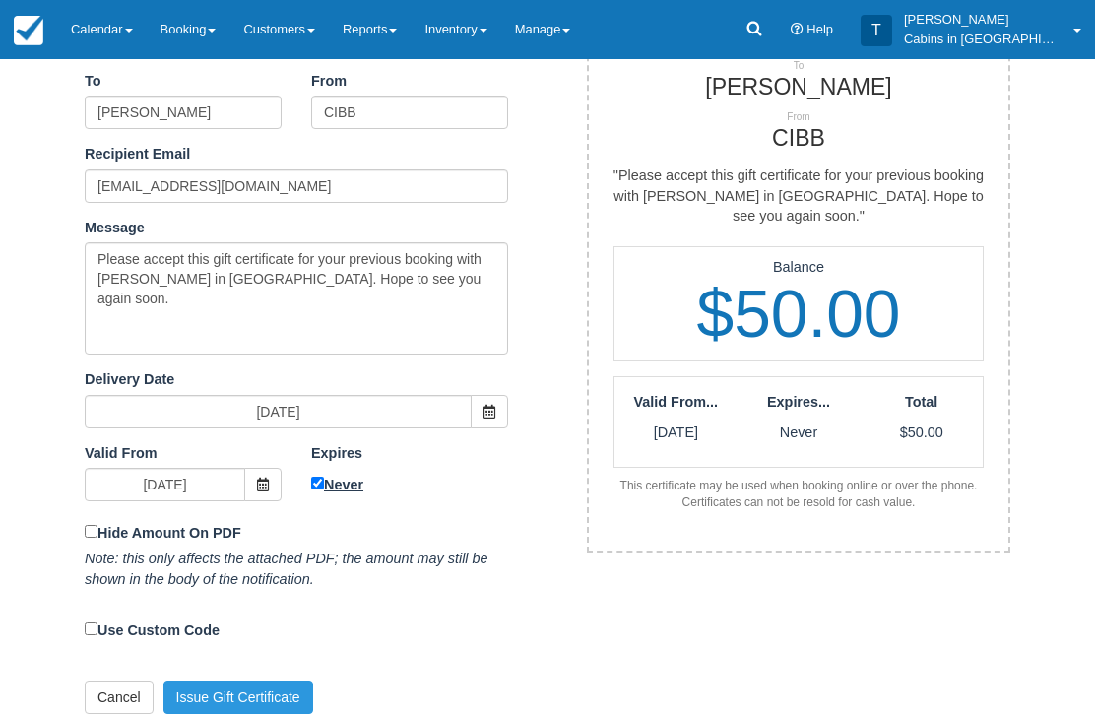
click at [312, 478] on input "Never" at bounding box center [317, 484] width 13 height 13
checkbox input "false"
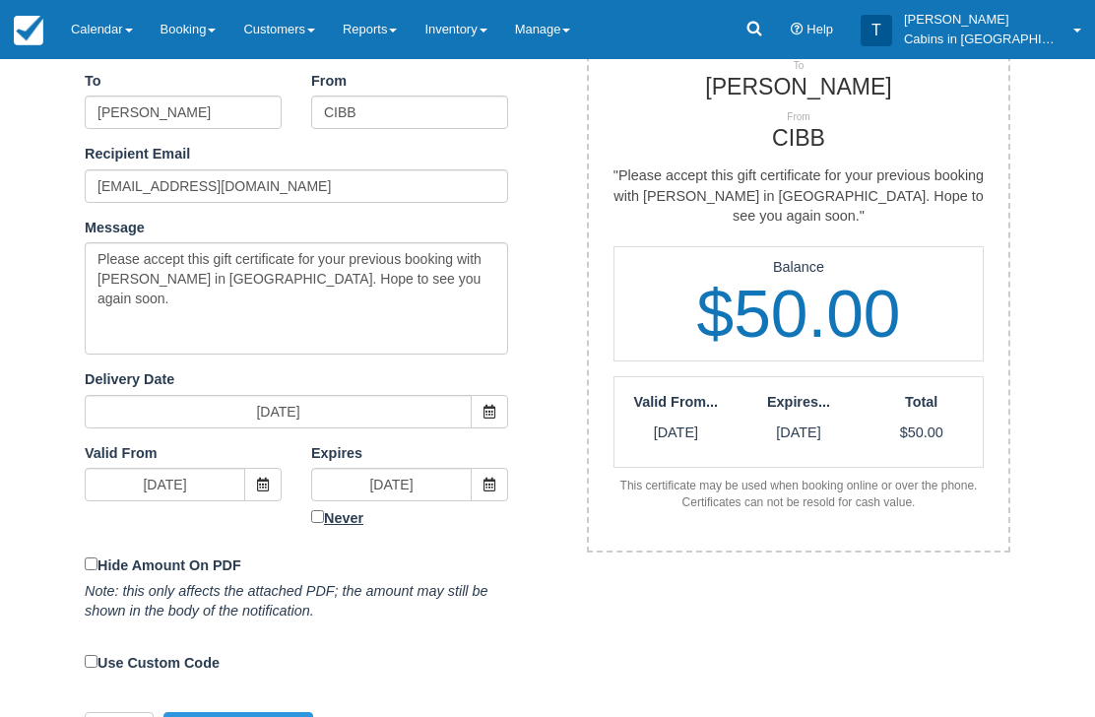
scroll to position [408, 0]
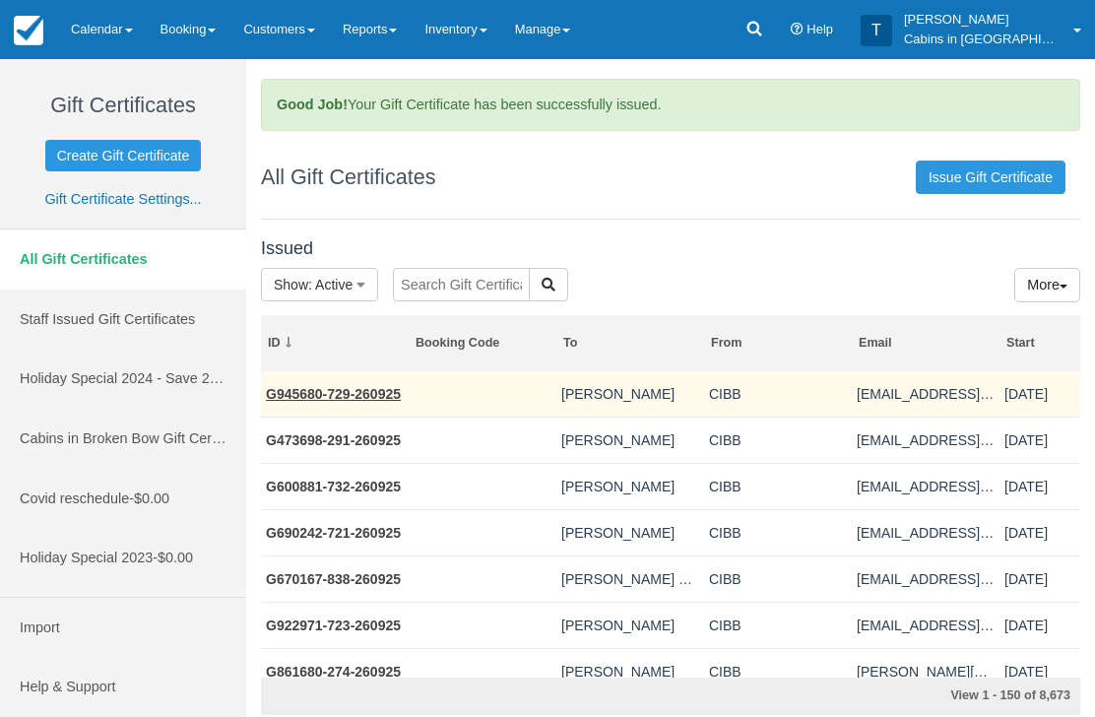
click at [354, 399] on link "G945680-729-260925" at bounding box center [333, 394] width 135 height 16
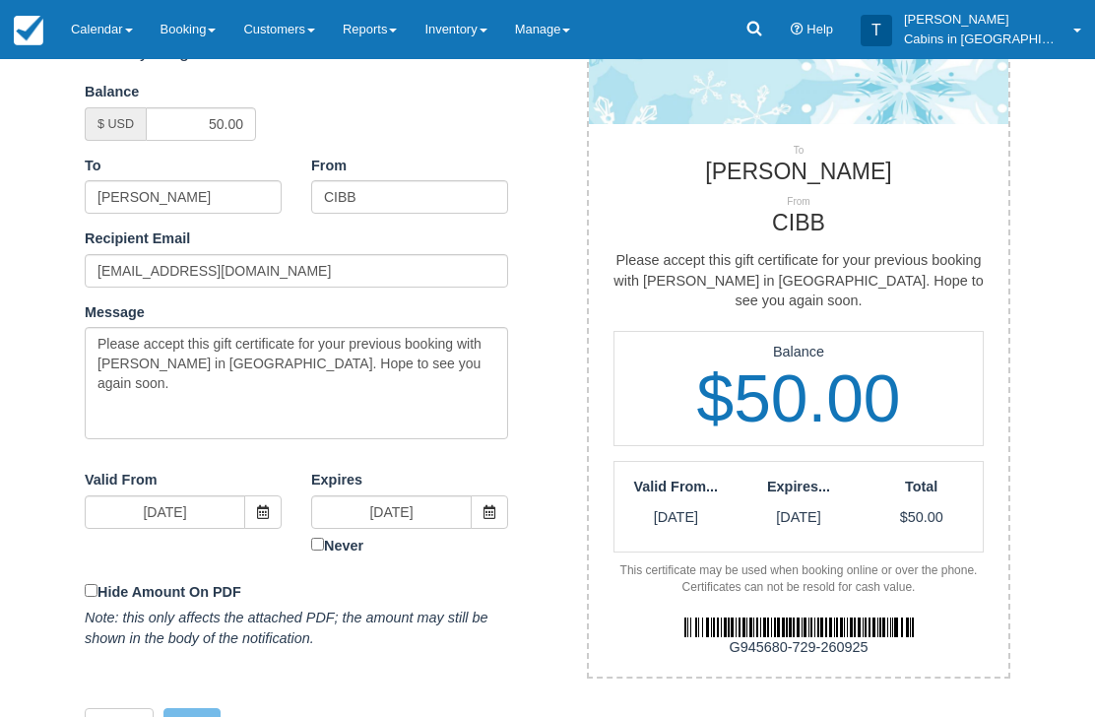
scroll to position [365, 0]
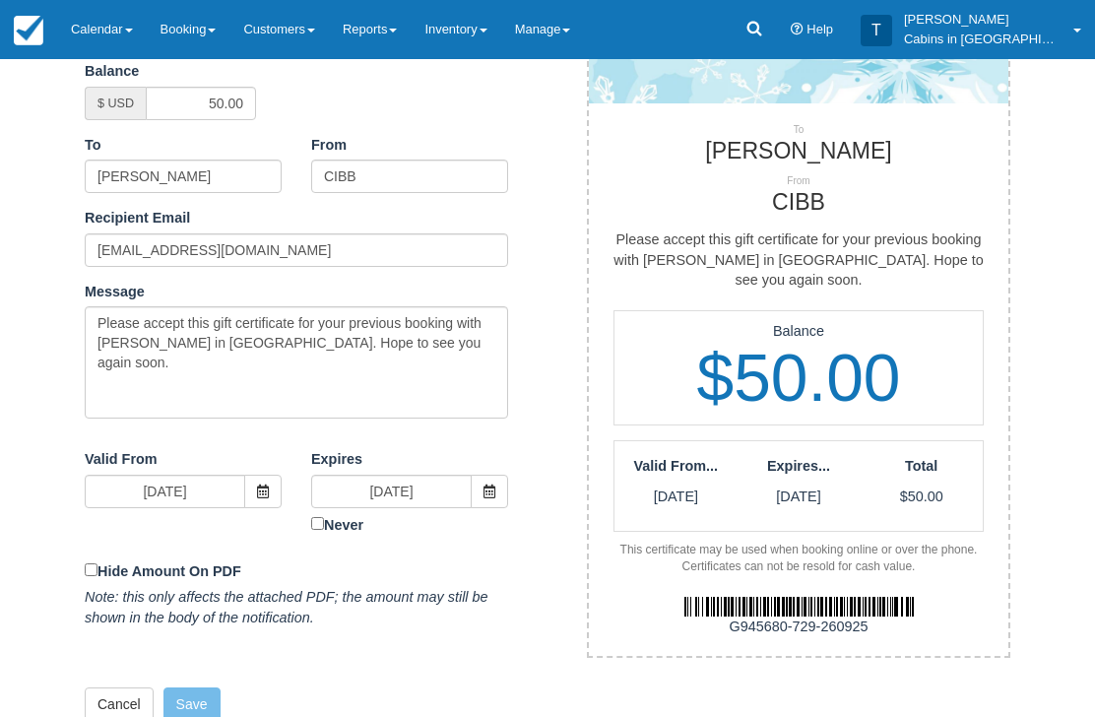
click at [719, 617] on div "G945680-729-260925" at bounding box center [798, 627] width 449 height 21
copy div "G945680-729-260925"
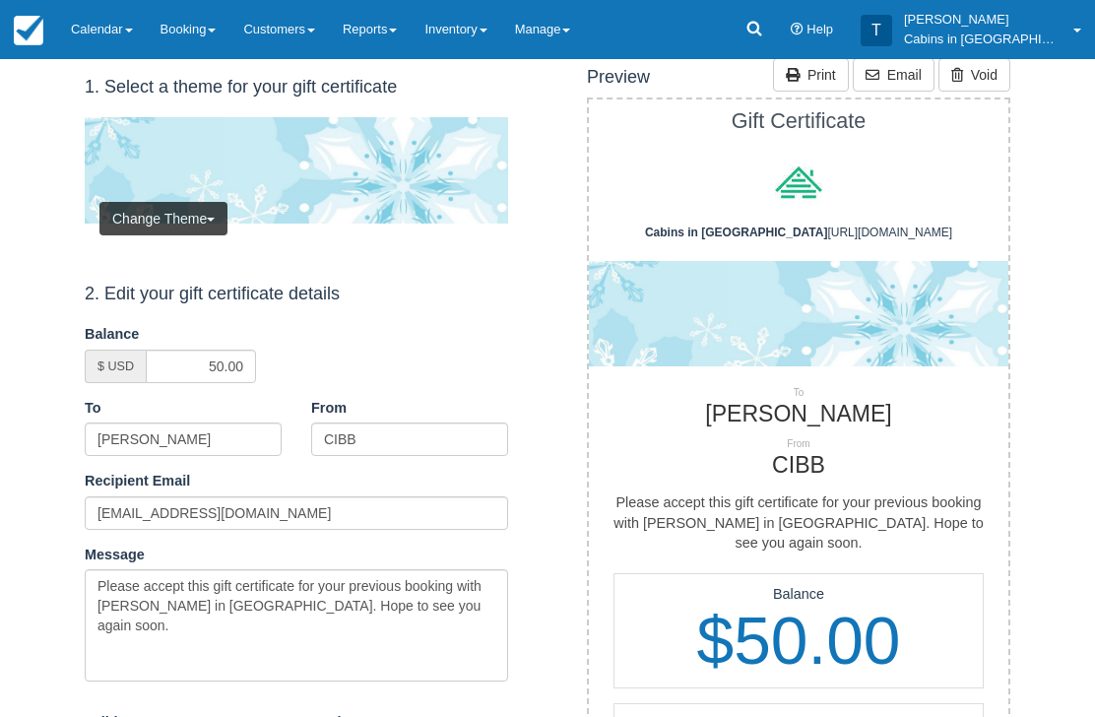
scroll to position [0, 0]
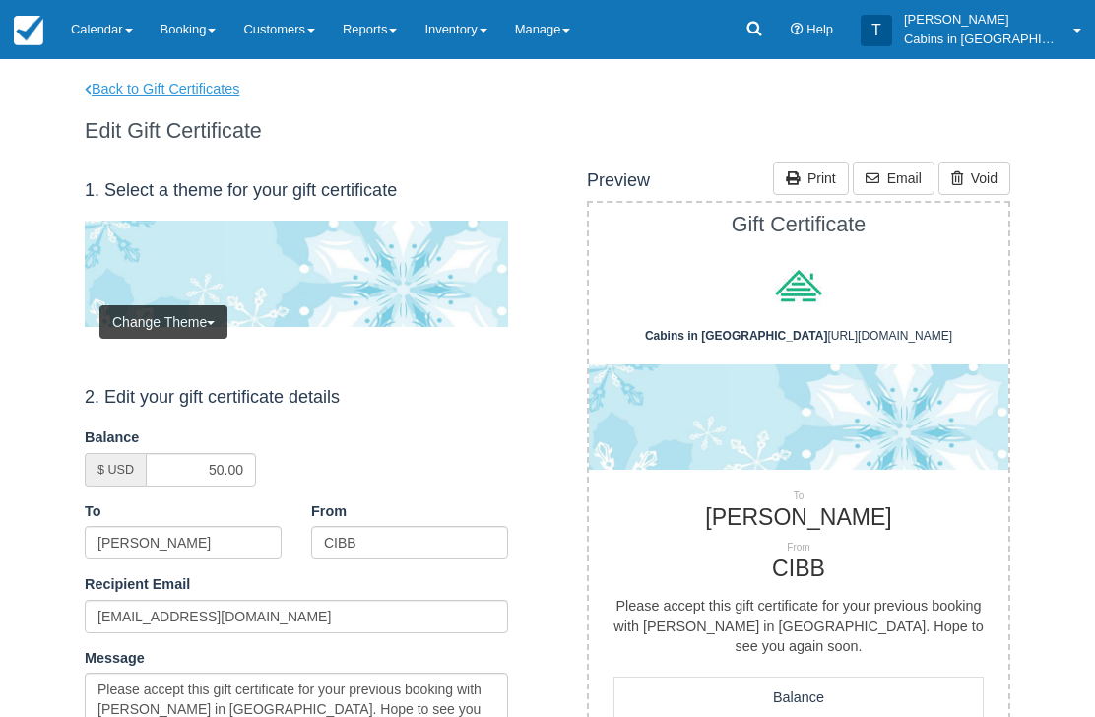
click at [225, 82] on link "Back to Gift Certificates" at bounding box center [175, 89] width 210 height 21
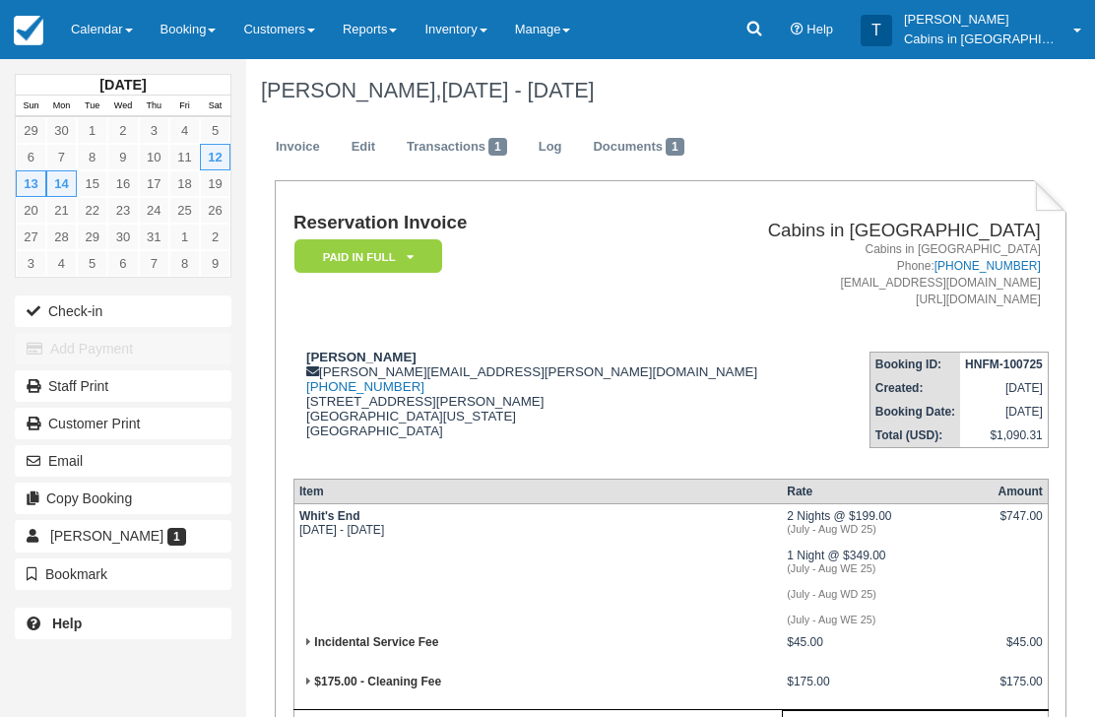
click at [282, 364] on div "Reservation Invoice Paid in Full   LMVR CC Notice Signed Policies Confirmation …" at bounding box center [671, 594] width 792 height 829
click at [289, 338] on div "Reservation Invoice Paid in Full   LMVR CC Notice Signed Policies Confirmation …" at bounding box center [671, 594] width 792 height 829
click at [467, 323] on td "Reservation Invoice Paid in Full   LMVR CC Notice Signed Policies Confirmation …" at bounding box center [526, 274] width 466 height 123
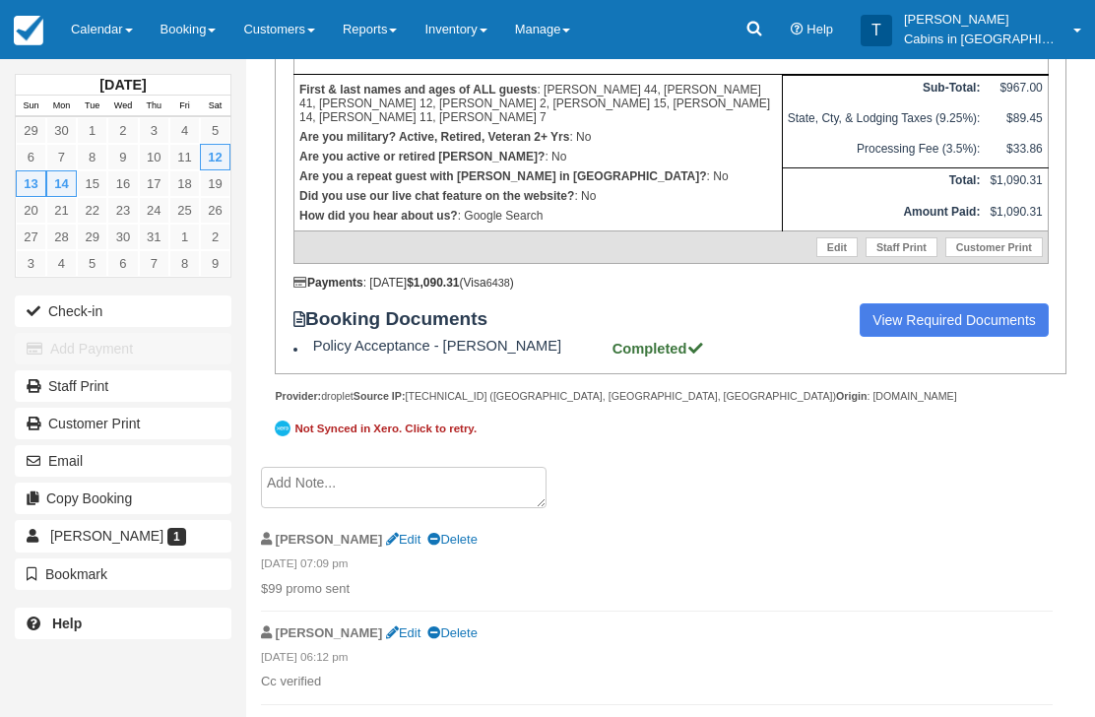
scroll to position [711, 0]
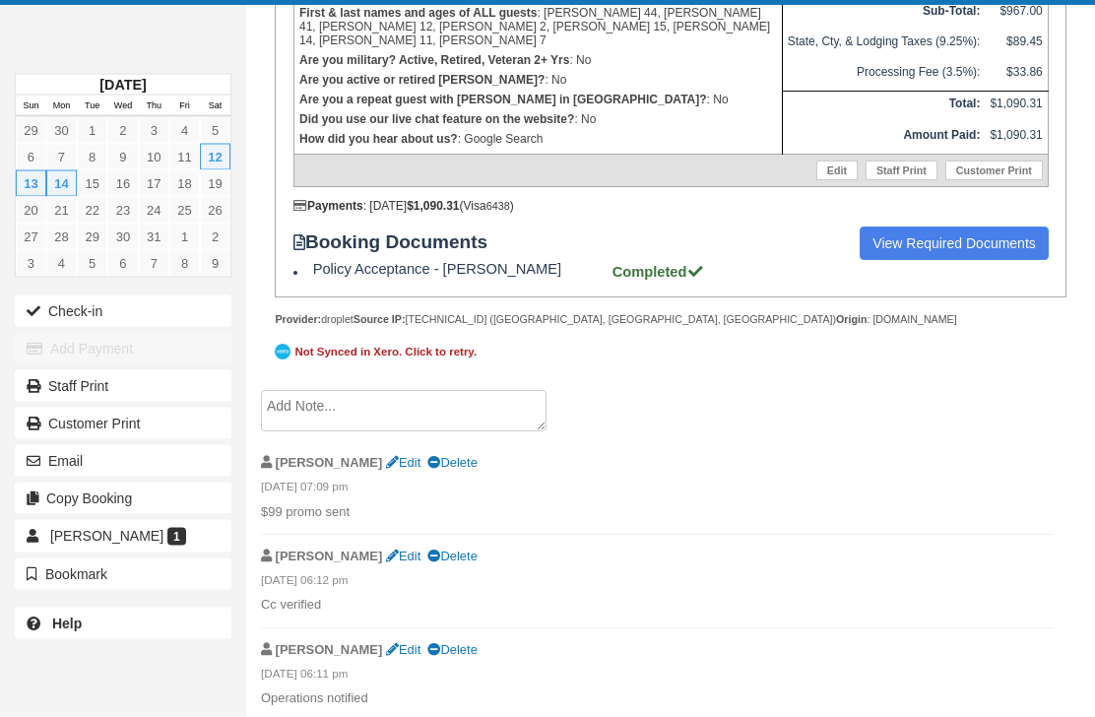
click at [472, 432] on textarea at bounding box center [404, 411] width 286 height 41
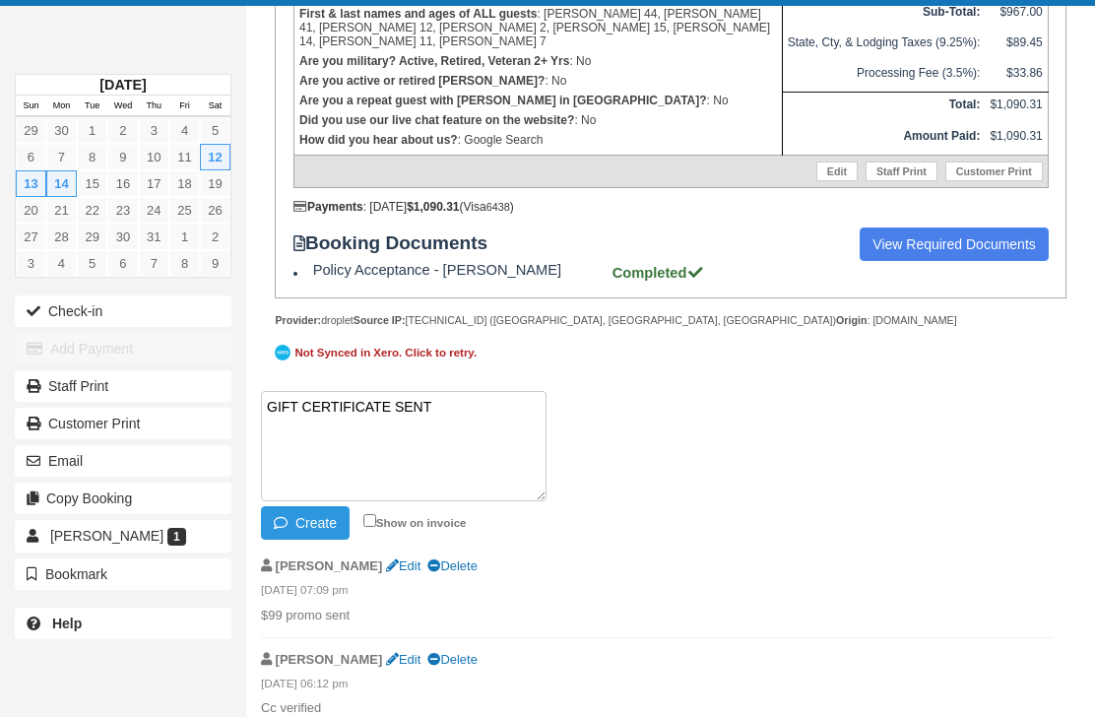
paste textarea "G383037-406-260925"
type textarea "GIFT CERTIFICATE SENT G383037-406-260925"
click at [329, 540] on button "Create" at bounding box center [305, 522] width 89 height 33
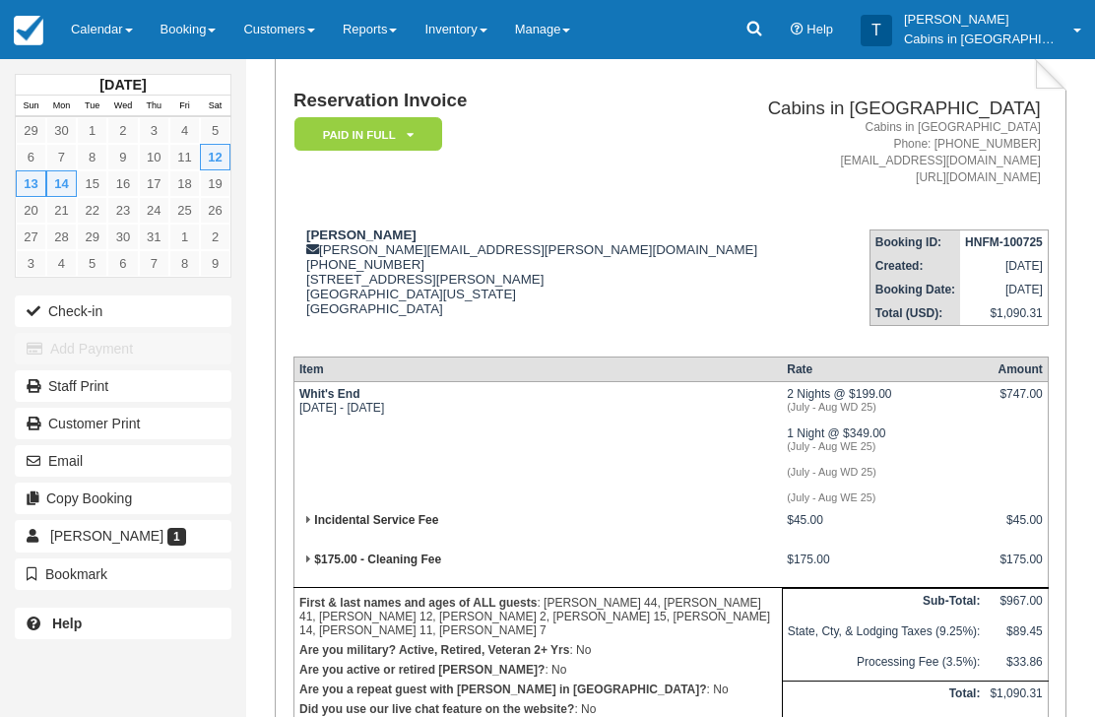
scroll to position [0, 0]
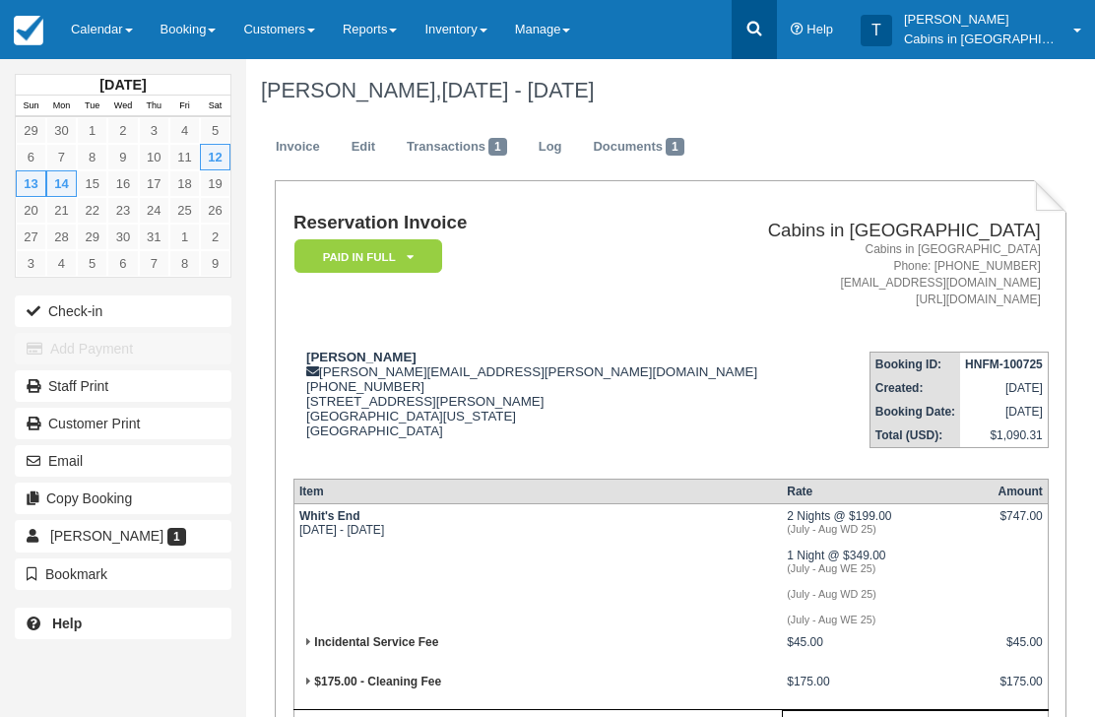
click at [764, 37] on icon at bounding box center [754, 29] width 20 height 20
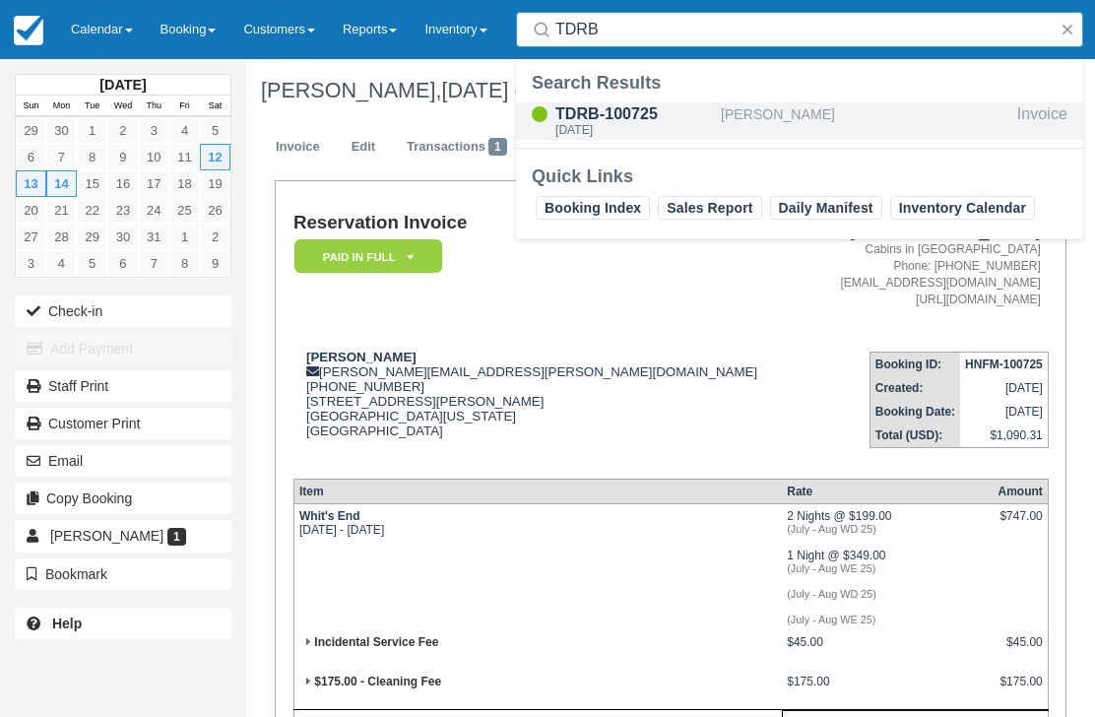
type input "TDRB"
click at [637, 121] on div "TDRB-100725" at bounding box center [634, 114] width 158 height 24
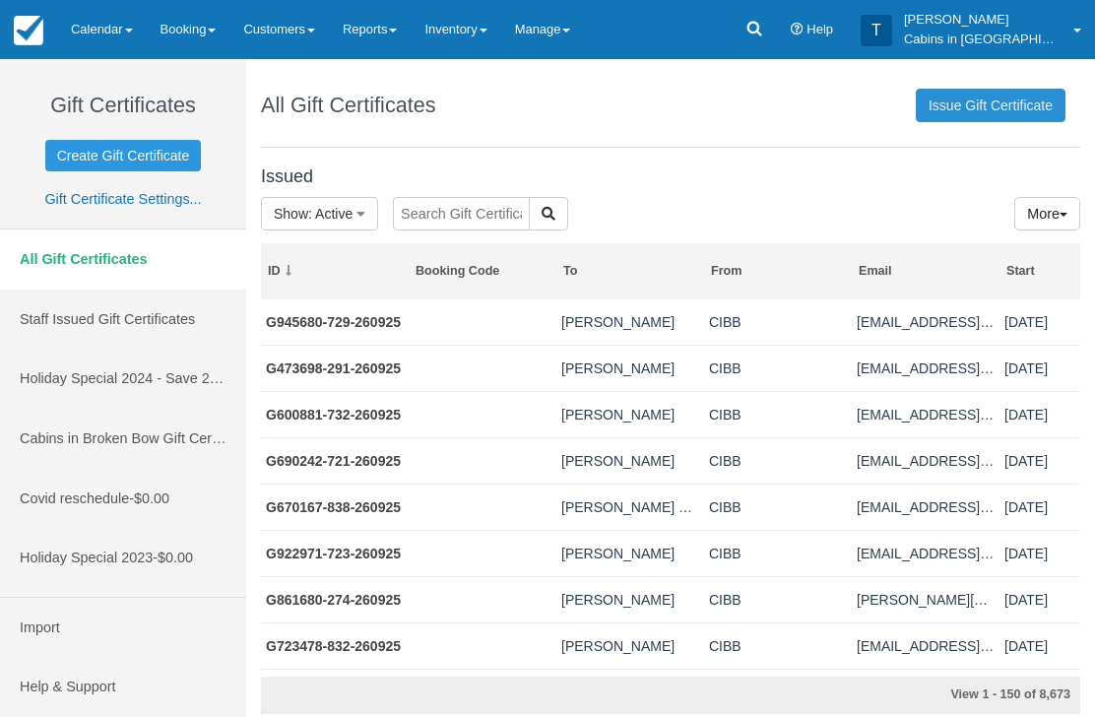
click at [996, 107] on link "Issue Gift Certificate" at bounding box center [991, 105] width 150 height 33
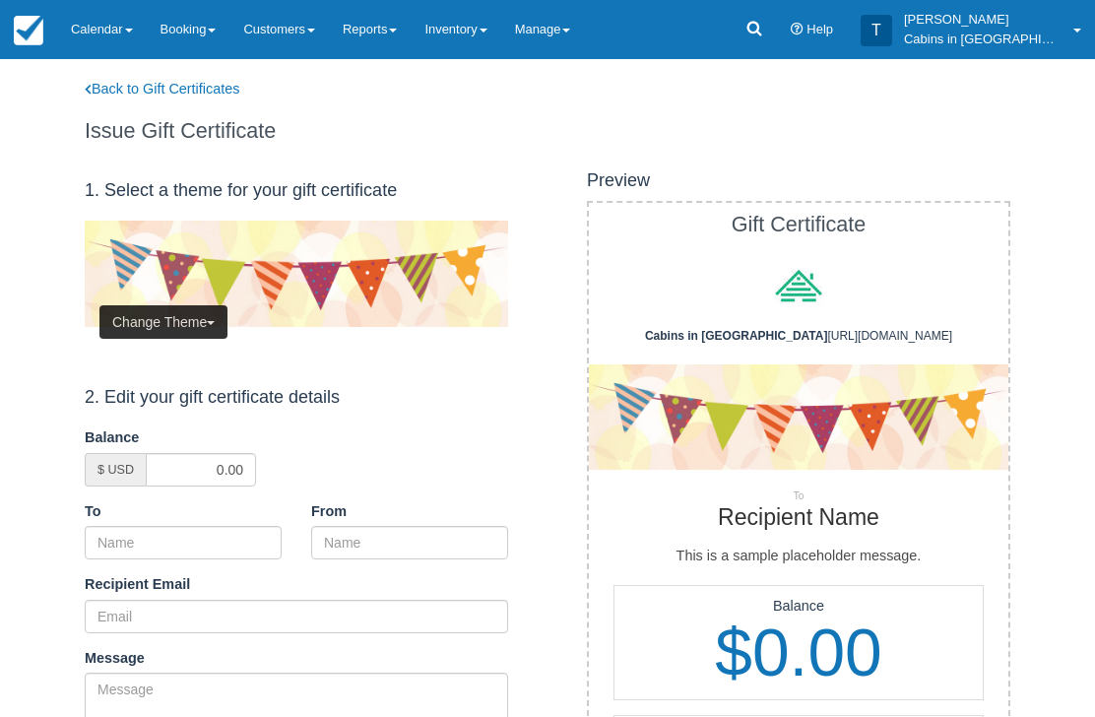
click at [204, 313] on button "Change Theme" at bounding box center [163, 321] width 128 height 33
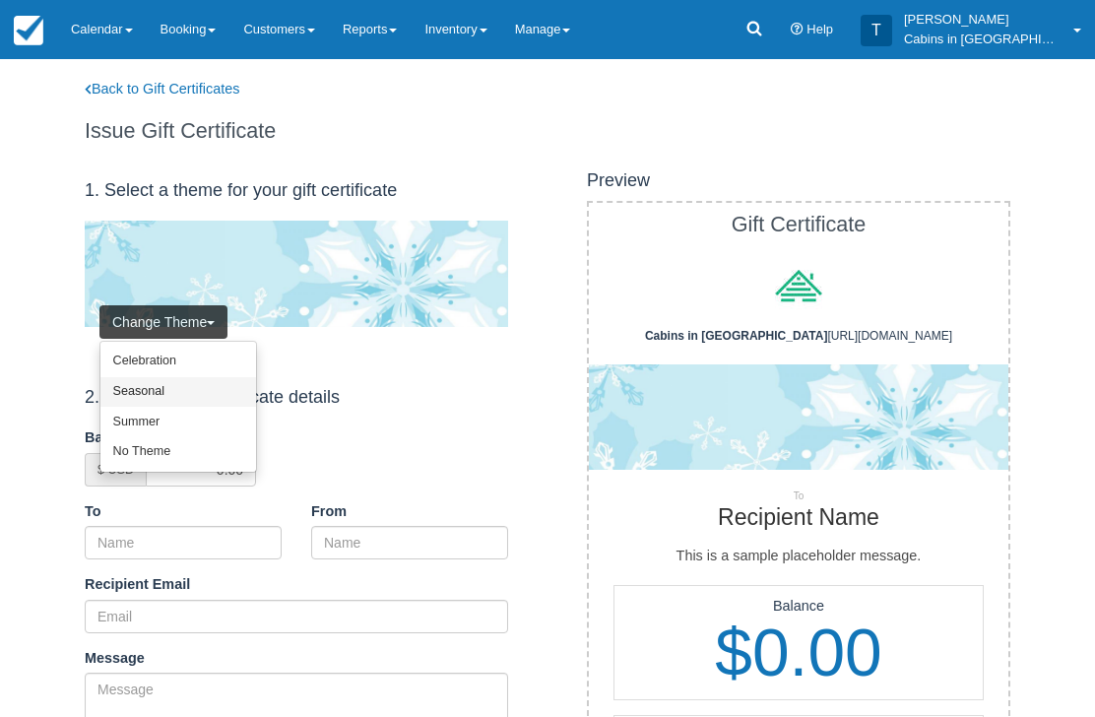
click at [191, 398] on link "Seasonal" at bounding box center [178, 392] width 156 height 31
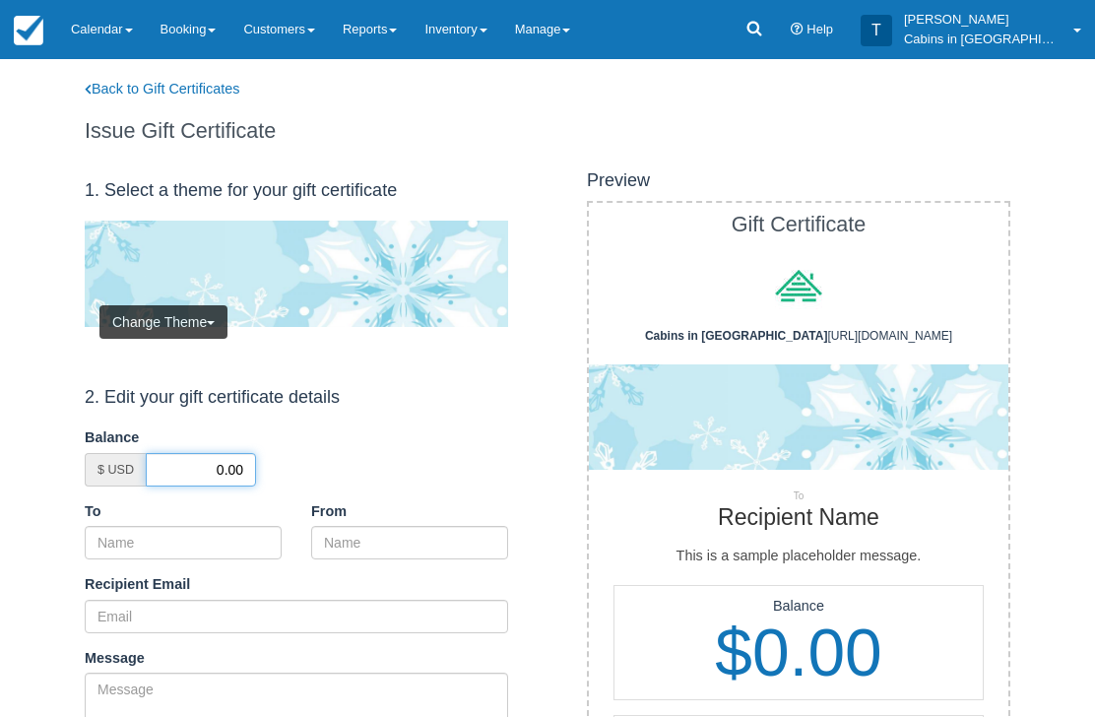
click at [200, 468] on input "0.00" at bounding box center [201, 469] width 110 height 33
type input "50.00"
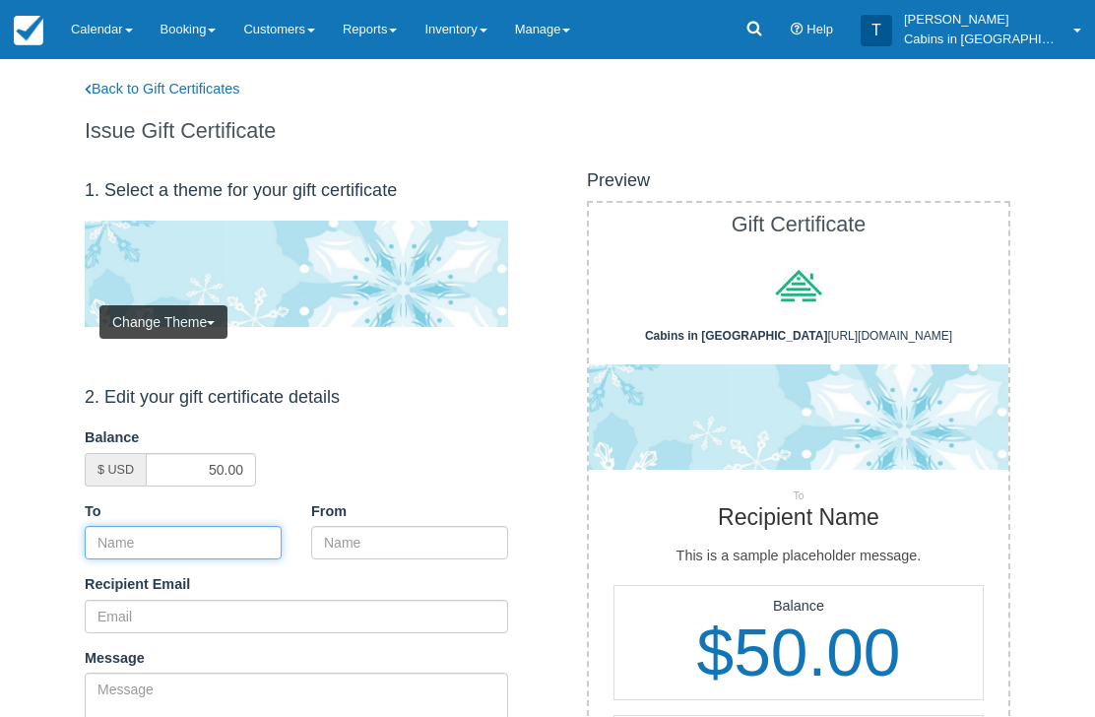
click at [236, 530] on input "To" at bounding box center [183, 542] width 197 height 33
paste input "[PERSON_NAME]"
type input "[PERSON_NAME]"
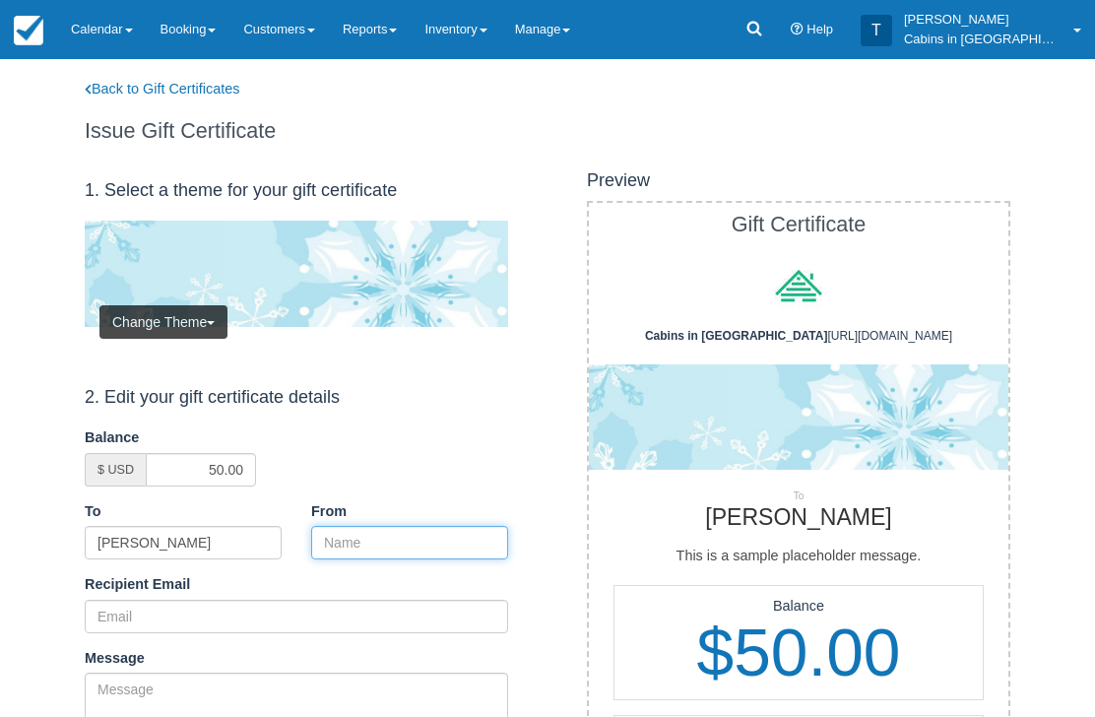
click at [415, 526] on input "From" at bounding box center [409, 542] width 197 height 33
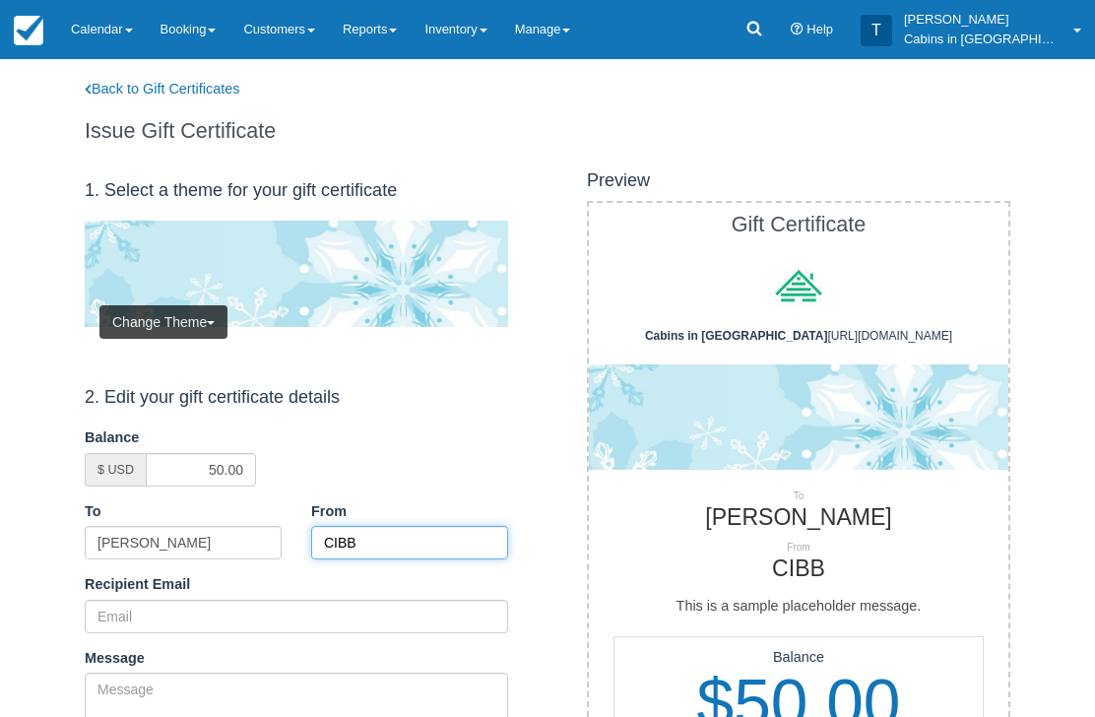
type input "CIBB"
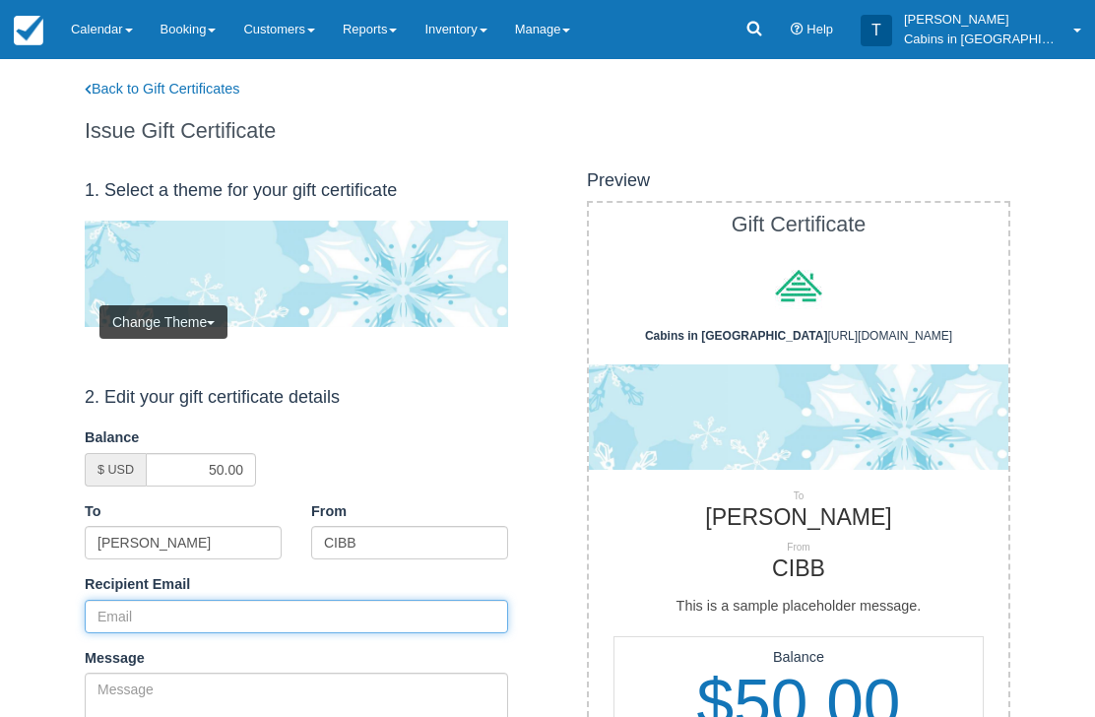
click at [269, 621] on input "Recipient Email" at bounding box center [296, 616] width 423 height 33
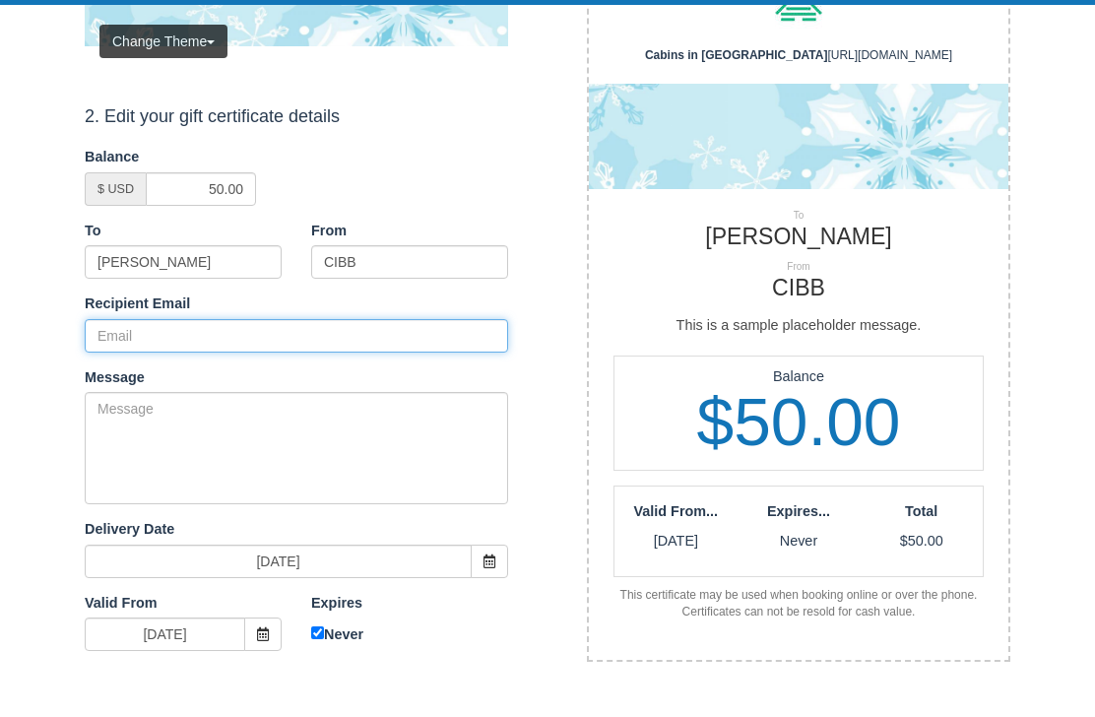
paste input "[PERSON_NAME][EMAIL_ADDRESS][PERSON_NAME][DOMAIN_NAME]"
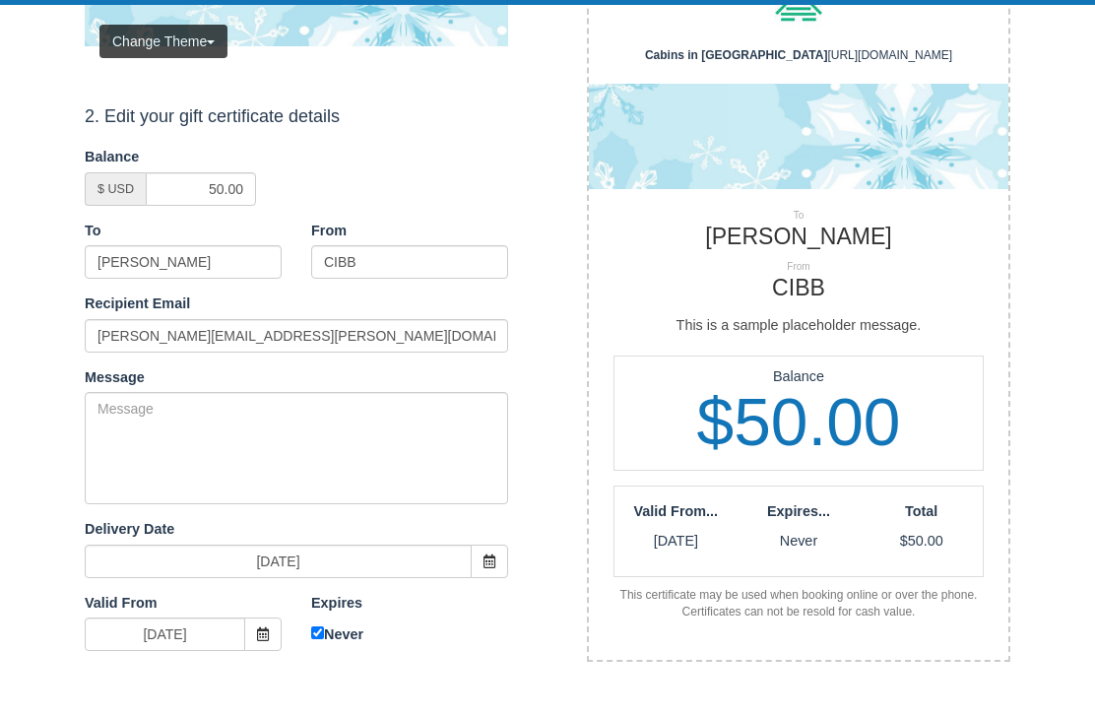
scroll to position [281, 0]
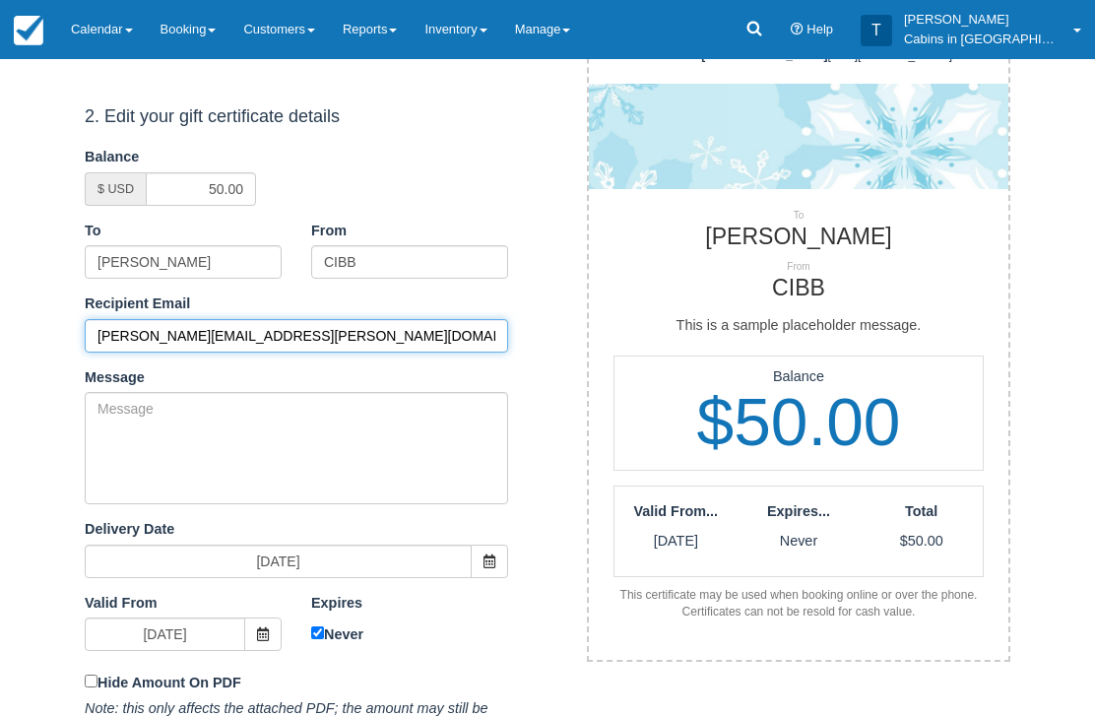
type input "scott.brandi@ymail.com"
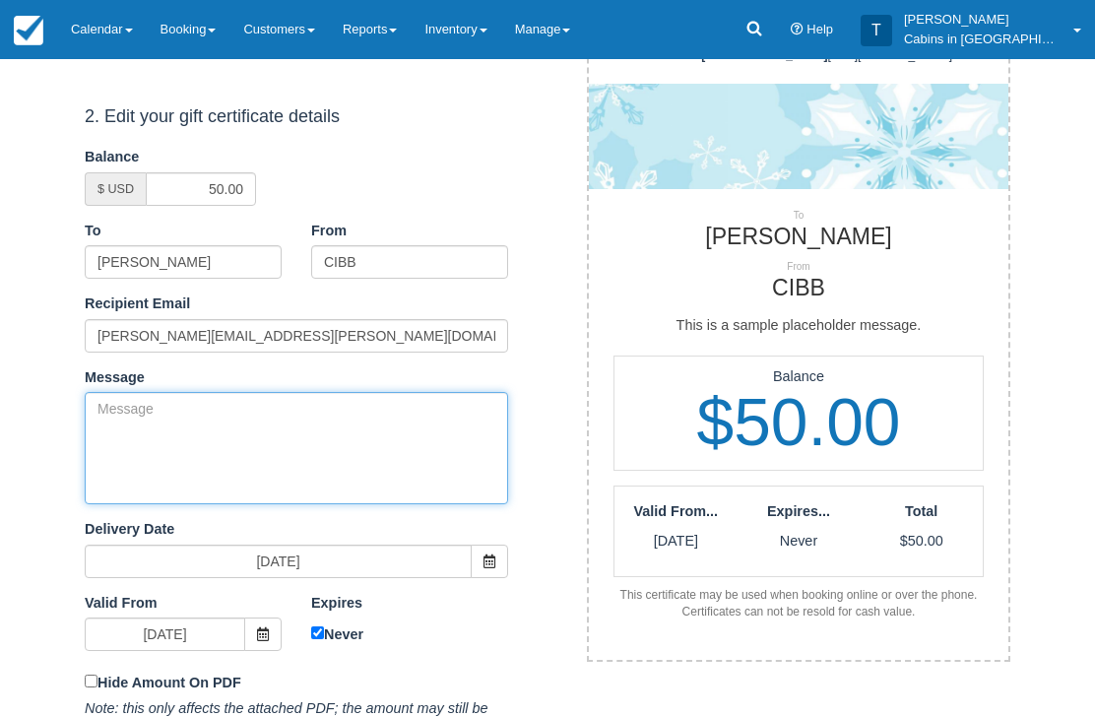
click at [338, 440] on textarea "Message" at bounding box center [296, 448] width 423 height 112
paste textarea "Please accept this gift certificate for your previous booking with Cabins in Br…"
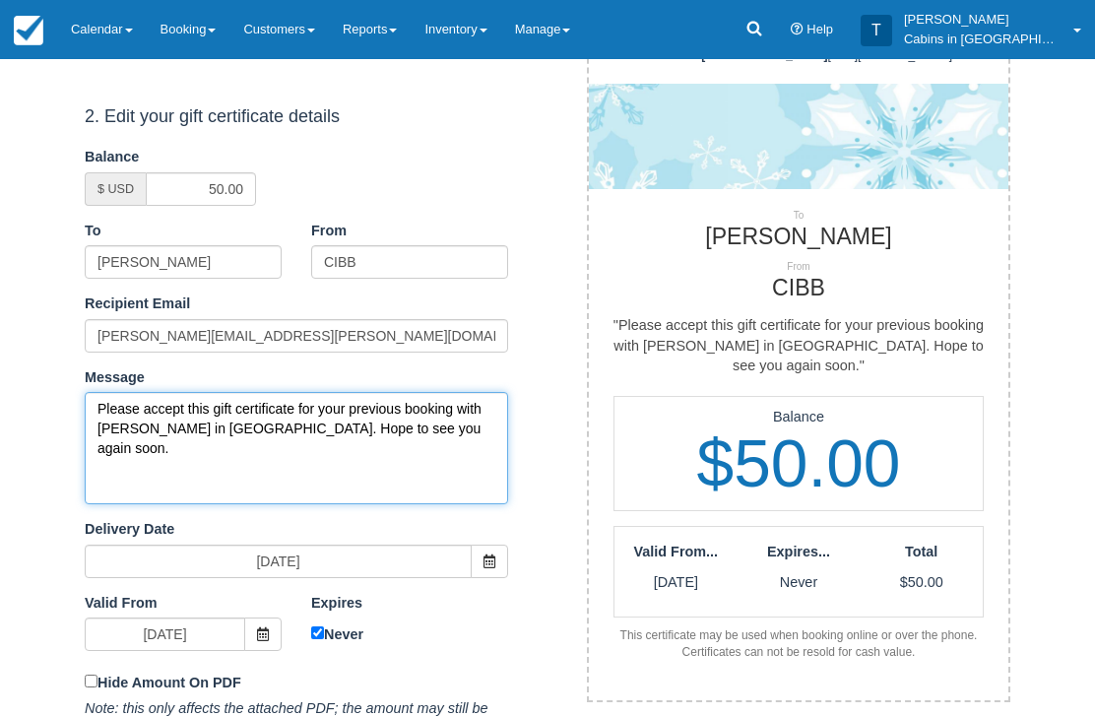
type textarea "Please accept this gift certificate for your previous booking with Cabins in Br…"
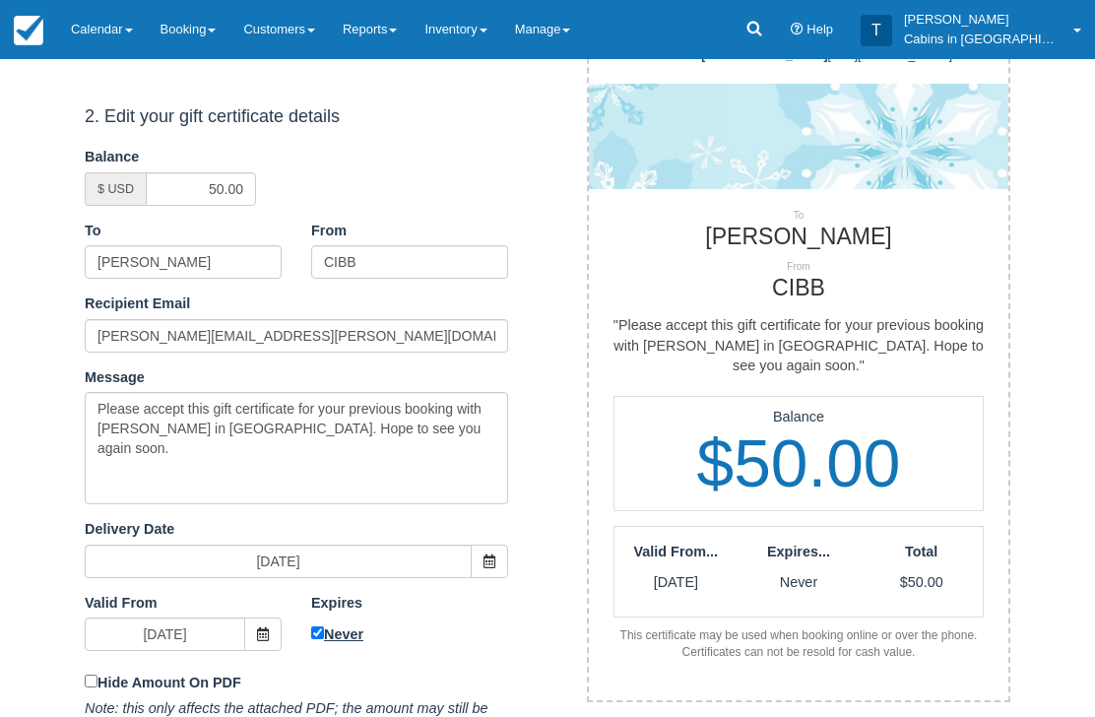
click at [322, 627] on input "Never" at bounding box center [317, 633] width 13 height 13
checkbox input "false"
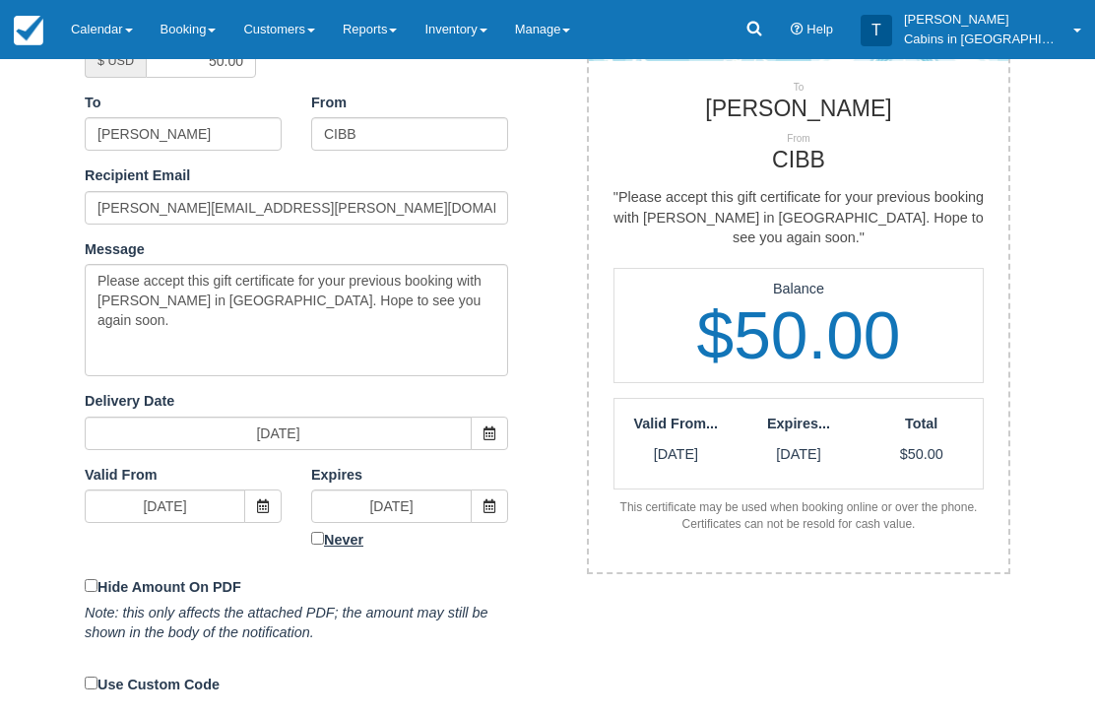
scroll to position [408, 0]
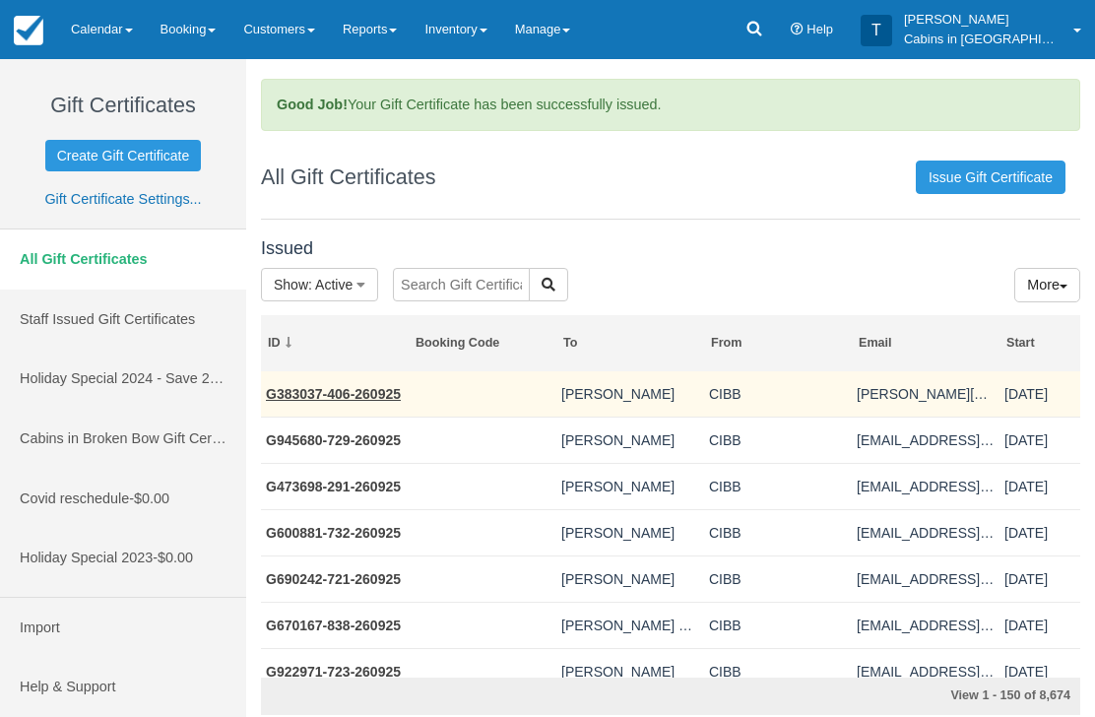
click at [357, 388] on link "G383037-406-260925" at bounding box center [333, 394] width 135 height 16
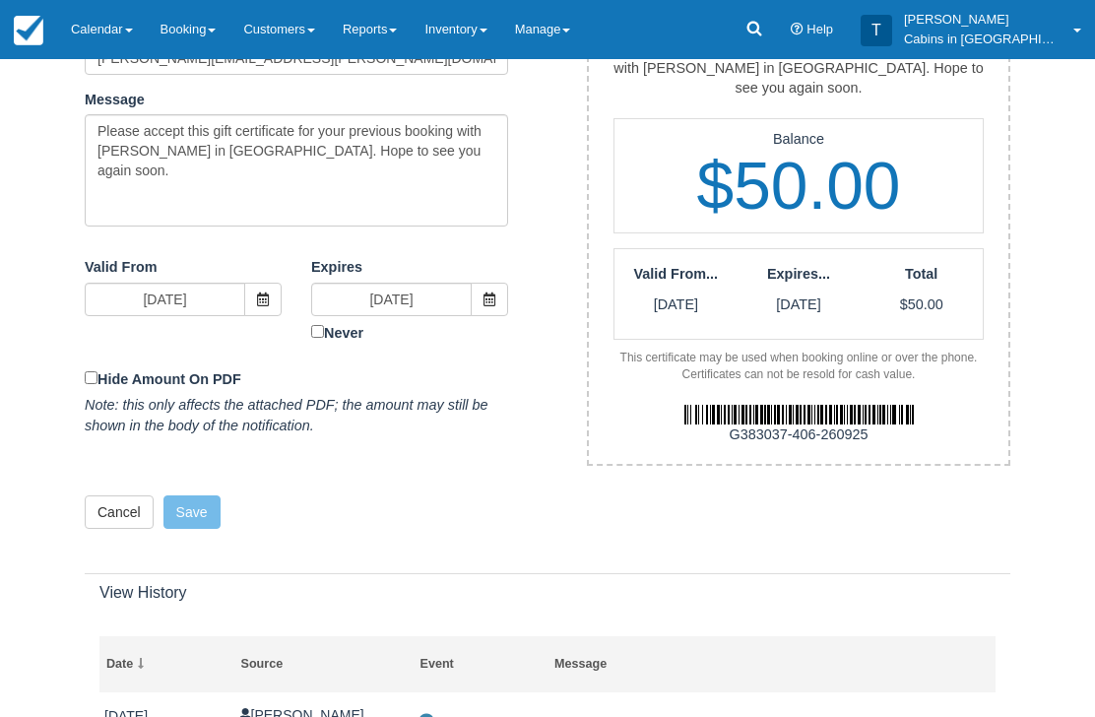
scroll to position [572, 0]
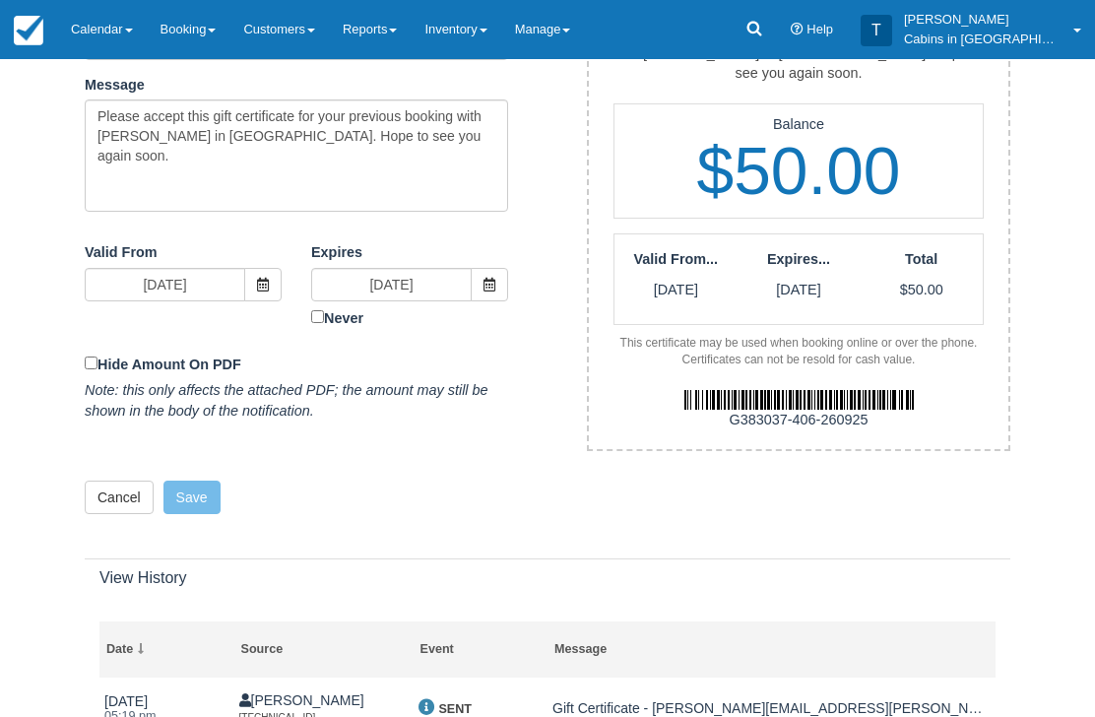
click at [922, 485] on div "1. Select a theme for your gift certificate Change Theme Celebration Seasonal S…" at bounding box center [547, 61] width 955 height 945
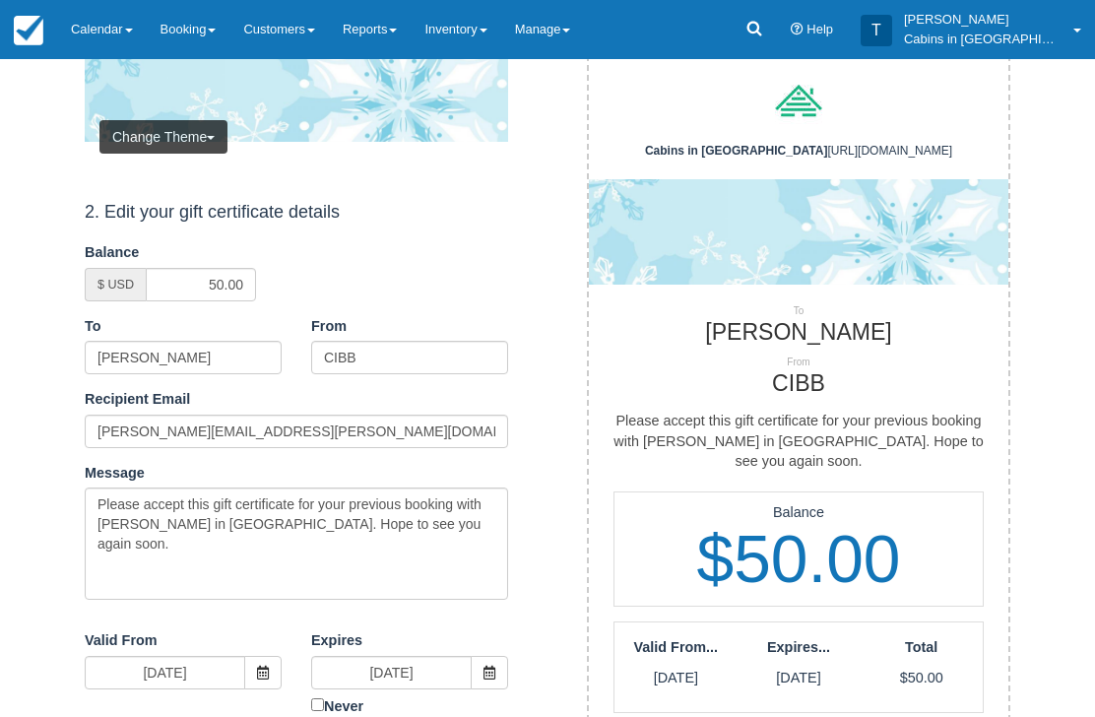
scroll to position [0, 0]
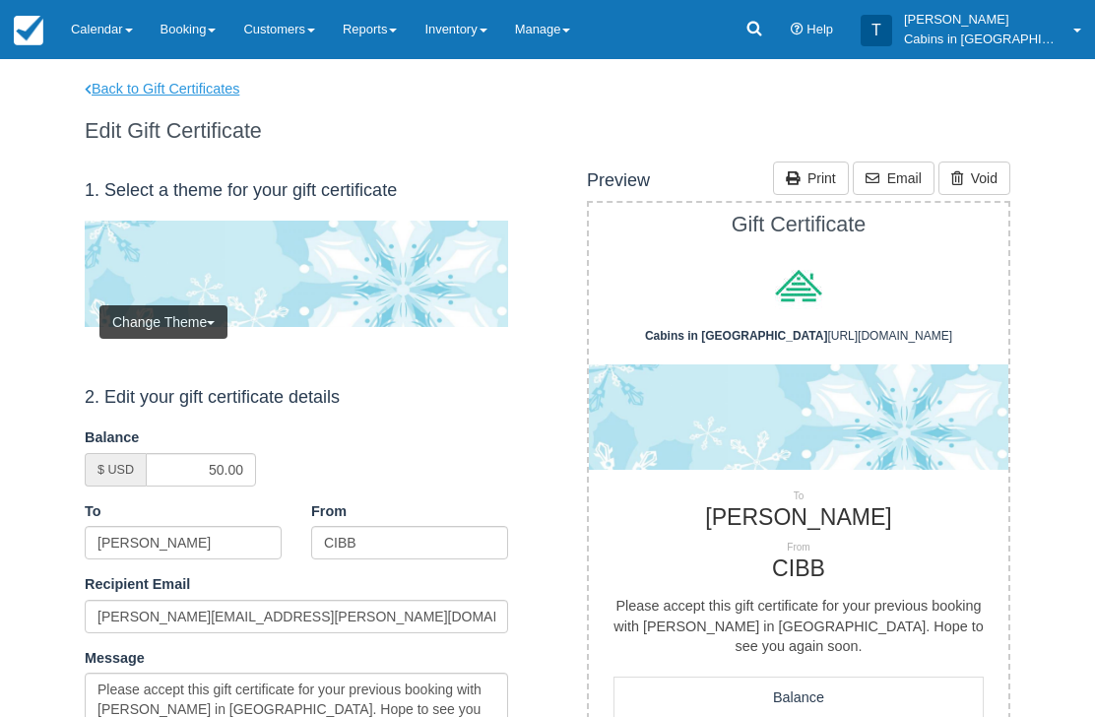
click at [216, 97] on link "Back to Gift Certificates" at bounding box center [175, 89] width 210 height 21
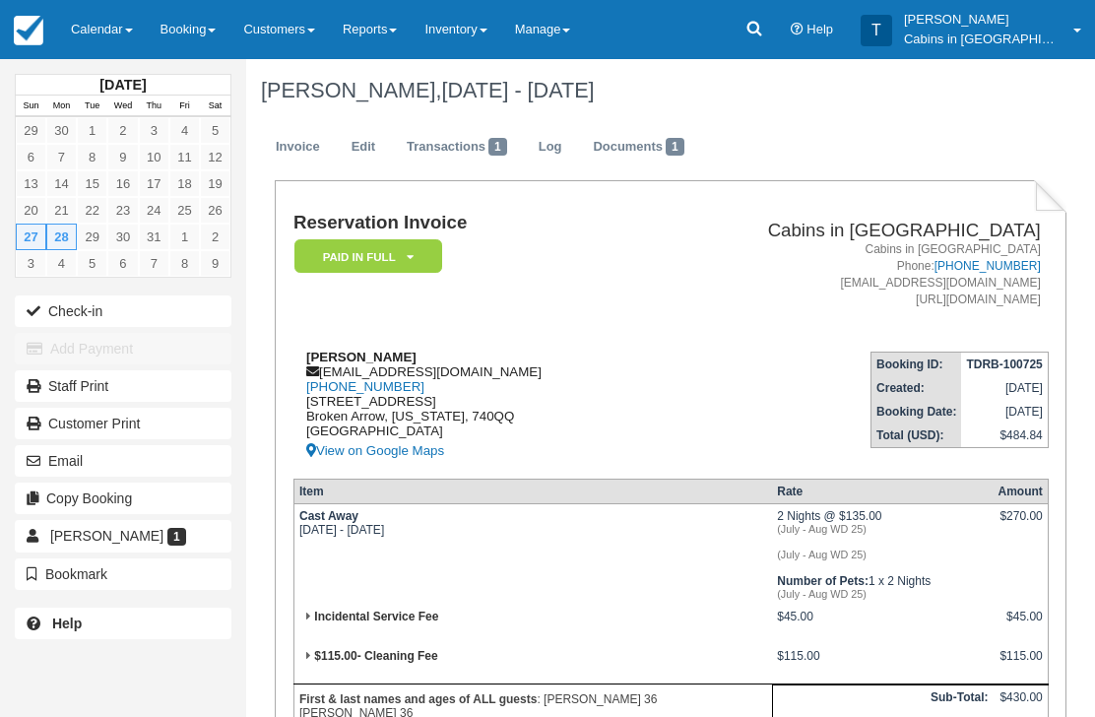
click at [475, 366] on div "Patrick Madden prmadden1812@gmail.com 1 (918) 915-2711 7001 south 1st street Br…" at bounding box center [467, 406] width 349 height 113
click at [484, 381] on div "Patrick Madden prmadden1812@gmail.com 1 (918) 915-2711 7001 south 1st street Br…" at bounding box center [467, 406] width 349 height 113
copy div "prmadden1812@gmail.com"
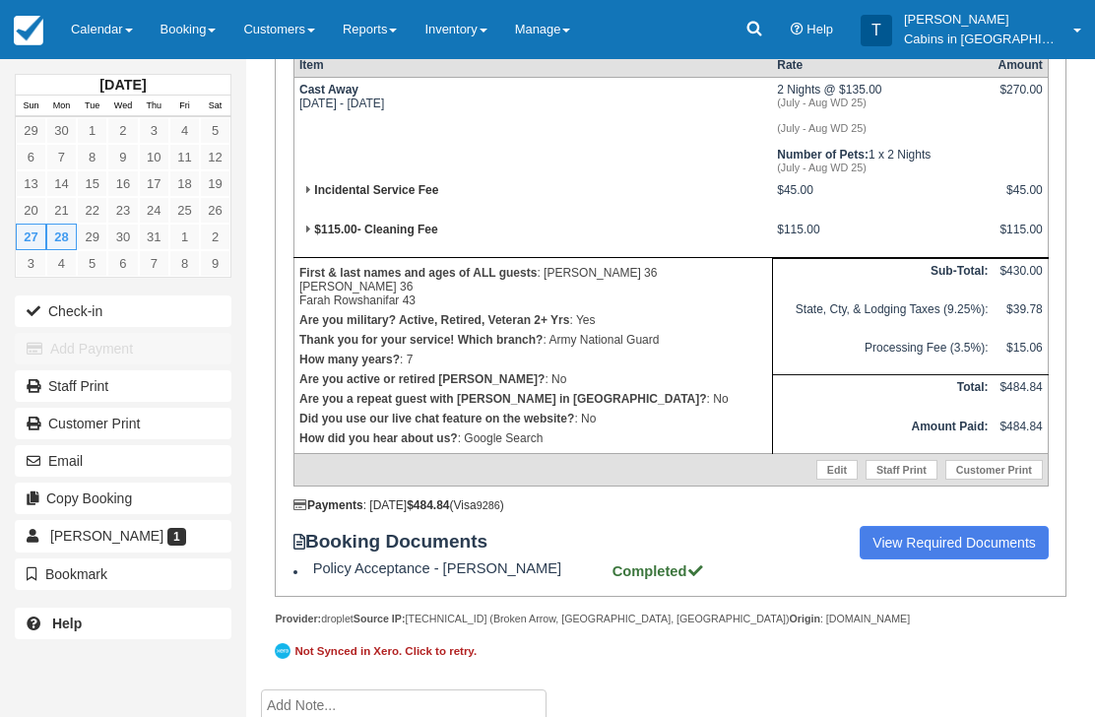
scroll to position [541, 0]
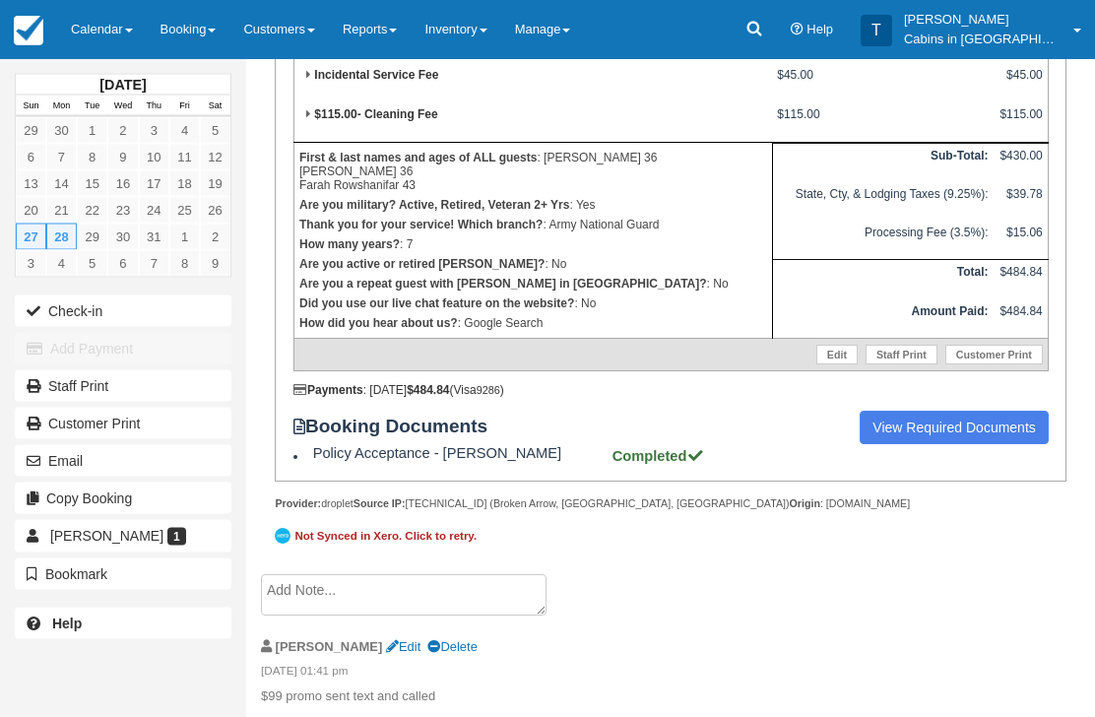
click at [433, 616] on textarea at bounding box center [404, 595] width 286 height 41
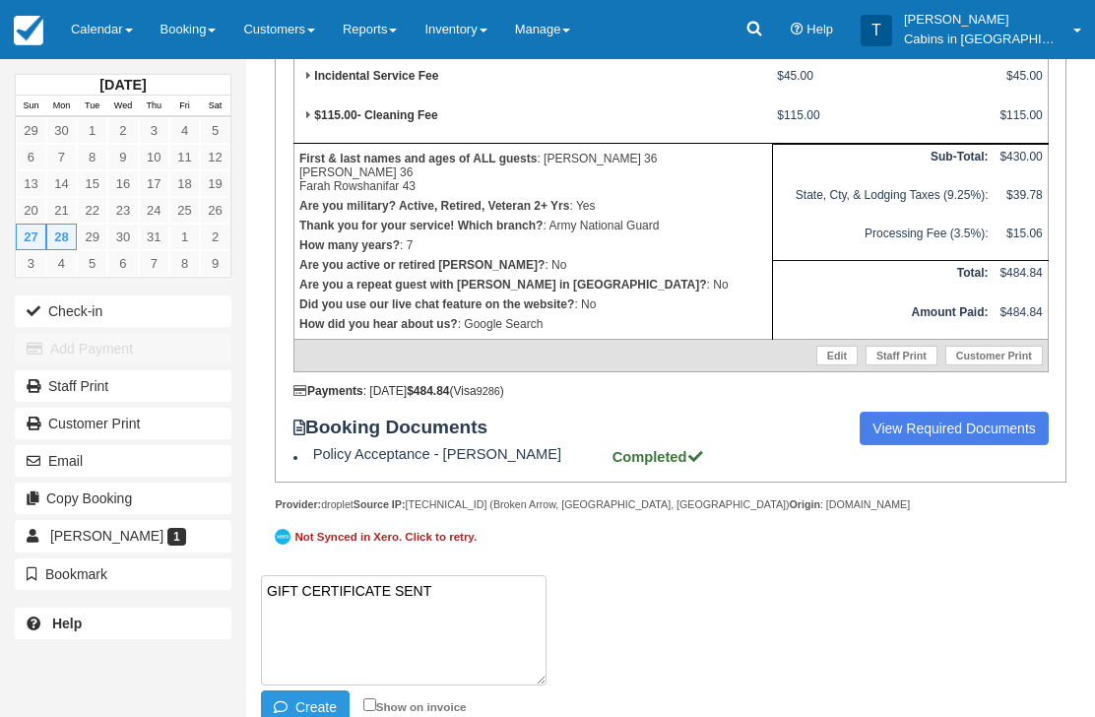
paste textarea "G857364-735-260925"
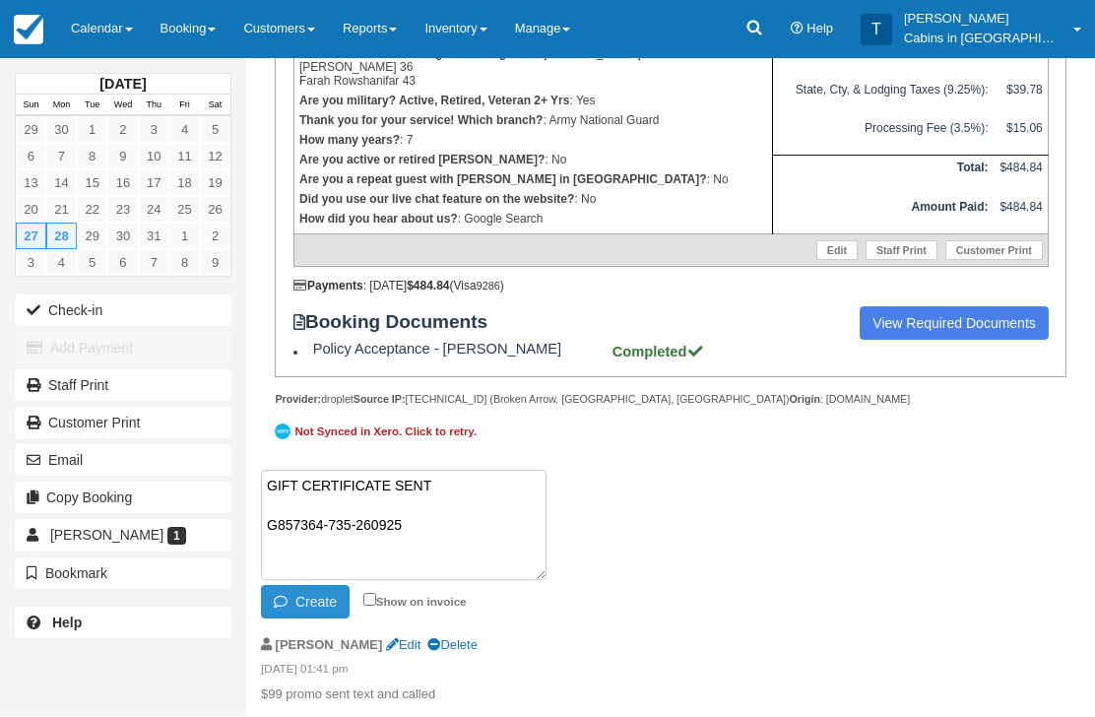
type textarea "GIFT CERTIFICATE SENT G857364-735-260925"
click at [318, 610] on button "Create" at bounding box center [305, 602] width 89 height 33
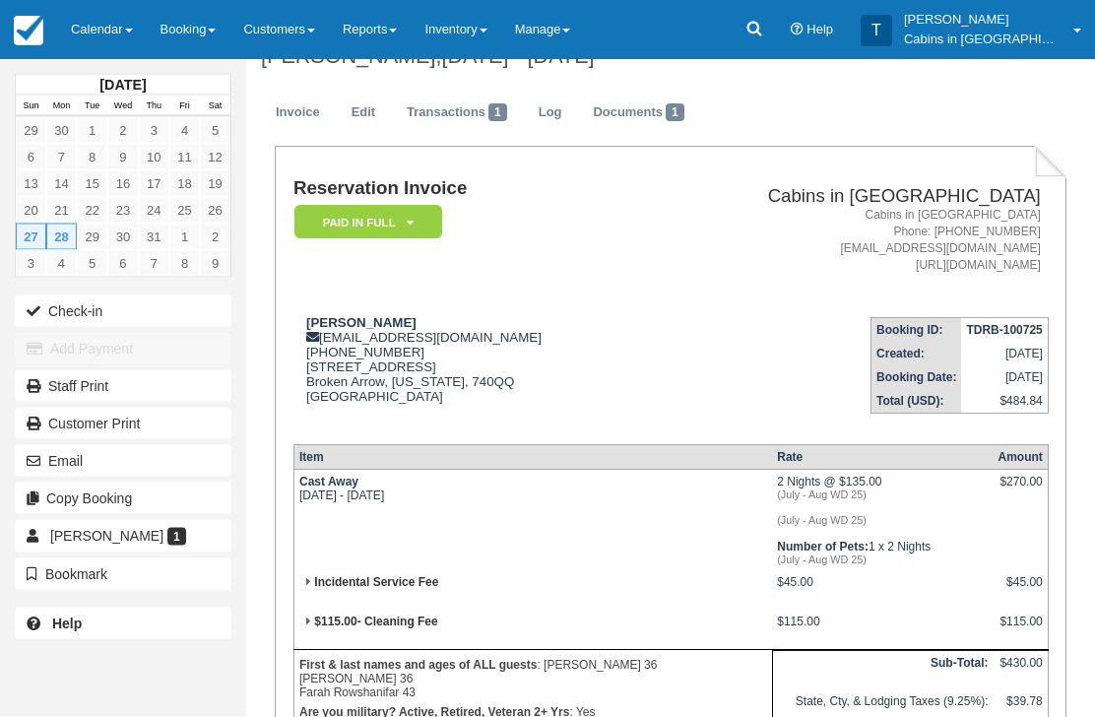
scroll to position [0, 0]
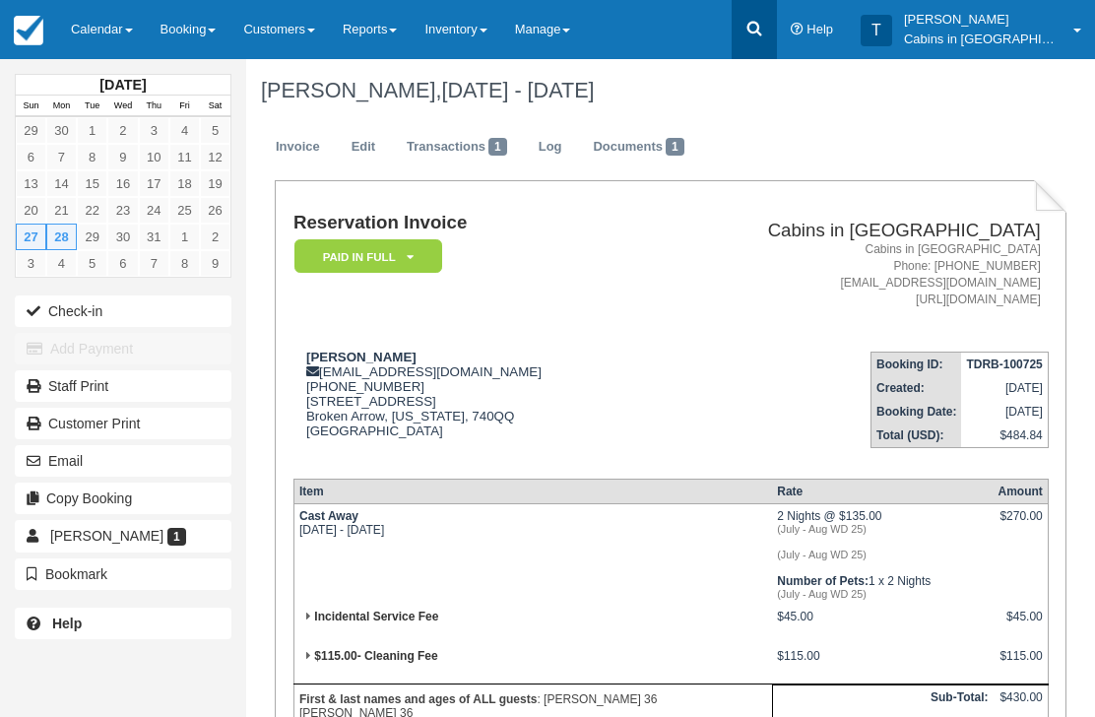
click at [777, 23] on link at bounding box center [754, 29] width 45 height 59
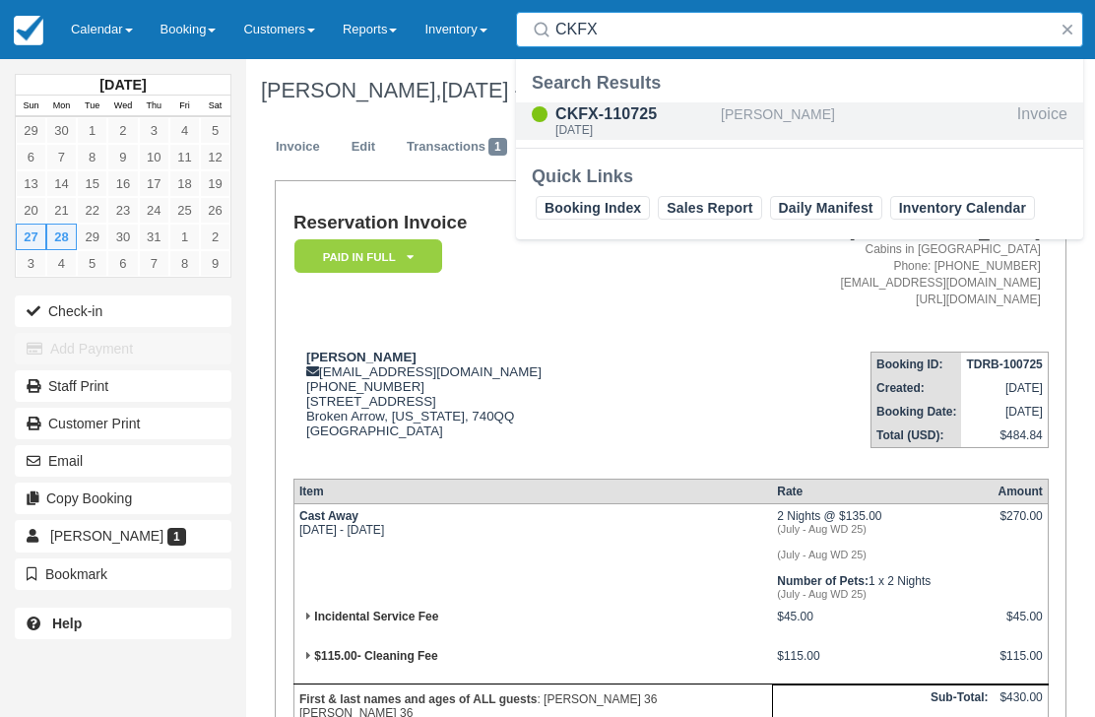
type input "CKFX"
click at [631, 124] on div "Sat Jul 12 2025" at bounding box center [634, 130] width 158 height 12
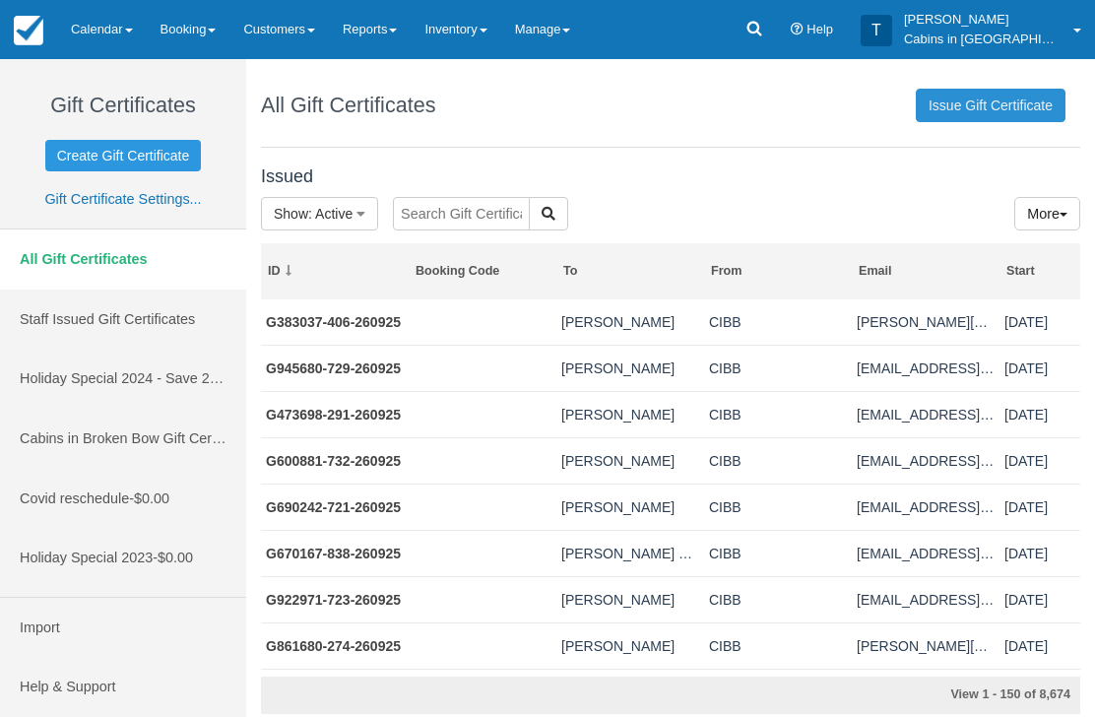
click at [986, 112] on link "Issue Gift Certificate" at bounding box center [991, 105] width 150 height 33
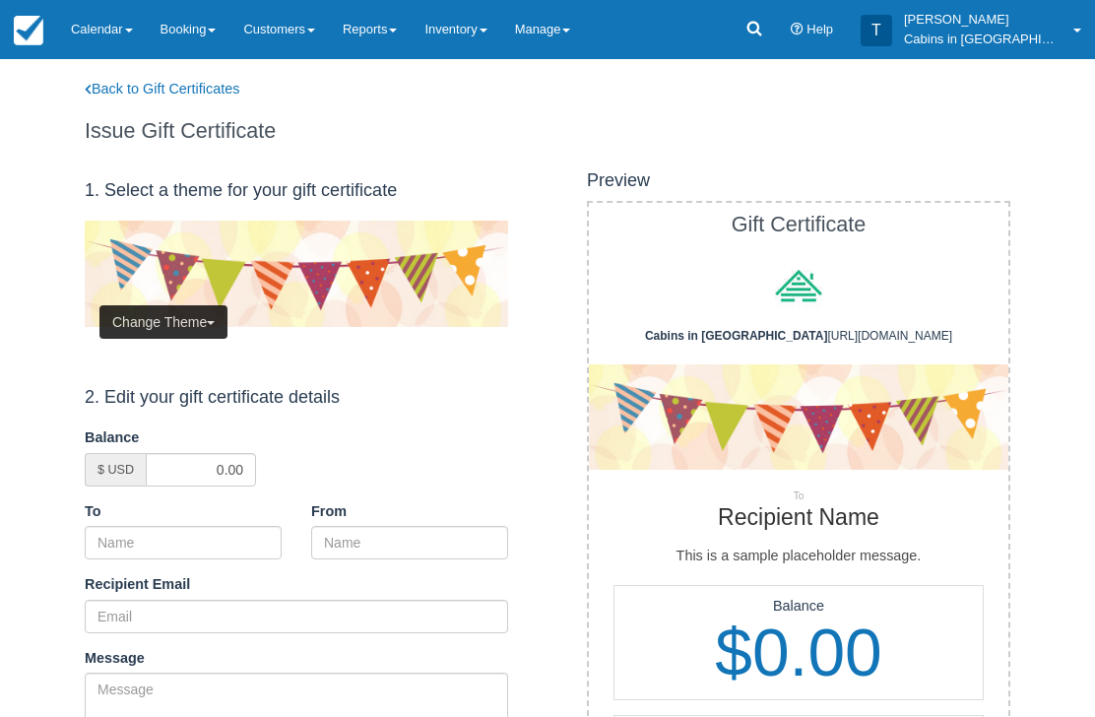
click at [203, 319] on button "Change Theme" at bounding box center [163, 321] width 128 height 33
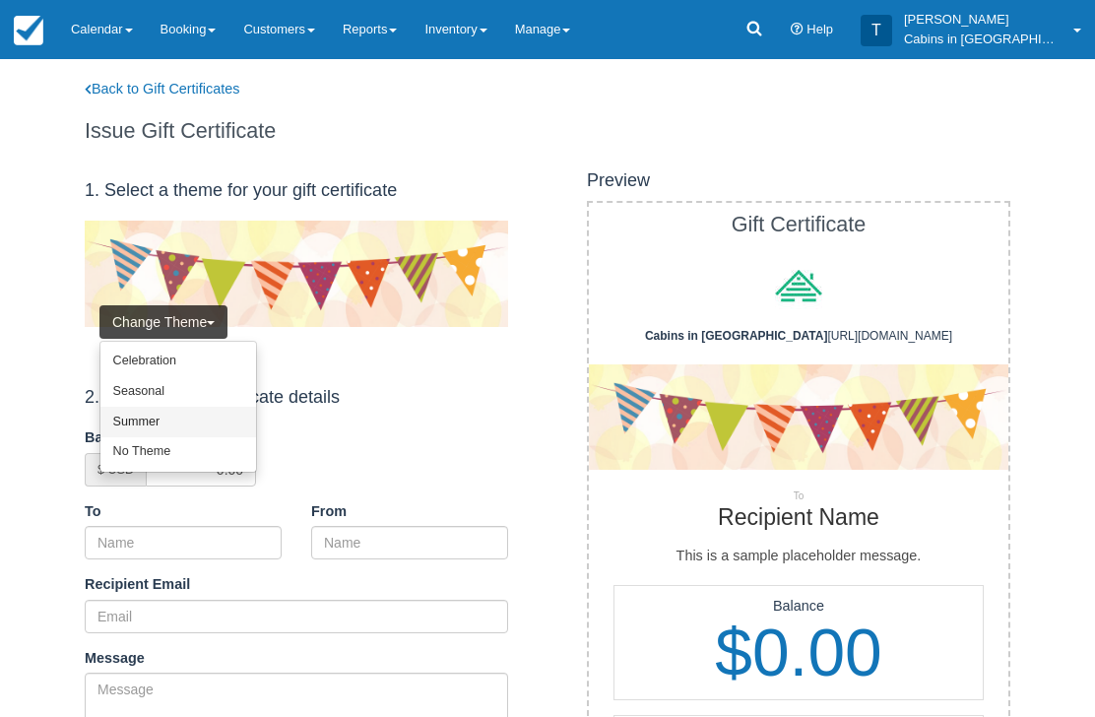
click at [191, 407] on link "Summer" at bounding box center [178, 422] width 156 height 31
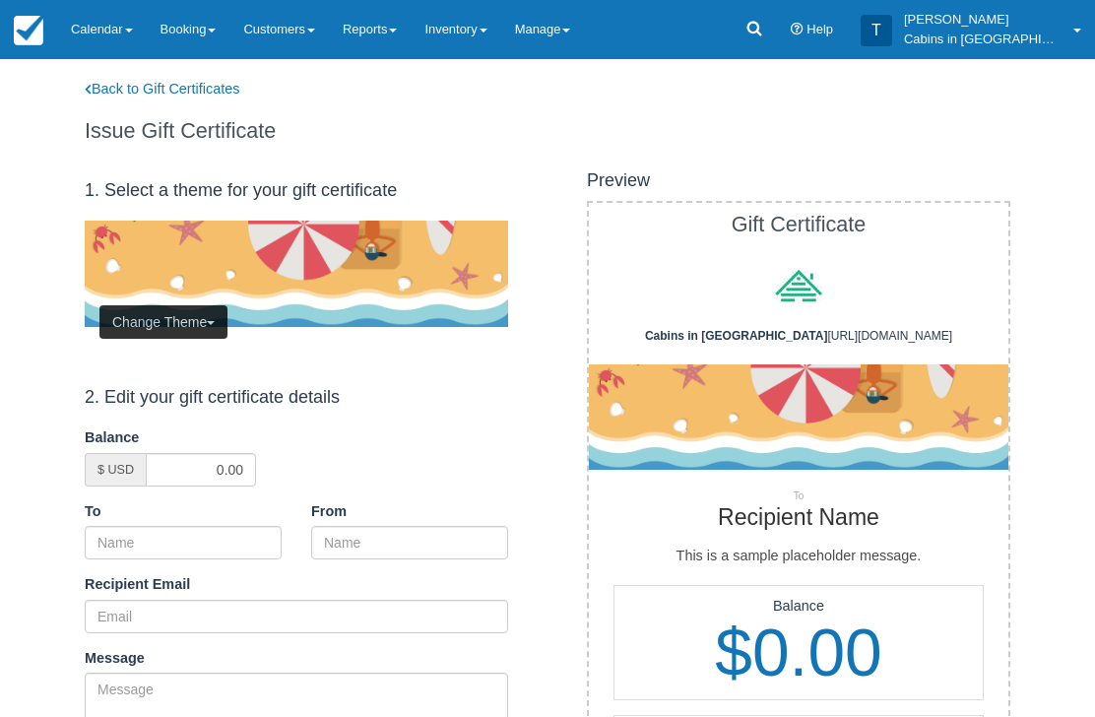
click at [189, 314] on button "Change Theme" at bounding box center [163, 321] width 128 height 33
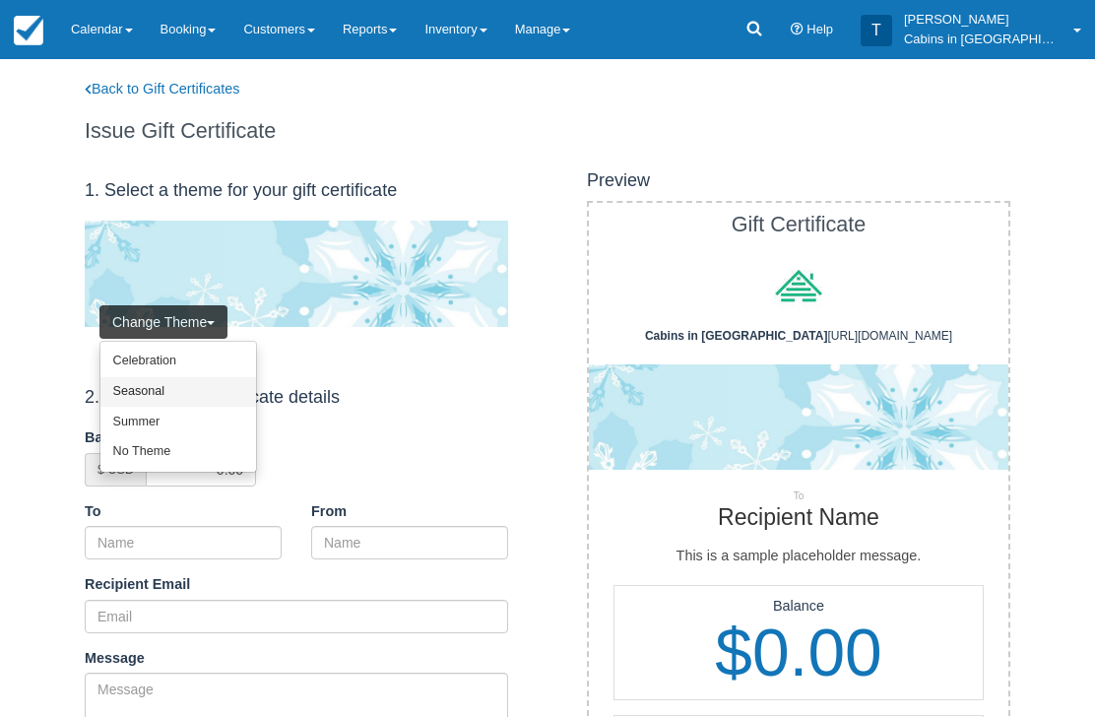
click at [194, 391] on link "Seasonal" at bounding box center [178, 392] width 156 height 31
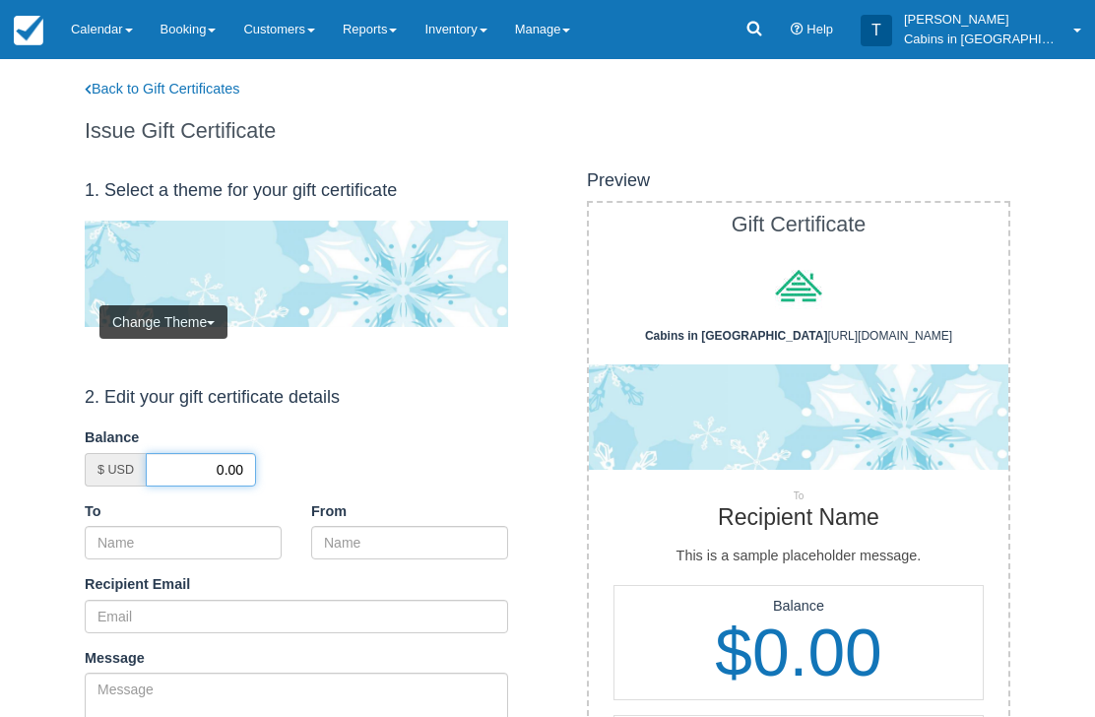
click at [211, 457] on input "0.00" at bounding box center [201, 469] width 110 height 33
type input "50.00"
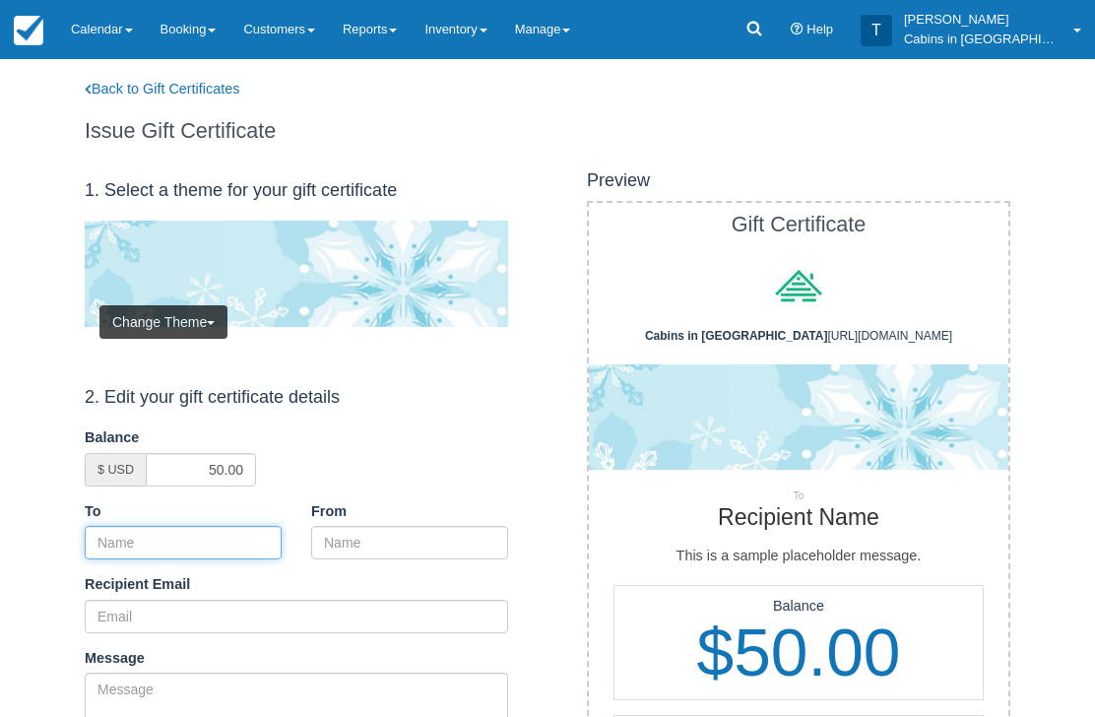
click at [252, 536] on input "To" at bounding box center [183, 542] width 197 height 33
paste input "[PERSON_NAME]"
type input "[PERSON_NAME]"
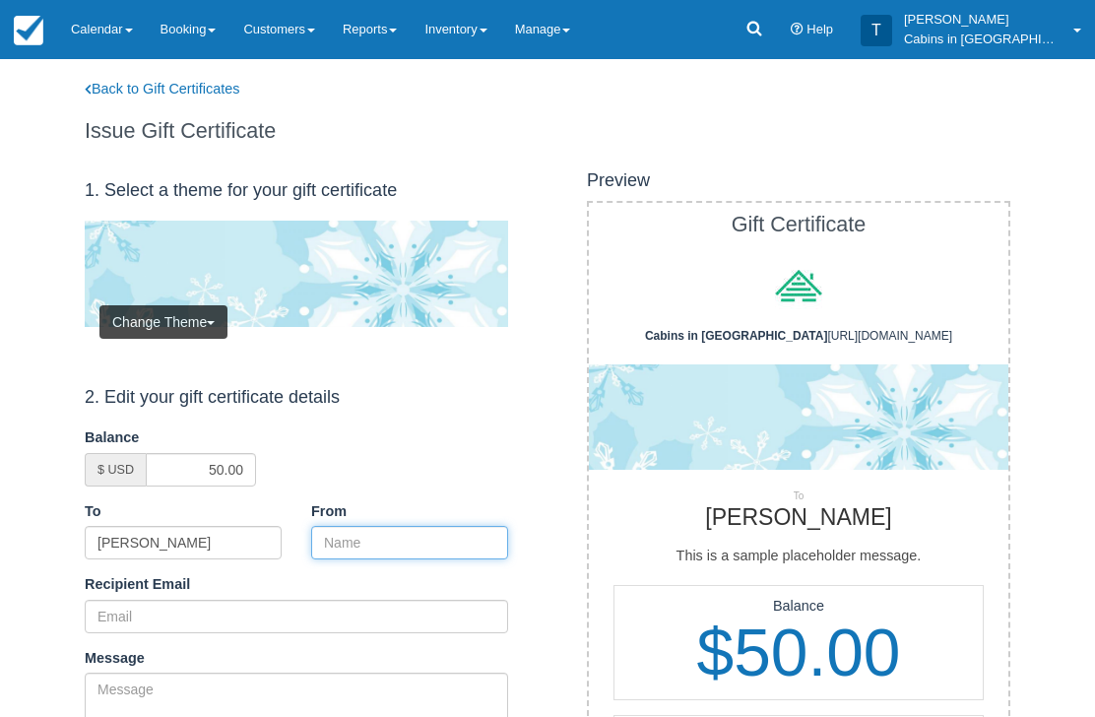
click at [397, 535] on input "From" at bounding box center [409, 542] width 197 height 33
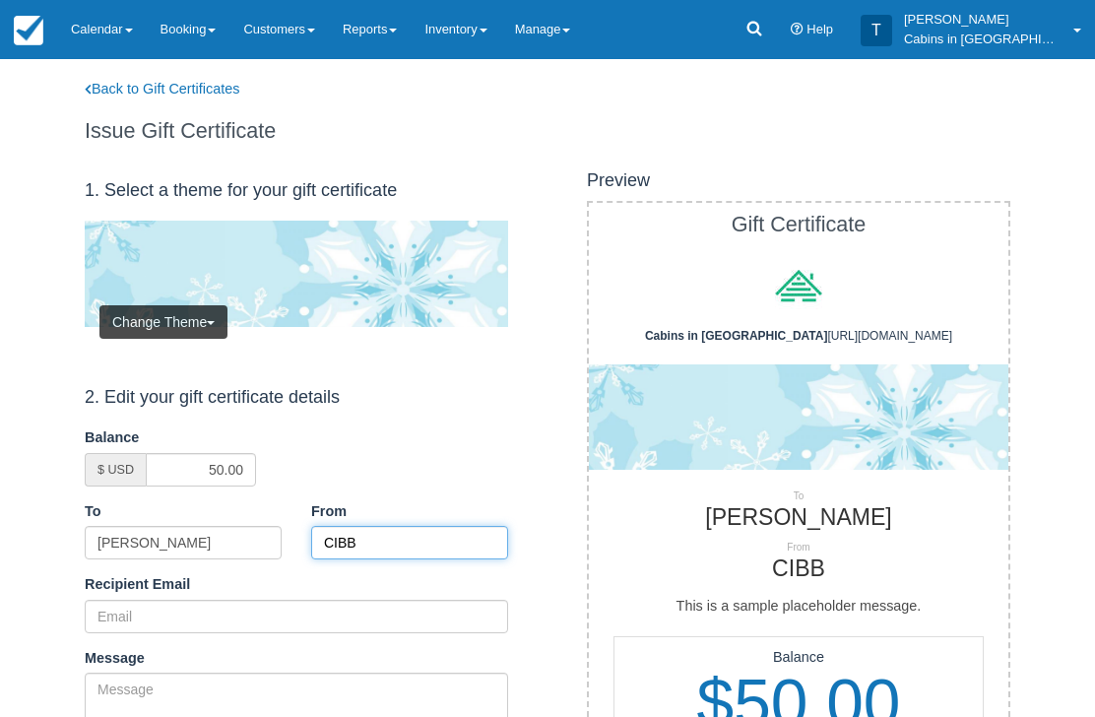
type input "CIBB"
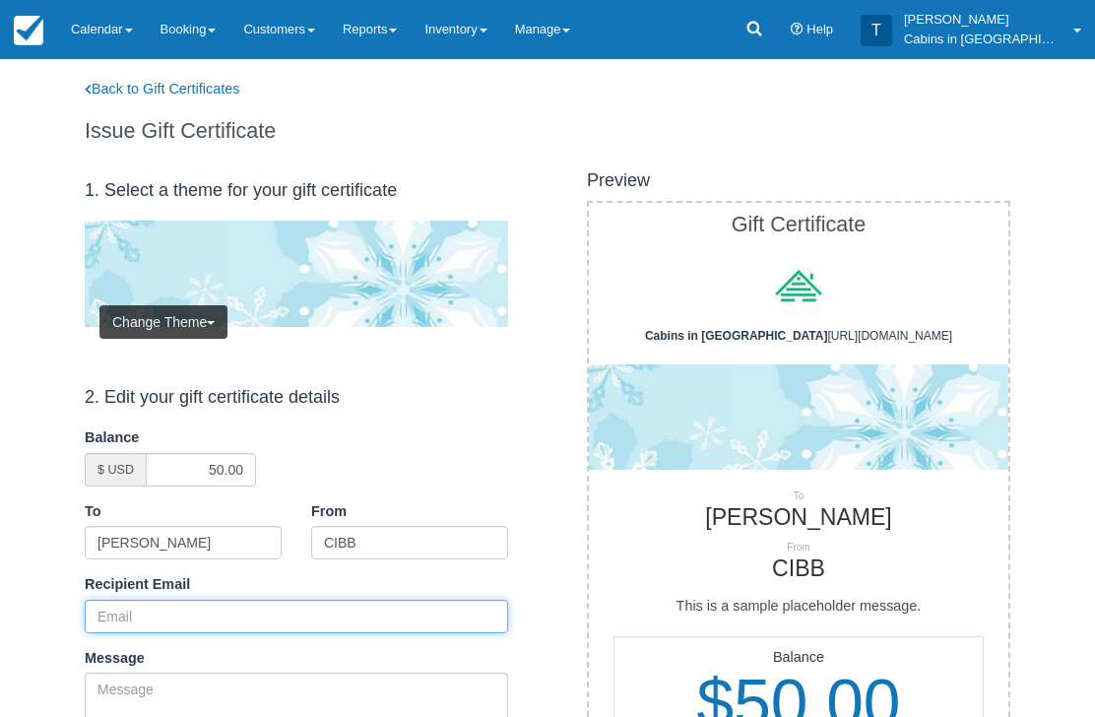
click at [239, 605] on input "Recipient Email" at bounding box center [296, 616] width 423 height 33
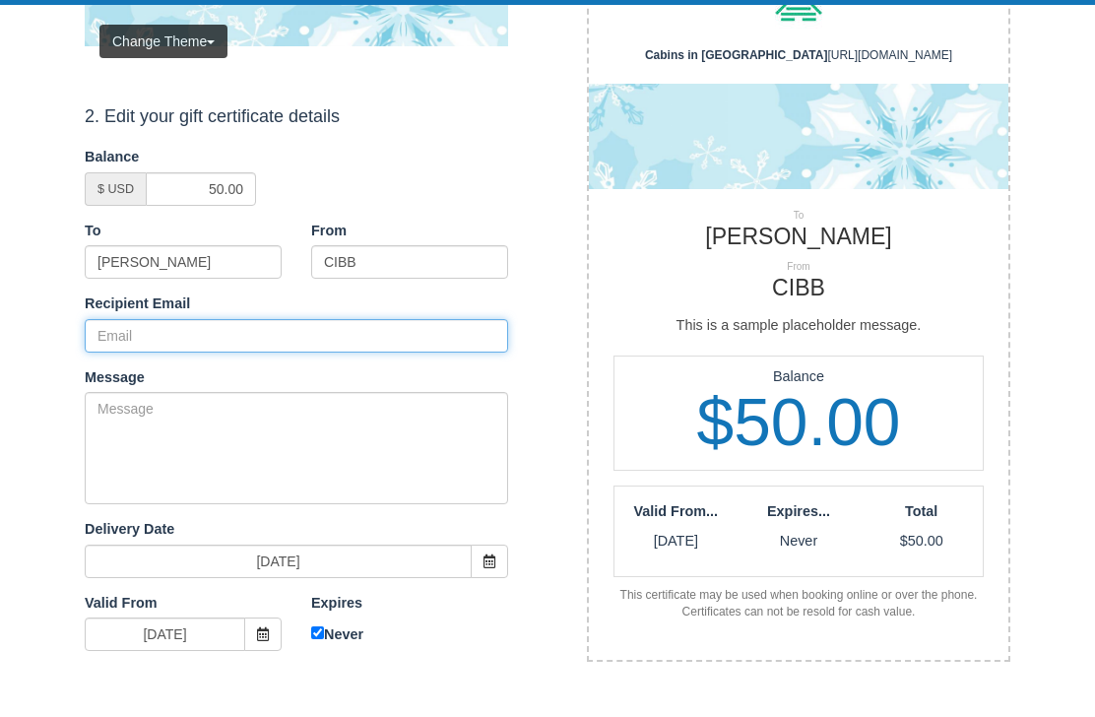
paste input "[EMAIL_ADDRESS][DOMAIN_NAME]"
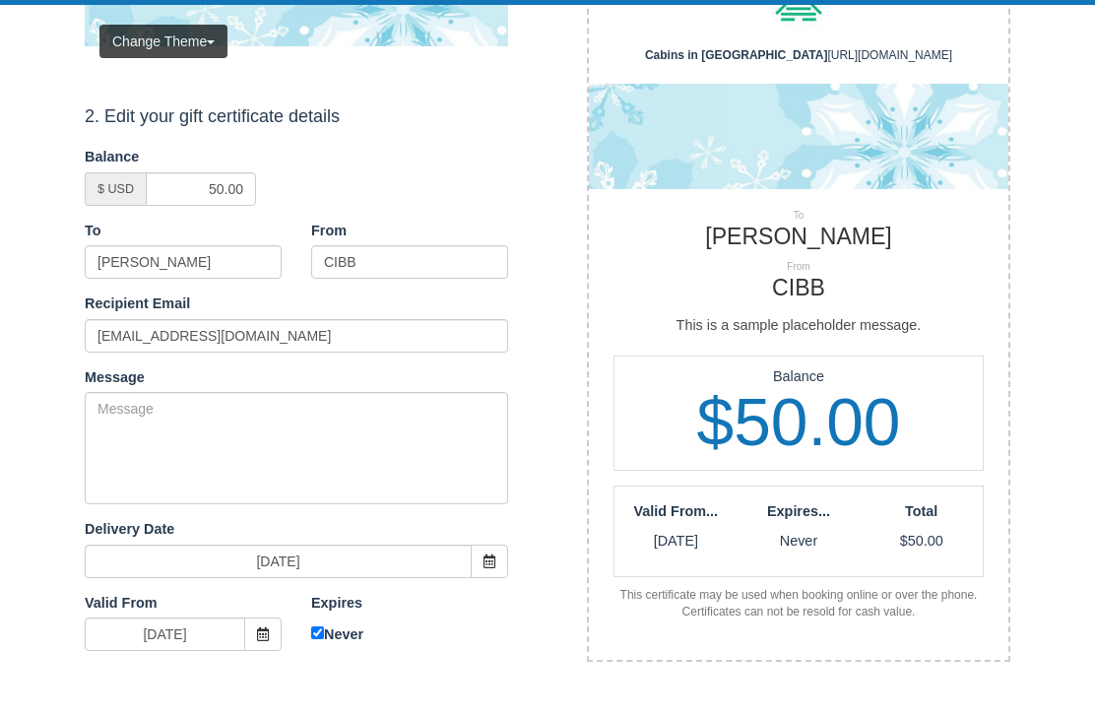
scroll to position [281, 0]
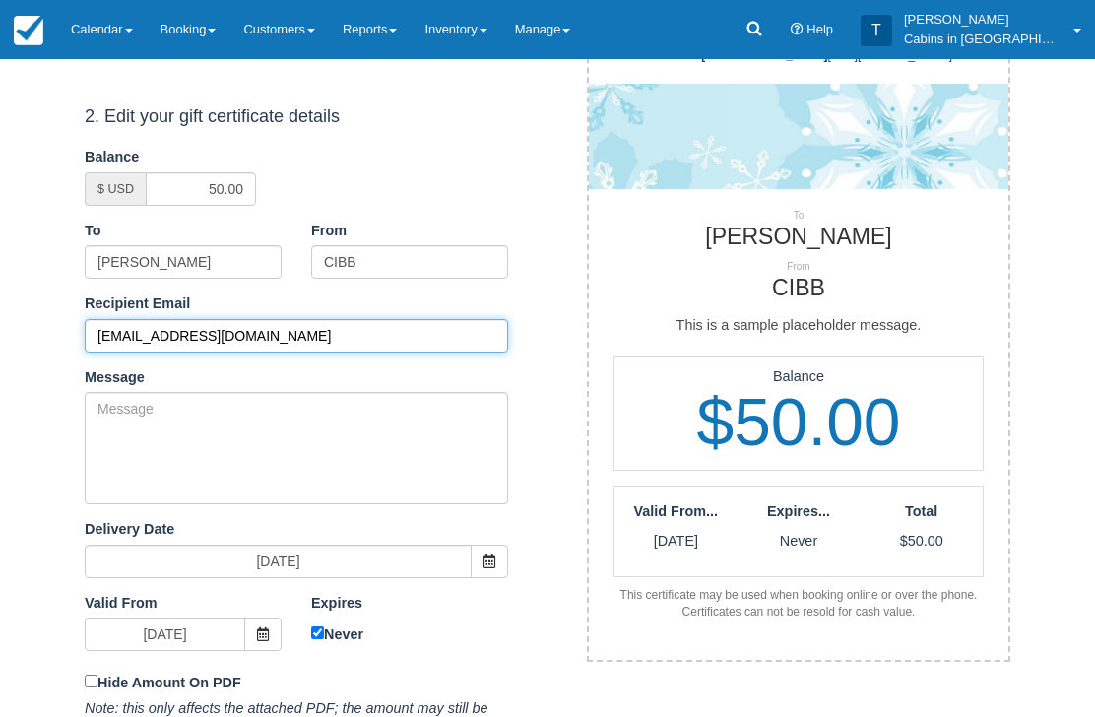
type input "prmadden1812@gmail.com"
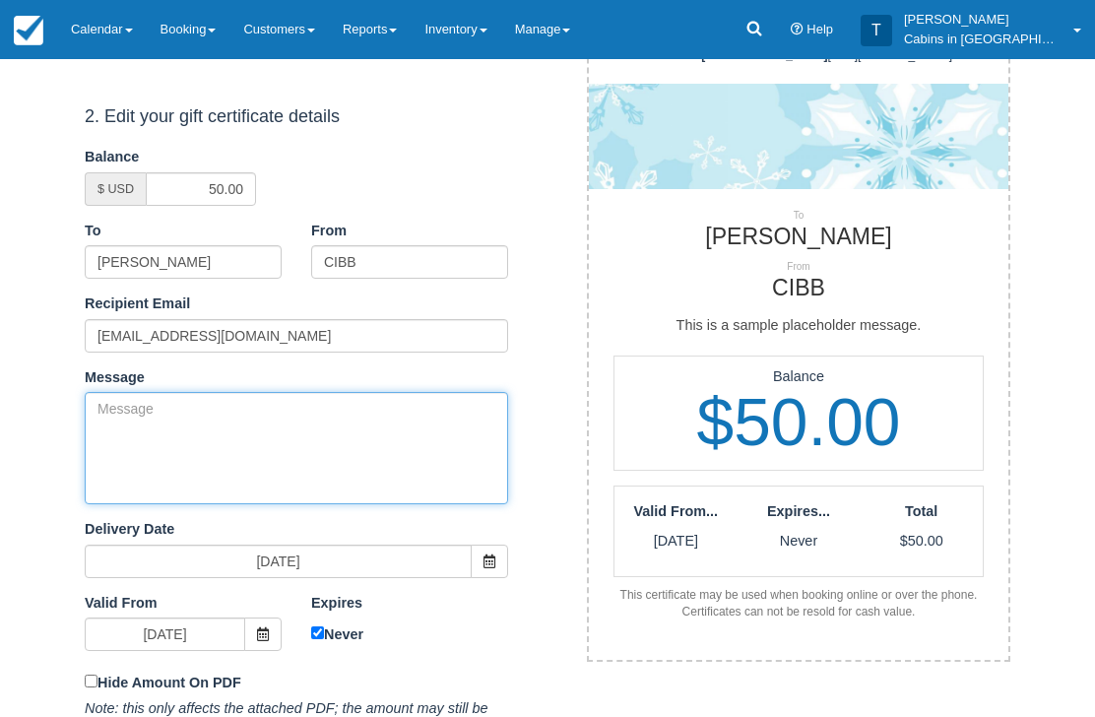
click at [251, 419] on textarea "Message" at bounding box center [296, 448] width 423 height 112
paste textarea "Please accept this gift certificate for your previous booking with Cabins in Br…"
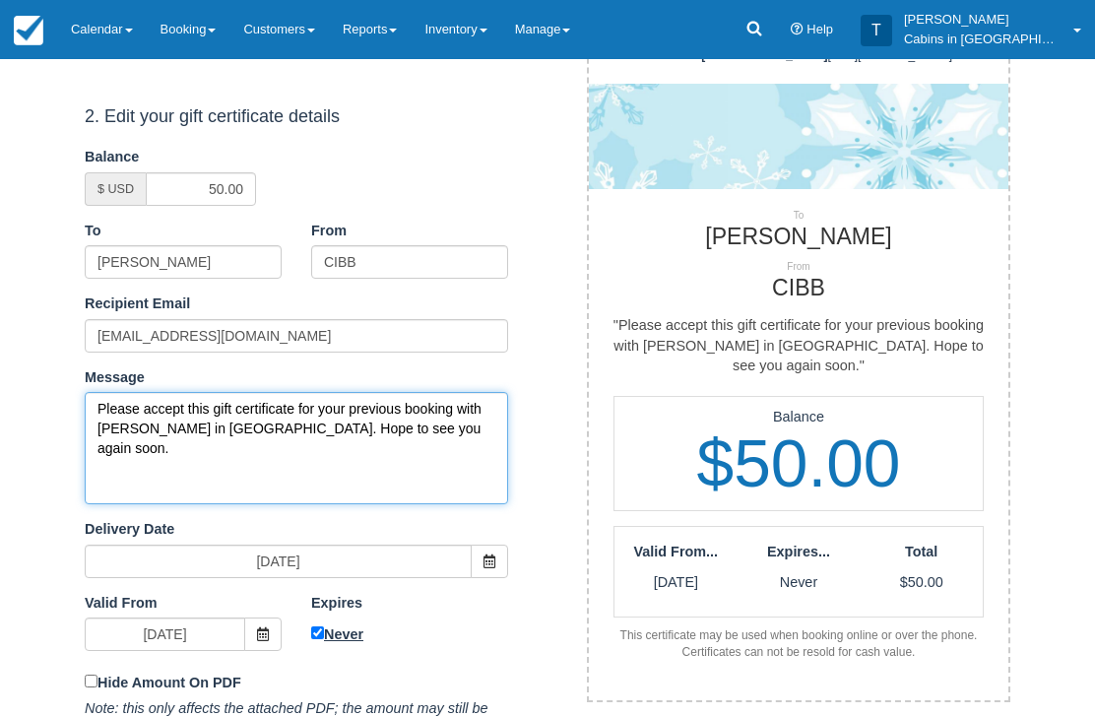
type textarea "Please accept this gift certificate for your previous booking with Cabins in Br…"
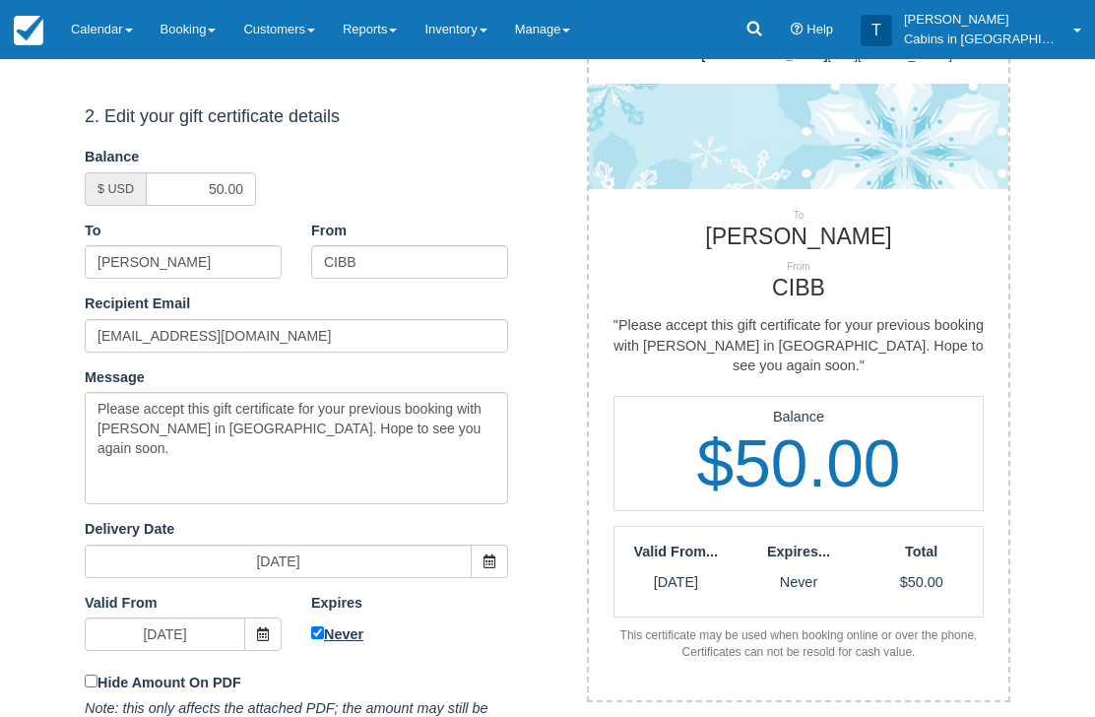
click at [327, 623] on label "Never" at bounding box center [409, 634] width 197 height 23
click at [324, 627] on input "Never" at bounding box center [317, 633] width 13 height 13
checkbox input "false"
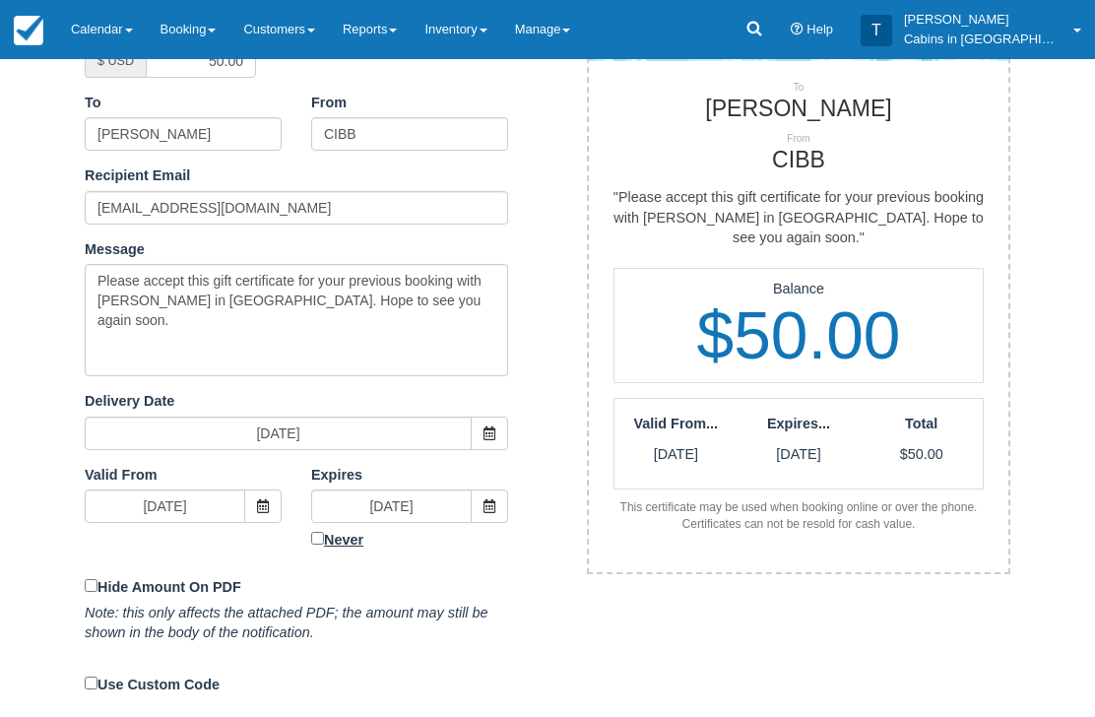
scroll to position [408, 0]
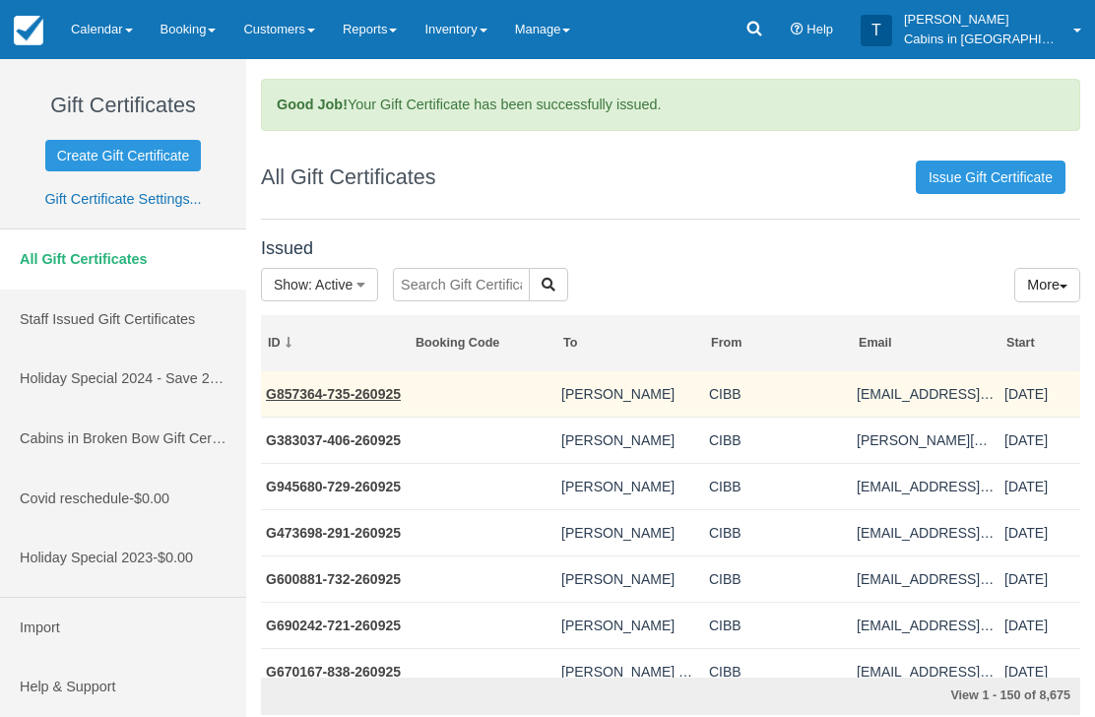
click at [357, 388] on link "G857364-735-260925" at bounding box center [333, 394] width 135 height 16
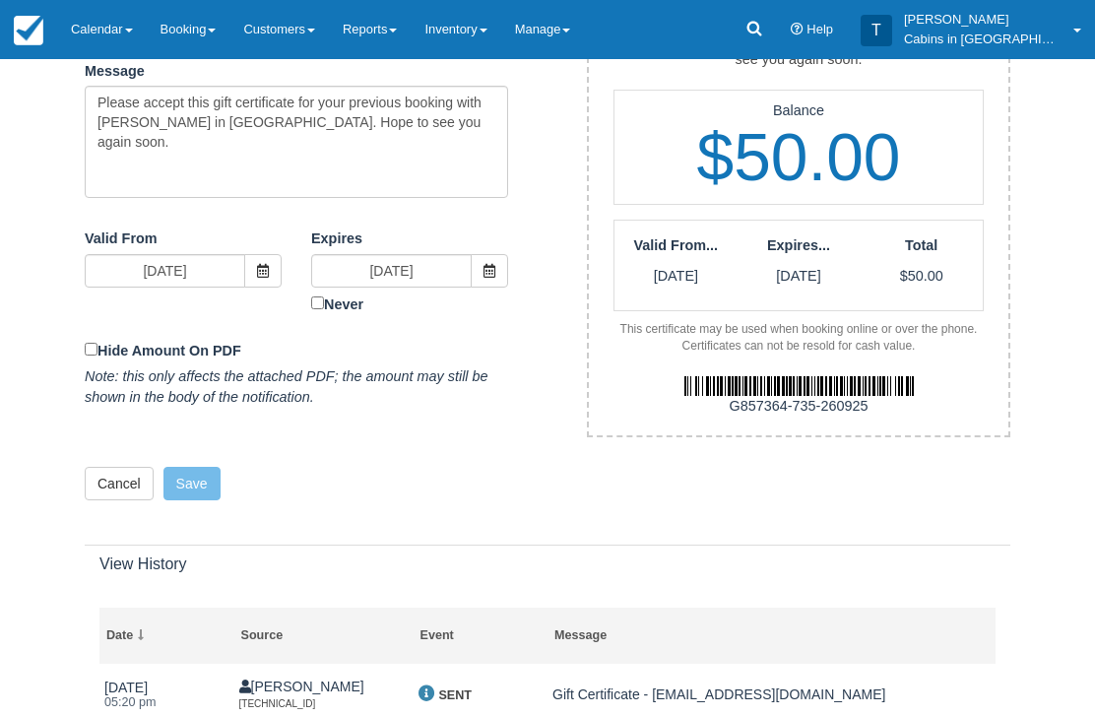
scroll to position [617, 0]
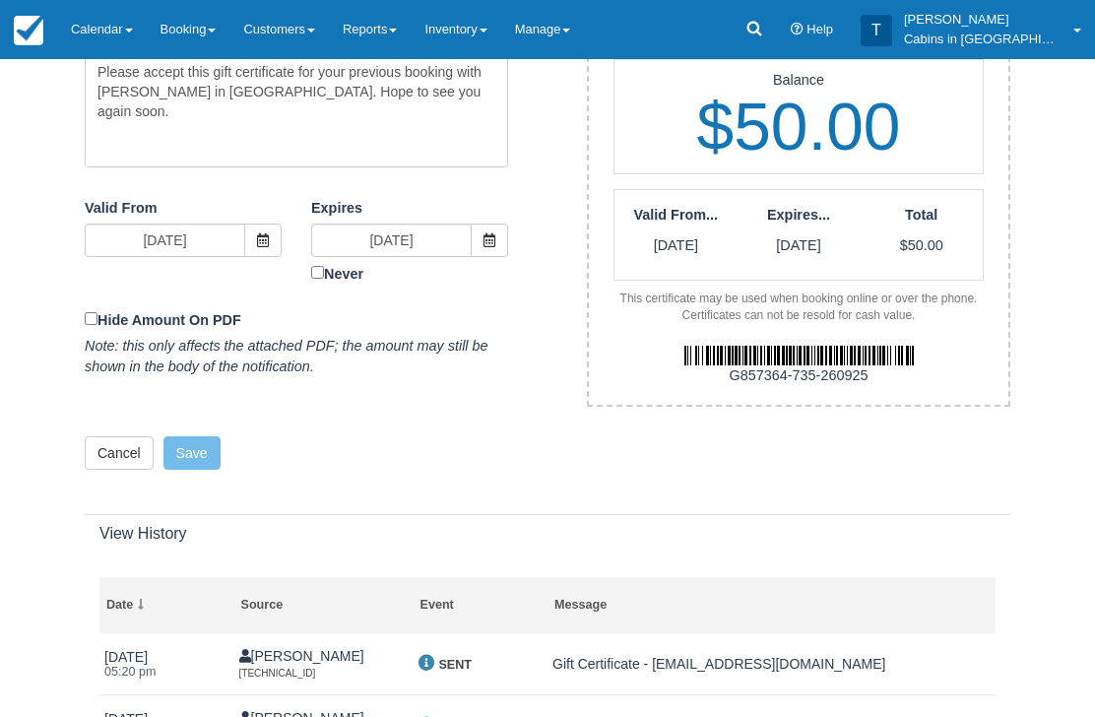
click at [871, 346] on img at bounding box center [798, 356] width 229 height 20
click at [870, 365] on div "G857364-735-260925" at bounding box center [798, 375] width 449 height 21
click at [872, 365] on div "G857364-735-260925" at bounding box center [798, 375] width 449 height 21
copy div "G857364-735-260925"
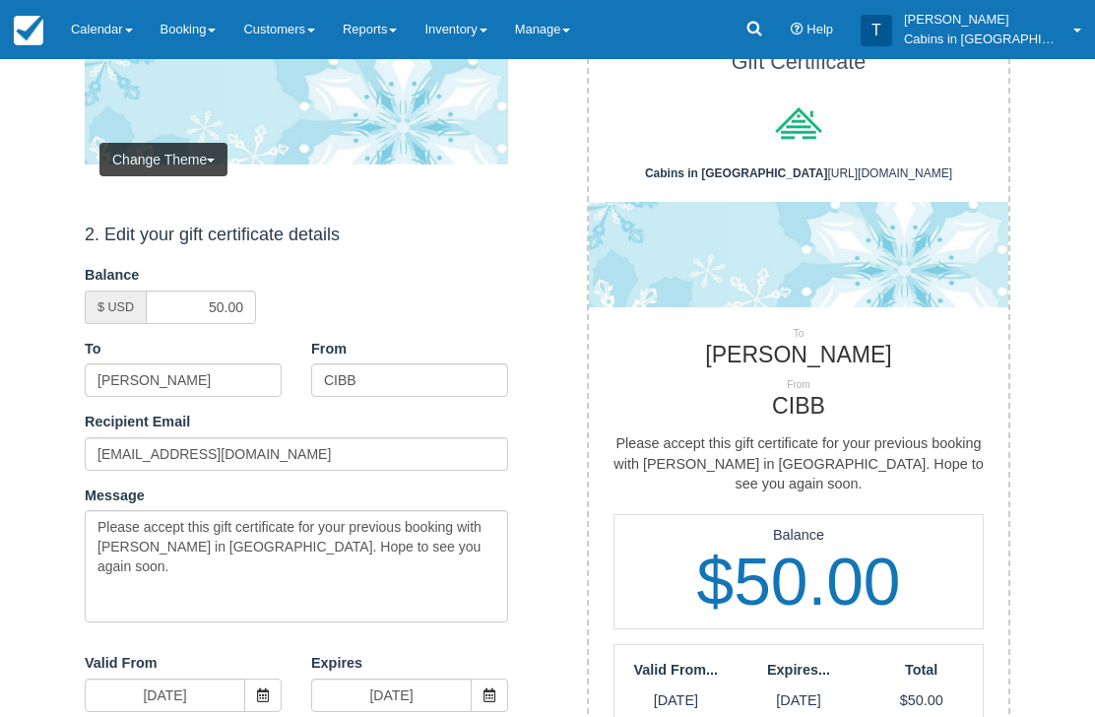
scroll to position [0, 0]
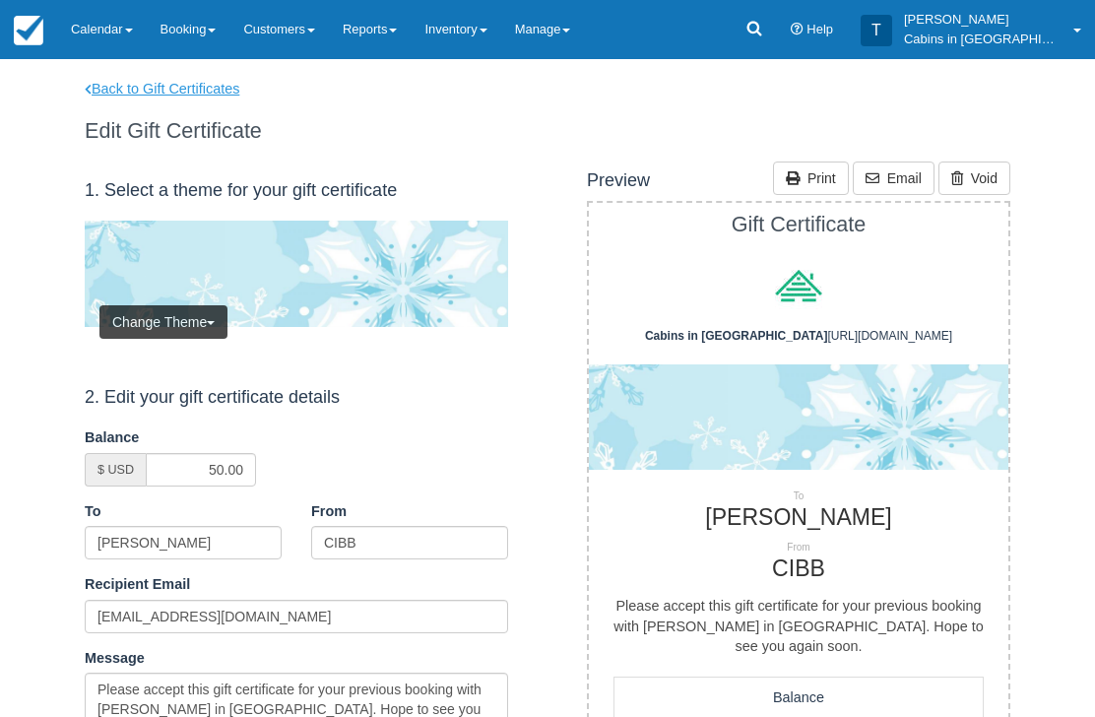
click at [209, 85] on link "Back to Gift Certificates" at bounding box center [175, 89] width 210 height 21
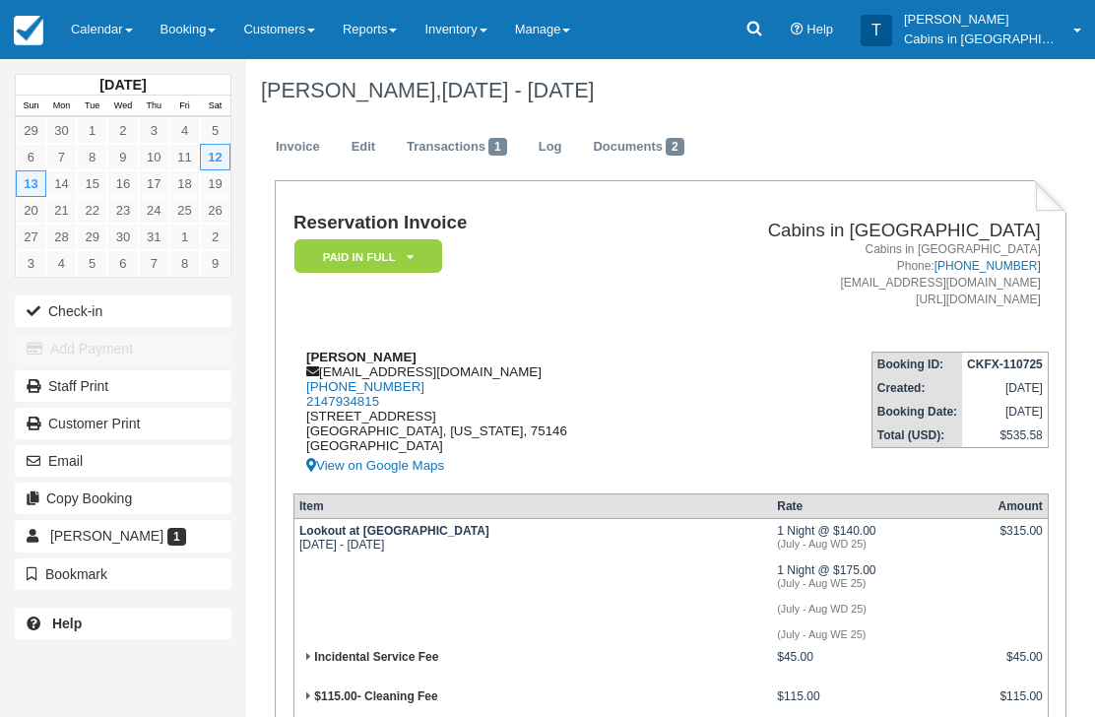
click at [302, 351] on div "Ciara Izaguirre cjardin93@gmail.com 1 (469) 719-2257 2147934815 1305 Rosewood L…" at bounding box center [476, 414] width 367 height 128
copy strong "Ciara Izaguirre"
click at [444, 364] on div "[PERSON_NAME] [EMAIL_ADDRESS][DOMAIN_NAME] [PHONE_NUMBER] 2147934815 [STREET_AD…" at bounding box center [476, 414] width 367 height 128
copy div "[EMAIL_ADDRESS][DOMAIN_NAME]"
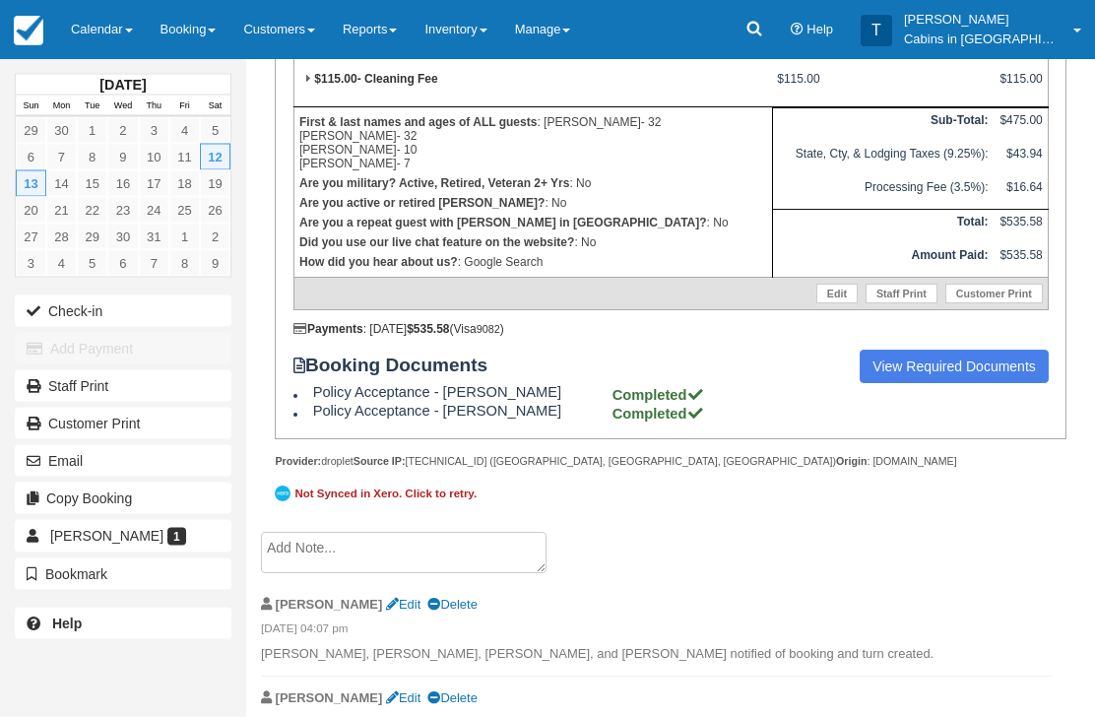
scroll to position [675, 0]
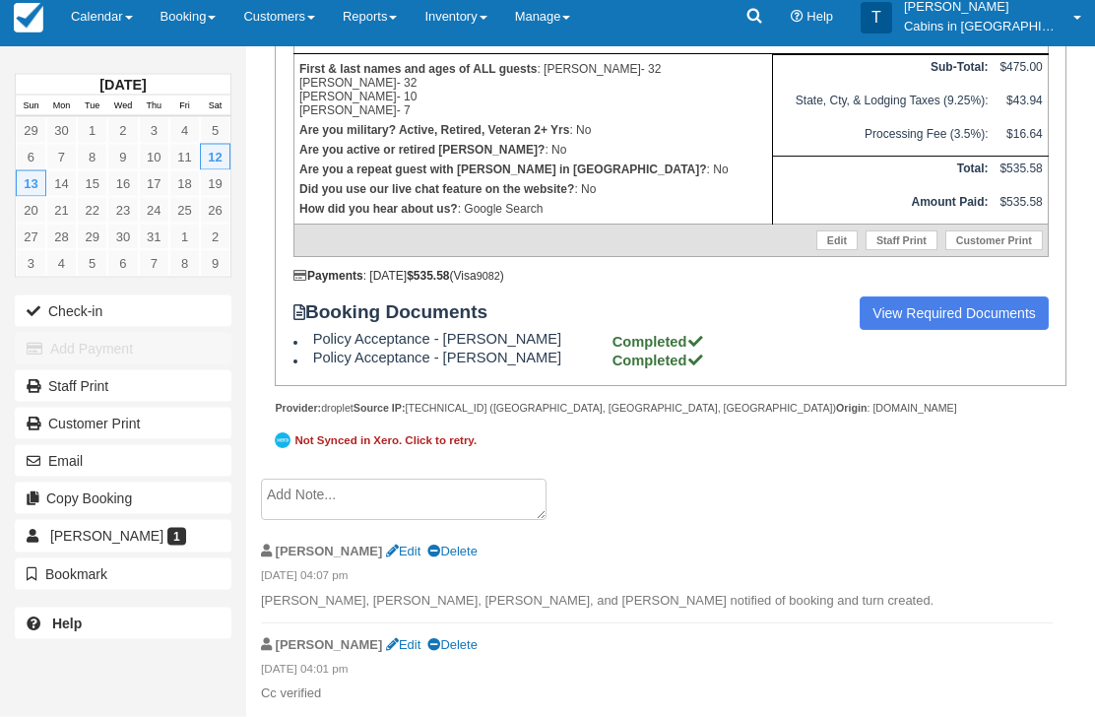
click at [460, 521] on textarea at bounding box center [404, 499] width 286 height 41
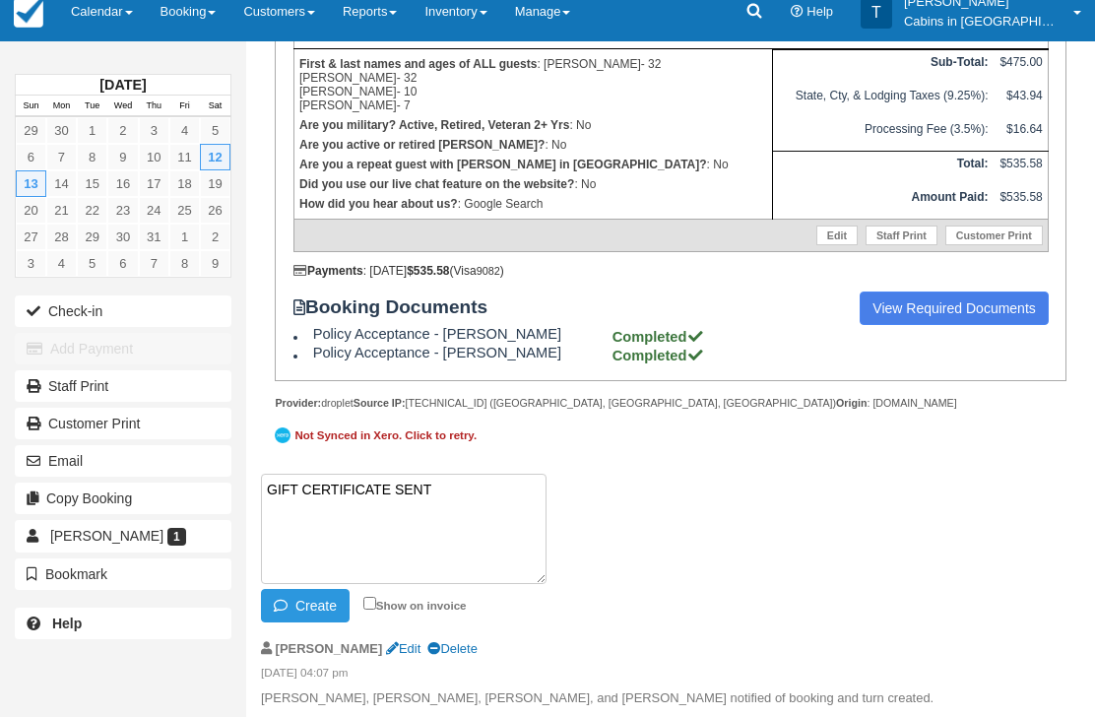
paste textarea "G863574-156-260925"
type textarea "GIFT CERTIFICATE SENT G863574-156-260925"
click at [324, 622] on button "Create" at bounding box center [305, 605] width 89 height 33
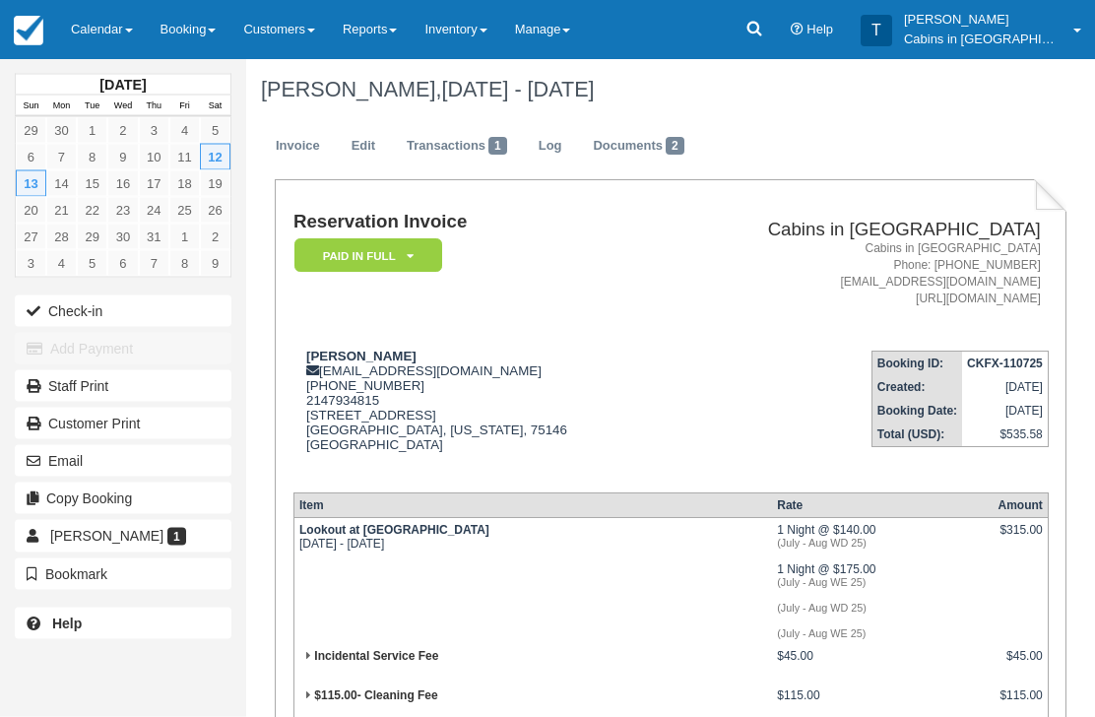
scroll to position [0, 0]
click at [771, 37] on link at bounding box center [754, 29] width 45 height 59
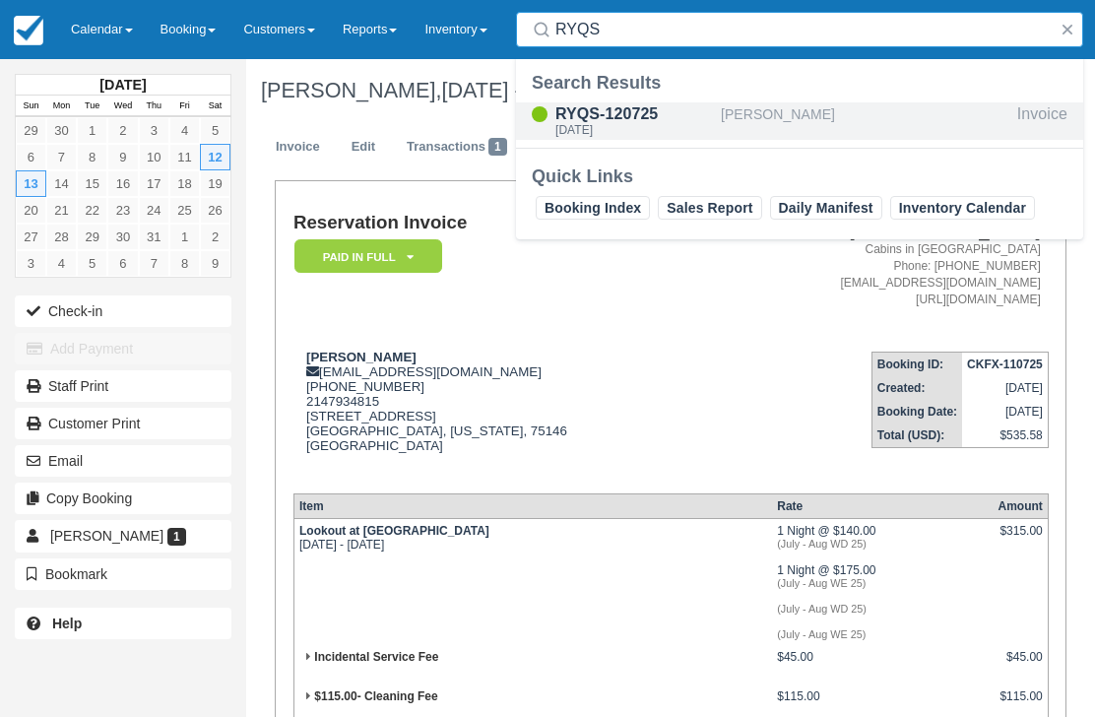
type input "RYQS"
click at [619, 119] on div "RYQS-120725" at bounding box center [634, 114] width 158 height 24
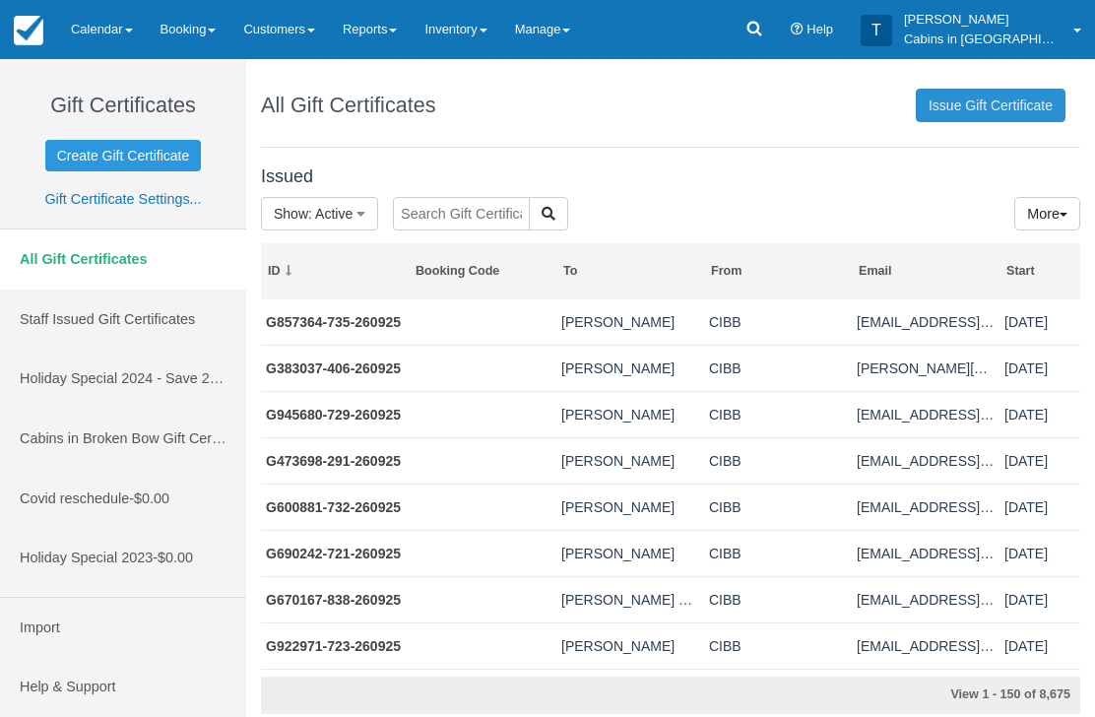
click at [993, 112] on link "Issue Gift Certificate" at bounding box center [991, 105] width 150 height 33
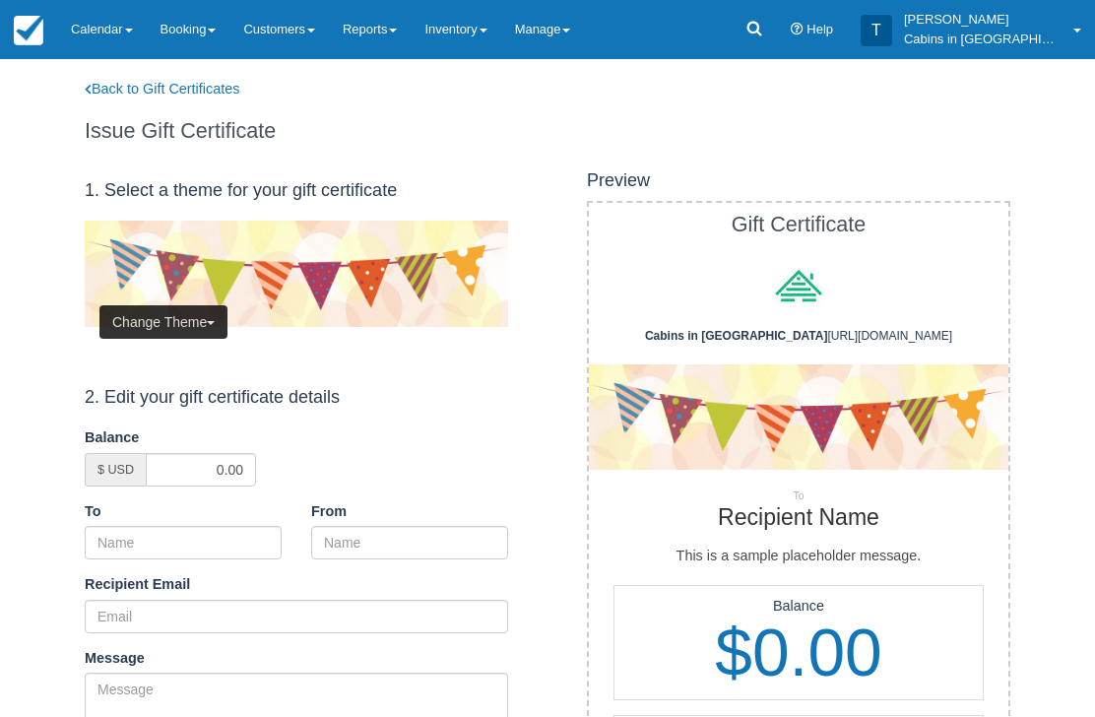
click at [187, 332] on button "Change Theme" at bounding box center [163, 321] width 128 height 33
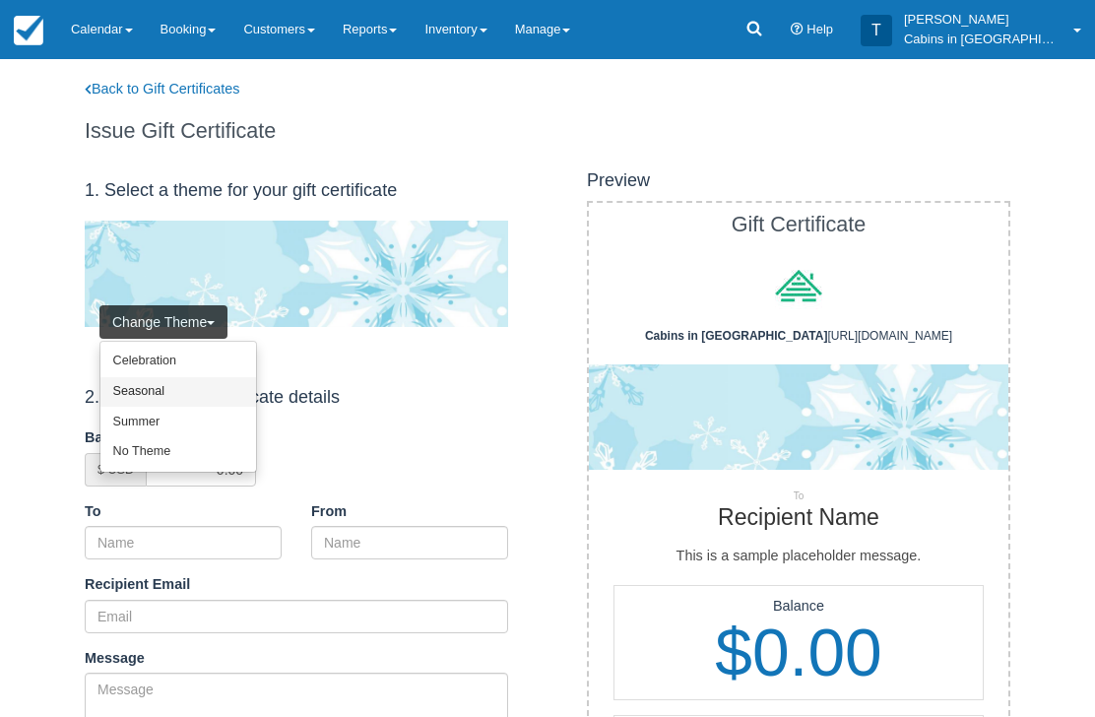
click at [188, 388] on link "Seasonal" at bounding box center [178, 392] width 156 height 31
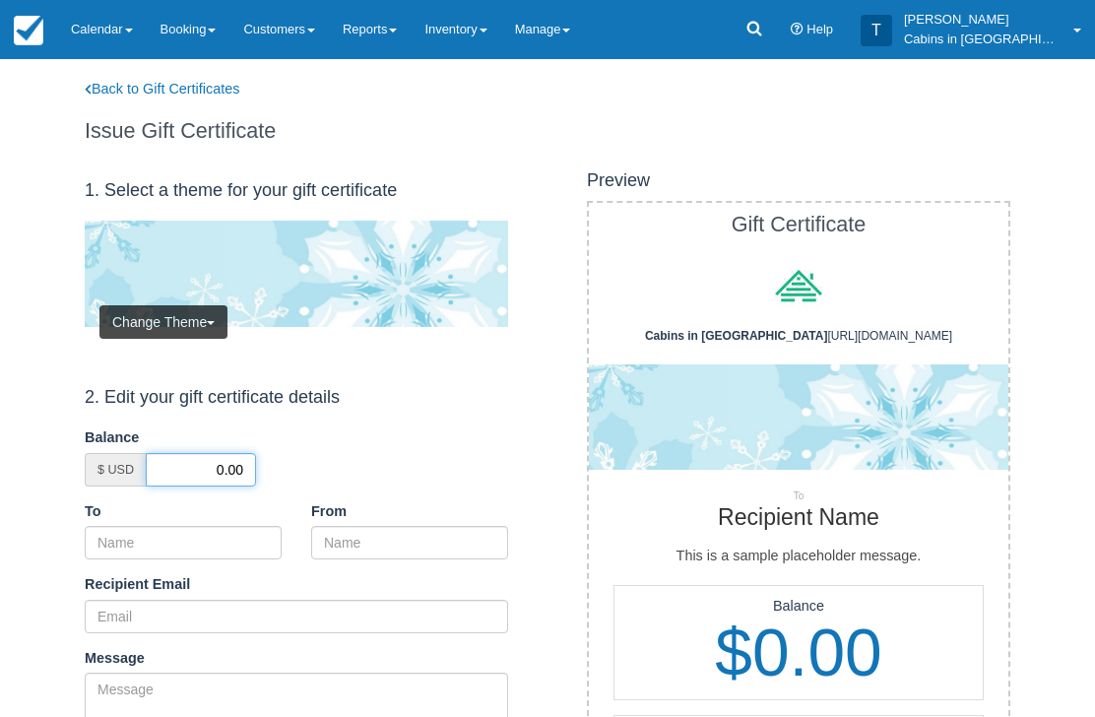
click at [215, 463] on input "0.00" at bounding box center [201, 469] width 110 height 33
type input "50.00"
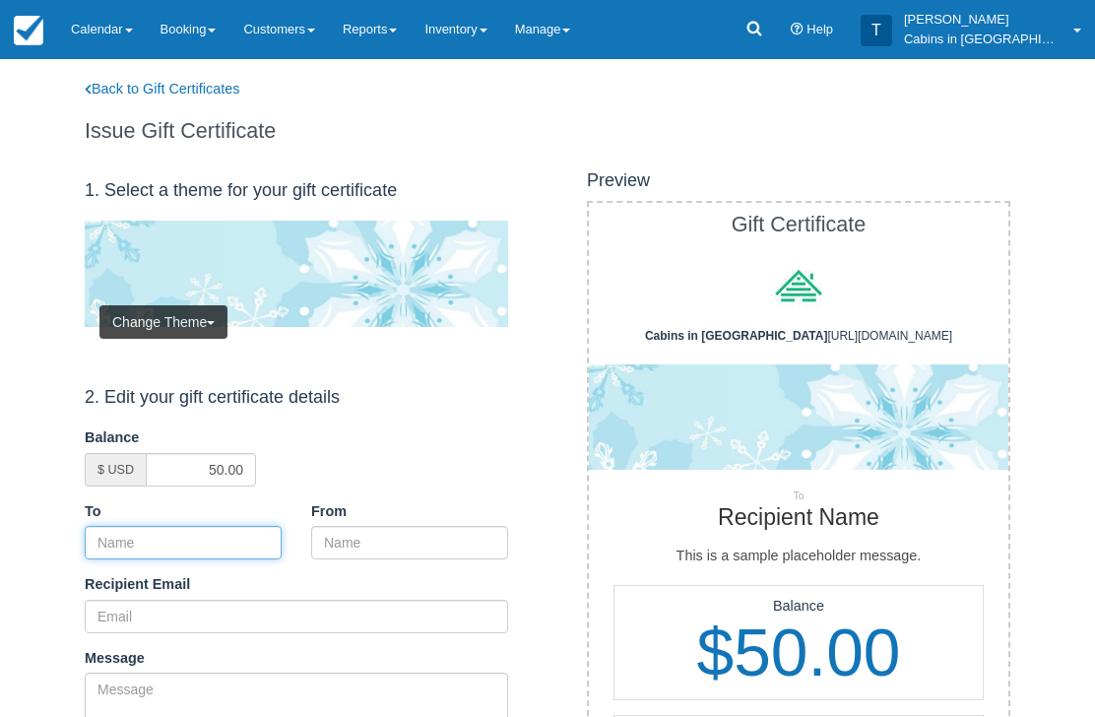
click at [241, 536] on input "To" at bounding box center [183, 542] width 197 height 33
paste input "[PERSON_NAME]"
type input "[PERSON_NAME]"
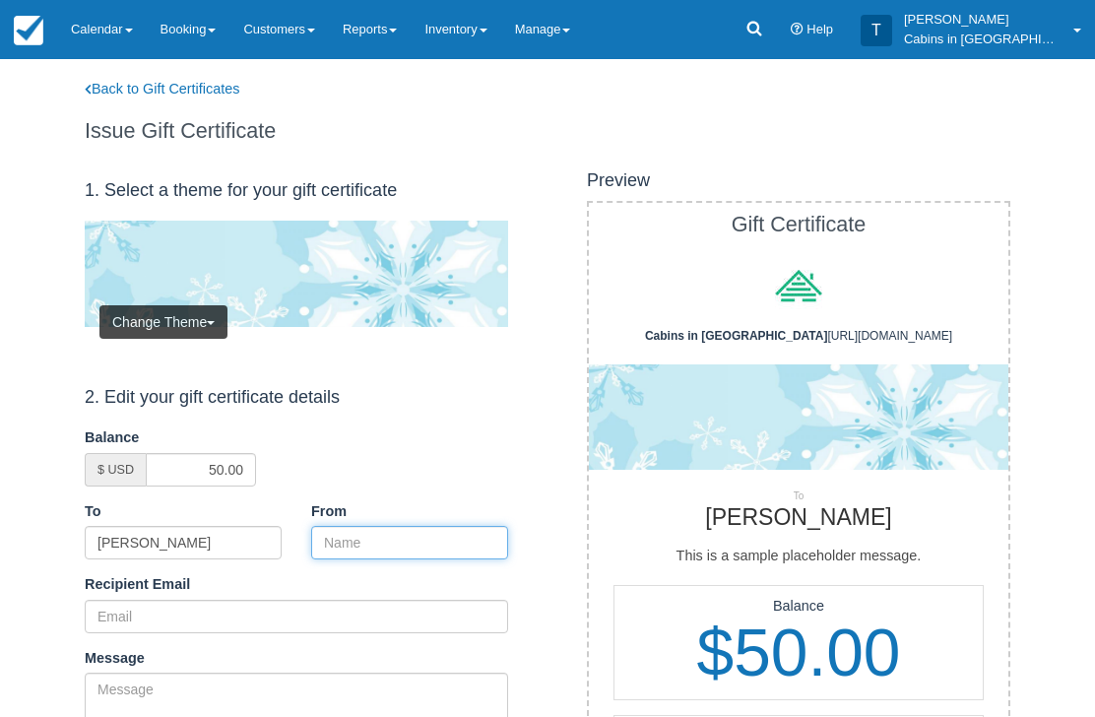
click at [425, 530] on input "From" at bounding box center [409, 542] width 197 height 33
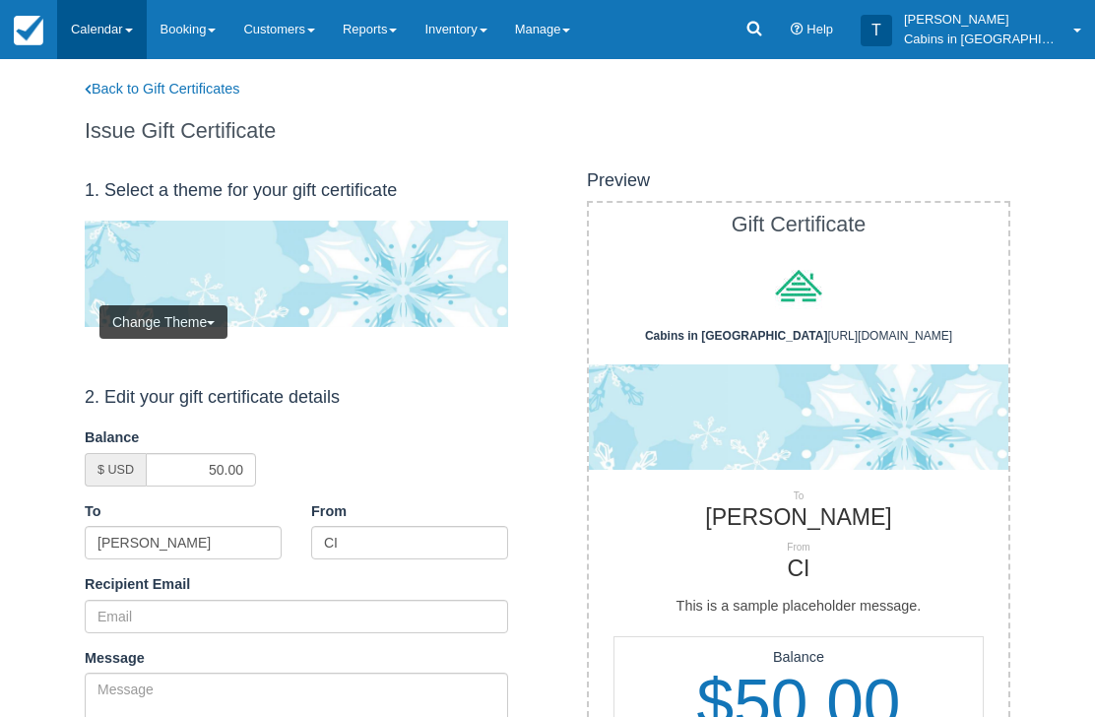
click at [117, 9] on link "Calendar" at bounding box center [102, 29] width 90 height 59
click at [373, 528] on div at bounding box center [547, 358] width 1095 height 717
click at [113, 5] on link "Calendar" at bounding box center [102, 29] width 90 height 59
click at [371, 546] on div at bounding box center [547, 358] width 1095 height 717
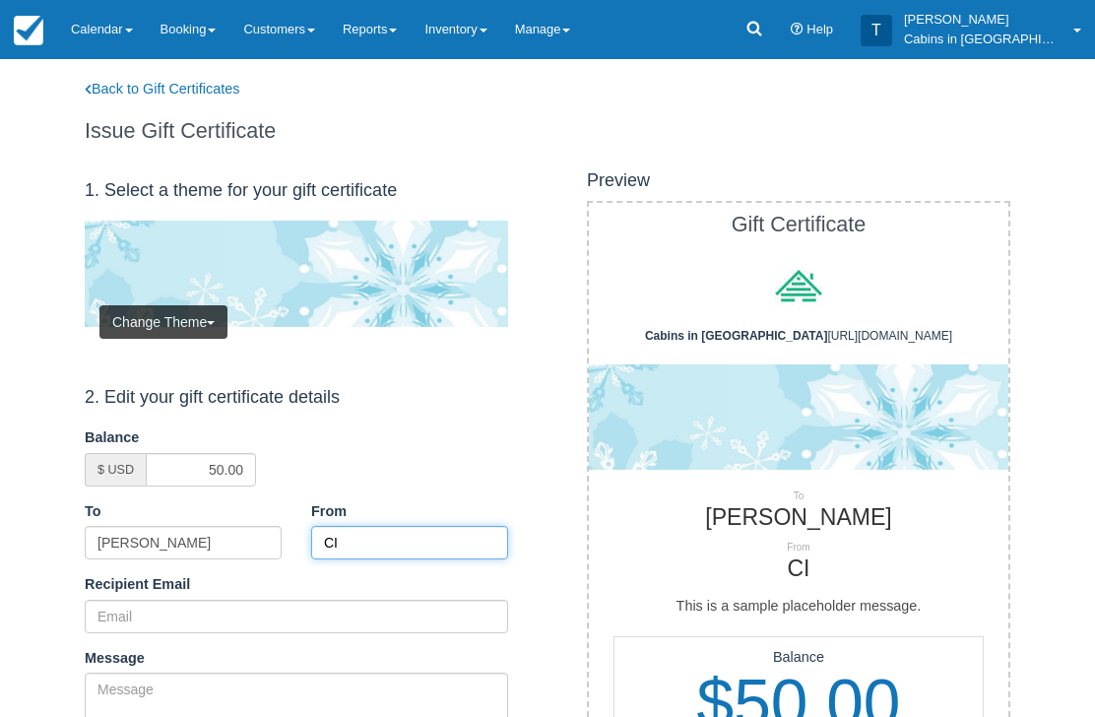
click at [354, 543] on input "CI" at bounding box center [409, 542] width 197 height 33
type input "CIBB"
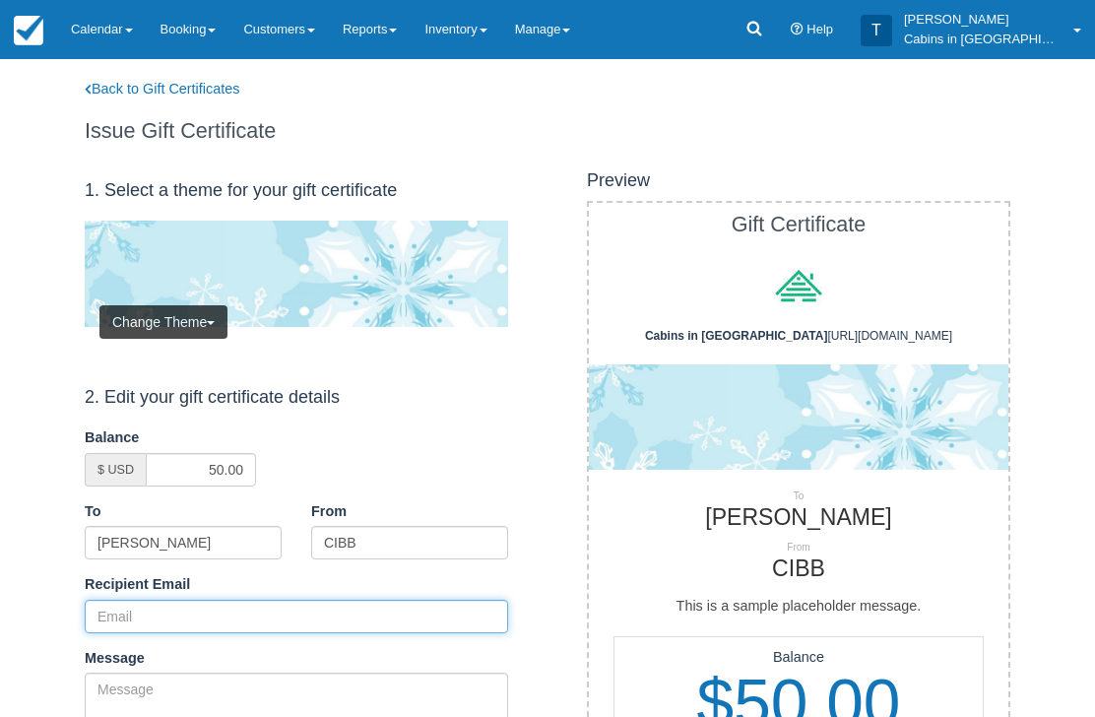
click at [206, 601] on input "Recipient Email" at bounding box center [296, 616] width 423 height 33
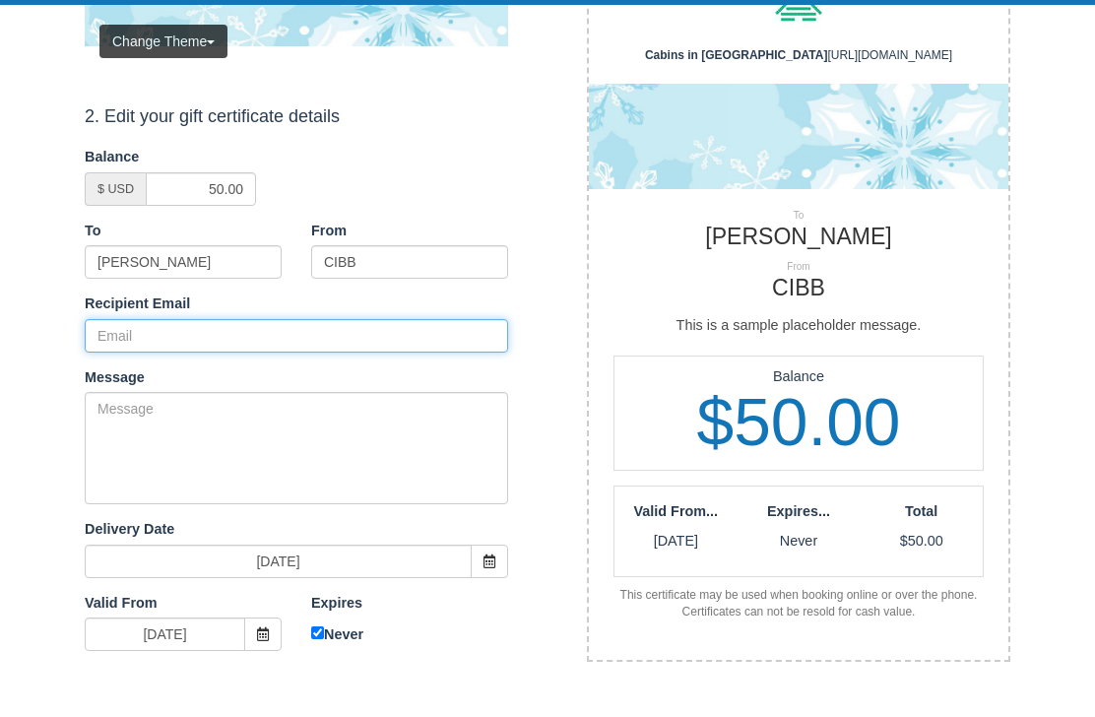
paste input "[EMAIL_ADDRESS][DOMAIN_NAME]"
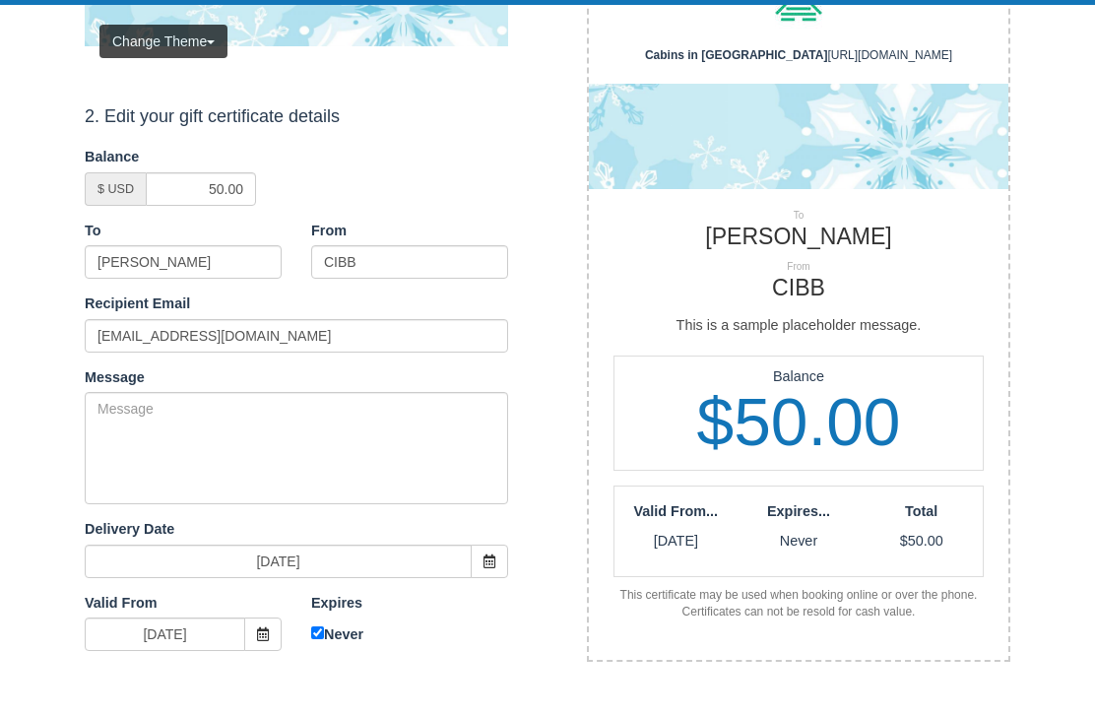
scroll to position [281, 0]
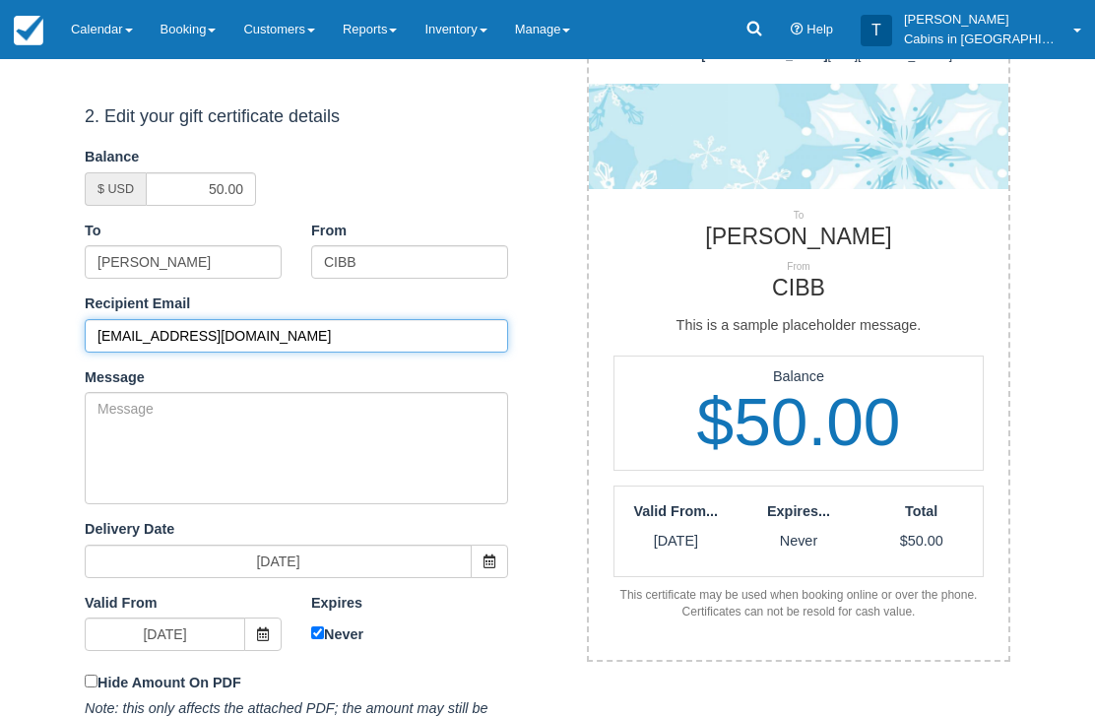
type input "[EMAIL_ADDRESS][DOMAIN_NAME]"
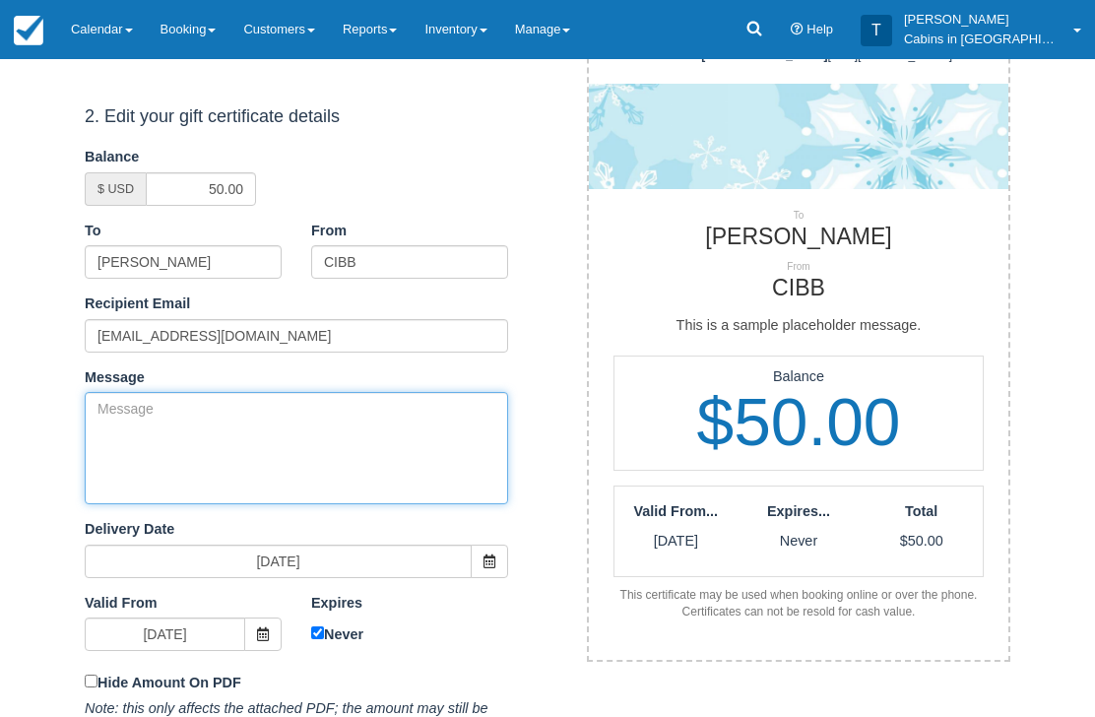
click at [313, 437] on textarea "Message" at bounding box center [296, 448] width 423 height 112
paste textarea "Please accept this gift certificate for your previous booking with Cabins in Br…"
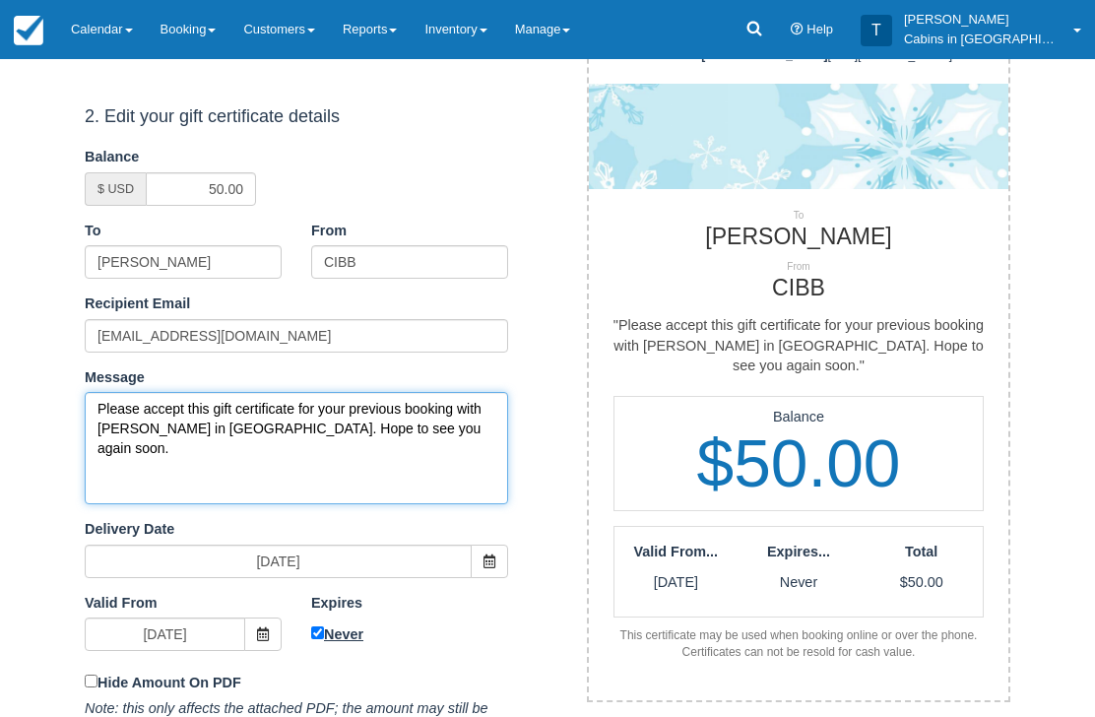
type textarea "Please accept this gift certificate for your previous booking with Cabins in Br…"
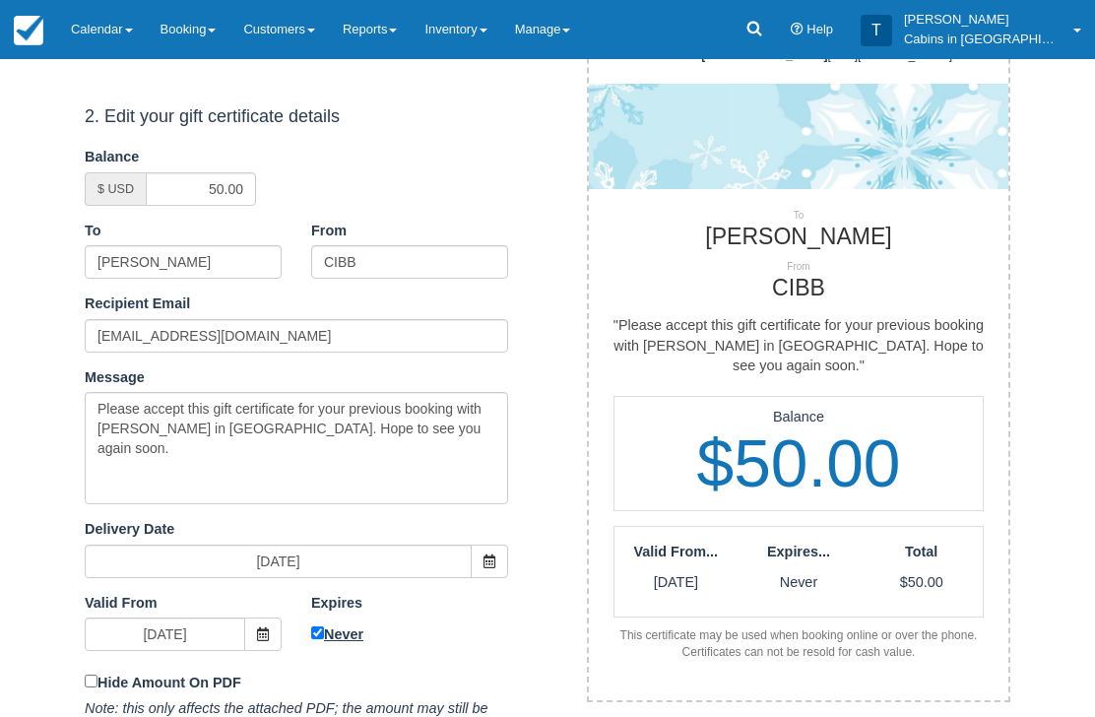
click at [317, 627] on input "Never" at bounding box center [317, 633] width 13 height 13
checkbox input "false"
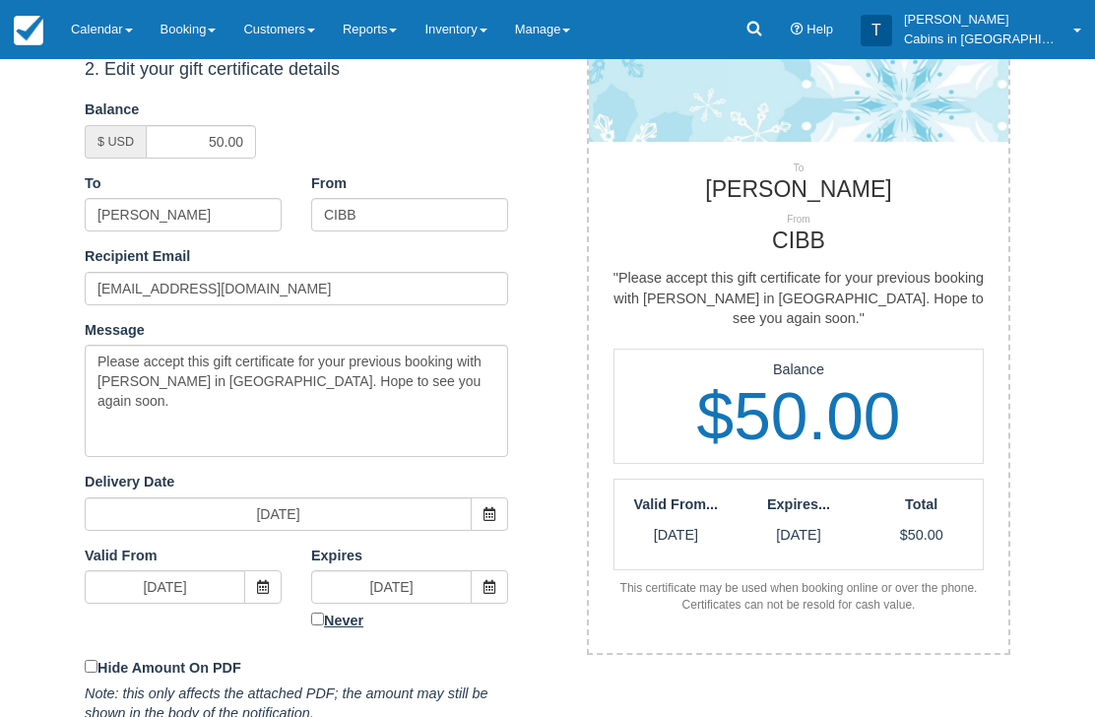
scroll to position [408, 0]
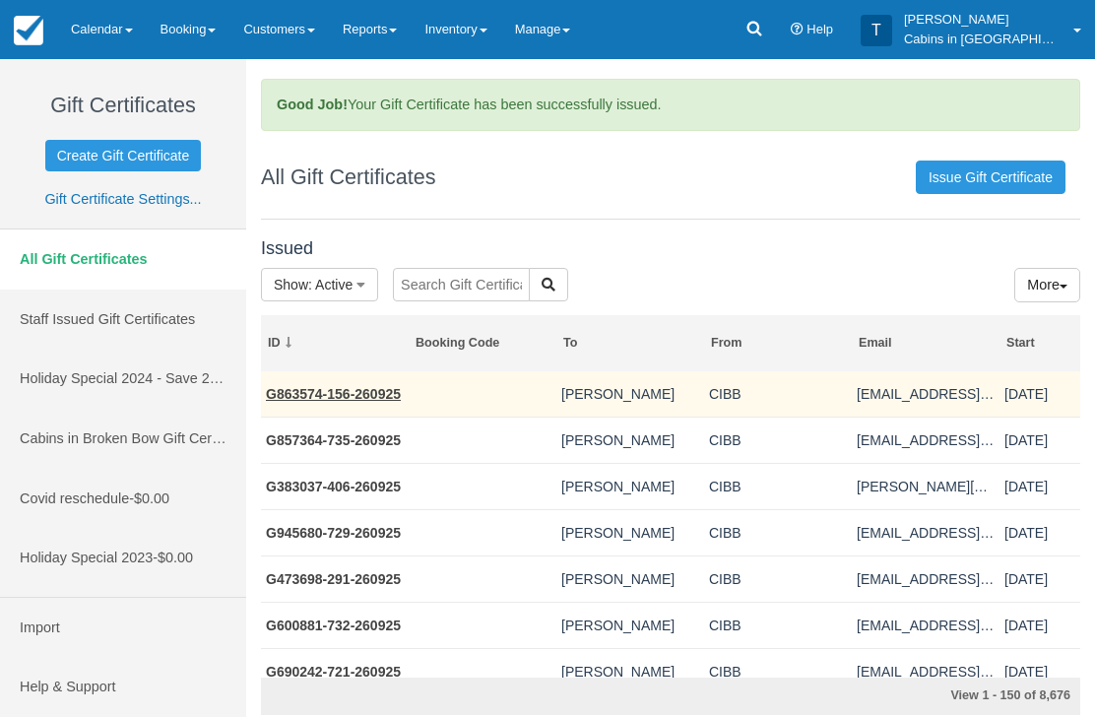
click at [353, 377] on td "G863574-156-260925" at bounding box center [335, 394] width 148 height 46
click at [383, 388] on link "G863574-156-260925" at bounding box center [333, 394] width 135 height 16
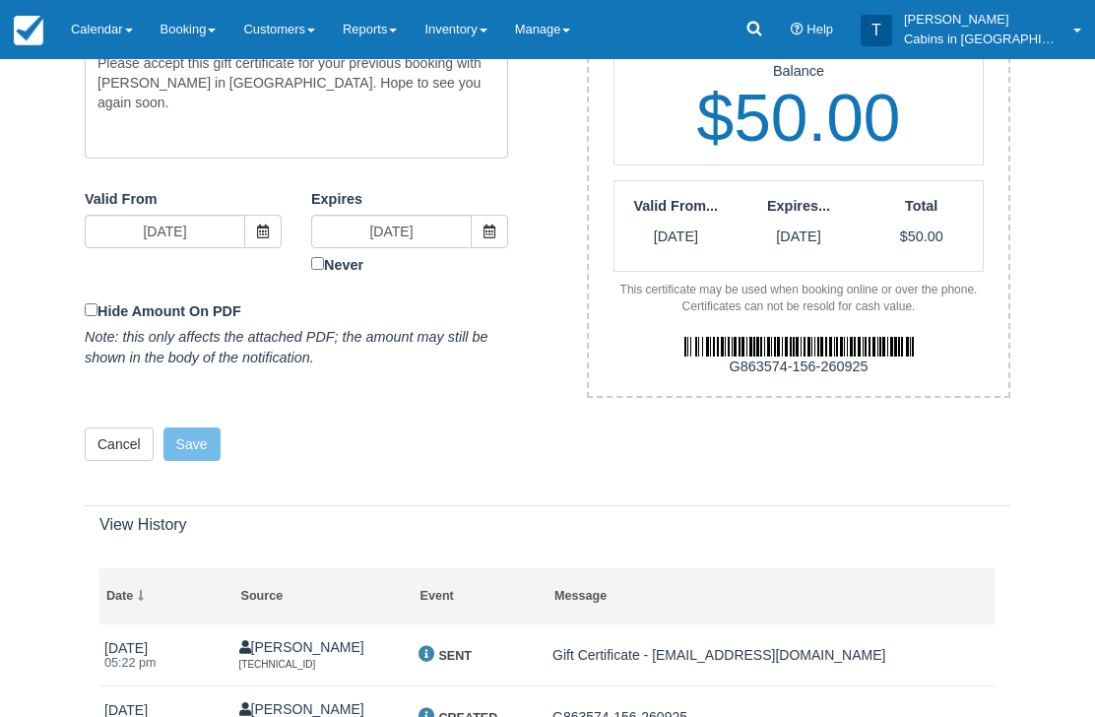
scroll to position [651, 0]
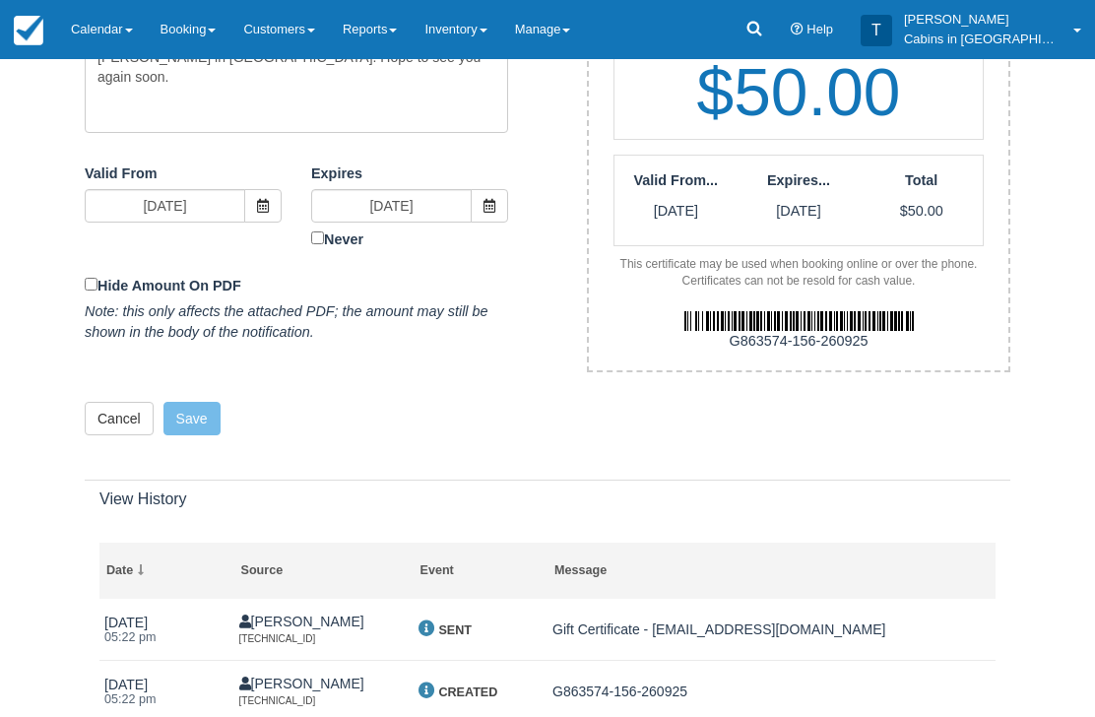
click at [887, 332] on div "G863574-156-260925" at bounding box center [798, 342] width 449 height 21
copy div "G863574-156-260925"
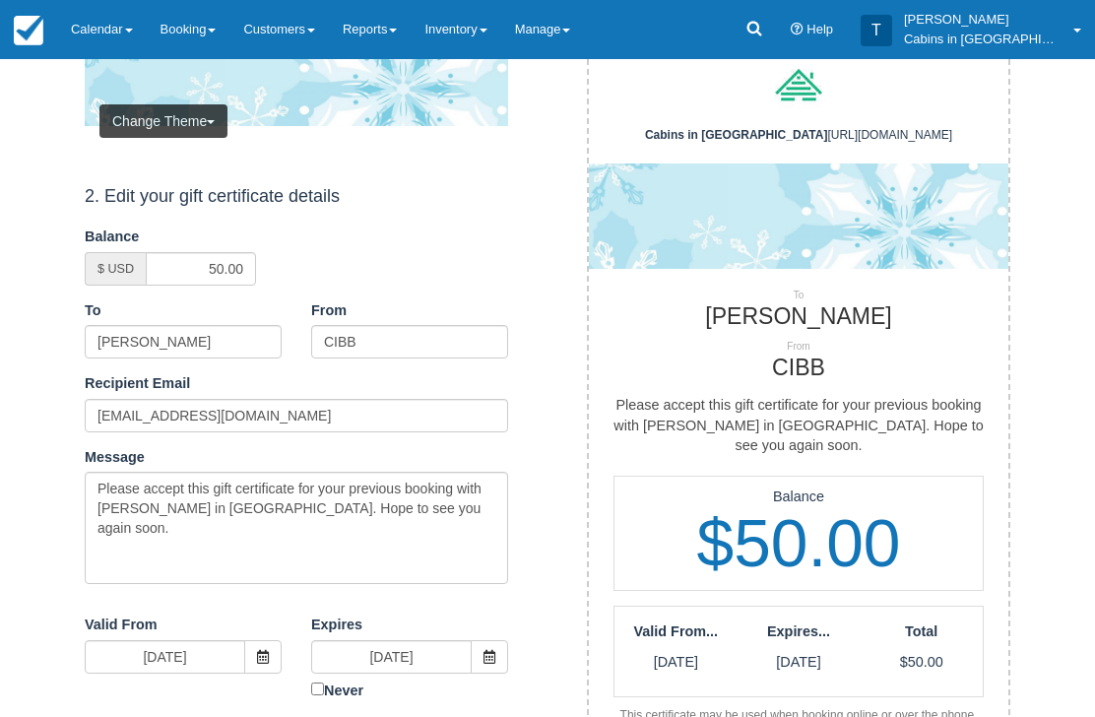
scroll to position [0, 0]
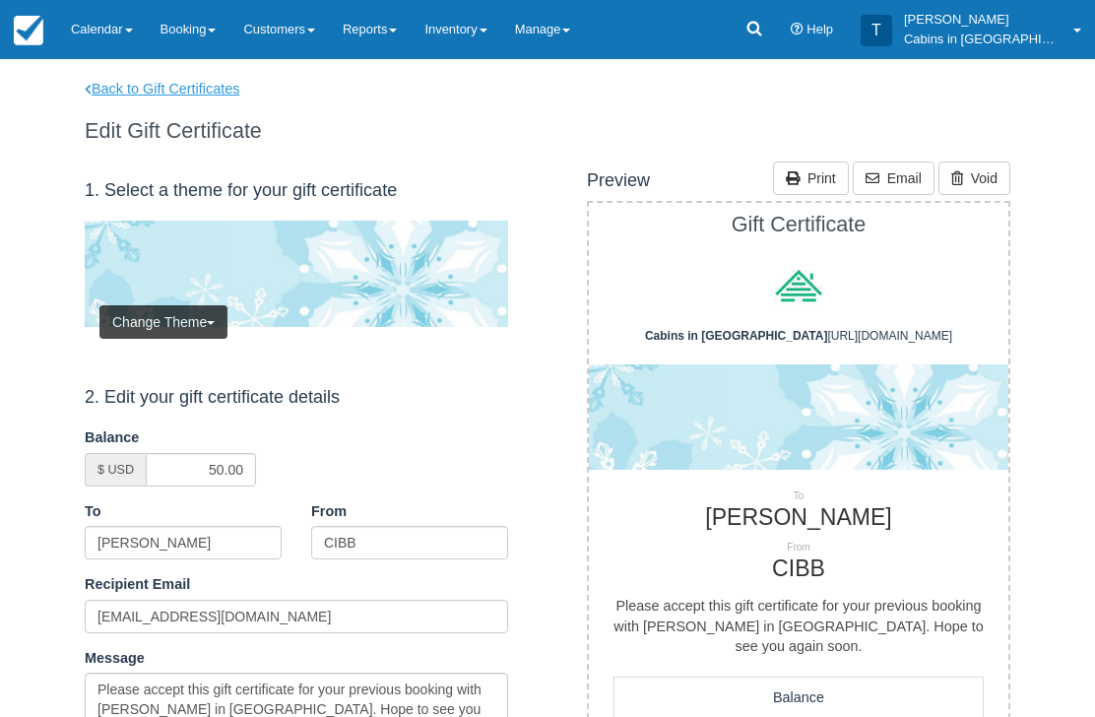
click at [209, 91] on link "Back to Gift Certificates" at bounding box center [175, 89] width 210 height 21
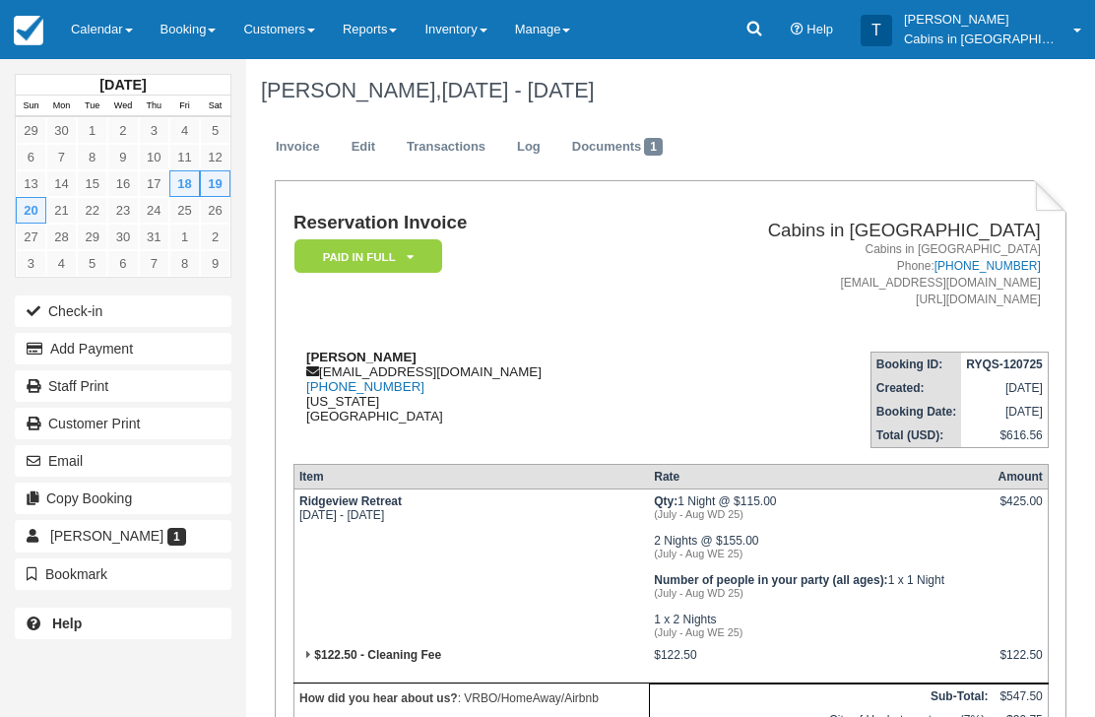
click at [464, 379] on div "Jackson Holman jtholman0706@gmail.com 1 (757) 266-2018 Oklahoma United States" at bounding box center [467, 387] width 349 height 74
click at [473, 380] on div "Jackson Holman jtholman0706@gmail.com 1 (757) 266-2018 Oklahoma United States" at bounding box center [467, 387] width 349 height 74
copy div "[EMAIL_ADDRESS][DOMAIN_NAME]"
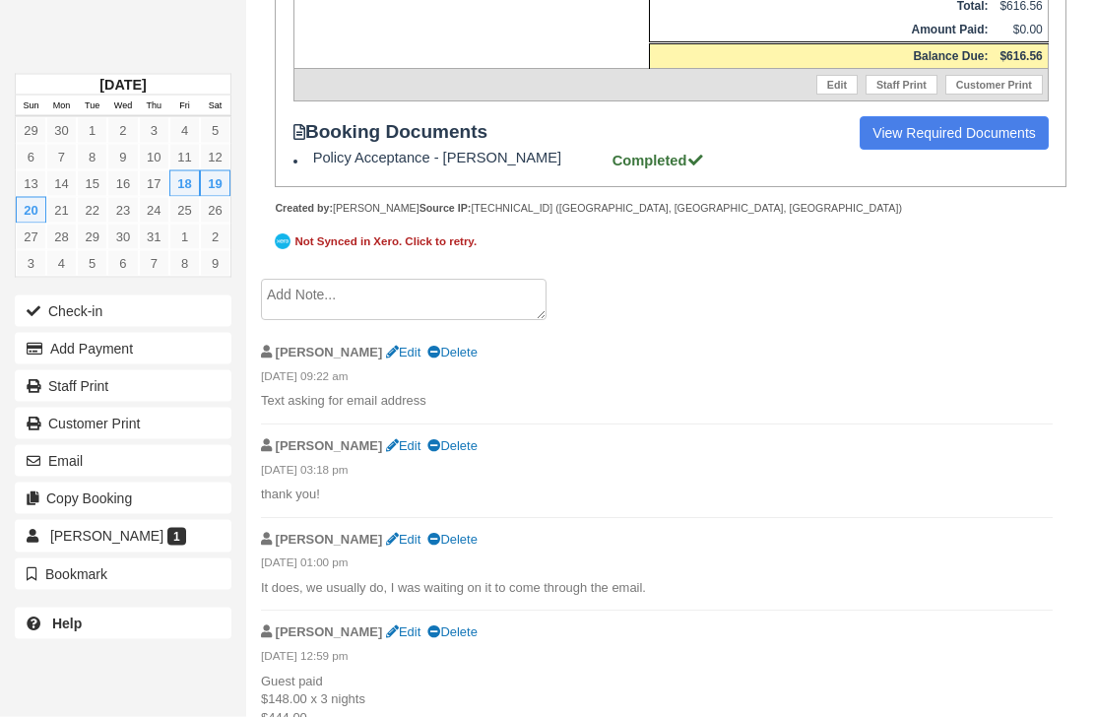
scroll to position [819, 0]
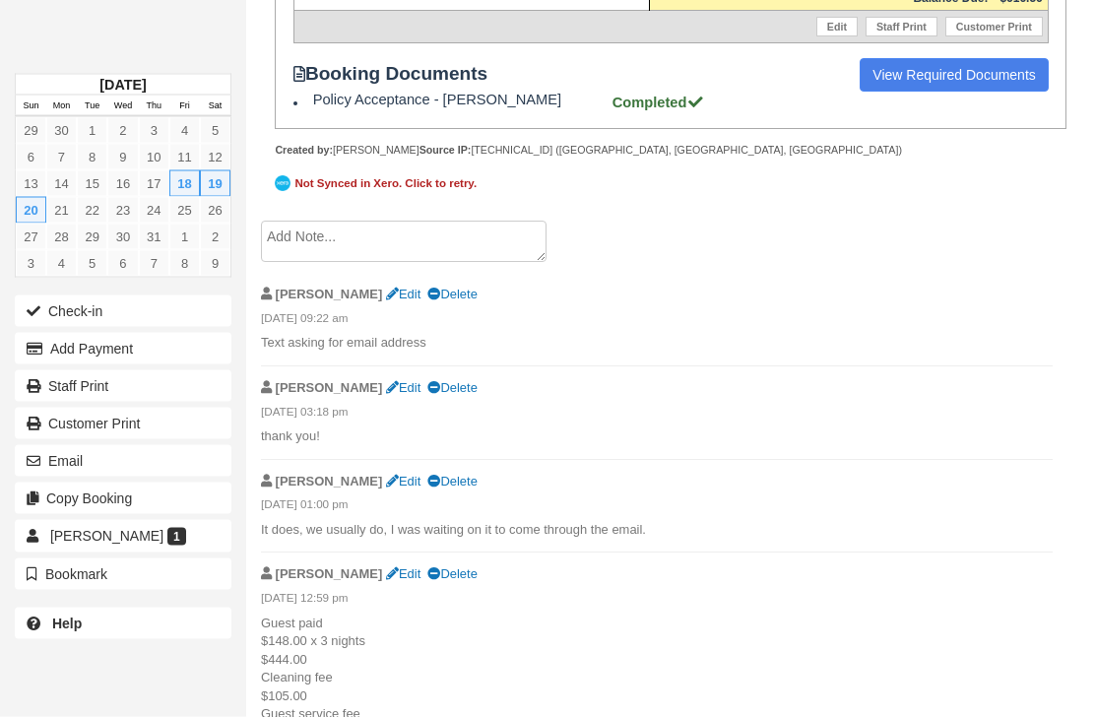
click at [395, 263] on textarea at bounding box center [404, 242] width 286 height 41
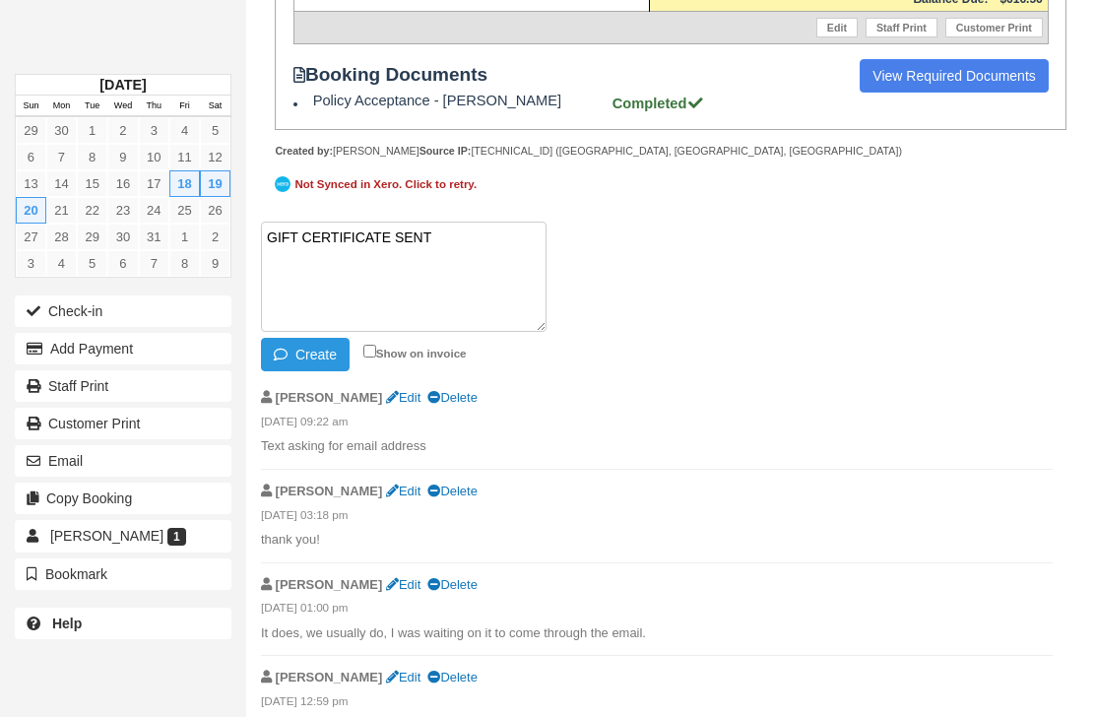
paste textarea "G866480-358-26092"
type textarea "GIFT CERTIFICATE SENT G866480-358-26092"
click at [318, 371] on button "Create" at bounding box center [305, 354] width 89 height 33
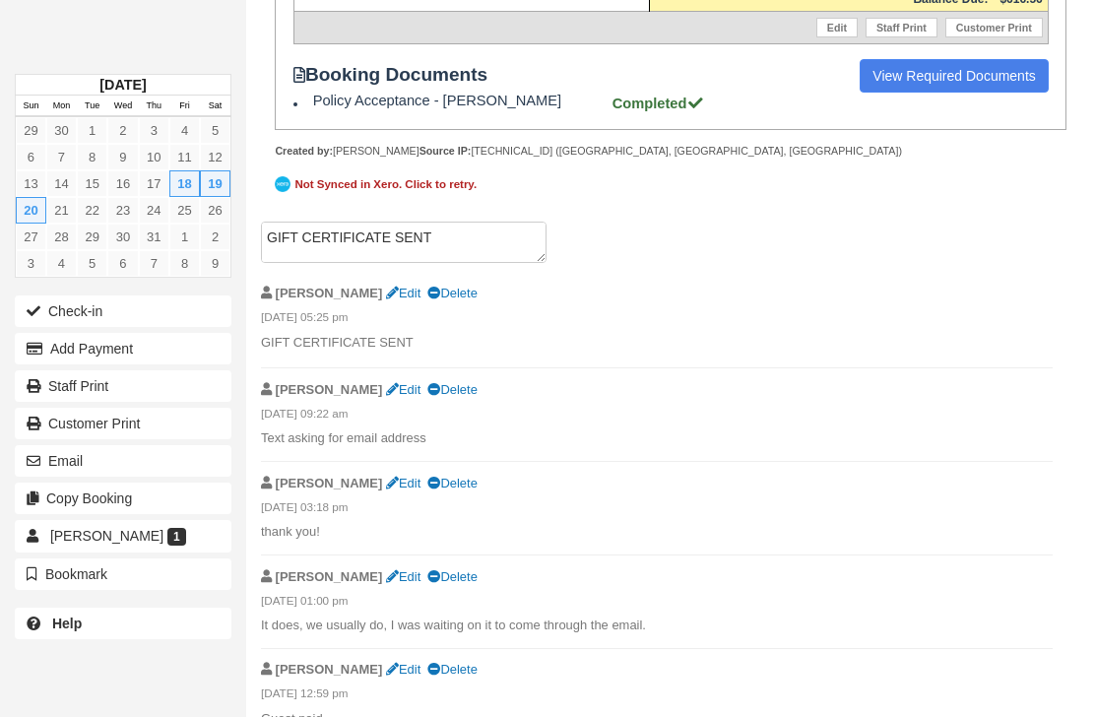
scroll to position [820, 0]
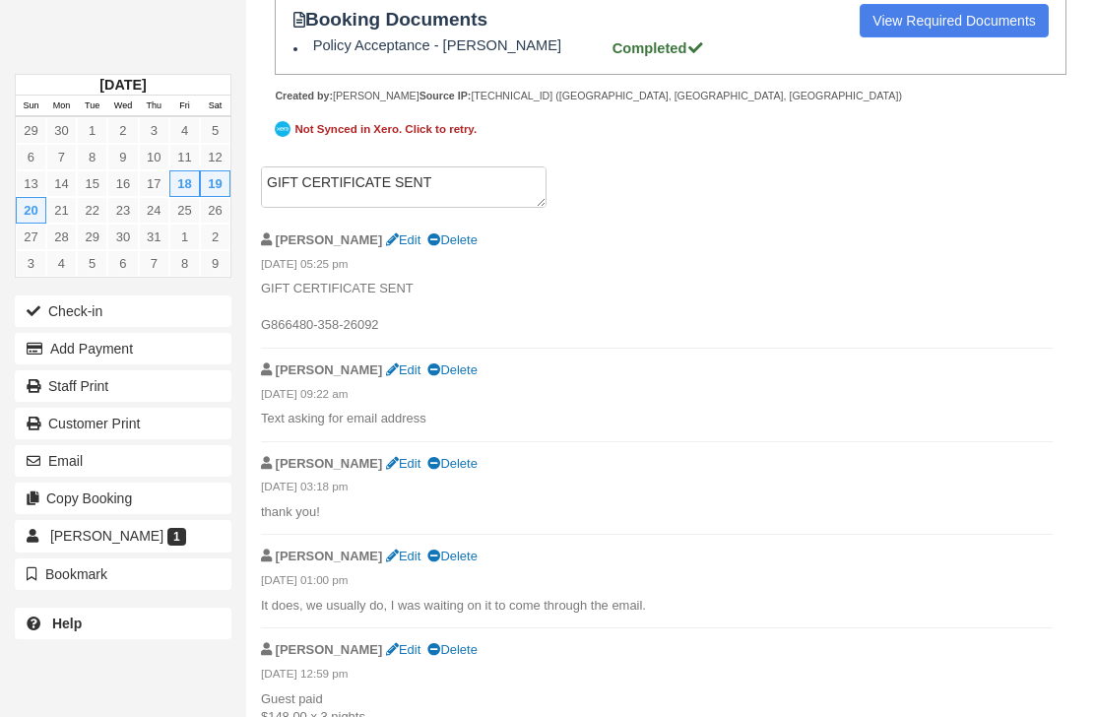
click at [116, 9] on div "July 2025 Sun Mon Tue Wed Thu Fri Sat 29 30 1 2 3 4 5 6 7 8 9 10 11 12 13 14 15…" at bounding box center [123, 358] width 246 height 717
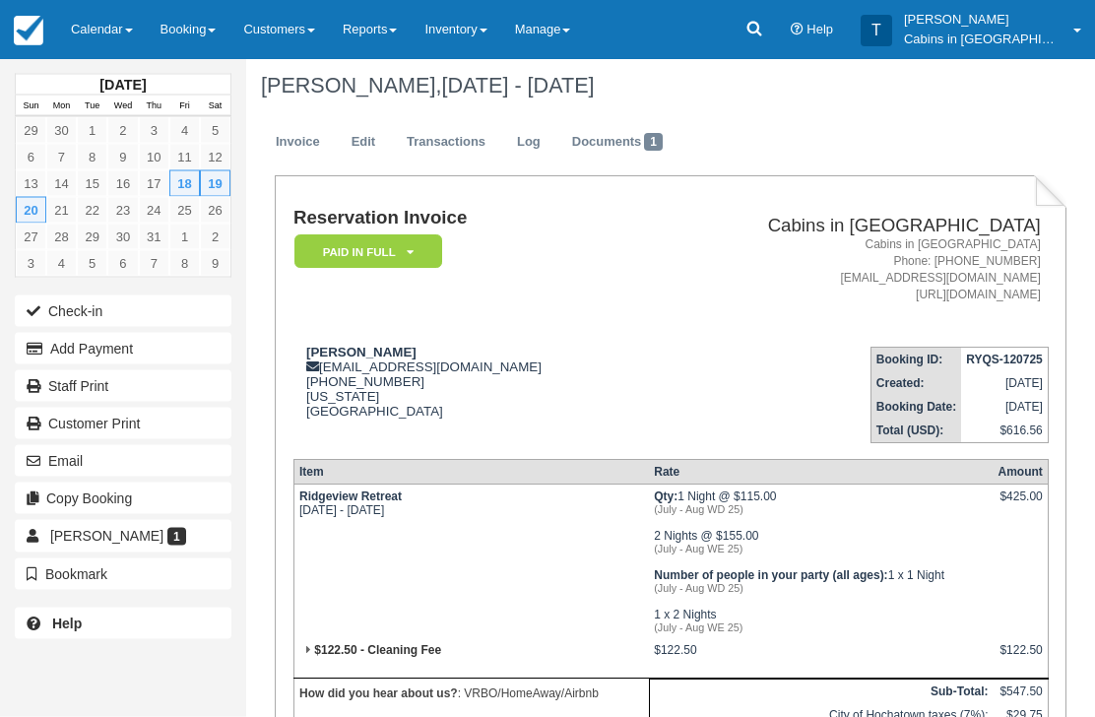
scroll to position [0, 0]
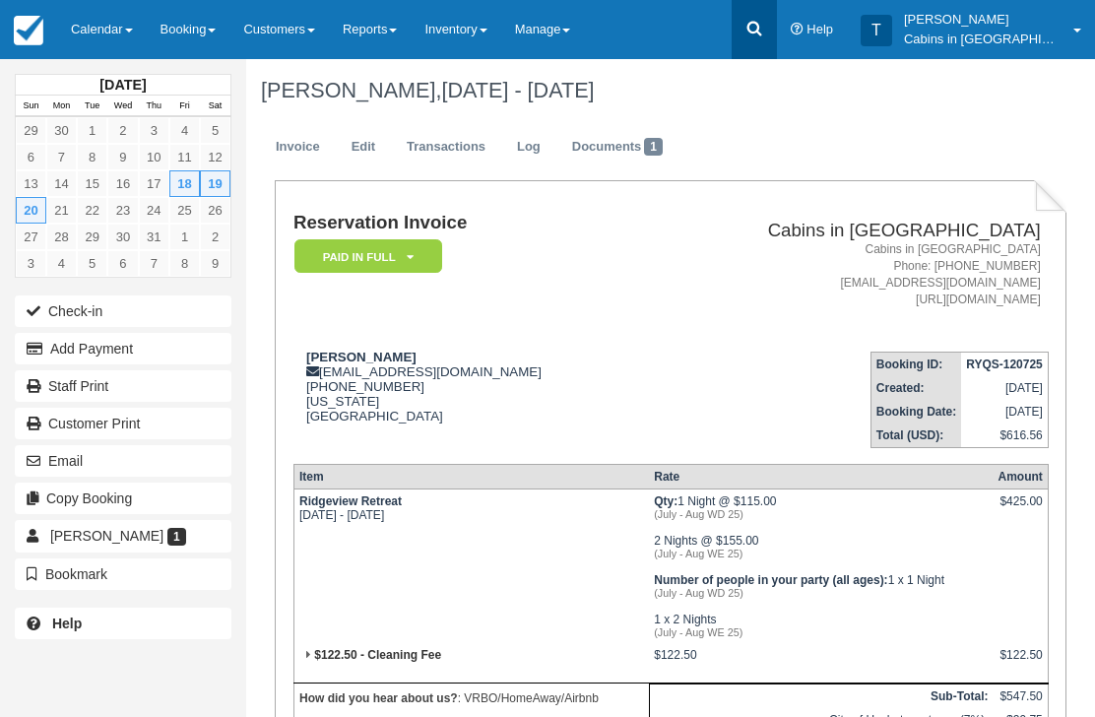
click at [764, 34] on icon at bounding box center [754, 29] width 20 height 20
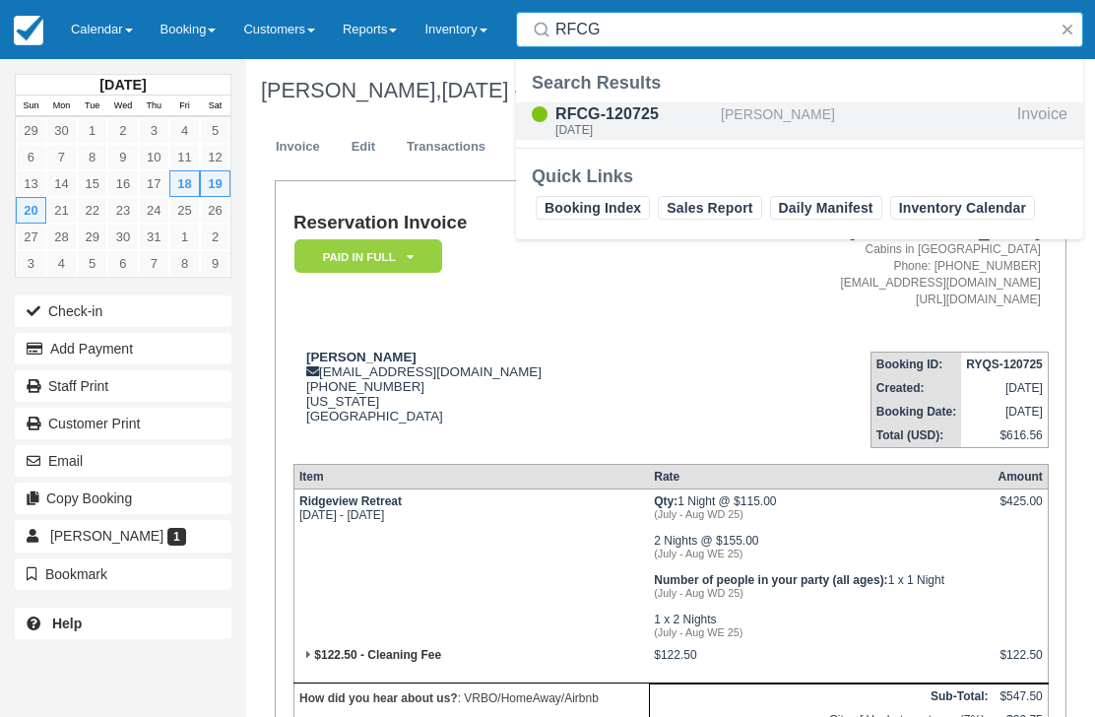
type input "RFCG"
click at [625, 114] on div "RFCG-120725" at bounding box center [634, 114] width 158 height 24
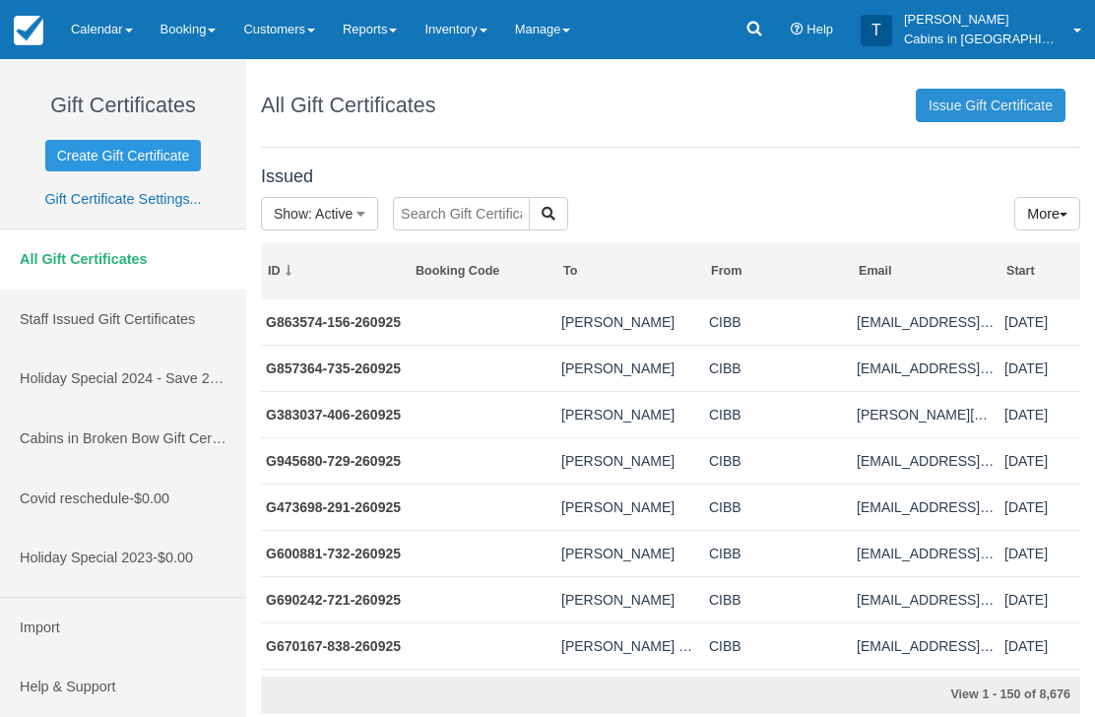
click at [1021, 108] on link "Issue Gift Certificate" at bounding box center [991, 105] width 150 height 33
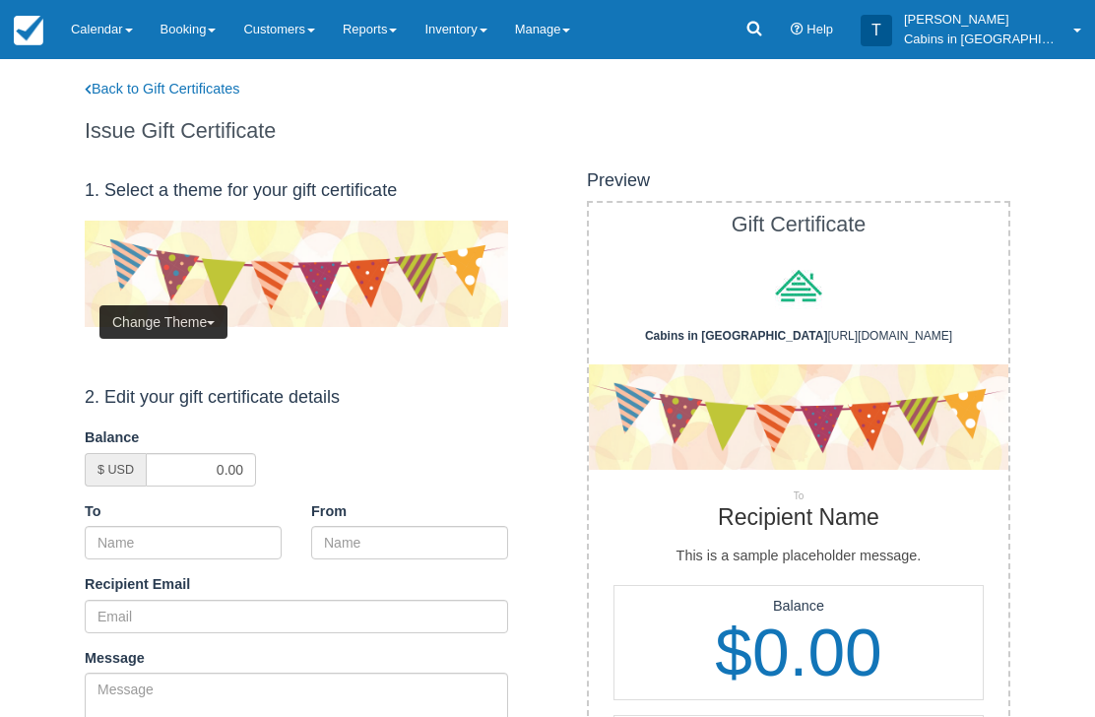
click at [188, 312] on button "Change Theme" at bounding box center [163, 321] width 128 height 33
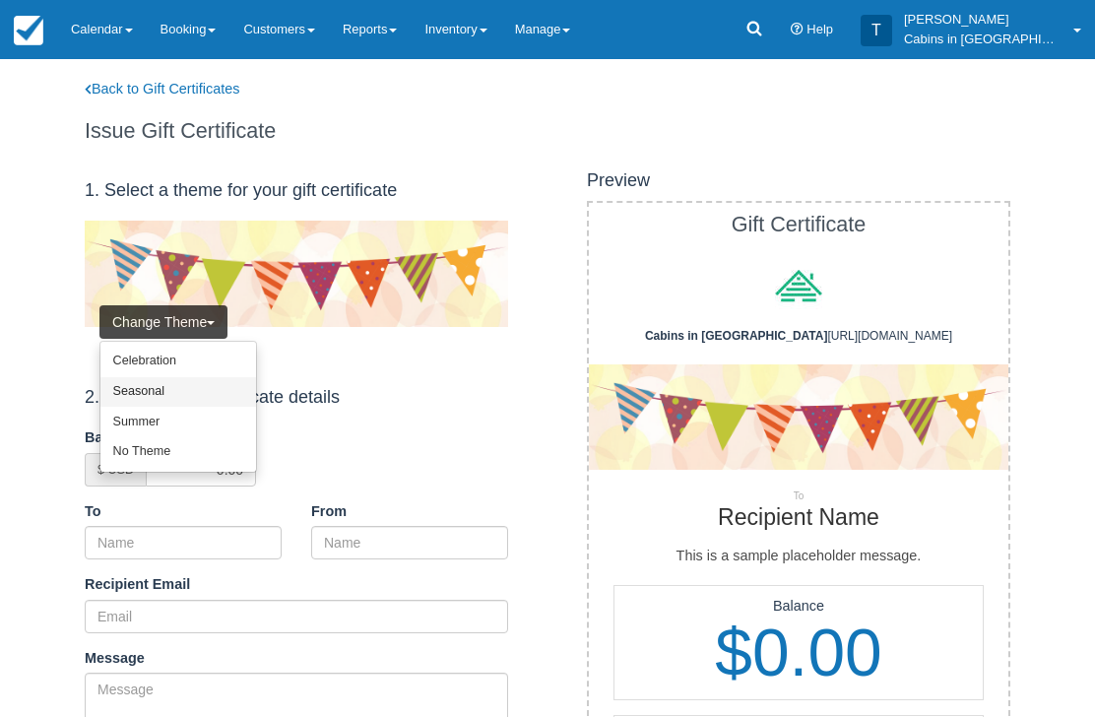
click at [188, 388] on link "Seasonal" at bounding box center [178, 392] width 156 height 31
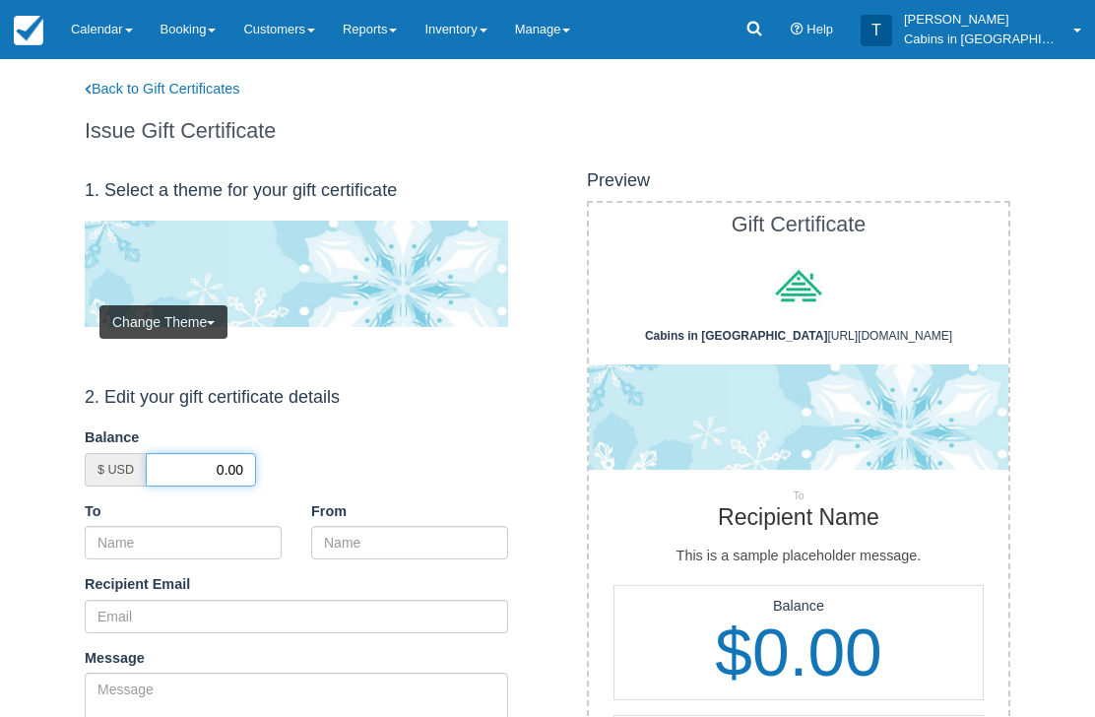
click at [210, 474] on input "0.00" at bounding box center [201, 469] width 110 height 33
click at [206, 473] on input "0.00" at bounding box center [201, 469] width 110 height 33
type input "50.00"
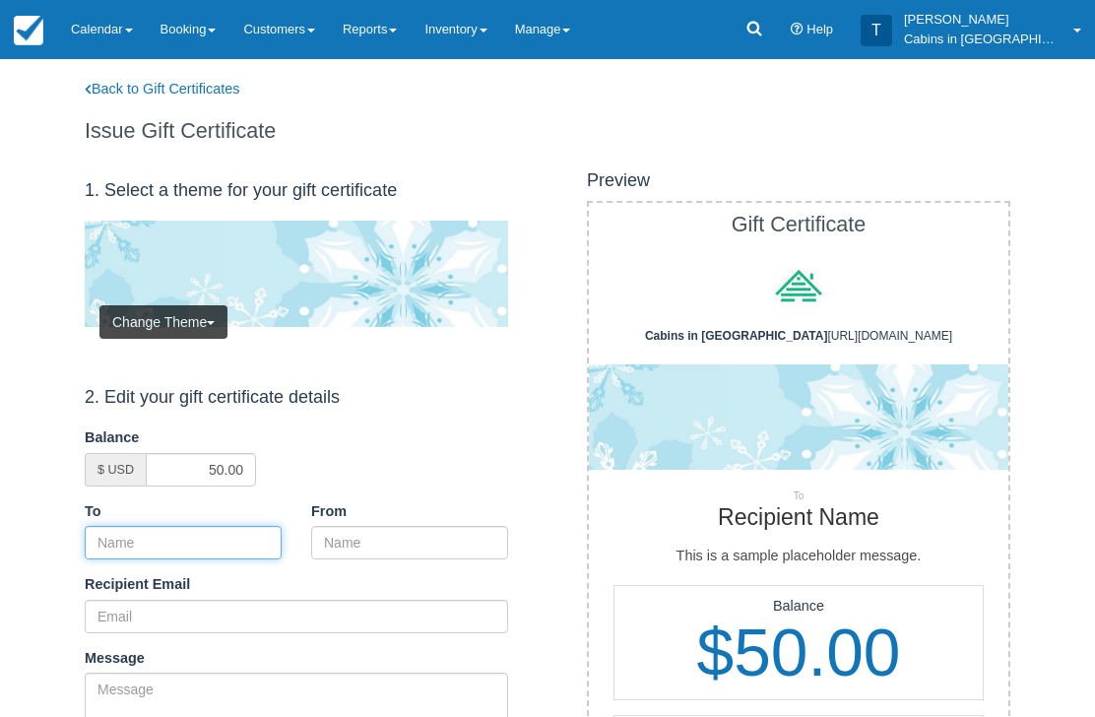
click at [245, 544] on input "To" at bounding box center [183, 542] width 197 height 33
paste input "Jackson Holman"
type input "Jackson Holman"
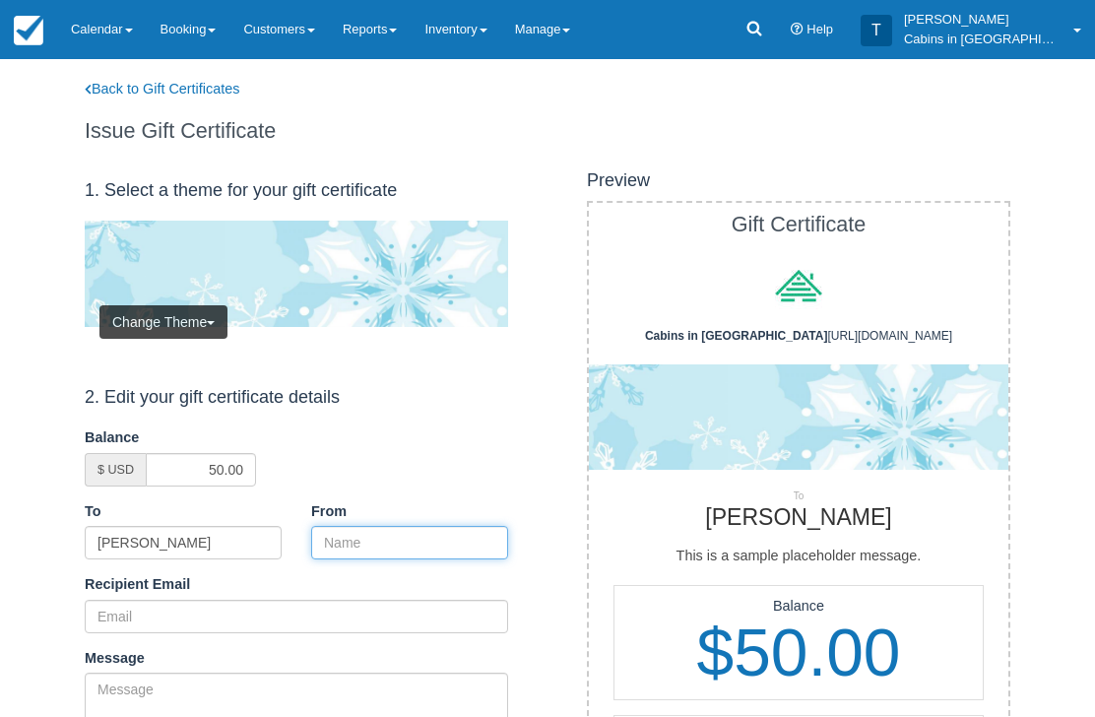
click at [419, 546] on input "From" at bounding box center [409, 542] width 197 height 33
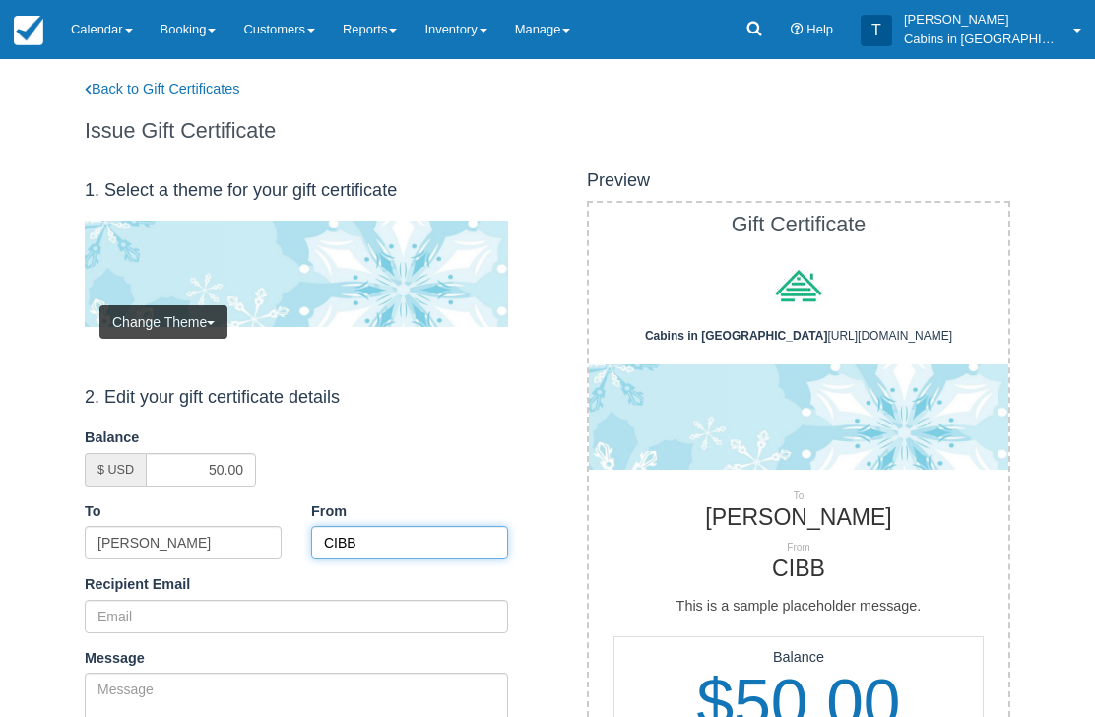
type input "CIBB"
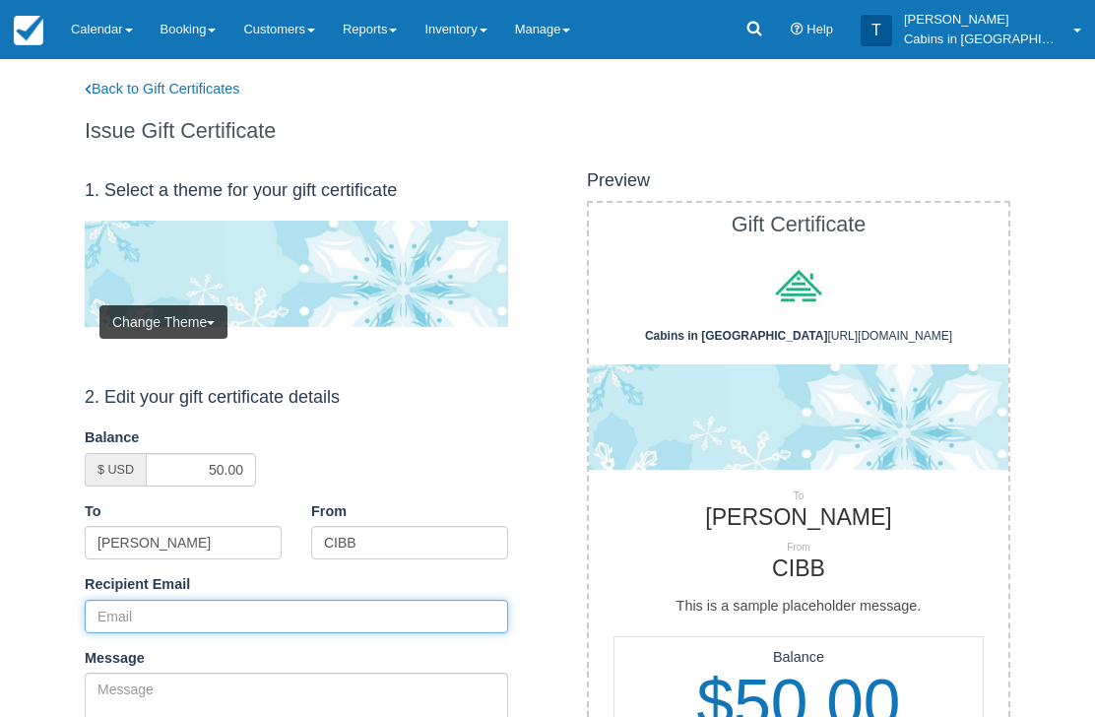
click at [271, 607] on input "Recipient Email" at bounding box center [296, 616] width 423 height 33
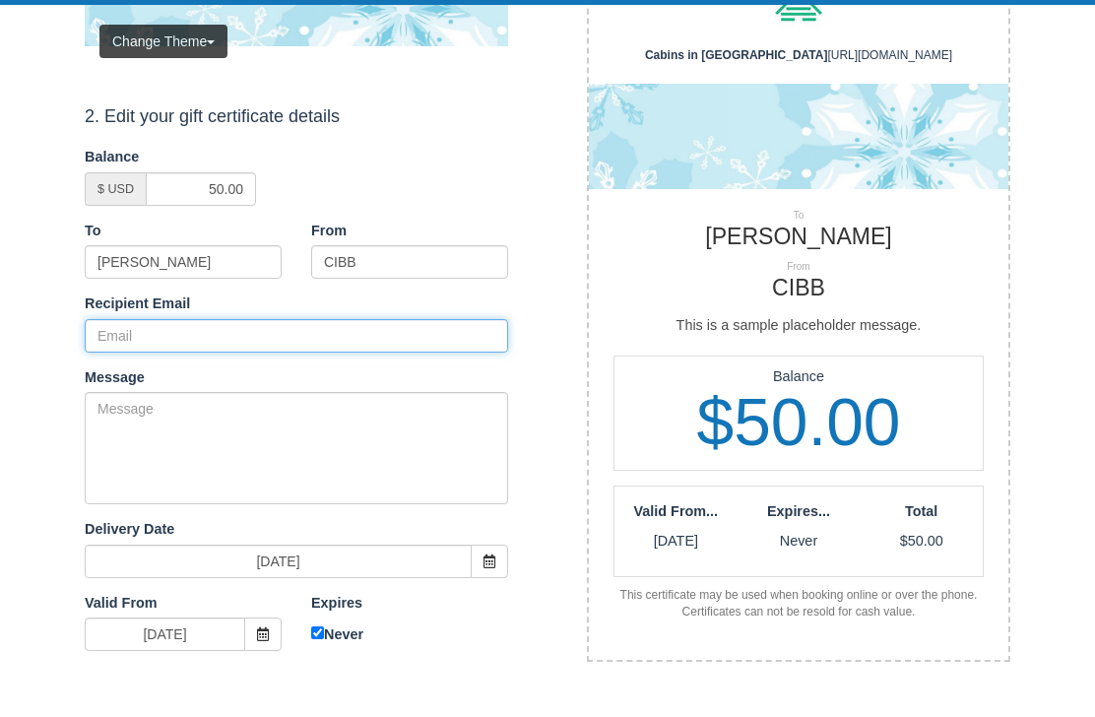
paste input "jtholman0706@gmail.com"
type input "jtholman0706@gmail.com"
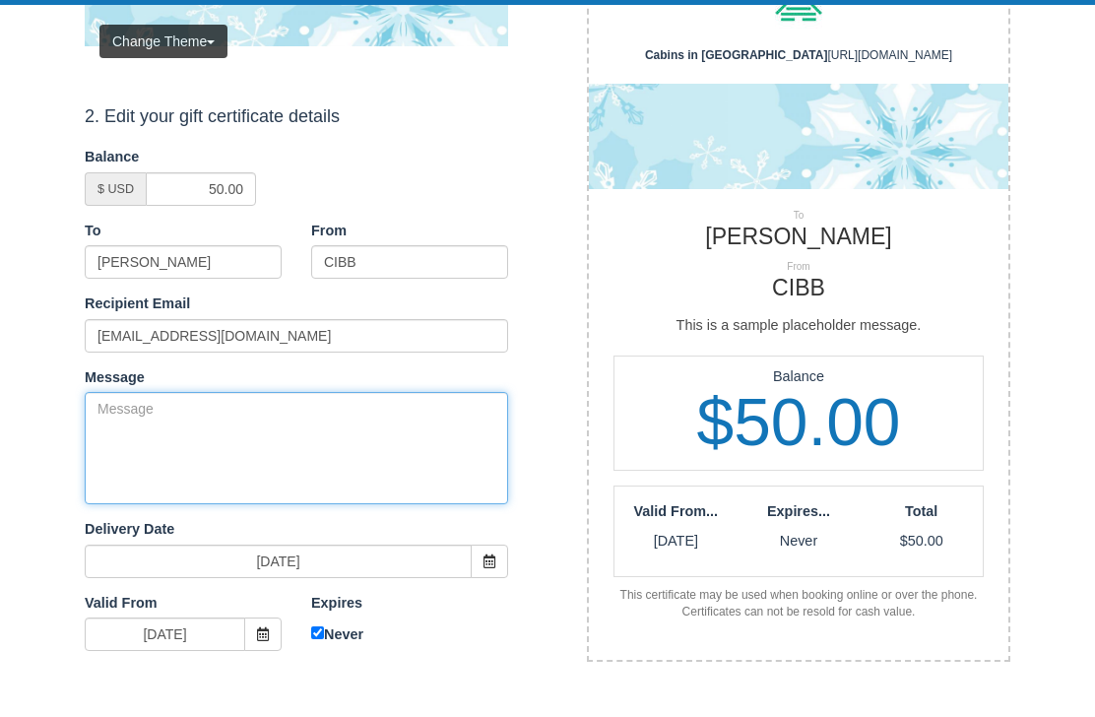
click at [222, 447] on textarea "Message" at bounding box center [296, 503] width 423 height 112
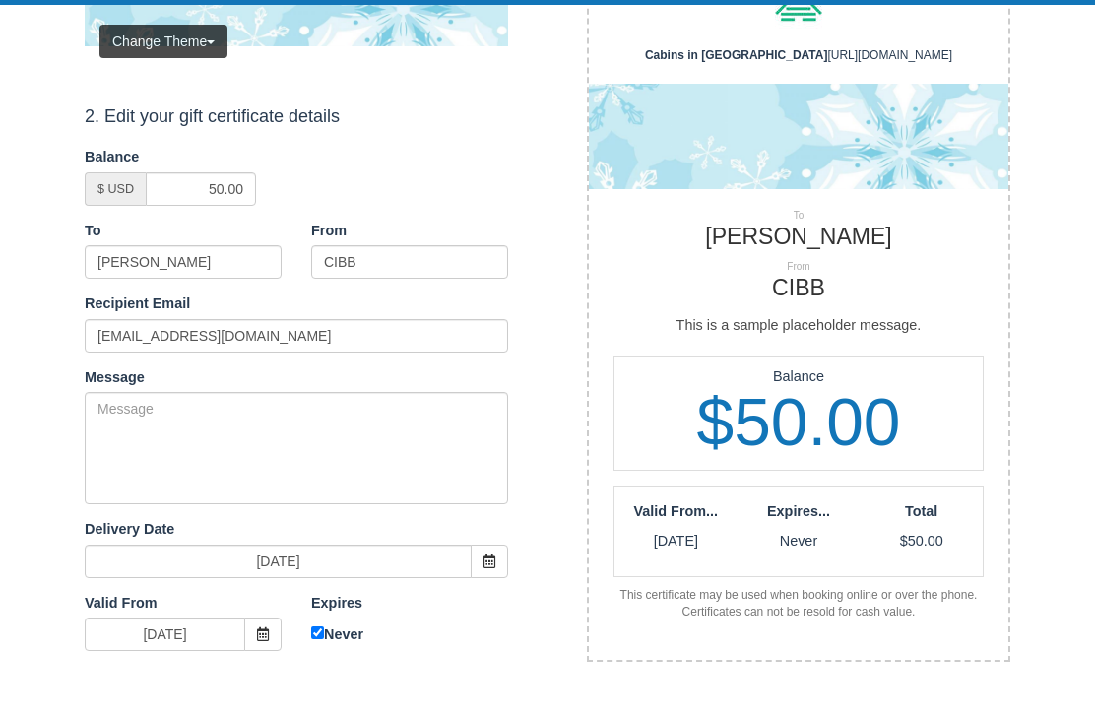
scroll to position [281, 0]
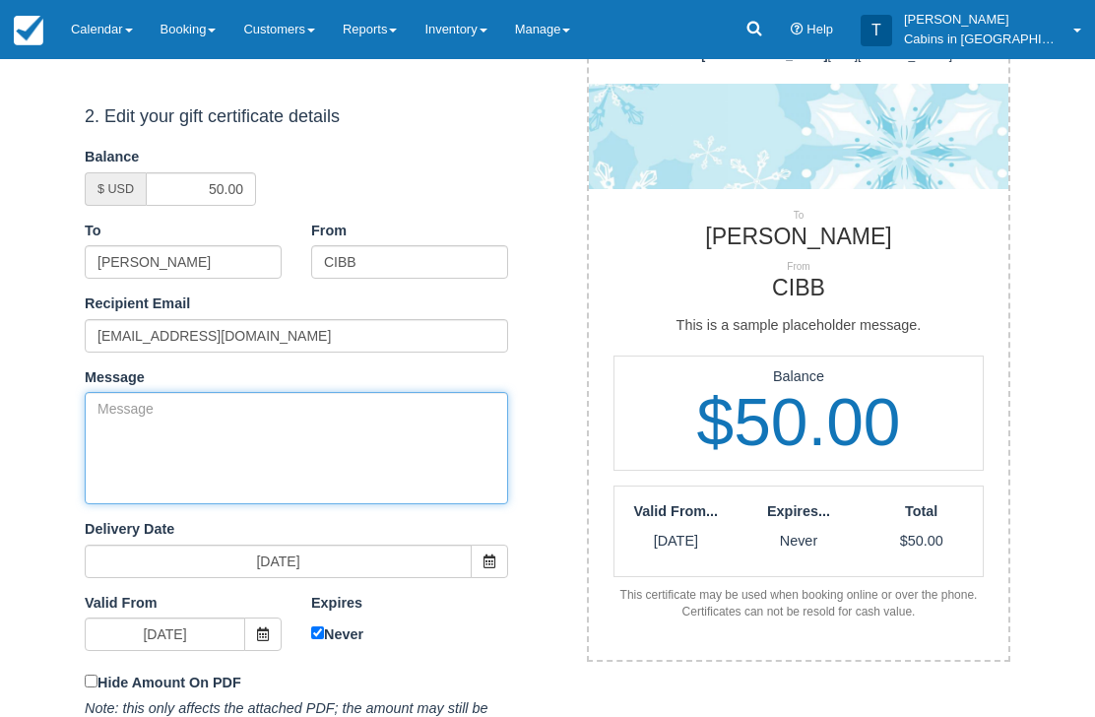
click at [281, 460] on textarea "Message" at bounding box center [296, 448] width 423 height 112
paste textarea "Please accept this gift certificate for your previous booking with Cabins in Br…"
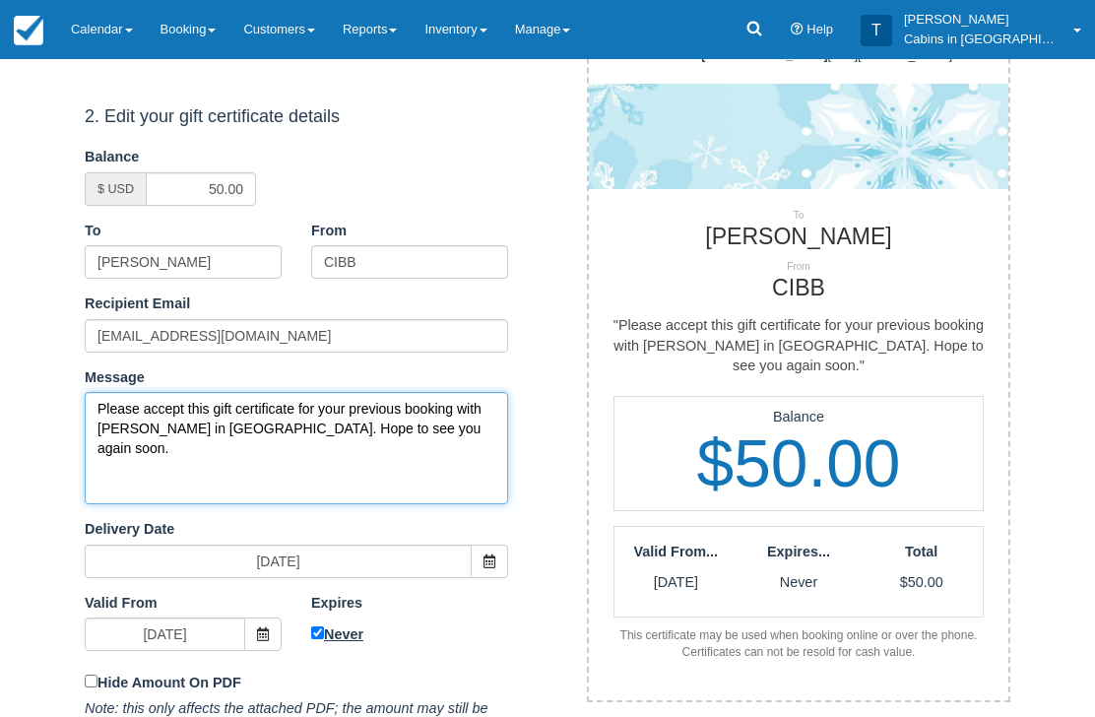
type textarea "Please accept this gift certificate for your previous booking with Cabins in Br…"
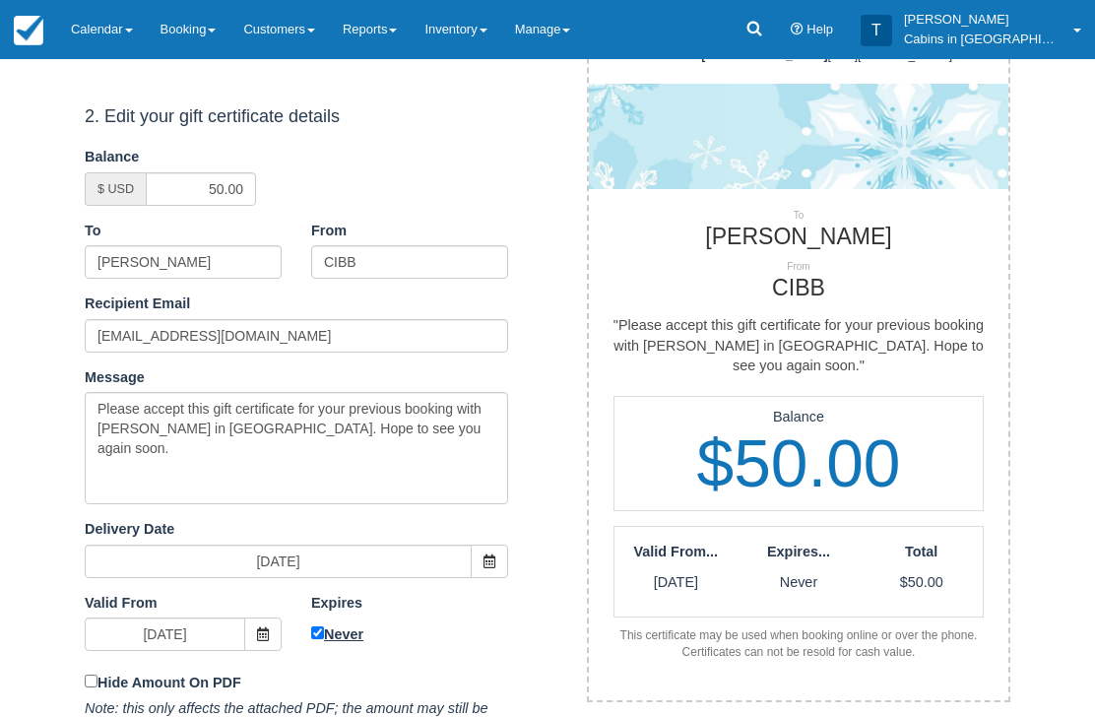
click at [313, 627] on input "Never" at bounding box center [317, 633] width 13 height 13
checkbox input "false"
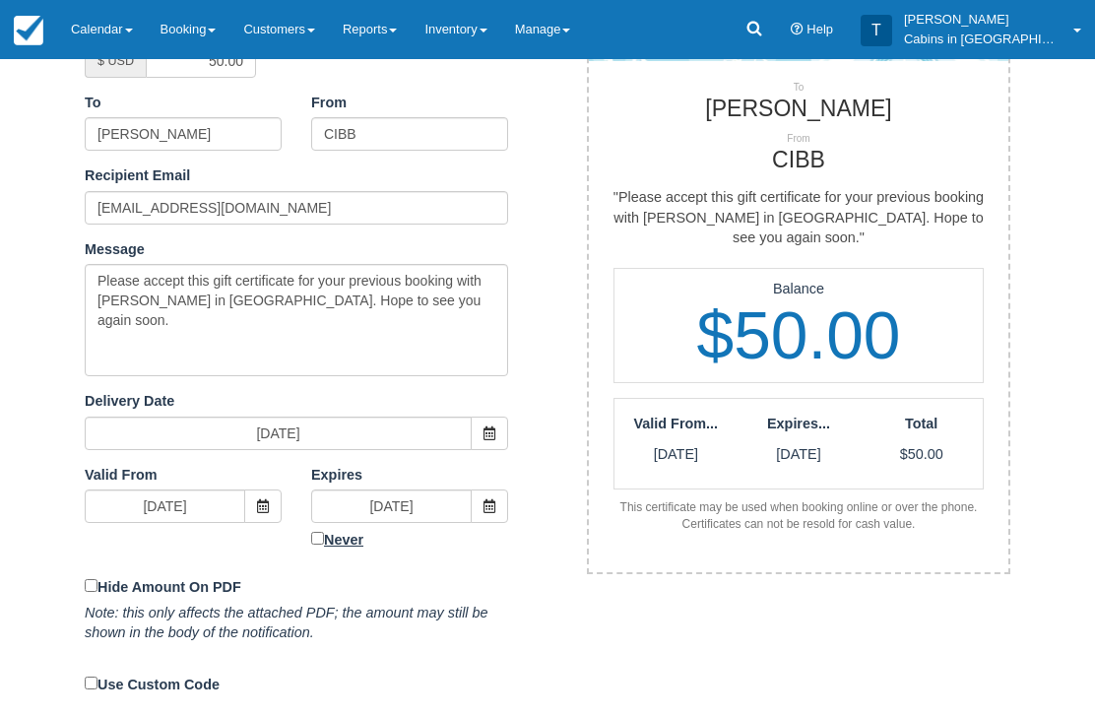
scroll to position [408, 0]
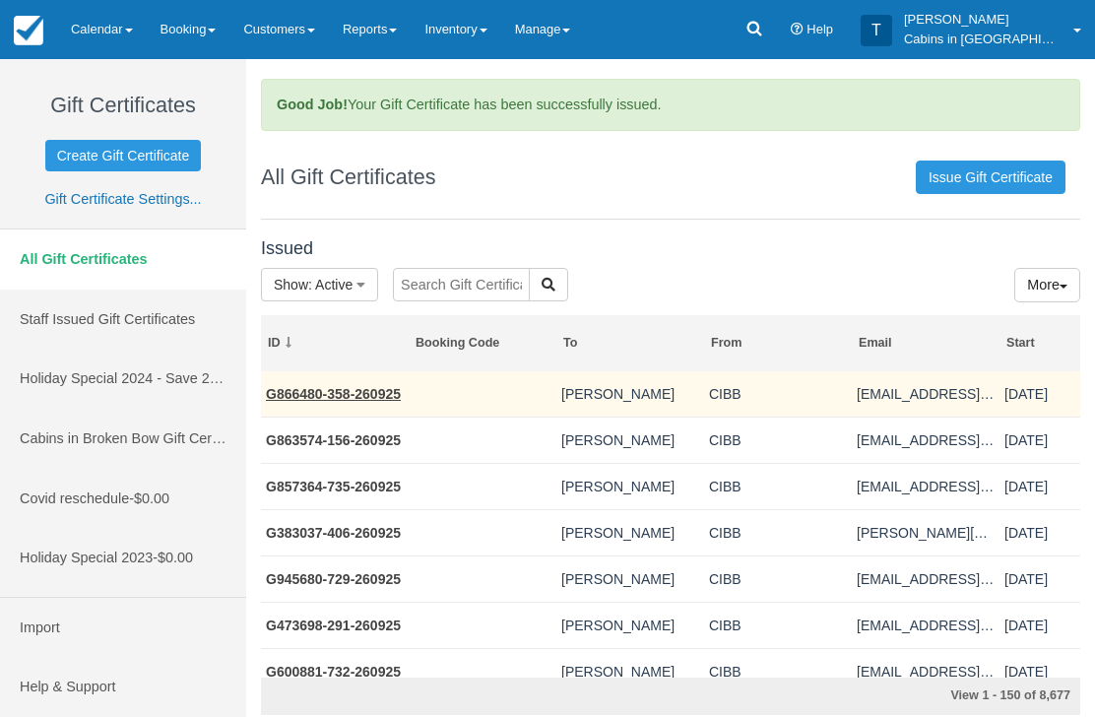
click at [385, 399] on link "G866480-358-260925" at bounding box center [333, 394] width 135 height 16
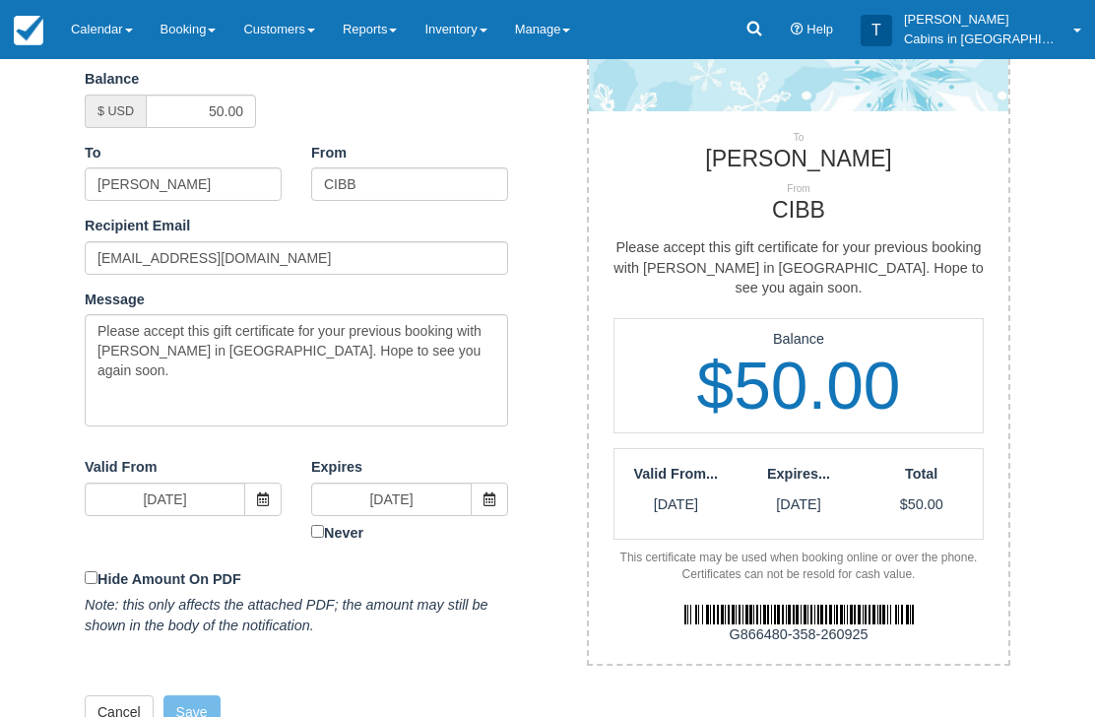
scroll to position [358, 0]
click at [725, 605] on img at bounding box center [798, 615] width 229 height 20
click at [718, 667] on div "1. Select a theme for your gift certificate Change Theme Celebration Seasonal S…" at bounding box center [547, 275] width 955 height 945
click at [873, 605] on img at bounding box center [798, 615] width 229 height 20
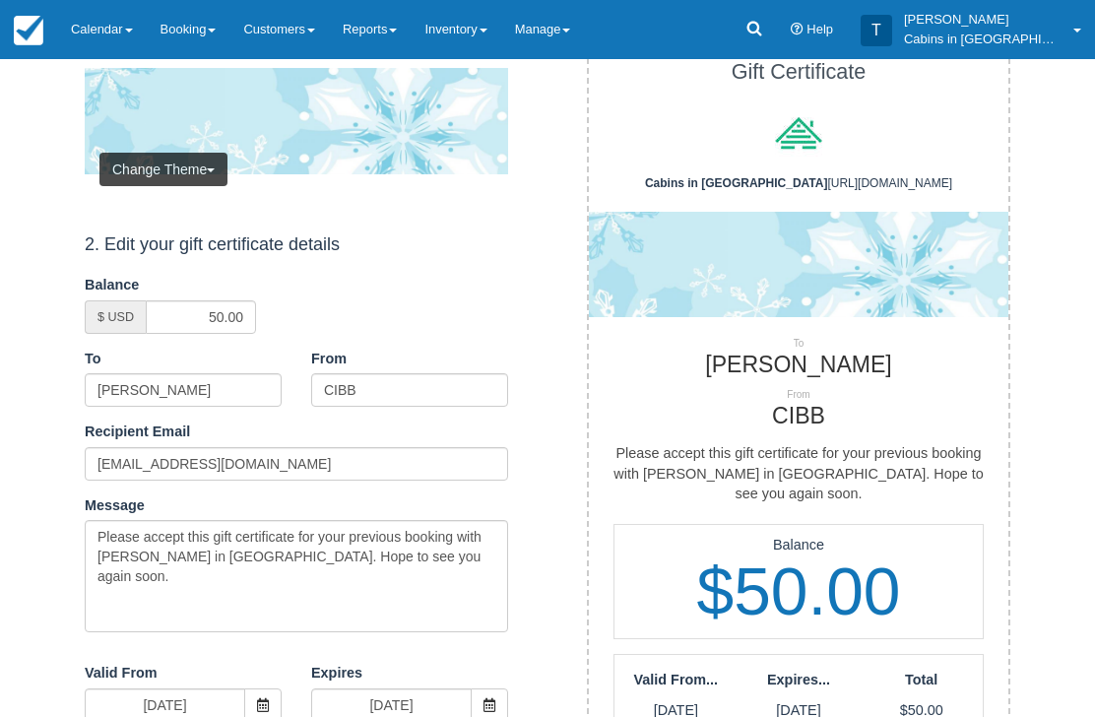
scroll to position [0, 0]
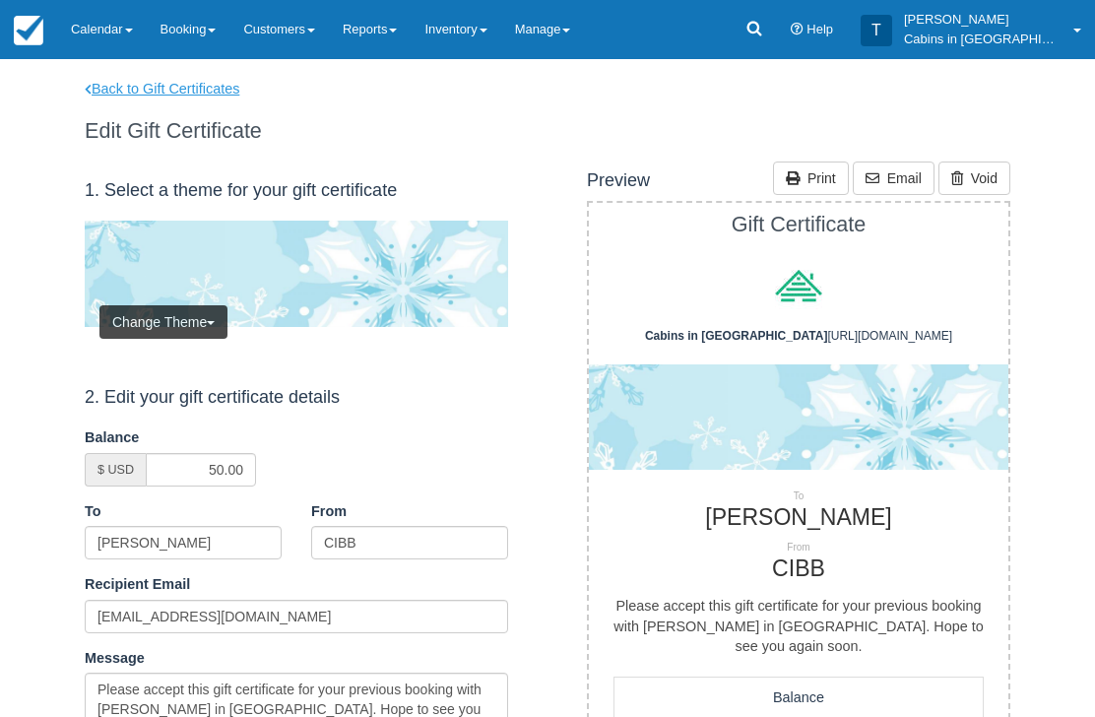
click at [214, 92] on link "Back to Gift Certificates" at bounding box center [175, 89] width 210 height 21
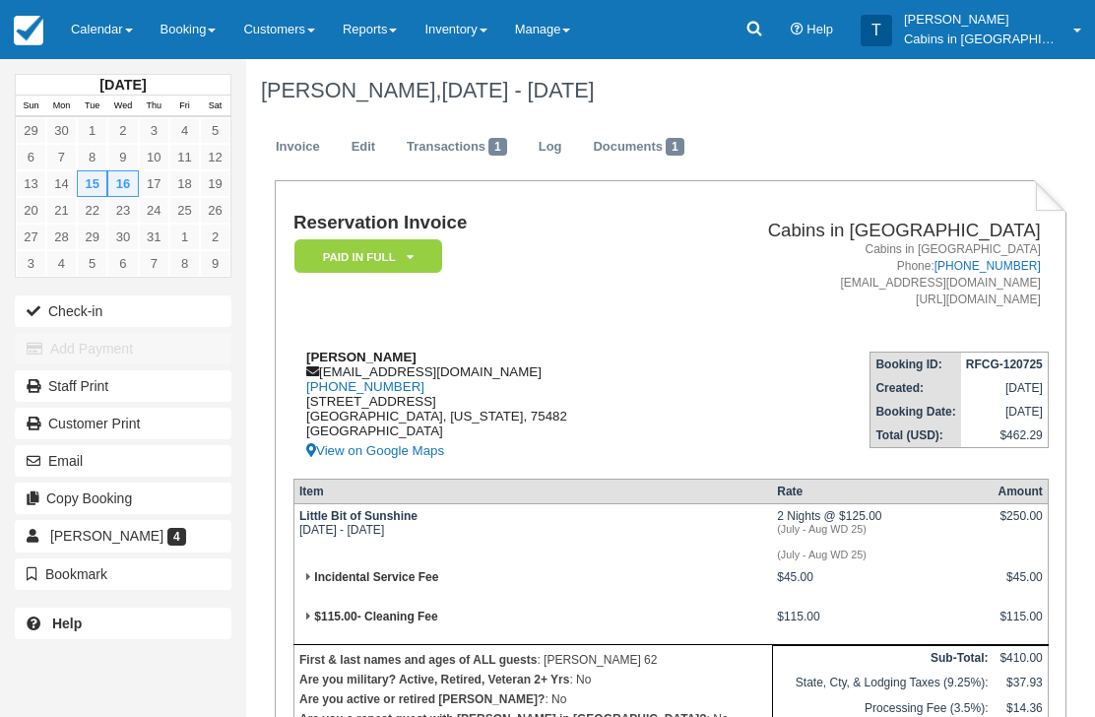
click at [465, 371] on div "Shannon C Riley scriley2000@yahoo.com 1 (903) 243-4515 1520 Industrial Drive We…" at bounding box center [476, 406] width 367 height 113
click at [465, 381] on div "Shannon C Riley scriley2000@yahoo.com 1 (903) 243-4515 1520 Industrial Drive We…" at bounding box center [476, 406] width 367 height 113
click at [614, 296] on td "Reservation Invoice Paid in Full   LMVR CC Notice Signed Policies Confirmation …" at bounding box center [476, 274] width 367 height 123
copy div "[EMAIL_ADDRESS][DOMAIN_NAME]"
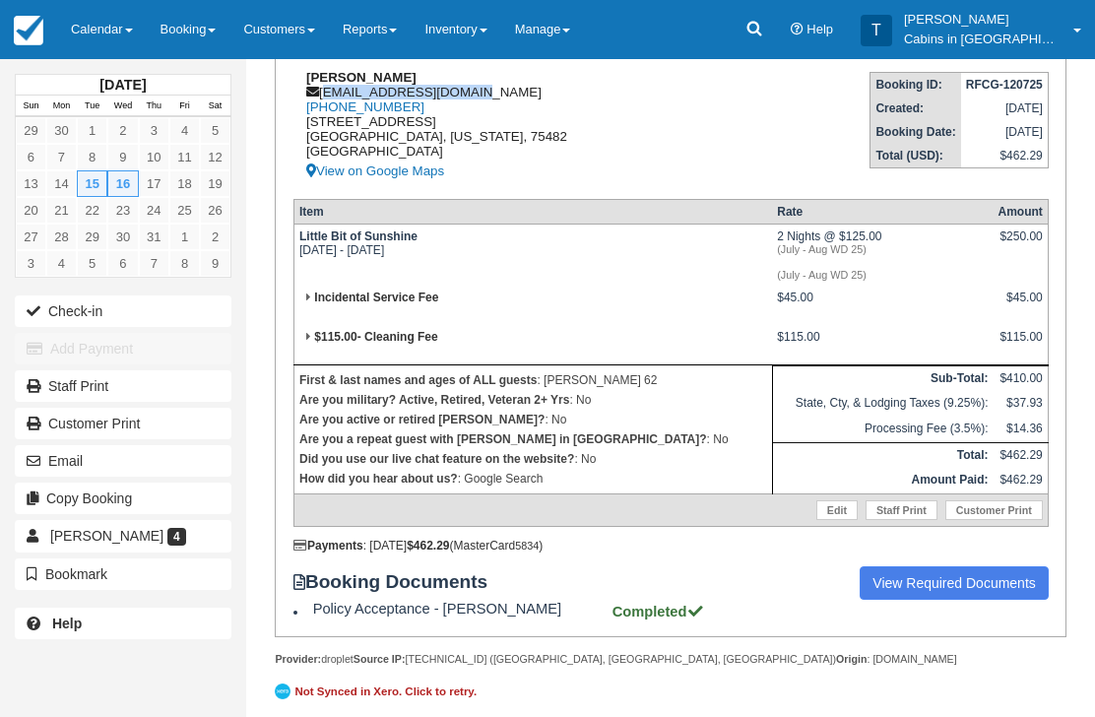
scroll to position [419, 0]
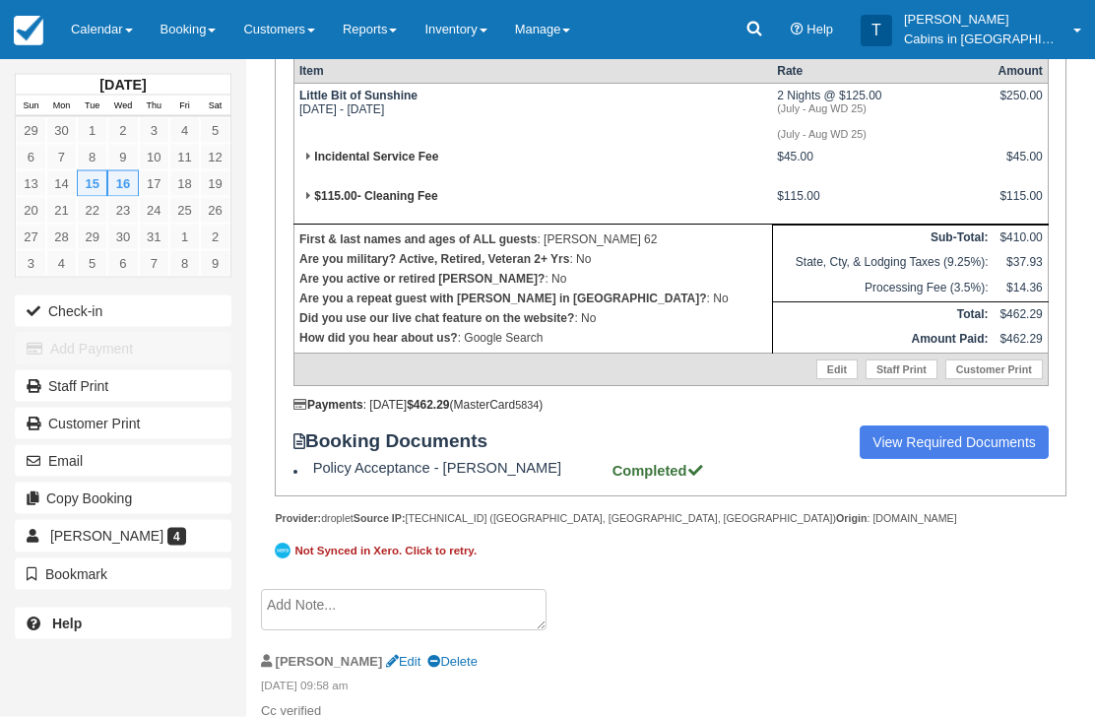
click at [442, 631] on textarea at bounding box center [404, 610] width 286 height 41
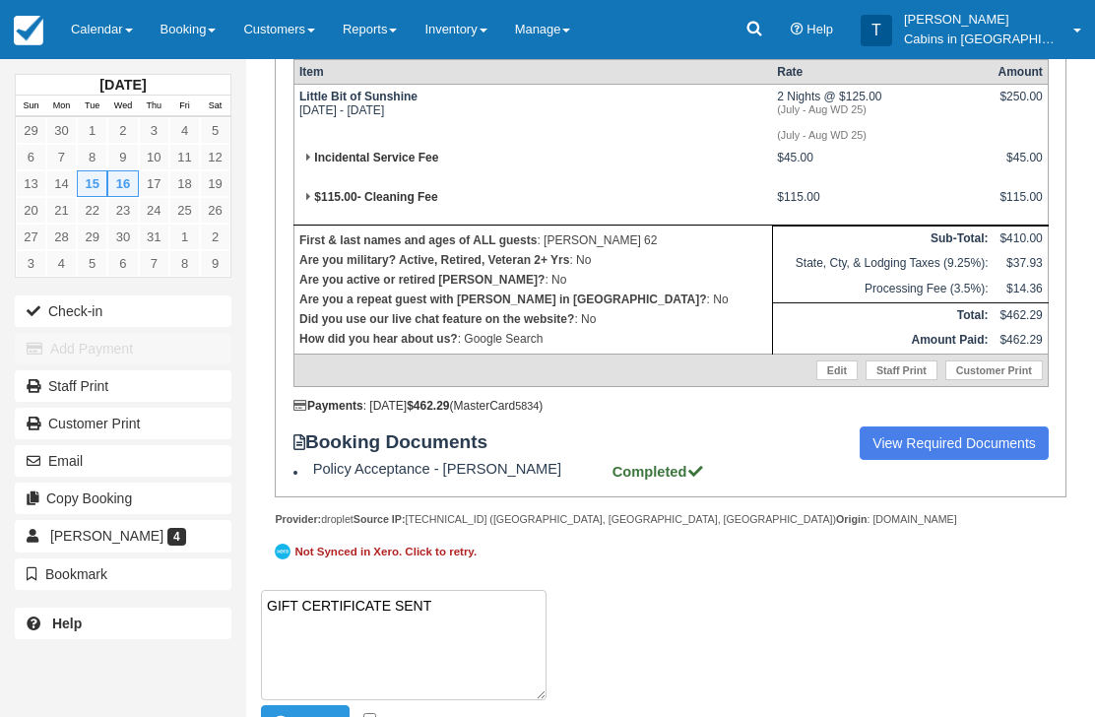
paste textarea "G472715-156-260925"
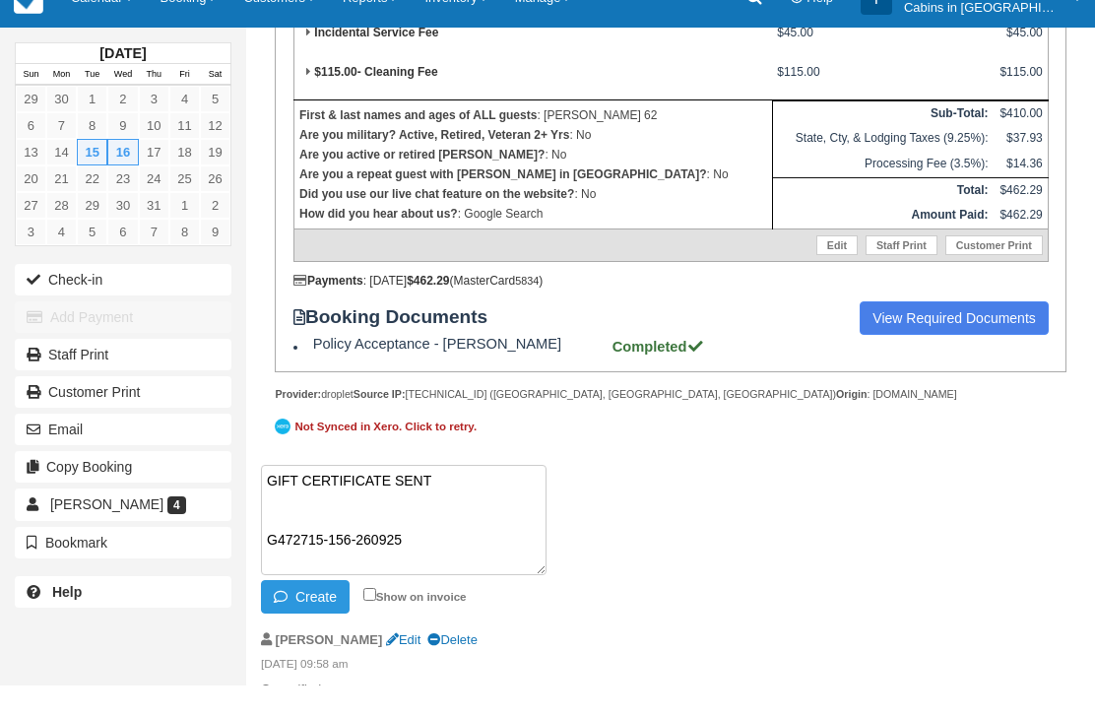
scroll to position [576, 0]
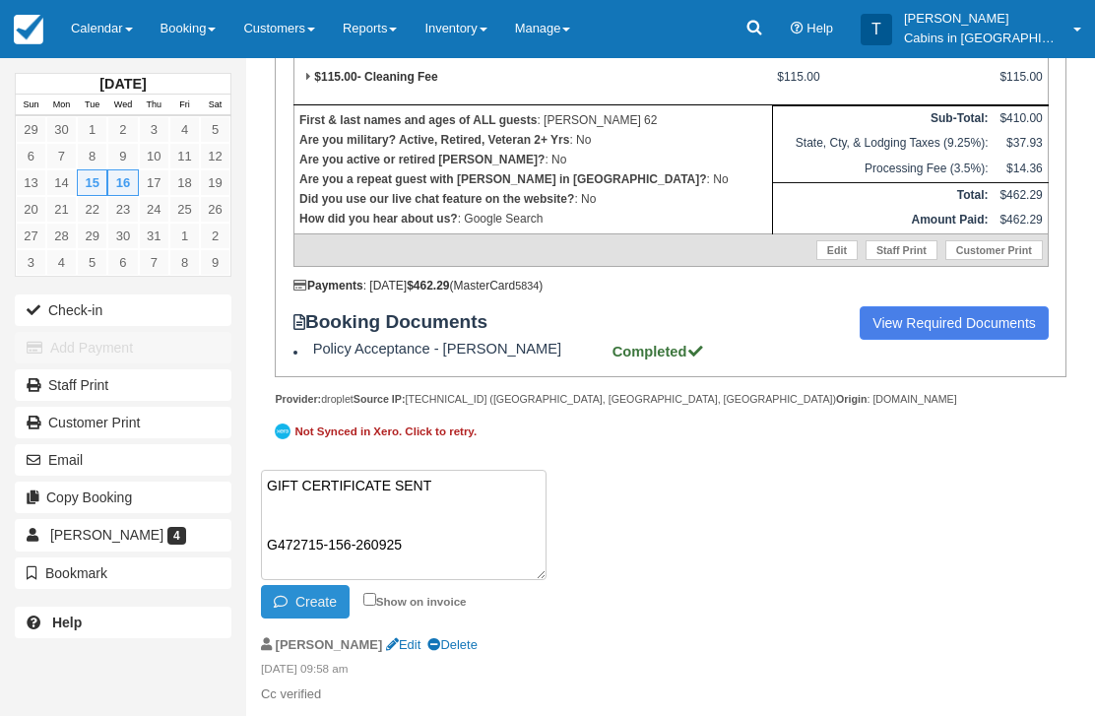
type textarea "GIFT CERTIFICATE SENT G472715-156-260925"
click at [296, 608] on button "Create" at bounding box center [305, 602] width 89 height 33
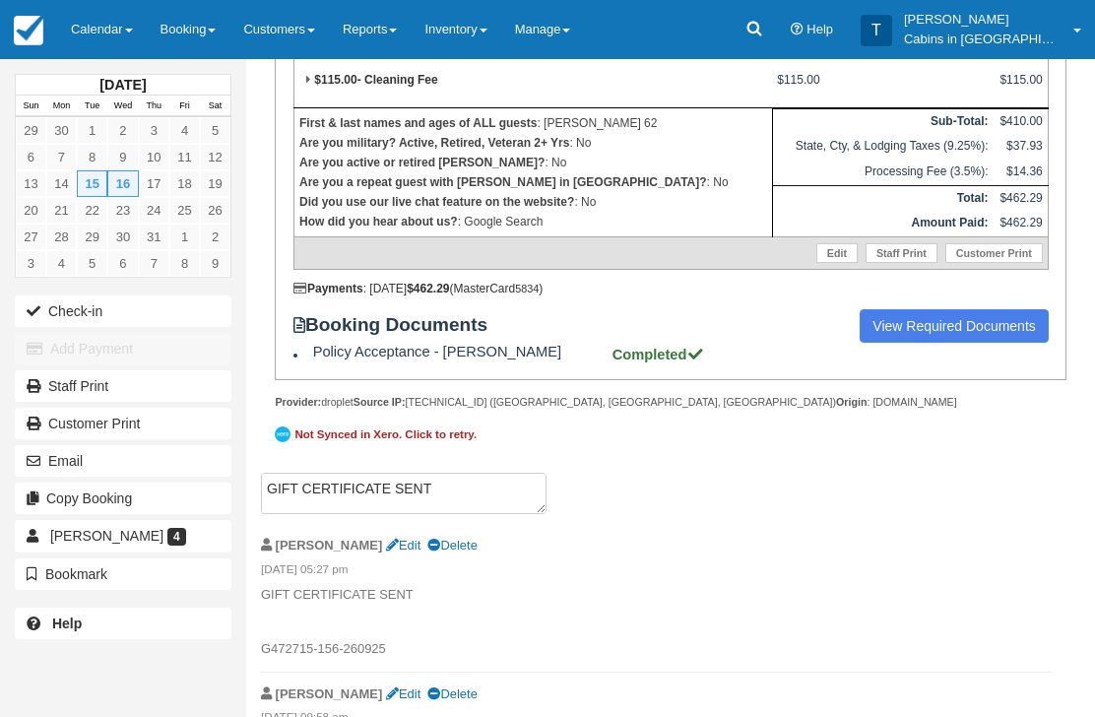
scroll to position [540, 0]
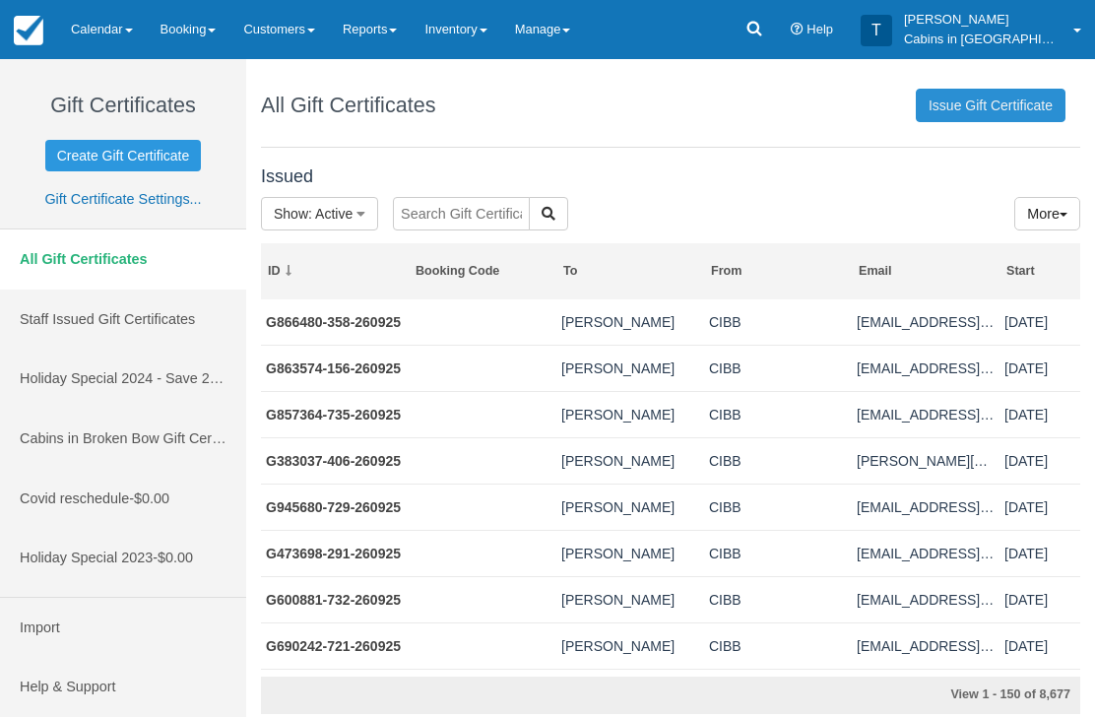
click at [1004, 106] on link "Issue Gift Certificate" at bounding box center [991, 105] width 150 height 33
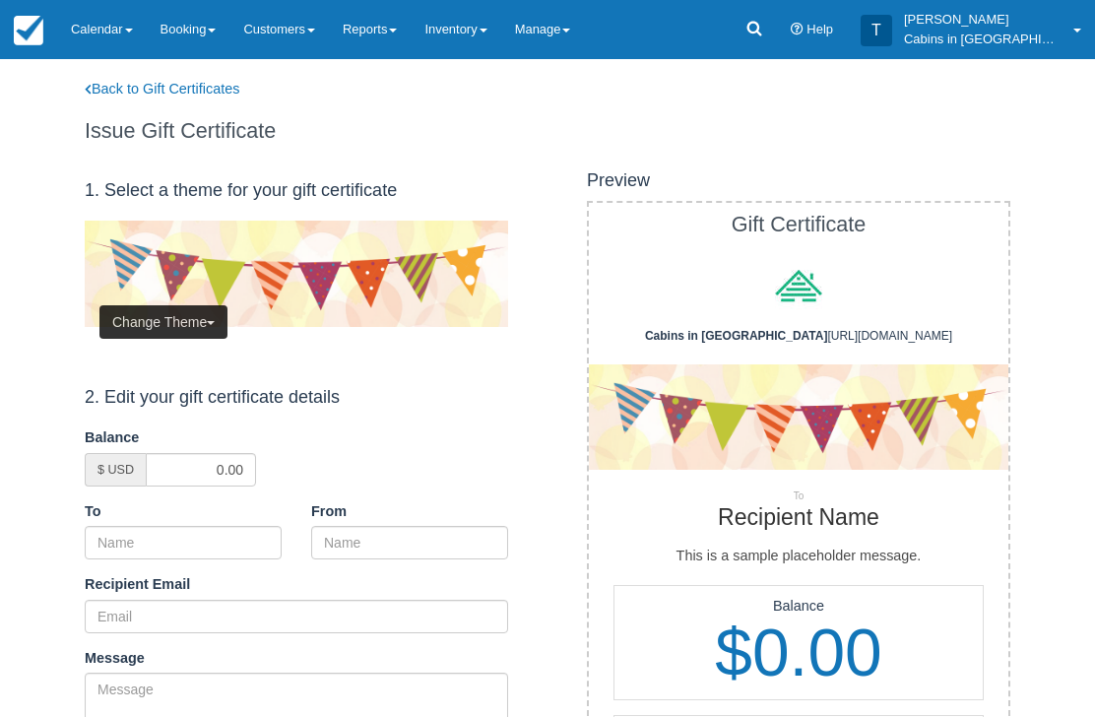
click at [199, 315] on button "Change Theme" at bounding box center [163, 321] width 128 height 33
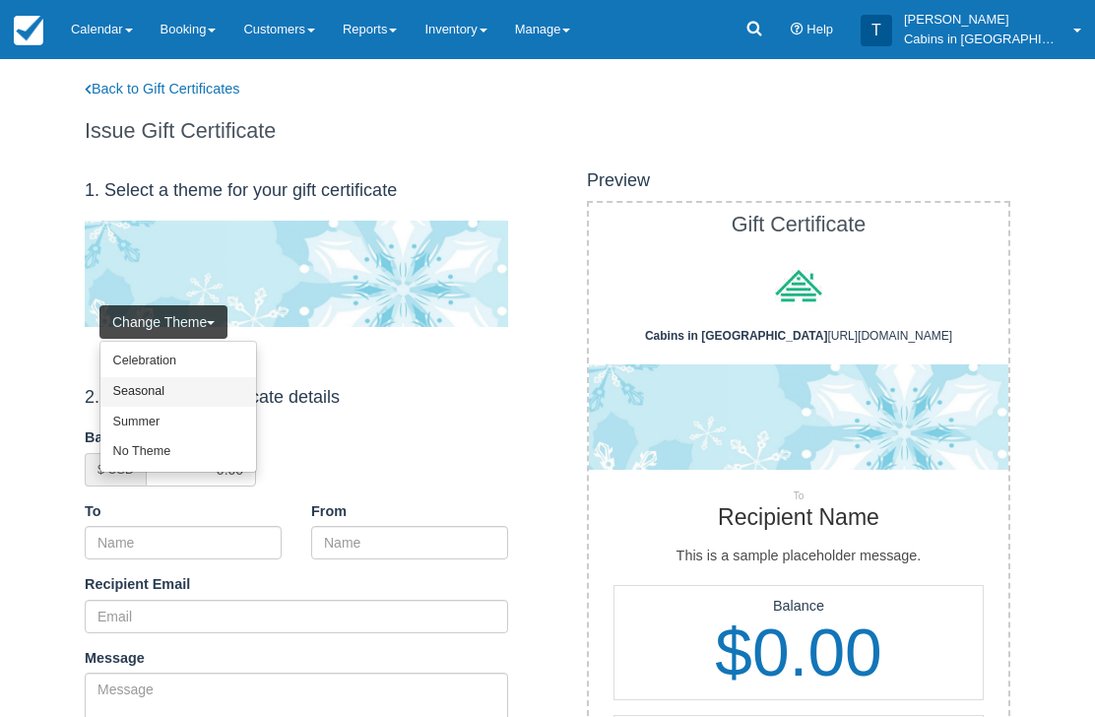
click at [202, 384] on link "Seasonal" at bounding box center [178, 392] width 156 height 31
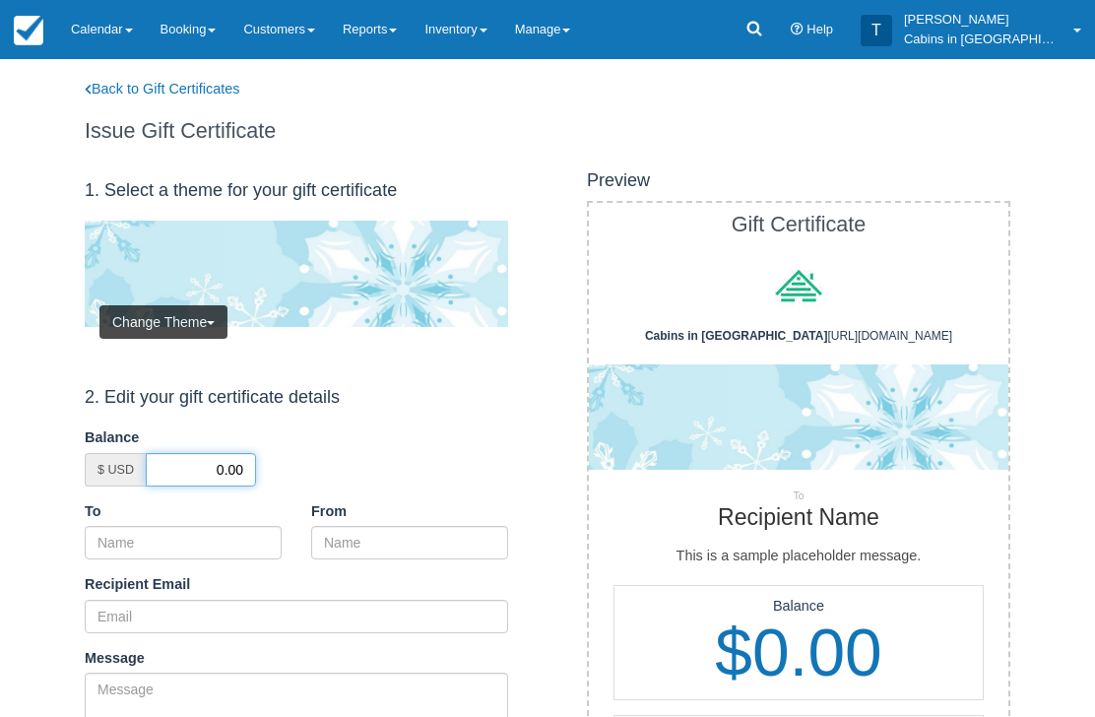
click at [207, 463] on input "0.00" at bounding box center [201, 469] width 110 height 33
type input "50.00"
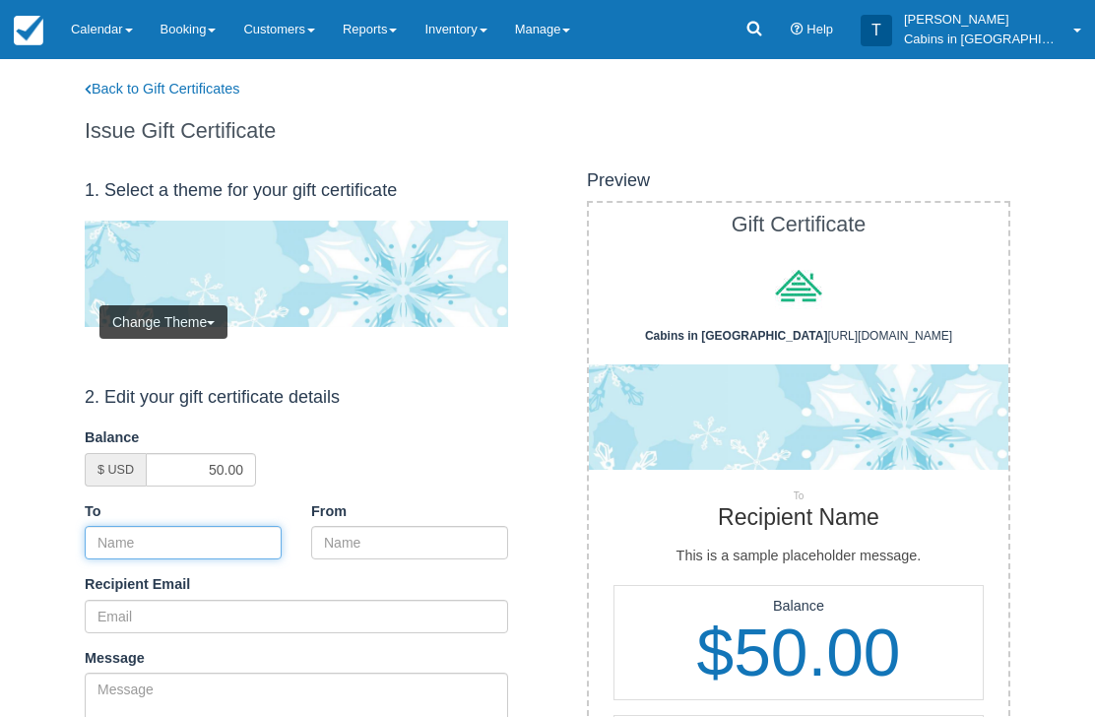
click at [242, 535] on input "To" at bounding box center [183, 542] width 197 height 33
paste input "[PERSON_NAME]"
type input "[PERSON_NAME]"
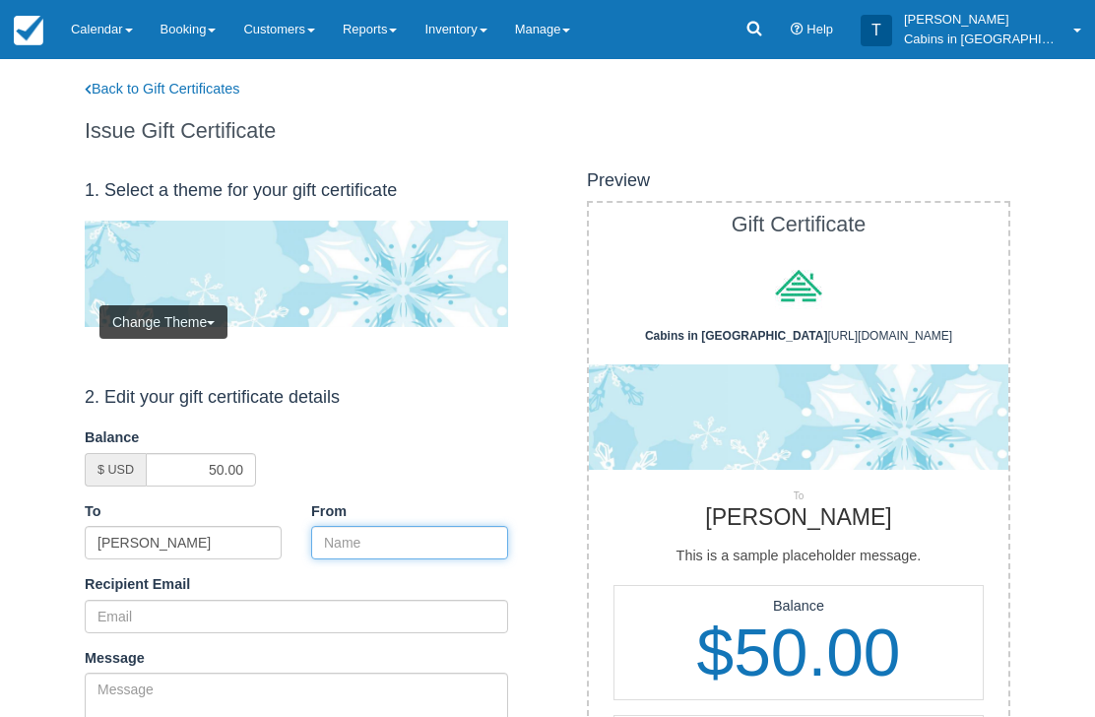
click at [424, 533] on input "From" at bounding box center [409, 542] width 197 height 33
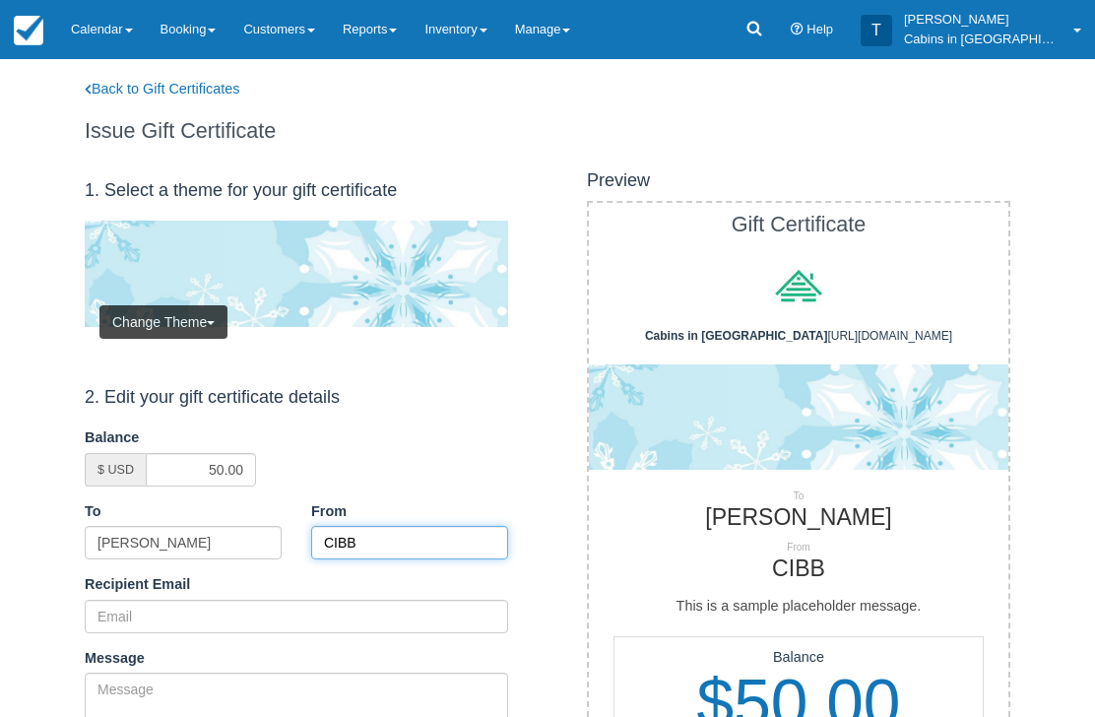
type input "CIBB"
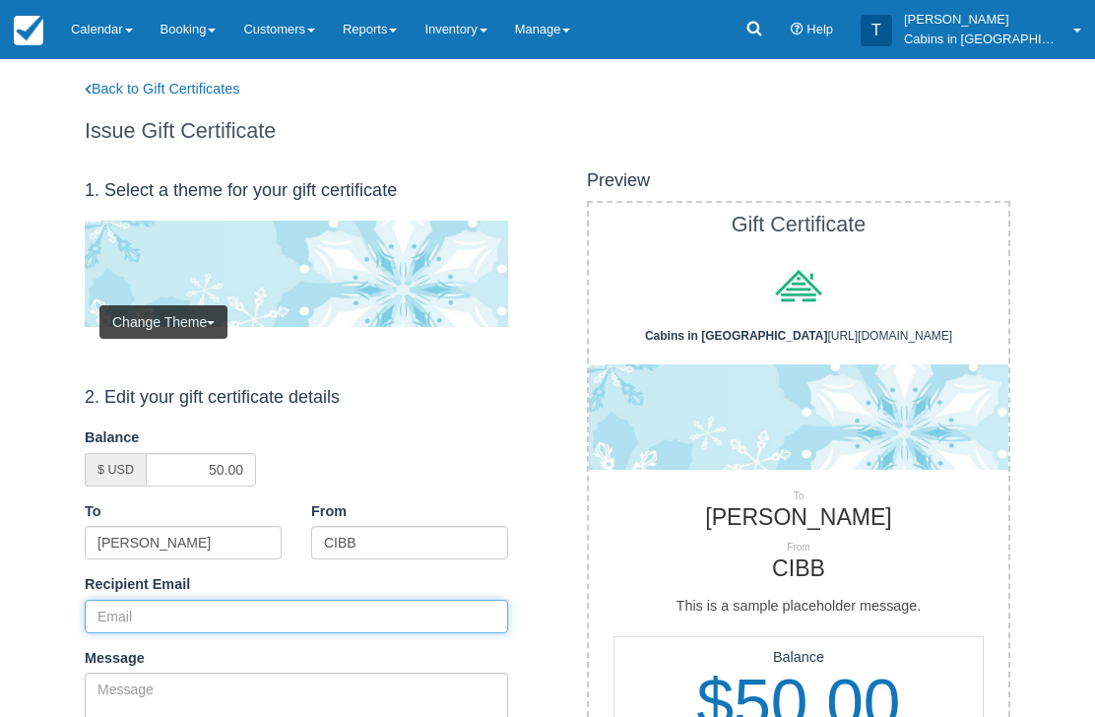
click at [220, 616] on input "Recipient Email" at bounding box center [296, 616] width 423 height 33
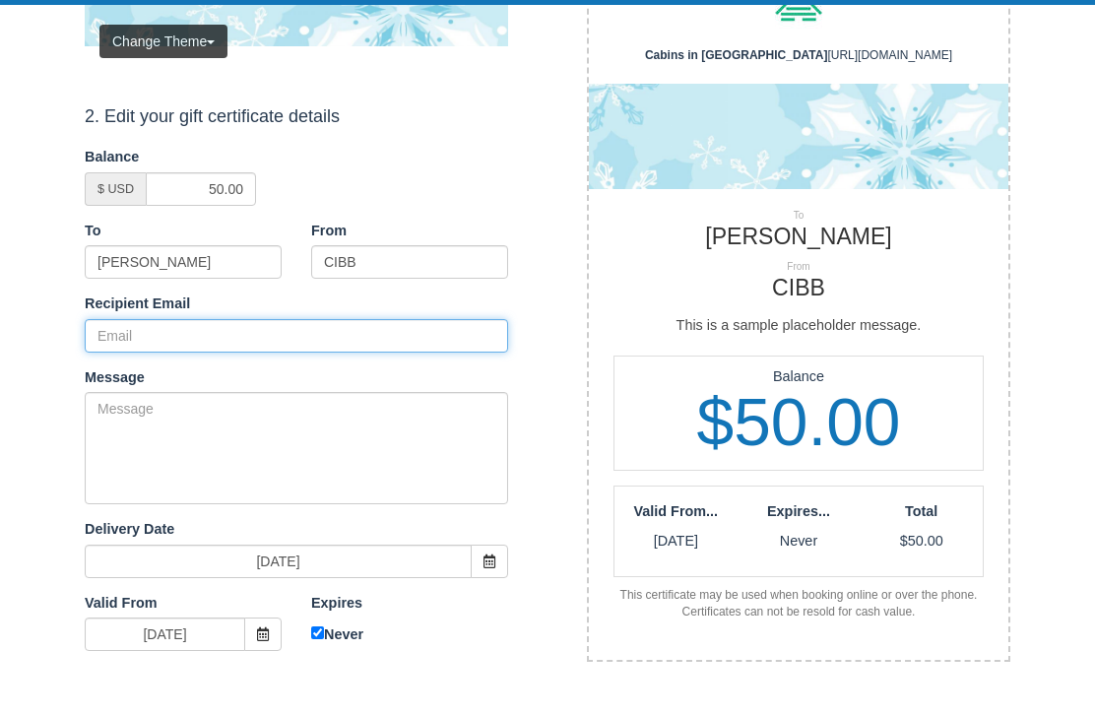
paste input "[EMAIL_ADDRESS][DOMAIN_NAME]"
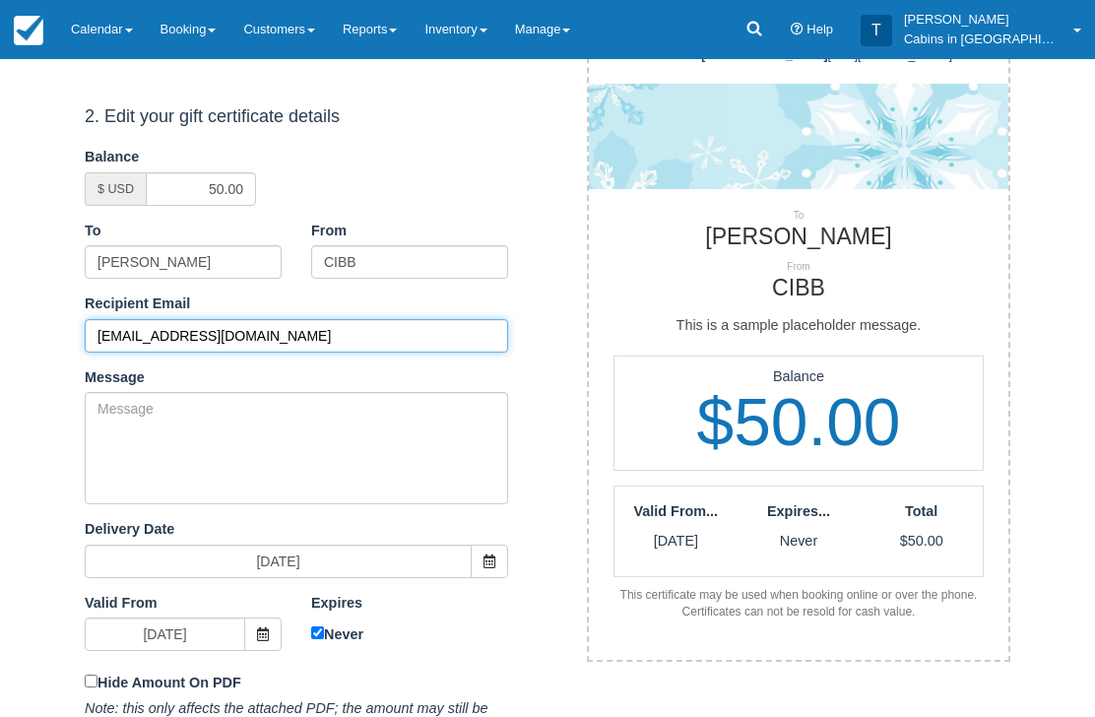
type input "[EMAIL_ADDRESS][DOMAIN_NAME]"
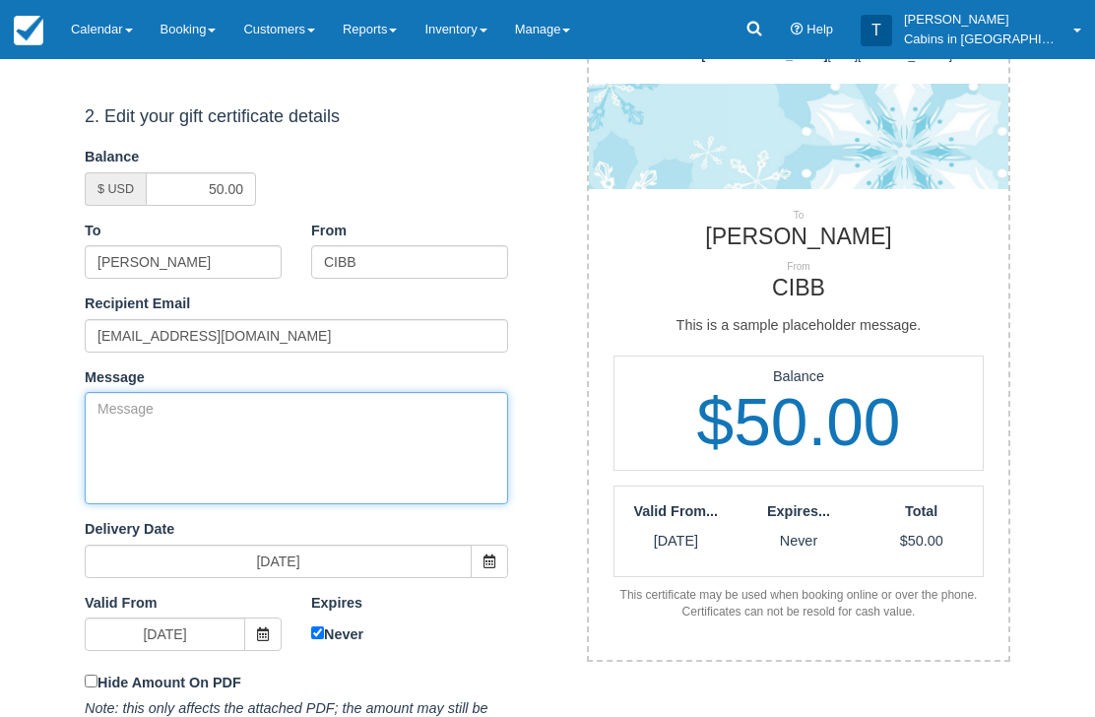
click at [321, 424] on textarea "Message" at bounding box center [296, 448] width 423 height 112
paste textarea "Please accept this gift certificate for your previous booking with Cabins in Br…"
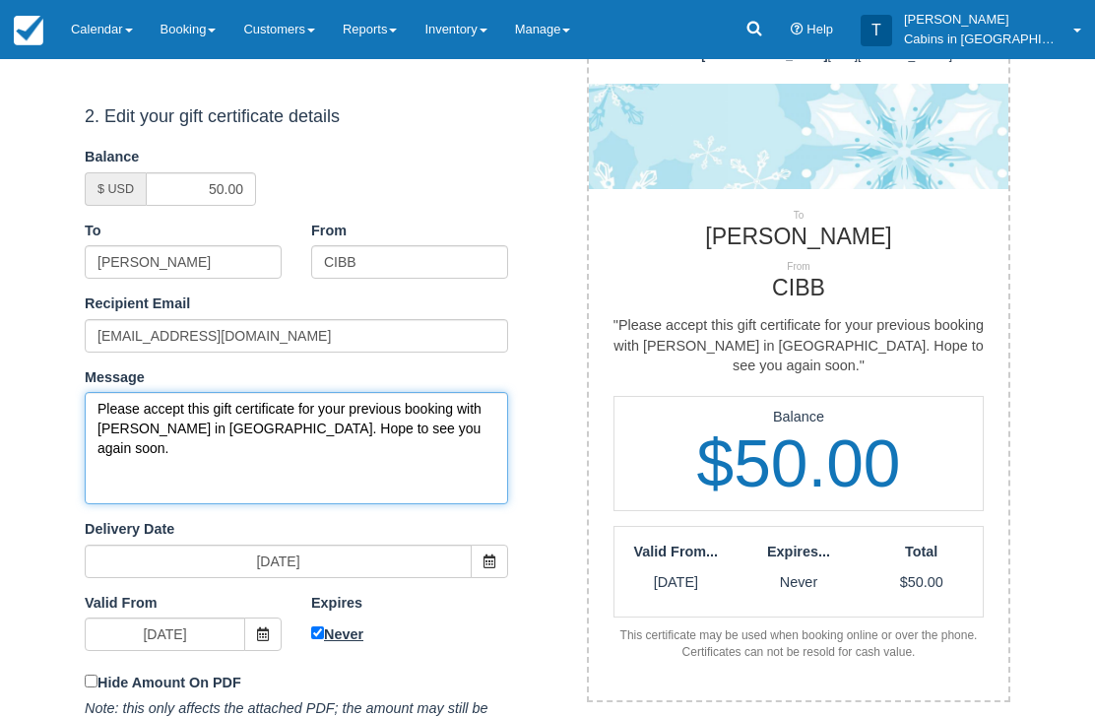
type textarea "Please accept this gift certificate for your previous booking with Cabins in Br…"
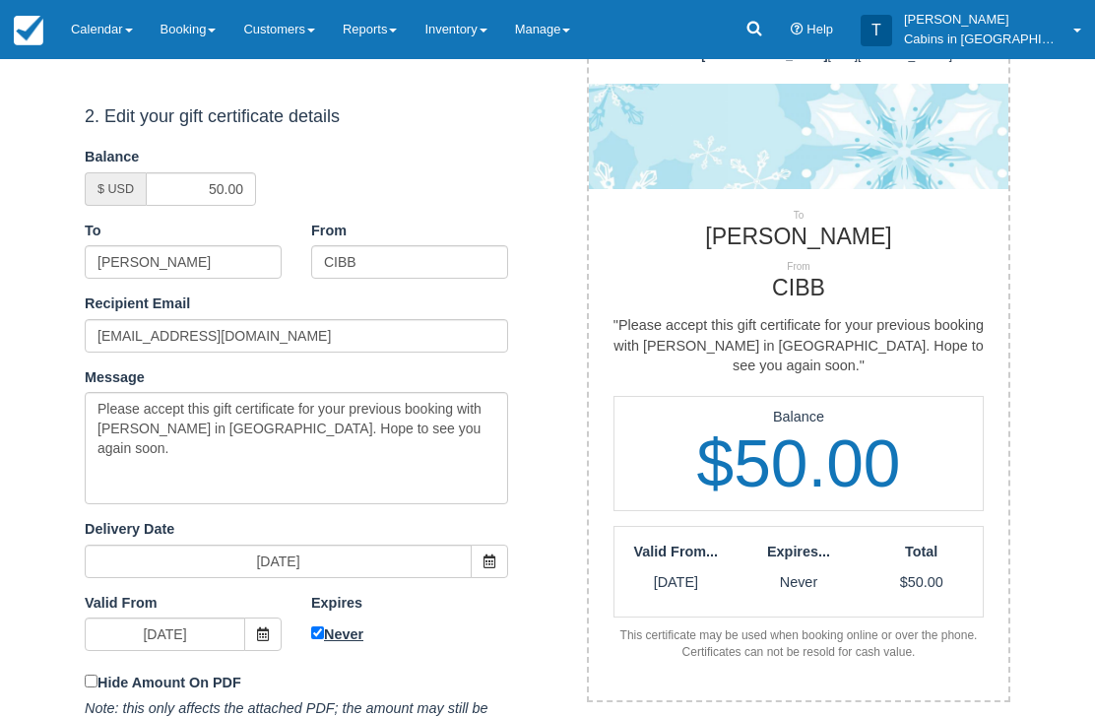
click at [319, 630] on input "Never" at bounding box center [317, 633] width 13 height 13
checkbox input "false"
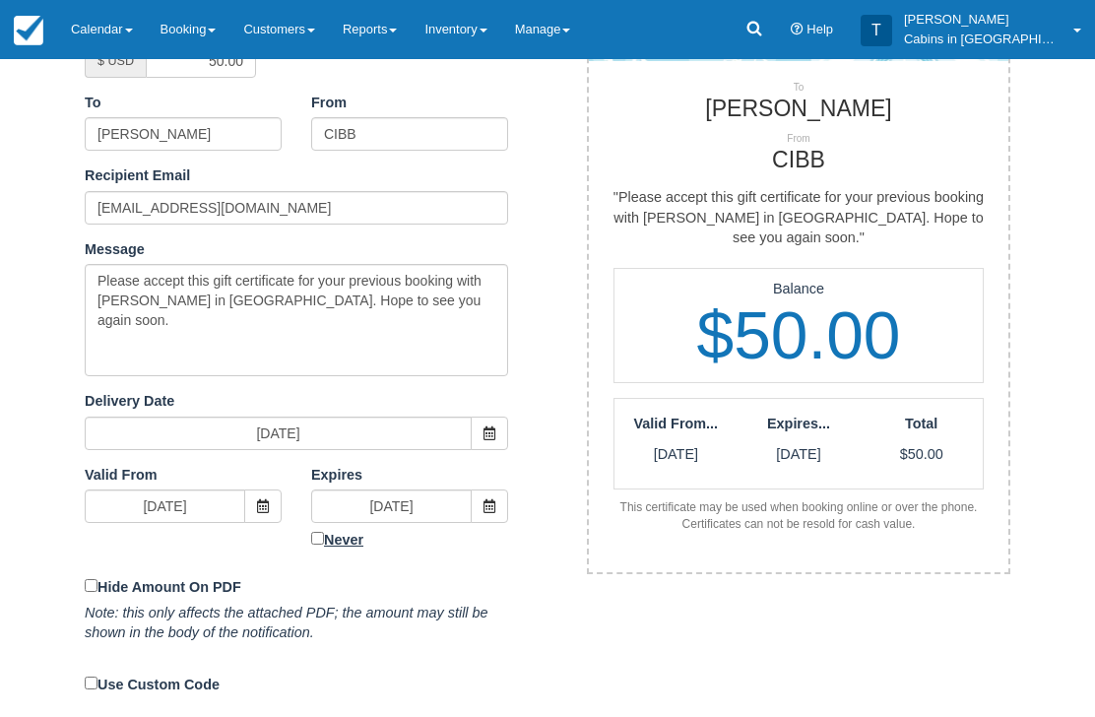
scroll to position [408, 0]
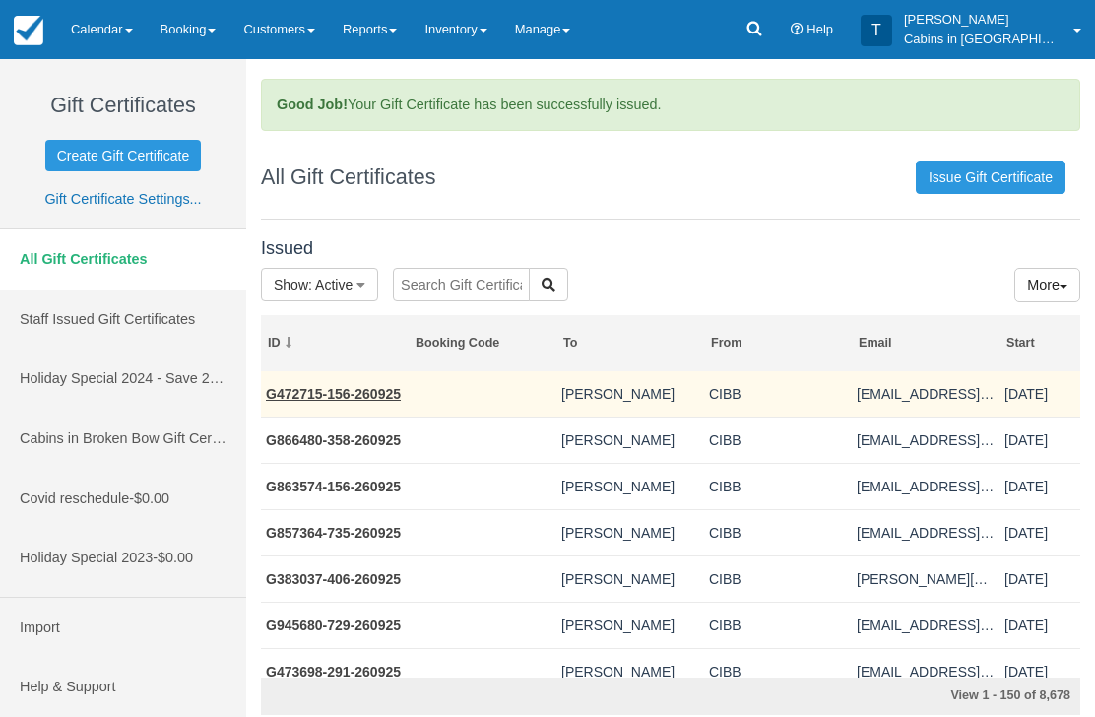
click at [373, 371] on td "G472715-156-260925" at bounding box center [335, 394] width 148 height 46
click at [378, 386] on link "G472715-156-260925" at bounding box center [333, 394] width 135 height 16
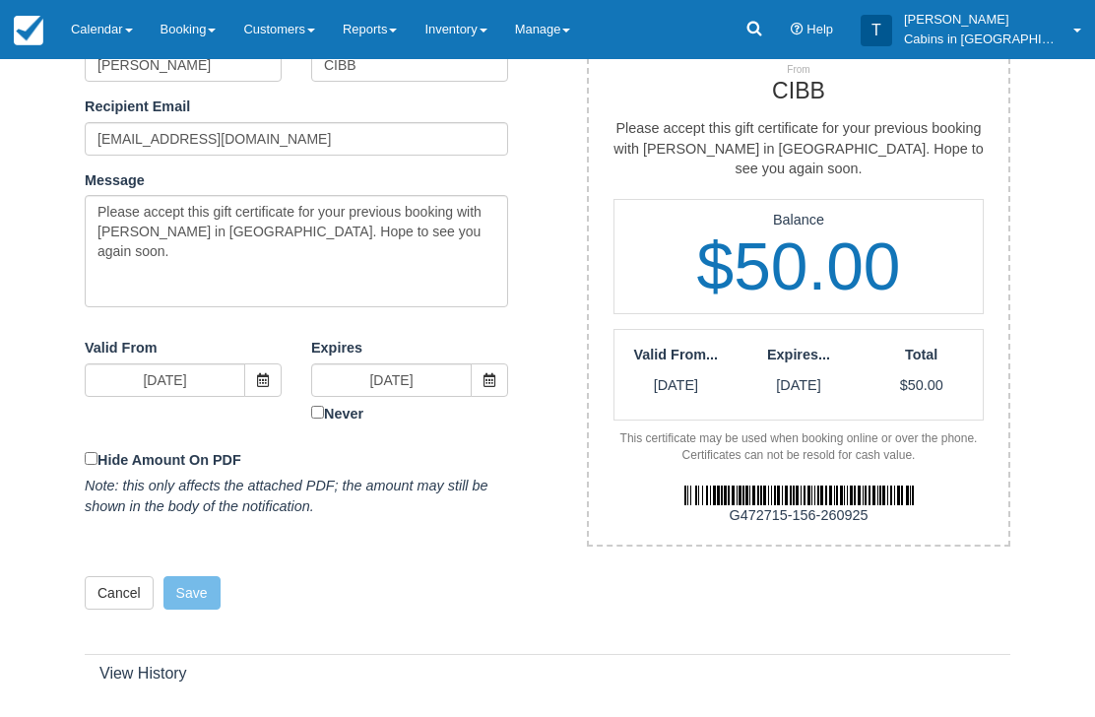
scroll to position [488, 0]
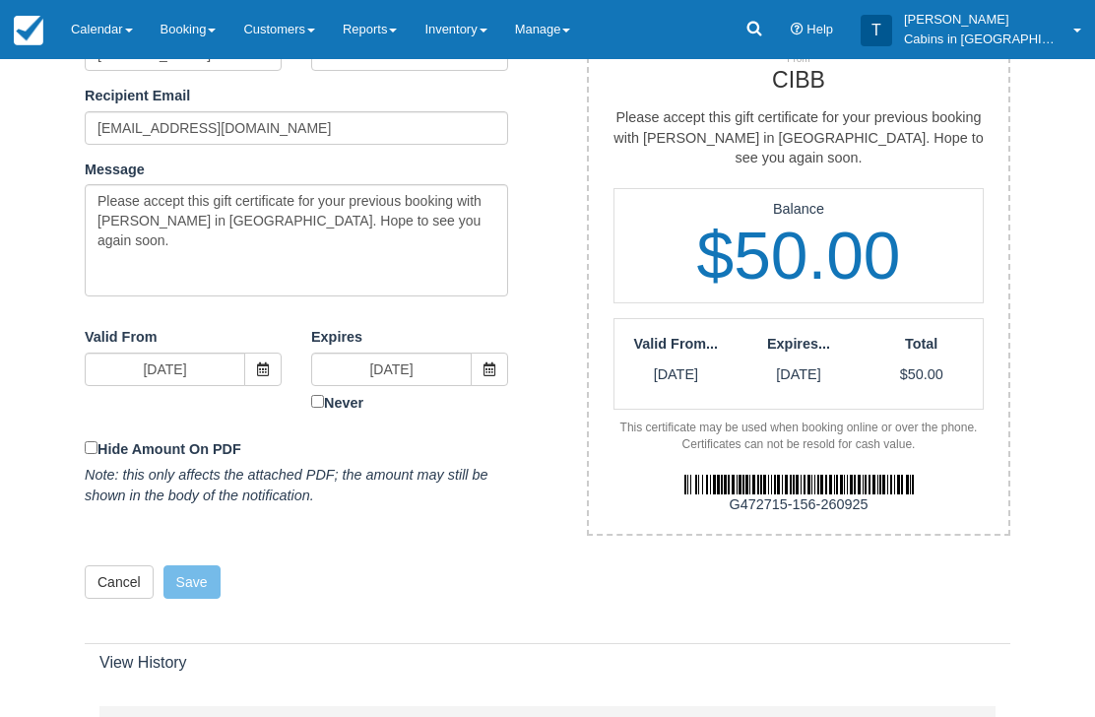
click at [879, 475] on img at bounding box center [798, 485] width 229 height 20
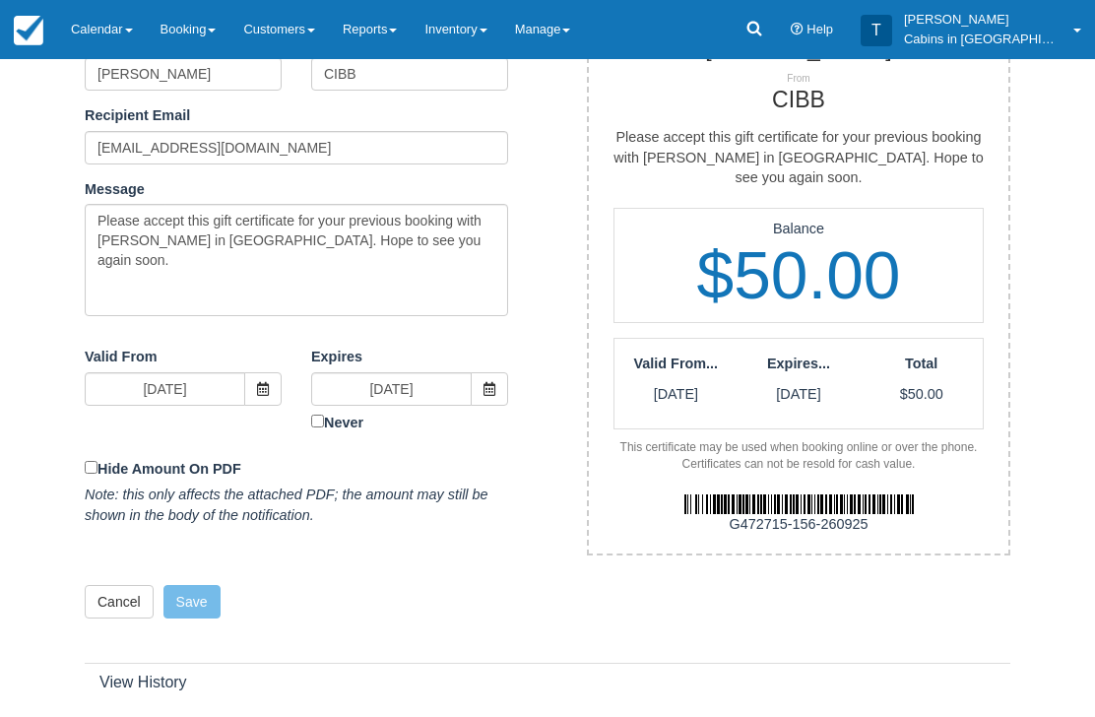
scroll to position [468, 0]
click at [934, 475] on div "G472715-156-260925" at bounding box center [798, 514] width 449 height 81
click at [868, 495] on img at bounding box center [798, 505] width 229 height 20
click at [923, 519] on div "G472715-156-260925" at bounding box center [798, 514] width 449 height 81
click at [875, 495] on img at bounding box center [798, 505] width 229 height 20
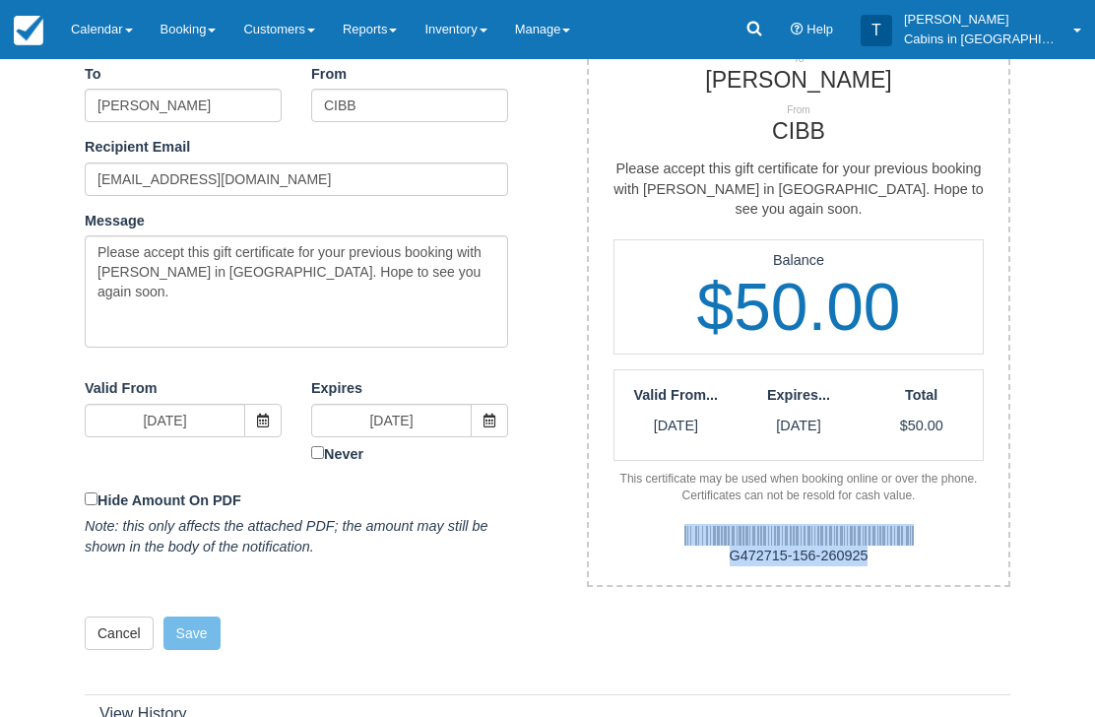
scroll to position [0, 0]
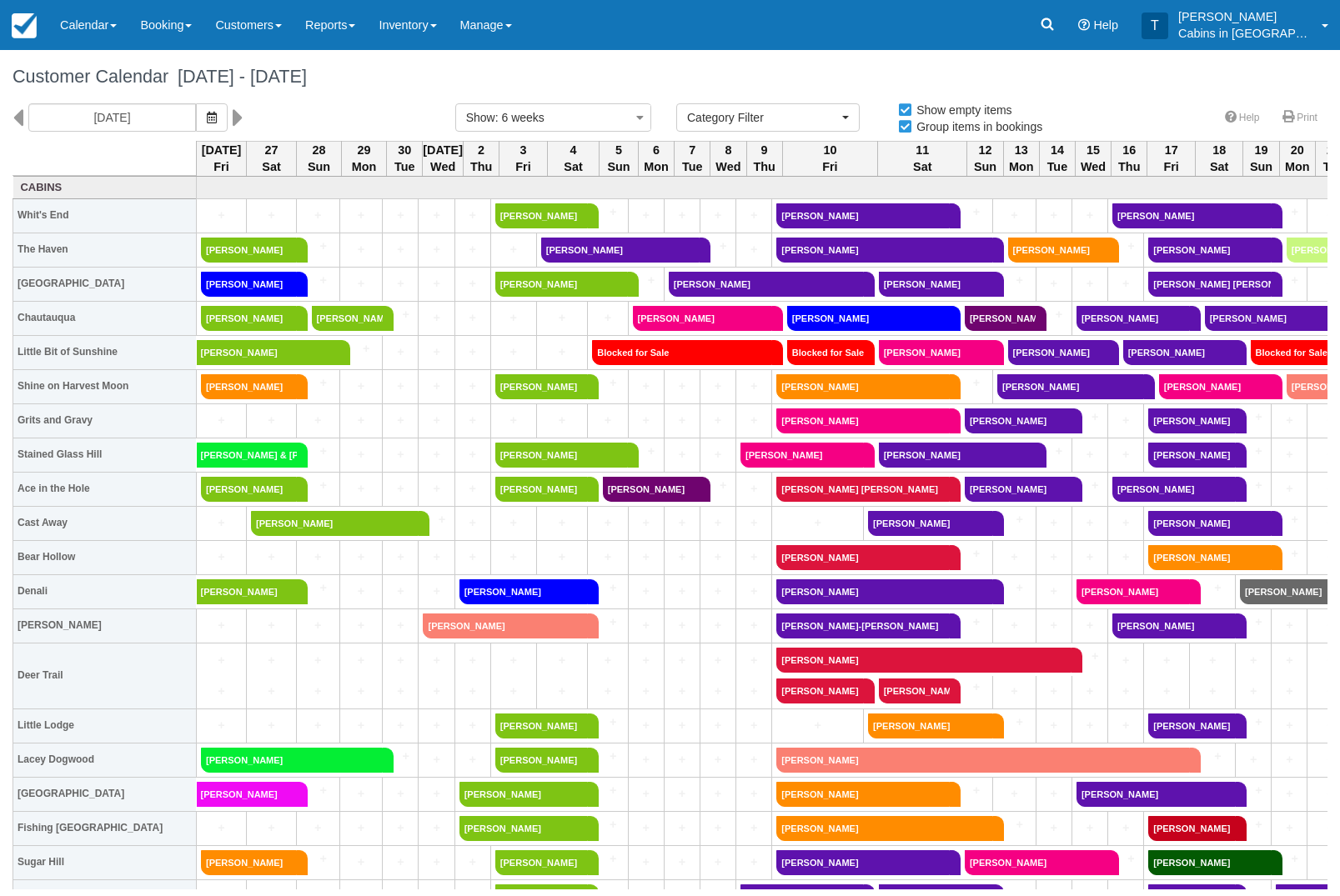
select select
click at [183, 36] on link "Booking" at bounding box center [166, 25] width 75 height 50
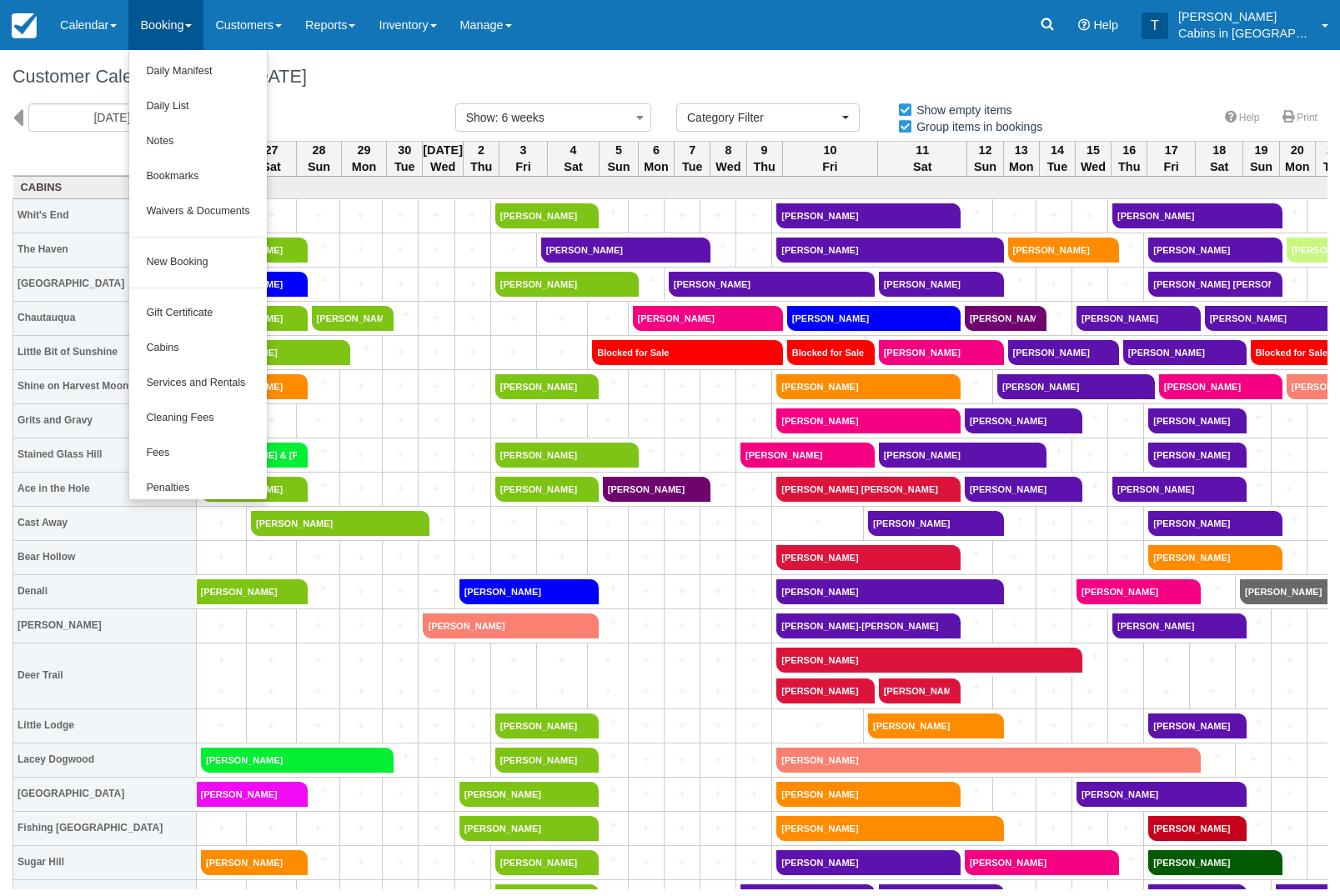
click at [224, 255] on link "New Booking" at bounding box center [197, 262] width 136 height 35
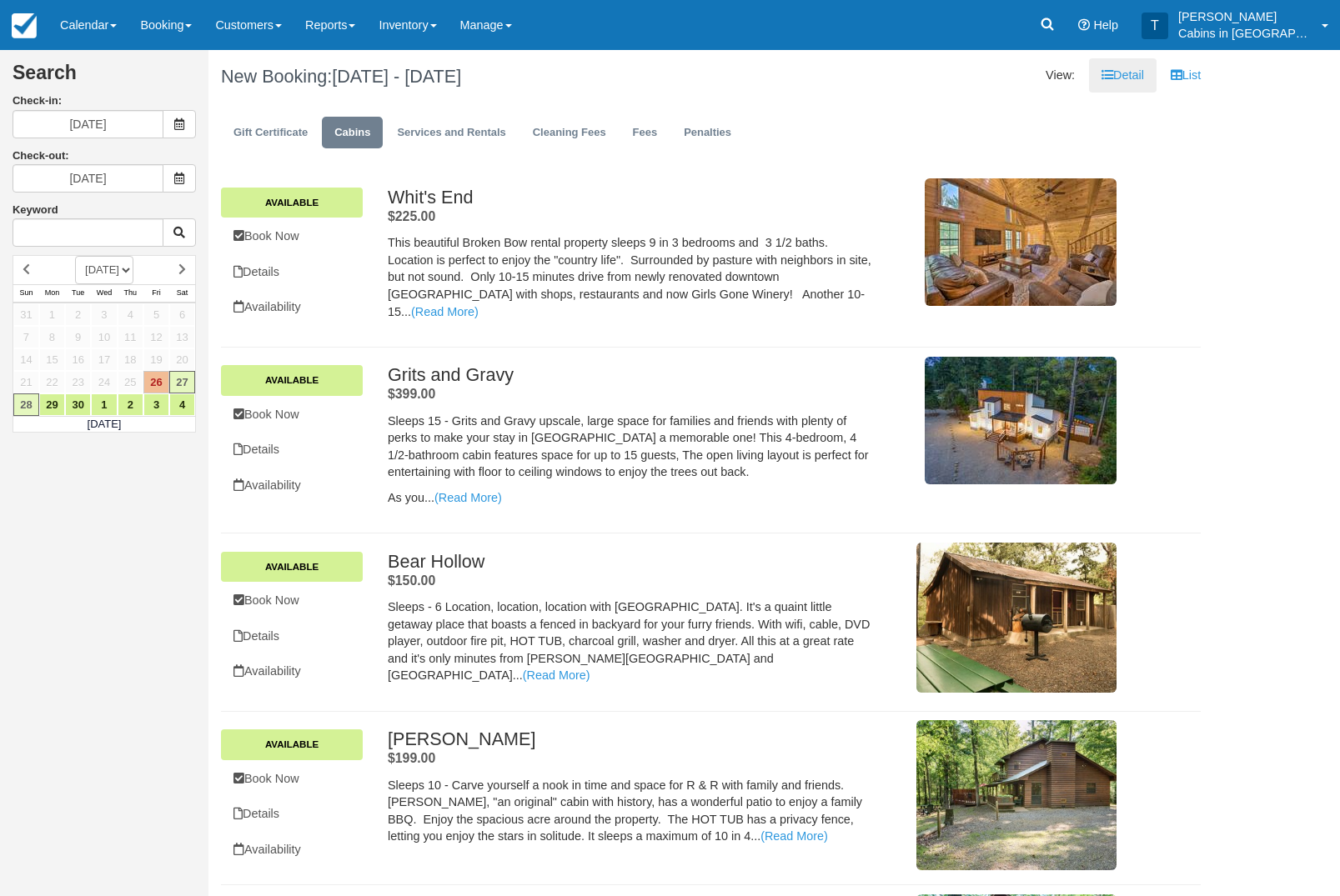
click at [179, 123] on icon at bounding box center [180, 124] width 12 height 12
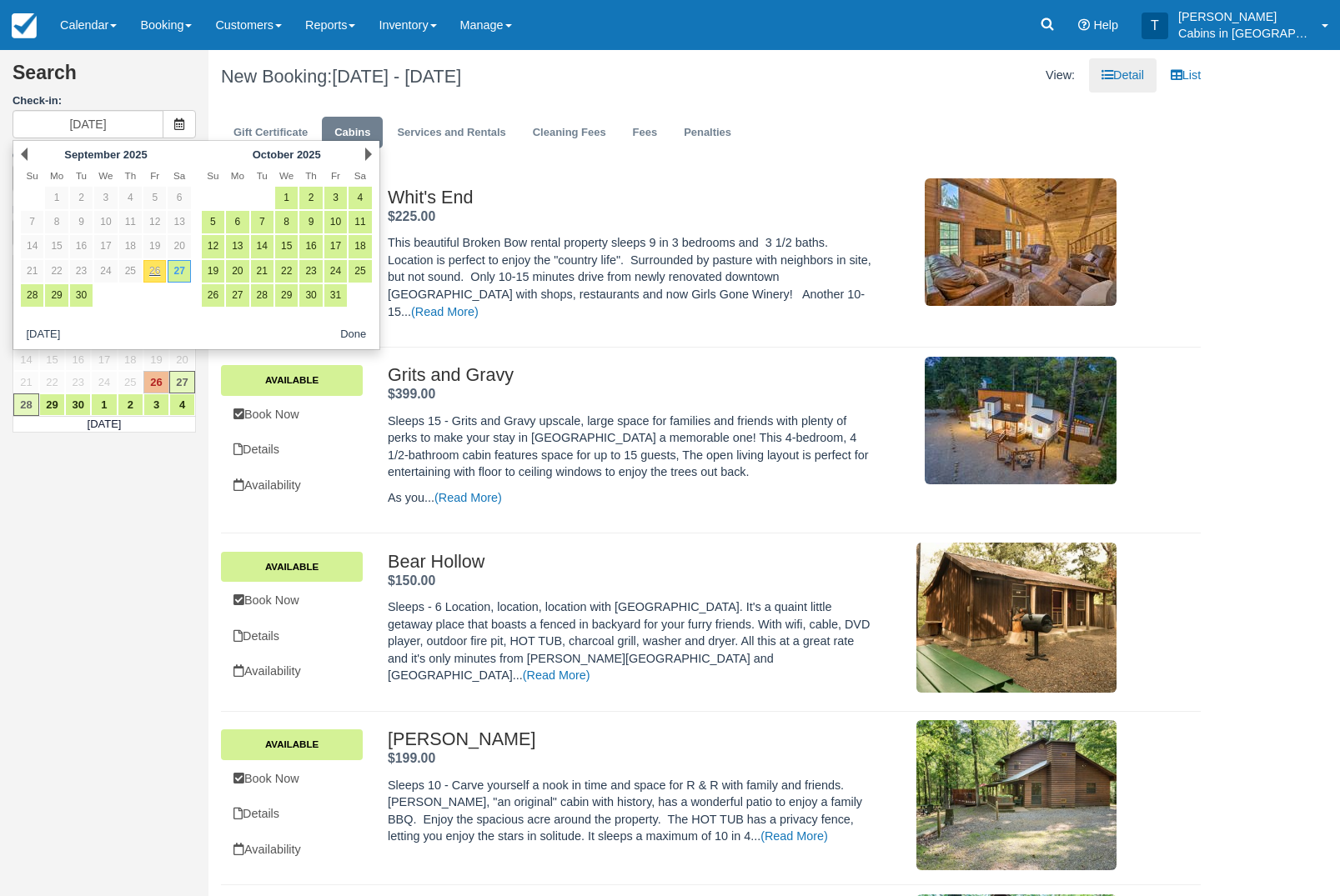
click at [154, 279] on link "26" at bounding box center [154, 271] width 23 height 23
type input "[DATE]"
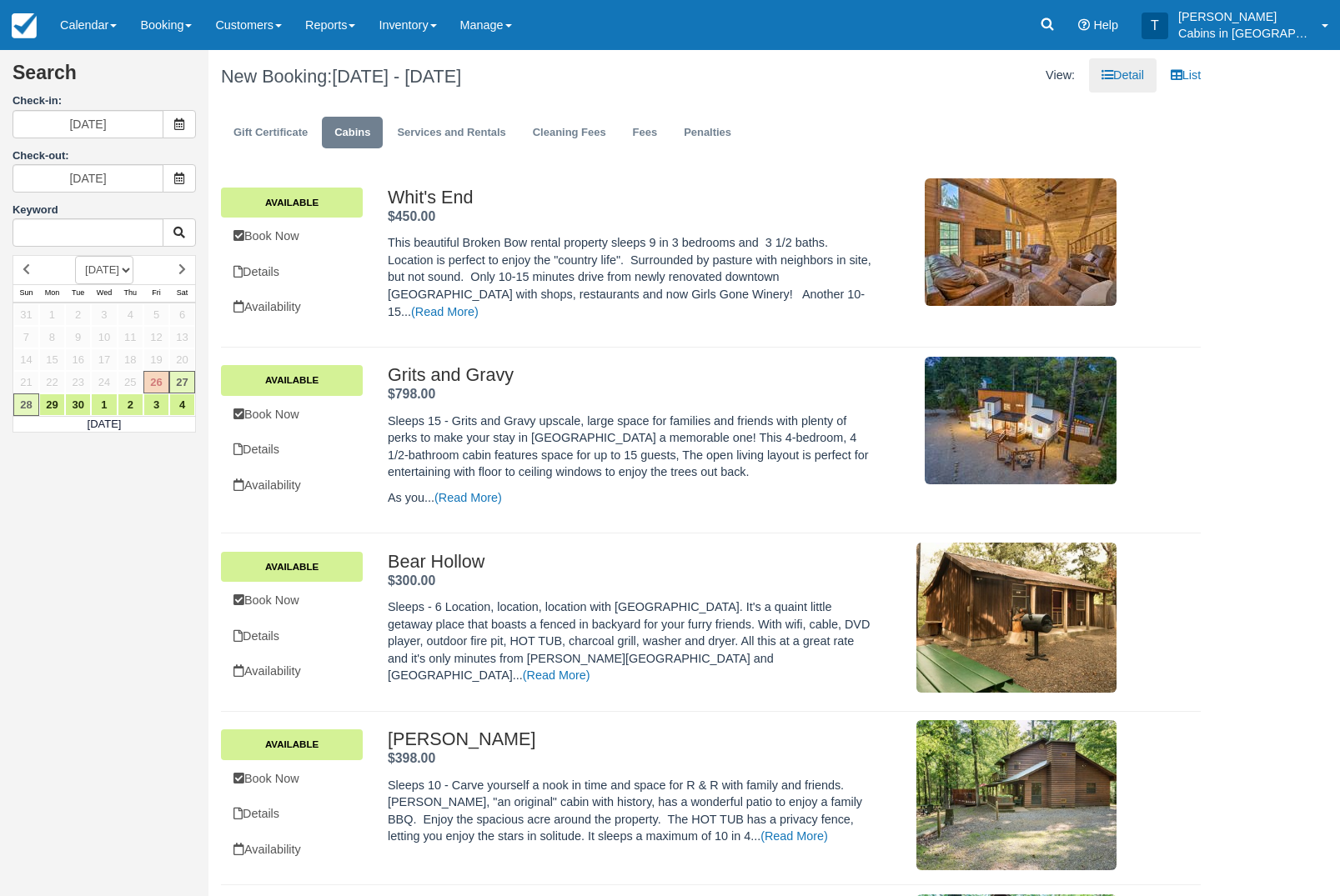
click at [182, 180] on icon at bounding box center [180, 179] width 12 height 12
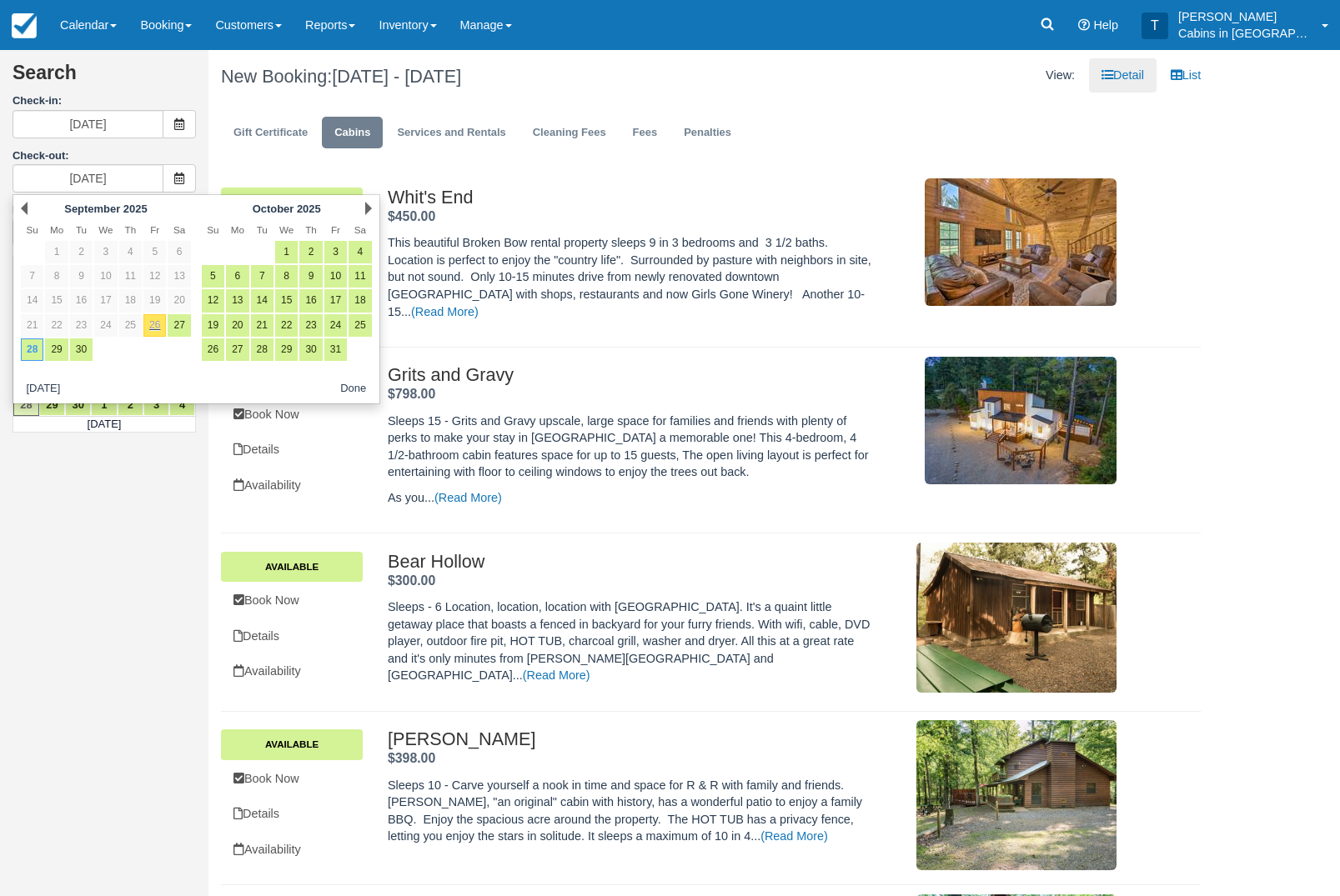
click at [27, 354] on link "28" at bounding box center [32, 350] width 23 height 23
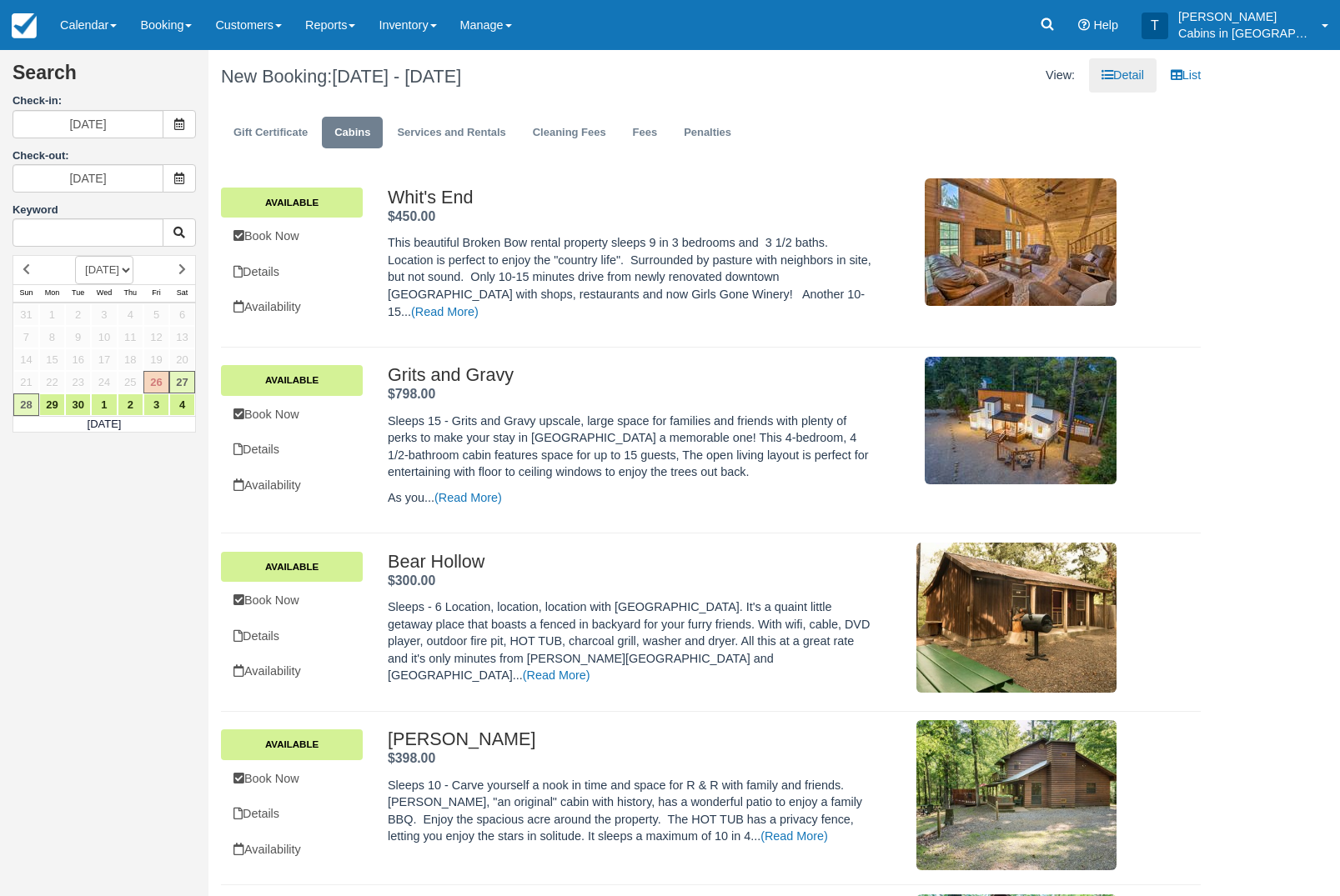
click at [322, 244] on link "Book Now" at bounding box center [291, 236] width 141 height 34
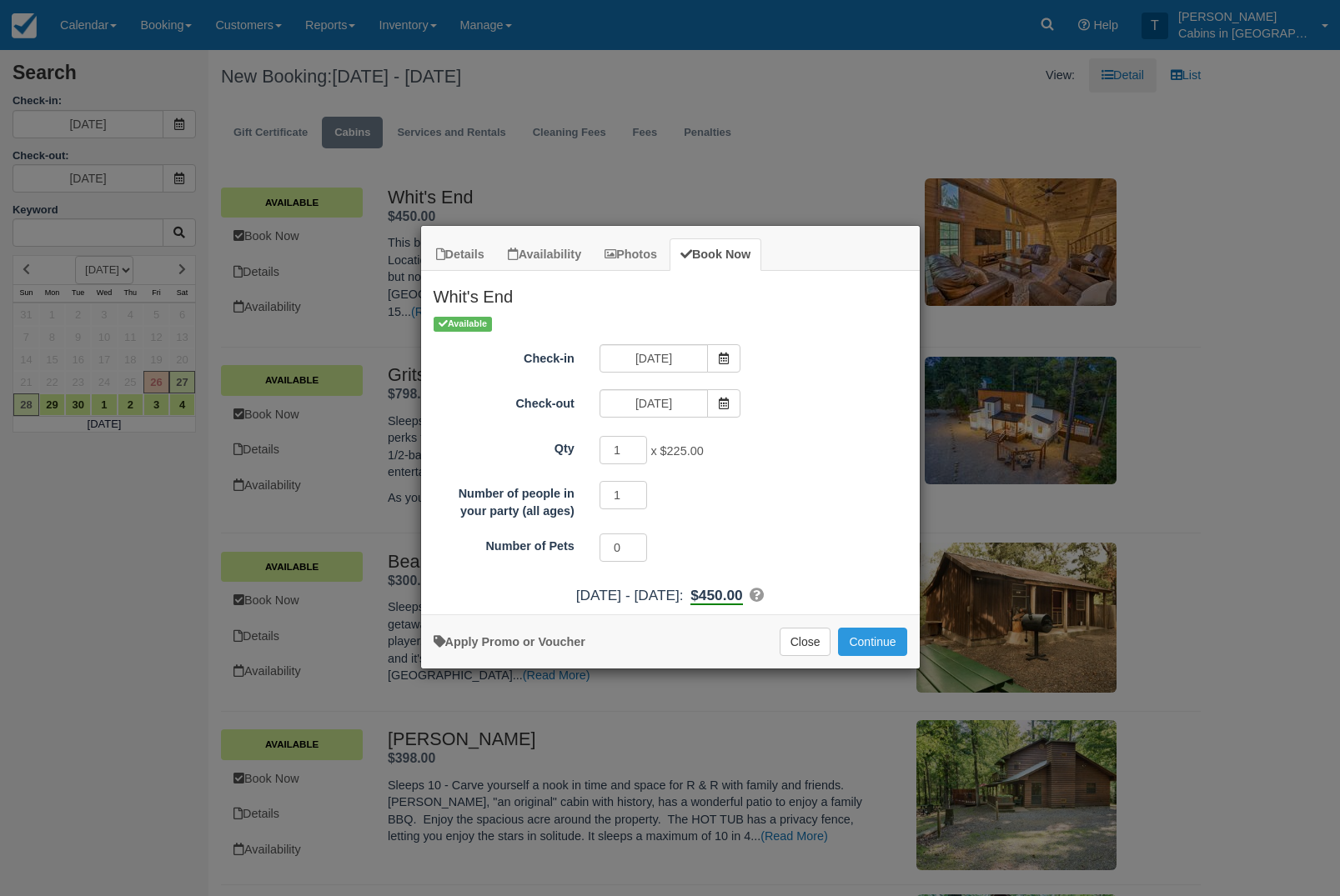
click at [891, 639] on button "Continue" at bounding box center [872, 641] width 69 height 28
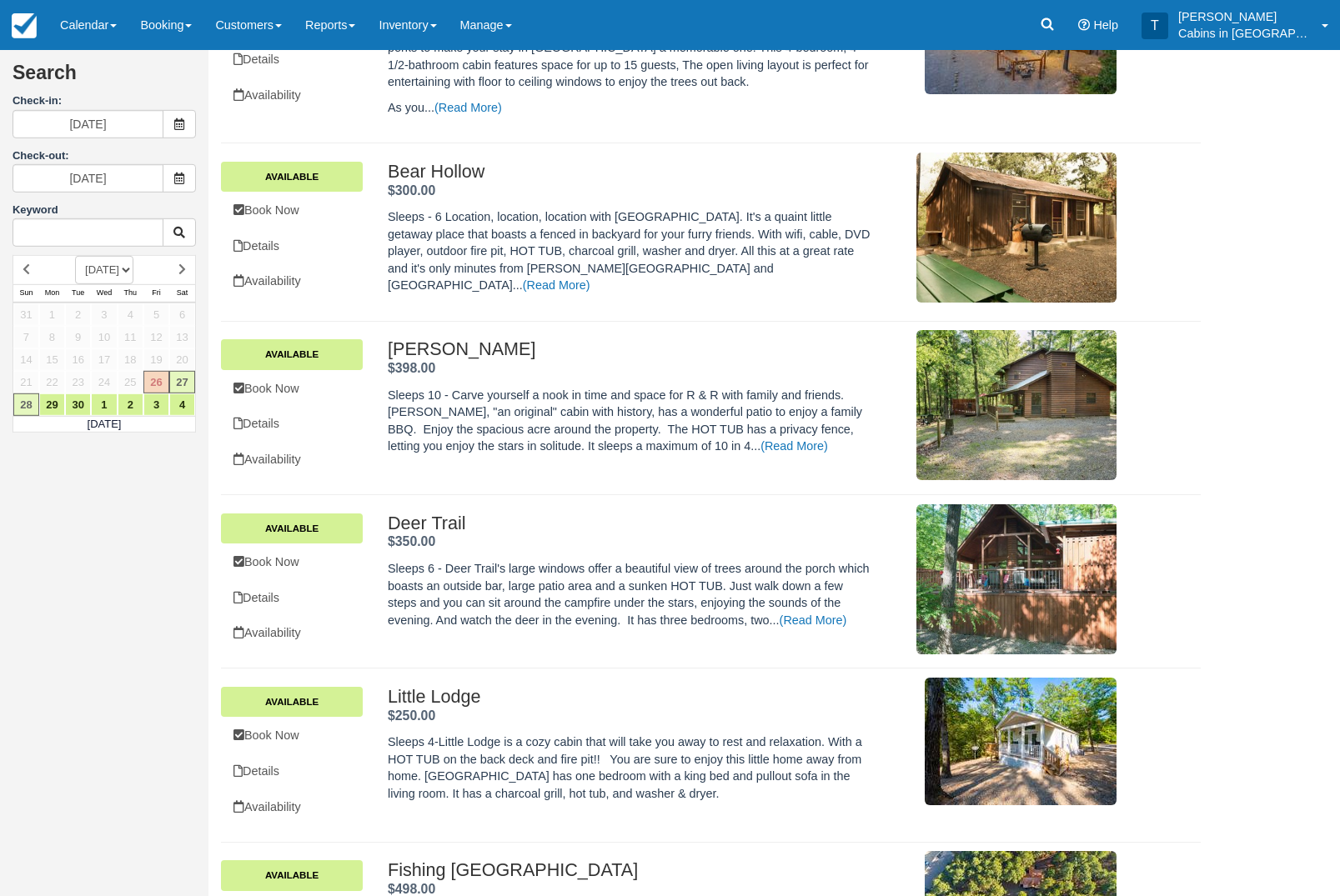
scroll to position [415, 0]
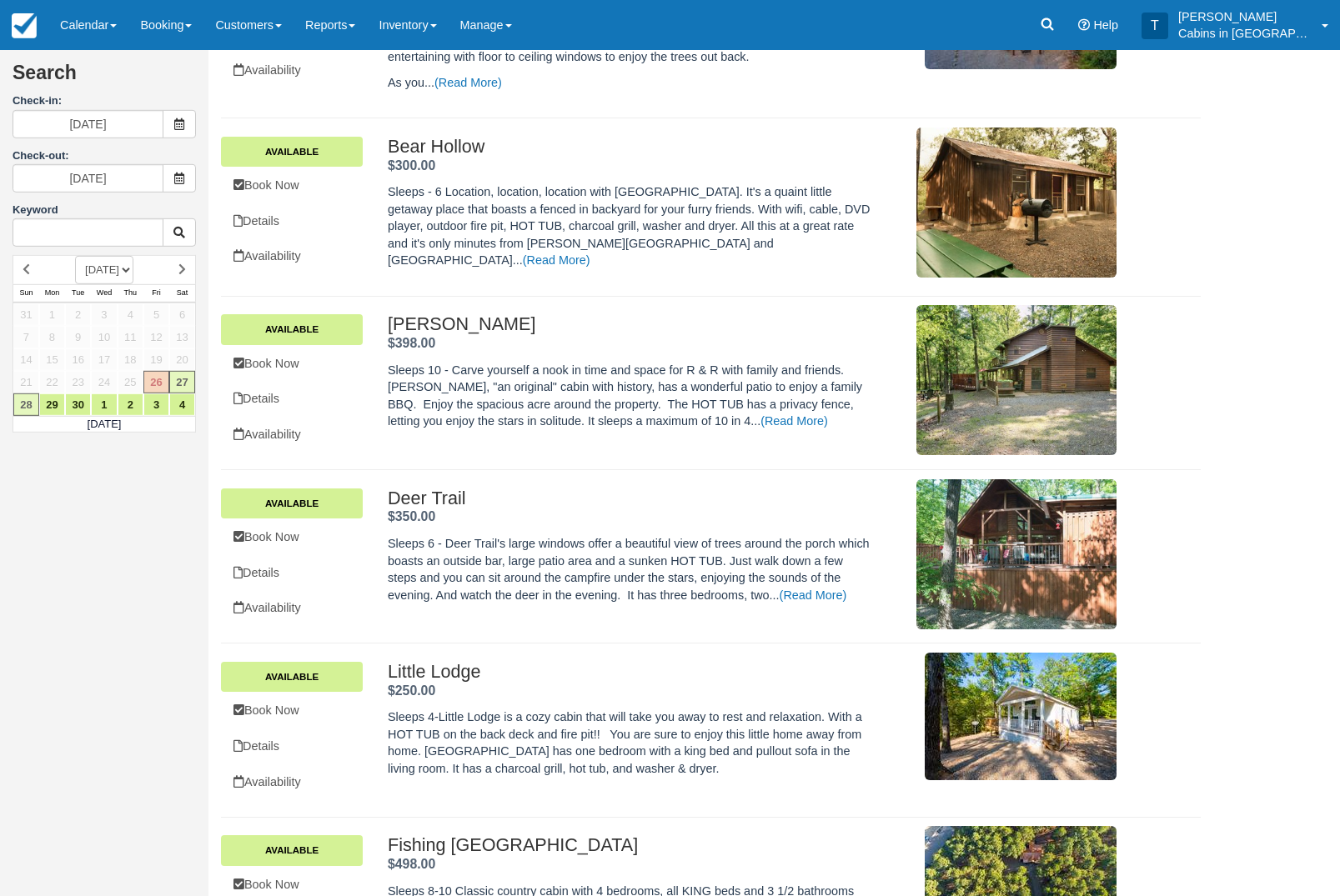
click at [328, 369] on link "Book Now" at bounding box center [291, 364] width 141 height 34
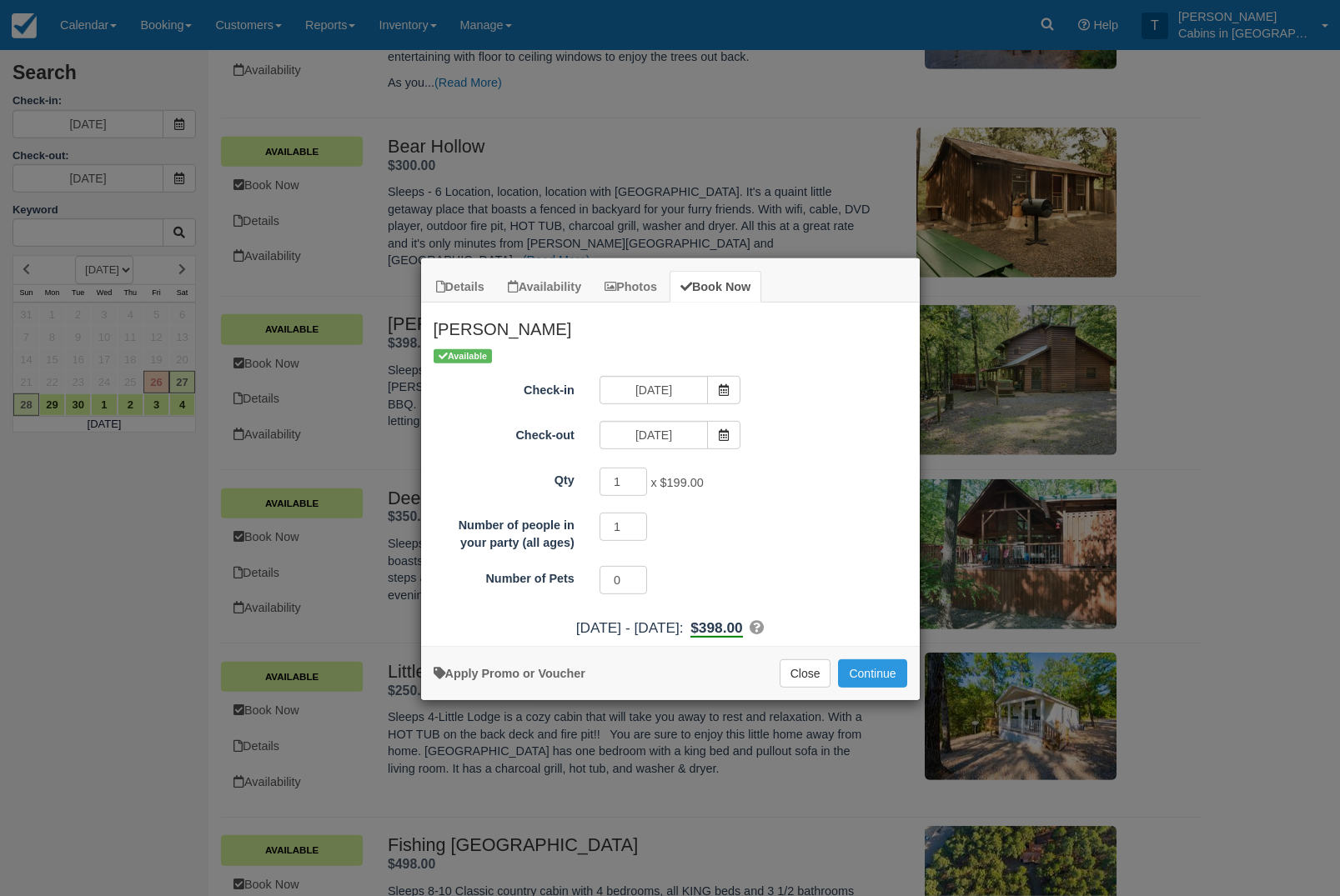
click at [890, 670] on button "Continue" at bounding box center [872, 673] width 69 height 28
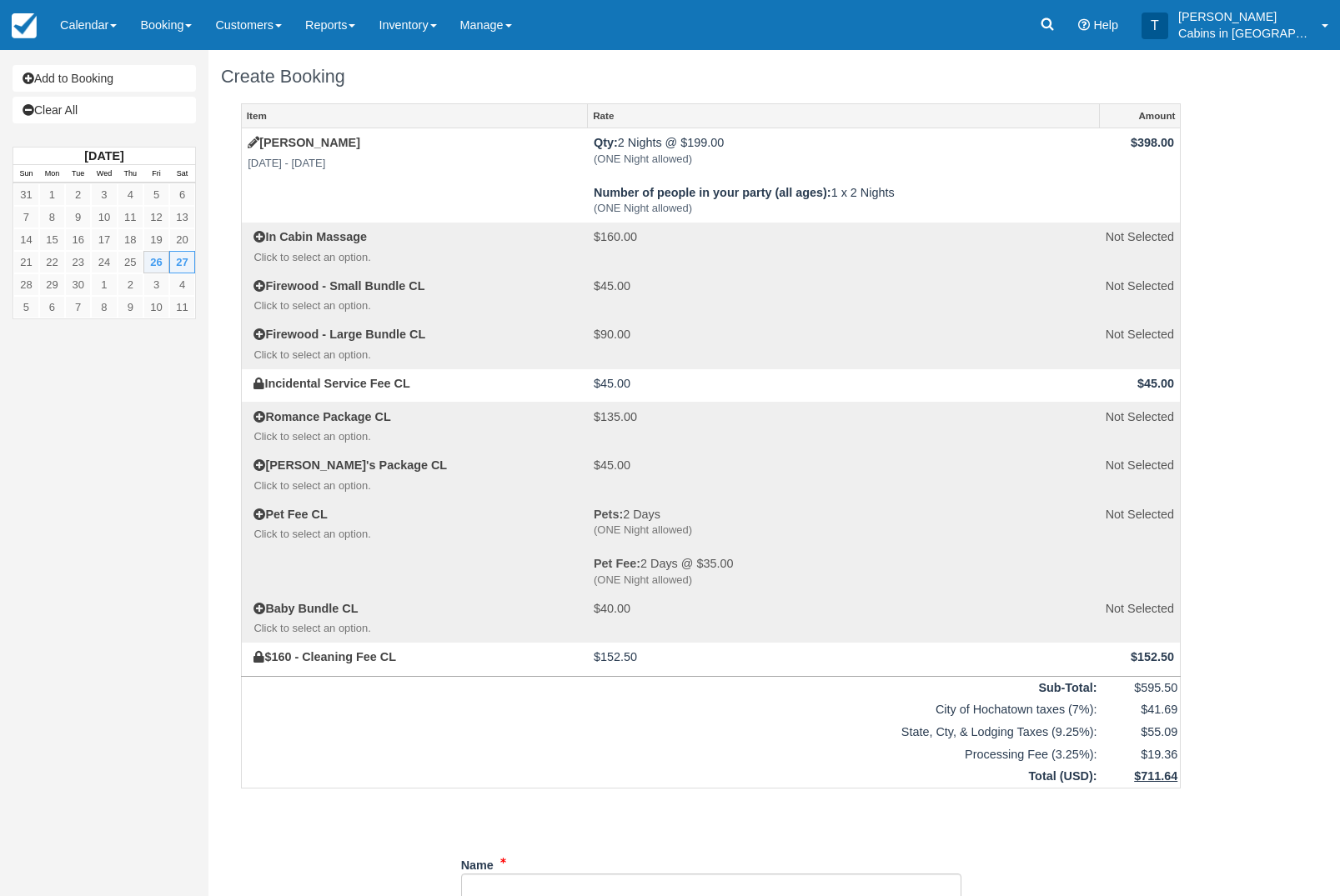
scroll to position [15, 0]
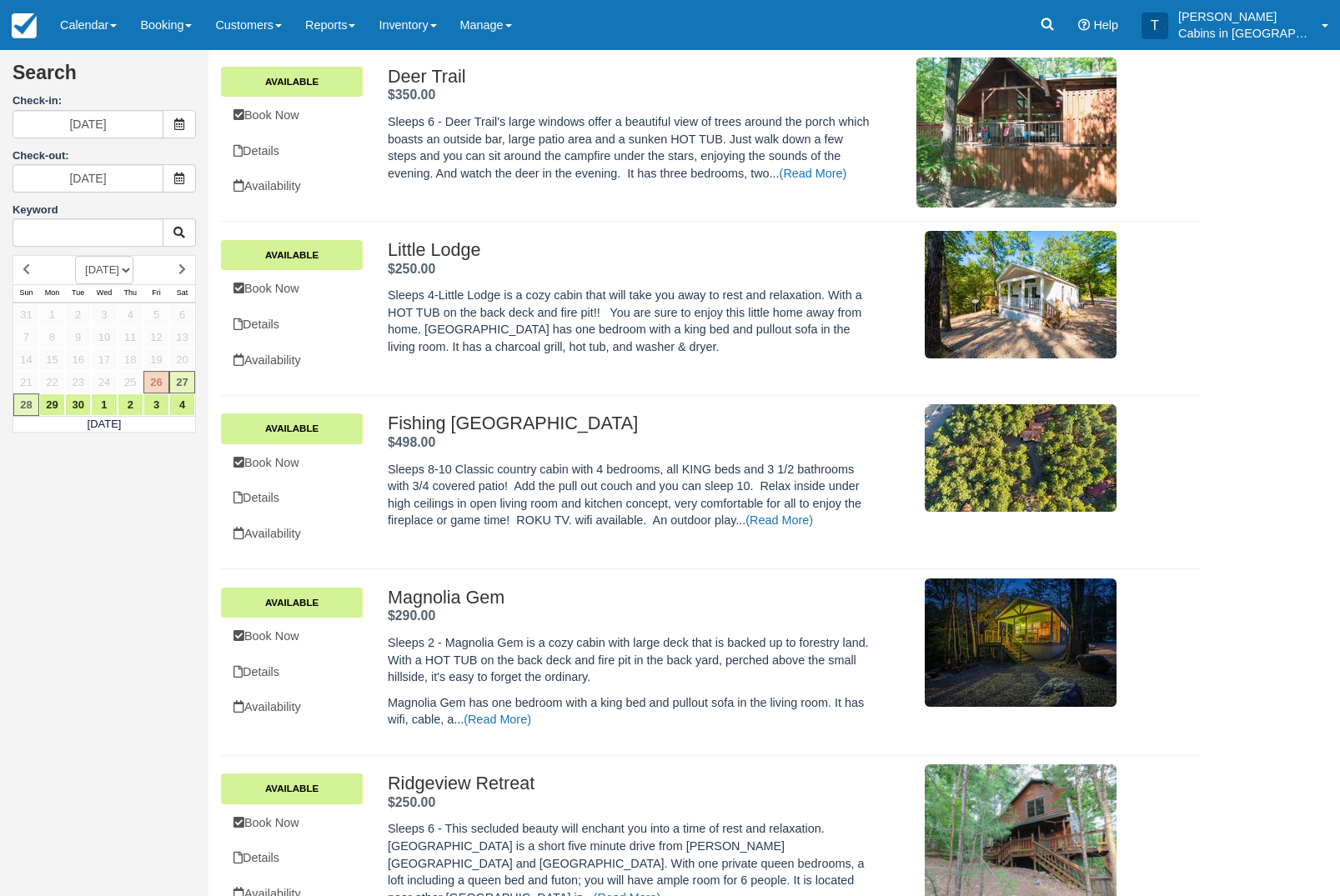
scroll to position [843, 0]
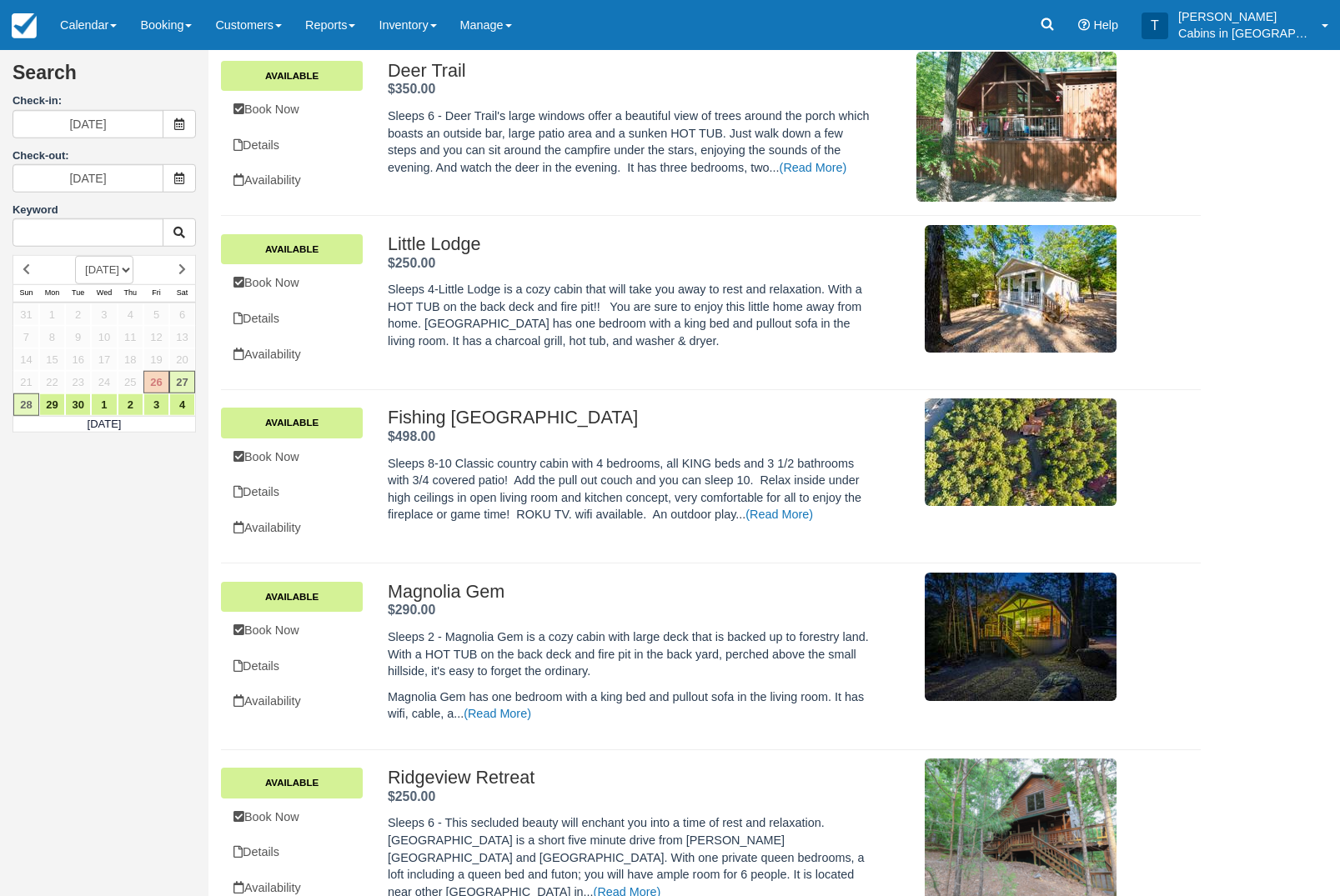
click at [329, 474] on link "Book Now" at bounding box center [291, 457] width 141 height 34
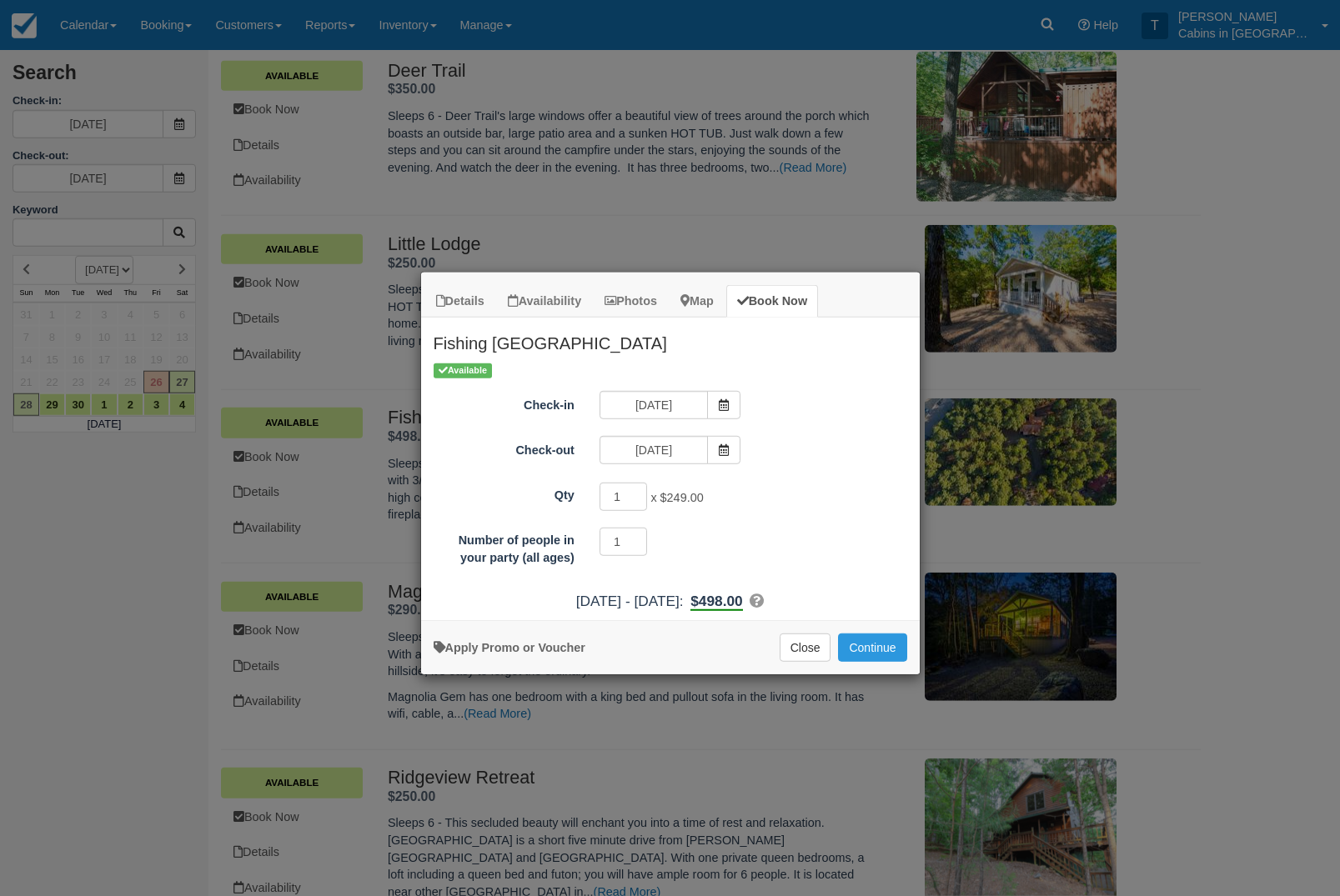
click at [883, 651] on button "Continue" at bounding box center [872, 647] width 69 height 28
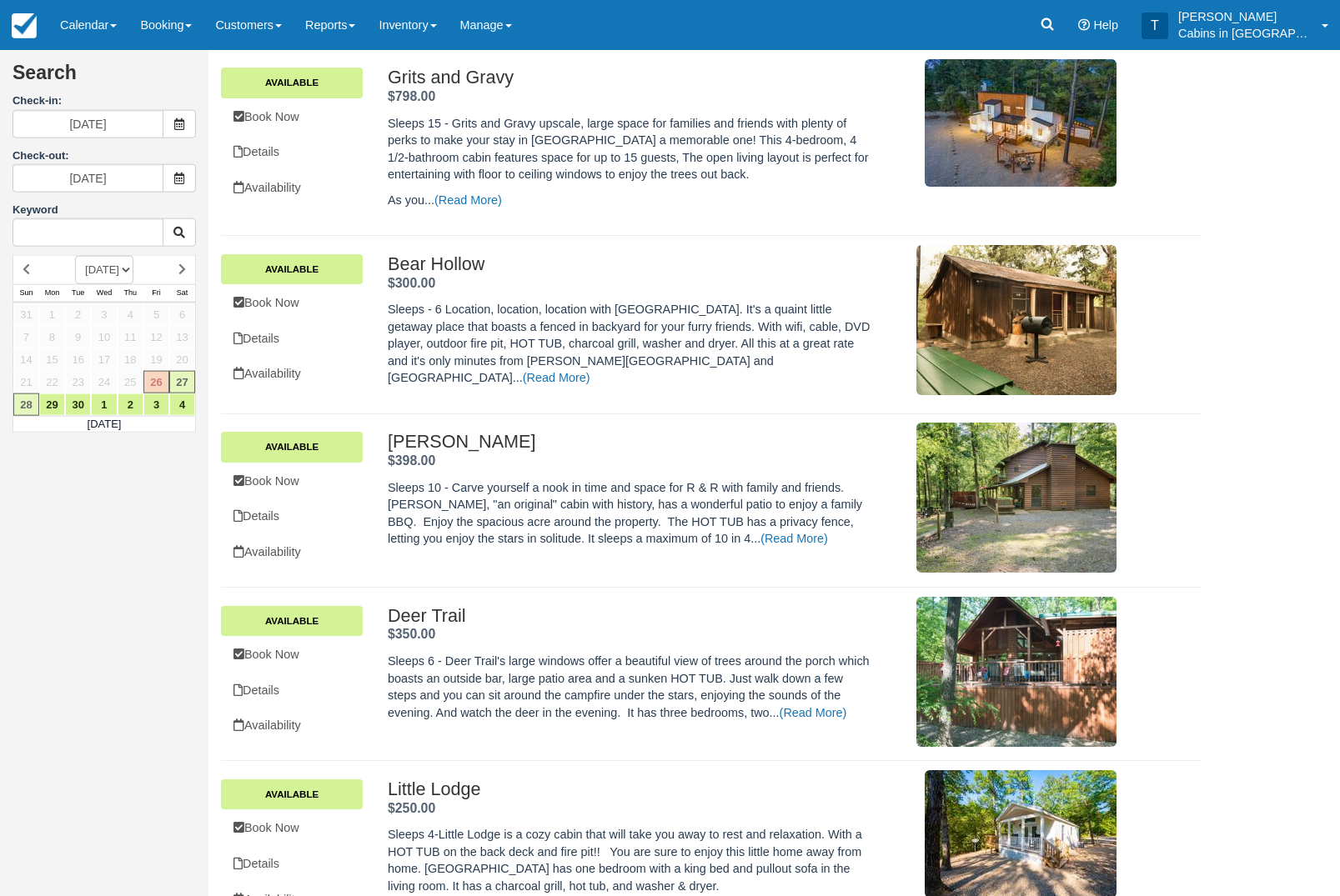
scroll to position [310, 0]
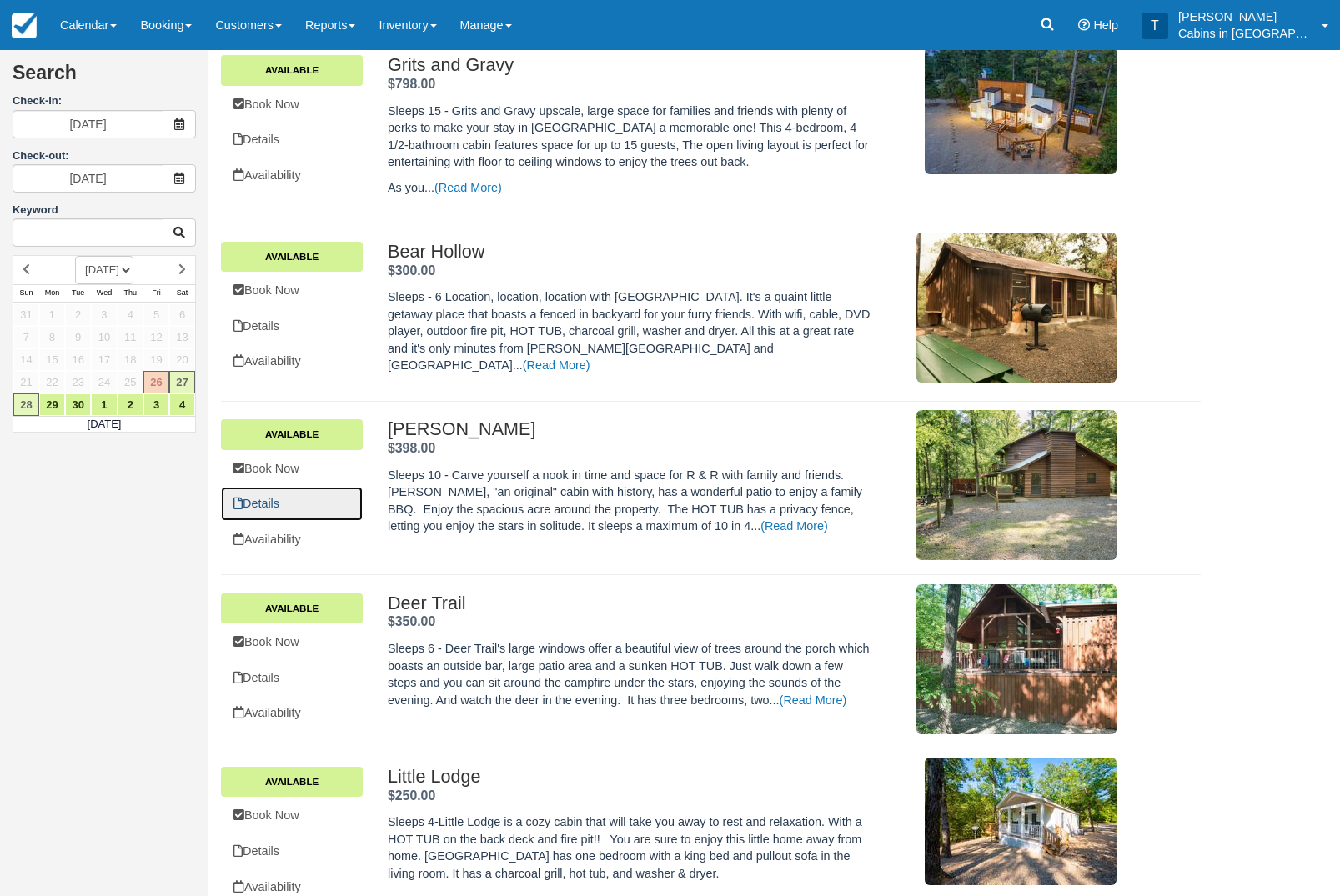
click at [254, 511] on link "Details" at bounding box center [291, 504] width 141 height 34
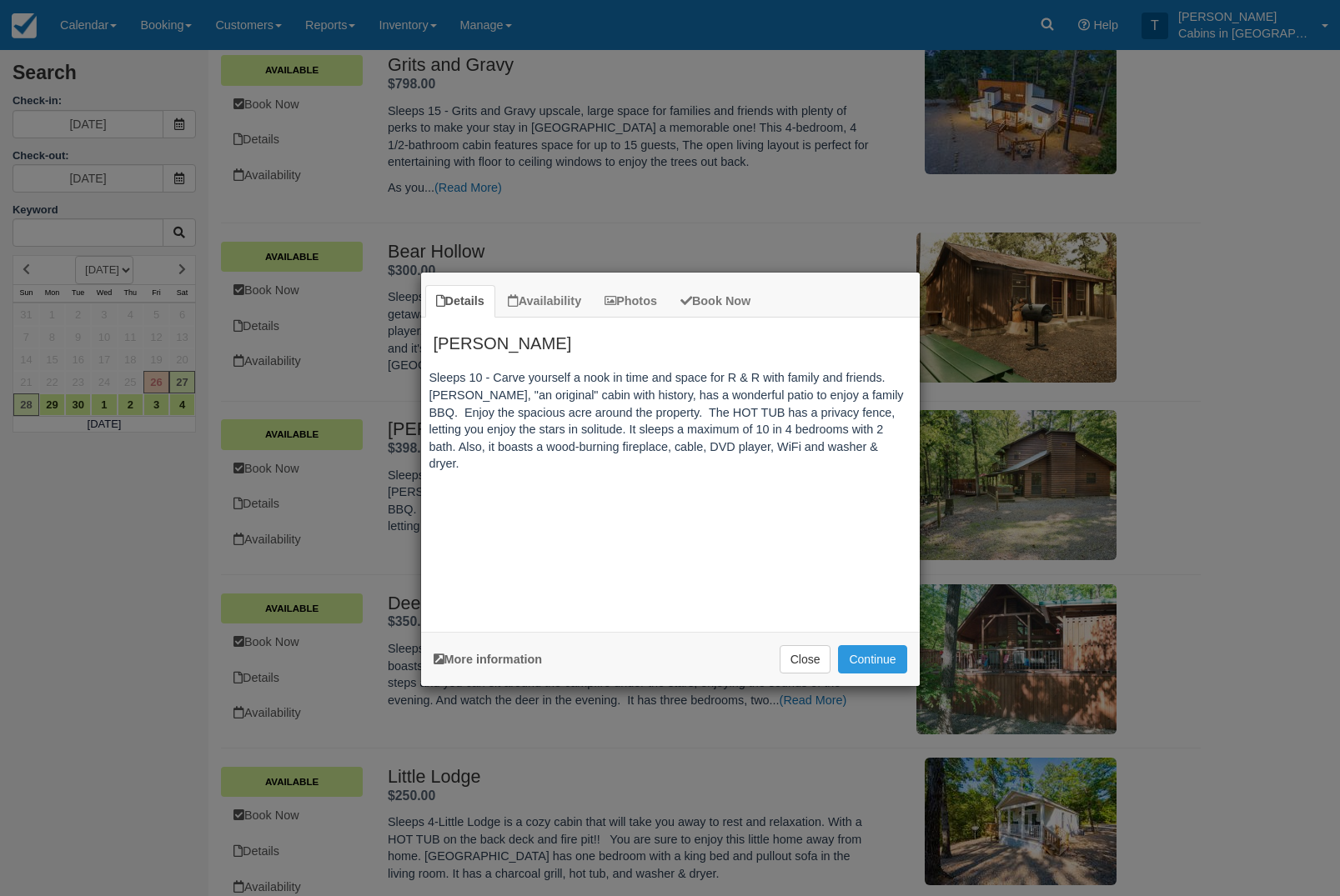
click at [788, 662] on button "Close" at bounding box center [806, 659] width 52 height 28
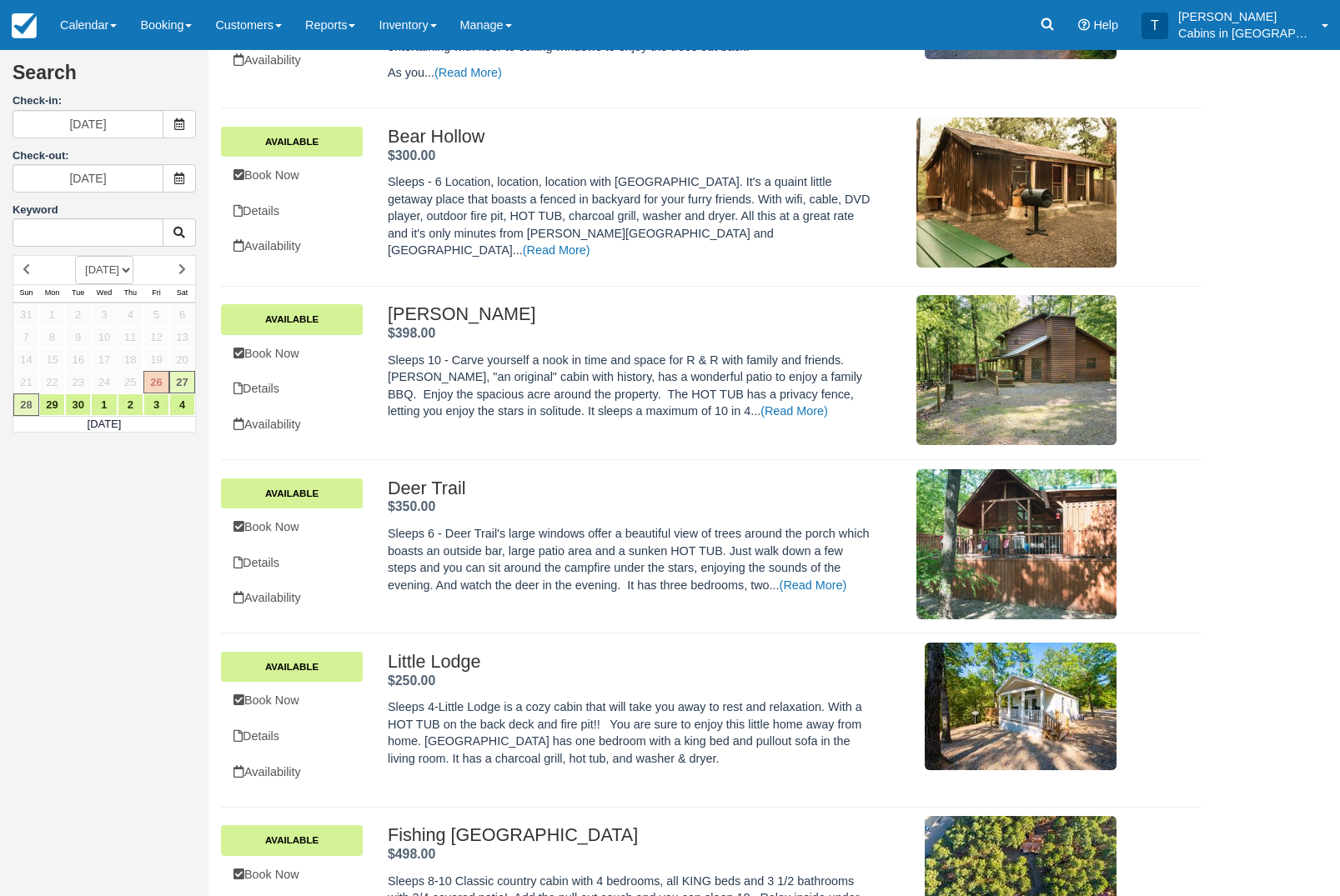
scroll to position [426, 0]
click at [1292, 438] on html "Menu Calendar Booking Customer Inventory Booking Daily Manifest Daily List Note…" at bounding box center [670, 22] width 1340 height 896
